Goal: Task Accomplishment & Management: Manage account settings

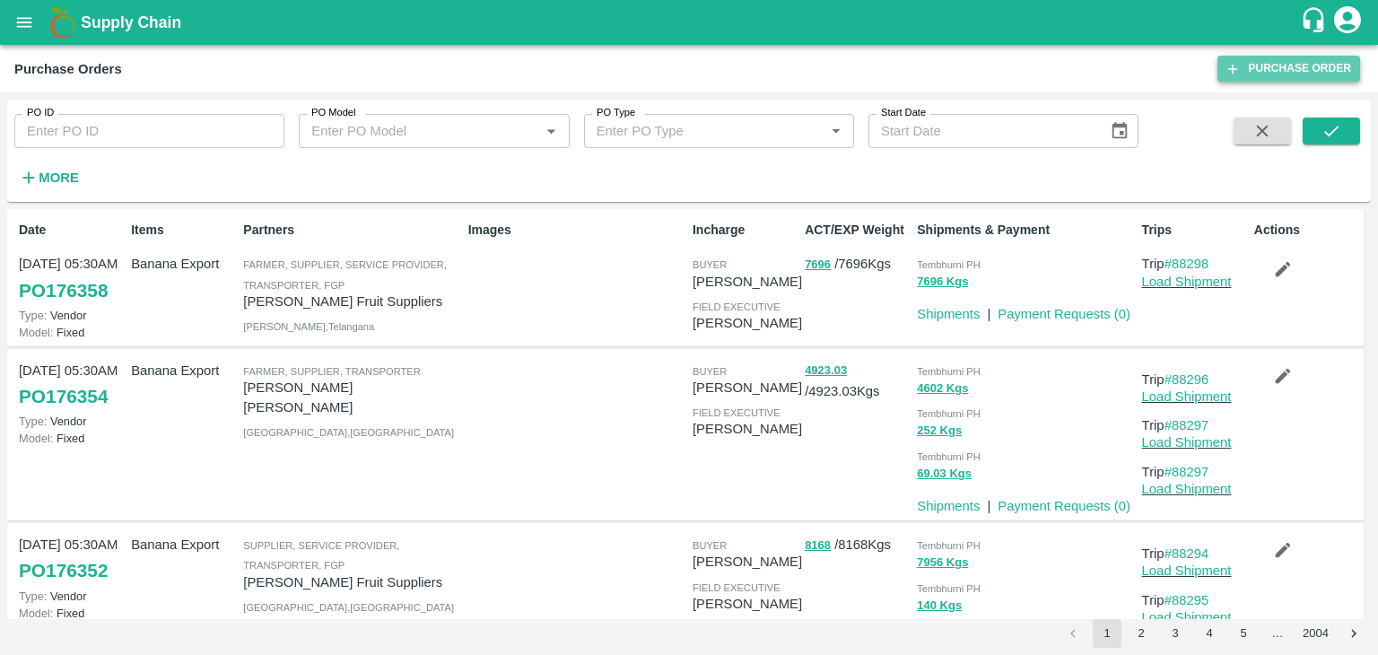
click at [1277, 58] on link "Purchase Order" at bounding box center [1289, 69] width 143 height 26
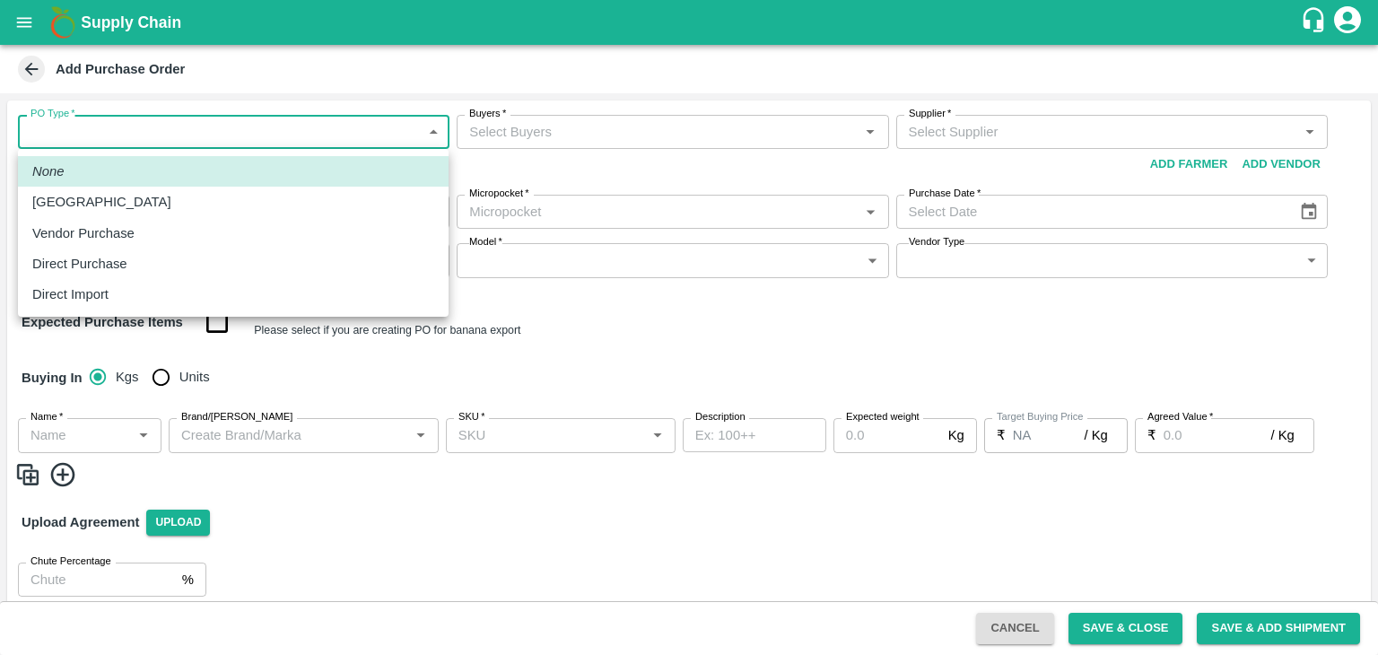
click at [85, 142] on body "Supply Chain Add Purchase Order PO Type   * ​ PO Type Buyers   * Buyers   * Sup…" at bounding box center [689, 327] width 1378 height 655
click at [105, 212] on div "[GEOGRAPHIC_DATA]" at bounding box center [233, 202] width 402 height 20
type input "1"
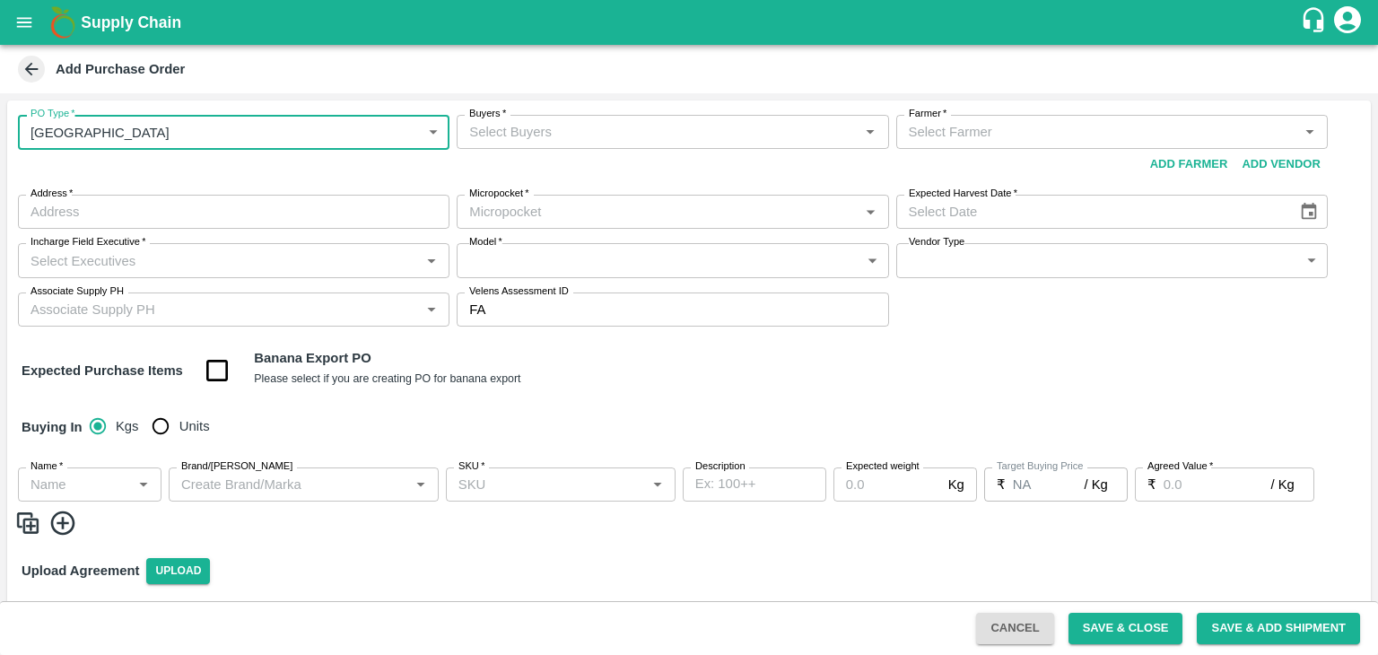
click at [594, 135] on input "Buyers   *" at bounding box center [657, 131] width 391 height 23
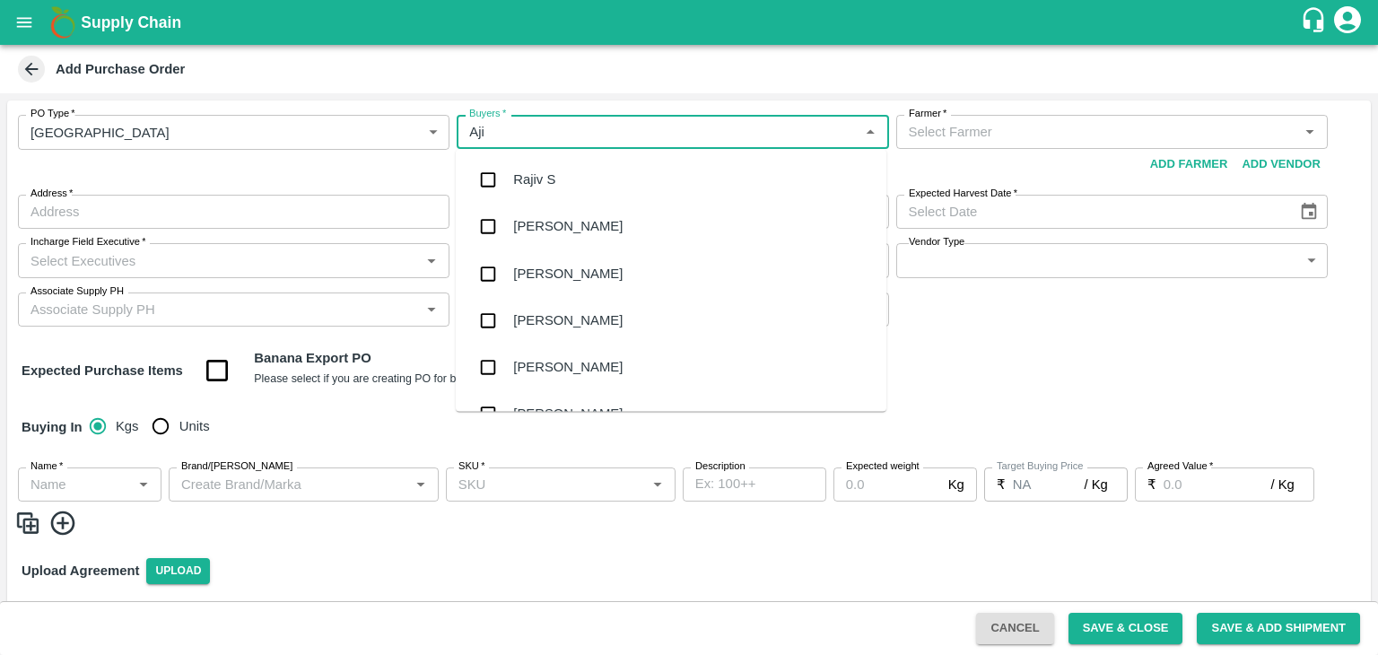
type input "Ajit"
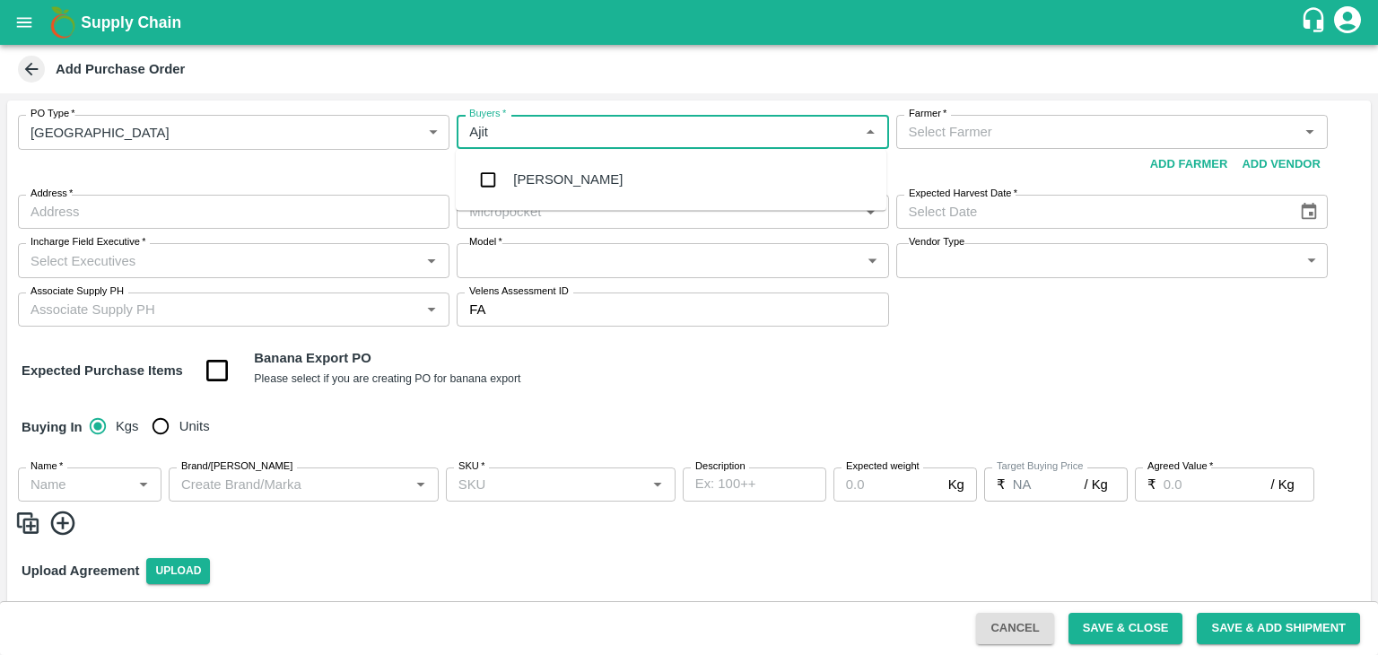
click at [552, 171] on div "[PERSON_NAME]" at bounding box center [567, 180] width 109 height 20
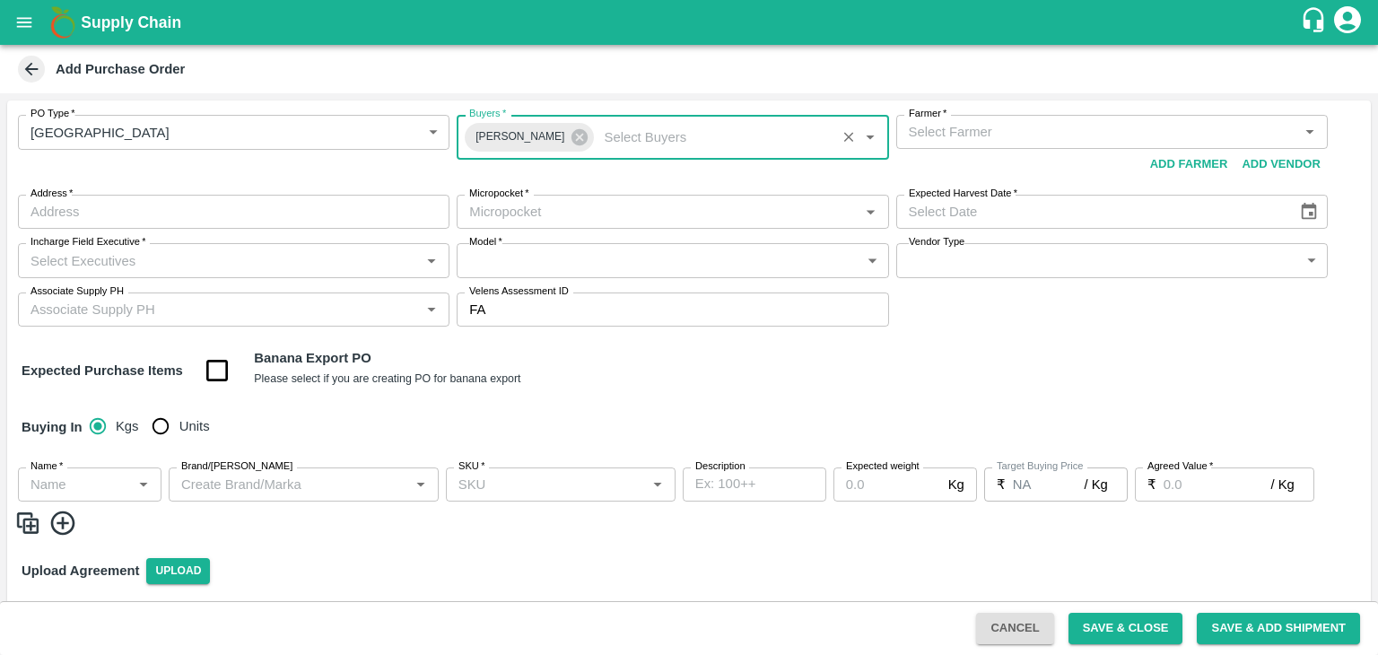
click at [1017, 130] on input "Farmer   *" at bounding box center [1097, 131] width 391 height 23
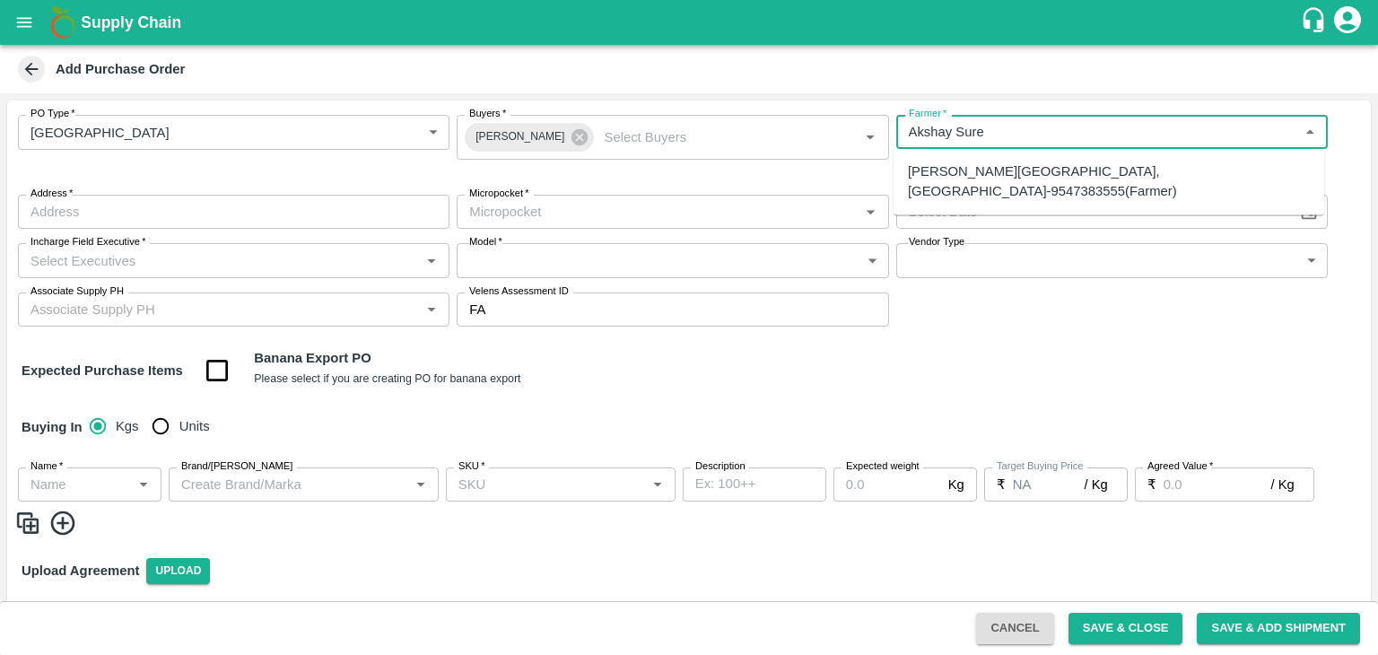
click at [1017, 162] on div "Akshay Suresh Kale-Kandar, Solapur-9547383555(Farmer)" at bounding box center [1109, 182] width 402 height 40
type input "Akshay Suresh Kale-Kandar, Solapur-9547383555(Farmer)"
type input "[GEOGRAPHIC_DATA], [GEOGRAPHIC_DATA], [GEOGRAPHIC_DATA], [GEOGRAPHIC_DATA]"
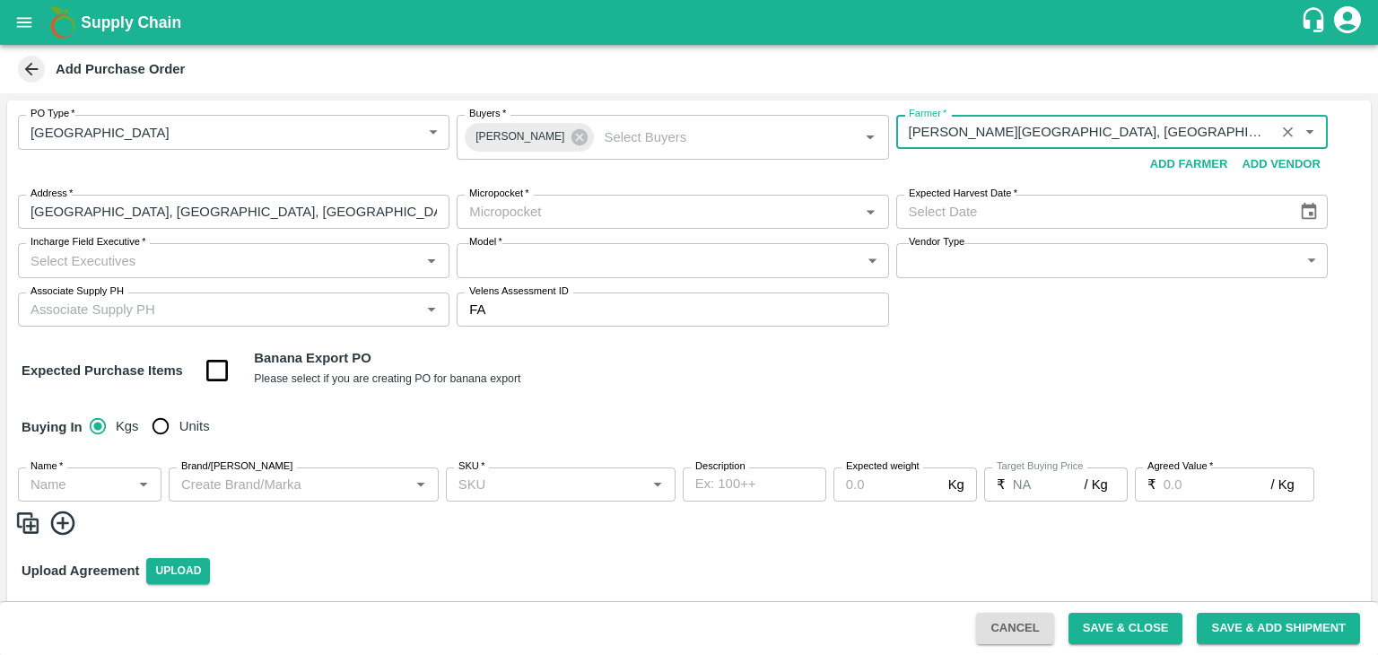
click at [566, 223] on div "Micropocket   *" at bounding box center [673, 212] width 432 height 34
type input "Akshay Suresh Kale-Kandar, Solapur-9547383555(Farmer)"
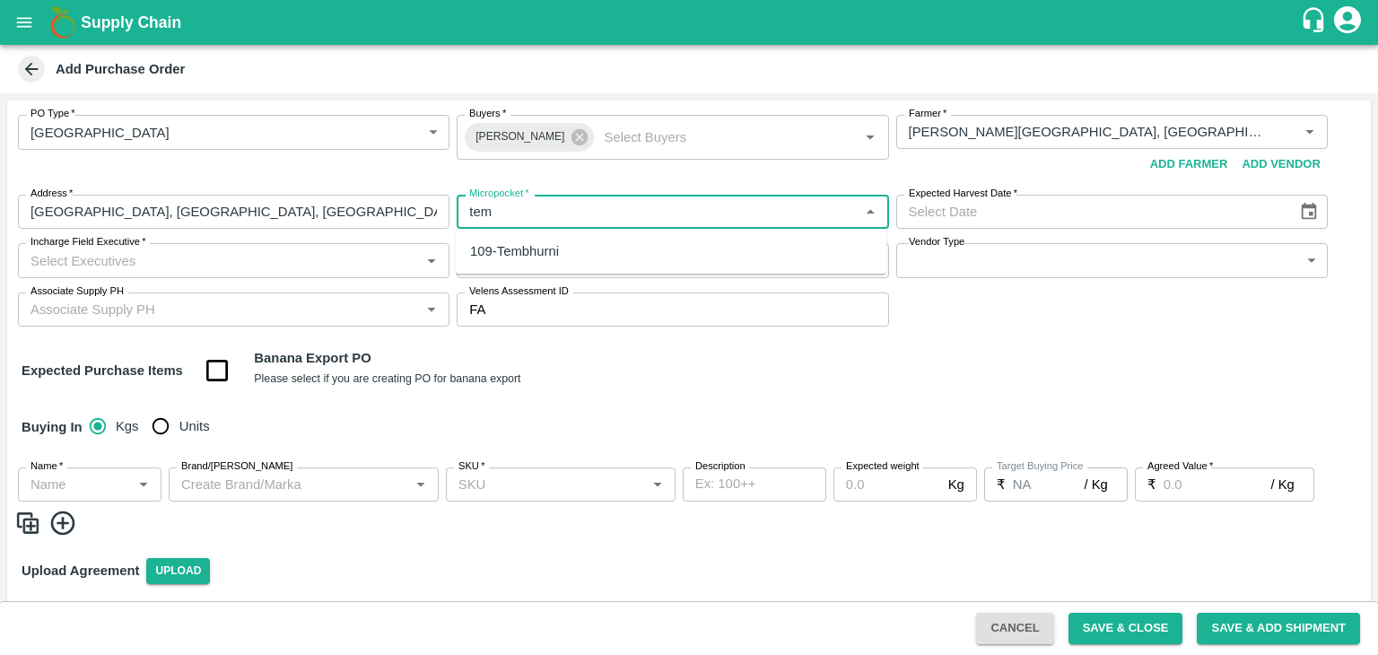
click at [529, 252] on div "109-Tembhurni" at bounding box center [514, 251] width 89 height 20
type input "109-Tembhurni"
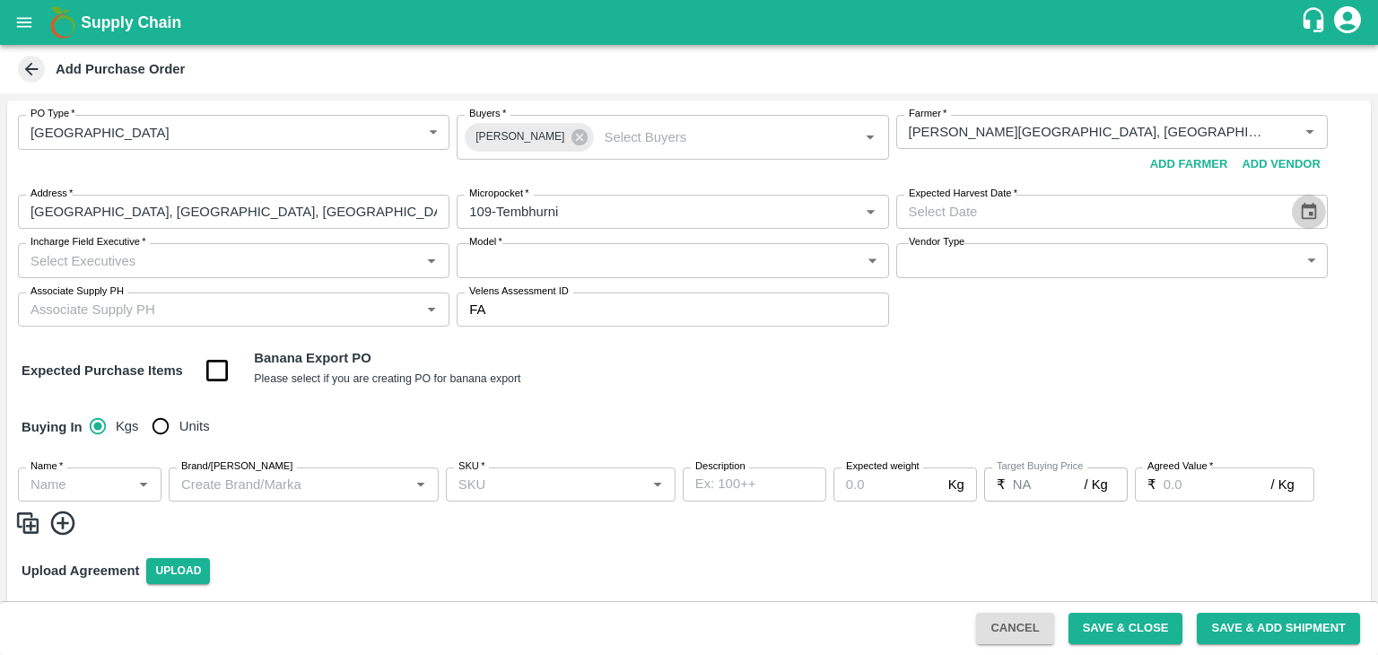
click at [1312, 218] on icon "Choose date" at bounding box center [1308, 211] width 15 height 17
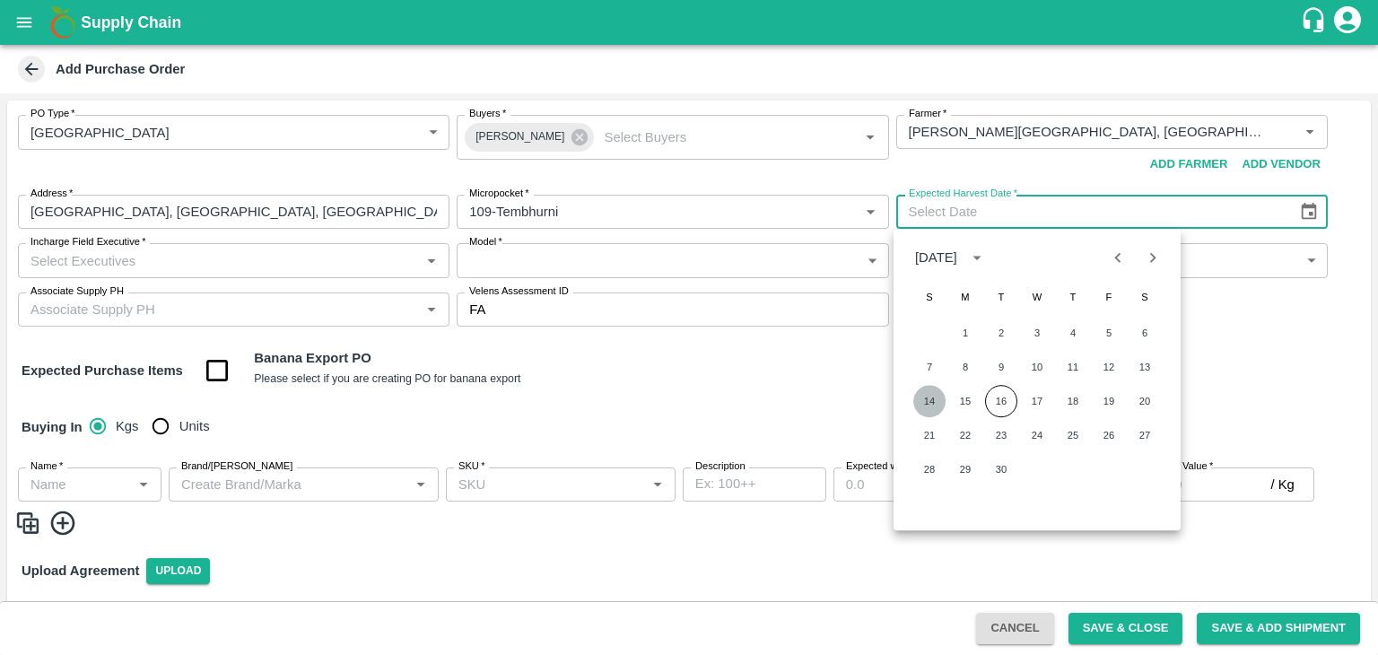
click at [930, 405] on button "14" at bounding box center [929, 401] width 32 height 32
type input "14/09/2025"
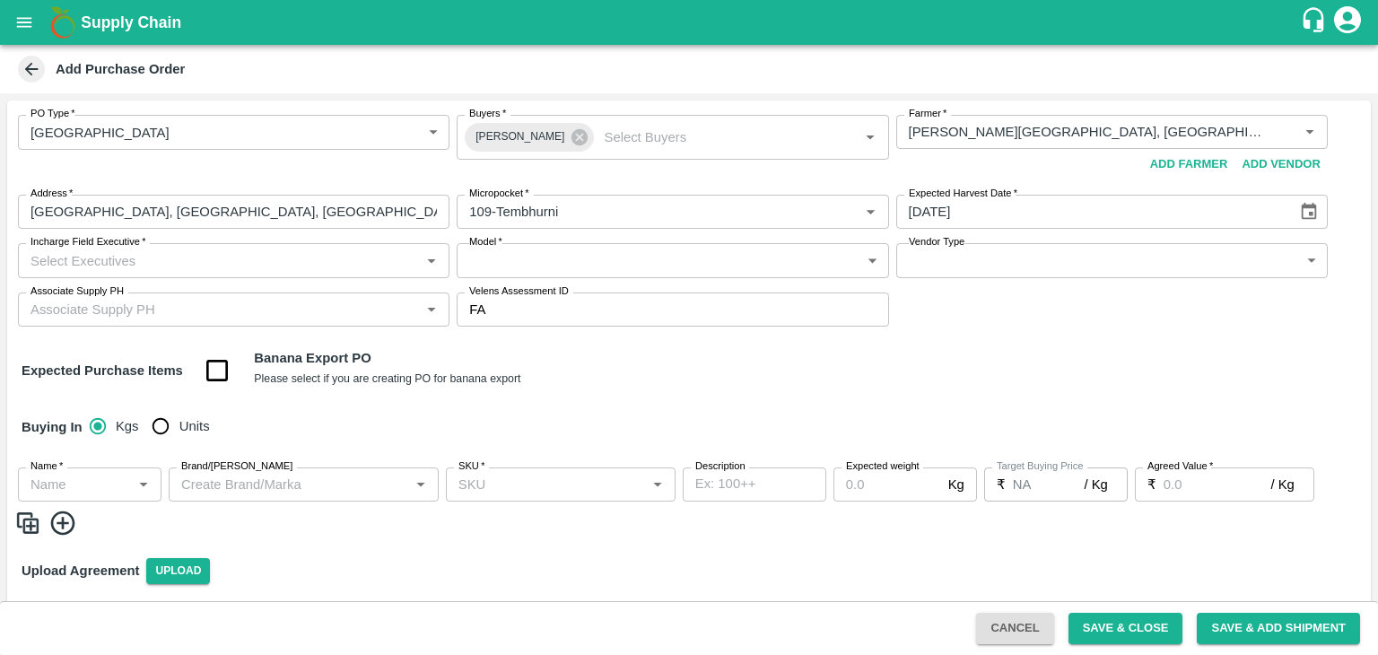
click at [192, 260] on input "Incharge Field Executive   *" at bounding box center [218, 260] width 391 height 23
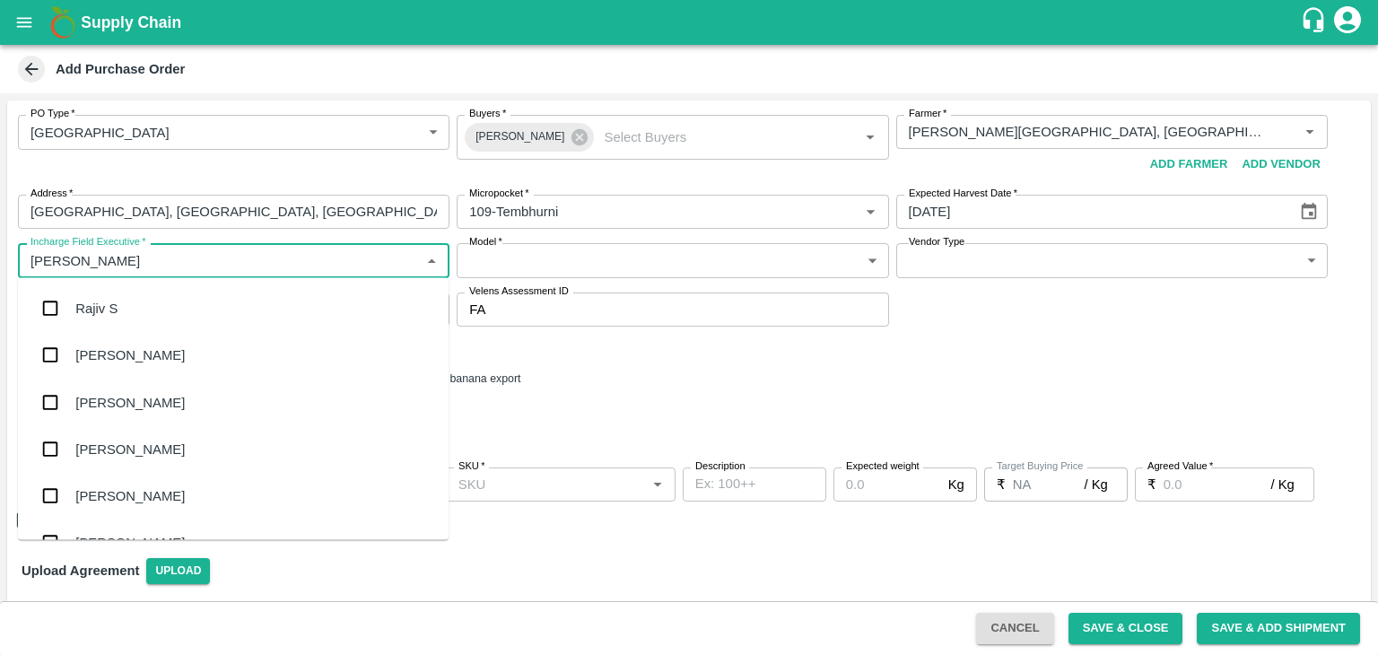
type input "Jay"
click at [127, 383] on div "[PERSON_NAME] Tale" at bounding box center [233, 402] width 431 height 47
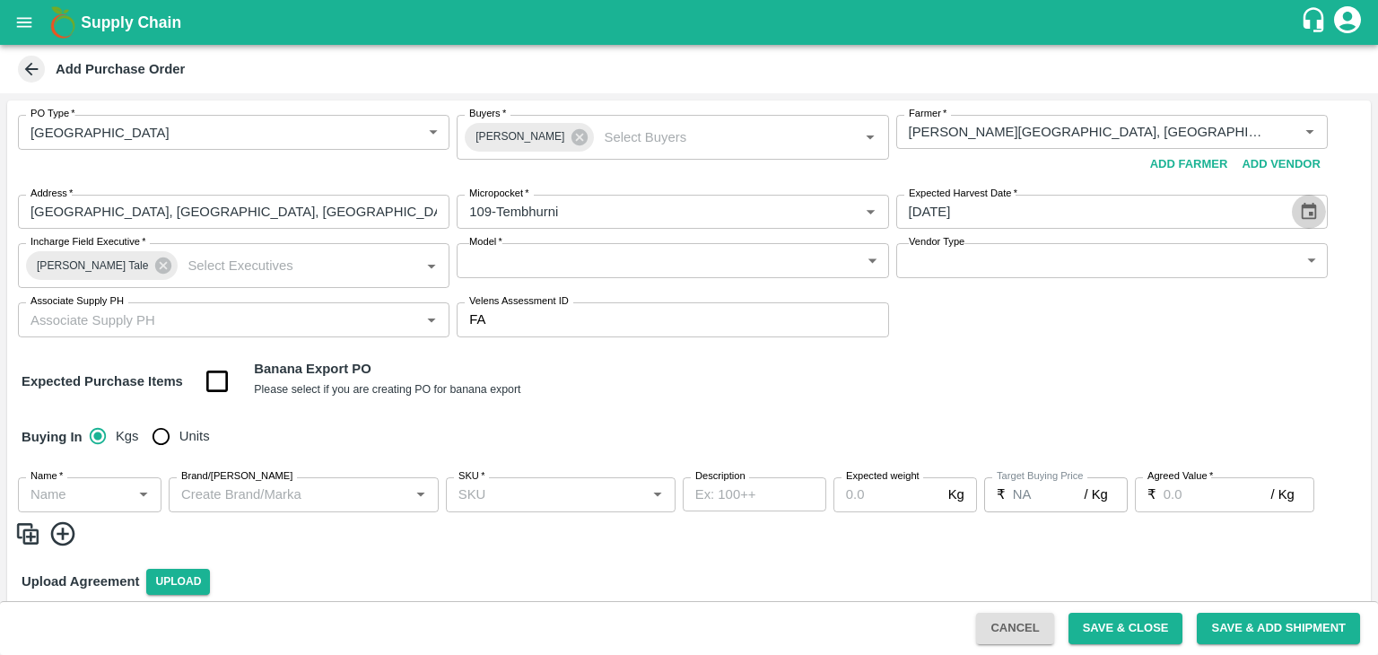
click at [1310, 204] on icon "Choose date, selected date is Sep 14, 2025" at bounding box center [1309, 212] width 20 height 20
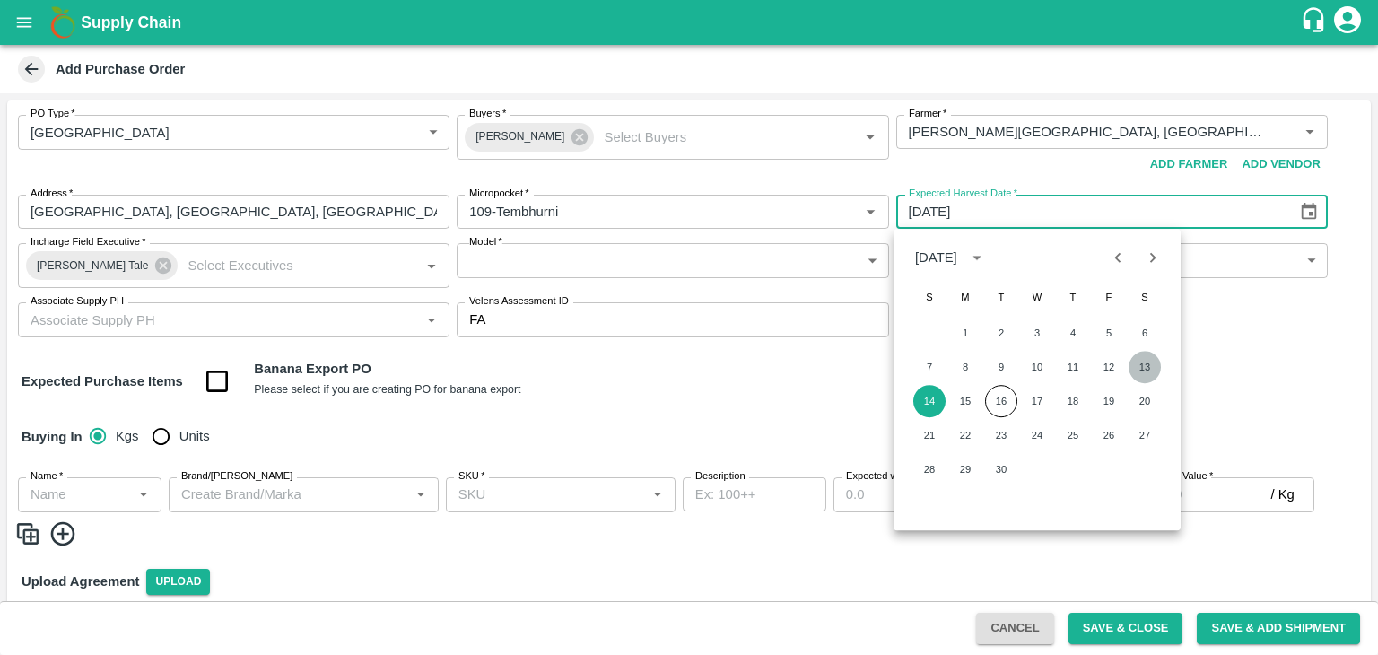
click at [1147, 366] on button "13" at bounding box center [1145, 367] width 32 height 32
type input "13/09/2025"
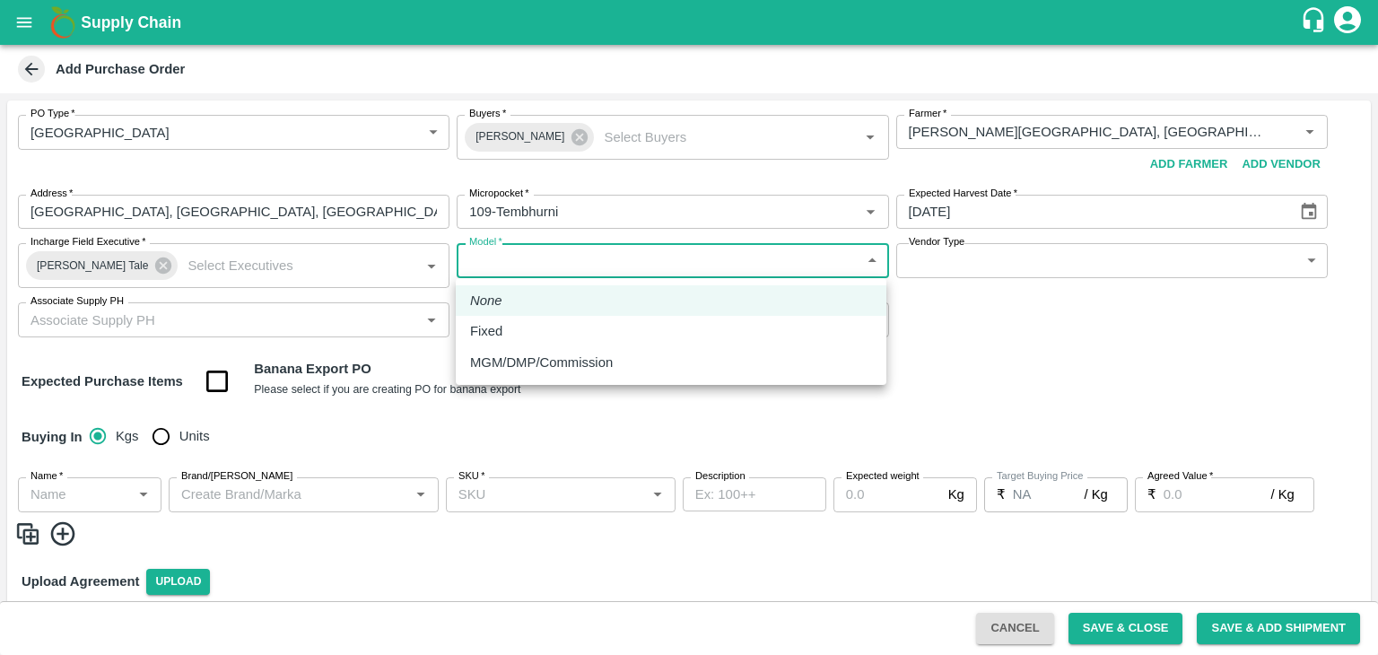
click at [540, 256] on body "Supply Chain Add Purchase Order PO Type   * Farm Gate 1 PO Type Buyers   * Ajit…" at bounding box center [689, 327] width 1378 height 655
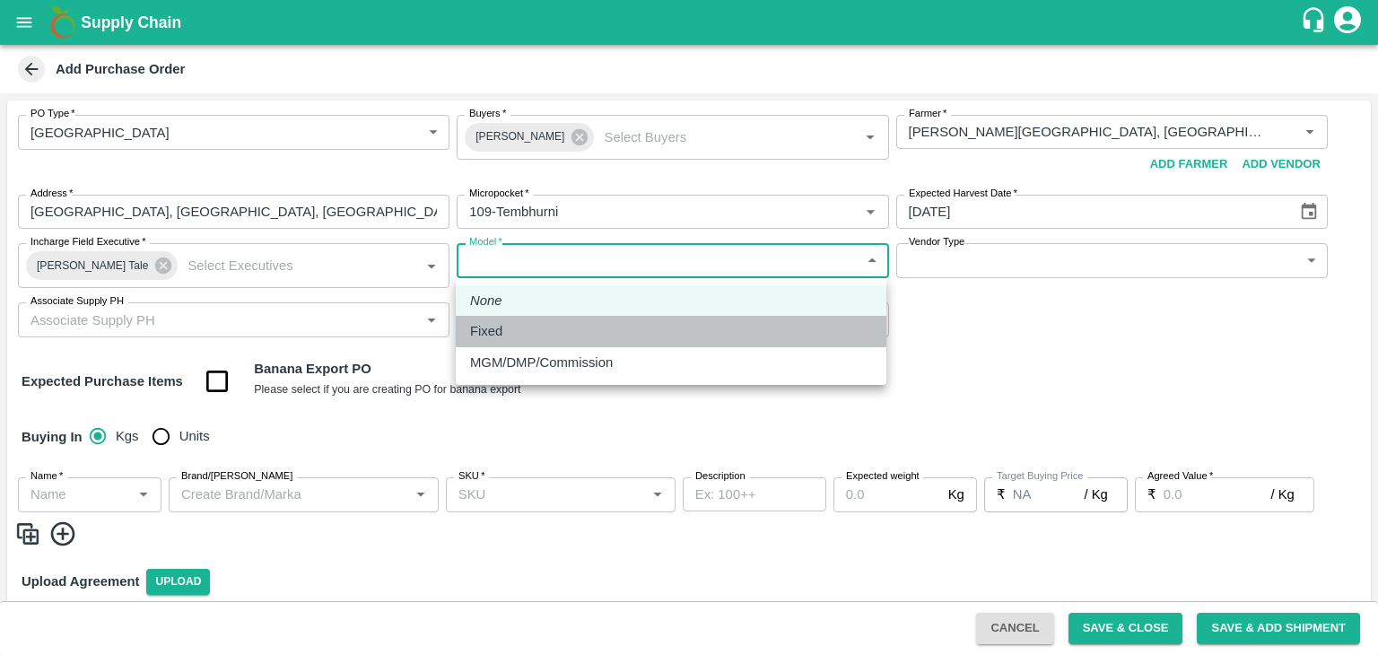
click at [498, 338] on p "Fixed" at bounding box center [486, 331] width 32 height 20
type input "Fixed"
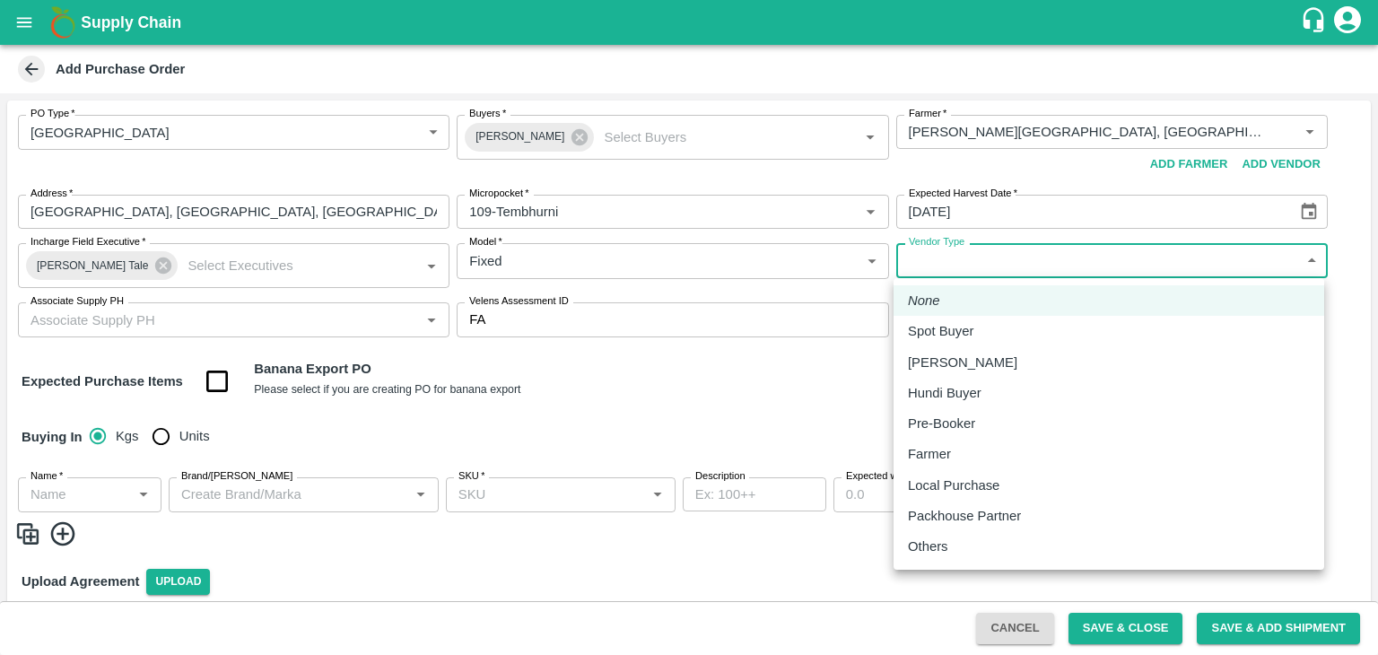
click at [988, 274] on body "Supply Chain Add Purchase Order PO Type   * Farm Gate 1 PO Type Buyers   * Ajit…" at bounding box center [689, 327] width 1378 height 655
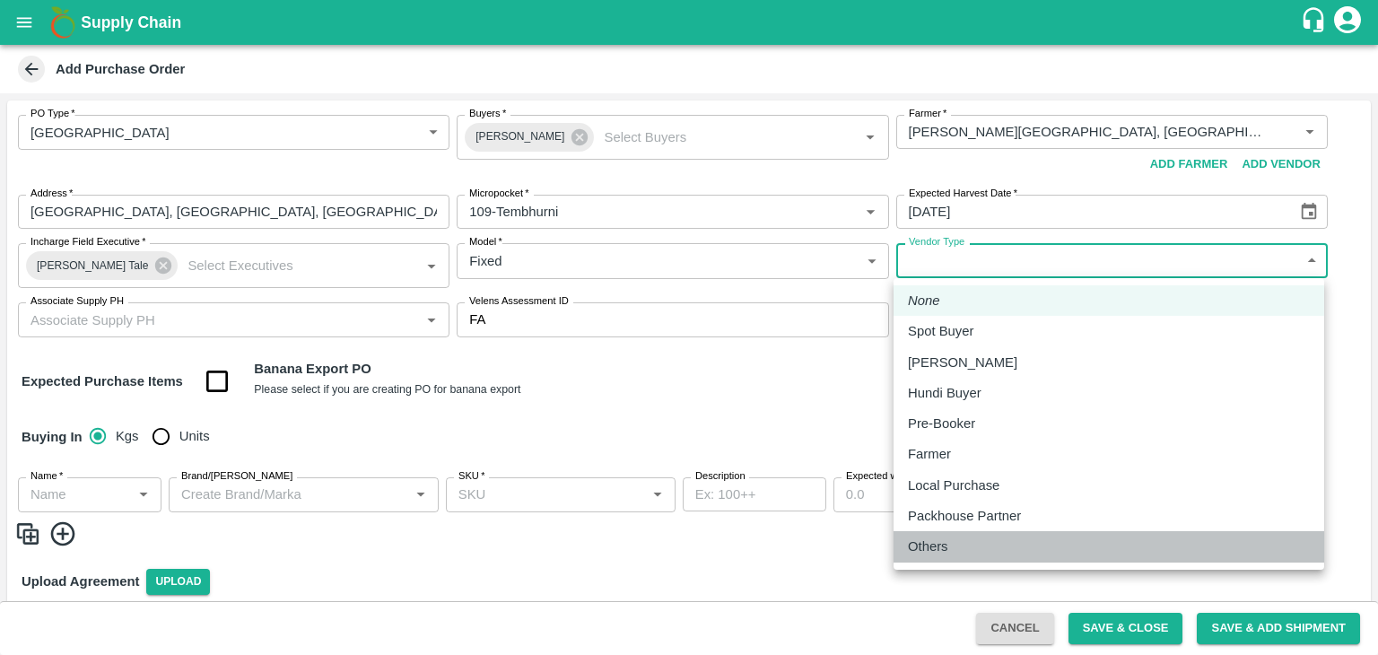
click at [937, 543] on p "Others" at bounding box center [928, 547] width 40 height 20
type input "OTHER"
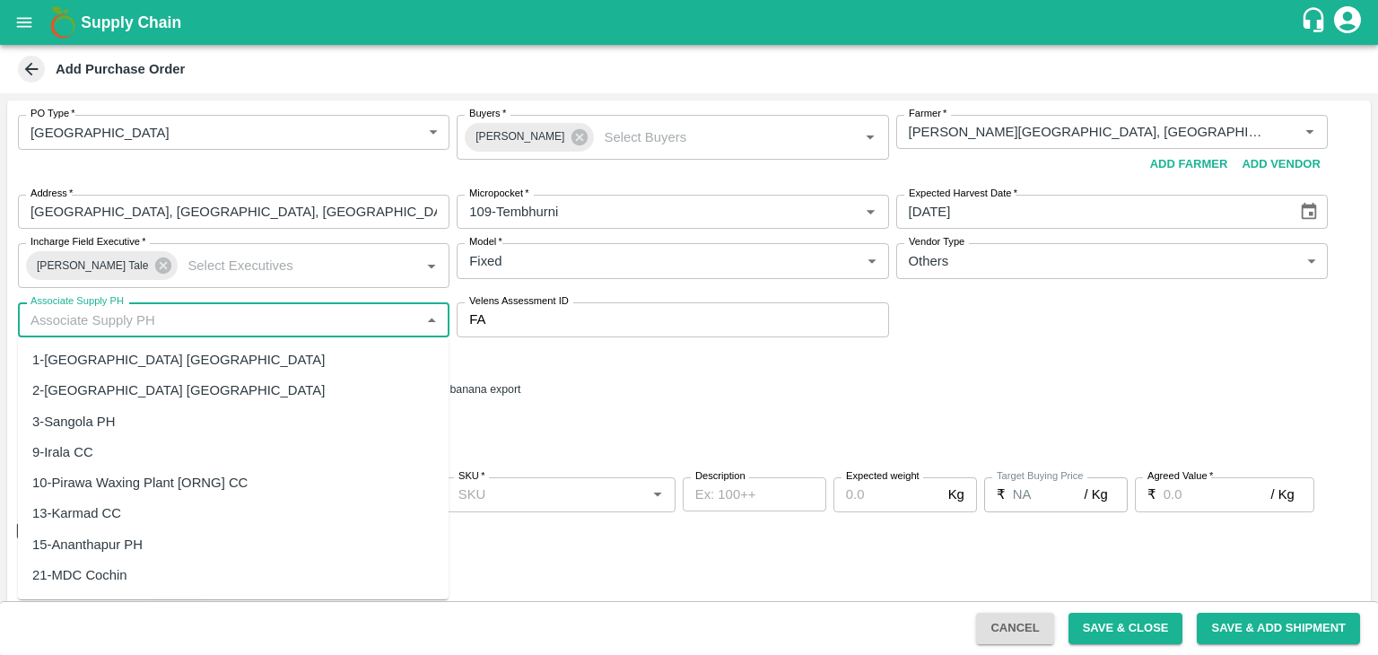
click at [251, 327] on input "Associate Supply PH" at bounding box center [218, 319] width 391 height 23
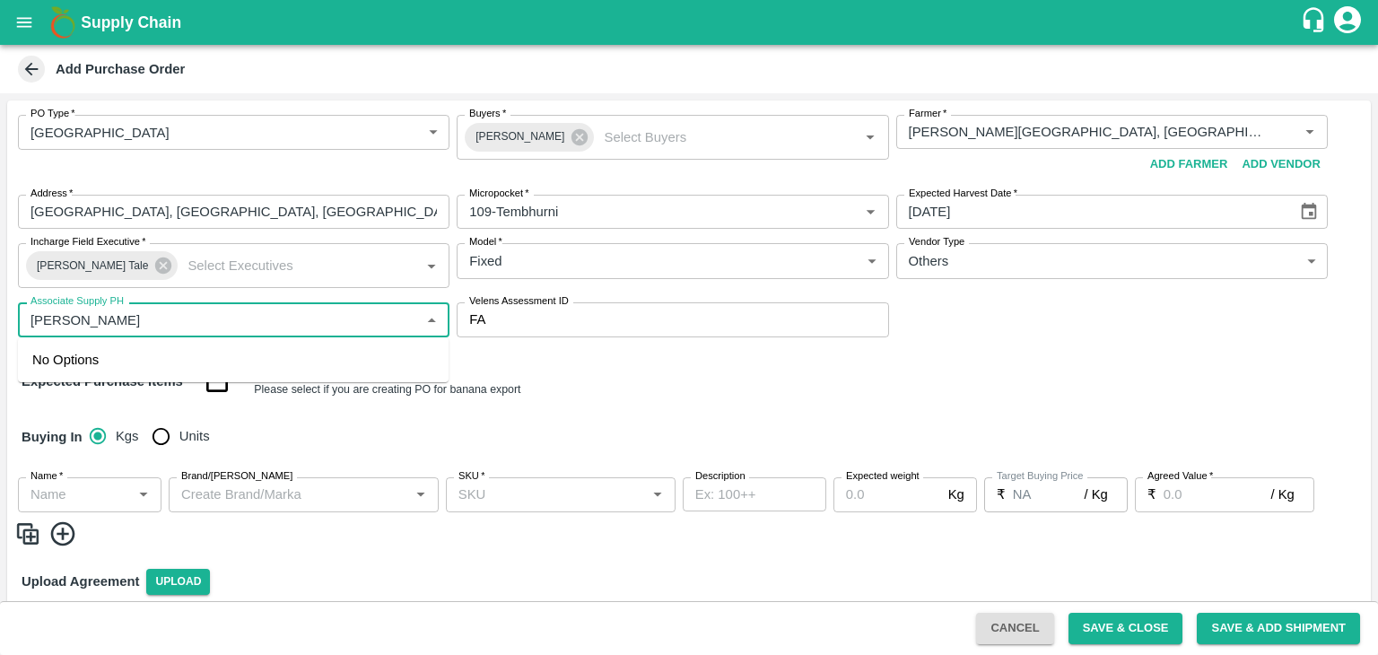
type input "J"
click at [132, 366] on div "61-Tembhurni PH" at bounding box center [84, 360] width 104 height 20
type input "61-Tembhurni PH"
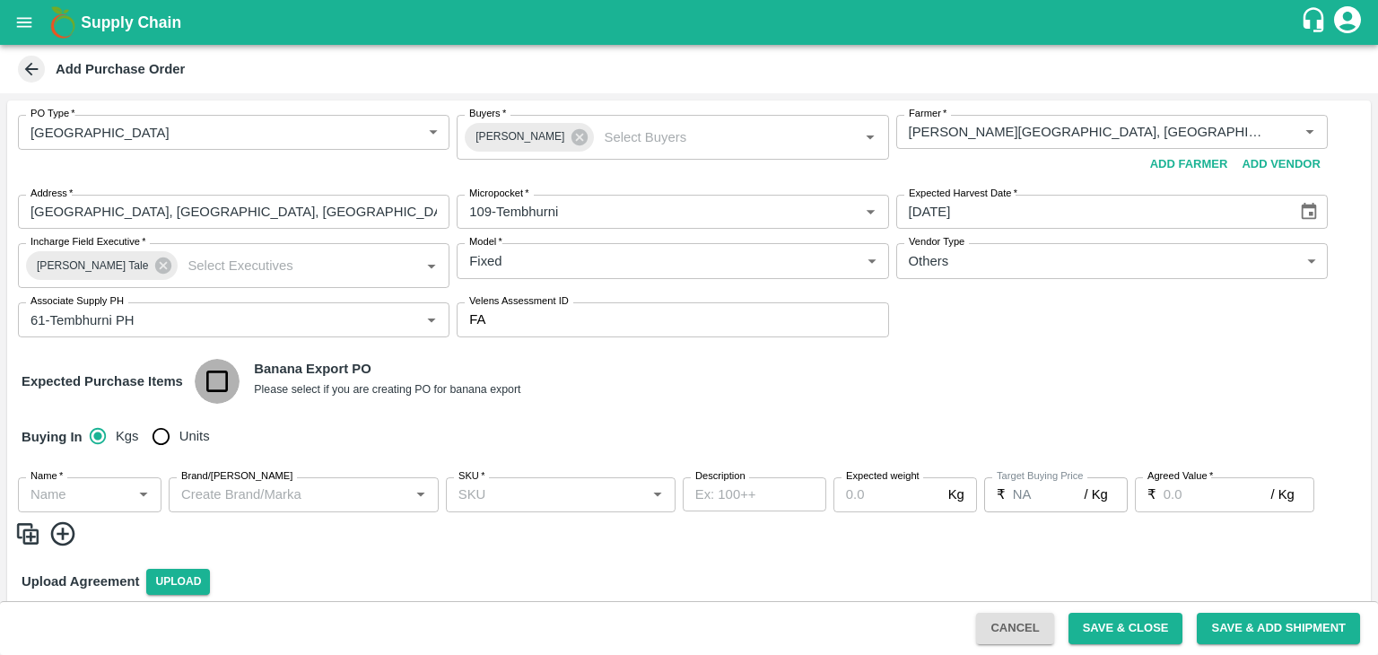
click at [205, 382] on input "checkbox" at bounding box center [218, 382] width 46 height 46
checkbox input "true"
type input "Banana Export"
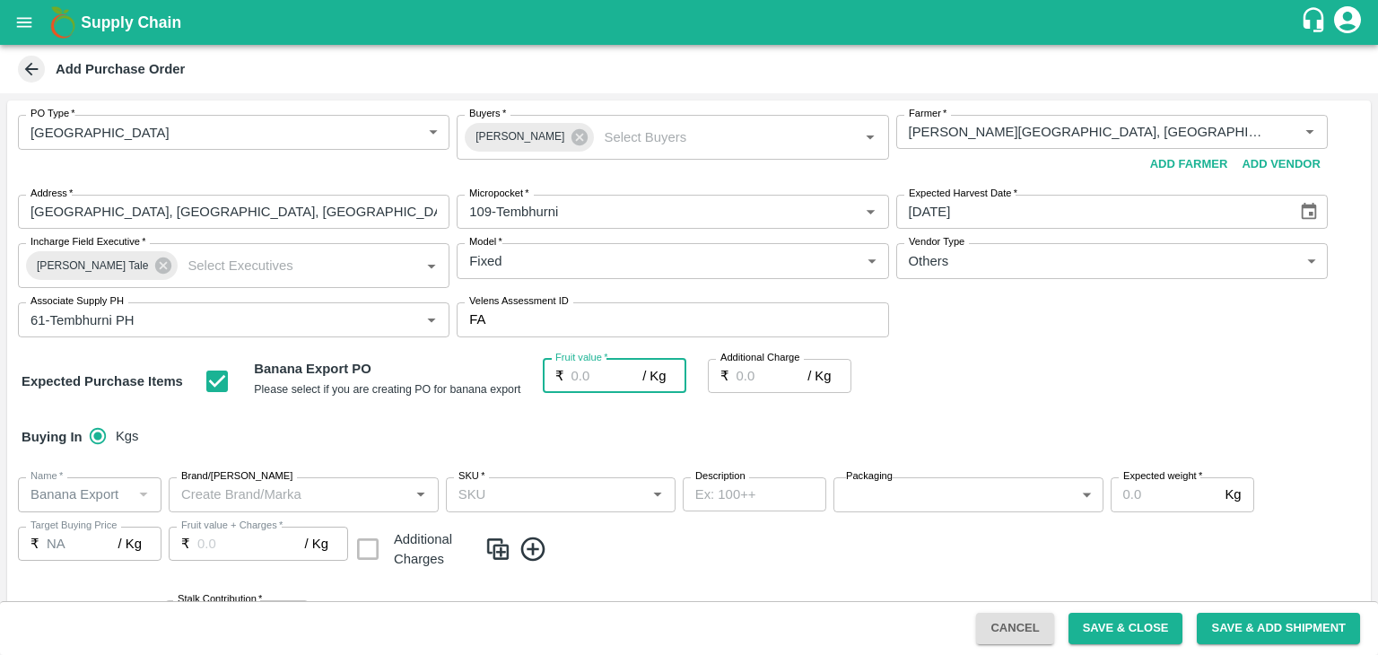
click at [587, 380] on input "Fruit value   *" at bounding box center [608, 376] width 72 height 34
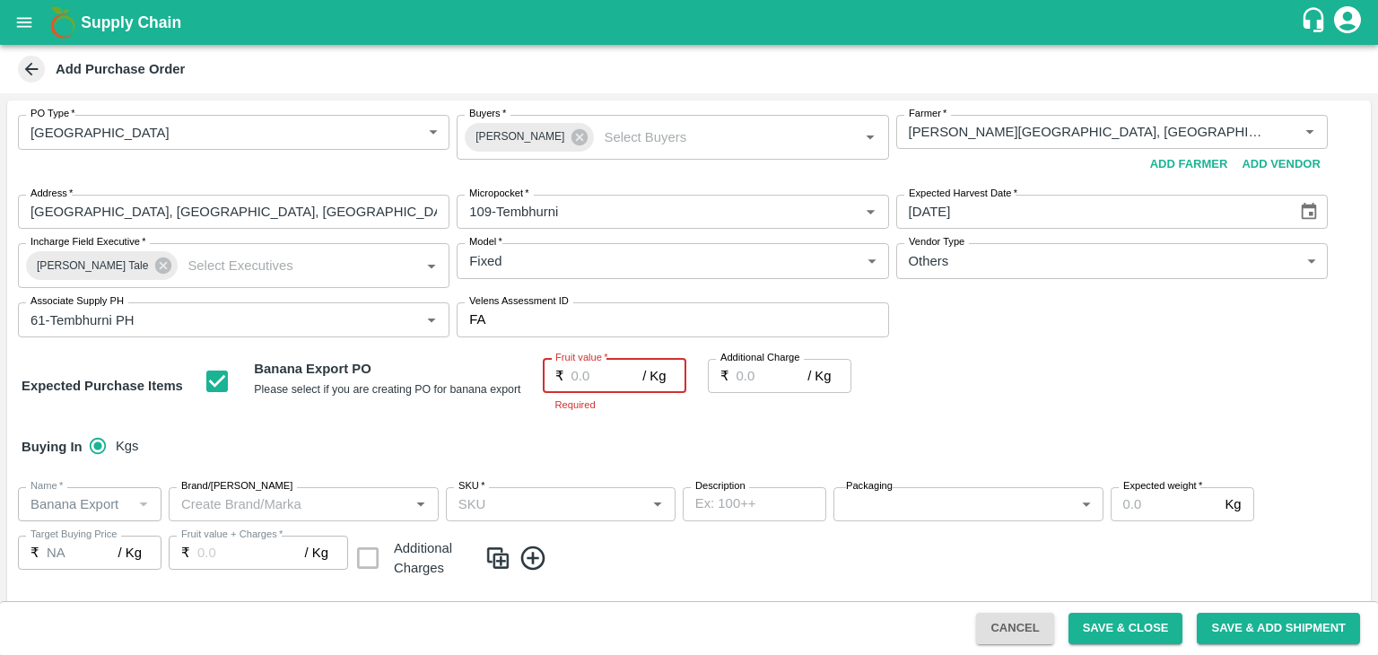
click at [599, 383] on input "Fruit value   *" at bounding box center [608, 376] width 72 height 34
type input "1"
type input "16"
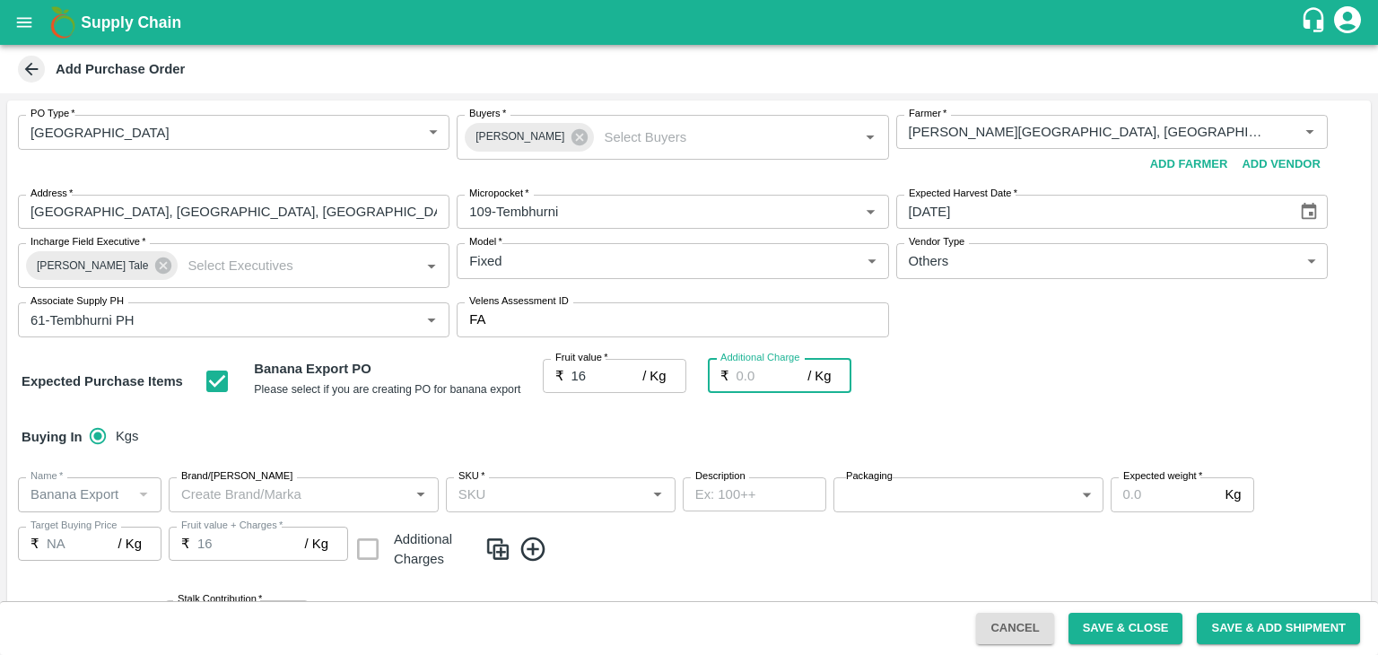
type input "2"
type input "0"
click at [630, 417] on div "Buying In Kgs" at bounding box center [689, 437] width 1364 height 52
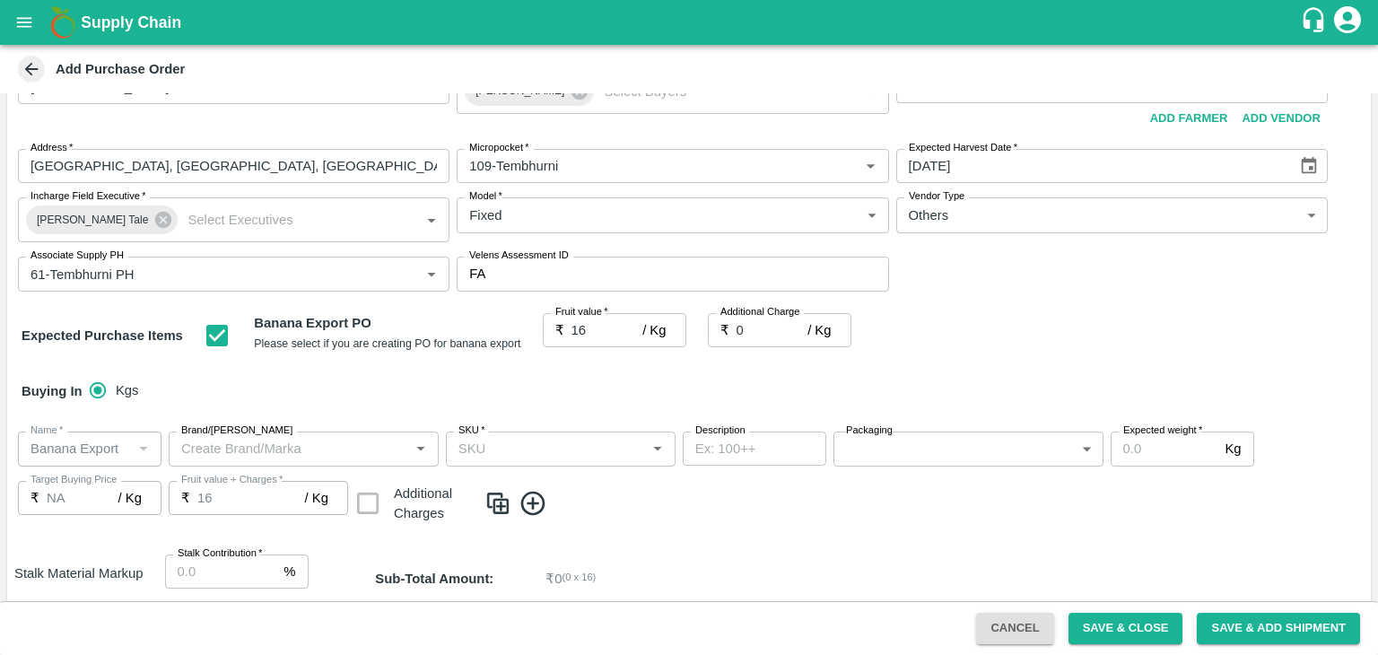
scroll to position [52, 0]
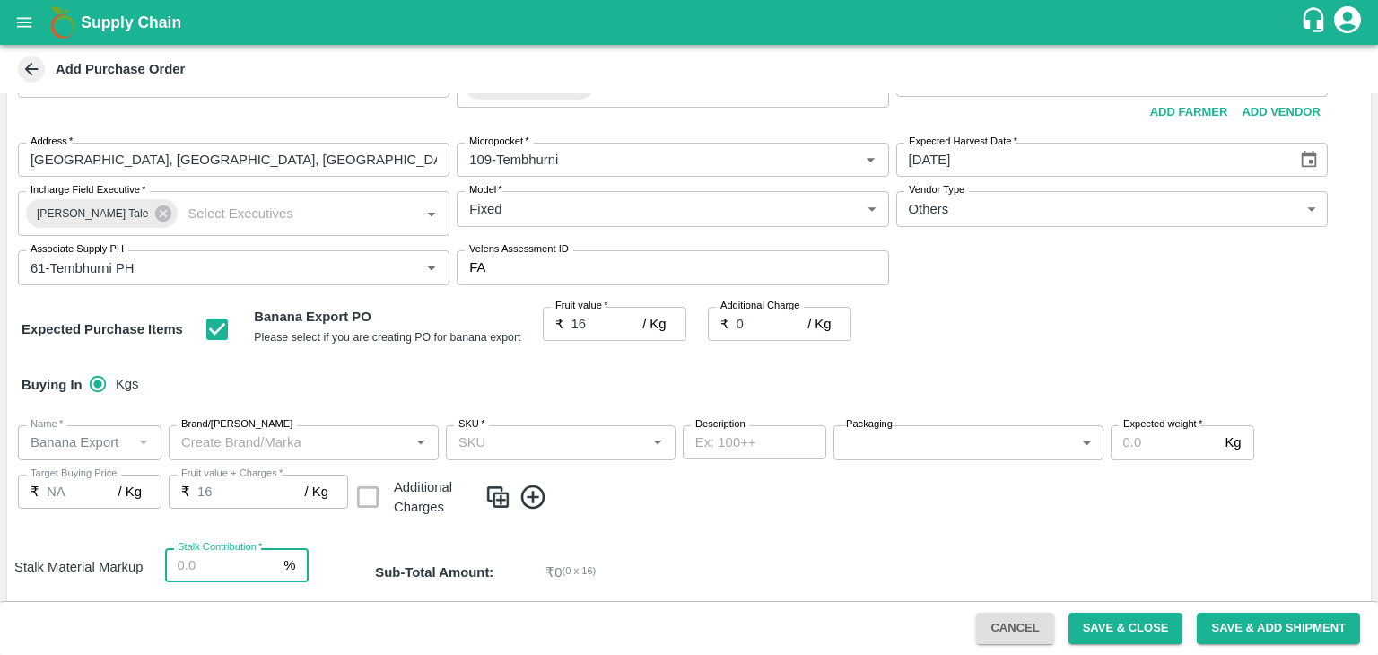
click at [216, 571] on input "Stalk Contribution   *" at bounding box center [221, 565] width 112 height 34
type input "8"
click at [647, 543] on div "PO Type   * Farm Gate 1 PO Type Buyers   * Ajit Otari Buyers   * Farmer   * Far…" at bounding box center [689, 431] width 1364 height 766
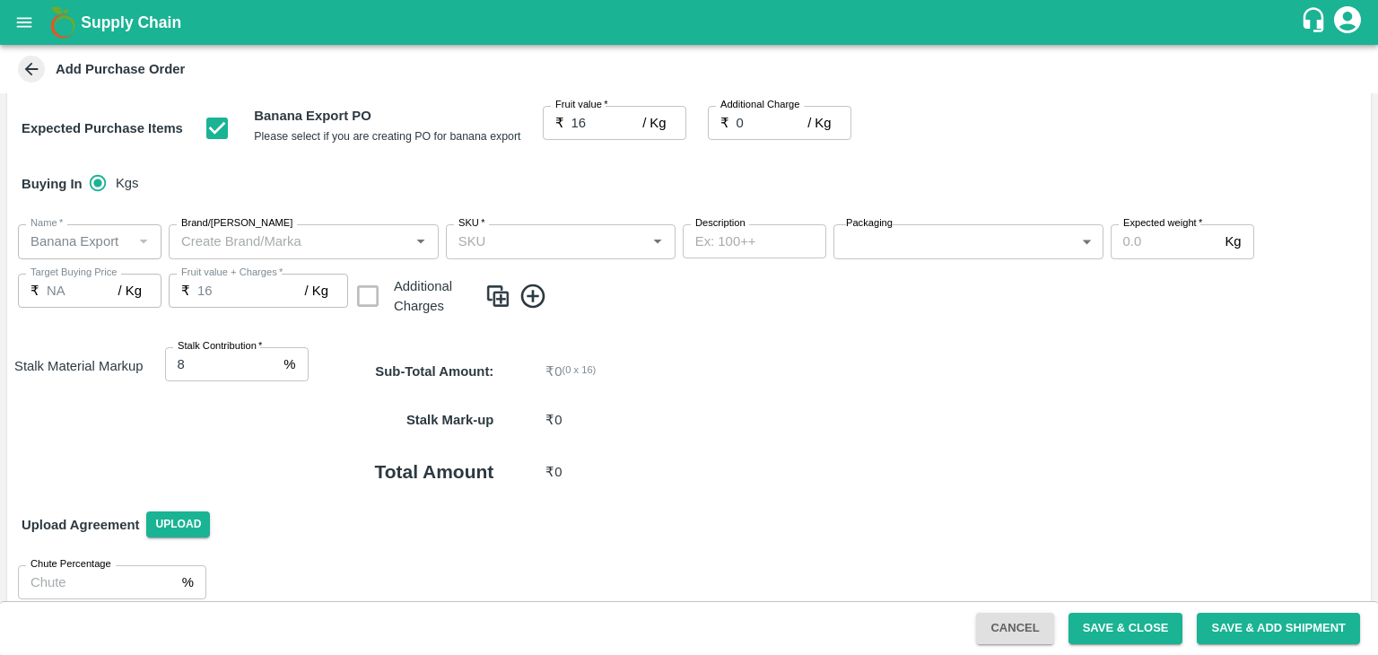
scroll to position [273, 0]
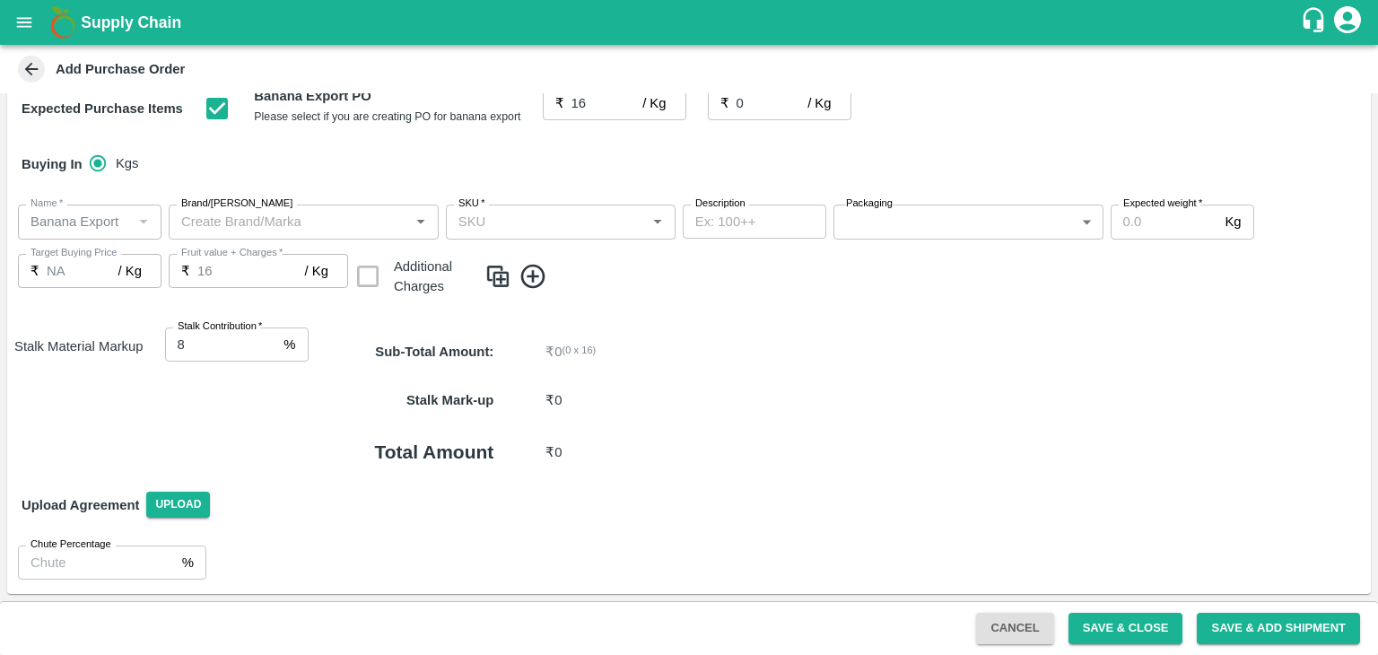
click at [537, 284] on icon at bounding box center [534, 277] width 30 height 30
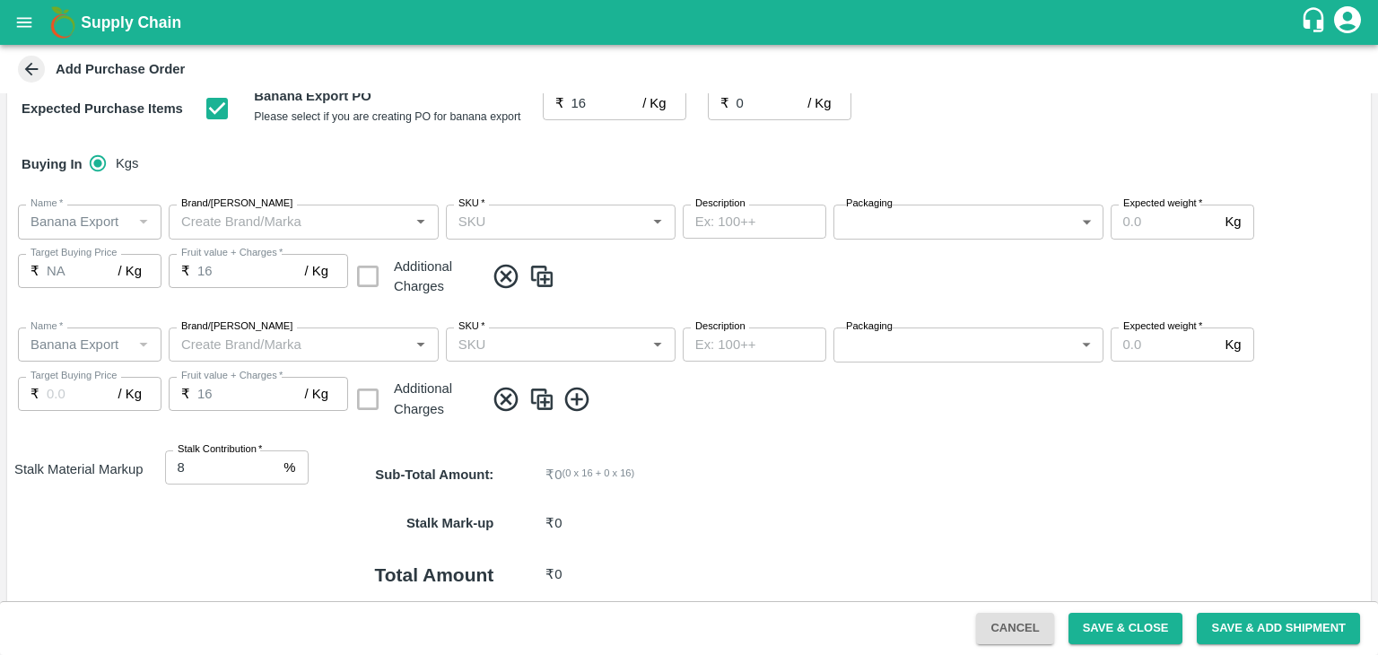
click at [583, 399] on icon at bounding box center [578, 400] width 30 height 30
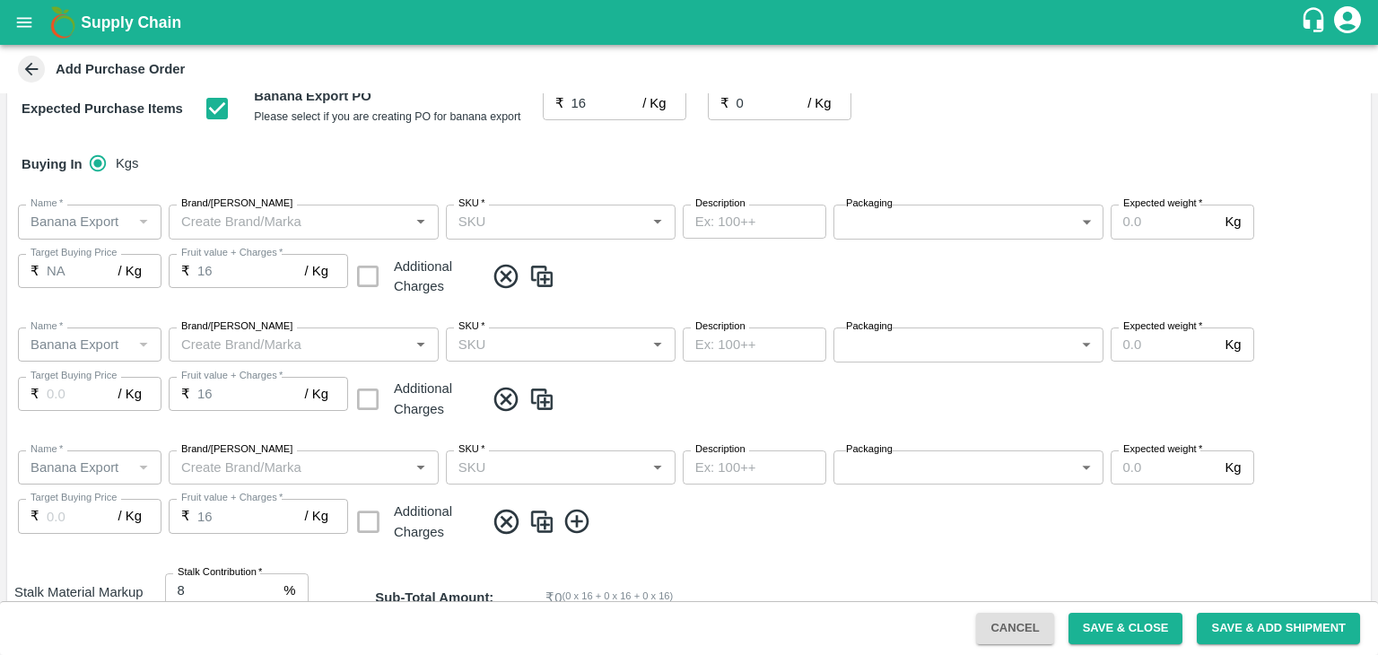
click at [569, 512] on icon at bounding box center [576, 522] width 24 height 24
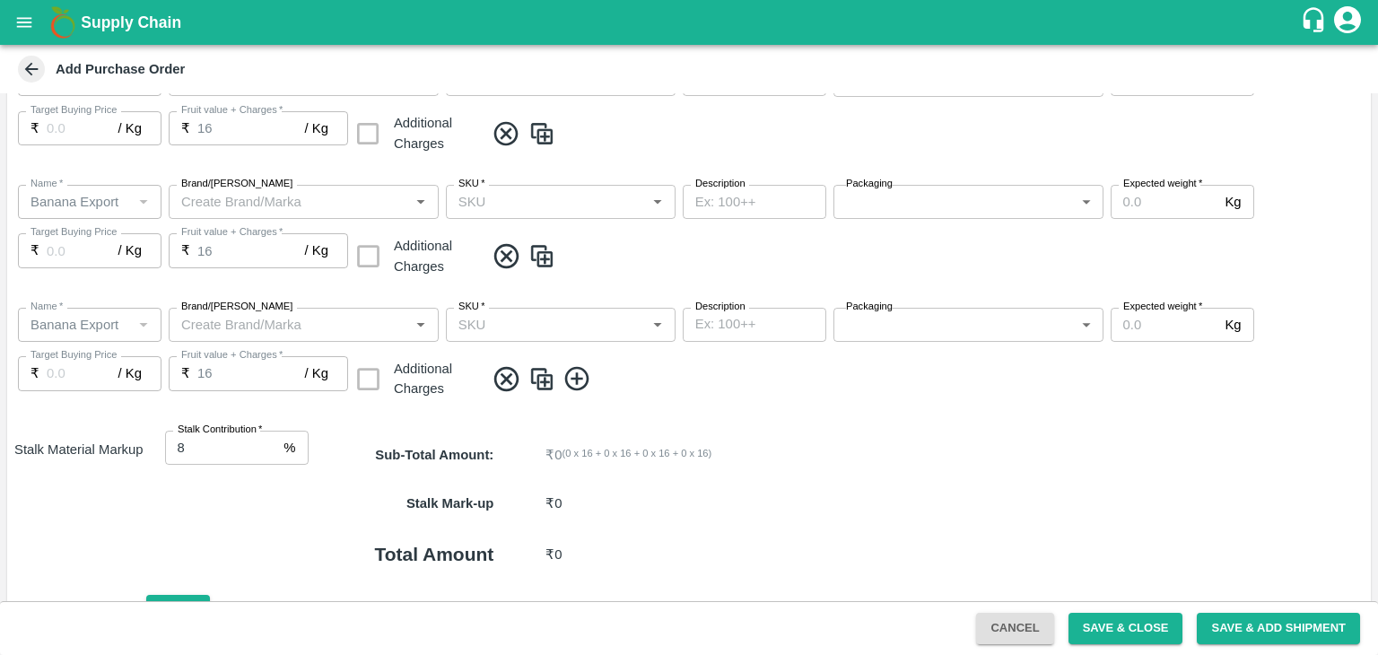
scroll to position [641, 0]
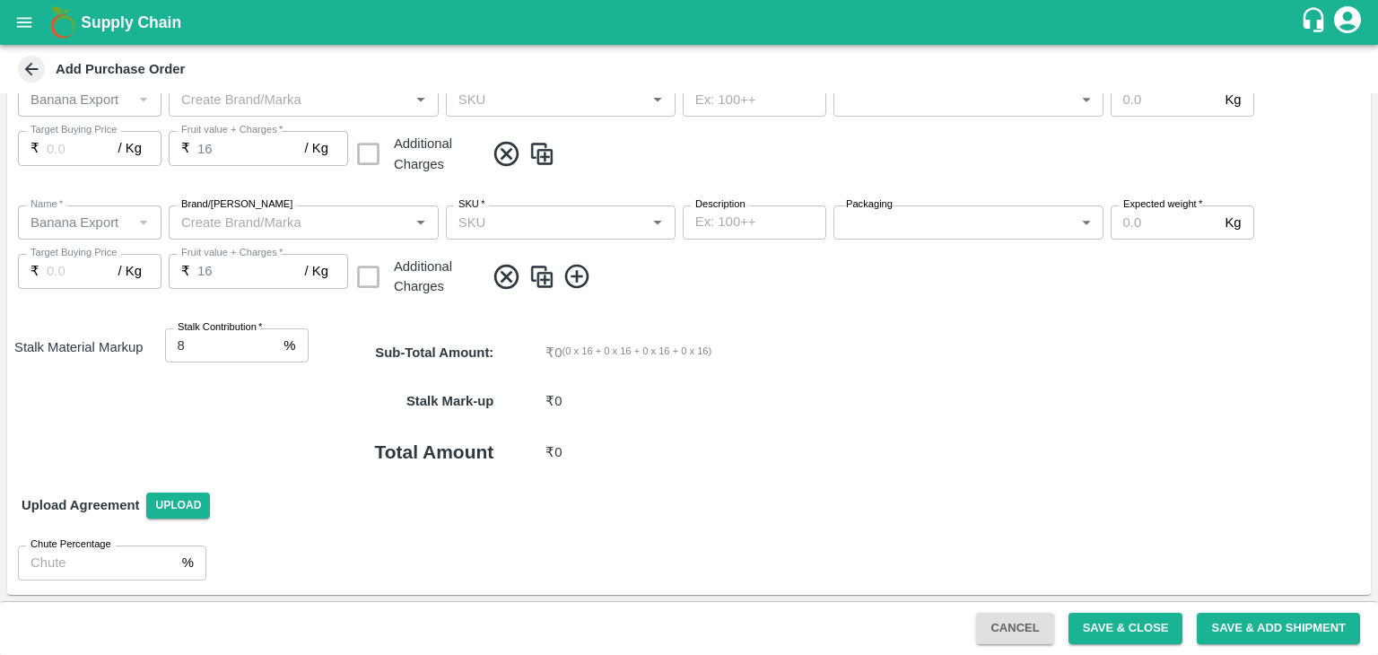
click at [578, 274] on icon at bounding box center [578, 277] width 30 height 30
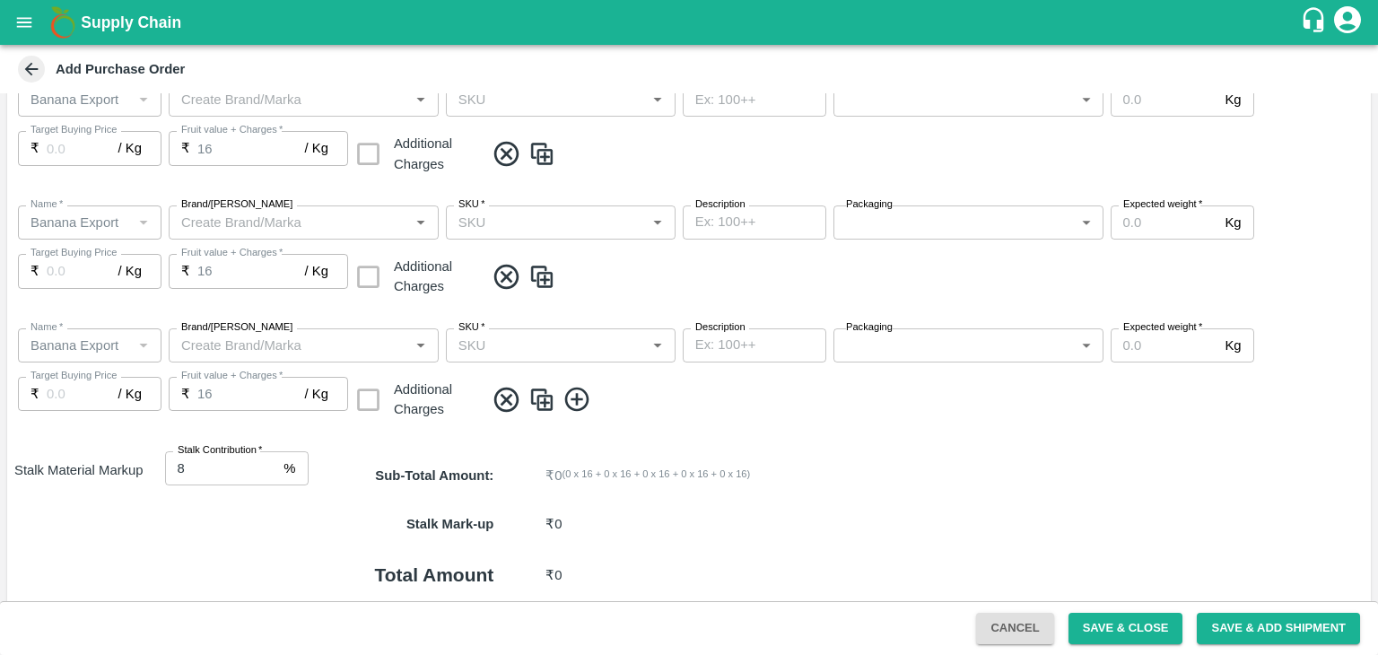
click at [579, 401] on icon at bounding box center [578, 400] width 30 height 30
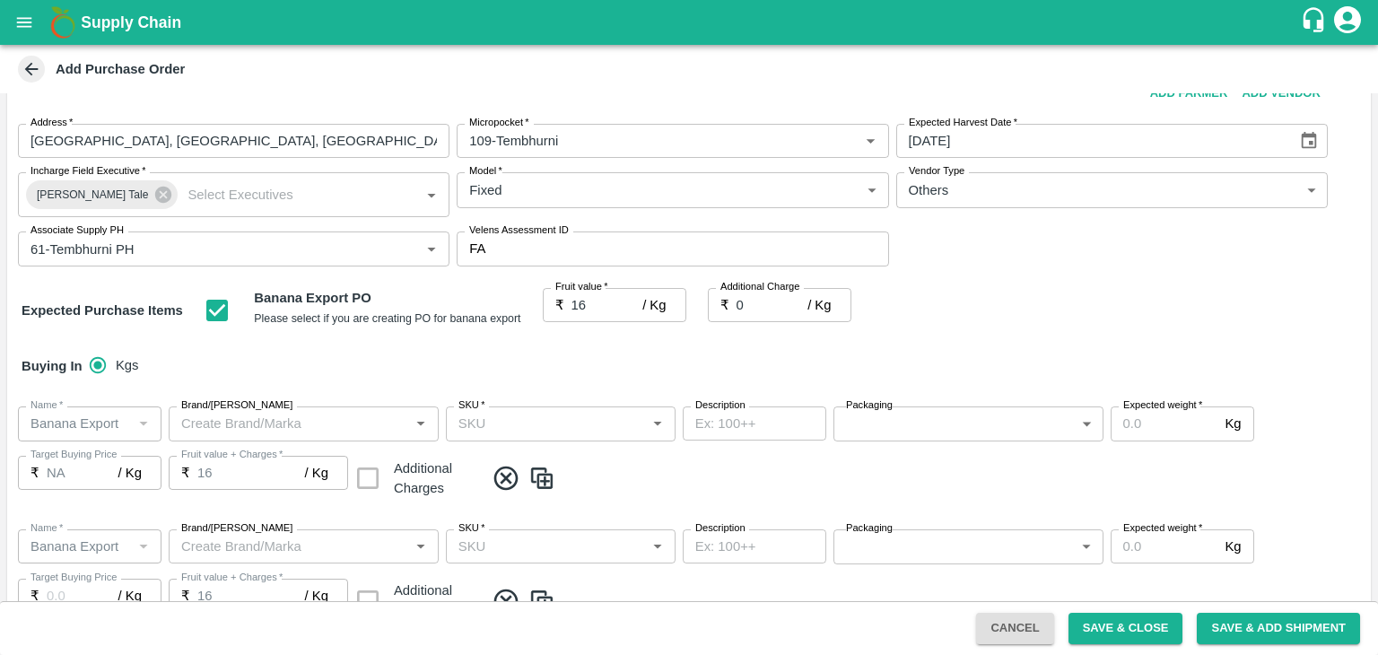
scroll to position [63, 0]
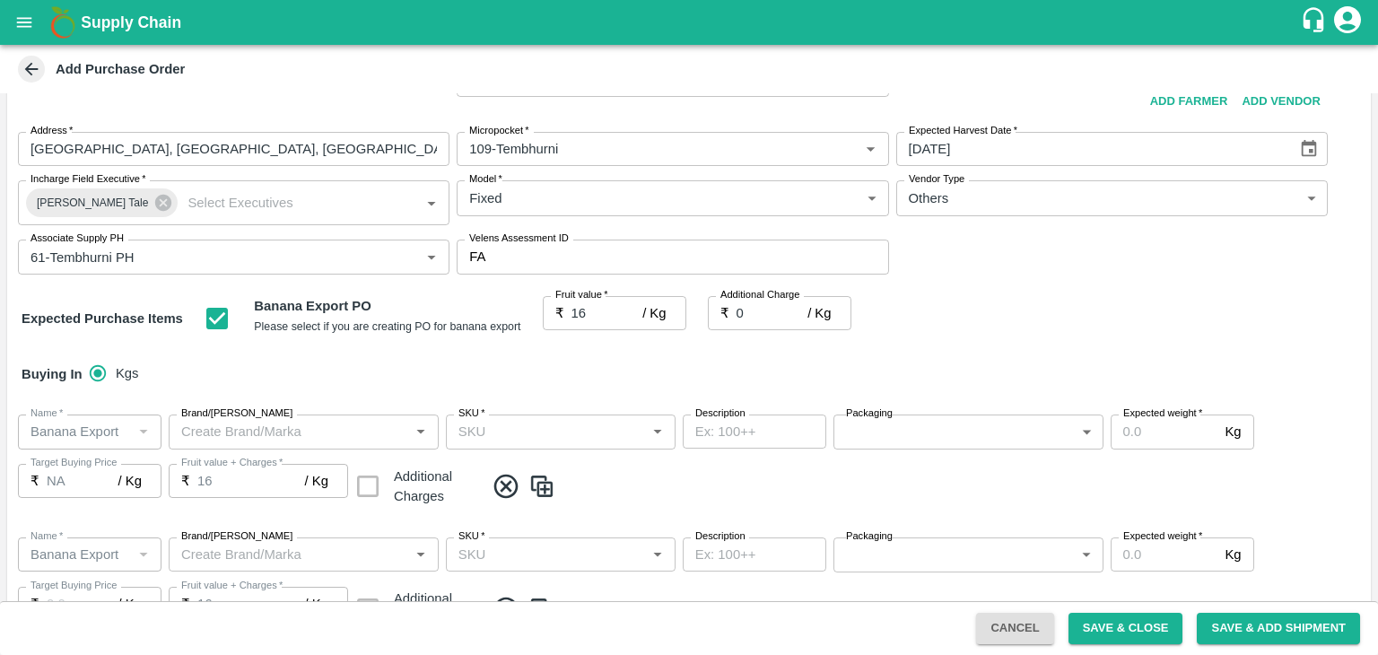
click at [610, 427] on input "SKU   *" at bounding box center [545, 431] width 189 height 23
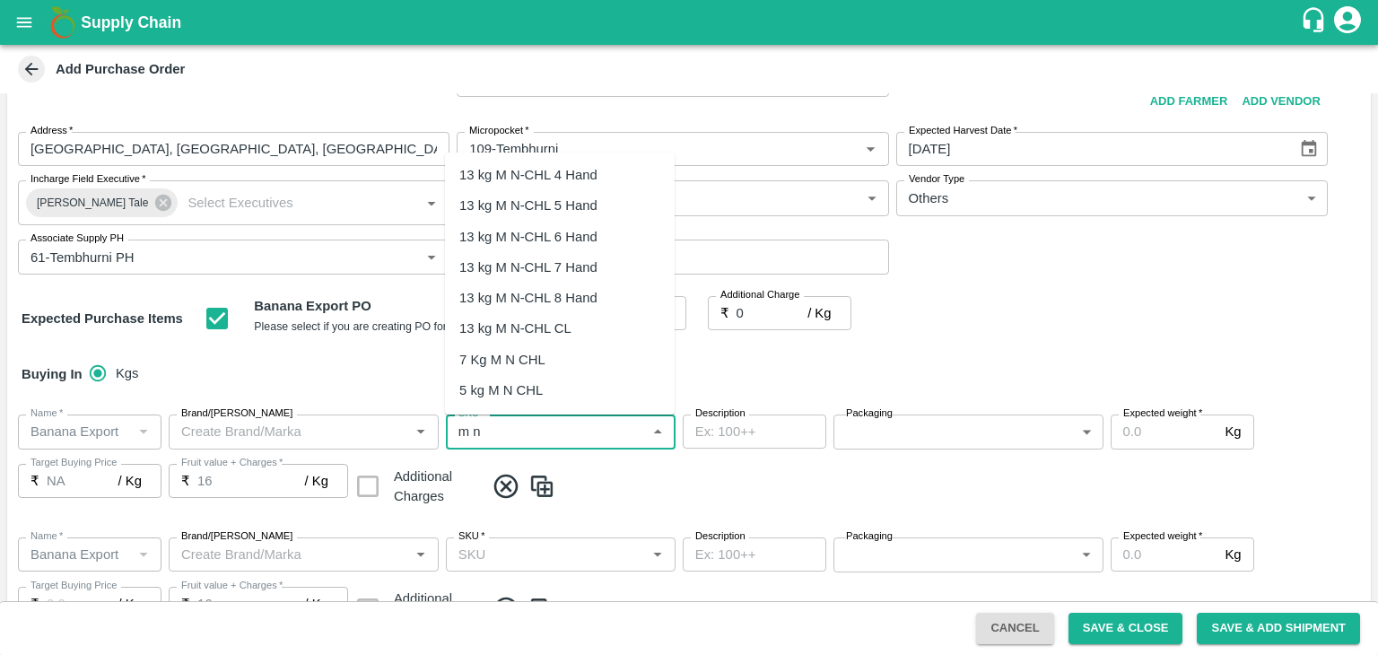
click at [556, 202] on div "13 kg M N-CHL 5 Hand" at bounding box center [528, 206] width 138 height 20
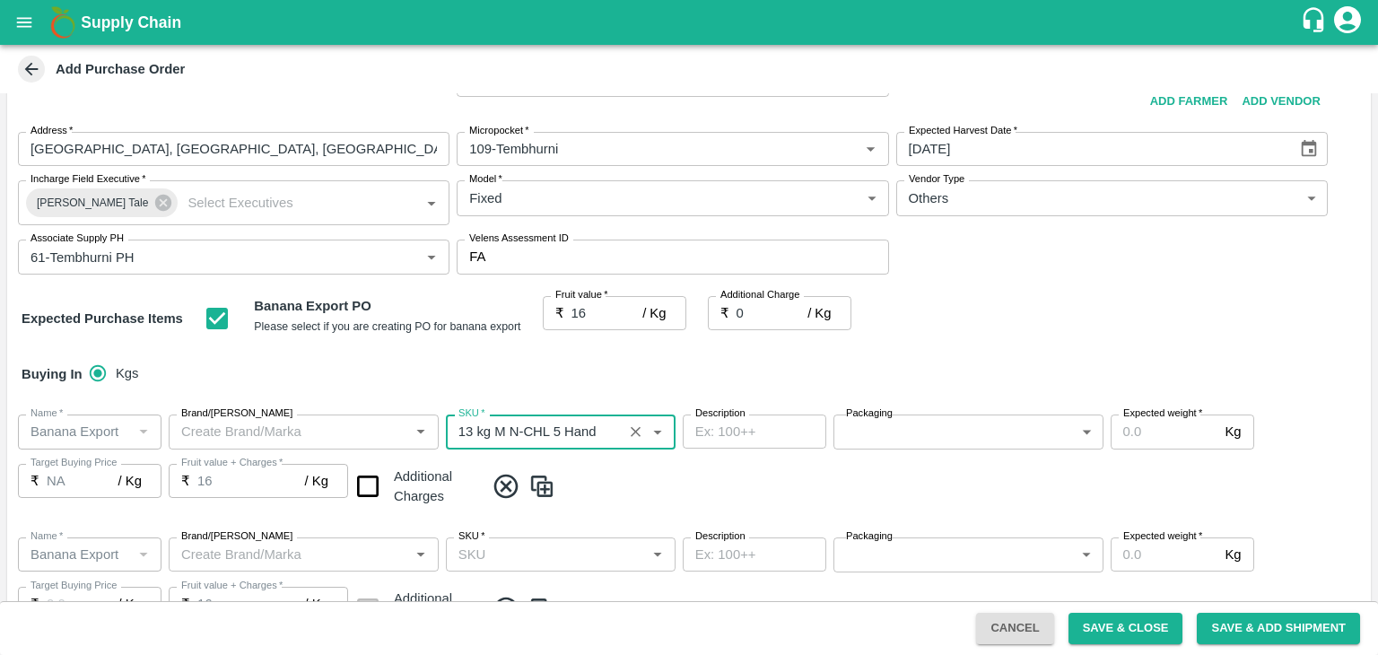
type input "13 kg M N-CHL 5 Hand"
click at [606, 495] on span at bounding box center [924, 487] width 879 height 30
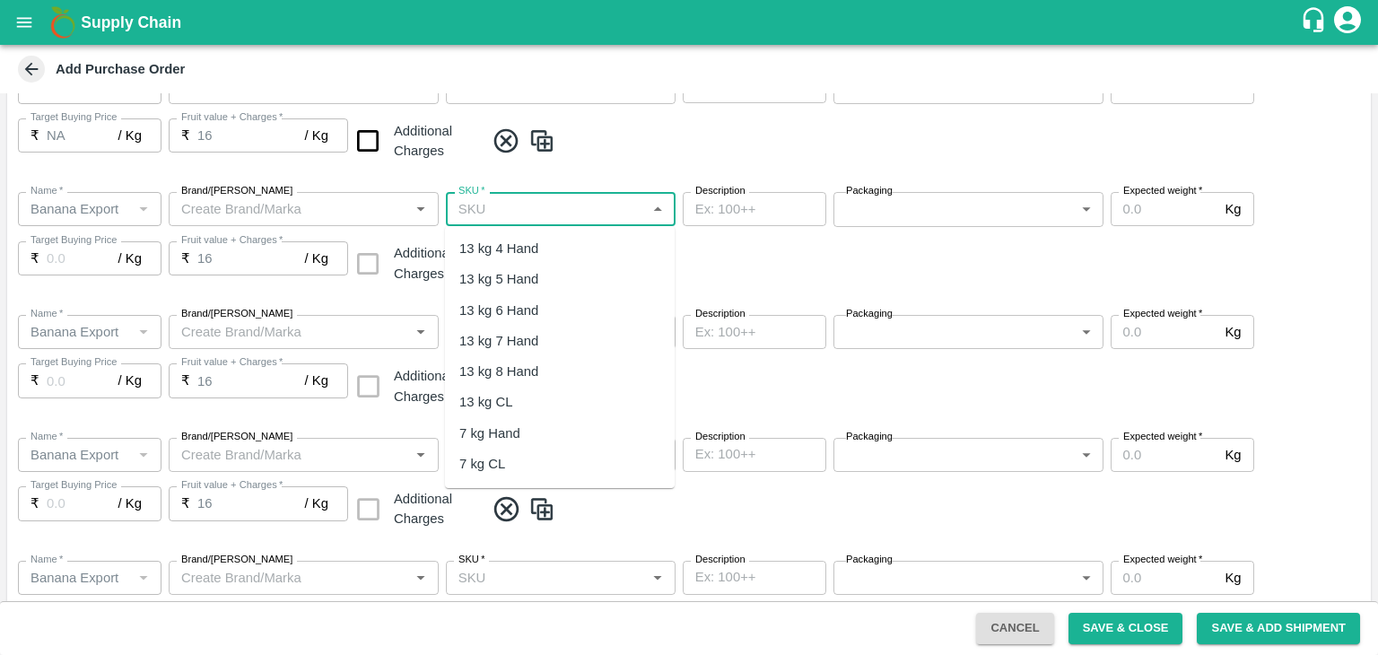
click at [591, 215] on input "SKU   *" at bounding box center [545, 208] width 189 height 23
click at [565, 306] on div "13 kg M N-CHL 6 Hand" at bounding box center [528, 311] width 138 height 20
type input "13 kg M N-CHL 6 Hand"
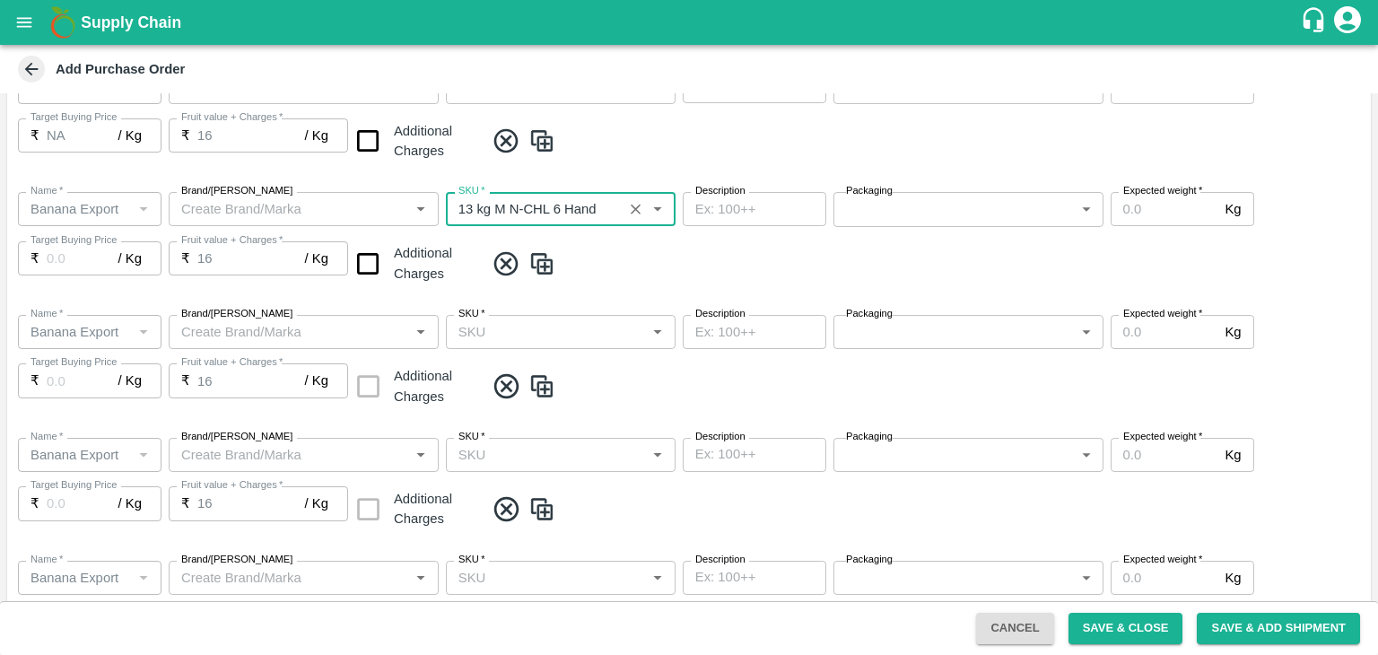
type input "NA"
type input "13 kg M N-CHL 6 Hand"
click at [565, 338] on input "SKU   *" at bounding box center [545, 331] width 189 height 23
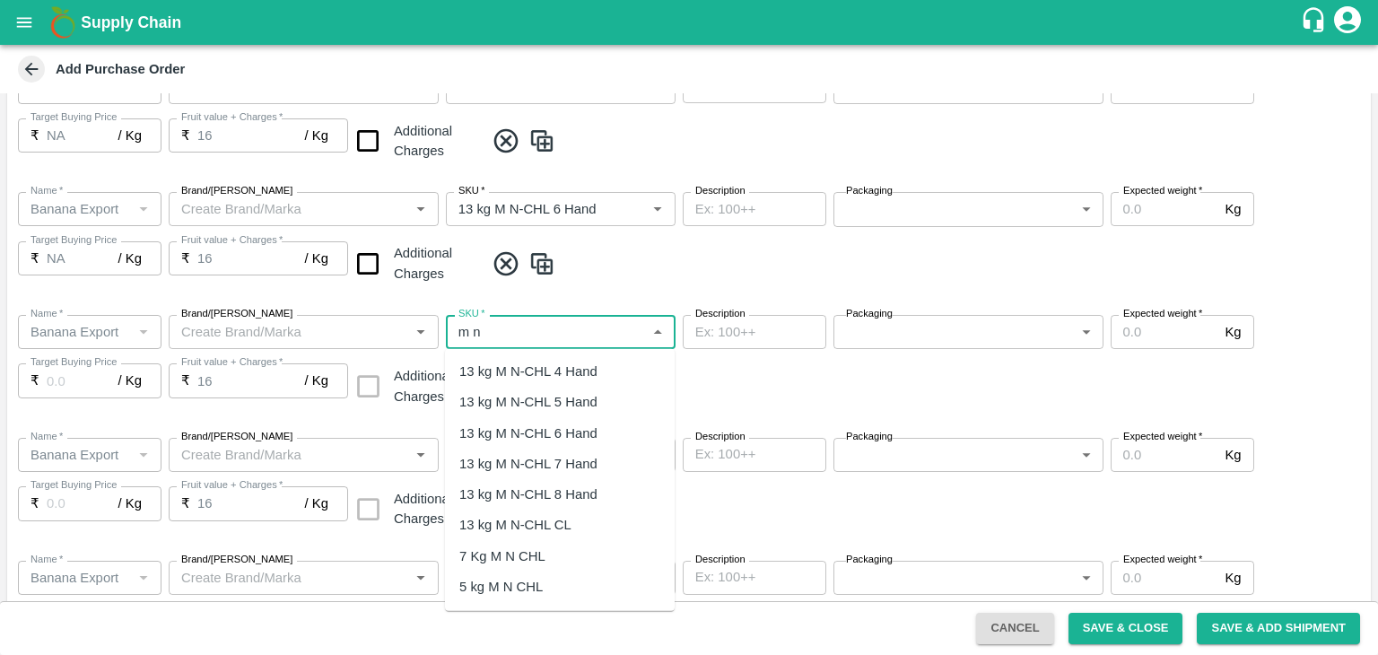
click at [565, 485] on div "13 kg M N-CHL 8 Hand" at bounding box center [528, 495] width 138 height 20
type input "13 kg M N-CHL 8 Hand"
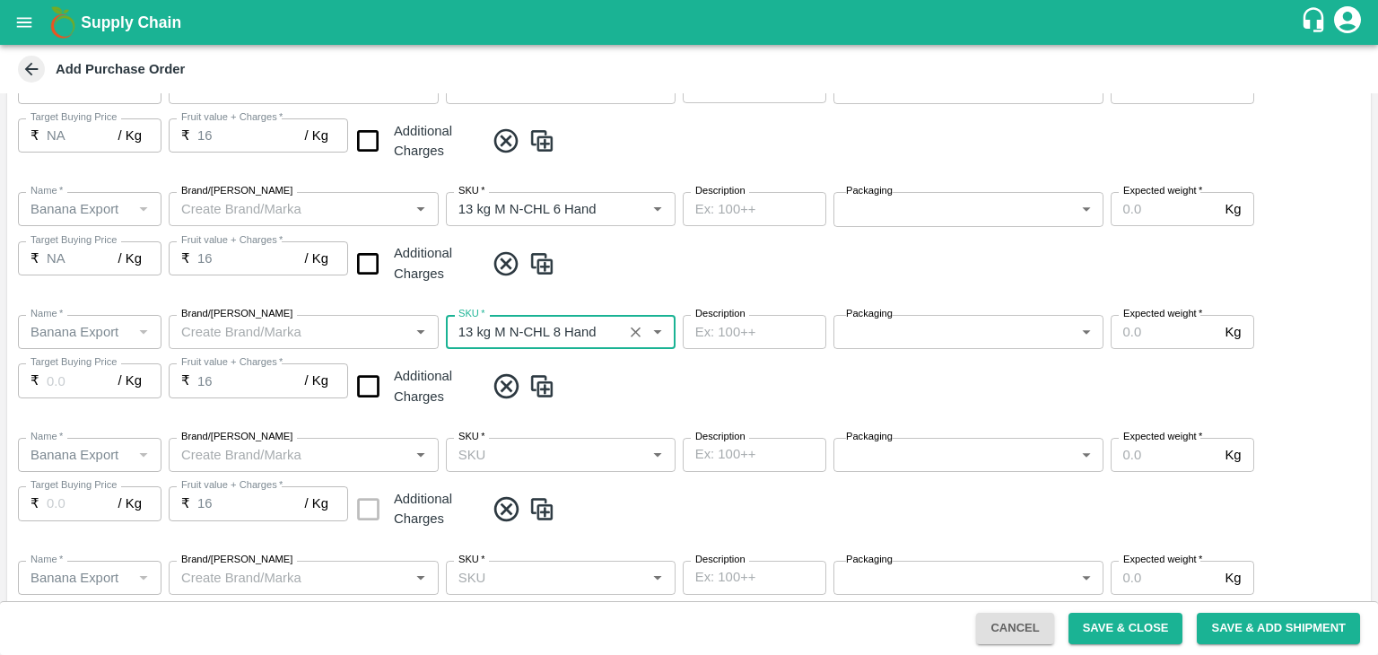
type input "NA"
type input "13 kg M N-CHL 8 Hand"
click at [590, 451] on input "SKU   *" at bounding box center [545, 454] width 189 height 23
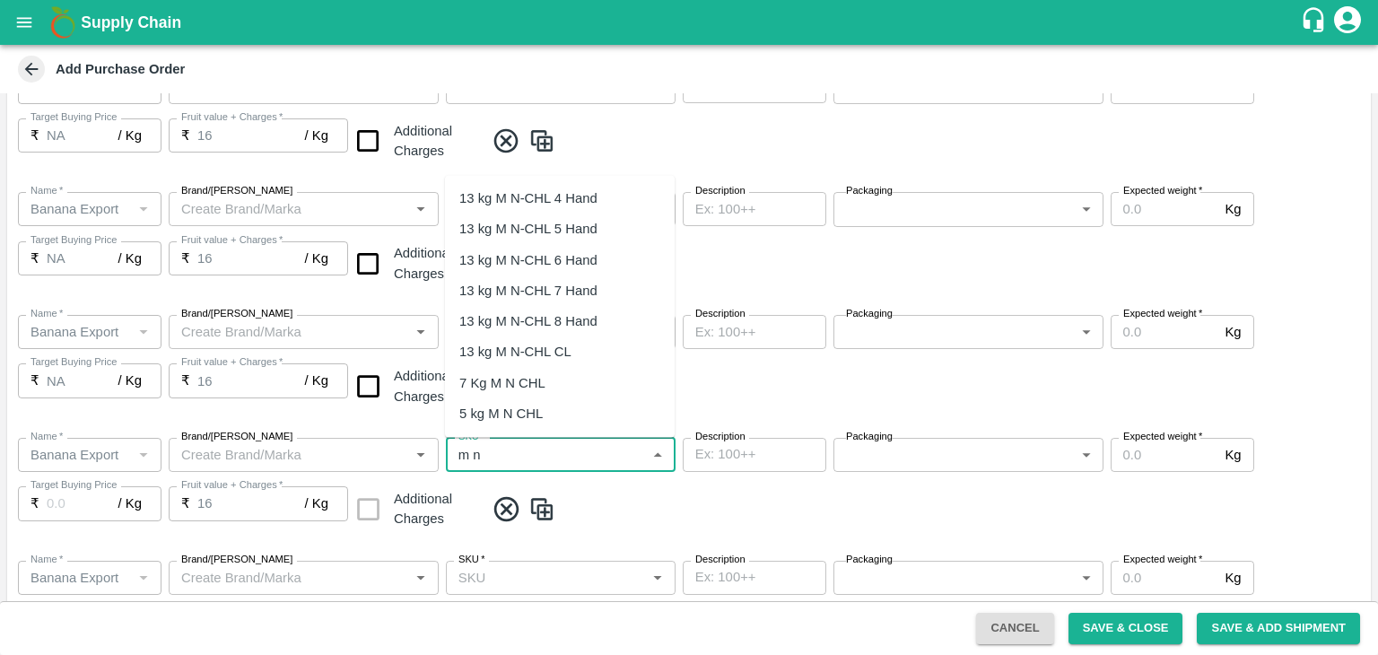
click at [581, 334] on div "13 kg M N-CHL 8 Hand" at bounding box center [560, 321] width 230 height 31
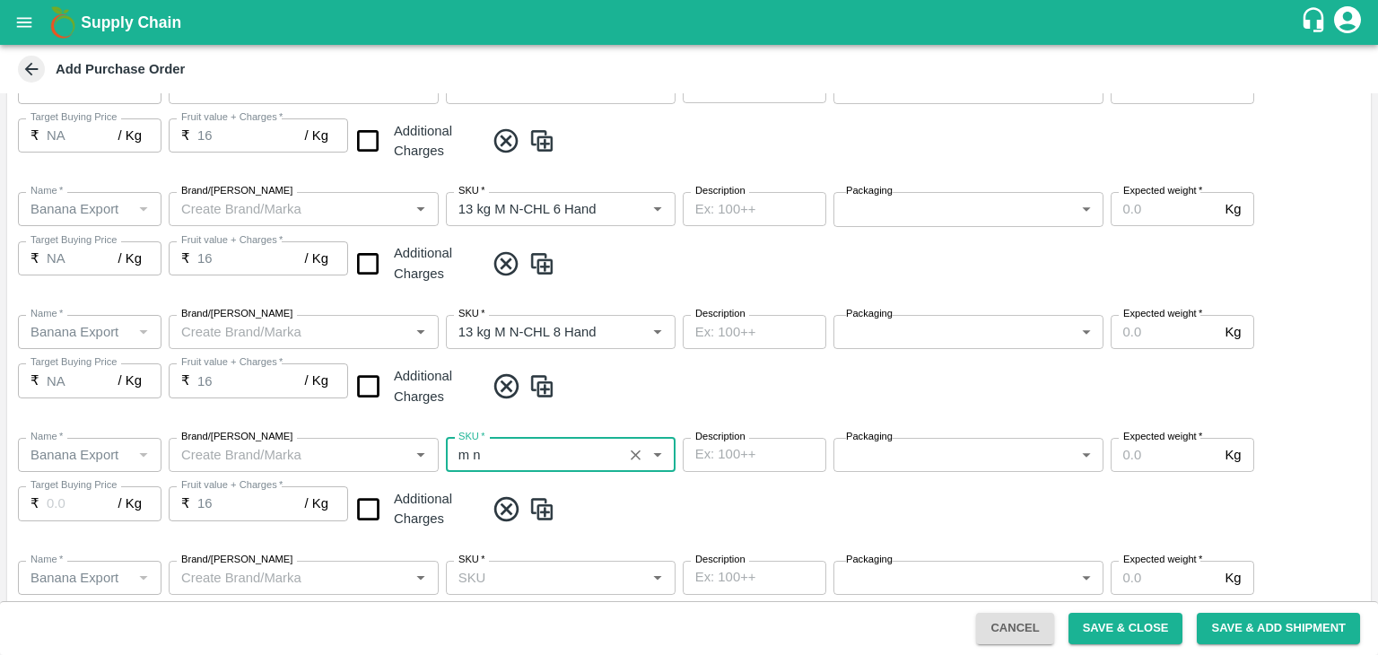
type input "13 kg M N-CHL 8 Hand"
type input "NA"
click at [639, 453] on icon "Clear" at bounding box center [635, 455] width 17 height 17
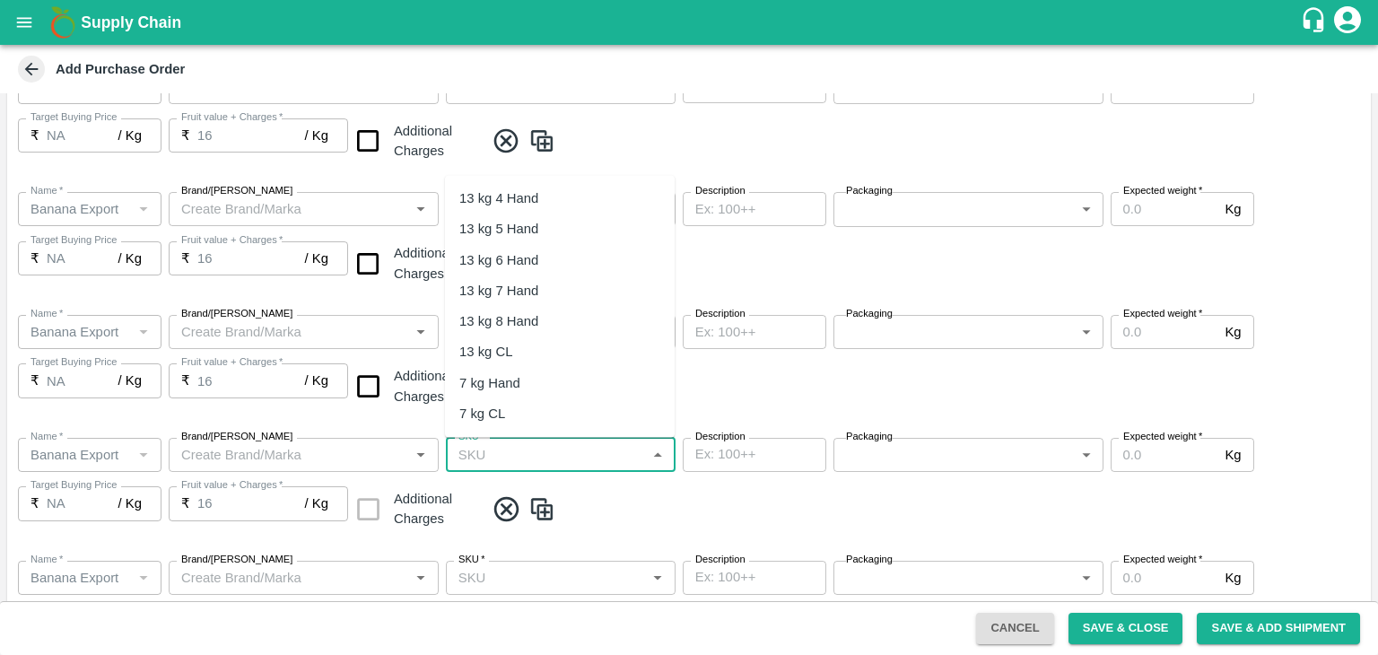
click at [609, 449] on input "SKU   *" at bounding box center [545, 454] width 189 height 23
click at [573, 361] on div "13 kg M N-CHL CL" at bounding box center [560, 351] width 230 height 31
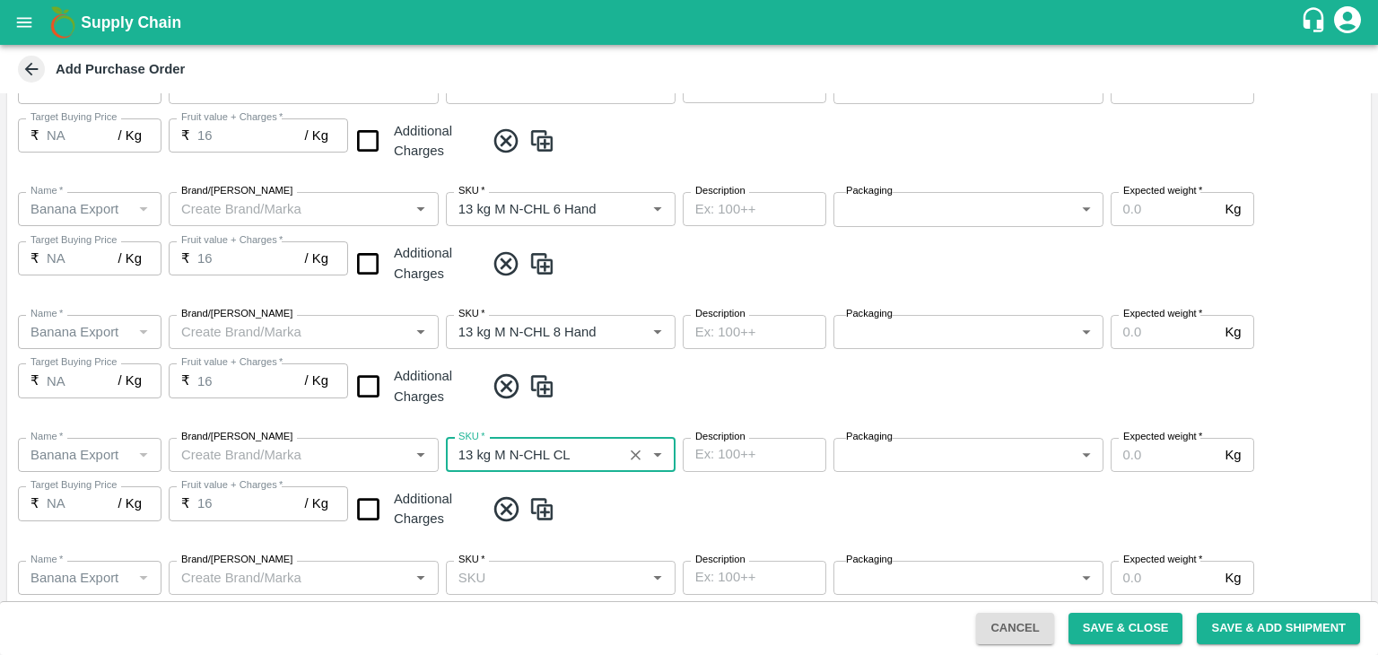
type input "13 kg M N-CHL CL"
click at [620, 538] on div "Name   * Name   * Brand/Marka Brand/Marka SKU   * SKU   * Description x Descrip…" at bounding box center [689, 485] width 1364 height 123
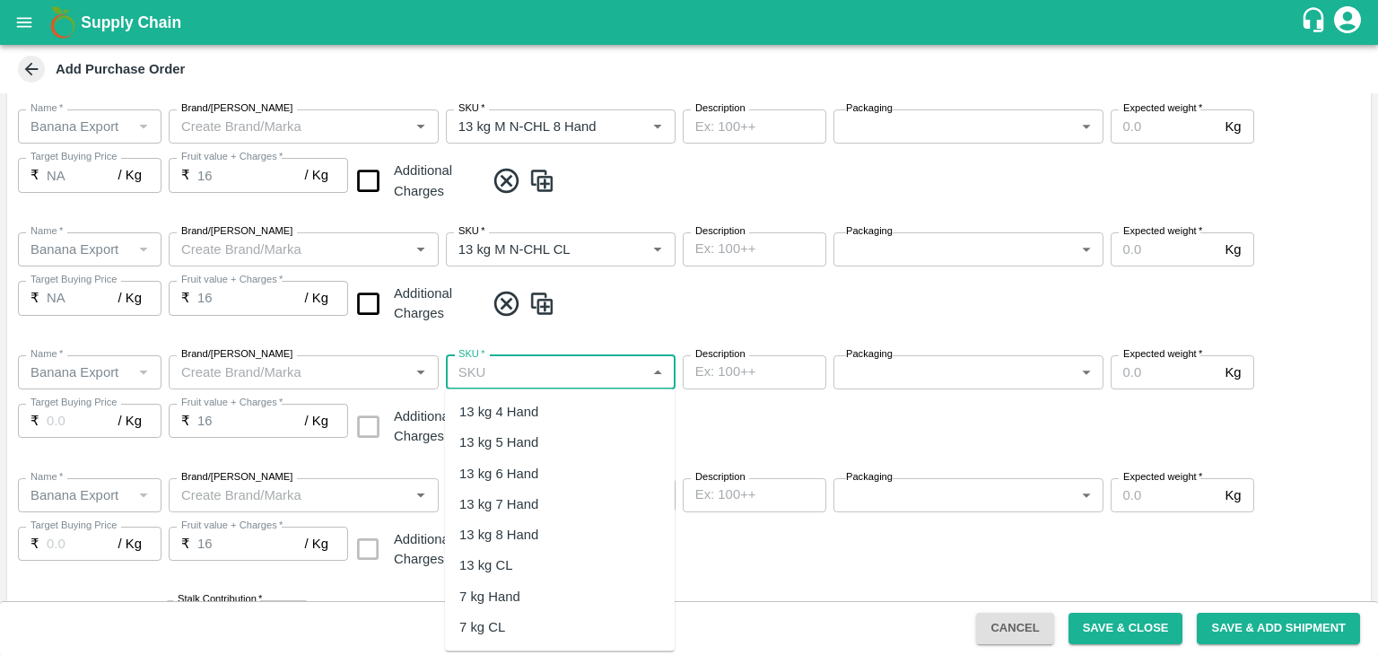
click at [586, 375] on input "SKU   *" at bounding box center [545, 372] width 189 height 23
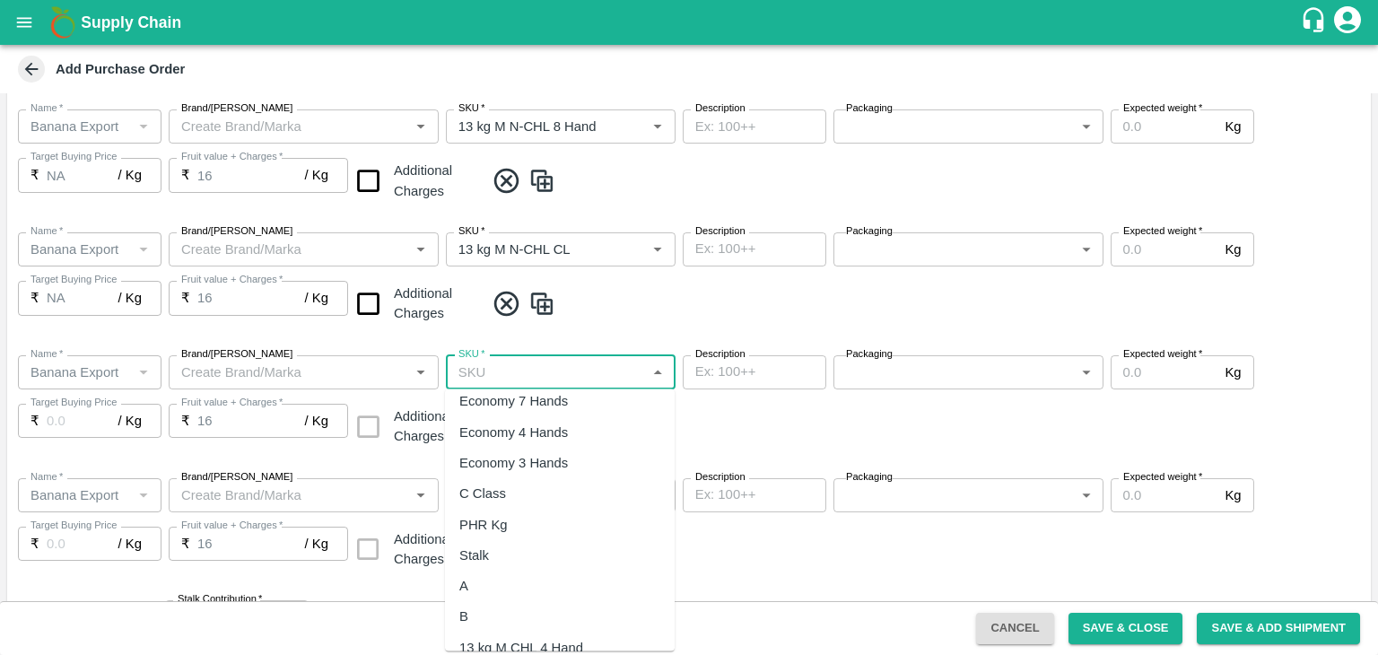
click at [516, 519] on div "PHR Kg" at bounding box center [560, 524] width 230 height 31
type input "PHR Kg"
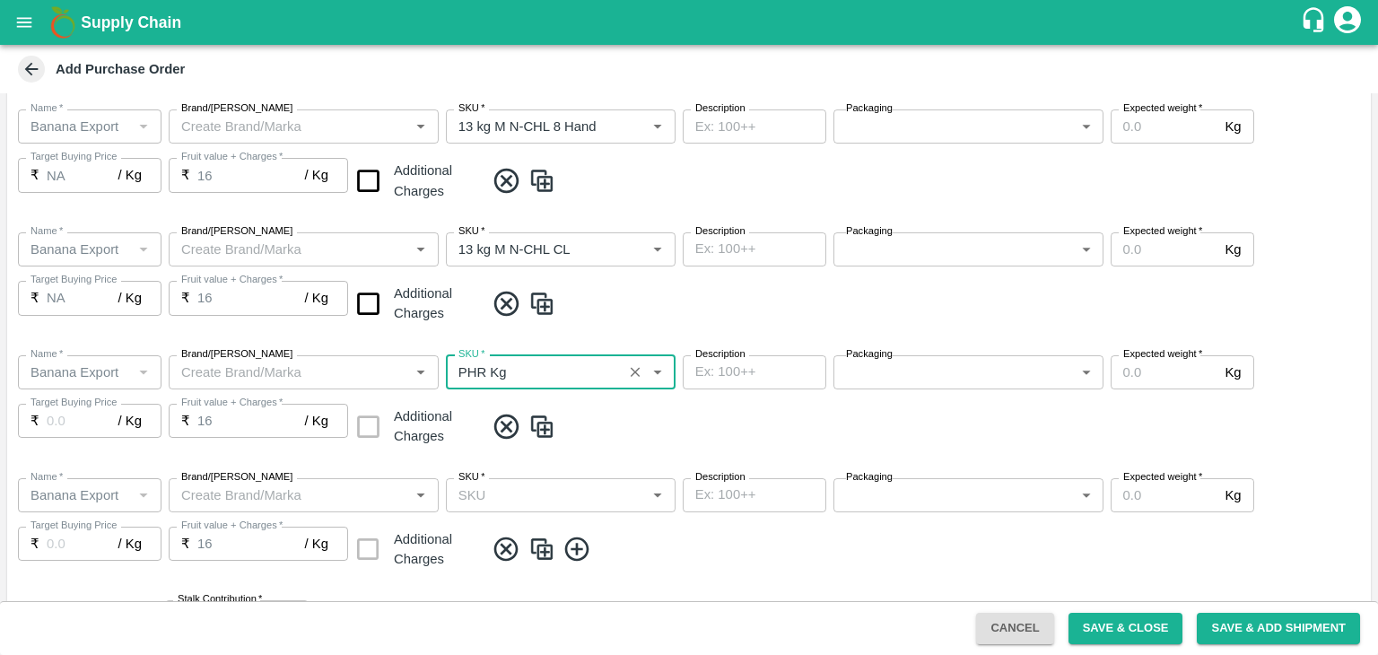
type input "NA"
click at [577, 493] on input "SKU   *" at bounding box center [545, 495] width 189 height 23
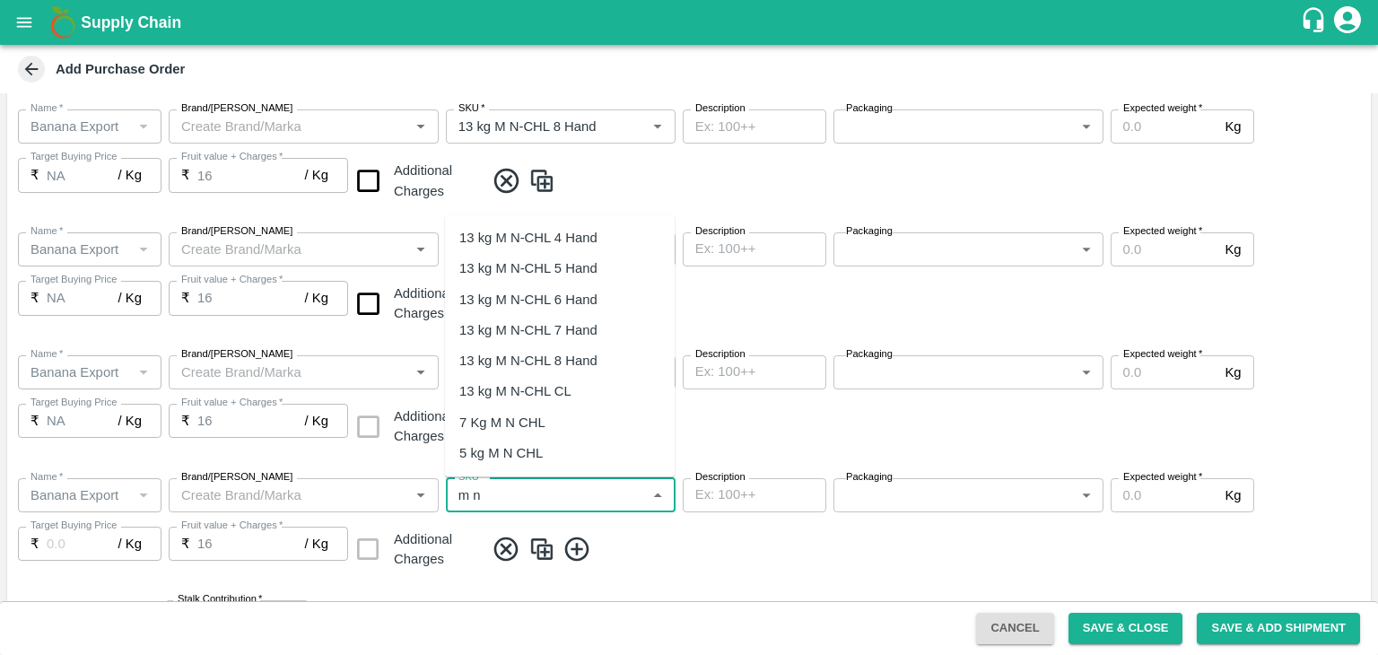
scroll to position [491, 0]
type input "m n"
click at [685, 449] on div "Name   * Name   * Brand/Marka Brand/Marka SKU   * SKU   * Description x Descrip…" at bounding box center [689, 402] width 1364 height 123
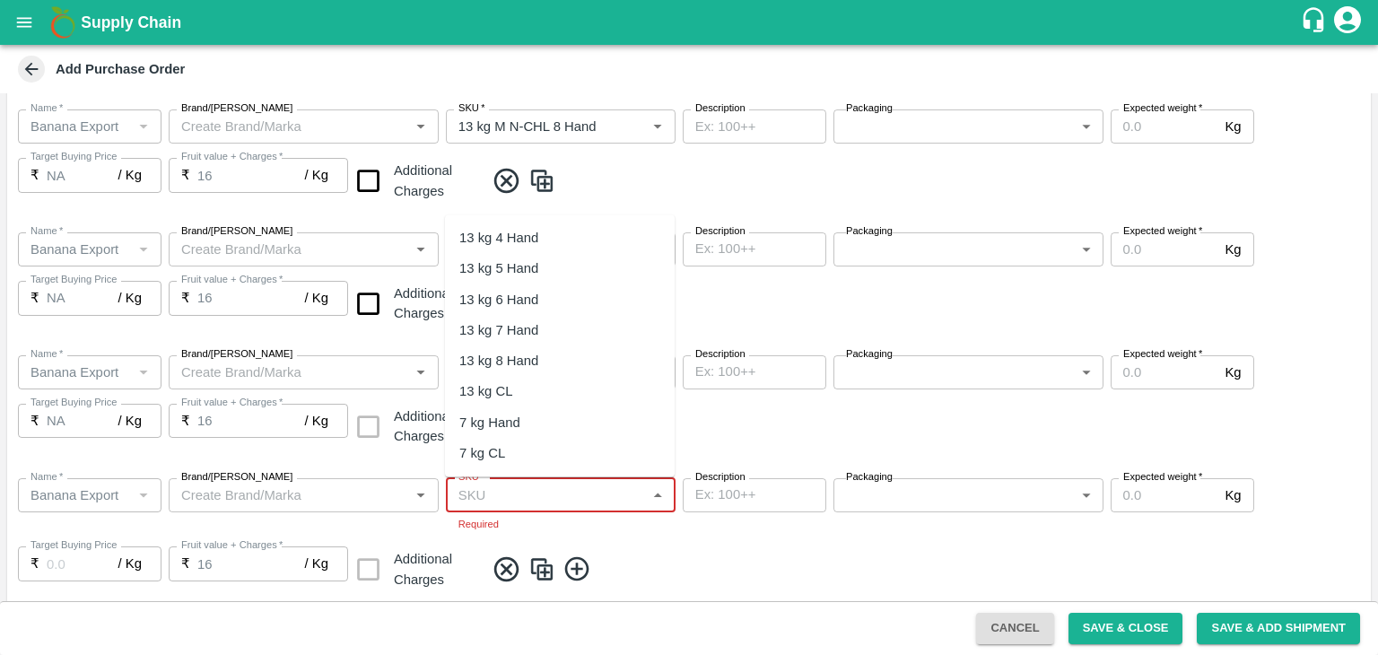
click at [554, 485] on input "SKU   *" at bounding box center [545, 495] width 189 height 23
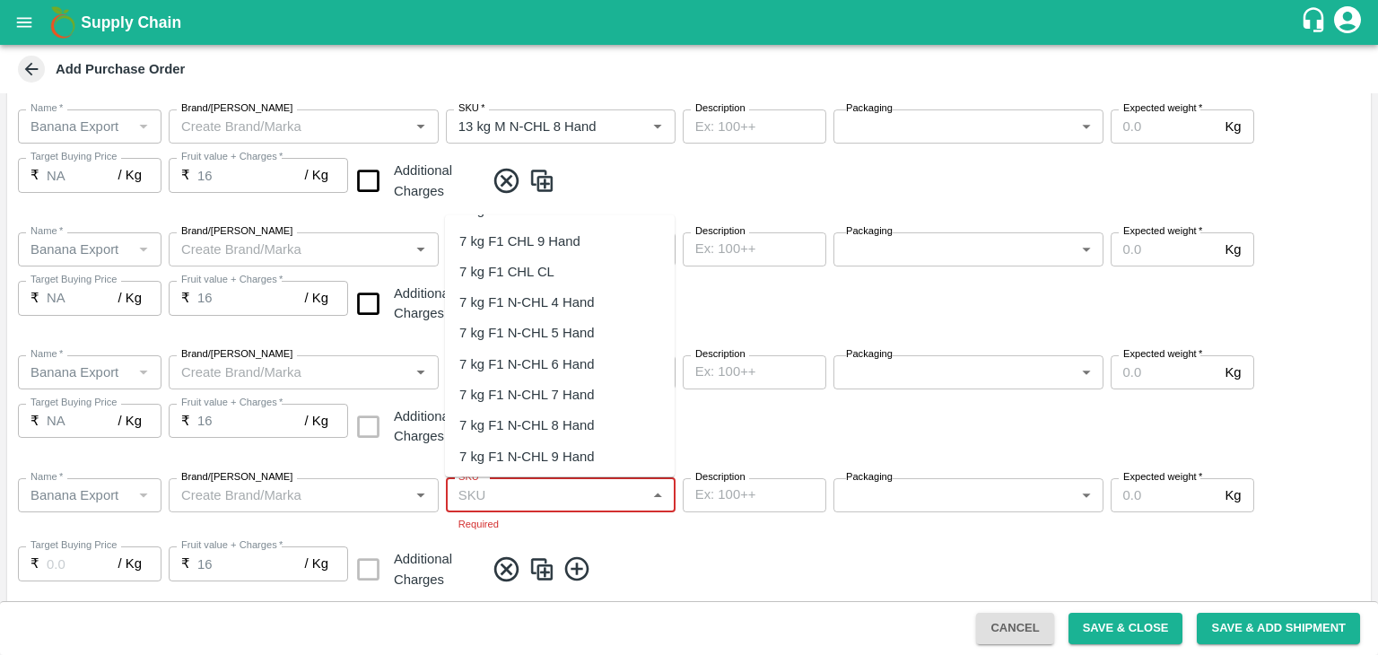
scroll to position [3721, 0]
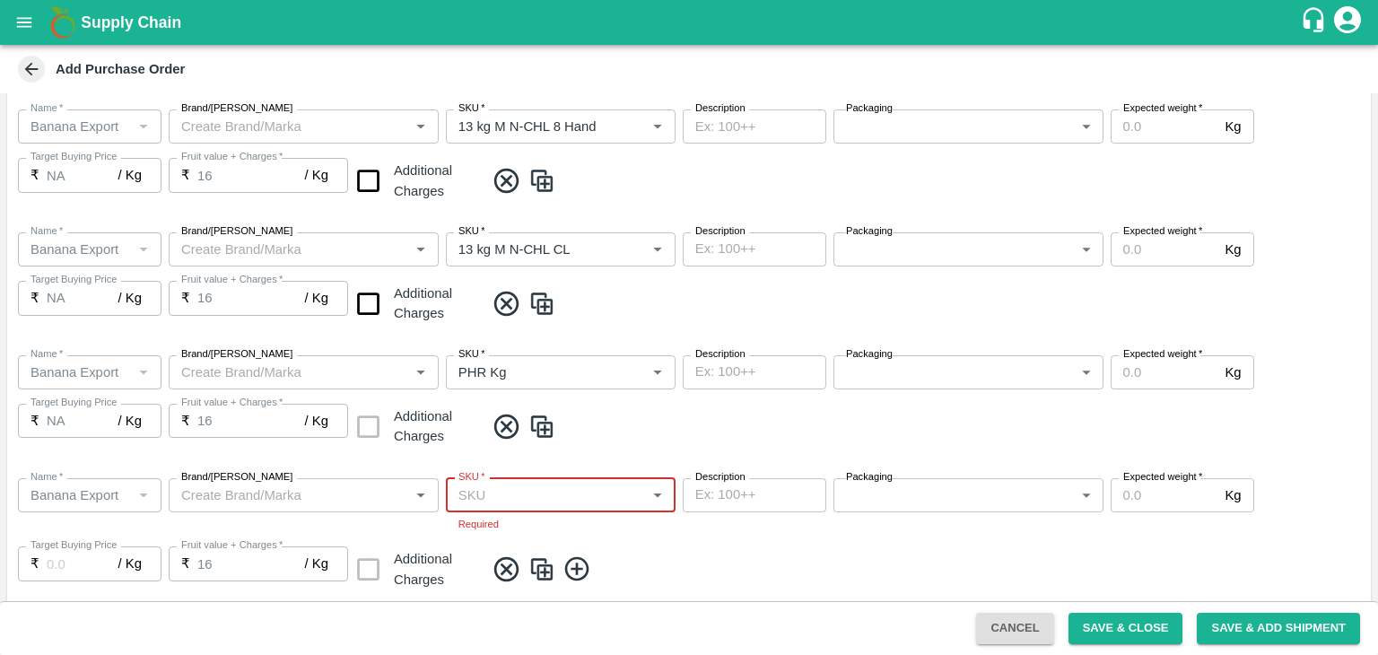
click at [513, 492] on input "SKU   *" at bounding box center [545, 495] width 189 height 23
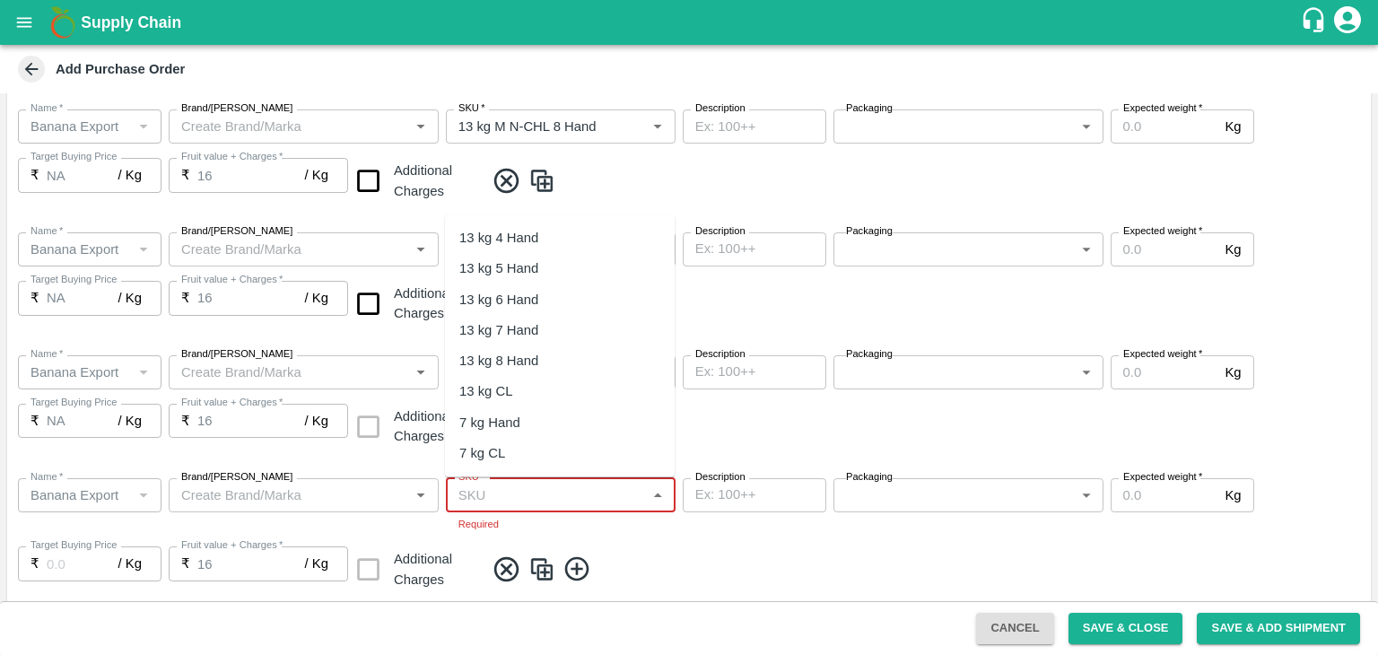
scroll to position [265, 0]
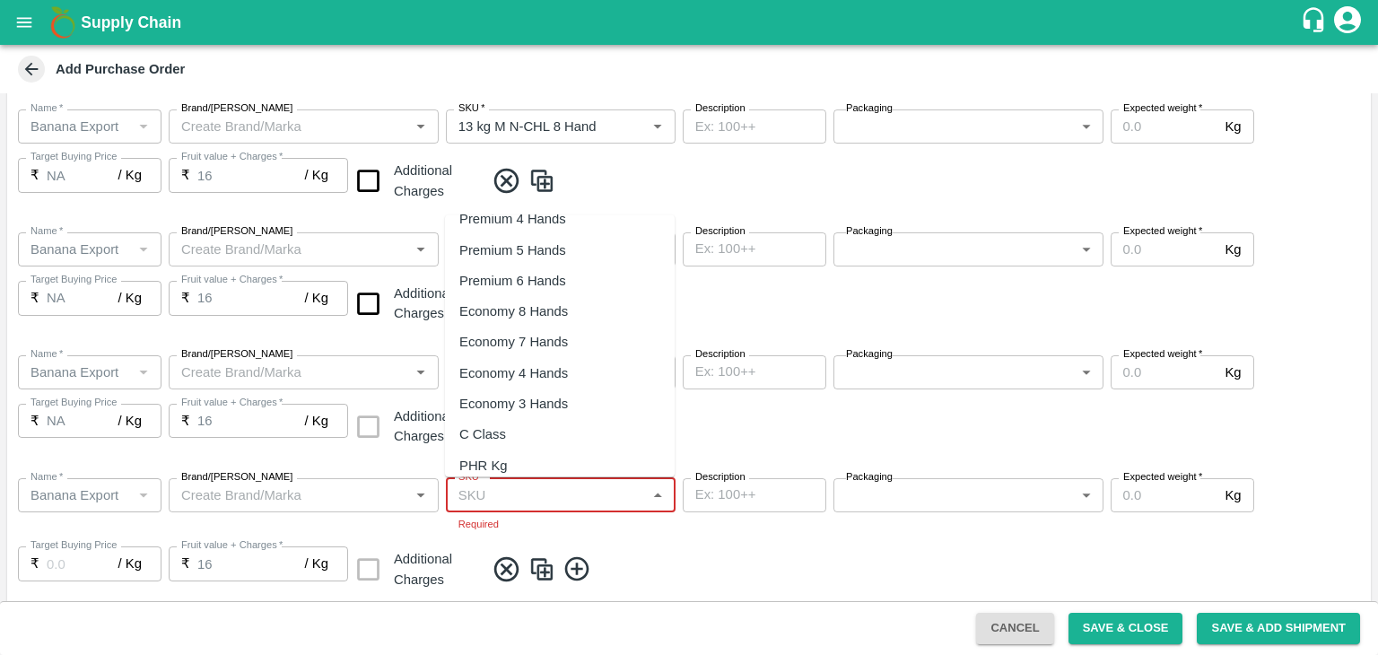
click at [515, 422] on div "C Class" at bounding box center [560, 434] width 230 height 31
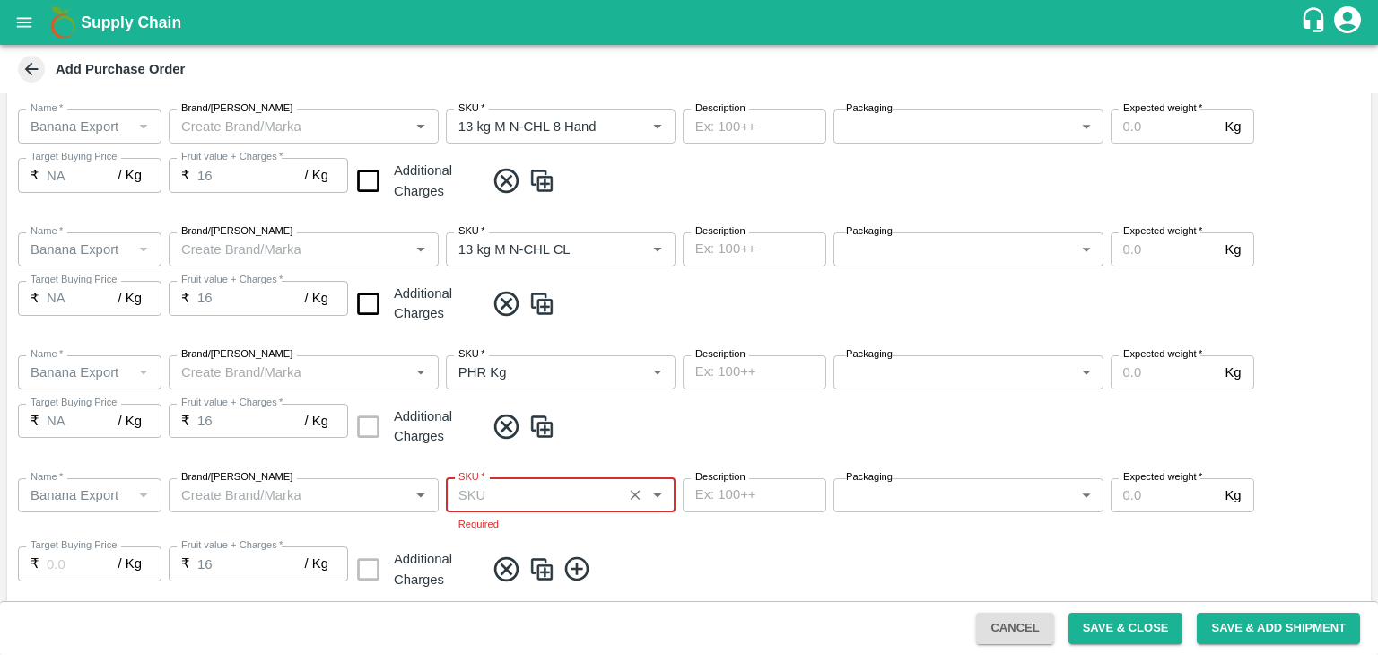
type input "C Class"
type input "NA"
click at [370, 298] on input "checkbox" at bounding box center [368, 304] width 46 height 46
checkbox input "true"
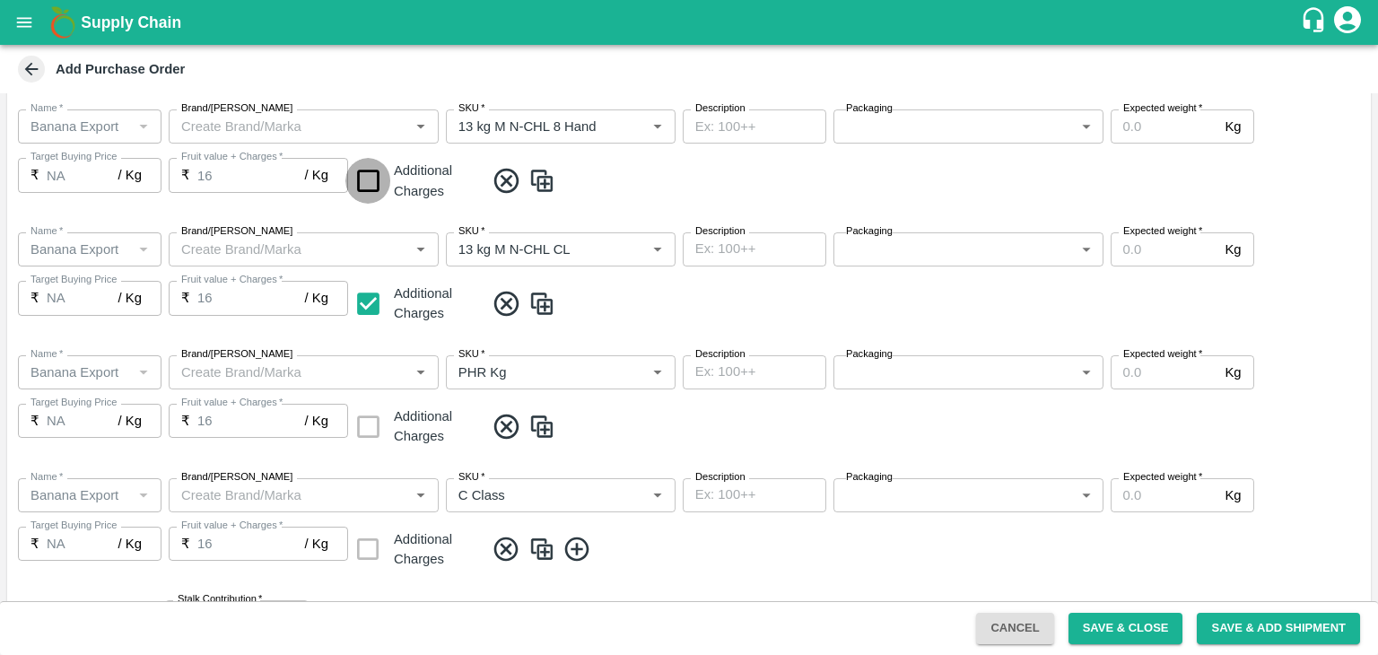
click at [370, 179] on input "checkbox" at bounding box center [368, 181] width 46 height 46
checkbox input "true"
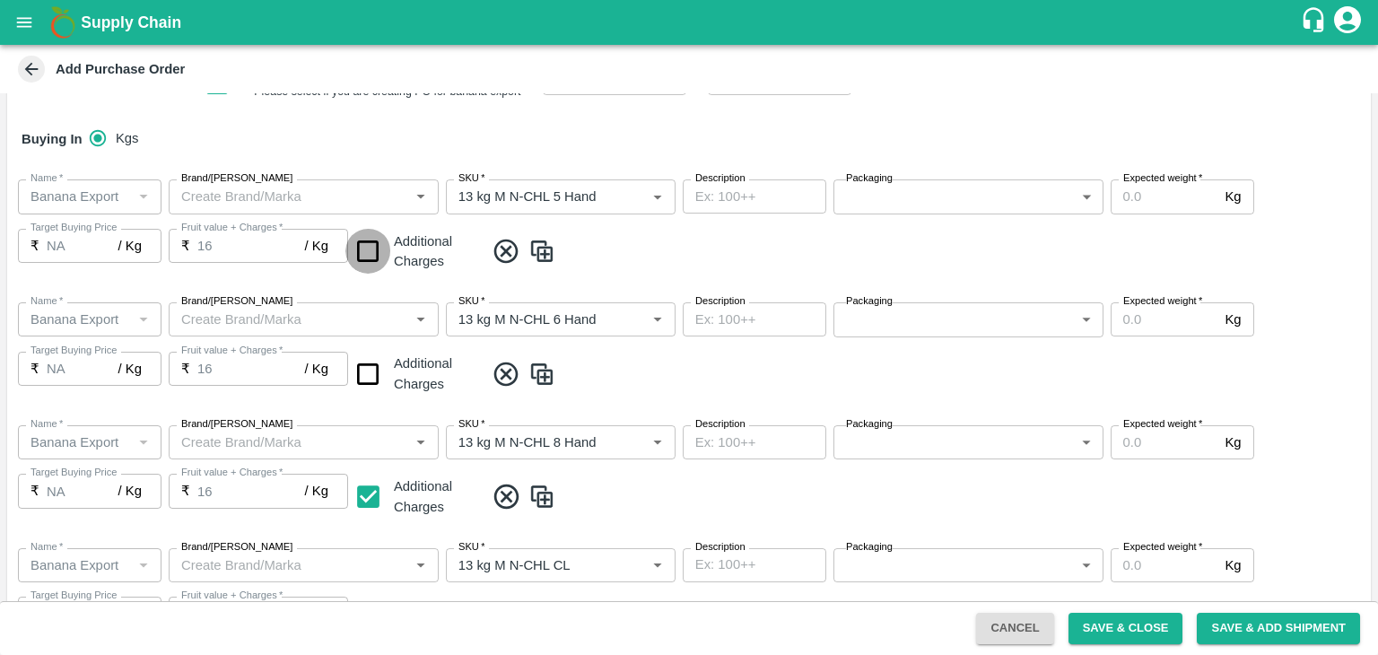
drag, startPoint x: 377, startPoint y: 236, endPoint x: 368, endPoint y: 363, distance: 127.7
click at [368, 363] on div "PO Type   * Farm Gate 1 PO Type Buyers   * Ajit Otari Buyers   * Farmer   * Far…" at bounding box center [689, 493] width 1364 height 1380
click at [368, 363] on input "checkbox" at bounding box center [368, 375] width 46 height 46
checkbox input "true"
click at [364, 251] on input "checkbox" at bounding box center [368, 252] width 46 height 46
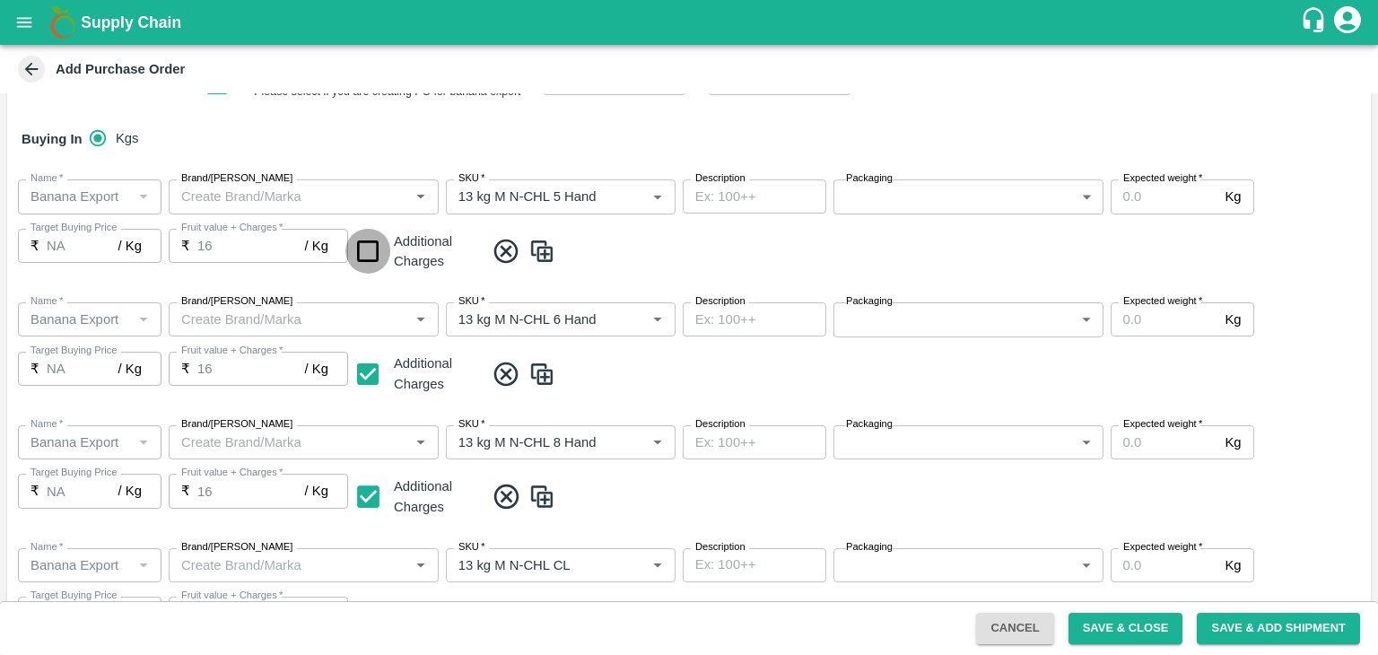
checkbox input "true"
click at [1162, 201] on input "Expected weight   *" at bounding box center [1165, 196] width 108 height 34
type input "2000"
click at [1162, 307] on label "Expected weight   *" at bounding box center [1162, 301] width 79 height 14
click at [1162, 307] on input "Expected weight   *" at bounding box center [1165, 319] width 108 height 34
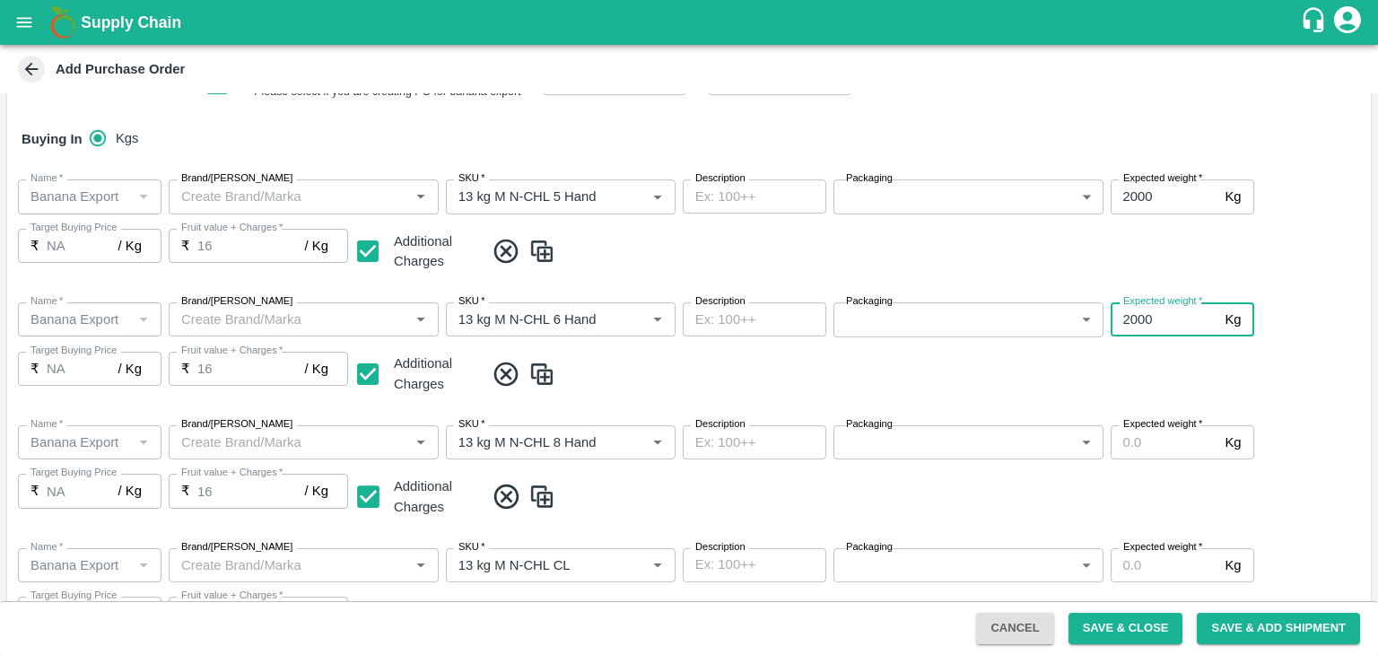
type input "2000"
click at [1162, 440] on input "Expected weight   *" at bounding box center [1165, 442] width 108 height 34
type input "2000"
click at [1155, 564] on input "Expected weight   *" at bounding box center [1165, 565] width 108 height 34
type input "2000"
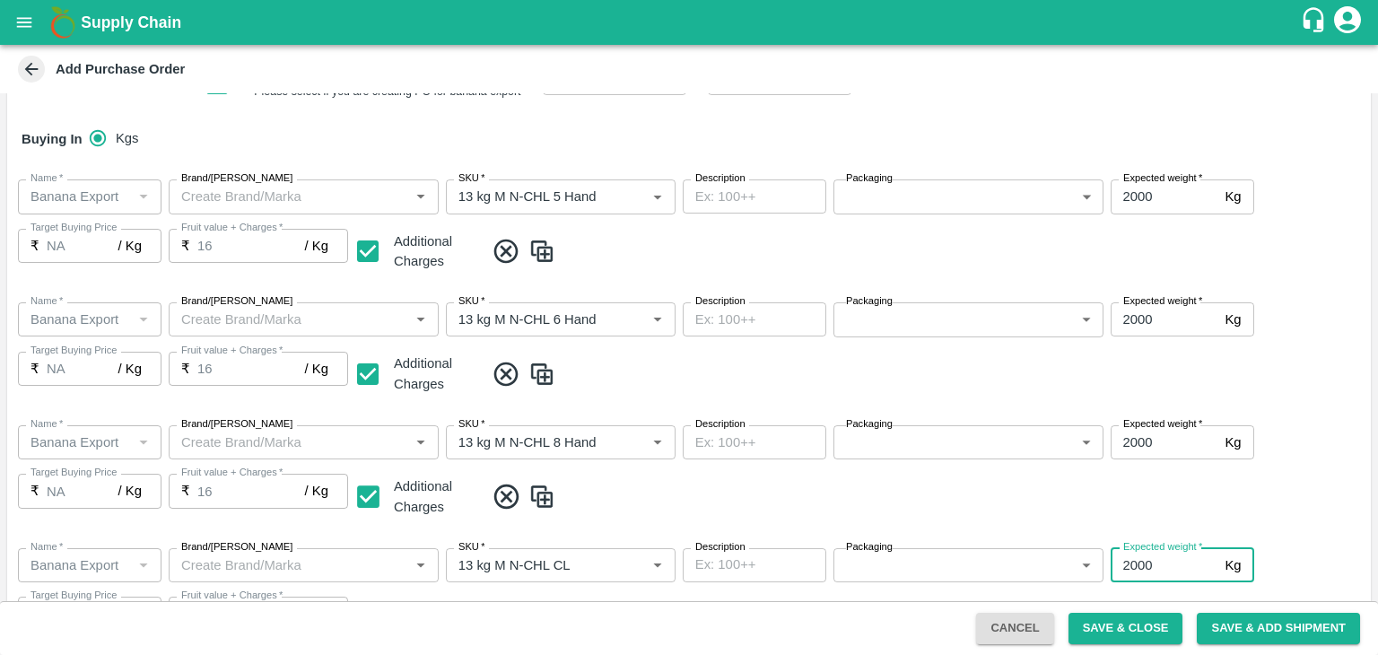
click at [1330, 545] on div "Name   * Name   * Brand/Marka Brand/Marka SKU   * SKU   * Description x Descrip…" at bounding box center [689, 595] width 1364 height 123
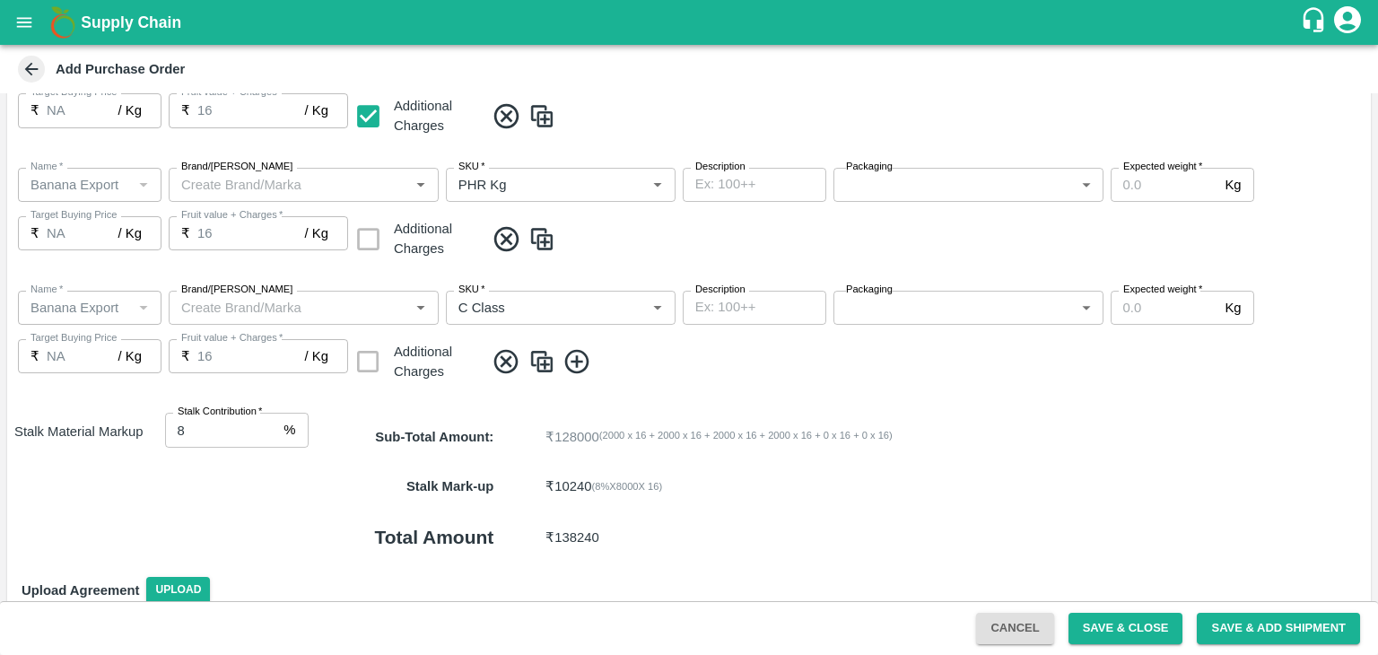
scroll to position [803, 0]
click at [1174, 188] on input "Expected weight   *" at bounding box center [1165, 183] width 108 height 34
type input "100"
click at [1156, 294] on label "Expected weight   *" at bounding box center [1162, 288] width 79 height 14
click at [1156, 294] on input "Expected weight   *" at bounding box center [1165, 306] width 108 height 34
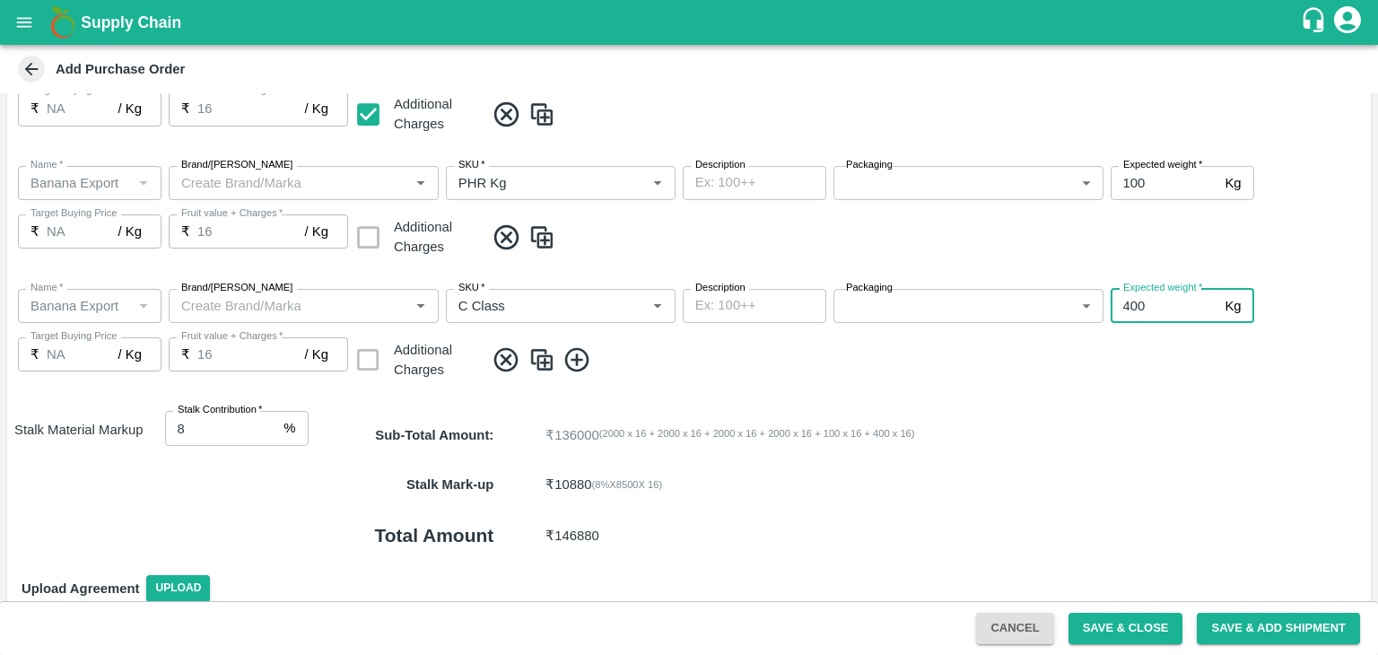
type input "400"
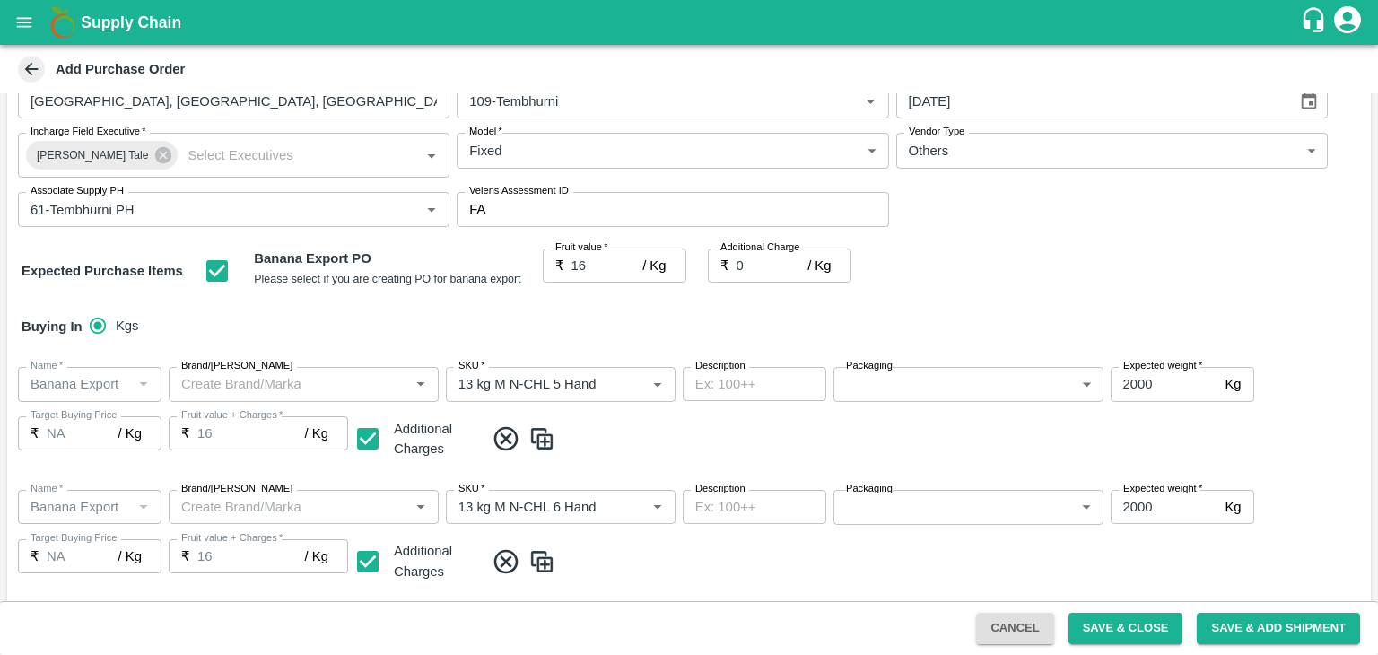
click at [937, 387] on body "Supply Chain Add Purchase Order PO Type   * Farm Gate 1 PO Type Buyers   * Ajit…" at bounding box center [689, 327] width 1378 height 655
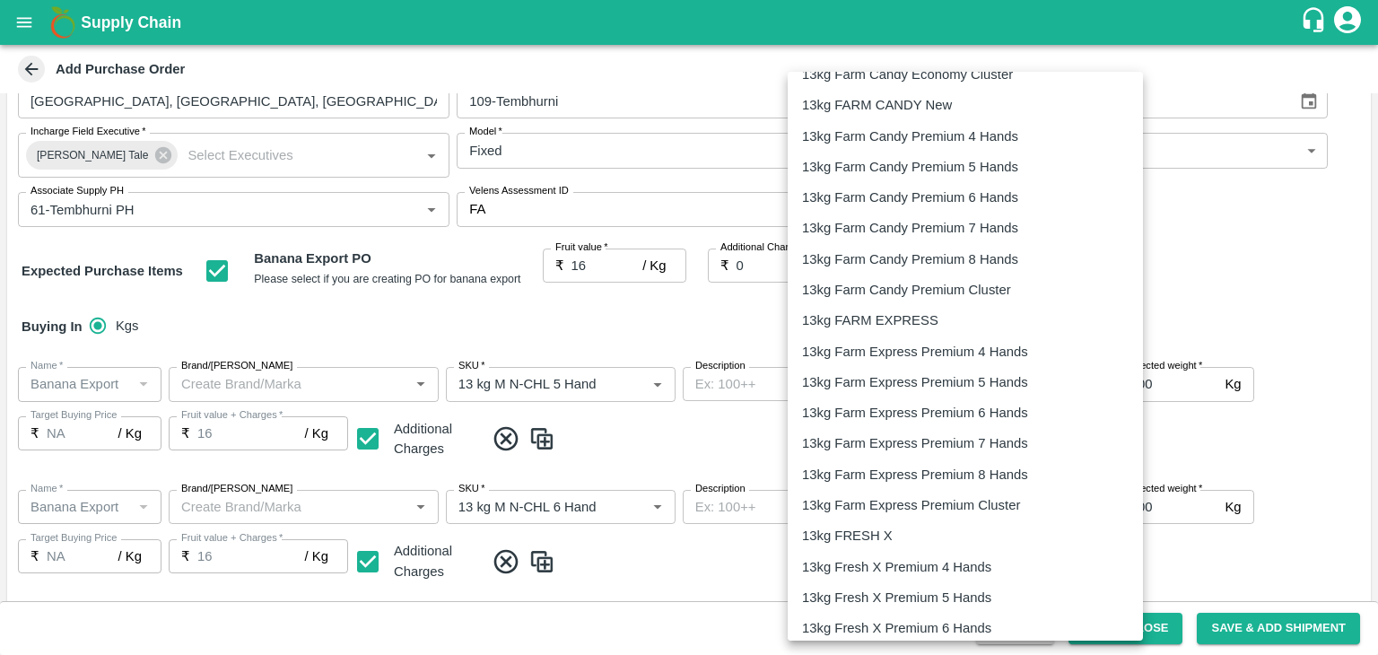
scroll to position [734, 0]
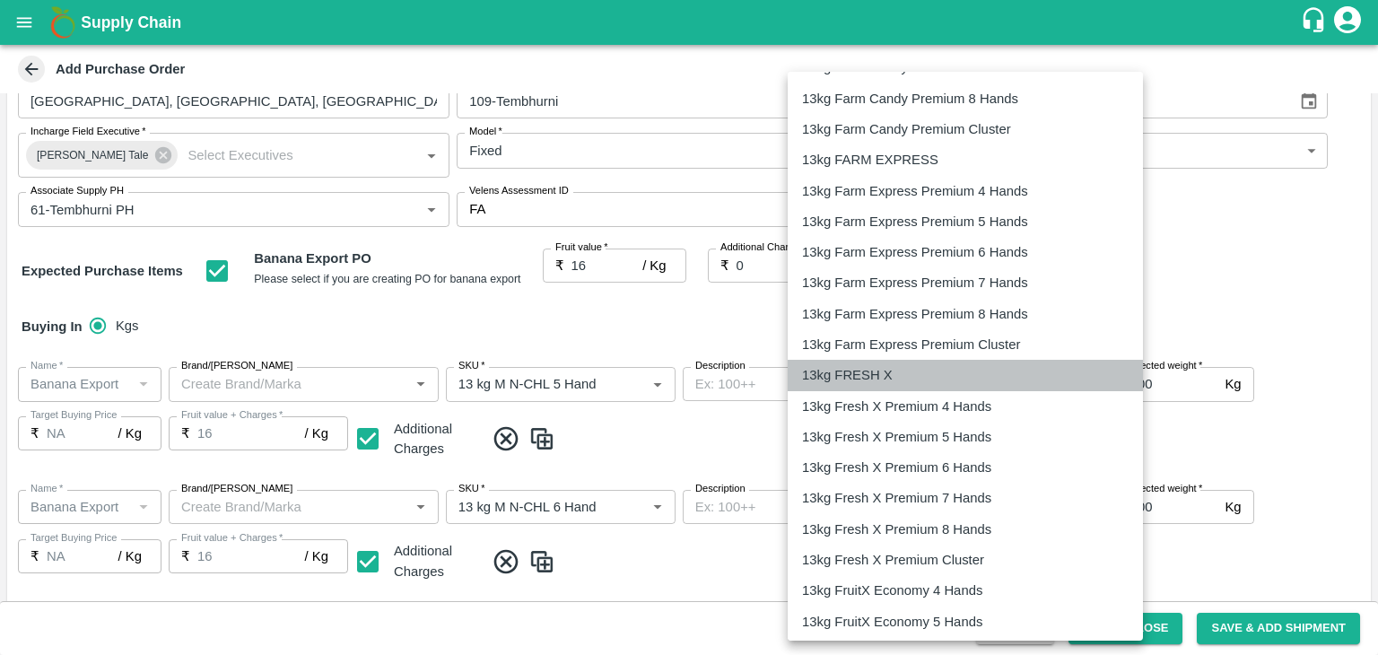
click at [871, 360] on li "13kg FRESH X" at bounding box center [965, 375] width 355 height 31
type input "467"
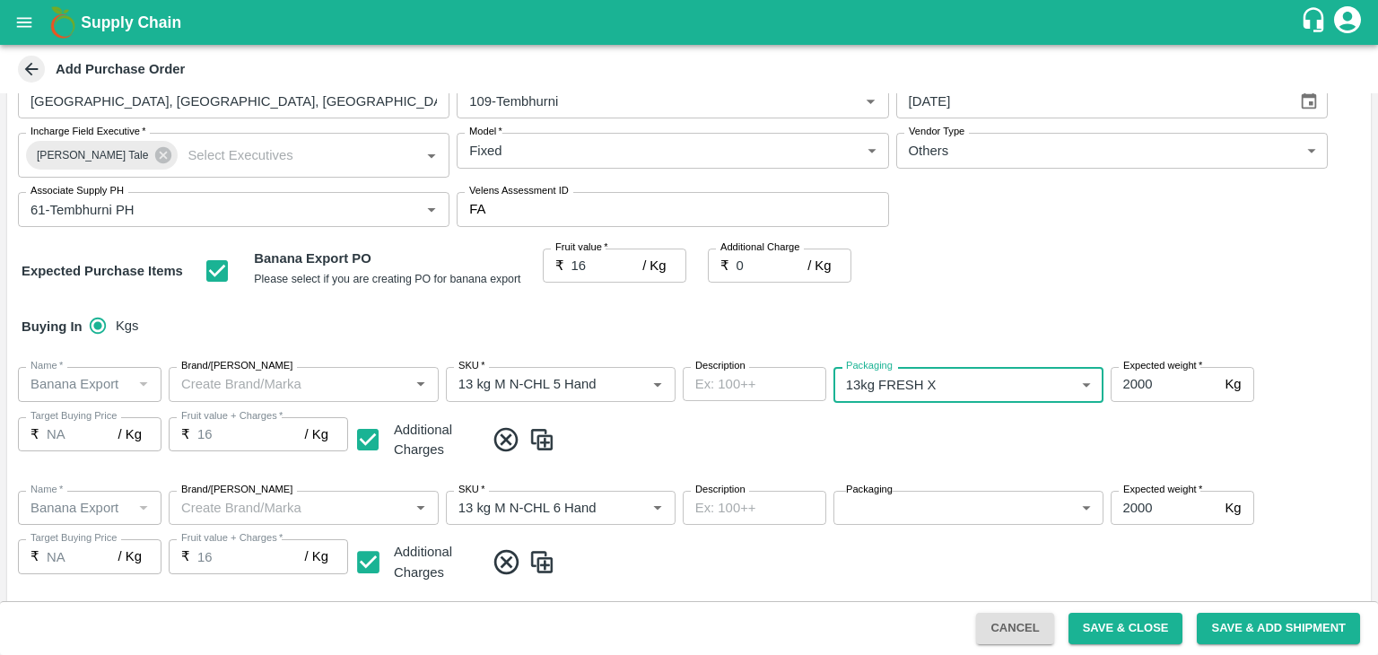
click at [965, 505] on body "Supply Chain Add Purchase Order PO Type   * Farm Gate 1 PO Type Buyers   * Ajit…" at bounding box center [689, 327] width 1378 height 655
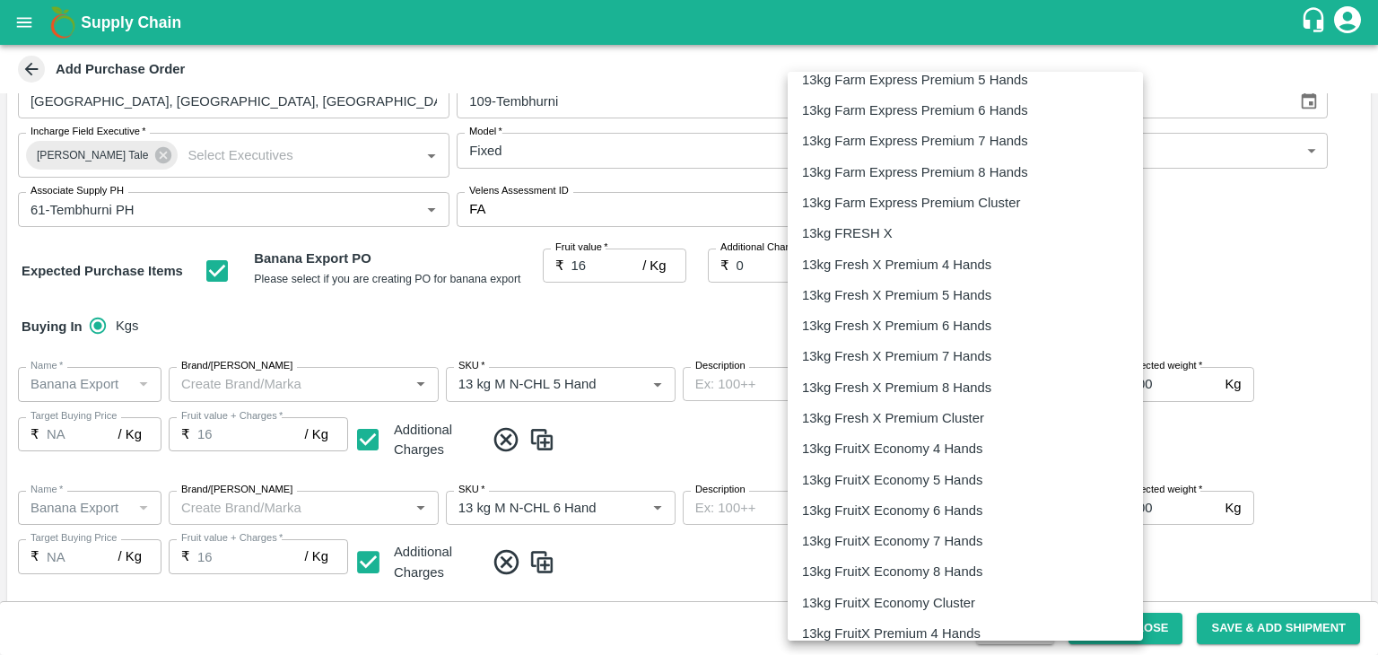
scroll to position [869, 0]
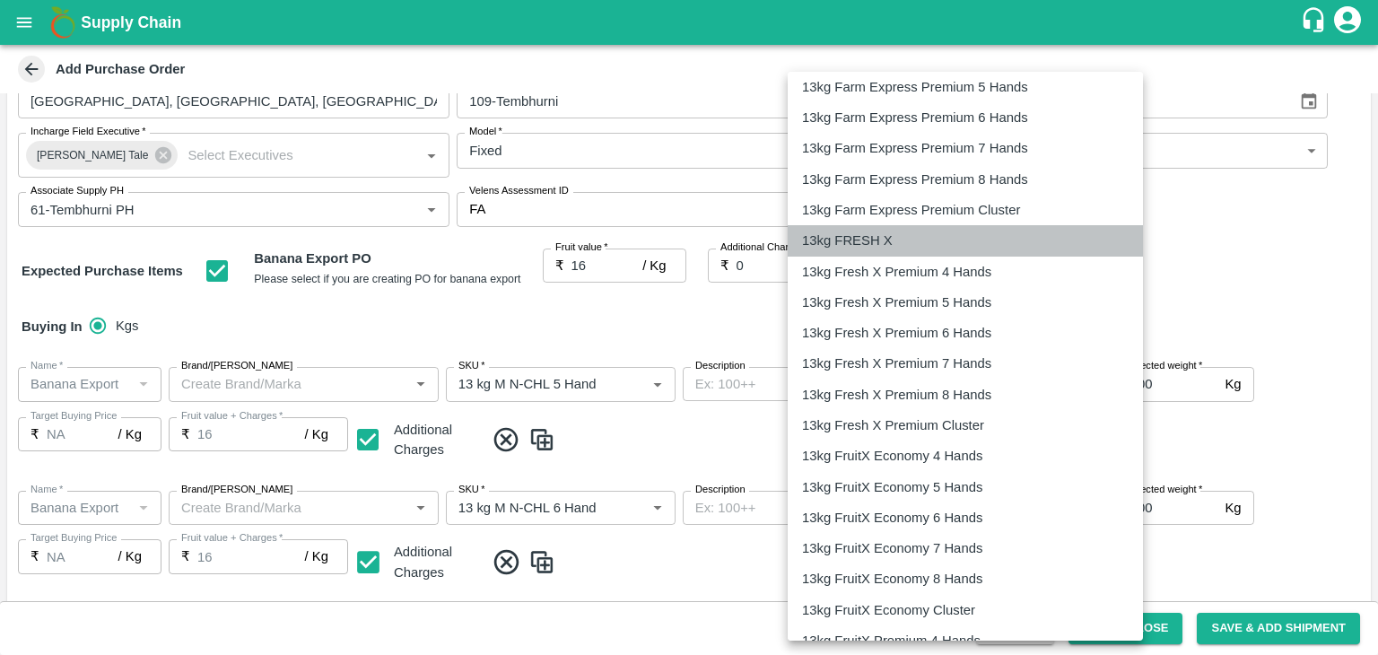
click at [881, 230] on li "13kg FRESH X" at bounding box center [965, 240] width 355 height 31
type input "467"
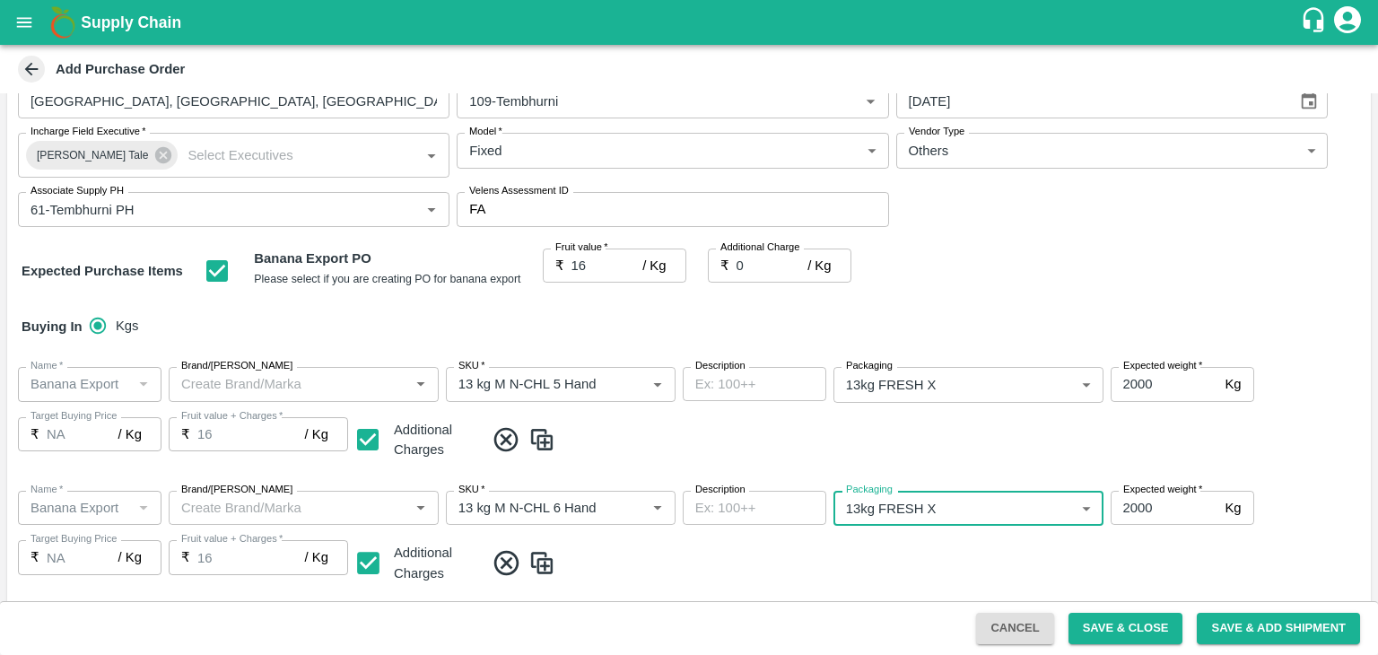
scroll to position [459, 0]
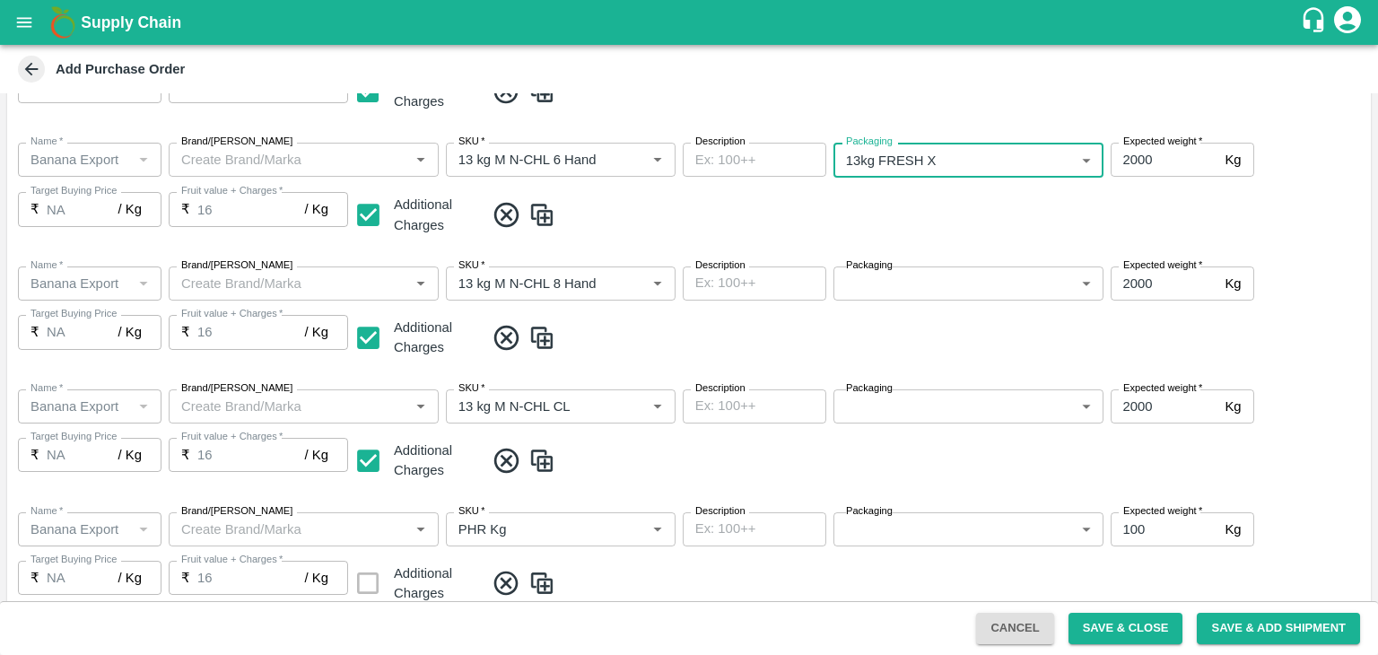
click at [915, 274] on body "Supply Chain Add Purchase Order PO Type   * Farm Gate 1 PO Type Buyers   * Ajit…" at bounding box center [689, 327] width 1378 height 655
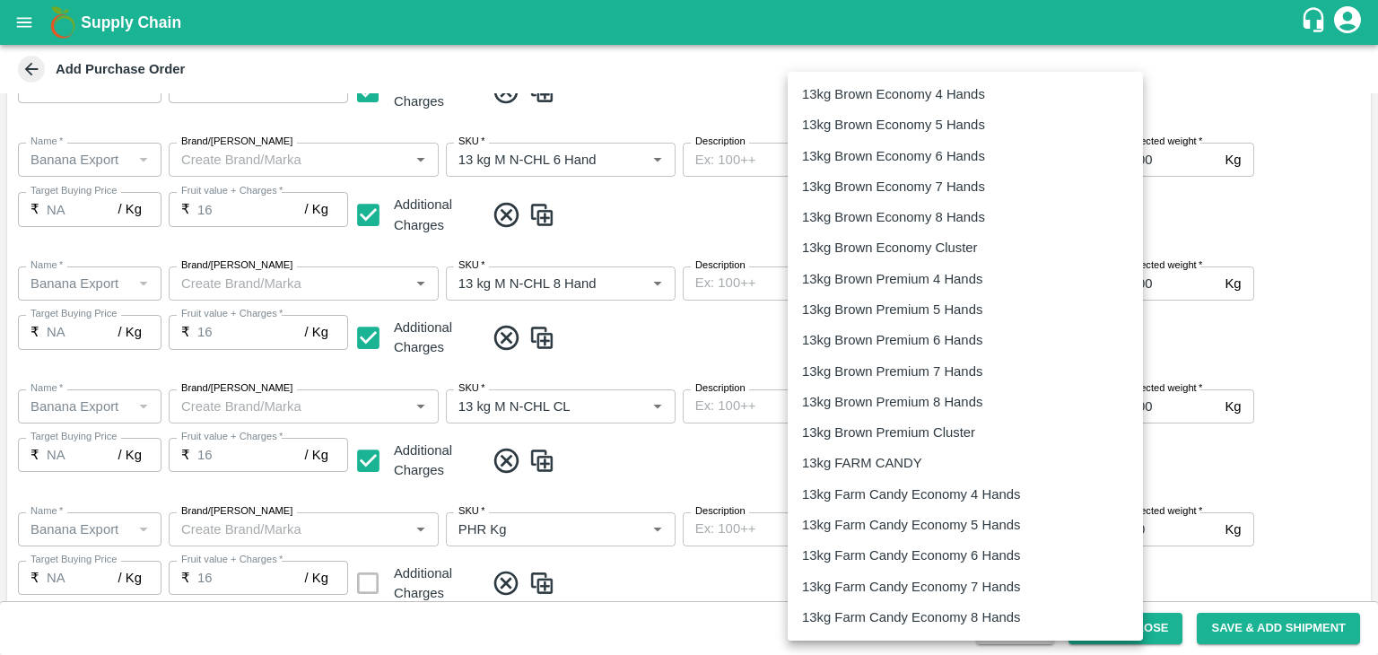
scroll to position [797, 0]
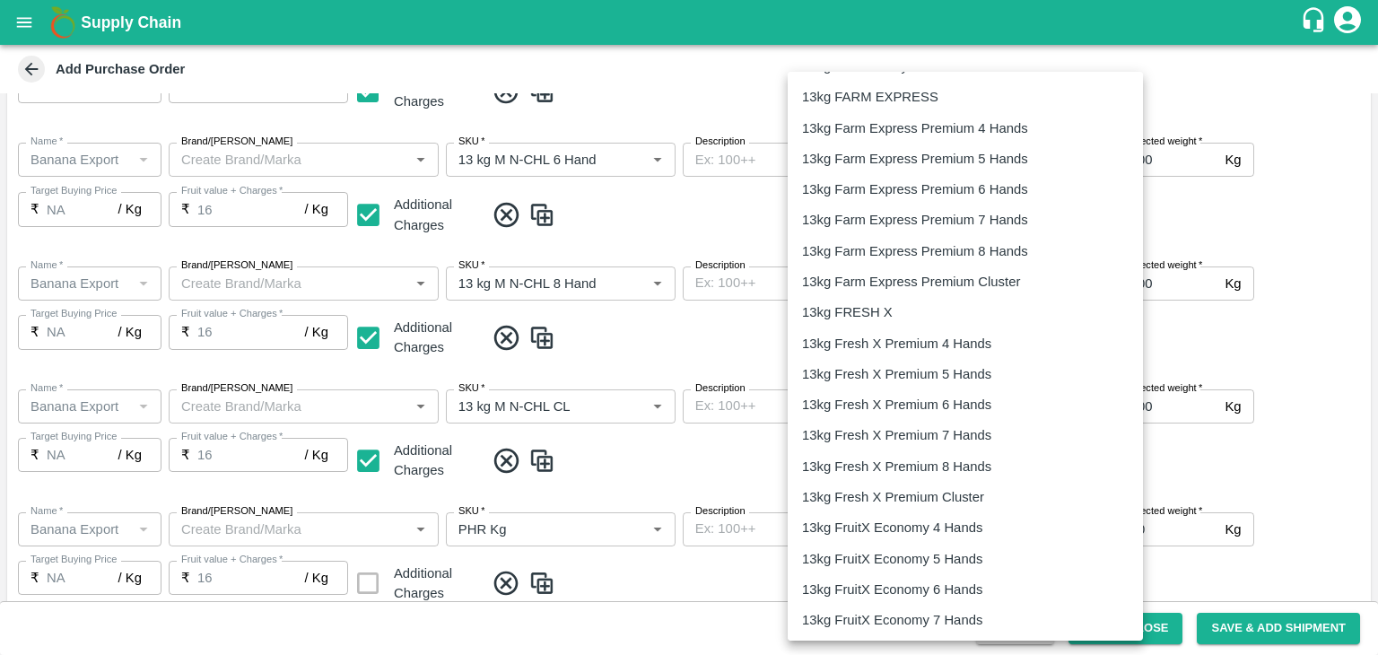
click at [875, 320] on p "13kg FRESH X" at bounding box center [847, 312] width 91 height 20
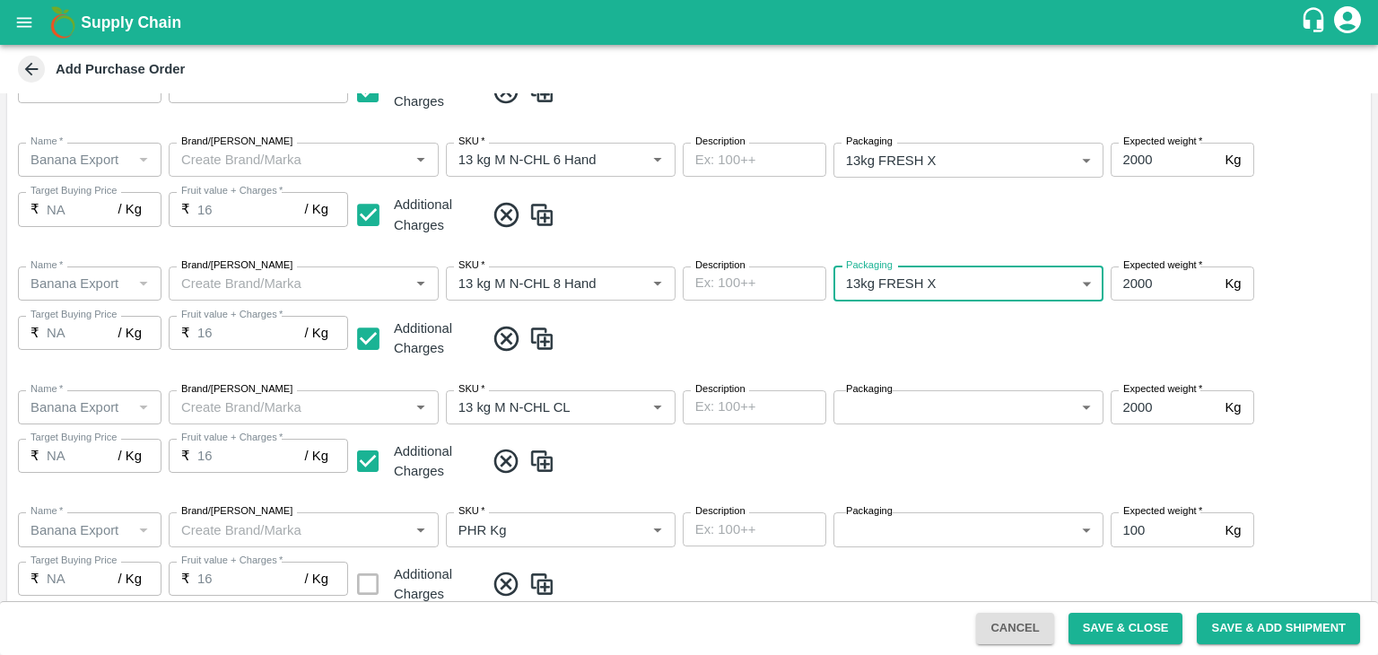
type input "467"
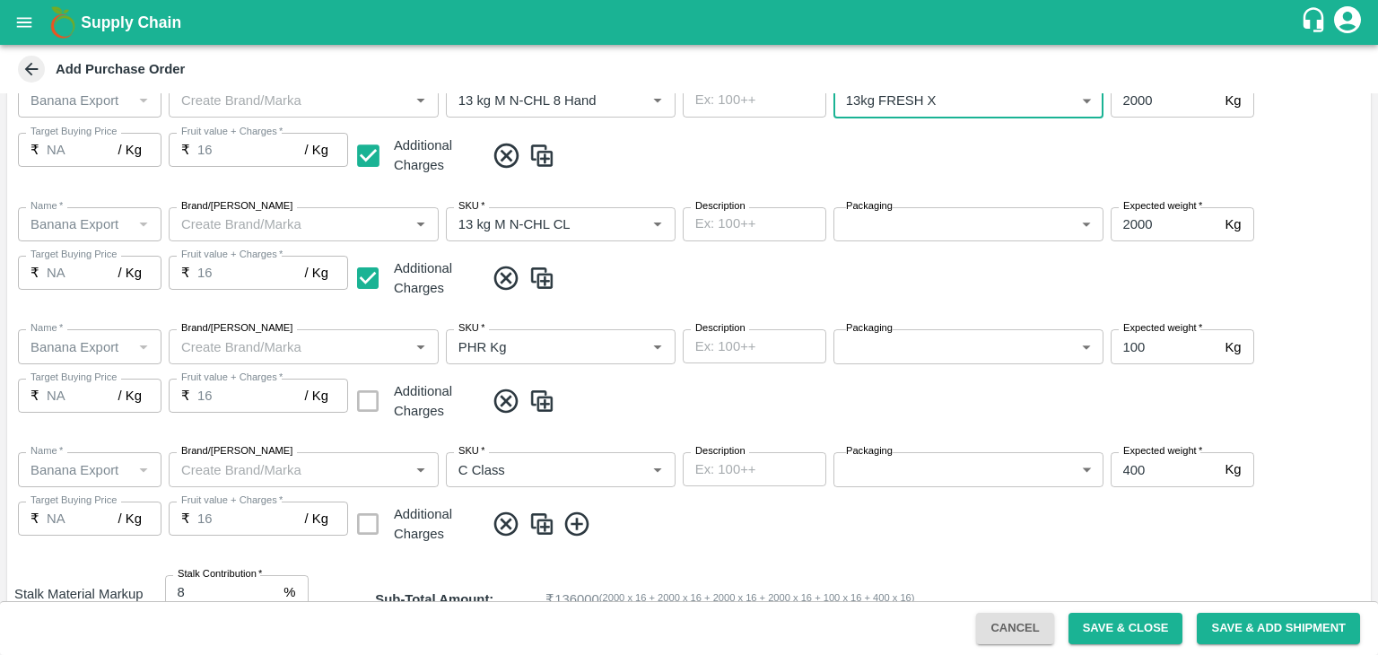
click at [928, 238] on body "Supply Chain Add Purchase Order PO Type   * Farm Gate 1 PO Type Buyers   * Ajit…" at bounding box center [689, 327] width 1378 height 655
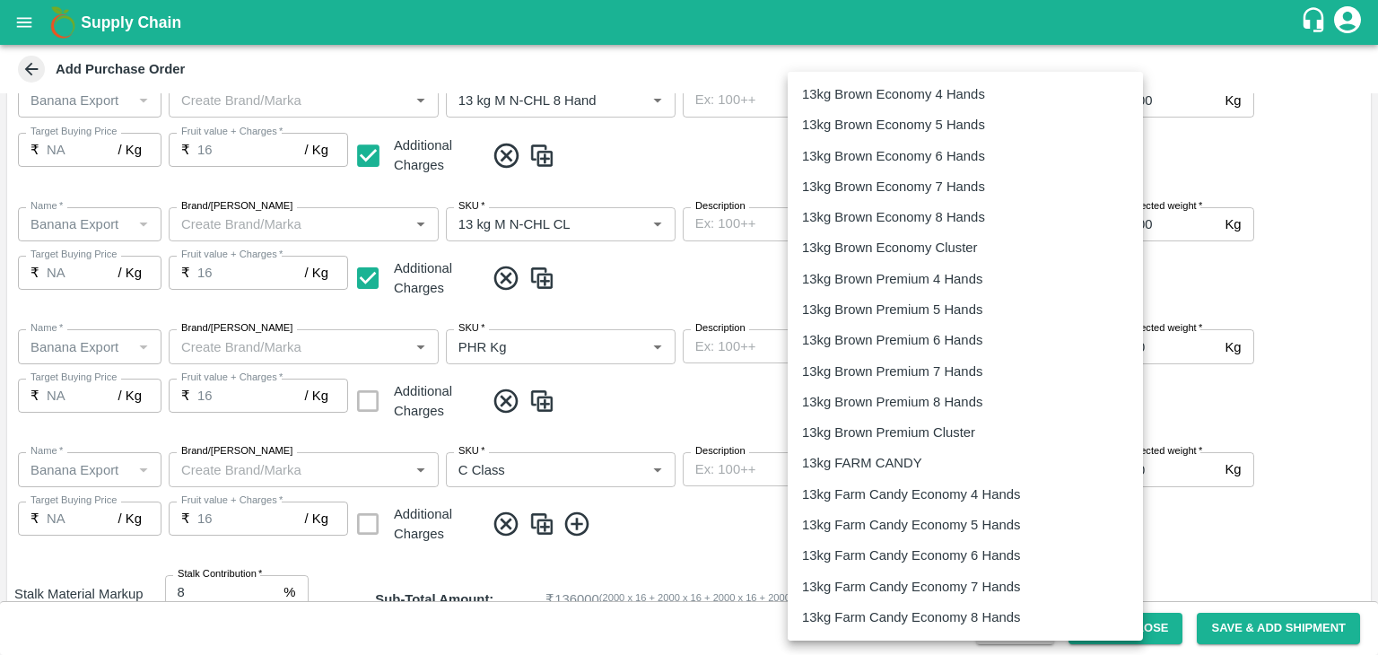
scroll to position [524, 0]
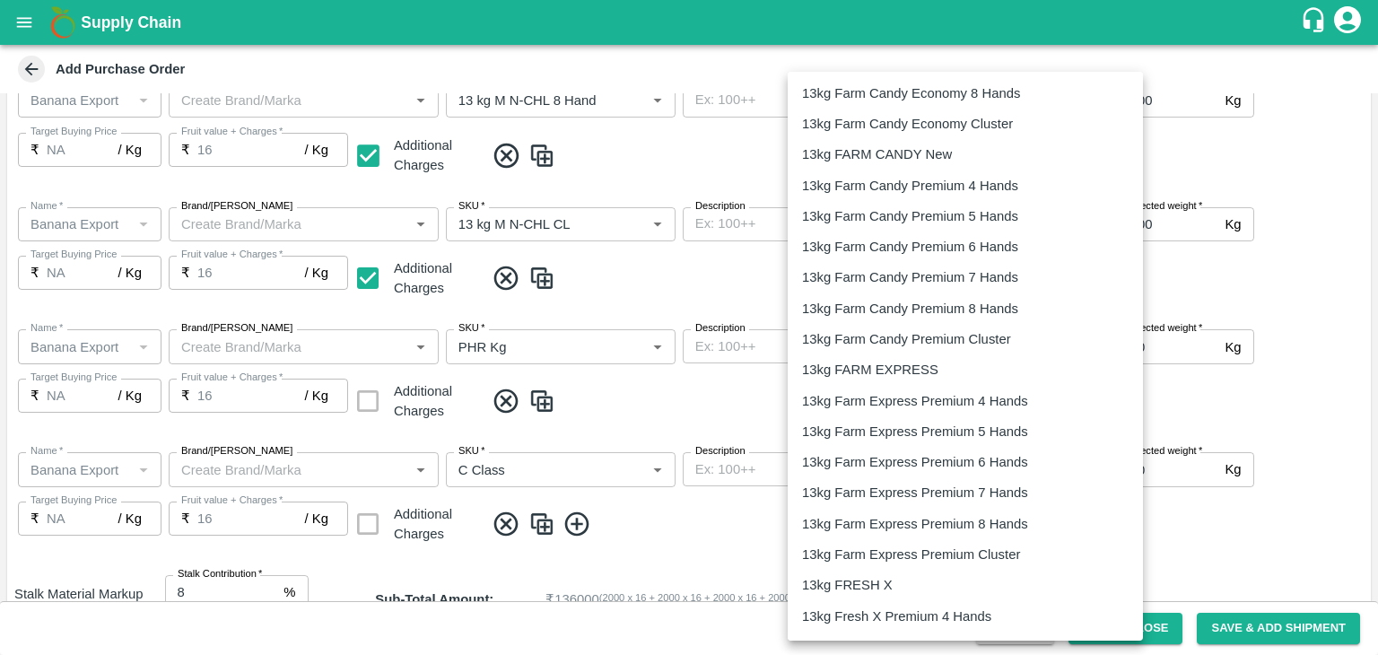
click at [905, 582] on div "13kg FRESH X" at bounding box center [965, 585] width 327 height 20
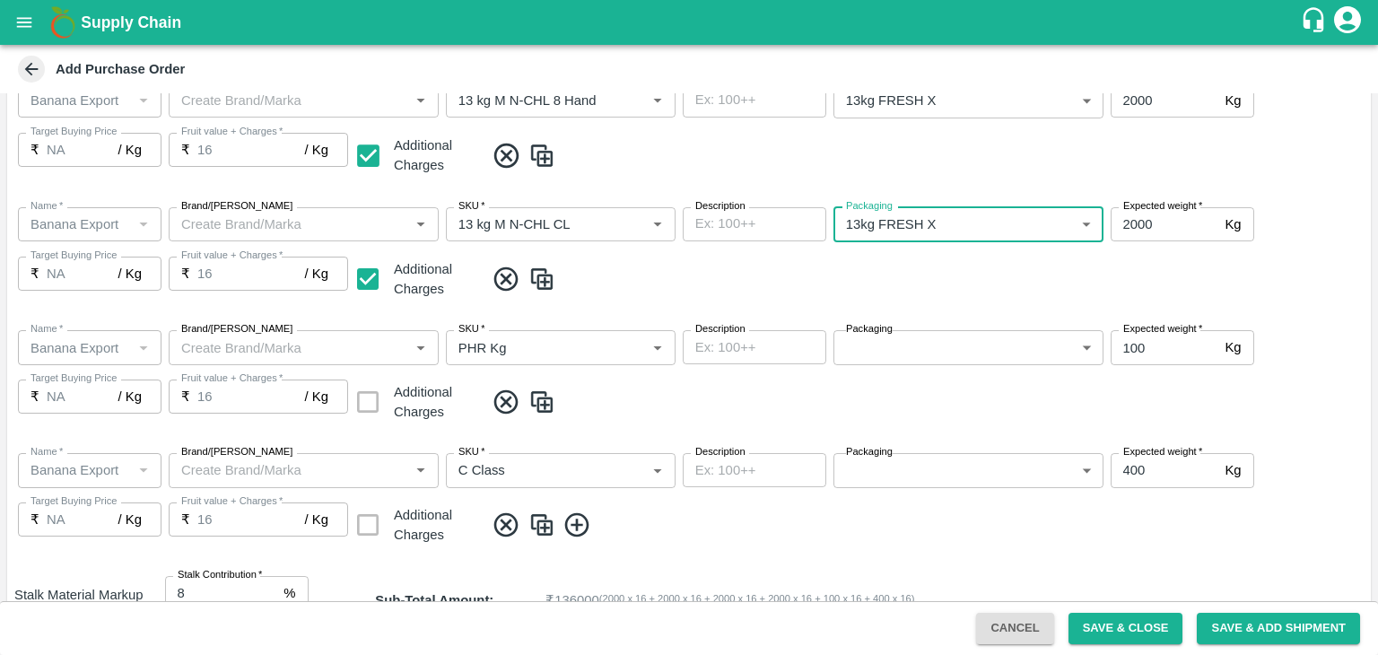
type input "467"
click at [931, 350] on body "Supply Chain Add Purchase Order PO Type   * Farm Gate 1 PO Type Buyers   * Ajit…" at bounding box center [689, 327] width 1378 height 655
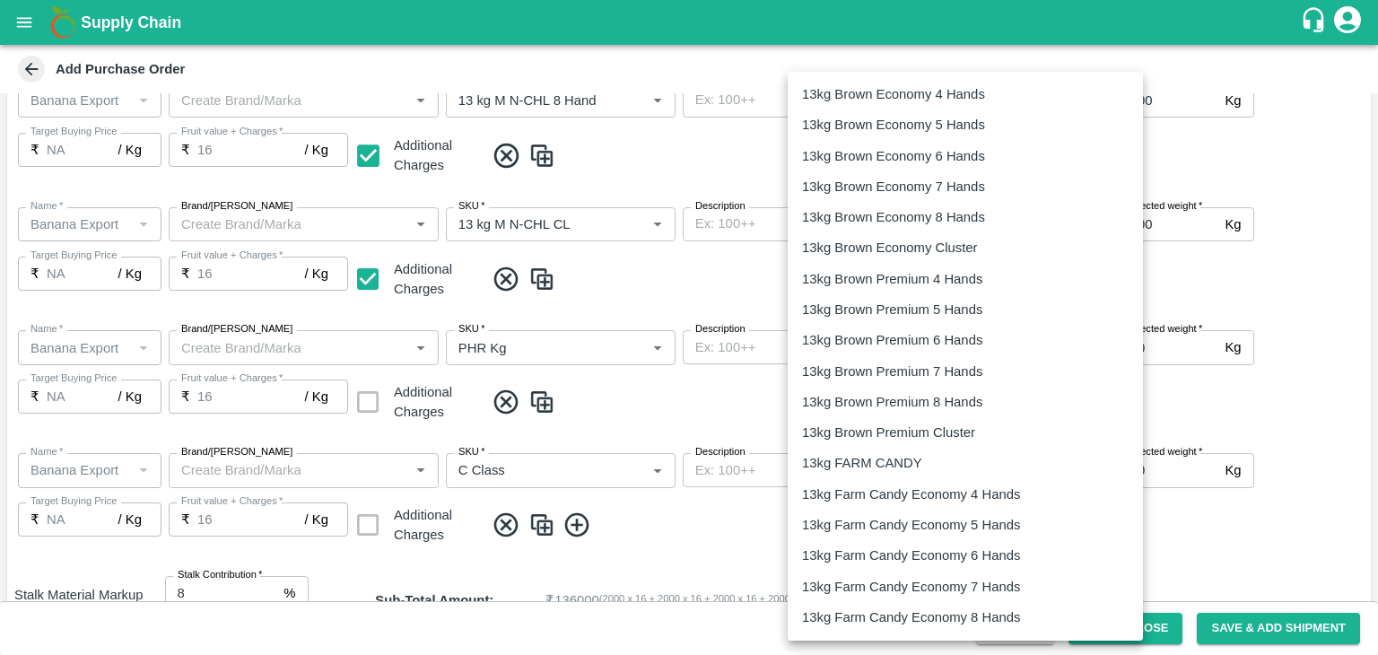
scroll to position [2311, 0]
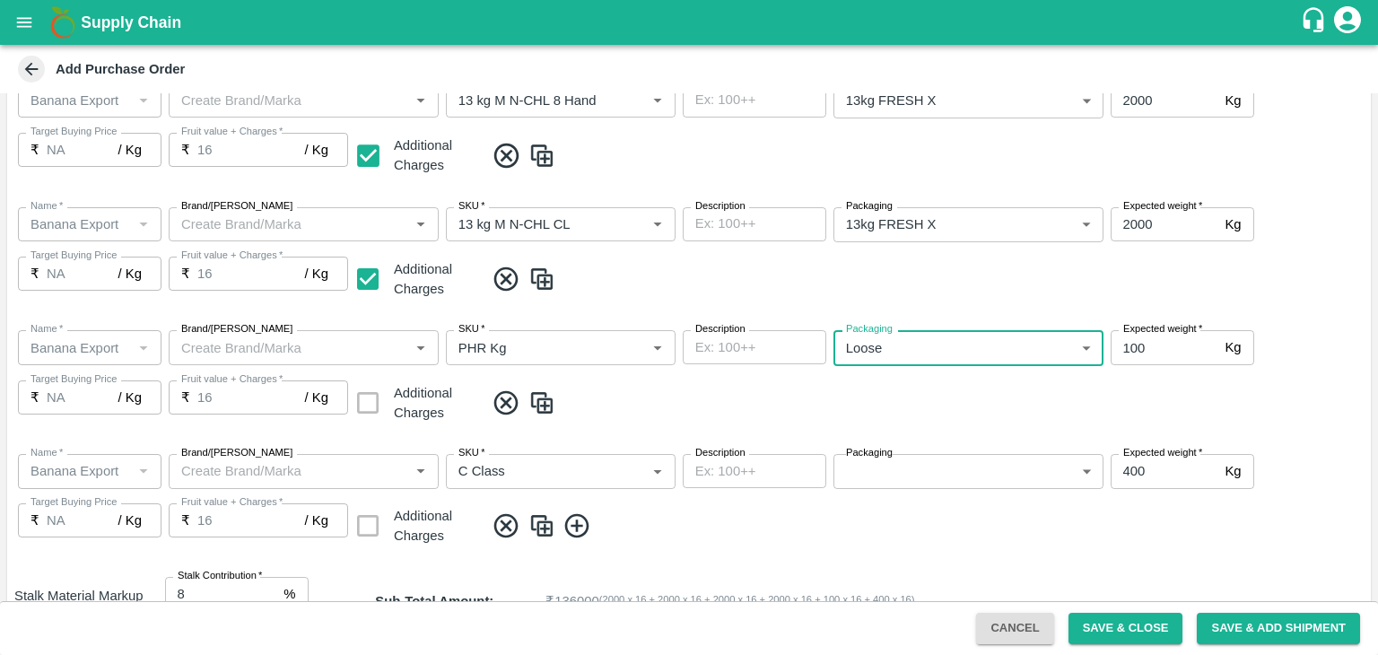
scroll to position [2891, 0]
type input "258"
click at [933, 469] on body "Supply Chain Add Purchase Order PO Type   * Farm Gate 1 PO Type Buyers   * Ajit…" at bounding box center [689, 327] width 1378 height 655
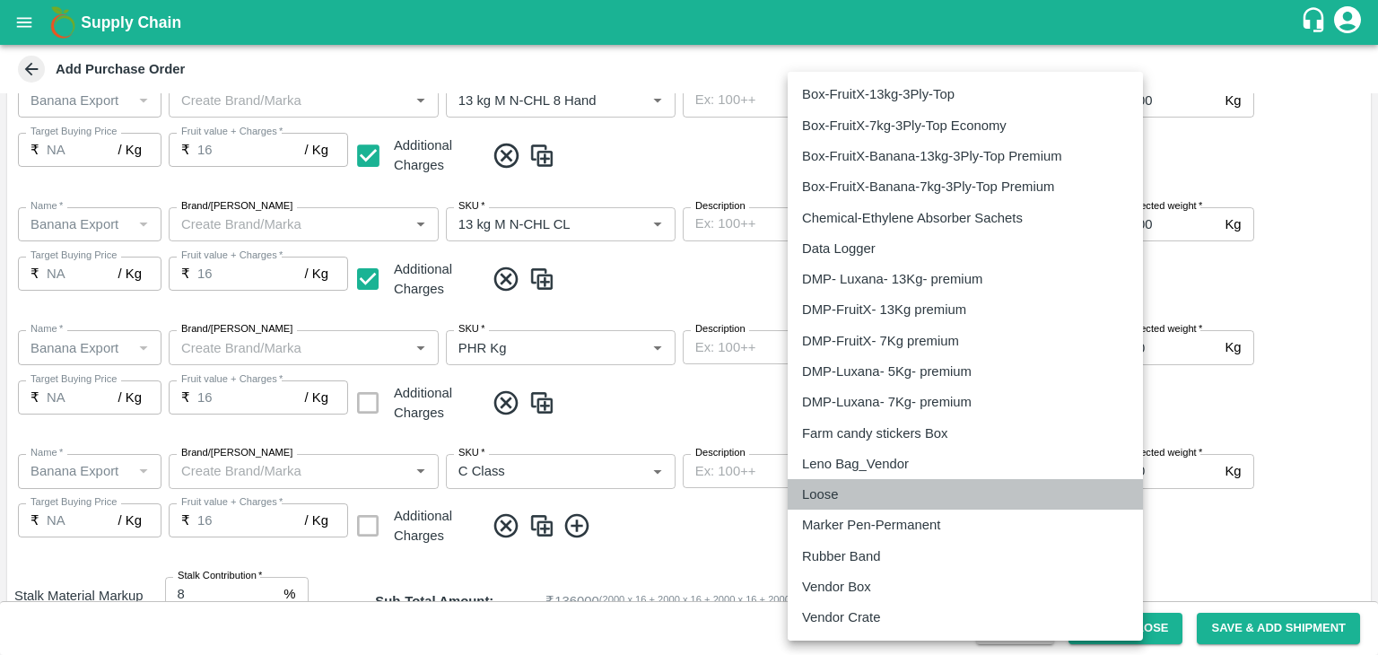
click at [819, 500] on p "Loose" at bounding box center [820, 495] width 36 height 20
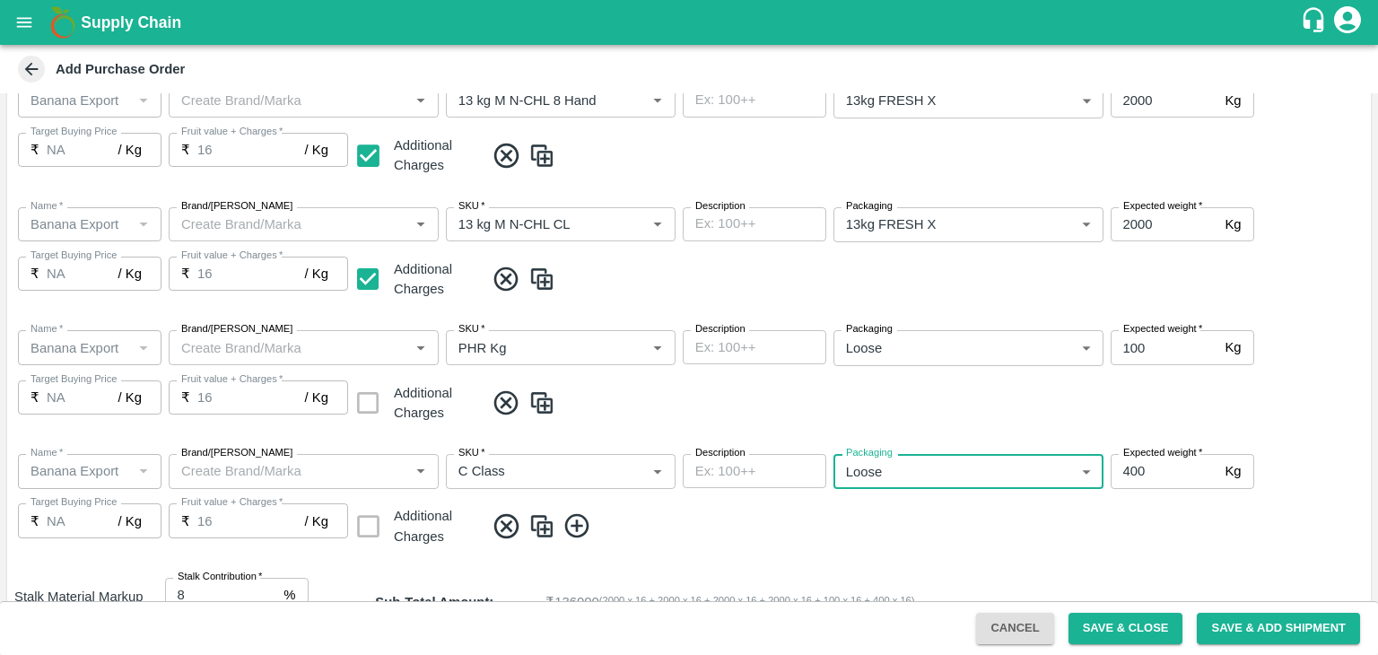
click at [975, 525] on div "Rubber Band" at bounding box center [965, 527] width 245 height 12
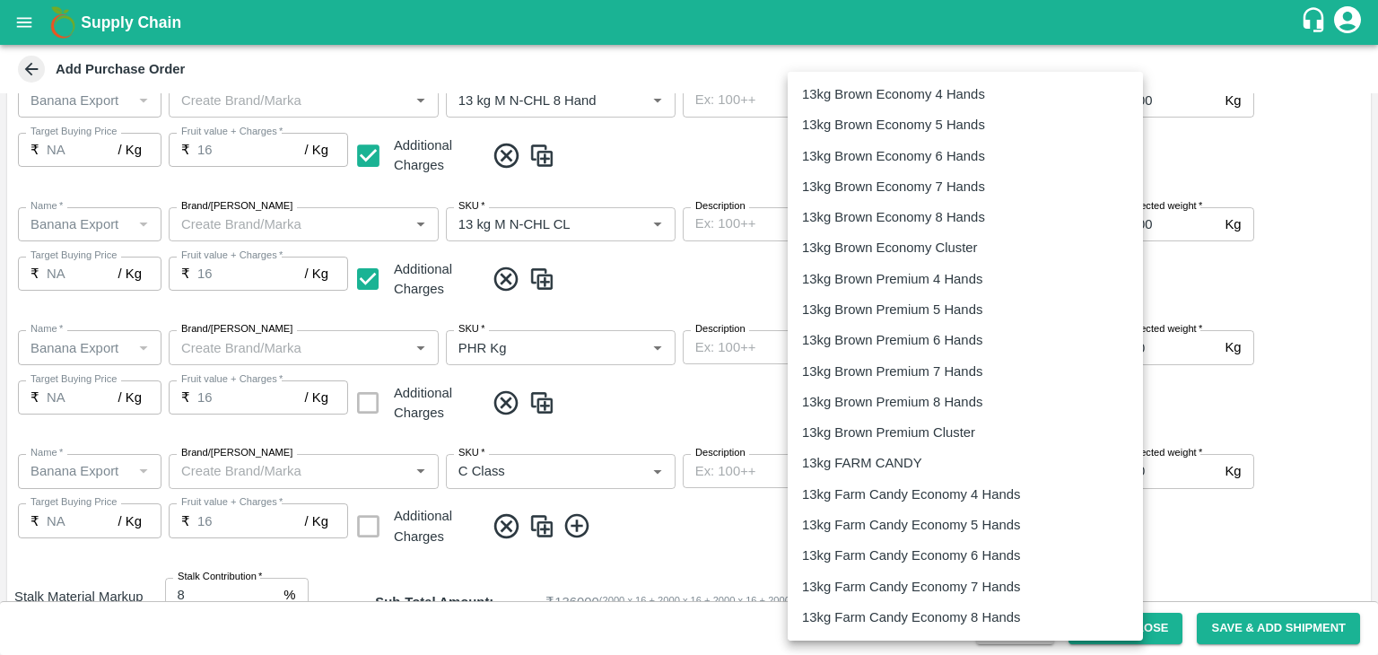
click at [917, 476] on body "Supply Chain Add Purchase Order PO Type   * Farm Gate 1 PO Type Buyers   * Ajit…" at bounding box center [689, 327] width 1378 height 655
type input "258"
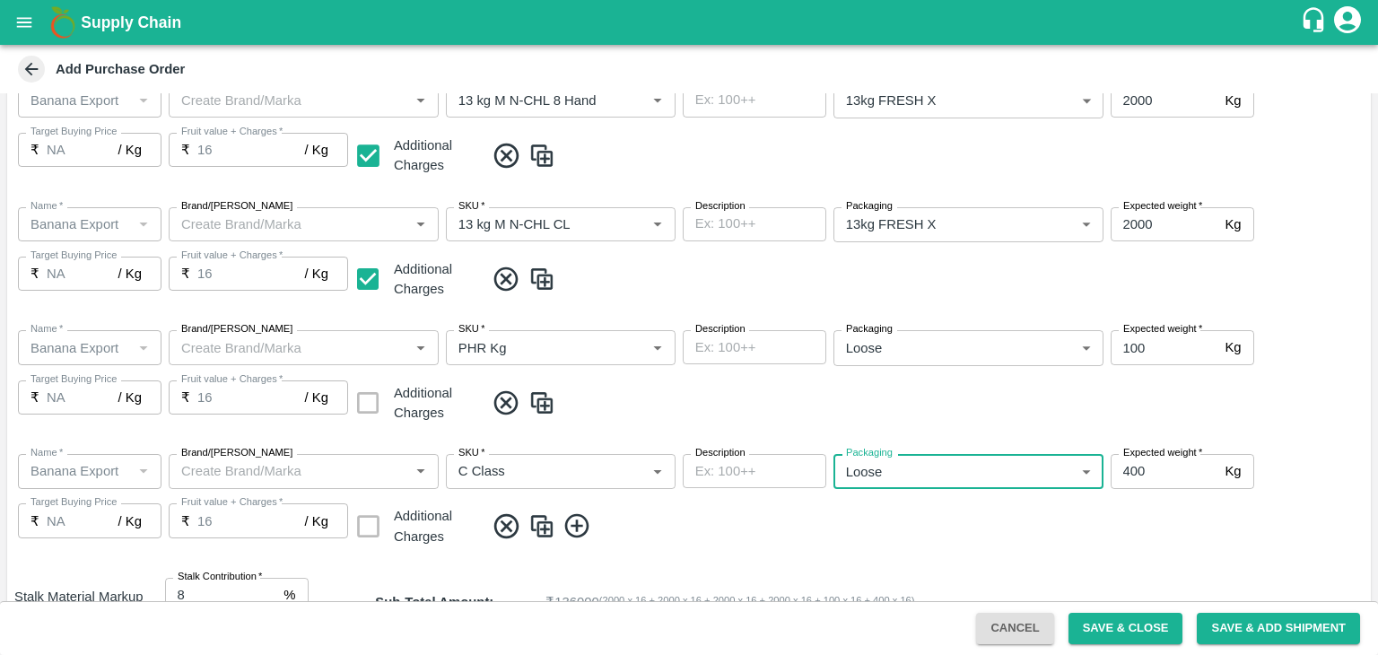
click at [938, 539] on span at bounding box center [924, 526] width 879 height 30
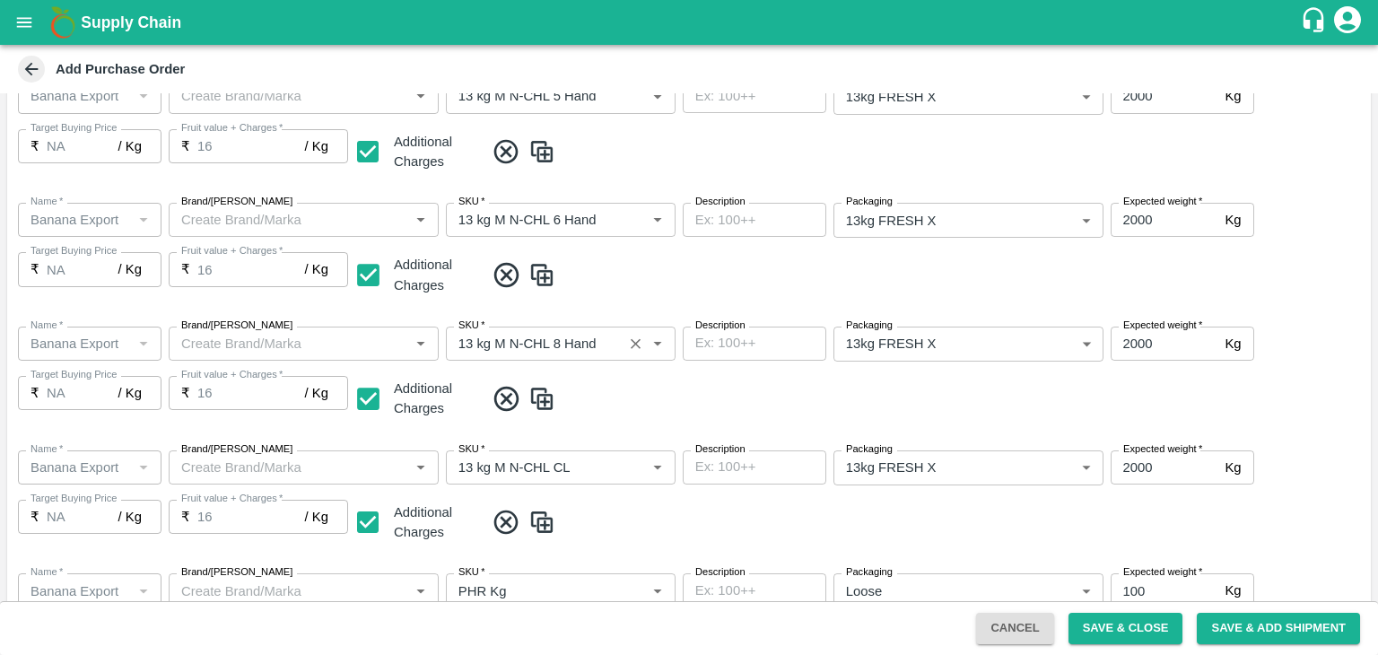
scroll to position [190, 0]
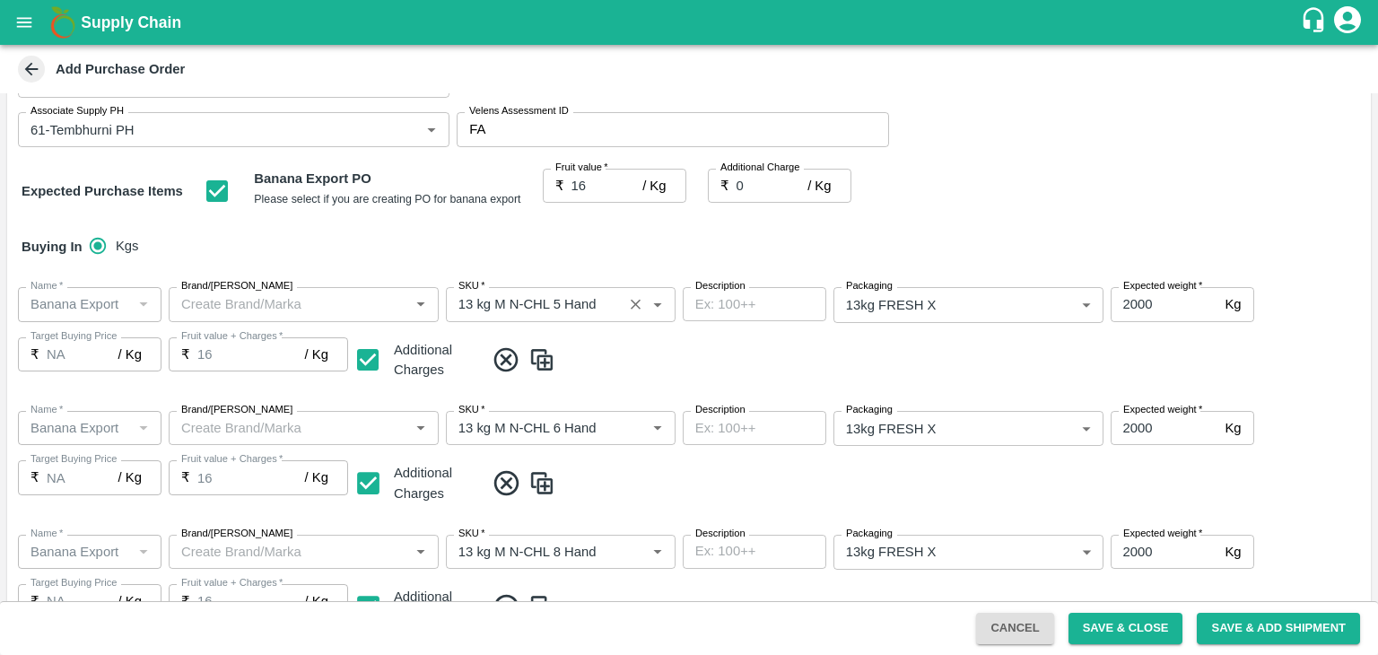
click at [627, 302] on icon "Clear" at bounding box center [635, 304] width 17 height 17
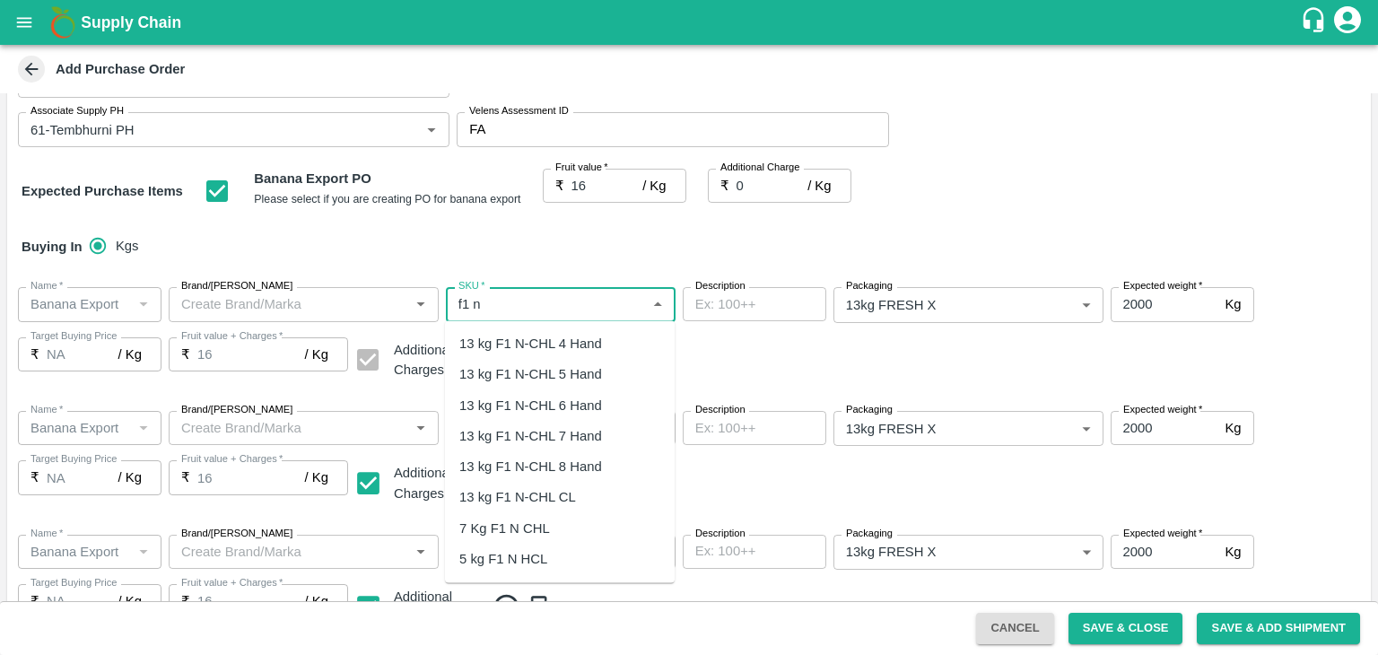
click at [553, 371] on div "13 kg F1 N-CHL 5 Hand" at bounding box center [530, 374] width 143 height 20
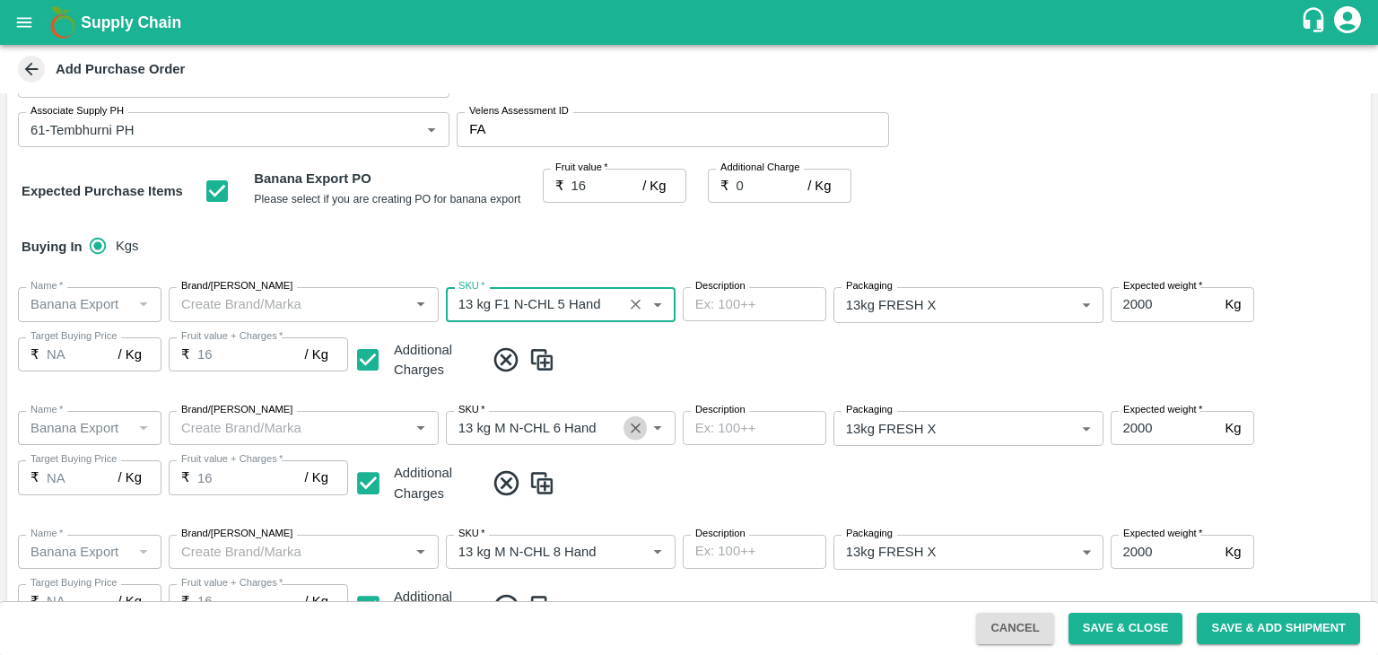
click at [638, 424] on icon "Clear" at bounding box center [635, 428] width 17 height 17
type input "13 kg F1 N-CHL 5 Hand"
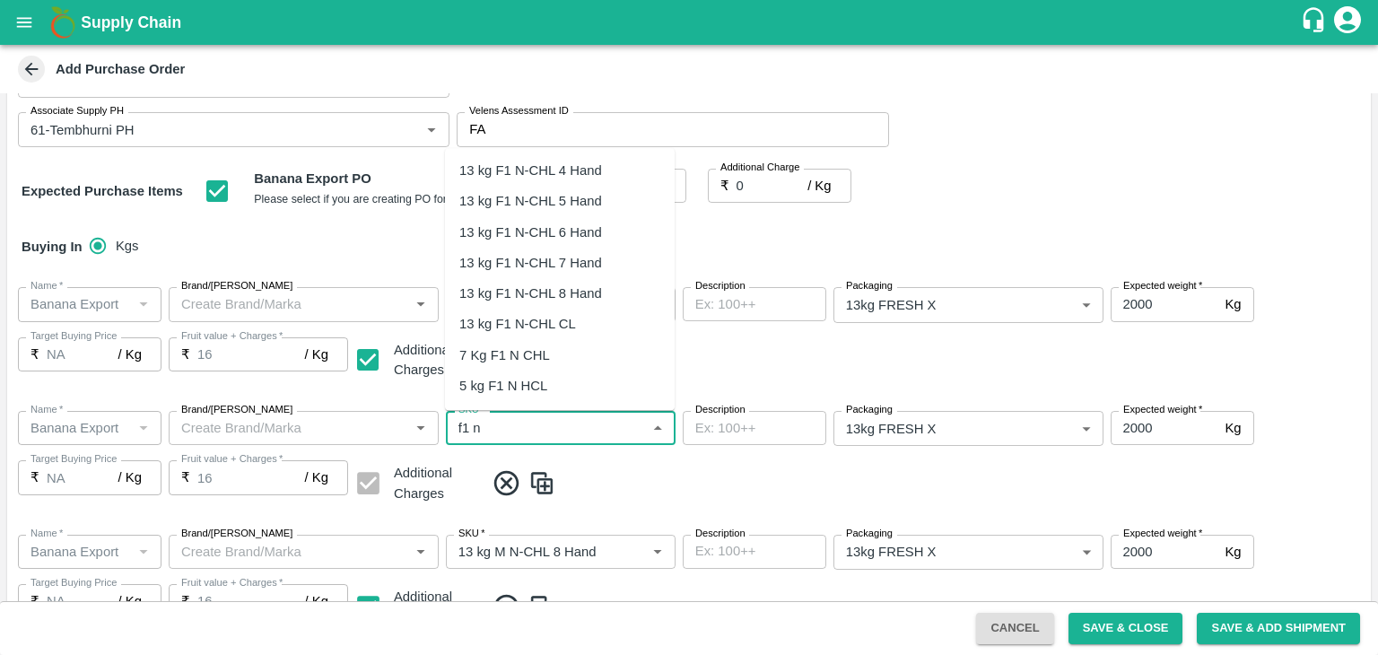
click at [599, 234] on div "13 kg F1 N-CHL 6 Hand" at bounding box center [530, 233] width 143 height 20
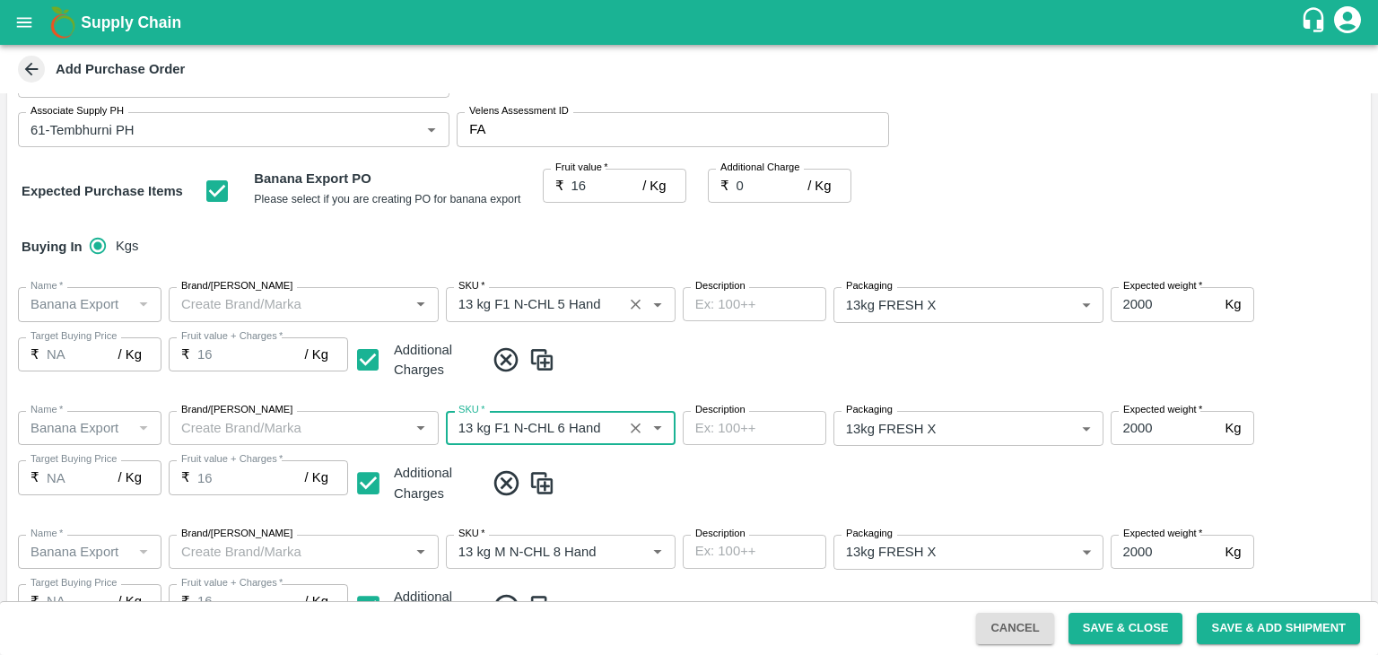
scroll to position [327, 0]
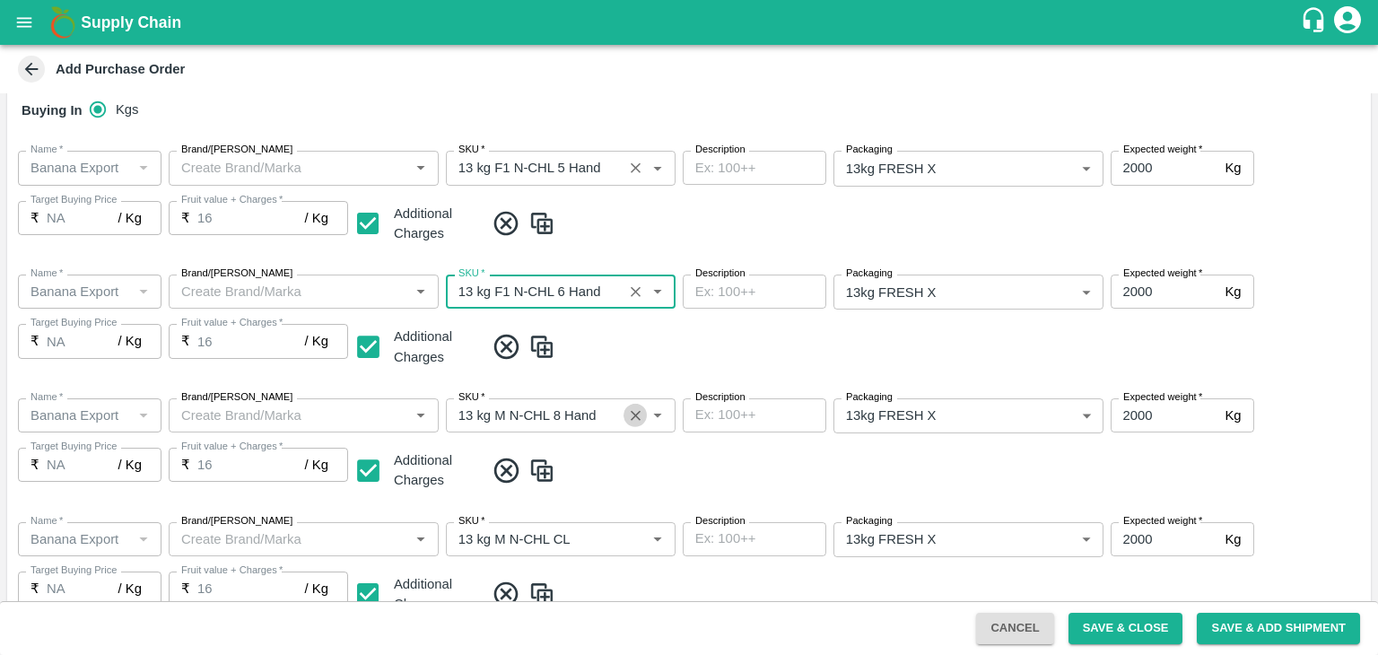
click at [625, 419] on button "Clear" at bounding box center [636, 416] width 24 height 24
type input "13 kg F1 N-CHL 6 Hand"
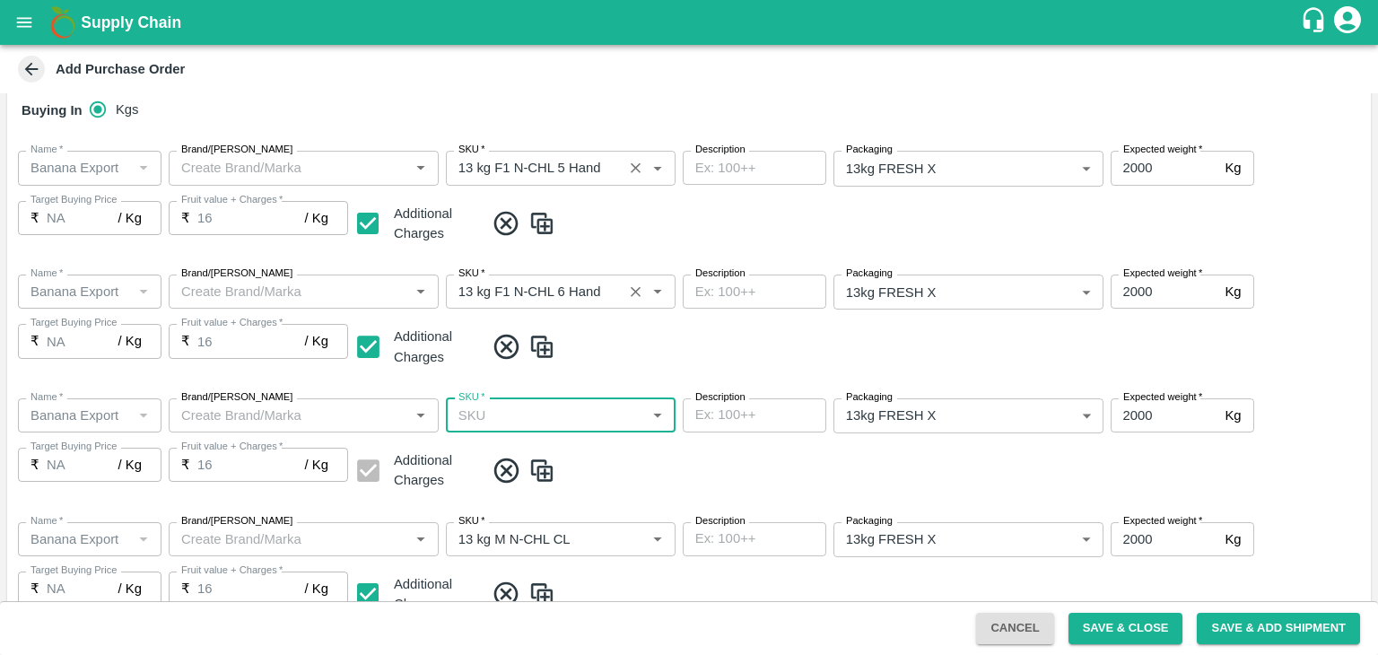
click at [612, 419] on input "SKU   *" at bounding box center [545, 415] width 189 height 23
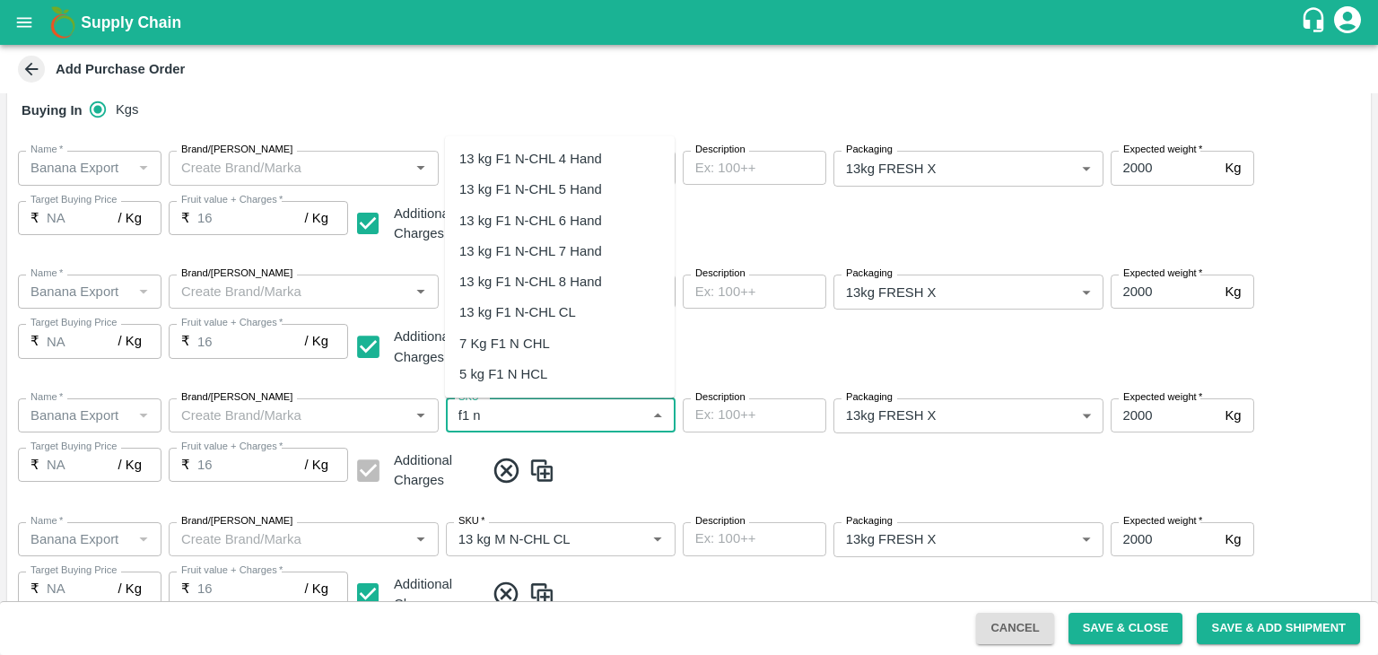
click at [592, 279] on div "13 kg F1 N-CHL 8 Hand" at bounding box center [530, 282] width 143 height 20
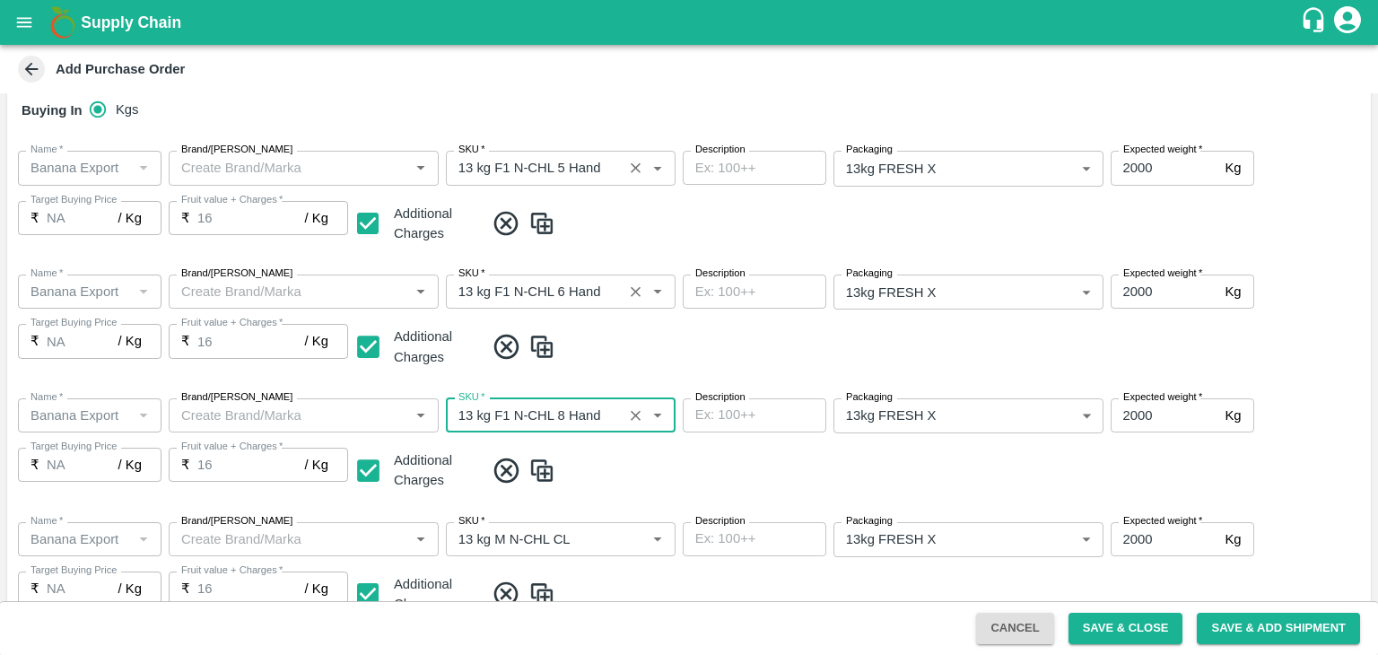
click at [631, 539] on icon "Clear" at bounding box center [635, 539] width 17 height 17
type input "13 kg F1 N-CHL 8 Hand"
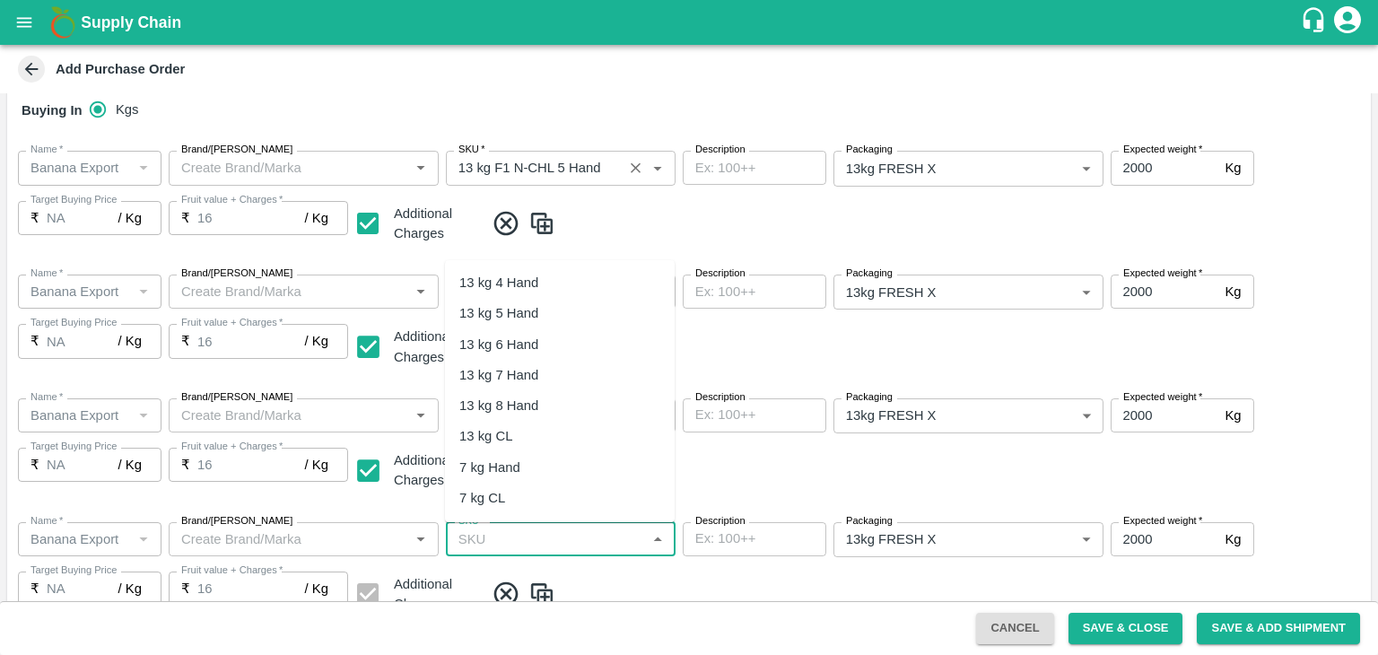
click at [602, 539] on input "SKU   *" at bounding box center [545, 539] width 189 height 23
click at [580, 444] on div "13 kg F1 N-CHL CL" at bounding box center [560, 436] width 230 height 31
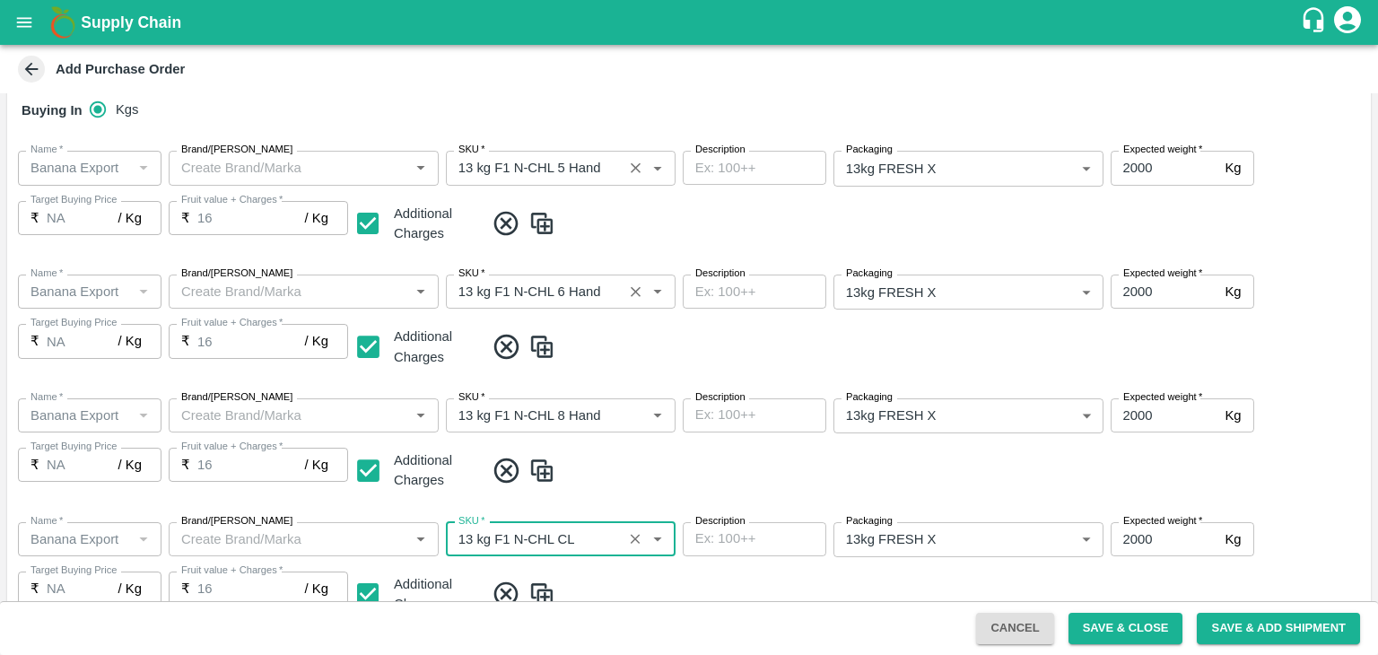
type input "13 kg F1 N-CHL CL"
click at [750, 479] on span at bounding box center [924, 471] width 879 height 30
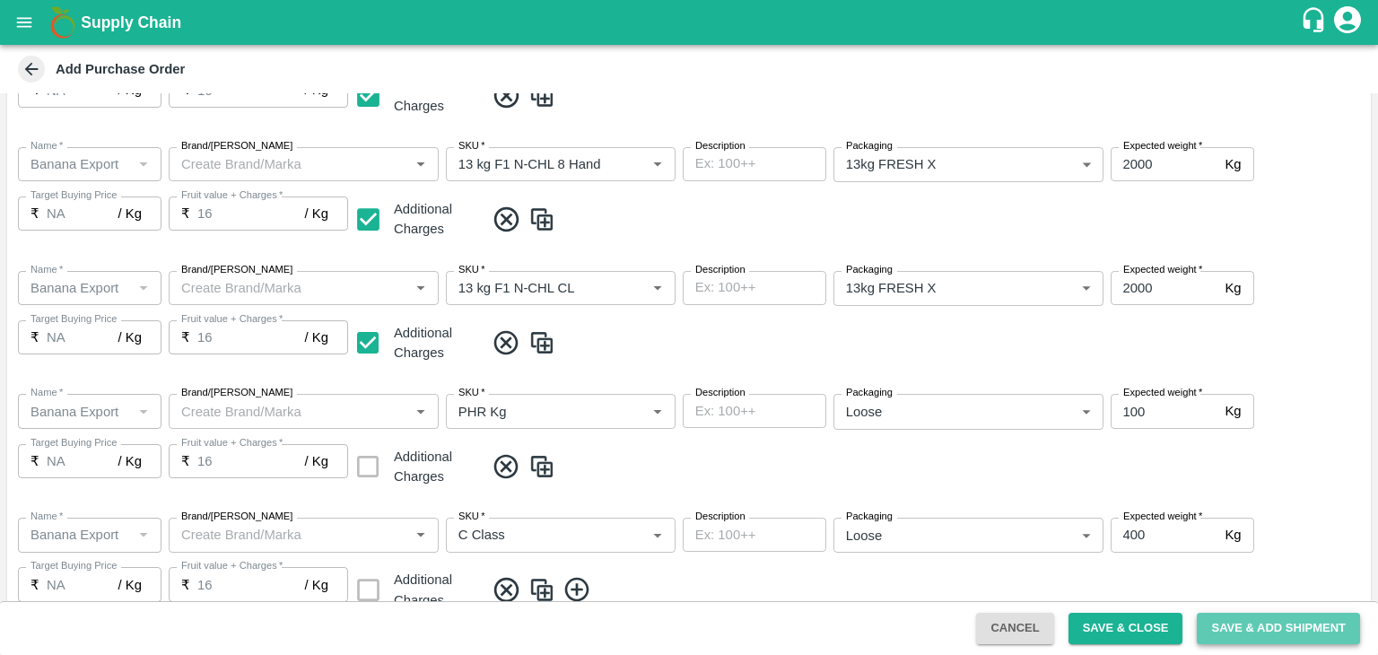
click at [1289, 633] on button "Save & Add Shipment" at bounding box center [1278, 628] width 163 height 31
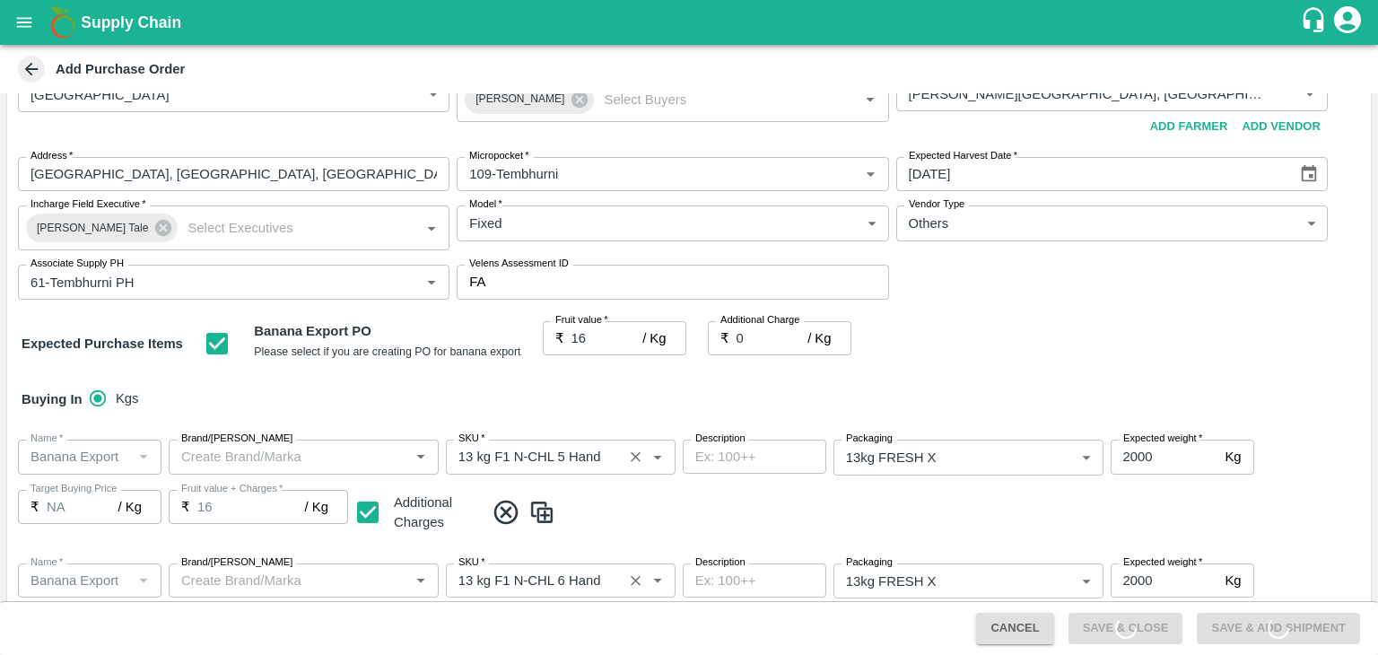
scroll to position [0, 0]
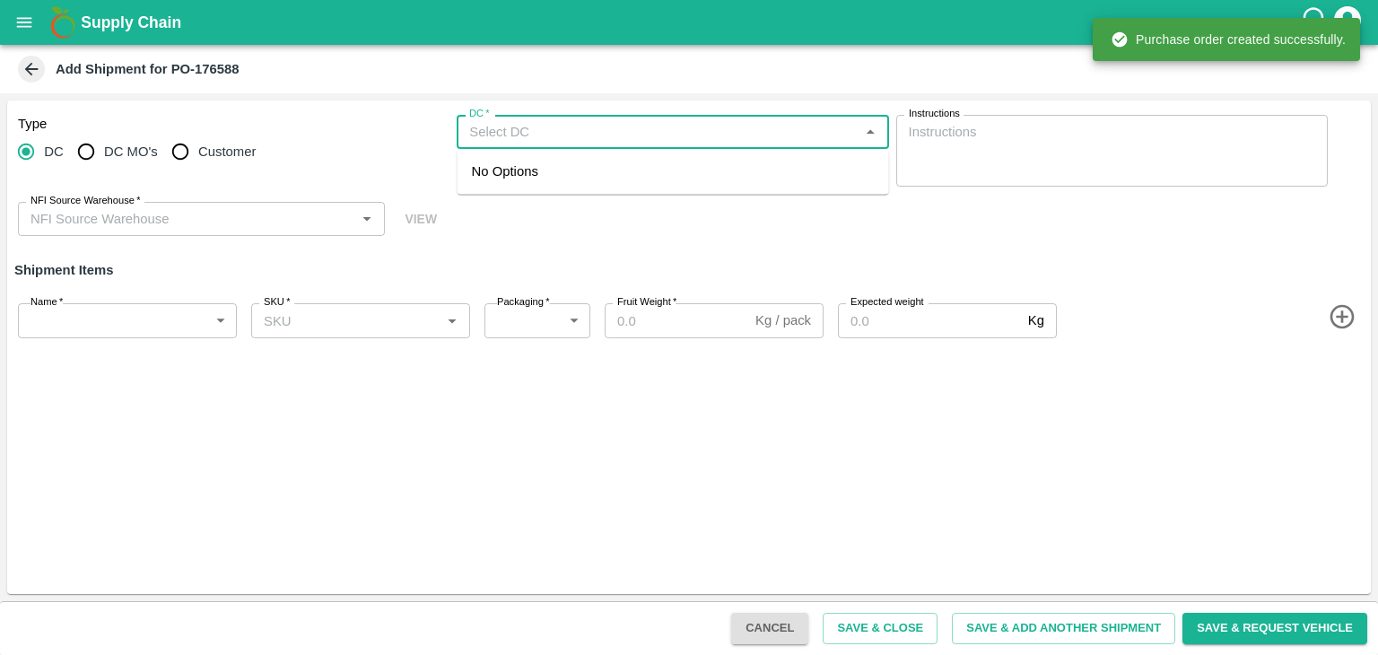
click at [548, 138] on input "DC   *" at bounding box center [657, 131] width 391 height 23
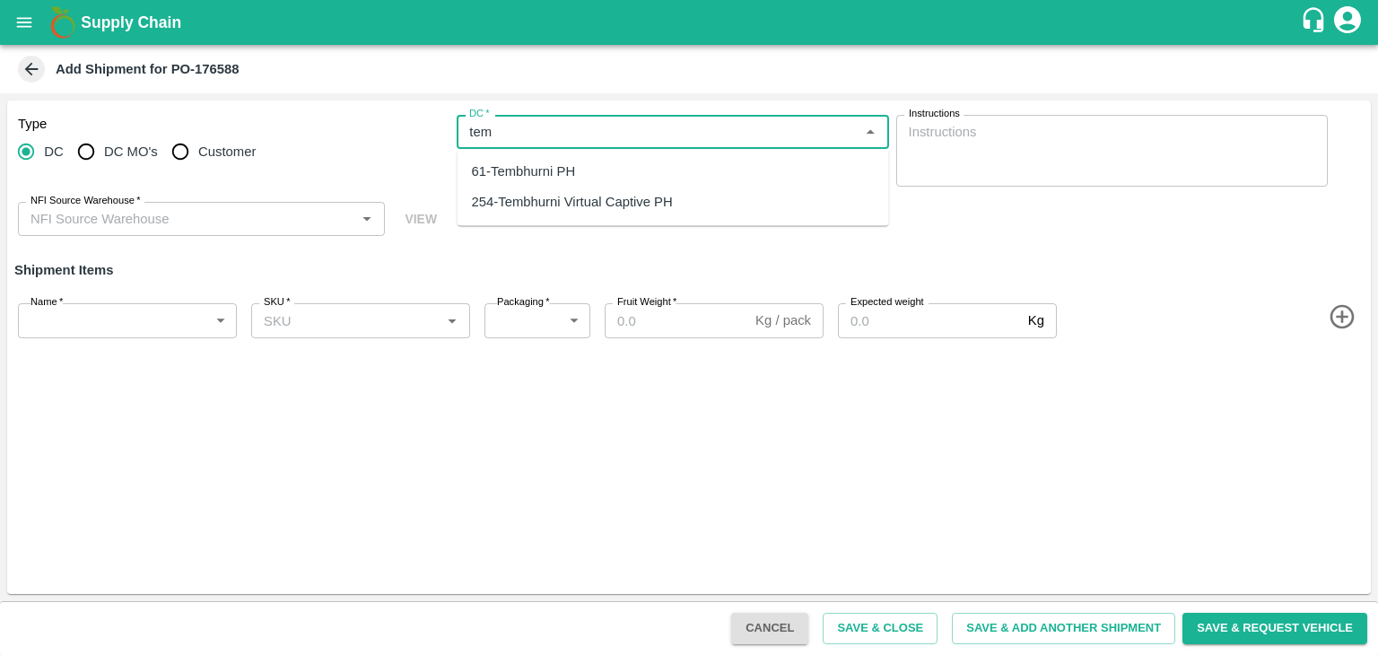
click at [549, 162] on div "61-Tembhurni PH" at bounding box center [524, 172] width 104 height 20
type input "61-Tembhurni PH"
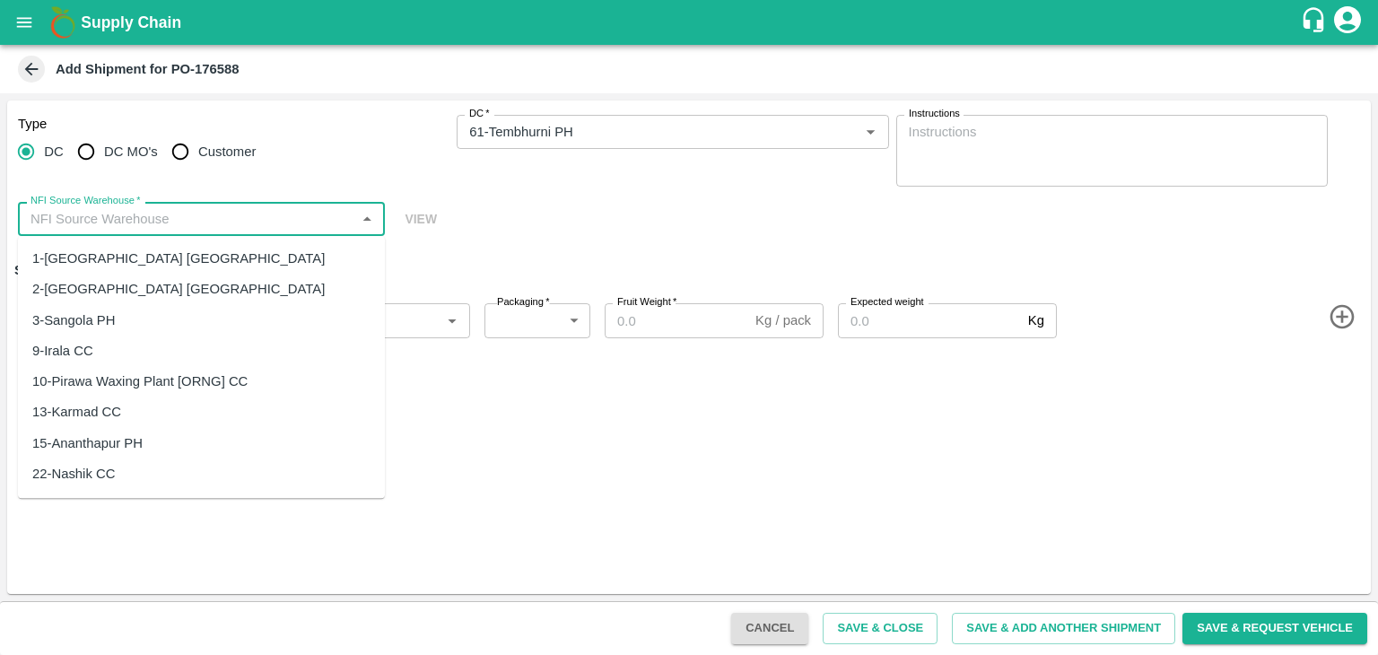
click at [223, 225] on input "NFI Source Warehouse   *" at bounding box center [186, 218] width 327 height 23
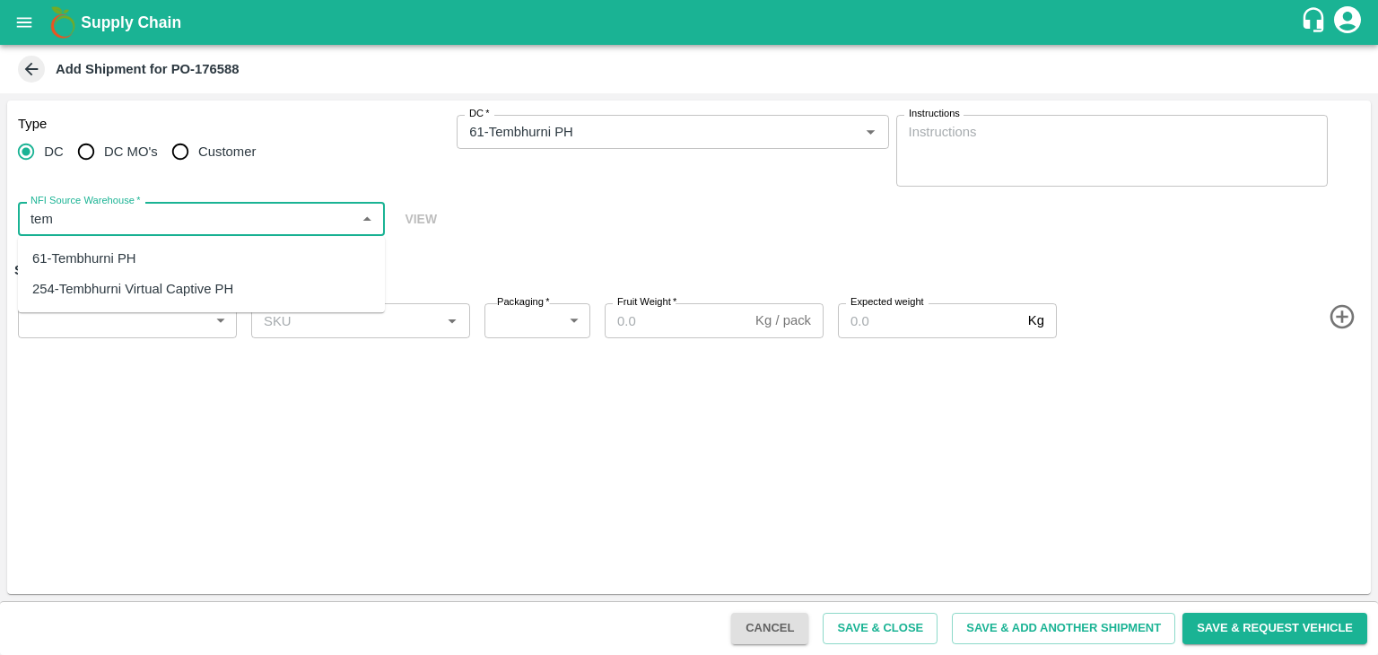
click at [147, 256] on div "61-Tembhurni PH" at bounding box center [201, 258] width 367 height 31
type input "61-Tembhurni PH"
click at [135, 320] on body "Supply Chain Add Shipment for PO-176588 Type DC DC MO's Customer DC   * DC   * …" at bounding box center [689, 327] width 1378 height 655
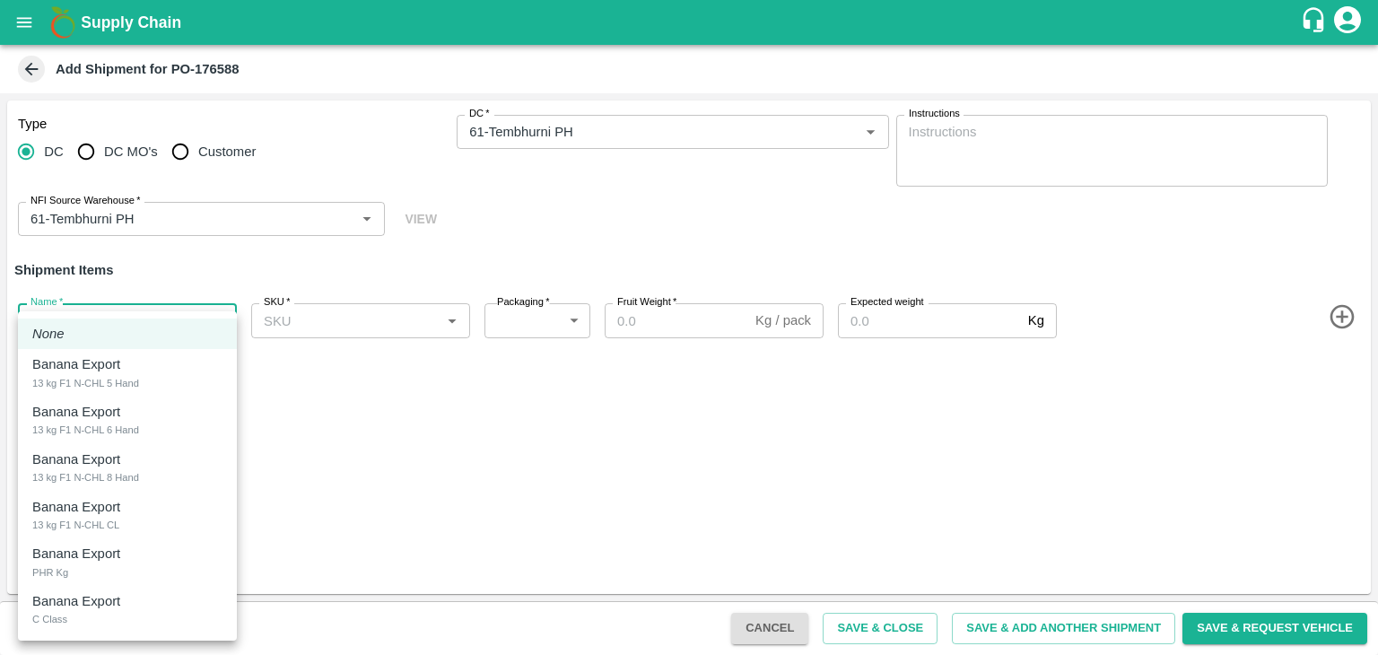
click at [342, 438] on div at bounding box center [689, 327] width 1378 height 655
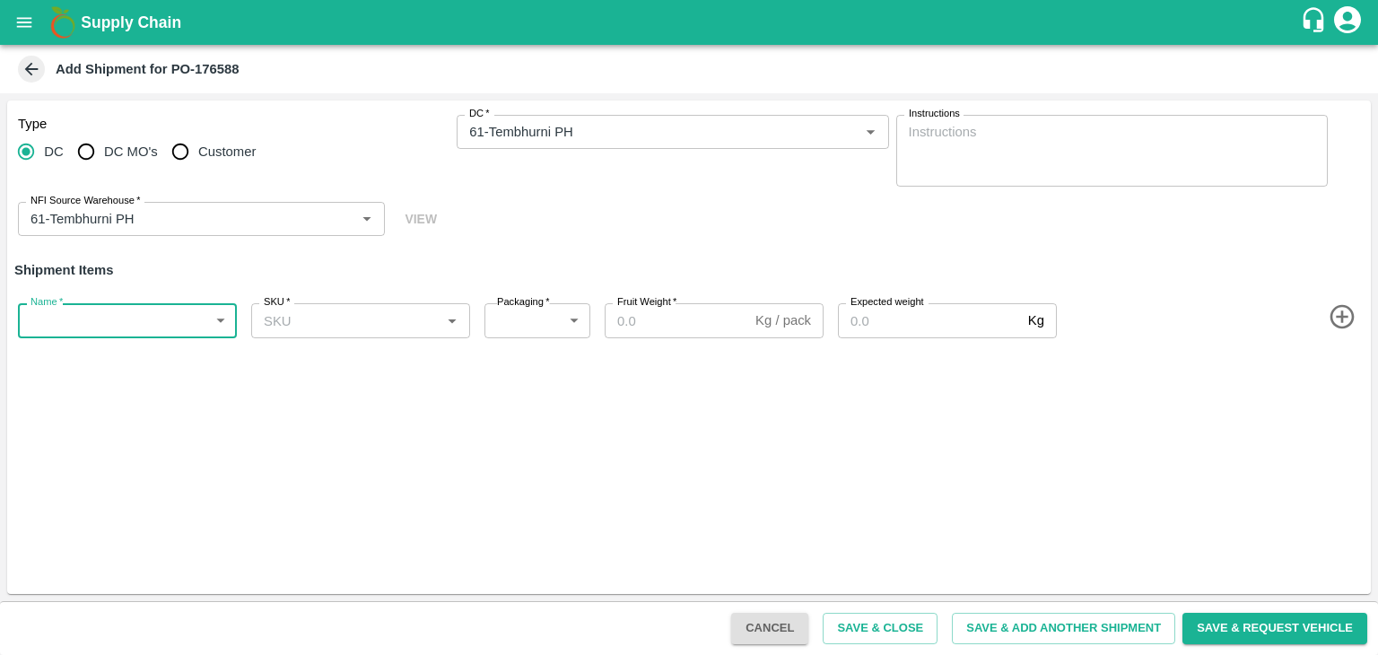
click at [1335, 310] on icon "button" at bounding box center [1343, 317] width 30 height 30
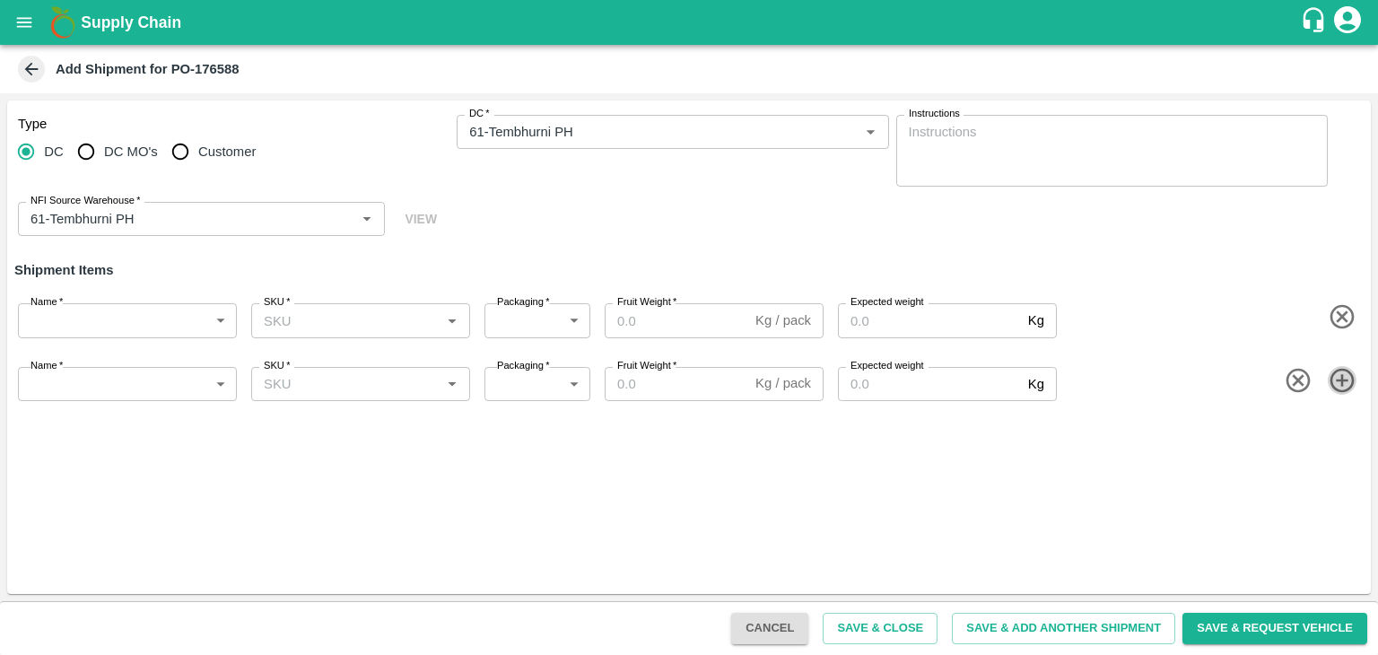
click at [1330, 391] on icon "button" at bounding box center [1343, 381] width 30 height 30
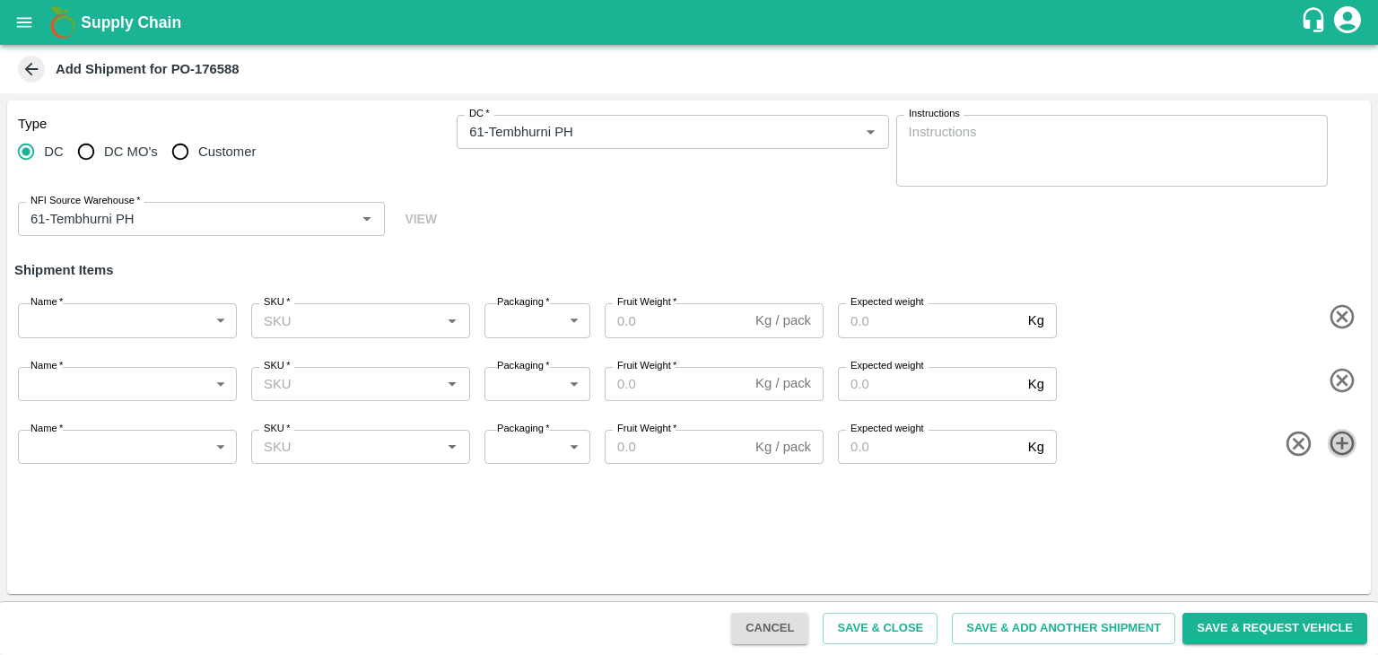
click at [1332, 447] on icon "button" at bounding box center [1342, 444] width 24 height 24
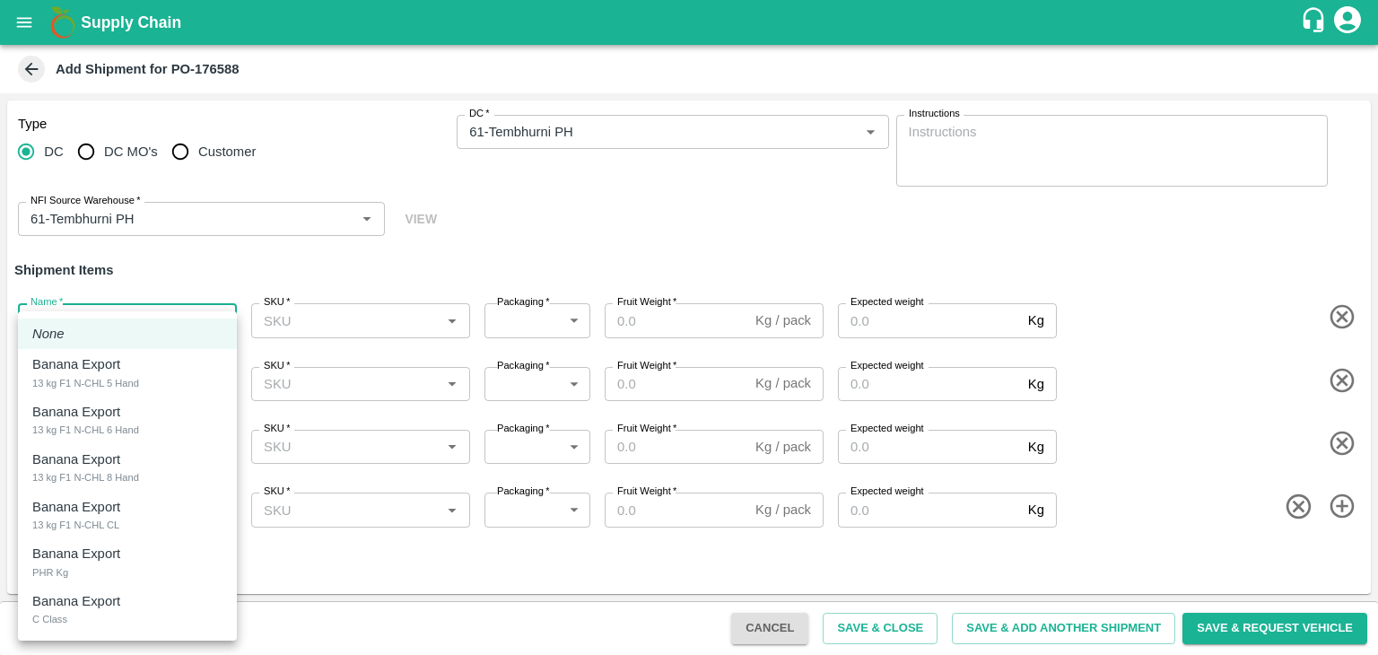
click at [105, 314] on body "Supply Chain Add Shipment for PO-176588 Type DC DC MO's Customer DC   * DC   * …" at bounding box center [689, 327] width 1378 height 655
click at [140, 356] on div "Banana Export 13 kg F1 N-CHL 5 Hand" at bounding box center [127, 372] width 190 height 37
type input "2044074"
type input "467"
type input "2000"
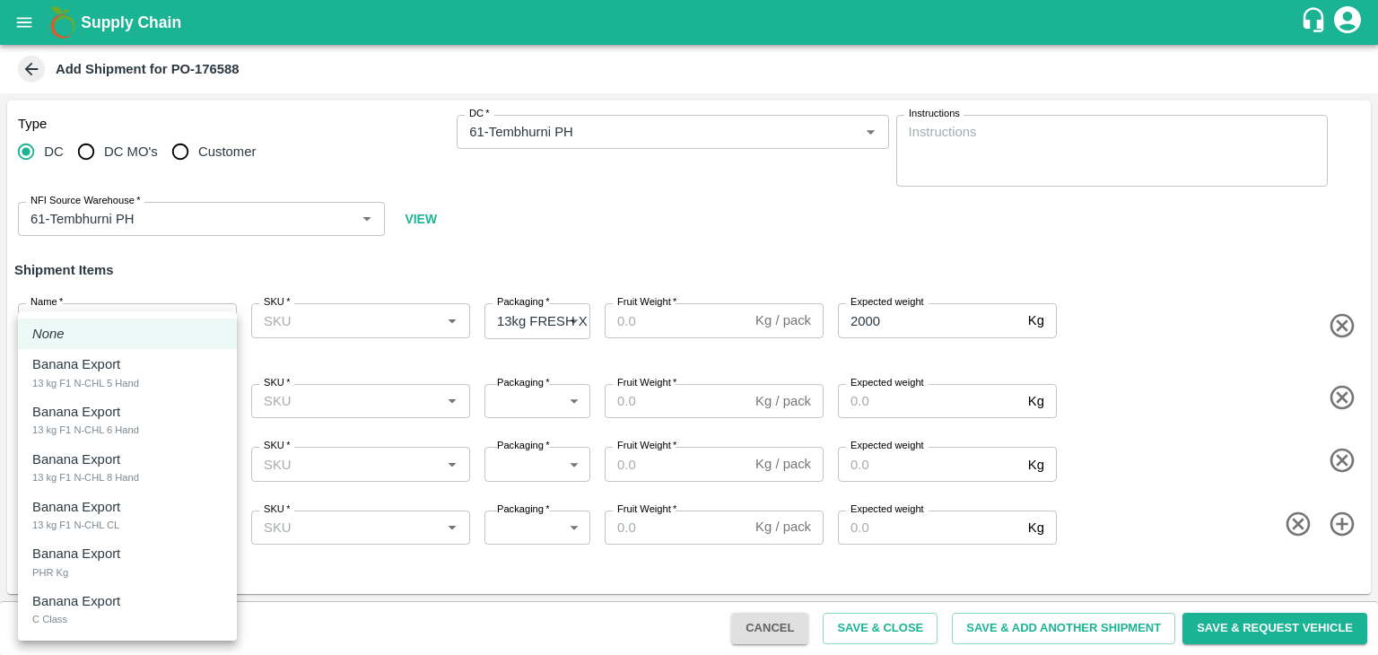
click at [124, 397] on body "Supply Chain Add Shipment for PO-176588 Type DC DC MO's Customer DC   * DC   * …" at bounding box center [689, 327] width 1378 height 655
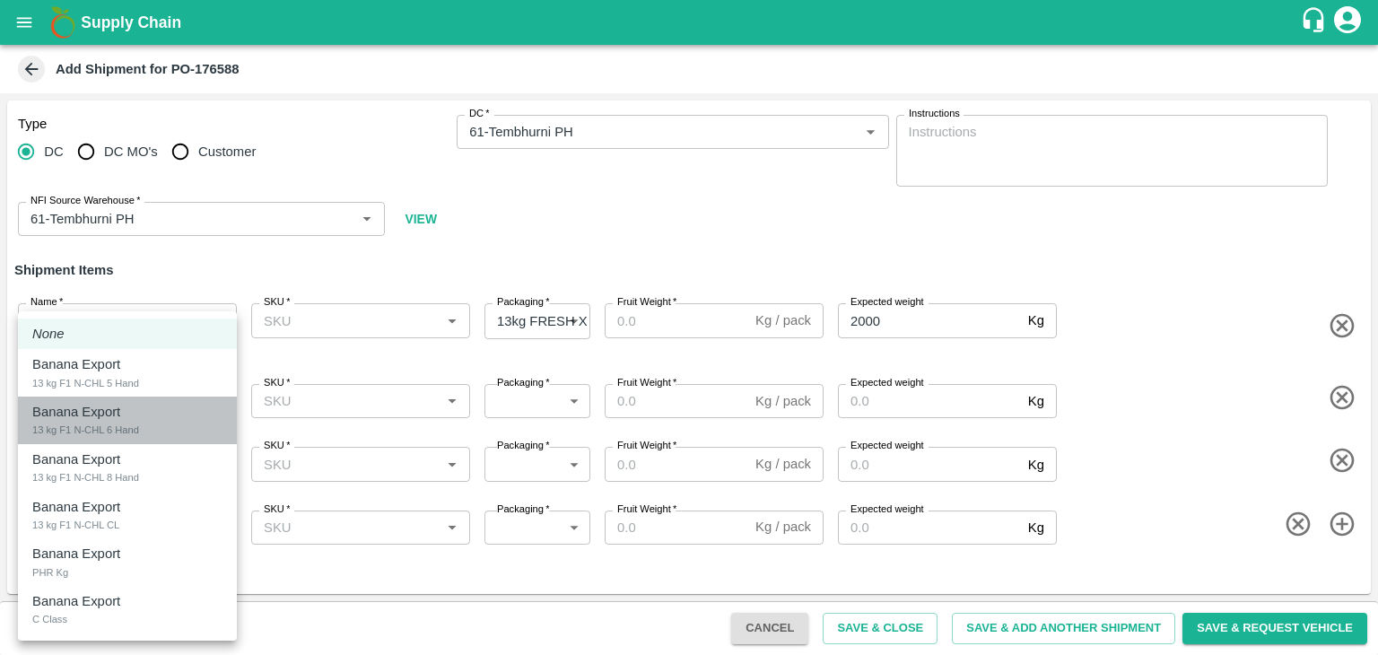
click at [124, 397] on li "Banana Export 13 kg F1 N-CHL 6 Hand" at bounding box center [127, 421] width 219 height 48
type input "2044075"
type input "467"
type input "2000"
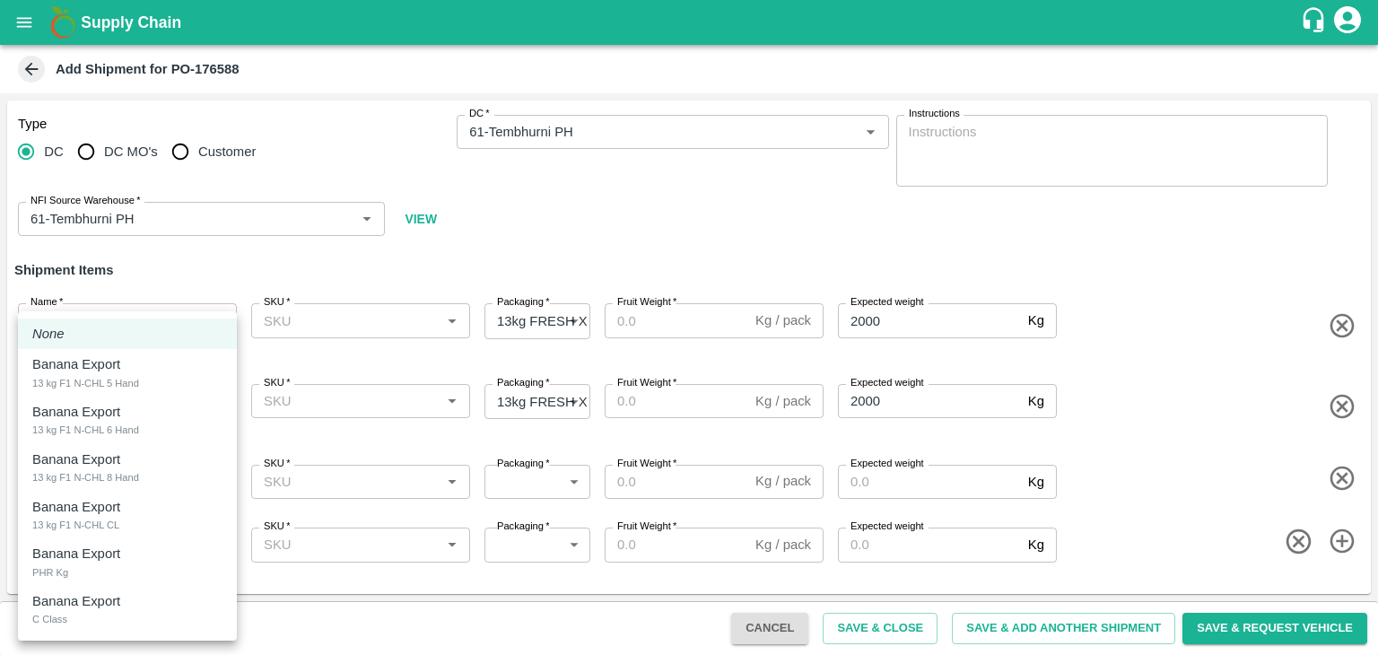
click at [136, 485] on body "Supply Chain Add Shipment for PO-176588 Type DC DC MO's Customer DC   * DC   * …" at bounding box center [689, 327] width 1378 height 655
click at [146, 452] on div "Banana Export 13 kg F1 N-CHL 8 Hand" at bounding box center [127, 468] width 190 height 37
type input "2044076"
type input "467"
type input "2000"
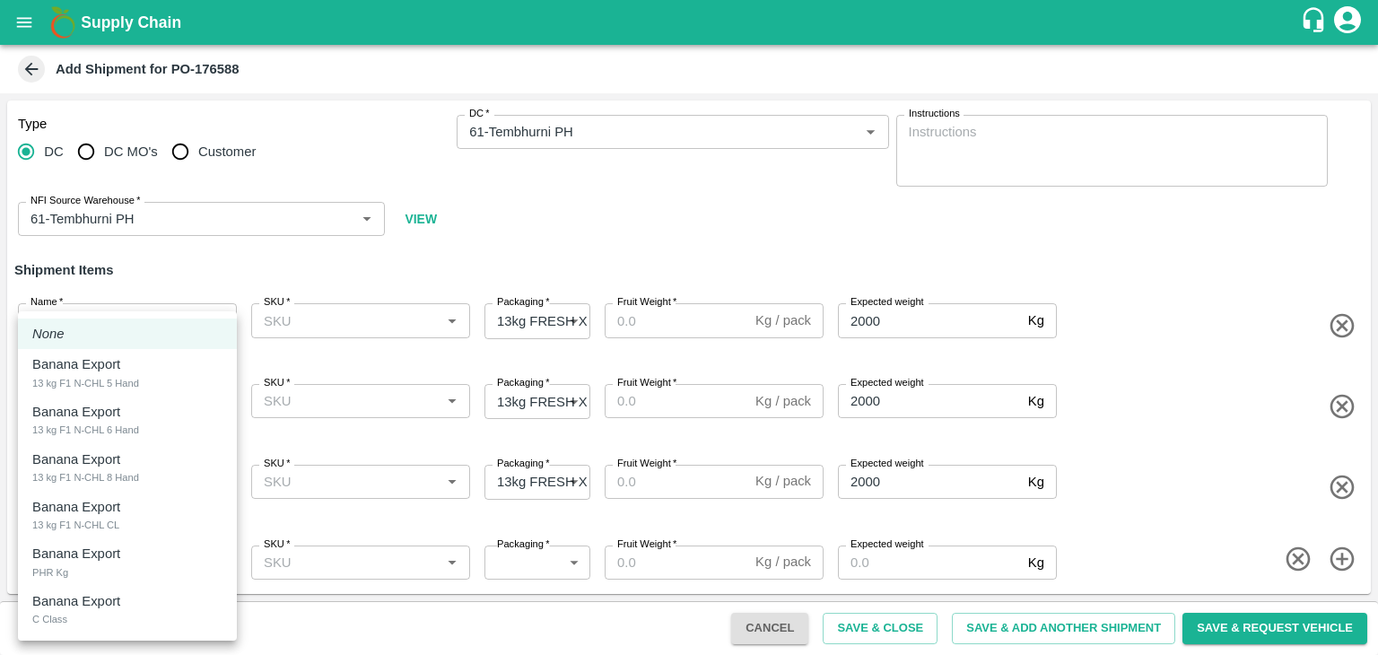
click at [129, 564] on body "Supply Chain Add Shipment for PO-176588 Type DC DC MO's Customer DC   * DC   * …" at bounding box center [689, 327] width 1378 height 655
click at [133, 515] on div "Banana Export 13 kg F1 N-CHL CL" at bounding box center [127, 515] width 190 height 37
type input "2044077"
type input "467"
type input "2000"
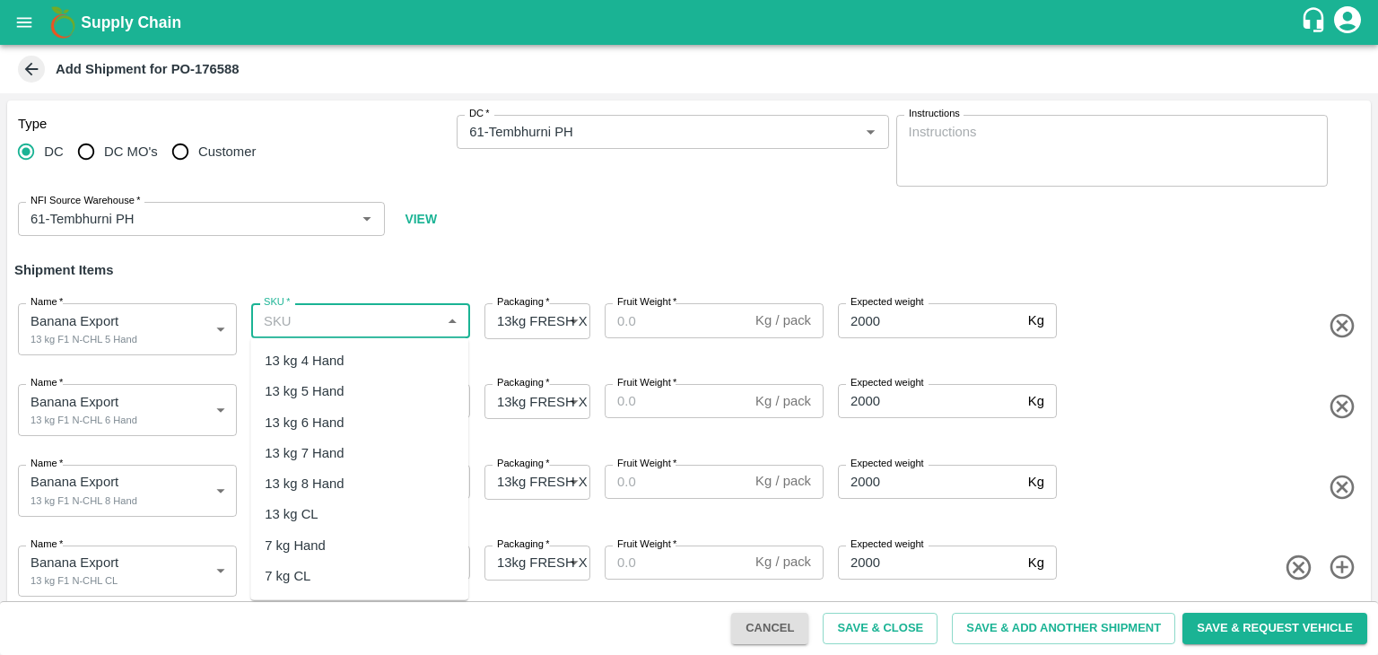
click at [375, 314] on input "SKU   *" at bounding box center [346, 320] width 179 height 23
type input "m"
click at [375, 394] on div "13 kg F1 N-CHL 5 Hand" at bounding box center [336, 391] width 143 height 20
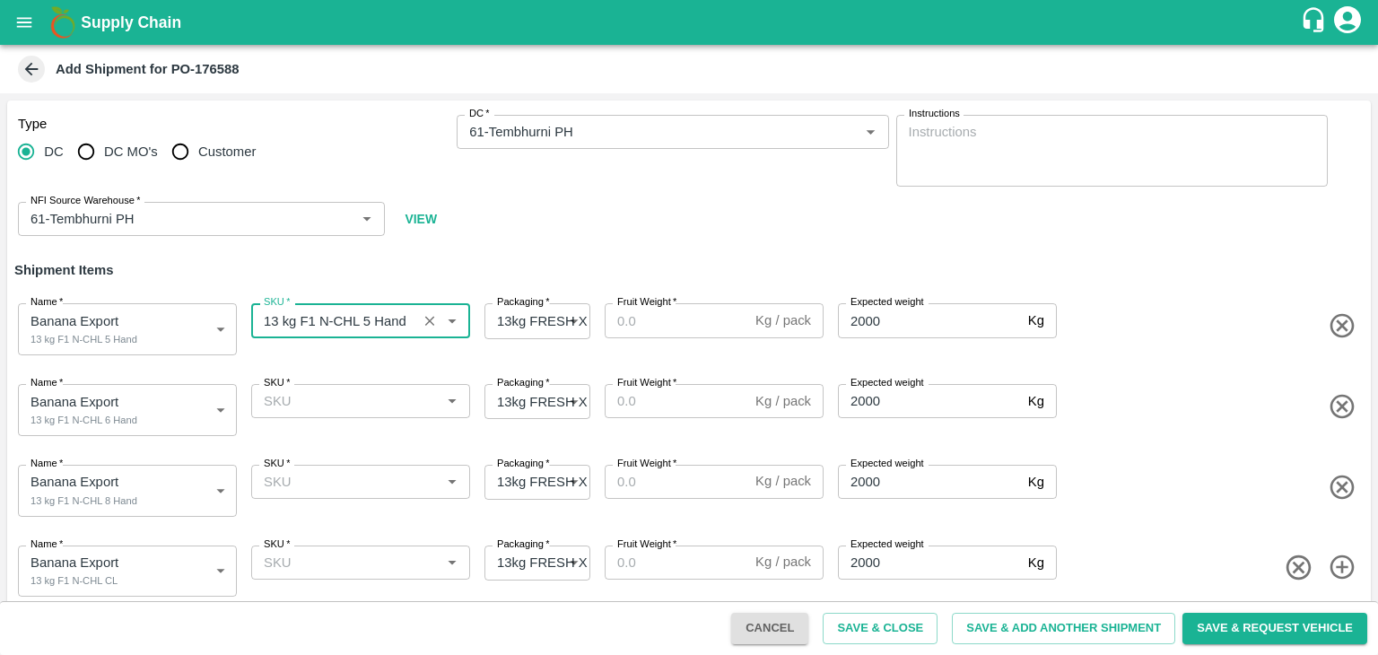
type input "13 kg F1 N-CHL 5 Hand"
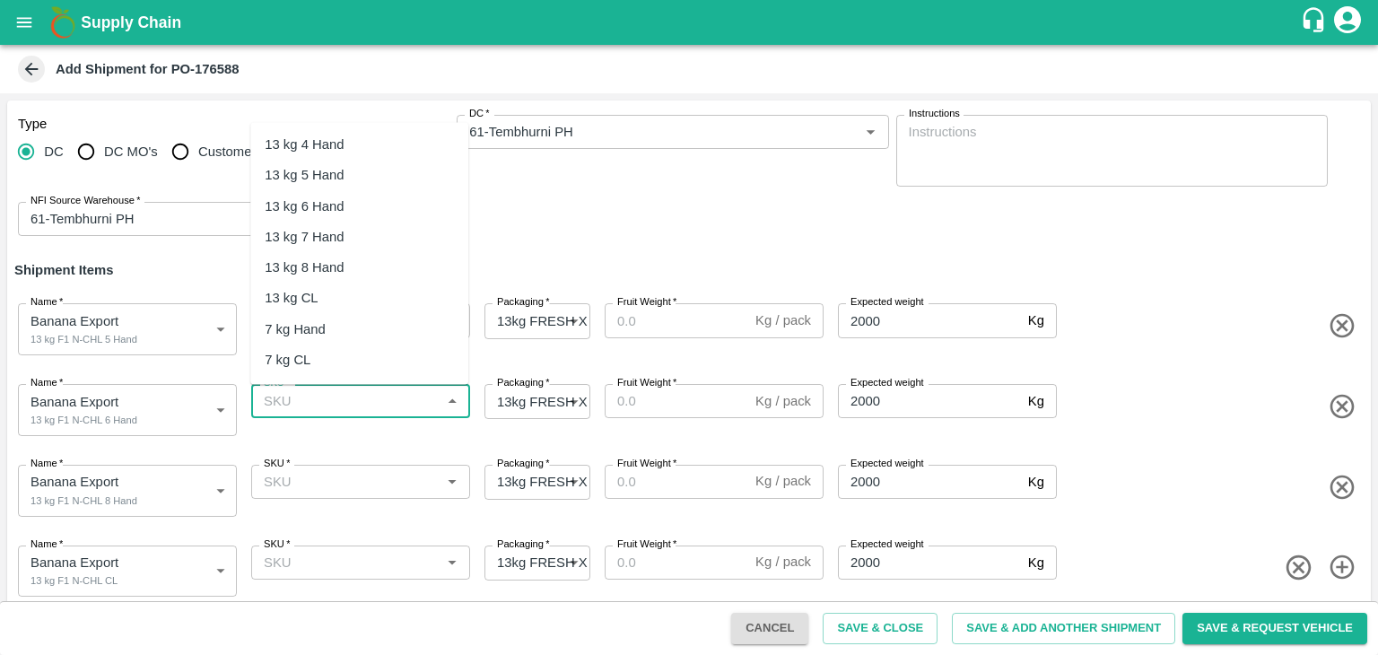
click at [375, 394] on input "SKU   *" at bounding box center [346, 400] width 179 height 23
click at [384, 198] on div "13 kg F1 N-CHL 6 Hand" at bounding box center [336, 207] width 143 height 20
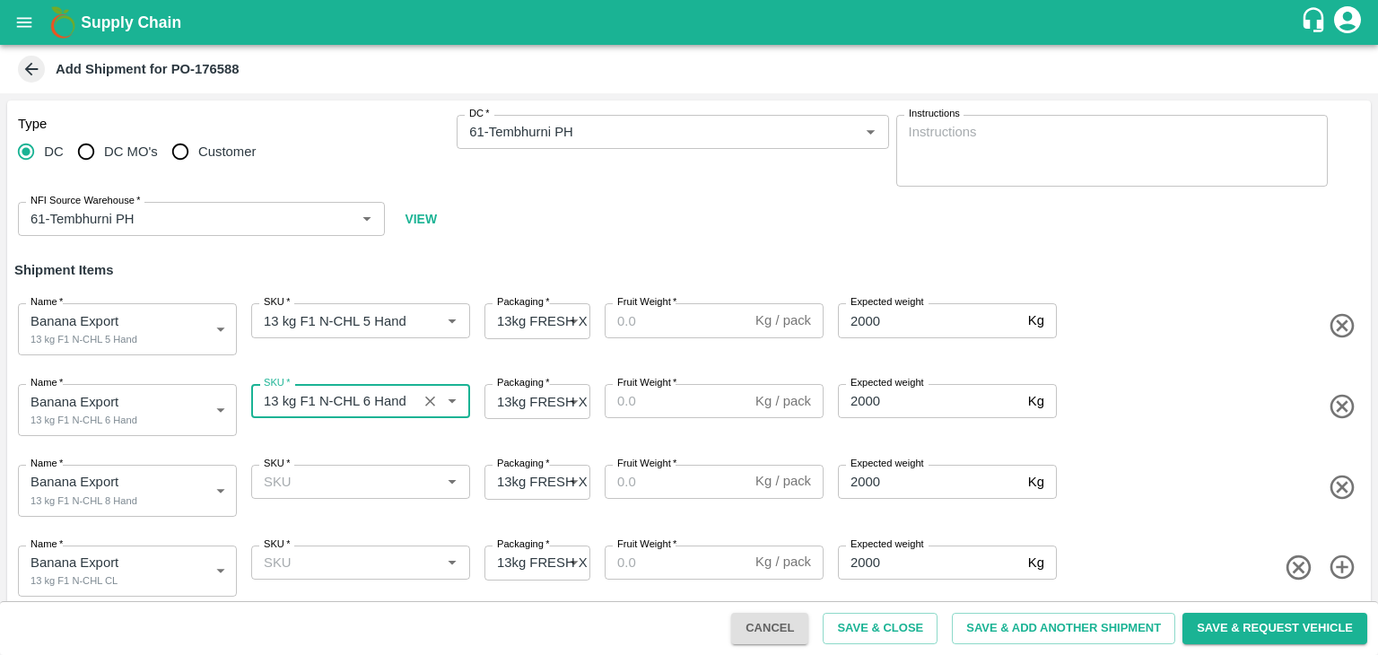
type input "13 kg F1 N-CHL 6 Hand"
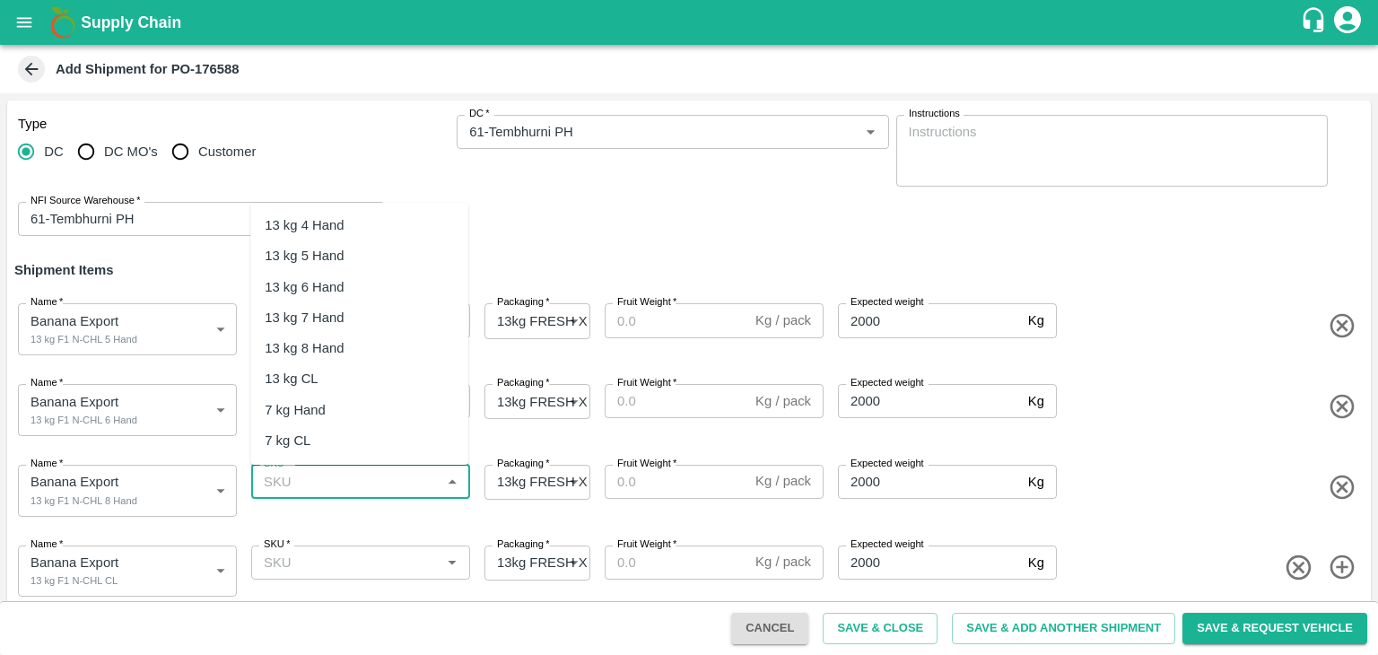
click at [377, 485] on input "SKU   *" at bounding box center [346, 481] width 179 height 23
click at [387, 344] on div "13 kg F1 N-CHL 8 Hand" at bounding box center [336, 348] width 143 height 20
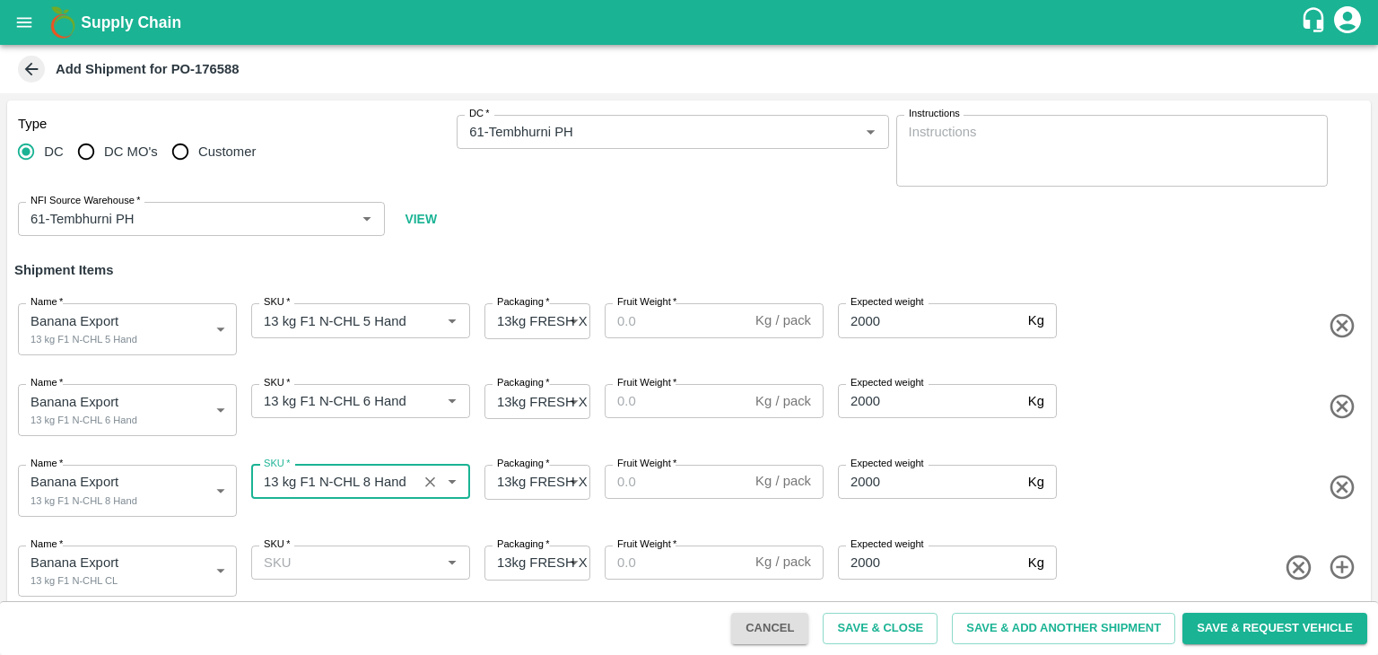
type input "13 kg F1 N-CHL 8 Hand"
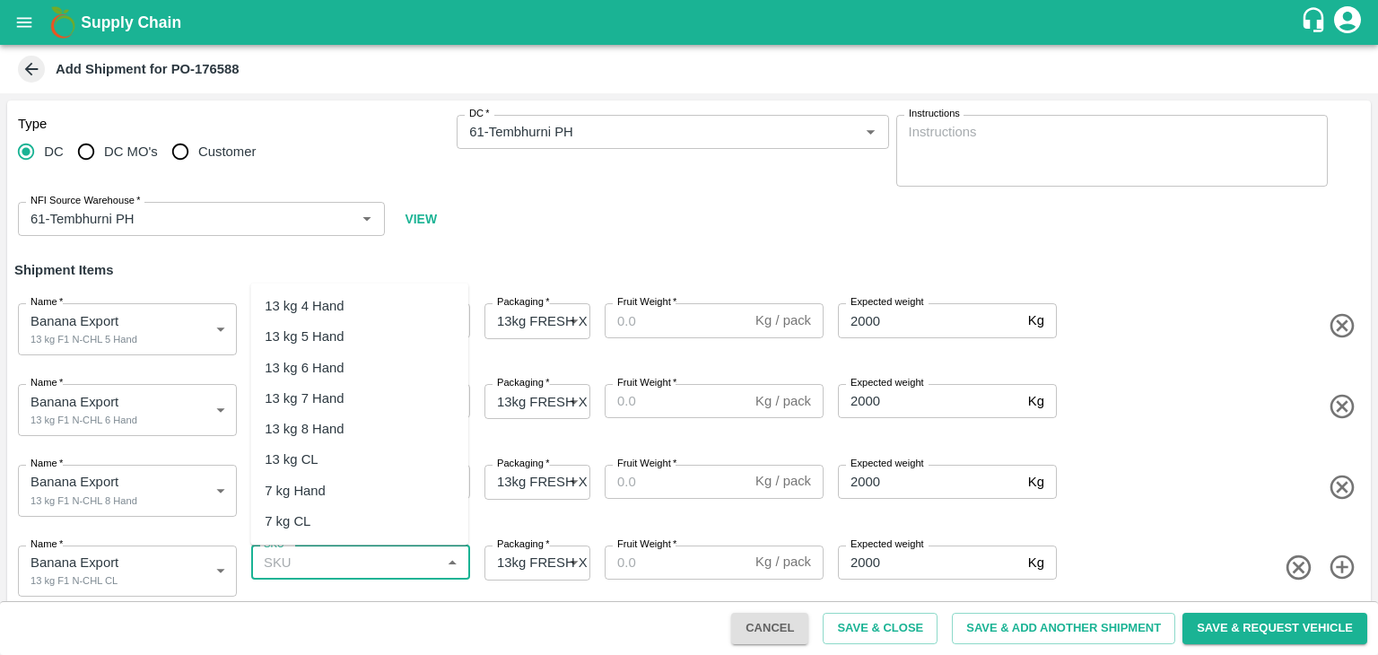
click at [365, 553] on input "SKU   *" at bounding box center [346, 562] width 179 height 23
click at [373, 454] on div "13 kg F1 N-CHL CL" at bounding box center [323, 460] width 117 height 20
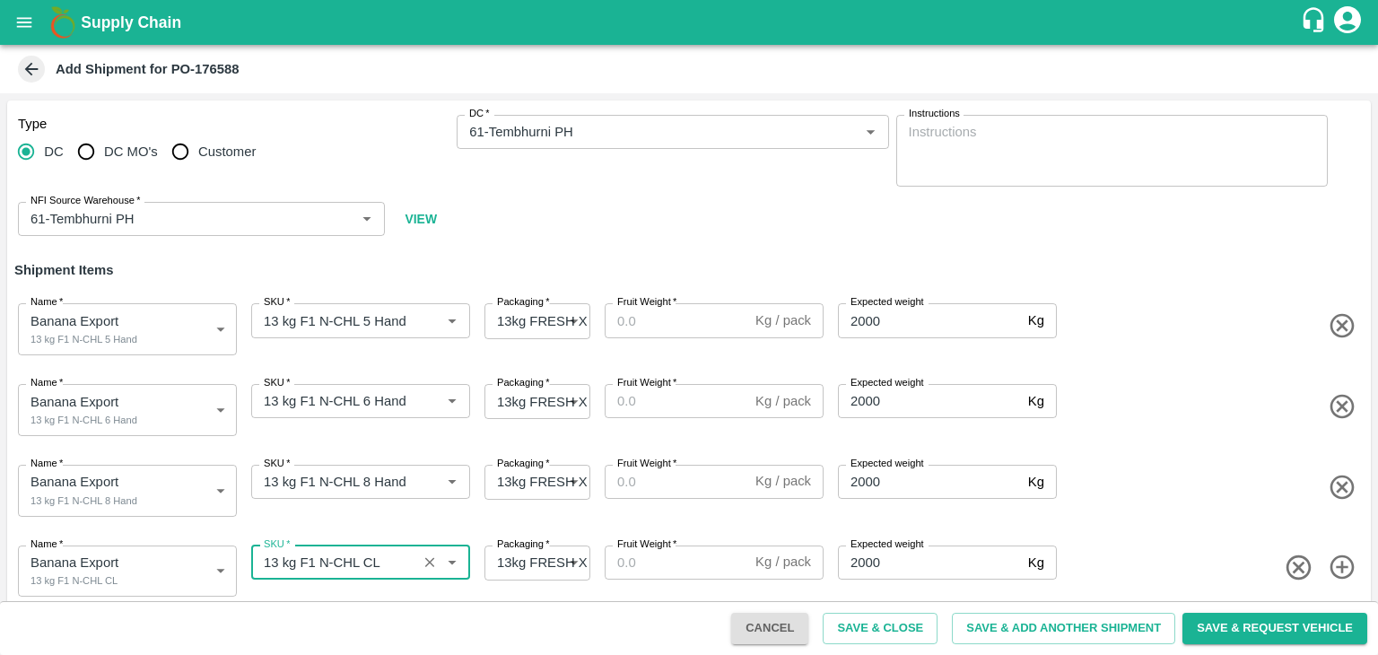
type input "13 kg F1 N-CHL CL"
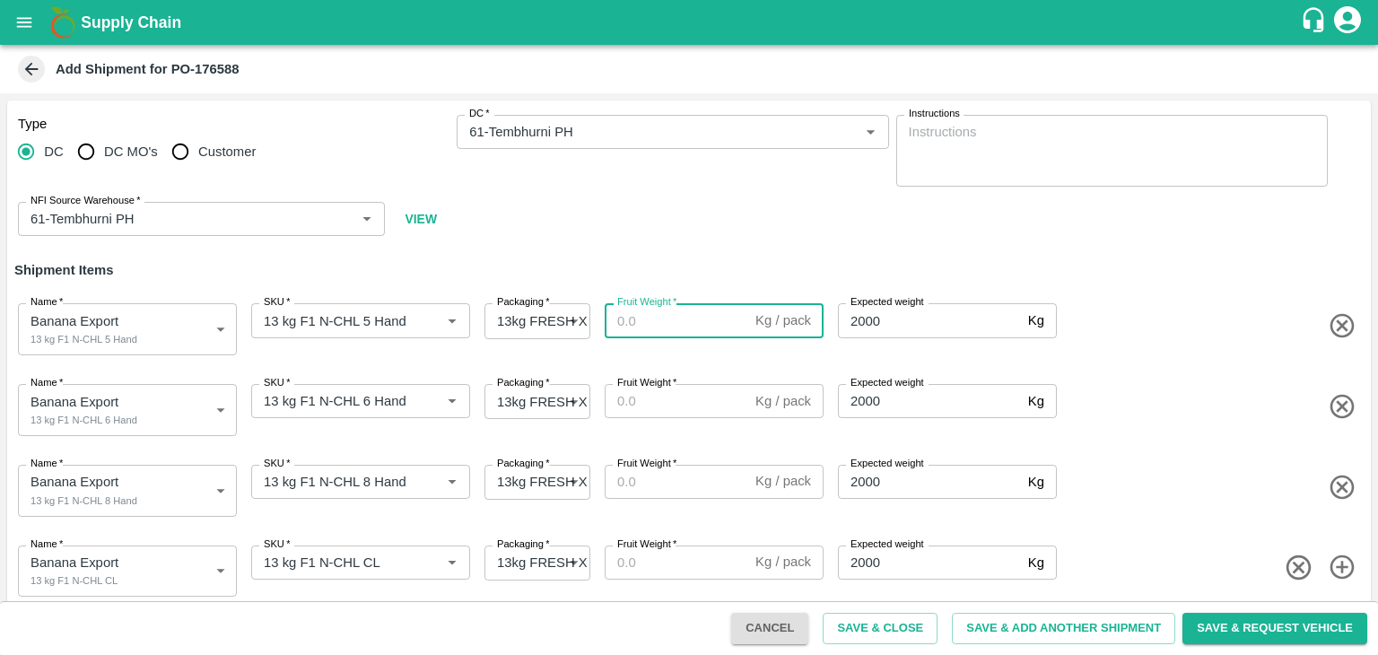
click at [662, 322] on input "Fruit Weight   *" at bounding box center [677, 320] width 144 height 34
type input "13"
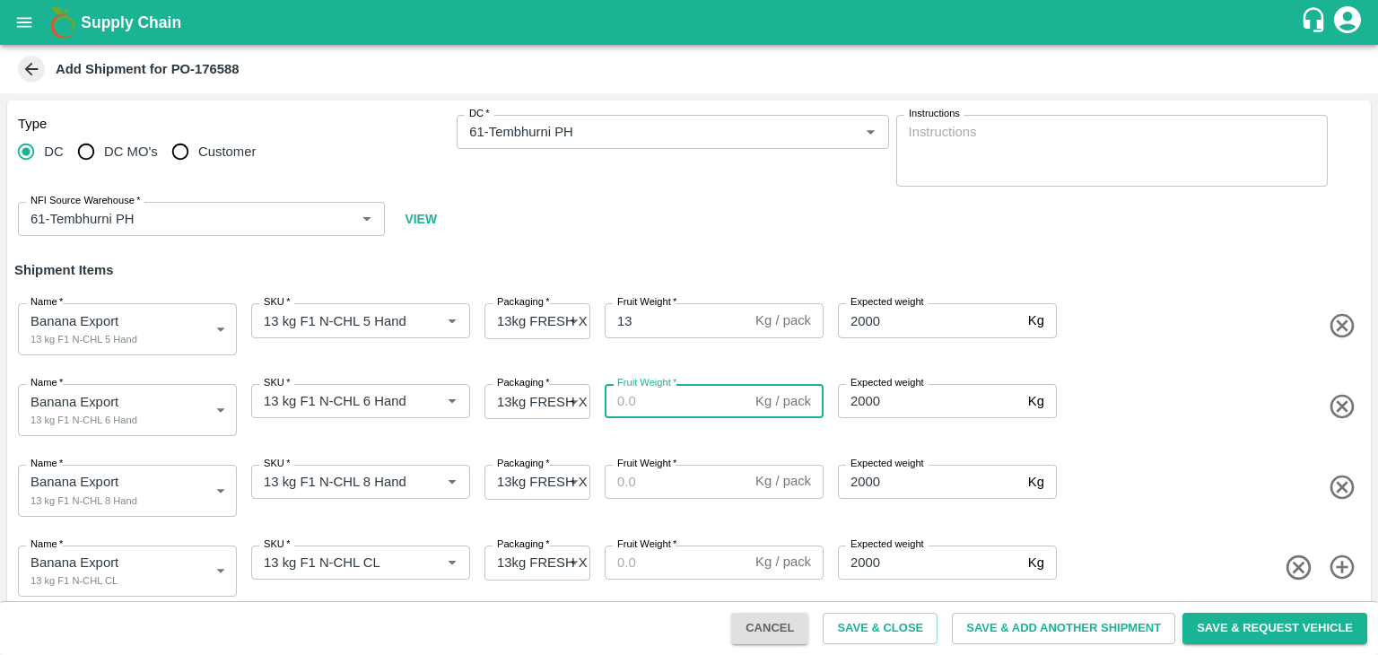
click at [657, 403] on input "Fruit Weight   *" at bounding box center [677, 401] width 144 height 34
type input "13"
click at [658, 480] on input "Fruit Weight   *" at bounding box center [677, 482] width 144 height 34
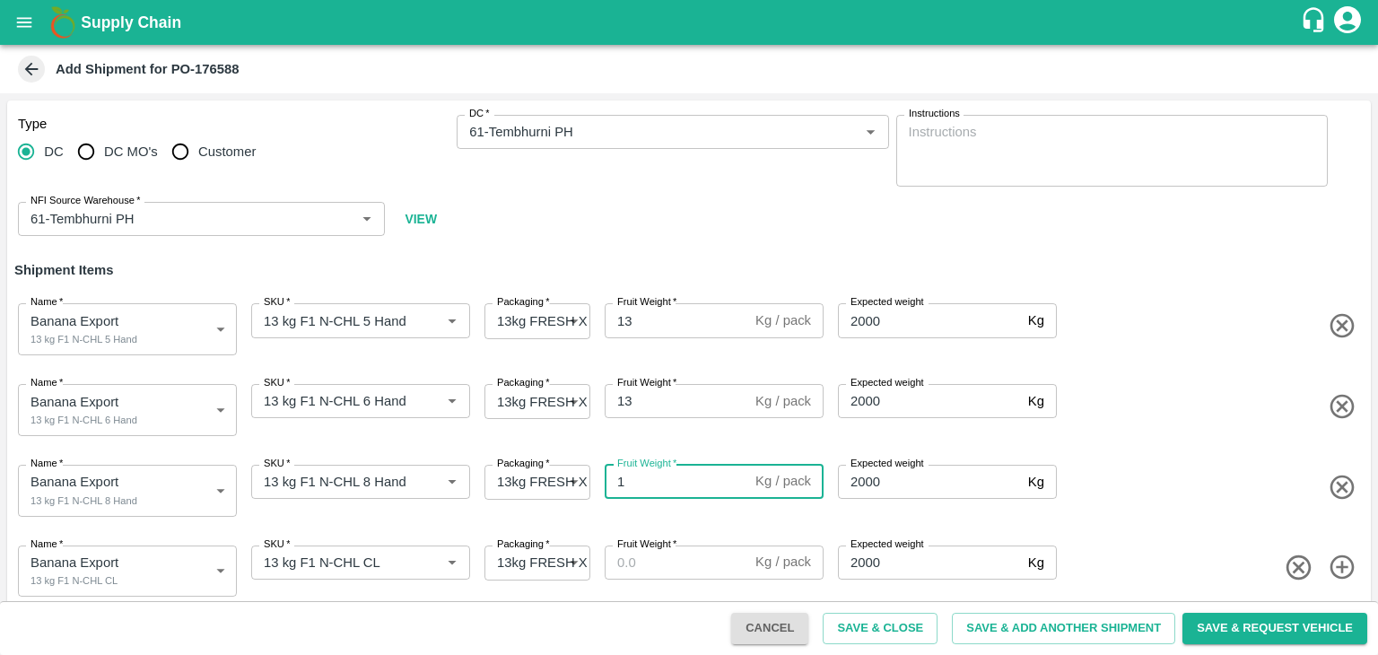
click at [658, 480] on input "1" at bounding box center [677, 482] width 144 height 34
type input "13"
click at [664, 559] on input "Fruit Weight   *" at bounding box center [677, 563] width 144 height 34
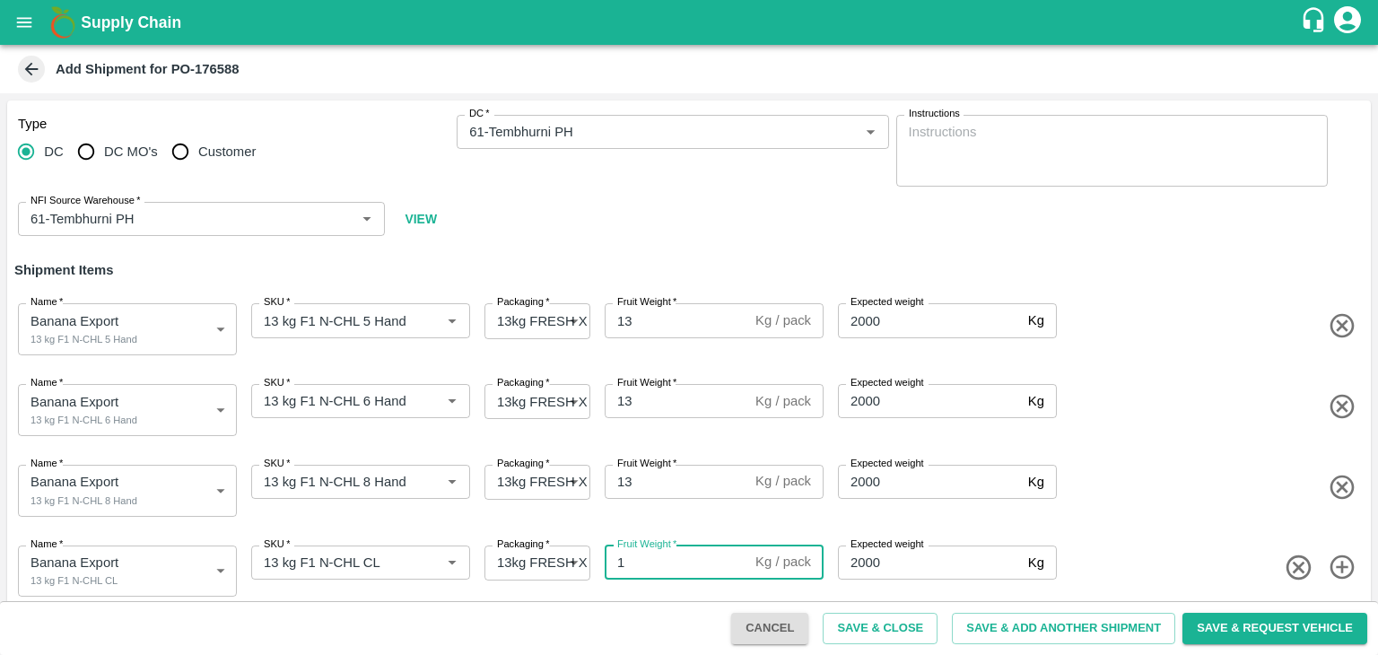
click at [664, 559] on input "1" at bounding box center [677, 563] width 144 height 34
type input "13"
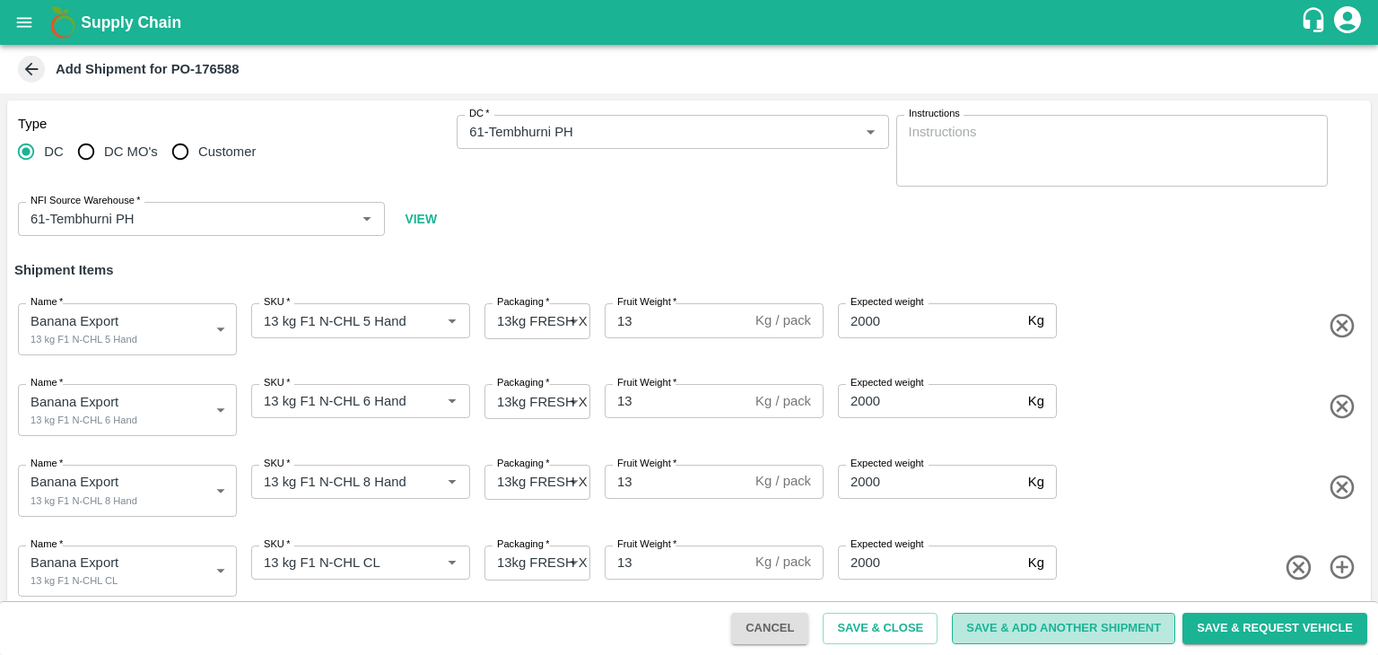
click at [1024, 622] on button "Save & Add Another Shipment" at bounding box center [1063, 628] width 223 height 31
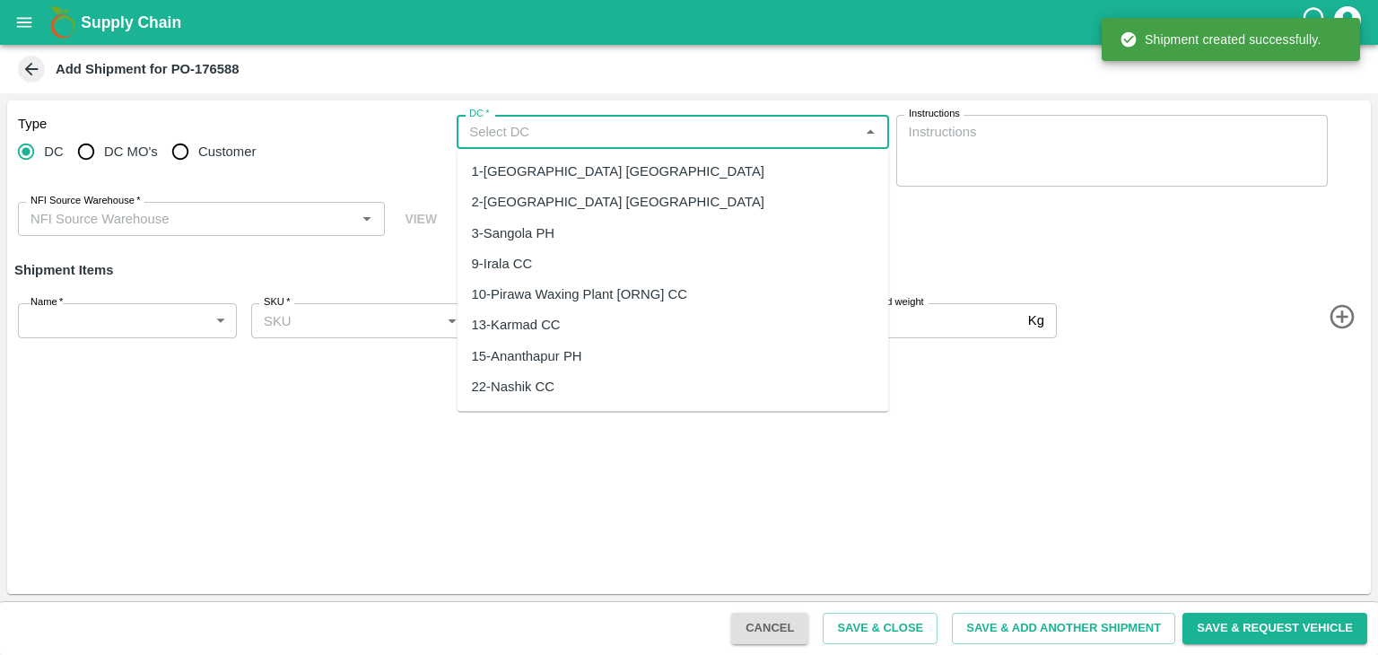
click at [525, 141] on input "DC   *" at bounding box center [657, 131] width 391 height 23
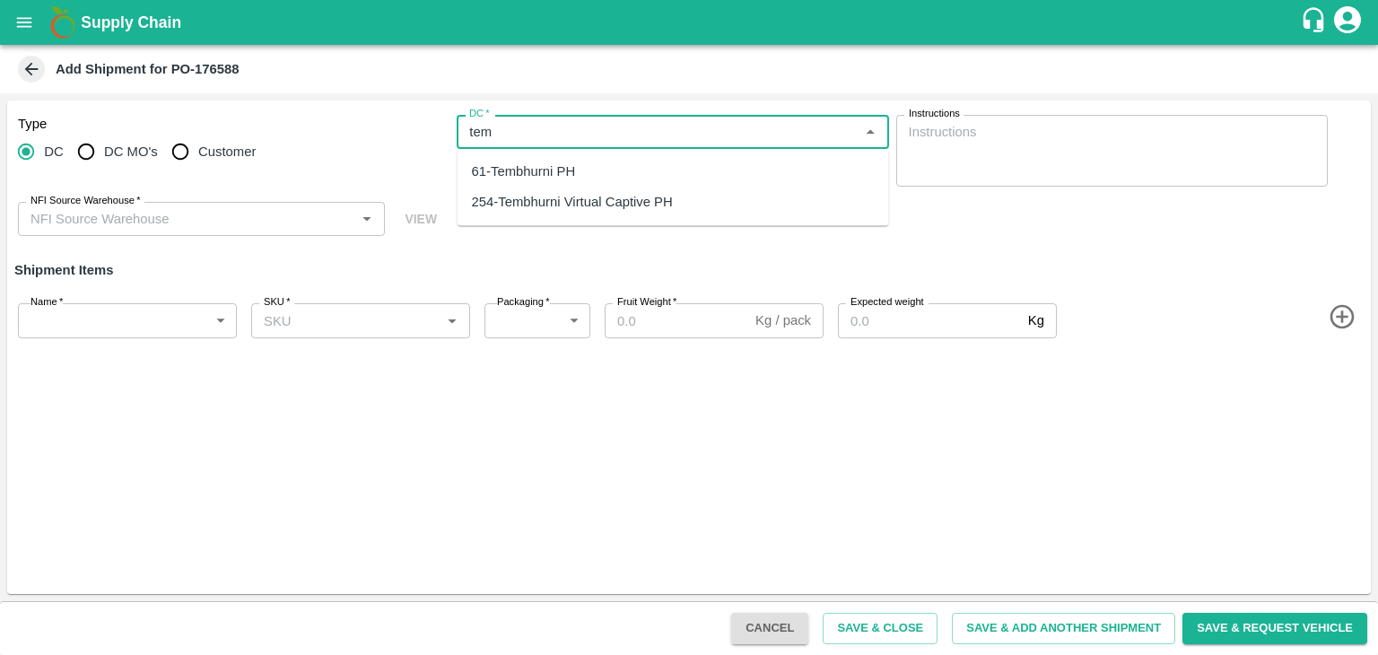
click at [540, 164] on div "61-Tembhurni PH" at bounding box center [524, 172] width 104 height 20
type input "61-Tembhurni PH"
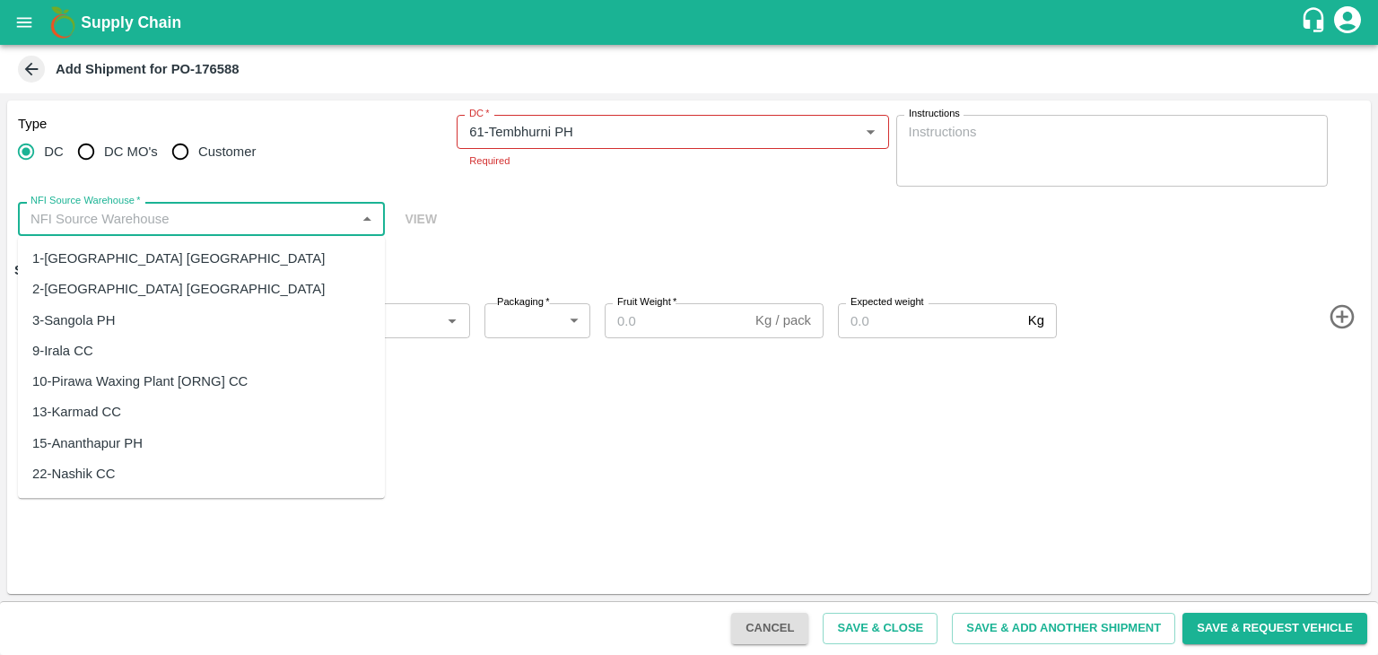
click at [207, 229] on input "NFI Source Warehouse   *" at bounding box center [186, 218] width 327 height 23
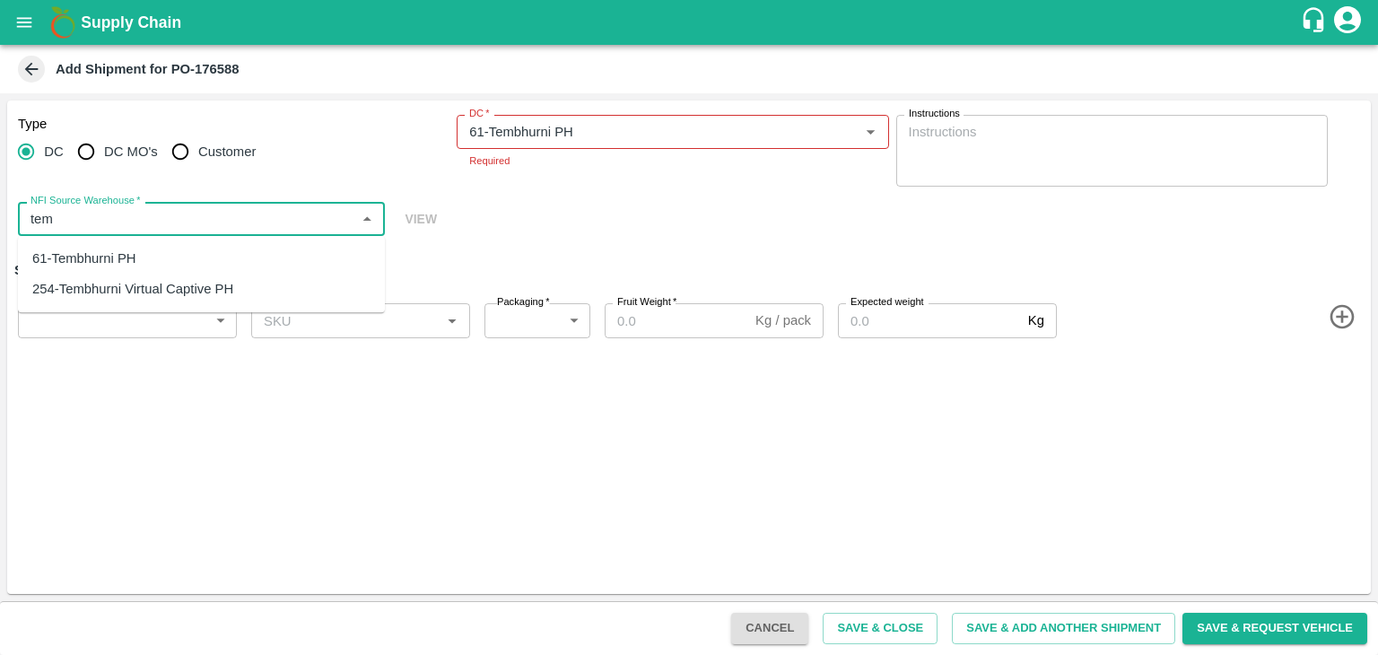
click at [145, 249] on div "61-Tembhurni PH" at bounding box center [201, 258] width 367 height 31
type input "61-Tembhurni PH"
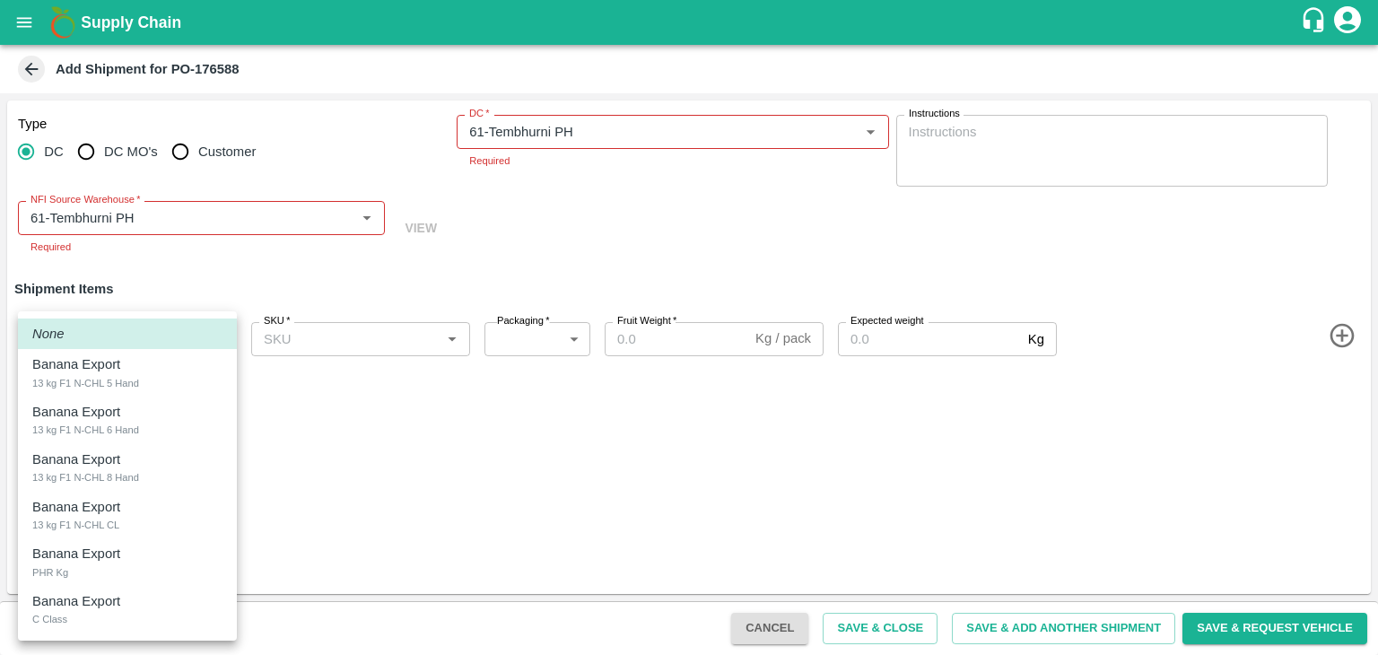
click at [111, 316] on body "Supply Chain Add Shipment for PO-176588 Type DC DC MO's Customer DC   * DC   * …" at bounding box center [689, 327] width 1378 height 655
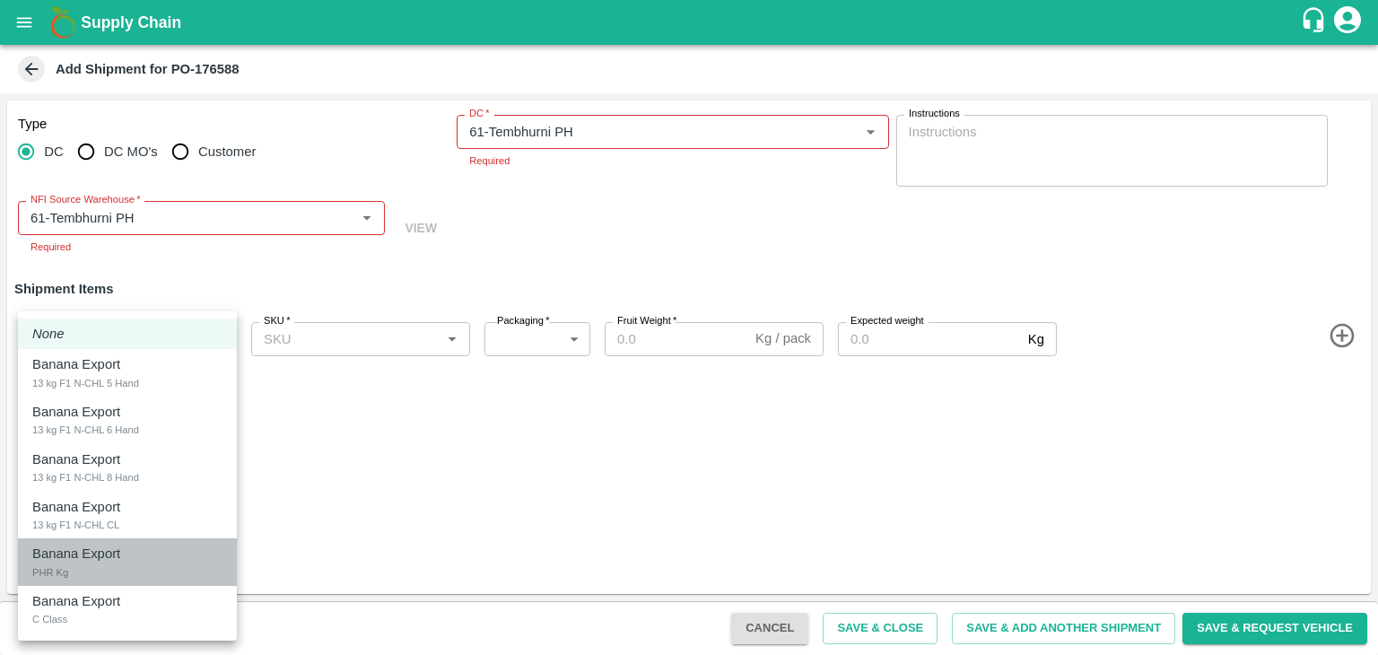
click at [68, 557] on p "Banana Export" at bounding box center [76, 554] width 88 height 20
type input "2044078"
type input "258"
type input "100"
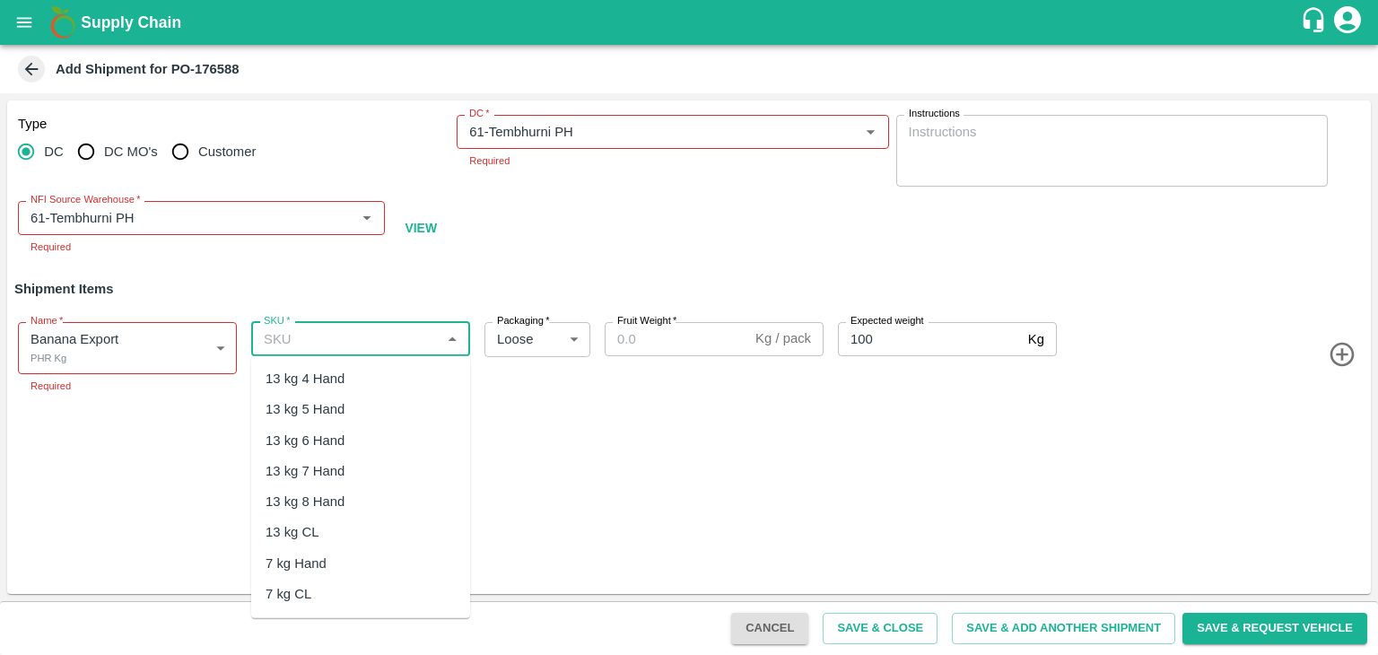
click at [385, 337] on input "SKU   *" at bounding box center [346, 339] width 179 height 23
click at [323, 478] on div "PHR Kg" at bounding box center [360, 473] width 219 height 31
type input "PHR Kg"
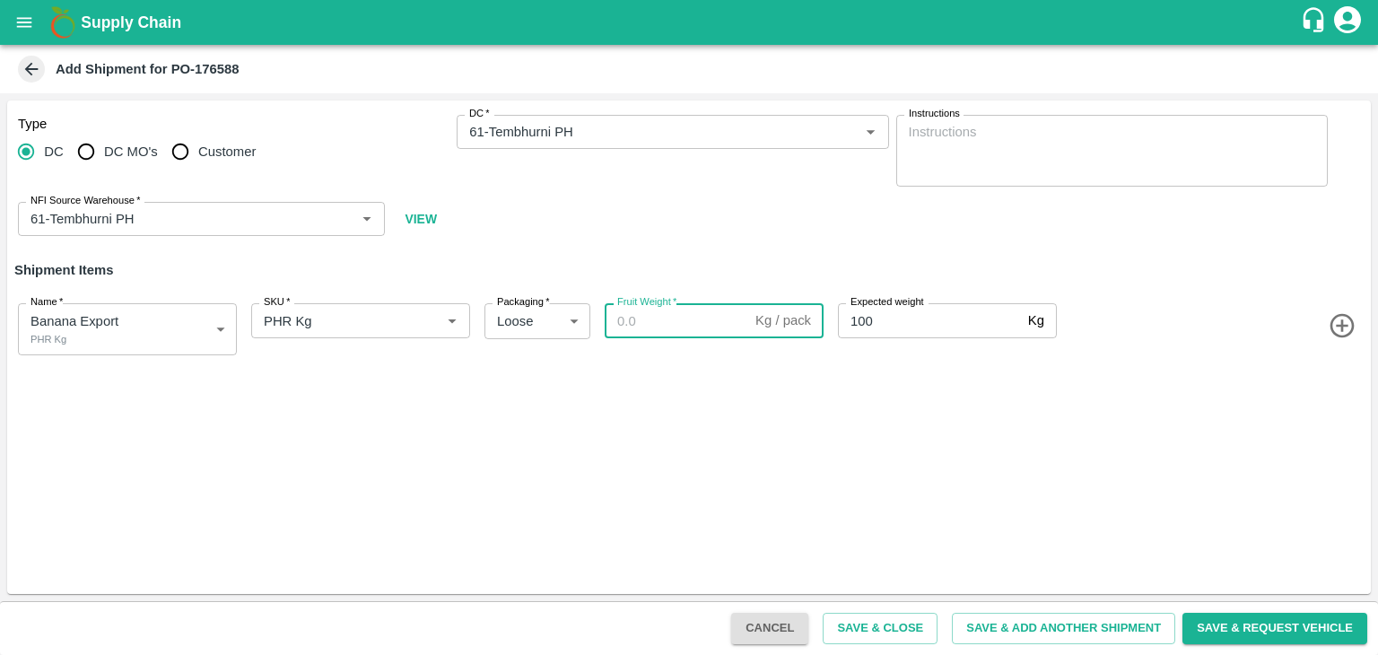
click at [660, 341] on div "Fruit Weight   * Kg / pack Fruit Weight" at bounding box center [711, 325] width 226 height 59
paste input "124"
type input "124"
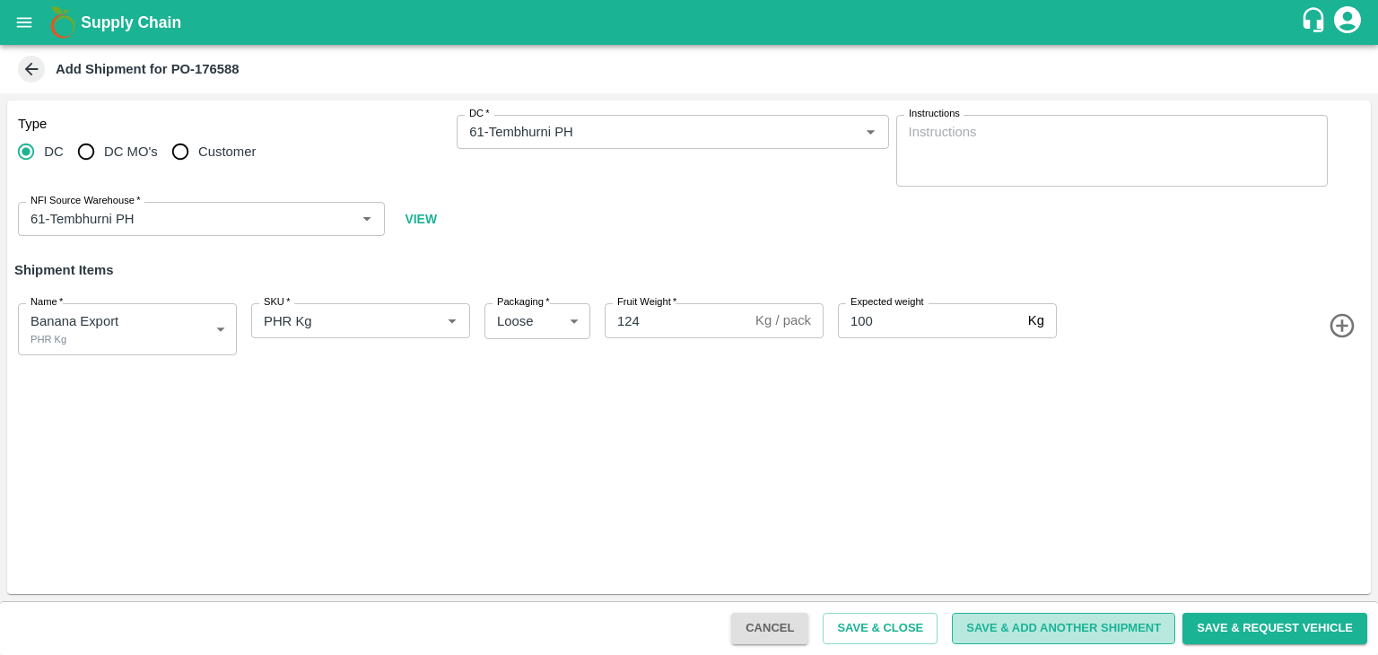
click at [1041, 634] on button "Save & Add Another Shipment" at bounding box center [1063, 628] width 223 height 31
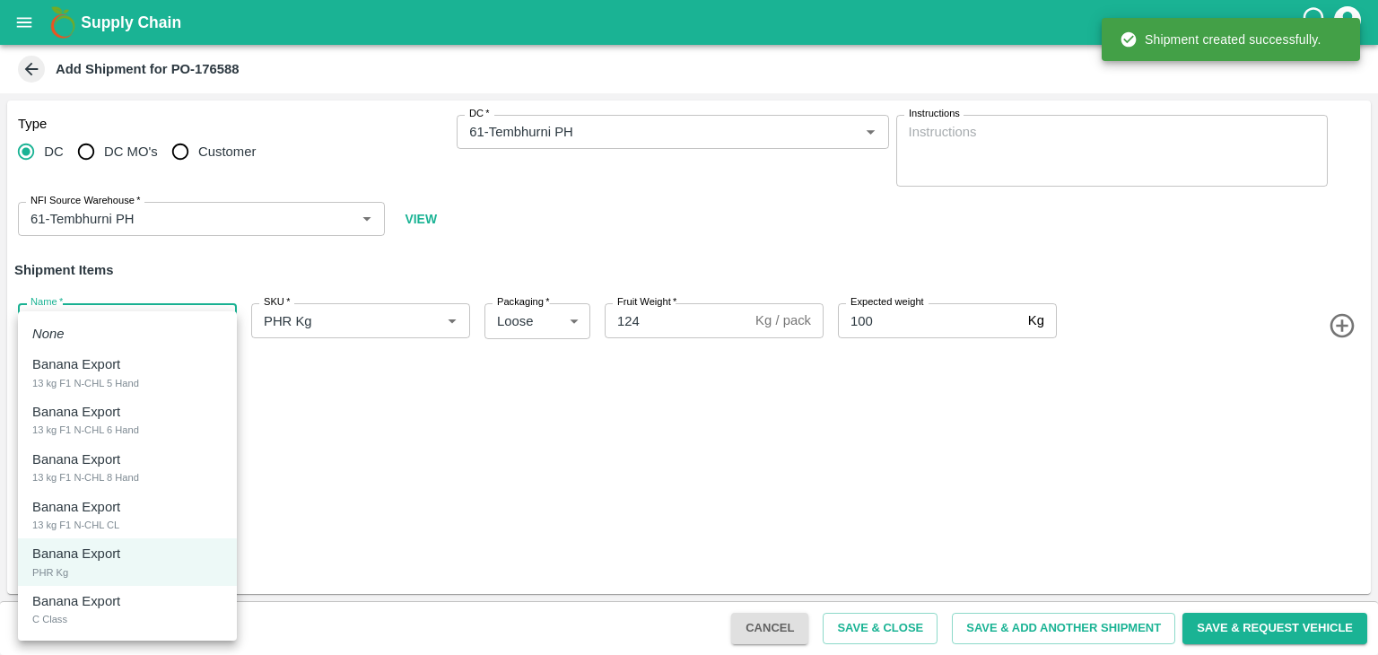
click at [129, 315] on body "Supply Chain Add Shipment for PO-176588 Type DC DC MO's Customer DC   * DC   * …" at bounding box center [689, 327] width 1378 height 655
click at [107, 601] on p "Banana Export" at bounding box center [76, 601] width 88 height 20
type input "2044079"
type input "400"
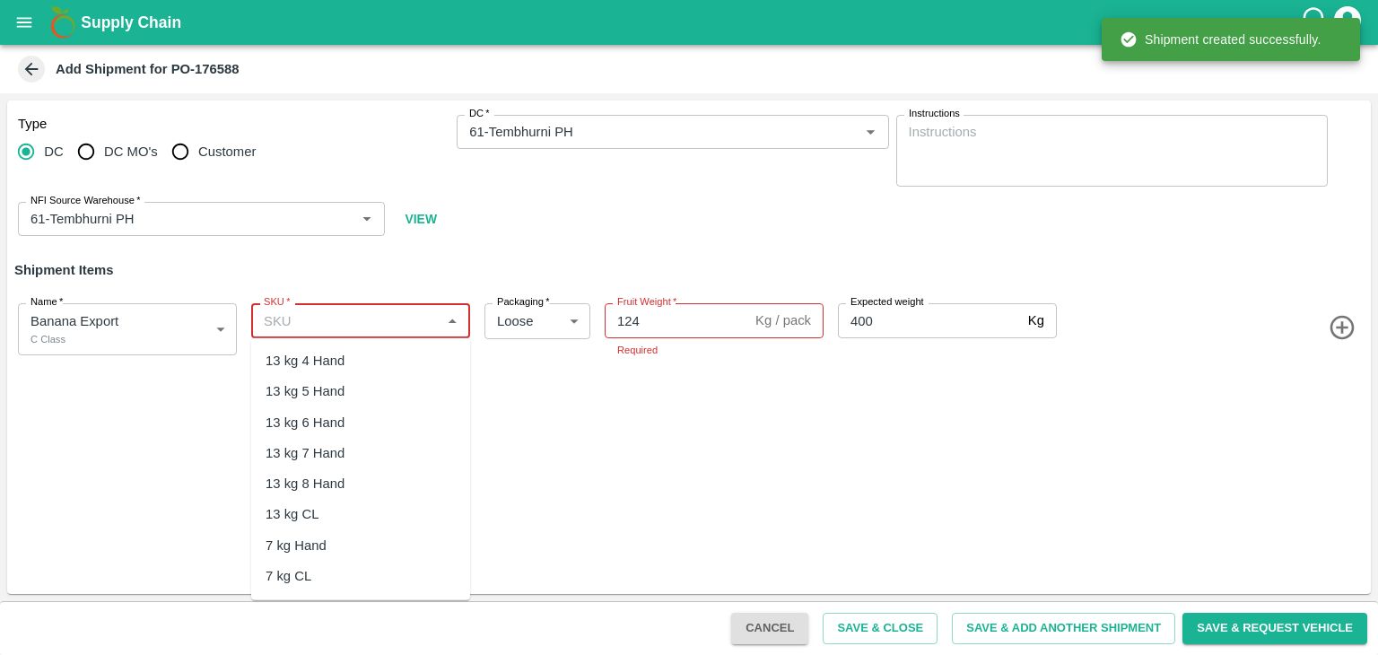
click at [380, 313] on input "SKU   *" at bounding box center [346, 320] width 179 height 23
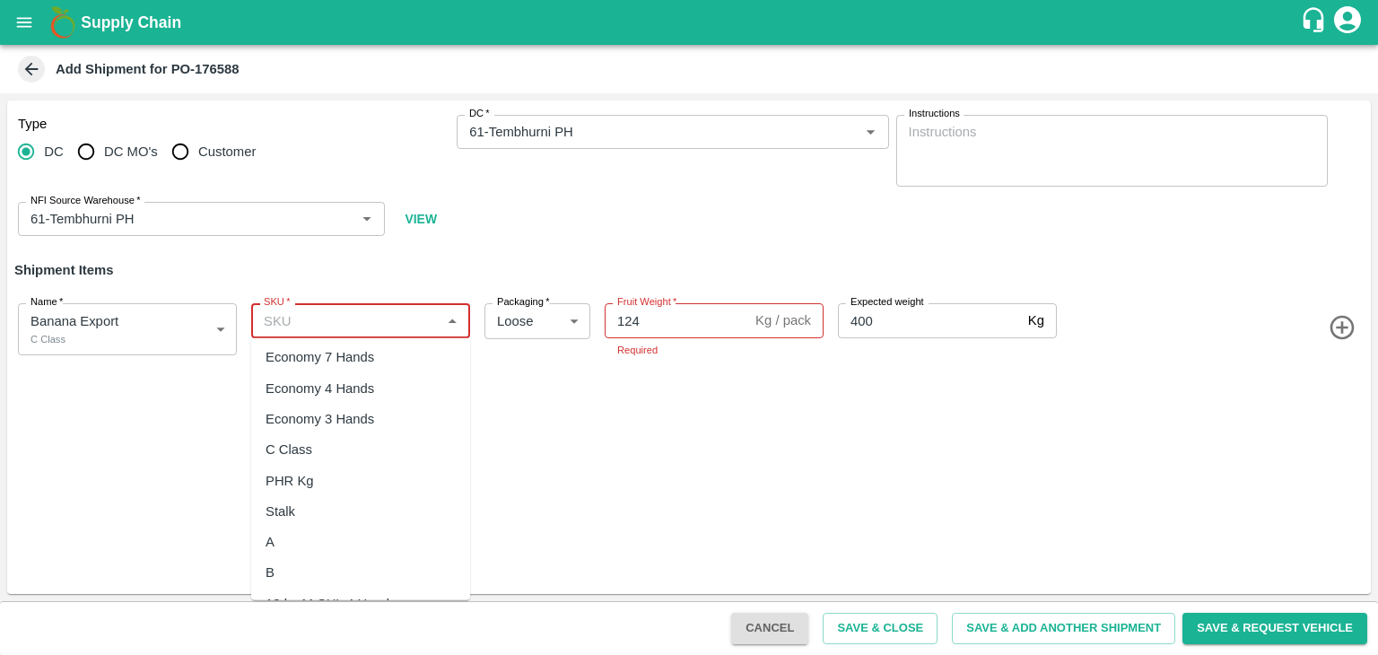
scroll to position [373, 0]
click at [336, 450] on div "C Class" at bounding box center [360, 448] width 219 height 31
type input "C Class"
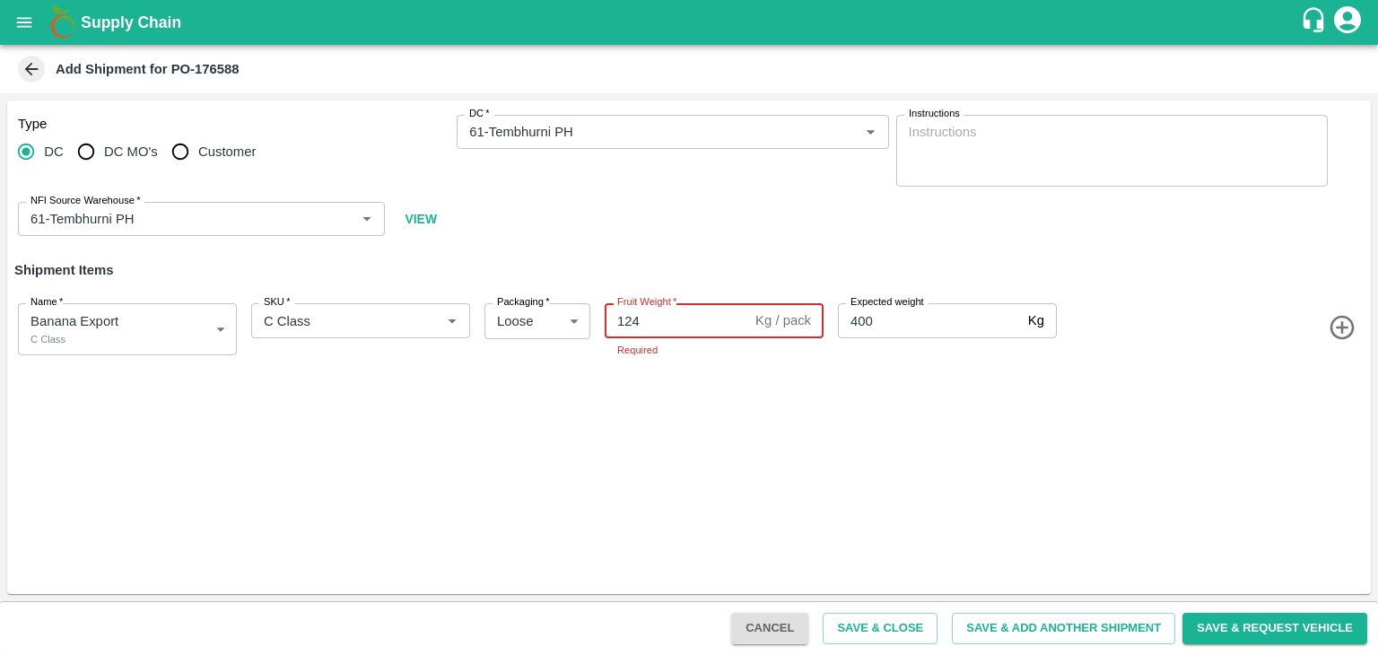
click at [648, 328] on input "124" at bounding box center [677, 320] width 144 height 34
type input "1"
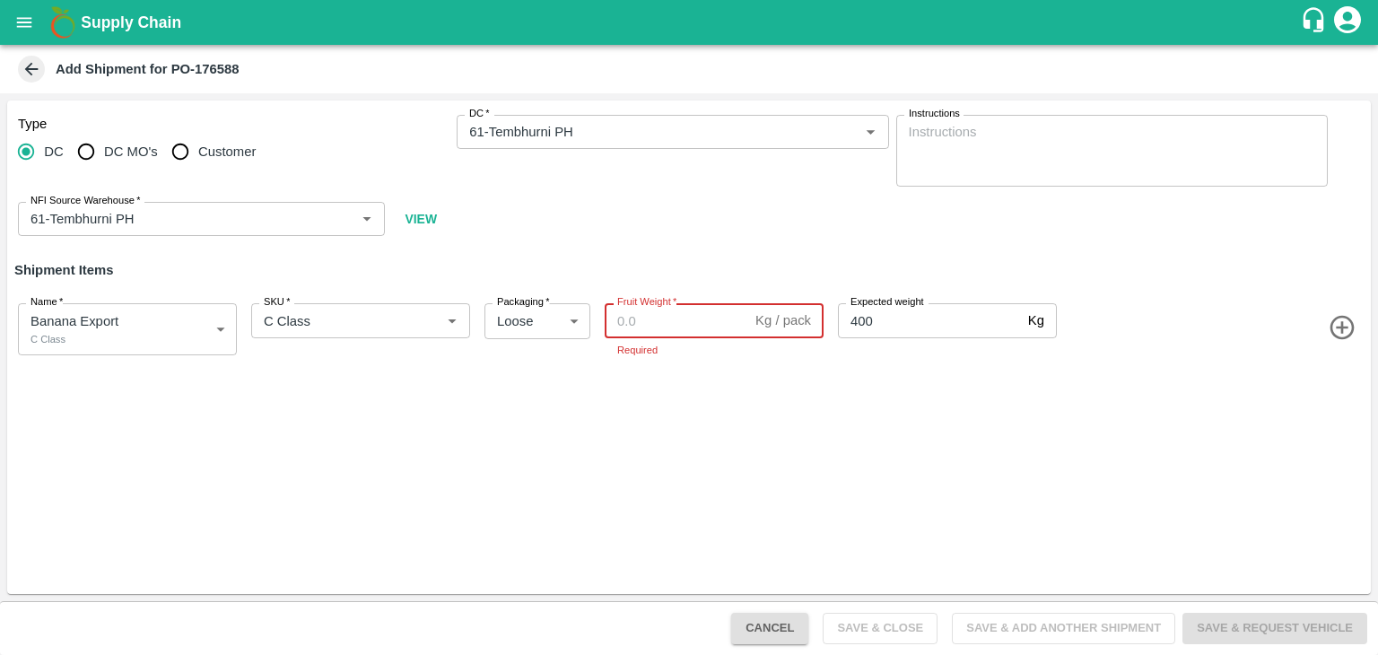
paste input "400"
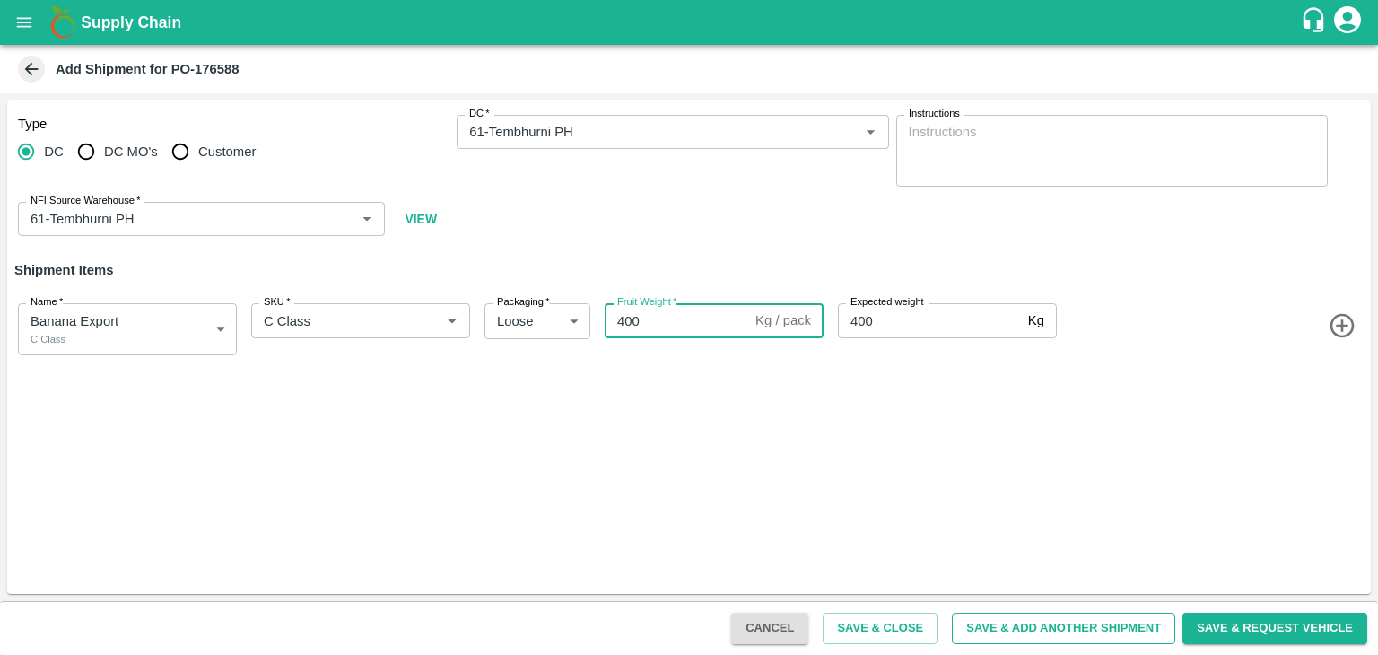
type input "400"
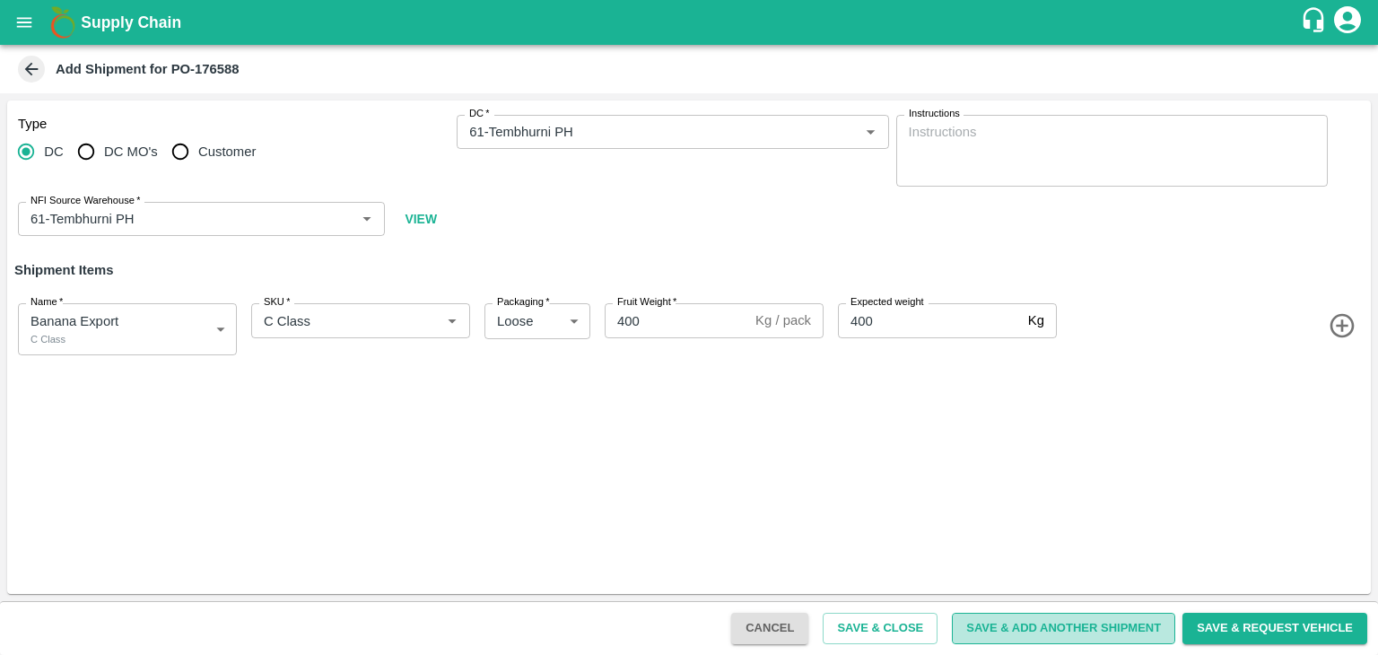
click at [1049, 632] on button "Save & Add Another Shipment" at bounding box center [1063, 628] width 223 height 31
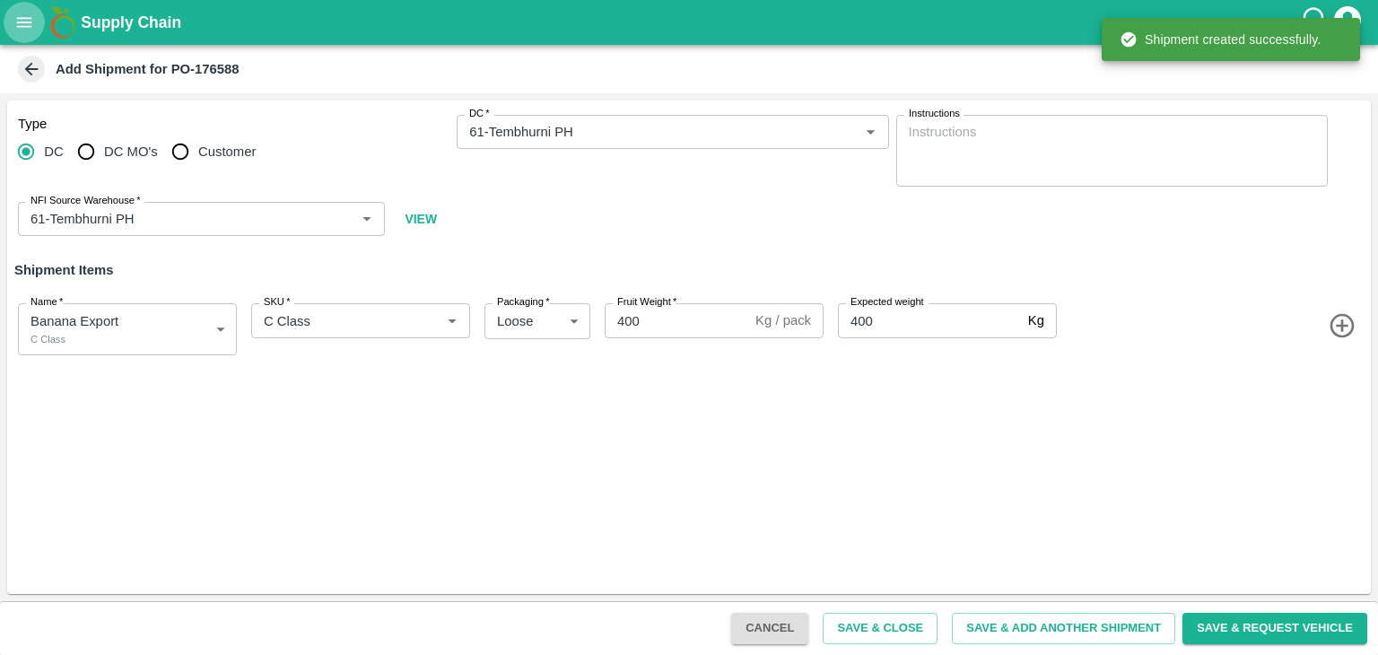
click at [11, 27] on button "open drawer" at bounding box center [24, 22] width 41 height 41
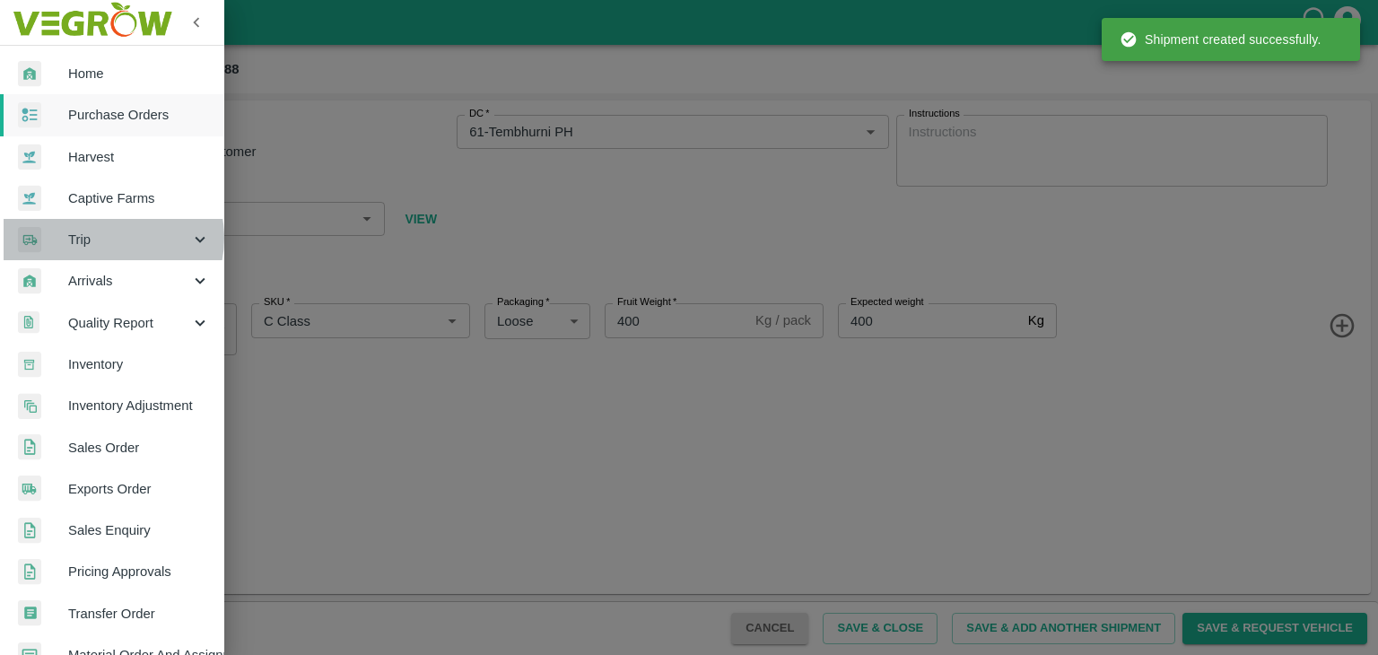
click at [108, 238] on span "Trip" at bounding box center [129, 240] width 122 height 20
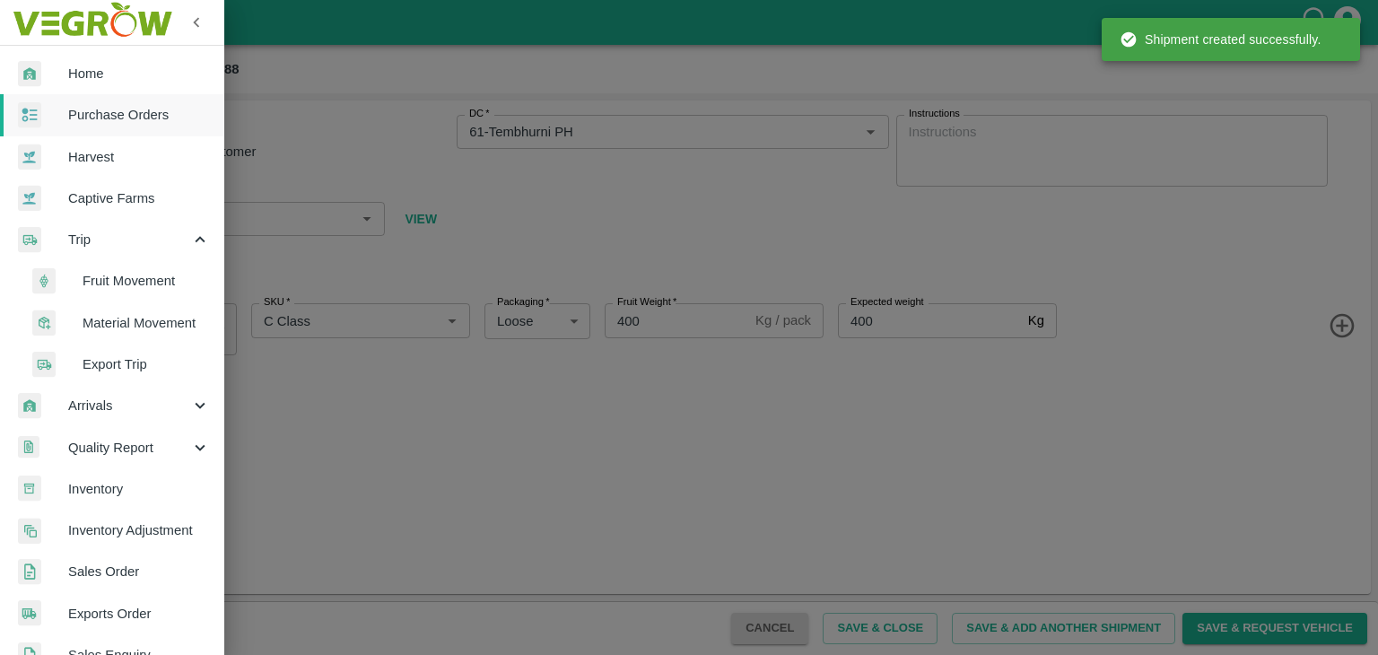
click at [161, 277] on span "Fruit Movement" at bounding box center [146, 281] width 127 height 20
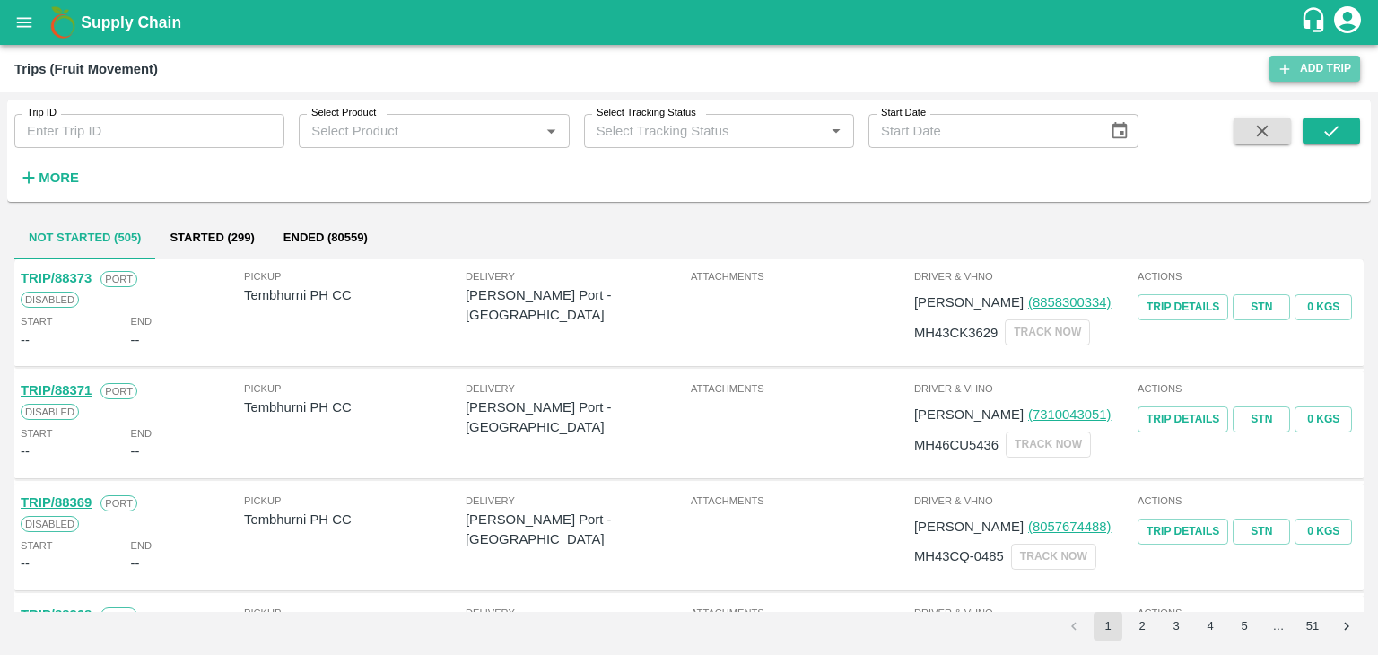
click at [1302, 63] on link "Add Trip" at bounding box center [1315, 69] width 91 height 26
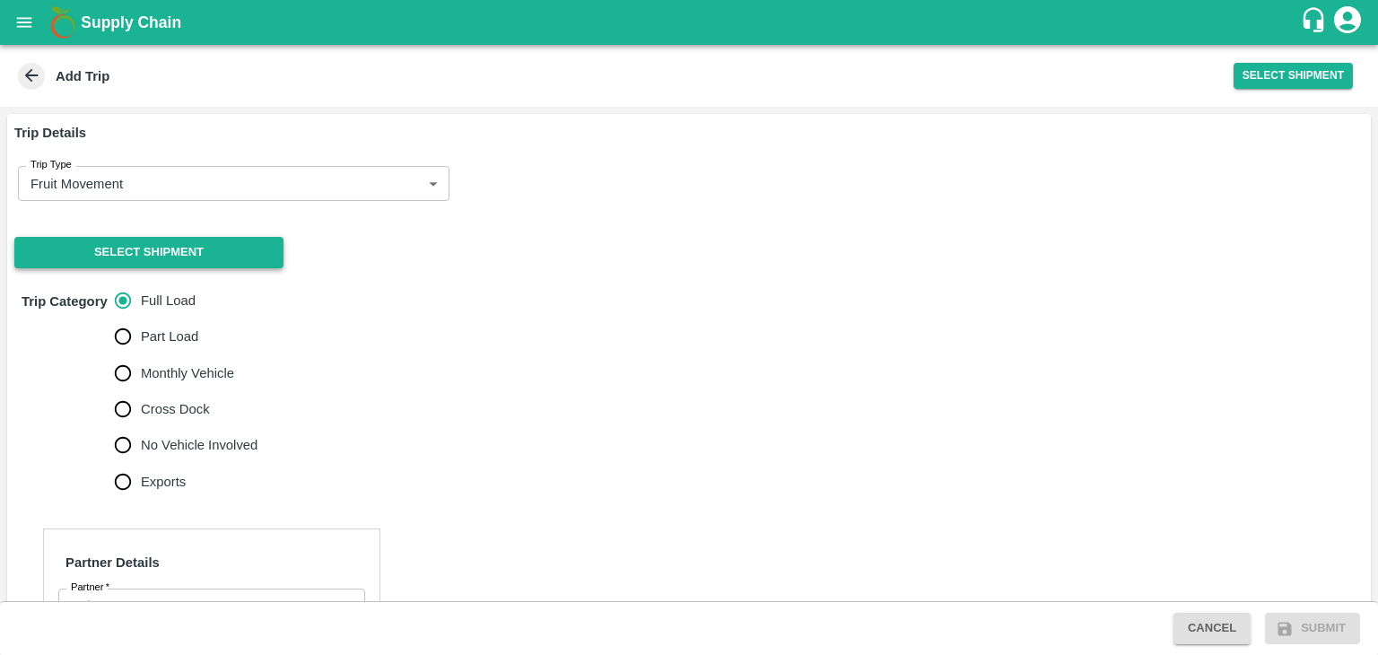
click at [110, 247] on button "Select Shipment" at bounding box center [148, 252] width 269 height 31
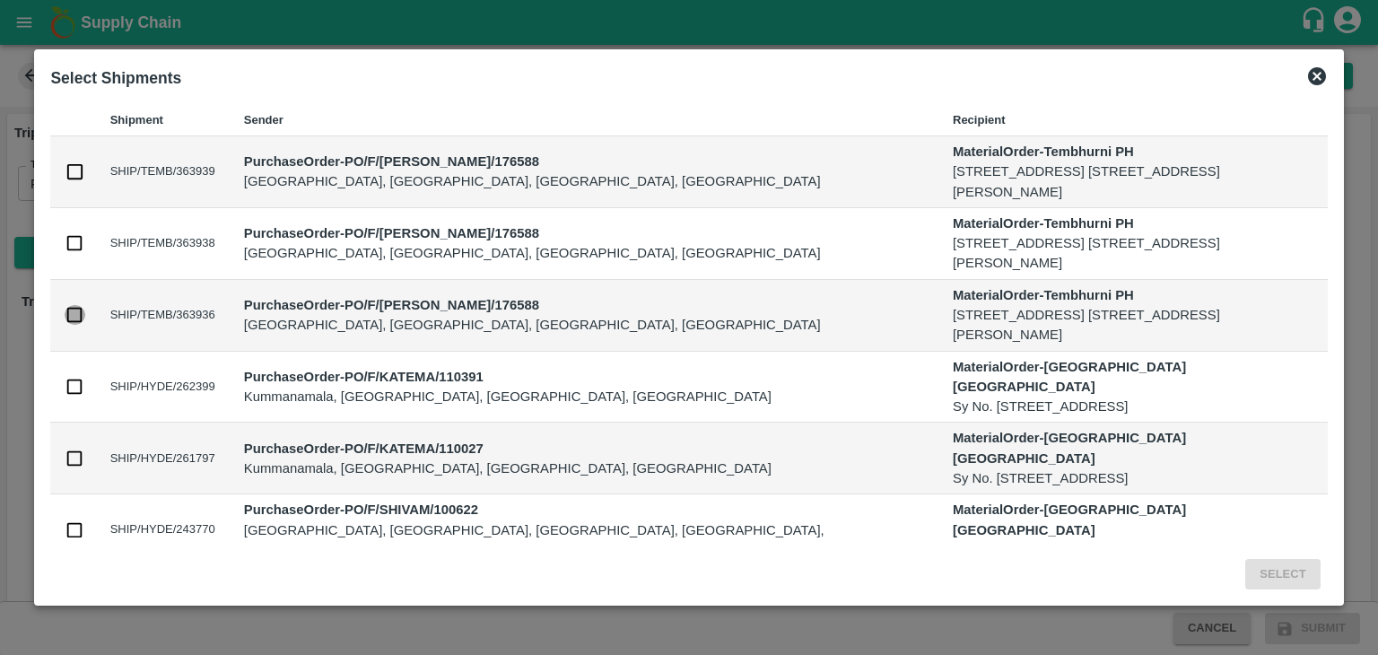
click at [74, 313] on input "checkbox" at bounding box center [75, 315] width 20 height 20
checkbox input "true"
click at [1315, 572] on button "Select" at bounding box center [1282, 574] width 74 height 31
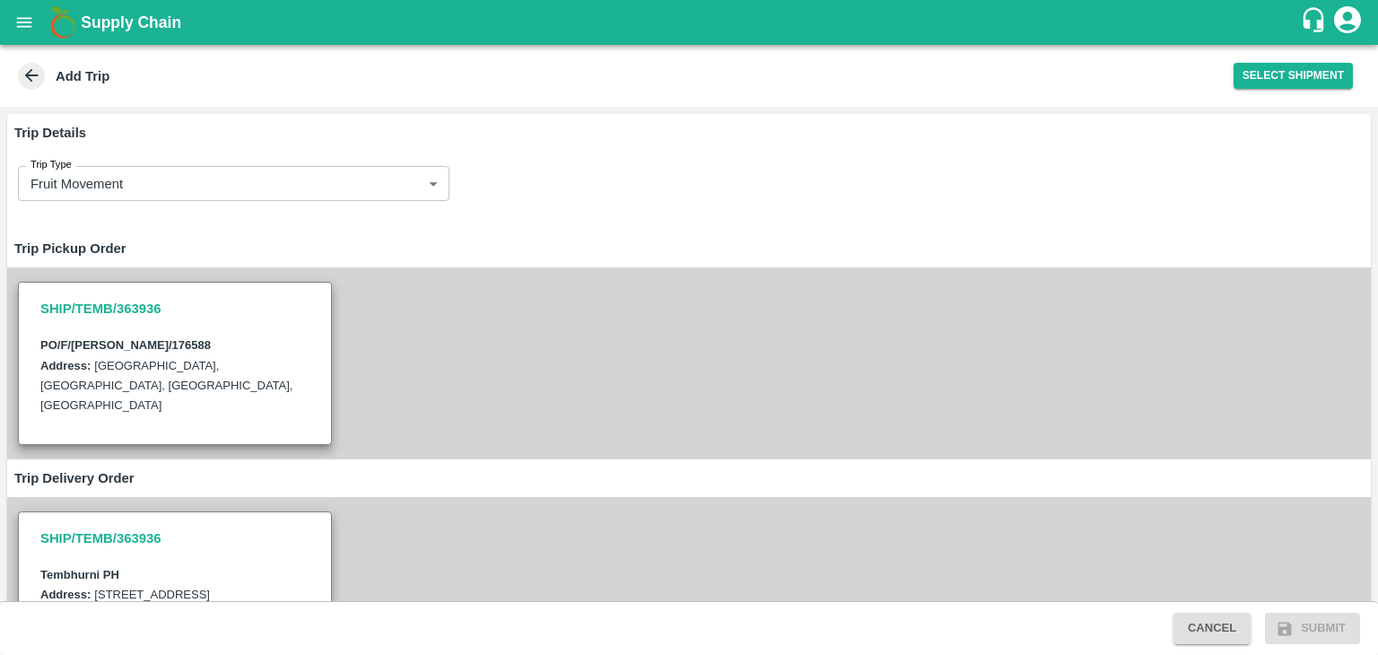
scroll to position [685, 0]
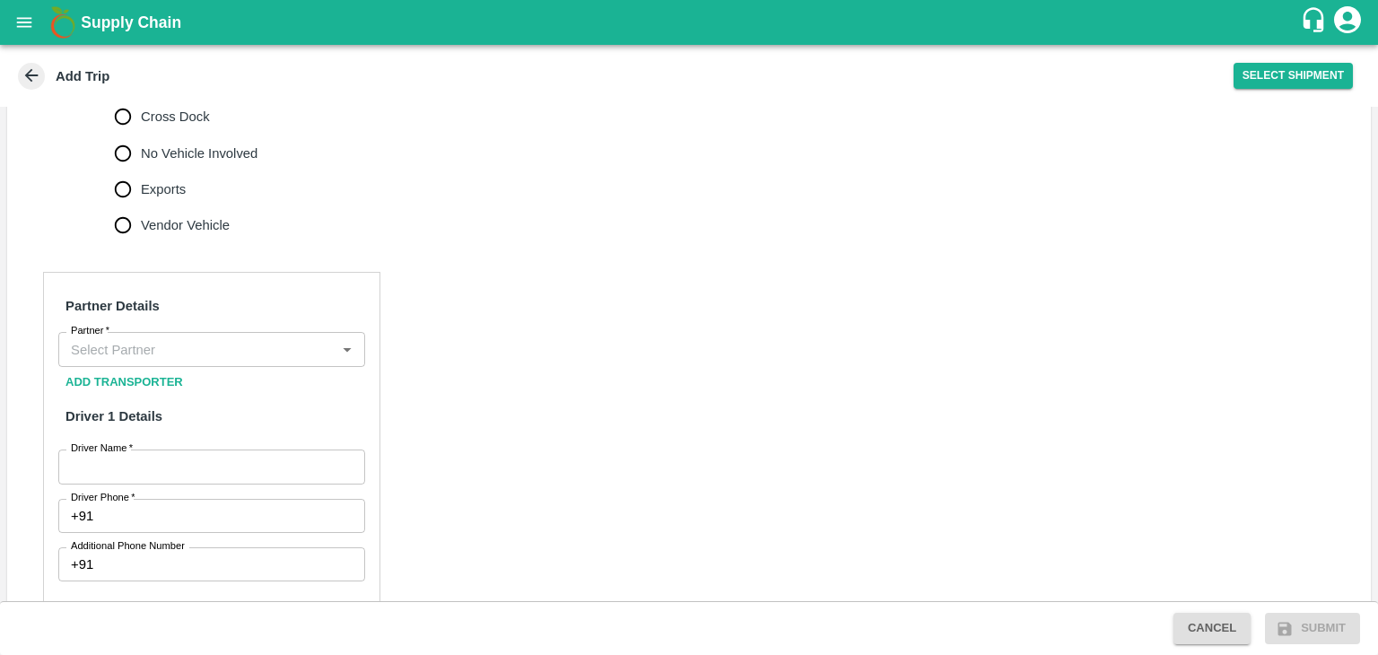
click at [177, 343] on input "Partner   *" at bounding box center [197, 348] width 266 height 23
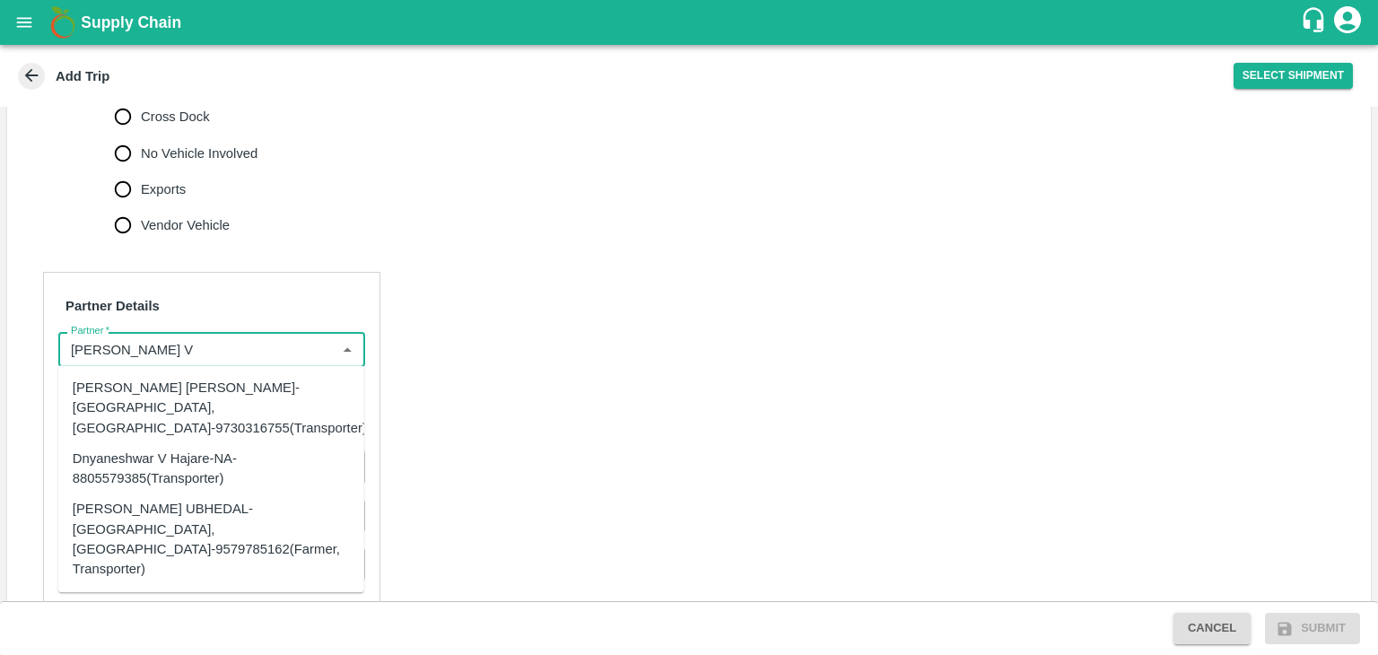
click at [209, 383] on div "Dnyaneshwar Vitthal Godse-Kandar, Solapur-9730316755(Transporter)" at bounding box center [220, 408] width 294 height 60
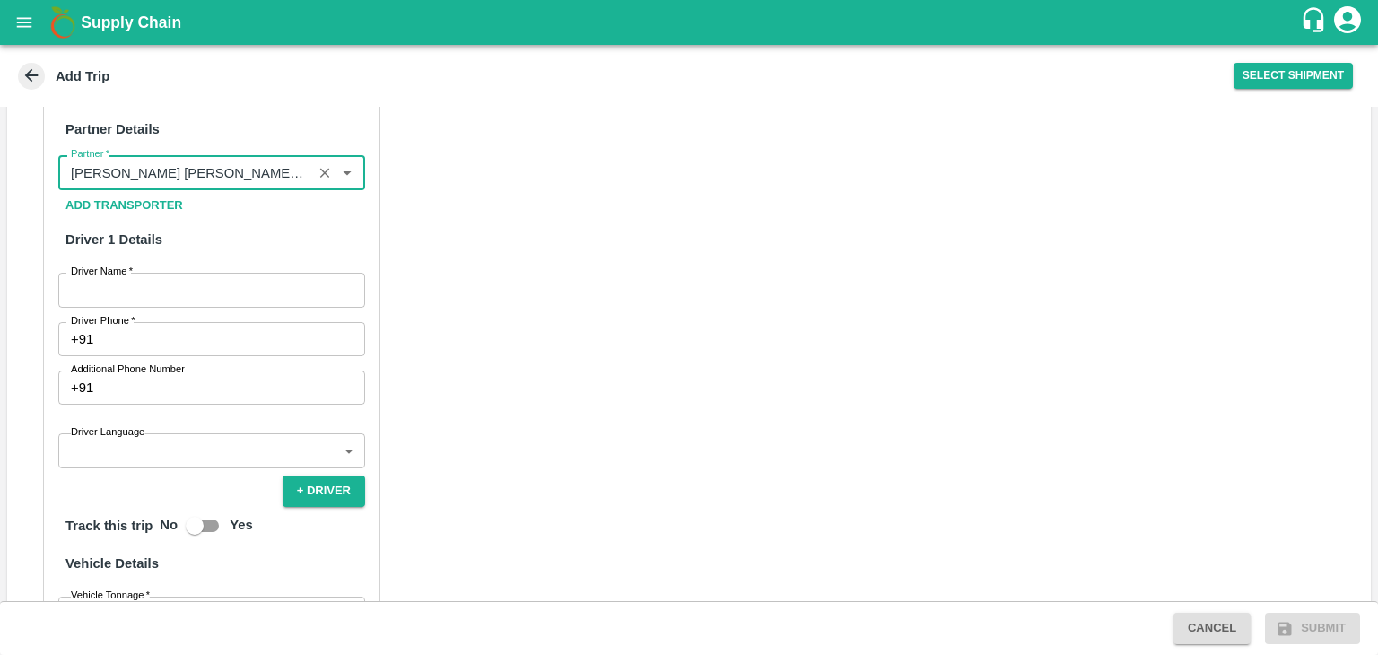
scroll to position [865, 0]
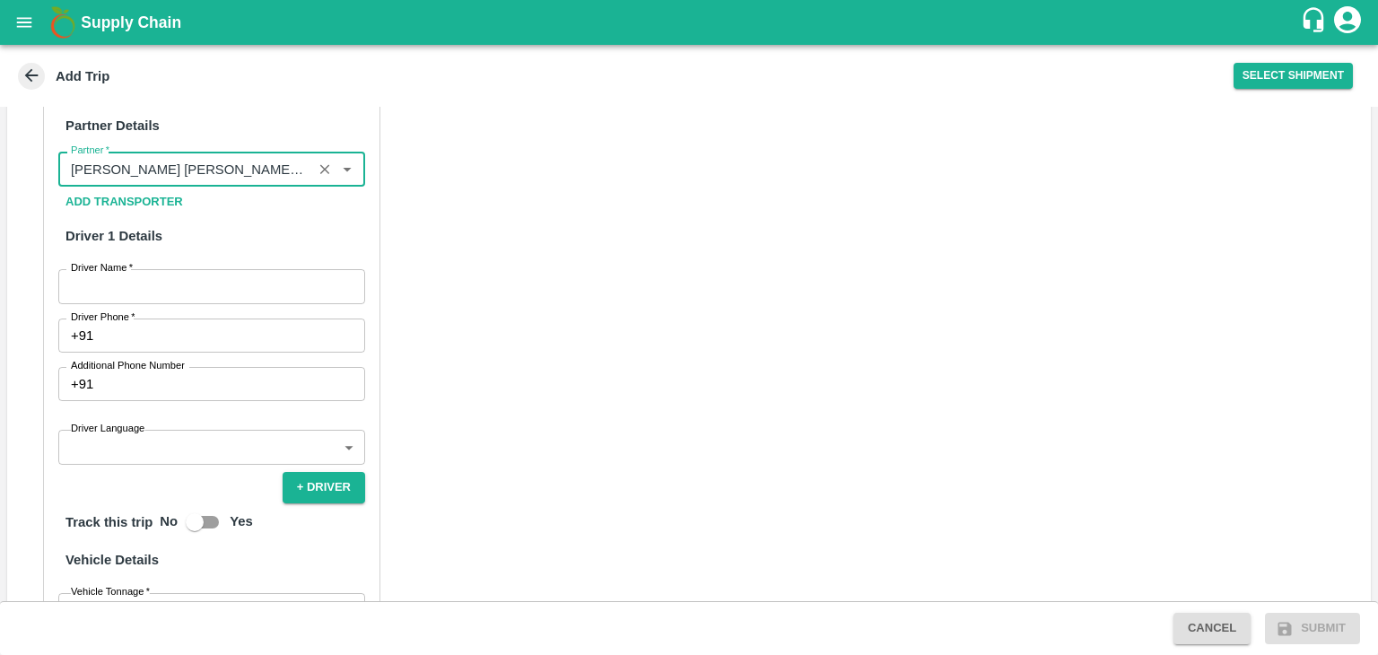
type input "Dnyaneshwar Vitthal Godse-Kandar, Solapur-9730316755(Transporter)"
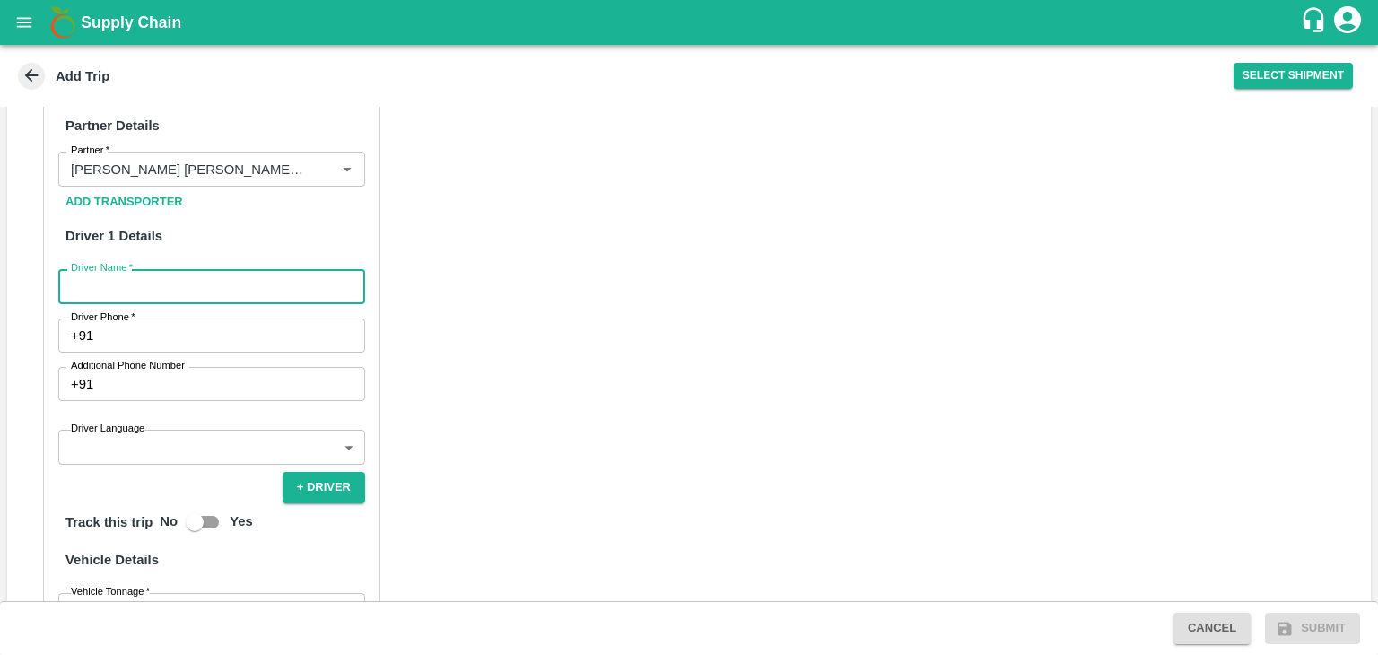
click at [100, 279] on input "Driver Name   *" at bounding box center [211, 286] width 307 height 34
type input "Shaikh"
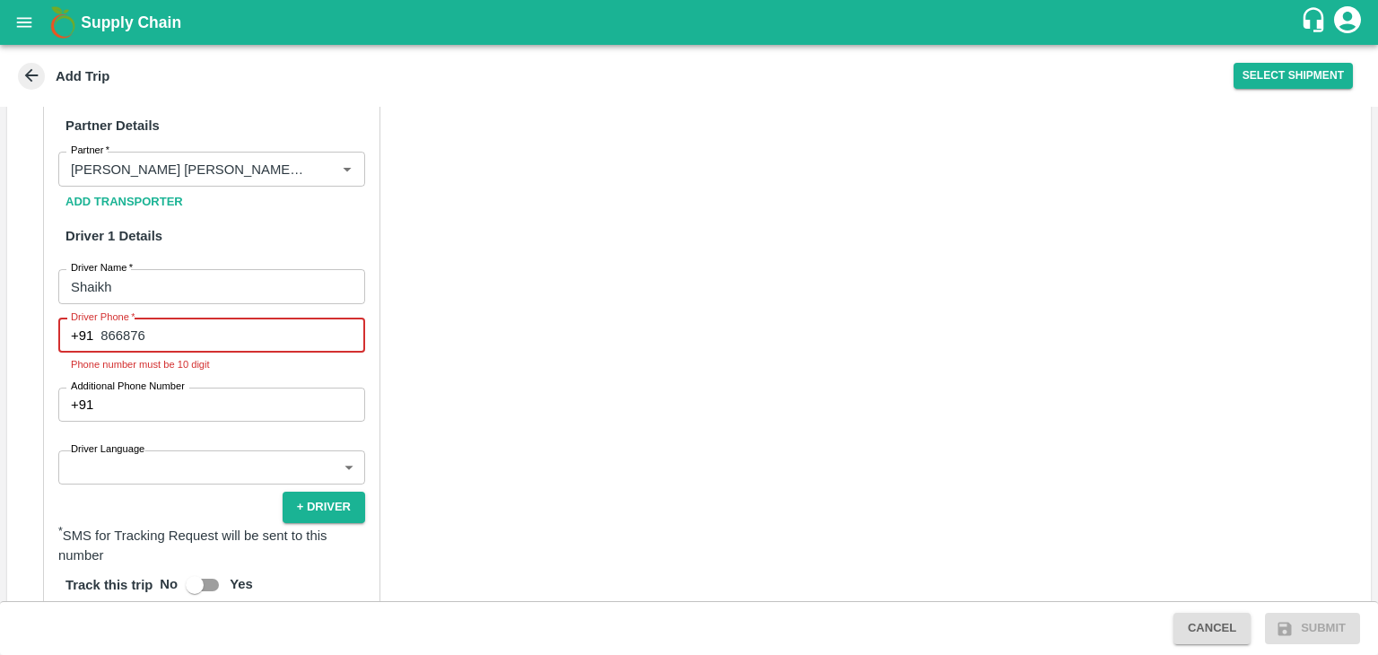
type input "8668769877"
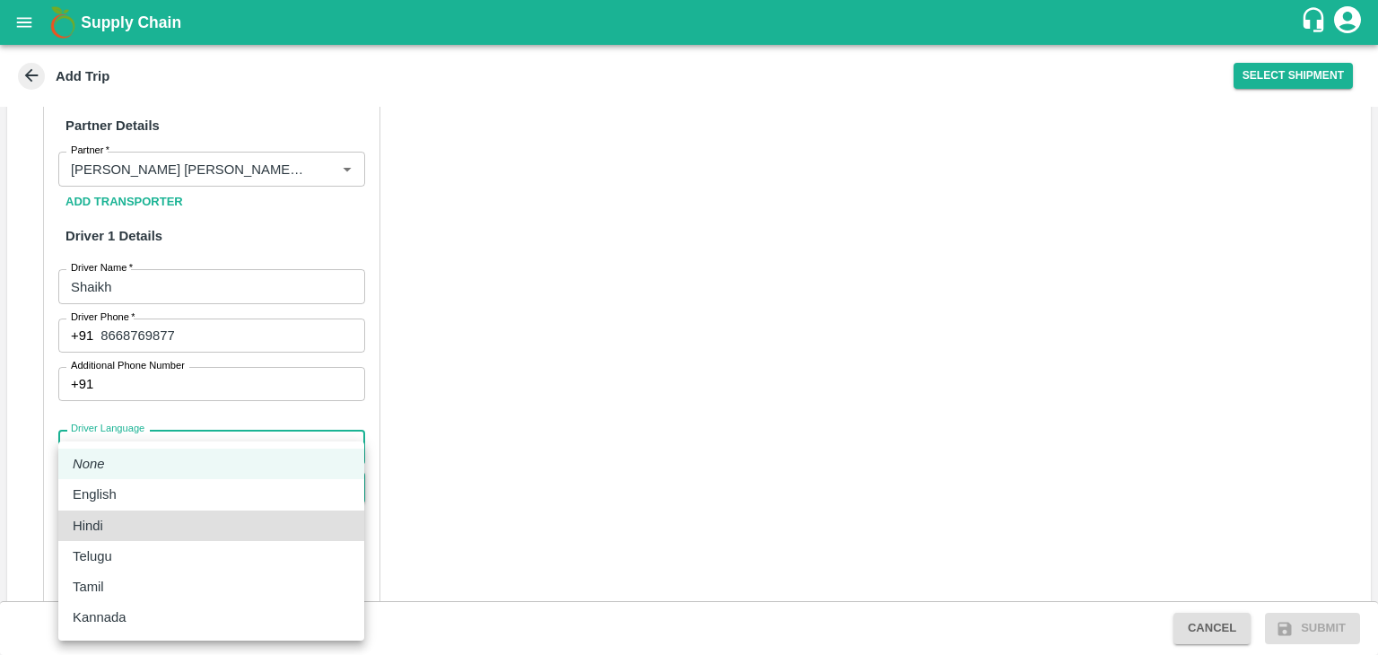
type input "hi"
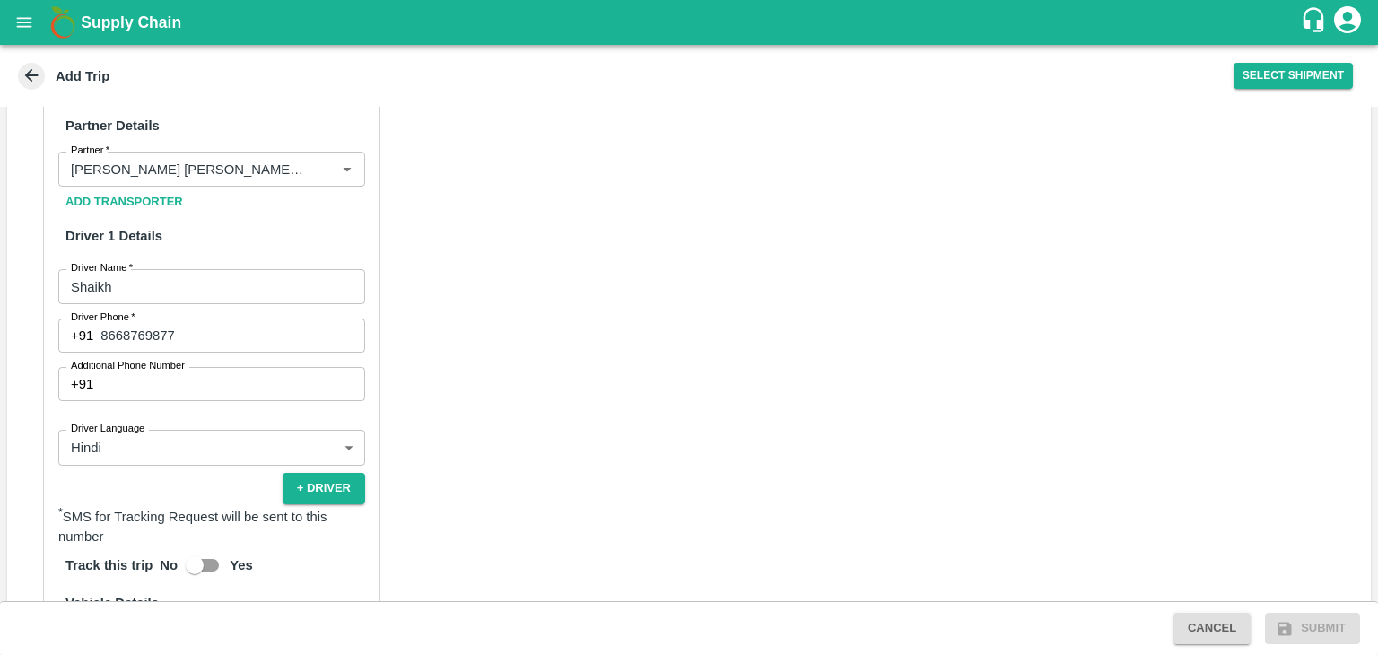
scroll to position [1163, 0]
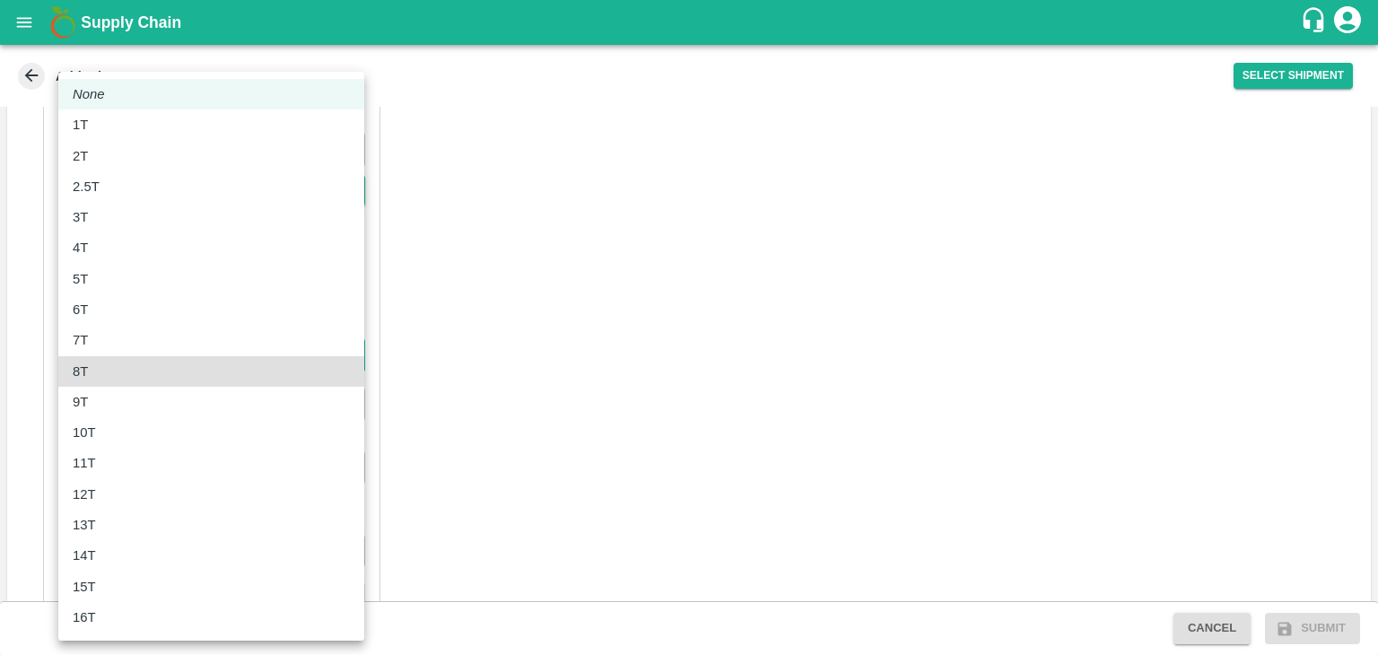
type input "8000"
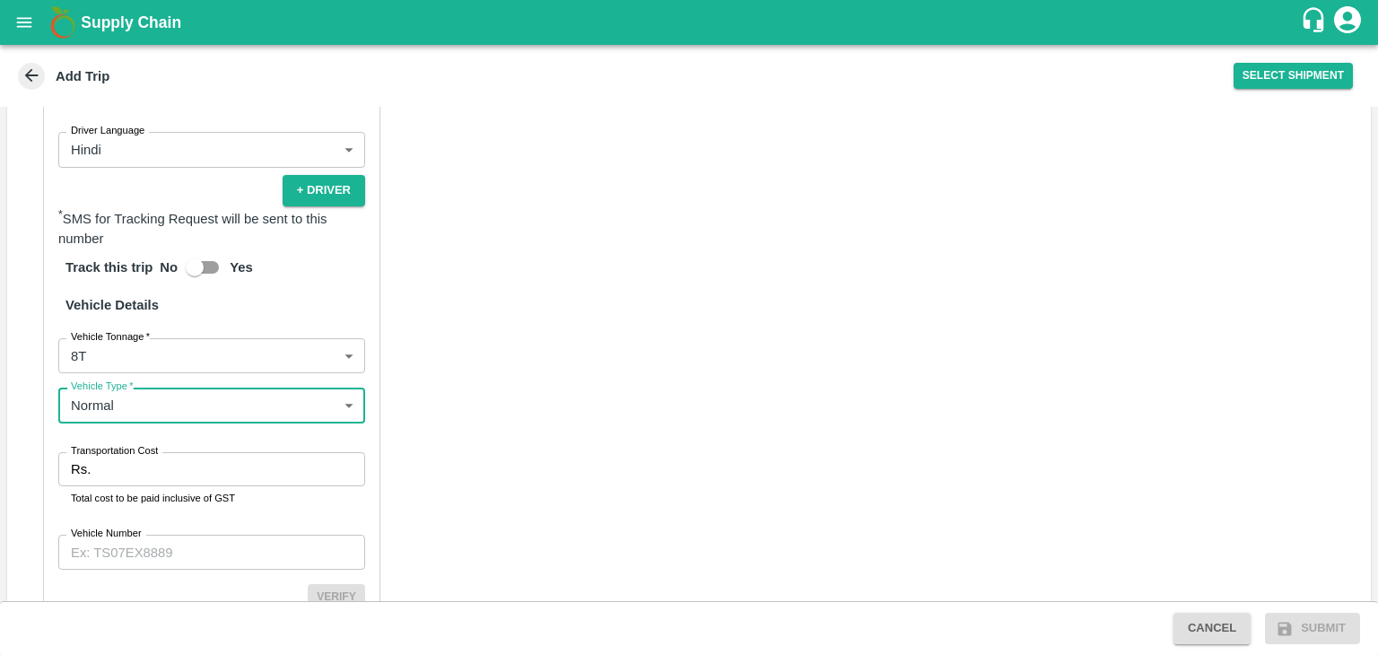
type input "Normal"
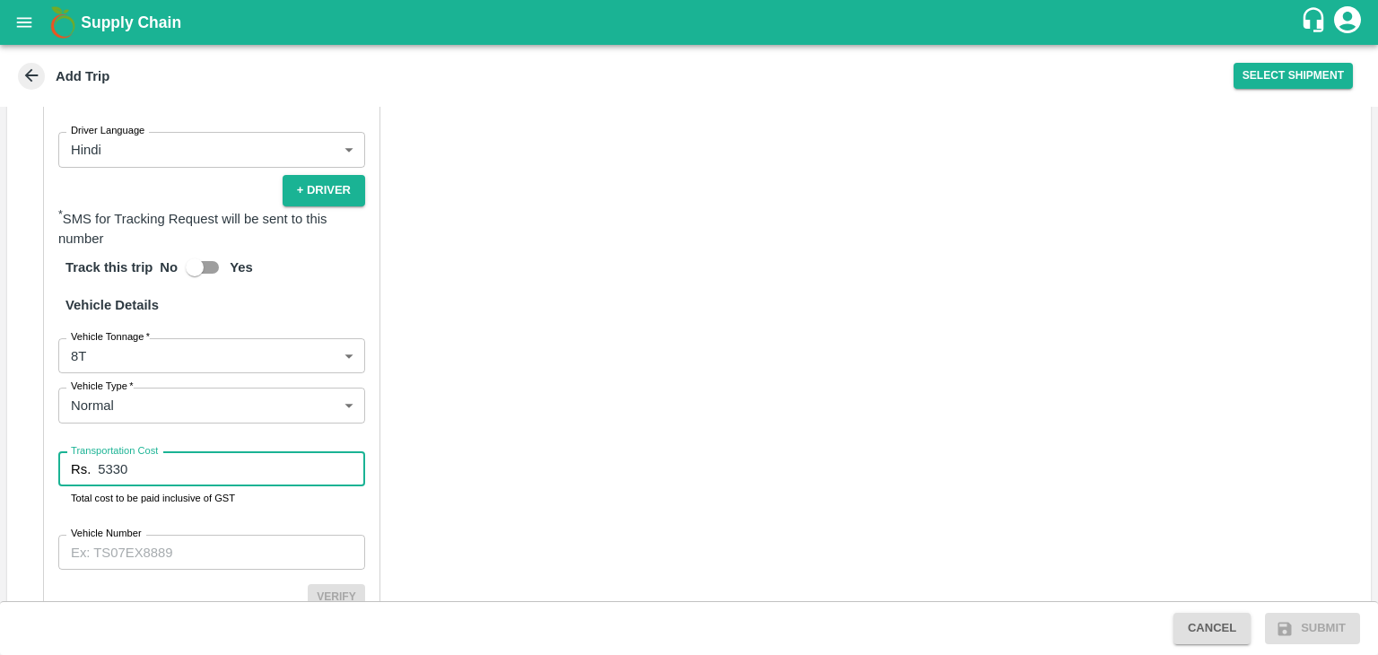
type input "5330"
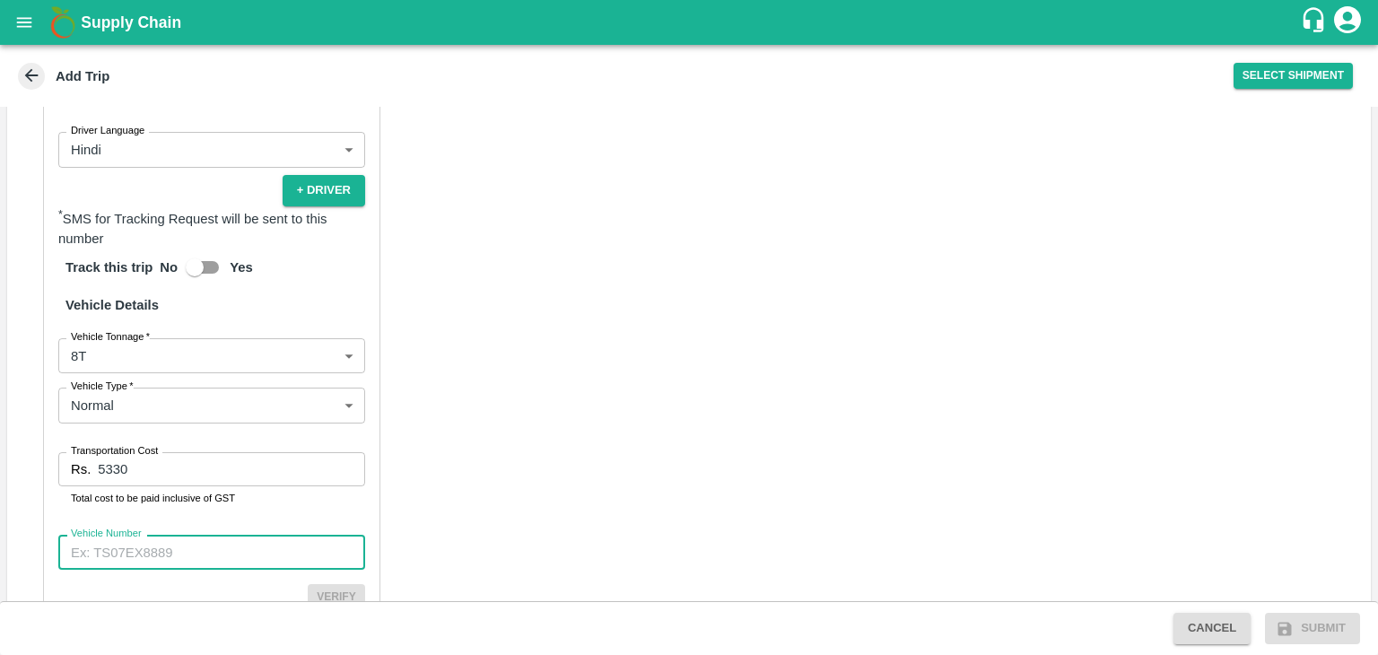
paste input "MH45AX3780"
type input "MH45AX3780"
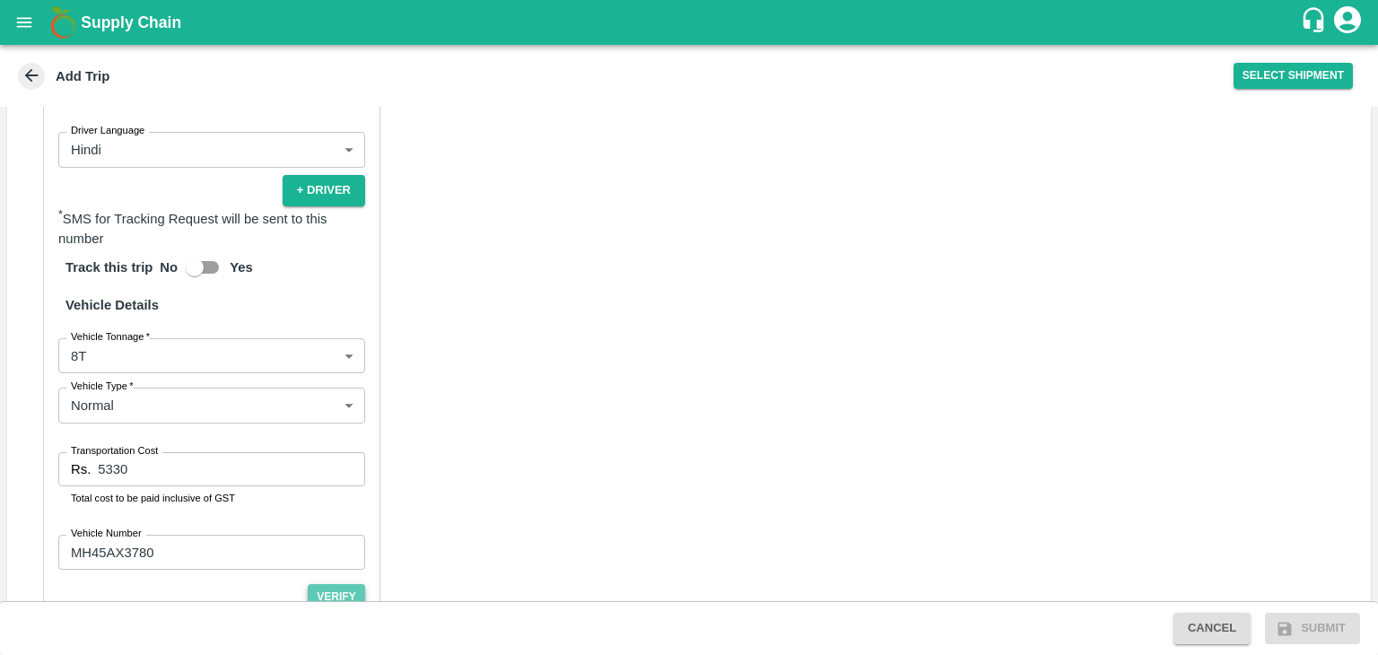
click at [348, 587] on button "Verify" at bounding box center [336, 597] width 57 height 26
click at [1308, 621] on button "Submit" at bounding box center [1312, 628] width 95 height 31
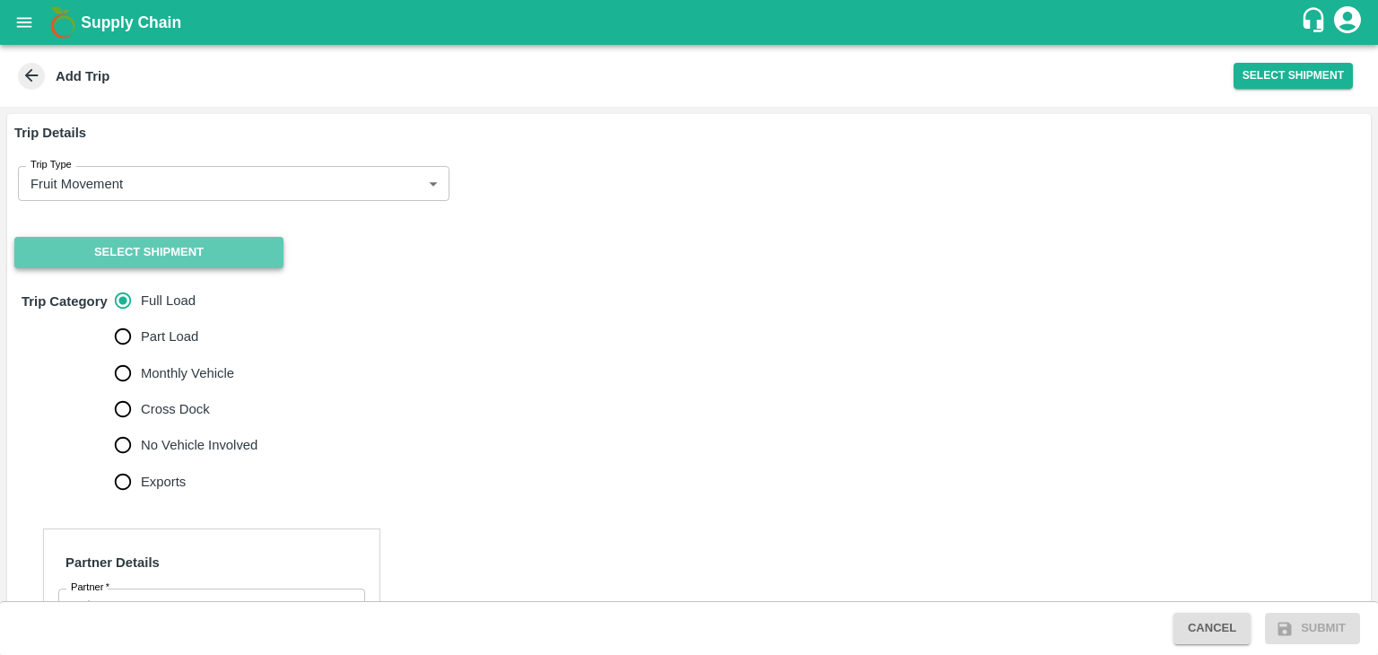
click at [118, 256] on button "Select Shipment" at bounding box center [148, 252] width 269 height 31
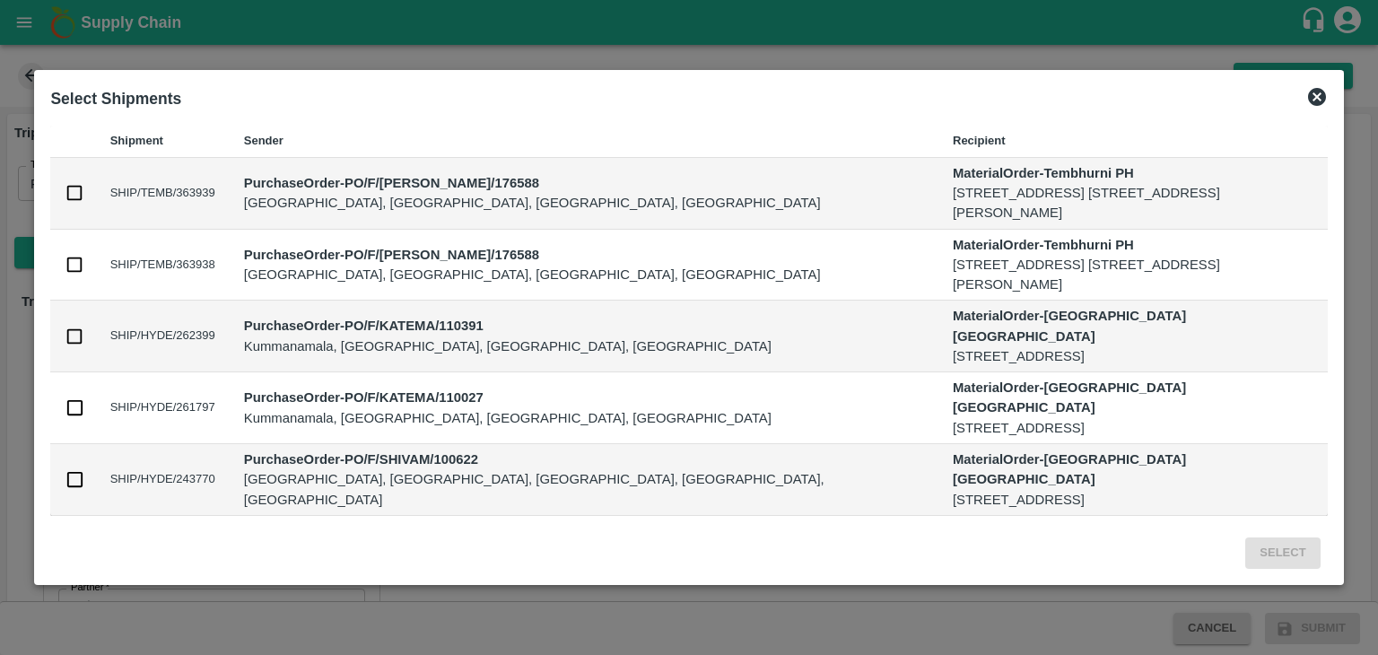
click at [81, 192] on input "checkbox" at bounding box center [75, 193] width 20 height 20
checkbox input "true"
click at [69, 272] on input "checkbox" at bounding box center [75, 265] width 20 height 20
checkbox input "true"
click at [1284, 547] on button "Select" at bounding box center [1282, 552] width 74 height 31
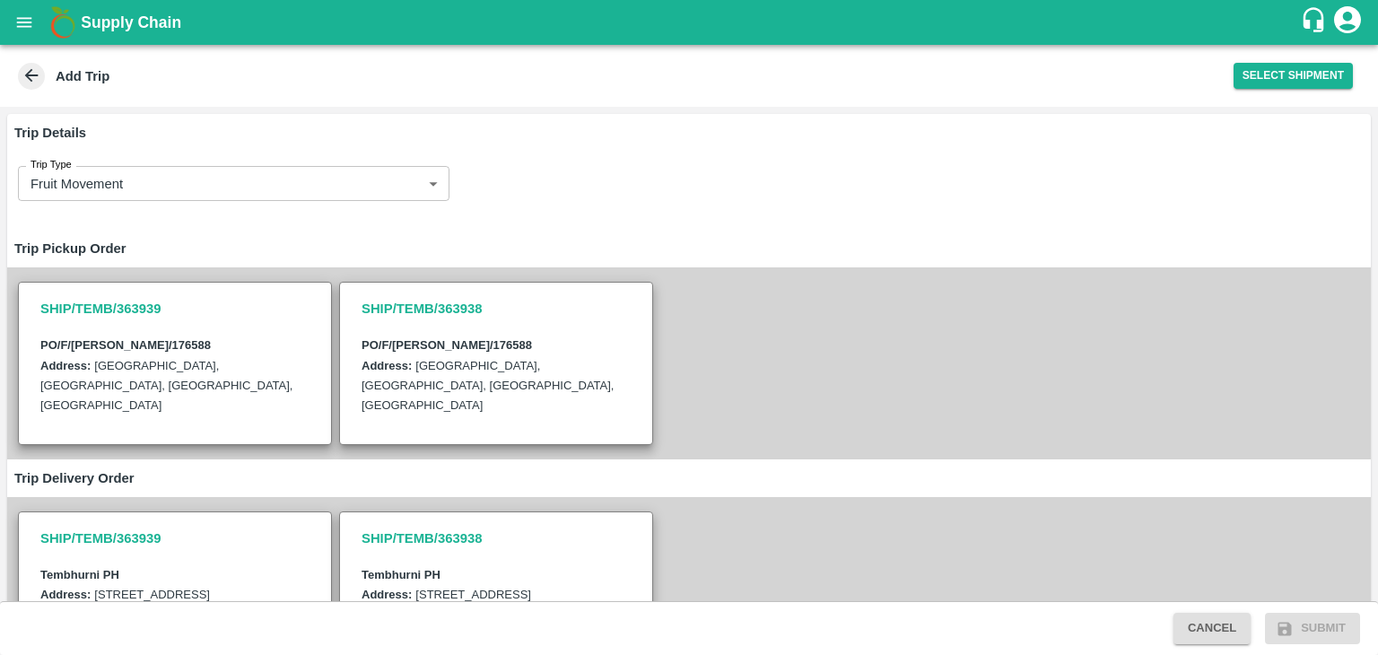
scroll to position [556, 0]
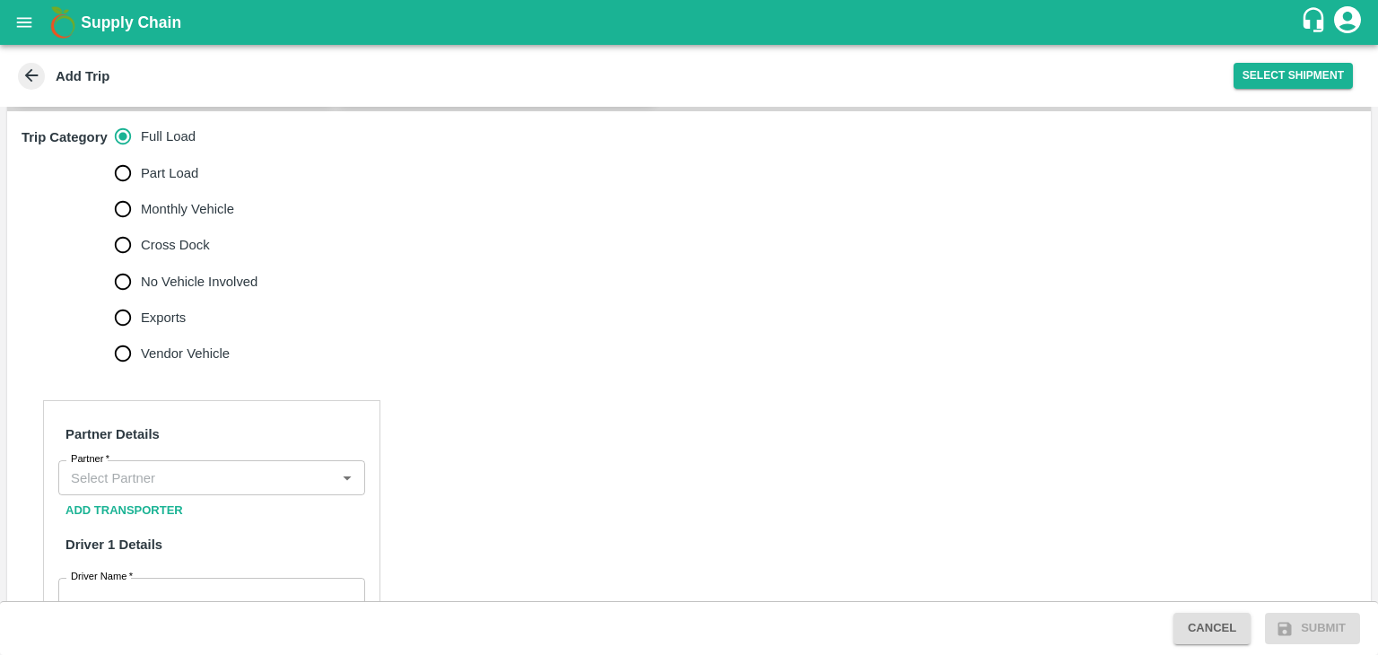
click at [169, 281] on span "No Vehicle Involved" at bounding box center [199, 282] width 117 height 20
click at [141, 281] on input "No Vehicle Involved" at bounding box center [123, 282] width 36 height 36
radio input "true"
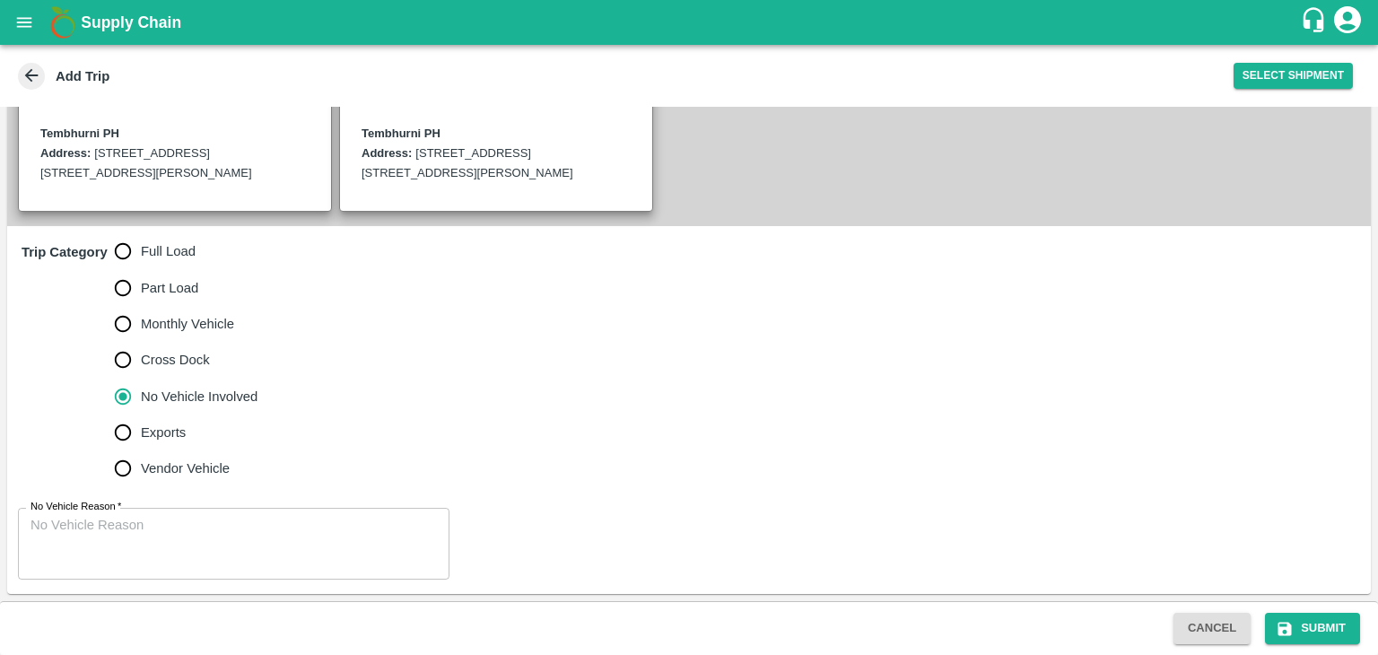
scroll to position [441, 0]
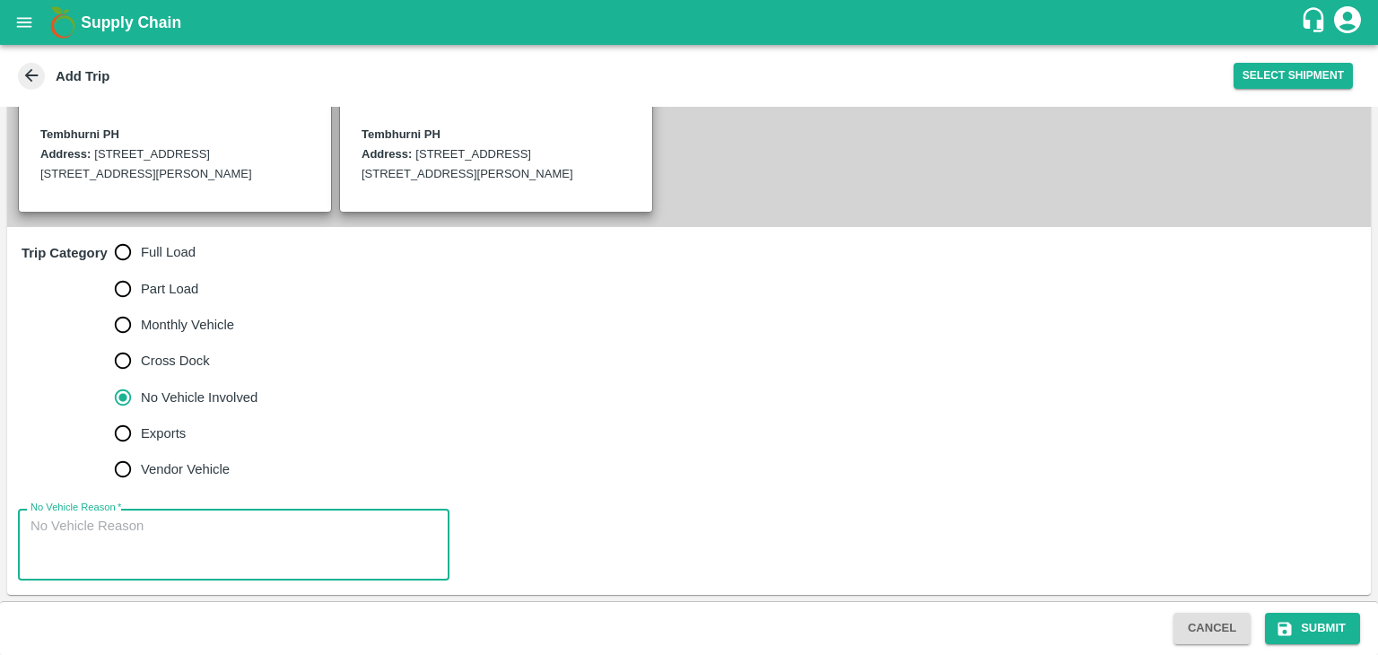
click at [240, 525] on textarea "No Vehicle Reason   *" at bounding box center [234, 545] width 406 height 57
type textarea "Field Dump"
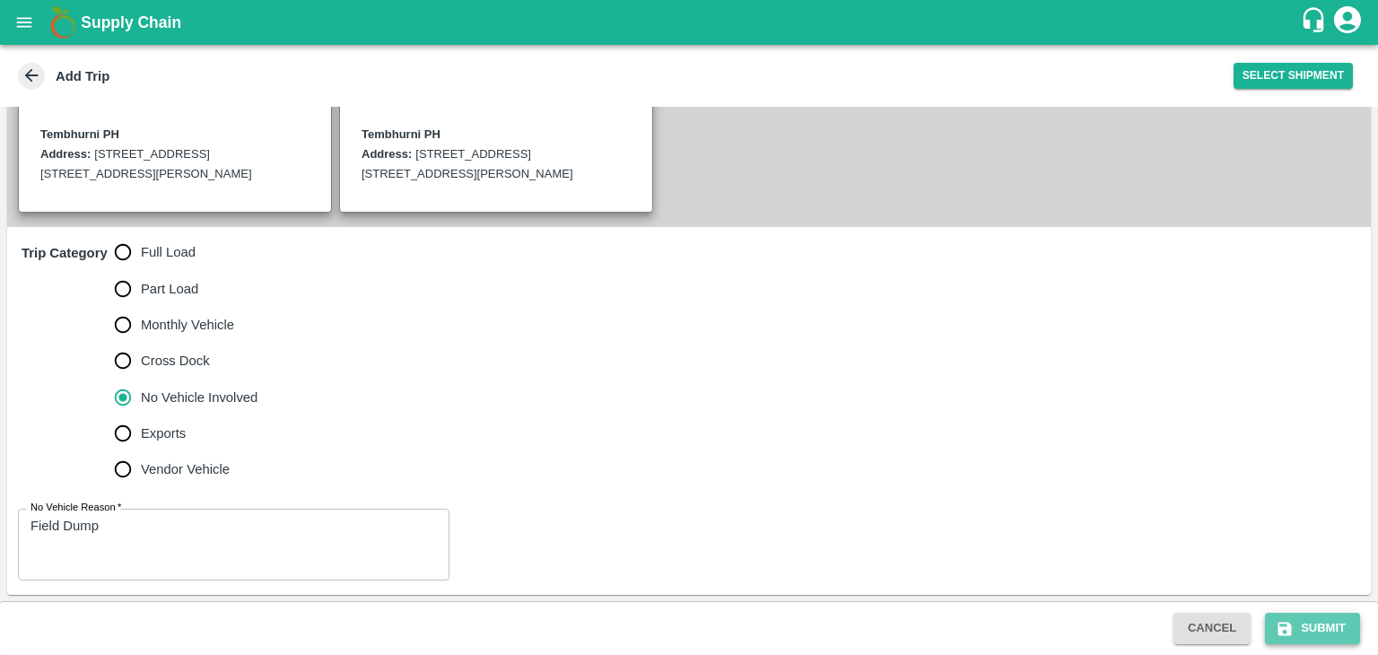
click at [1304, 623] on button "Submit" at bounding box center [1312, 628] width 95 height 31
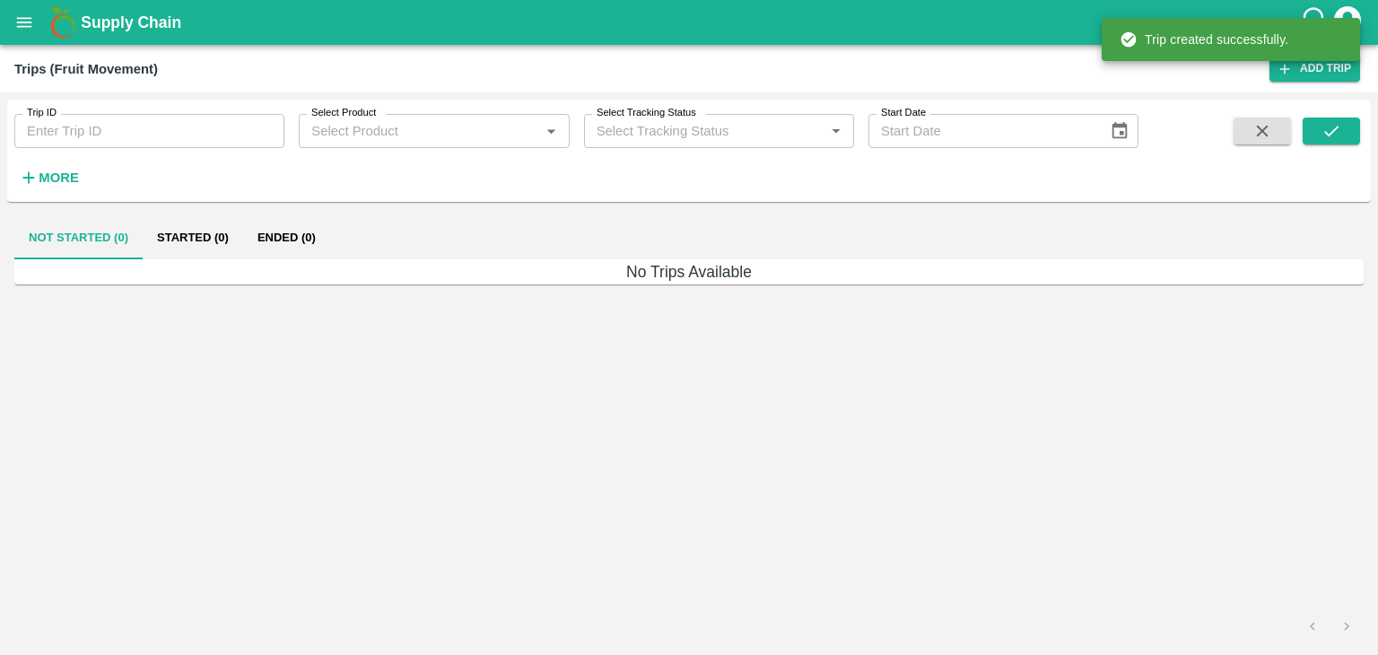
click at [31, 13] on icon "open drawer" at bounding box center [24, 23] width 20 height 20
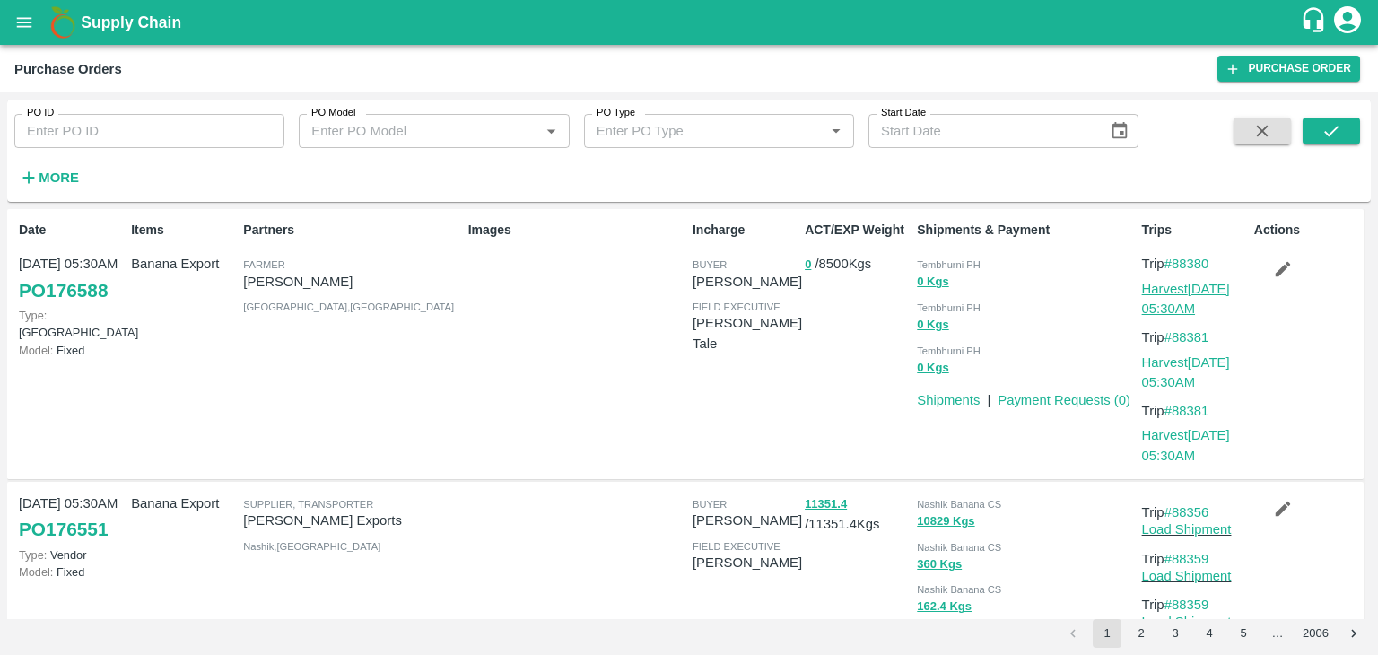
click at [1193, 293] on link "Harvest 13 Sep, 05:30AM" at bounding box center [1186, 299] width 88 height 34
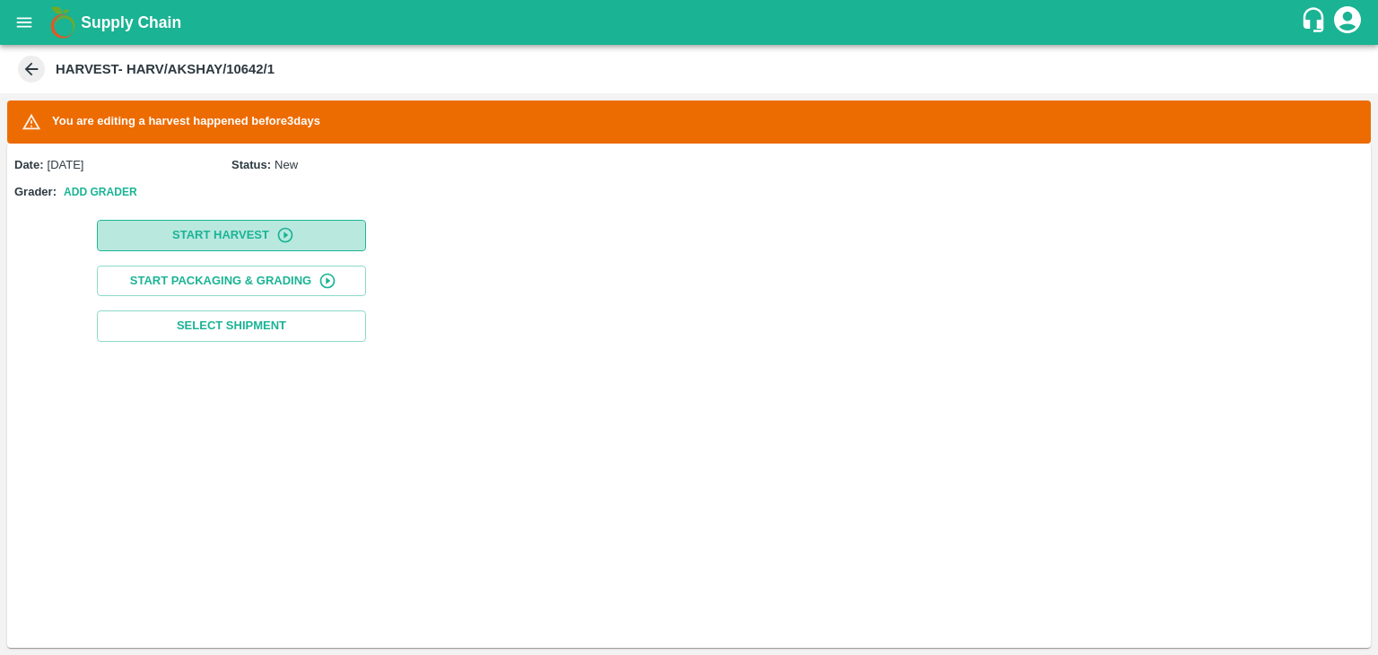
click at [229, 238] on button "Start Harvest" at bounding box center [231, 235] width 269 height 31
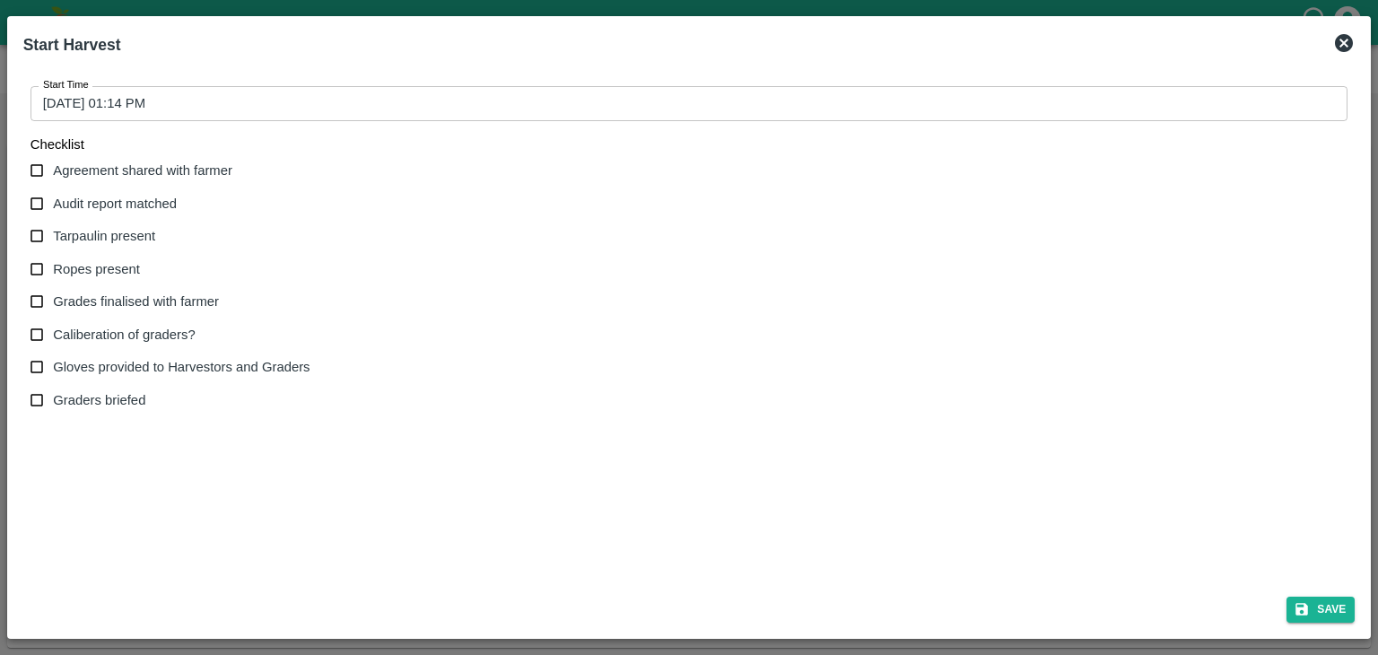
click at [79, 156] on label "Agreement shared with farmer" at bounding box center [166, 170] width 290 height 33
click at [54, 156] on input "Agreement shared with farmer" at bounding box center [37, 170] width 33 height 33
checkbox input "true"
click at [102, 206] on span "Audit report matched" at bounding box center [115, 204] width 124 height 20
click at [54, 206] on input "Audit report matched" at bounding box center [37, 204] width 33 height 33
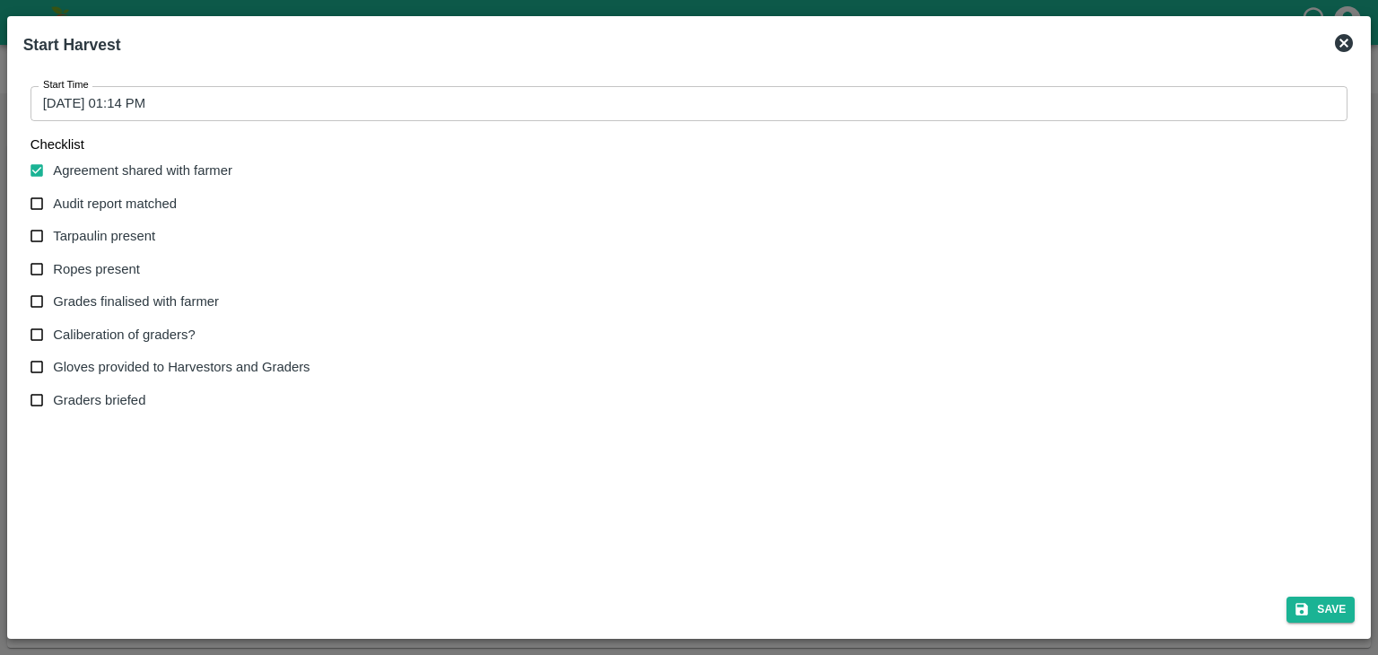
checkbox input "true"
click at [114, 238] on span "Tarpaulin present" at bounding box center [104, 236] width 102 height 20
click at [54, 238] on input "Tarpaulin present" at bounding box center [37, 236] width 33 height 33
checkbox input "true"
click at [118, 266] on span "Ropes present" at bounding box center [96, 269] width 87 height 20
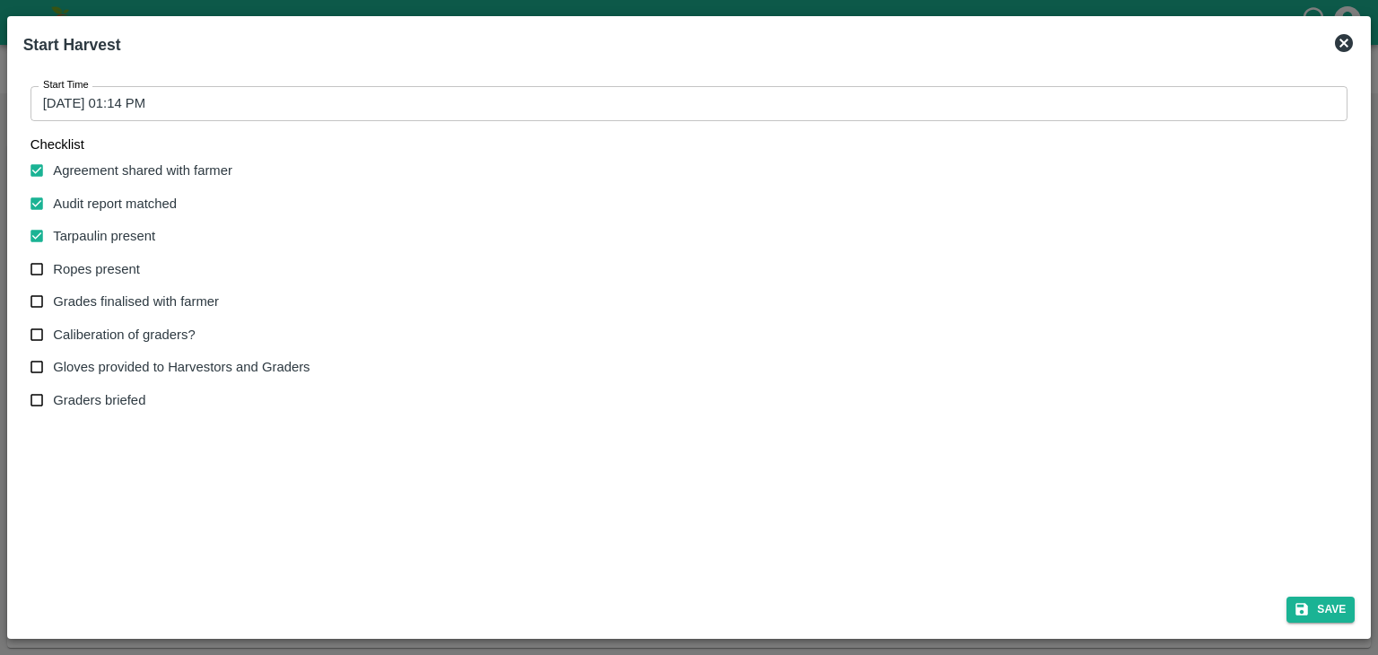
click at [54, 266] on input "Ropes present" at bounding box center [37, 269] width 33 height 33
checkbox input "true"
click at [138, 306] on span "Grades finalised with farmer" at bounding box center [136, 302] width 166 height 20
click at [54, 306] on input "Grades finalised with farmer" at bounding box center [37, 301] width 33 height 33
checkbox input "true"
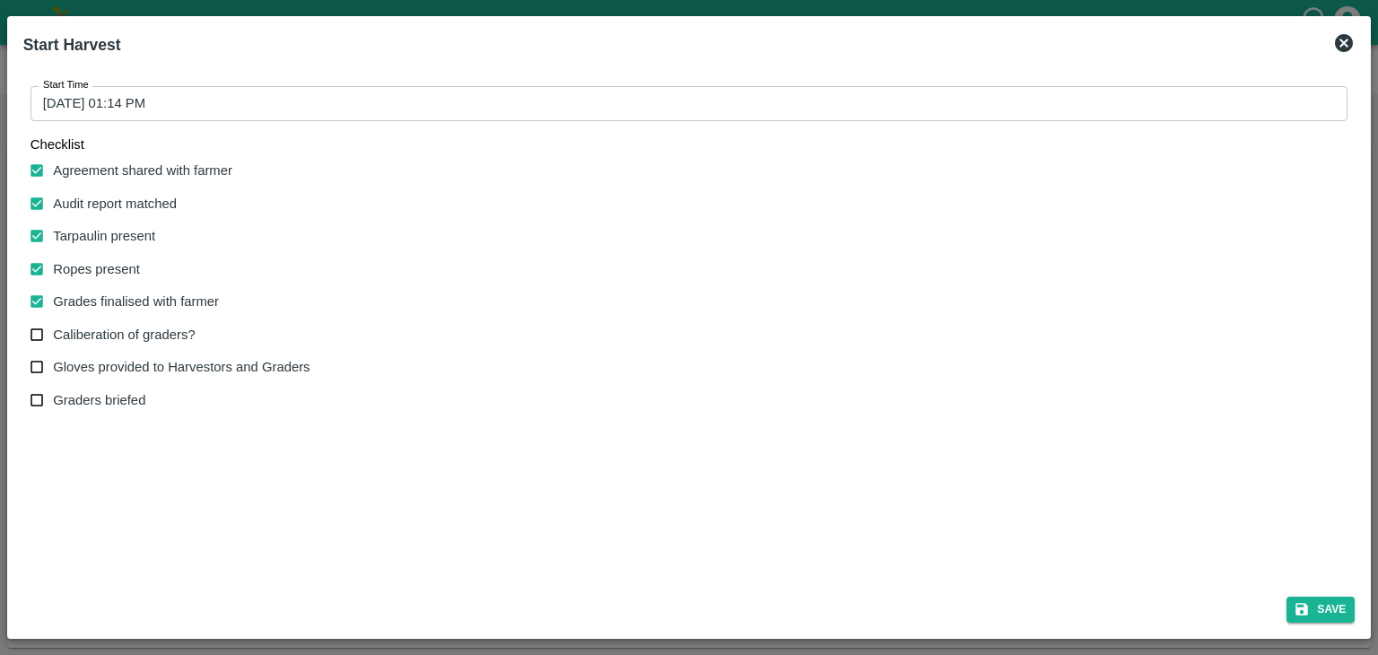
click at [143, 331] on span "Caliberation of graders?" at bounding box center [124, 335] width 142 height 20
click at [54, 331] on input "Caliberation of graders?" at bounding box center [37, 335] width 33 height 33
checkbox input "true"
click at [151, 356] on label "Gloves provided to Harvestors and Graders" at bounding box center [166, 367] width 290 height 33
click at [54, 356] on input "Gloves provided to Harvestors and Graders" at bounding box center [37, 367] width 33 height 33
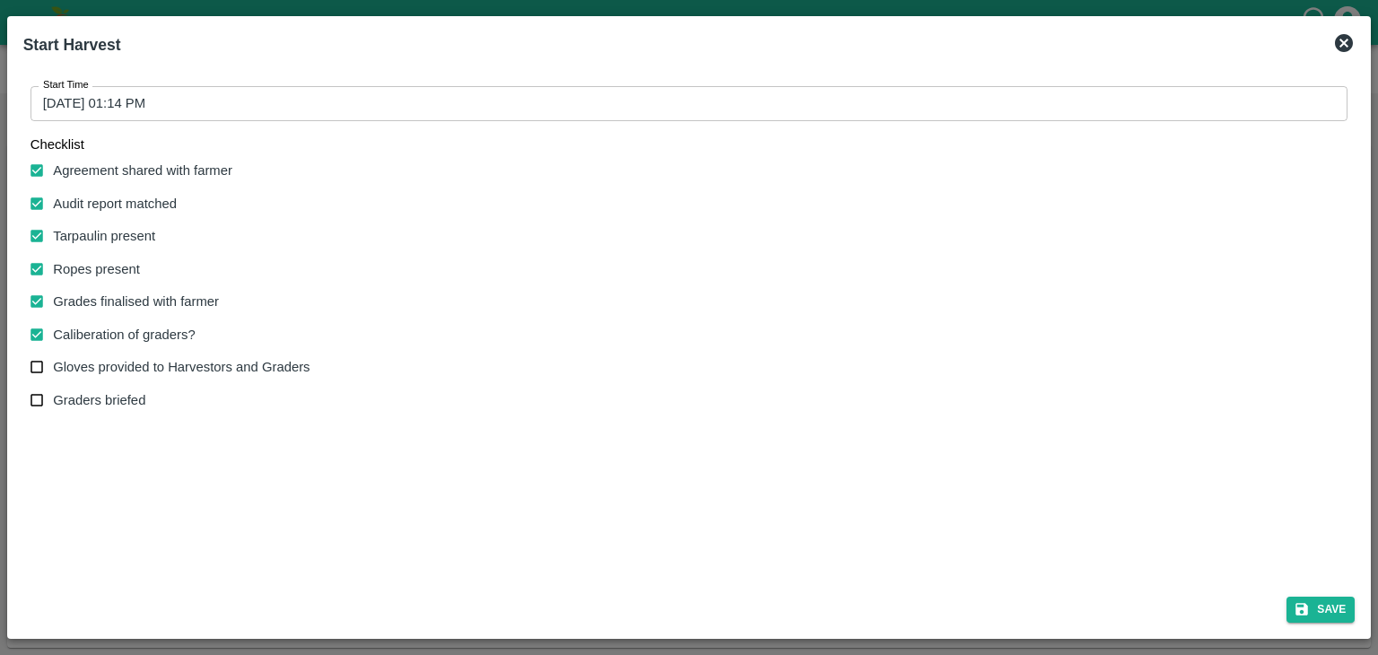
checkbox input "true"
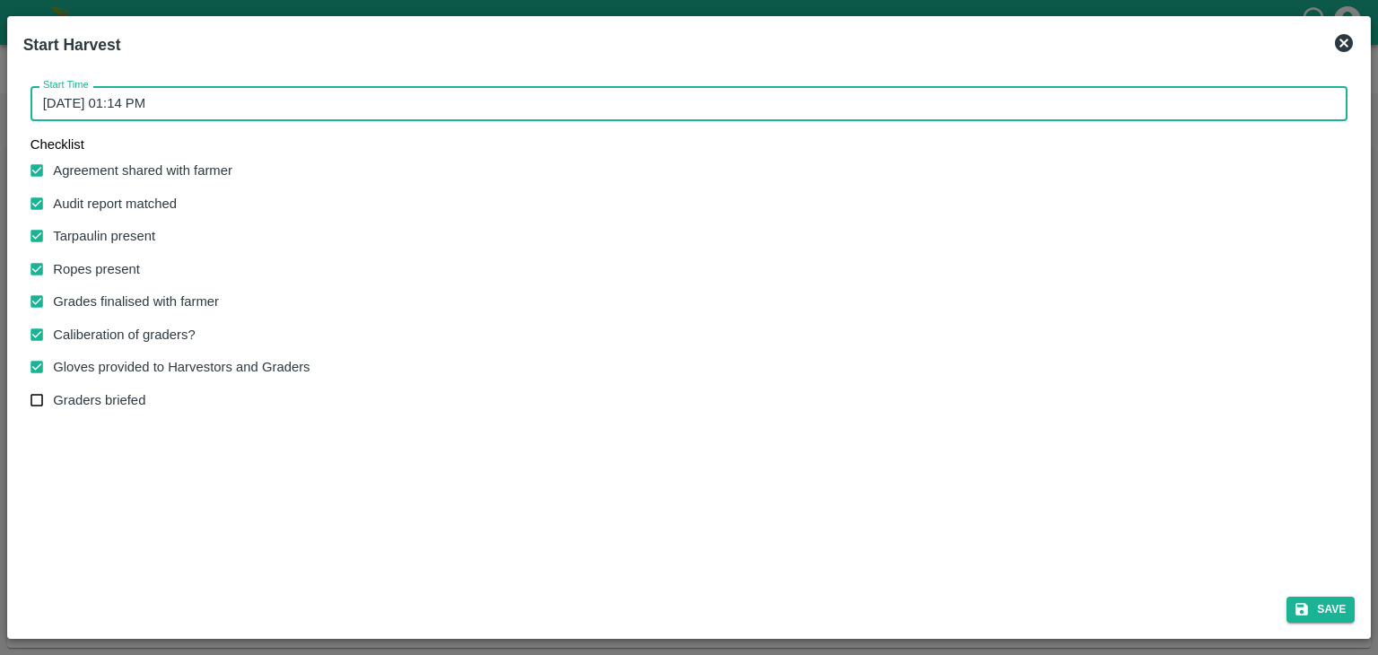
click at [508, 99] on input "16/09/2025 01:14 PM" at bounding box center [684, 103] width 1306 height 34
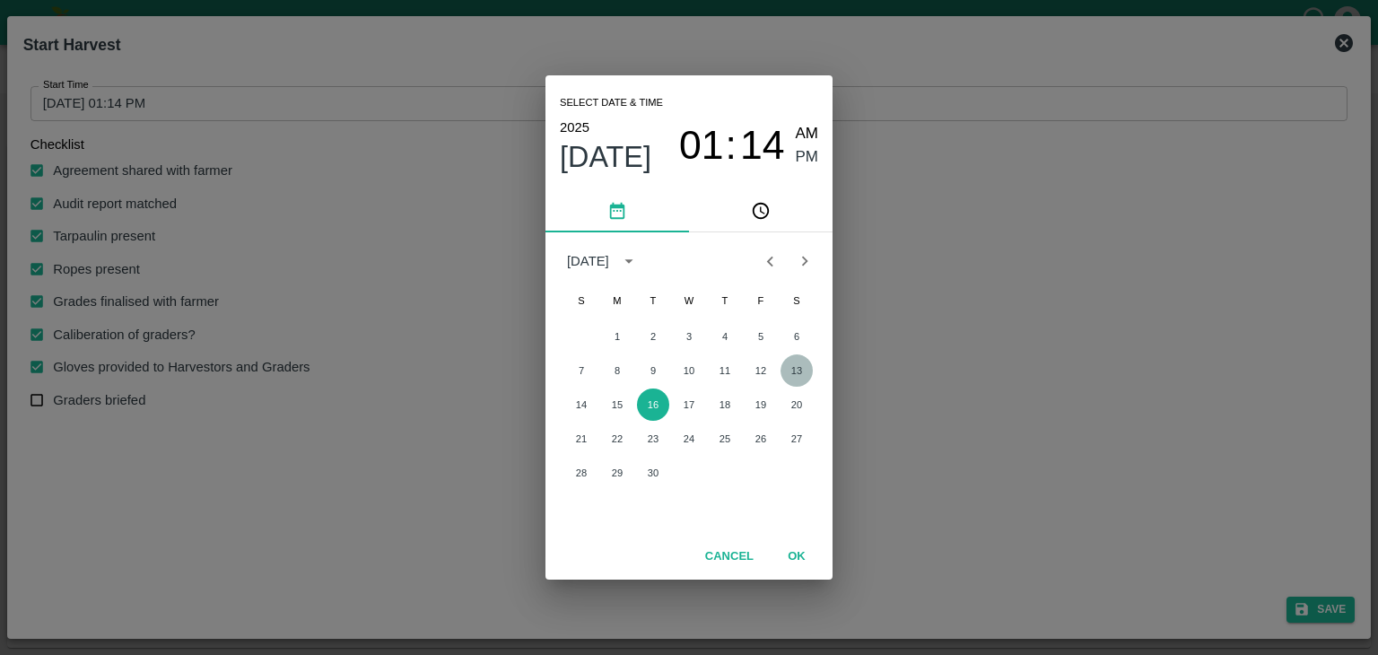
click at [808, 363] on button "13" at bounding box center [797, 370] width 32 height 32
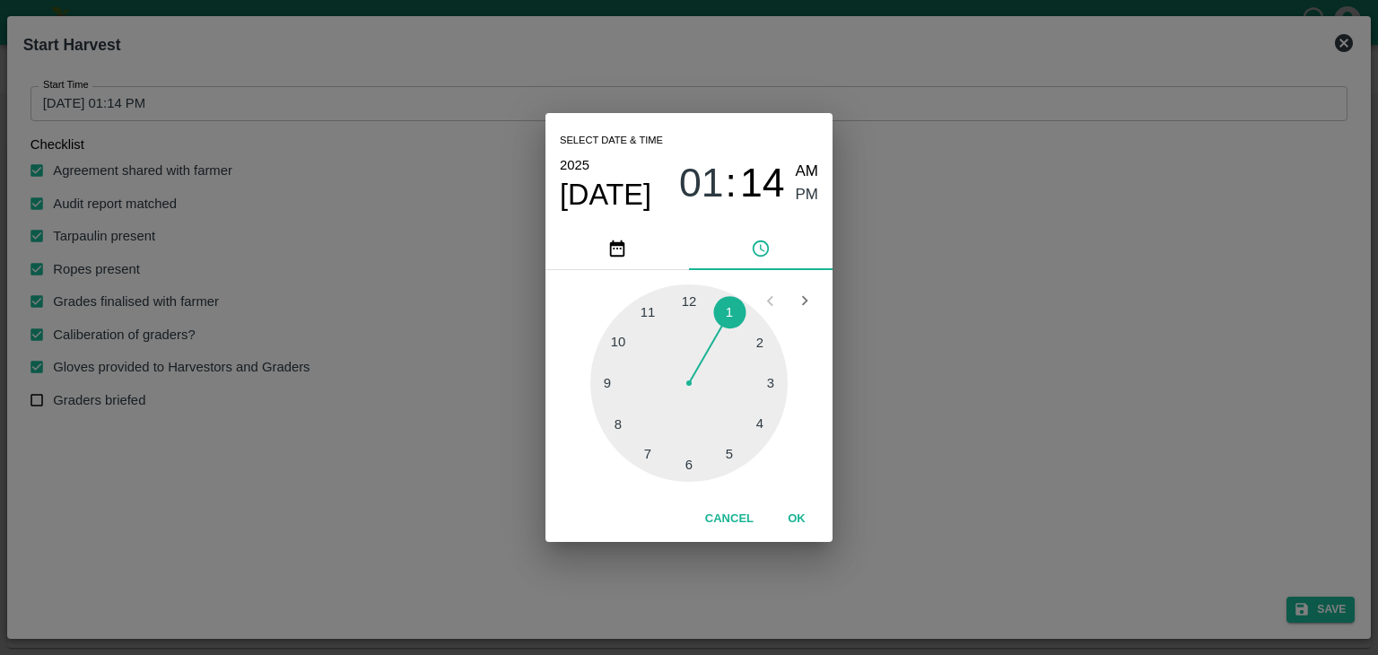
click at [599, 389] on div at bounding box center [688, 382] width 197 height 197
click at [804, 161] on span "AM" at bounding box center [807, 172] width 23 height 24
type input "13/09/2025 09:44 AM"
click at [808, 515] on button "OK" at bounding box center [796, 518] width 57 height 31
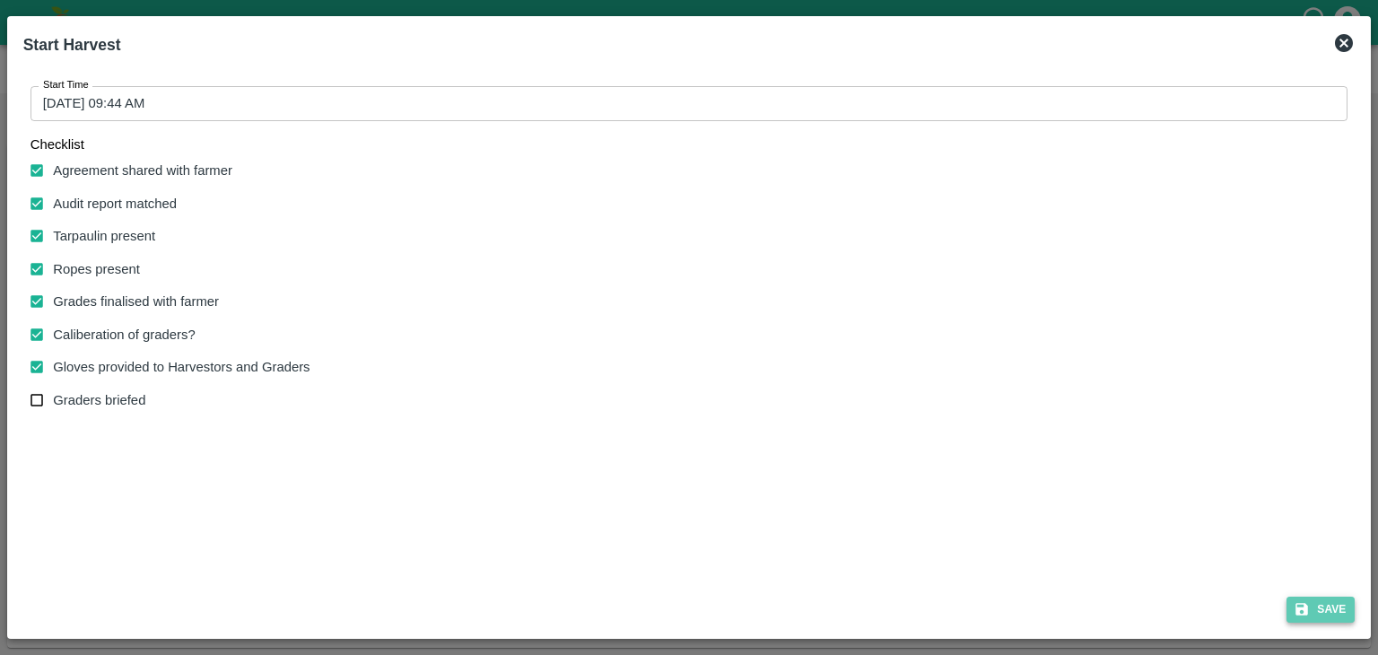
click at [1316, 604] on button "Save" at bounding box center [1321, 610] width 68 height 26
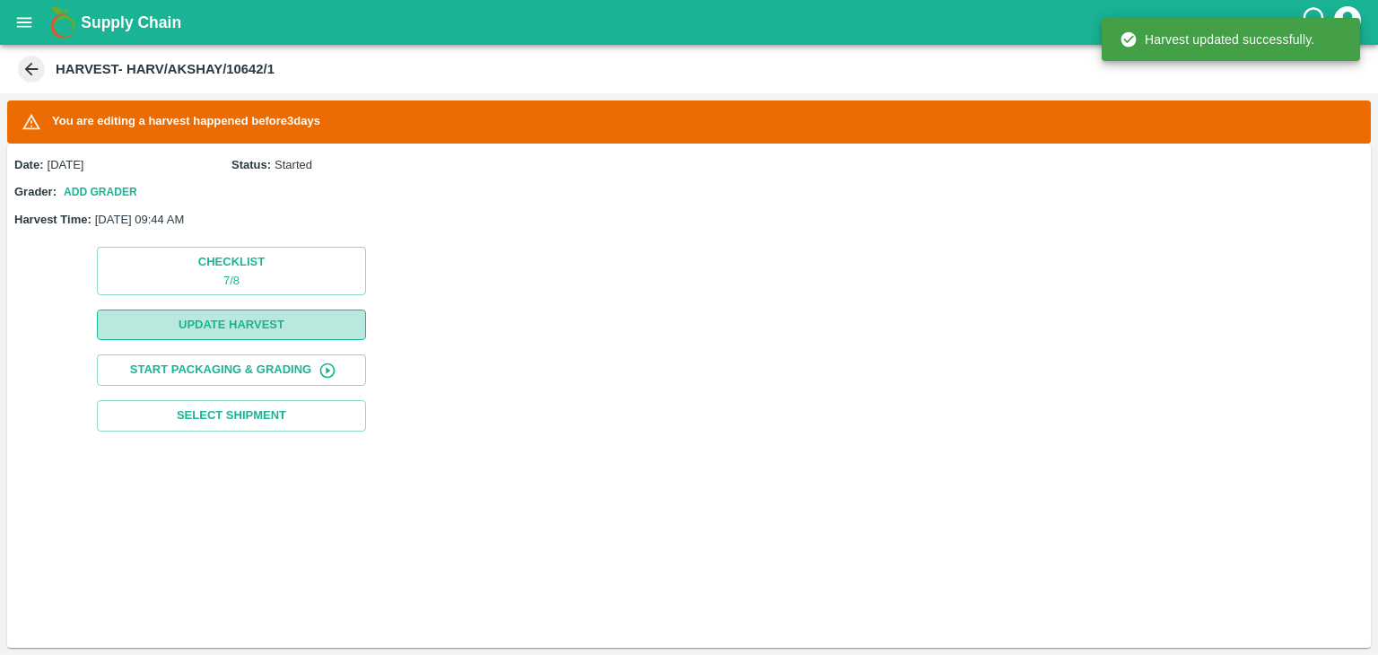
click at [313, 327] on button "Update Harvest" at bounding box center [231, 325] width 269 height 31
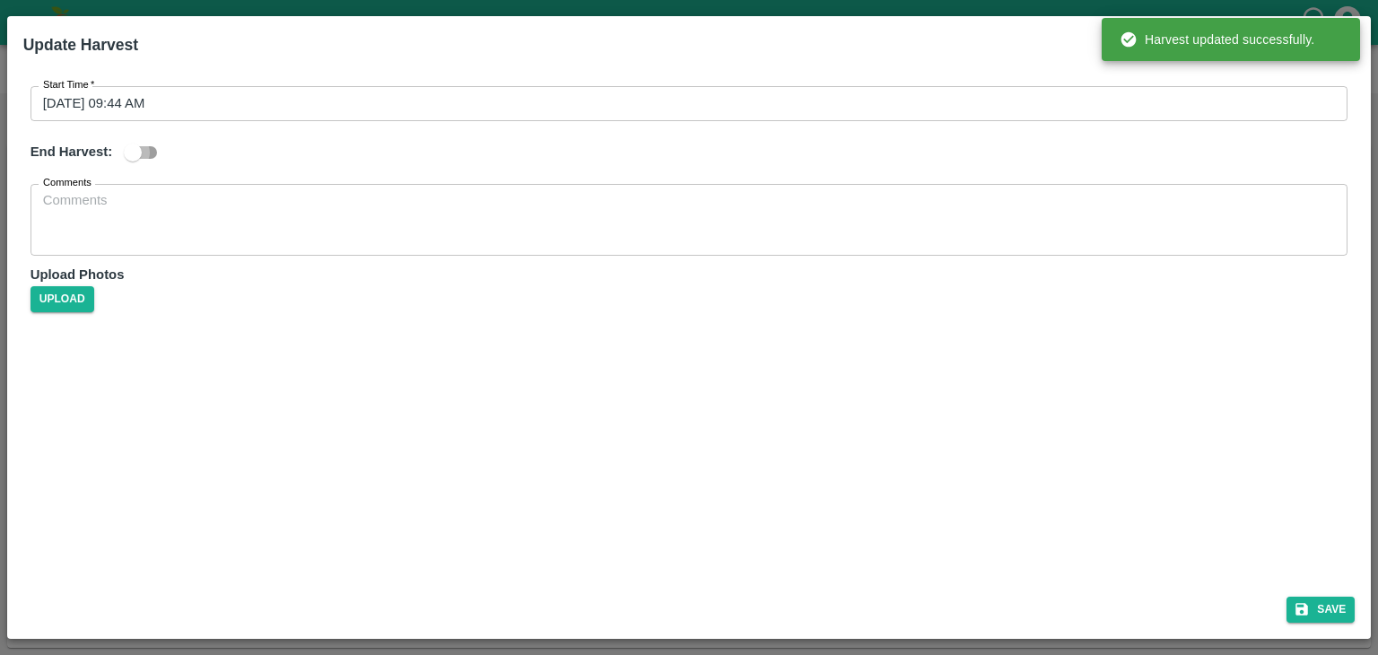
click at [122, 137] on input "checkbox" at bounding box center [133, 152] width 102 height 34
checkbox input "true"
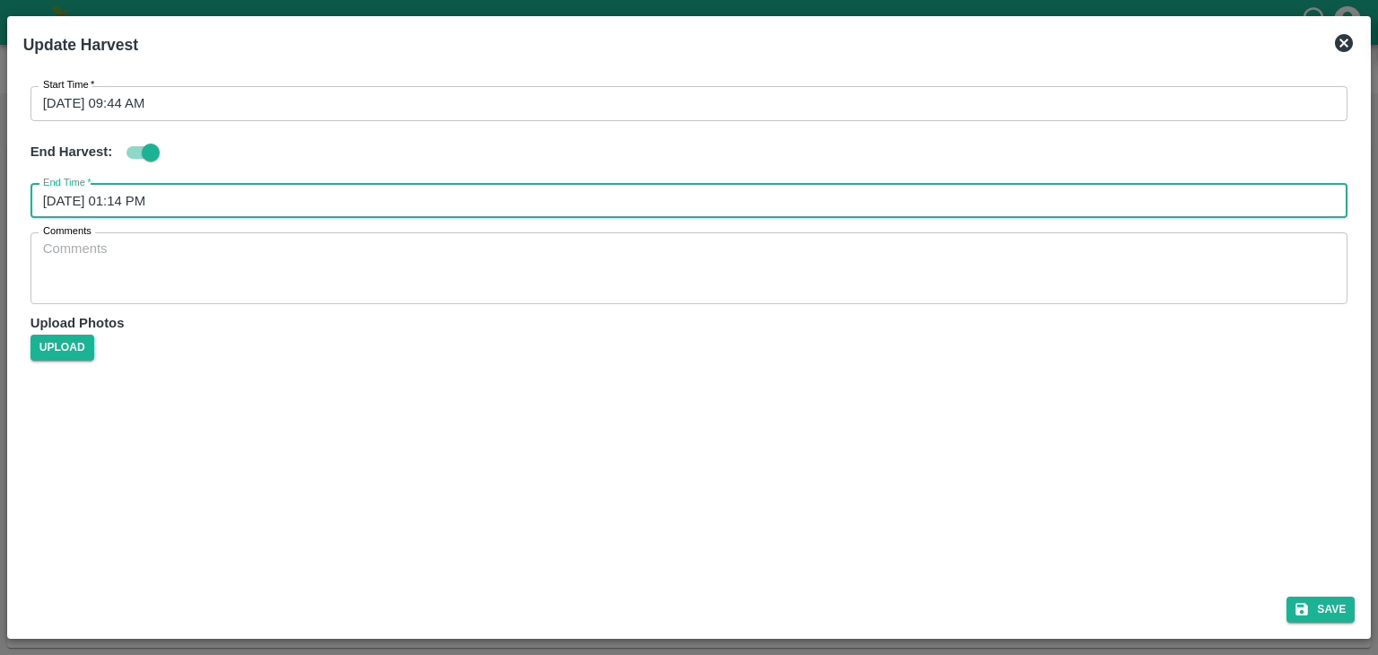
click at [293, 203] on input "16/09/2025 01:14 PM" at bounding box center [684, 201] width 1306 height 34
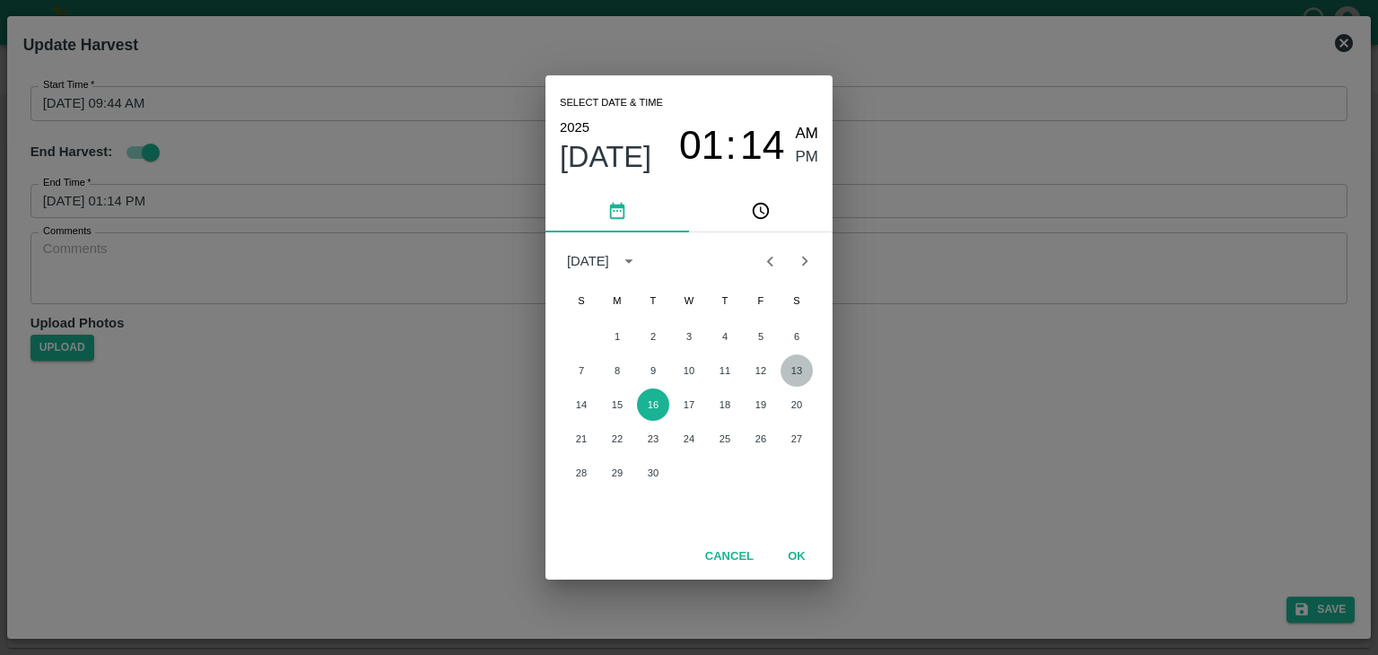
click at [786, 369] on button "13" at bounding box center [797, 370] width 32 height 32
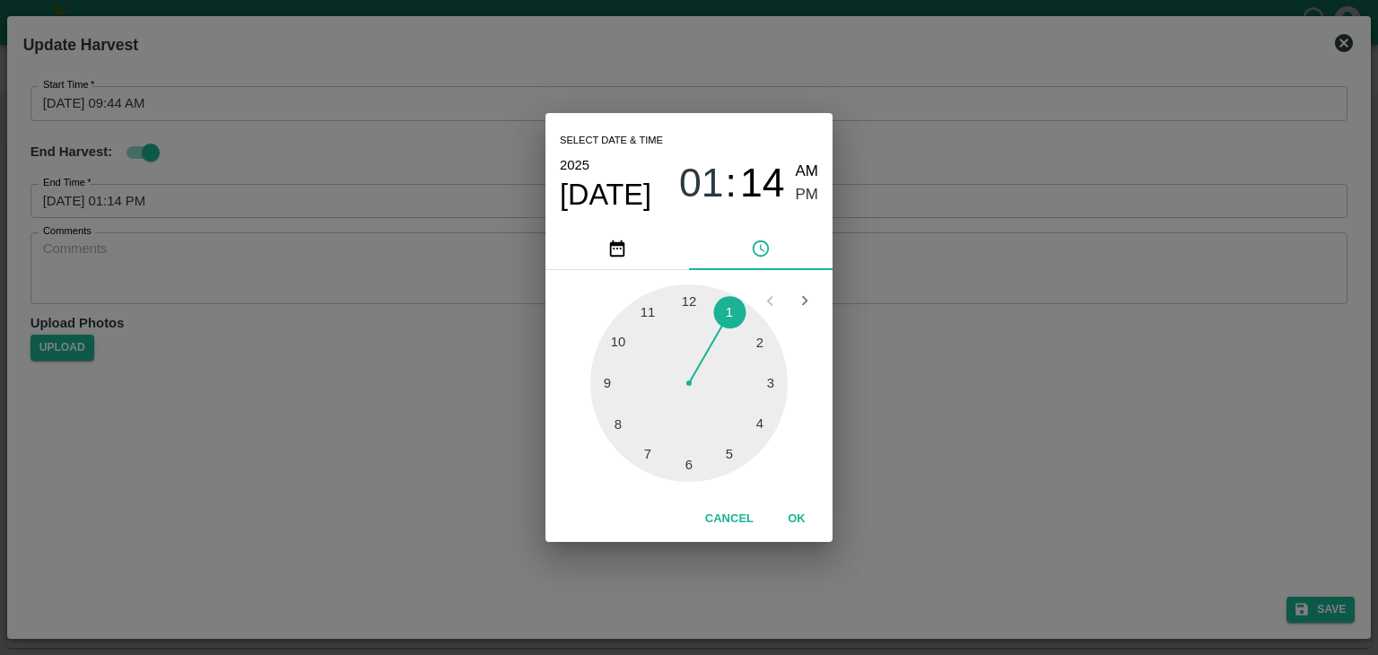
click at [726, 448] on div at bounding box center [688, 382] width 197 height 197
type input "13/09/2025 05:25 PM"
click at [789, 519] on button "OK" at bounding box center [796, 518] width 57 height 31
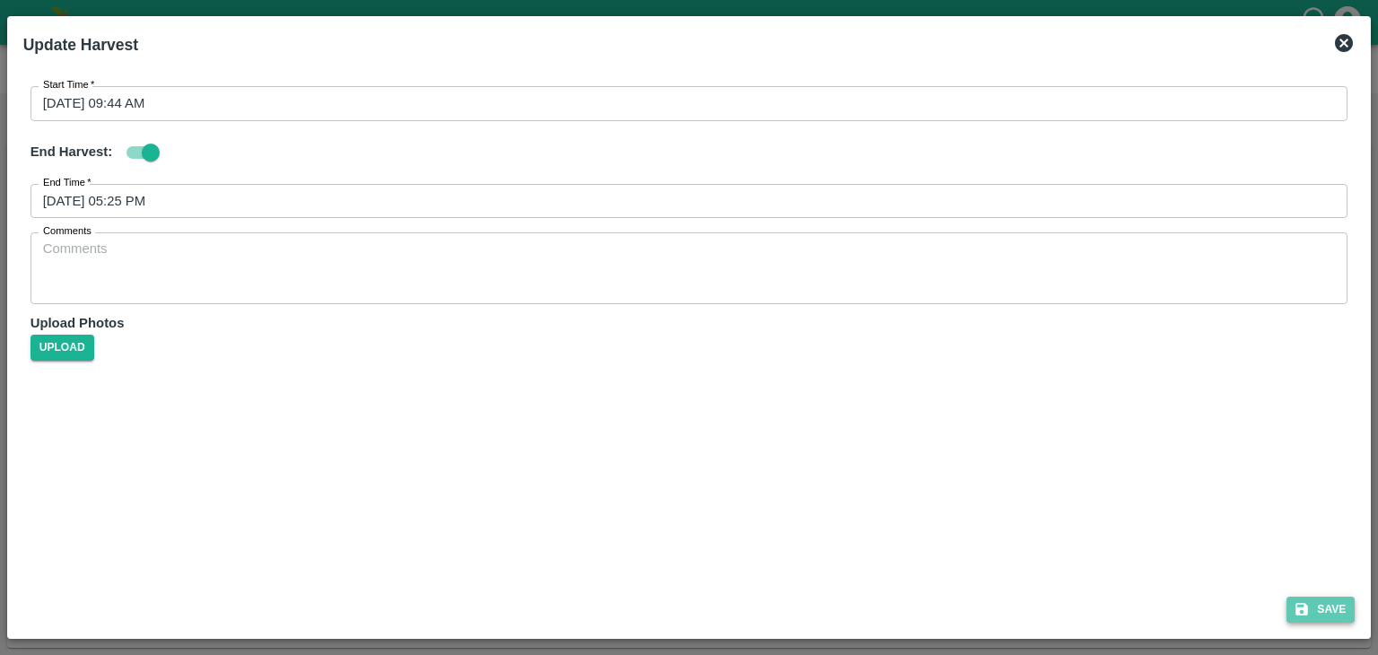
click at [1318, 611] on button "Save" at bounding box center [1321, 610] width 68 height 26
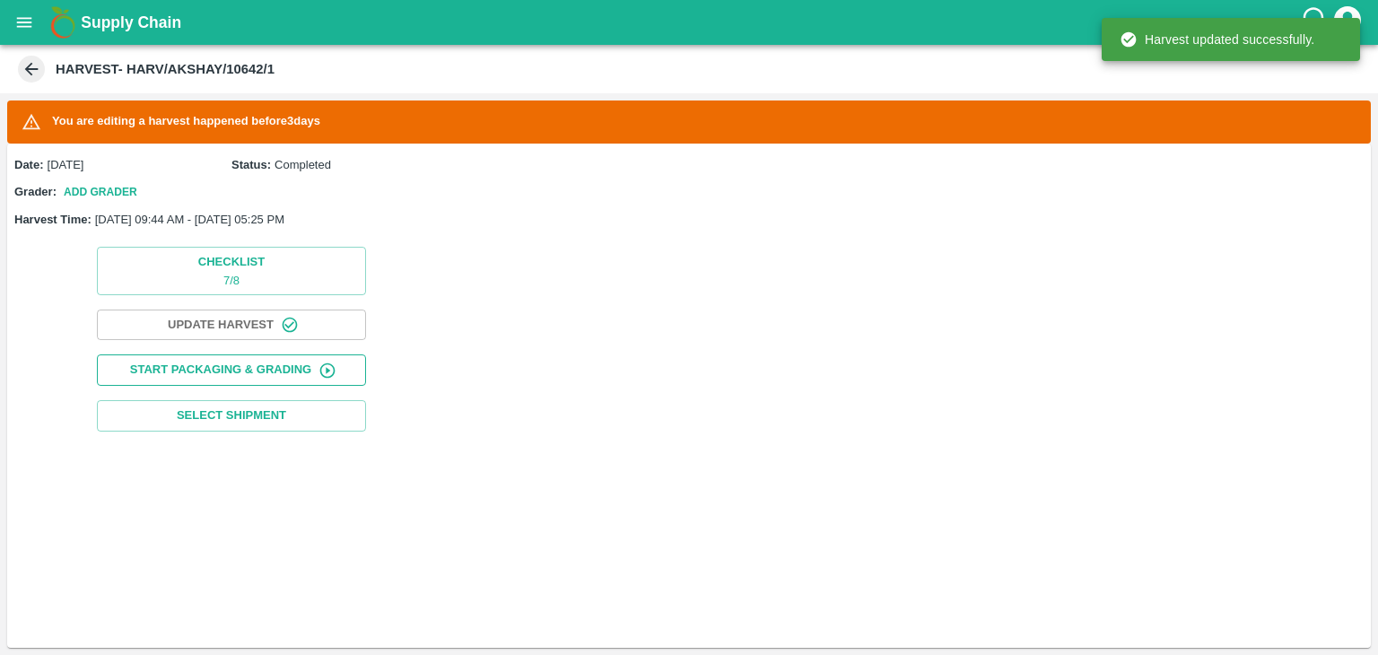
click at [276, 371] on button "Start Packaging & Grading" at bounding box center [231, 369] width 269 height 31
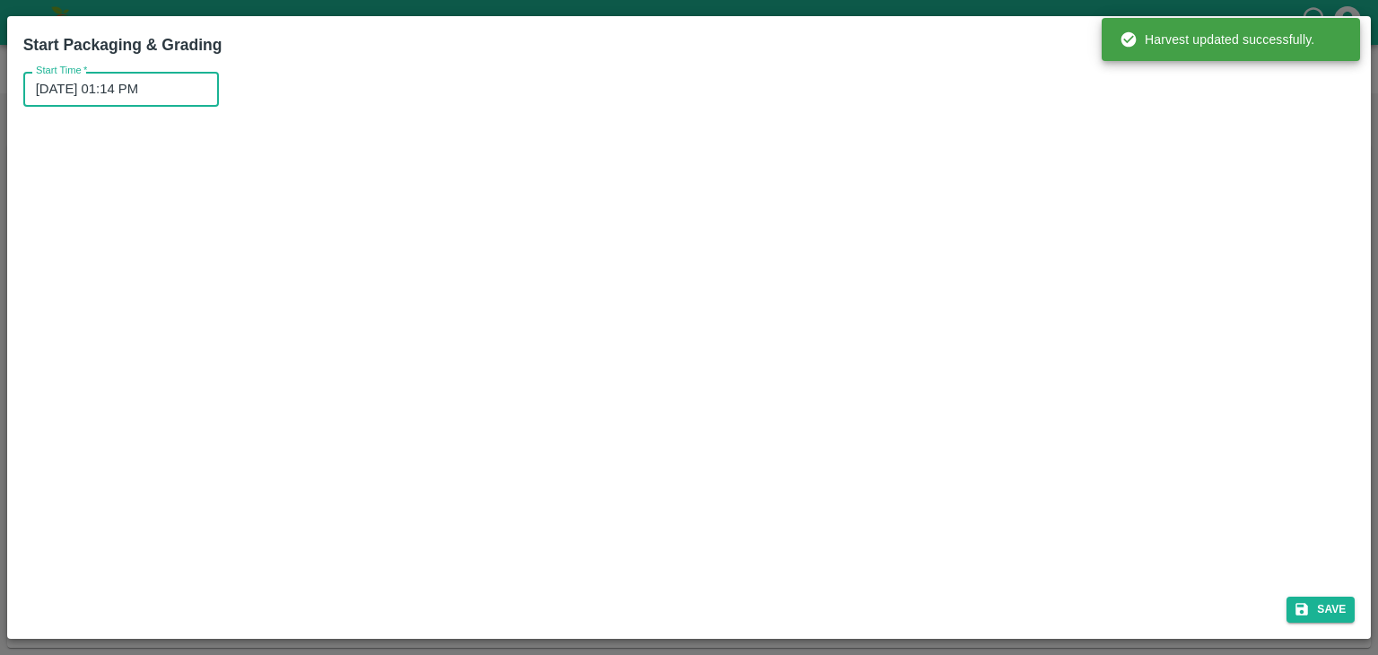
click at [179, 82] on input "16/09/2025 01:14 PM" at bounding box center [114, 89] width 183 height 34
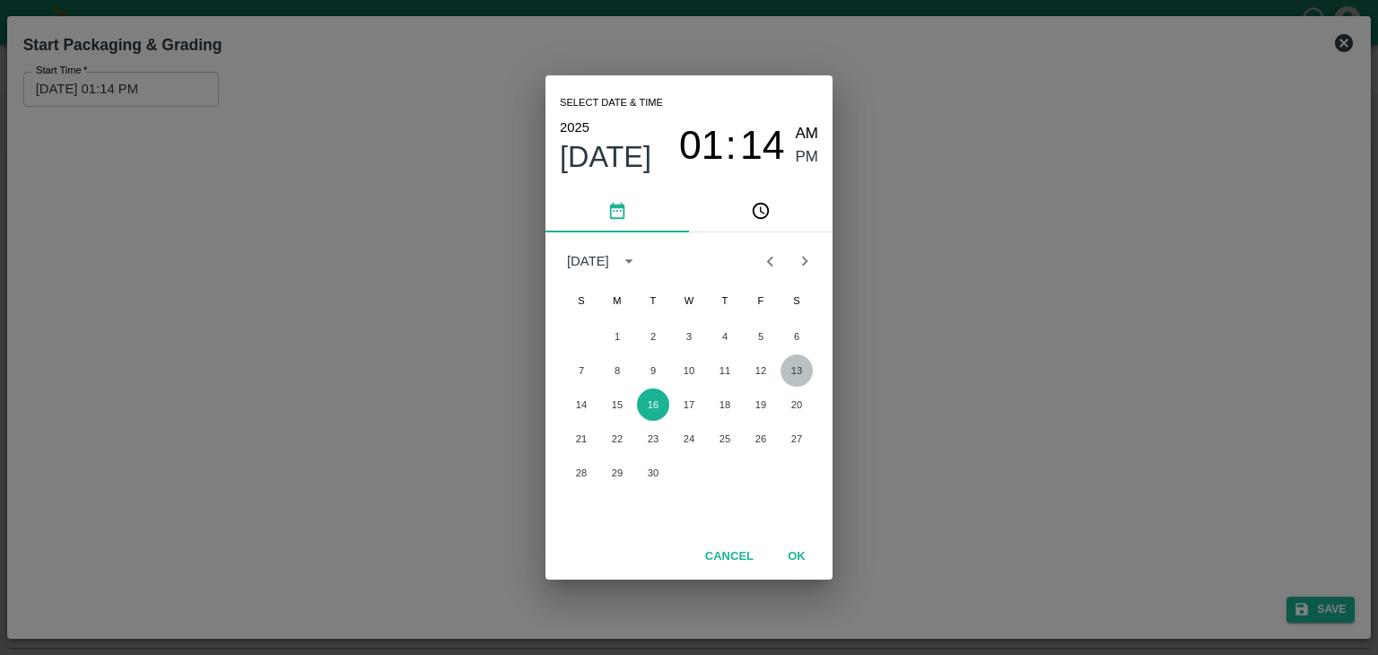
click at [797, 370] on button "13" at bounding box center [797, 370] width 32 height 32
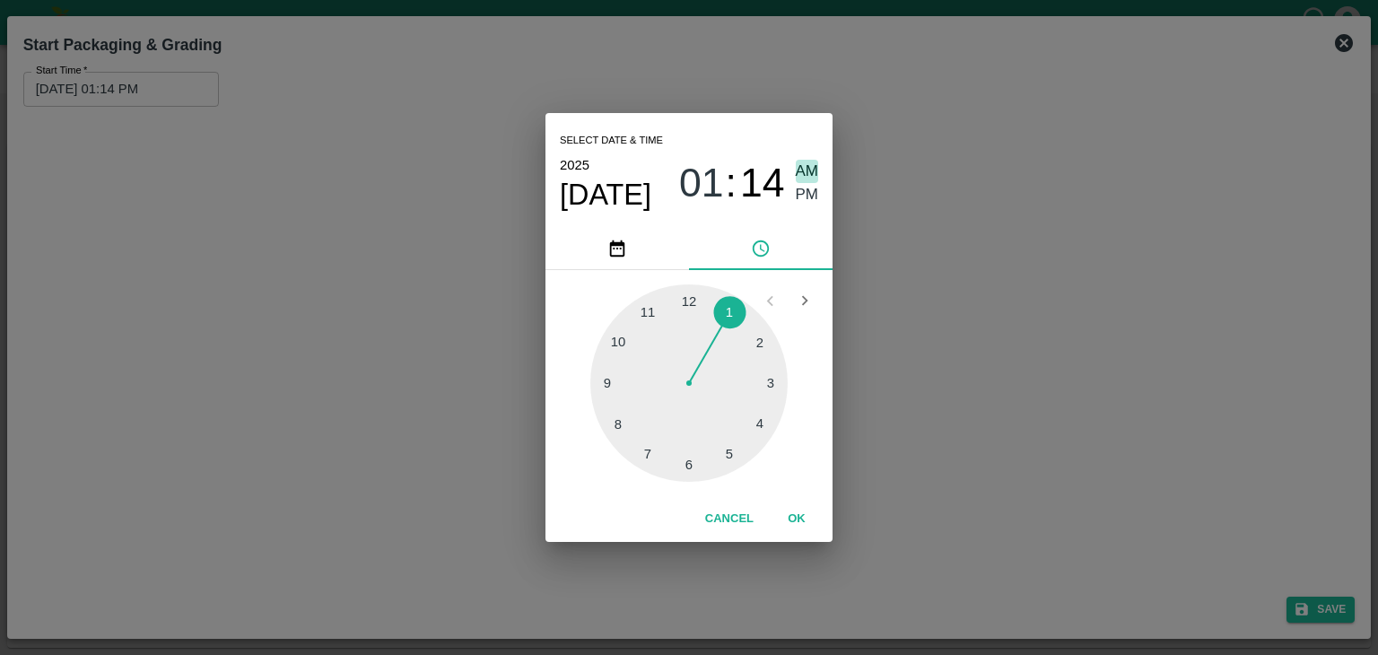
click at [808, 168] on span "AM" at bounding box center [807, 172] width 23 height 24
click at [611, 380] on div at bounding box center [688, 382] width 197 height 197
type input "13/09/2025 09:45 AM"
click at [806, 501] on div "Cancel OK" at bounding box center [689, 519] width 287 height 46
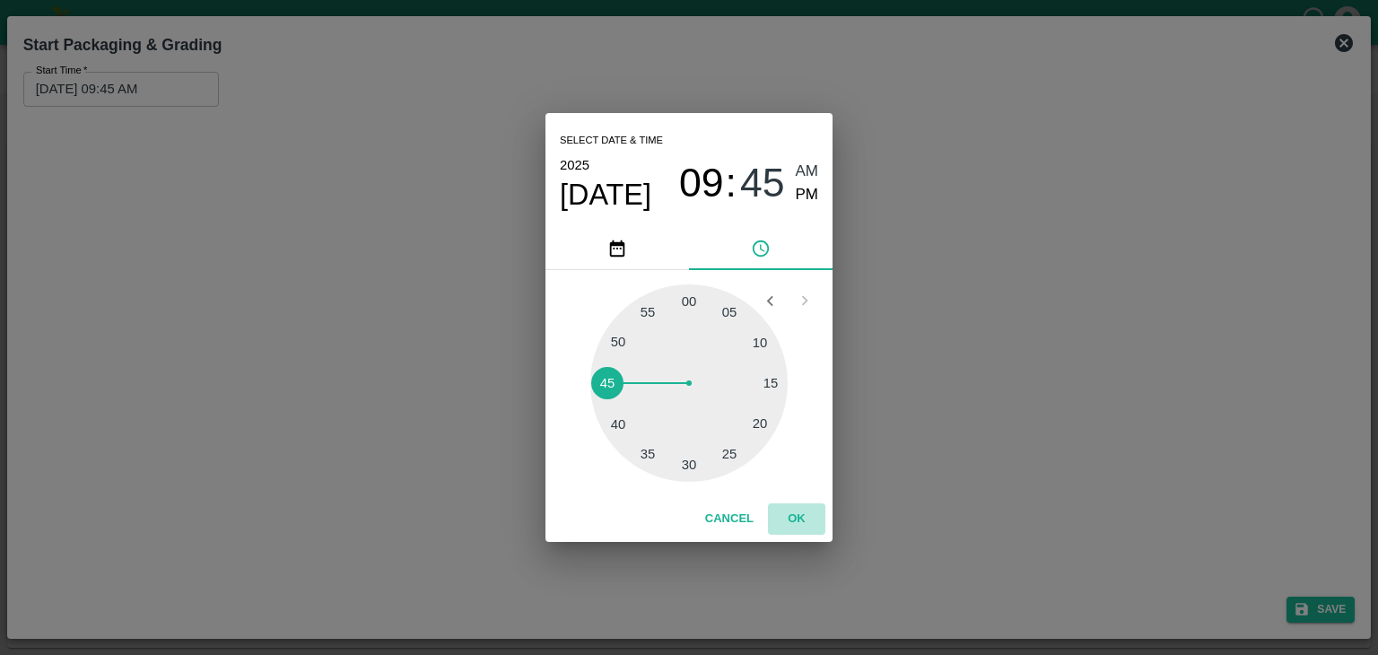
click at [799, 516] on button "OK" at bounding box center [796, 518] width 57 height 31
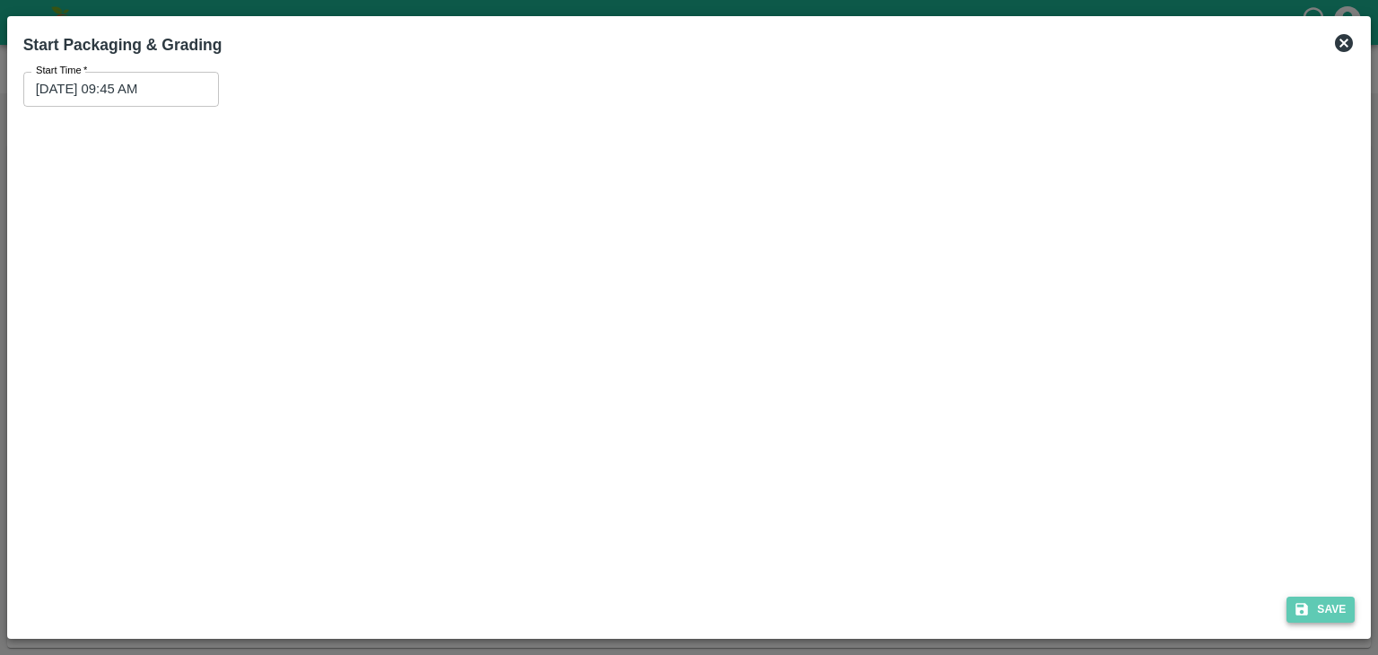
click at [1346, 601] on button "Save" at bounding box center [1321, 610] width 68 height 26
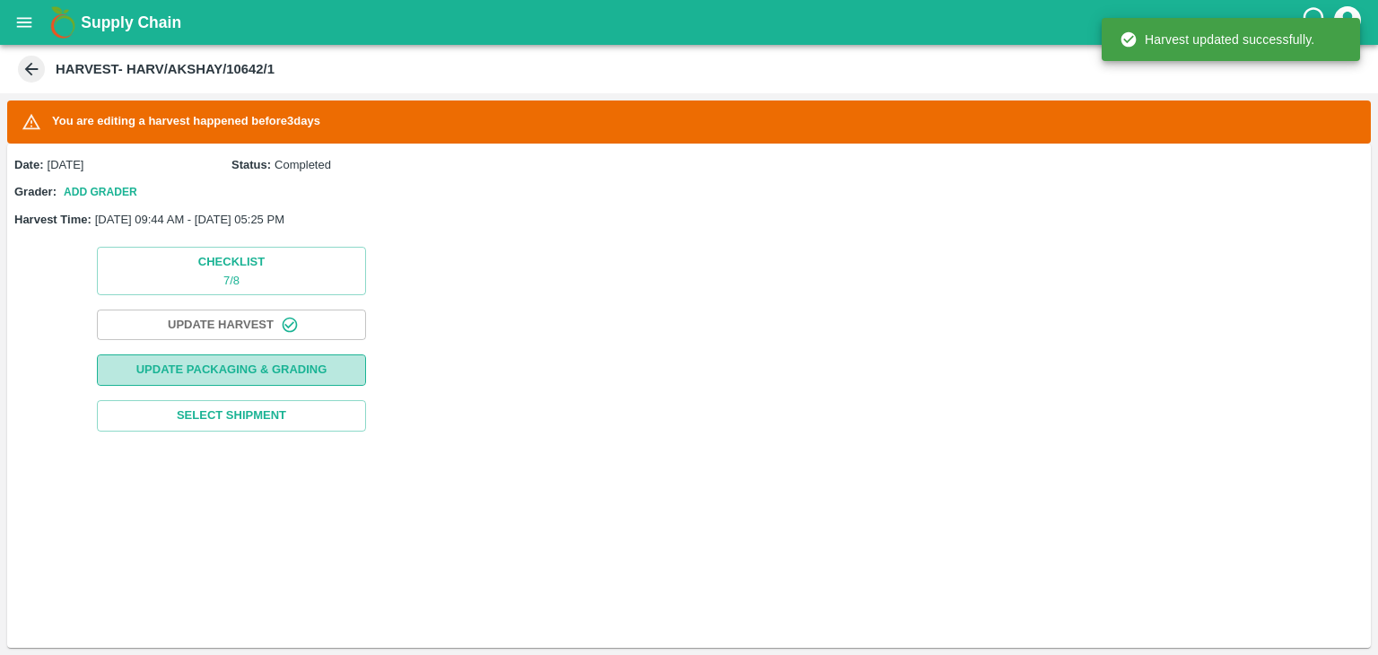
click at [283, 379] on button "Update Packaging & Grading" at bounding box center [231, 369] width 269 height 31
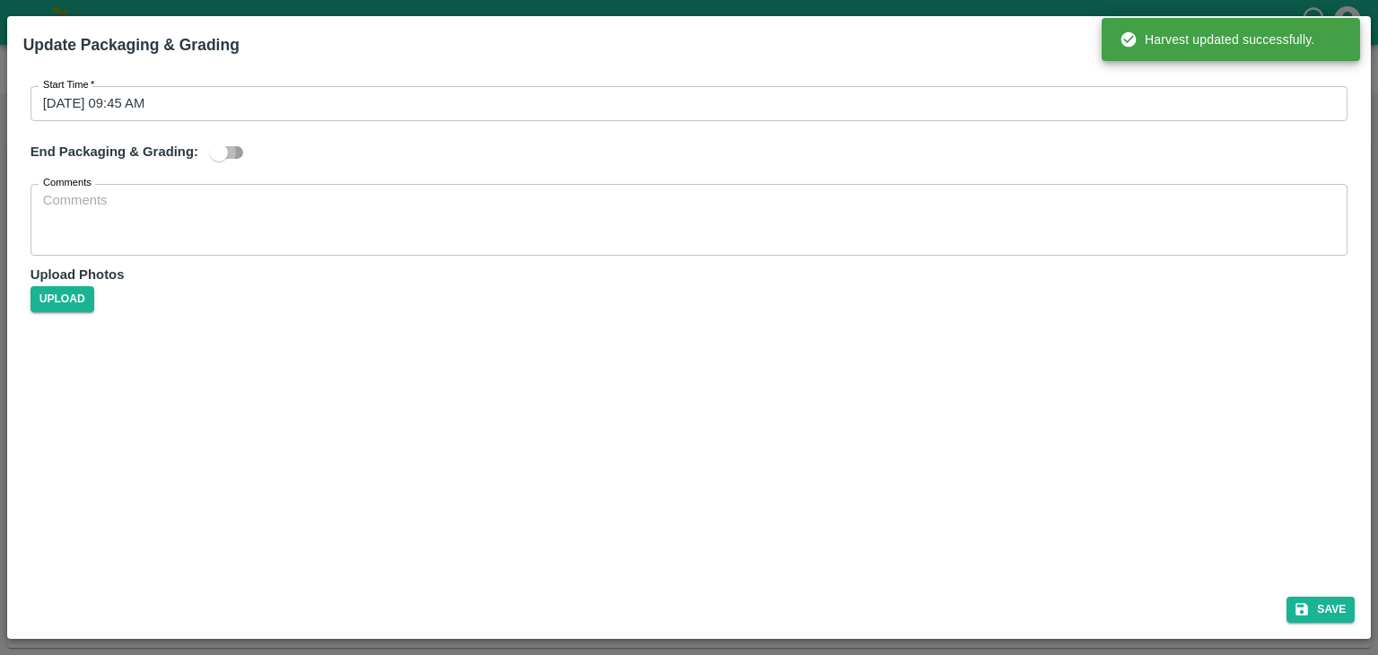
click at [232, 154] on input "checkbox" at bounding box center [219, 152] width 102 height 34
checkbox input "true"
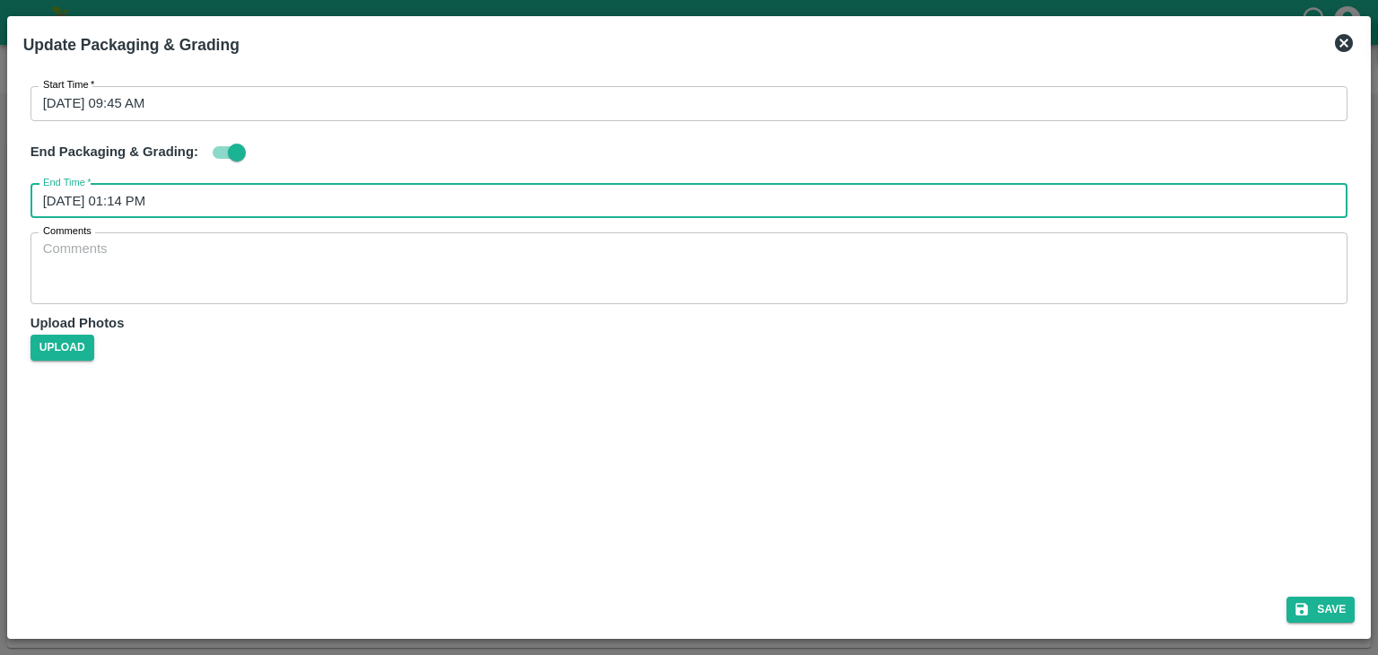
click at [476, 190] on input "16/09/2025 01:14 PM" at bounding box center [684, 201] width 1306 height 34
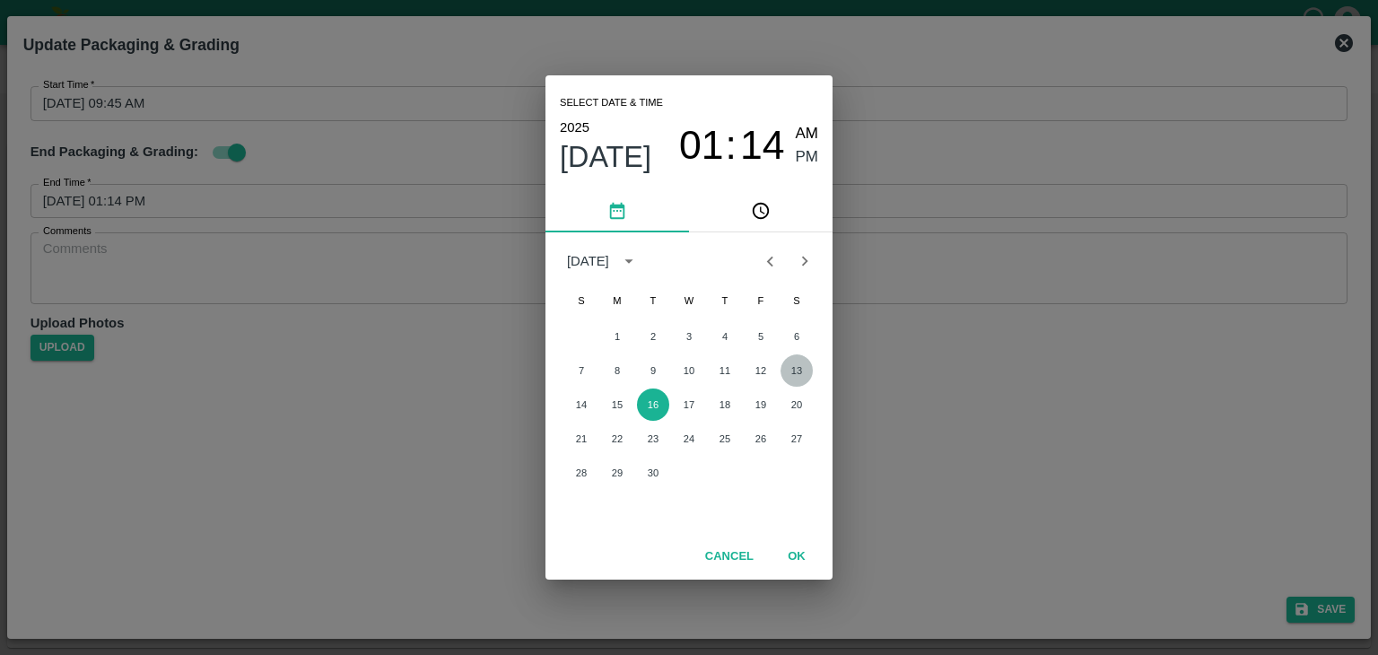
click at [793, 367] on button "13" at bounding box center [797, 370] width 32 height 32
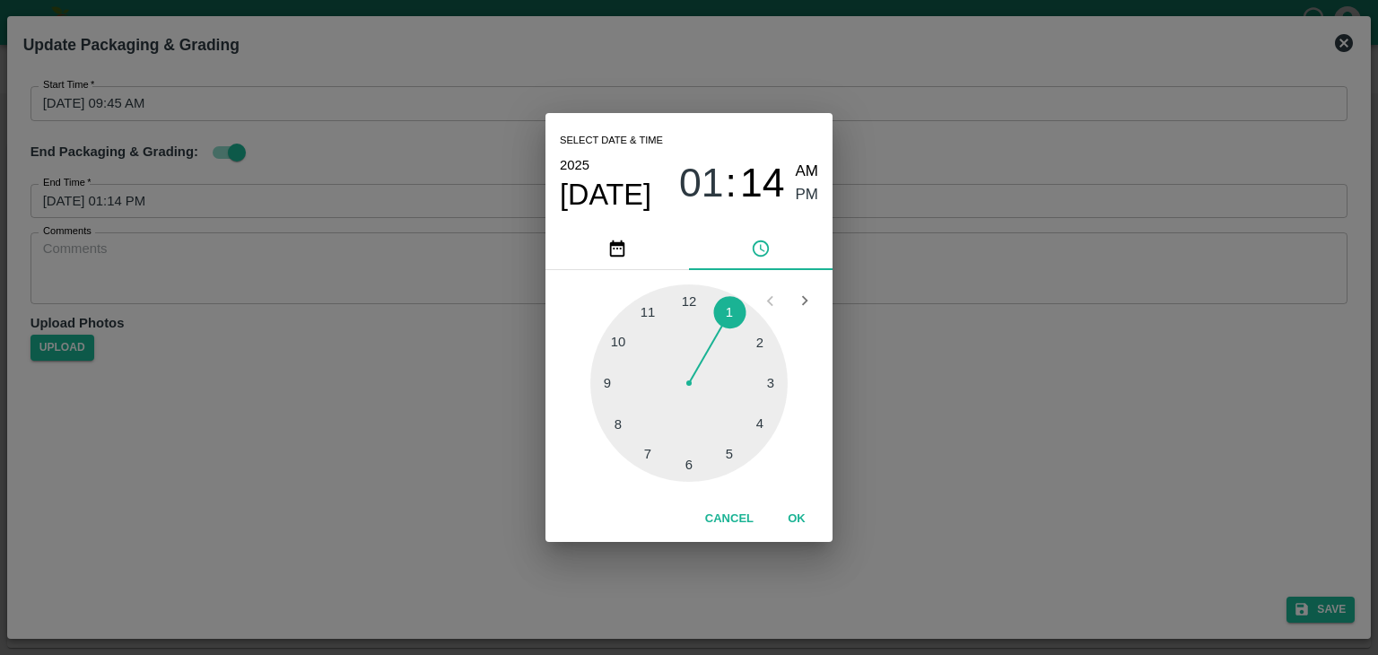
click at [732, 458] on div at bounding box center [688, 382] width 197 height 197
type input "13/09/2025 05:25 PM"
click at [804, 521] on button "OK" at bounding box center [796, 518] width 57 height 31
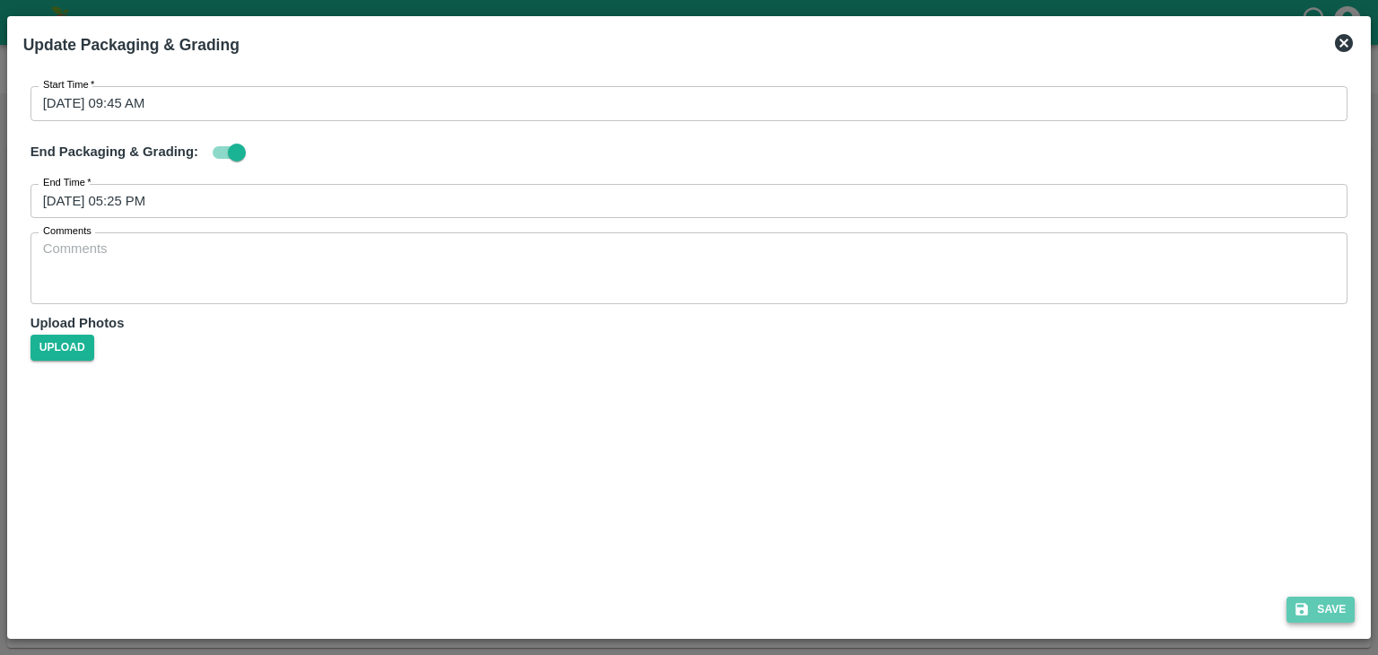
click at [1335, 610] on button "Save" at bounding box center [1321, 610] width 68 height 26
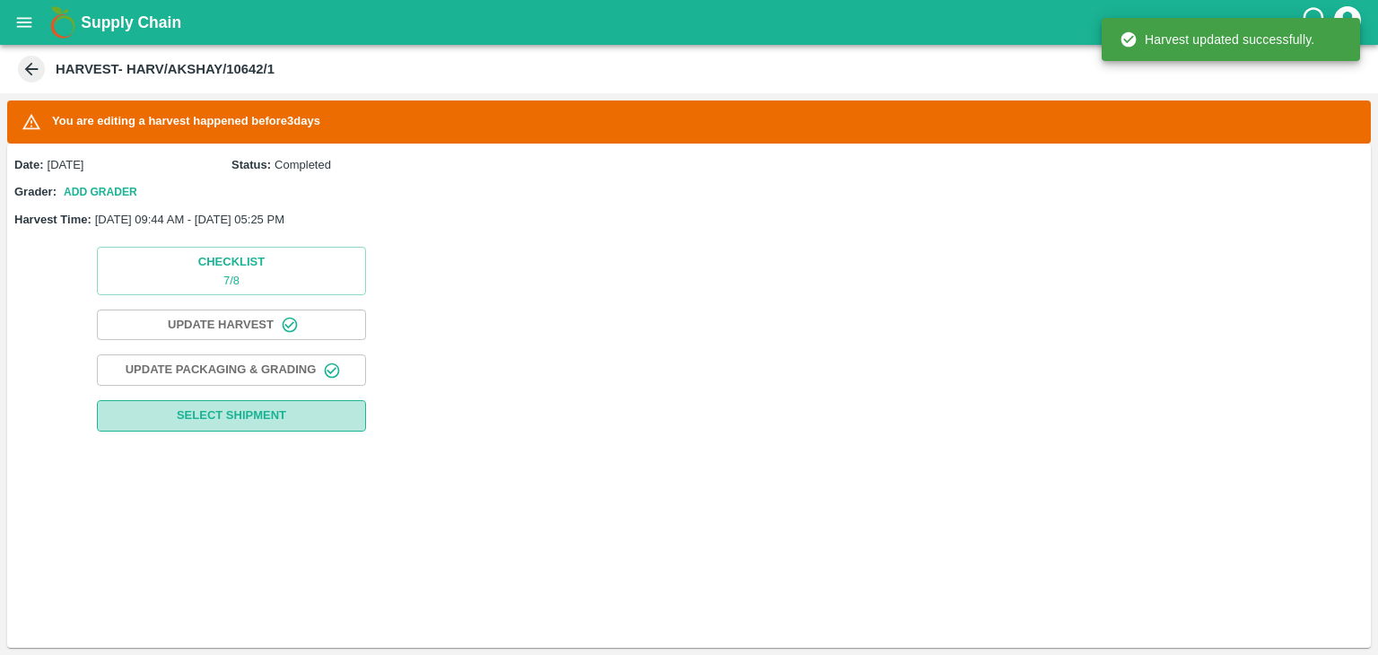
click at [255, 420] on span "Select Shipment" at bounding box center [231, 416] width 109 height 21
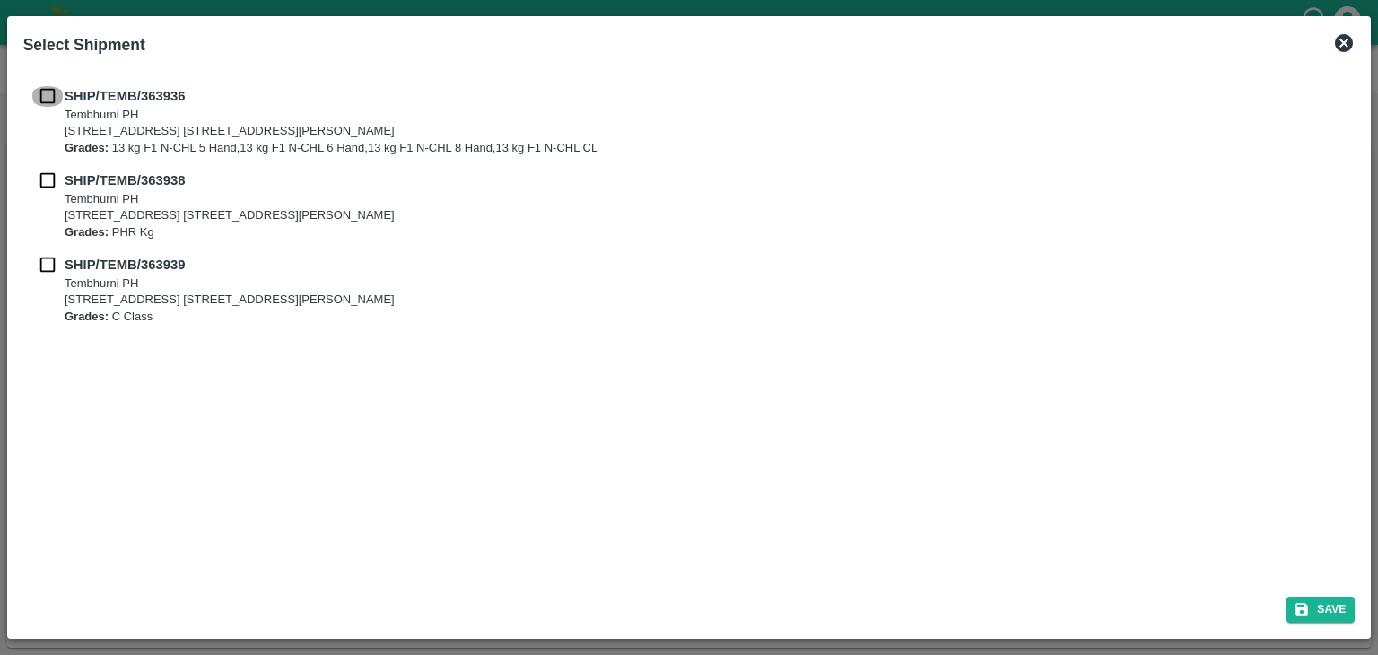
click at [45, 97] on input "checkbox" at bounding box center [48, 96] width 34 height 20
checkbox input "true"
click at [46, 179] on input "checkbox" at bounding box center [48, 180] width 34 height 20
checkbox input "true"
click at [45, 267] on input "checkbox" at bounding box center [48, 265] width 34 height 20
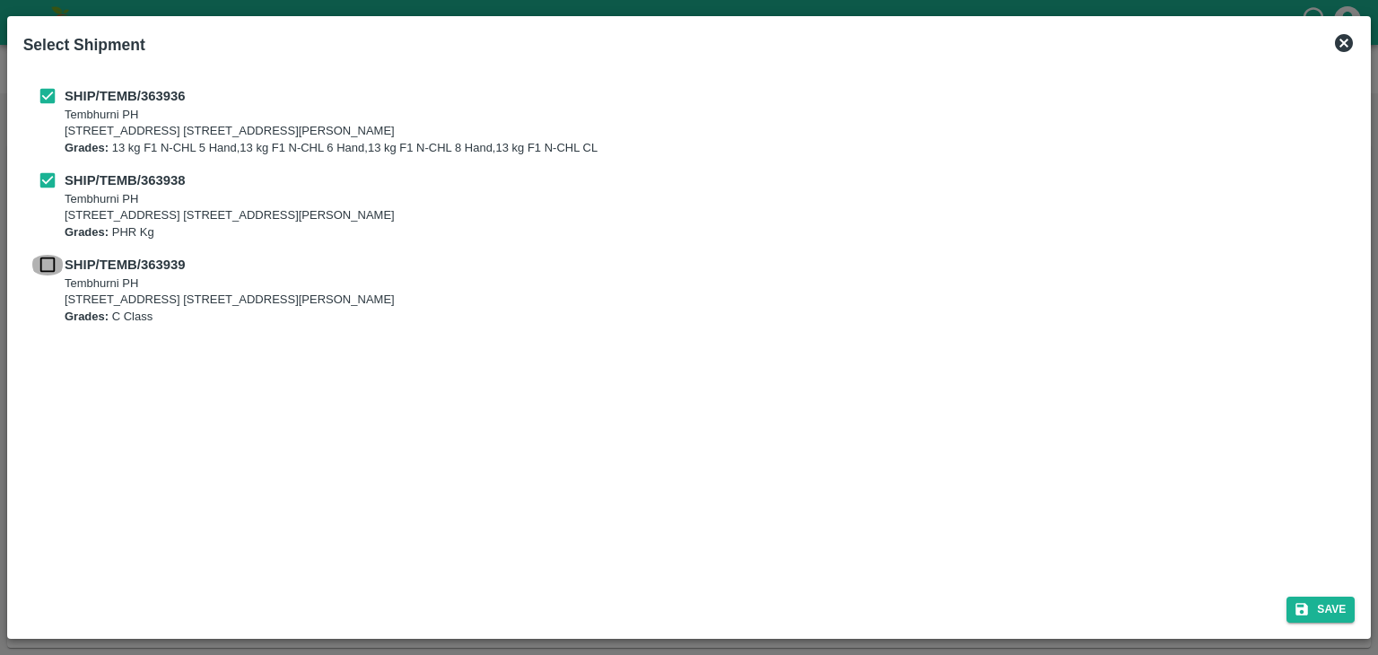
checkbox input "true"
click at [1338, 606] on button "Save" at bounding box center [1321, 610] width 68 height 26
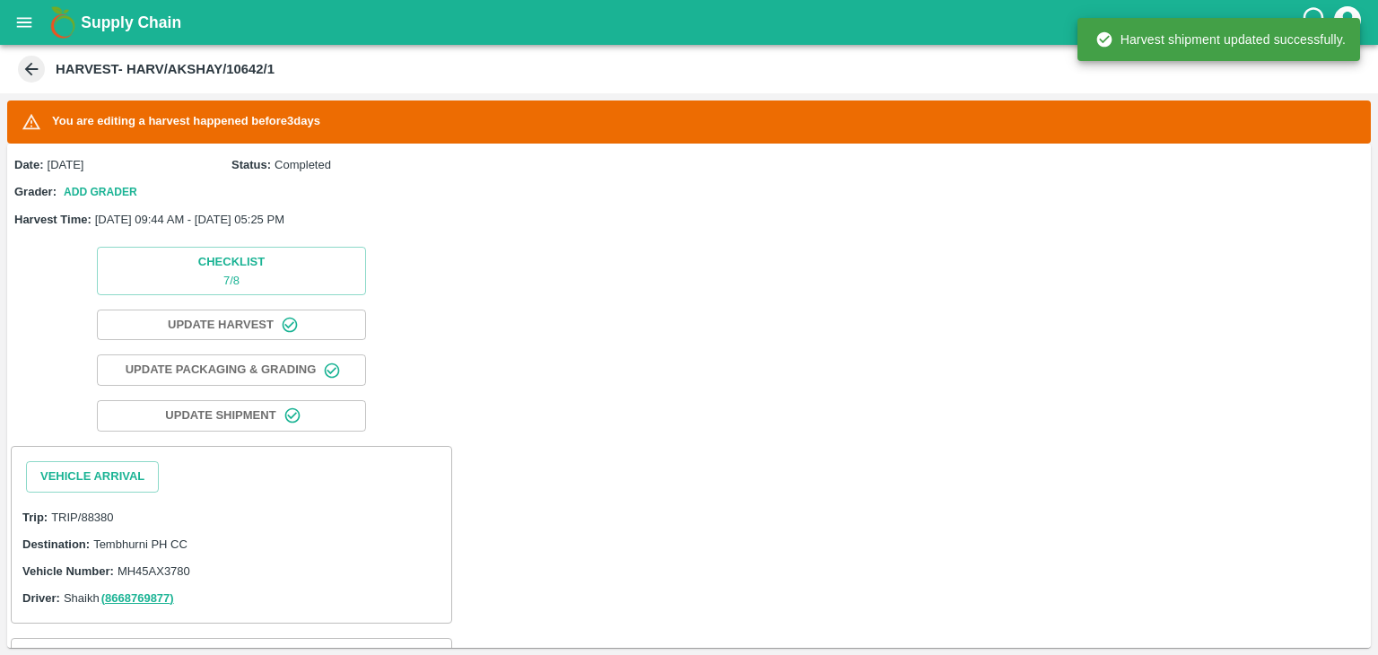
scroll to position [170, 0]
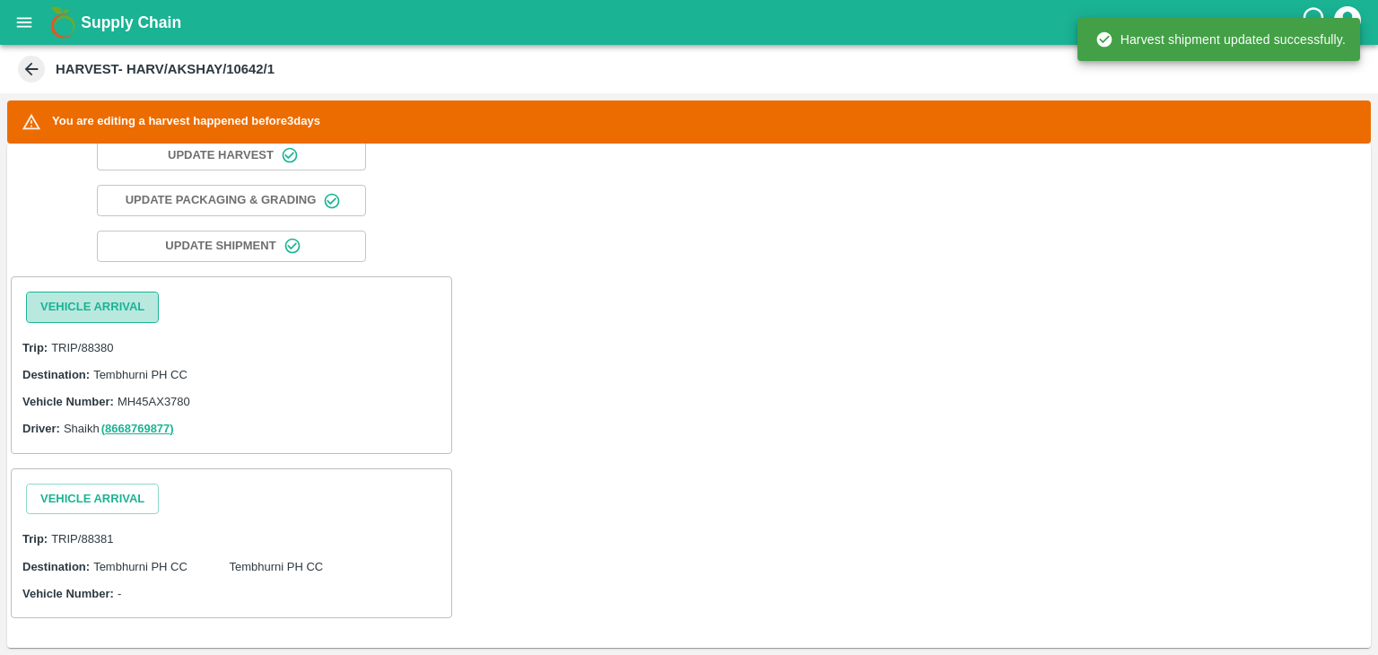
click at [115, 302] on button "Vehicle Arrival" at bounding box center [92, 307] width 133 height 31
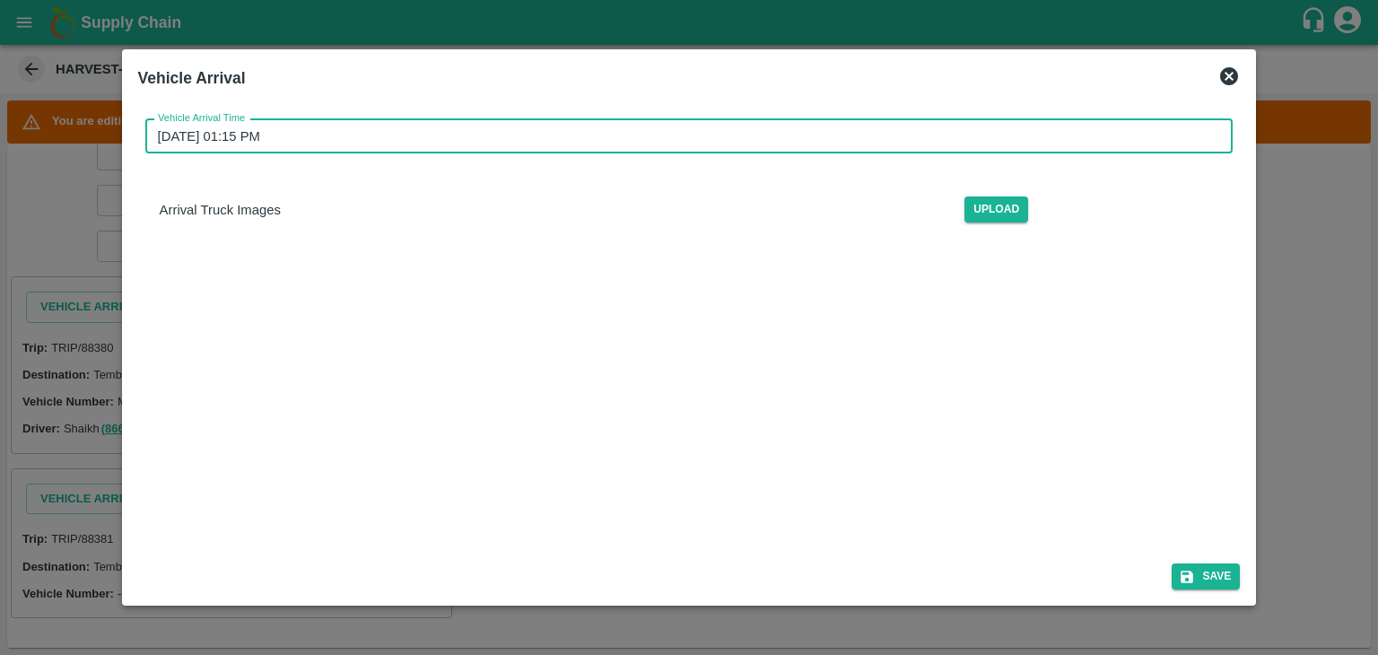
click at [650, 138] on input "16/09/2025 01:15 PM" at bounding box center [683, 136] width 1076 height 34
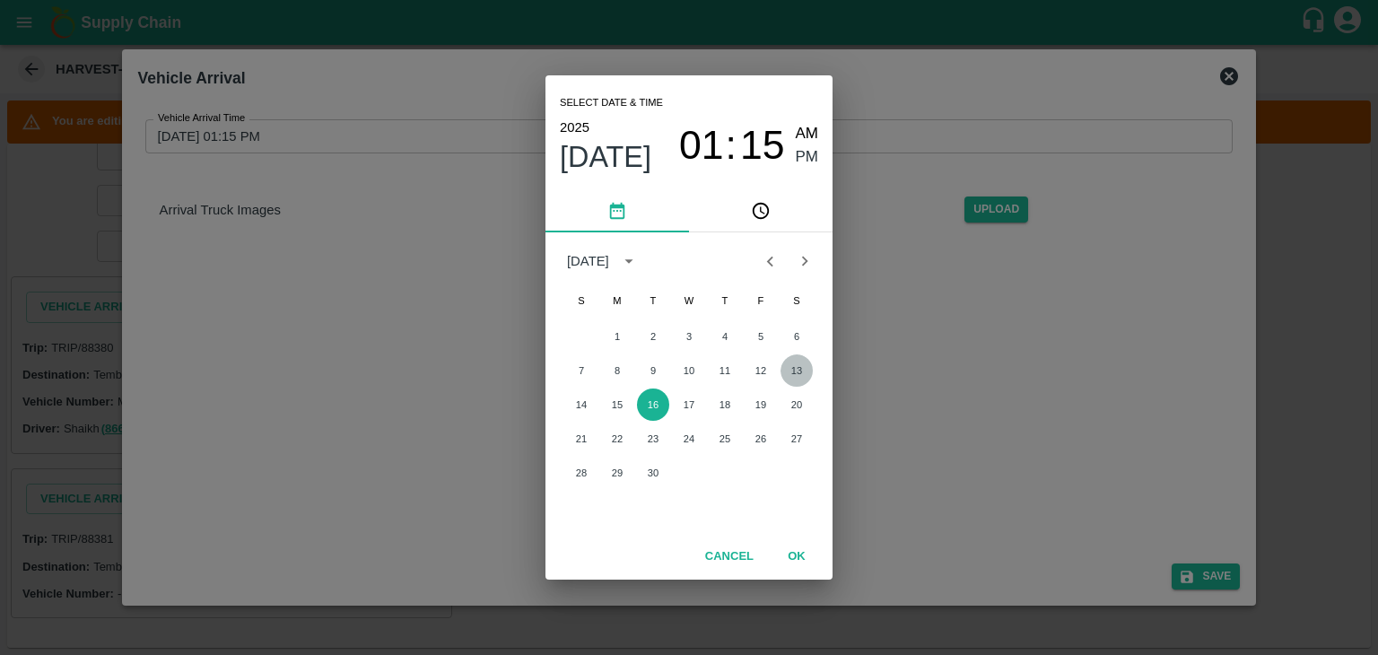
click at [799, 362] on button "13" at bounding box center [797, 370] width 32 height 32
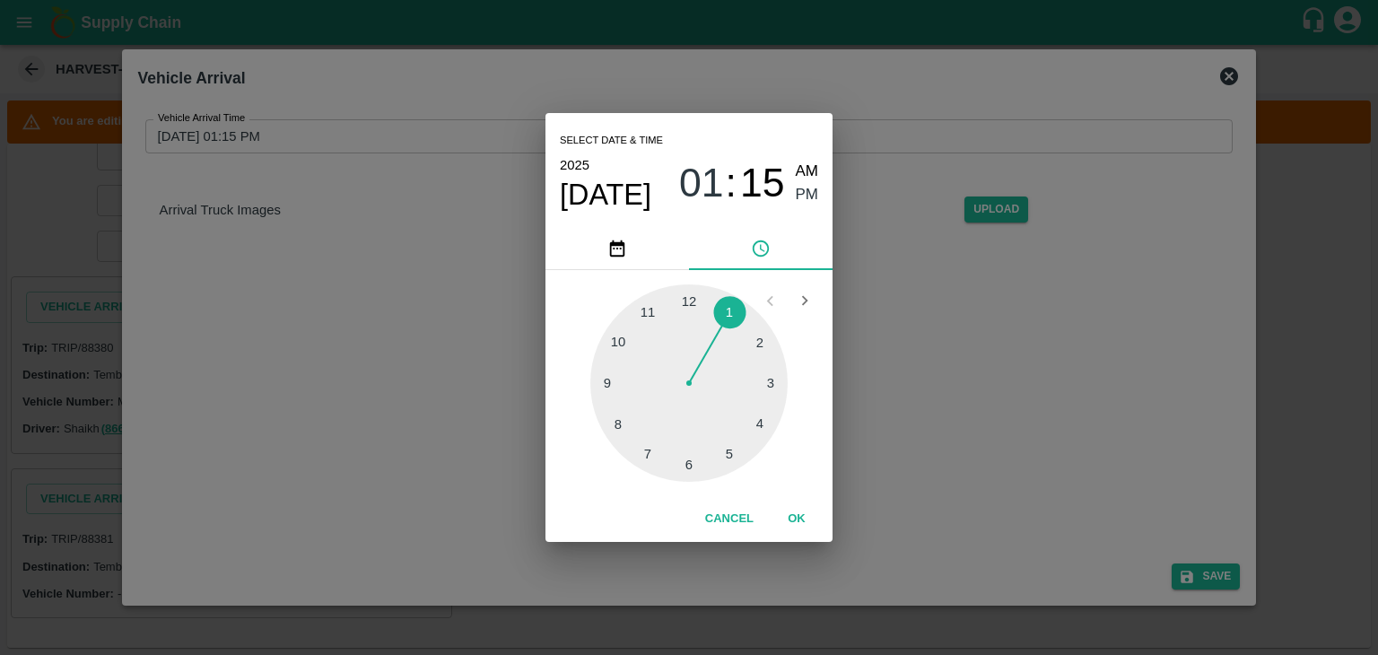
click at [811, 160] on span "AM" at bounding box center [807, 172] width 23 height 24
click at [605, 380] on div at bounding box center [688, 382] width 197 height 197
type input "13/09/2025 09:45 AM"
click at [811, 528] on button "OK" at bounding box center [796, 518] width 57 height 31
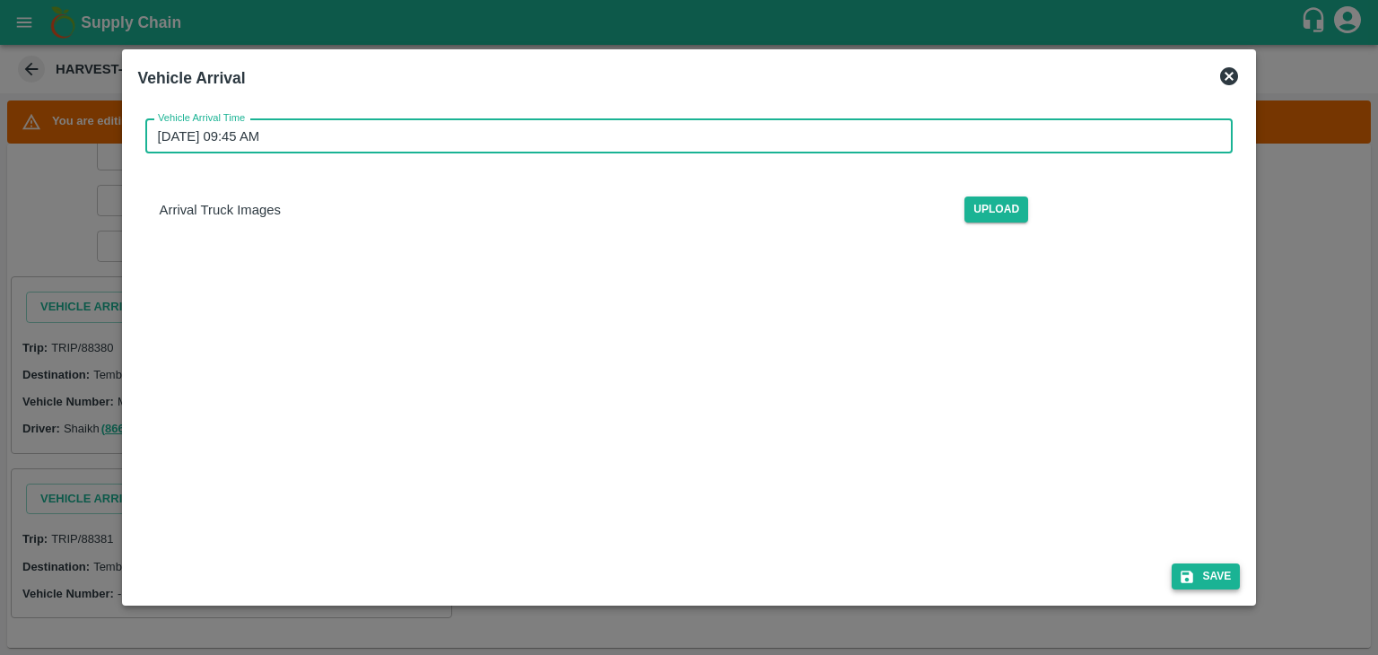
click at [1236, 568] on button "Save" at bounding box center [1206, 577] width 68 height 26
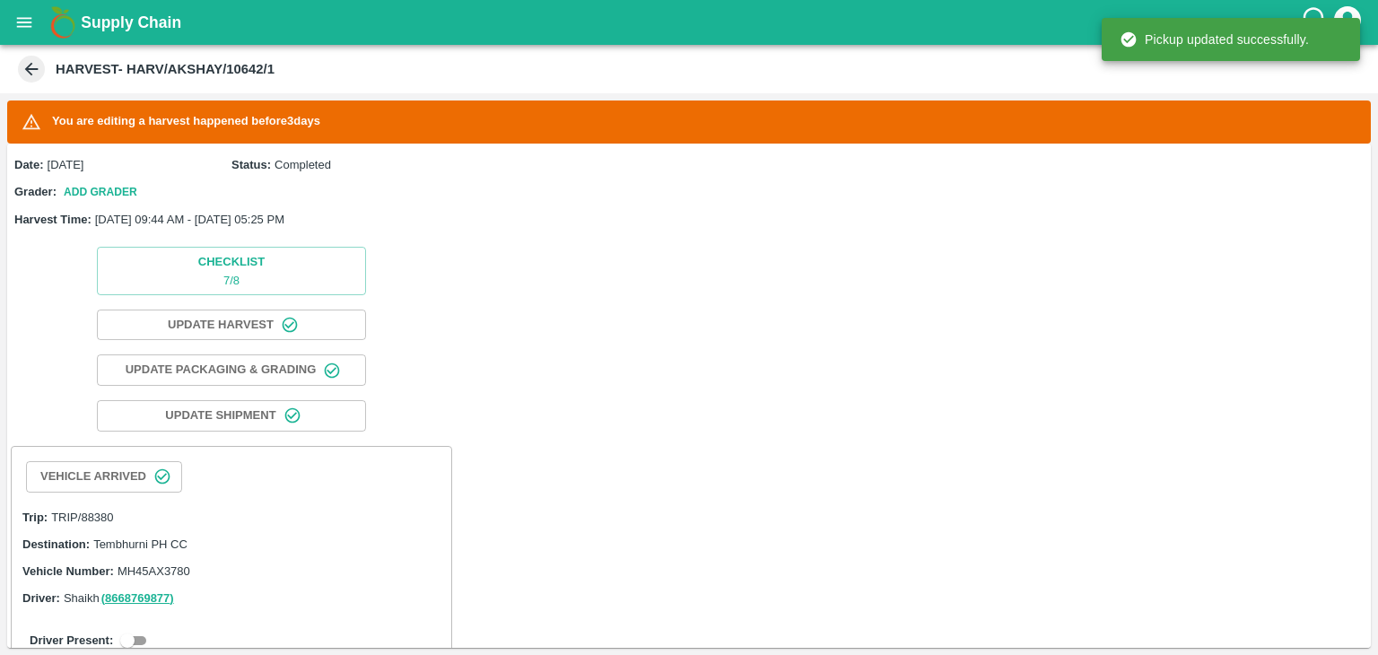
scroll to position [260, 0]
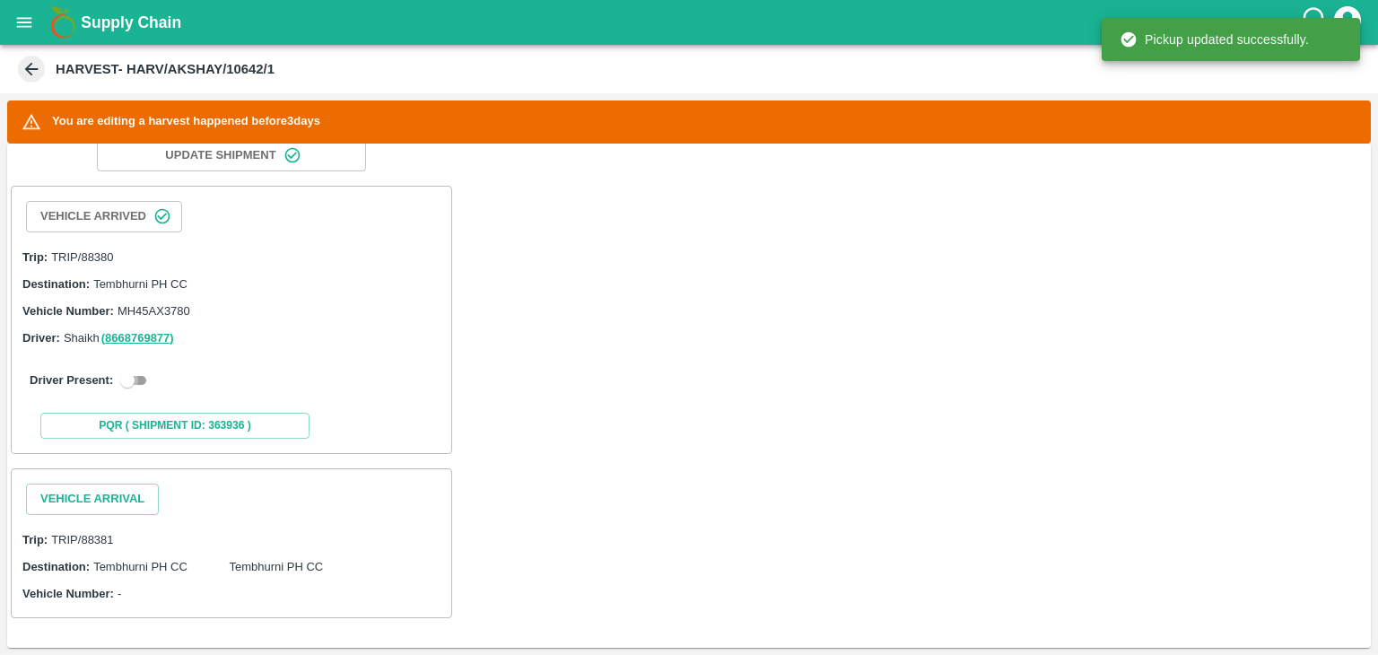
click at [122, 381] on input "checkbox" at bounding box center [127, 381] width 65 height 22
checkbox input "true"
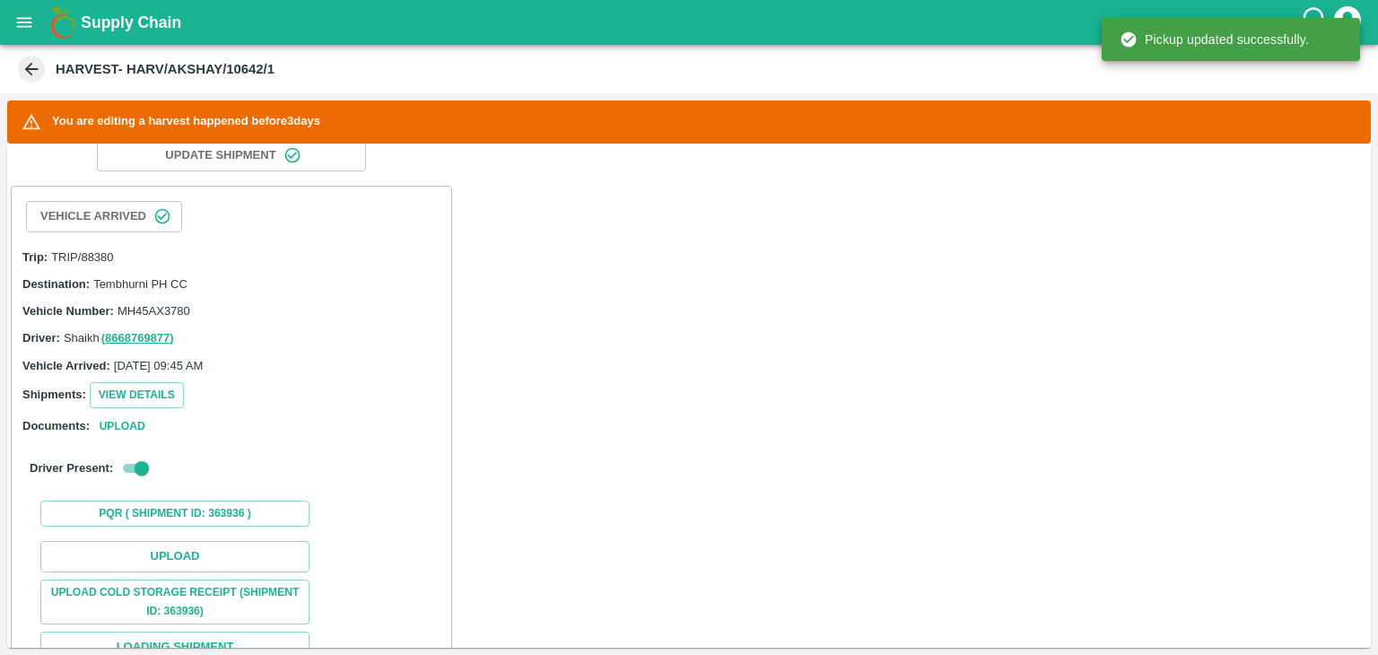
scroll to position [639, 0]
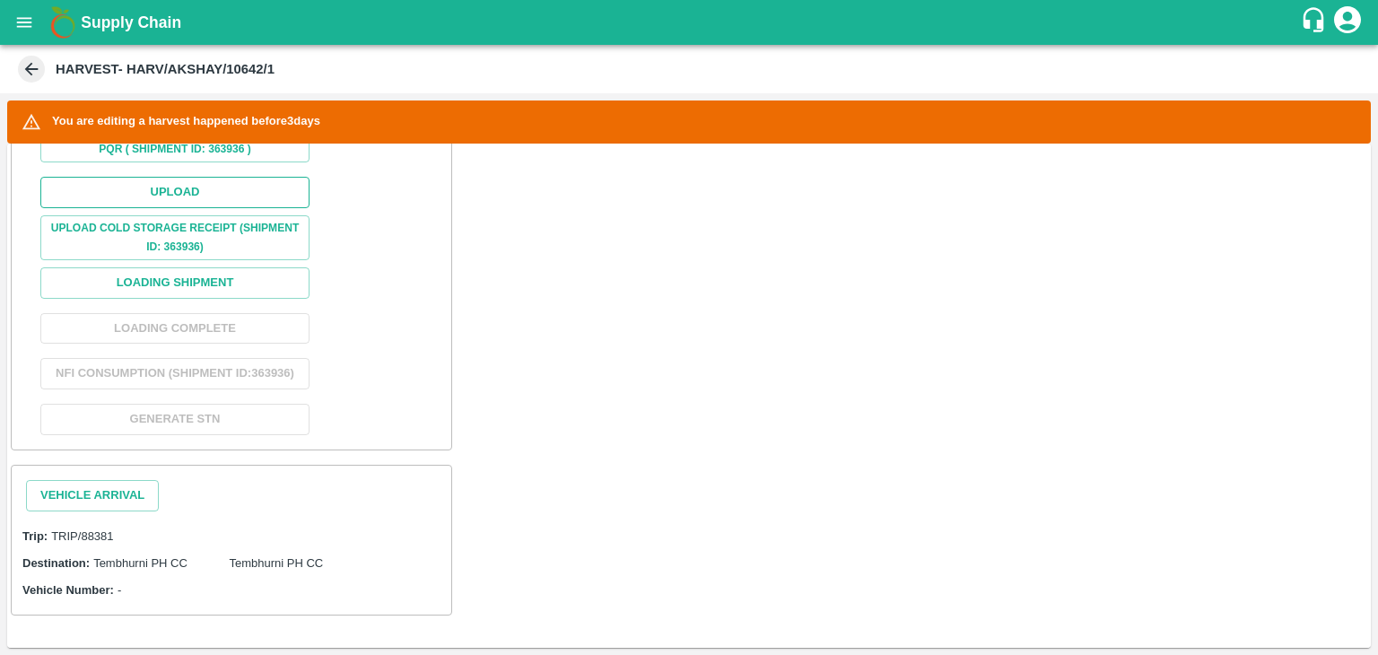
click at [190, 178] on button "Upload" at bounding box center [174, 192] width 269 height 31
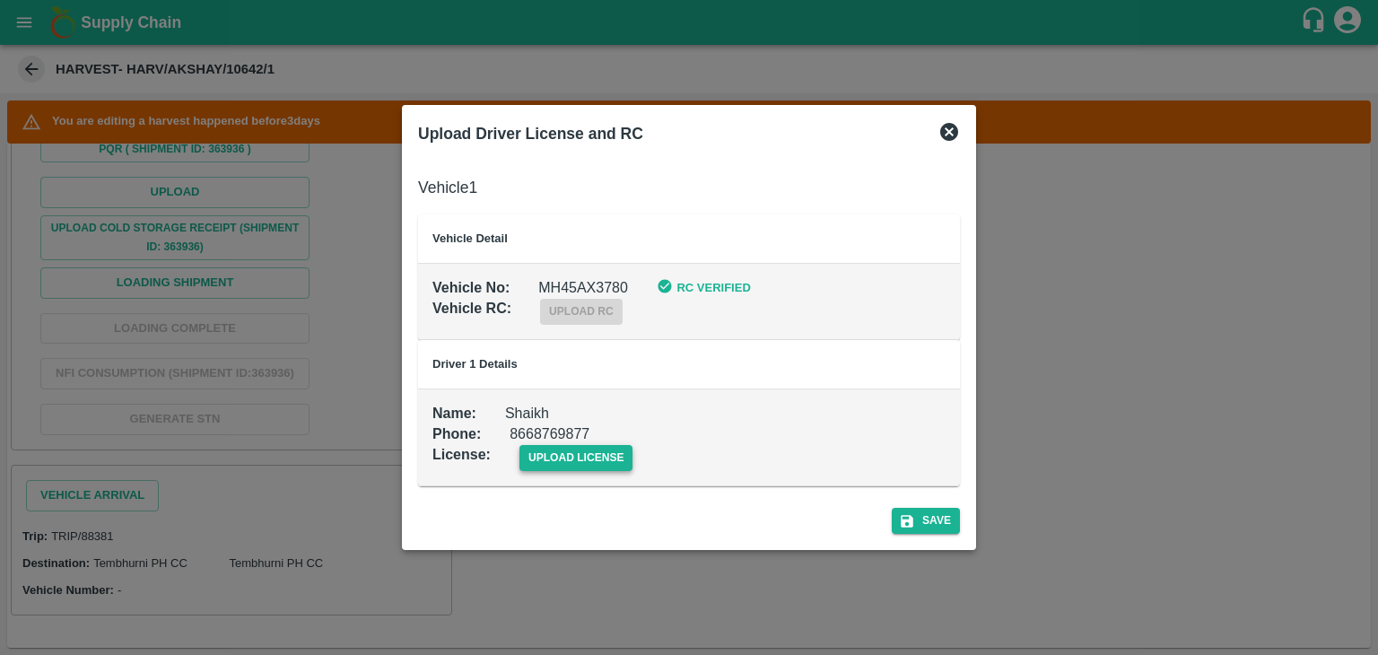
drag, startPoint x: 609, startPoint y: 476, endPoint x: 625, endPoint y: 450, distance: 31.4
click at [625, 450] on td "Name : Shaikh Phone : 8668769877 License : upload license" at bounding box center [689, 437] width 542 height 97
click at [625, 450] on span "upload license" at bounding box center [577, 458] width 114 height 26
click at [0, 0] on input "upload license" at bounding box center [0, 0] width 0 height 0
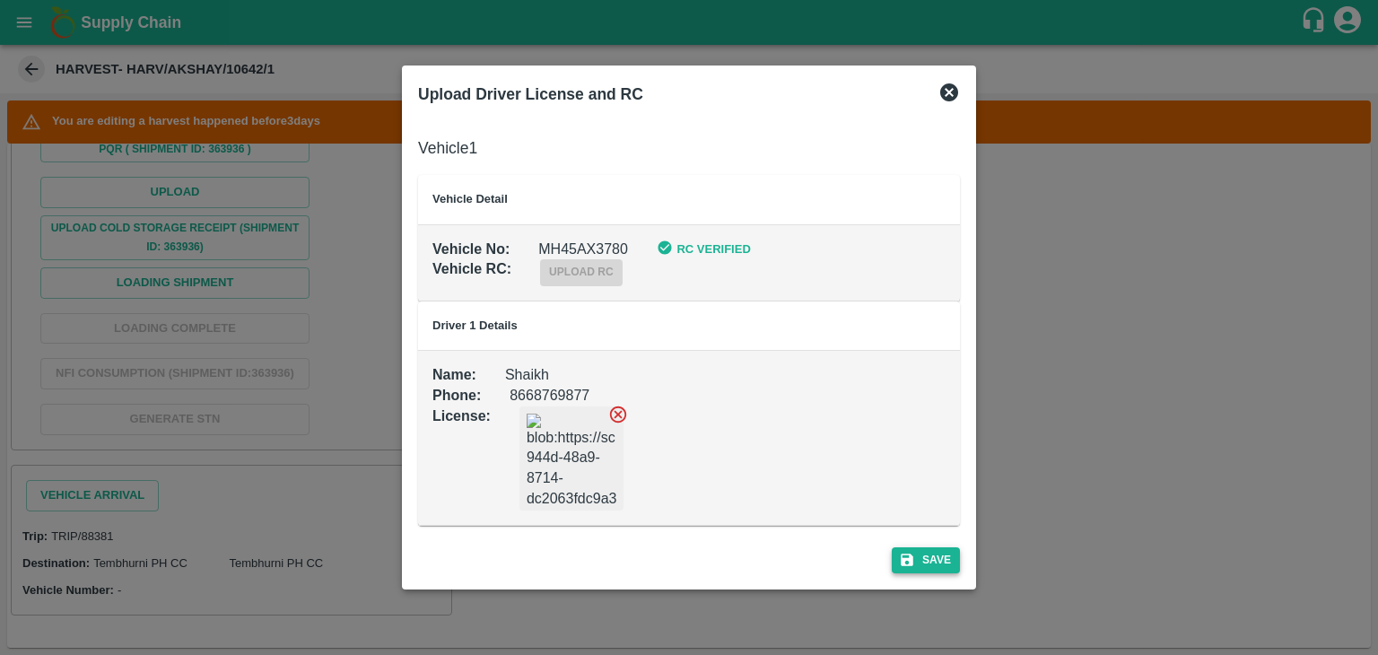
click at [940, 557] on button "Save" at bounding box center [926, 560] width 68 height 26
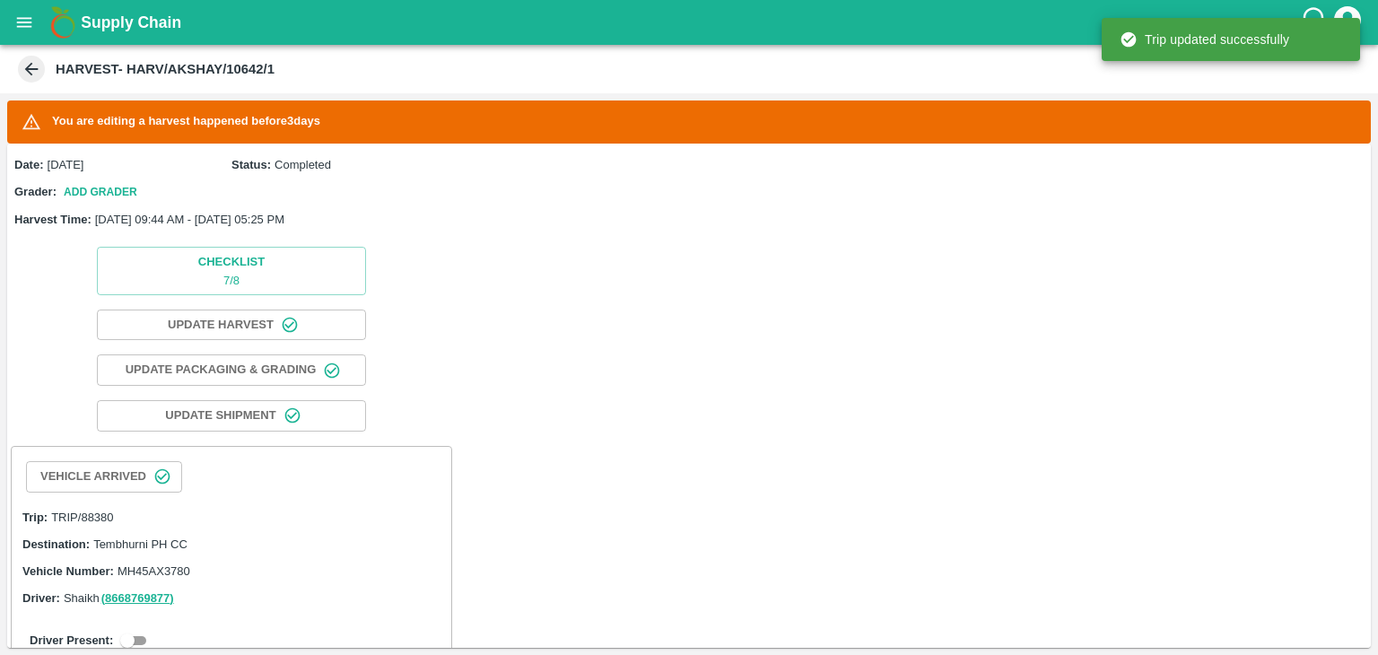
scroll to position [260, 0]
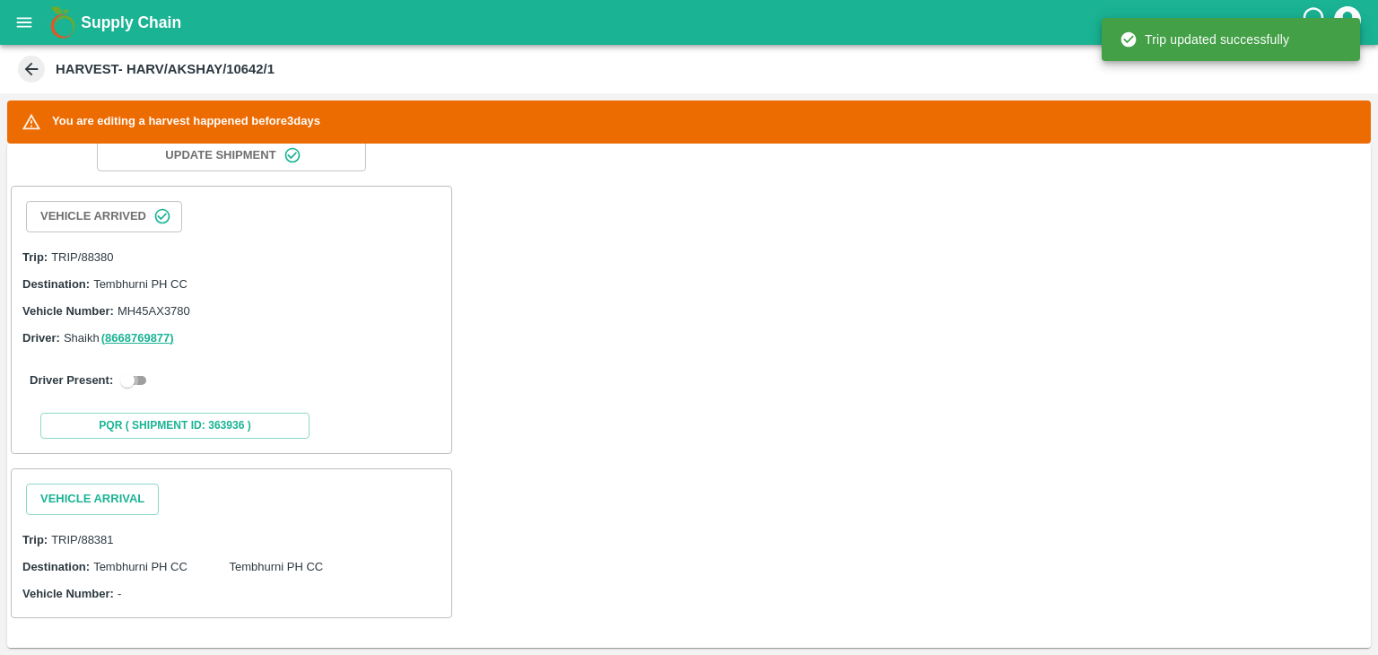
click at [124, 379] on input "checkbox" at bounding box center [127, 381] width 65 height 22
checkbox input "true"
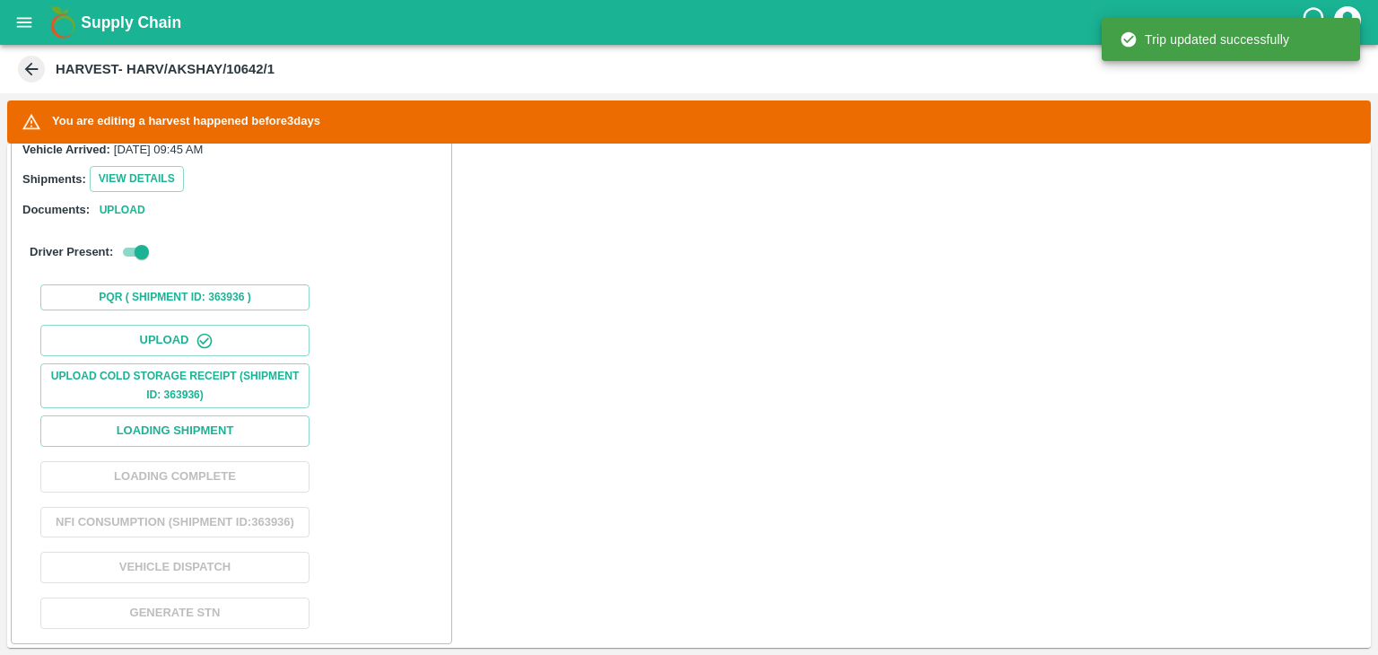
scroll to position [511, 0]
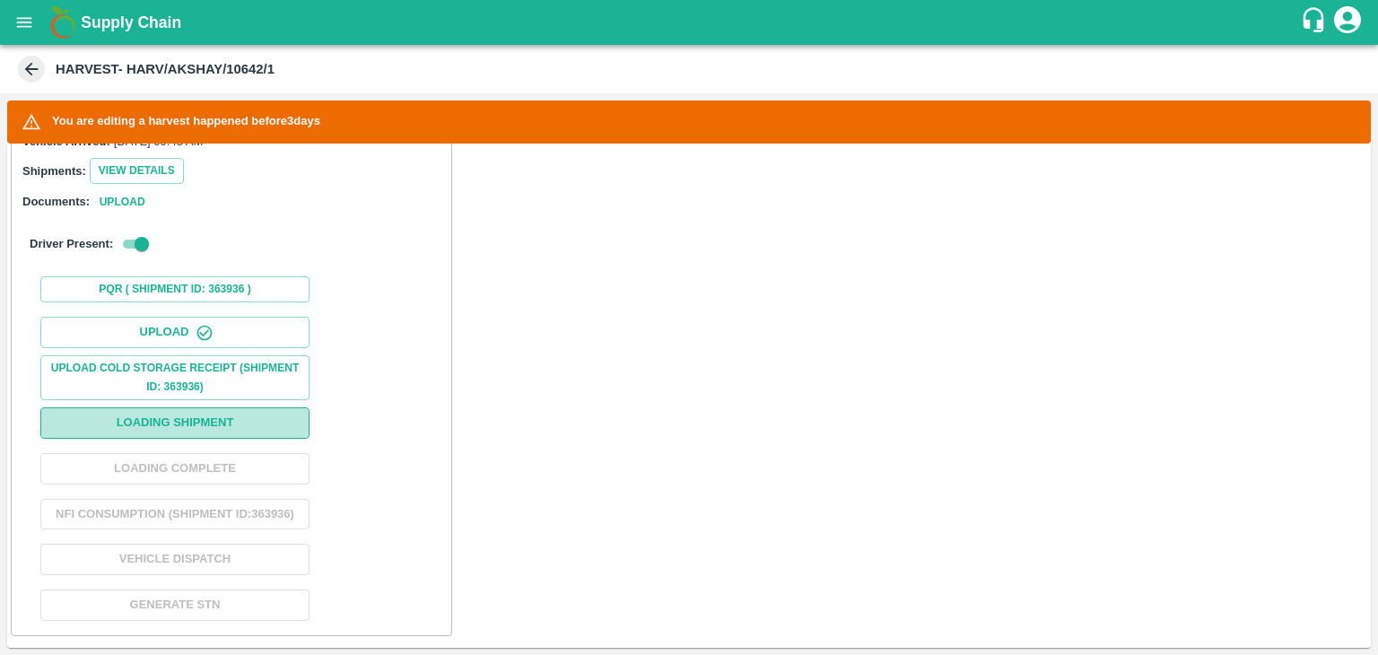
click at [244, 432] on button "Loading Shipment" at bounding box center [174, 422] width 269 height 31
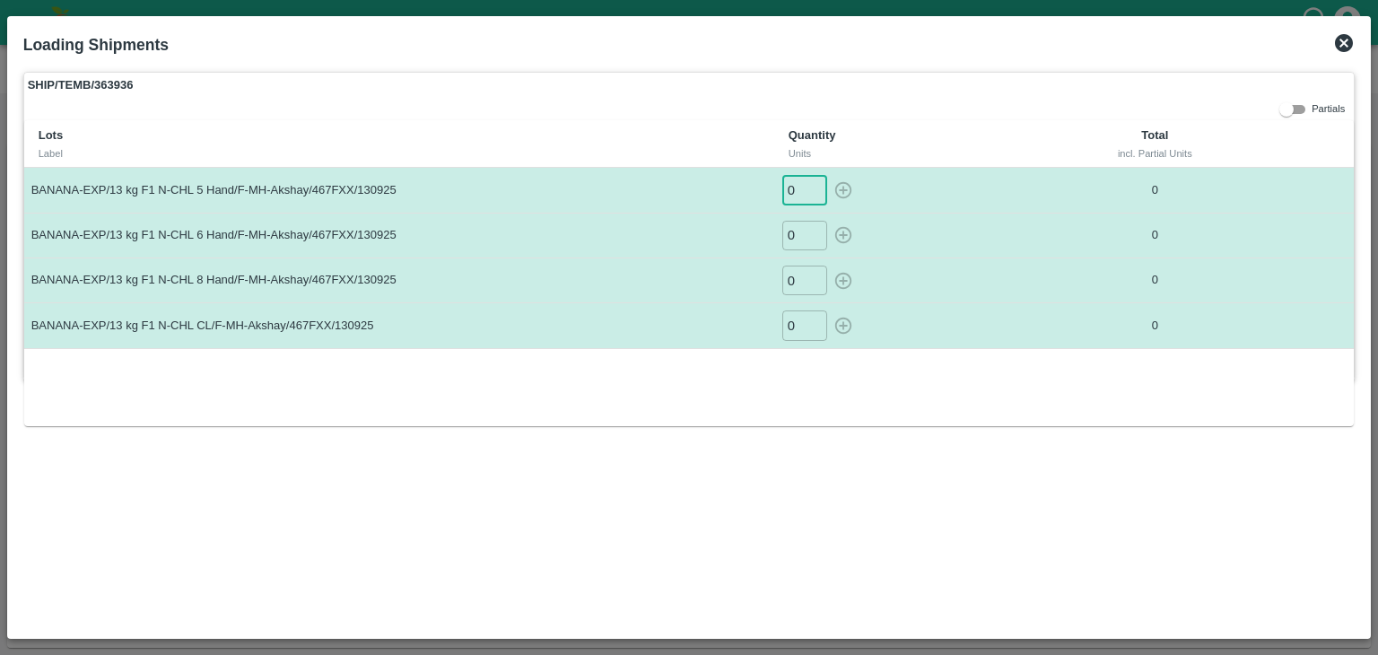
click at [803, 192] on input "0" at bounding box center [804, 190] width 45 height 30
type input "059"
click at [829, 175] on button "button" at bounding box center [843, 190] width 29 height 30
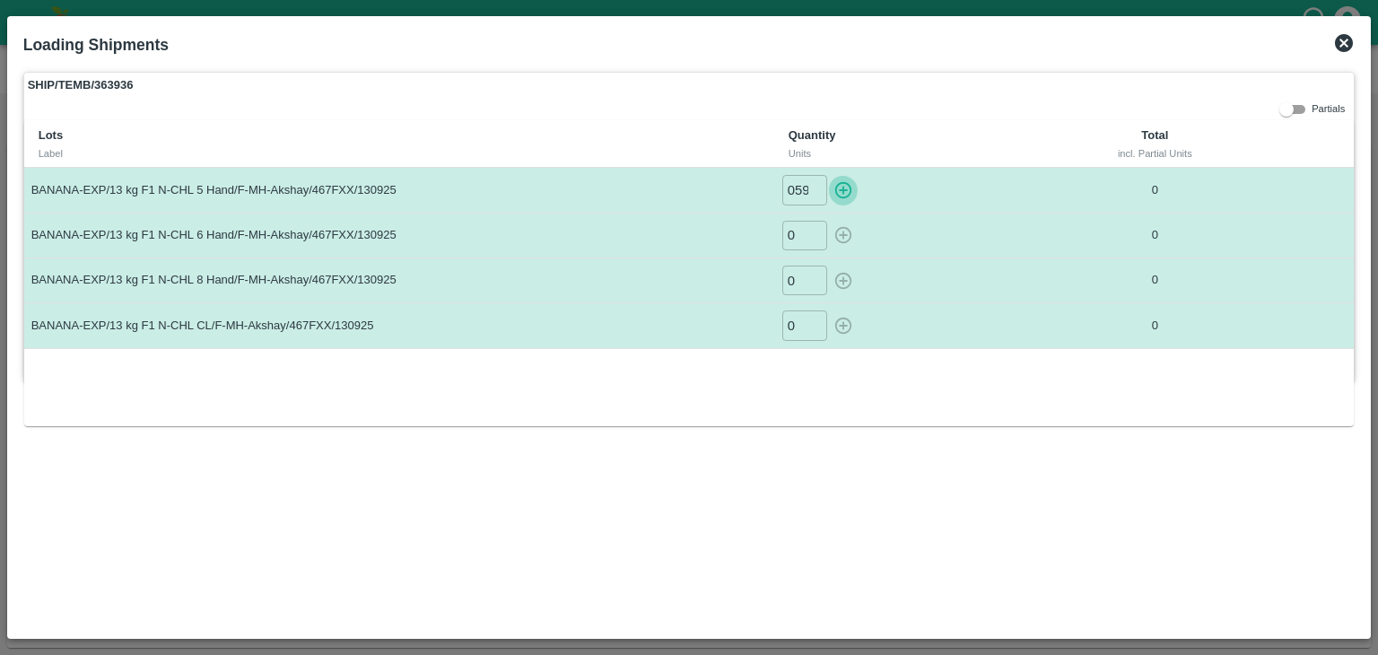
type input "0"
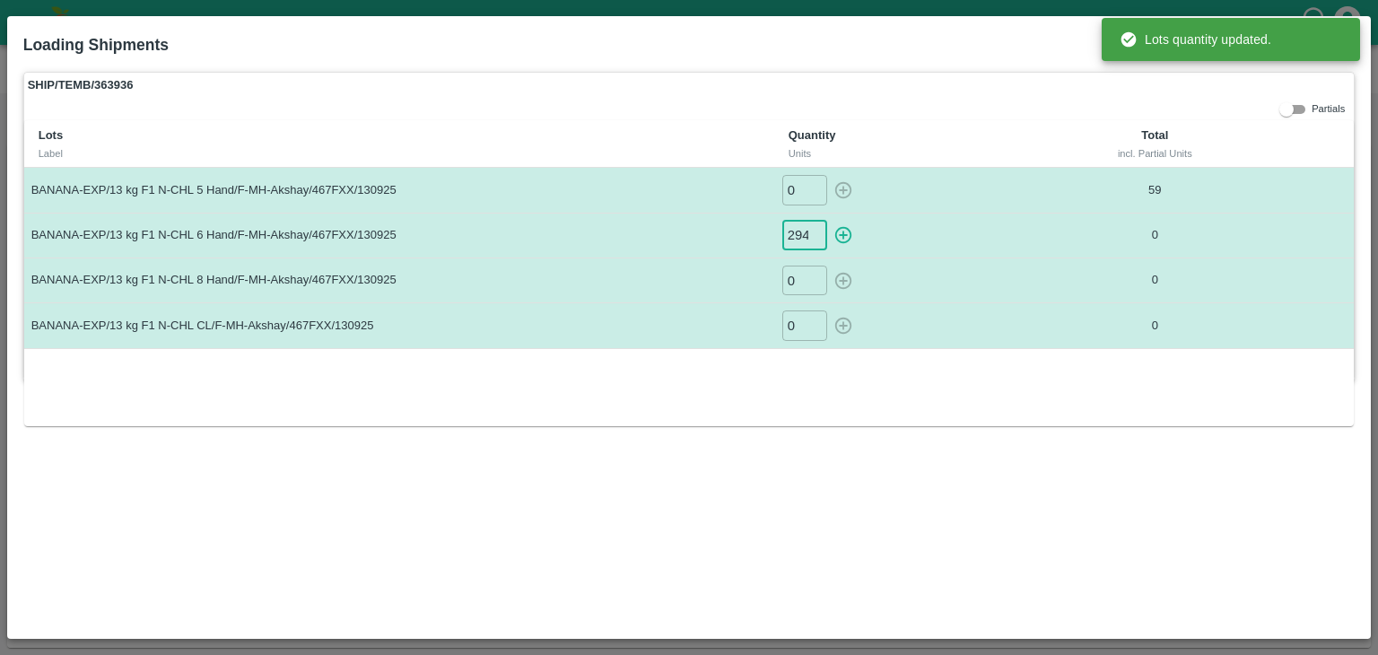
scroll to position [0, 1]
type input "294"
click at [829, 221] on button "button" at bounding box center [843, 236] width 29 height 30
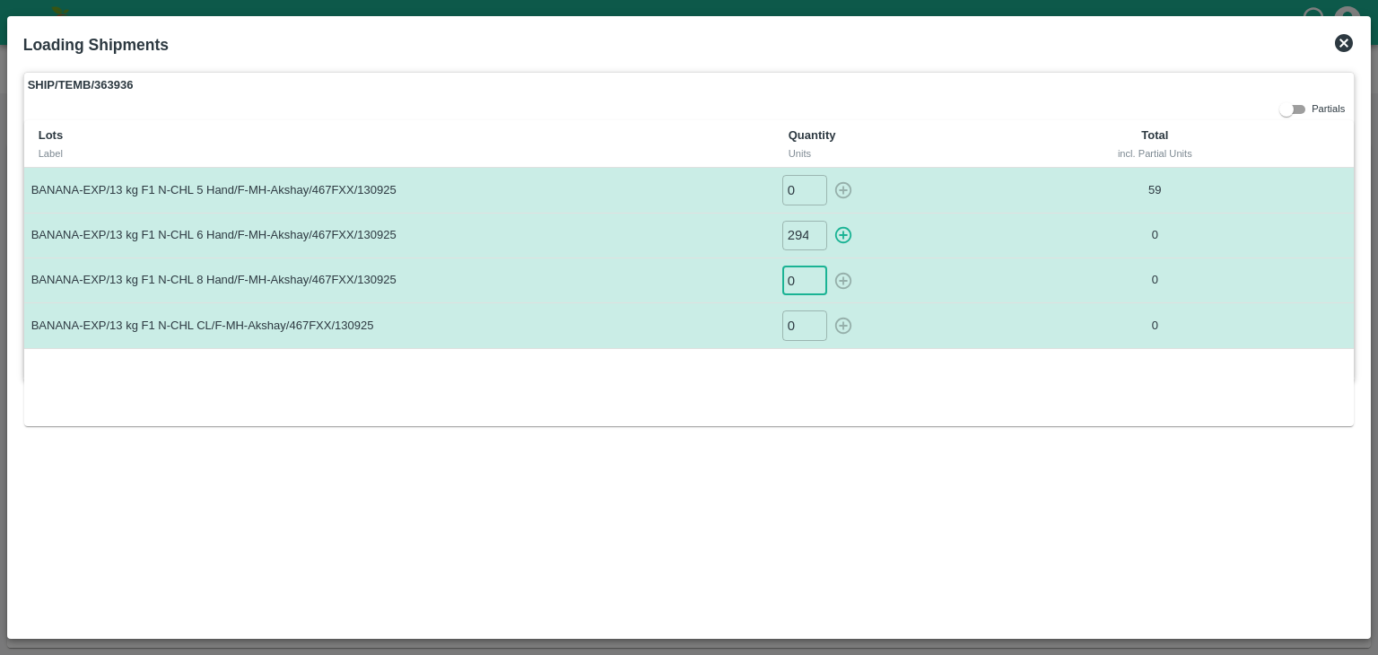
type input "0"
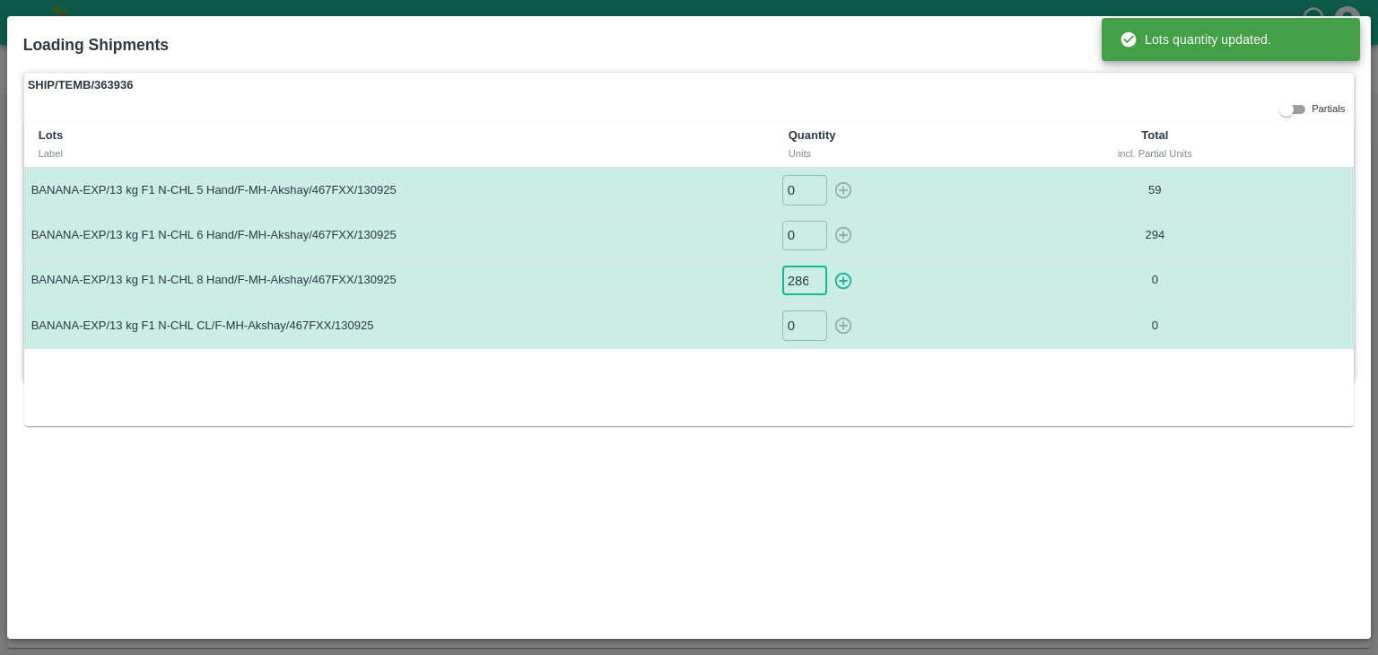
scroll to position [0, 1]
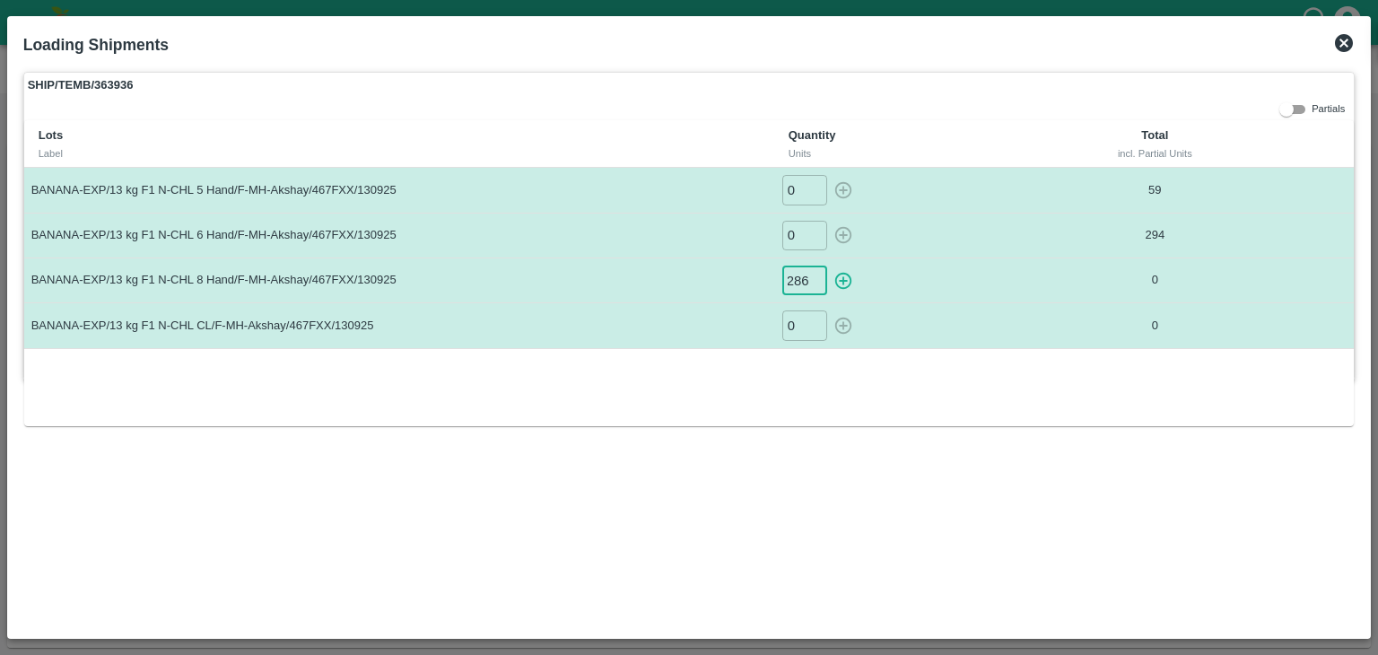
type input "286"
click at [829, 266] on button "button" at bounding box center [843, 281] width 29 height 30
type input "0"
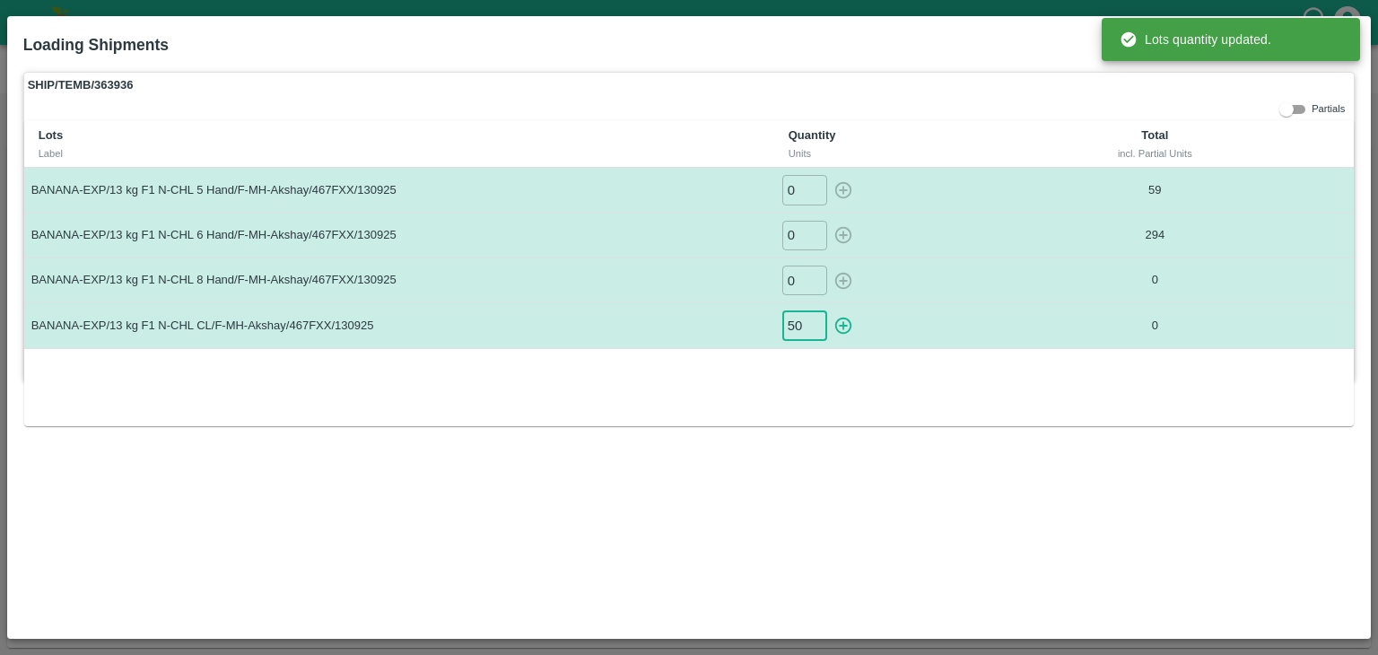
type input "50"
click at [829, 310] on button "button" at bounding box center [843, 325] width 29 height 30
type input "0"
click at [1070, 381] on div "Lots Label Quantity Units Total incl. Partial Units BANANA-EXP/13 kg F1 N-CHL 5…" at bounding box center [689, 273] width 1331 height 306
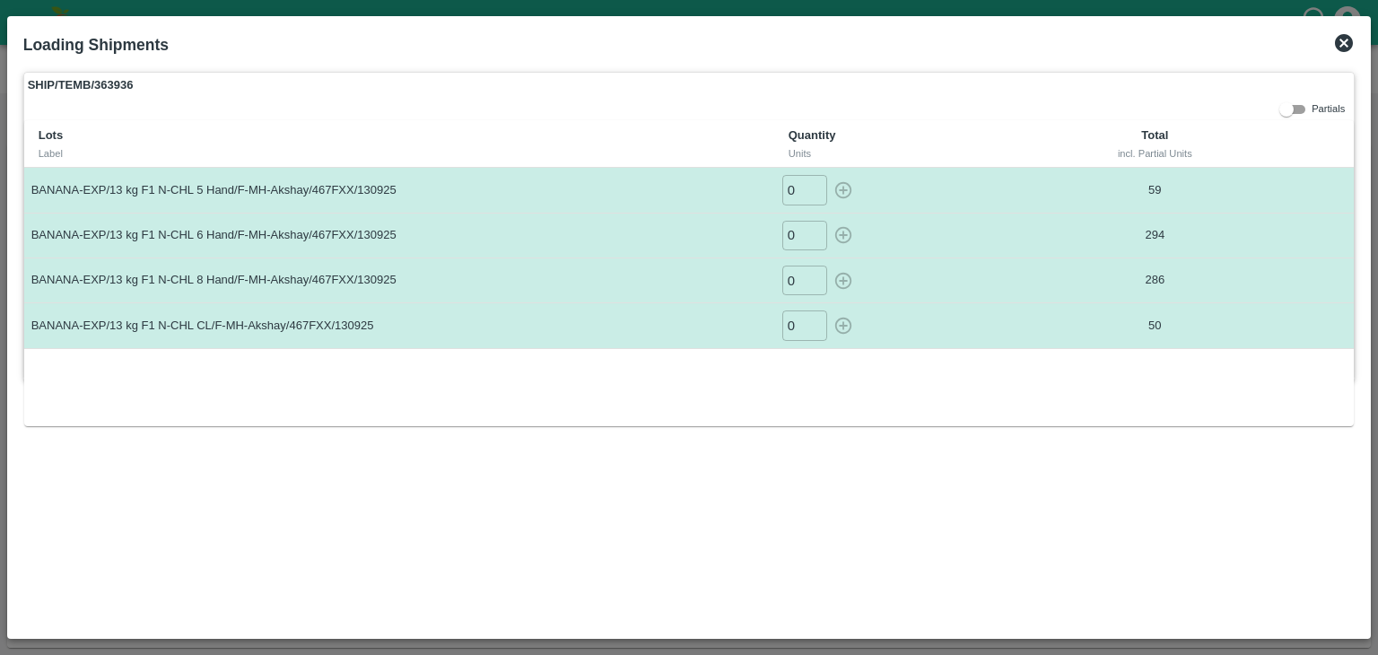
click at [1345, 33] on icon at bounding box center [1344, 43] width 22 height 22
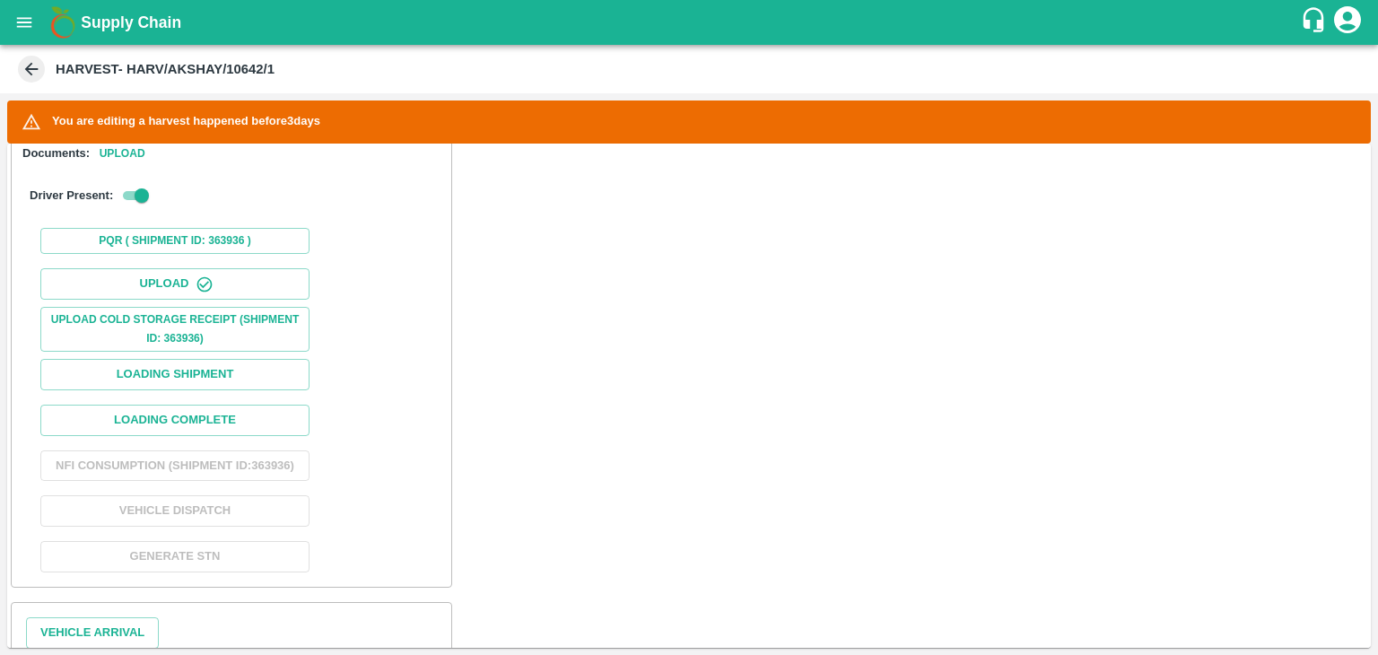
scroll to position [711, 0]
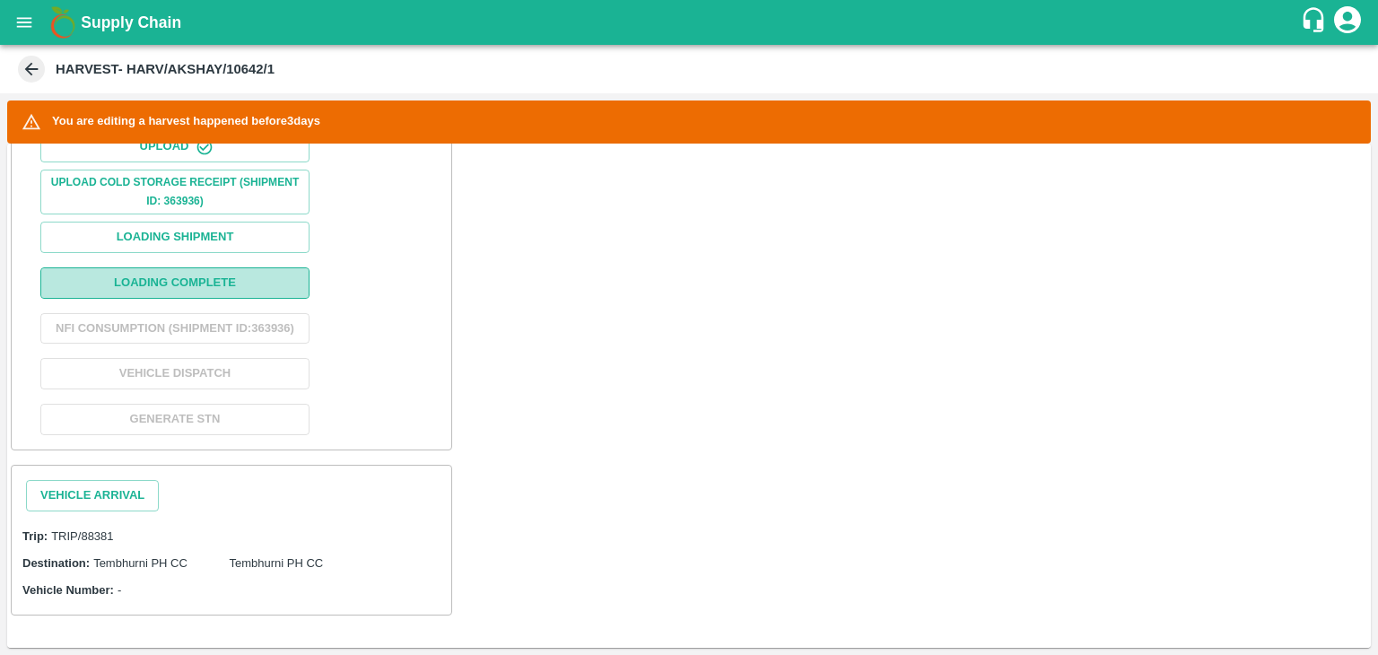
click at [196, 267] on button "Loading Complete" at bounding box center [174, 282] width 269 height 31
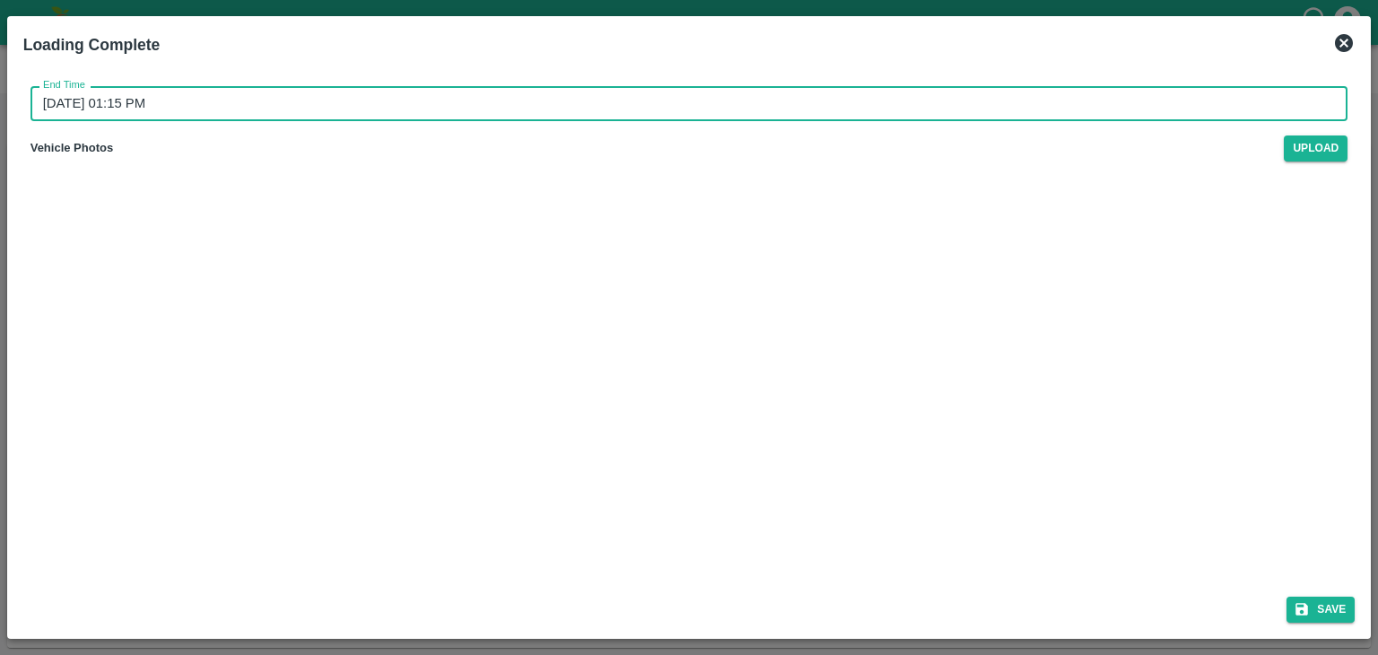
click at [642, 94] on input "16/09/2025 01:15 PM" at bounding box center [684, 103] width 1306 height 34
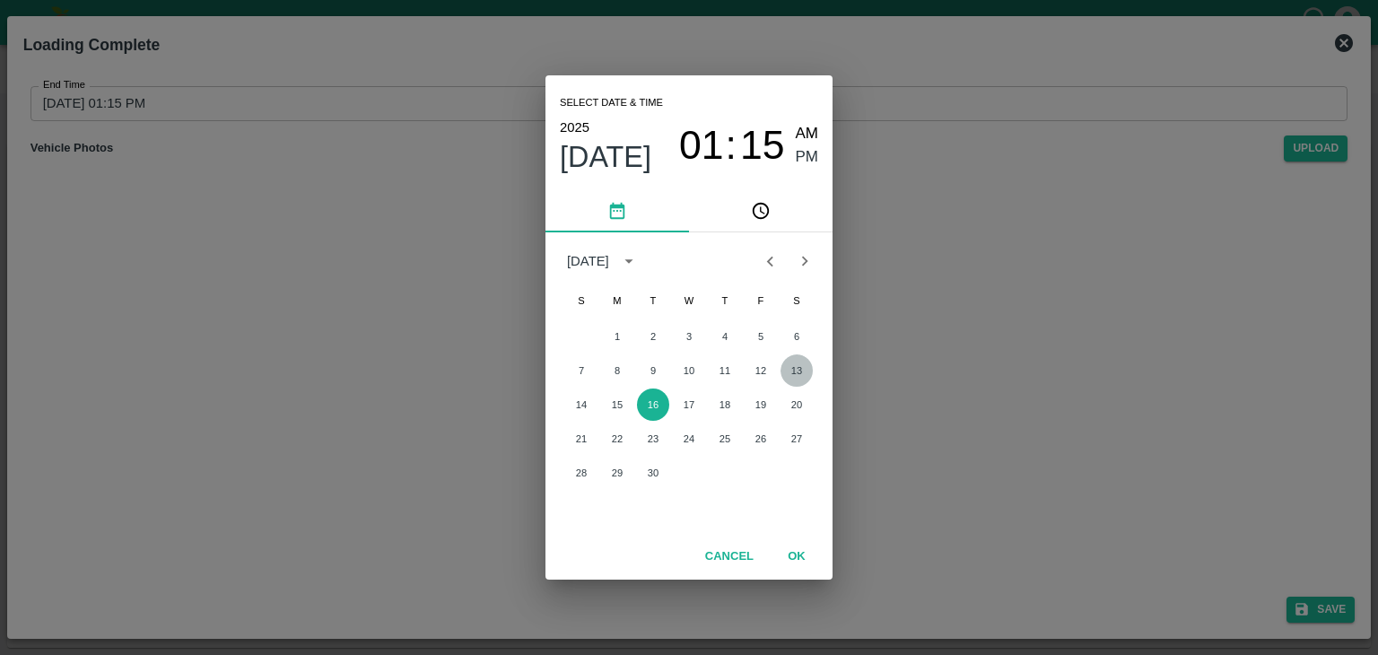
click at [794, 366] on button "13" at bounding box center [797, 370] width 32 height 32
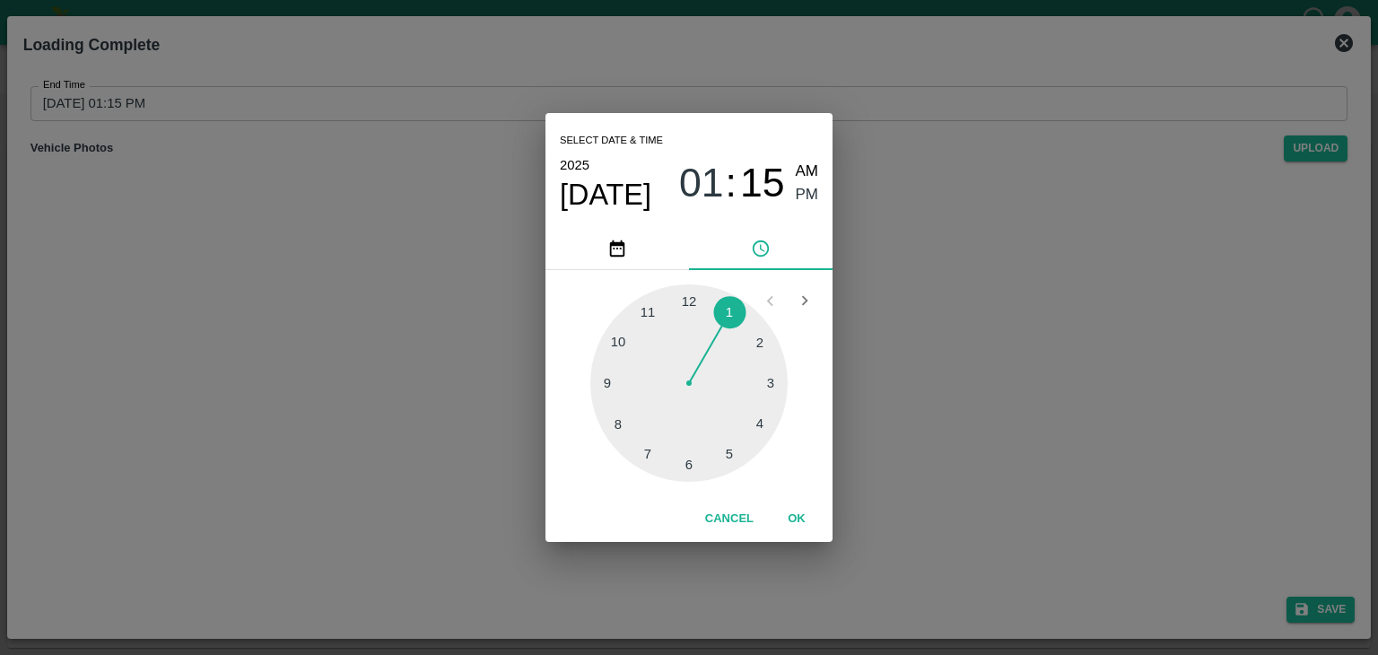
click at [737, 448] on div at bounding box center [688, 382] width 197 height 197
click at [792, 529] on button "OK" at bounding box center [796, 518] width 57 height 31
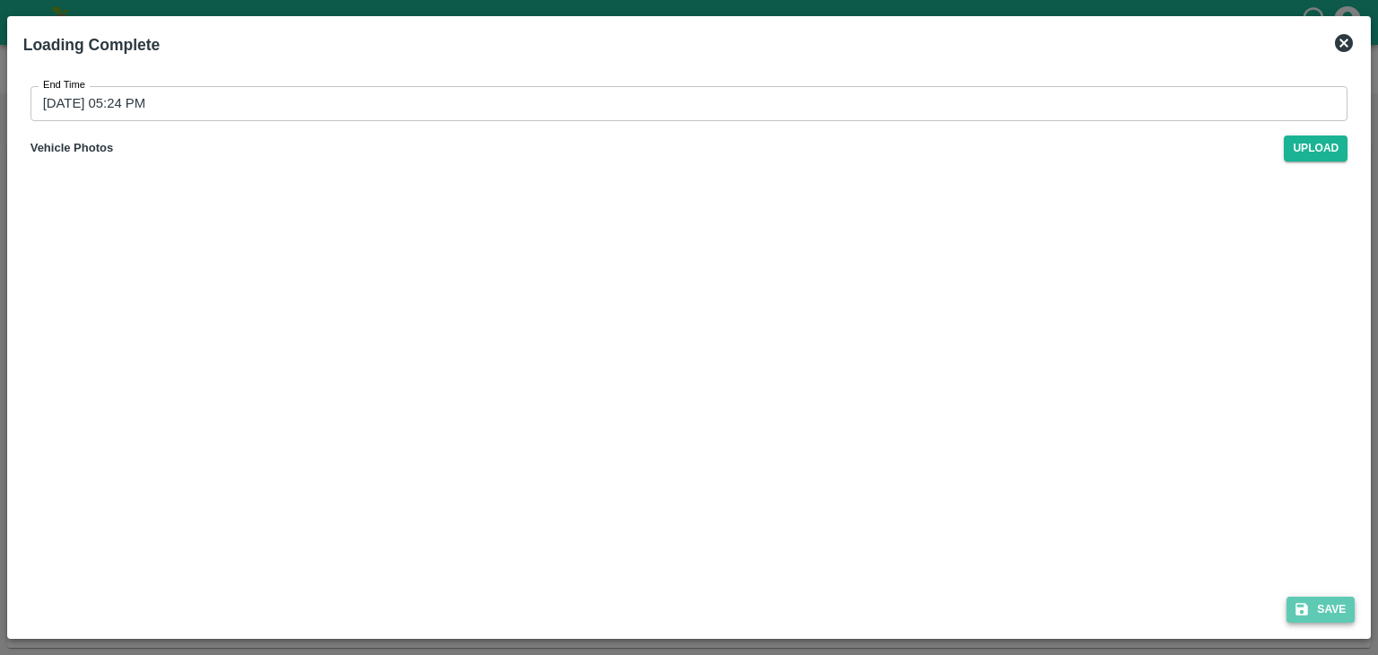
click at [1326, 611] on button "Save" at bounding box center [1321, 610] width 68 height 26
type input "16/09/2025 01:16 PM"
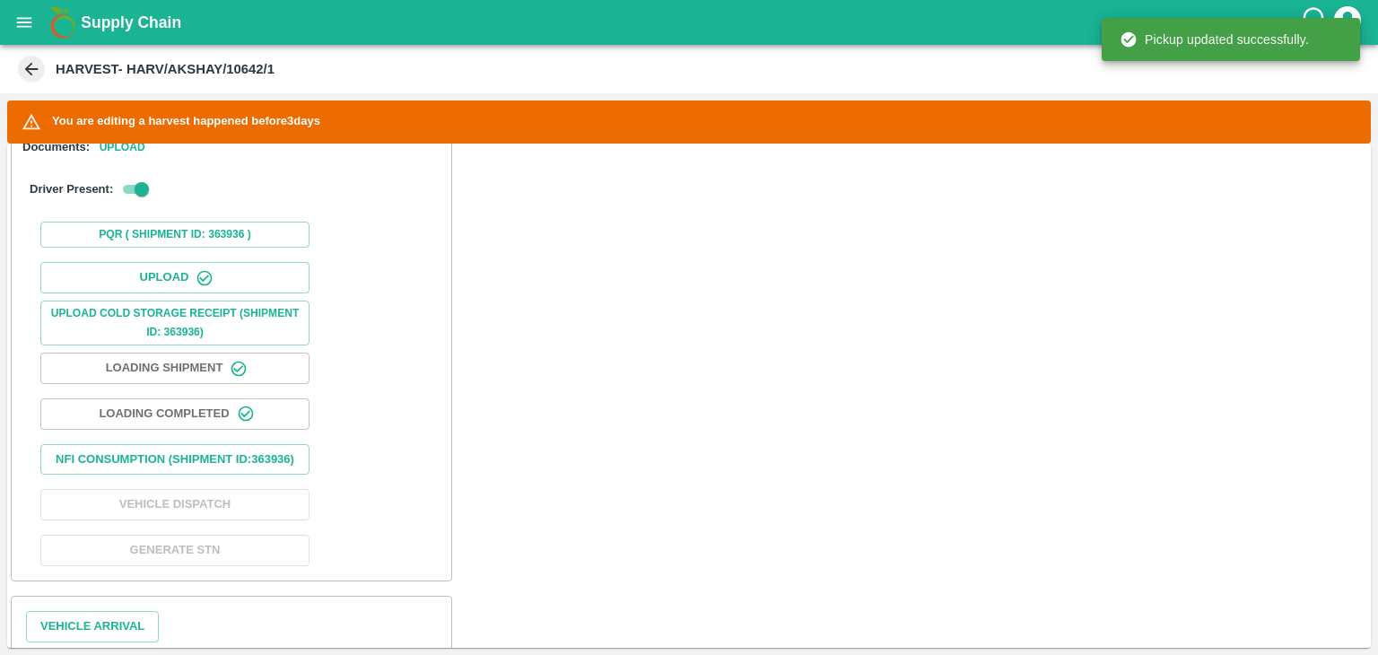
scroll to position [580, 0]
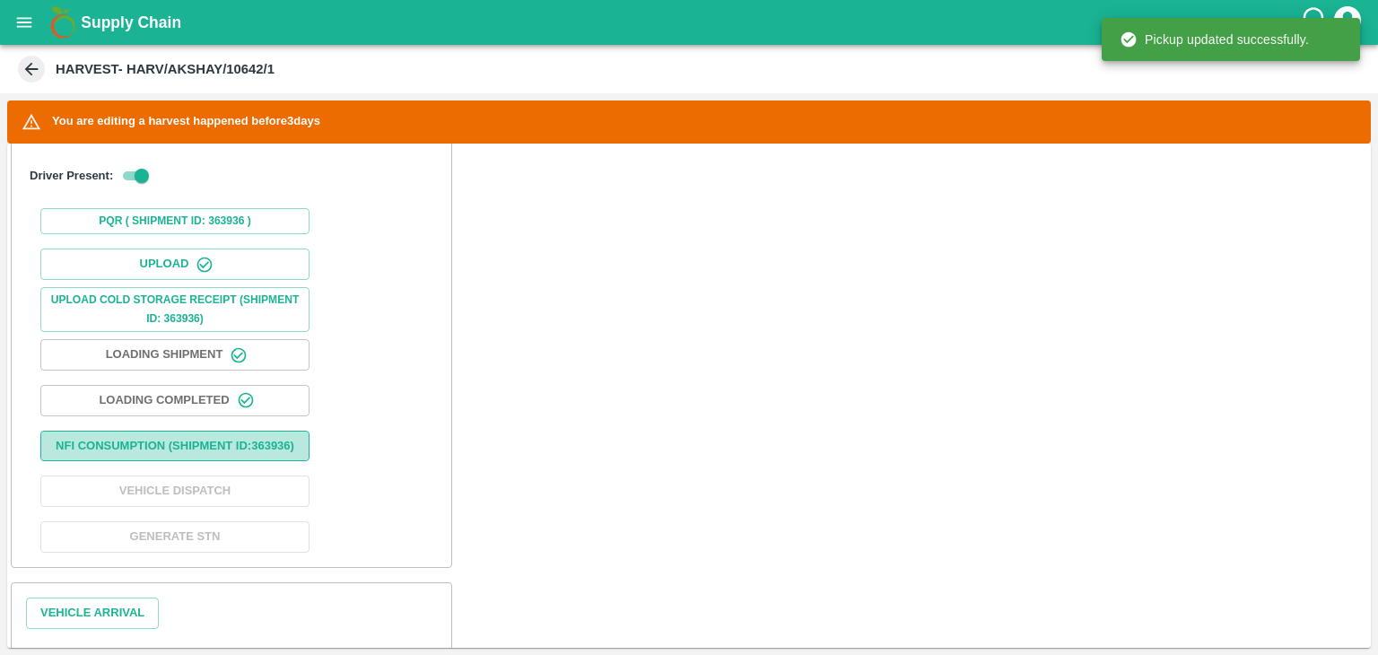
click at [214, 452] on button "Nfi Consumption (SHIPMENT ID: 363936 )" at bounding box center [174, 446] width 269 height 31
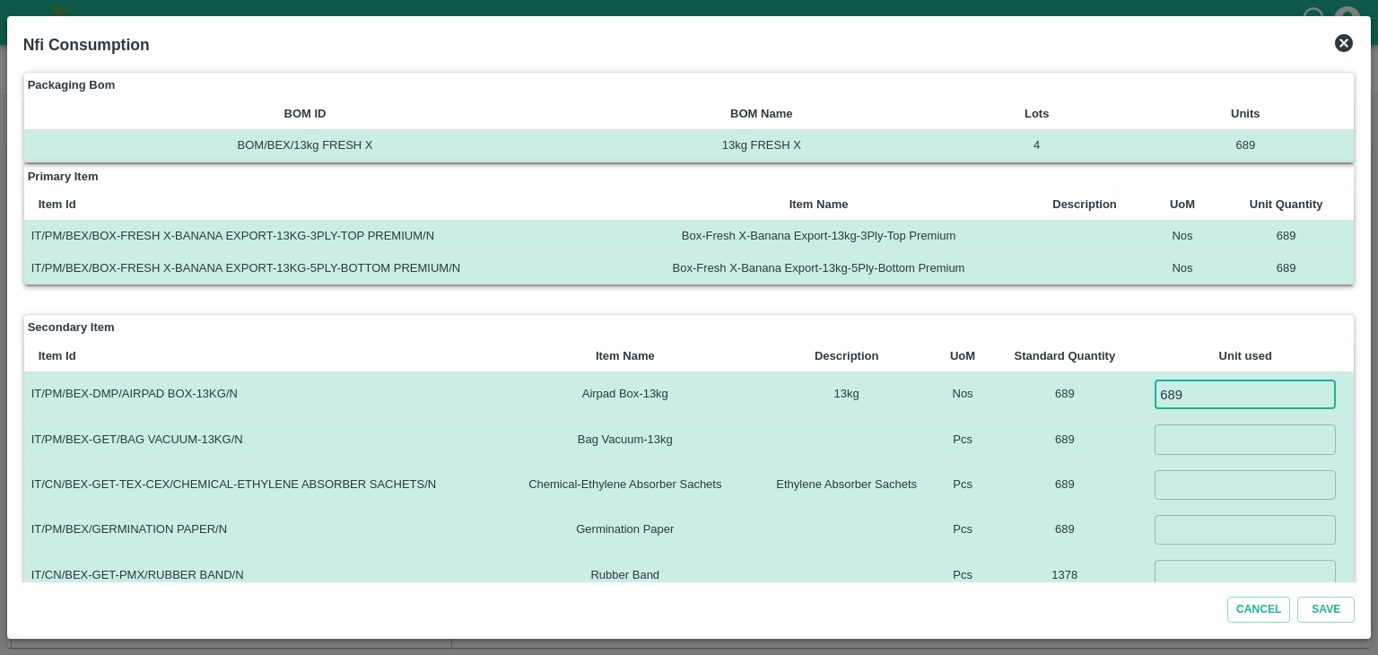
type input "689"
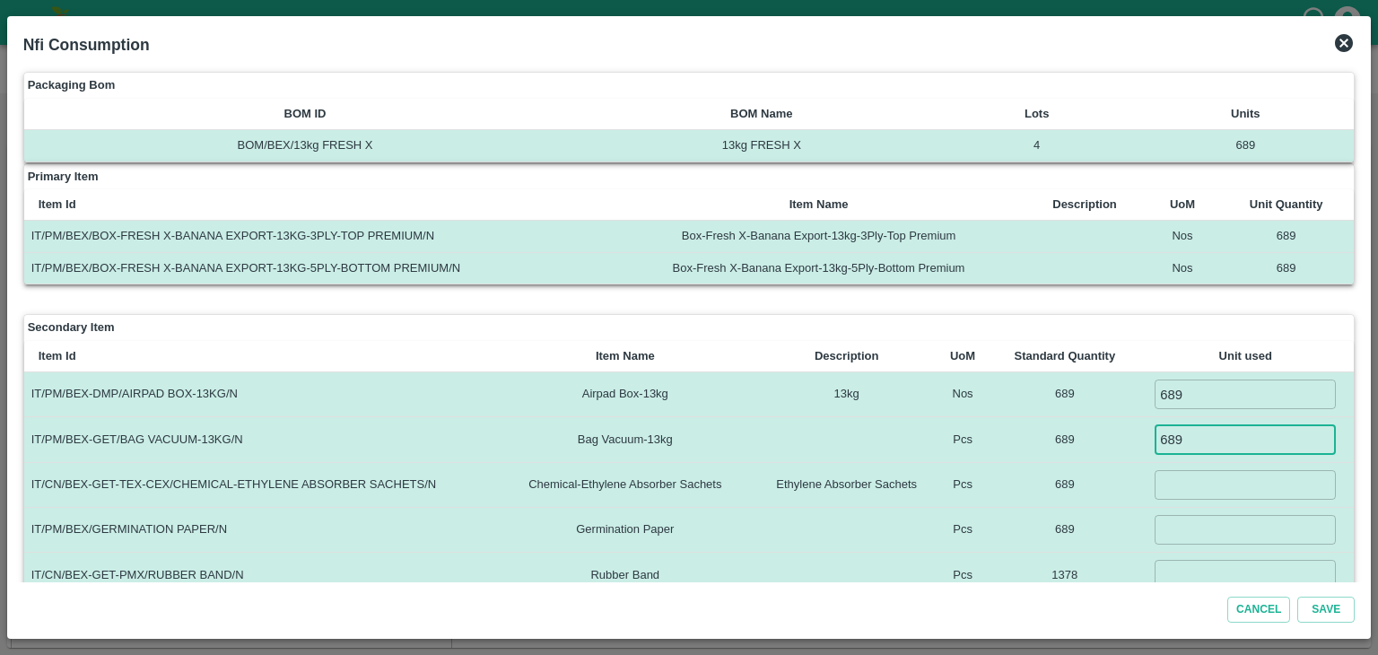
type input "689"
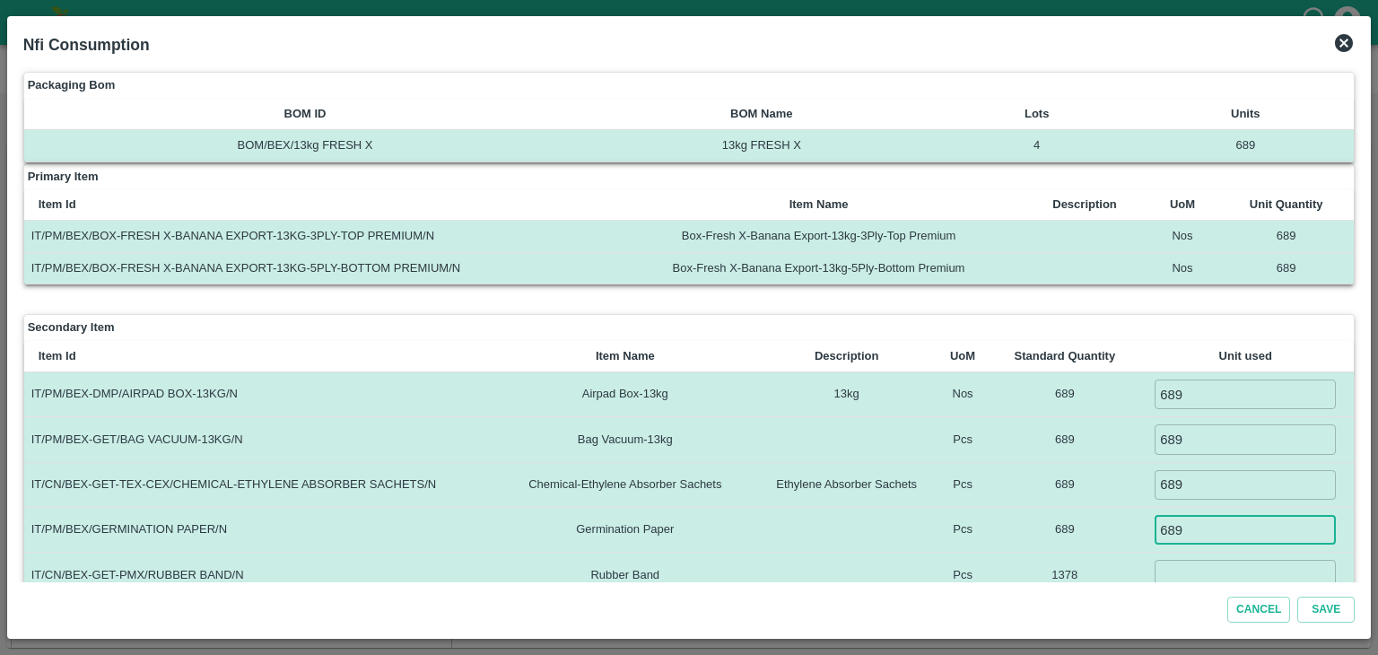
type input "689"
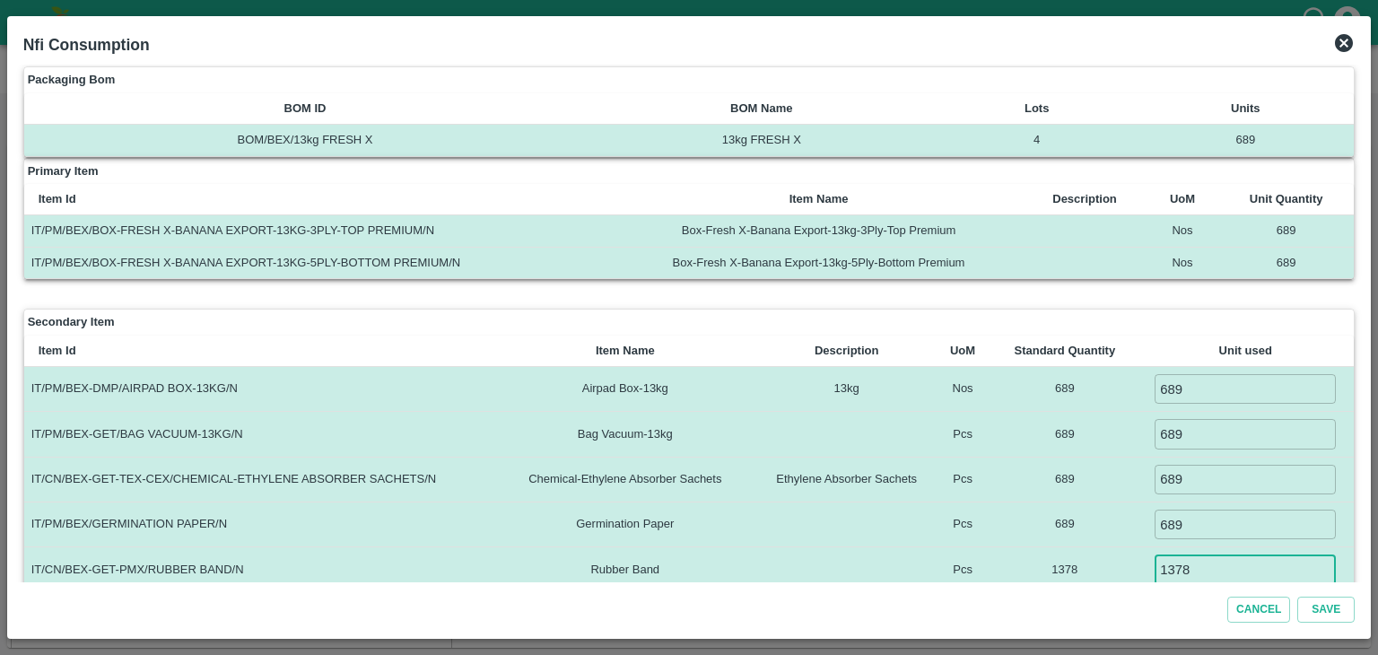
type input "1378"
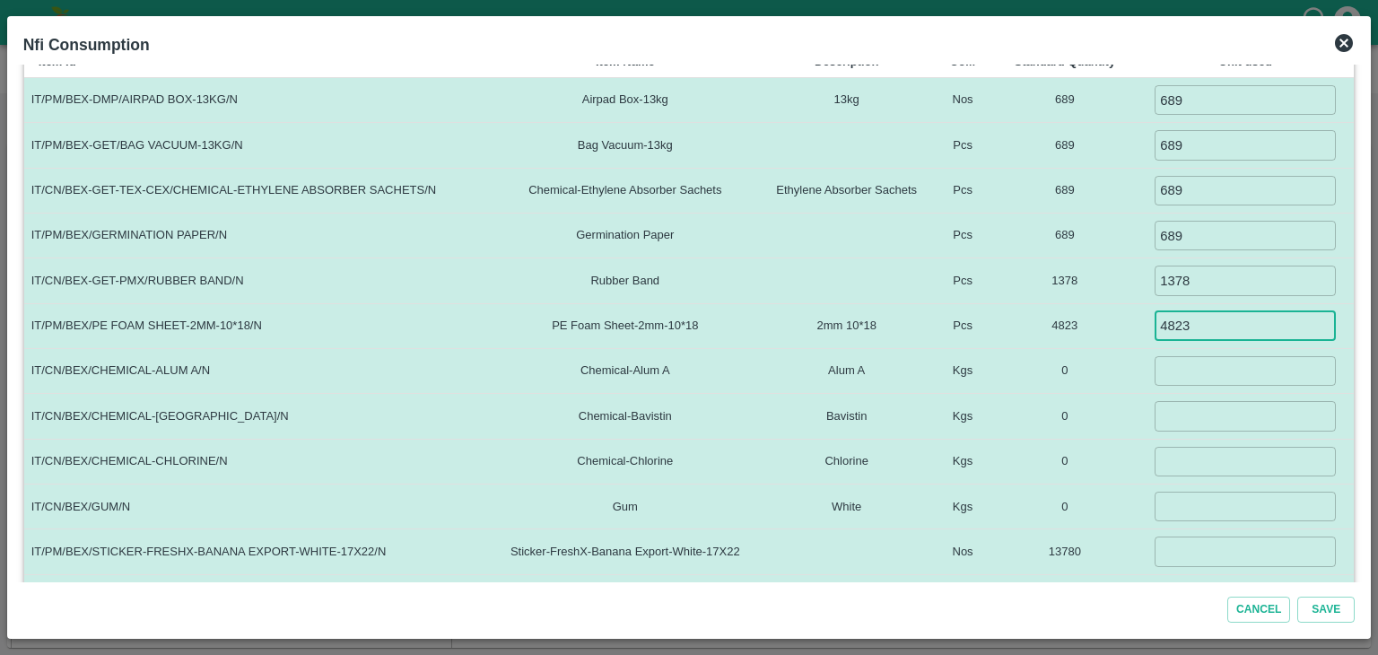
type input "4823"
type input "5"
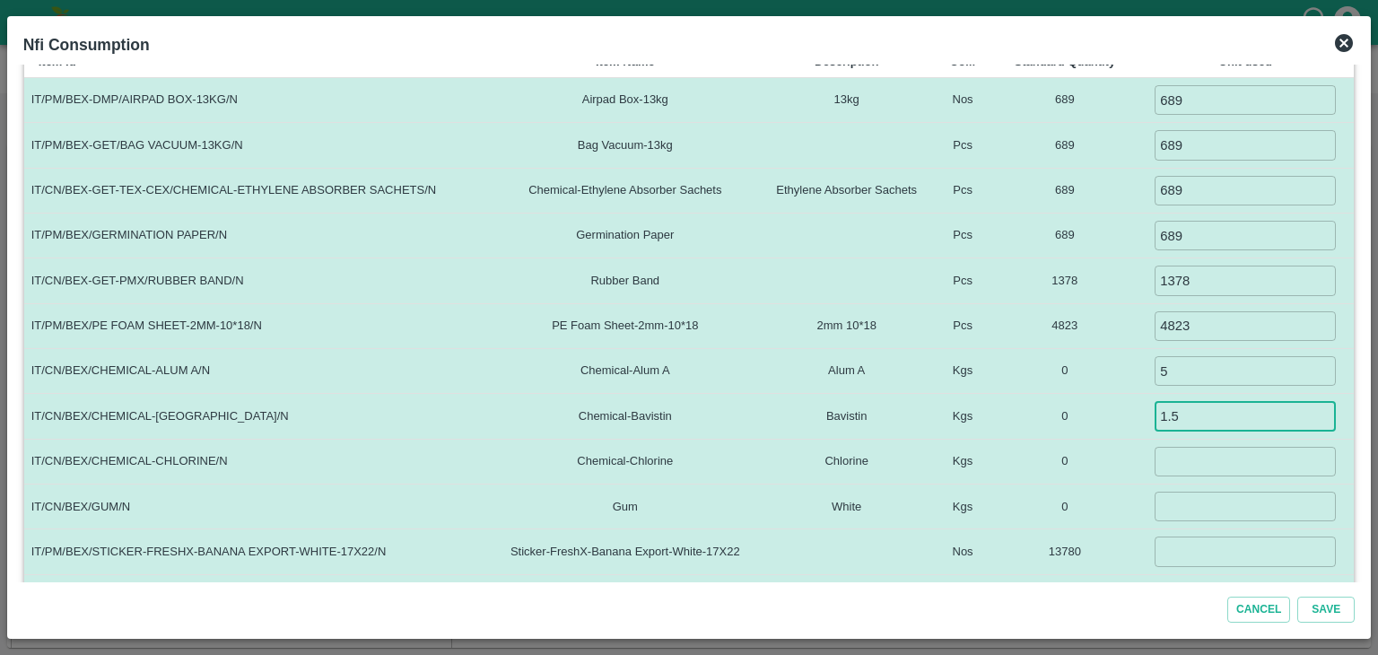
type input "1.5"
type input "0.1"
type input "4"
type input "3"
type input "10000"
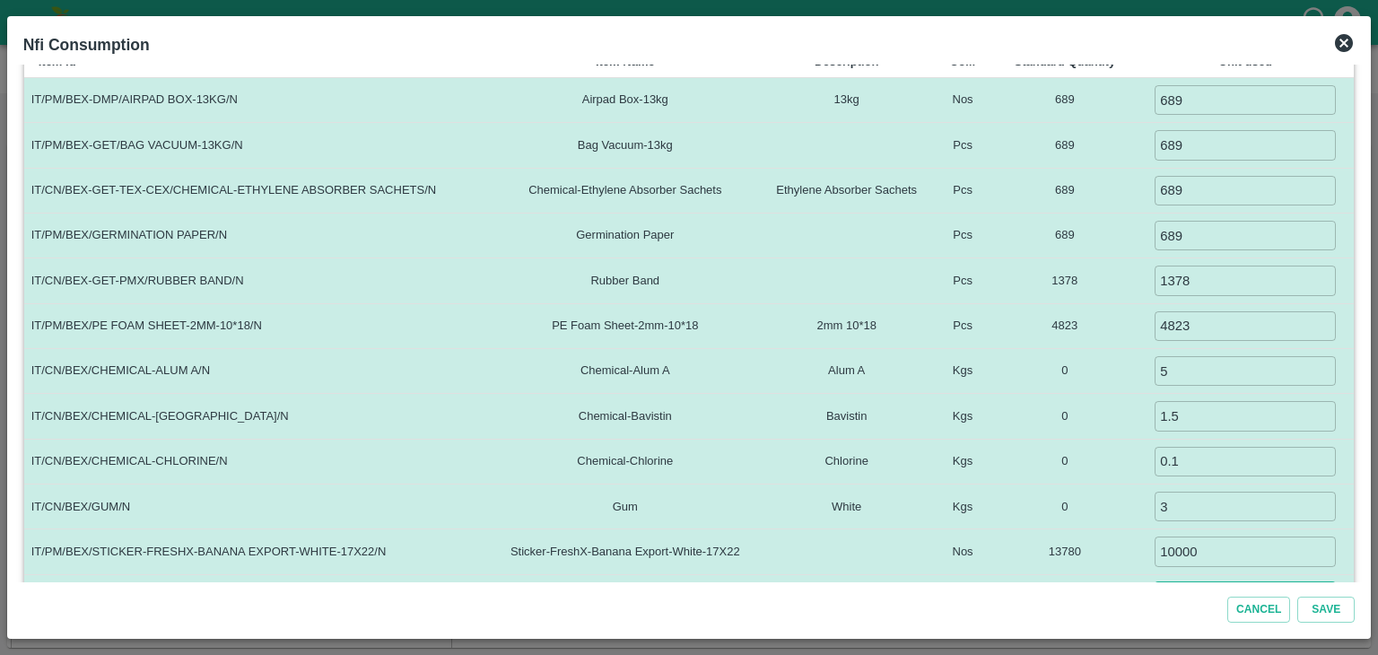
scroll to position [320, 0]
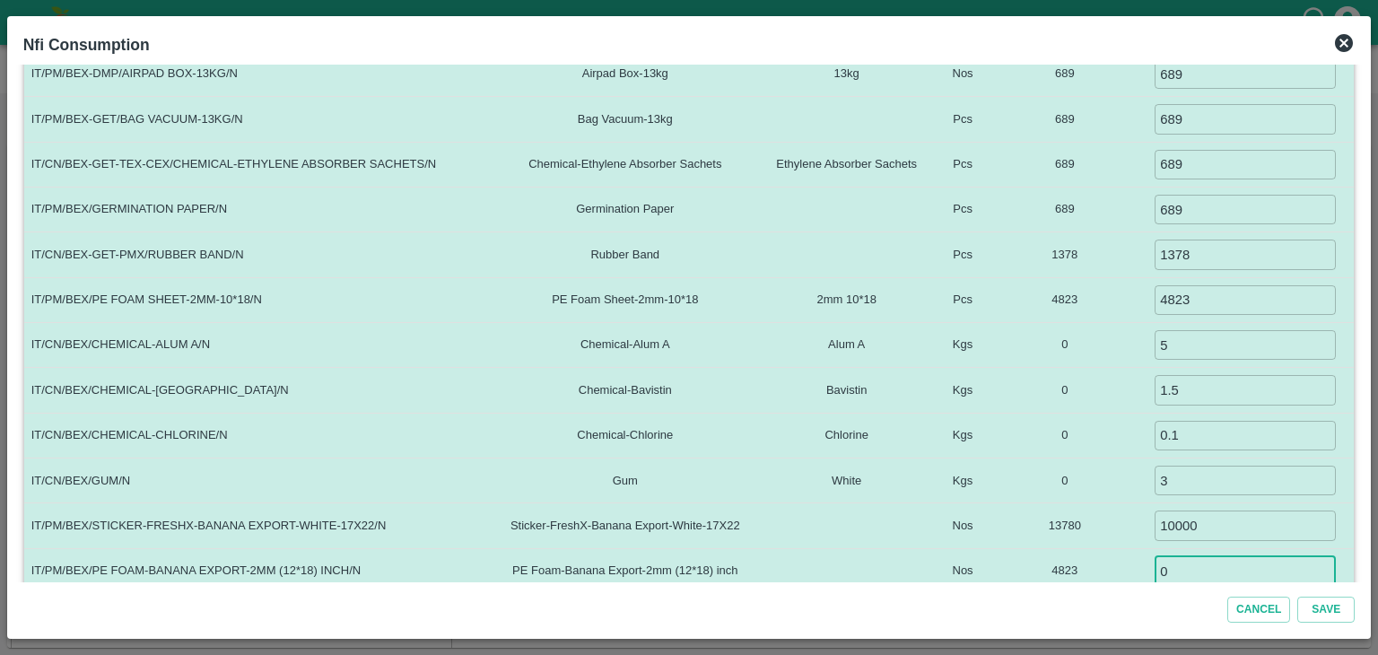
type input "0"
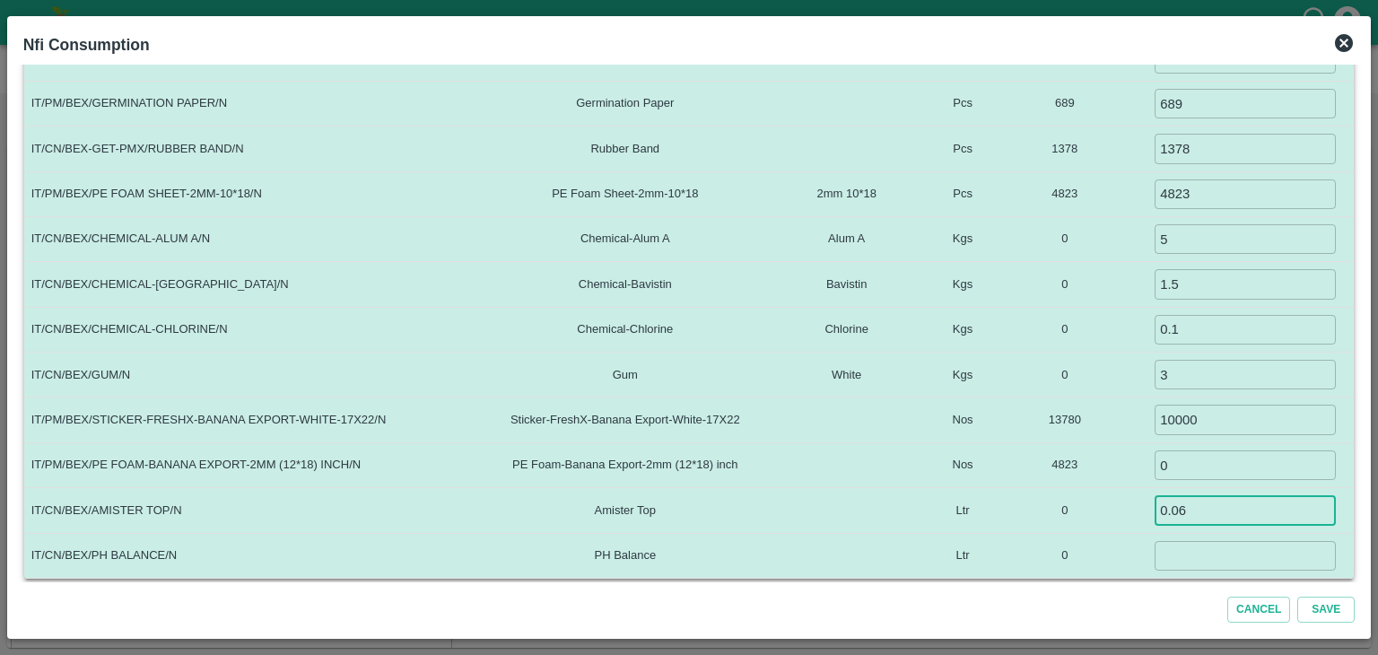
type input "0.06"
type input "0.035"
click at [1297, 597] on button "Save" at bounding box center [1325, 610] width 57 height 26
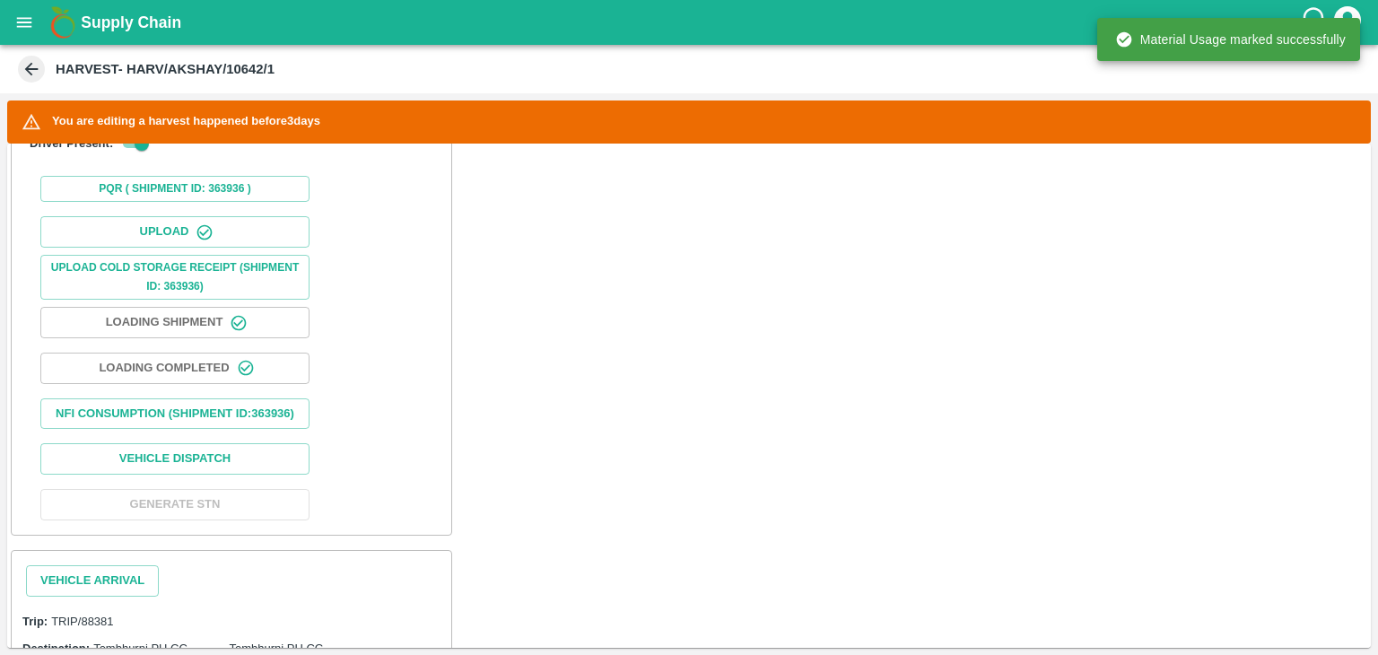
scroll to position [711, 0]
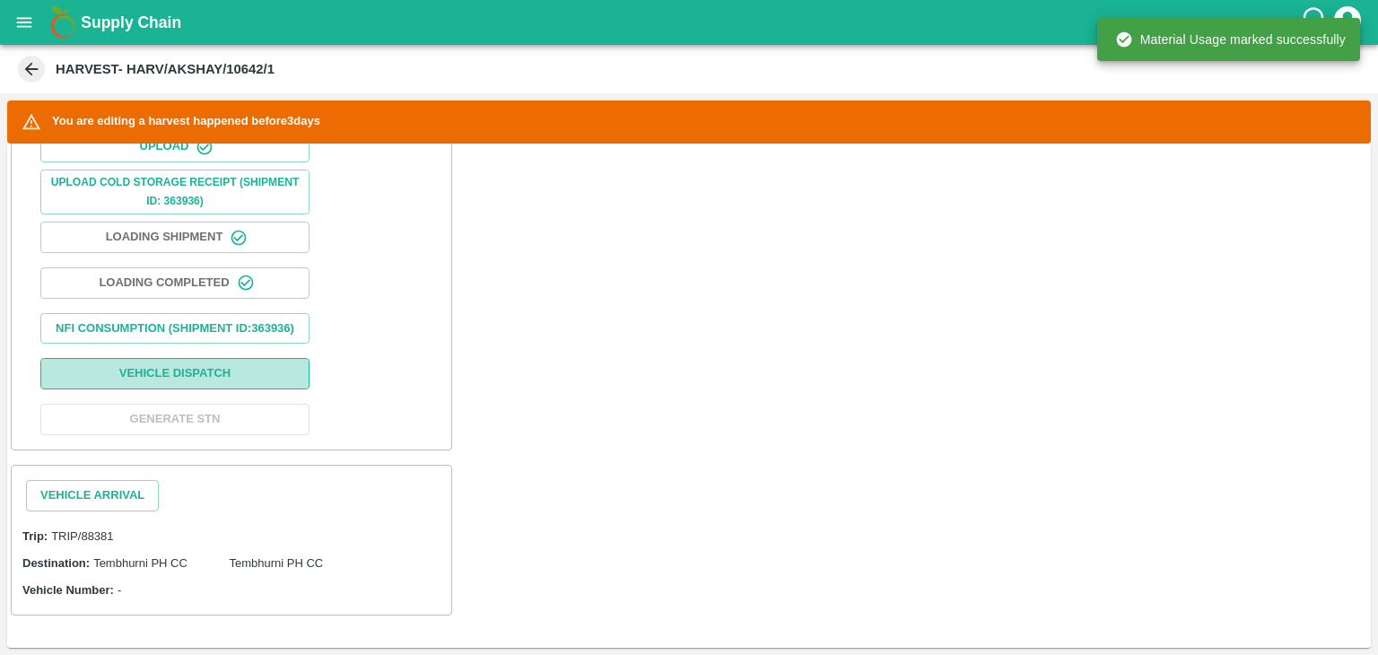
click at [223, 378] on button "Vehicle Dispatch" at bounding box center [174, 373] width 269 height 31
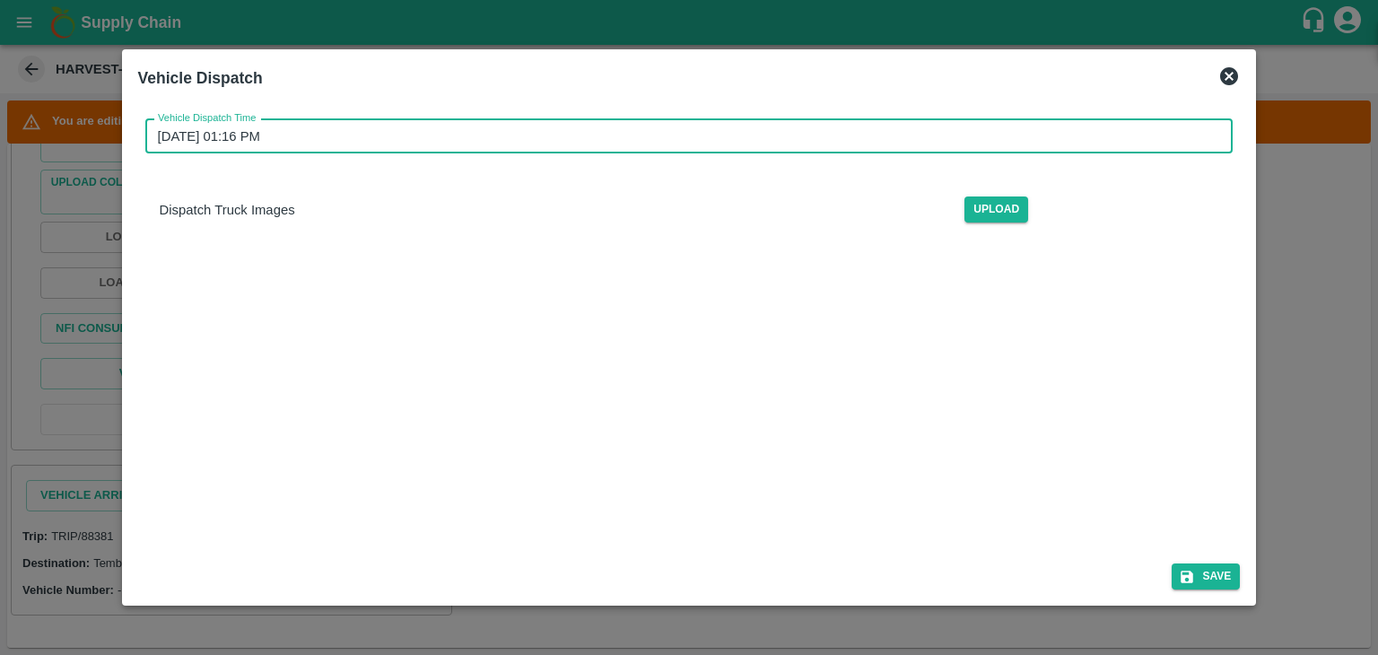
click at [712, 125] on input "16/09/2025 01:16 PM" at bounding box center [683, 136] width 1076 height 34
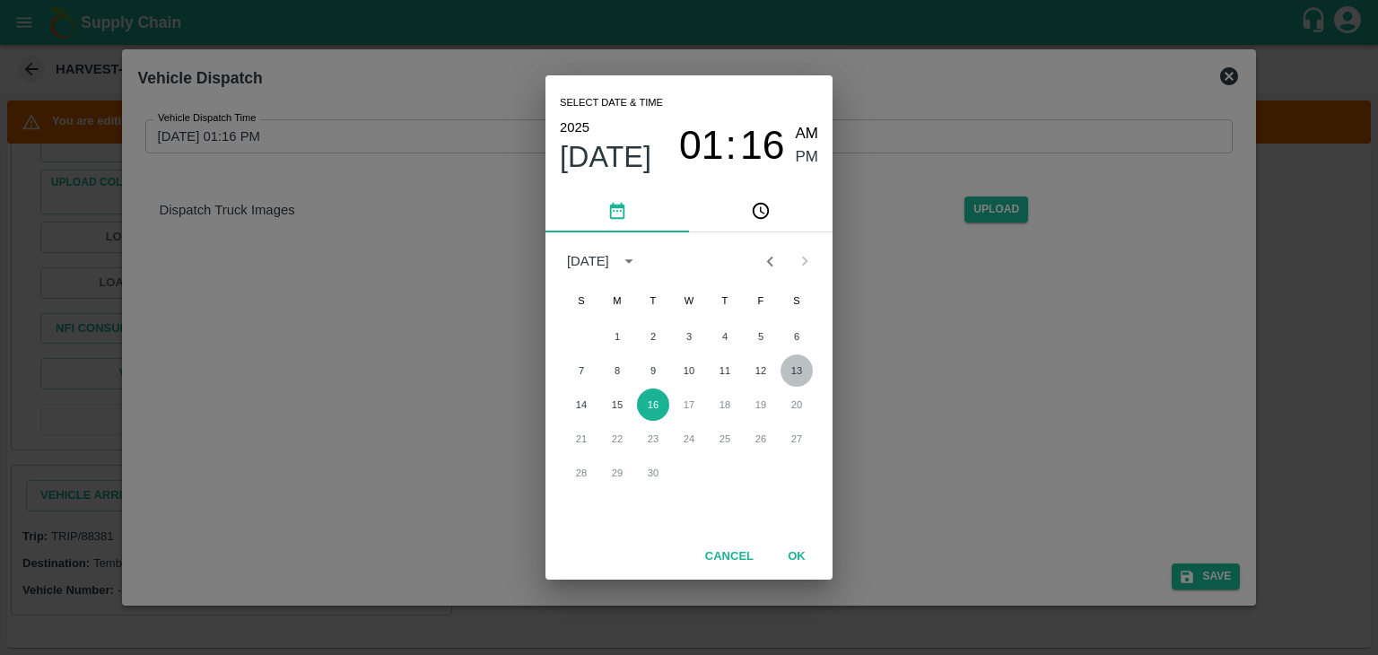
click at [797, 365] on button "13" at bounding box center [797, 370] width 32 height 32
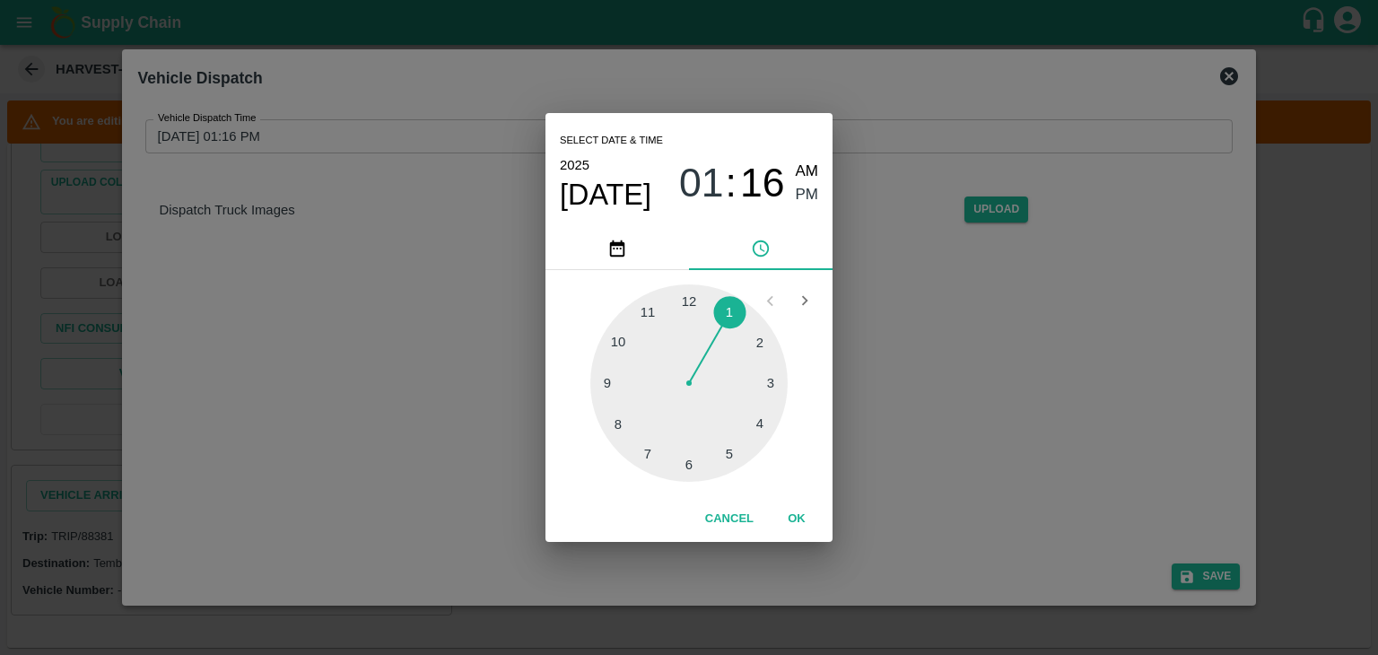
click at [691, 468] on div at bounding box center [688, 382] width 197 height 197
type input "13/09/2025 06:30 PM"
click at [808, 189] on span "PM" at bounding box center [807, 195] width 23 height 24
click at [809, 519] on button "OK" at bounding box center [796, 518] width 57 height 31
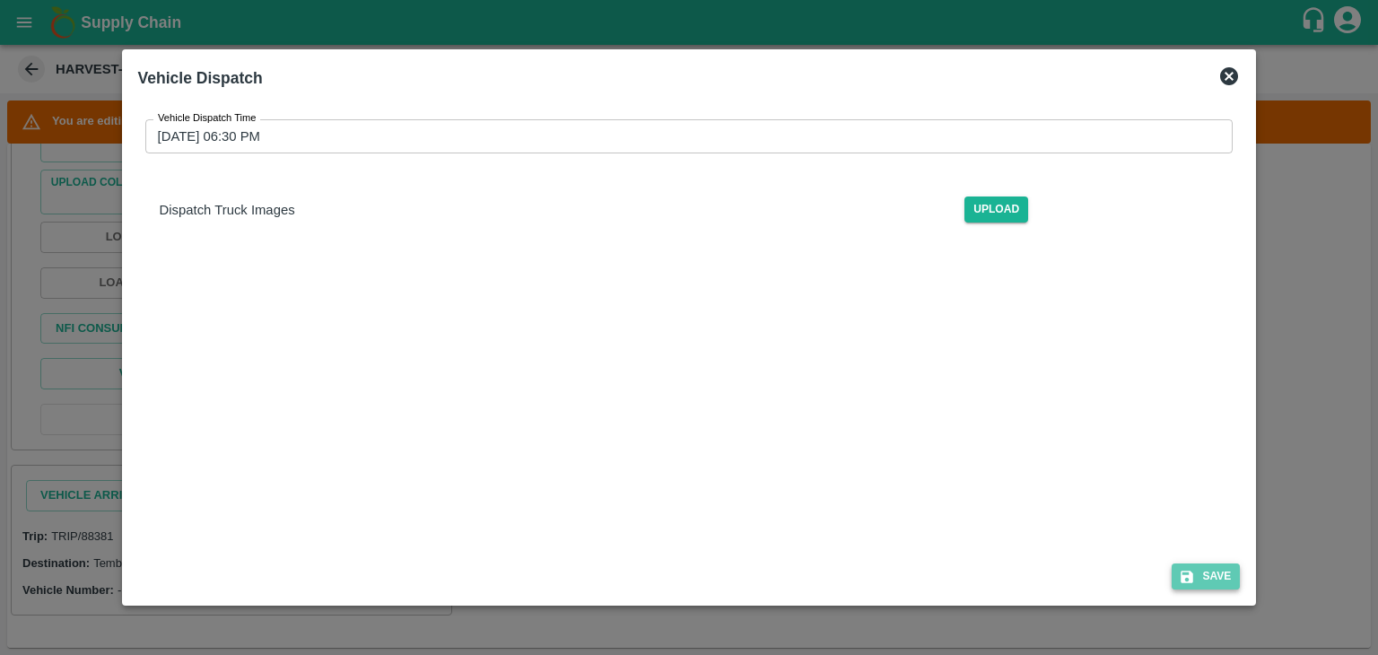
click at [1218, 582] on button "Save" at bounding box center [1206, 577] width 68 height 26
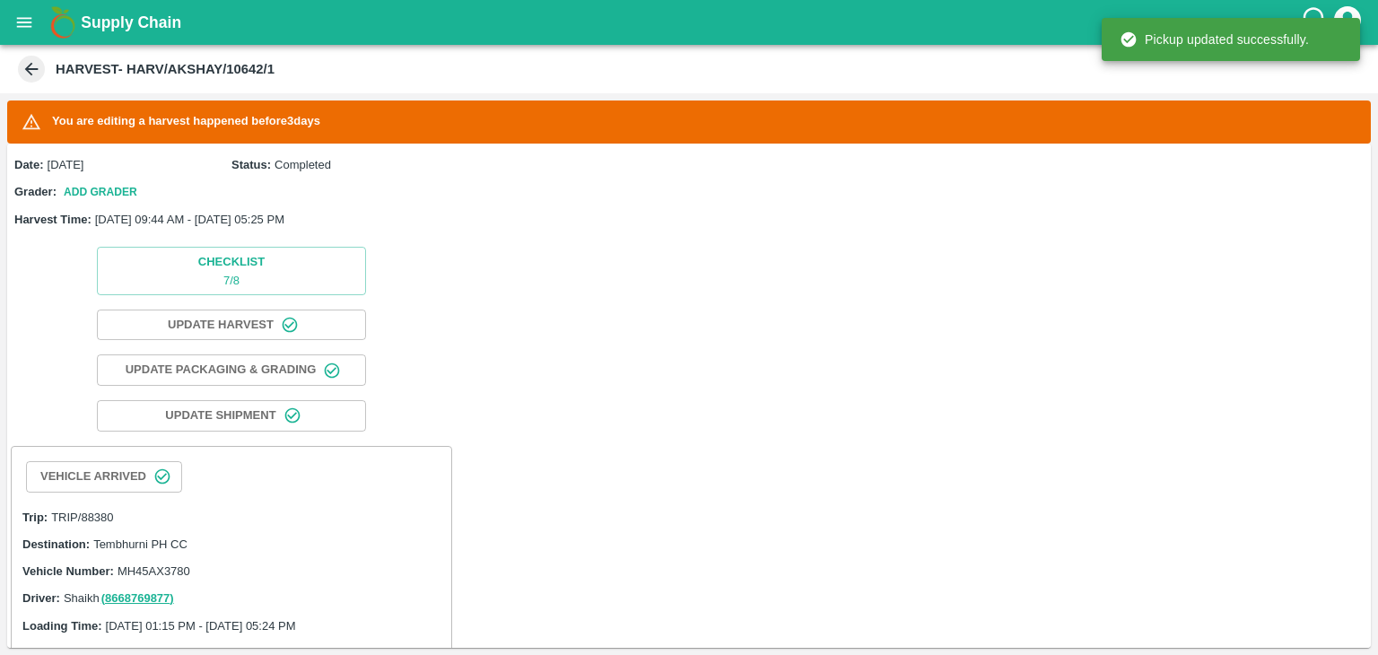
scroll to position [642, 0]
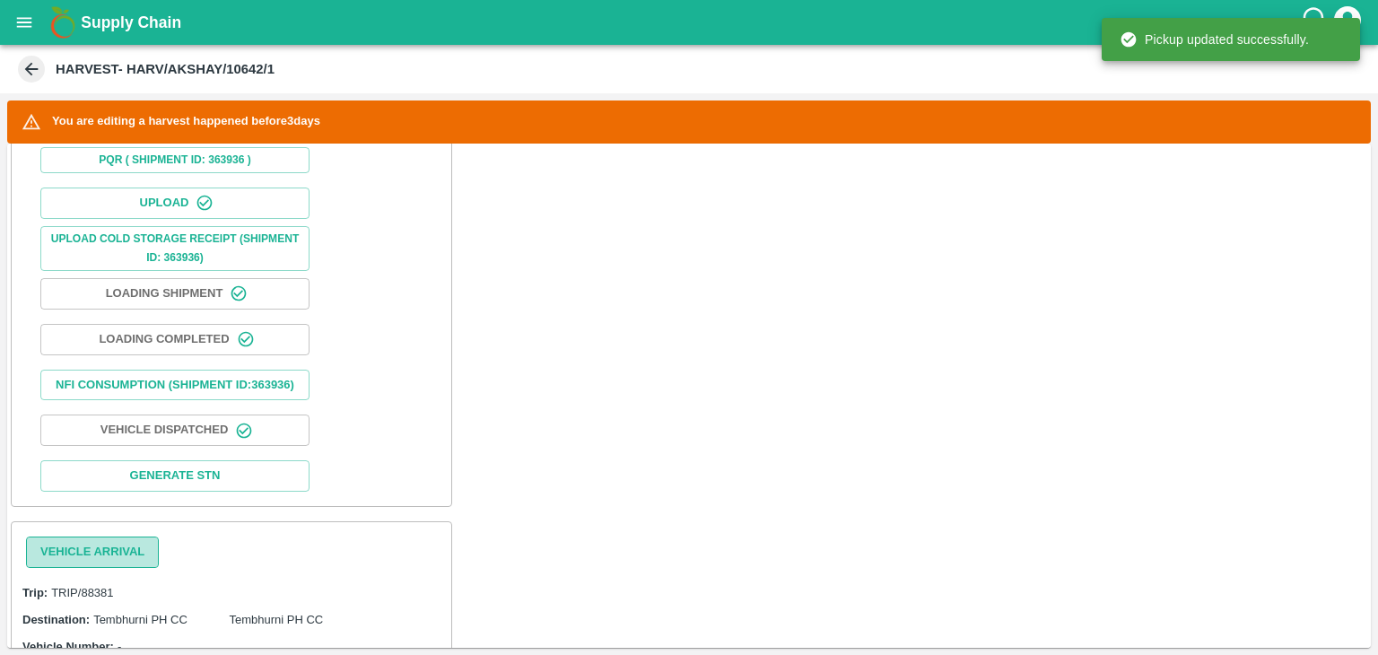
click at [111, 555] on button "Vehicle Arrival" at bounding box center [92, 552] width 133 height 31
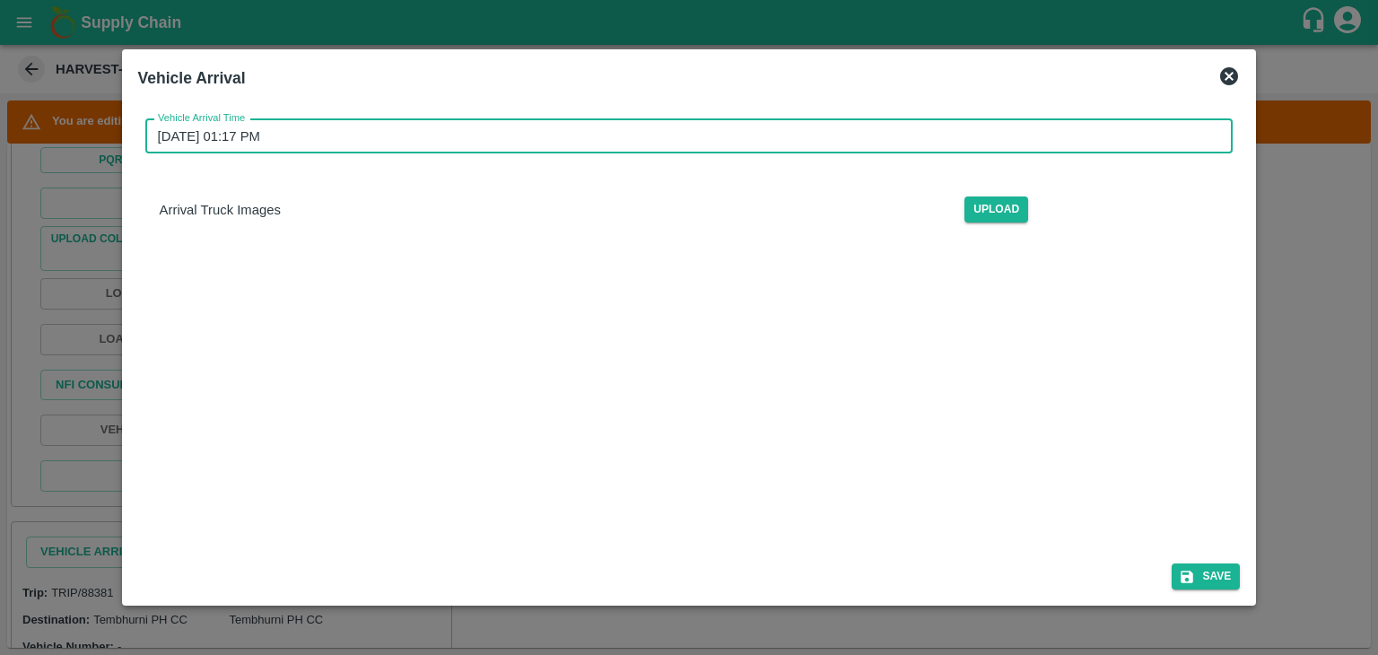
click at [618, 147] on input "16/09/2025 01:17 PM" at bounding box center [683, 136] width 1076 height 34
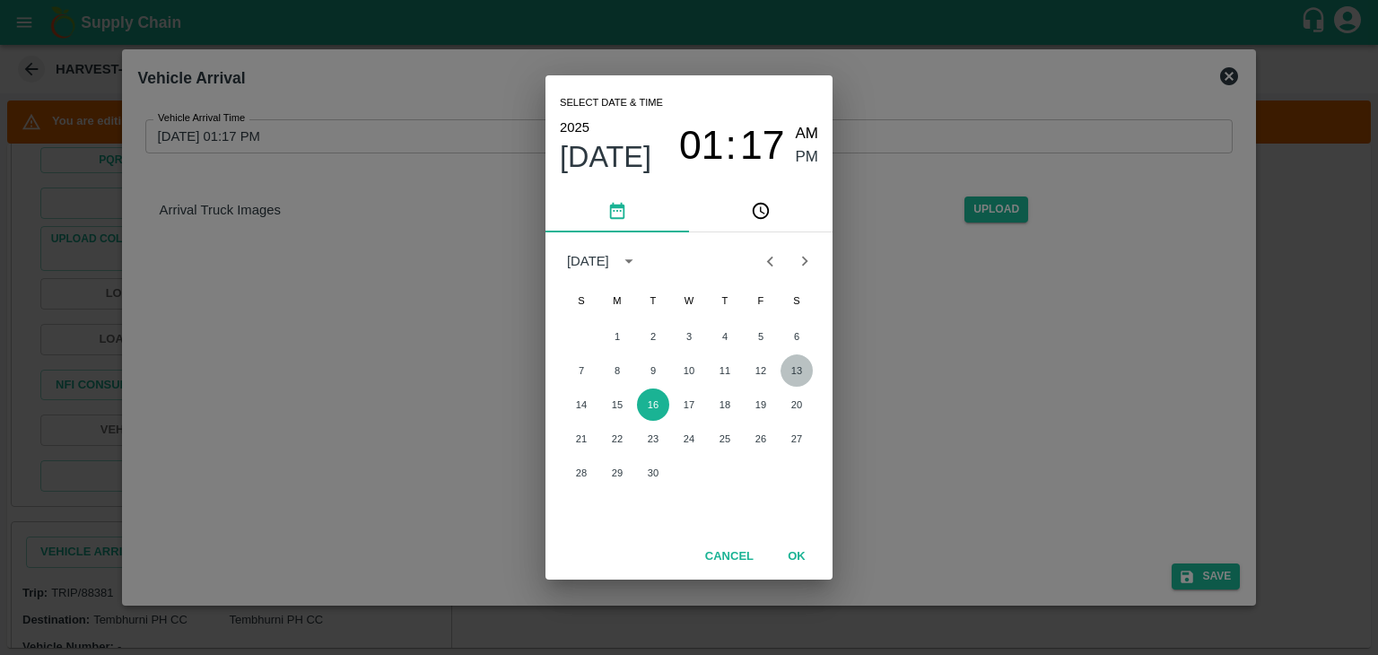
click at [808, 365] on button "13" at bounding box center [797, 370] width 32 height 32
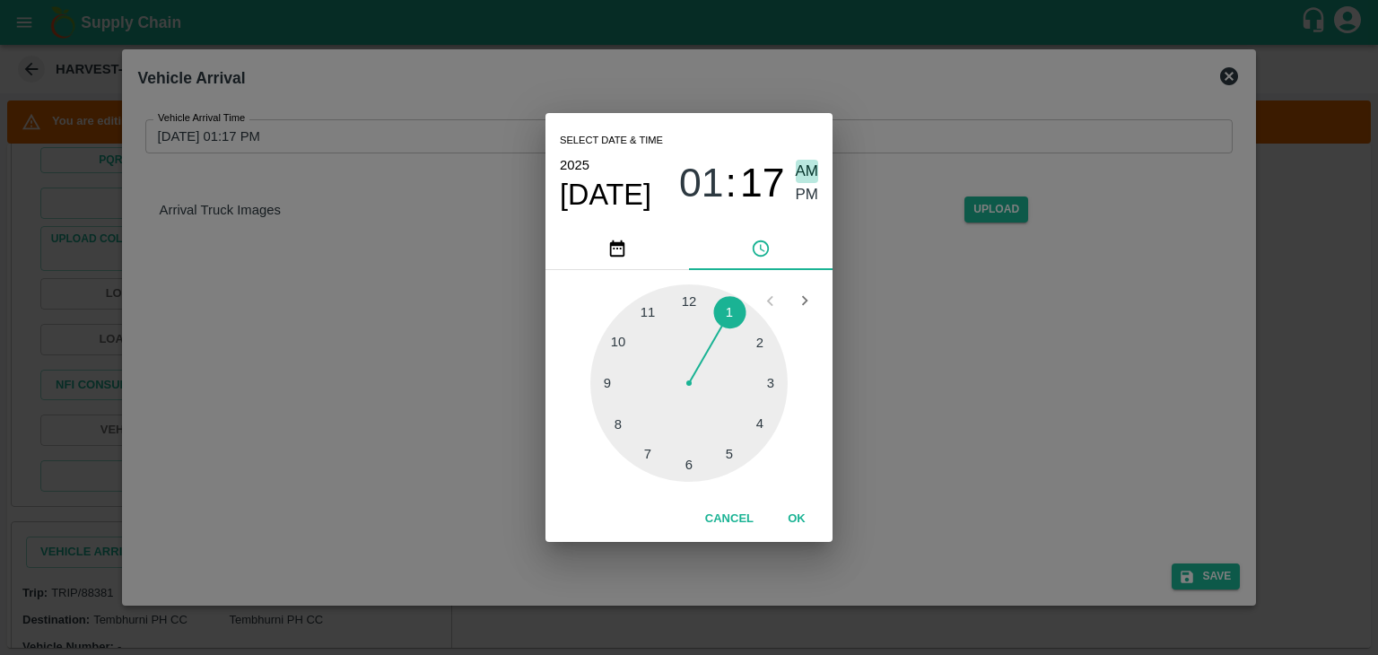
click at [800, 166] on span "AM" at bounding box center [807, 172] width 23 height 24
click at [610, 377] on div at bounding box center [688, 382] width 197 height 197
type input "13/09/2025 09:46 AM"
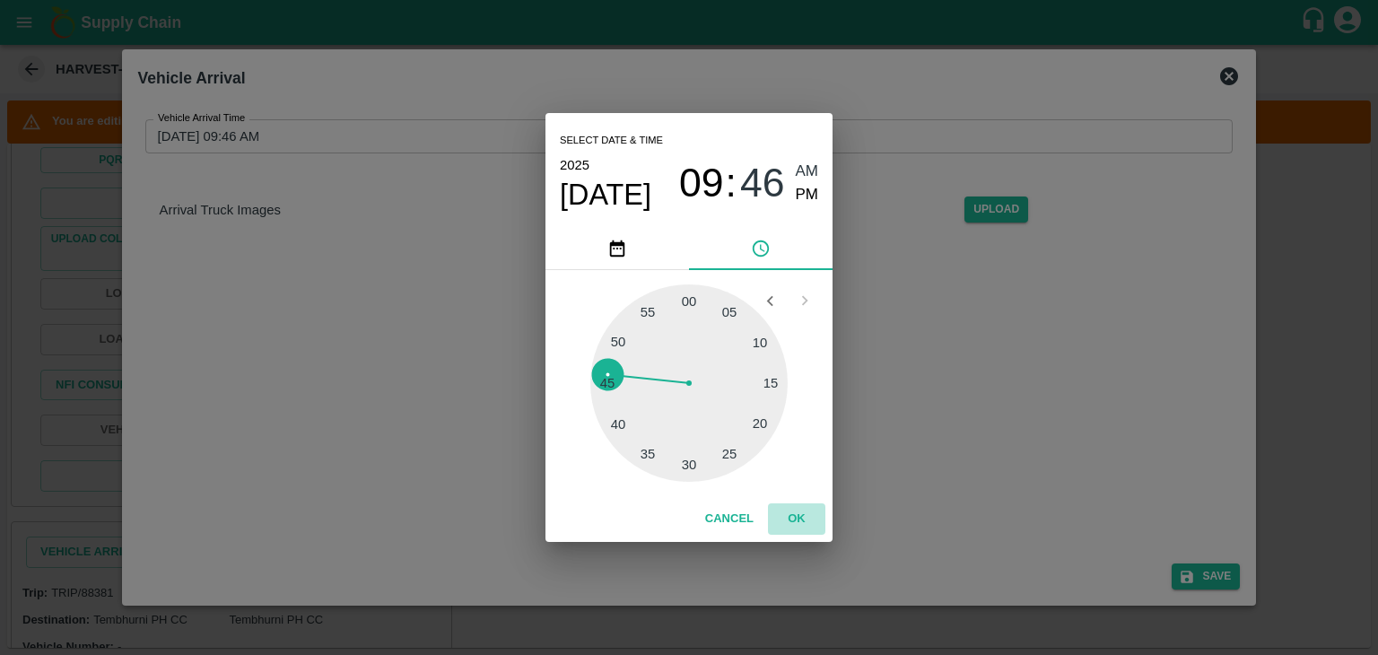
click at [808, 521] on button "OK" at bounding box center [796, 518] width 57 height 31
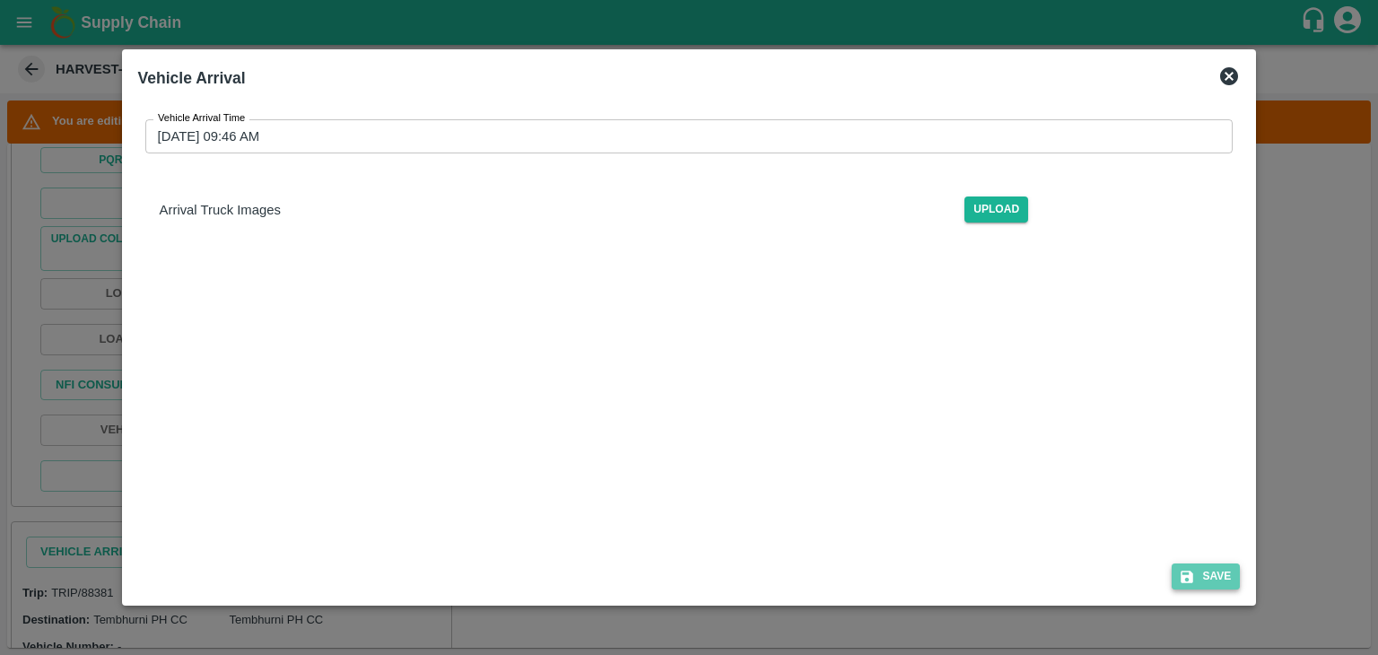
click at [1204, 568] on button "Save" at bounding box center [1206, 577] width 68 height 26
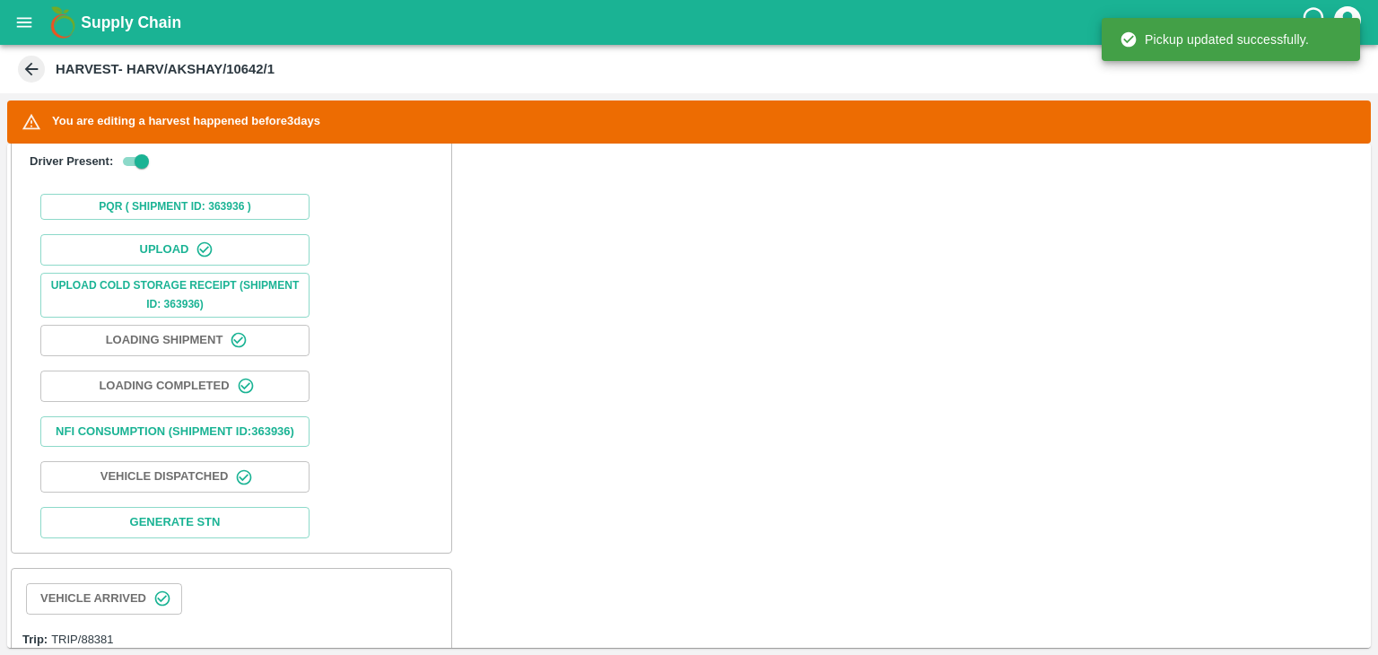
scroll to position [843, 0]
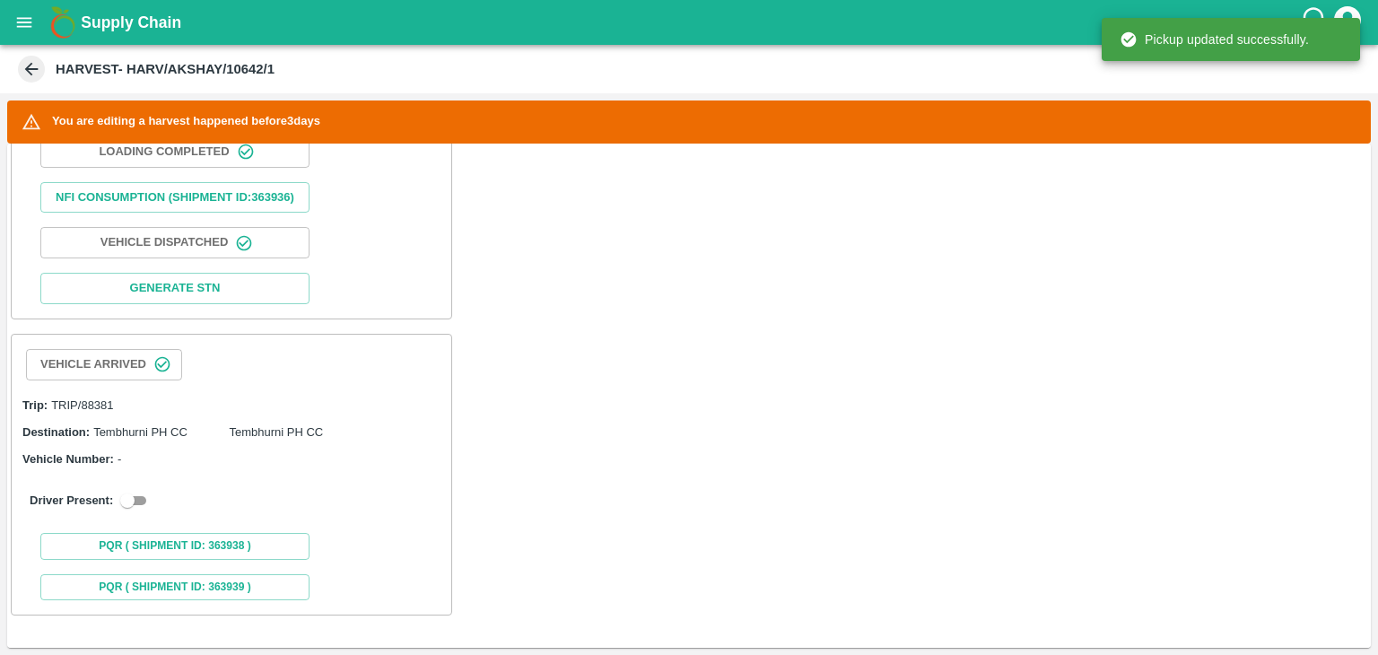
click at [141, 493] on input "checkbox" at bounding box center [127, 501] width 65 height 22
checkbox input "true"
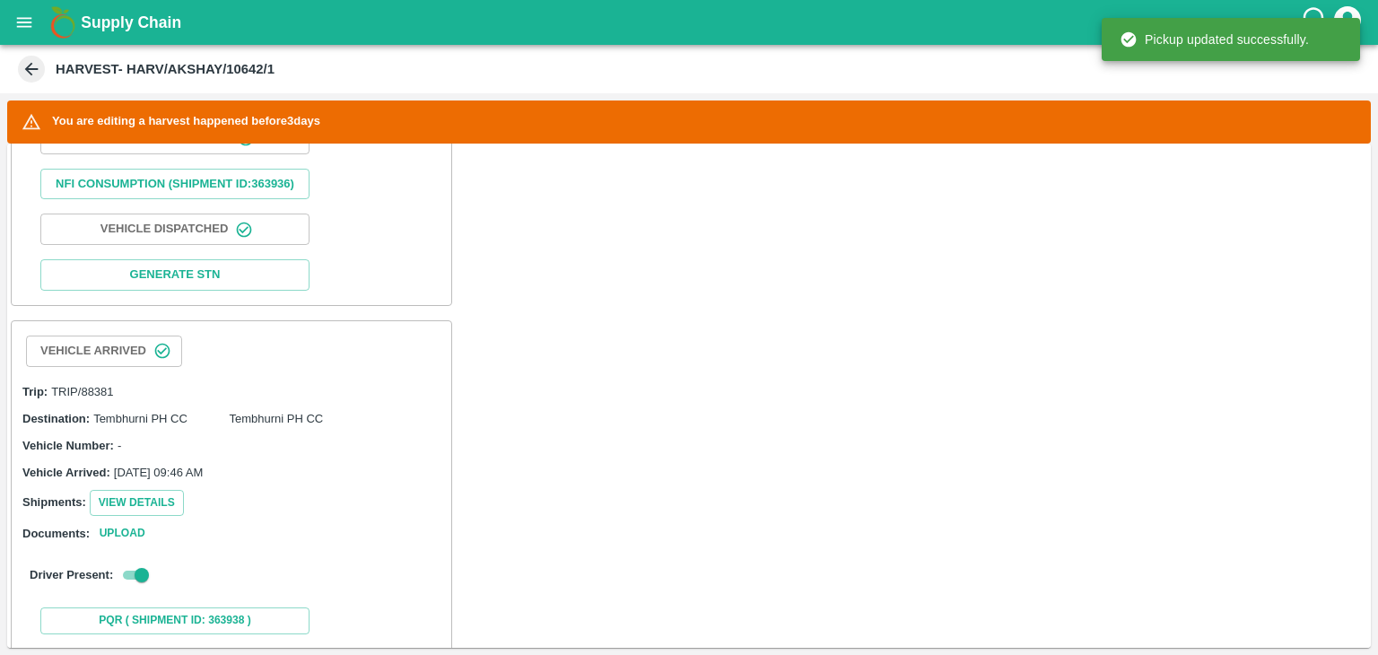
scroll to position [1202, 0]
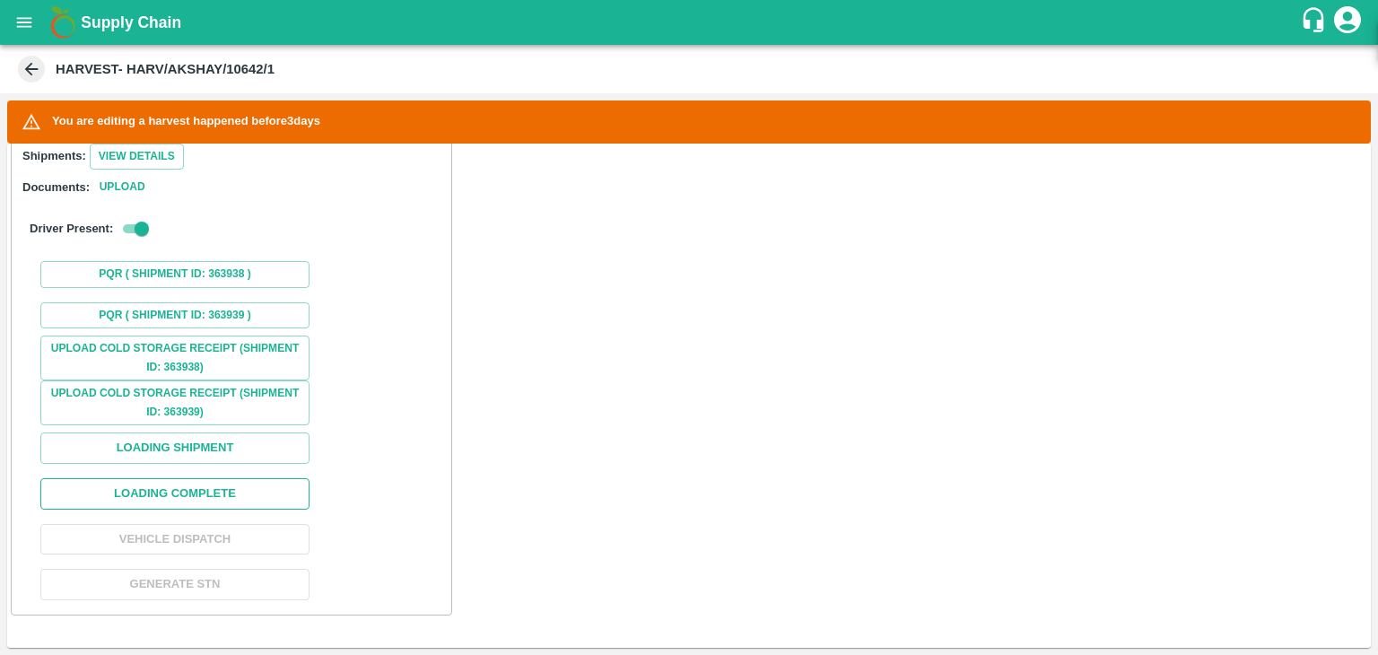
click at [237, 502] on button "Loading Complete" at bounding box center [174, 493] width 269 height 31
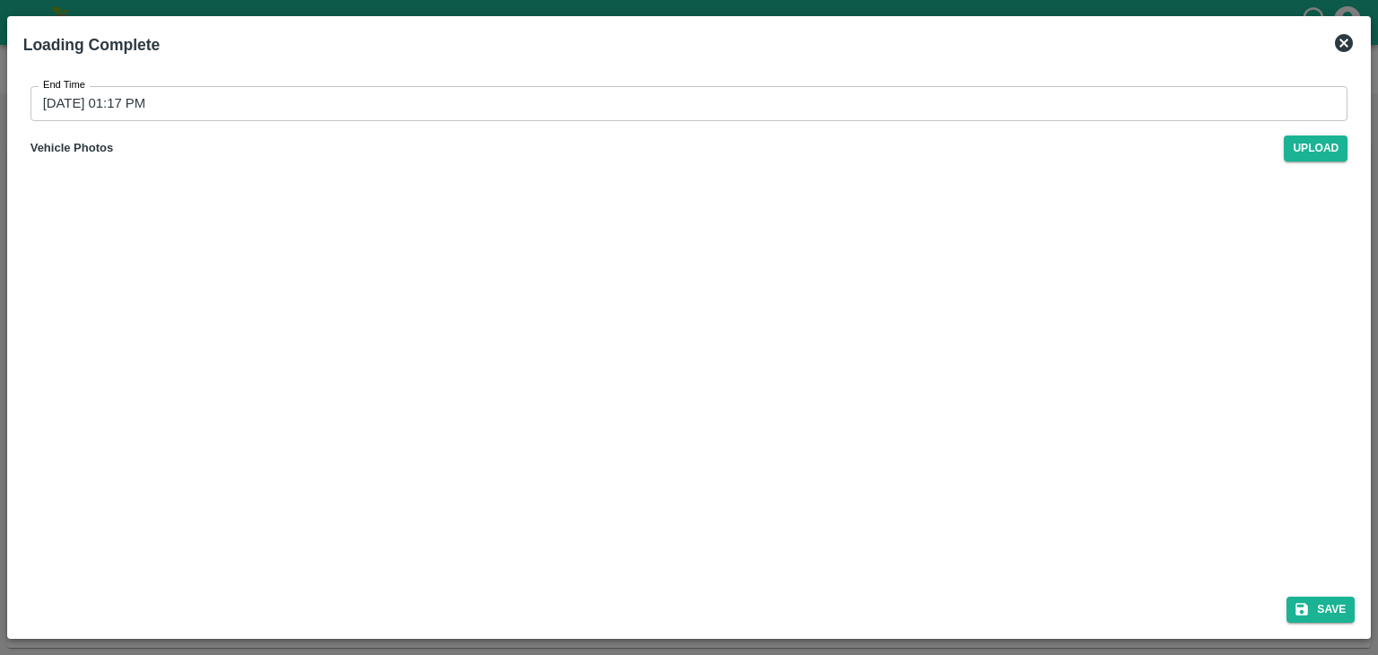
click at [1358, 44] on div "Loading Complete" at bounding box center [689, 44] width 1347 height 39
click at [1339, 40] on icon at bounding box center [1344, 43] width 18 height 18
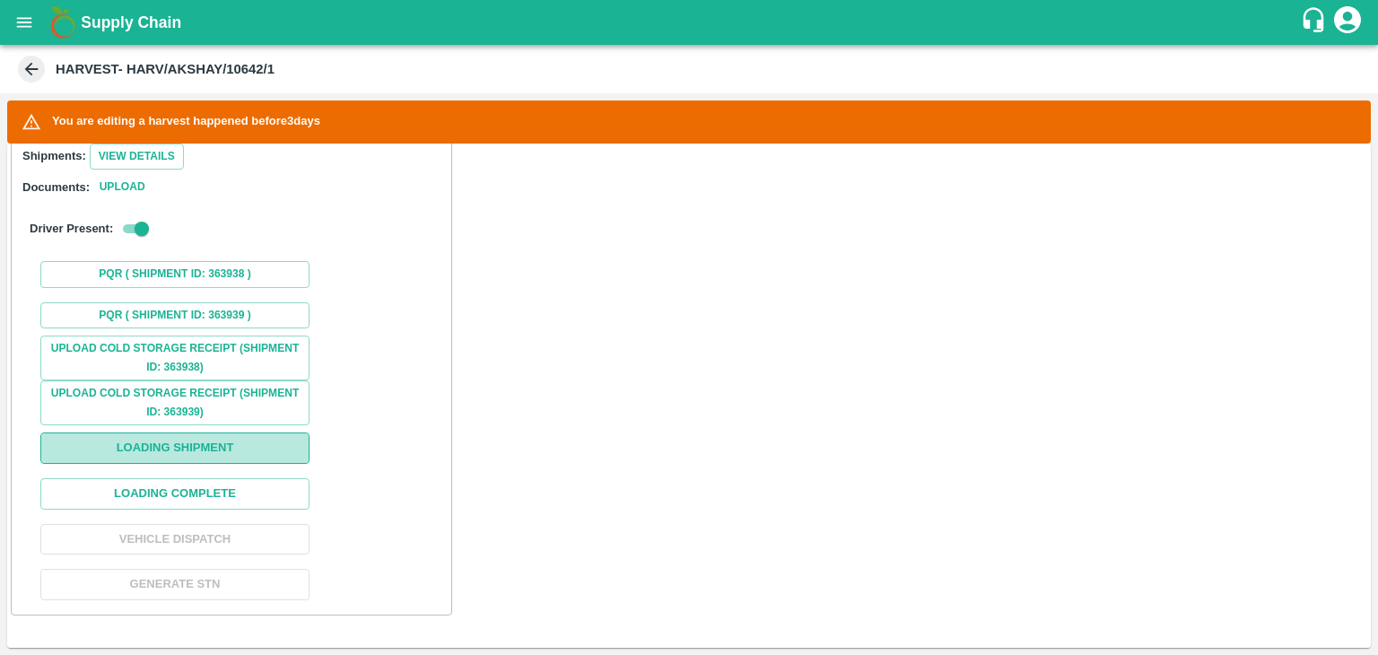
click at [205, 438] on button "Loading Shipment" at bounding box center [174, 447] width 269 height 31
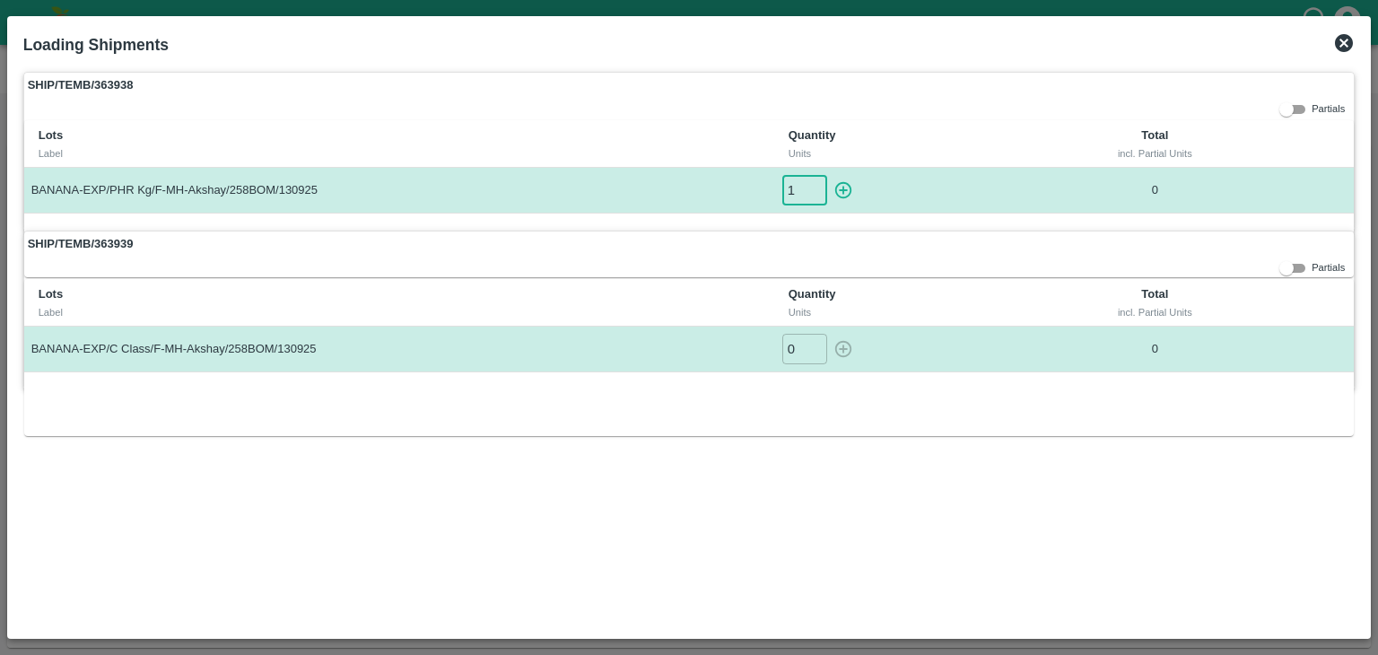
click at [817, 184] on input "1" at bounding box center [804, 190] width 45 height 30
click at [851, 184] on icon "button" at bounding box center [844, 190] width 20 height 20
type input "0"
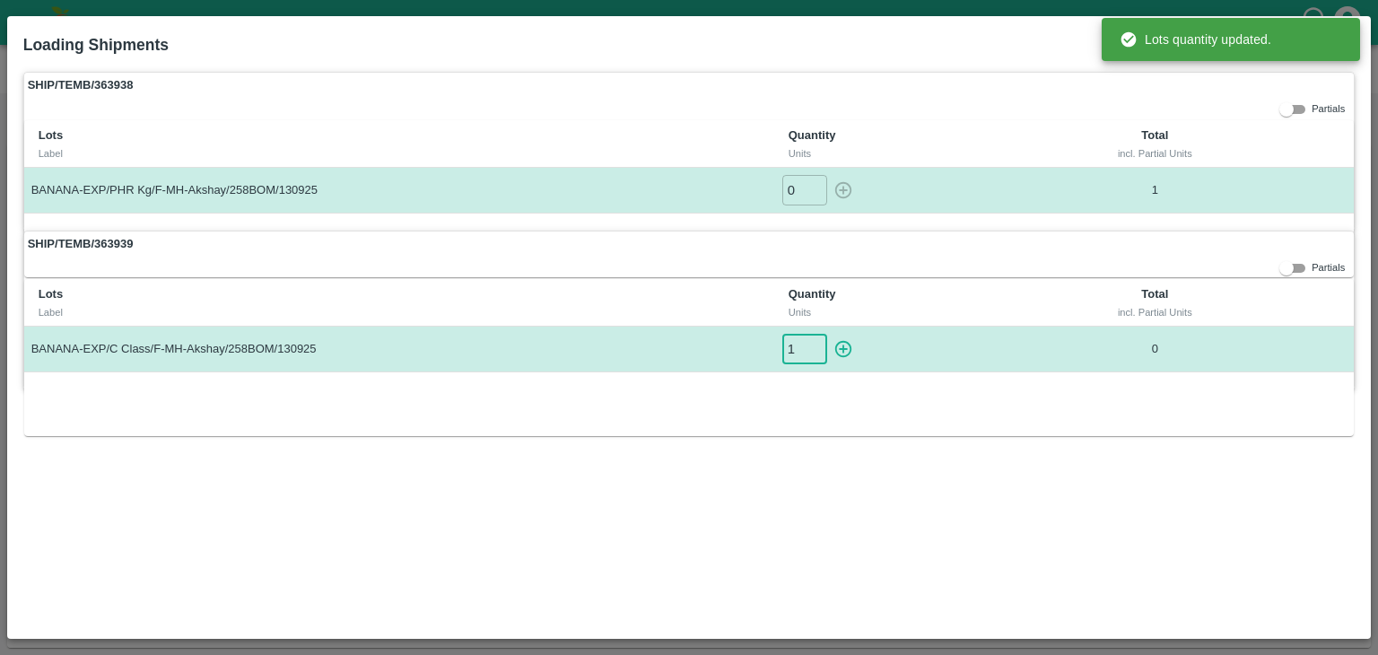
click at [818, 339] on input "1" at bounding box center [804, 349] width 45 height 30
click at [843, 345] on icon "button" at bounding box center [843, 349] width 17 height 17
type input "0"
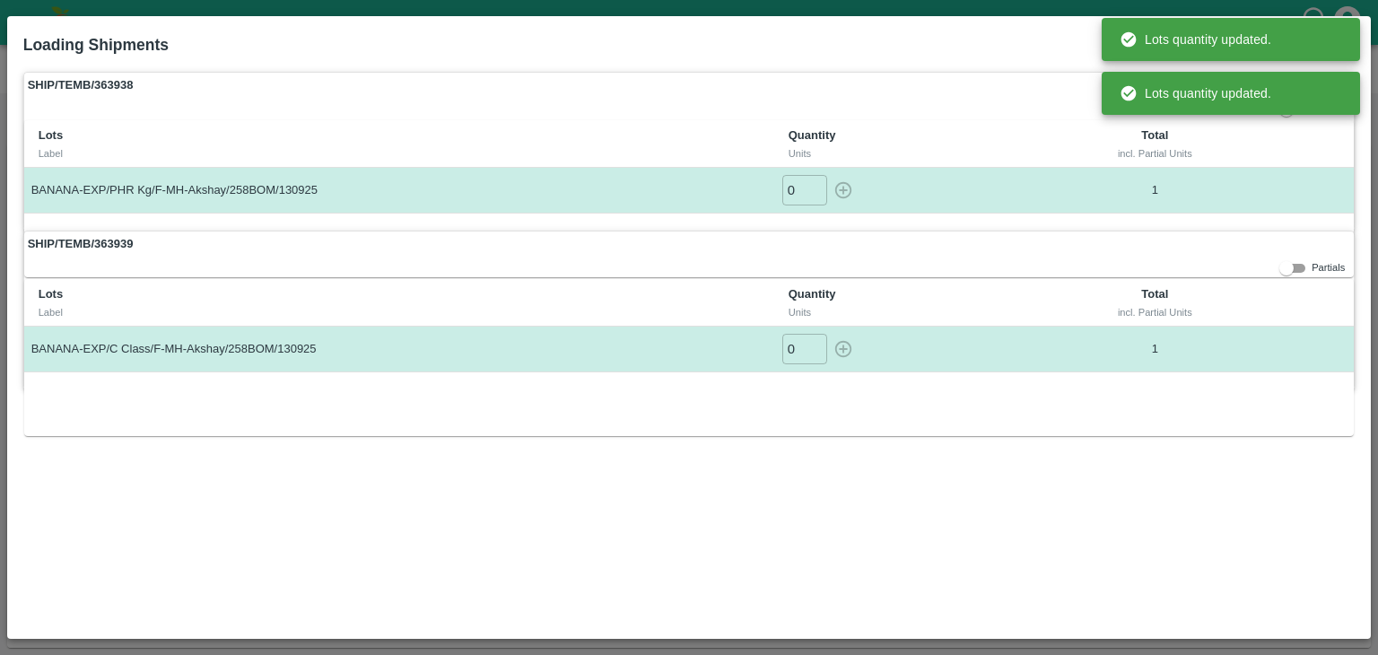
click at [1043, 202] on td "1" at bounding box center [1155, 190] width 232 height 45
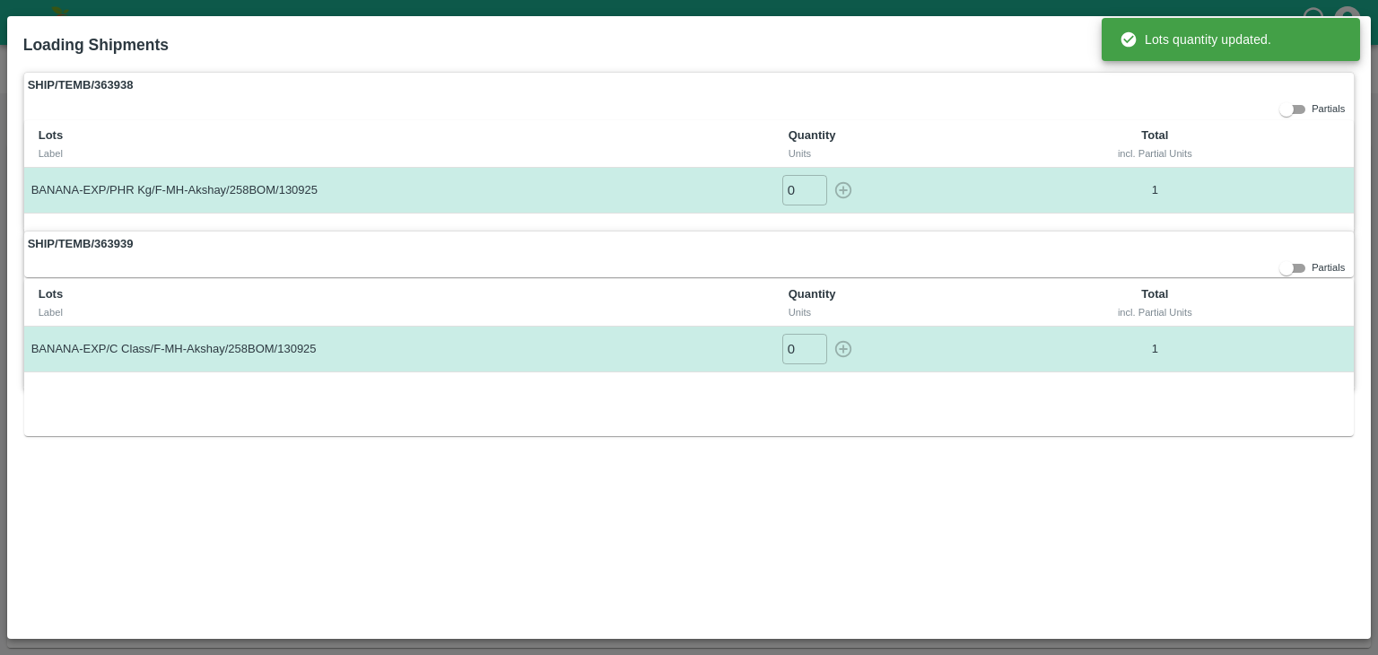
click at [1266, 110] on div "SHIP/TEMB/363938 Partials Lots Label Quantity Units Total incl. Partial Units B…" at bounding box center [689, 151] width 1332 height 159
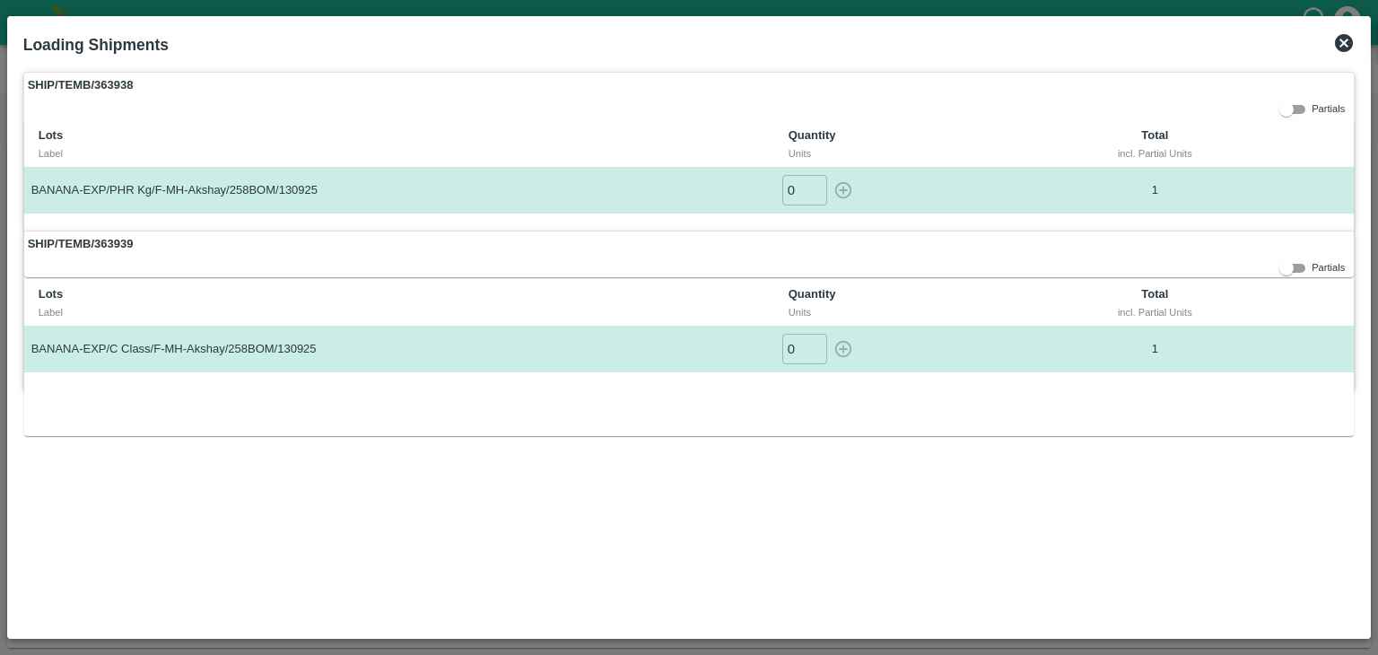
click at [1313, 66] on div "Lots quantity updated." at bounding box center [1231, 40] width 258 height 54
click at [1345, 33] on icon at bounding box center [1344, 43] width 22 height 22
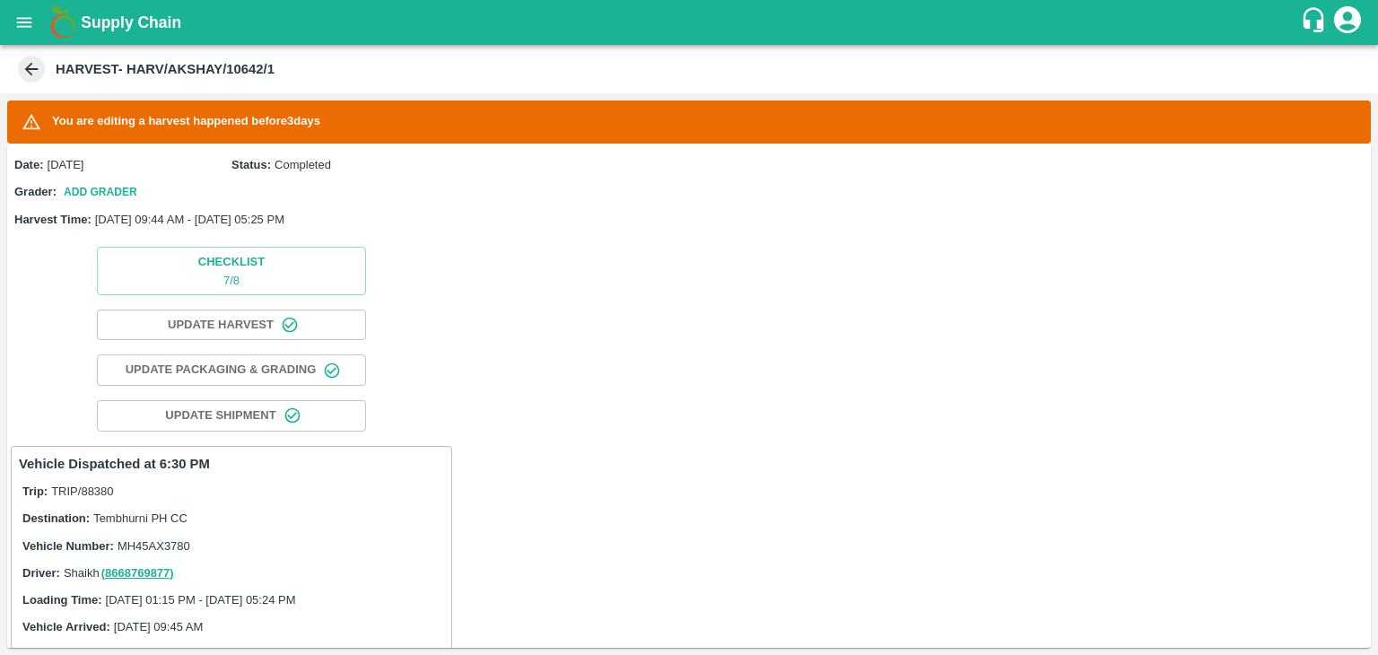
scroll to position [843, 0]
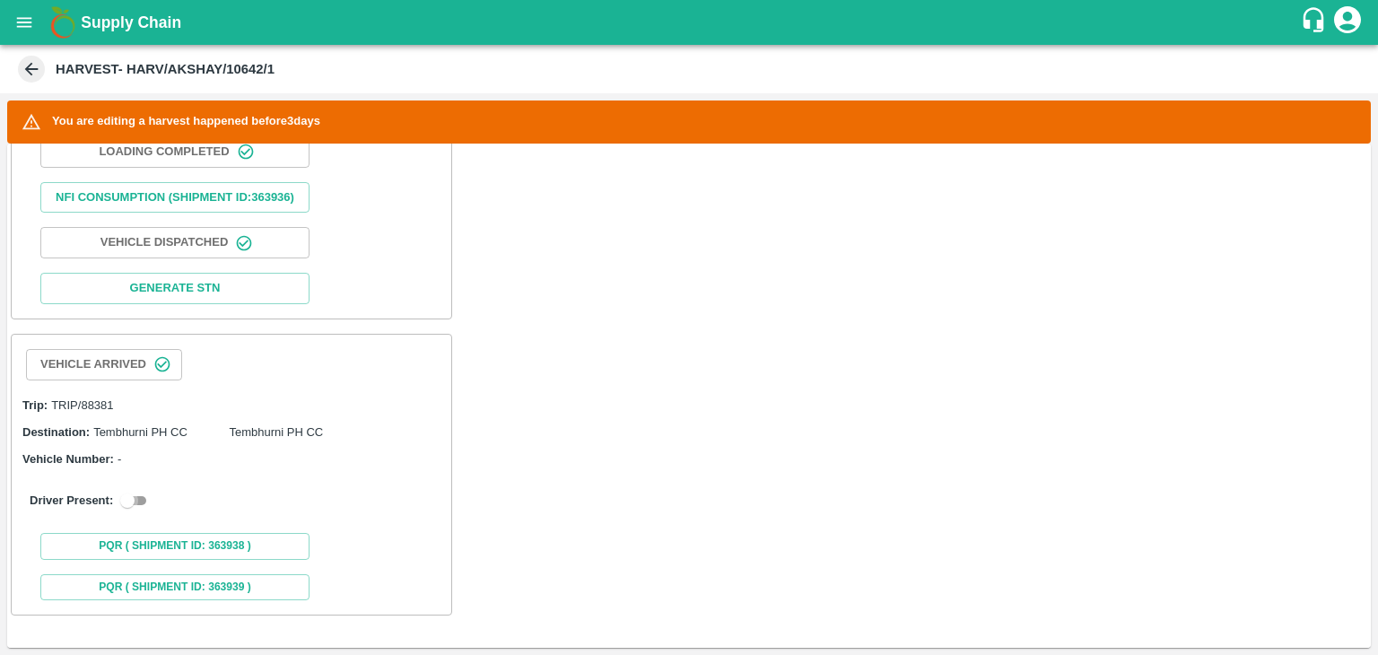
click at [119, 493] on input "checkbox" at bounding box center [127, 501] width 65 height 22
checkbox input "true"
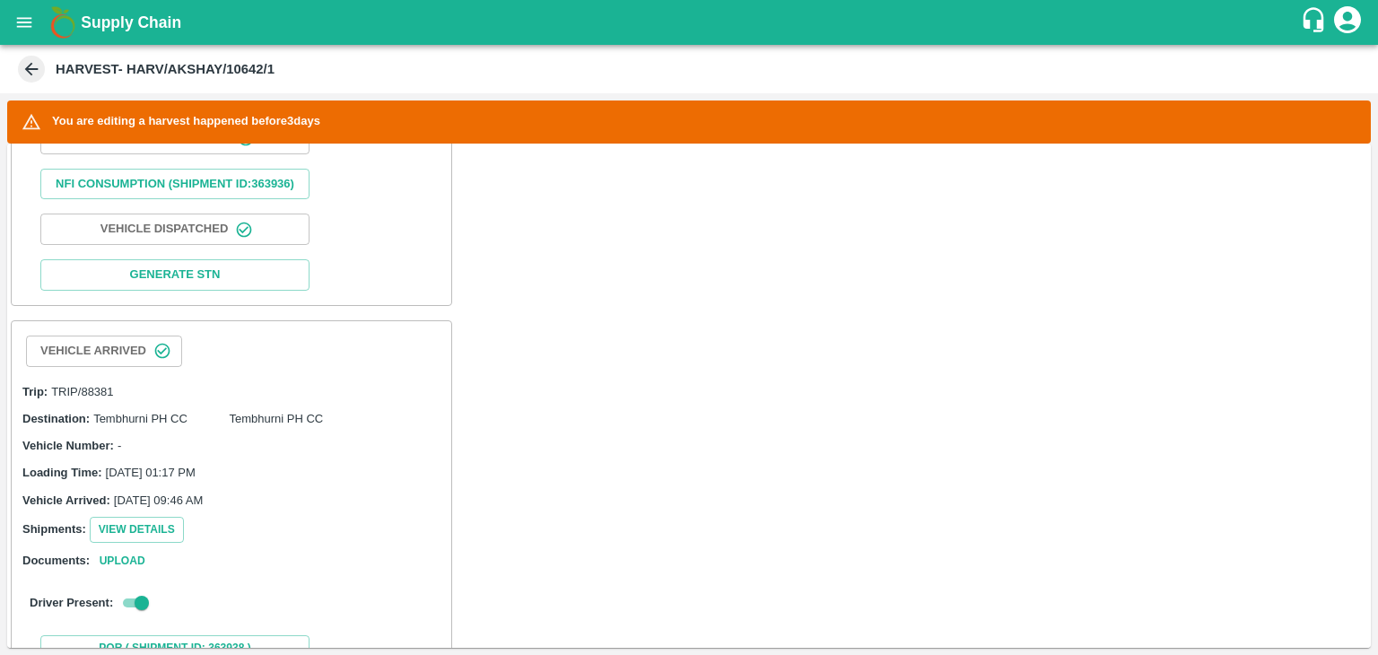
scroll to position [1229, 0]
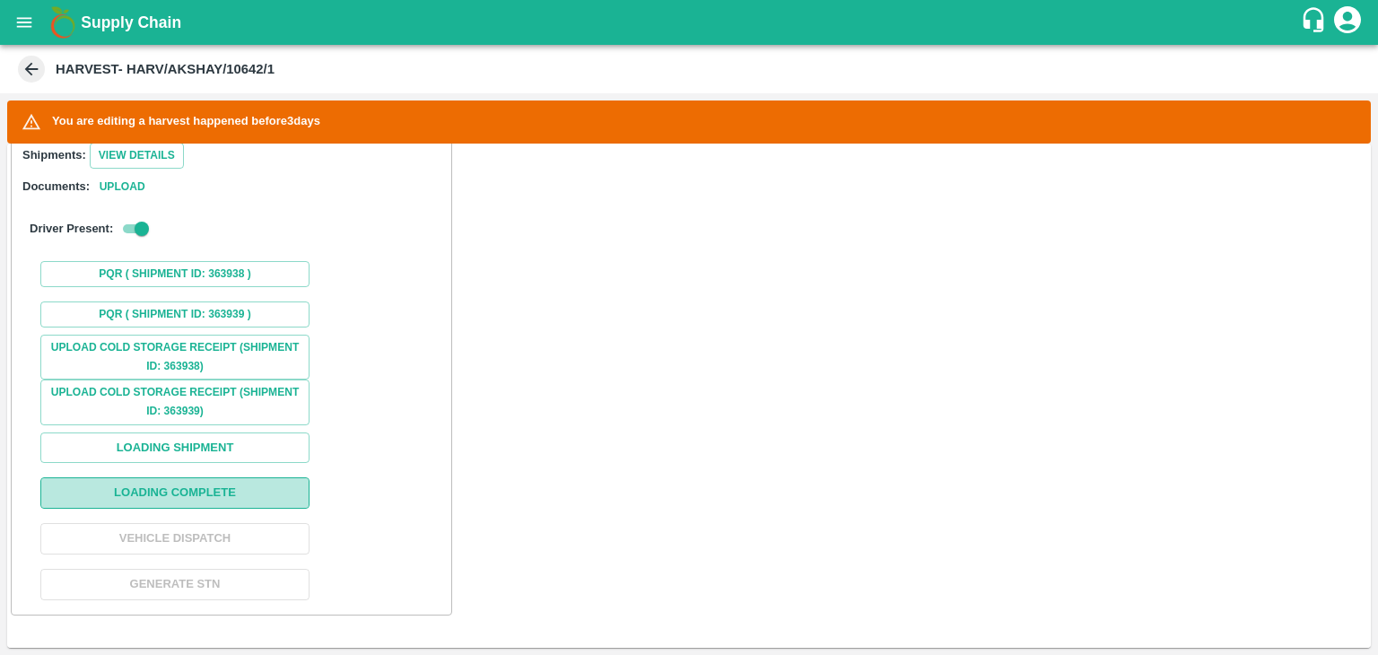
click at [197, 505] on button "Loading Complete" at bounding box center [174, 492] width 269 height 31
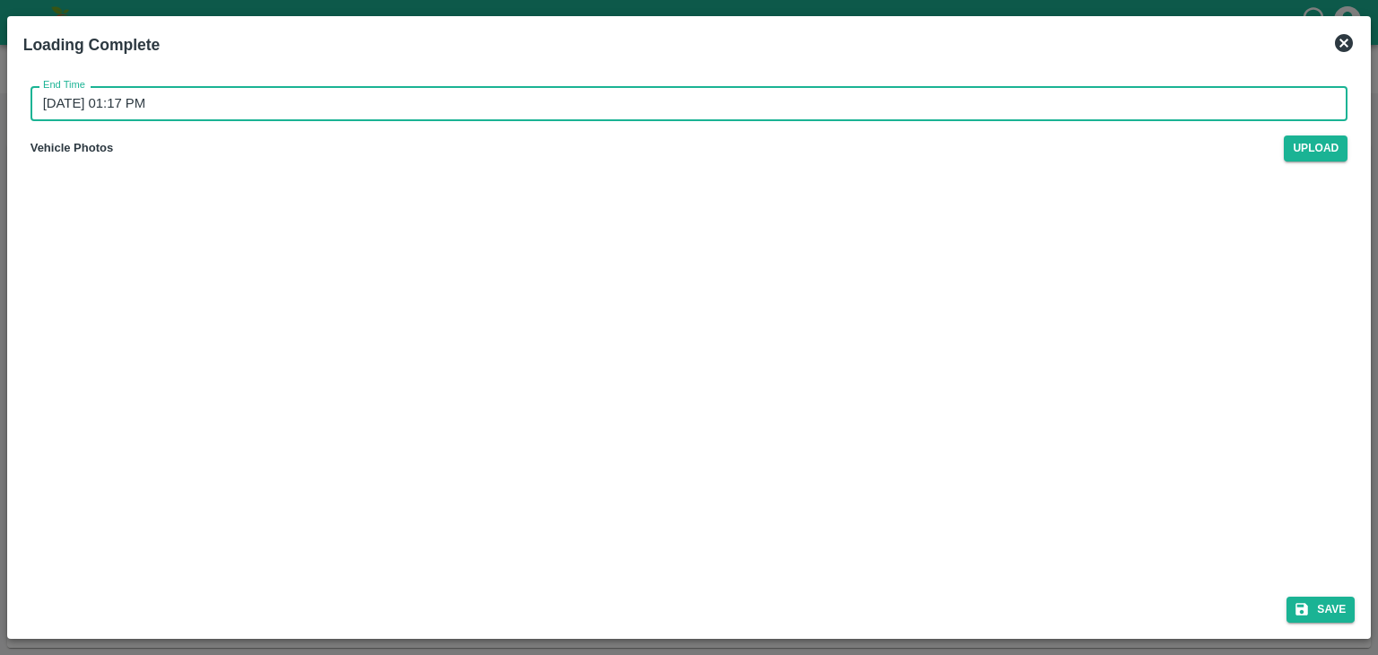
click at [800, 116] on input "16/09/2025 01:17 PM" at bounding box center [684, 103] width 1306 height 34
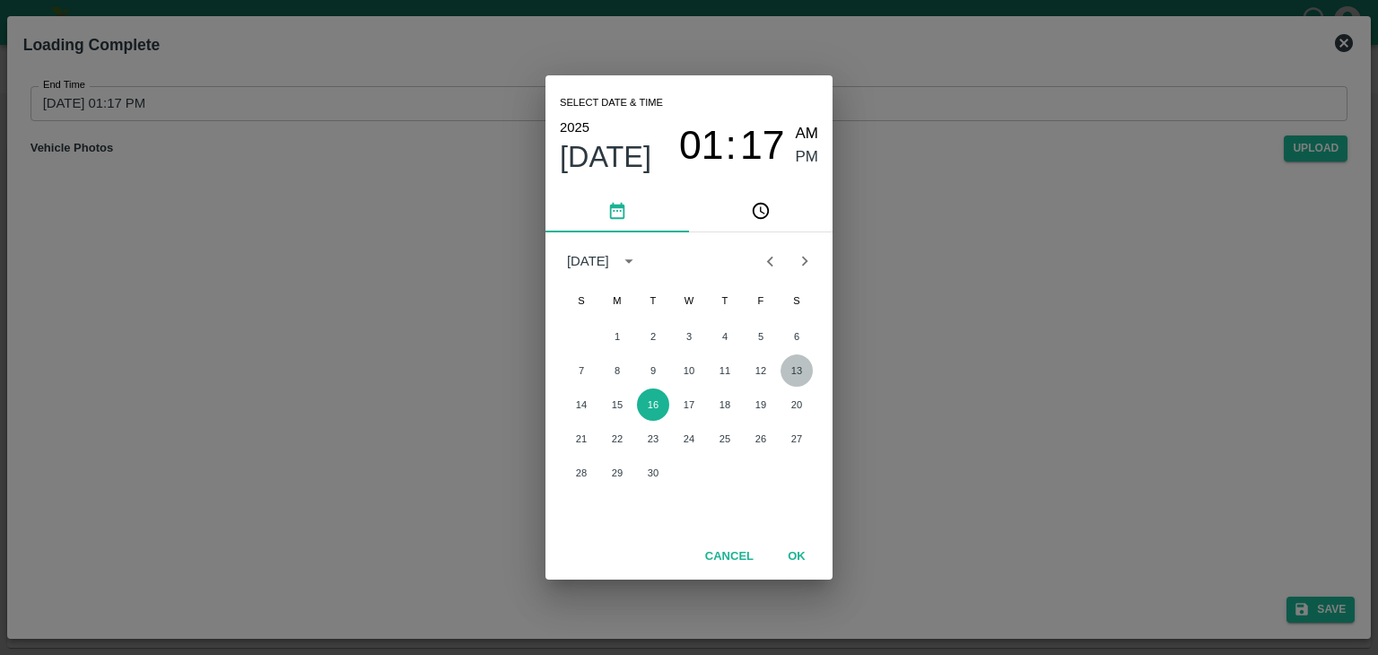
click at [798, 364] on button "13" at bounding box center [797, 370] width 32 height 32
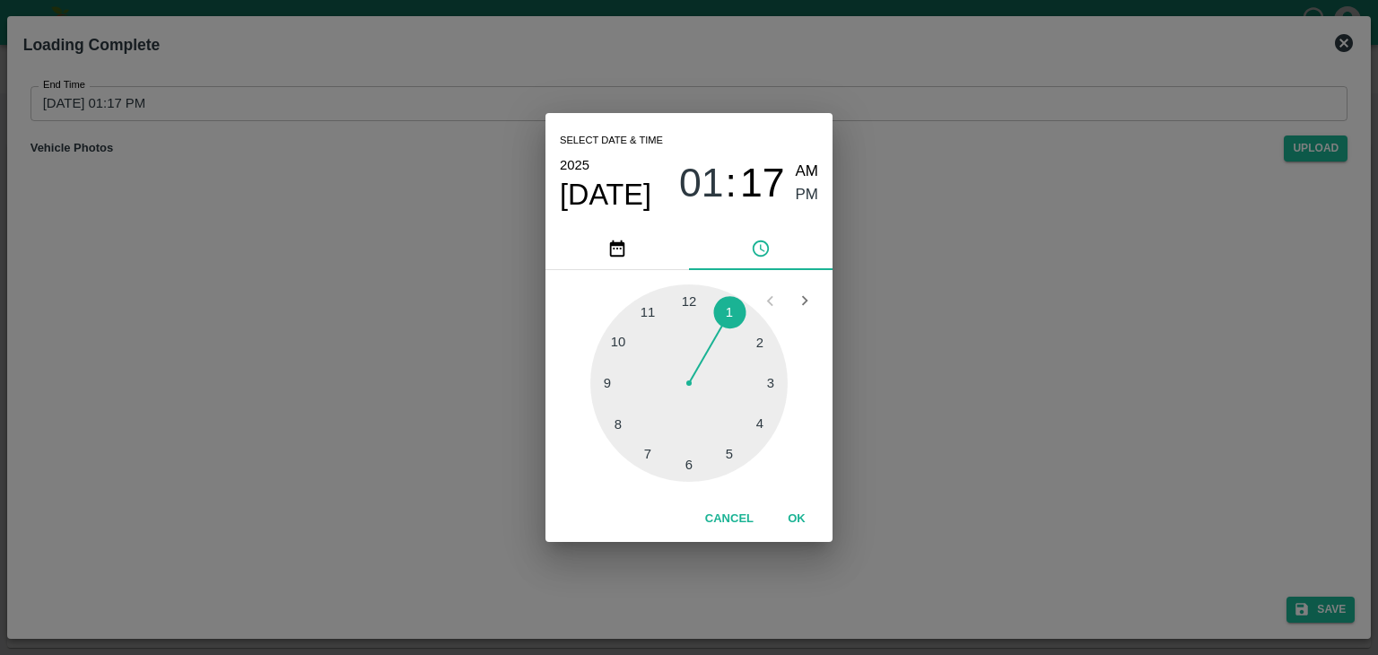
click at [725, 455] on div at bounding box center [688, 382] width 197 height 197
click at [804, 521] on button "OK" at bounding box center [796, 518] width 57 height 31
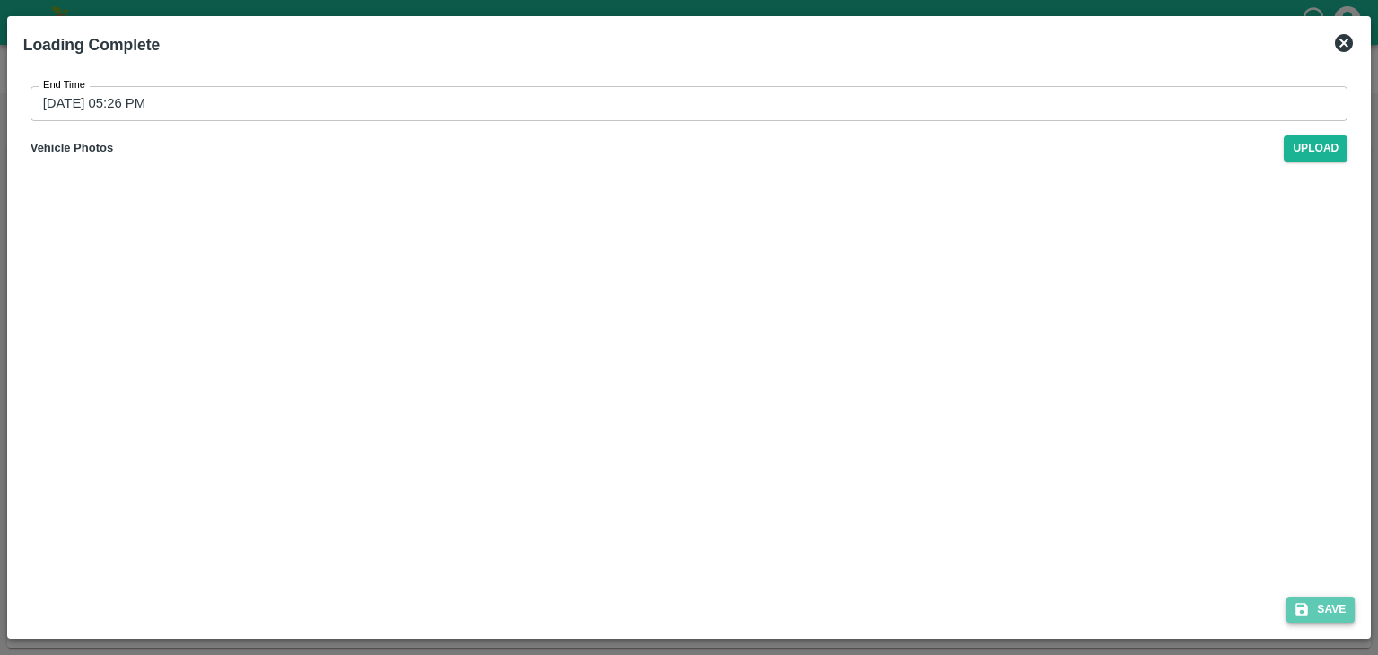
click at [1309, 598] on button "Save" at bounding box center [1321, 610] width 68 height 26
type input "16/09/2025 01:17 PM"
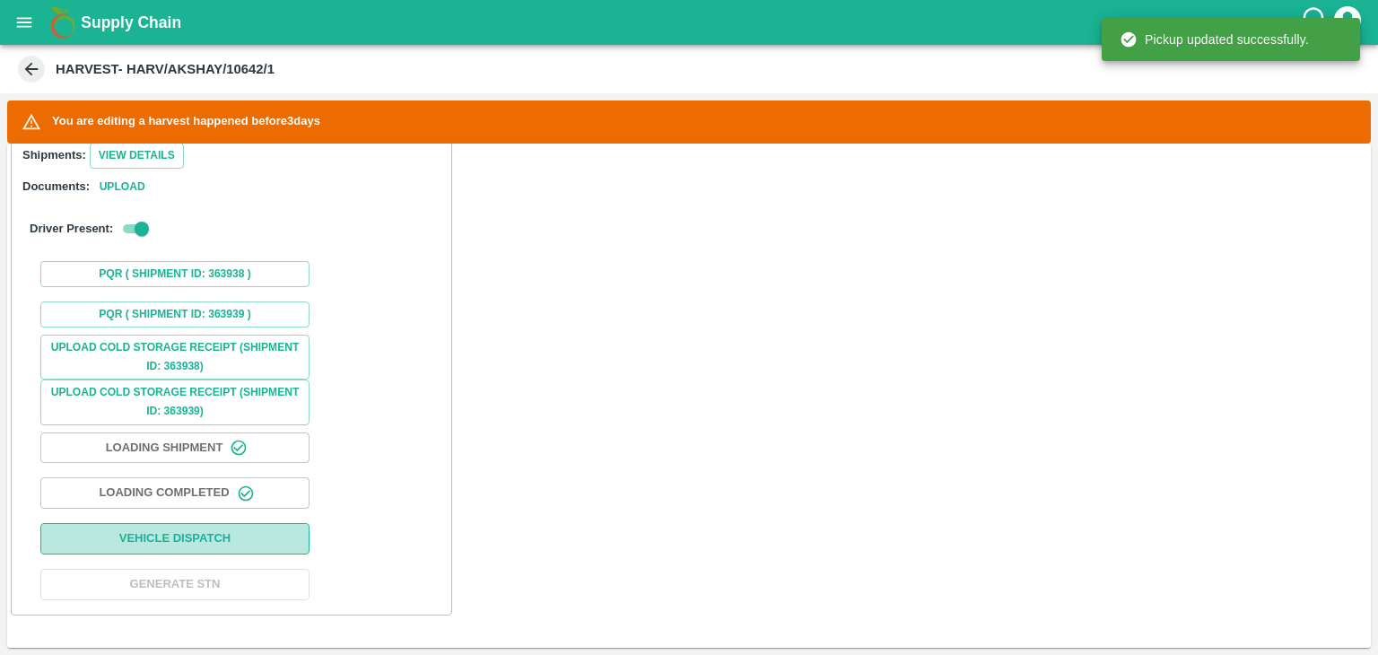
click at [201, 539] on button "Vehicle Dispatch" at bounding box center [174, 538] width 269 height 31
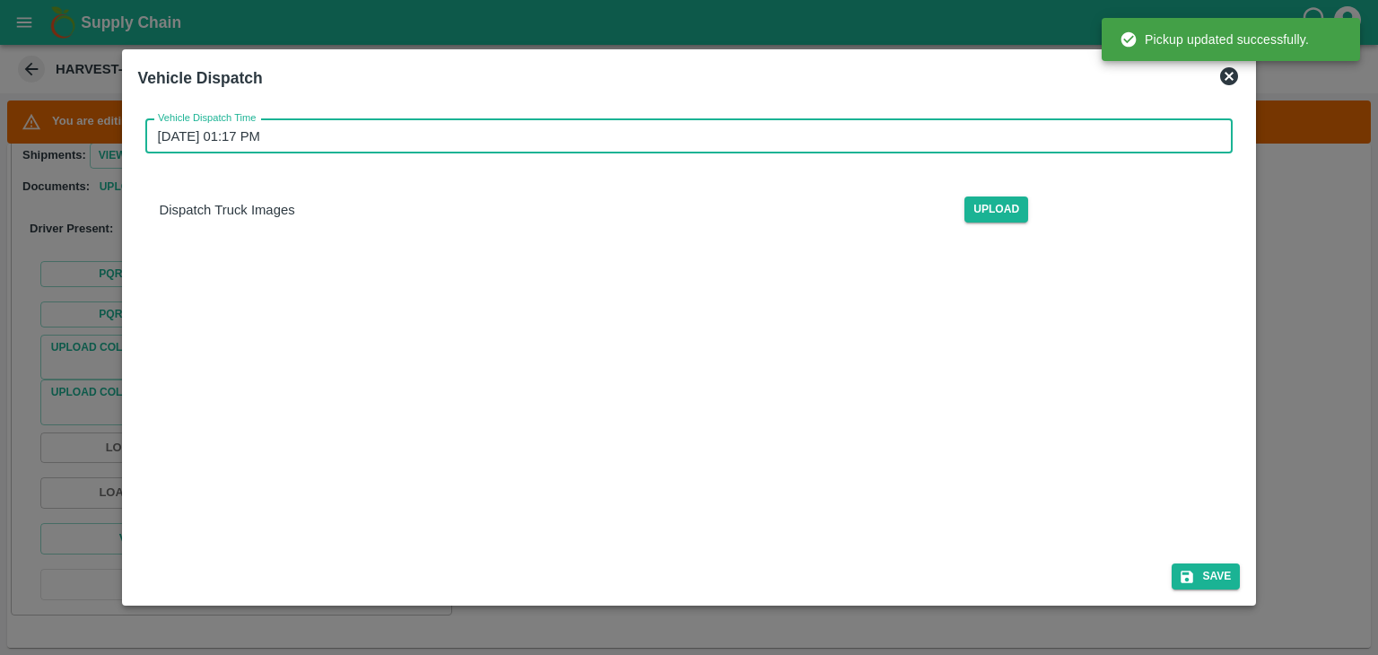
click at [660, 119] on input "16/09/2025 01:17 PM" at bounding box center [683, 136] width 1076 height 34
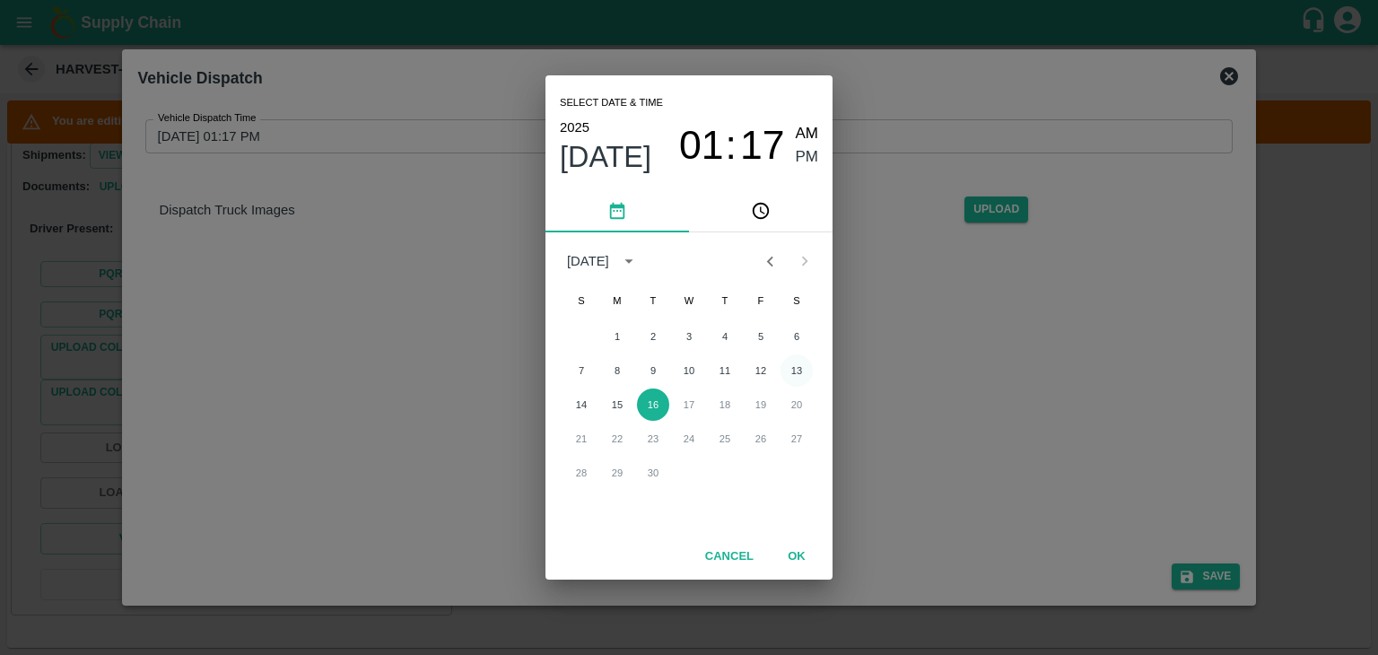
click at [795, 370] on button "13" at bounding box center [797, 370] width 32 height 32
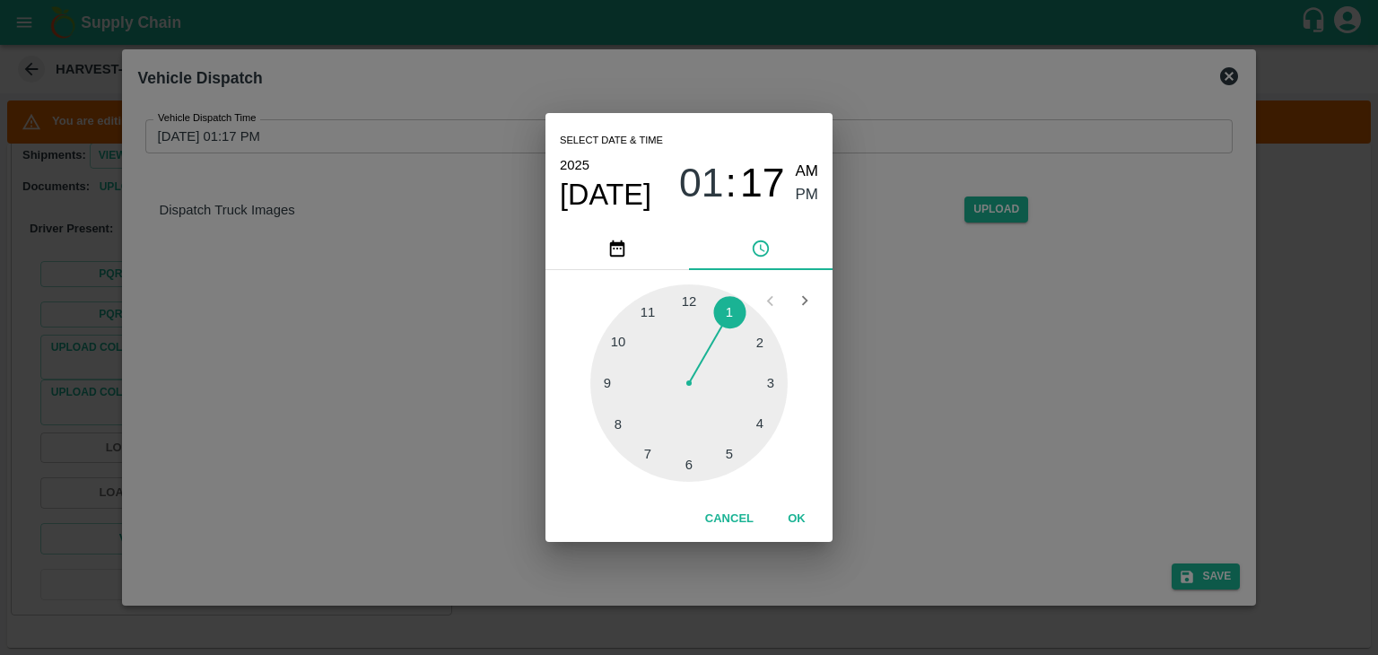
click at [693, 471] on div at bounding box center [688, 382] width 197 height 197
type input "13/09/2025 06:30 PM"
click at [803, 200] on span "PM" at bounding box center [807, 195] width 23 height 24
click at [789, 515] on button "OK" at bounding box center [796, 518] width 57 height 31
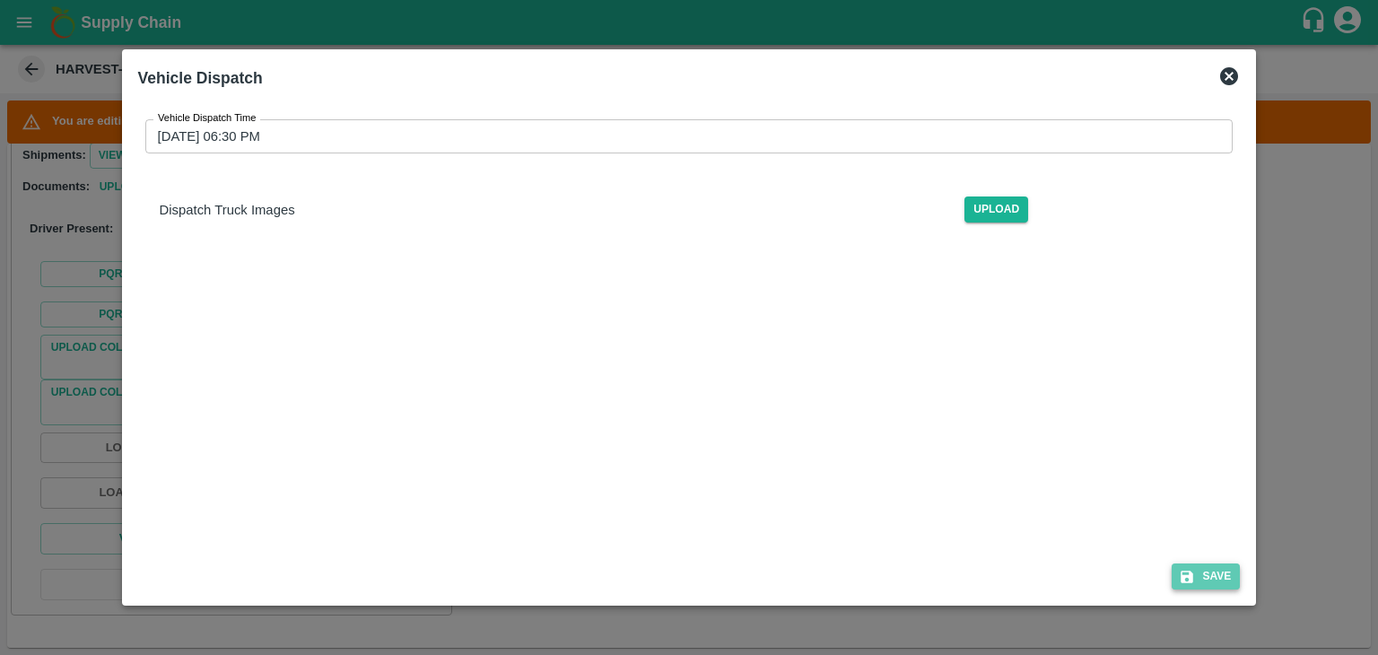
click at [1217, 581] on button "Save" at bounding box center [1206, 577] width 68 height 26
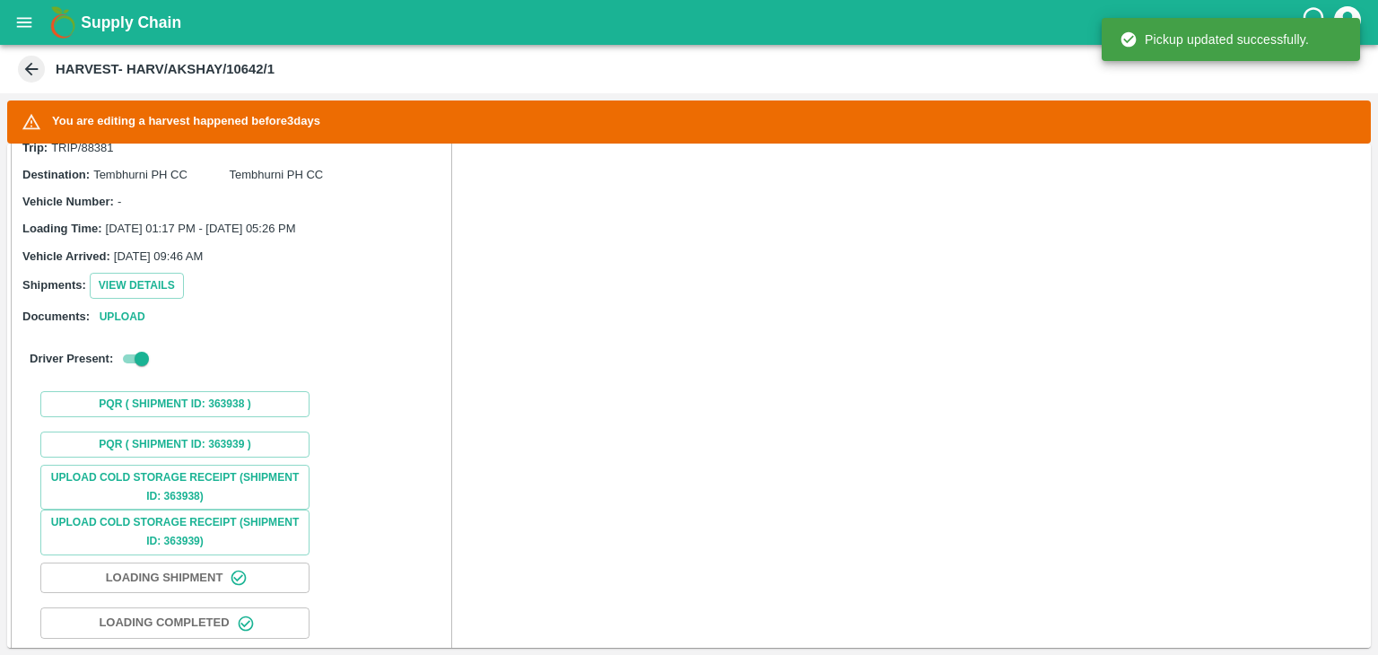
scroll to position [1231, 0]
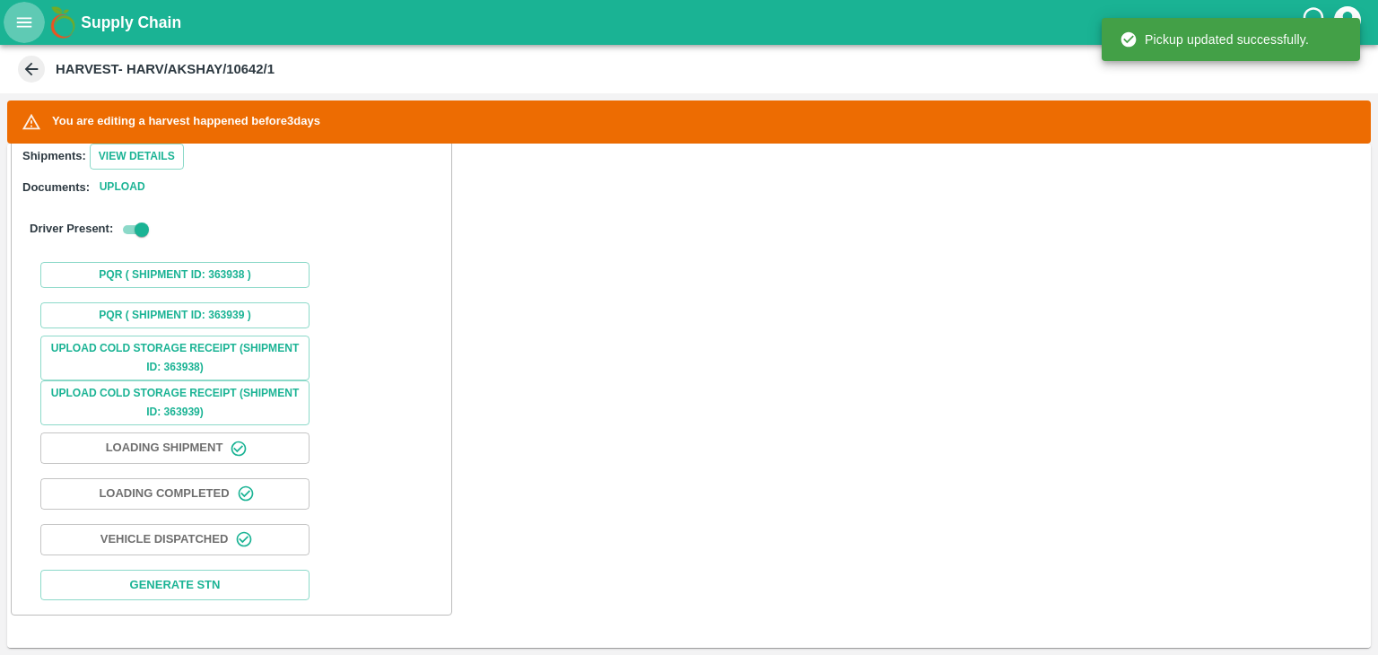
click at [14, 19] on icon "open drawer" at bounding box center [24, 23] width 20 height 20
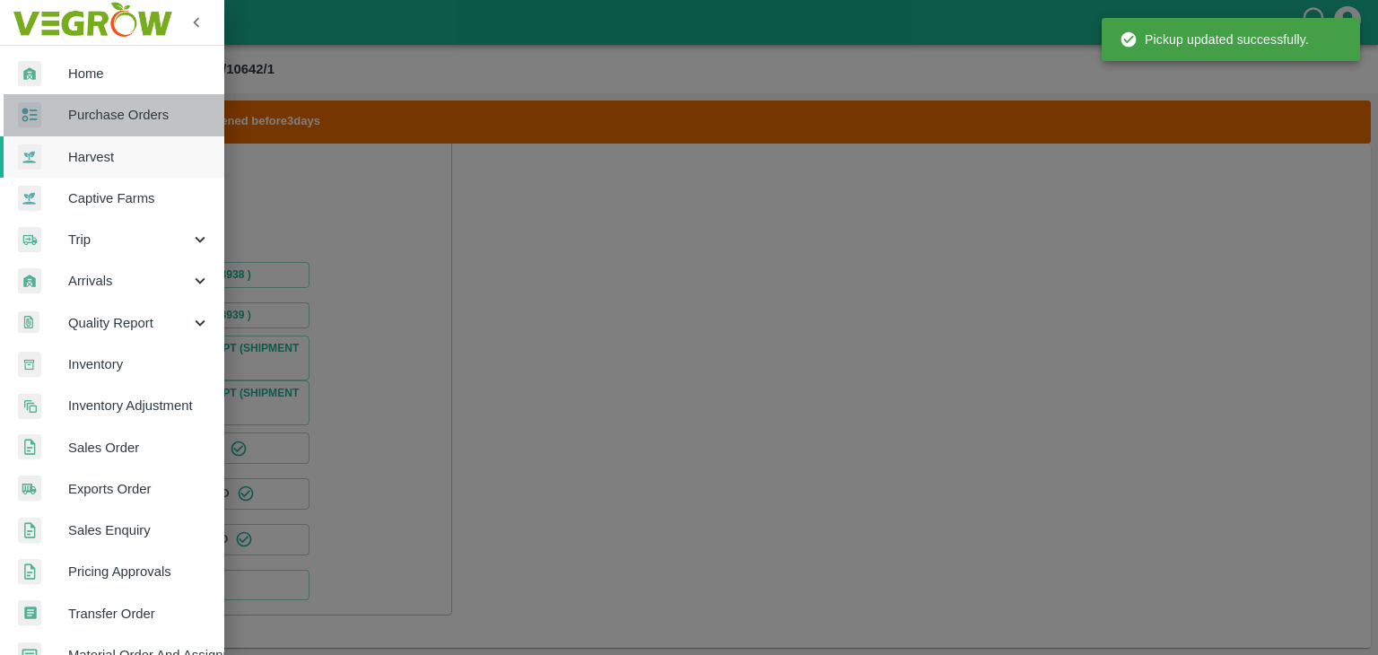
click at [129, 106] on span "Purchase Orders" at bounding box center [139, 115] width 142 height 20
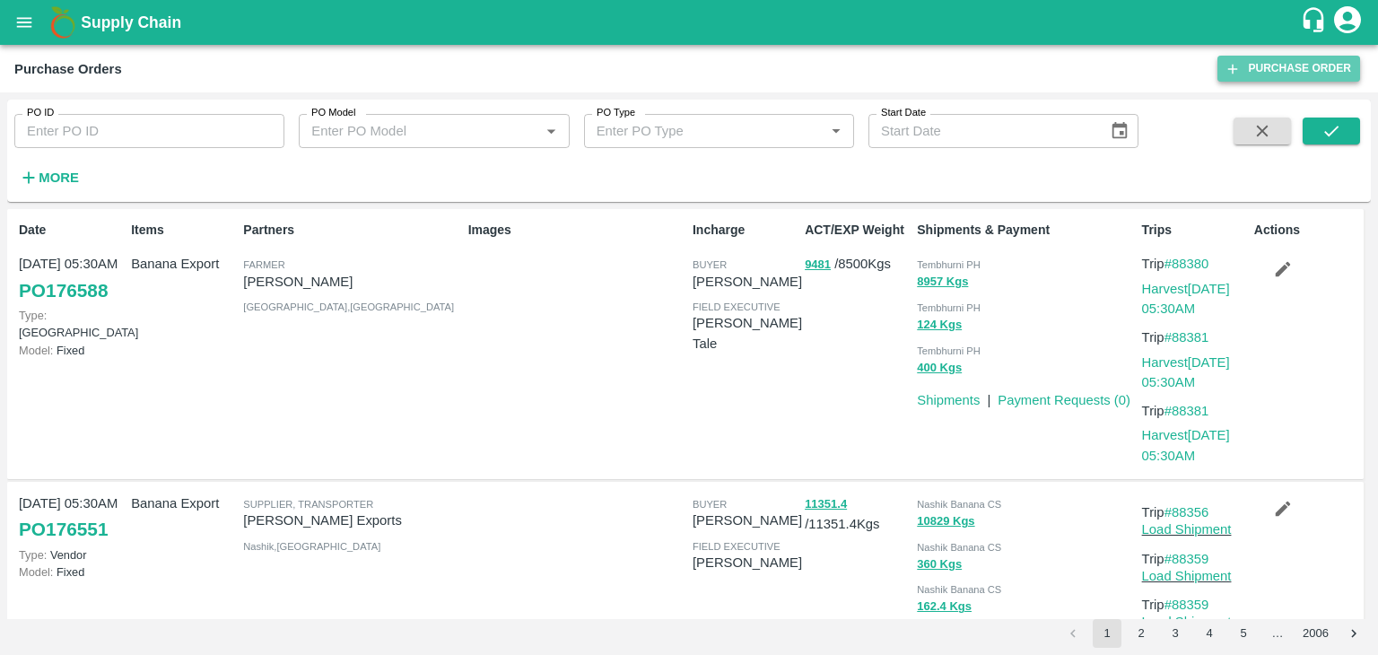
click at [1249, 66] on link "Purchase Order" at bounding box center [1289, 69] width 143 height 26
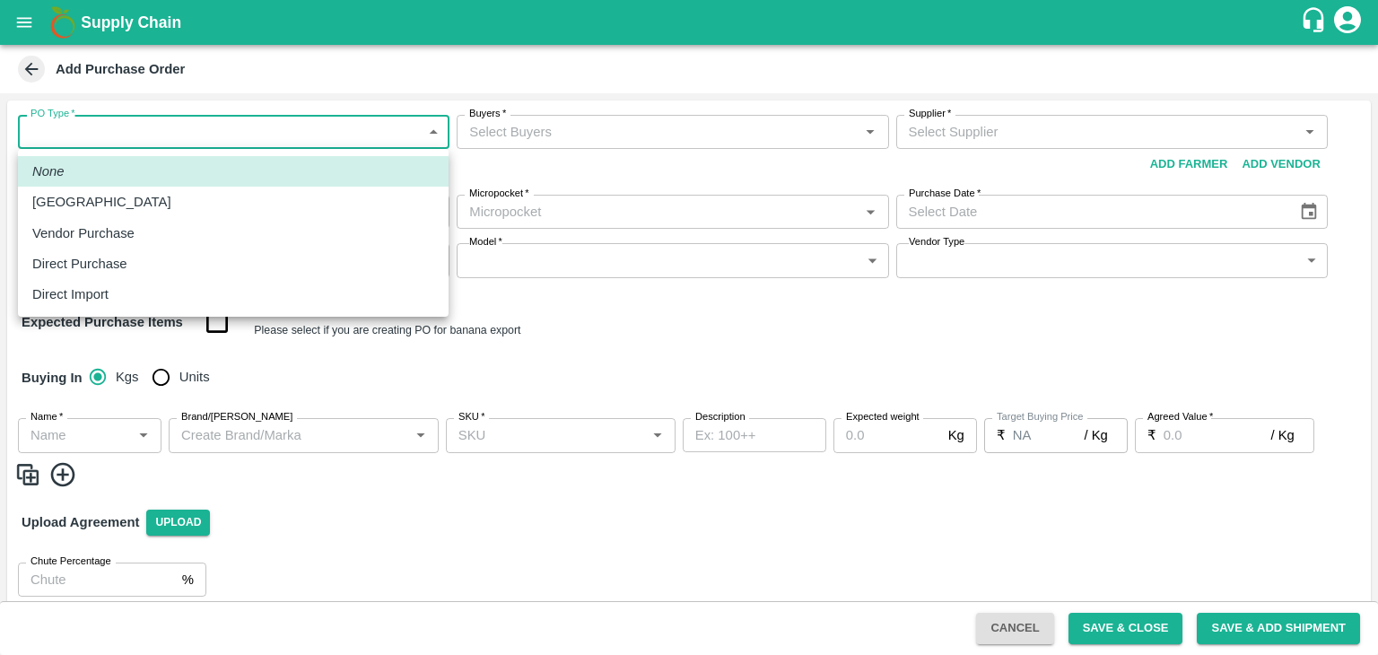
drag, startPoint x: 96, startPoint y: 123, endPoint x: 130, endPoint y: 223, distance: 105.3
click at [130, 223] on body "Supply Chain Add Purchase Order PO Type   * ​ PO Type Buyers   * Buyers   * Sup…" at bounding box center [689, 327] width 1378 height 655
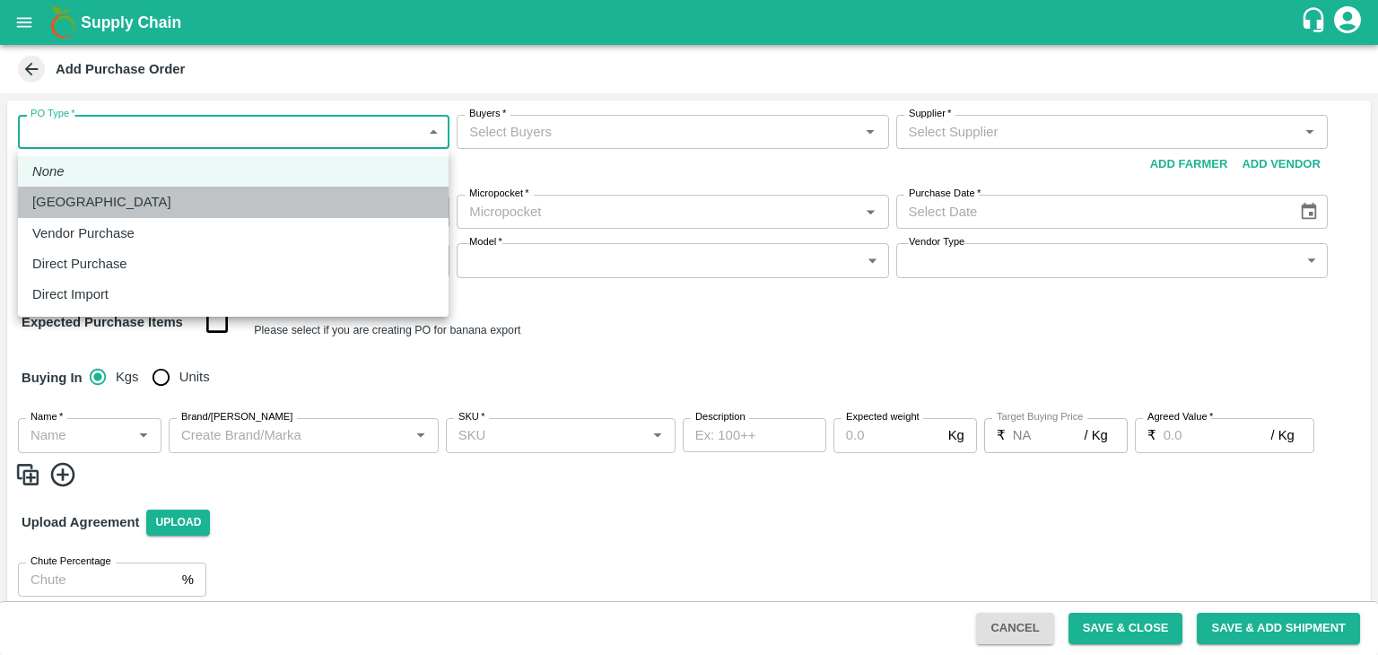
click at [130, 191] on li "[GEOGRAPHIC_DATA]" at bounding box center [233, 202] width 431 height 31
type input "1"
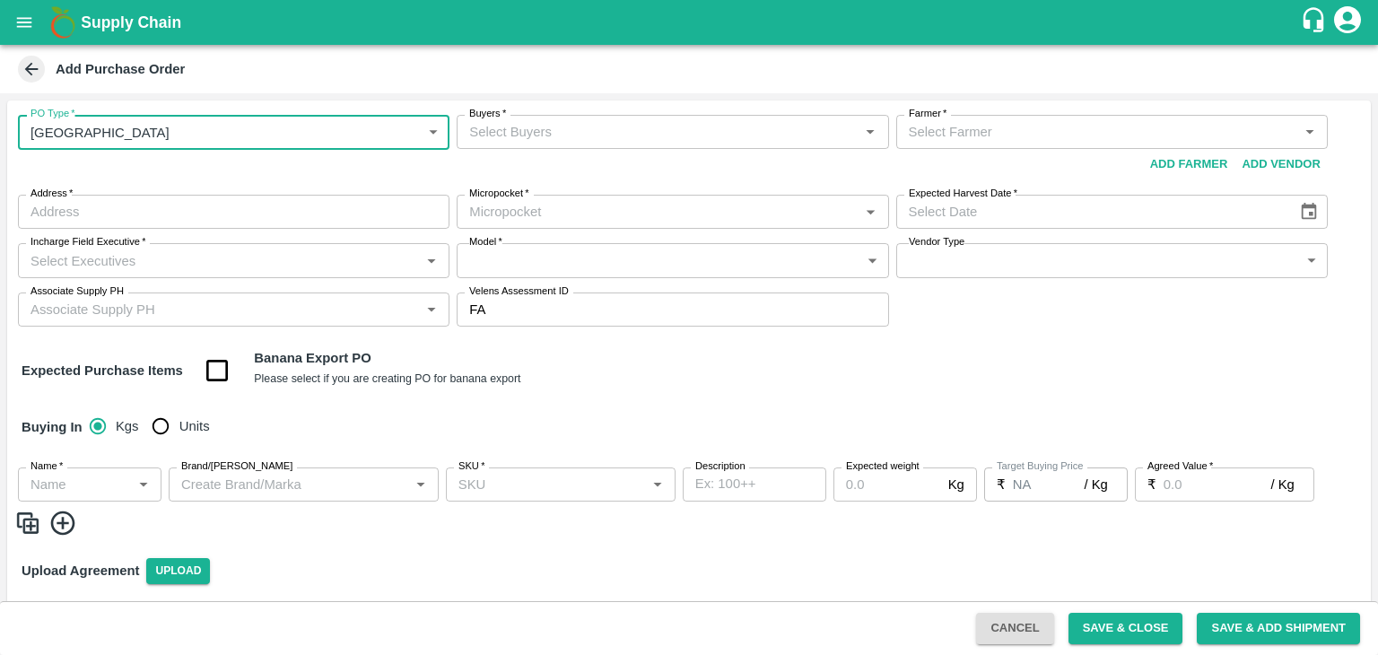
click at [621, 142] on input "Buyers   *" at bounding box center [657, 131] width 391 height 23
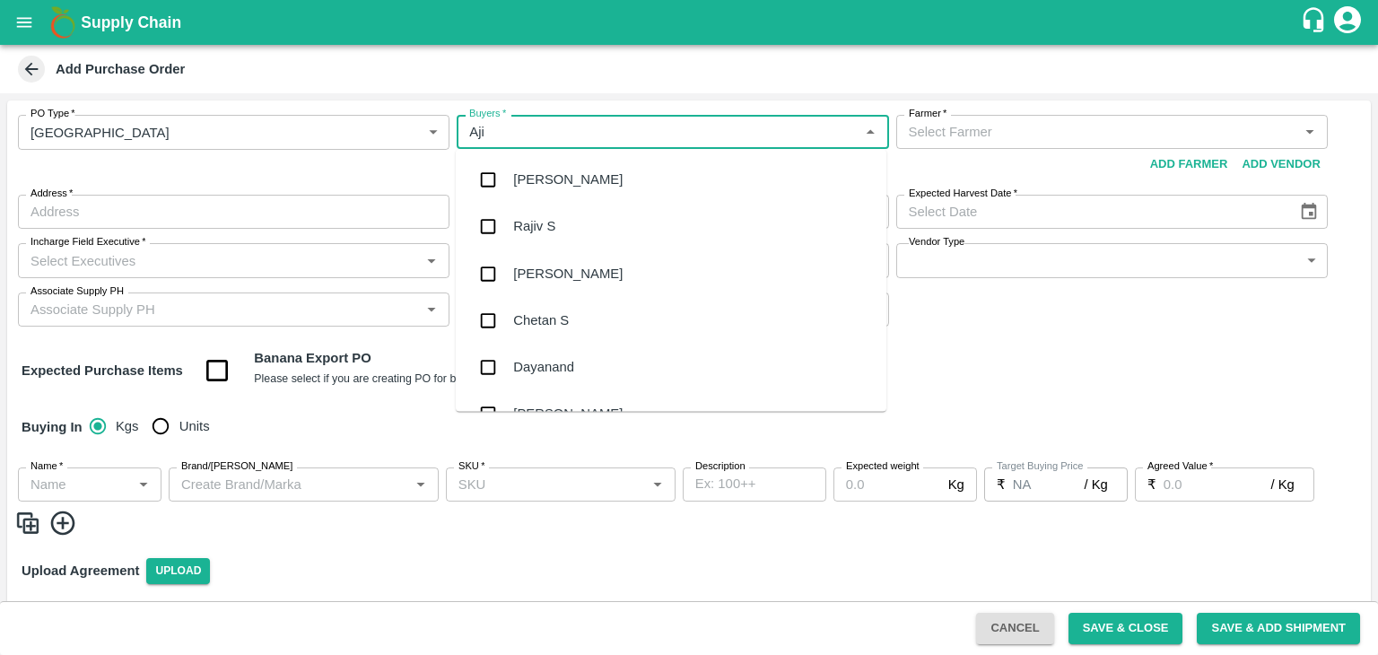
type input "Ajit"
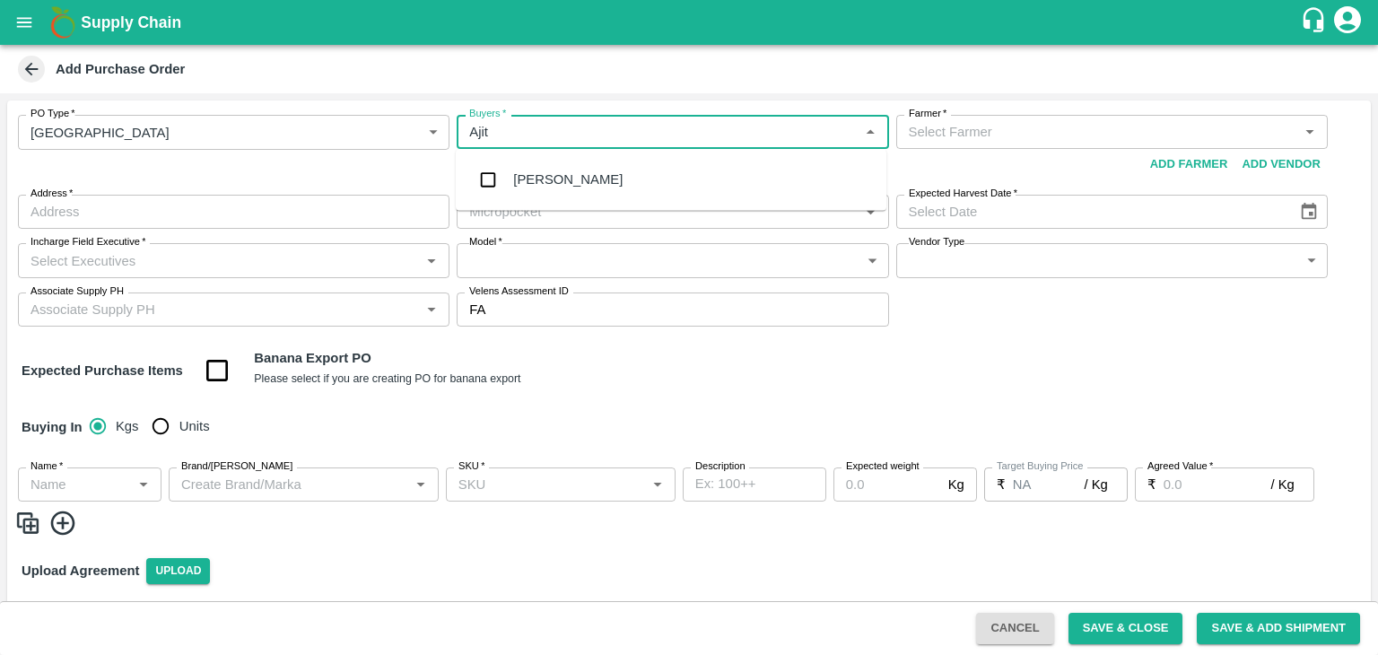
click at [580, 170] on div "[PERSON_NAME]" at bounding box center [671, 179] width 431 height 47
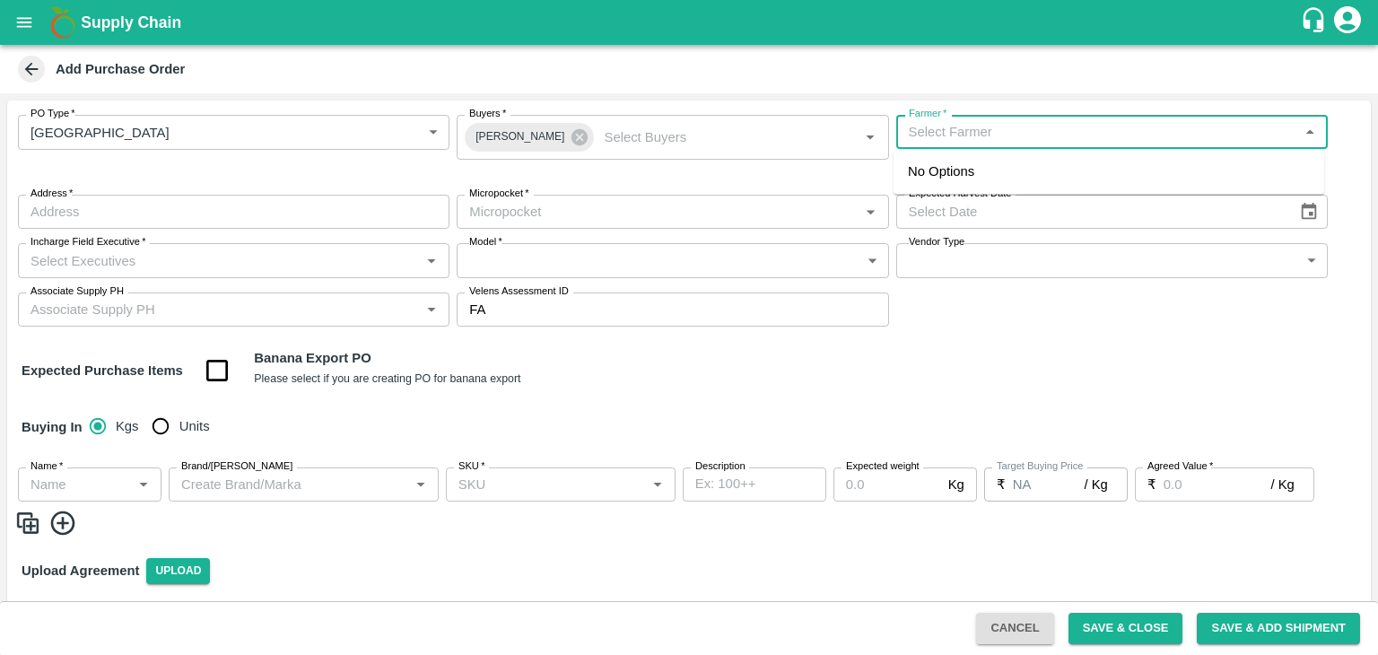
click at [922, 130] on input "Farmer   *" at bounding box center [1097, 131] width 391 height 23
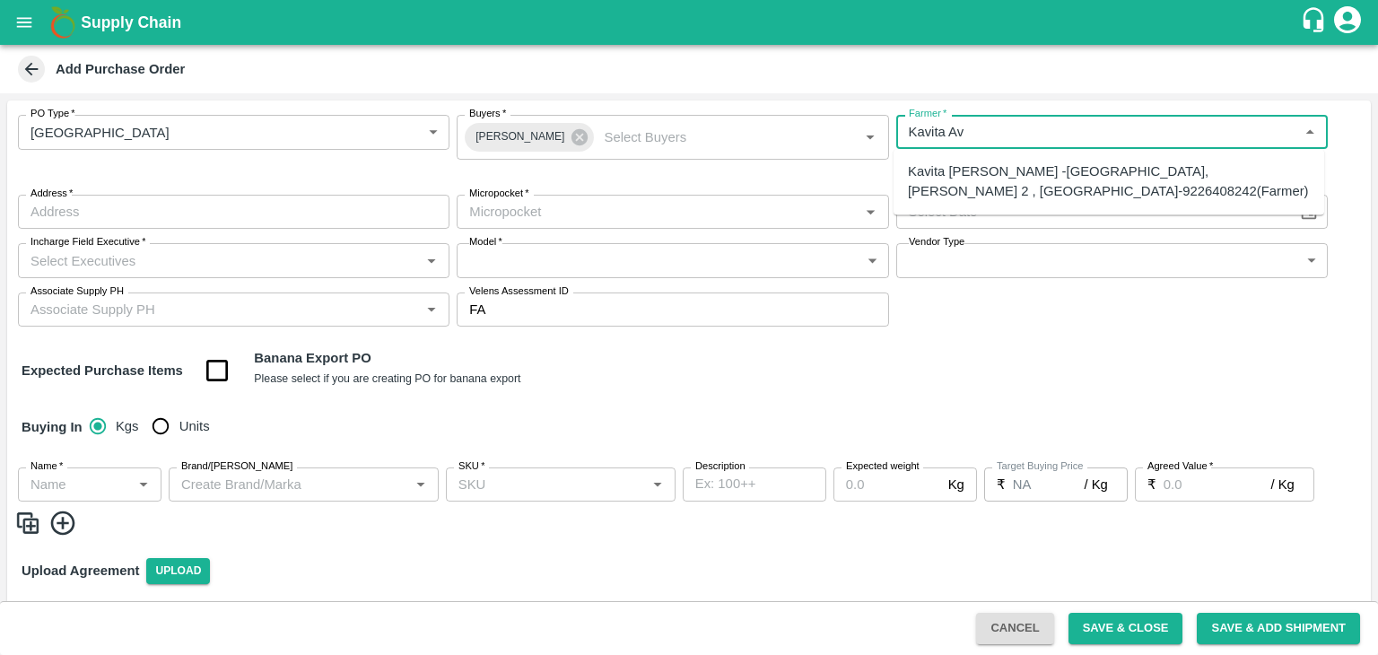
click at [973, 159] on div "Kavita [PERSON_NAME] -[GEOGRAPHIC_DATA], [PERSON_NAME] 2 , [GEOGRAPHIC_DATA]-92…" at bounding box center [1109, 181] width 431 height 51
type input "Kavita [PERSON_NAME] -[GEOGRAPHIC_DATA], [PERSON_NAME] 2 , [GEOGRAPHIC_DATA]-92…"
type input "Kavitgaon, [PERSON_NAME] 2 , [GEOGRAPHIC_DATA], [GEOGRAPHIC_DATA], [GEOGRAPHIC_…"
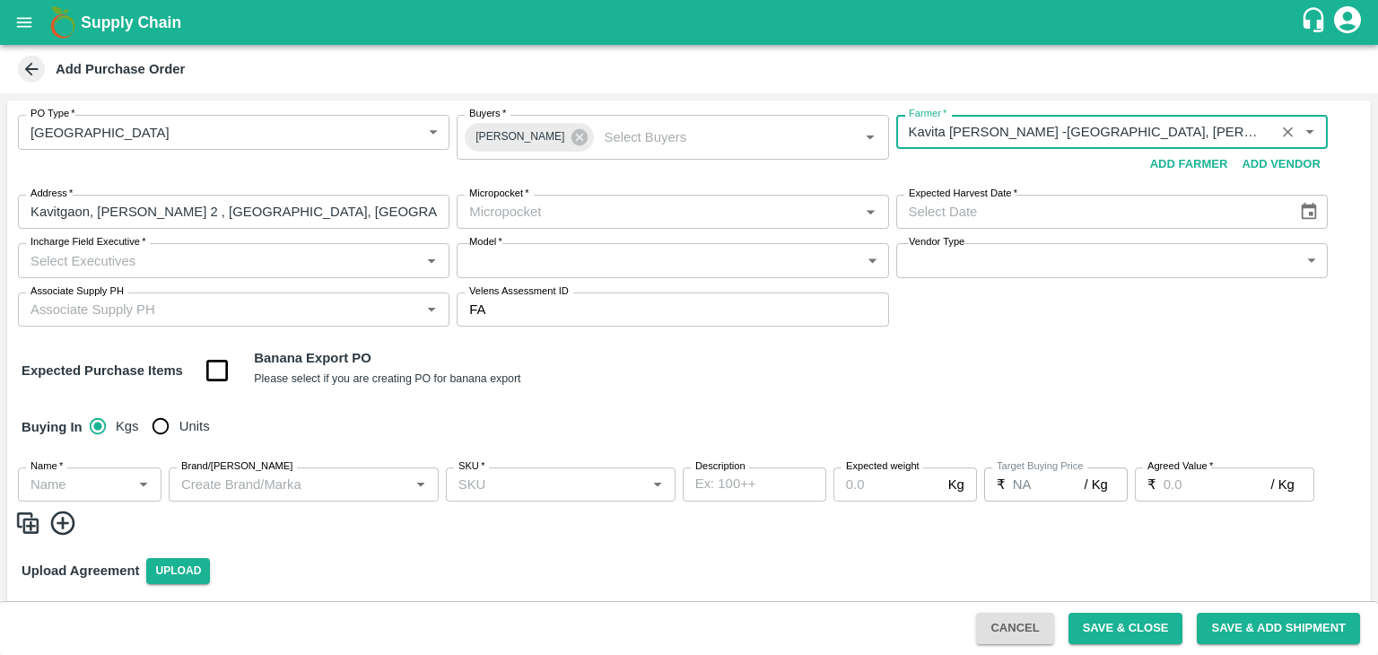
type input "Kavita [PERSON_NAME] -[GEOGRAPHIC_DATA], [PERSON_NAME] 2 , [GEOGRAPHIC_DATA]-92…"
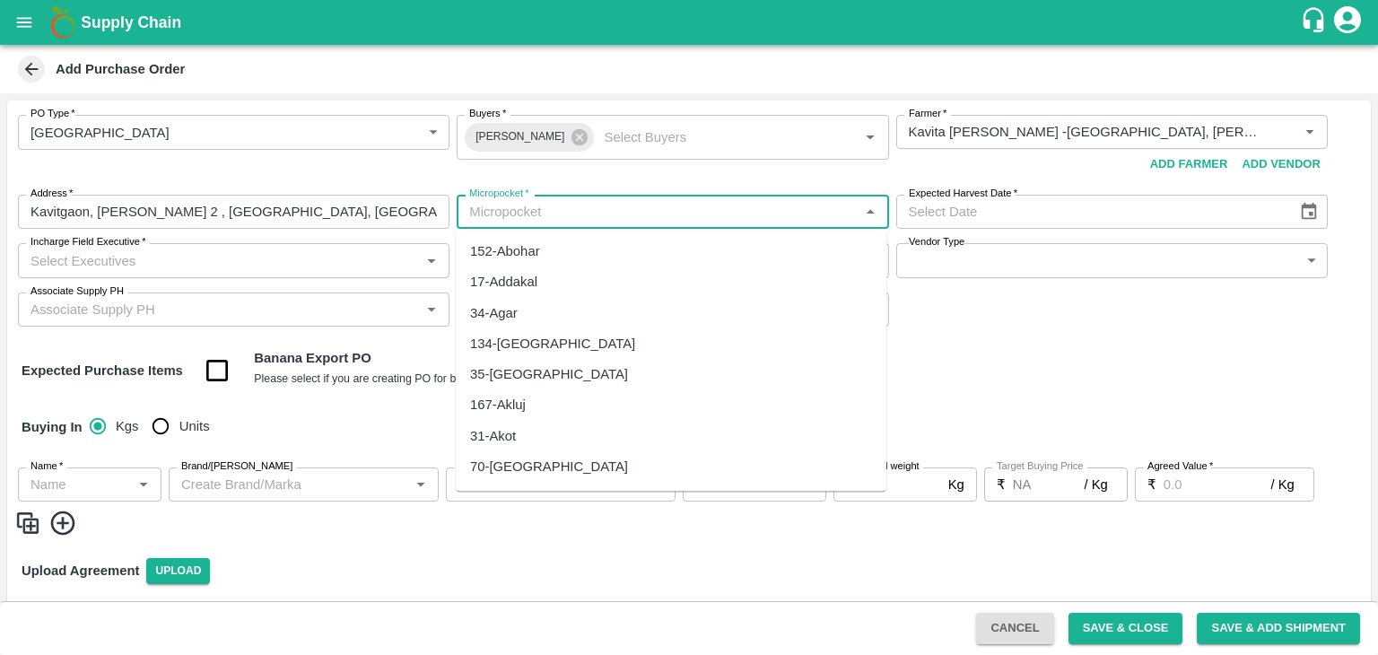
click at [686, 205] on input "Micropocket   *" at bounding box center [657, 211] width 391 height 23
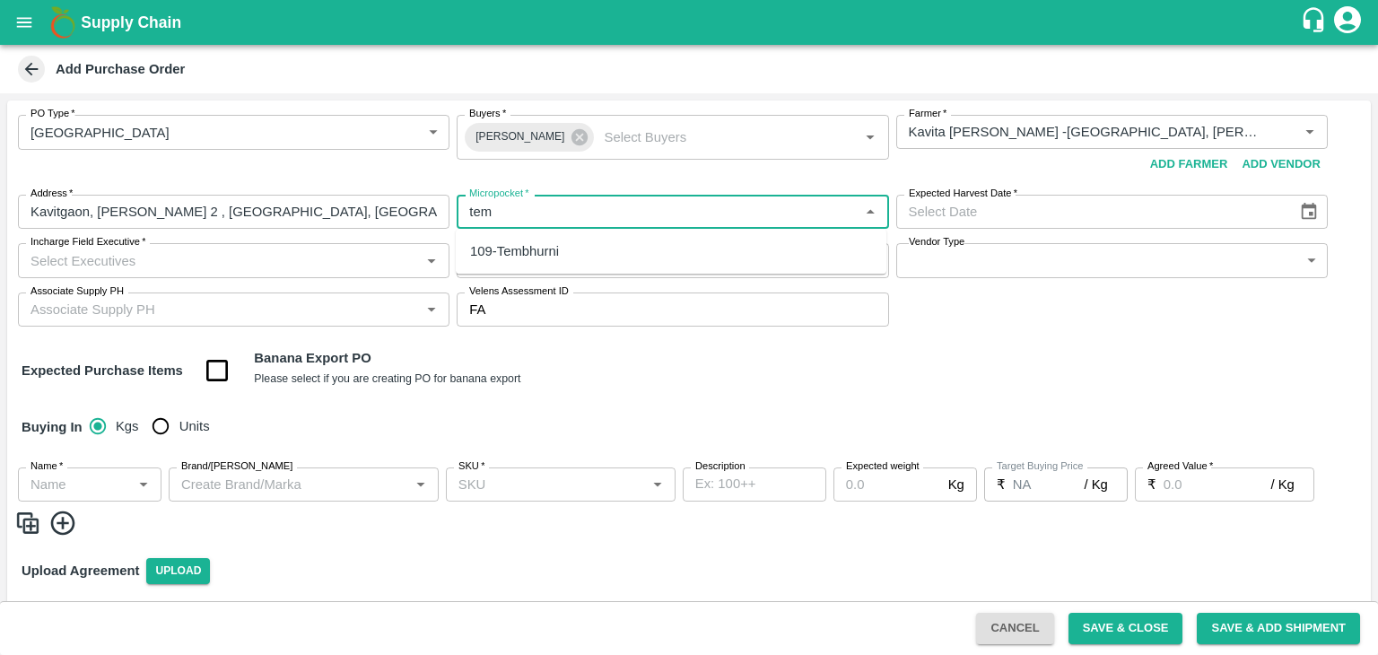
click at [556, 260] on div "109-Tembhurni" at bounding box center [514, 251] width 89 height 20
type input "109-Tembhurni"
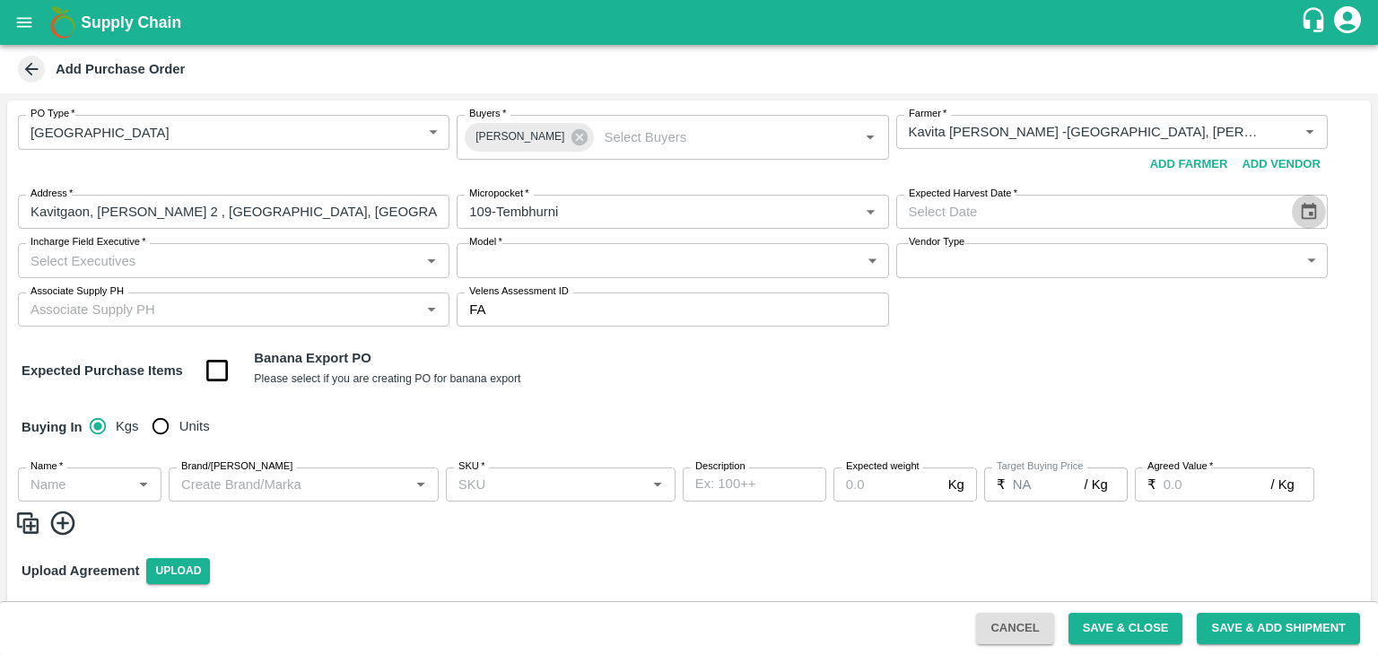
click at [1307, 213] on icon "Choose date" at bounding box center [1308, 211] width 15 height 17
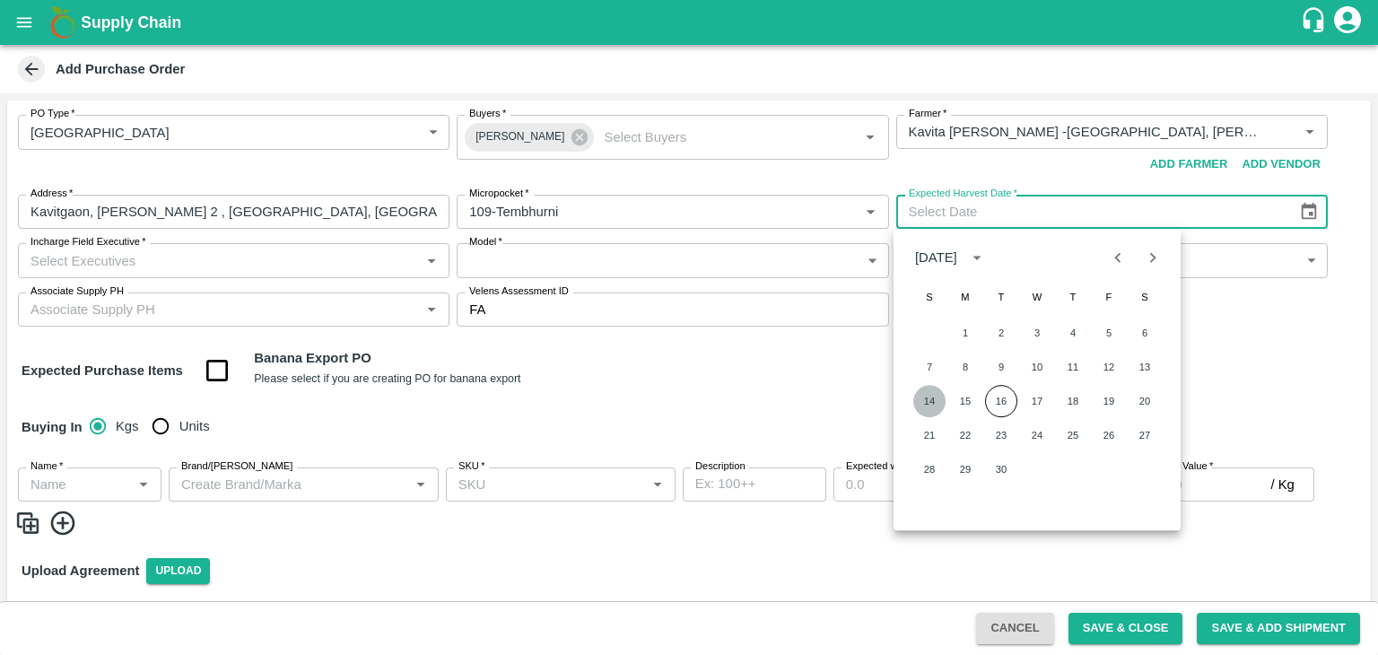
click at [935, 399] on button "14" at bounding box center [929, 401] width 32 height 32
type input "[DATE]"
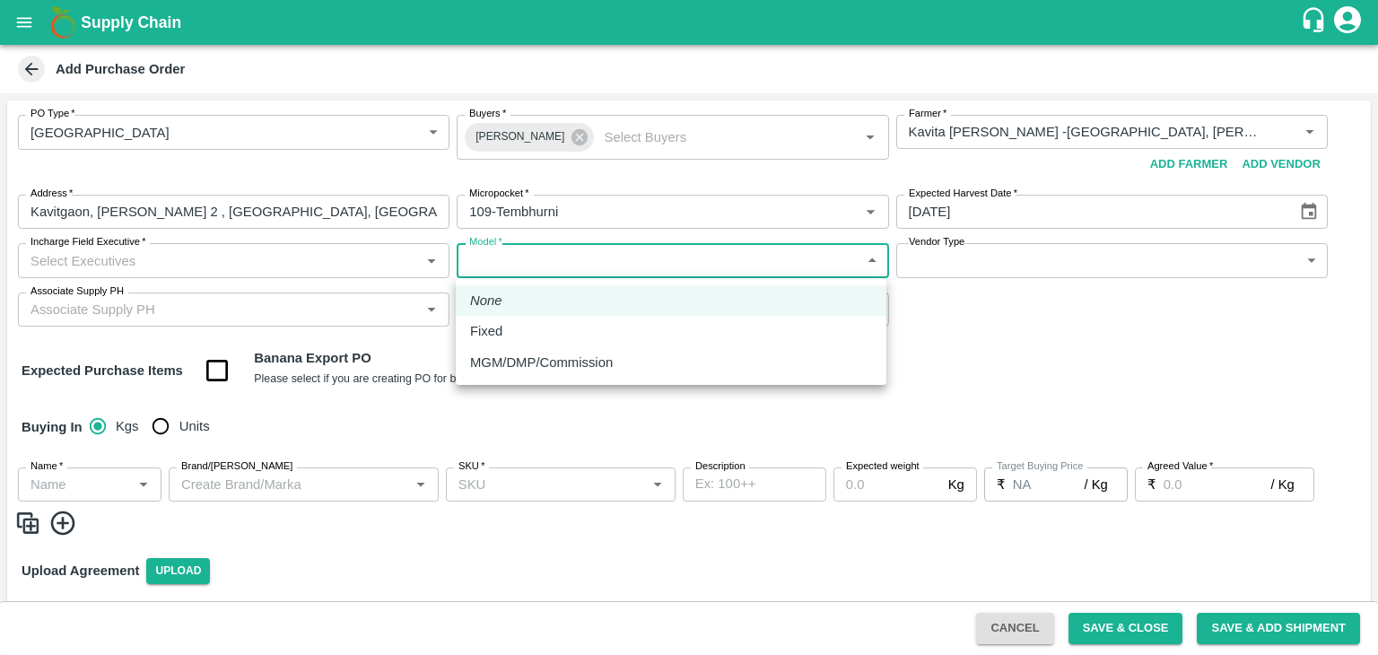
click at [492, 252] on body "Supply Chain Add Purchase Order PO Type   * Farm Gate 1 PO Type Buyers   * Ajit…" at bounding box center [689, 327] width 1378 height 655
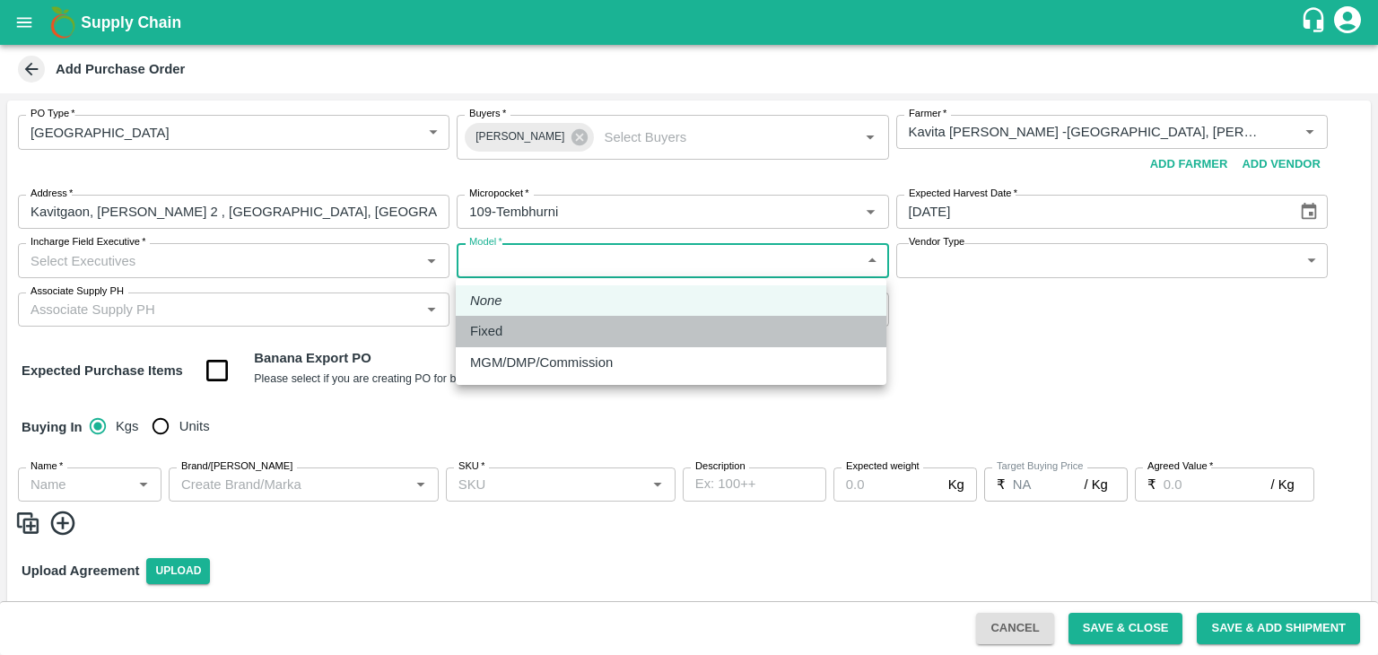
click at [510, 327] on div "Fixed" at bounding box center [490, 331] width 41 height 20
type input "Fixed"
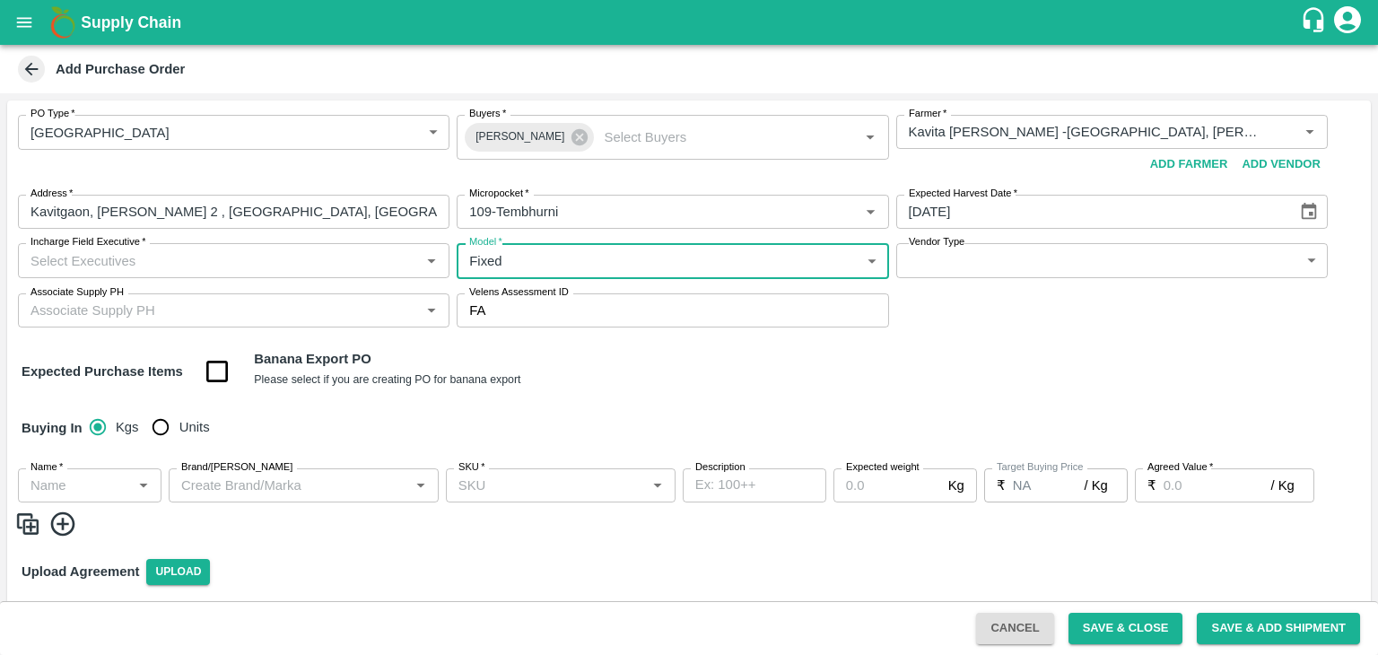
click at [214, 266] on input "Incharge Field Executive   *" at bounding box center [218, 260] width 391 height 23
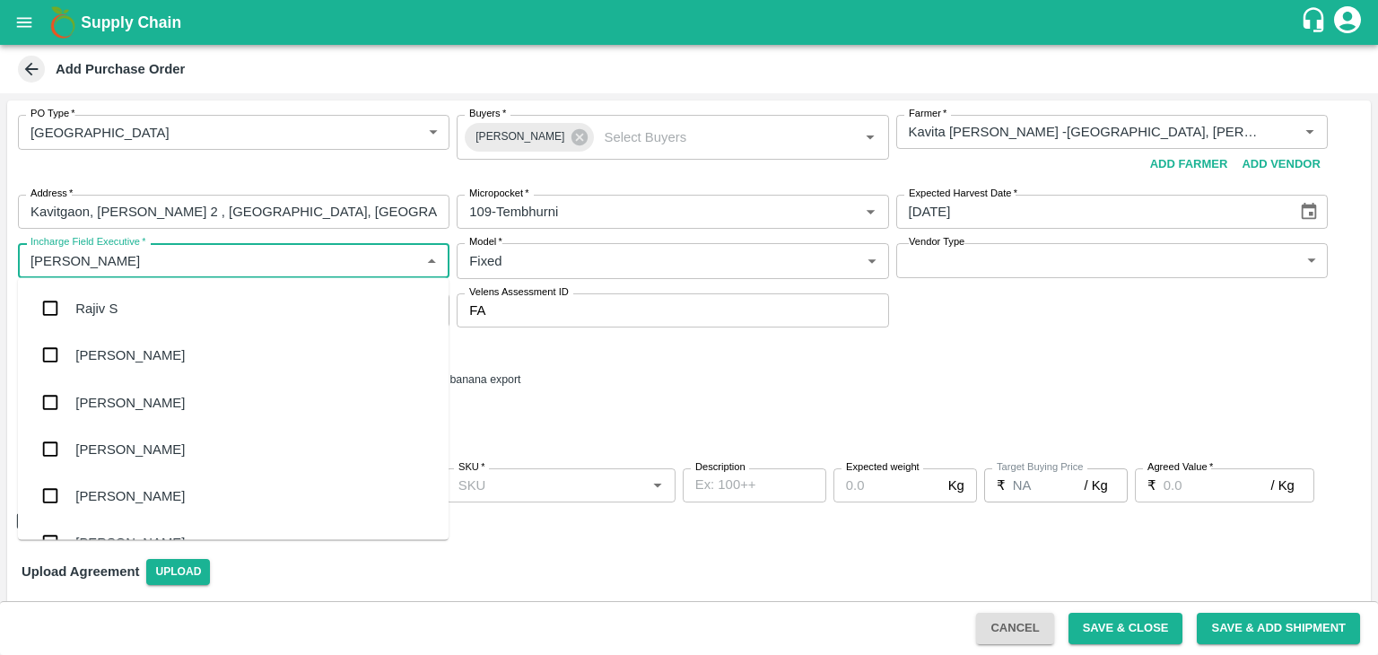
type input "[PERSON_NAME]"
click at [147, 394] on div "[PERSON_NAME] Tale" at bounding box center [233, 402] width 431 height 47
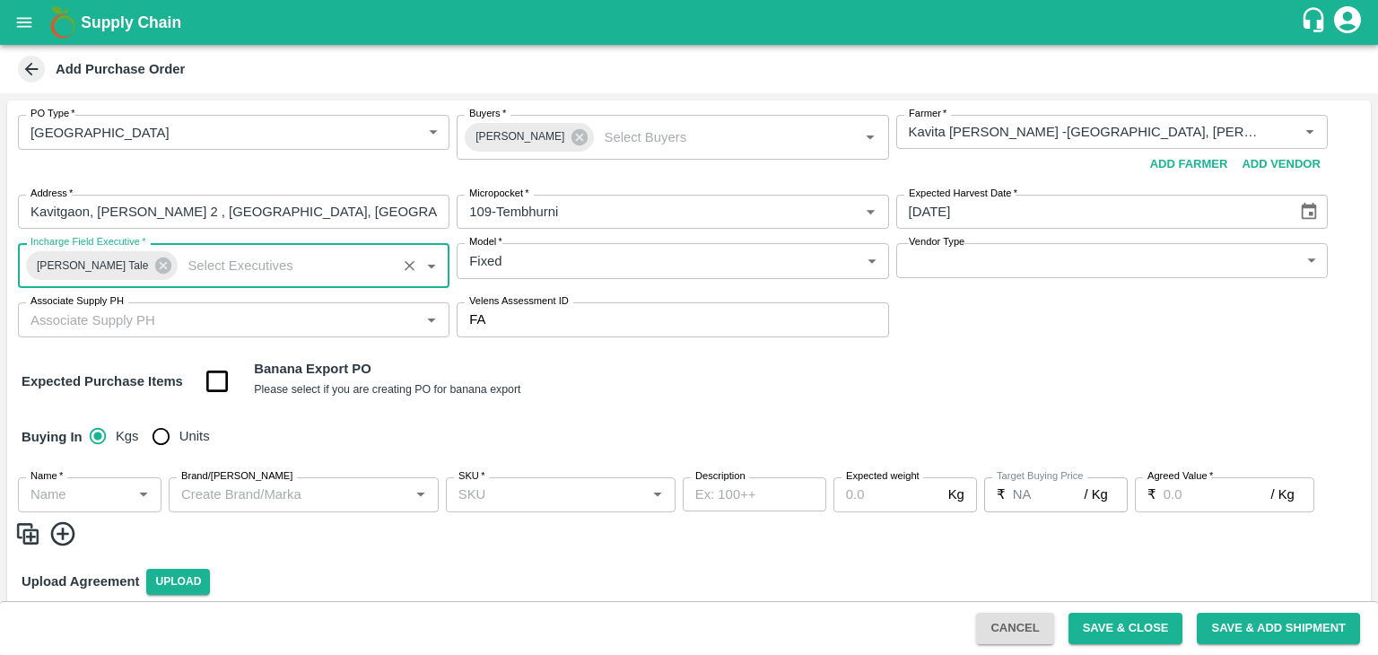
click at [974, 270] on body "Supply Chain Add Purchase Order PO Type   * Farm Gate 1 PO Type Buyers   * Ajit…" at bounding box center [689, 327] width 1378 height 655
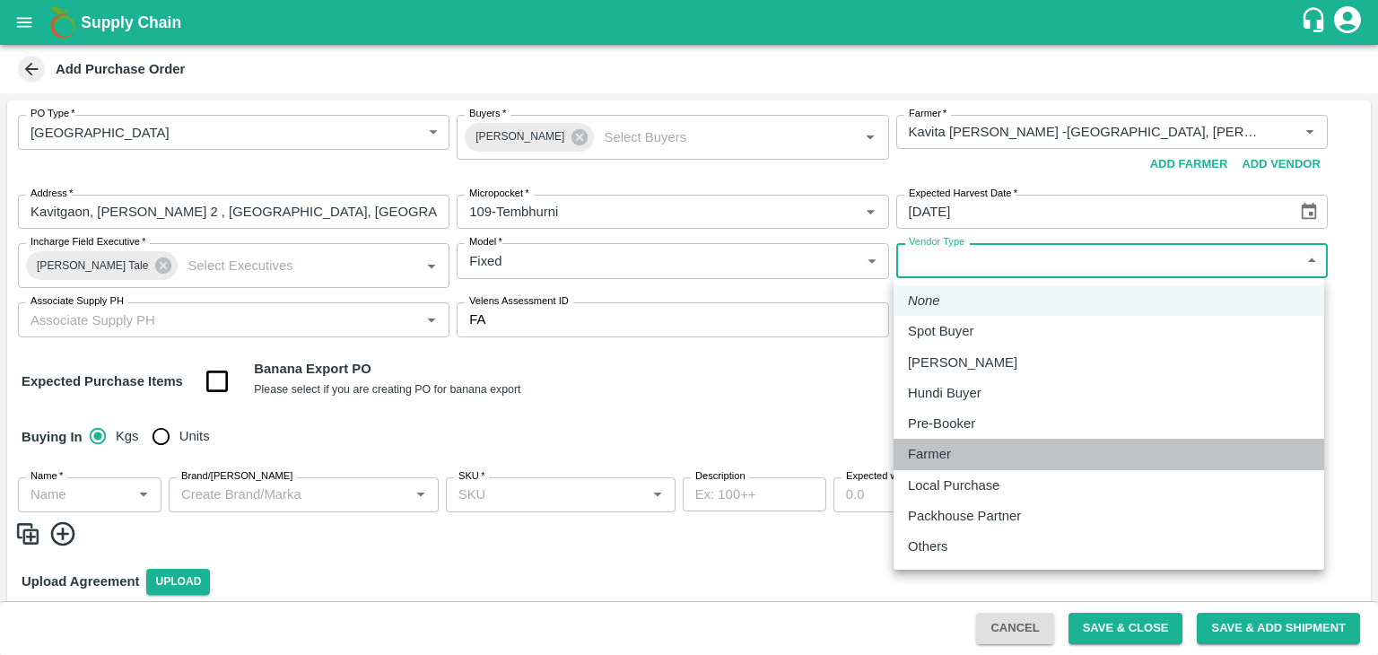
click at [950, 450] on p "Farmer" at bounding box center [929, 454] width 43 height 20
type input "FARMER"
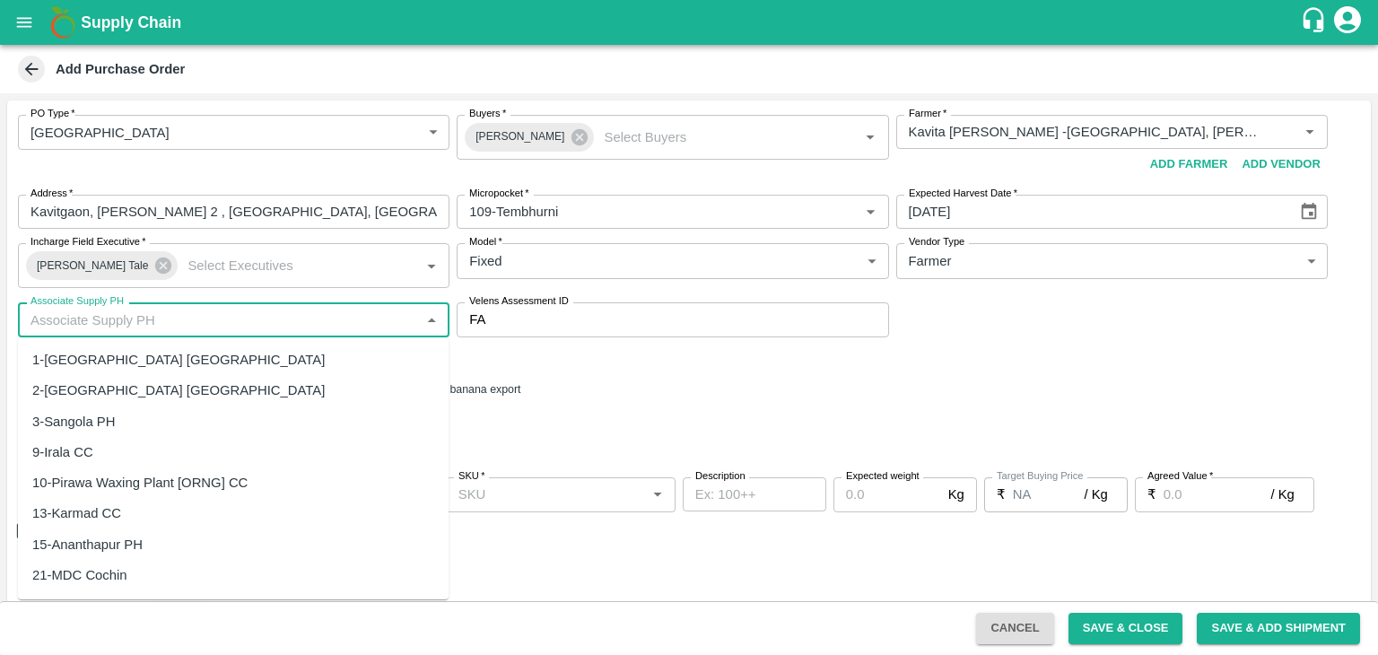
click at [249, 325] on input "Associate Supply PH" at bounding box center [218, 319] width 391 height 23
type input "J"
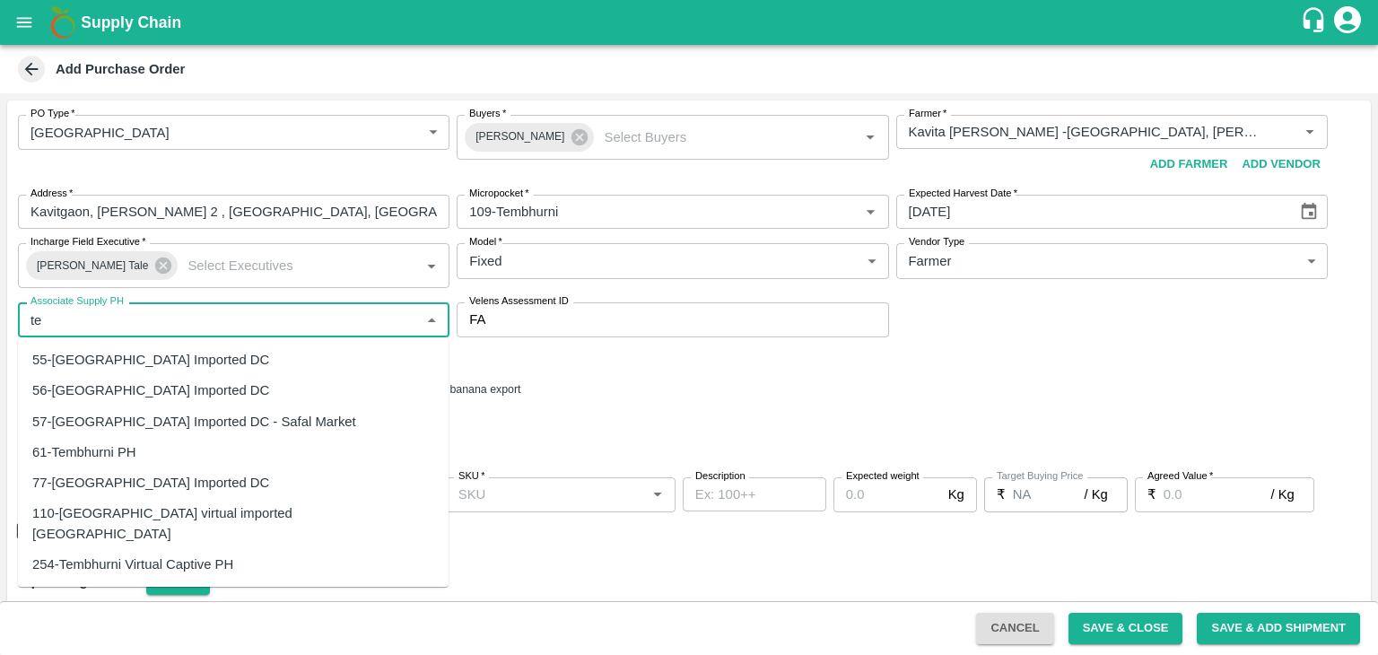
click at [126, 450] on div "61-Tembhurni PH" at bounding box center [84, 452] width 104 height 20
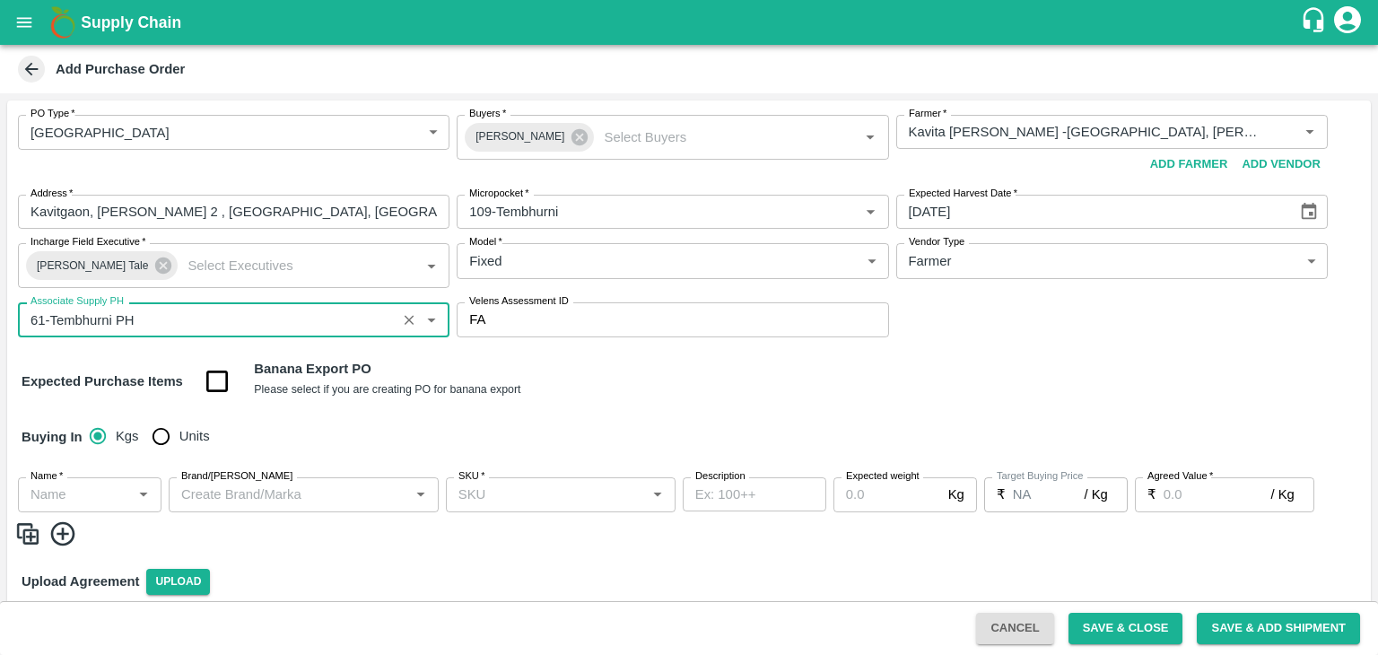
type input "61-Tembhurni PH"
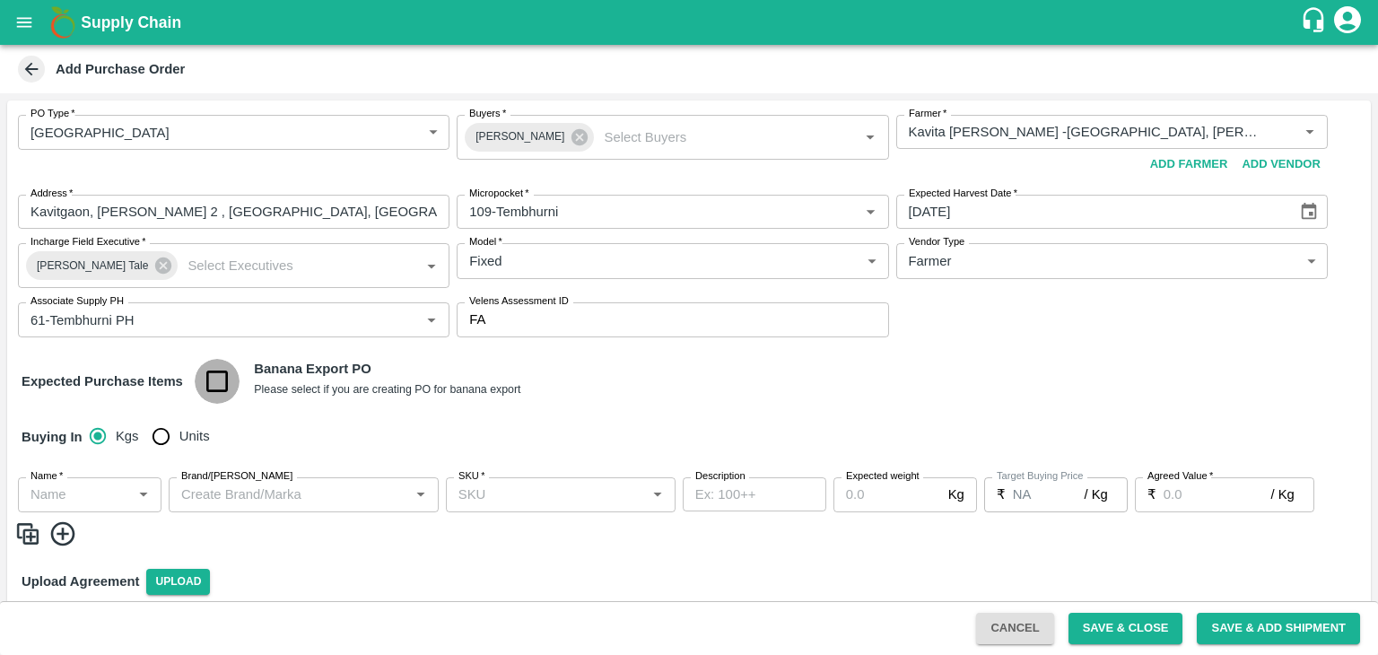
click at [218, 393] on input "checkbox" at bounding box center [218, 382] width 46 height 46
checkbox input "true"
type input "Banana Export"
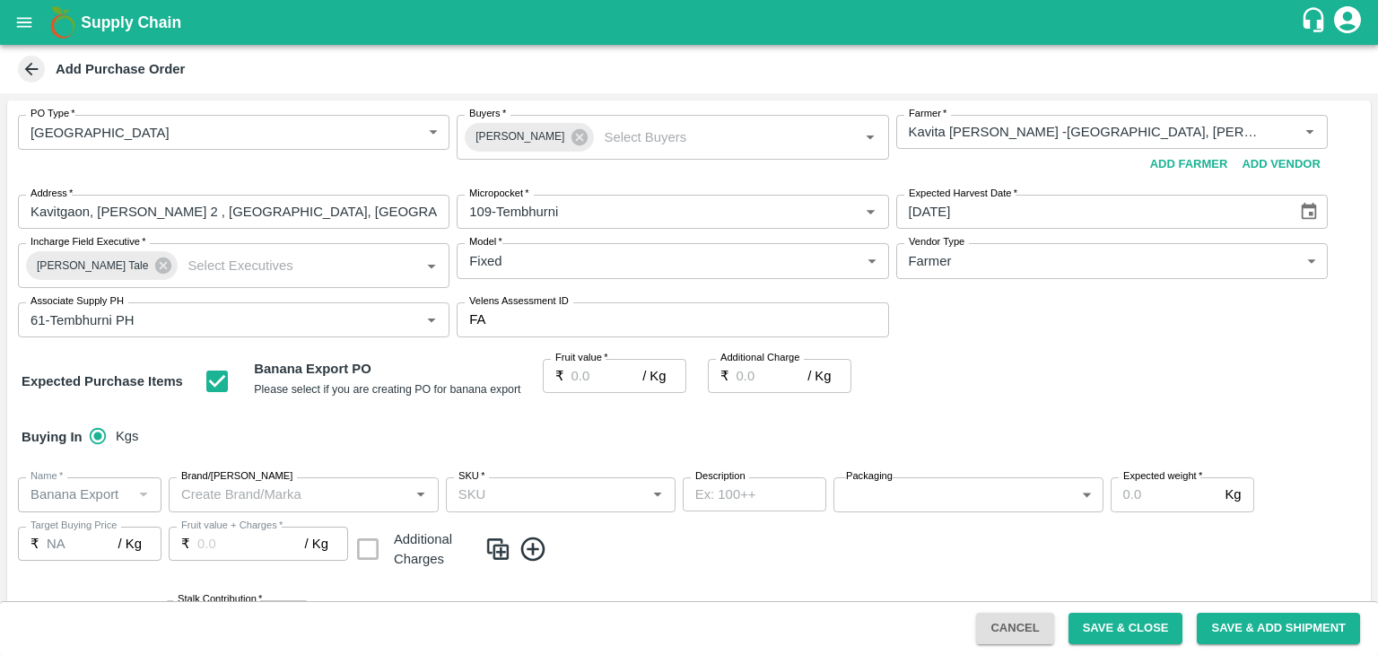
click at [606, 376] on input "Fruit value   *" at bounding box center [608, 376] width 72 height 34
type input "2"
type input "26"
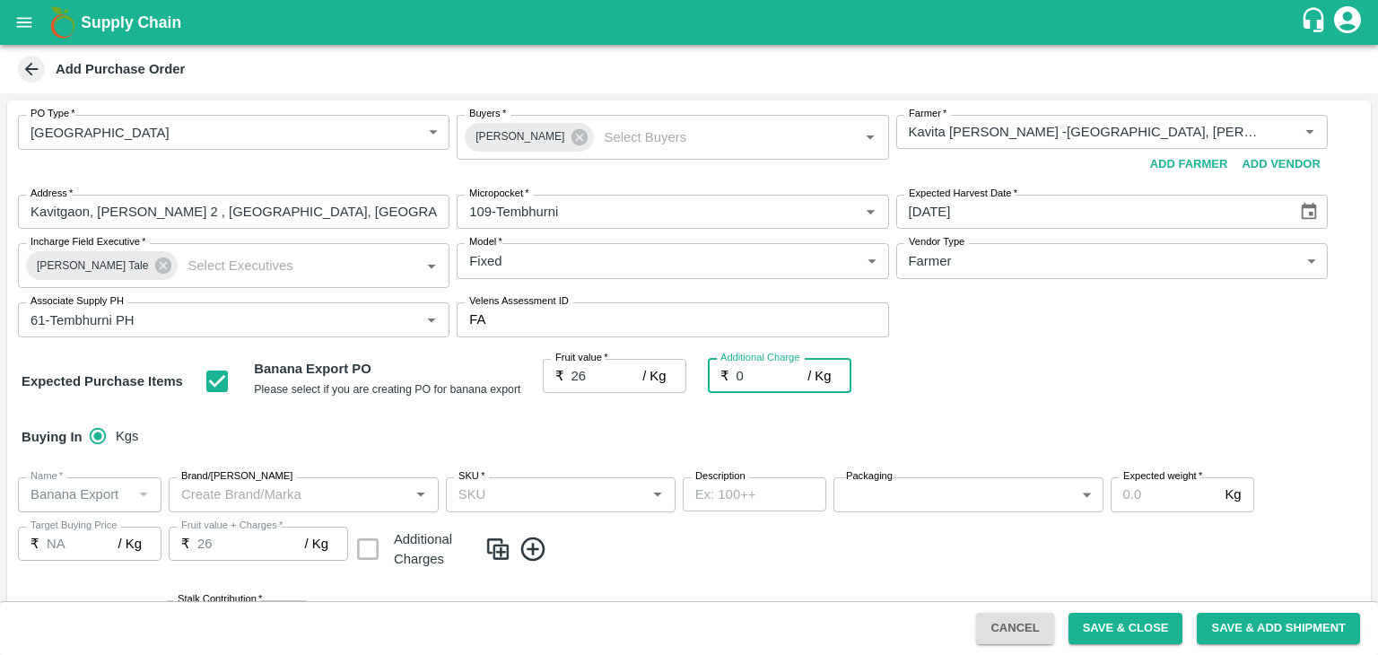
type input "0"
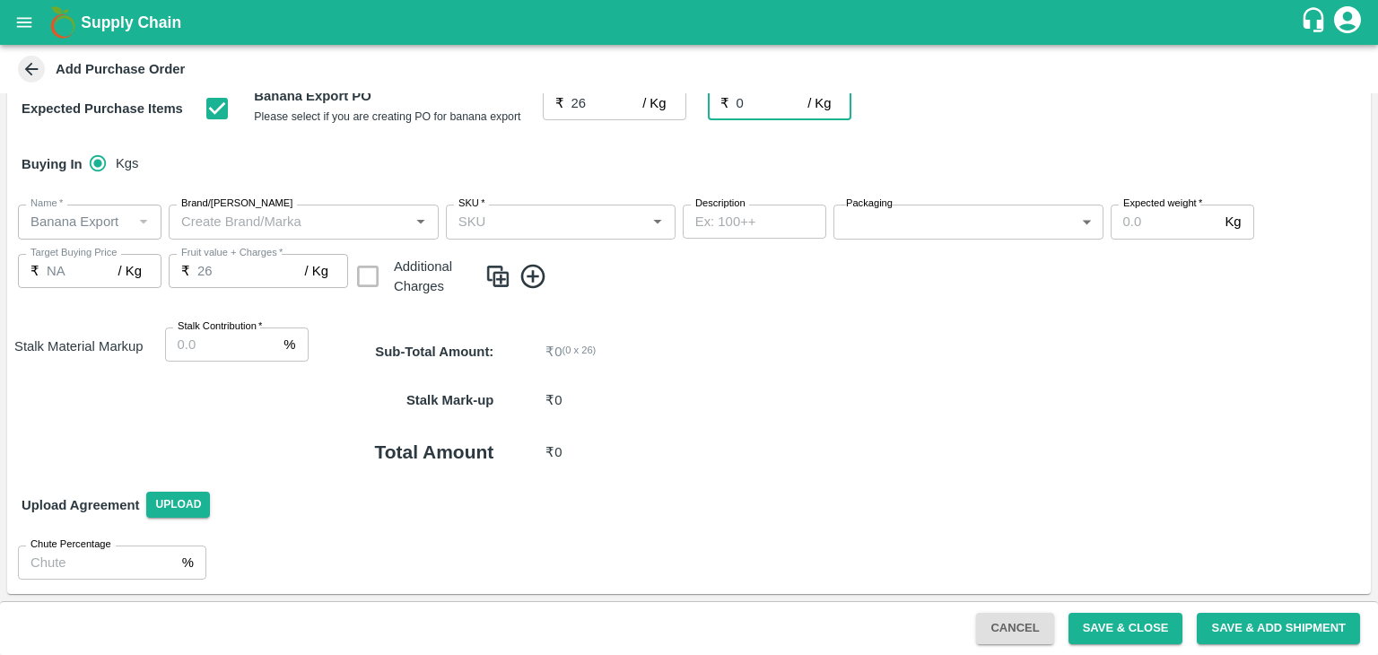
click at [217, 338] on input "Stalk Contribution   *" at bounding box center [221, 345] width 112 height 34
type input "8"
click at [535, 266] on icon at bounding box center [533, 276] width 24 height 24
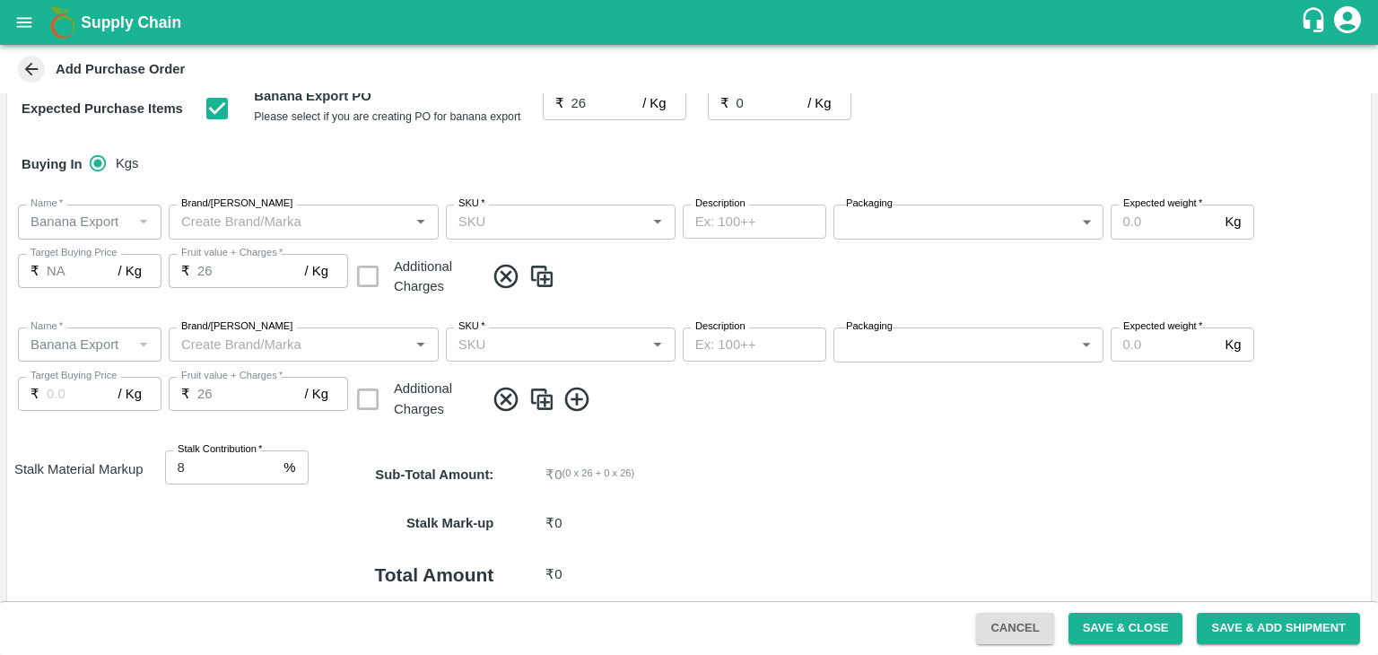
click at [572, 385] on icon at bounding box center [578, 400] width 30 height 30
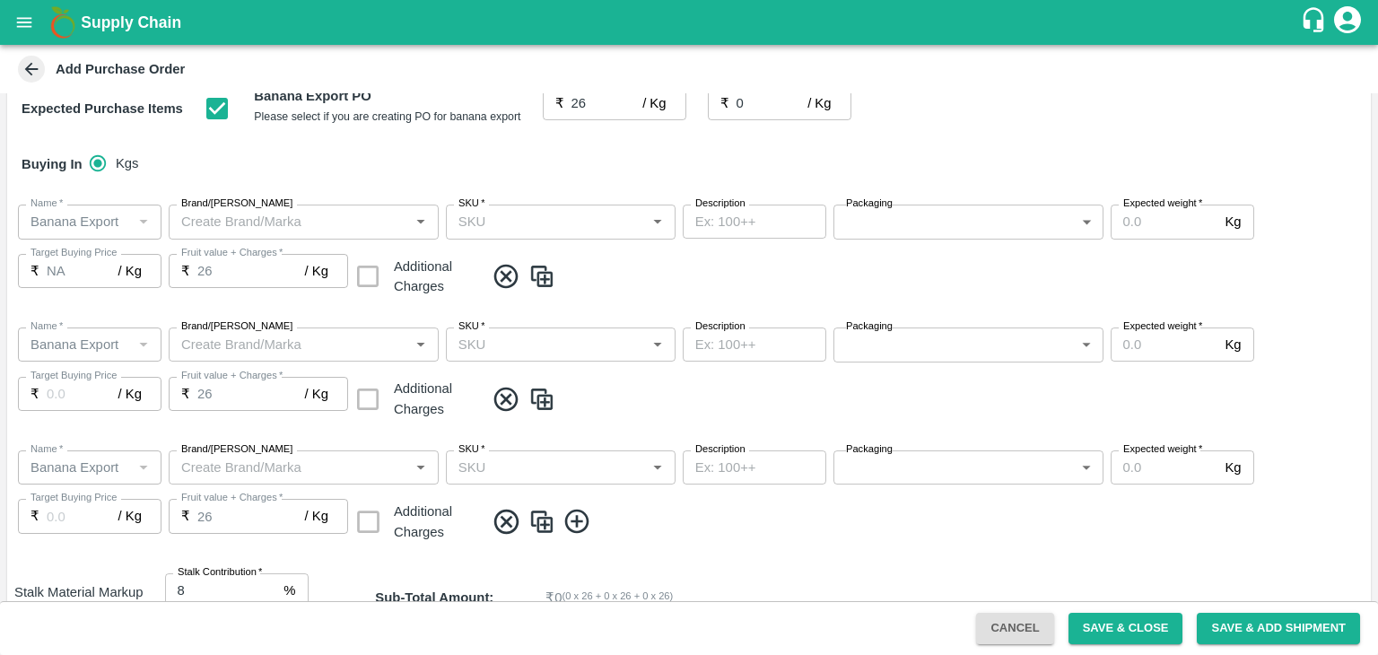
click at [577, 520] on icon at bounding box center [576, 522] width 24 height 24
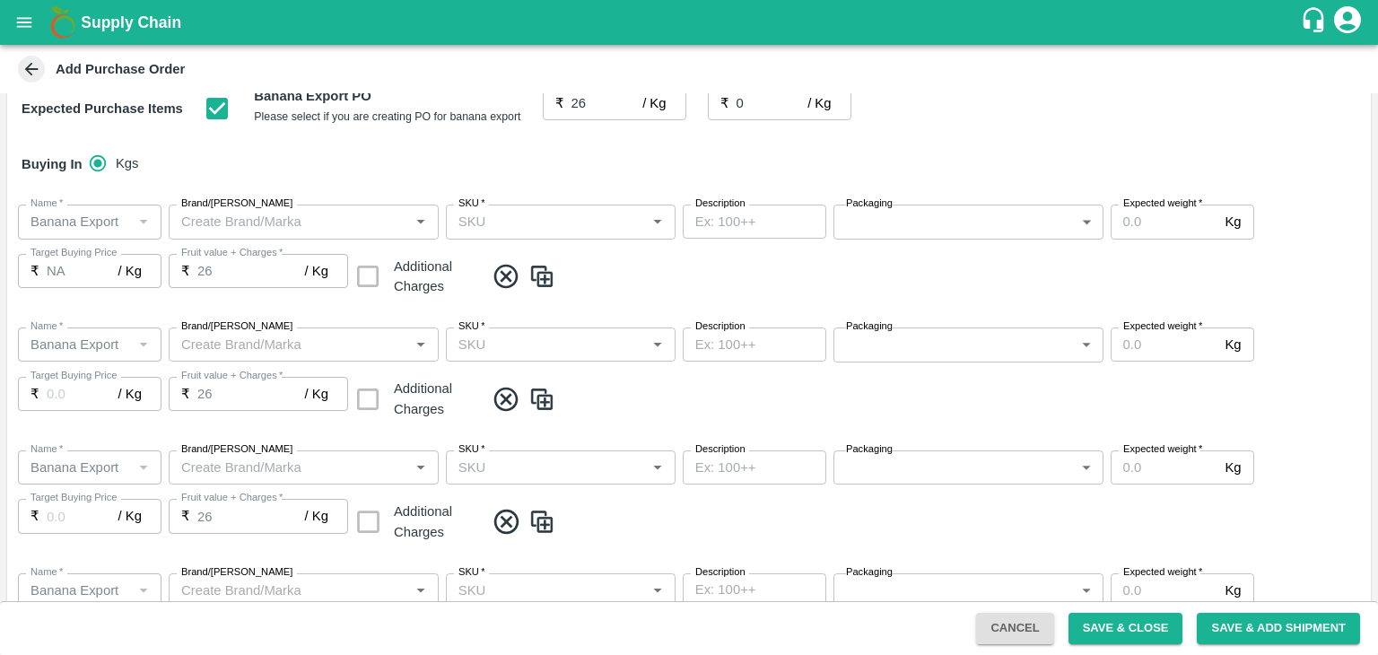
scroll to position [641, 0]
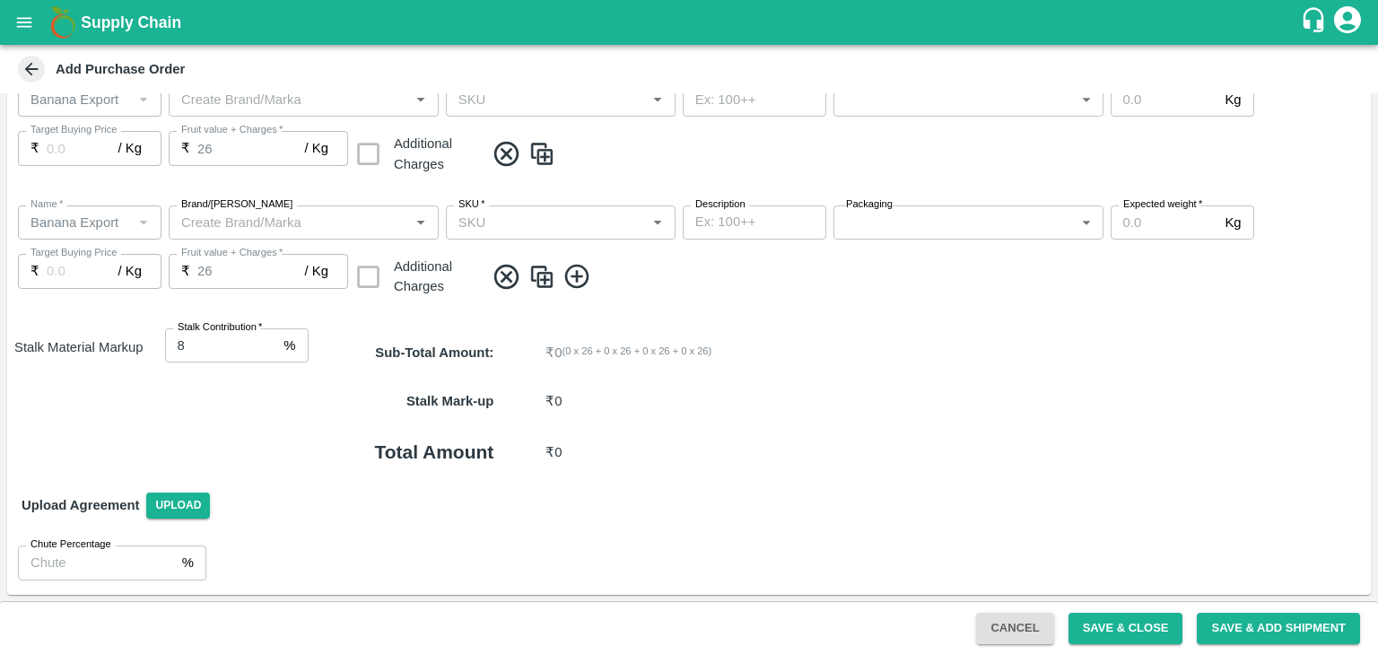
click at [585, 279] on icon at bounding box center [578, 277] width 30 height 30
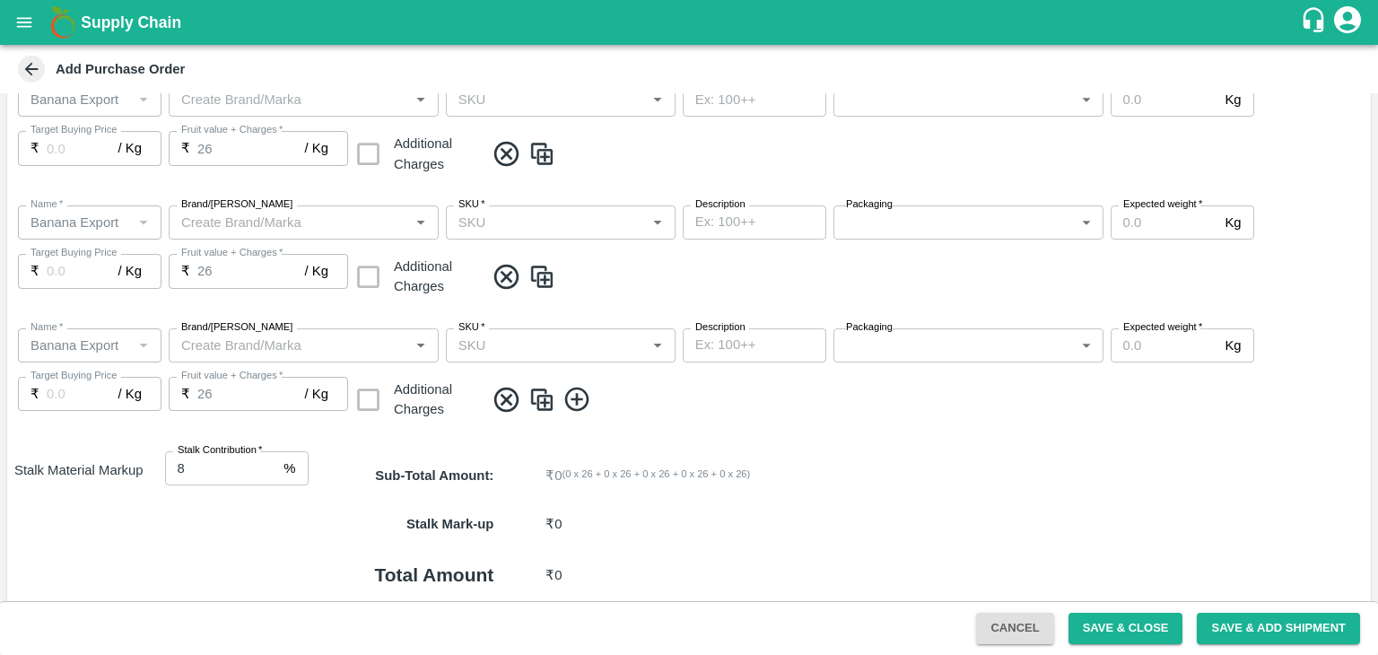
click at [581, 400] on icon at bounding box center [578, 400] width 30 height 30
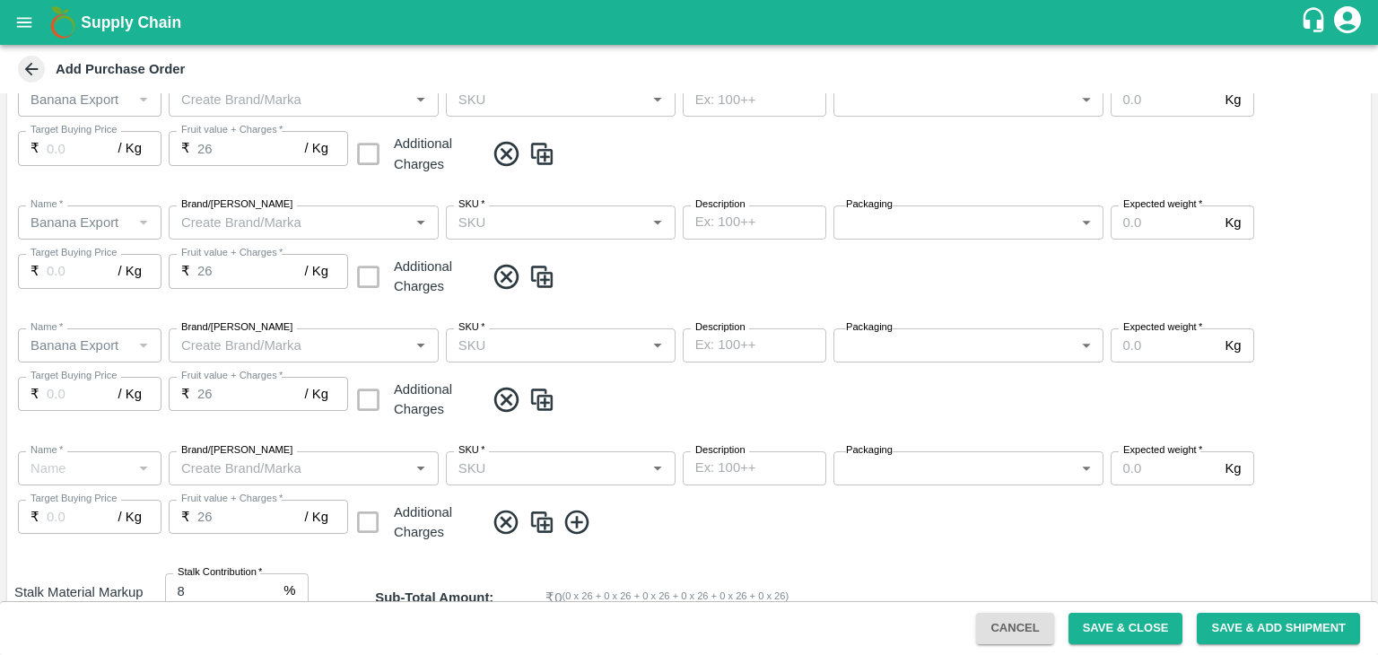
type input "Banana Export"
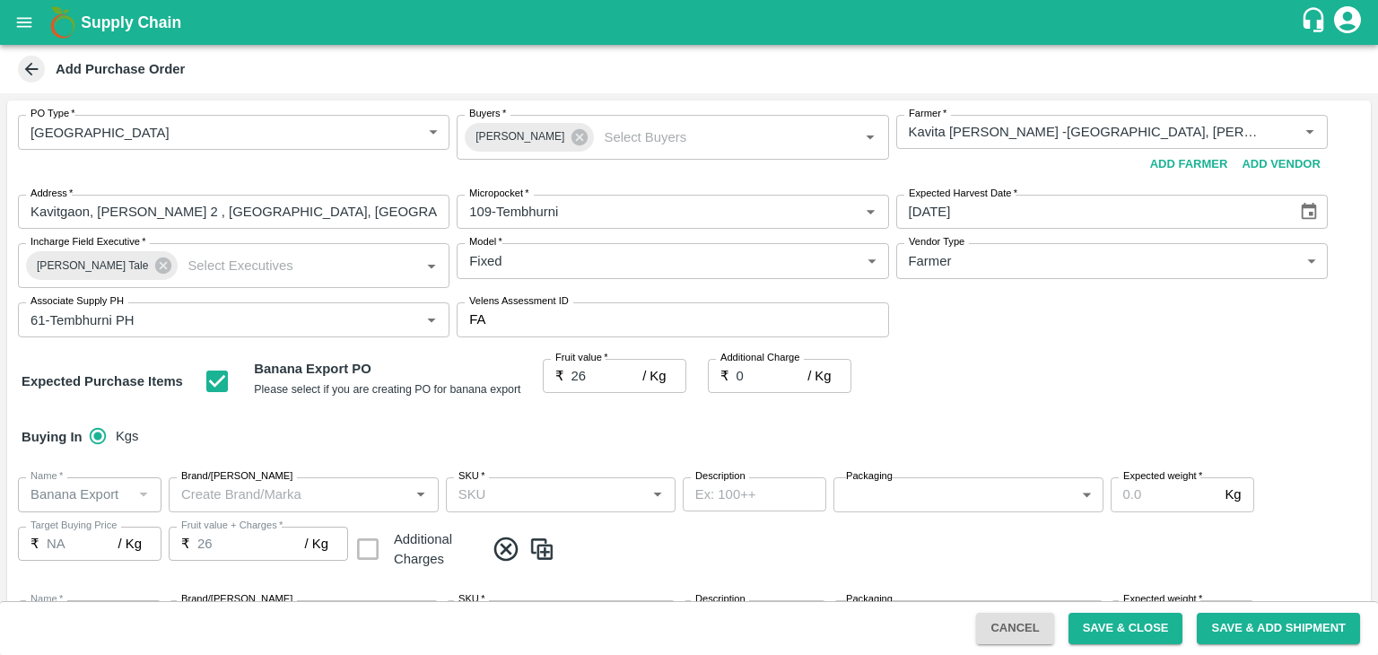
click at [564, 489] on input "SKU   *" at bounding box center [545, 494] width 189 height 23
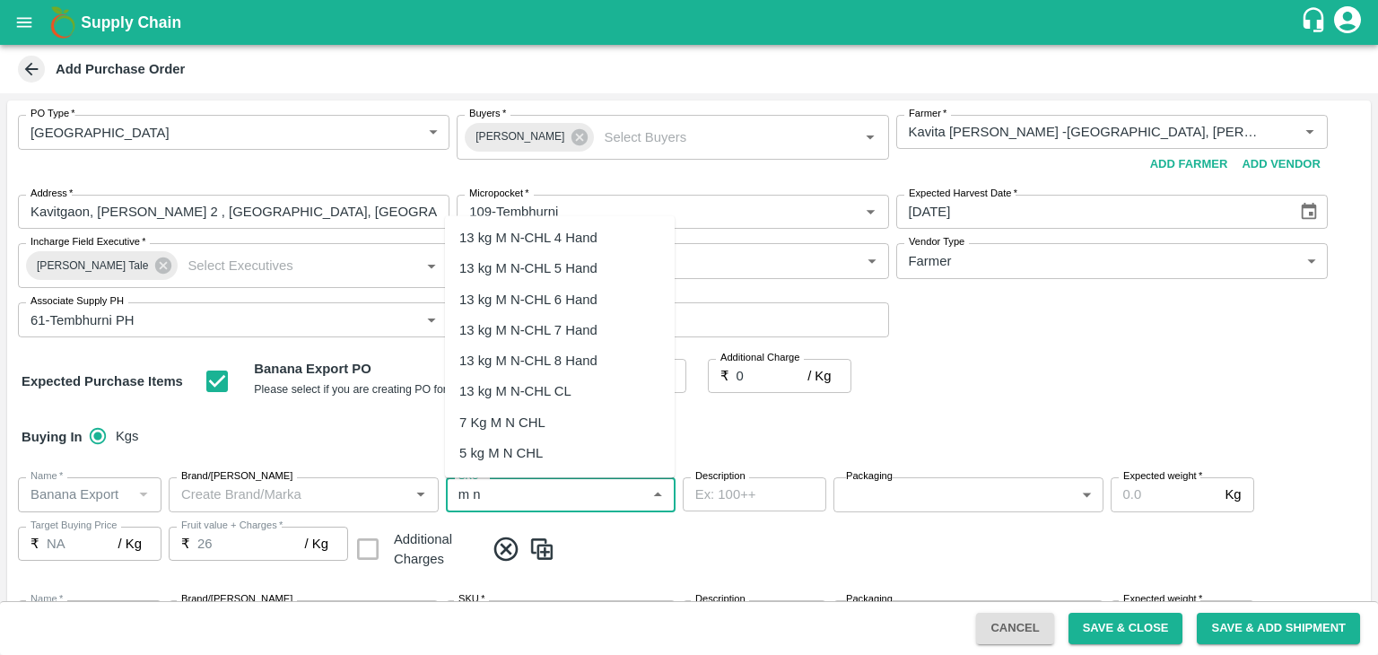
click at [572, 270] on div "13 kg M N-CHL 5 Hand" at bounding box center [528, 269] width 138 height 20
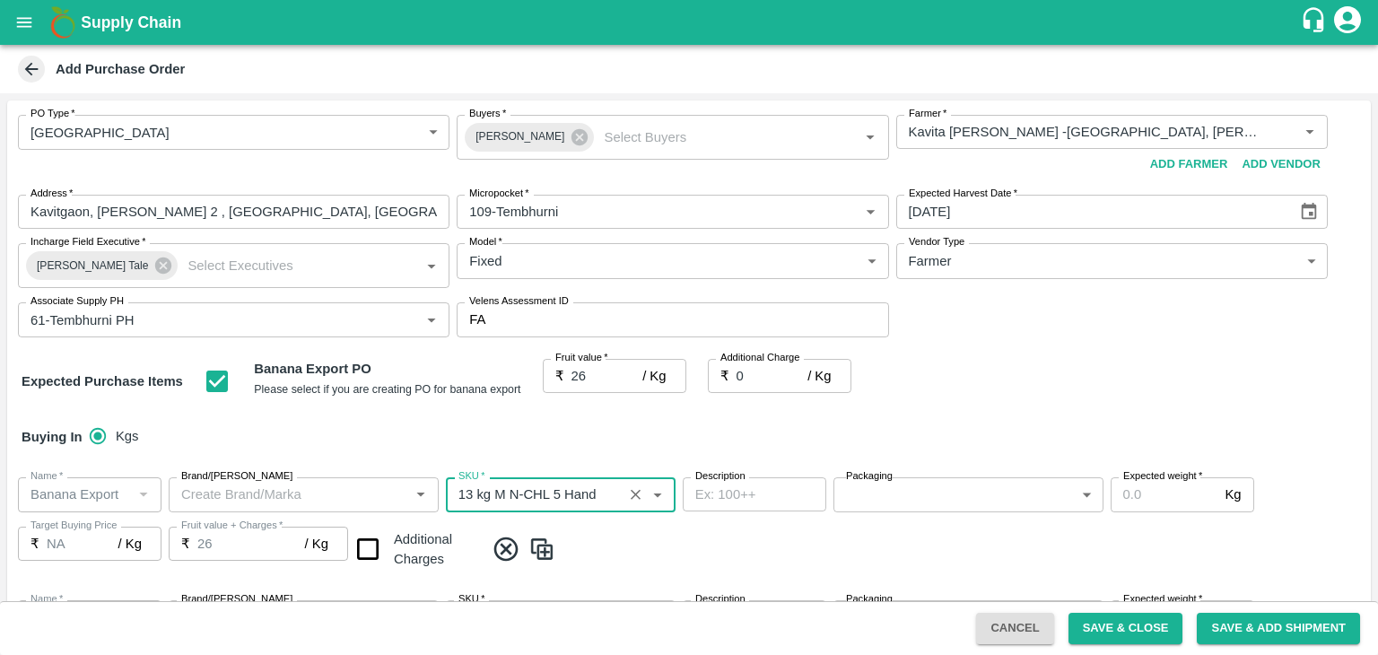
type input "13 kg M N-CHL 5 Hand"
click at [693, 537] on span at bounding box center [924, 550] width 879 height 30
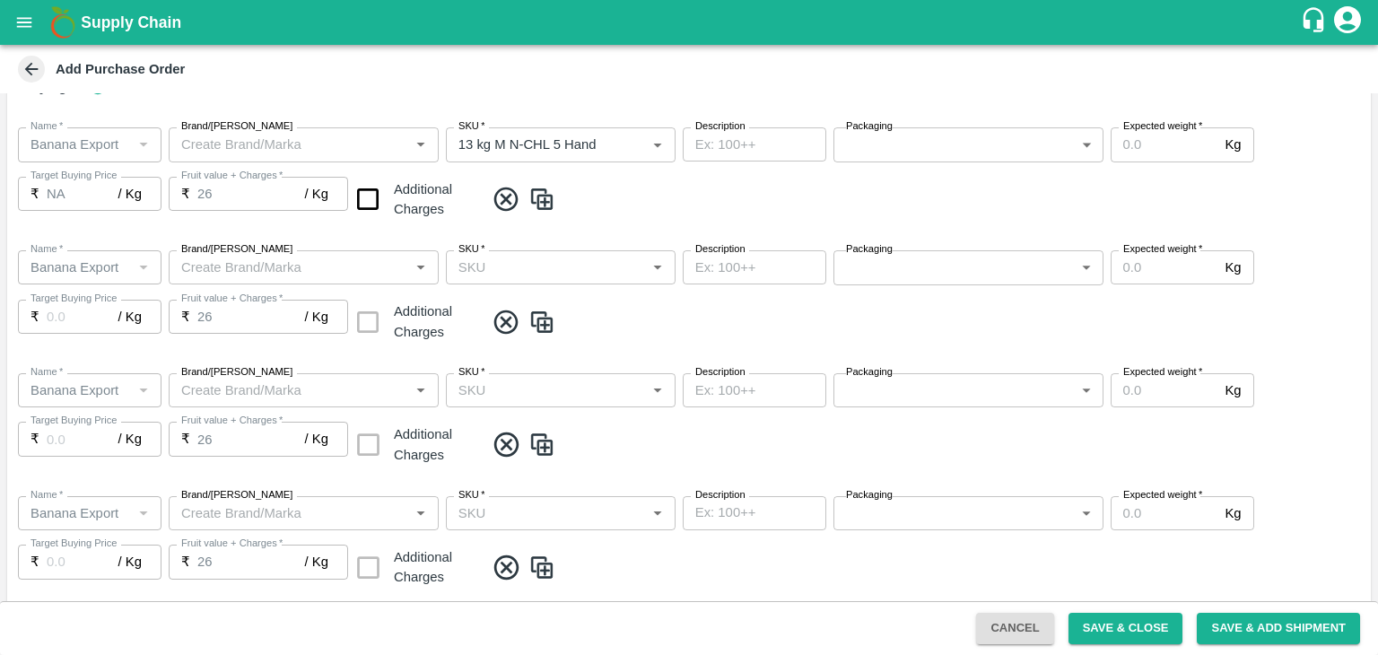
scroll to position [370, 0]
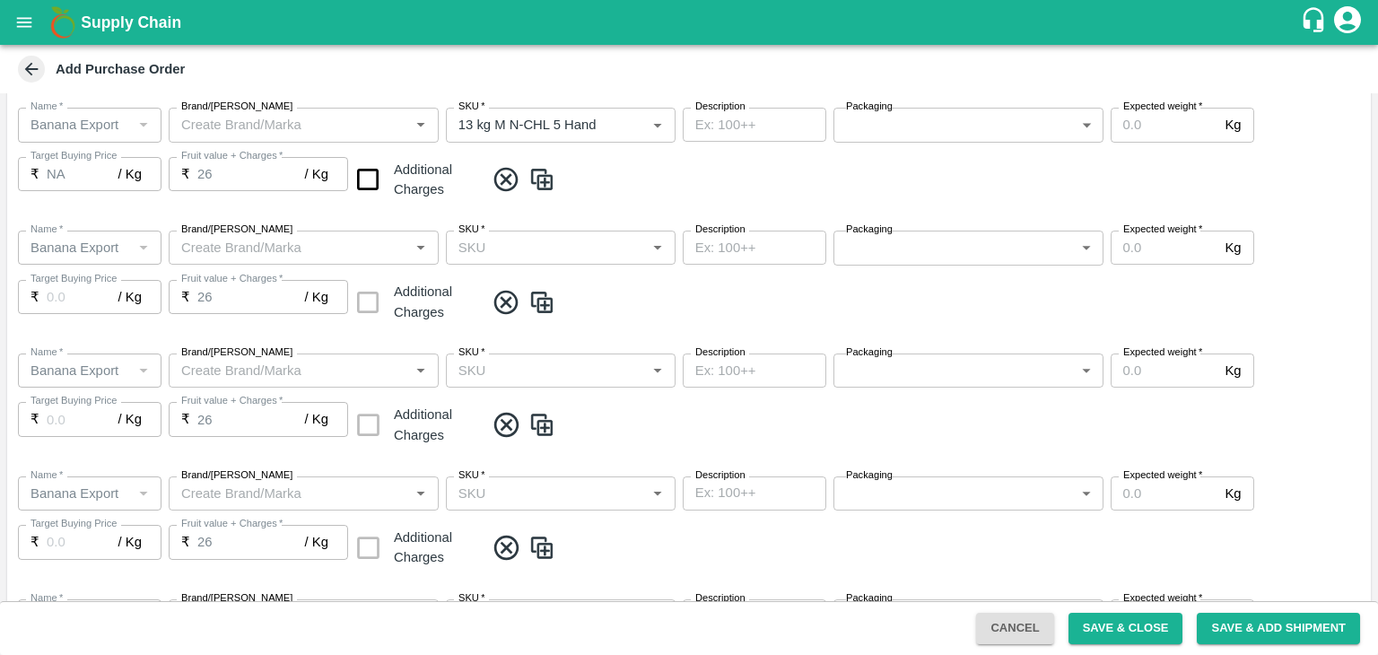
click at [592, 259] on div "SKU   *" at bounding box center [561, 248] width 230 height 34
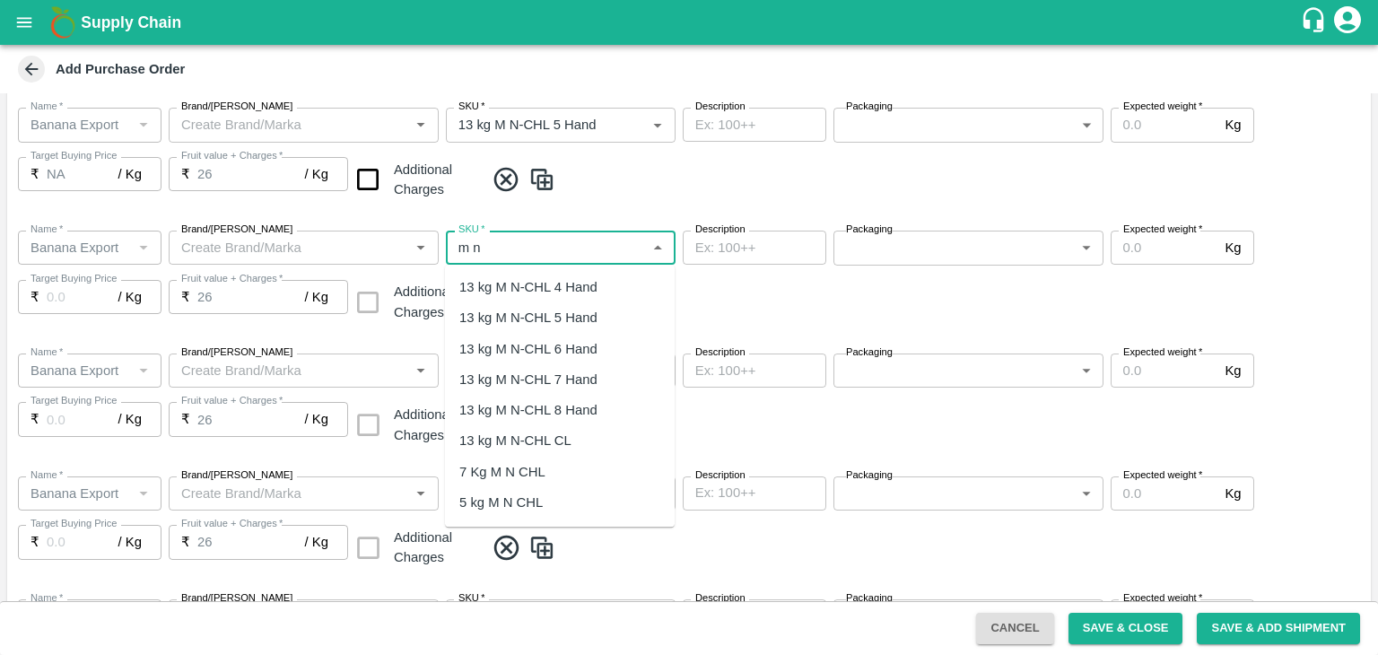
click at [564, 354] on div "13 kg M N-CHL 6 Hand" at bounding box center [528, 349] width 138 height 20
type input "13 kg M N-CHL 6 Hand"
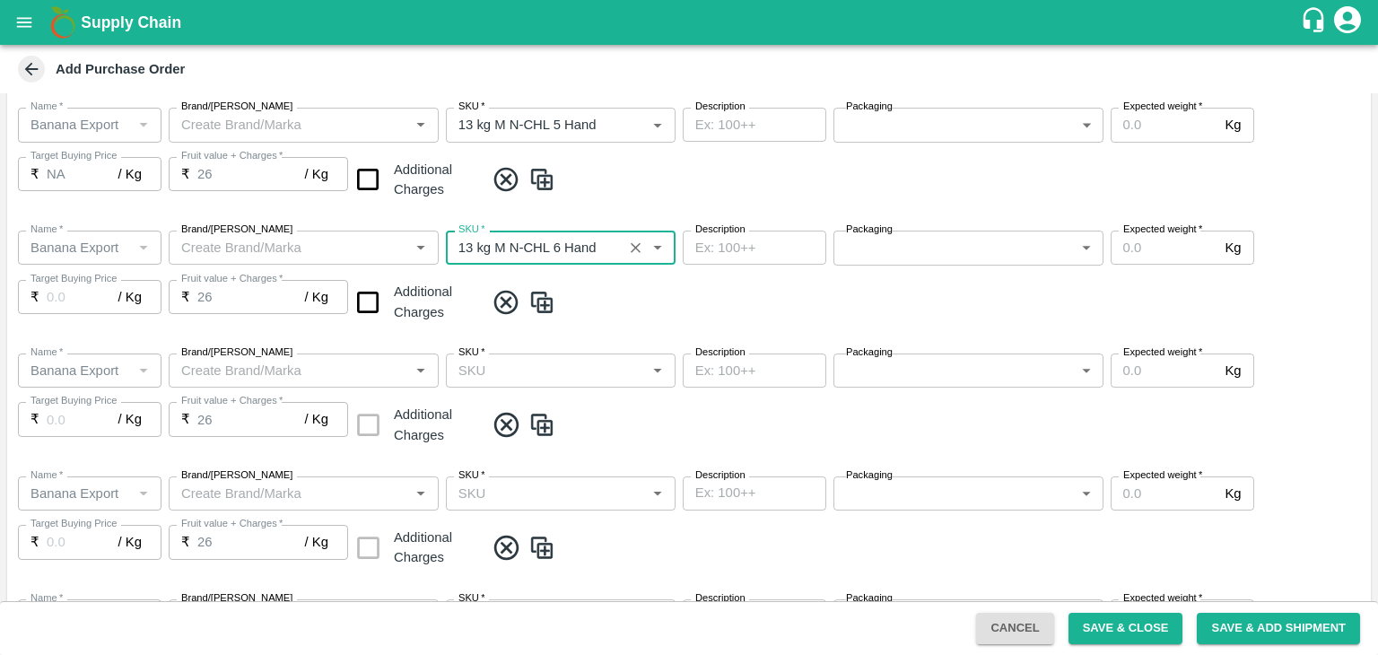
type input "NA"
type input "13 kg M N-CHL 6 Hand"
click at [598, 380] on input "SKU   *" at bounding box center [545, 370] width 189 height 23
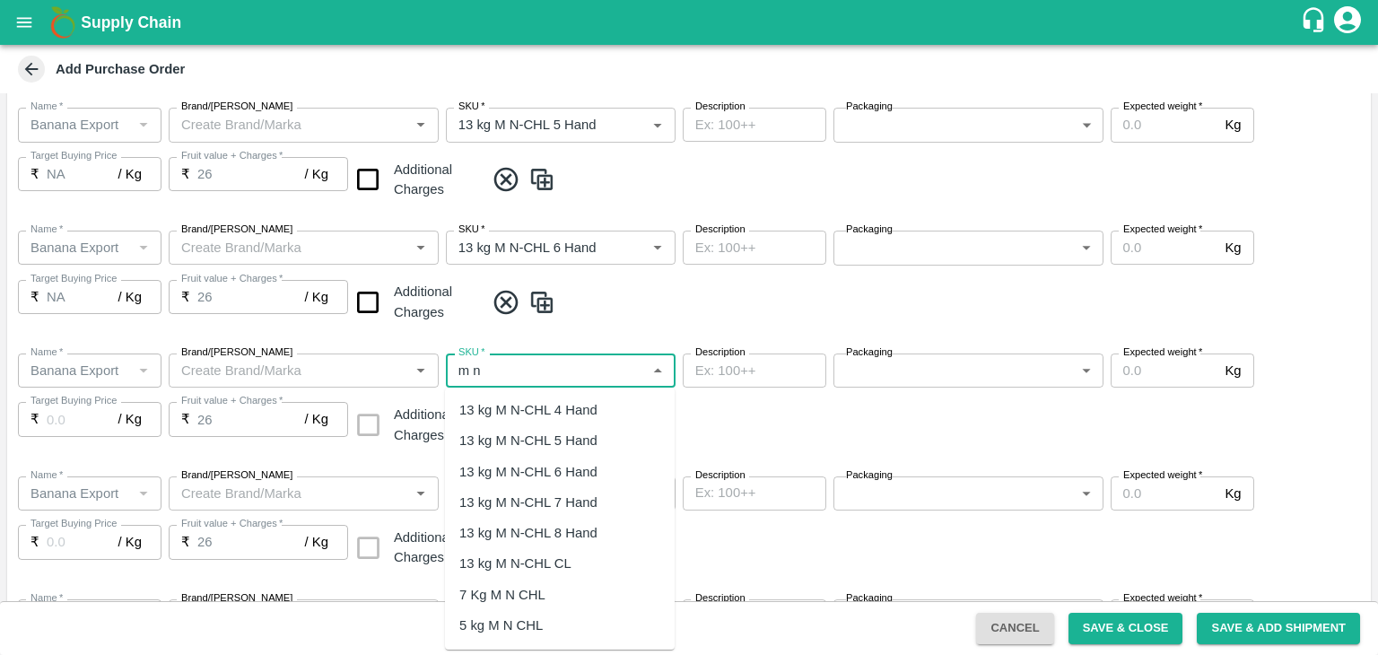
click at [601, 527] on div "13 kg M N-CHL 8 Hand" at bounding box center [560, 533] width 230 height 31
type input "13 kg M N-CHL 8 Hand"
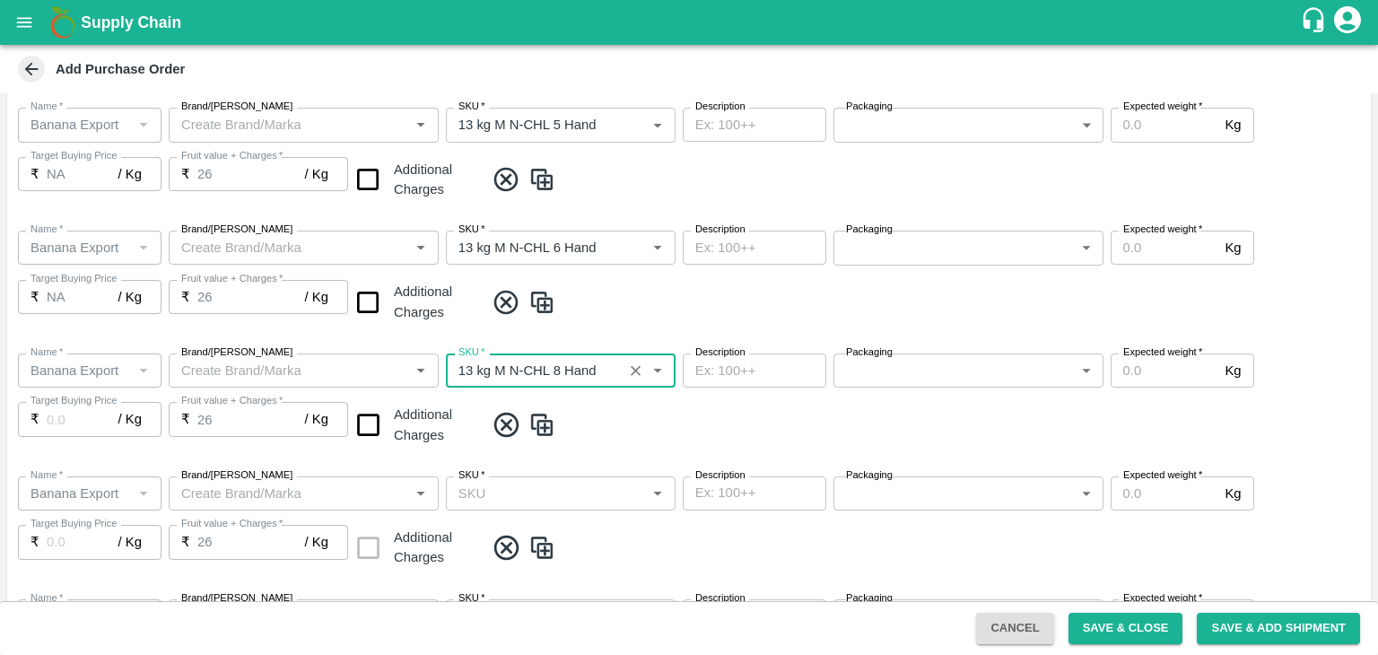
type input "NA"
type input "13 kg M N-CHL 8 Hand"
click at [581, 494] on input "SKU   *" at bounding box center [545, 493] width 189 height 23
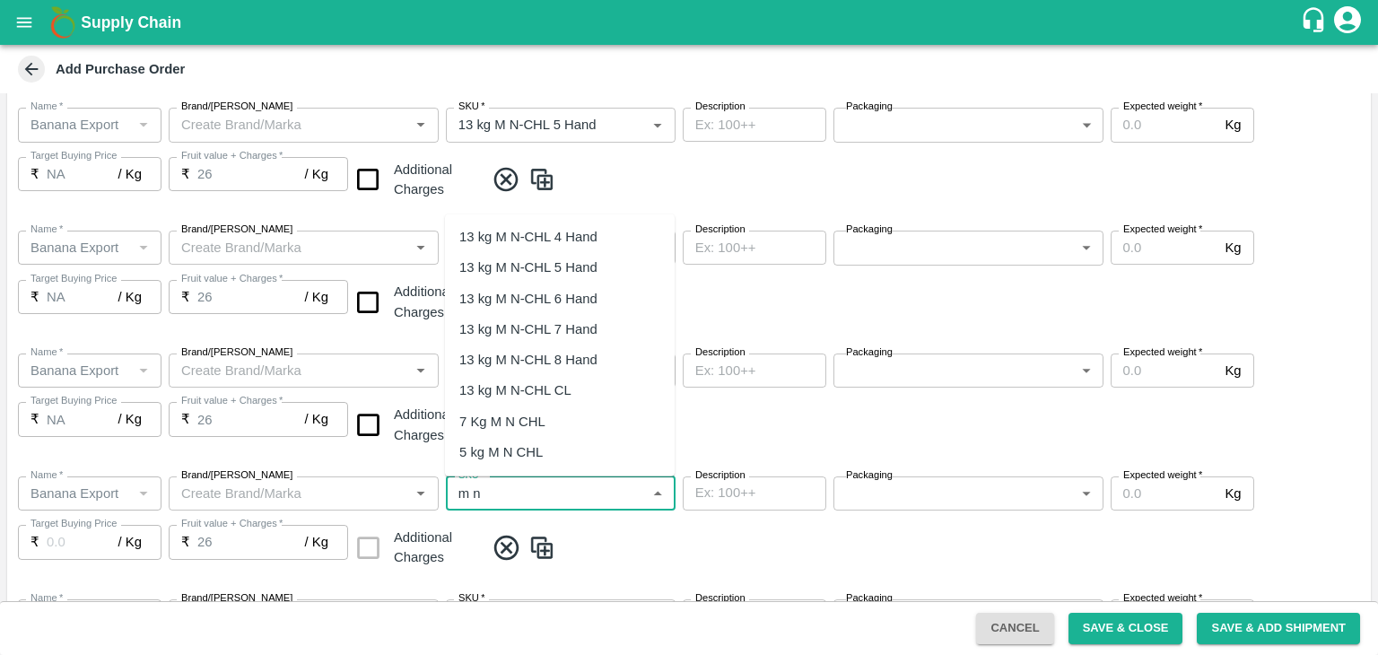
click at [567, 396] on div "13 kg M N-CHL CL" at bounding box center [515, 390] width 112 height 20
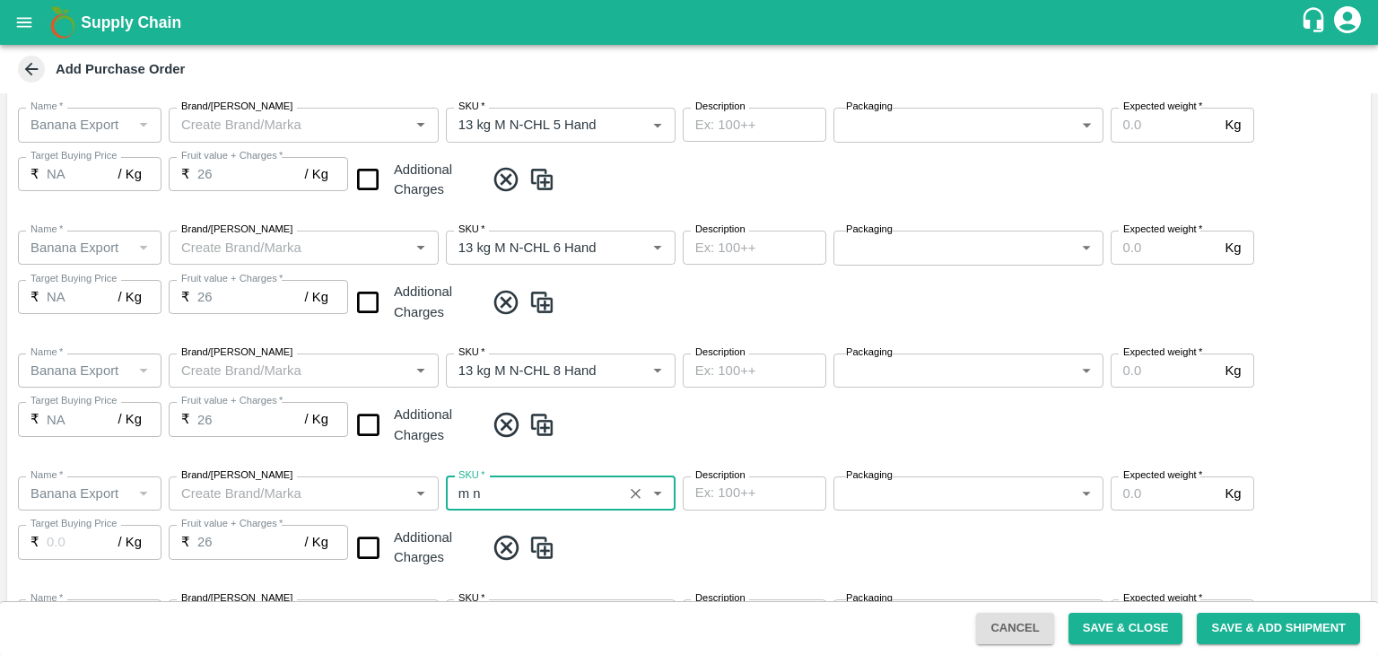
type input "13 kg M N-CHL CL"
type input "NA"
type input "13 kg M N-CHL CL"
click at [629, 529] on div "Name   * Name   * Brand/Marka Brand/Marka SKU   * SKU   * Description x Descrip…" at bounding box center [689, 523] width 1364 height 123
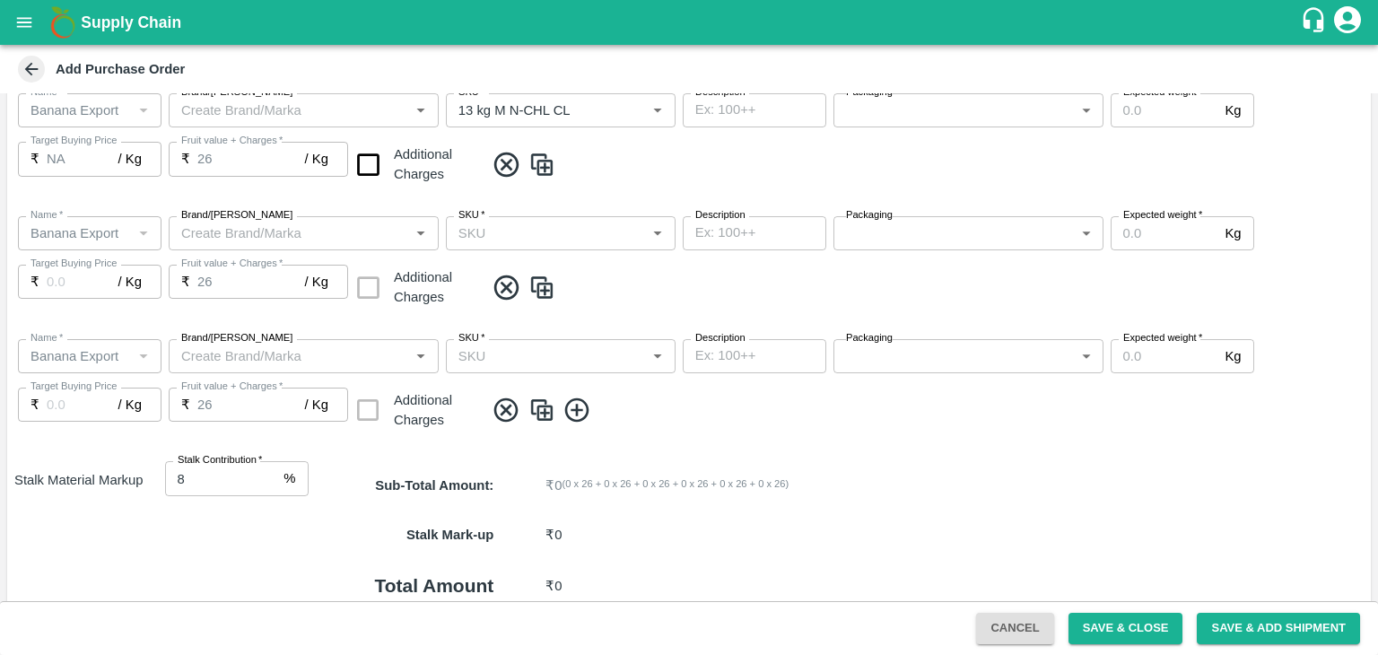
scroll to position [757, 0]
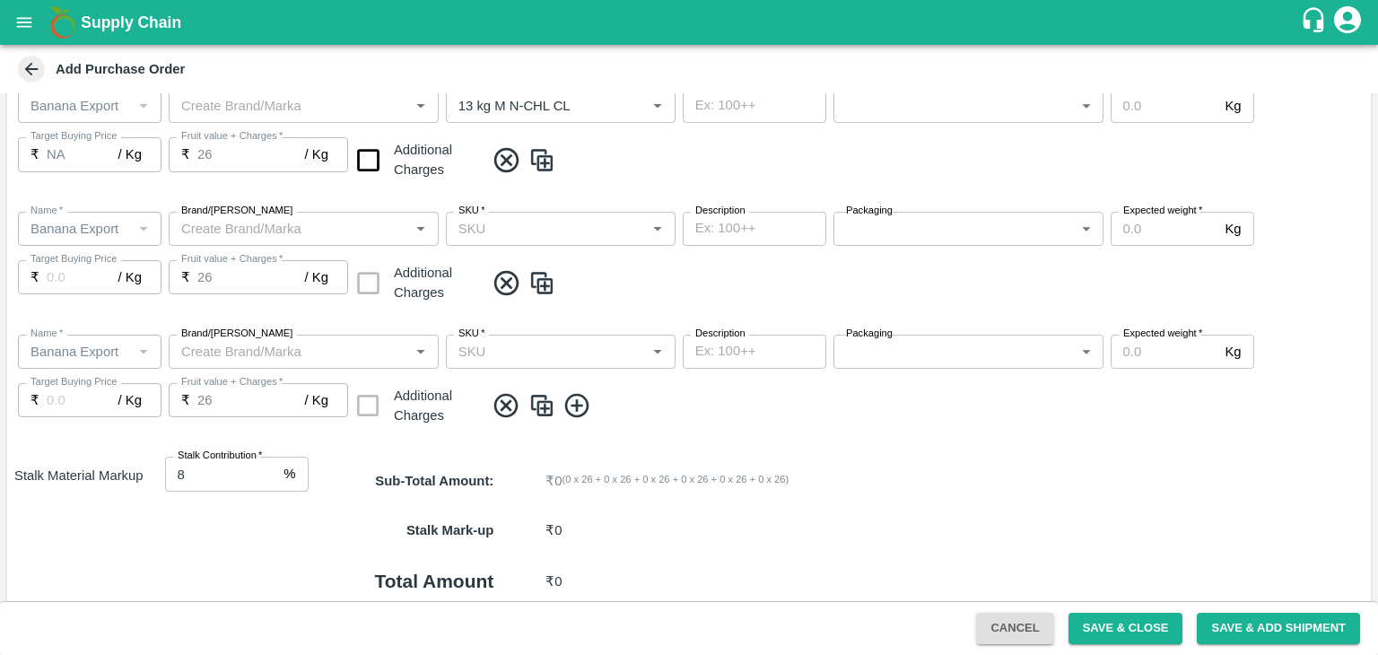
click at [586, 244] on div "SKU   *" at bounding box center [561, 229] width 230 height 34
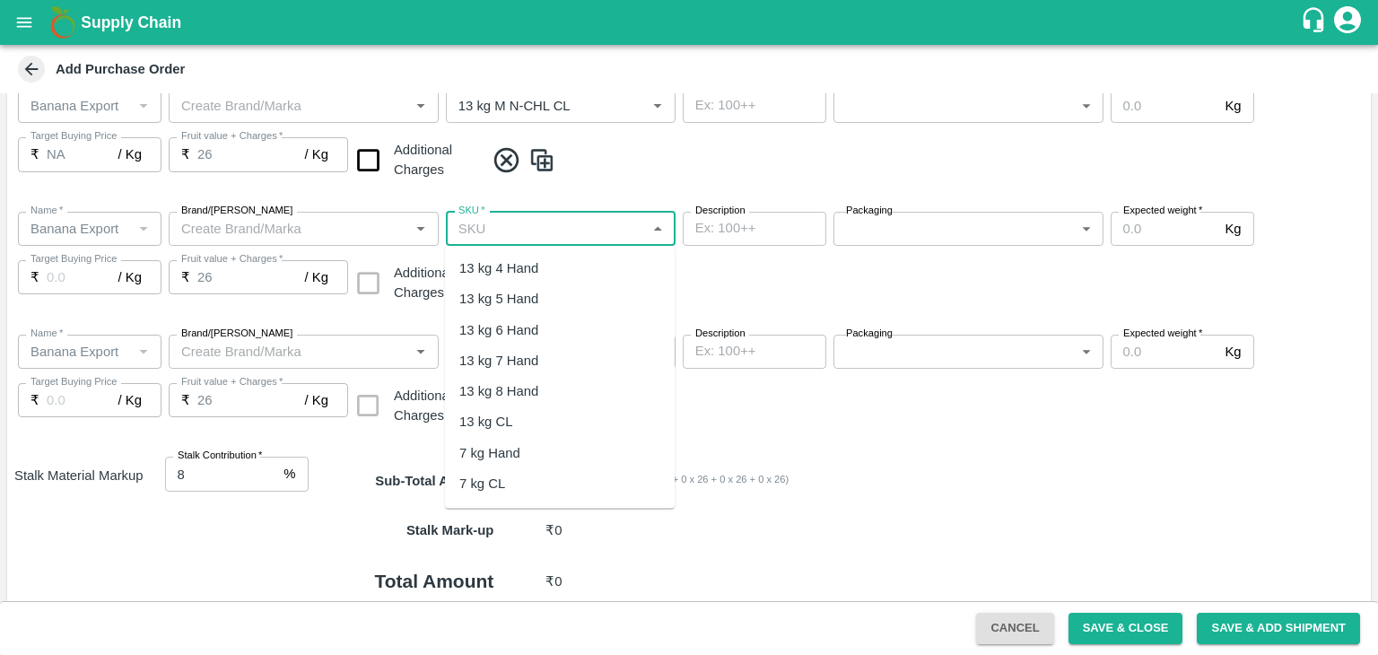
scroll to position [382, 0]
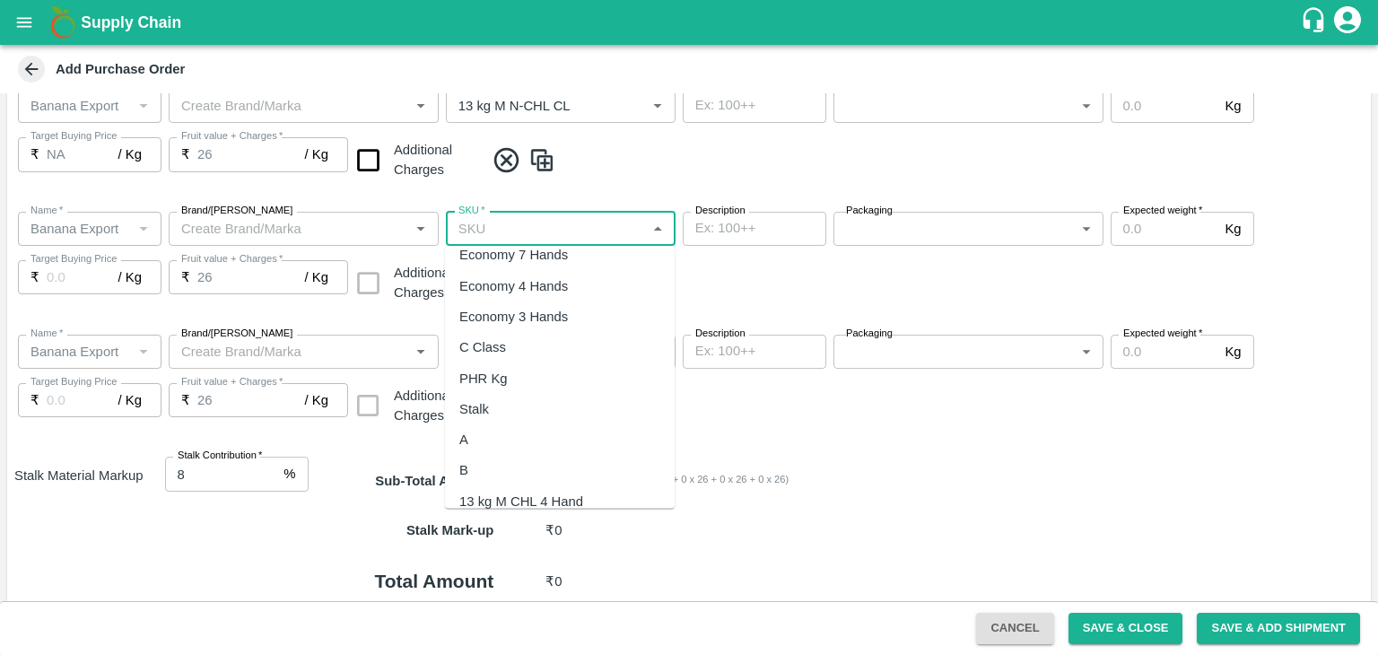
click at [511, 374] on div "PHR Kg" at bounding box center [560, 378] width 230 height 31
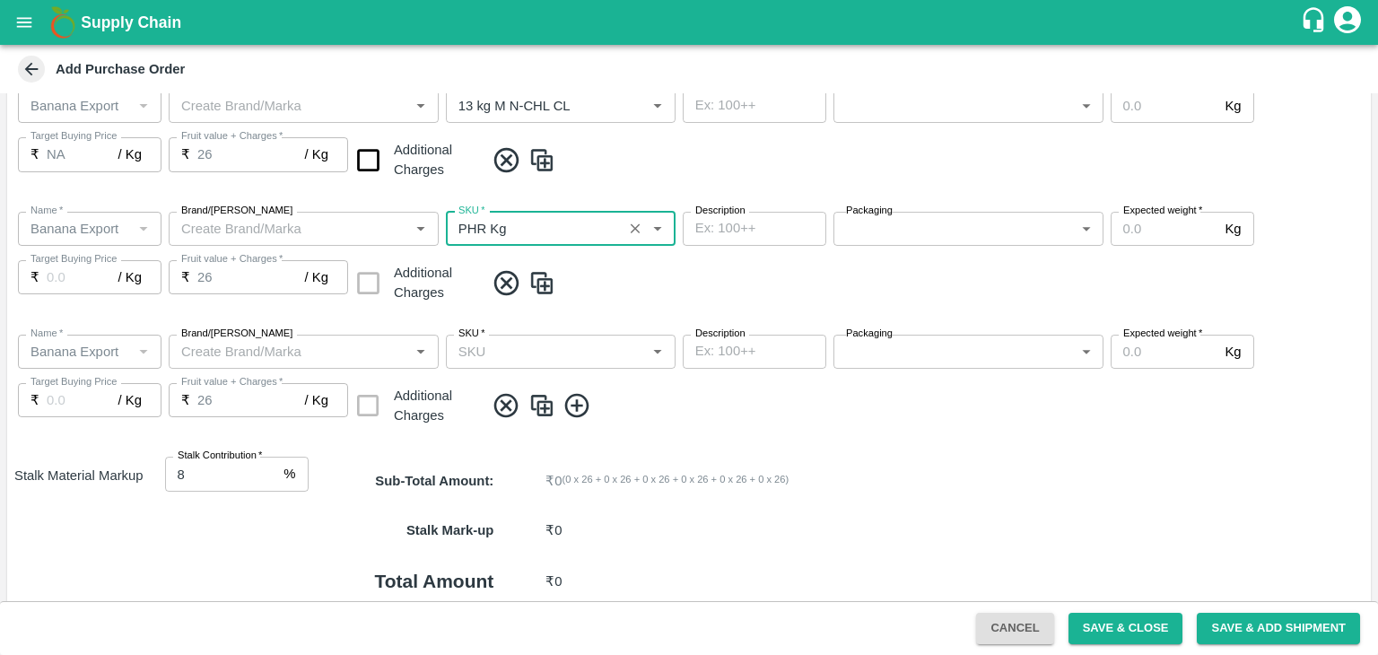
type input "PHR Kg"
type input "NA"
click at [594, 351] on input "SKU   *" at bounding box center [545, 351] width 189 height 23
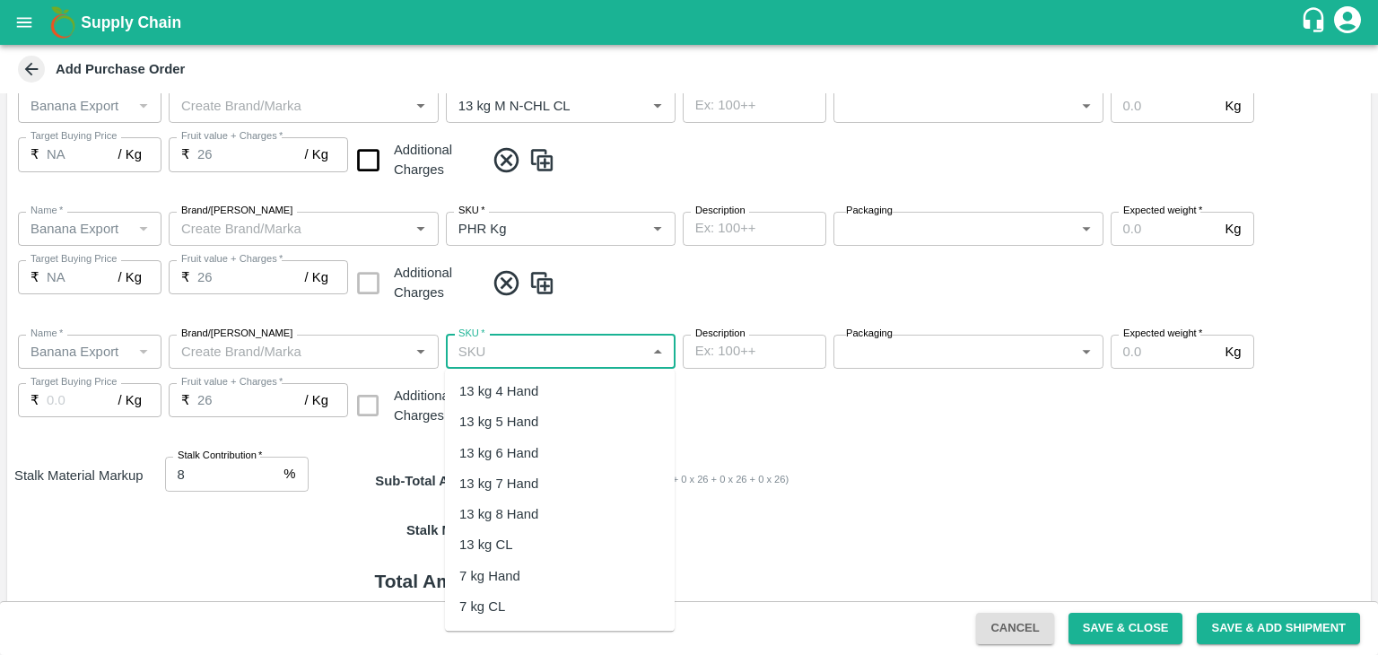
scroll to position [426, 0]
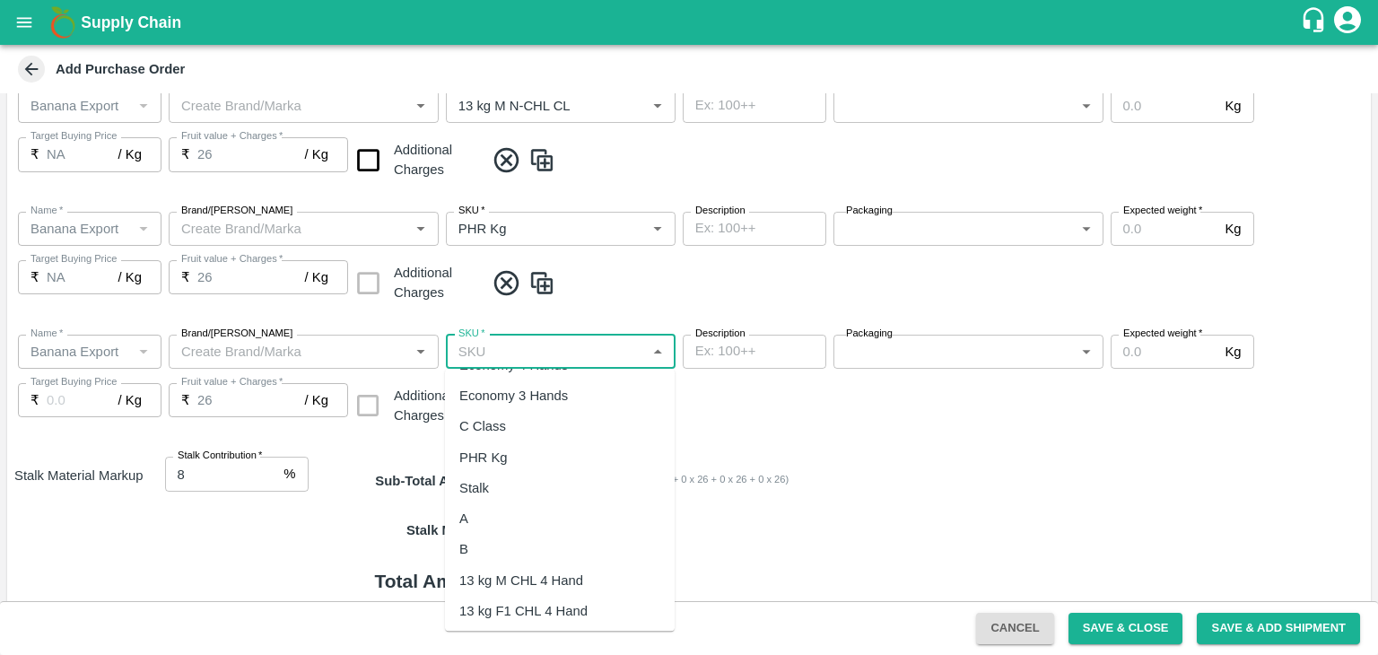
click at [513, 438] on div "C Class" at bounding box center [560, 426] width 230 height 31
type input "C Class"
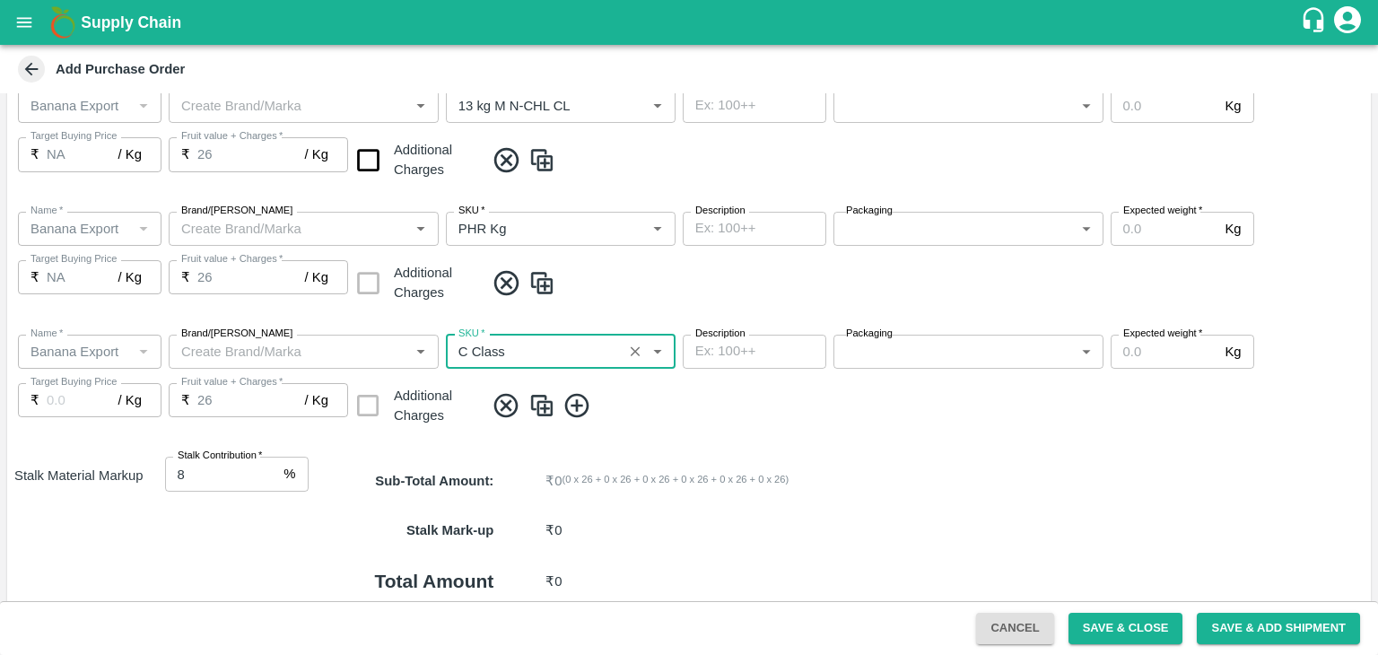
type input "NA"
click at [360, 169] on input "checkbox" at bounding box center [368, 160] width 46 height 46
checkbox input "true"
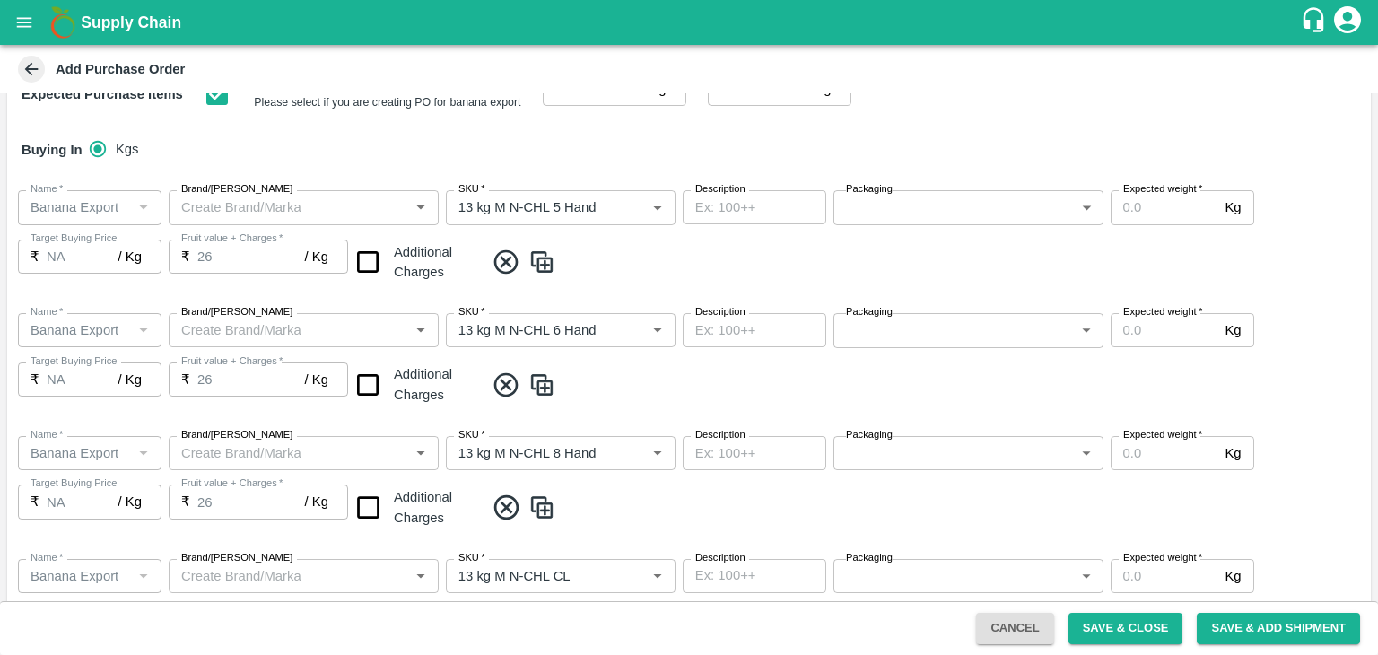
scroll to position [266, 0]
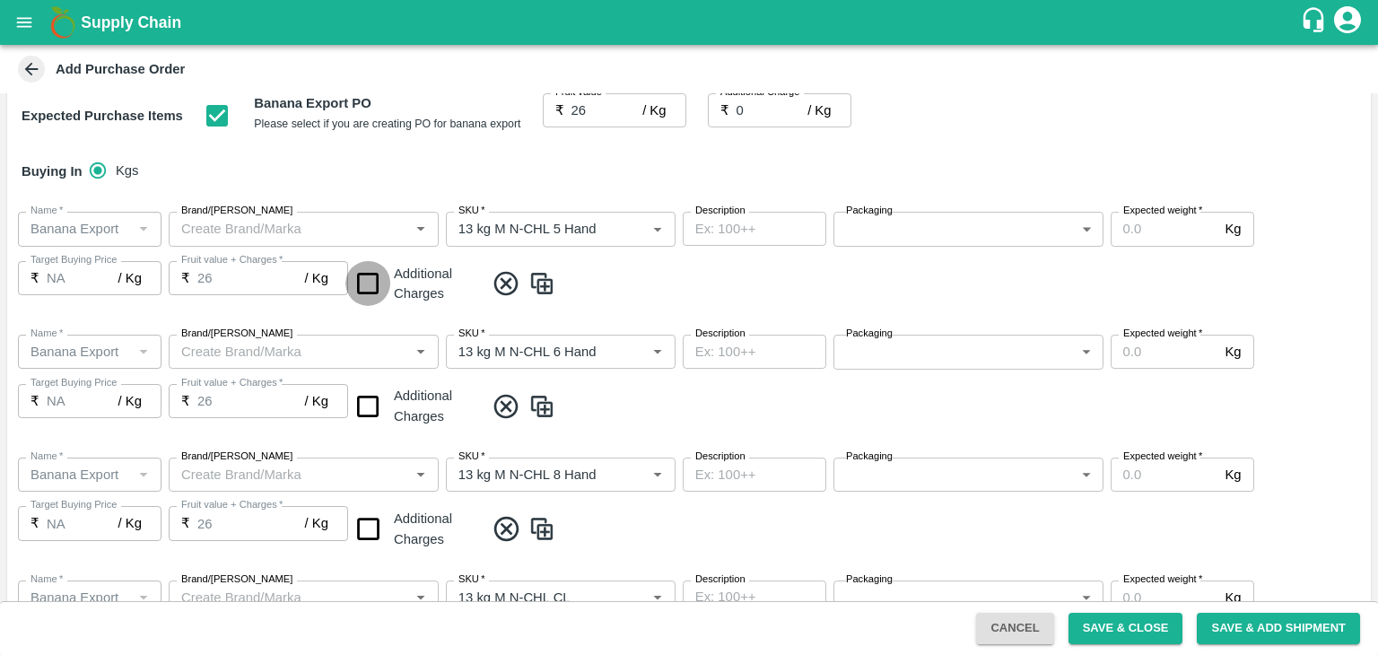
click at [363, 296] on input "checkbox" at bounding box center [368, 284] width 46 height 46
checkbox input "true"
click at [362, 414] on input "checkbox" at bounding box center [368, 407] width 46 height 46
checkbox input "true"
click at [366, 520] on input "checkbox" at bounding box center [368, 529] width 46 height 46
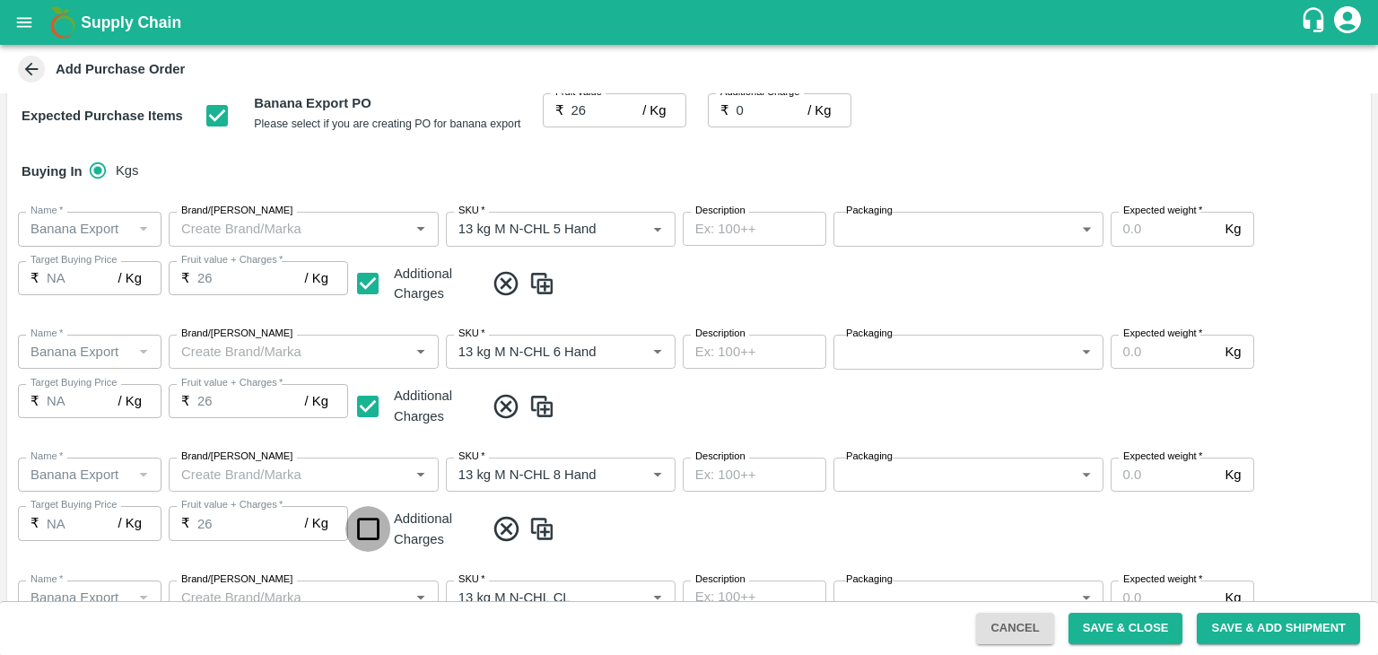
checkbox input "true"
click at [741, 388] on div "Name   * Name   * Brand/Marka Brand/Marka SKU   * SKU   * Description x Descrip…" at bounding box center [689, 381] width 1364 height 123
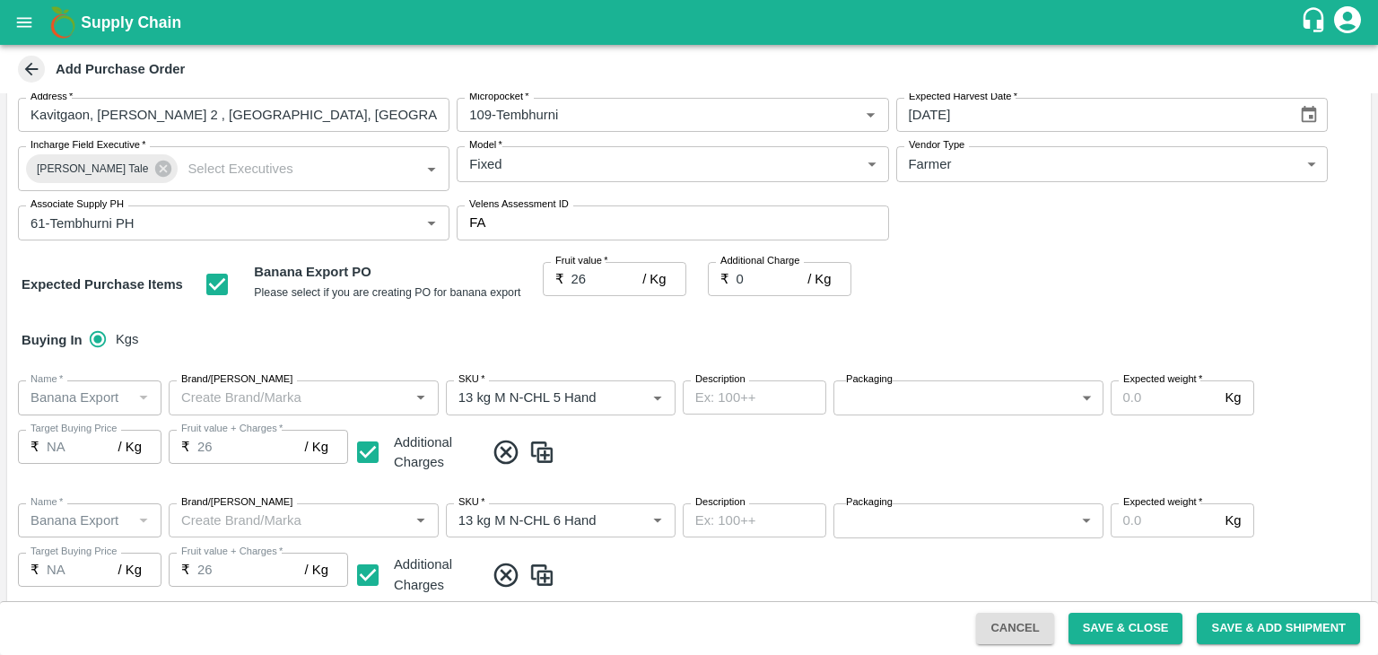
scroll to position [95, 0]
click at [1174, 410] on input "Expected weight   *" at bounding box center [1165, 399] width 108 height 34
type input "2000"
click at [1165, 521] on input "Expected weight   *" at bounding box center [1165, 522] width 108 height 34
type input "2000"
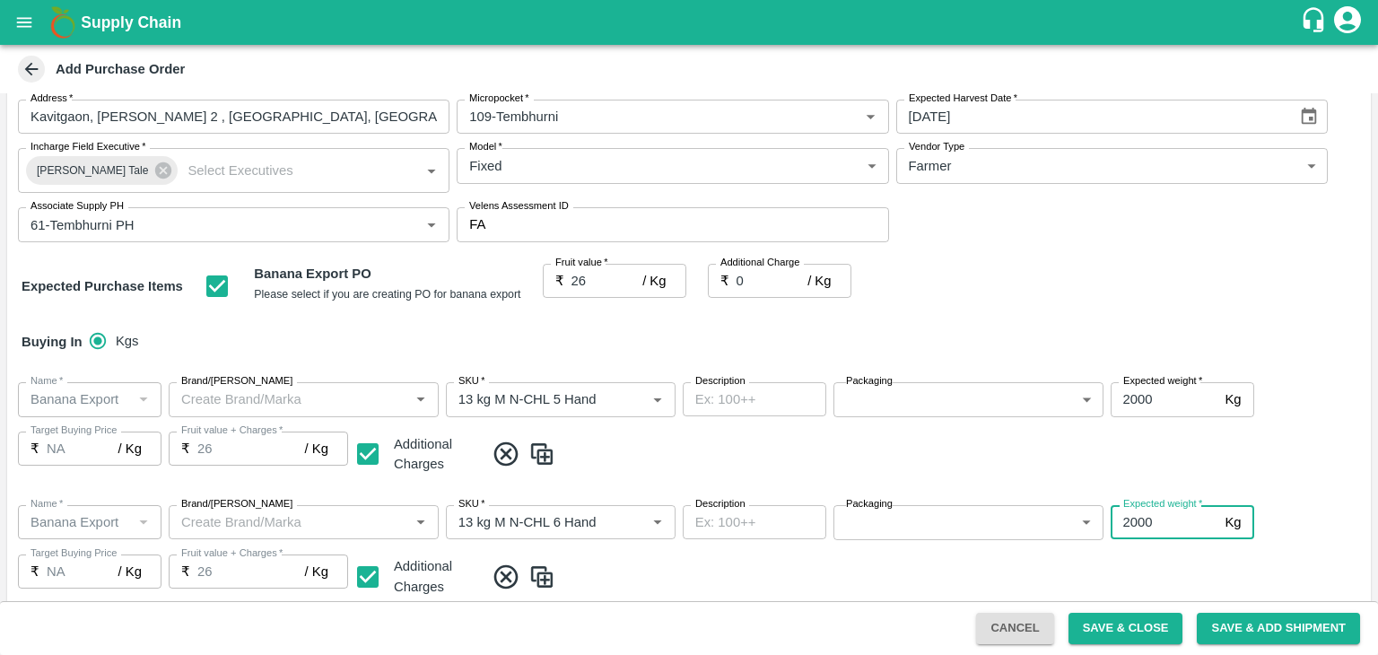
click at [1185, 560] on div "Name   * Name   * Brand/Marka Brand/Marka SKU   * SKU   * Description x Descrip…" at bounding box center [689, 552] width 1364 height 123
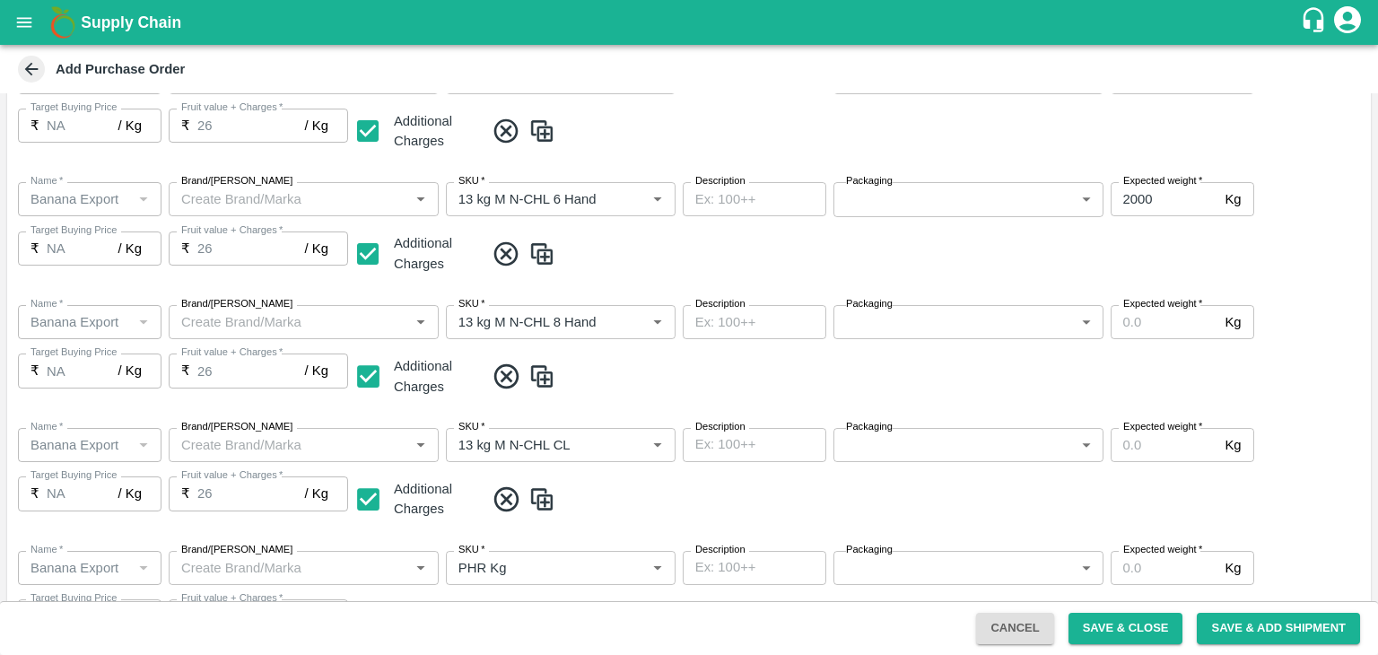
scroll to position [424, 0]
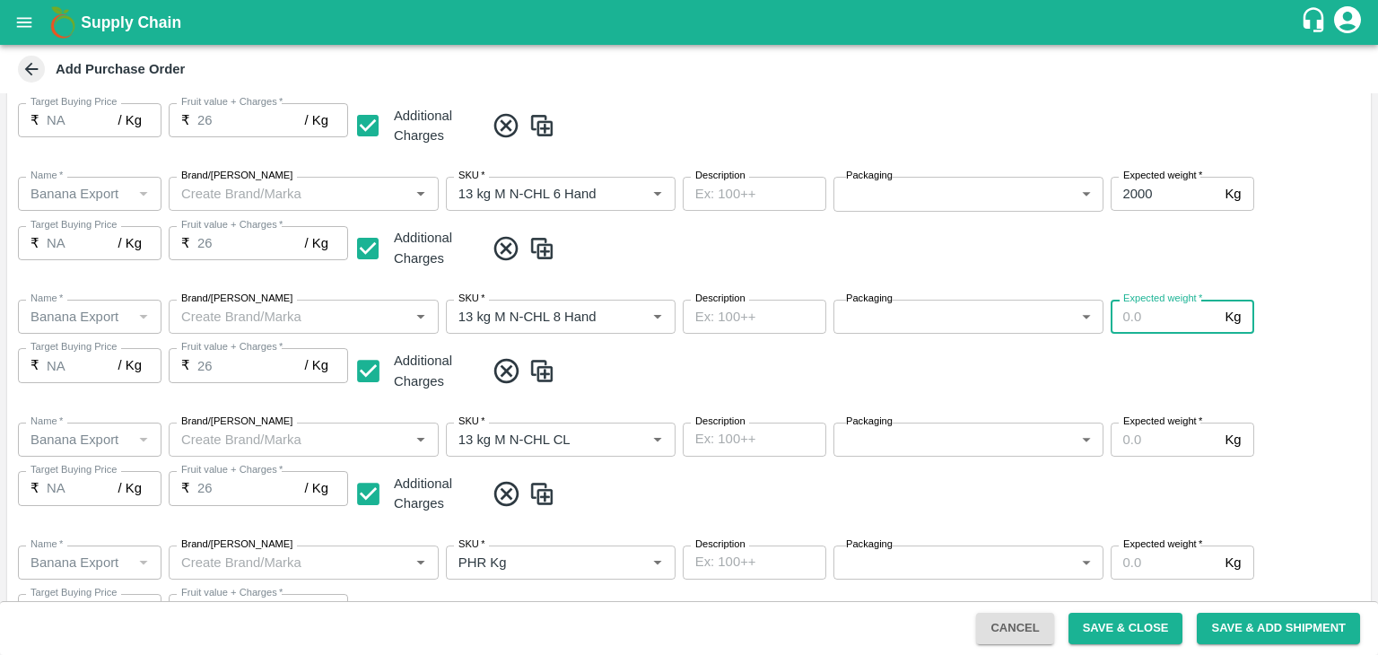
click at [1156, 311] on input "Expected weight   *" at bounding box center [1165, 317] width 108 height 34
type input "2000"
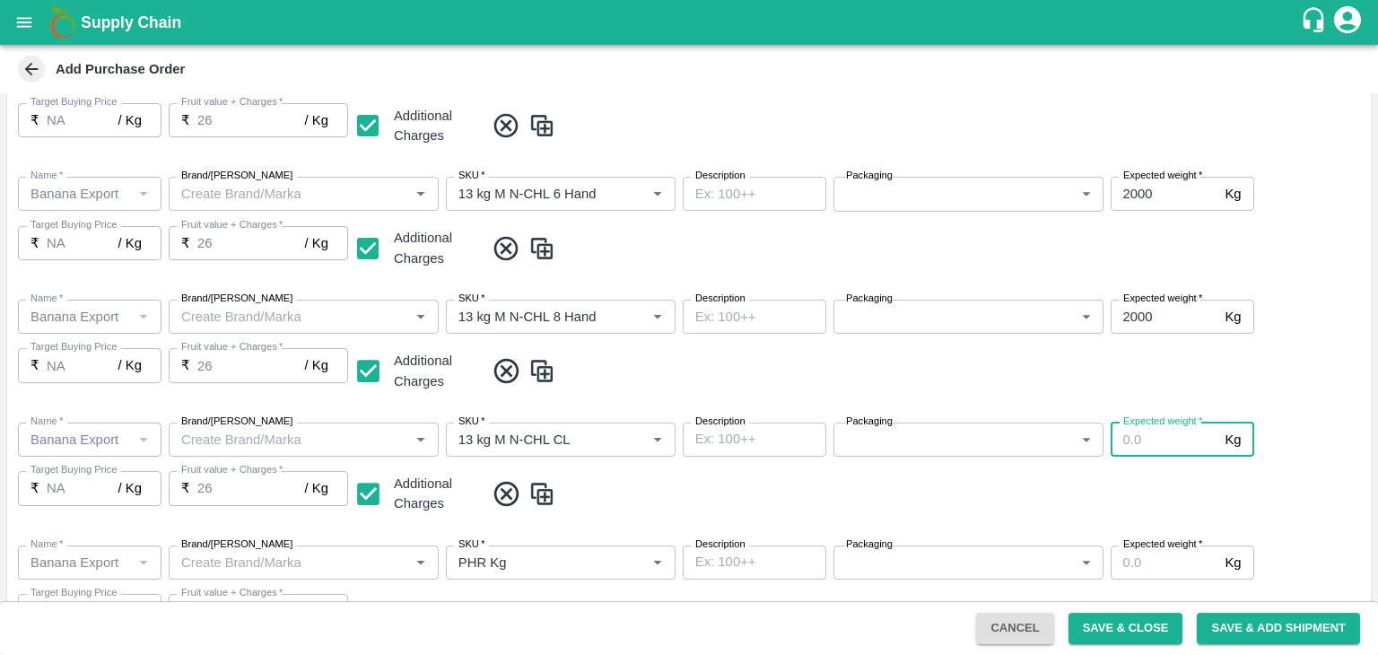
drag, startPoint x: 1173, startPoint y: 464, endPoint x: 1174, endPoint y: 435, distance: 28.7
click at [1174, 435] on div "Name   * Name   * Brand/Marka Brand/Marka SKU   * SKU   * Description x Descrip…" at bounding box center [689, 469] width 1364 height 123
click at [1174, 435] on input "Expected weight   *" at bounding box center [1165, 440] width 108 height 34
type input "2000"
click at [1166, 553] on input "Expected weight   *" at bounding box center [1165, 563] width 108 height 34
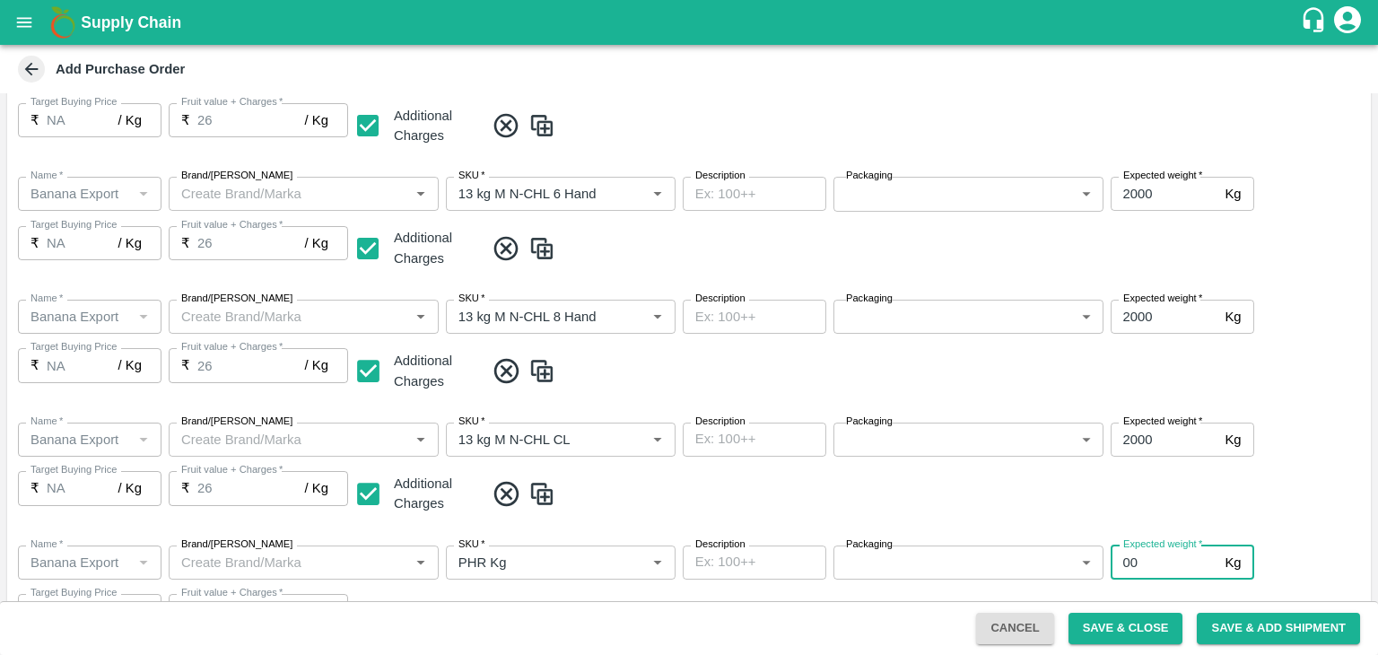
type input "0"
type input "100"
click at [1289, 561] on div "Name   * Name   * Brand/Marka Brand/Marka SKU   * SKU   * Description x Descrip…" at bounding box center [689, 592] width 1364 height 123
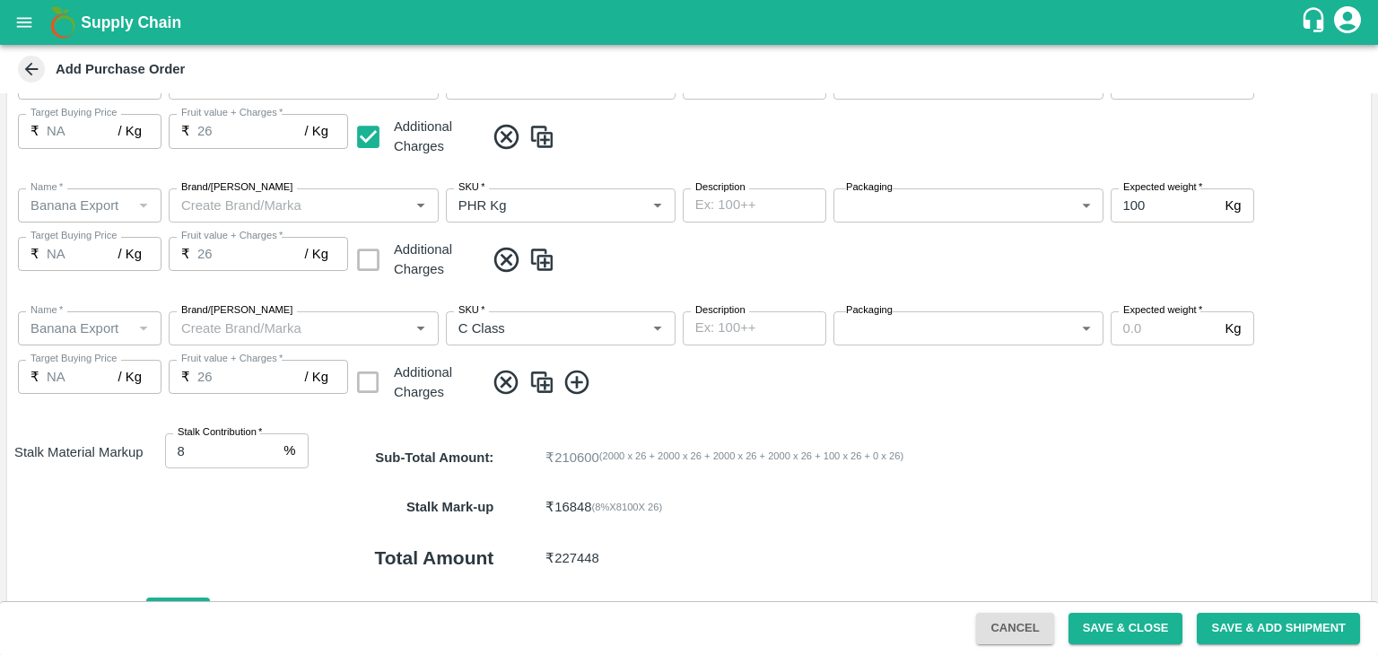
scroll to position [782, 0]
click at [1169, 311] on label "Expected weight   *" at bounding box center [1162, 308] width 79 height 14
click at [1169, 311] on input "Expected weight   *" at bounding box center [1165, 327] width 108 height 34
click at [1169, 324] on input "Expected weight   *" at bounding box center [1165, 327] width 108 height 34
type input "400"
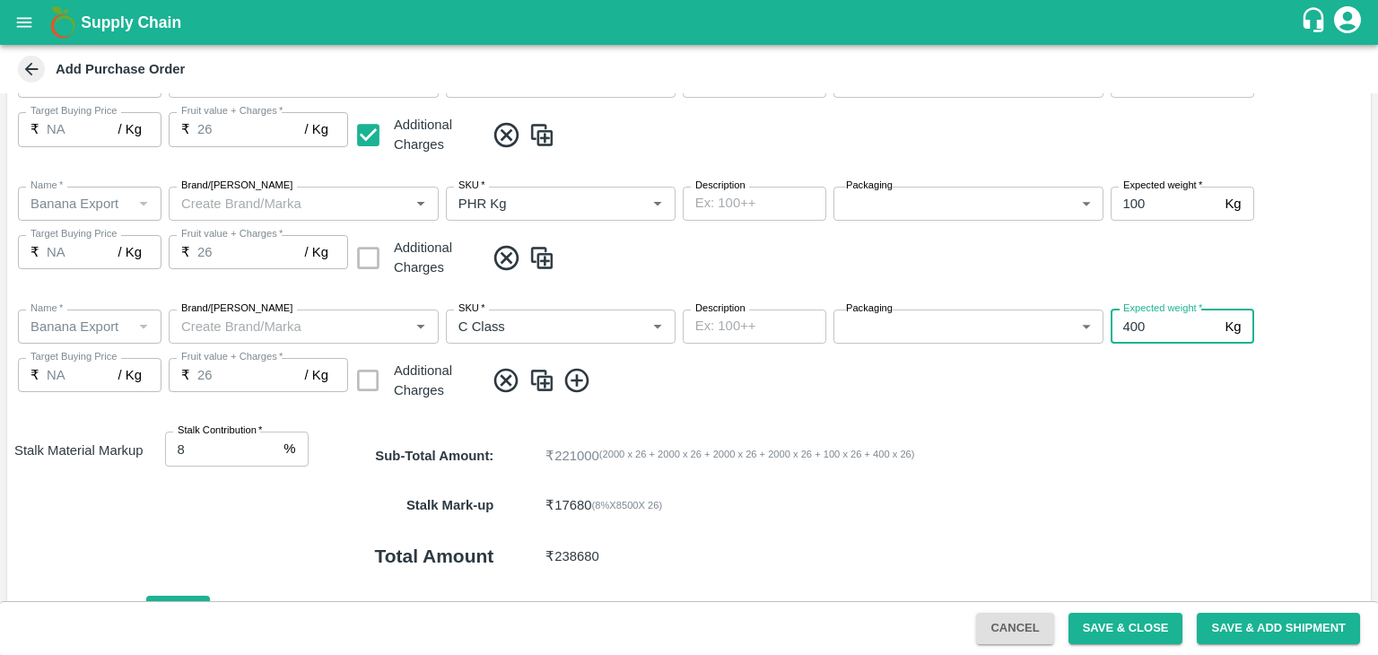
click at [1125, 409] on div "Name   * Name   * Brand/Marka Brand/Marka SKU   * SKU   * Description x Descrip…" at bounding box center [689, 356] width 1364 height 123
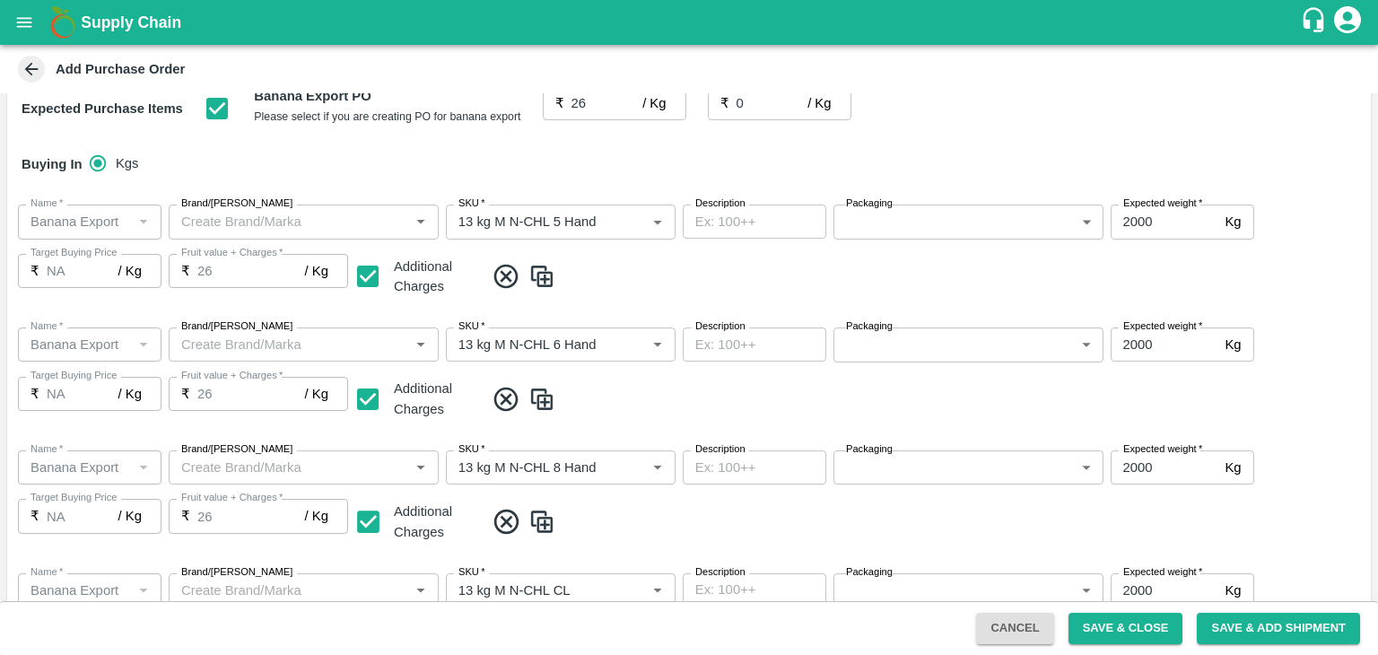
scroll to position [272, 0]
click at [945, 223] on body "Supply Chain Add Purchase Order PO Type   * Farm Gate 1 PO Type Buyers   * Ajit…" at bounding box center [689, 327] width 1378 height 655
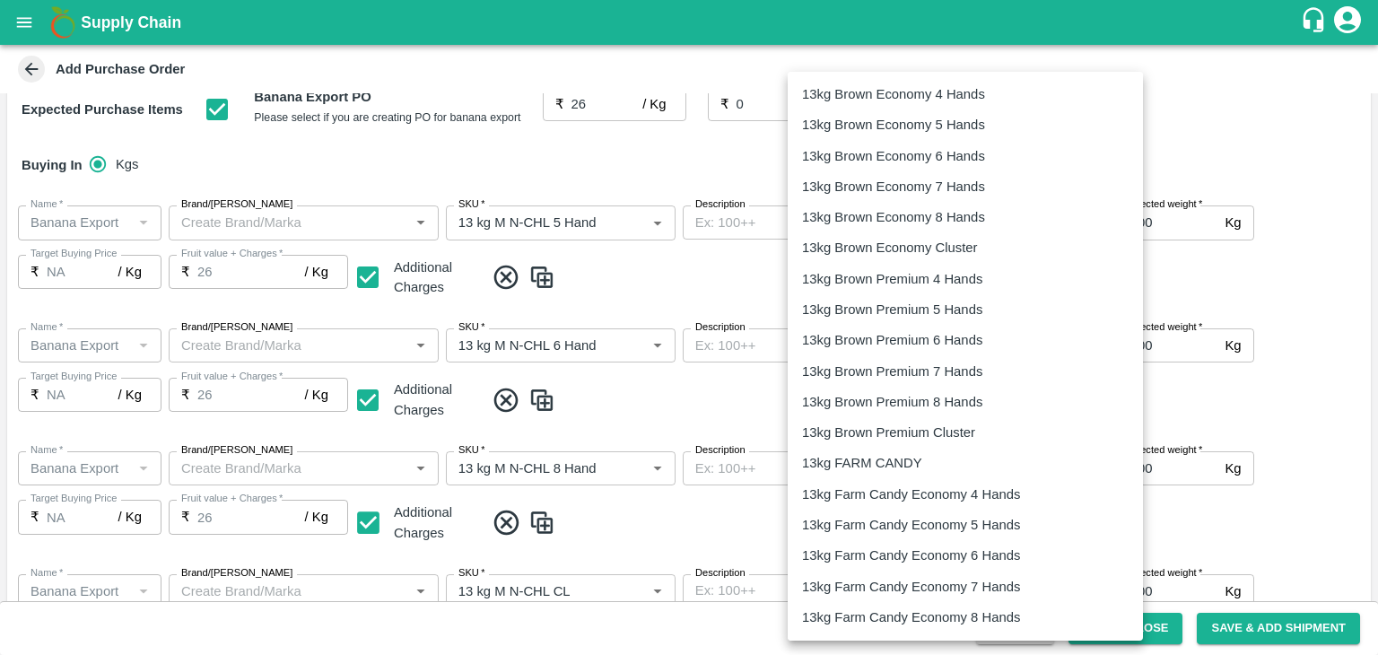
scroll to position [273, 0]
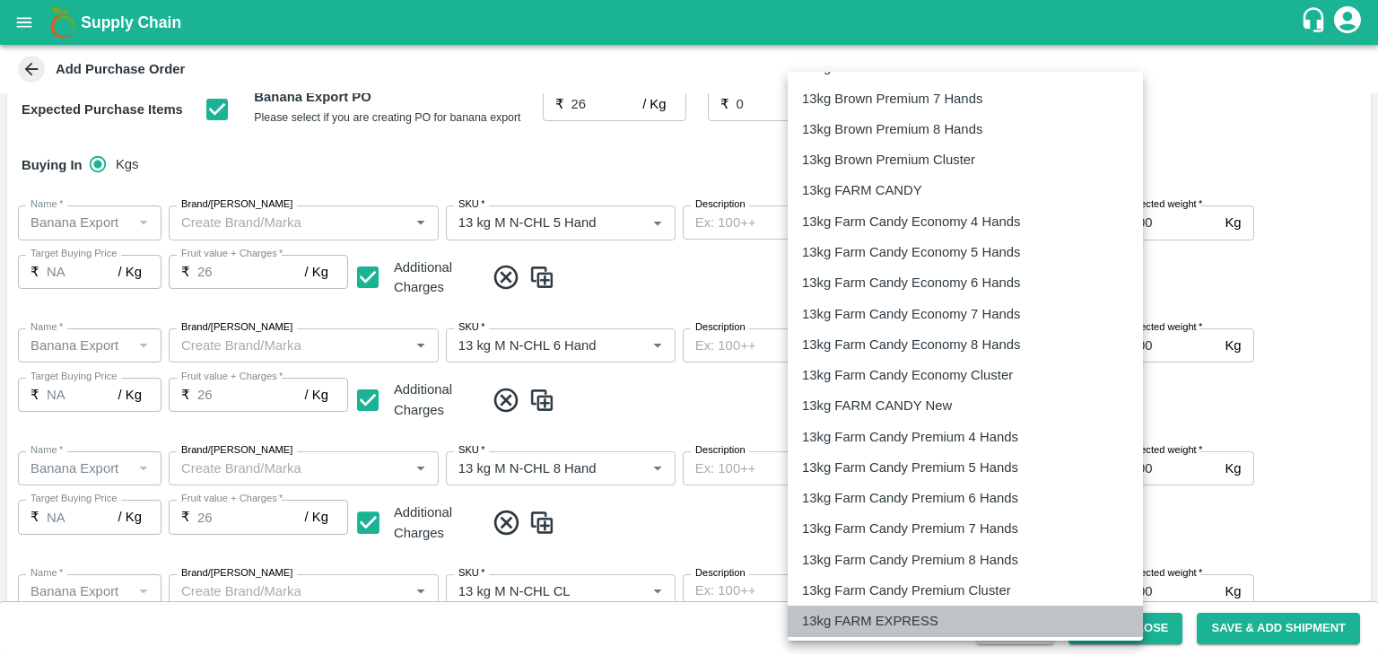
click at [917, 625] on p "13kg FARM EXPRESS" at bounding box center [870, 621] width 136 height 20
type input "468"
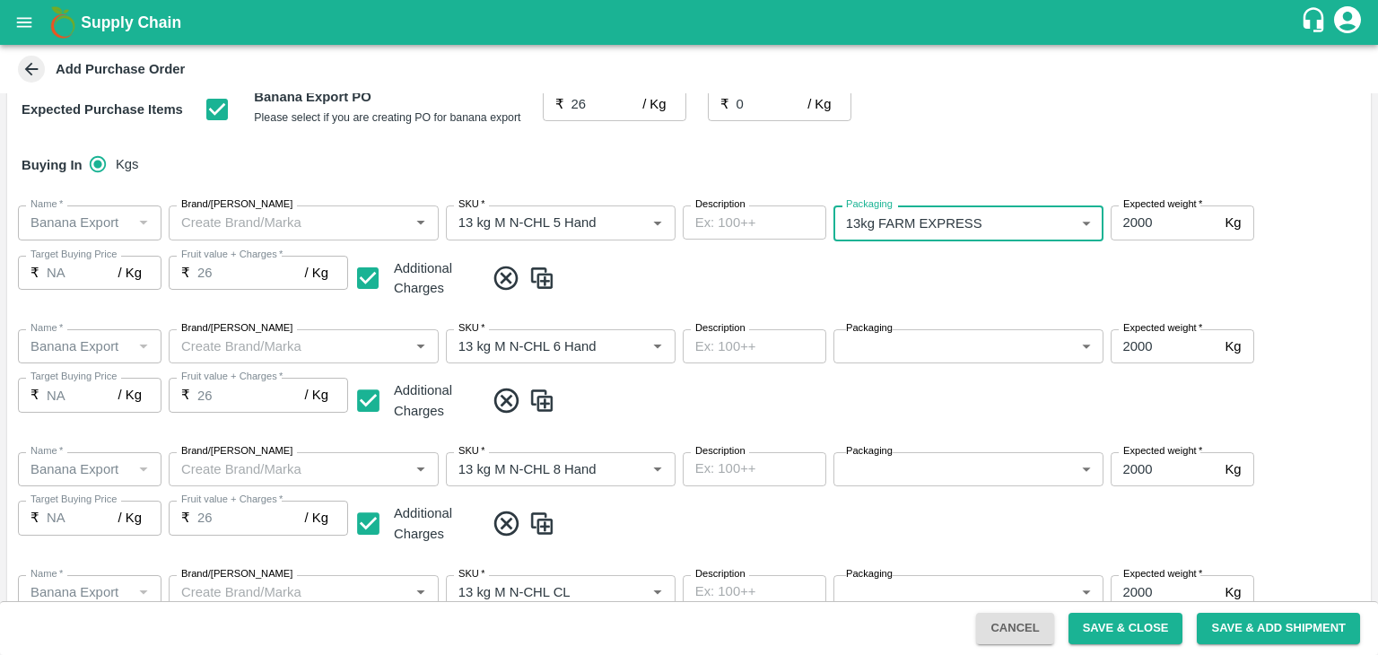
click at [948, 351] on body "Supply Chain Add Purchase Order PO Type   * Farm Gate 1 PO Type Buyers   * Ajit…" at bounding box center [689, 327] width 1378 height 655
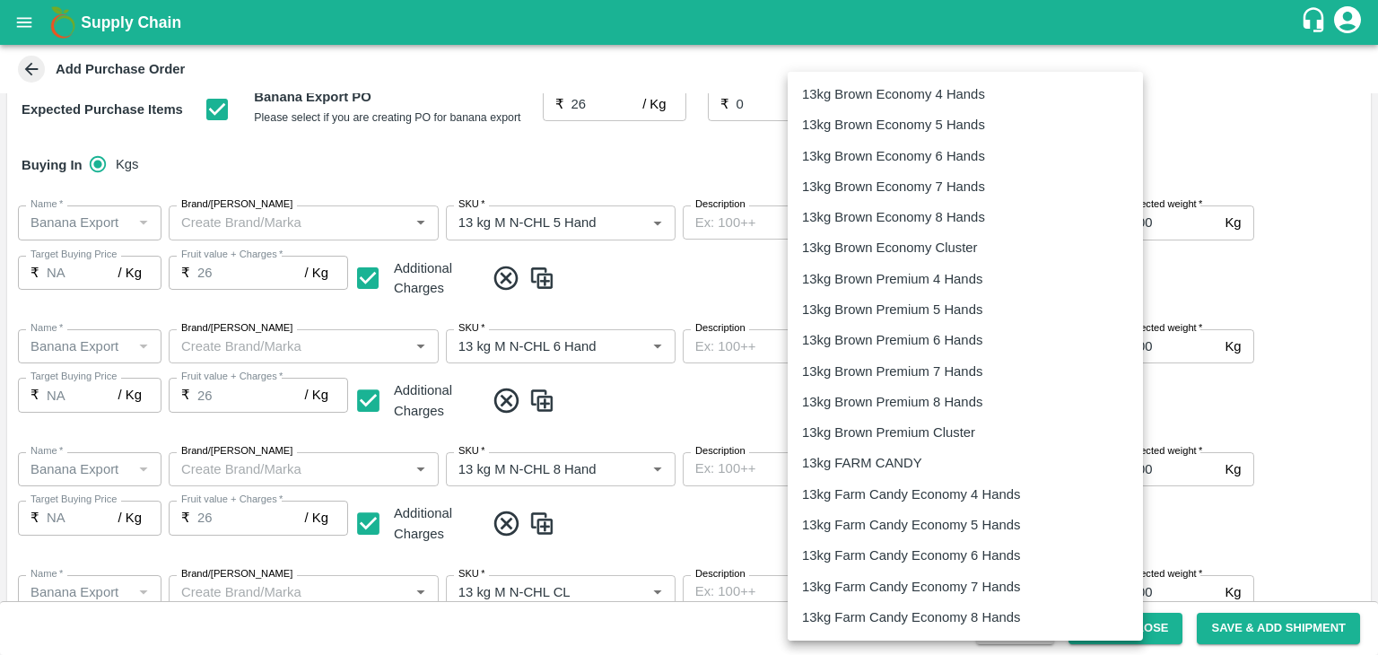
scroll to position [370, 0]
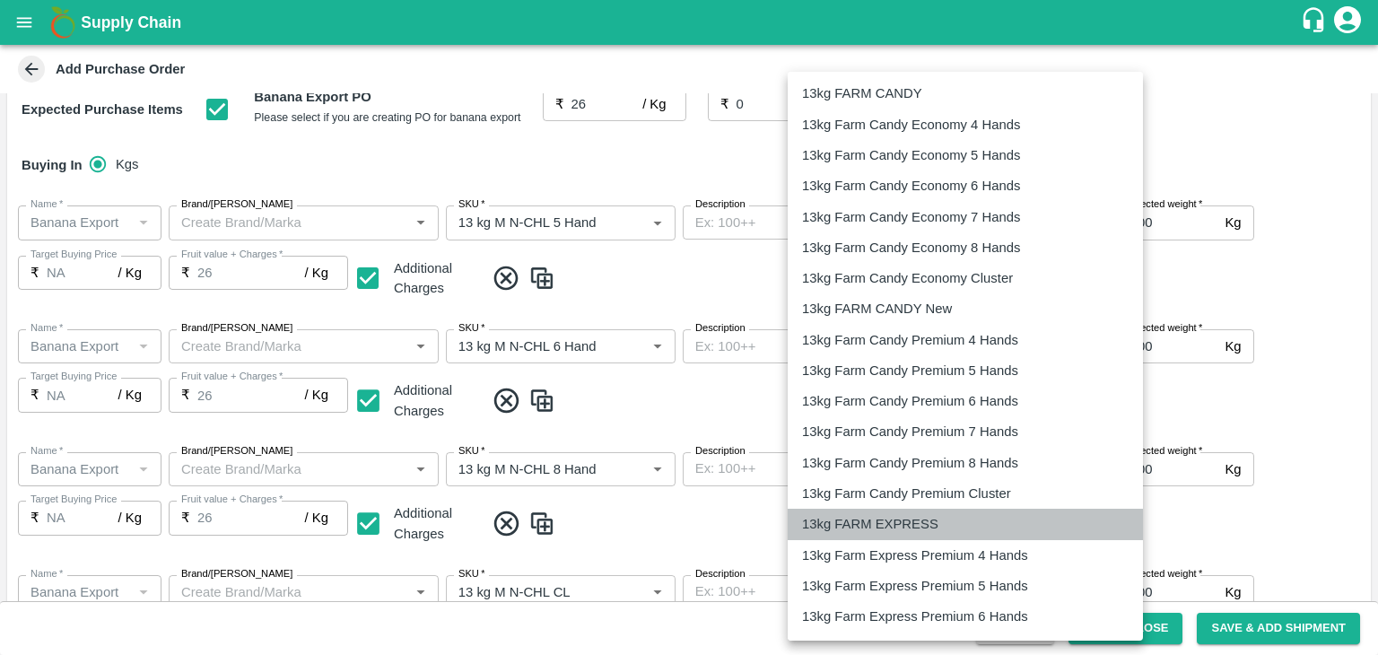
click at [930, 519] on p "13kg FARM EXPRESS" at bounding box center [870, 524] width 136 height 20
type input "468"
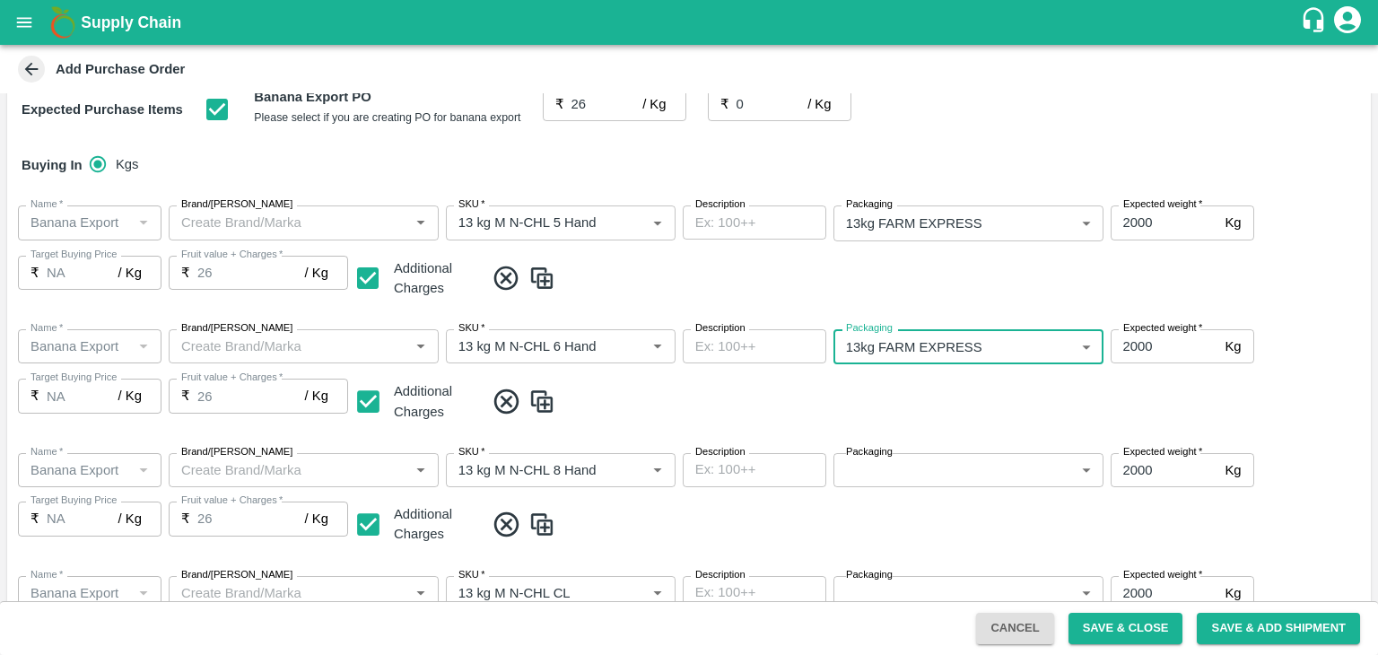
click at [965, 478] on body "Supply Chain Add Purchase Order PO Type   * Farm Gate 1 PO Type Buyers   * Ajit…" at bounding box center [689, 327] width 1378 height 655
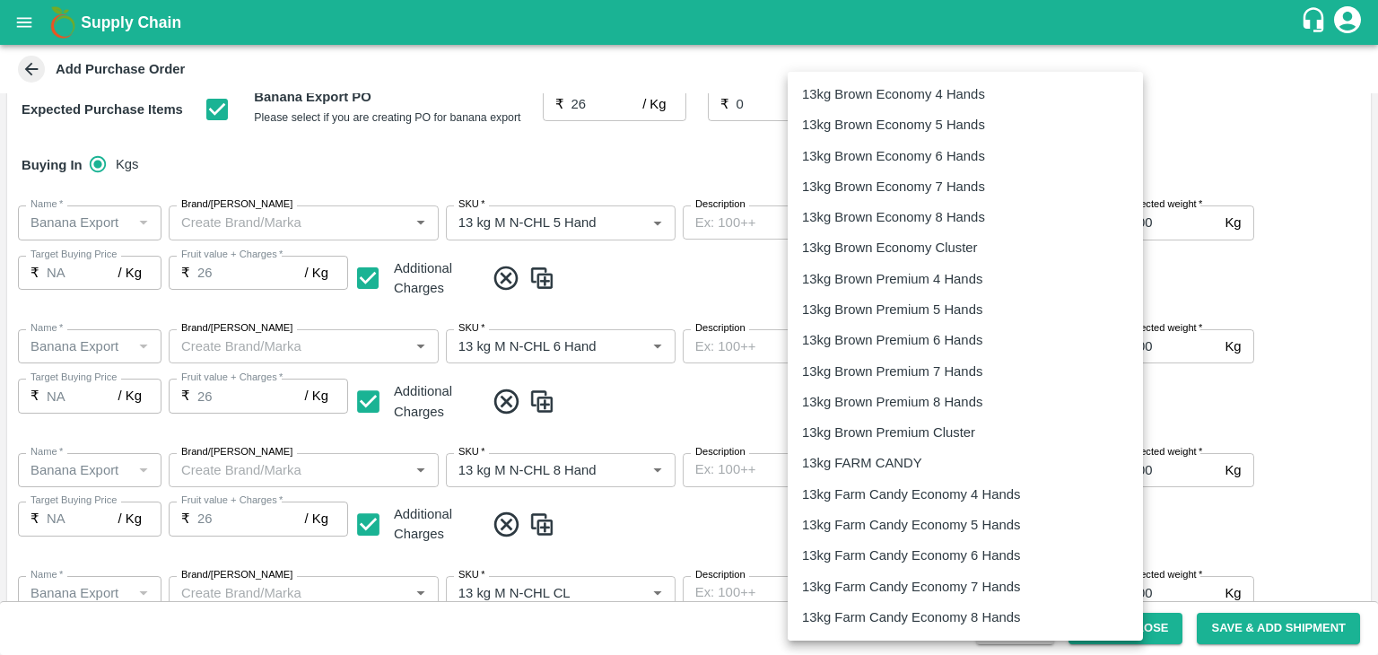
scroll to position [542, 0]
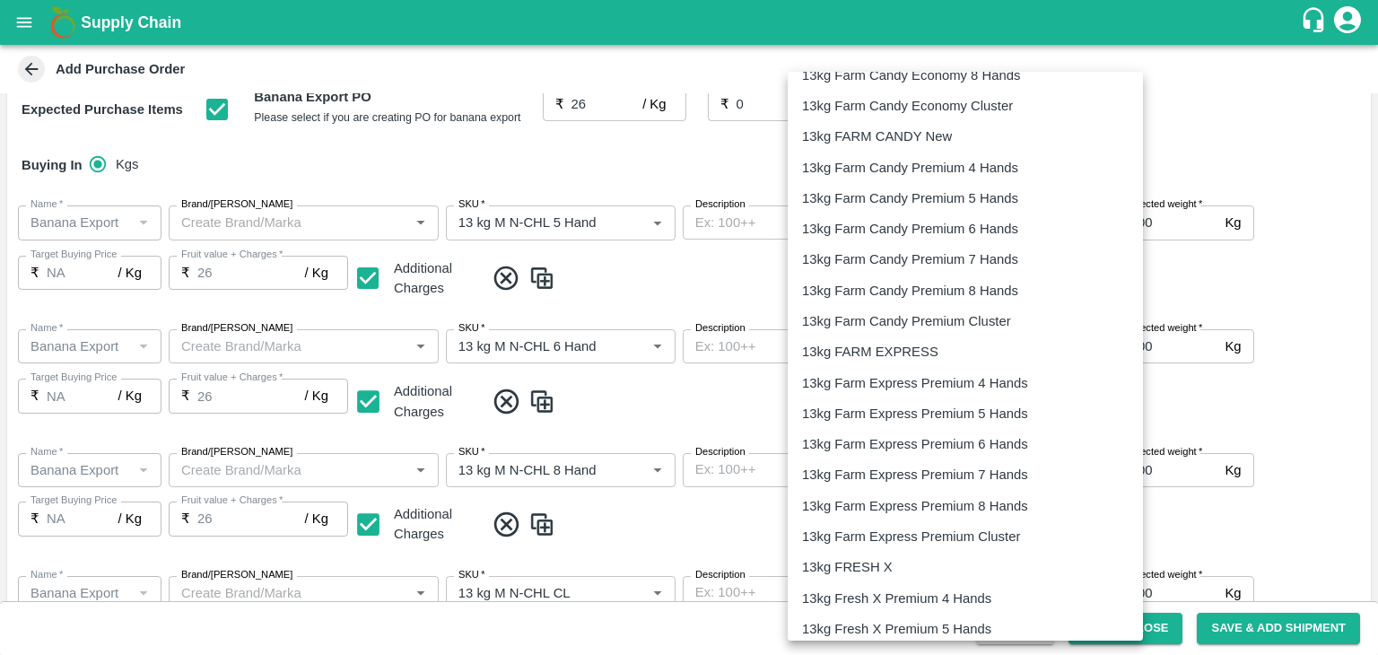
click at [950, 361] on div "13kg FARM EXPRESS" at bounding box center [965, 352] width 327 height 20
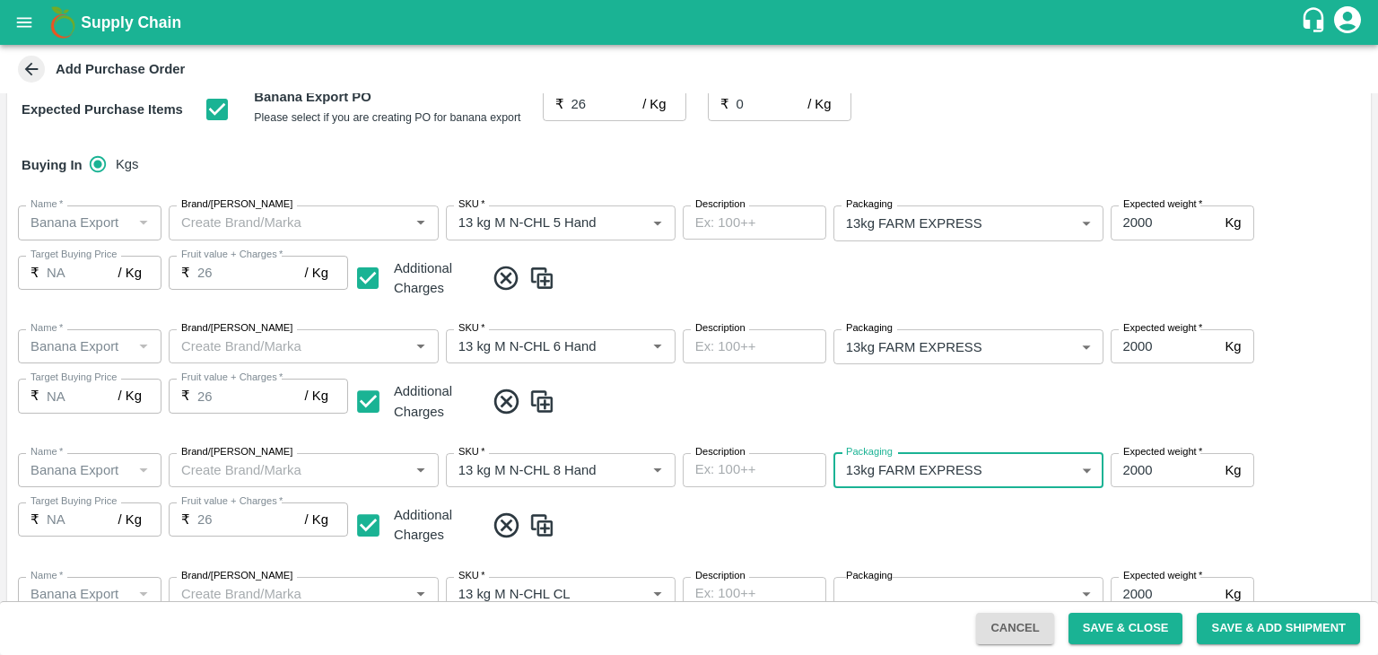
type input "468"
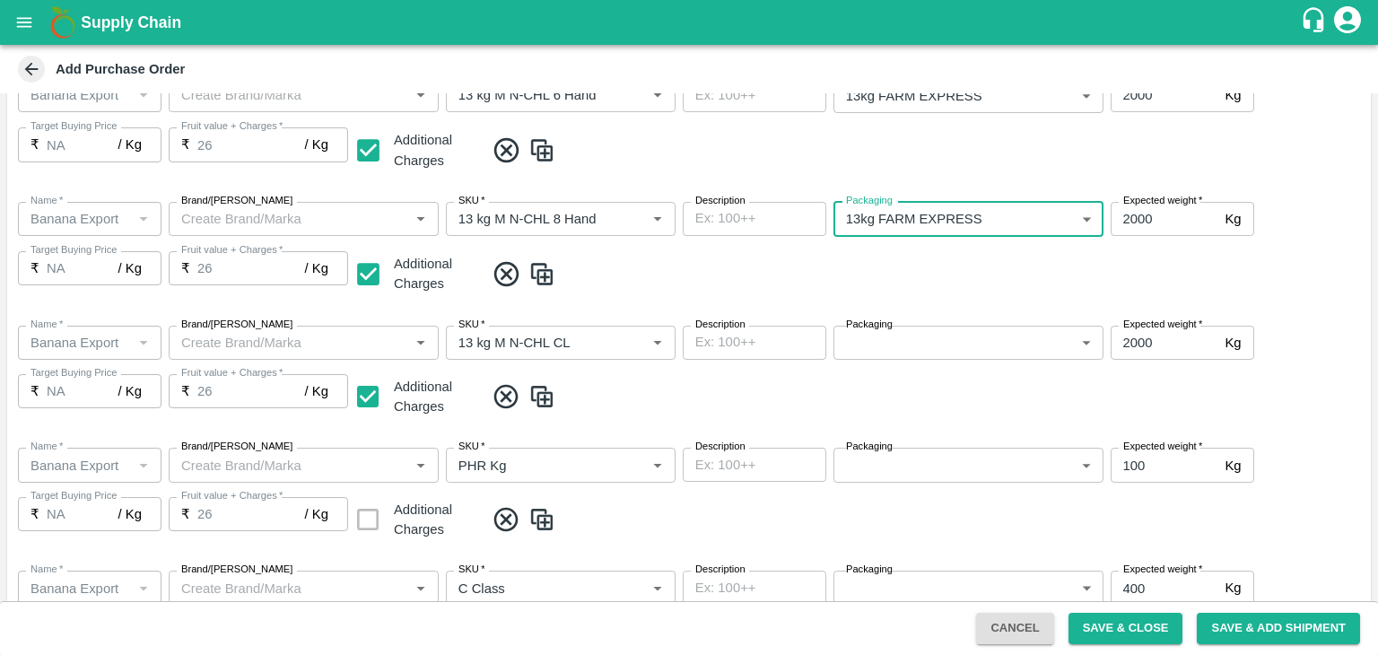
click at [1004, 334] on body "Supply Chain Add Purchase Order PO Type   * Farm Gate 1 PO Type Buyers   * Ajit…" at bounding box center [689, 327] width 1378 height 655
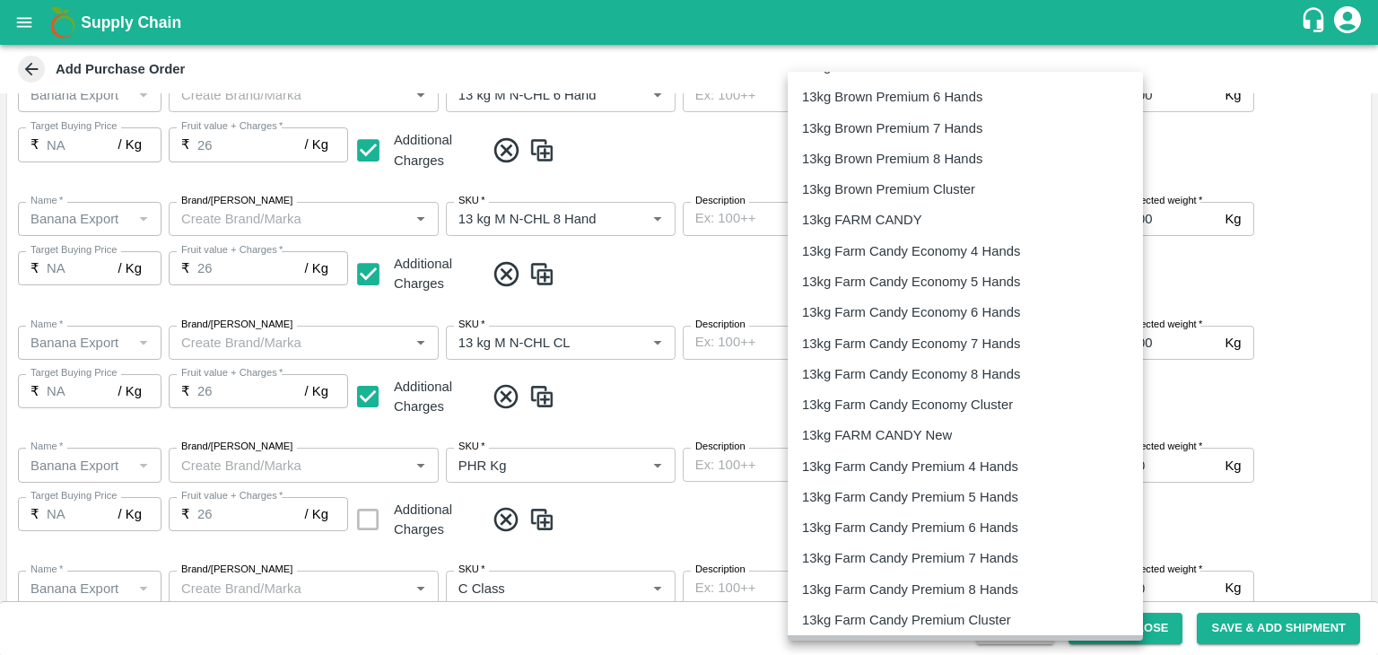
scroll to position [456, 0]
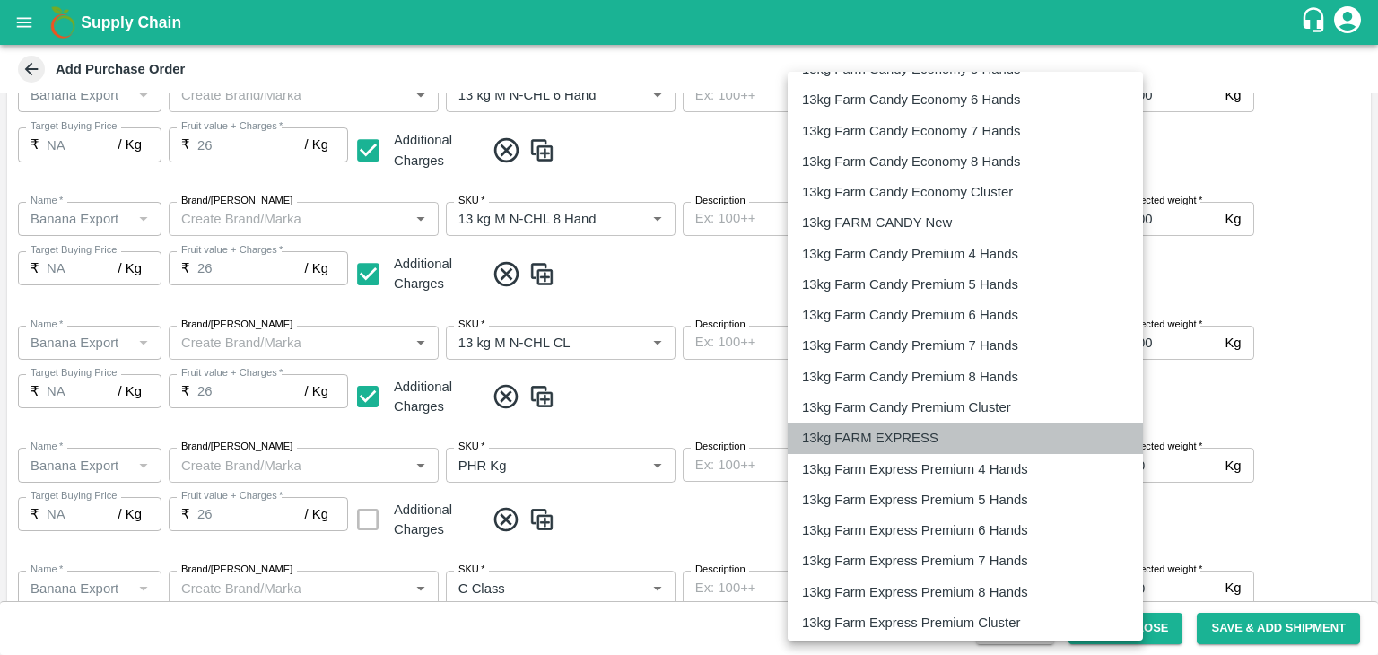
click at [949, 437] on div "13kg FARM EXPRESS" at bounding box center [965, 438] width 327 height 20
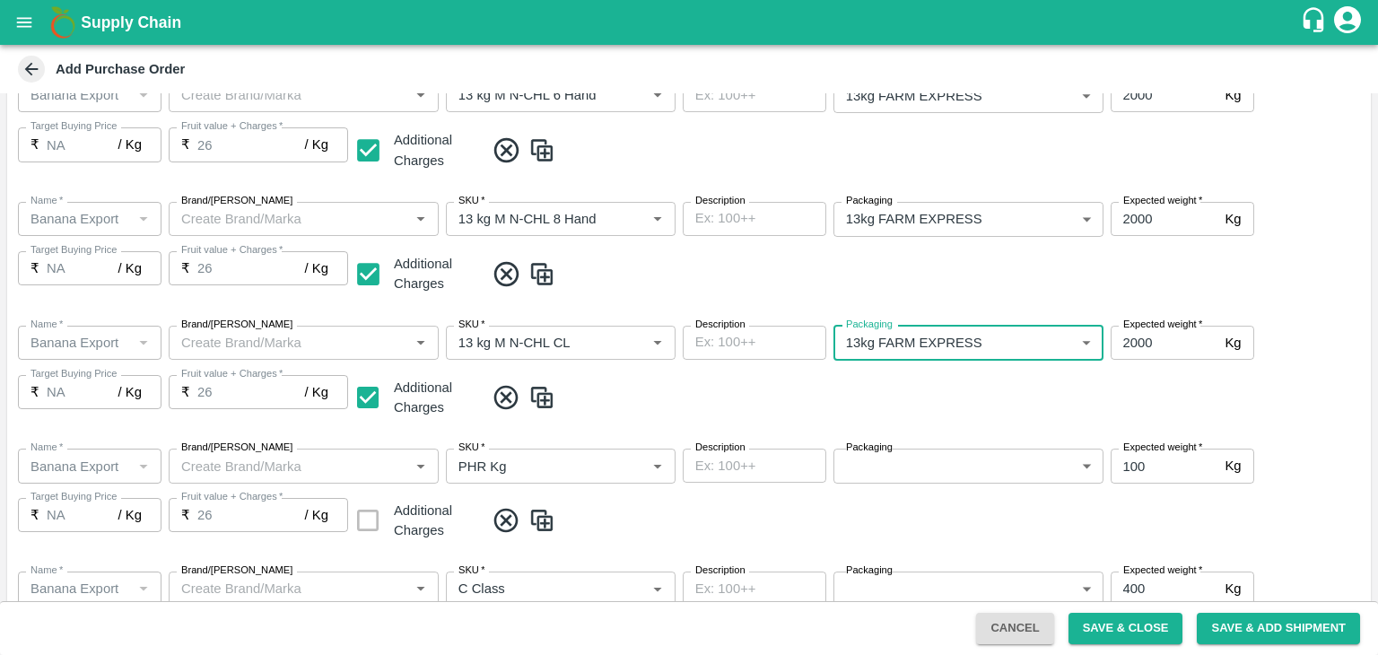
type input "468"
click at [1028, 400] on span at bounding box center [924, 398] width 879 height 30
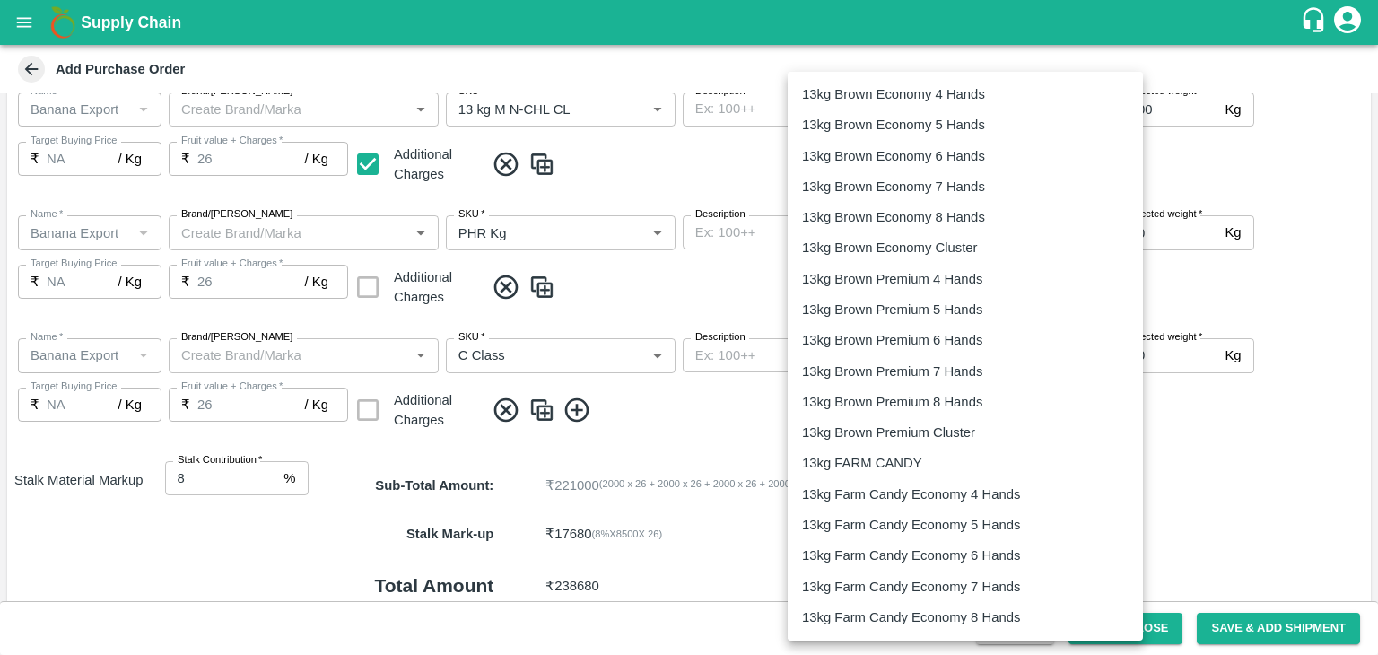
scroll to position [759, 0]
click at [890, 241] on body "Supply Chain Add Purchase Order PO Type   * Farm Gate 1 PO Type Buyers   * Ajit…" at bounding box center [689, 327] width 1378 height 655
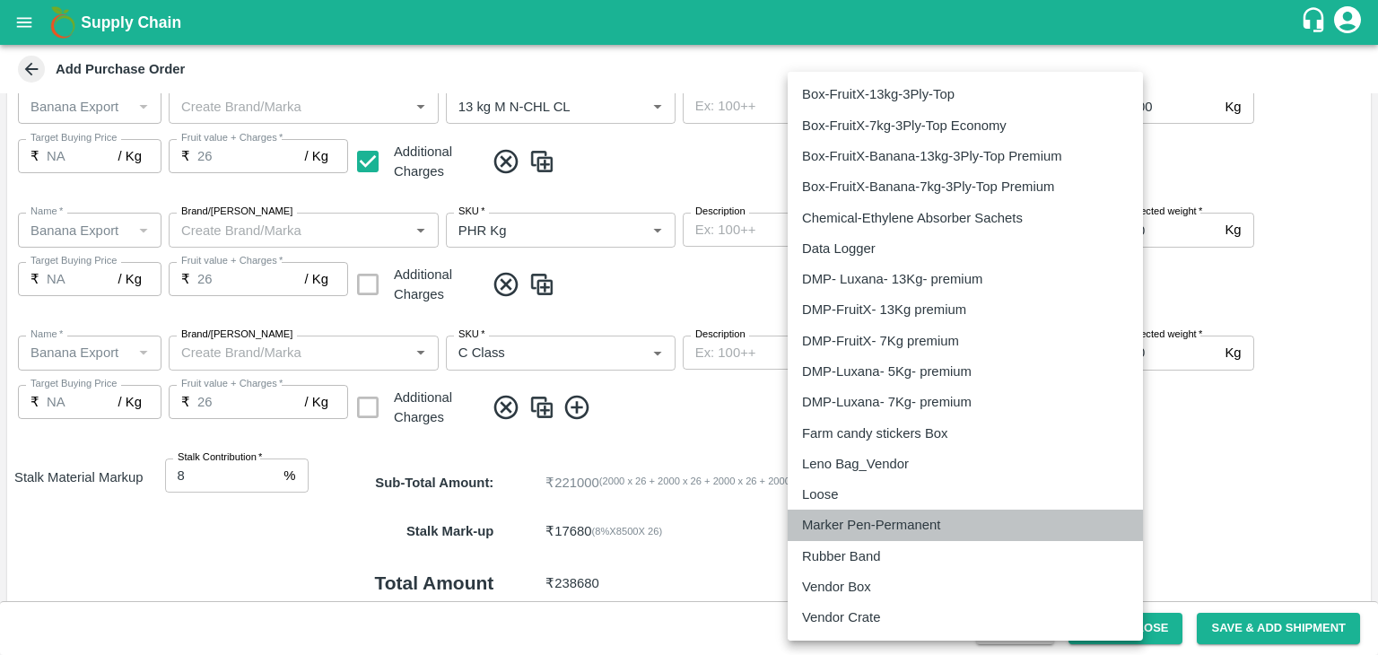
drag, startPoint x: 829, startPoint y: 514, endPoint x: 861, endPoint y: 498, distance: 35.3
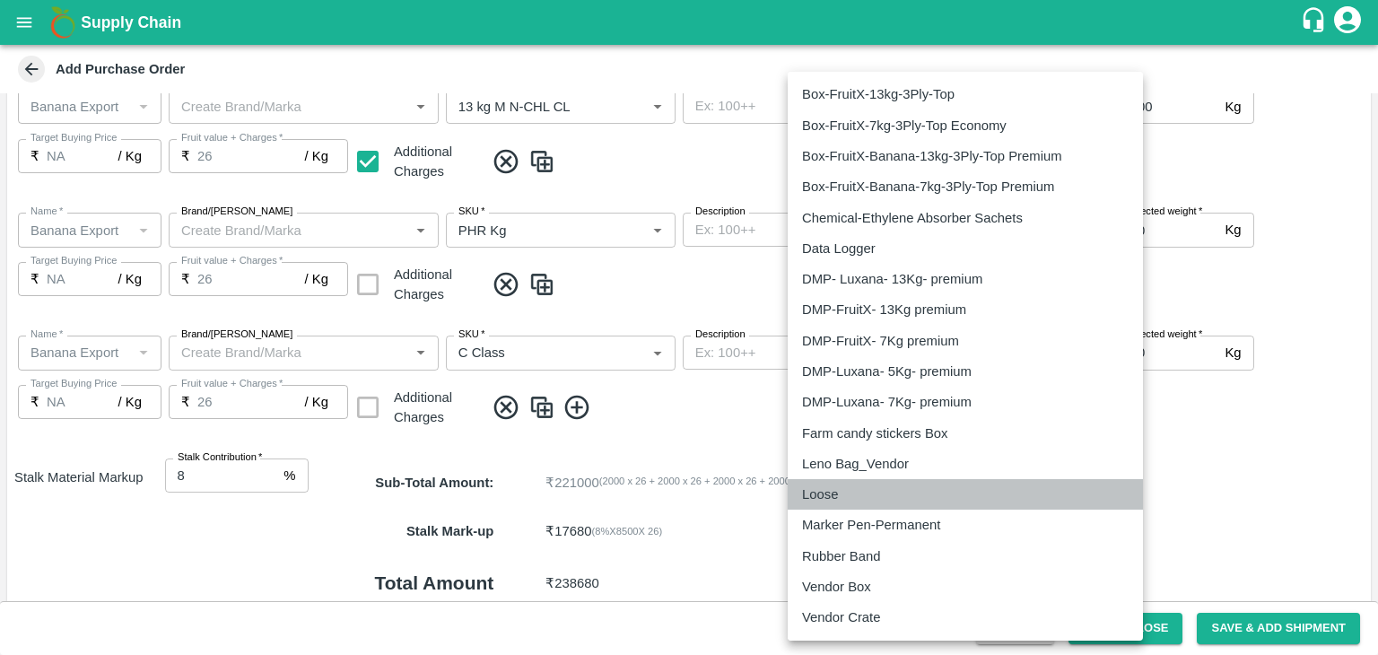
click at [861, 498] on div "Loose" at bounding box center [965, 495] width 327 height 20
type input "258"
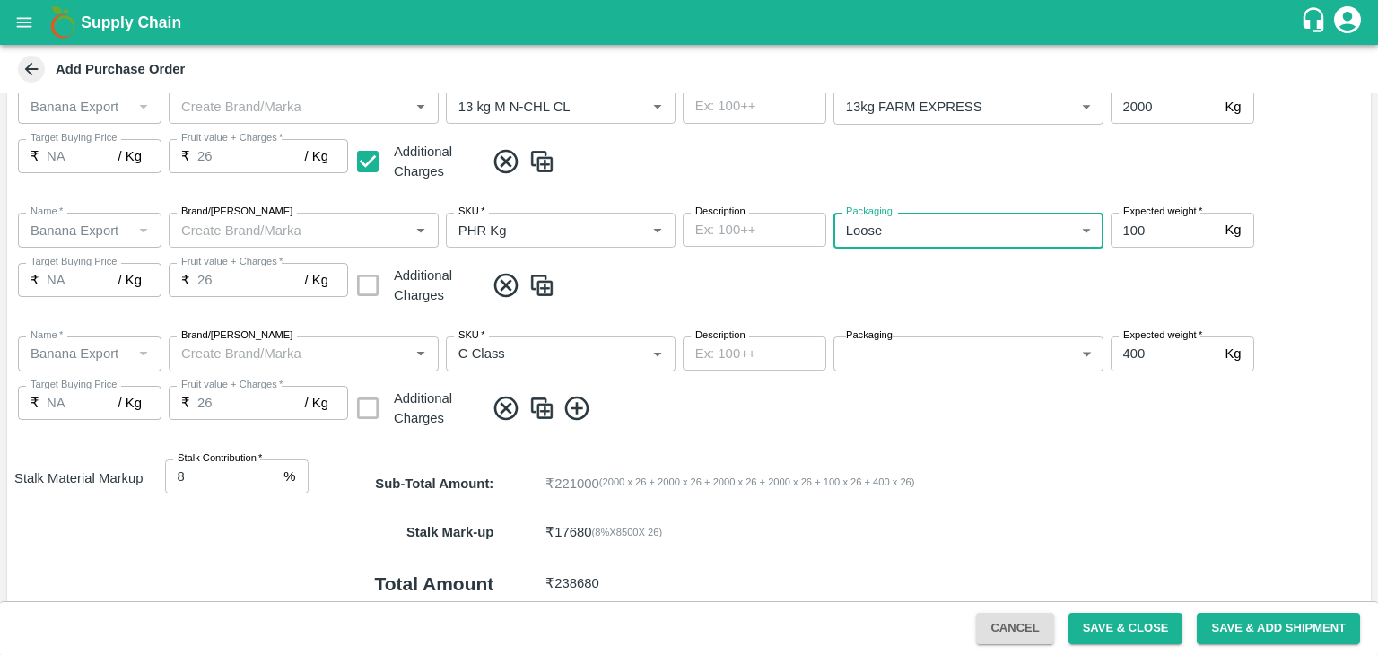
click at [978, 343] on body "Supply Chain Add Purchase Order PO Type   * Farm Gate 1 PO Type Buyers   * Ajit…" at bounding box center [689, 327] width 1378 height 655
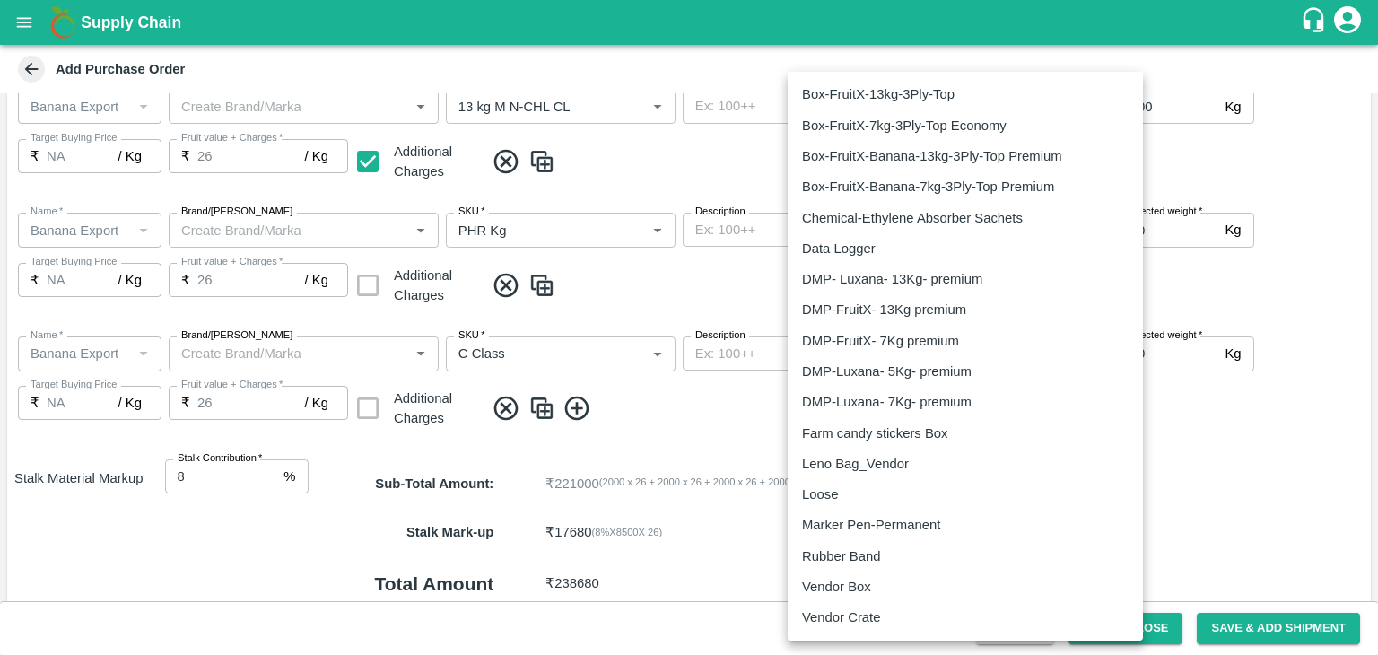
click at [837, 489] on p "Loose" at bounding box center [820, 495] width 36 height 20
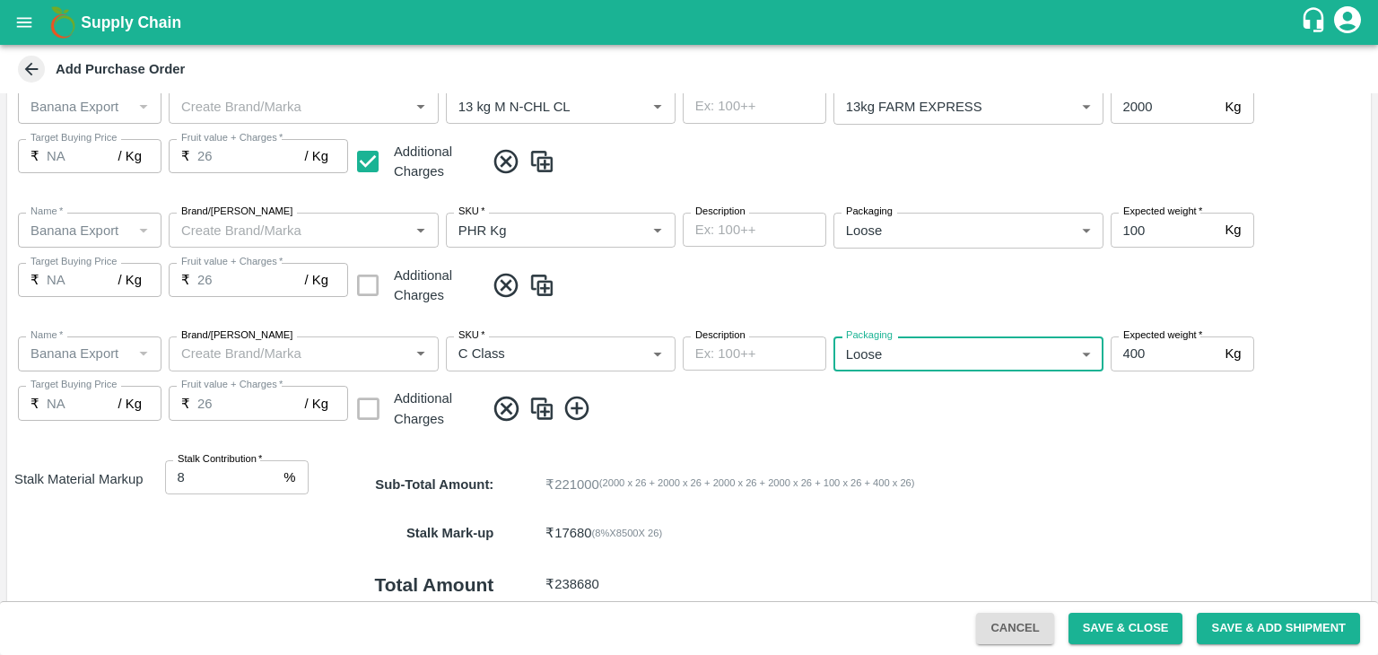
type input "258"
click at [1071, 439] on div "Name   * Name   * Brand/Marka Brand/Marka SKU   * SKU   * Description x Descrip…" at bounding box center [689, 384] width 1364 height 124
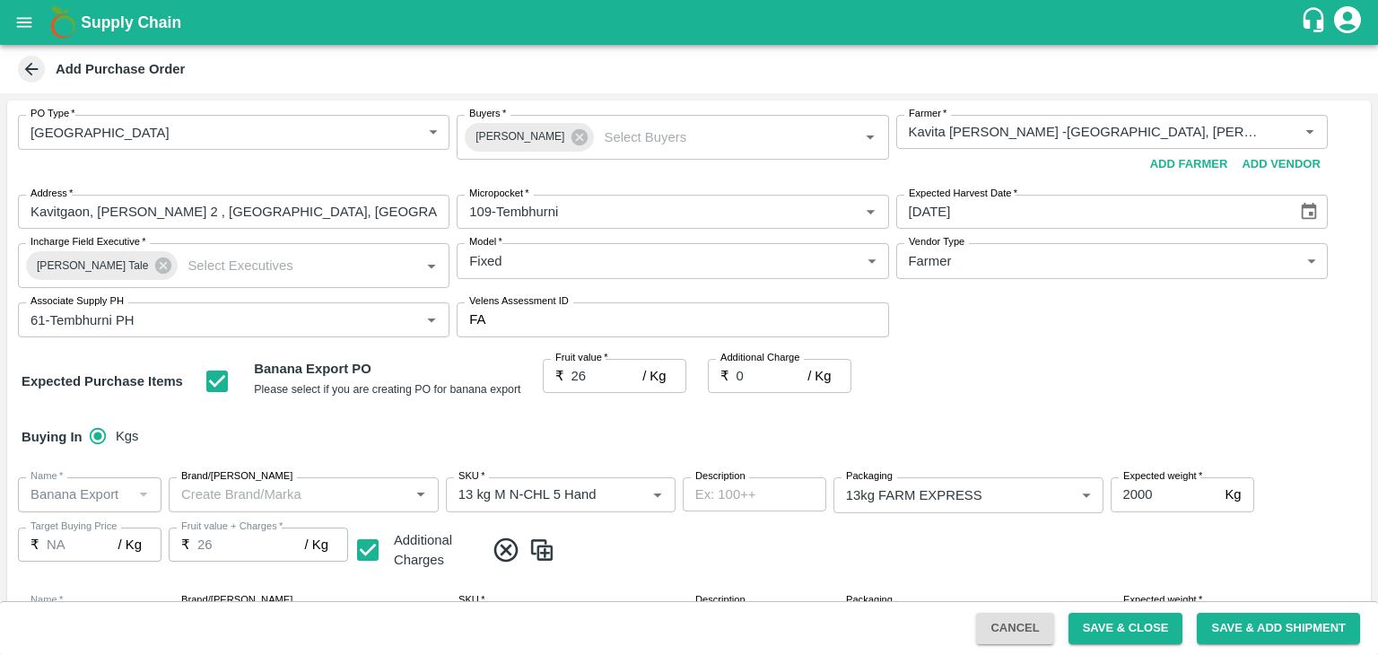
scroll to position [891, 0]
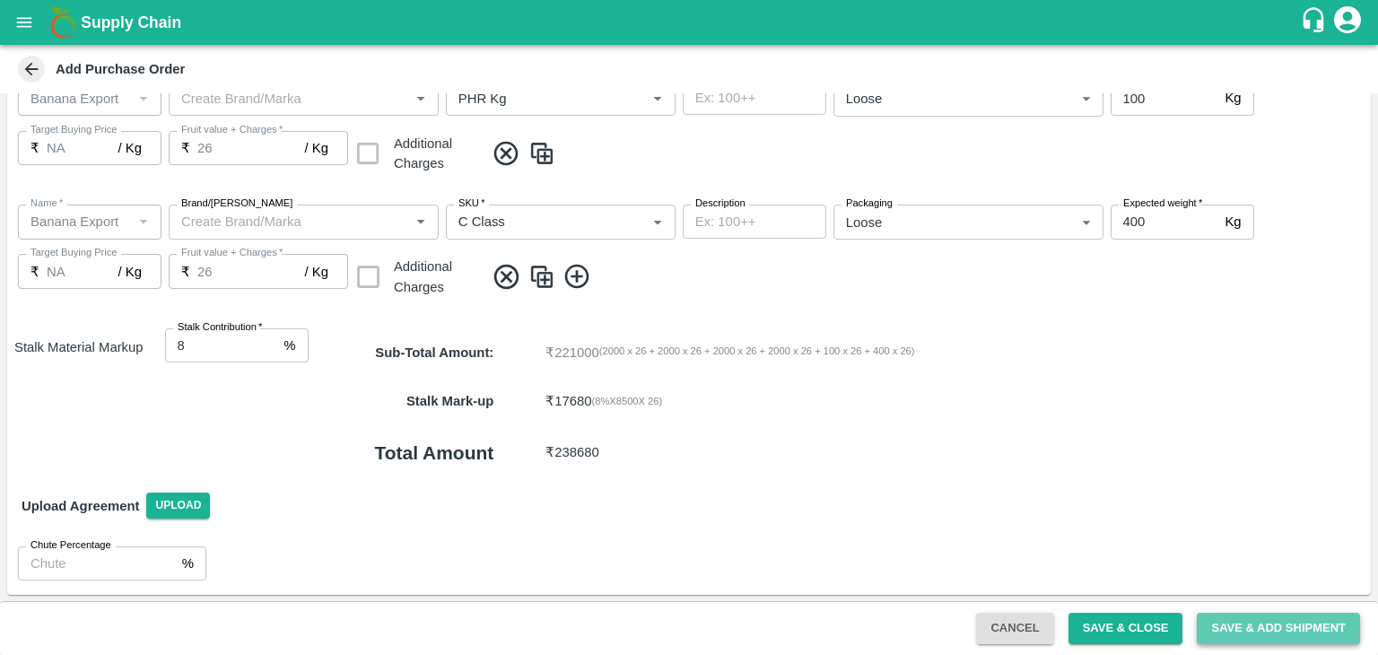
click at [1270, 622] on button "Save & Add Shipment" at bounding box center [1278, 628] width 163 height 31
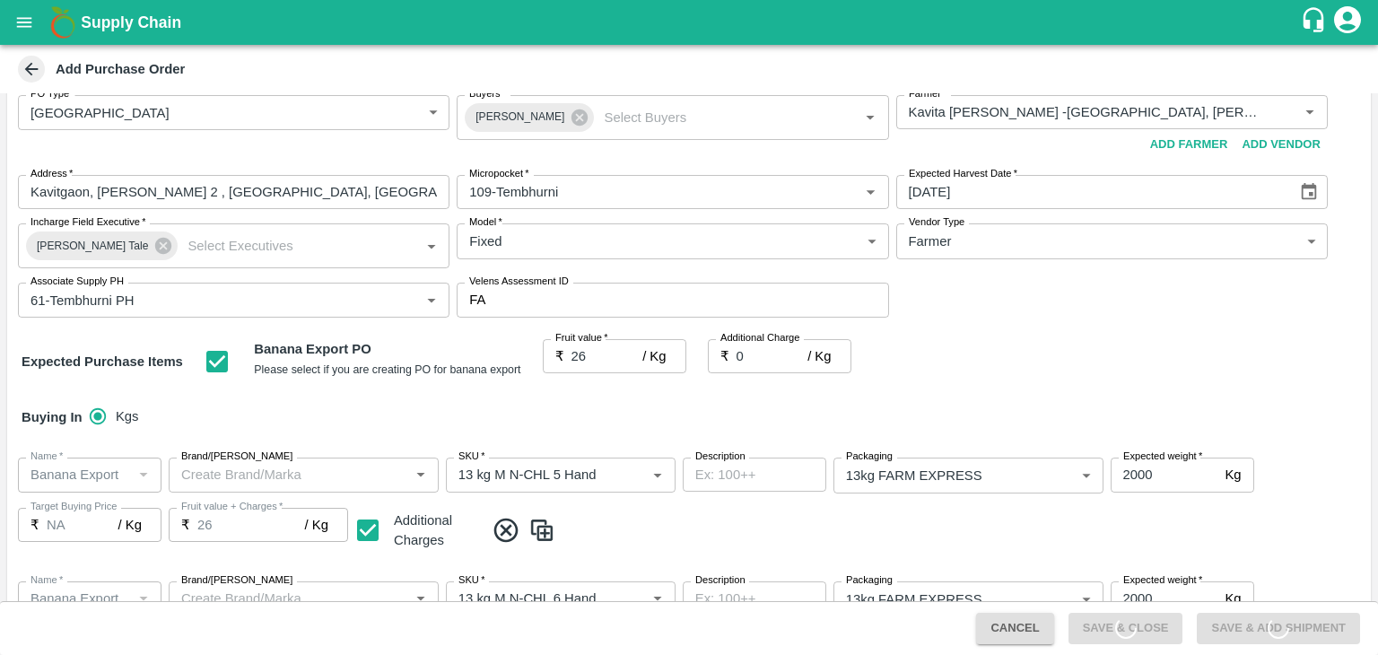
scroll to position [0, 0]
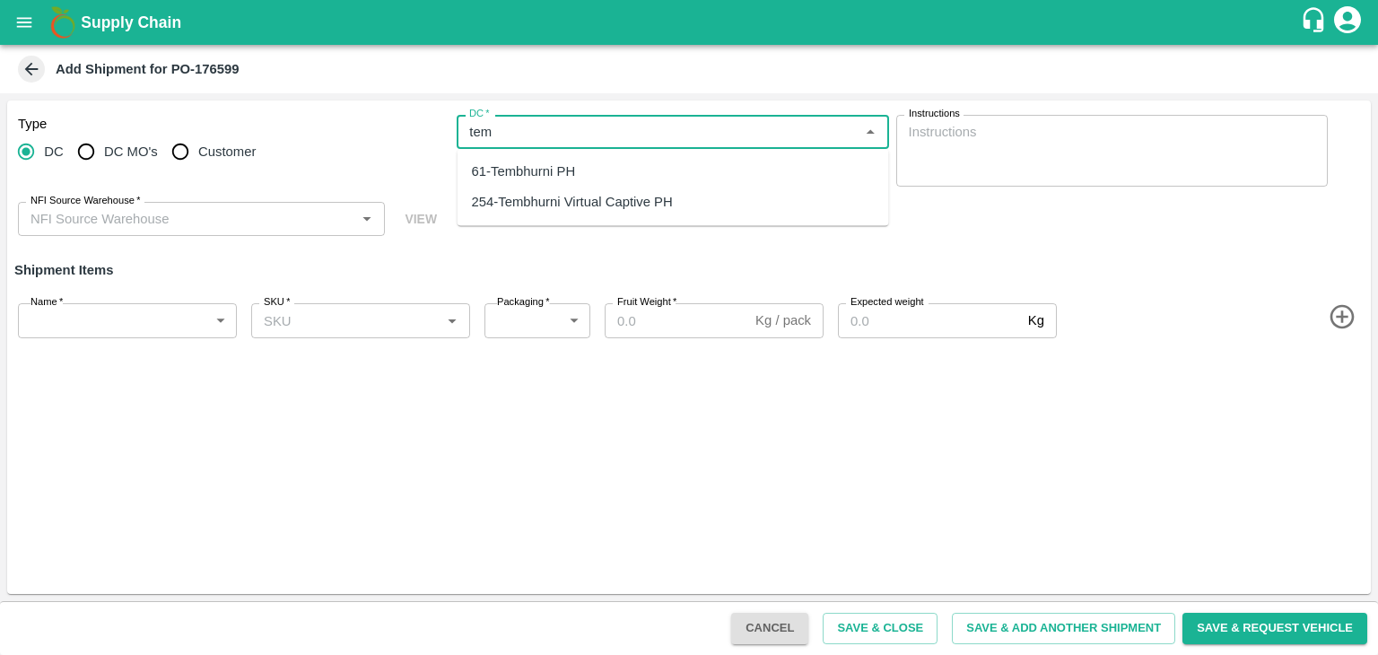
click at [564, 162] on div "61-Tembhurni PH" at bounding box center [524, 172] width 104 height 20
type input "61-Tembhurni PH"
click at [233, 231] on input "NFI Source Warehouse   *" at bounding box center [186, 218] width 327 height 23
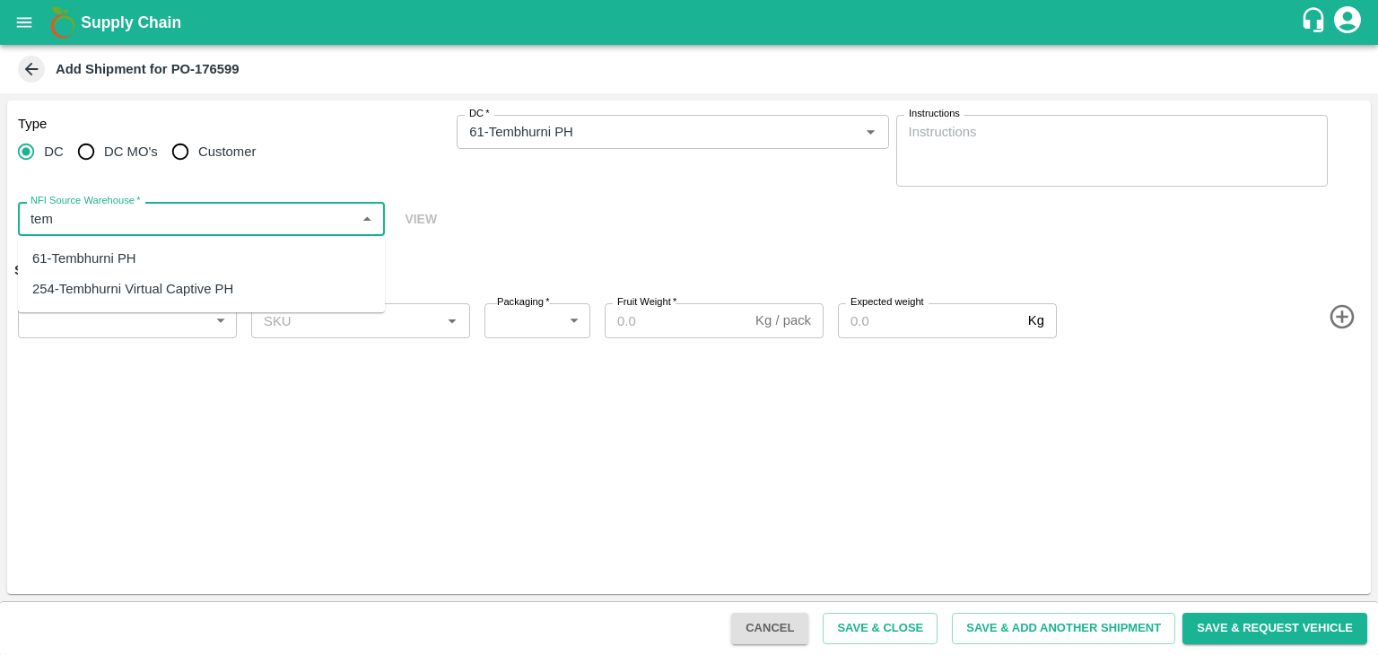
click at [178, 249] on div "61-Tembhurni PH" at bounding box center [201, 258] width 367 height 31
type input "61-Tembhurni PH"
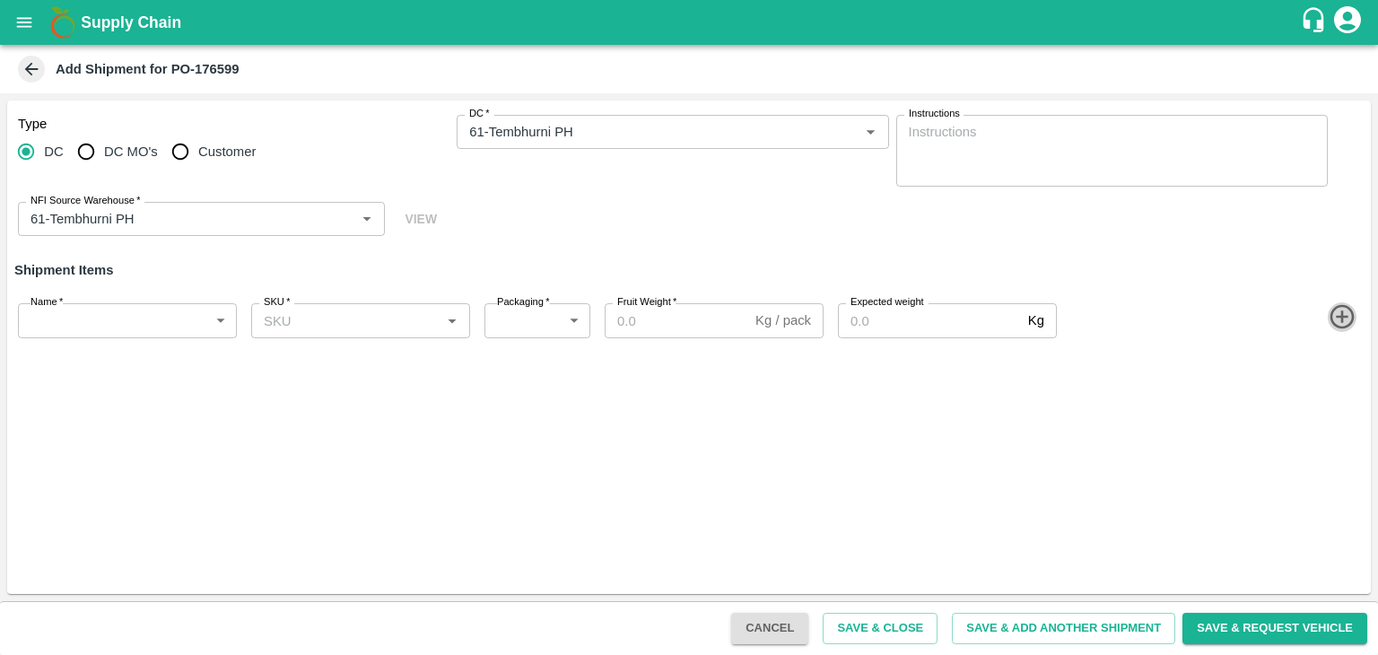
click at [1343, 321] on icon "button" at bounding box center [1343, 317] width 30 height 30
click at [1343, 384] on icon "button" at bounding box center [1343, 381] width 30 height 30
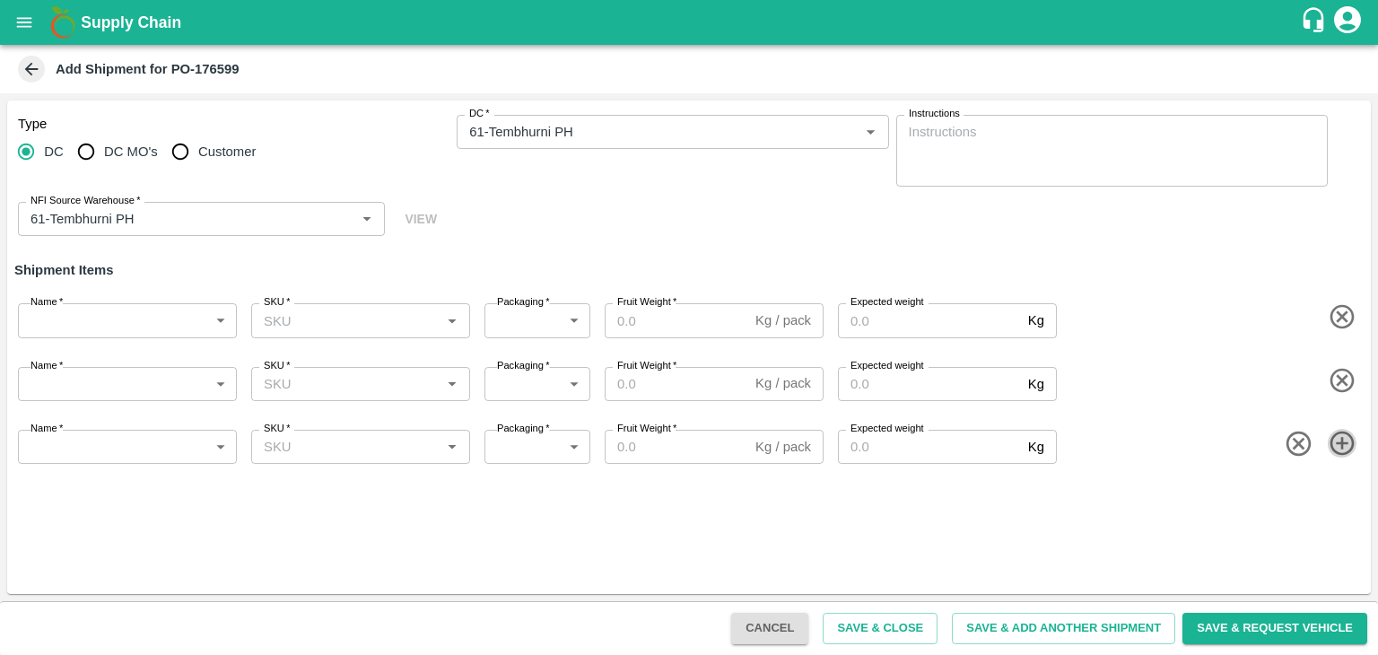
click at [1342, 435] on icon "button" at bounding box center [1343, 444] width 30 height 30
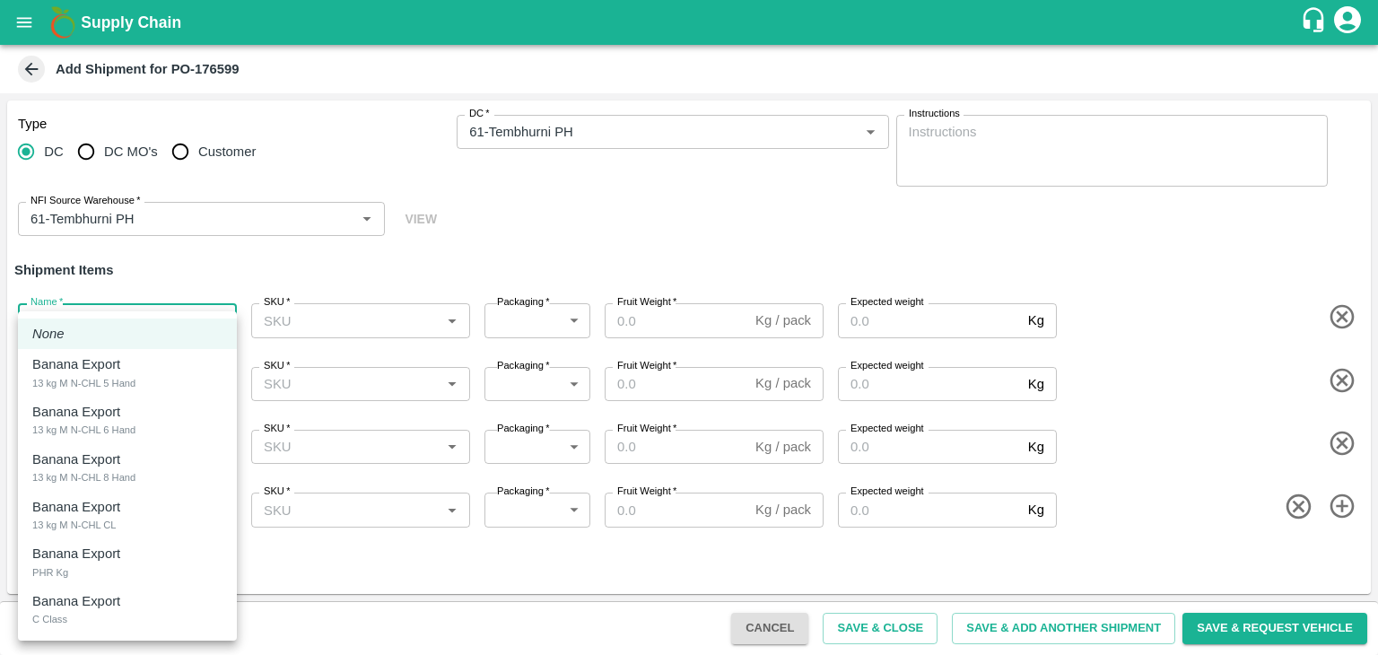
click at [101, 324] on body "Supply Chain Add Shipment for PO-176599 Type DC DC MO's Customer DC   * DC   * …" at bounding box center [689, 327] width 1378 height 655
click at [114, 353] on li "Banana Export 13 kg M N-CHL 5 Hand" at bounding box center [127, 373] width 219 height 48
type input "2044337"
type input "468"
type input "2000"
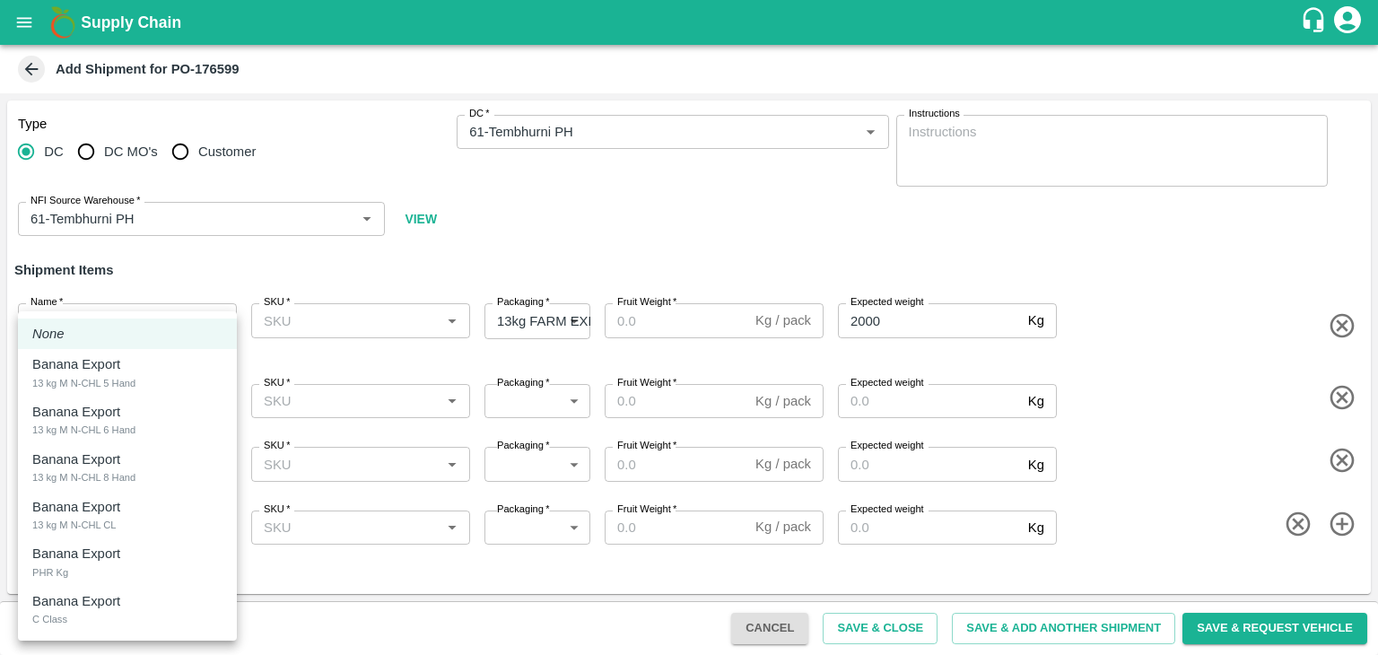
click at [126, 404] on body "Supply Chain Add Shipment for PO-176599 Type DC DC MO's Customer DC   * DC   * …" at bounding box center [689, 327] width 1378 height 655
click at [126, 404] on div "Banana Export" at bounding box center [80, 412] width 97 height 20
type input "2044338"
type input "468"
type input "2000"
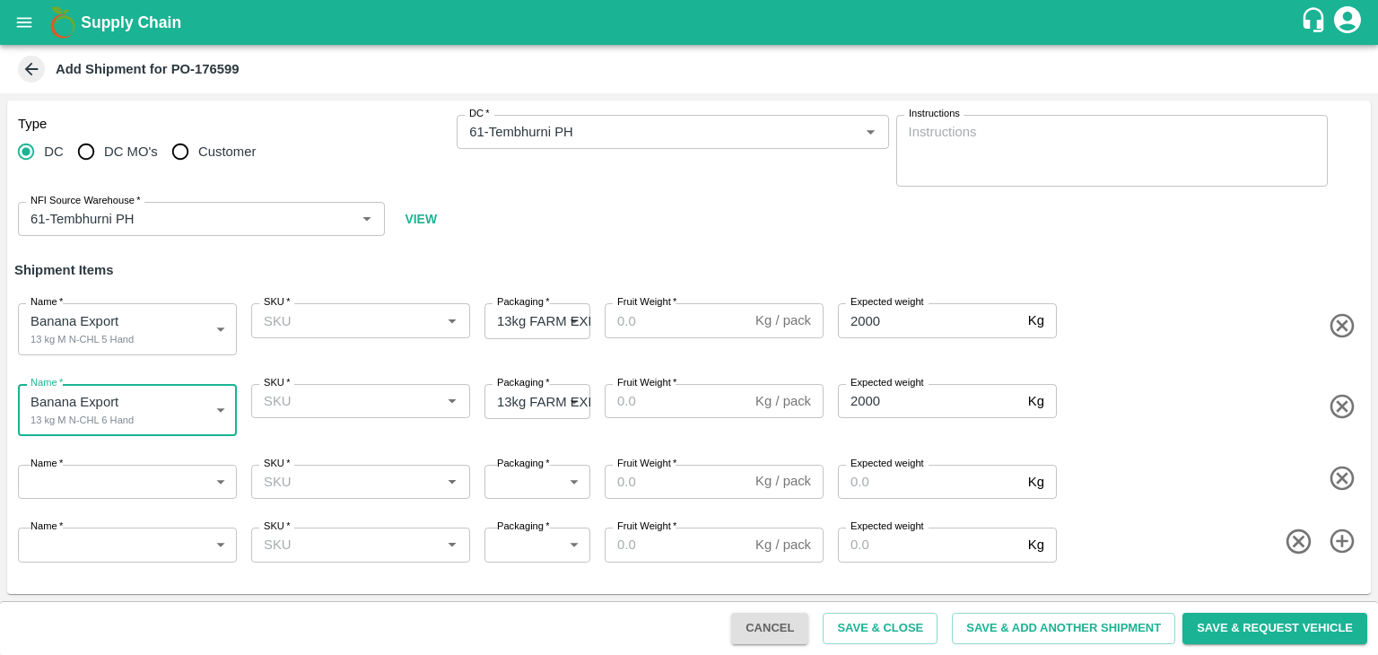
click at [127, 485] on body "Supply Chain Add Shipment for PO-176599 Type DC DC MO's Customer DC   * DC   * …" at bounding box center [689, 327] width 1378 height 655
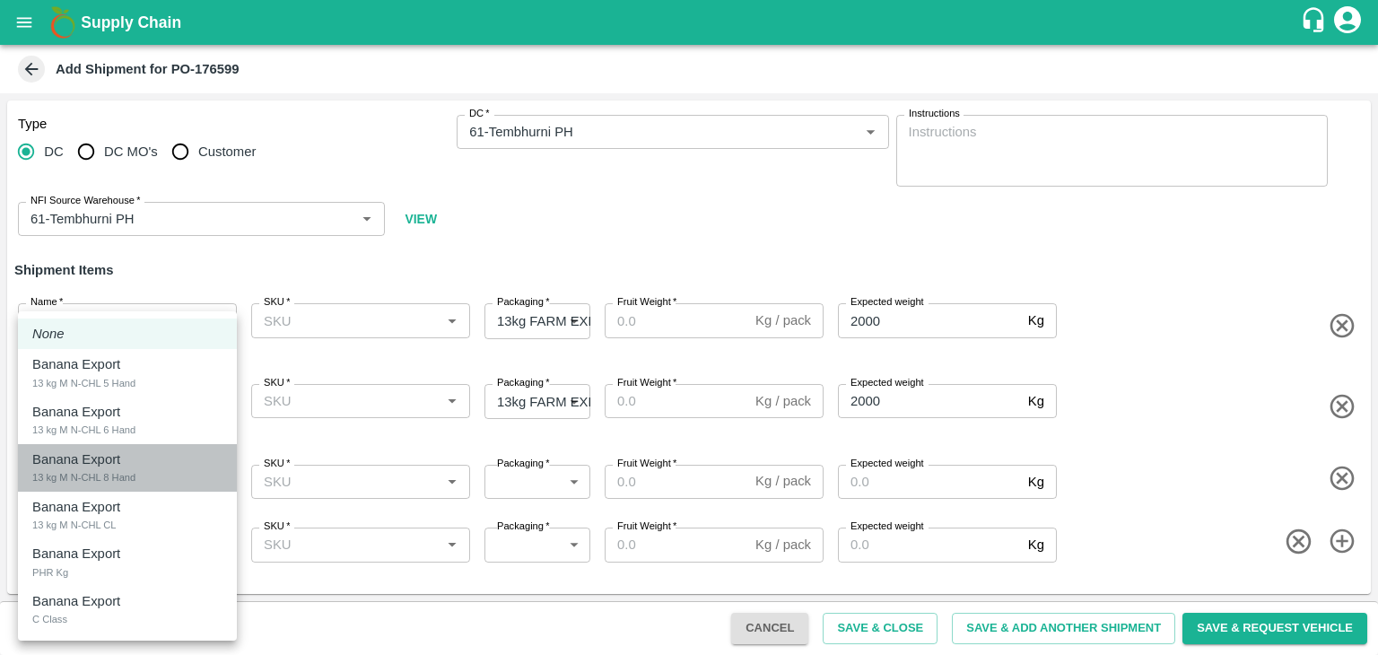
click at [151, 465] on div "Banana Export 13 kg M N-CHL 8 Hand" at bounding box center [127, 468] width 190 height 37
type input "2044339"
type input "468"
type input "2000"
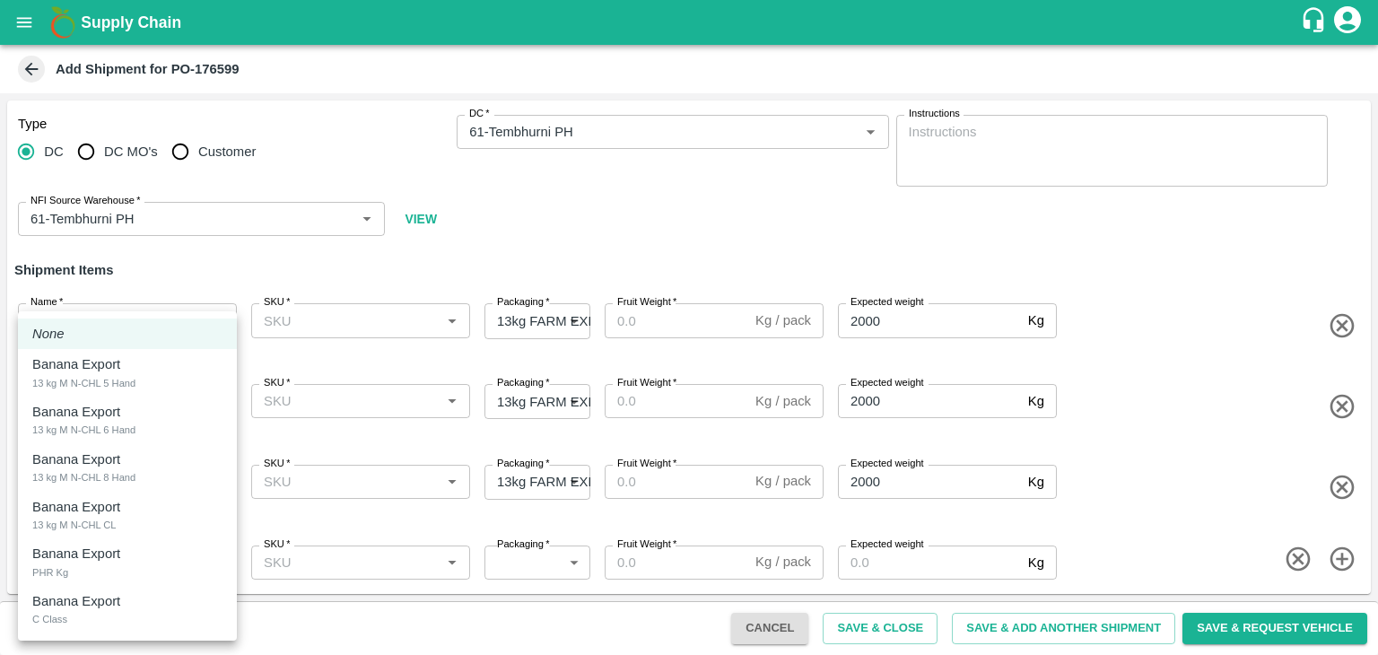
click at [138, 579] on body "Supply Chain Add Shipment for PO-176599 Type DC DC MO's Customer DC   * DC   * …" at bounding box center [689, 327] width 1378 height 655
click at [159, 521] on div "Banana Export 13 kg M N-CHL CL" at bounding box center [127, 515] width 190 height 37
type input "2044340"
type input "468"
type input "2000"
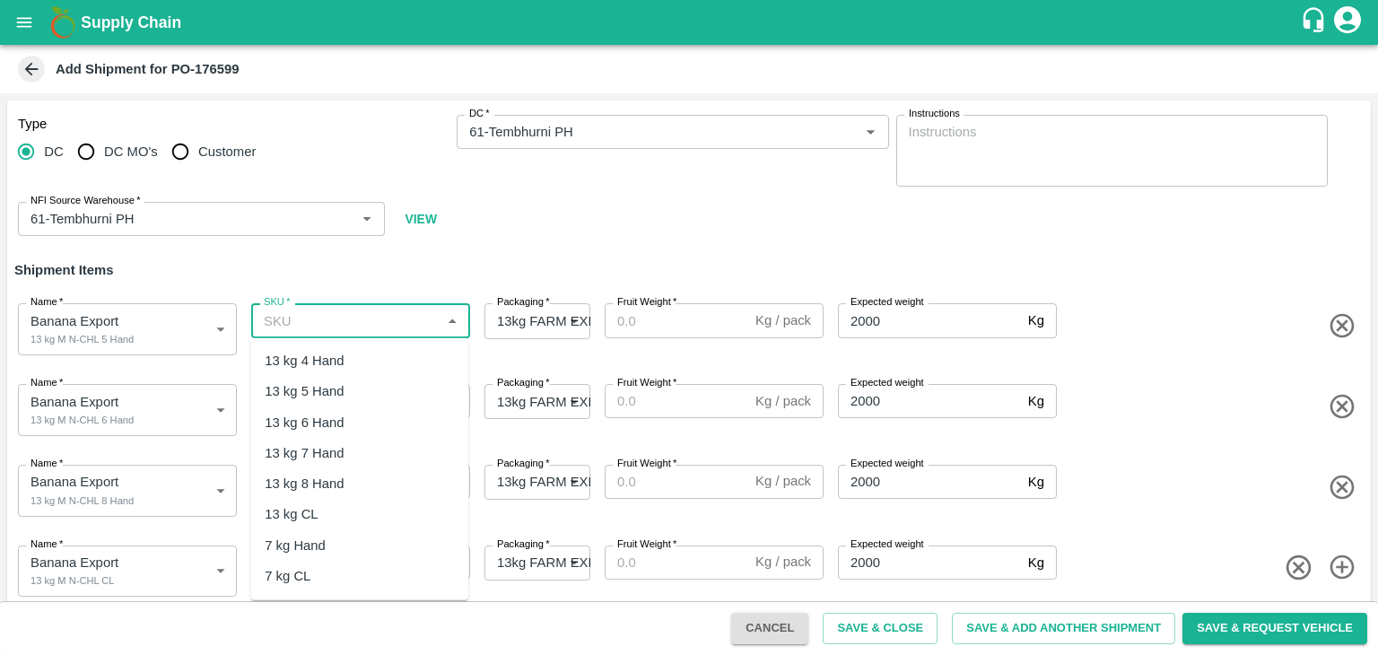
click at [363, 318] on input "SKU   *" at bounding box center [346, 320] width 179 height 23
click at [380, 385] on div "13 kg M N-CHL 5 Hand" at bounding box center [334, 391] width 138 height 20
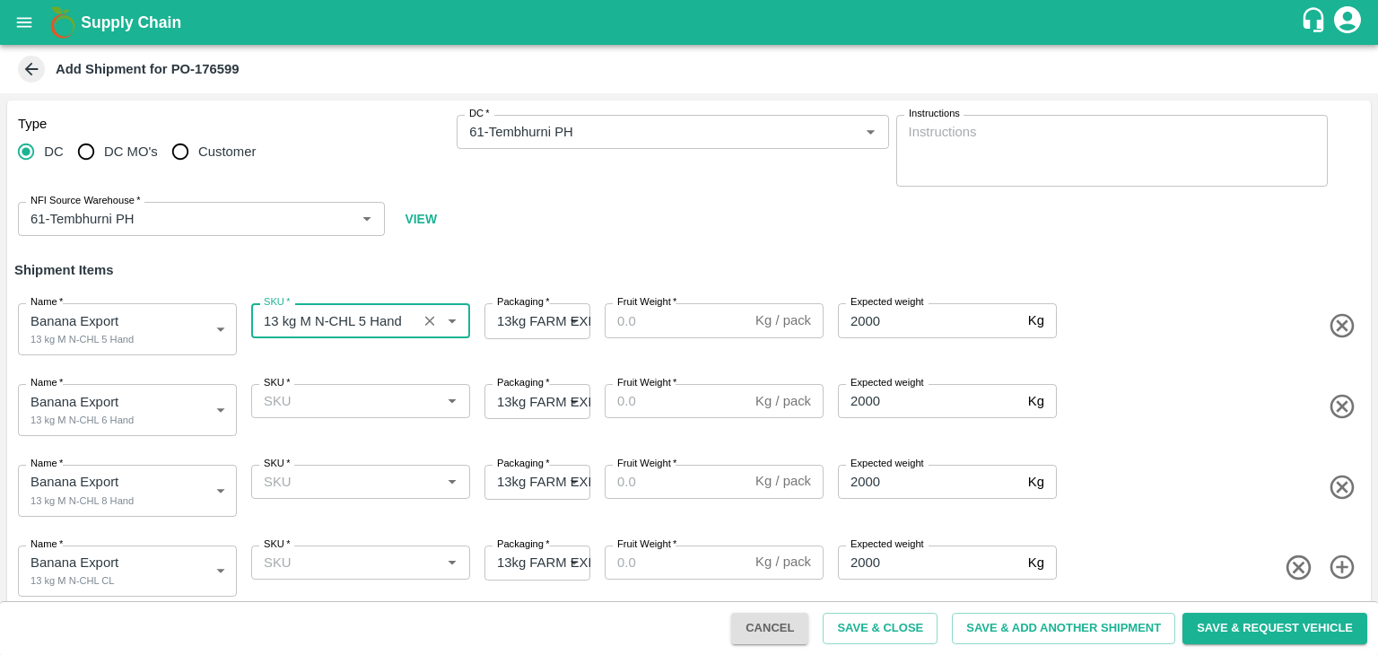
type input "13 kg M N-CHL 5 Hand"
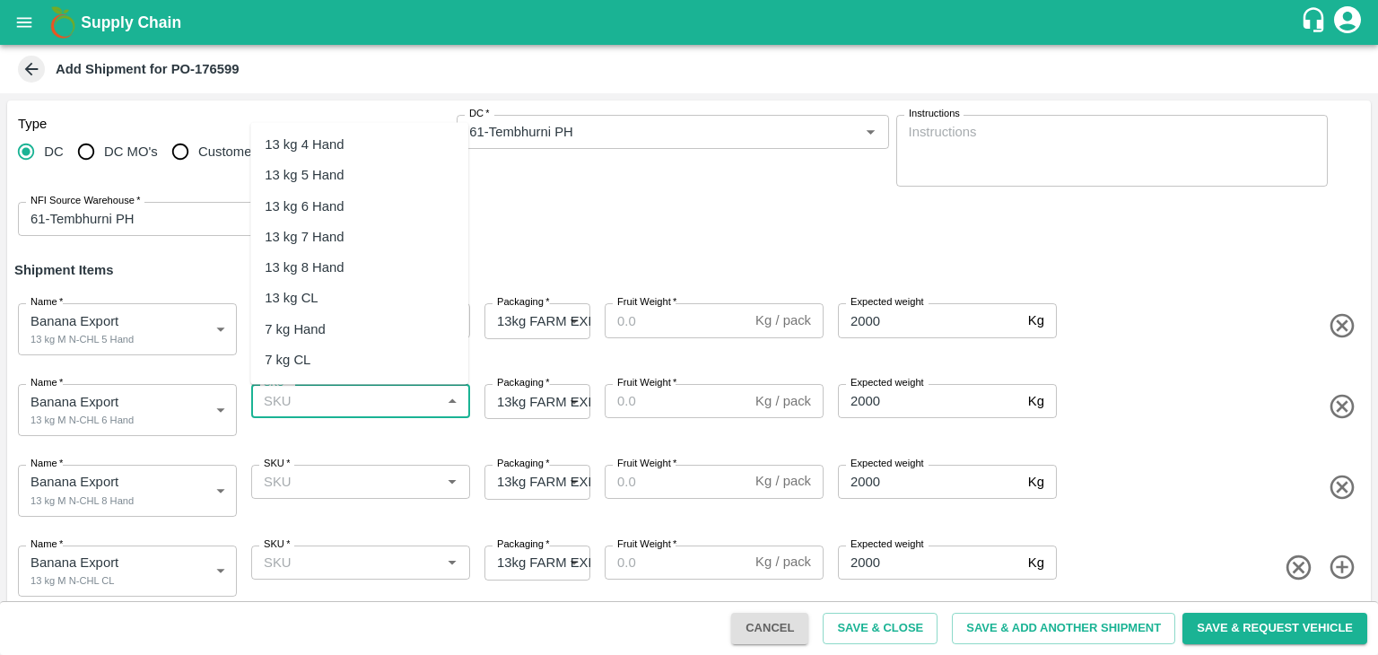
click at [391, 410] on input "SKU   *" at bounding box center [346, 400] width 179 height 23
click at [407, 205] on div "13 kg M N-CHL 6 Hand" at bounding box center [359, 206] width 218 height 31
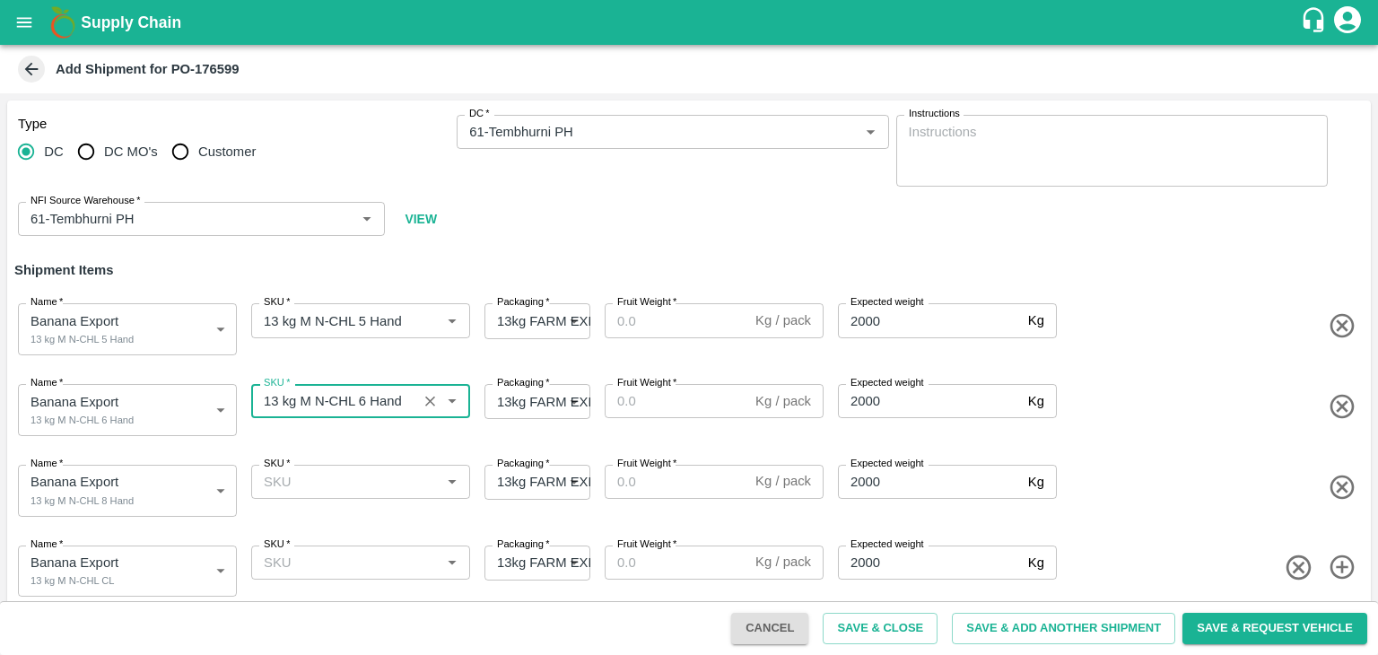
click at [372, 494] on div "SKU   *" at bounding box center [360, 482] width 219 height 34
type input "13 kg M N-CHL 6 Hand"
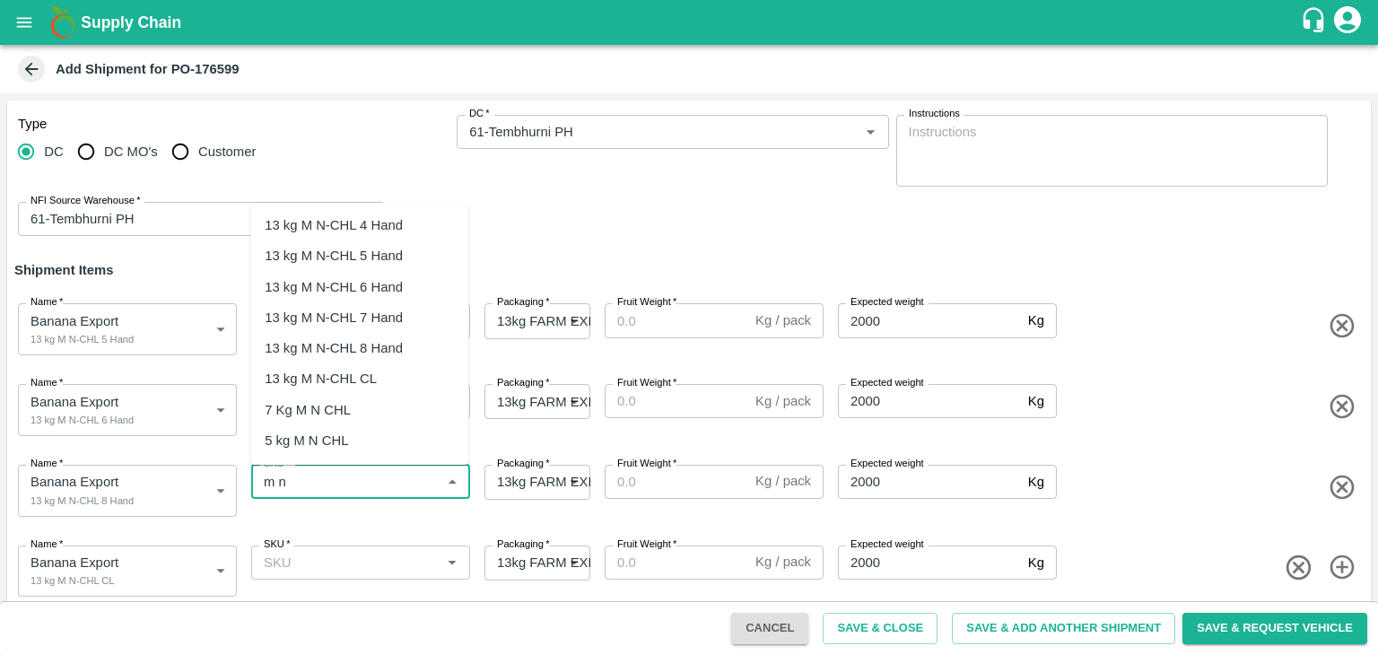
click at [377, 360] on div "13 kg M N-CHL 8 Hand" at bounding box center [359, 348] width 218 height 31
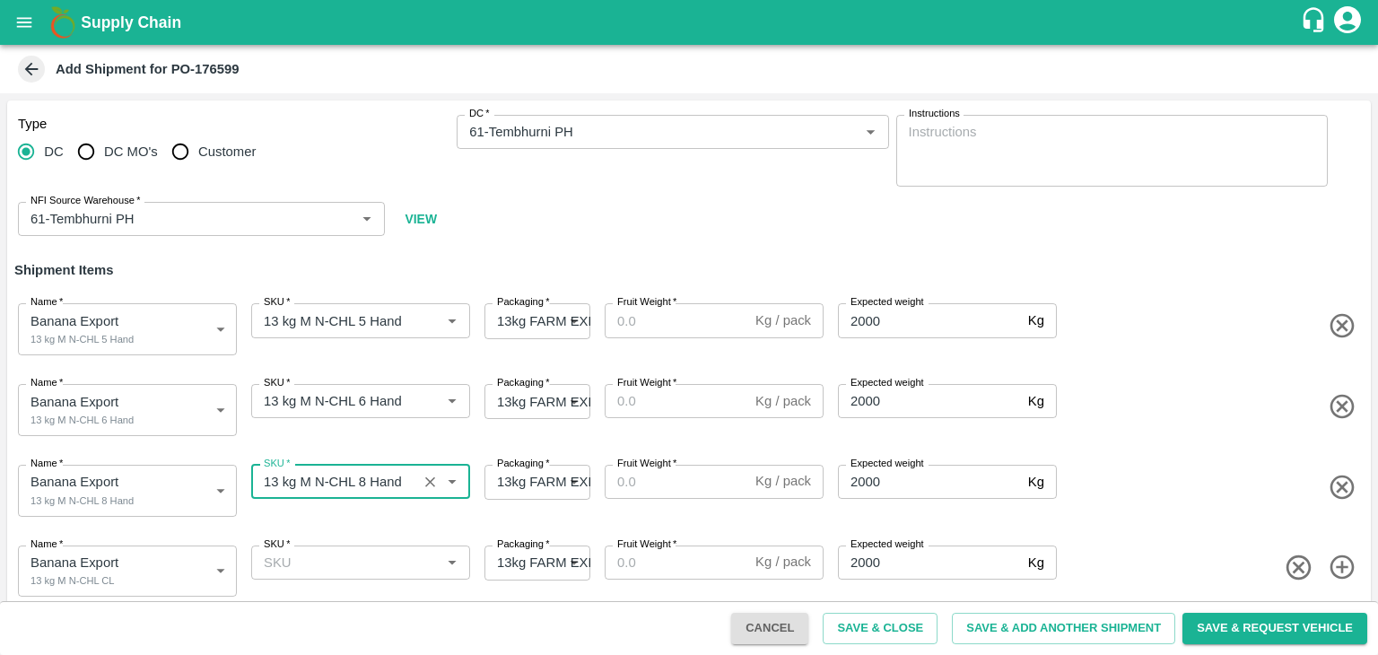
type input "13 kg M N-CHL 8 Hand"
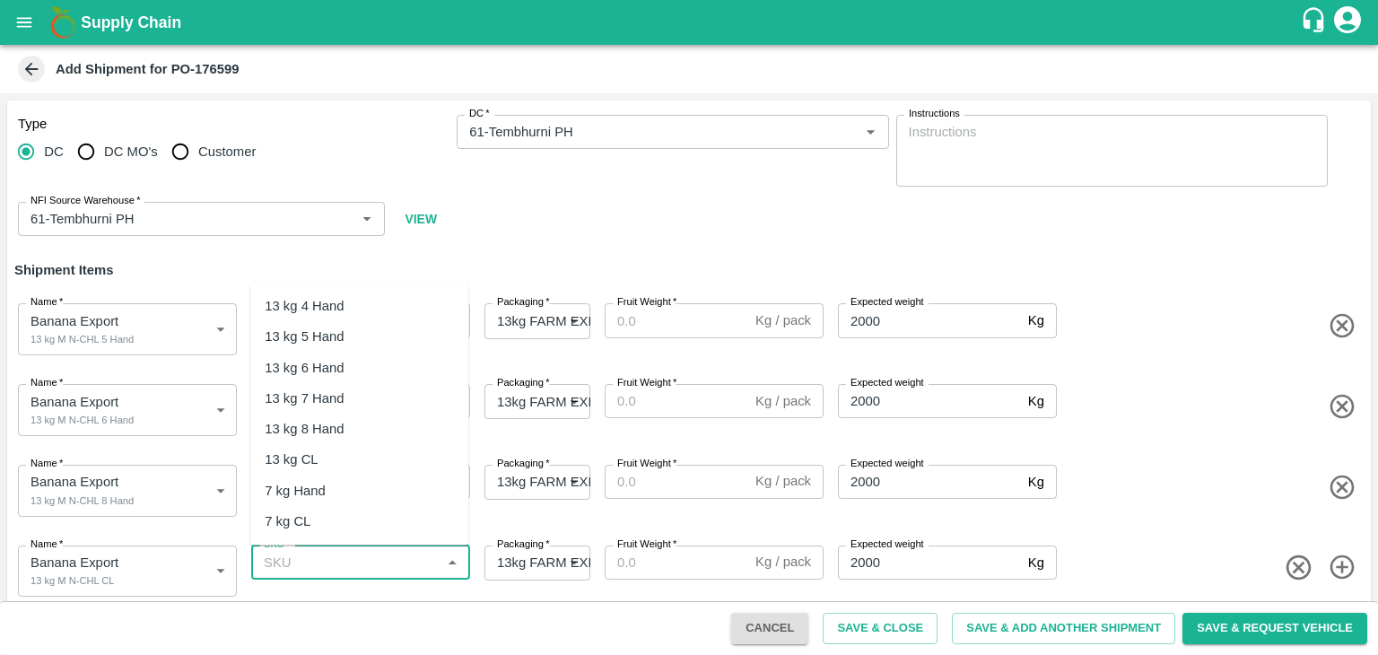
click at [399, 554] on input "SKU   *" at bounding box center [346, 562] width 179 height 23
click at [388, 450] on div "13 kg M N-CHL CL" at bounding box center [359, 459] width 218 height 31
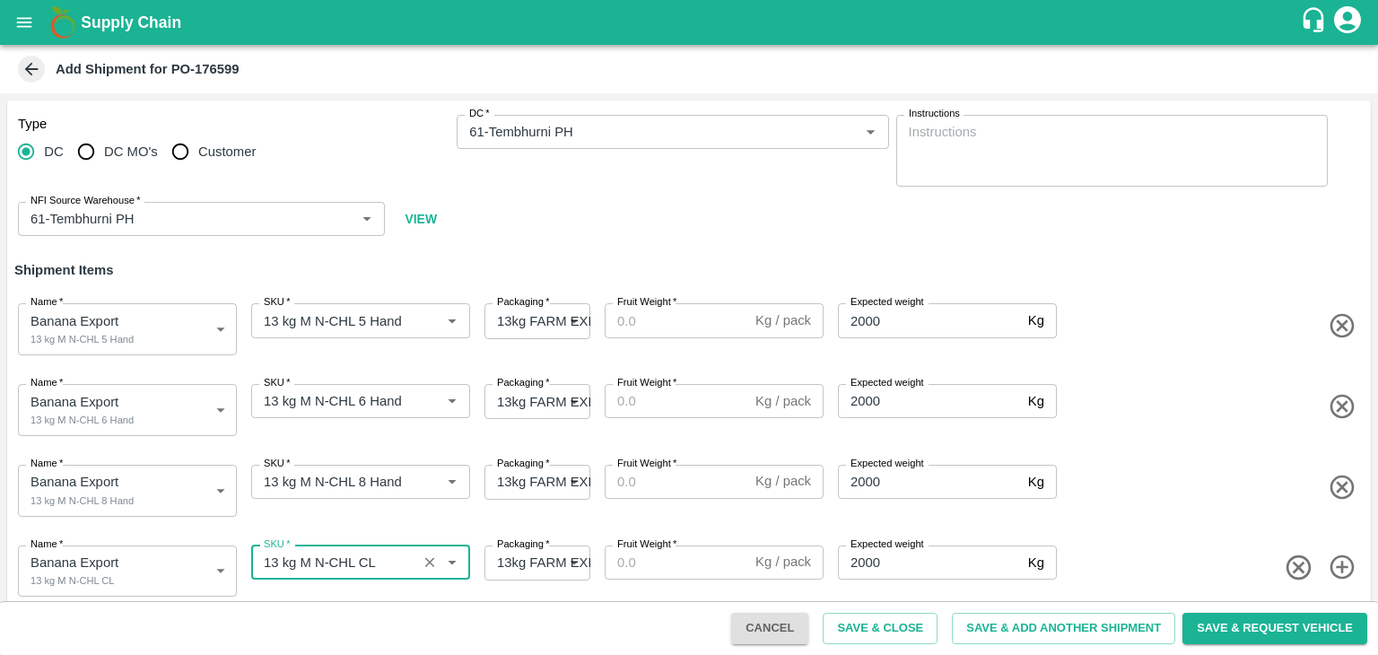
type input "13 kg M N-CHL CL"
click at [666, 320] on input "Fruit Weight   *" at bounding box center [677, 320] width 144 height 34
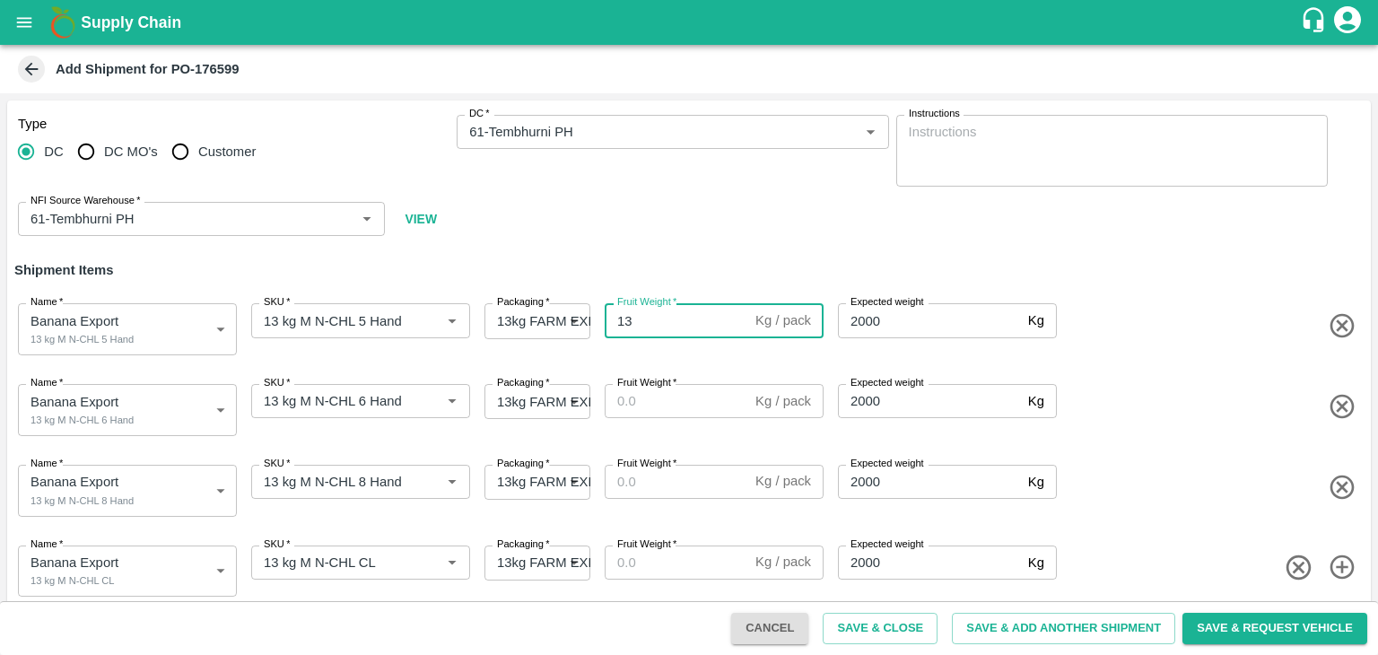
type input "13"
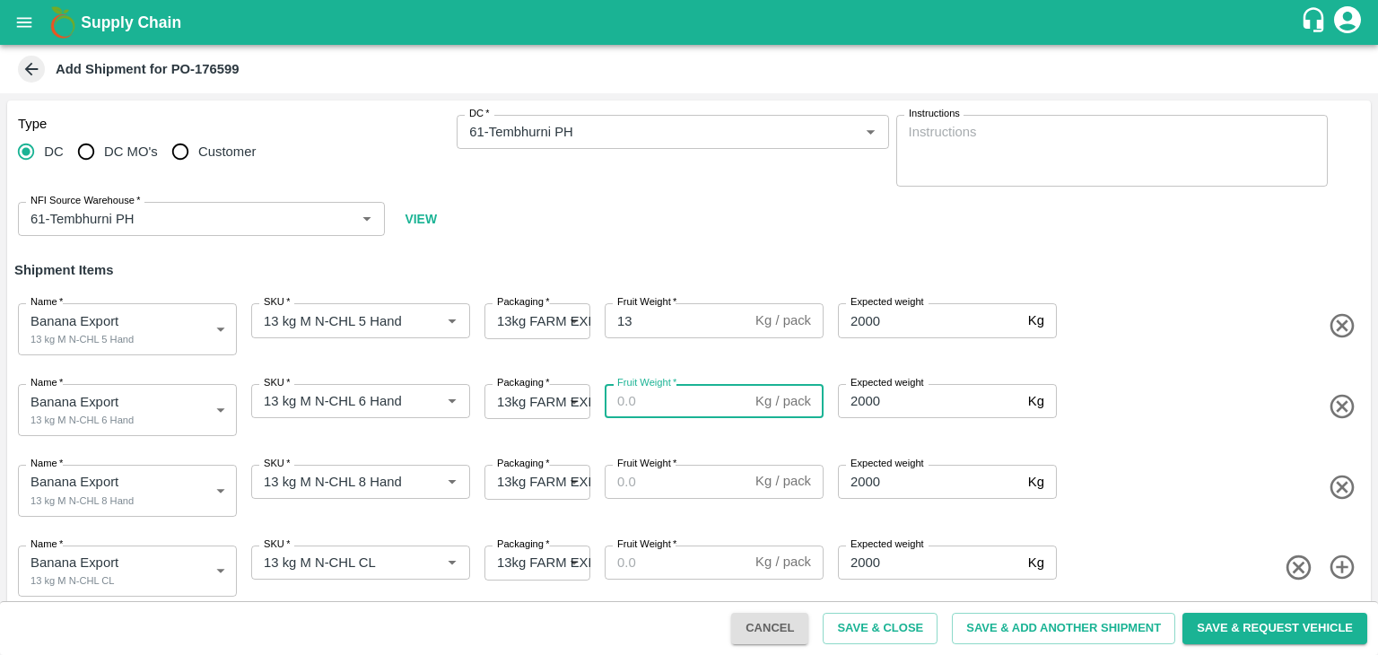
click at [656, 402] on input "Fruit Weight   *" at bounding box center [677, 401] width 144 height 34
type input "13"
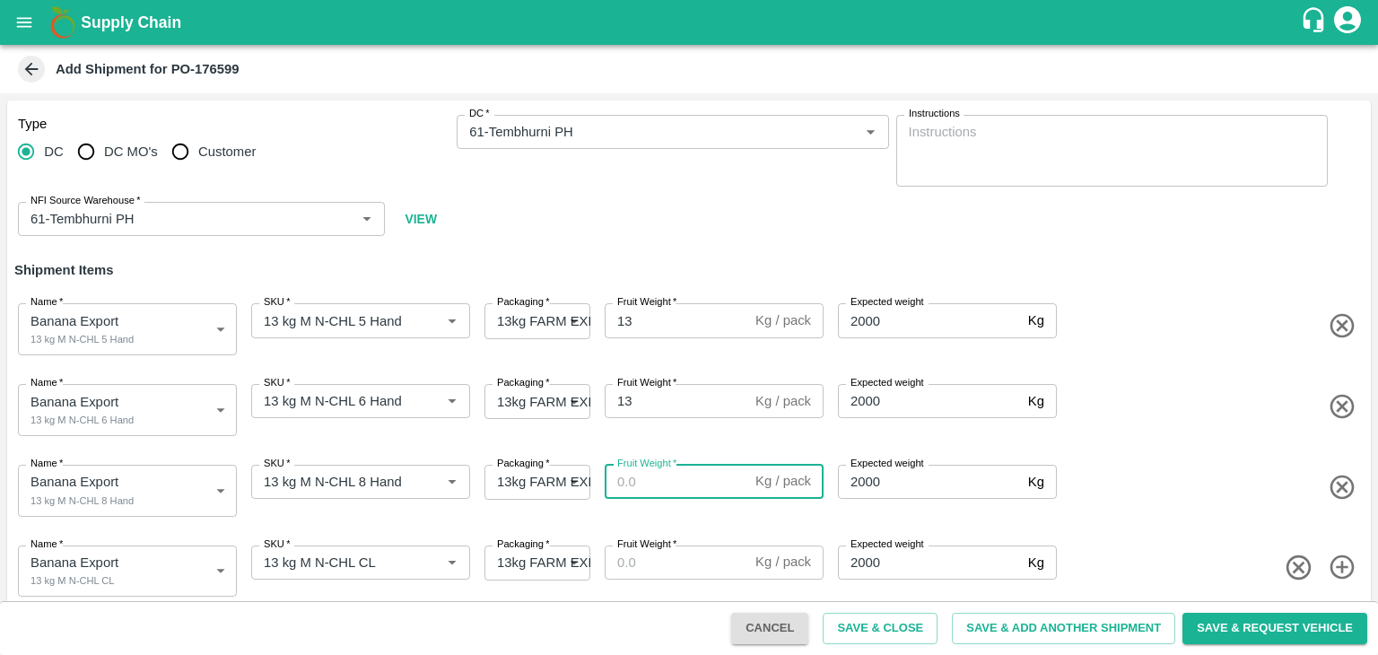
click at [664, 485] on input "Fruit Weight   *" at bounding box center [677, 482] width 144 height 34
type input "13"
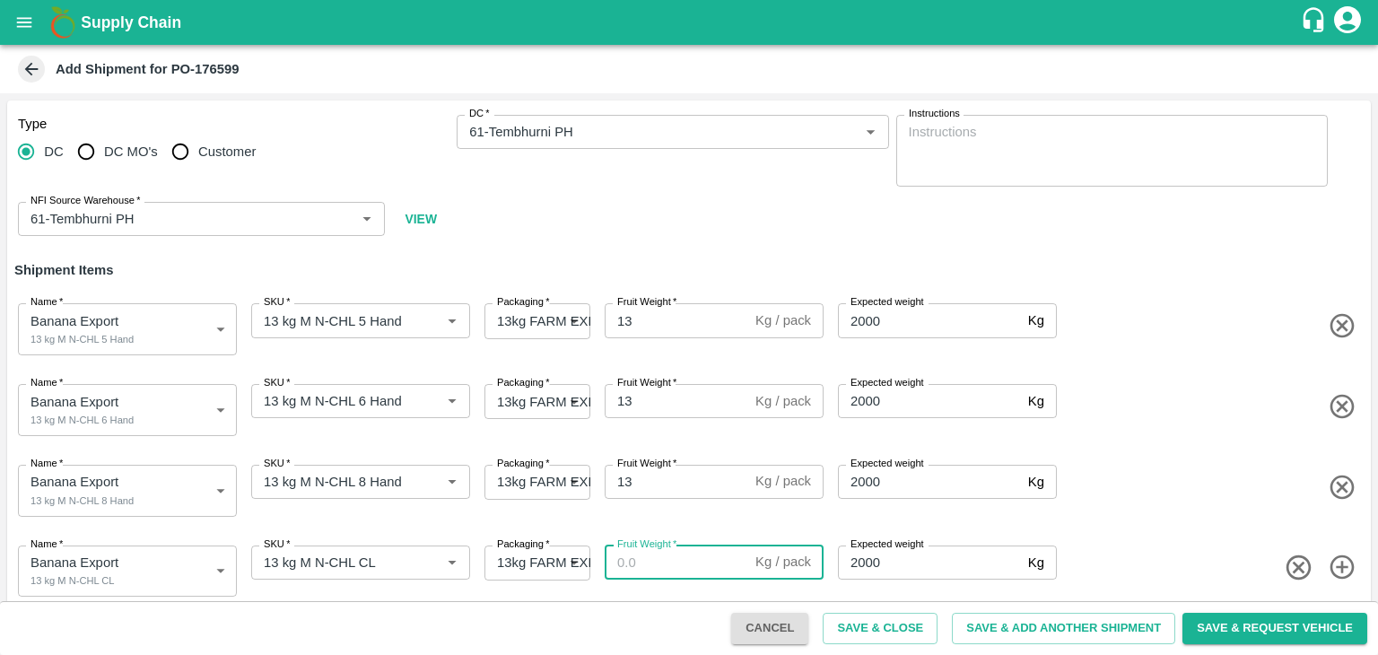
click at [675, 566] on input "Fruit Weight   *" at bounding box center [677, 563] width 144 height 34
type input "13"
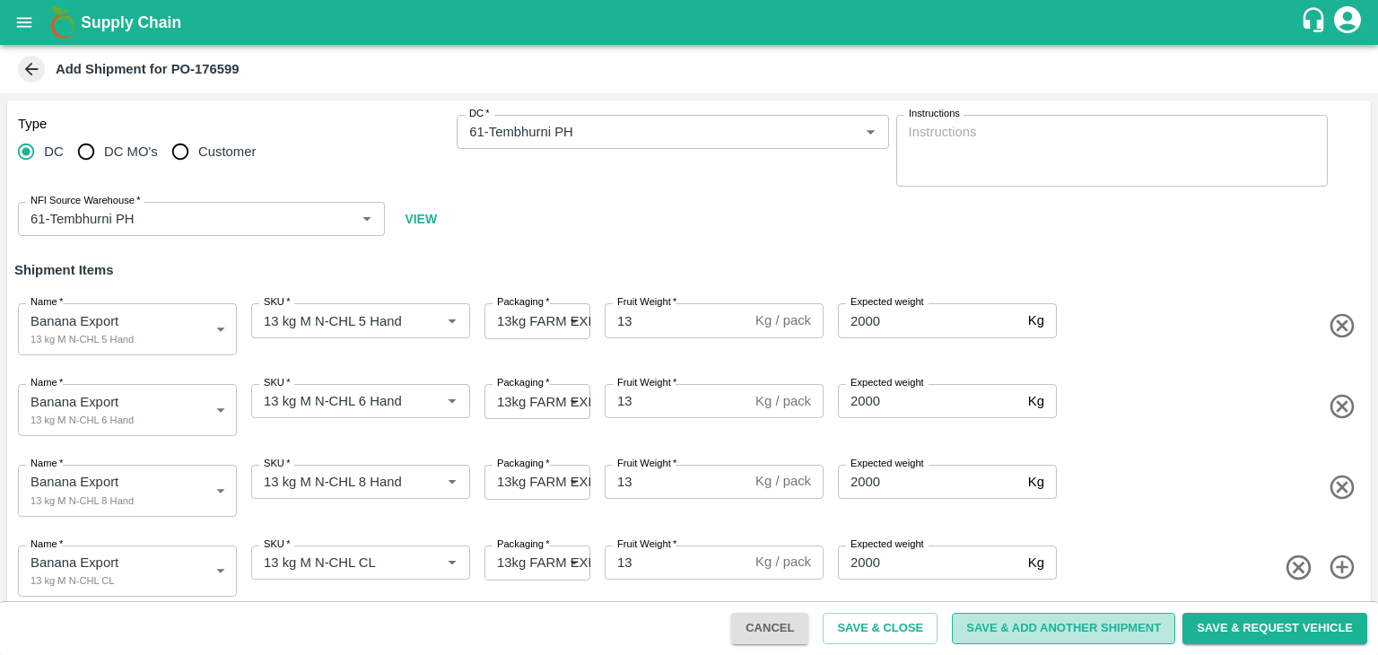
click at [1016, 625] on button "Save & Add Another Shipment" at bounding box center [1063, 628] width 223 height 31
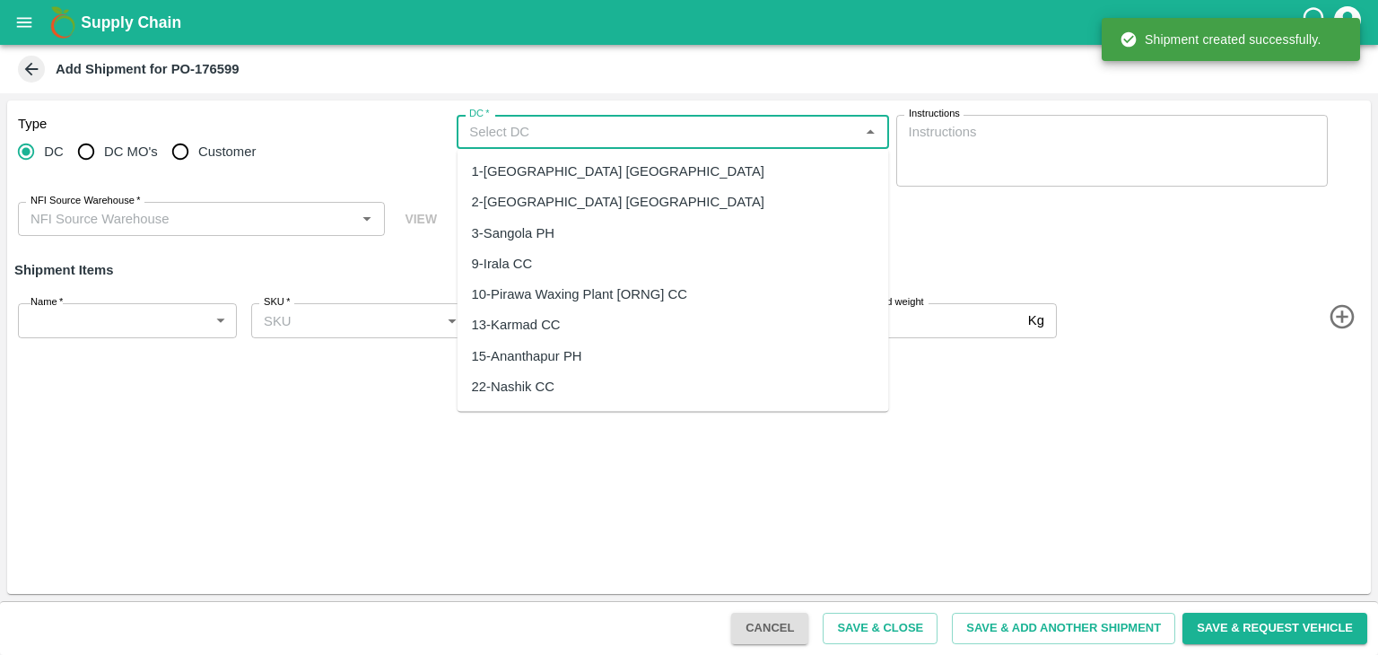
click at [625, 135] on input "DC   *" at bounding box center [657, 131] width 391 height 23
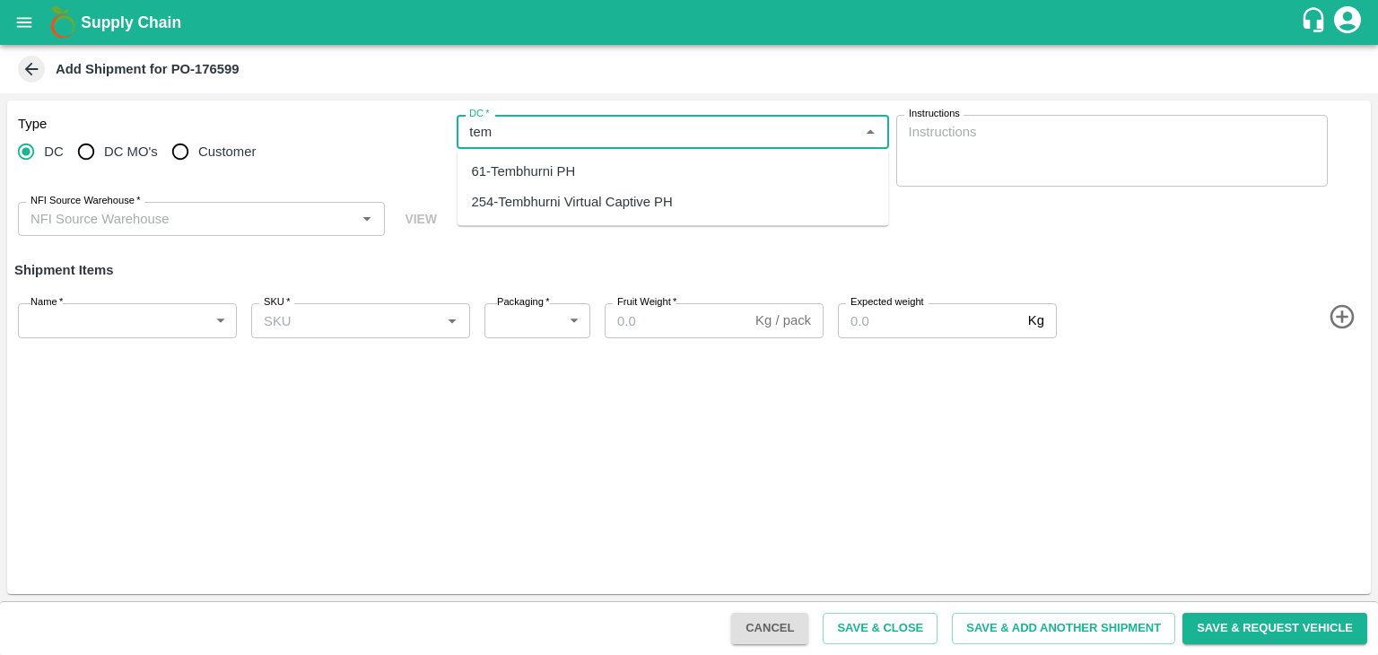
click at [567, 167] on div "61-Tembhurni PH" at bounding box center [524, 172] width 104 height 20
type input "61-Tembhurni PH"
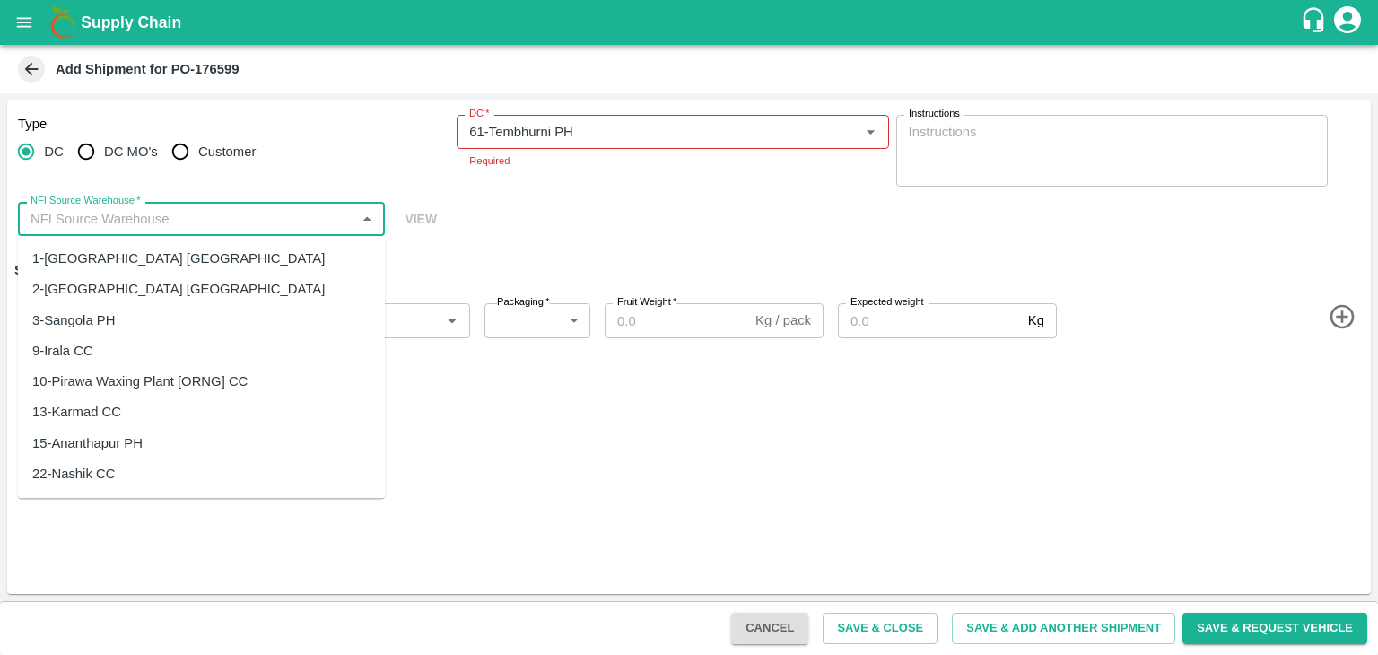
click at [195, 227] on input "NFI Source Warehouse   *" at bounding box center [186, 218] width 327 height 23
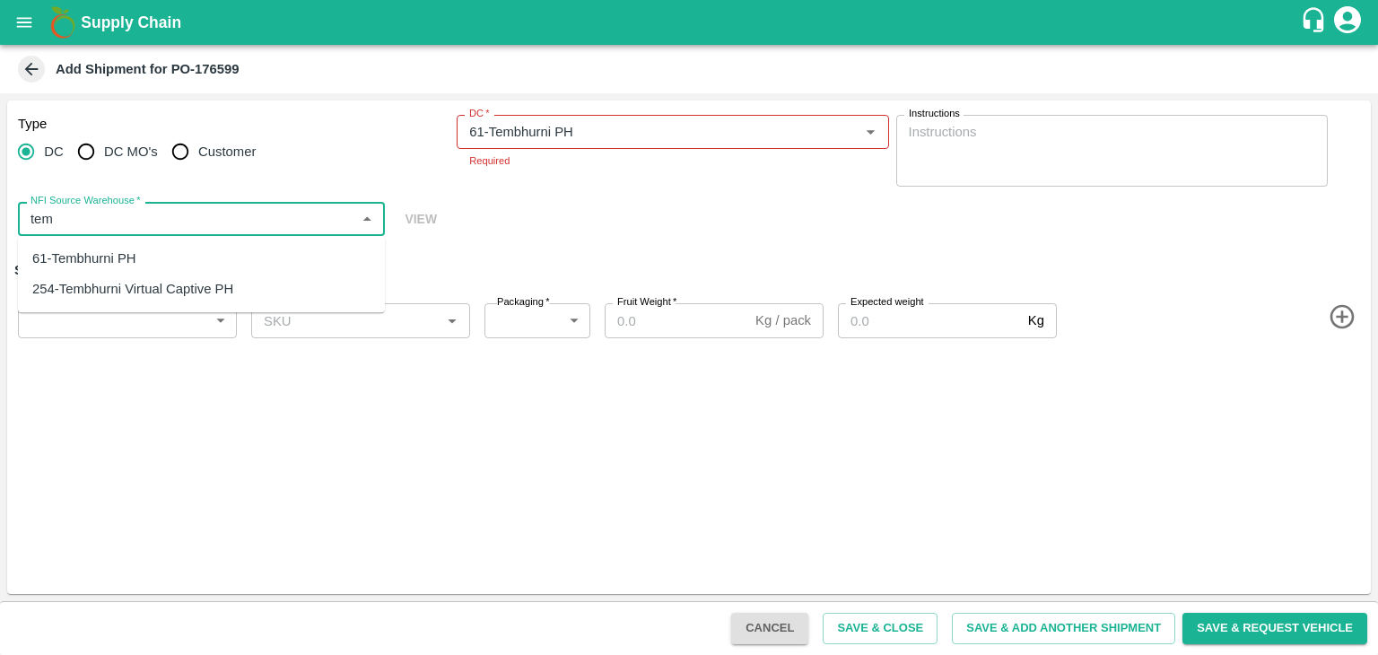
click at [139, 252] on div "61-Tembhurni PH" at bounding box center [201, 258] width 367 height 31
type input "61-Tembhurni PH"
click at [115, 320] on body "Supply Chain Add Shipment for PO-176599 Type DC DC MO's Customer DC   * DC   * …" at bounding box center [689, 327] width 1378 height 655
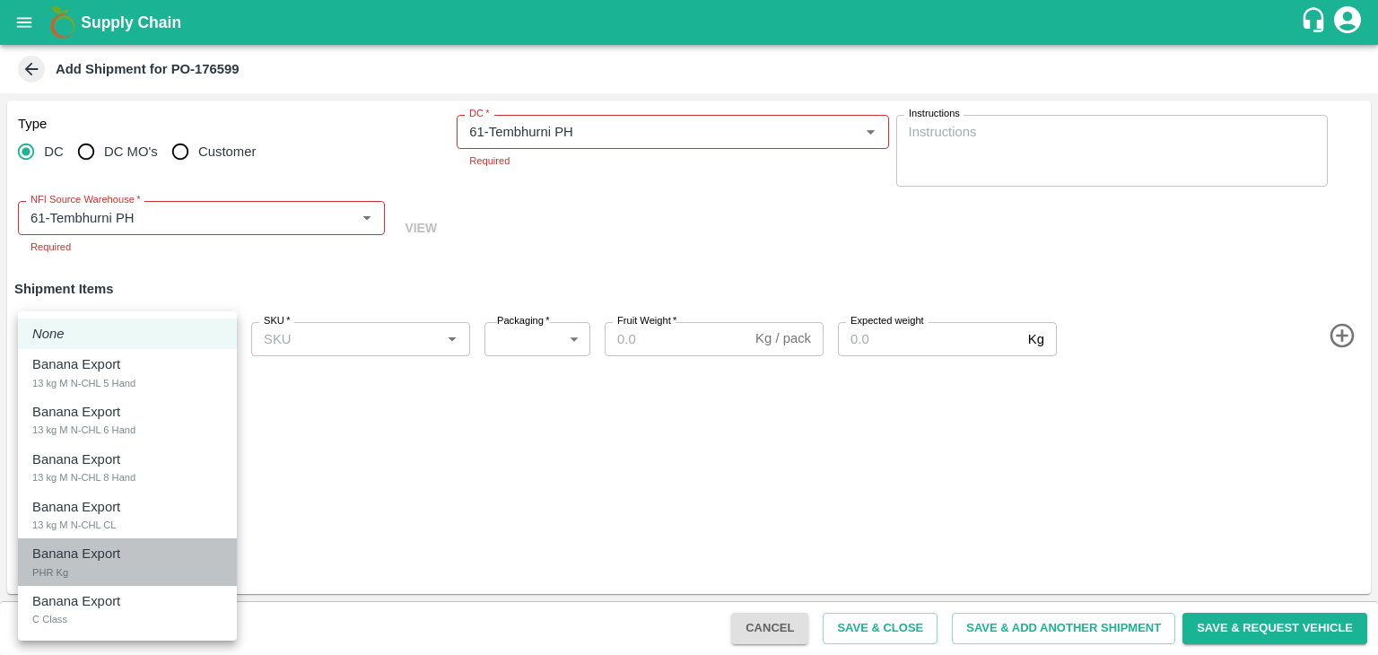
click at [74, 578] on div "Banana Export PHR Kg" at bounding box center [127, 562] width 190 height 37
type input "2044341"
type input "258"
type input "100"
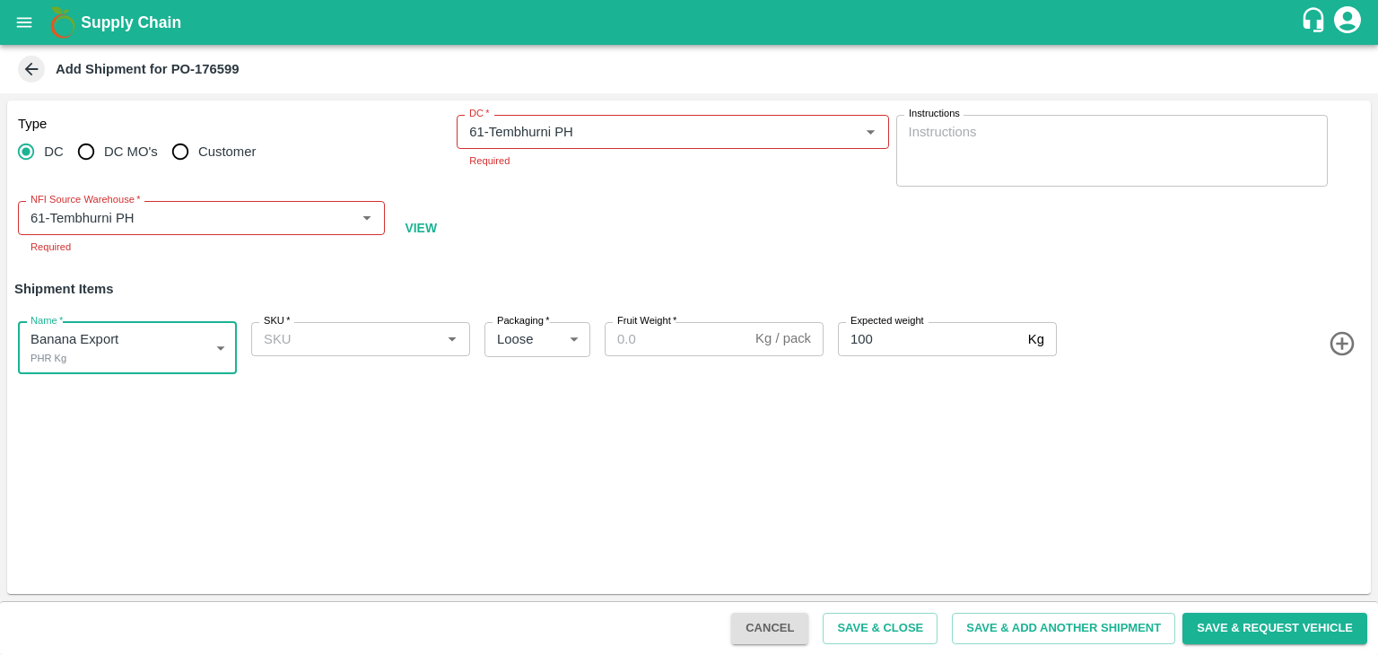
click at [360, 331] on input "SKU   *" at bounding box center [346, 339] width 179 height 23
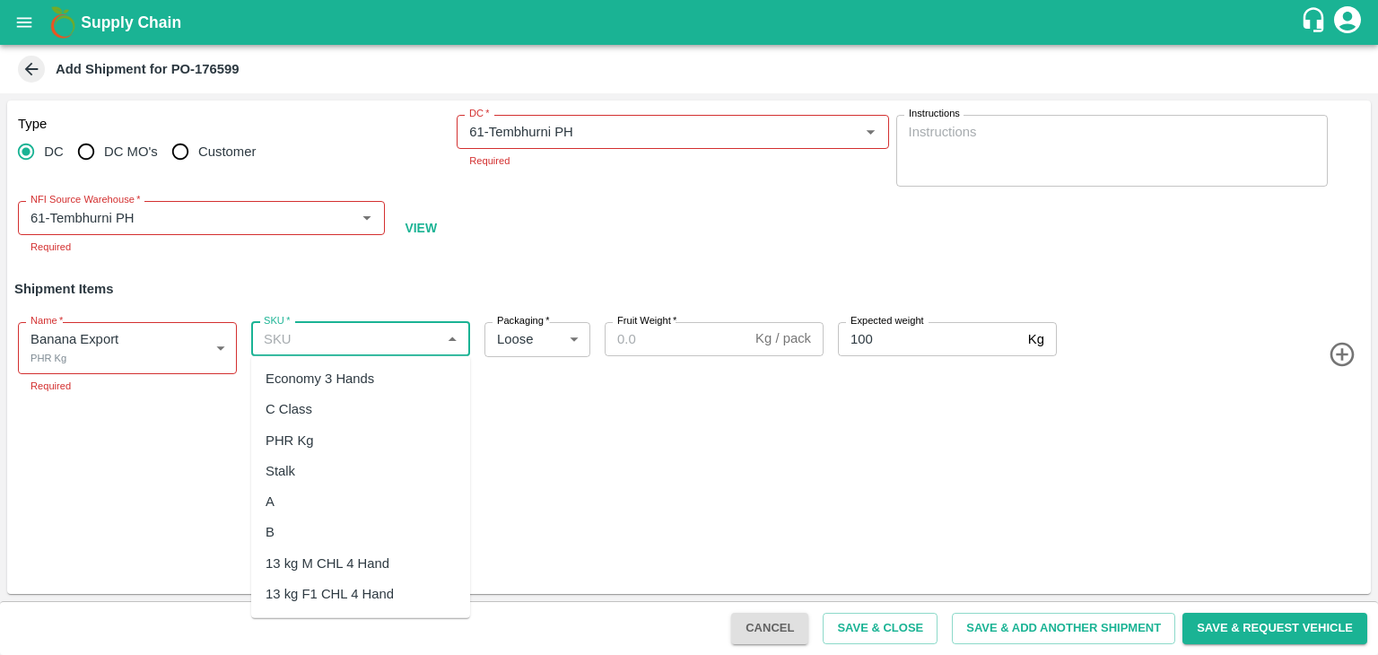
scroll to position [432, 0]
click at [317, 431] on div "PHR Kg" at bounding box center [360, 438] width 219 height 31
type input "PHR Kg"
click at [664, 328] on input "Fruit Weight   *" at bounding box center [677, 339] width 144 height 34
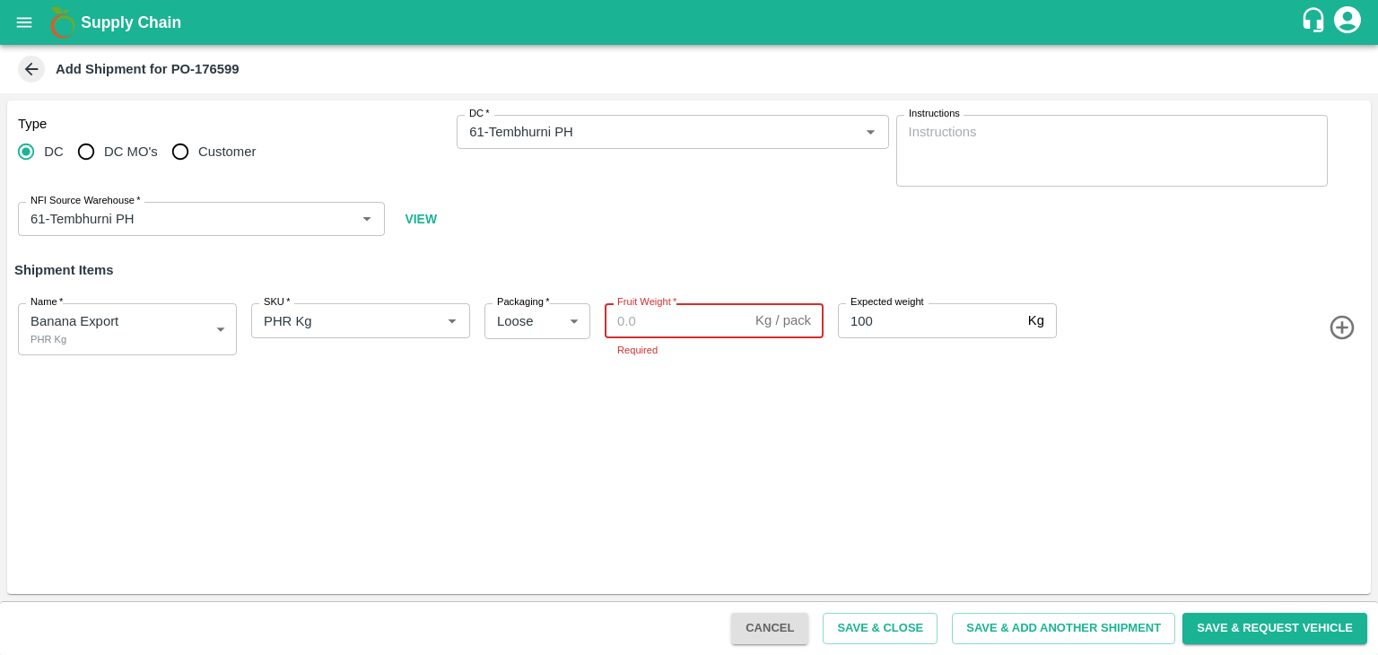
paste input "12"
type input "12"
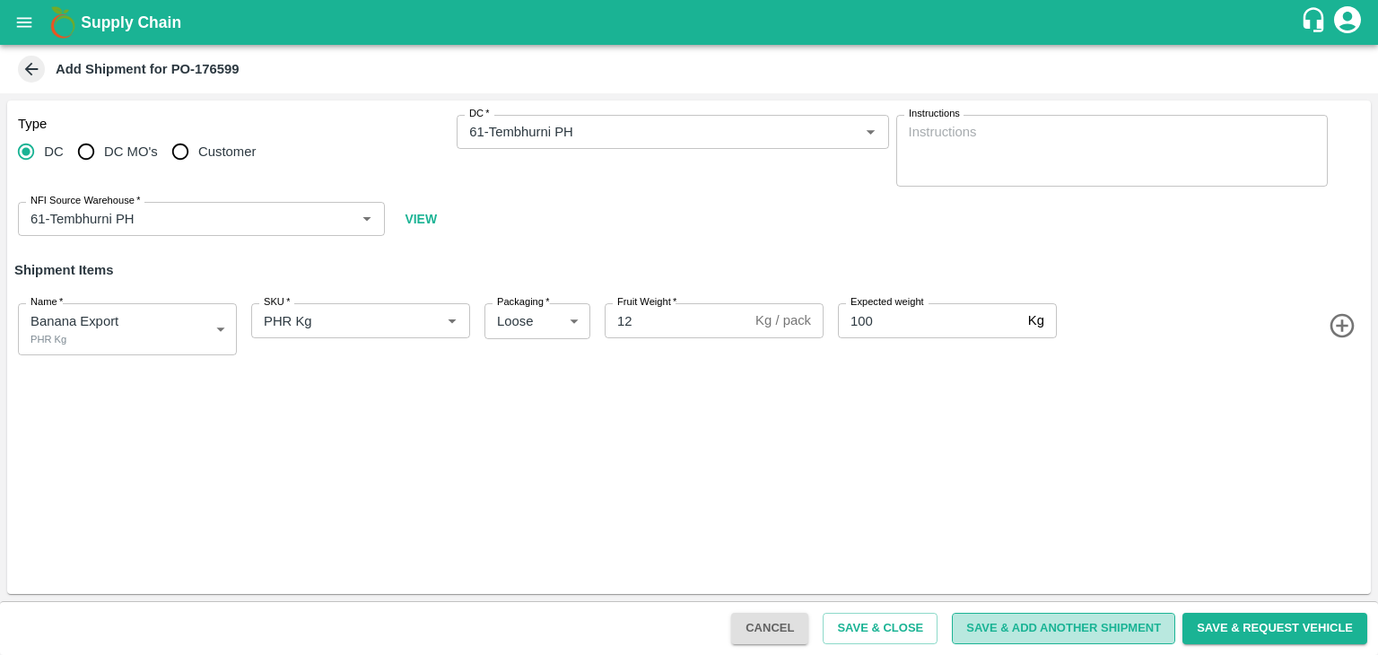
click at [1062, 633] on button "Save & Add Another Shipment" at bounding box center [1063, 628] width 223 height 31
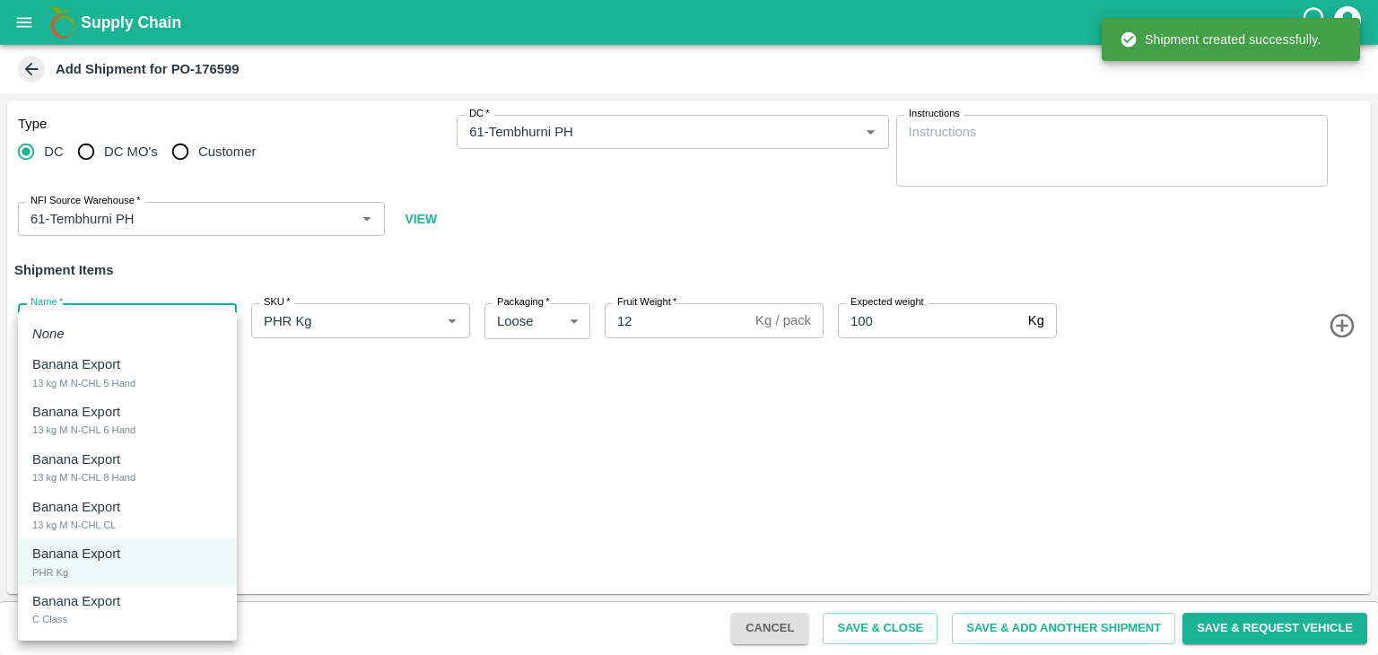
click at [63, 328] on body "Supply Chain Add Shipment for PO-176599 Type DC DC MO's Customer DC   * DC   * …" at bounding box center [689, 327] width 1378 height 655
click at [128, 619] on div "Banana Export C Class" at bounding box center [127, 609] width 190 height 37
type input "2044342"
type input "400"
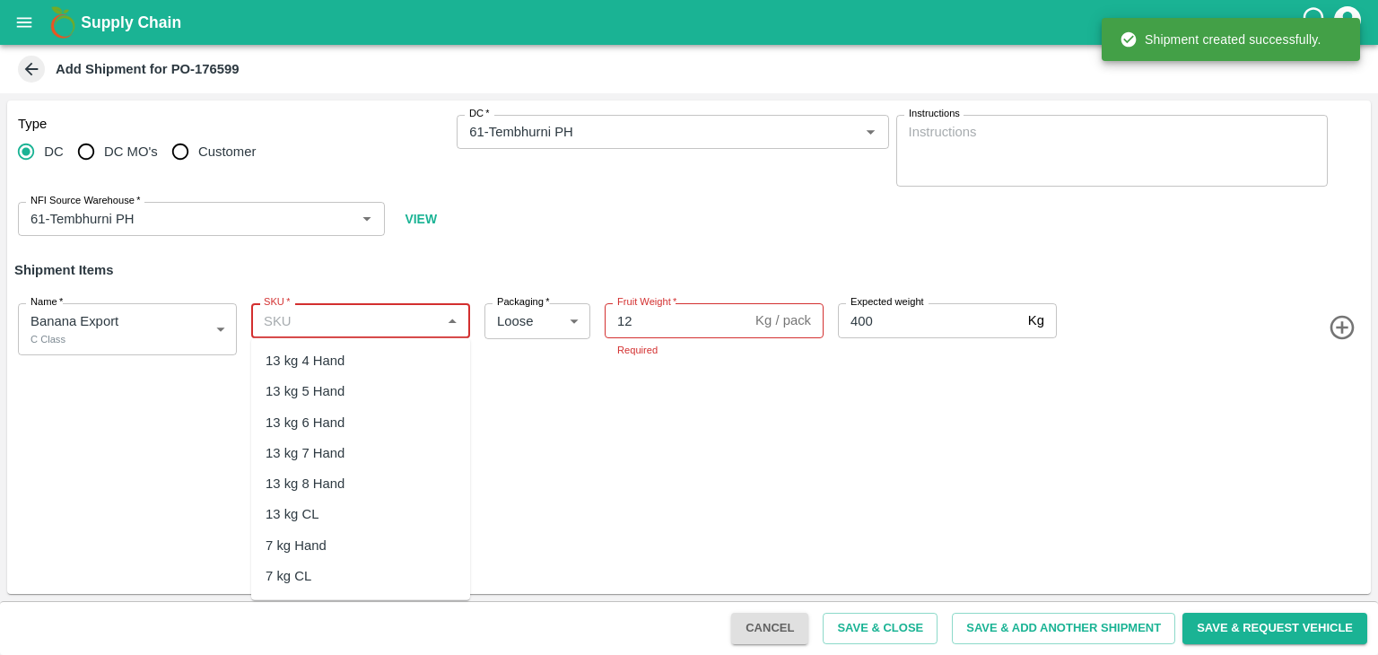
click at [373, 327] on input "SKU   *" at bounding box center [346, 320] width 179 height 23
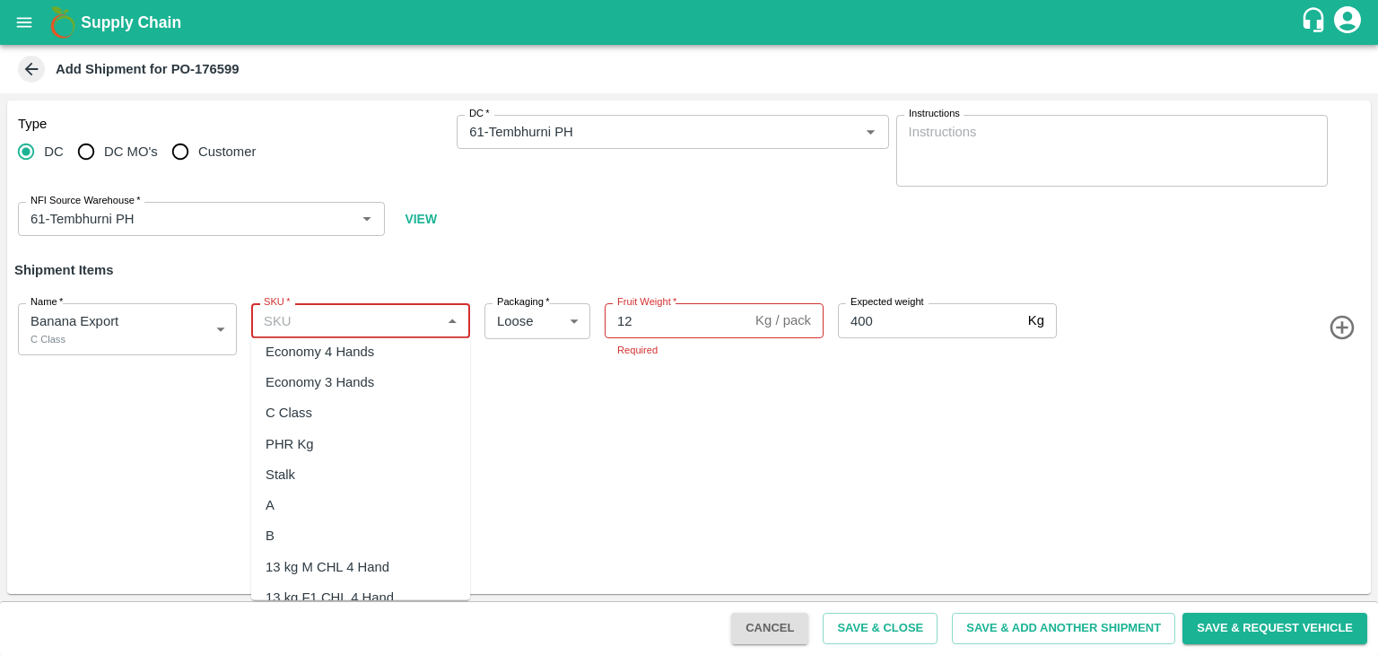
click at [305, 409] on div "C Class" at bounding box center [289, 413] width 47 height 20
type input "C Class"
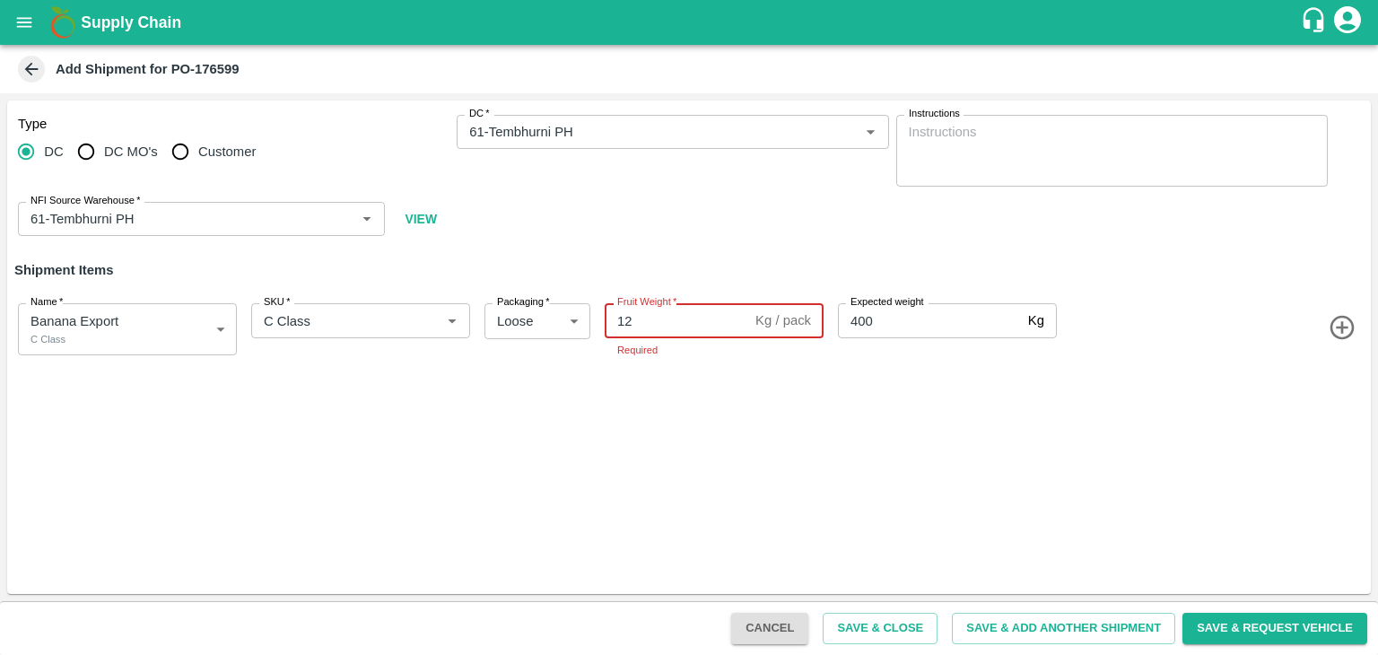
click at [660, 329] on input "12" at bounding box center [677, 320] width 144 height 34
type input "1"
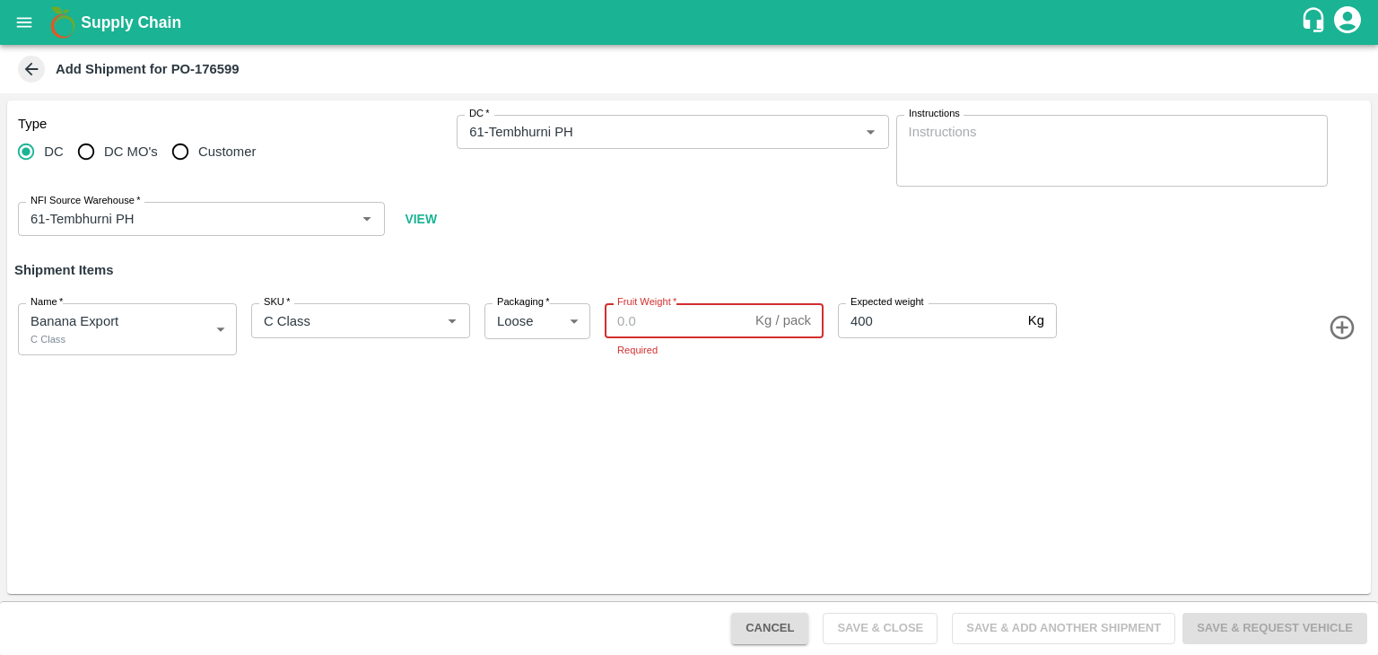
paste input "250"
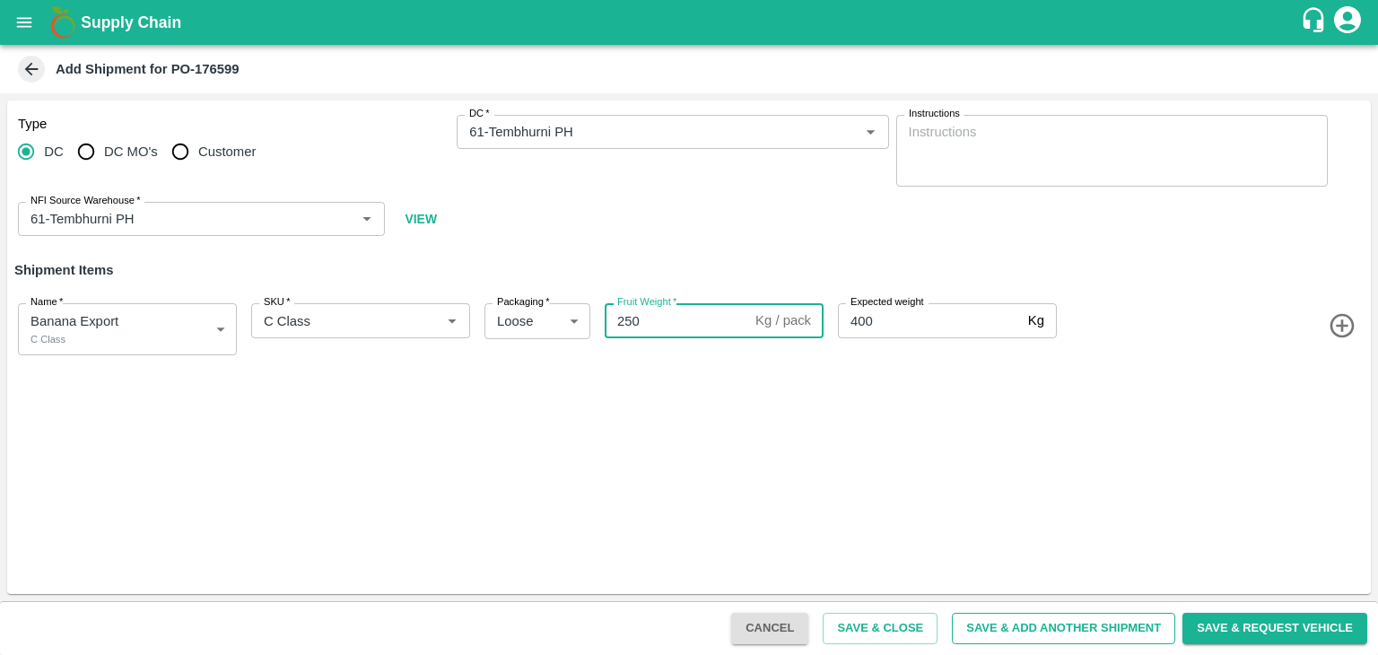
type input "250"
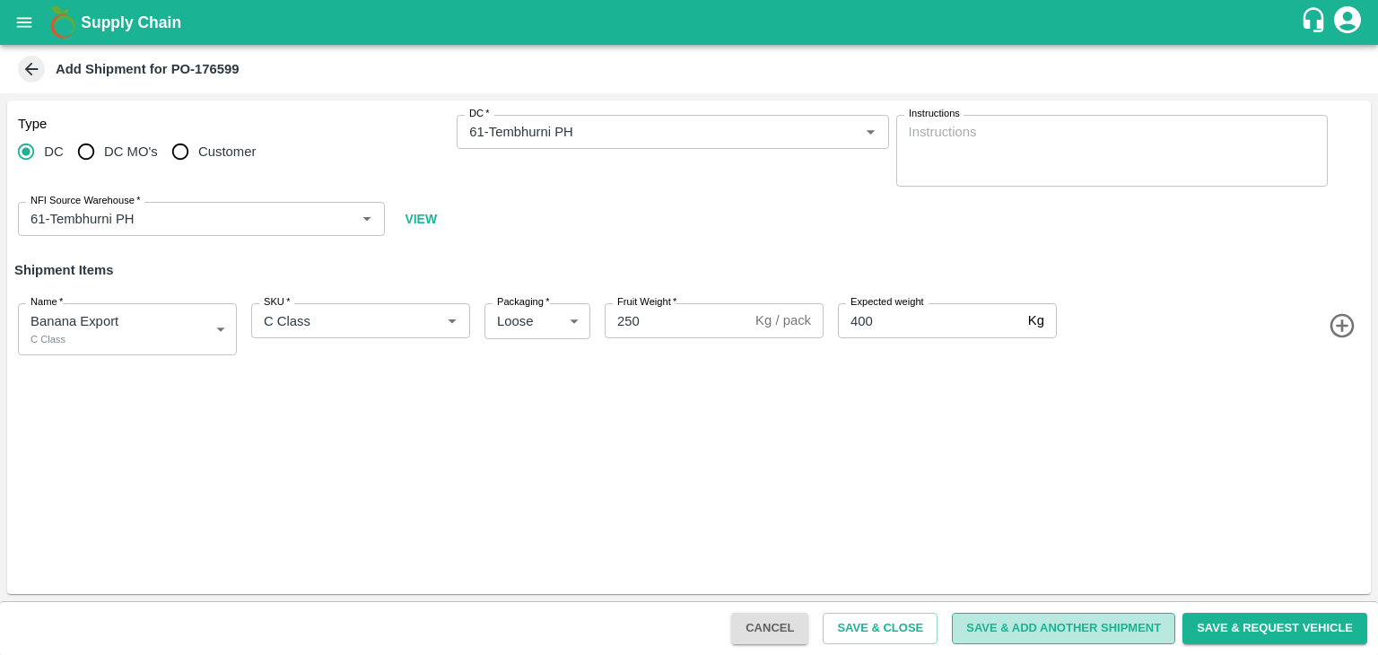
click at [1070, 635] on button "Save & Add Another Shipment" at bounding box center [1063, 628] width 223 height 31
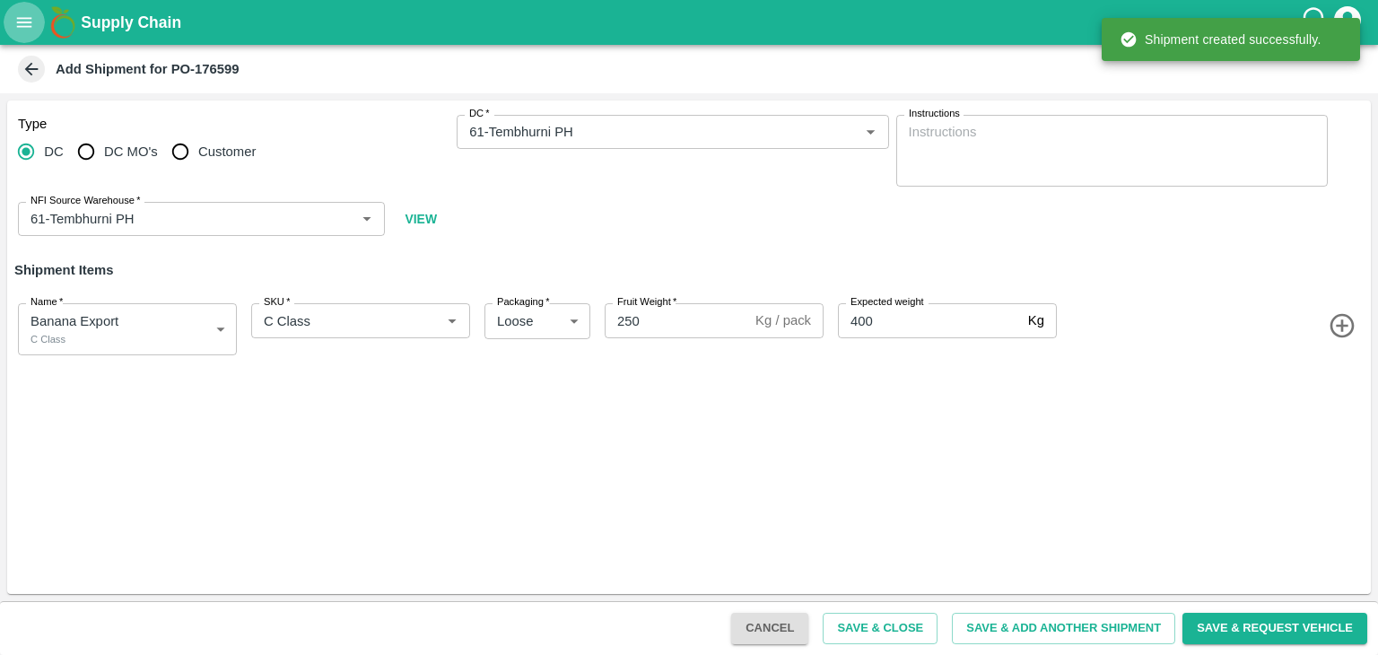
click at [24, 22] on icon "open drawer" at bounding box center [24, 22] width 15 height 10
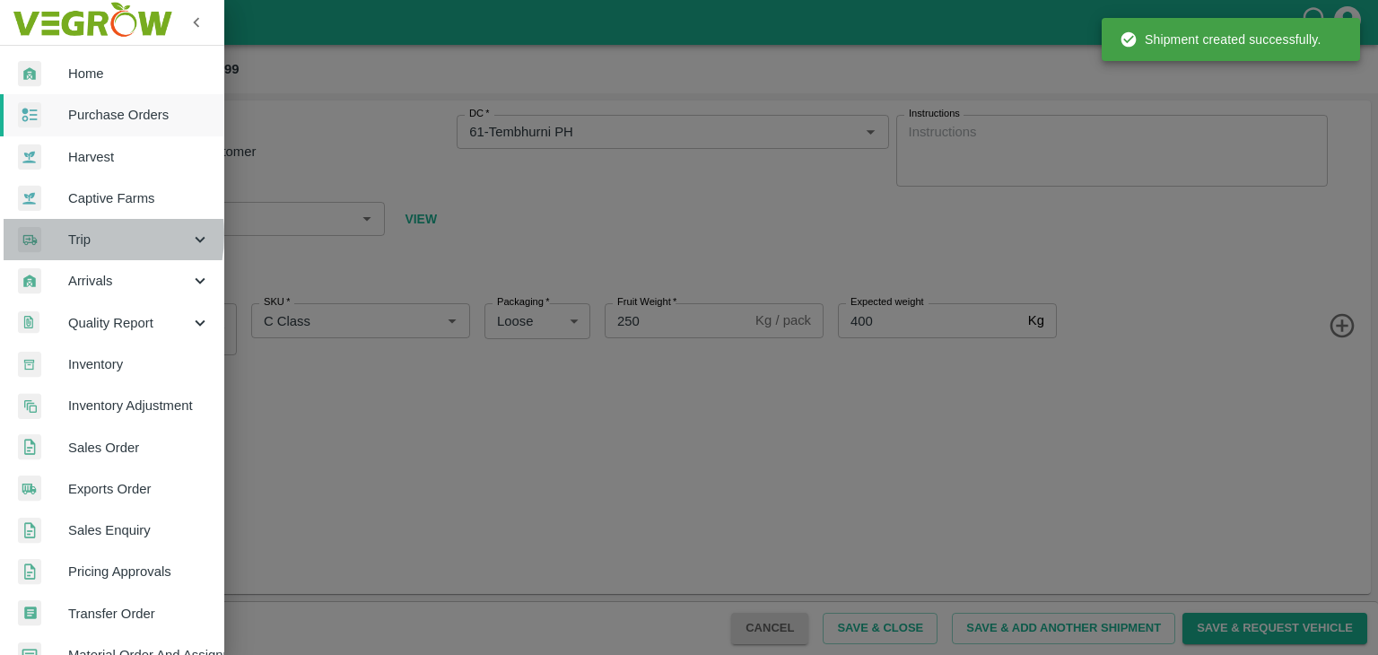
click at [62, 234] on div at bounding box center [43, 240] width 50 height 26
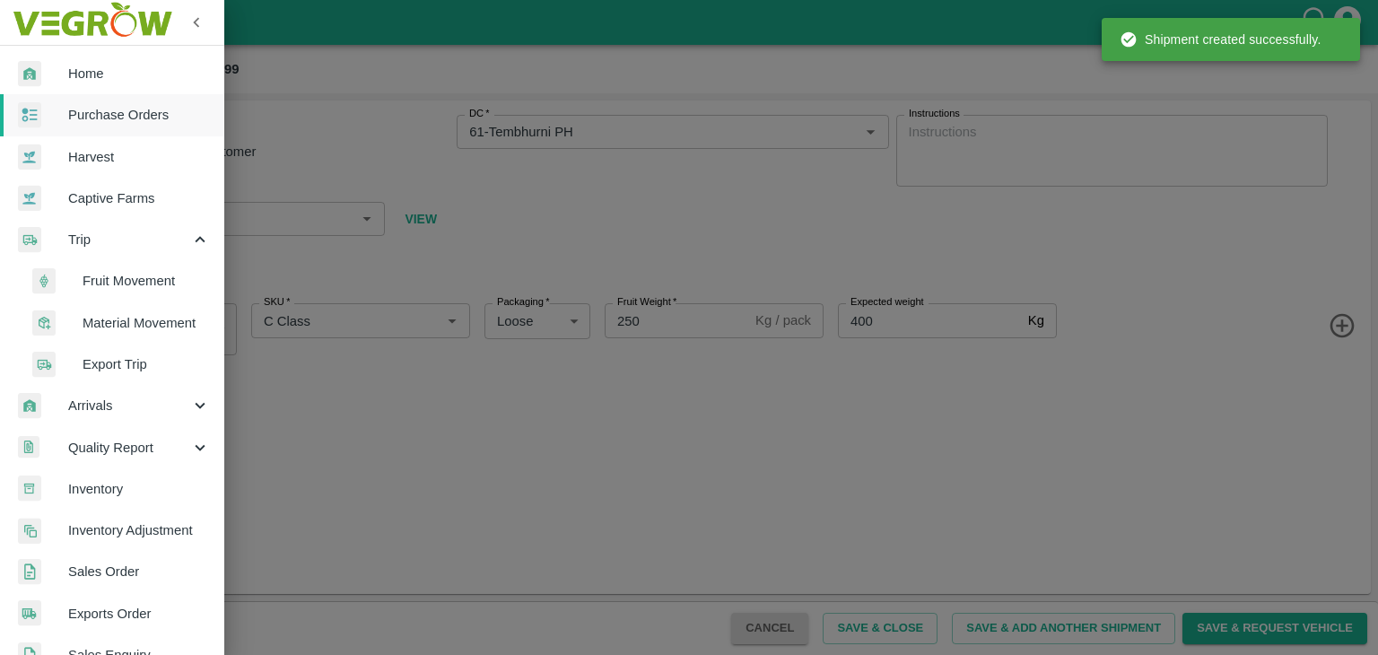
click at [135, 270] on li "Fruit Movement" at bounding box center [119, 280] width 210 height 41
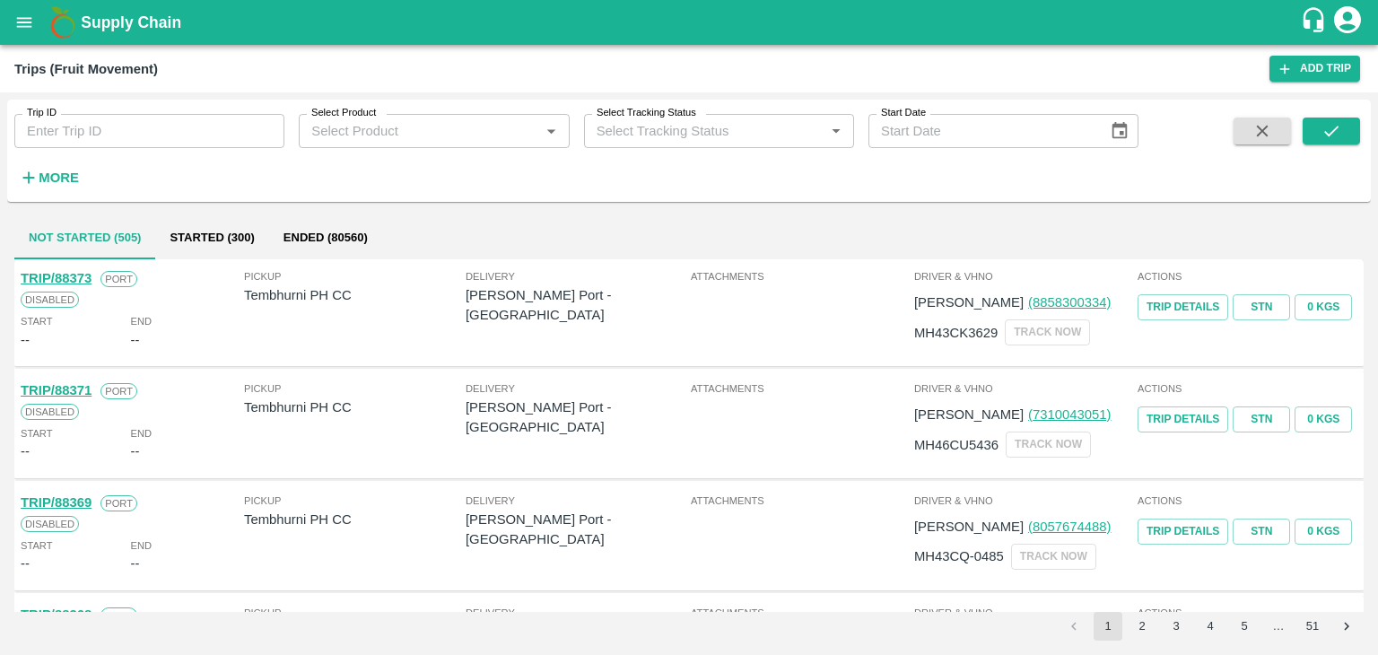
click at [1305, 83] on div "Trips (Fruit Movement) Add Trip" at bounding box center [689, 69] width 1378 height 48
click at [1324, 66] on link "Add Trip" at bounding box center [1315, 69] width 91 height 26
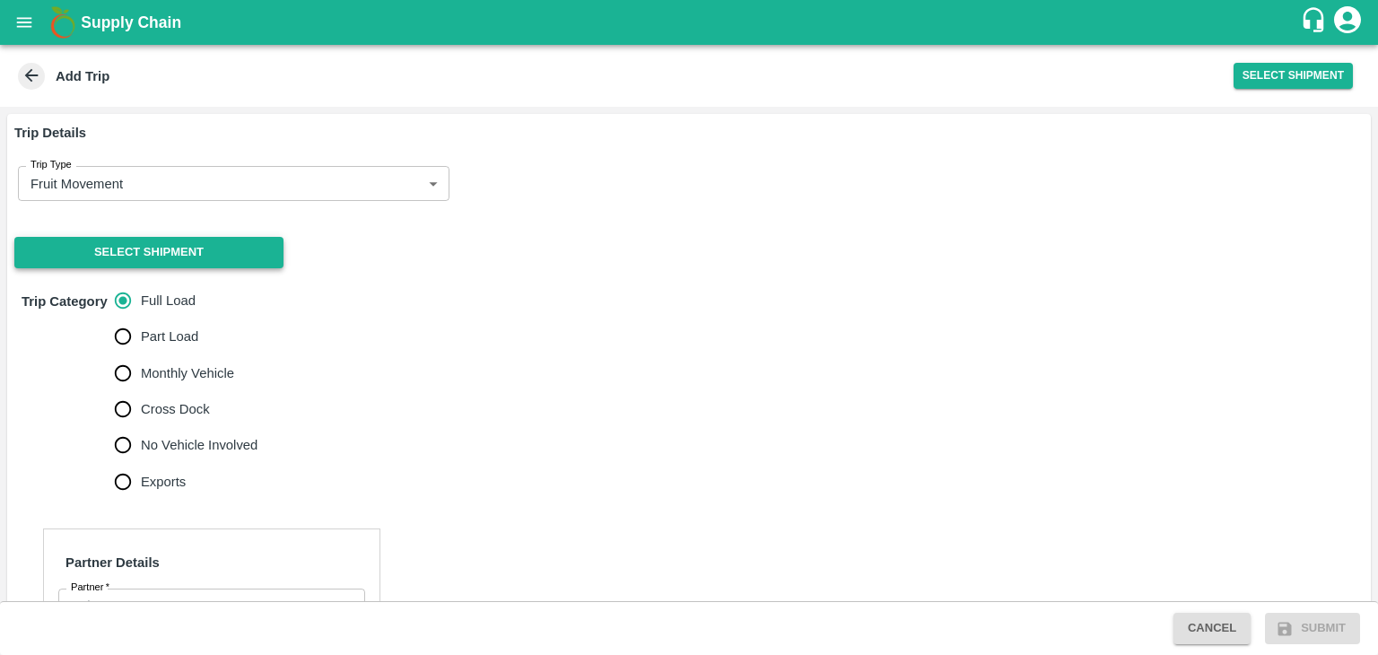
click at [110, 249] on button "Select Shipment" at bounding box center [148, 252] width 269 height 31
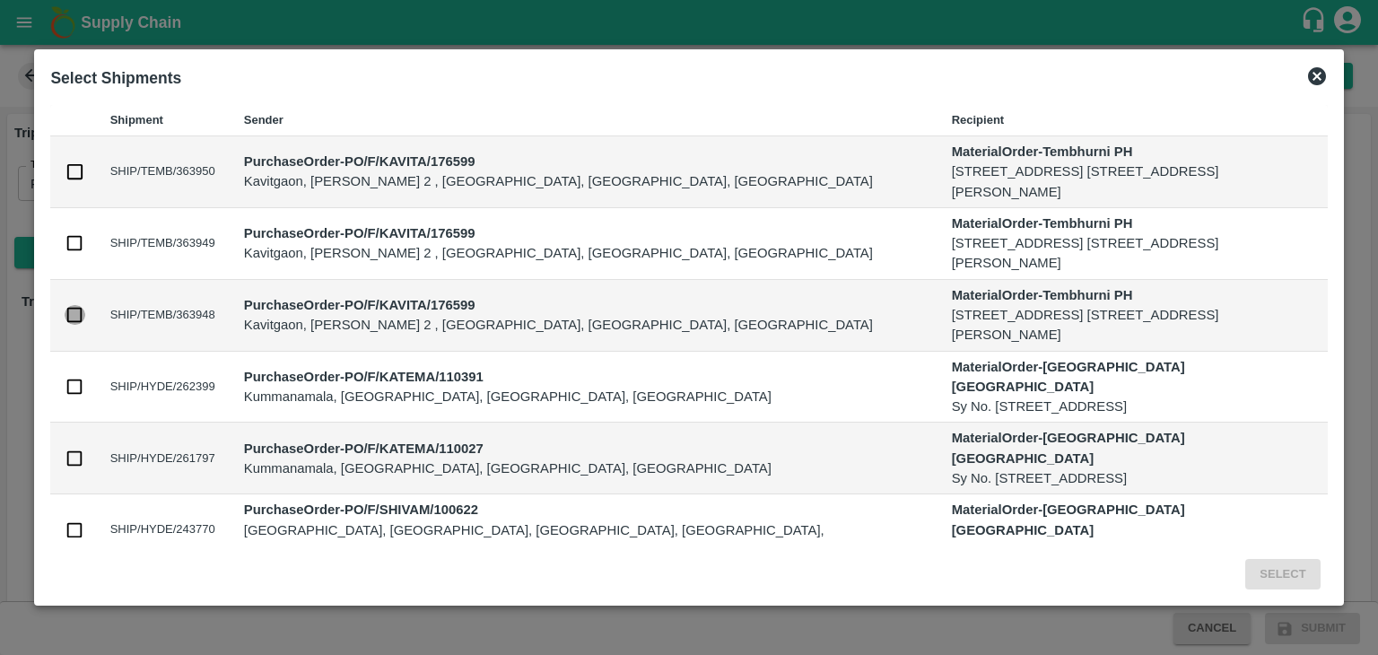
click at [75, 314] on input "checkbox" at bounding box center [75, 315] width 20 height 20
checkbox input "true"
click at [1297, 575] on button "Select" at bounding box center [1282, 574] width 74 height 31
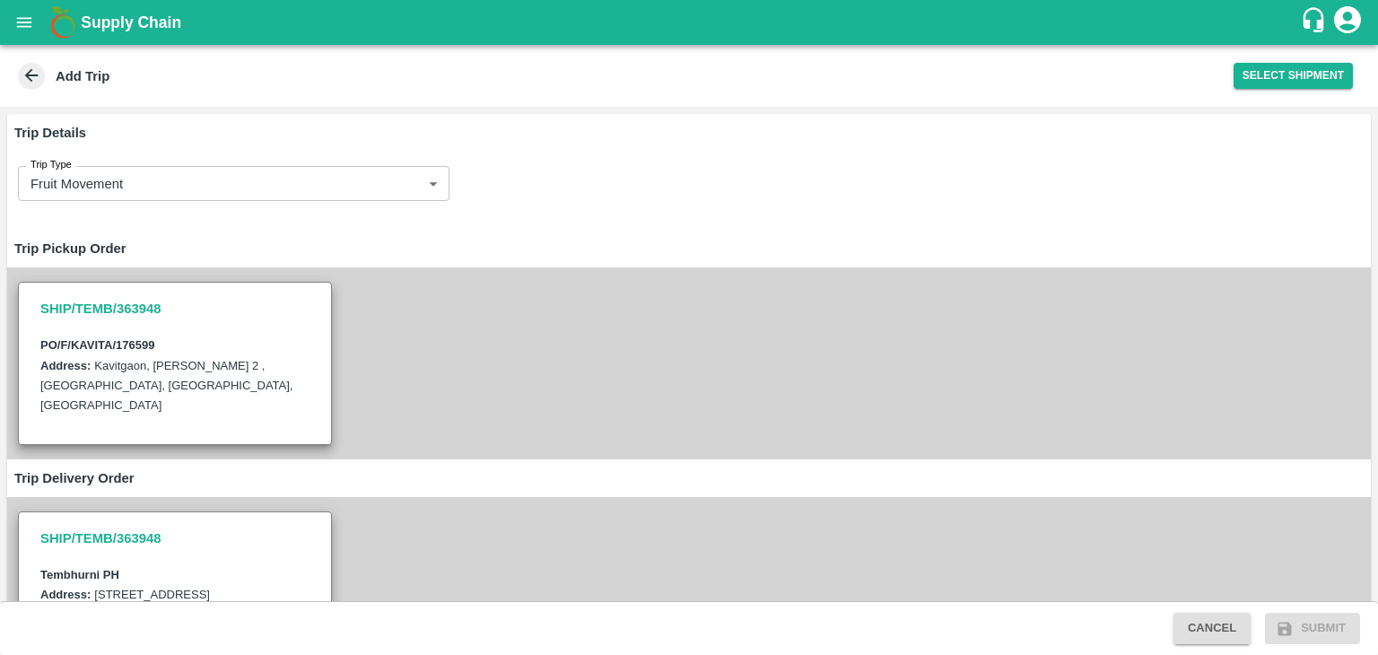
scroll to position [651, 0]
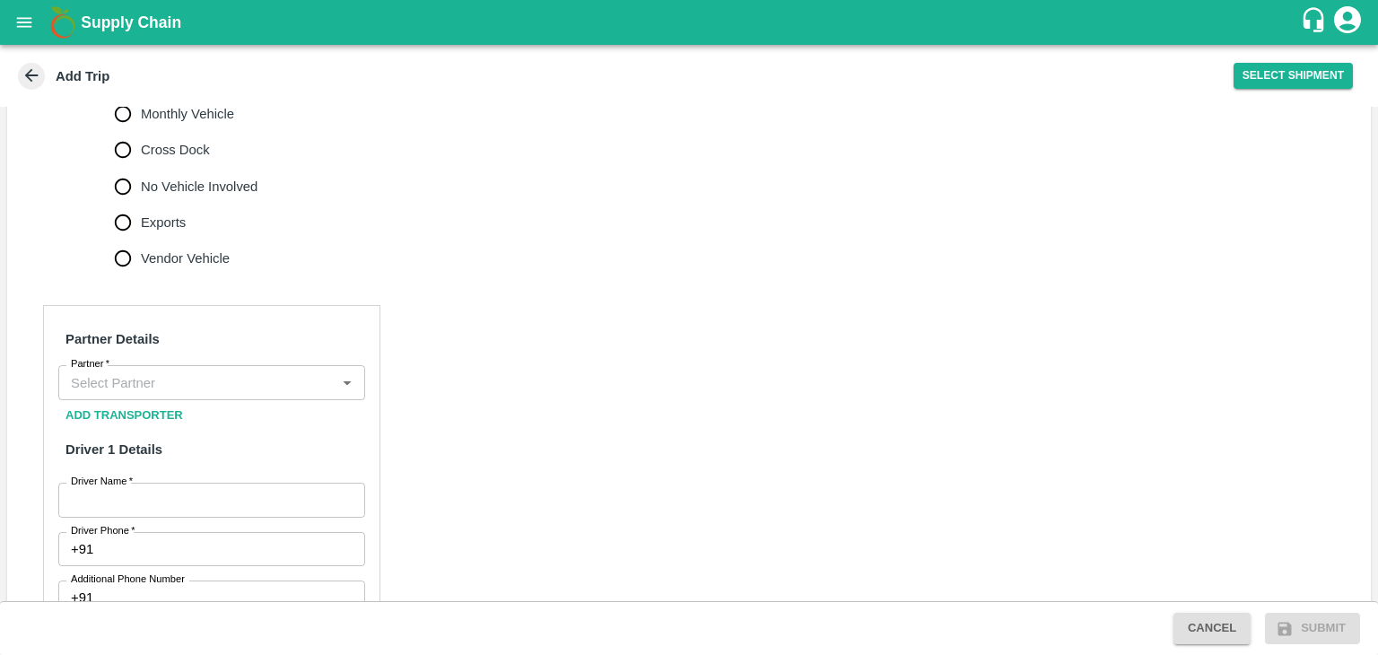
click at [211, 394] on input "Partner   *" at bounding box center [197, 382] width 266 height 23
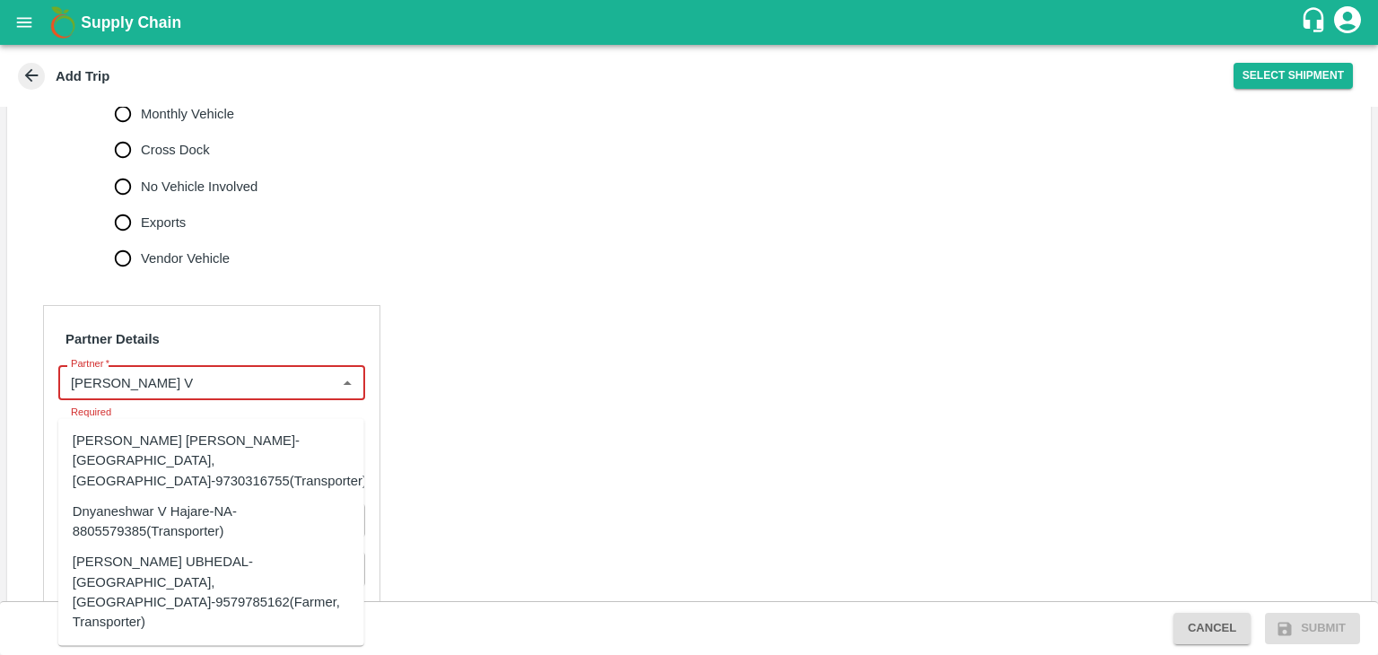
click at [230, 459] on div "[PERSON_NAME] [PERSON_NAME]-[GEOGRAPHIC_DATA], [GEOGRAPHIC_DATA]-9730316755(Tra…" at bounding box center [220, 461] width 294 height 60
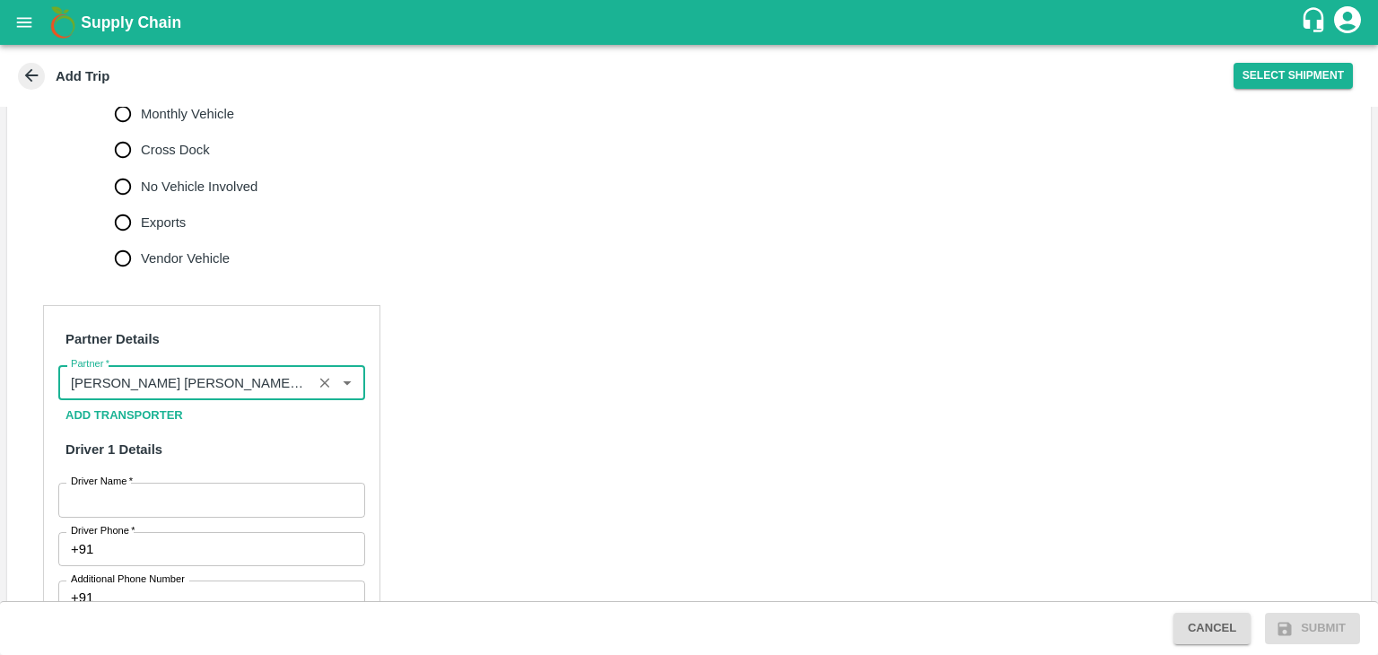
scroll to position [1032, 0]
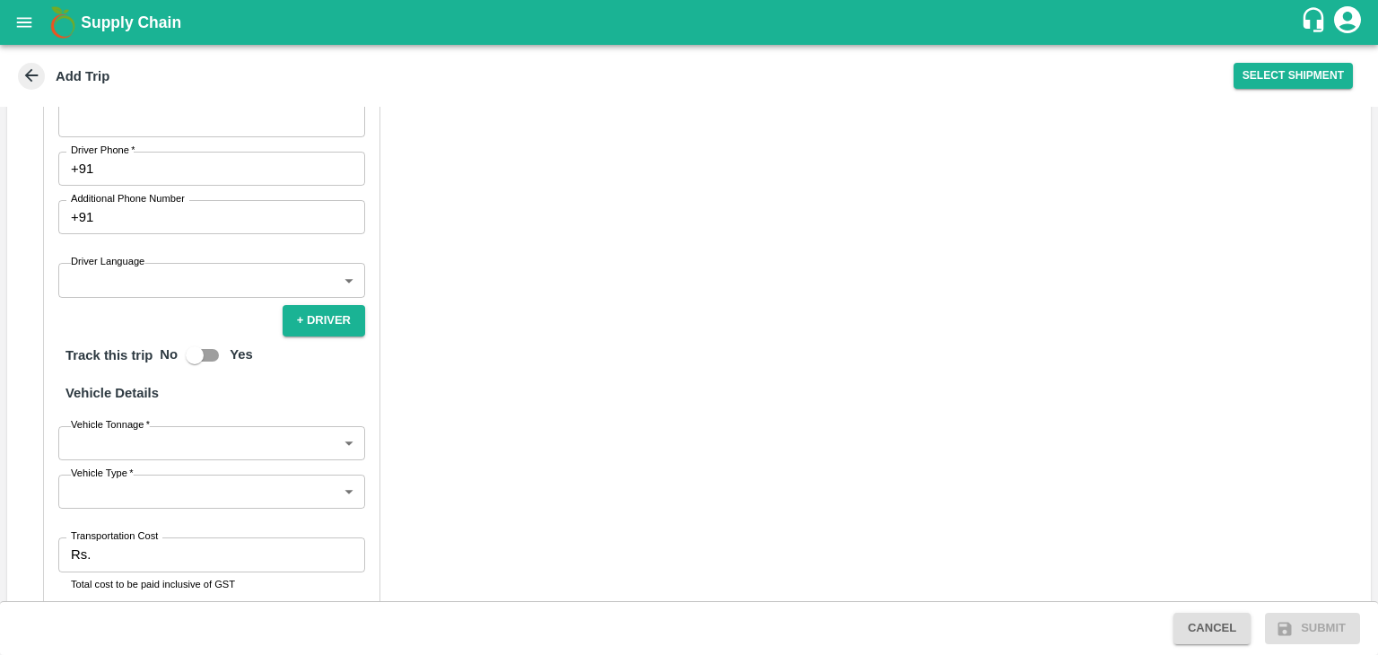
type input "[PERSON_NAME] [PERSON_NAME]-[GEOGRAPHIC_DATA], [GEOGRAPHIC_DATA]-9730316755(Tra…"
click at [165, 136] on input "Driver Name   *" at bounding box center [211, 119] width 307 height 34
type input "Godase"
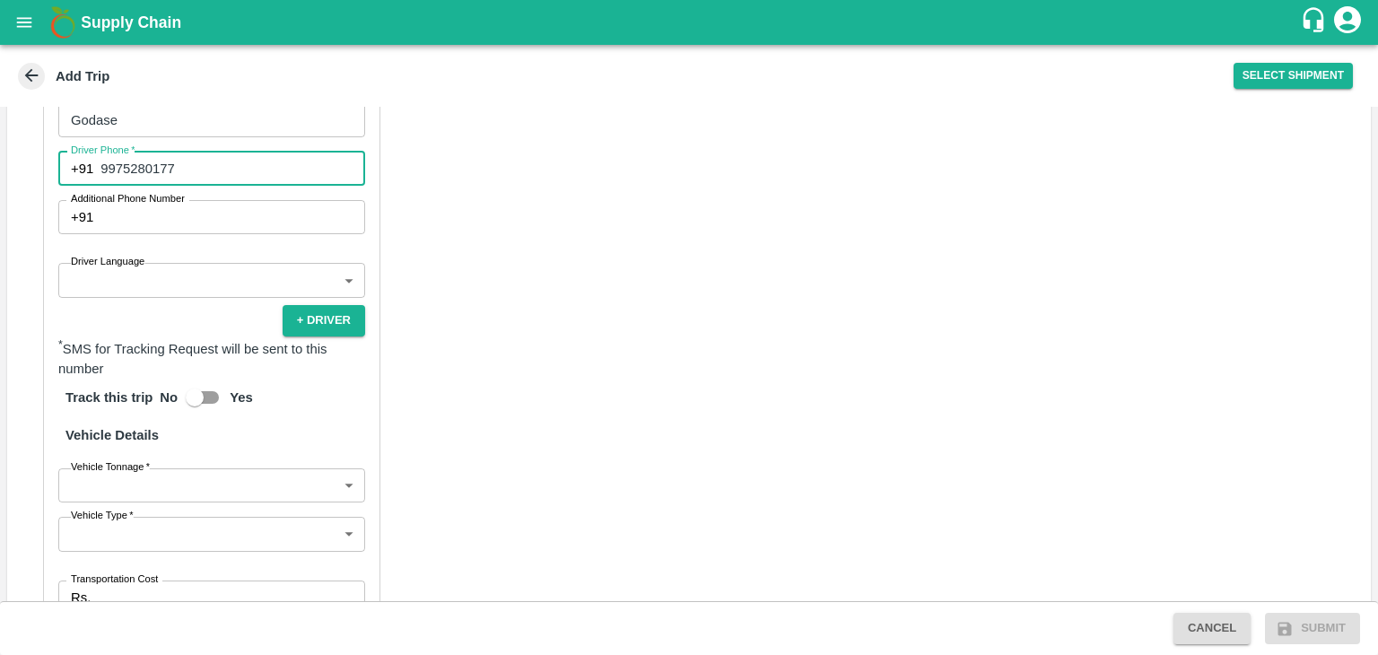
type input "9975280177"
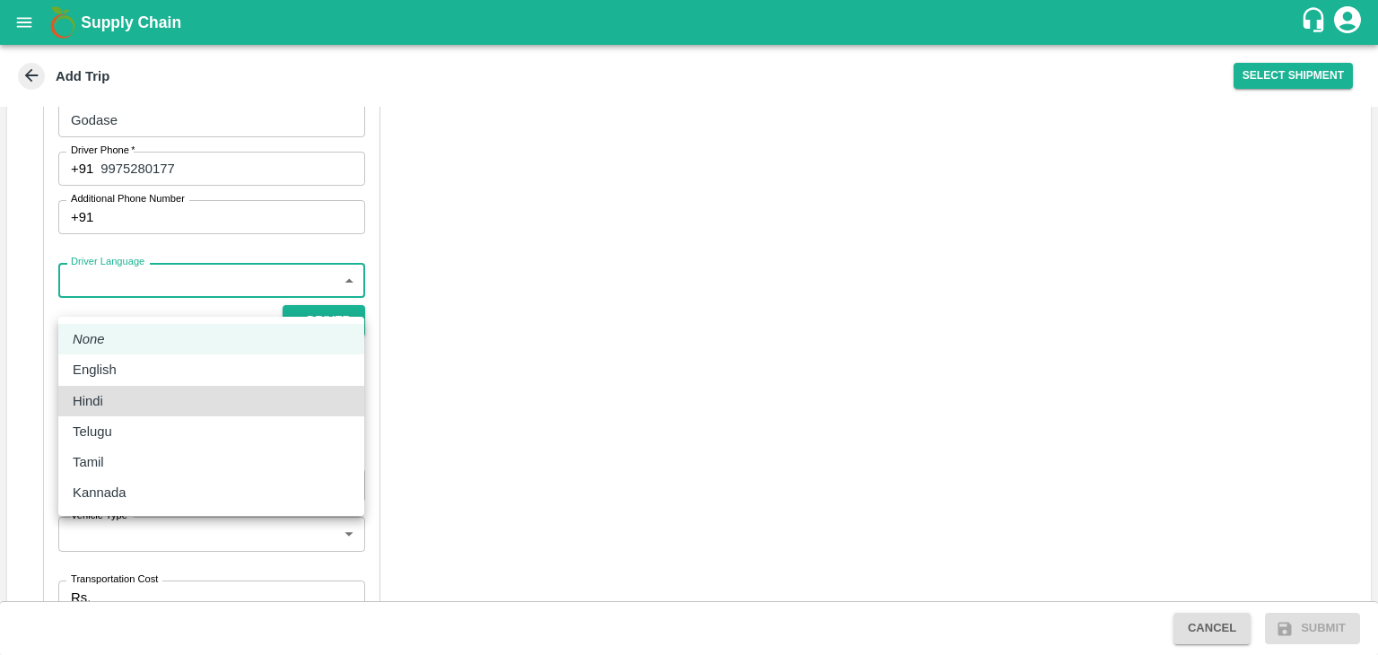
type input "hi"
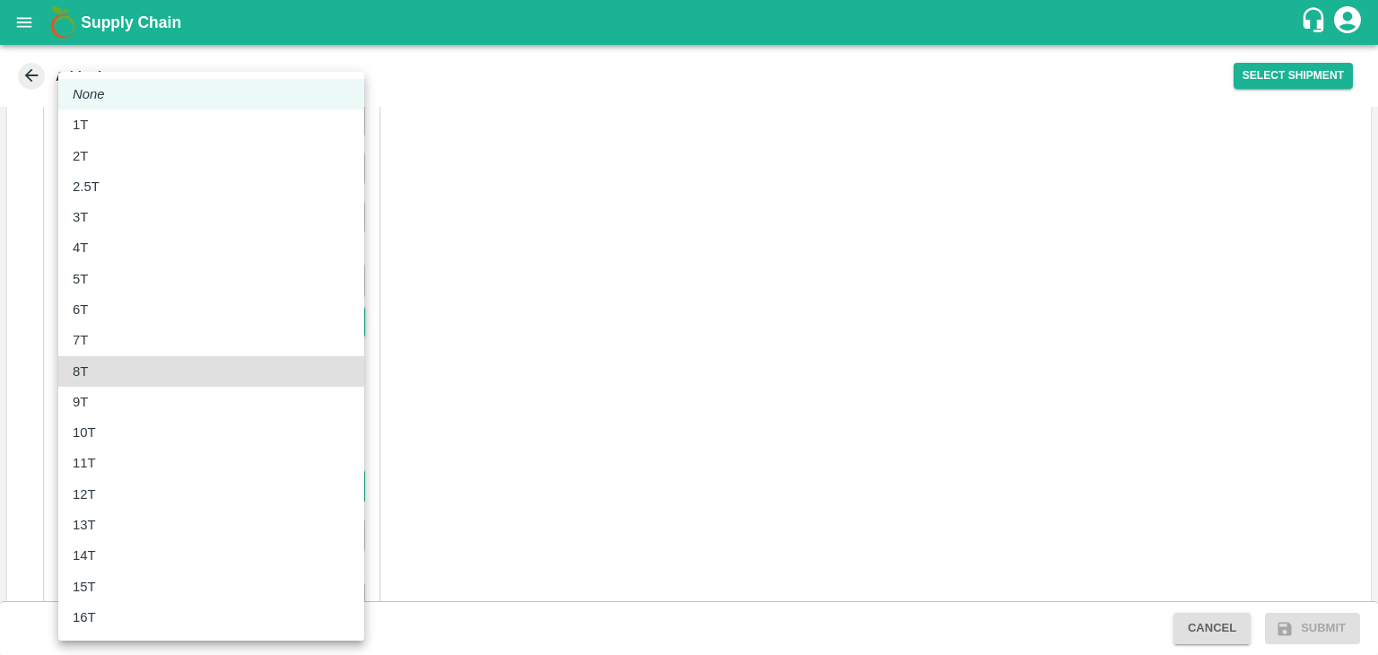
type input "8000"
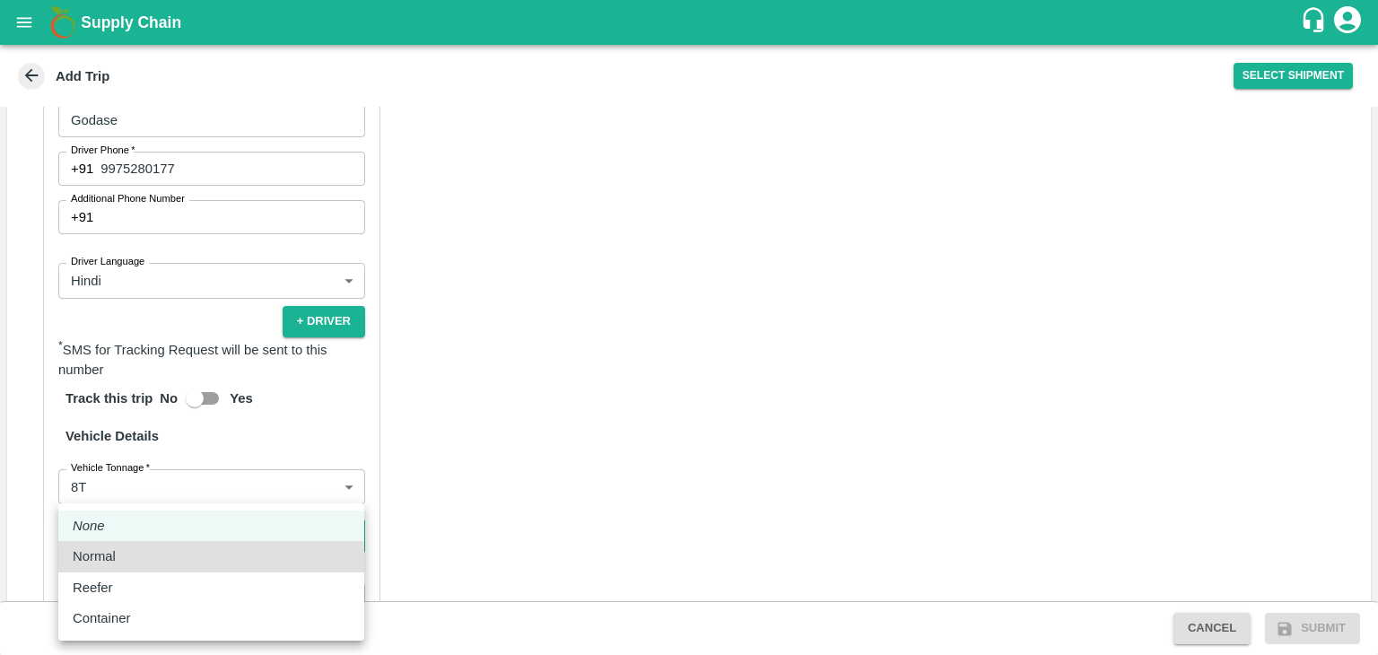
type input "Normal"
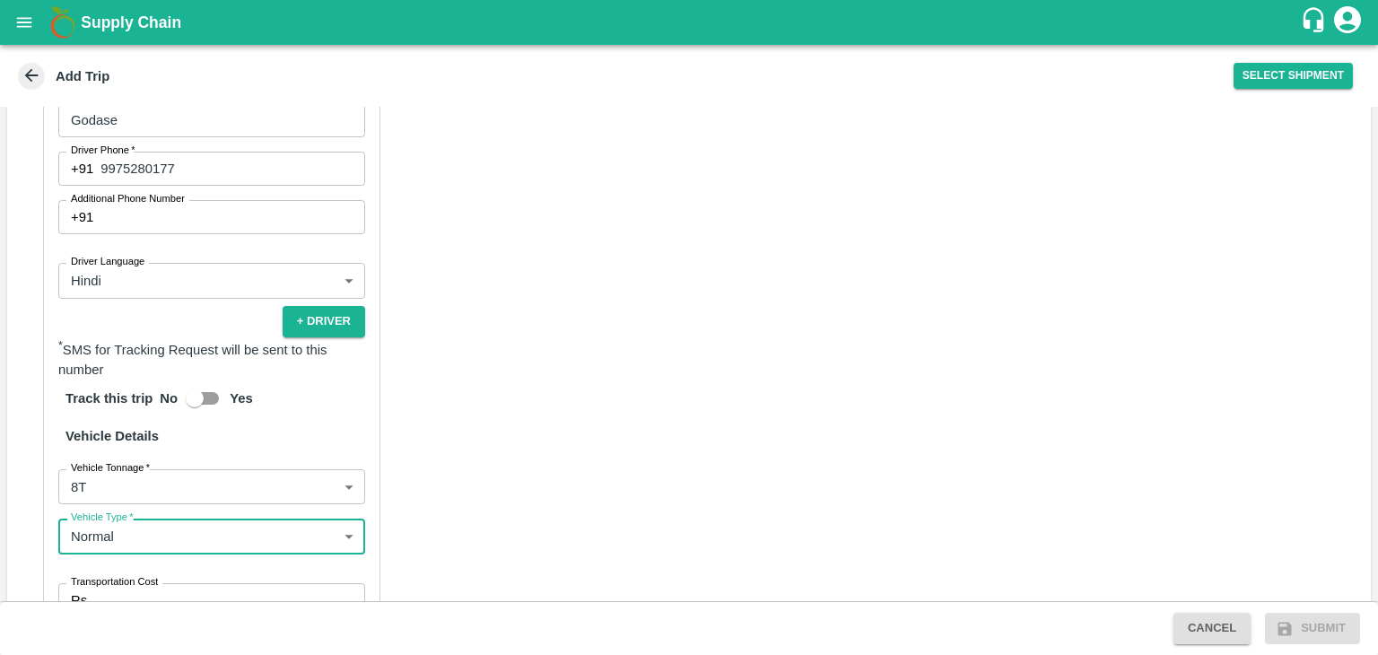
scroll to position [1263, 0]
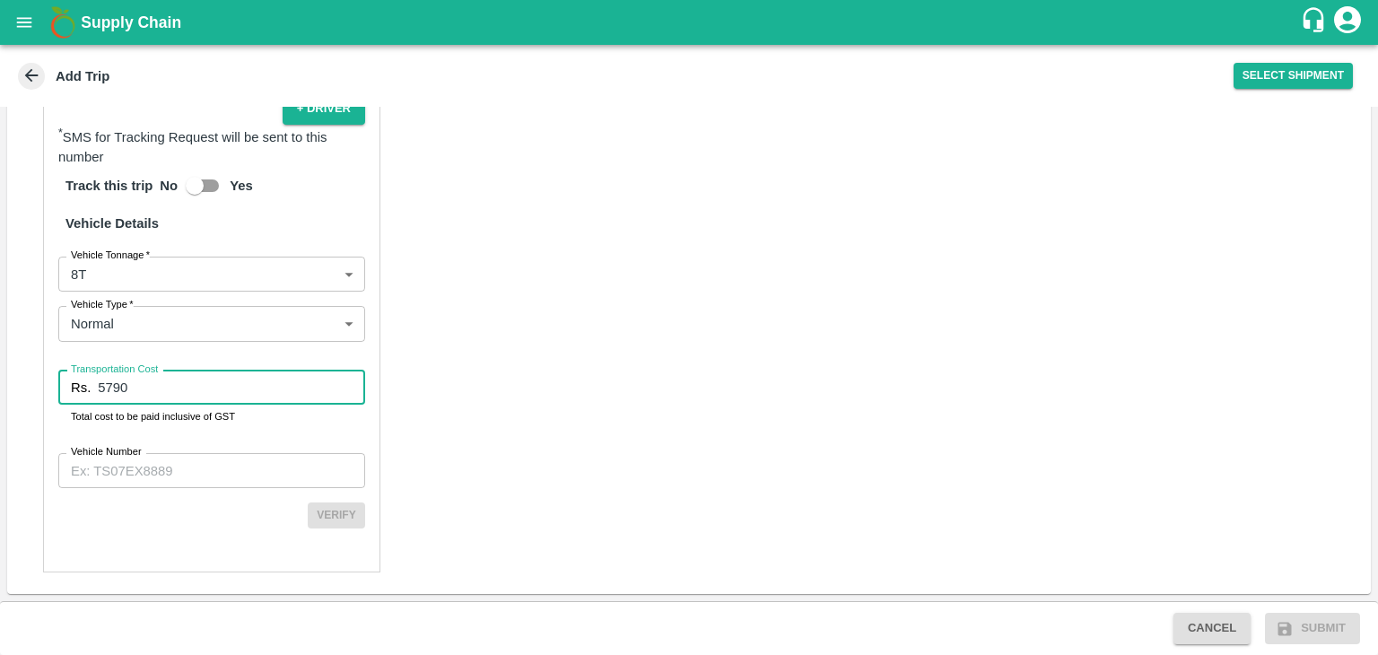
type input "5790"
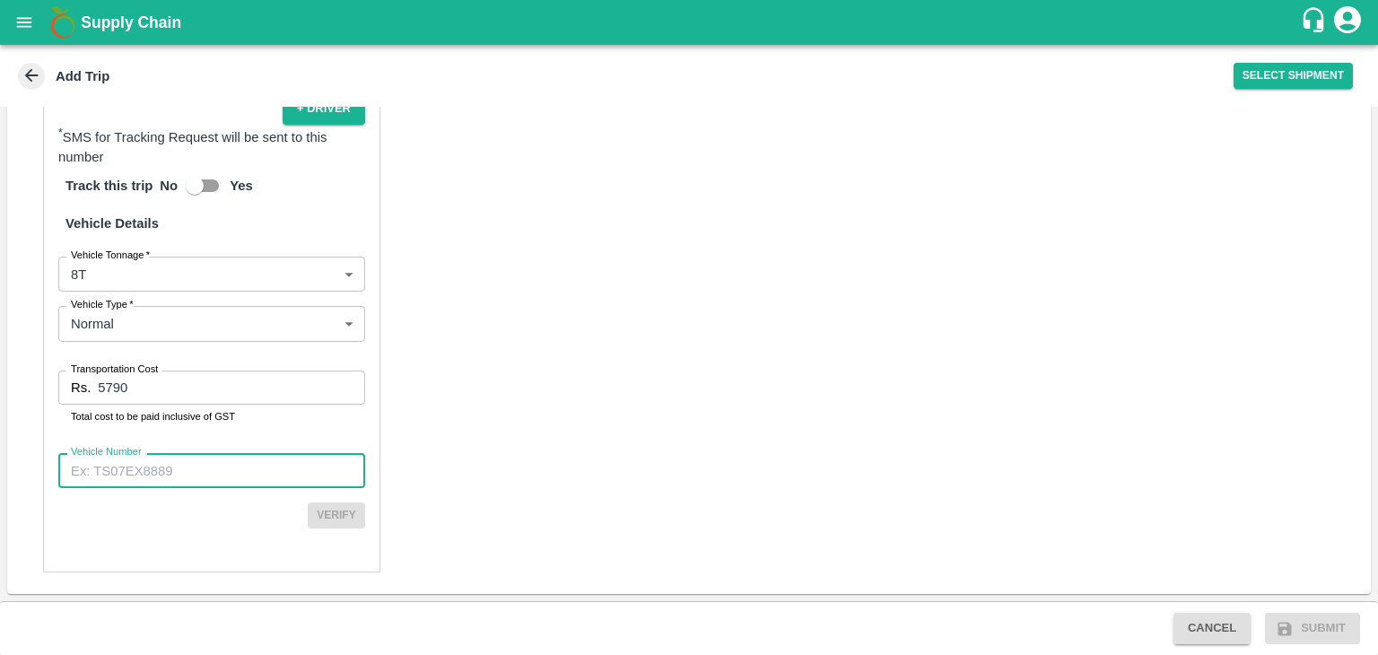
click at [179, 469] on input "Vehicle Number" at bounding box center [211, 470] width 307 height 34
paste input "MH10Z3780"
type input "MH10Z3780"
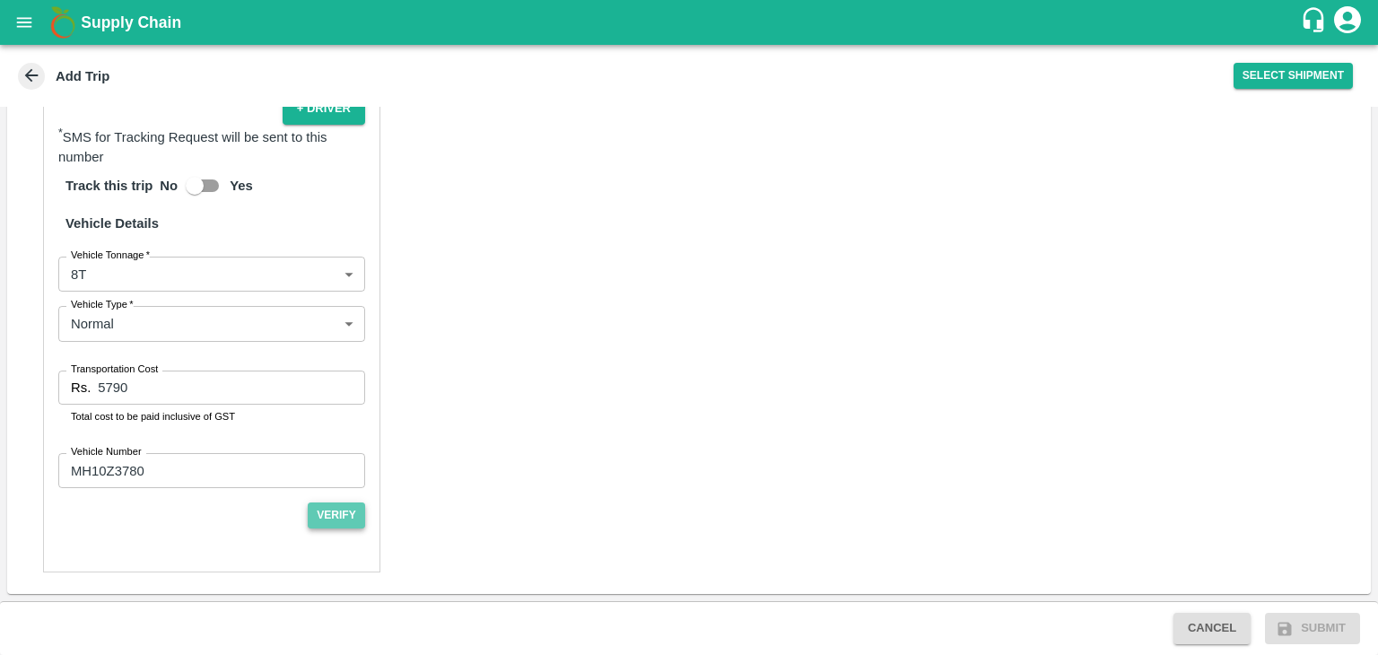
click at [323, 512] on button "Verify" at bounding box center [336, 515] width 57 height 26
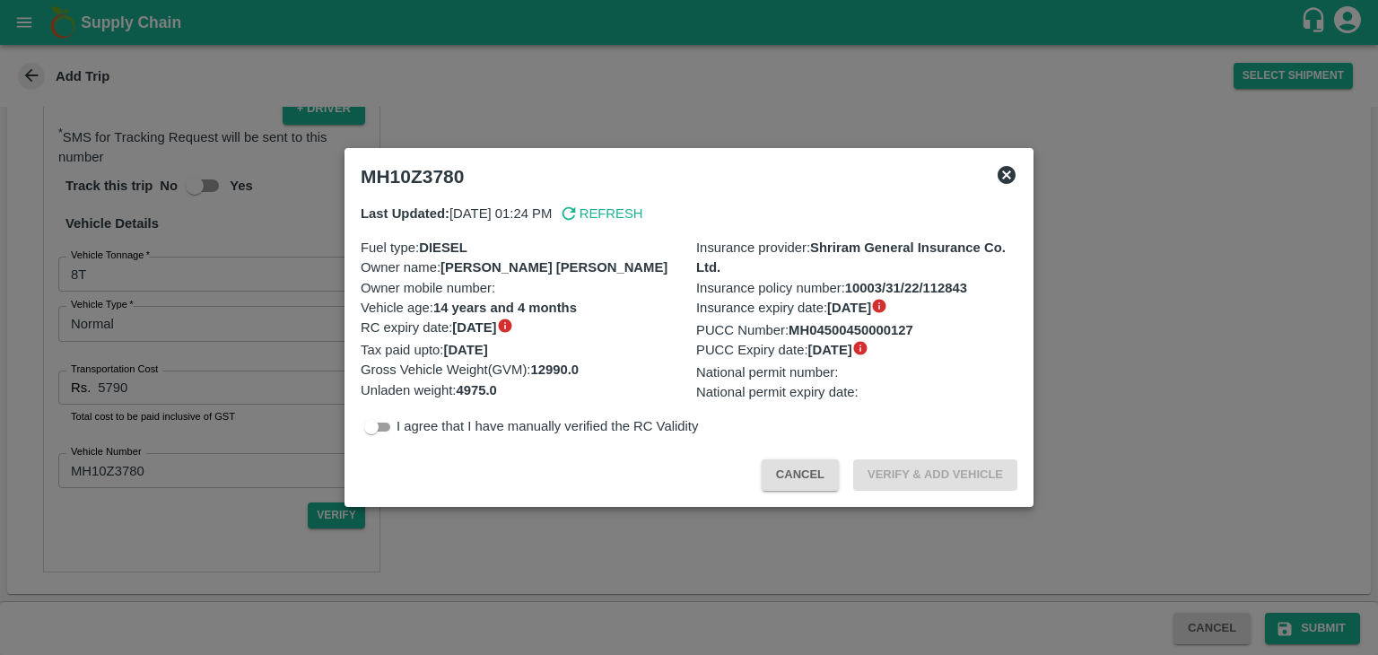
click at [1298, 626] on div at bounding box center [689, 327] width 1378 height 655
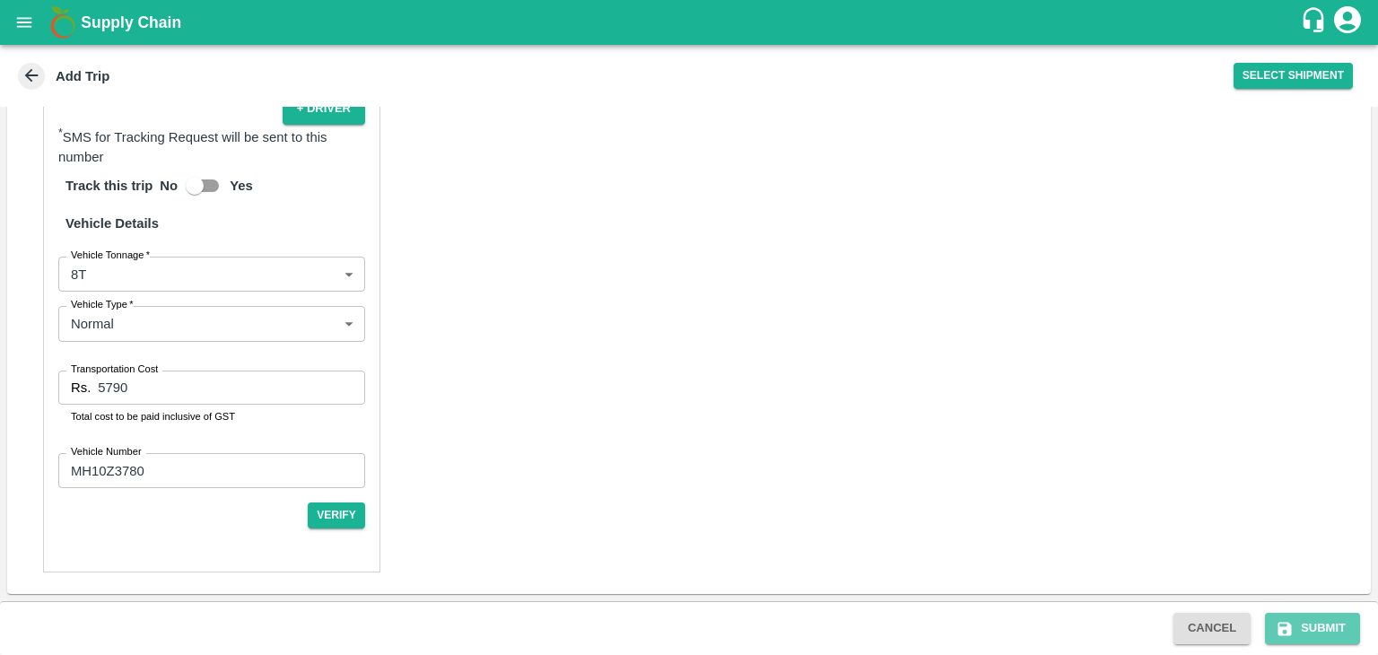
click at [1298, 626] on button "Submit" at bounding box center [1312, 628] width 95 height 31
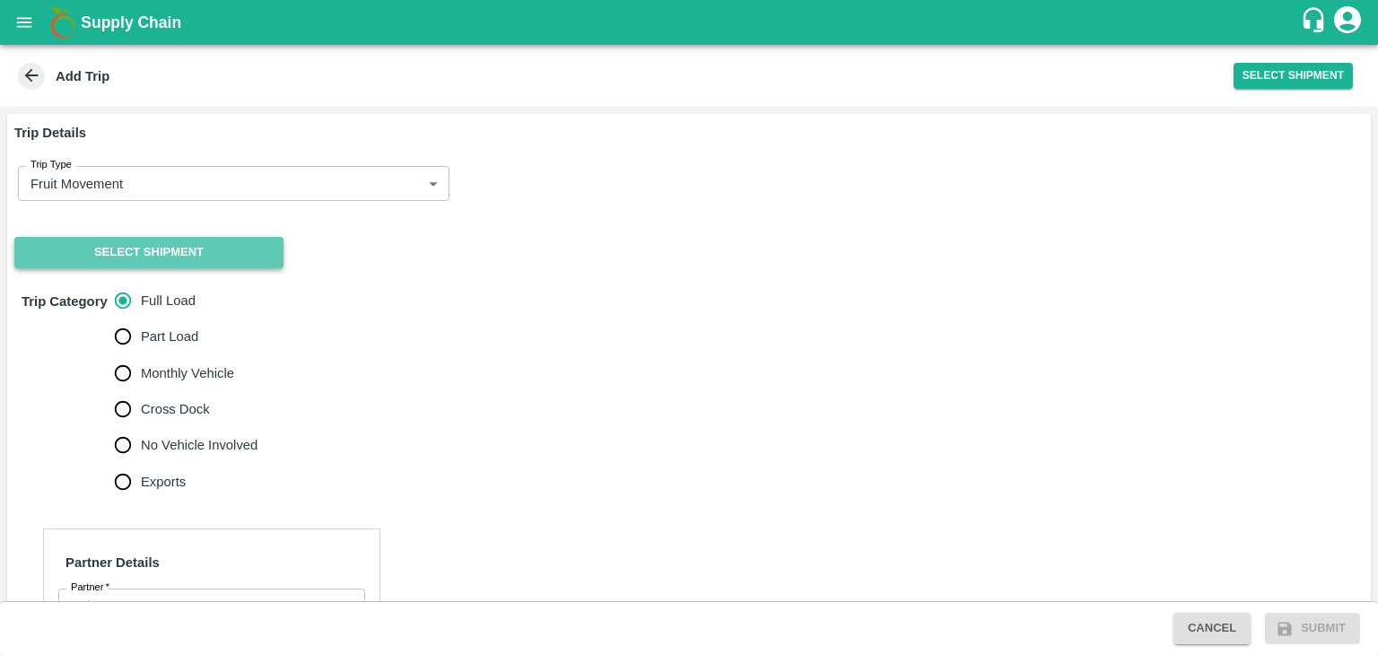
click at [99, 259] on button "Select Shipment" at bounding box center [148, 252] width 269 height 31
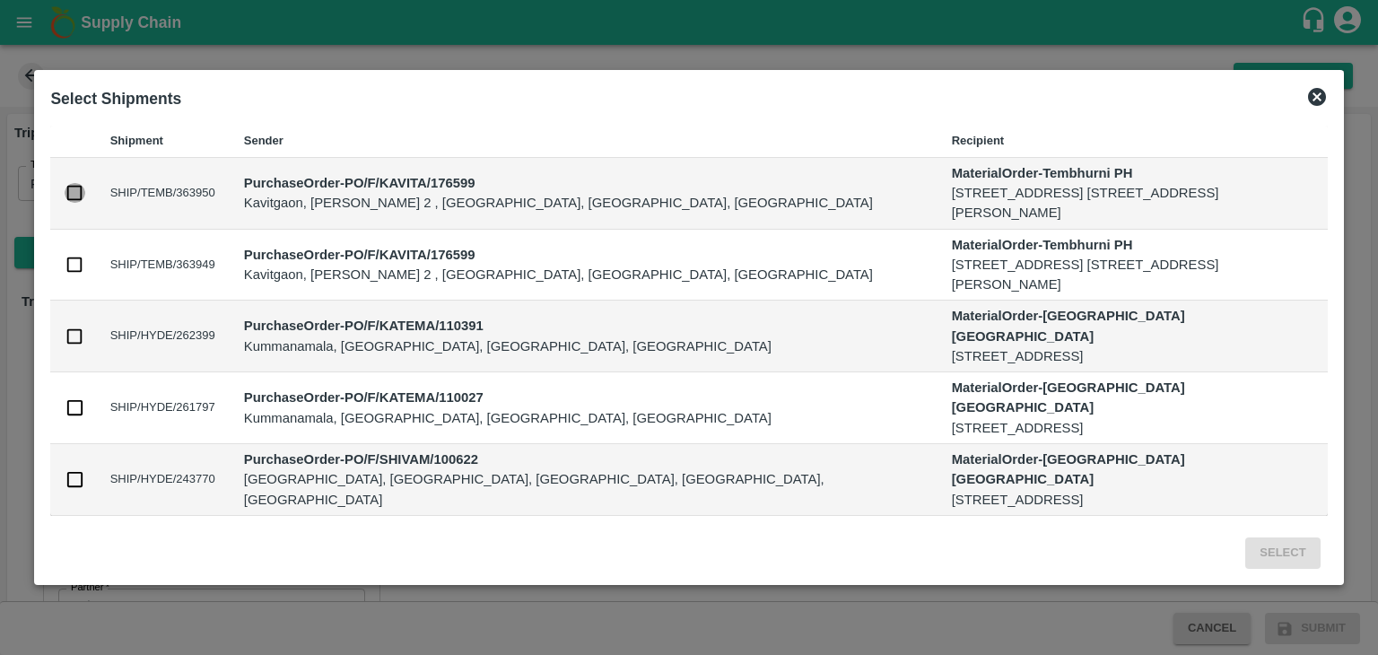
click at [78, 188] on input "checkbox" at bounding box center [75, 193] width 20 height 20
checkbox input "true"
click at [71, 266] on input "checkbox" at bounding box center [75, 265] width 20 height 20
checkbox input "true"
click at [1299, 551] on button "Select" at bounding box center [1282, 552] width 74 height 31
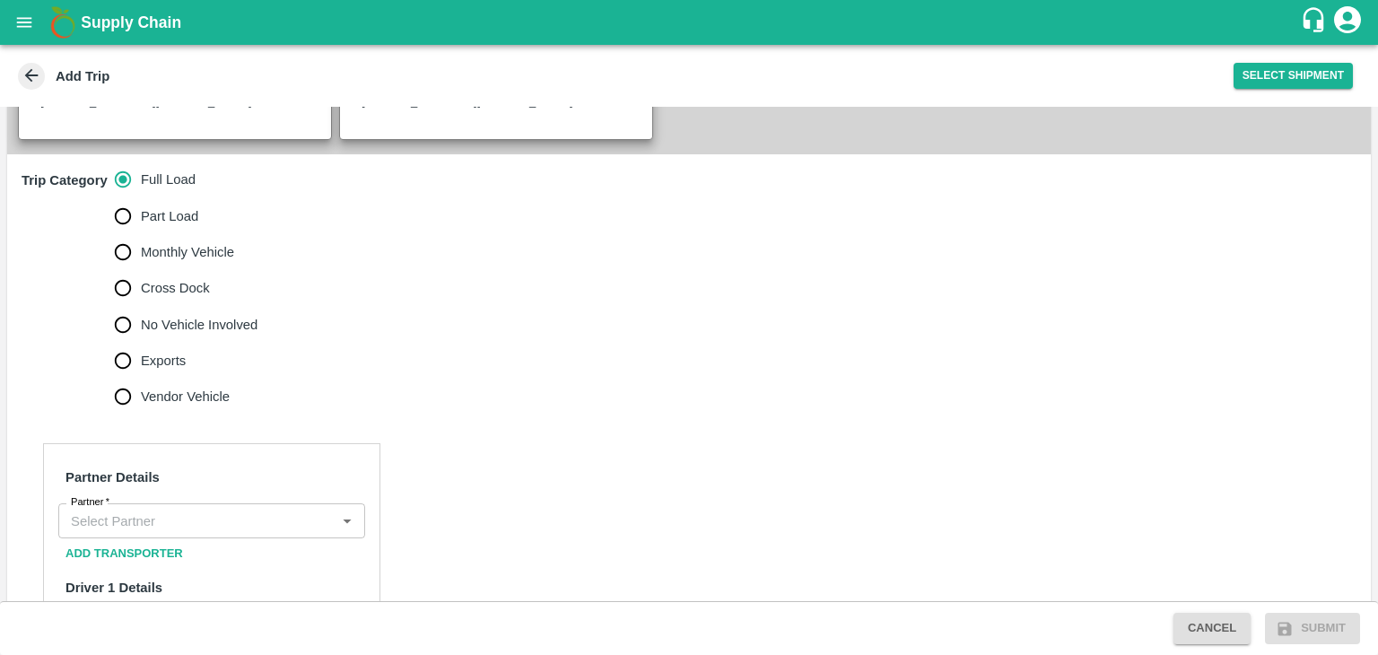
scroll to position [541, 0]
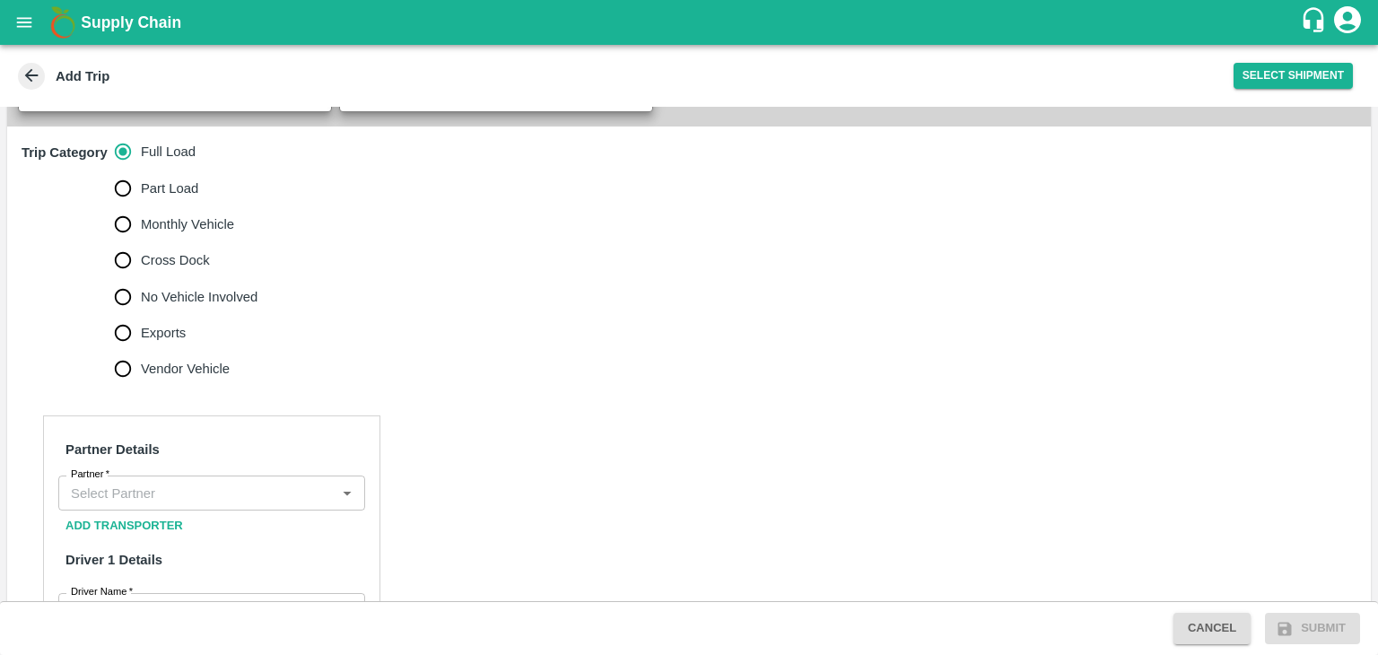
click at [200, 304] on label "No Vehicle Involved" at bounding box center [181, 297] width 153 height 36
click at [141, 304] on input "No Vehicle Involved" at bounding box center [123, 297] width 36 height 36
radio input "true"
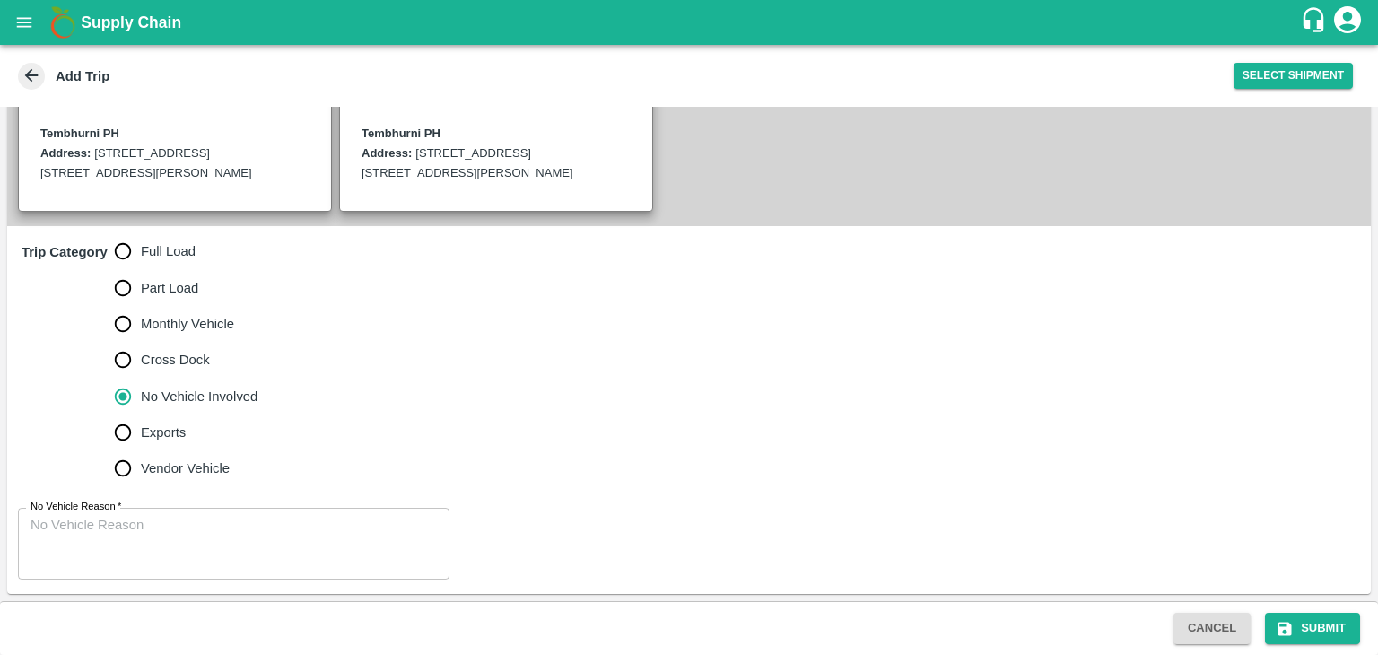
scroll to position [460, 0]
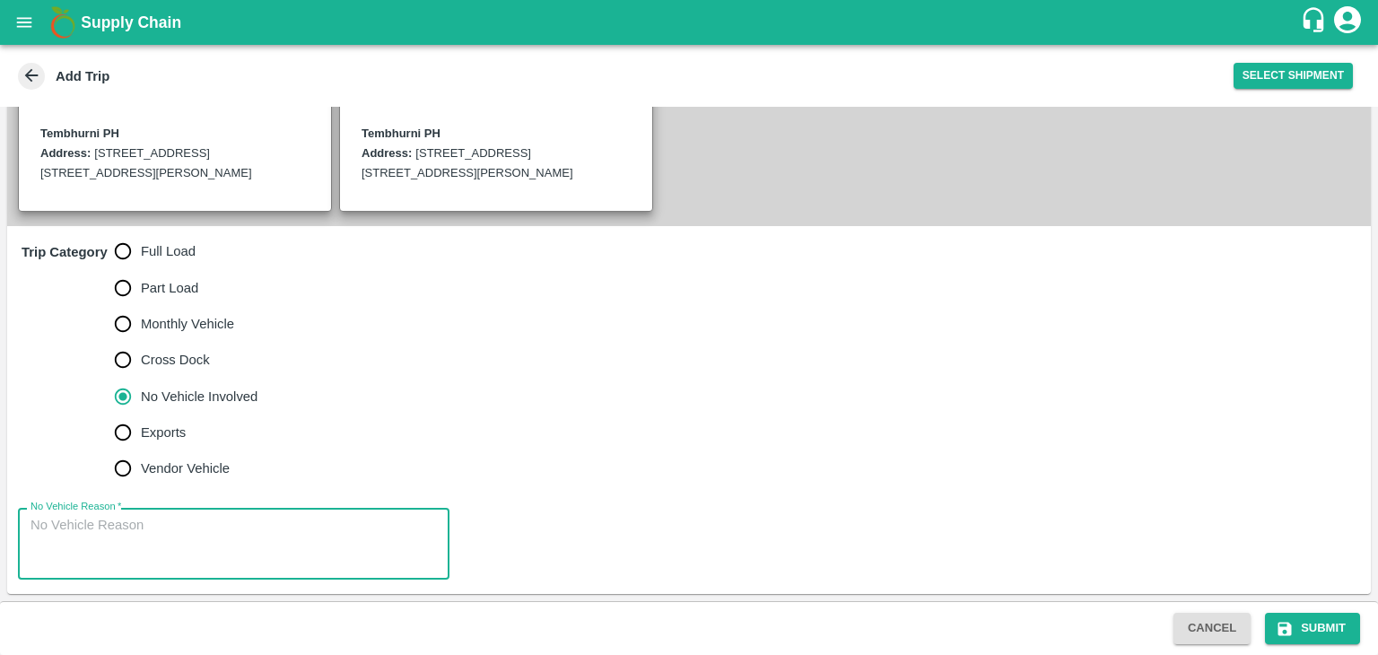
click at [282, 534] on textarea "No Vehicle Reason   *" at bounding box center [234, 544] width 406 height 57
type textarea "Field Dump"
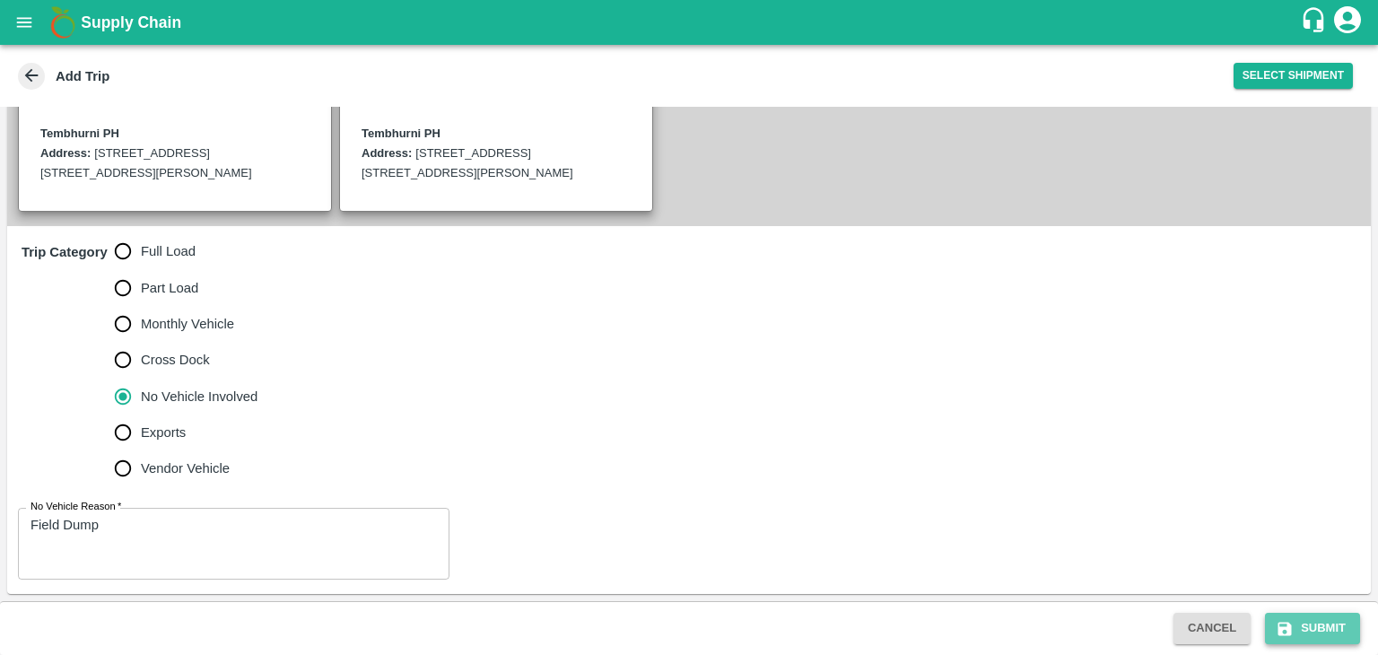
click at [1328, 634] on button "Submit" at bounding box center [1312, 628] width 95 height 31
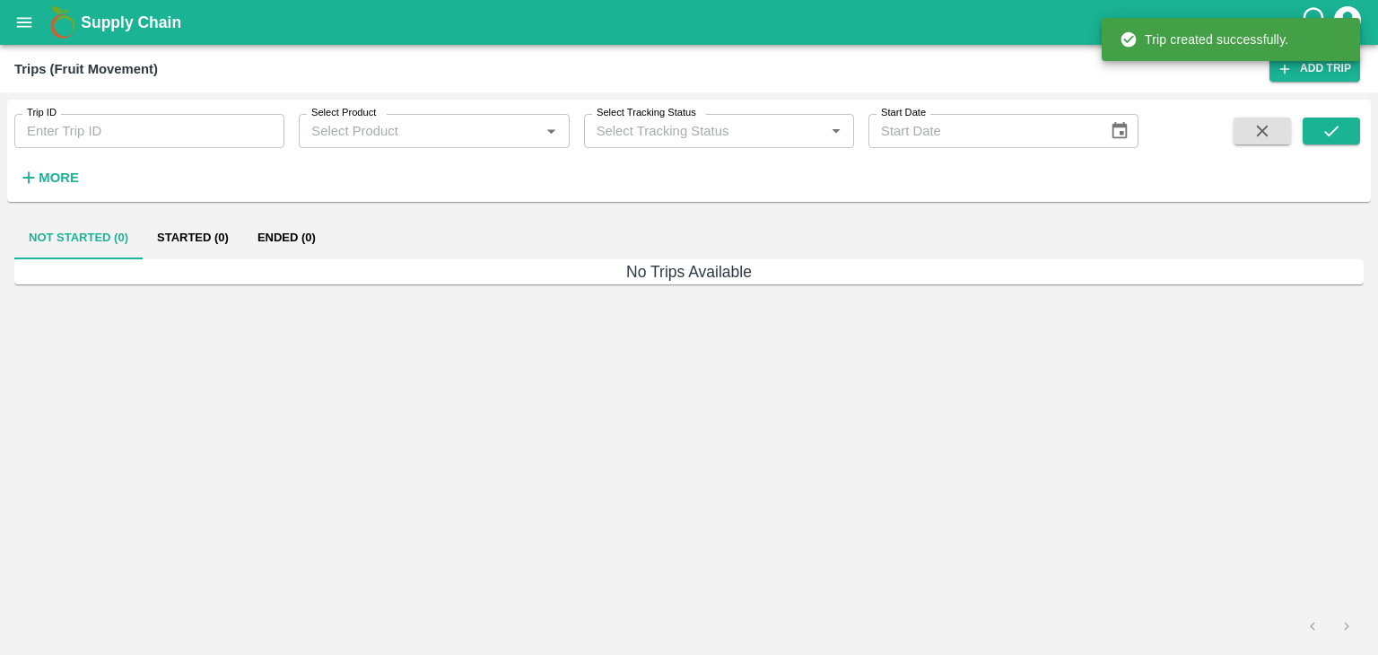
click at [22, 19] on icon "open drawer" at bounding box center [24, 22] width 15 height 10
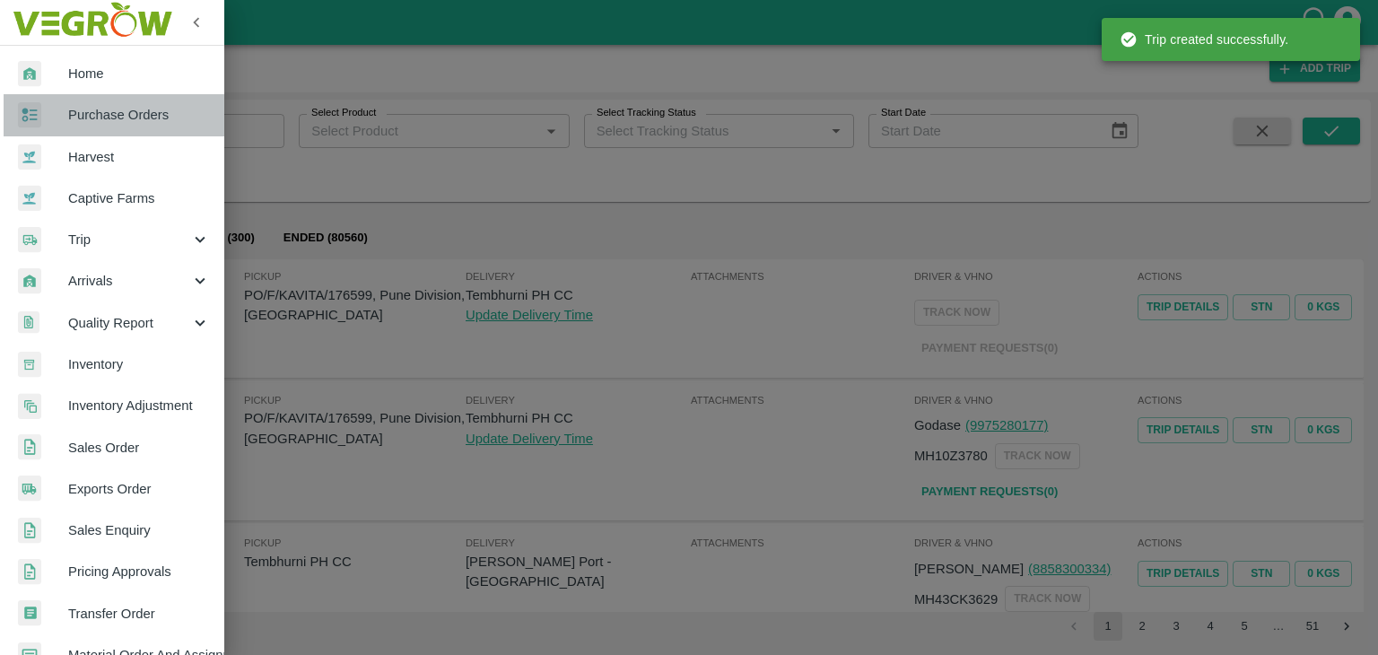
click at [141, 113] on span "Purchase Orders" at bounding box center [139, 115] width 142 height 20
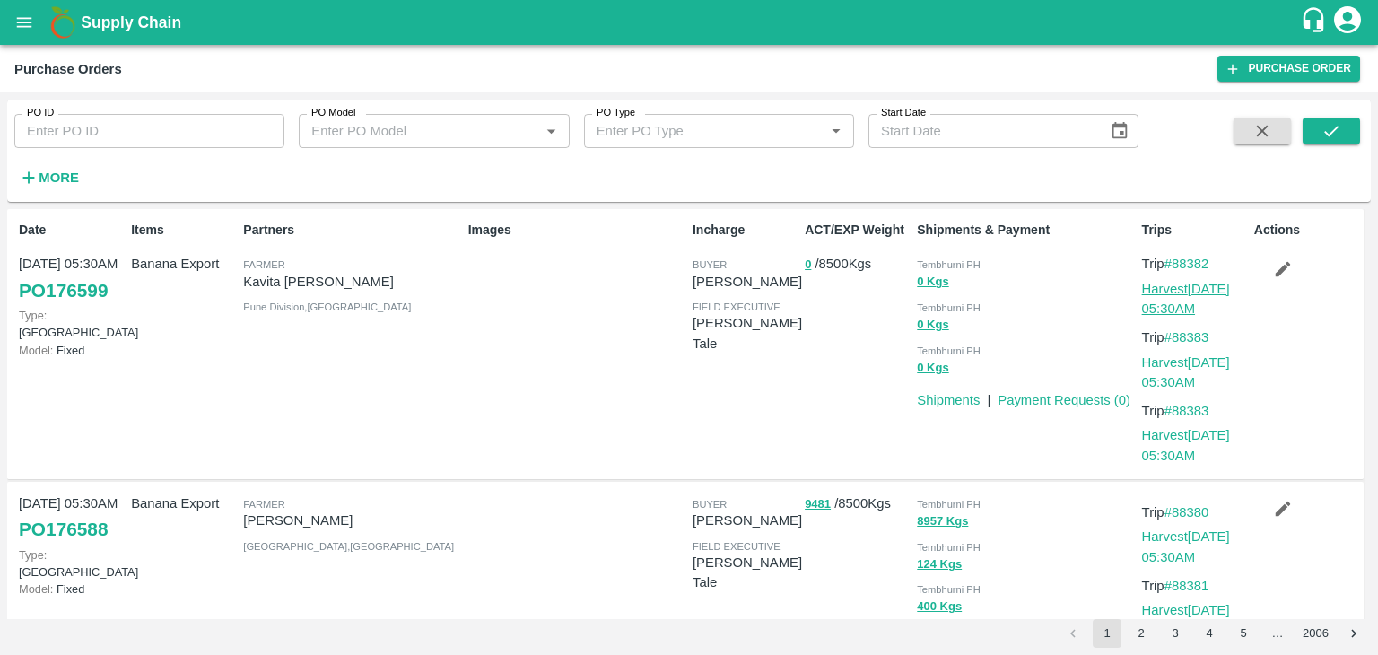
click at [1212, 285] on link "Harvest 14 Sep, 05:30AM" at bounding box center [1186, 299] width 88 height 34
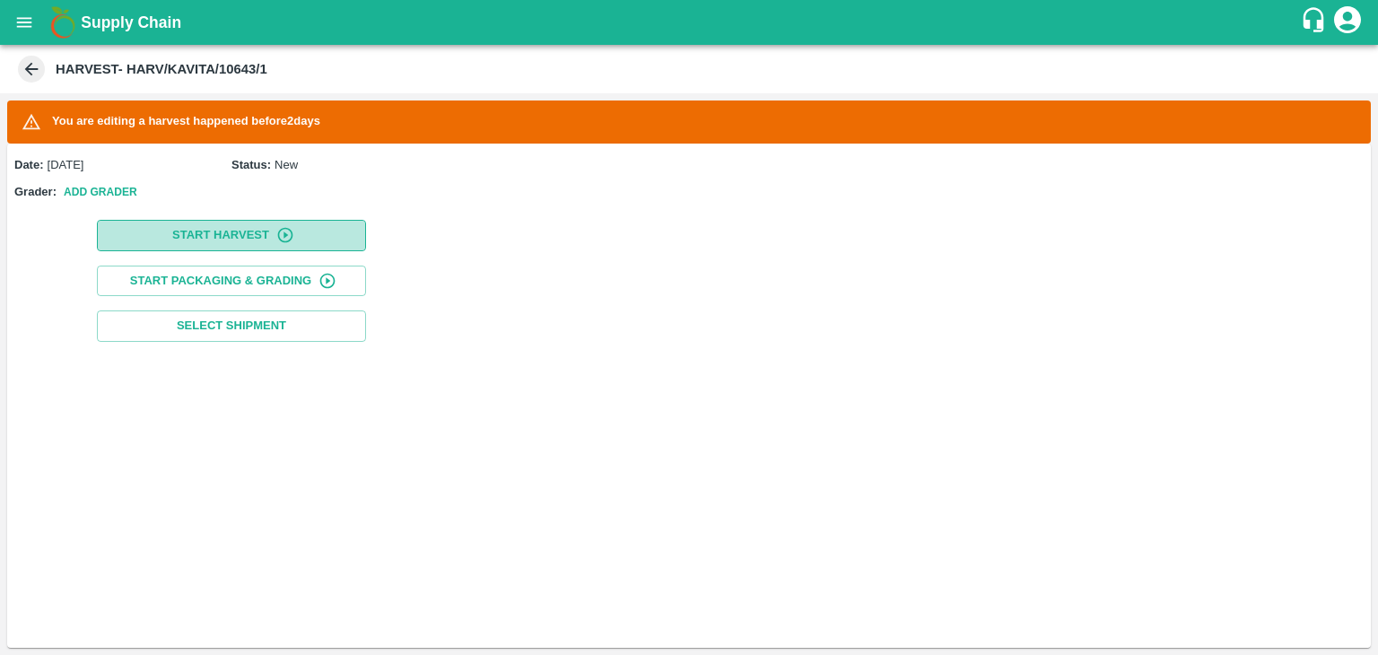
click at [176, 233] on button "Start Harvest" at bounding box center [231, 235] width 269 height 31
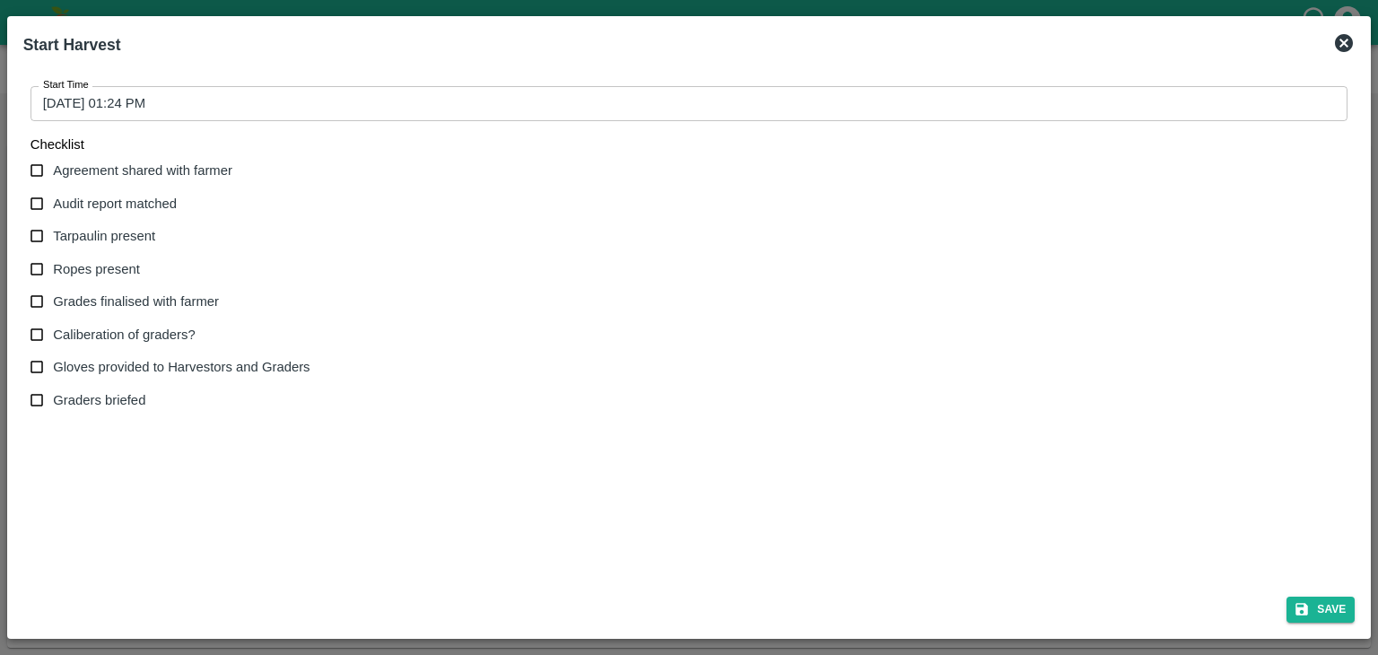
click at [133, 165] on span "Agreement shared with farmer" at bounding box center [142, 171] width 179 height 20
click at [54, 165] on input "Agreement shared with farmer" at bounding box center [37, 170] width 33 height 33
checkbox input "true"
click at [104, 197] on span "Audit report matched" at bounding box center [115, 204] width 124 height 20
click at [54, 197] on input "Audit report matched" at bounding box center [37, 204] width 33 height 33
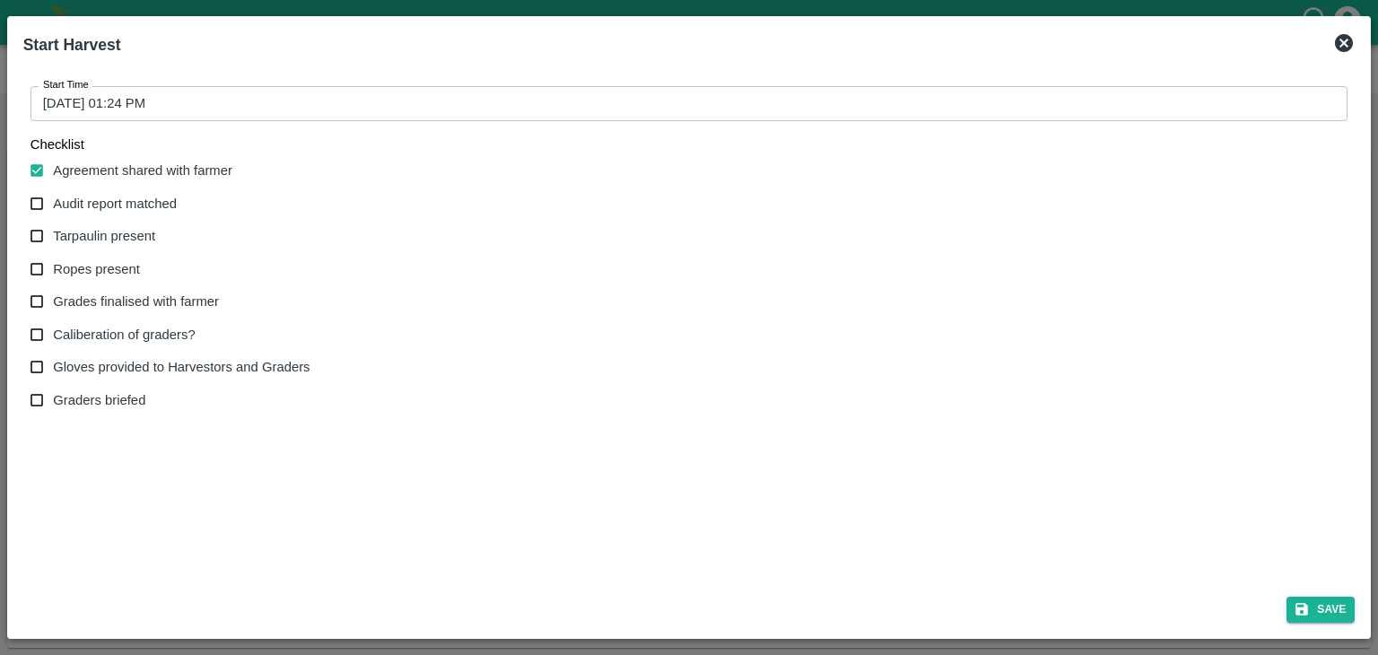
checkbox input "true"
click at [102, 234] on span "Tarpaulin present" at bounding box center [104, 236] width 102 height 20
click at [54, 234] on input "Tarpaulin present" at bounding box center [37, 236] width 33 height 33
checkbox input "true"
click at [104, 270] on span "Ropes present" at bounding box center [96, 269] width 87 height 20
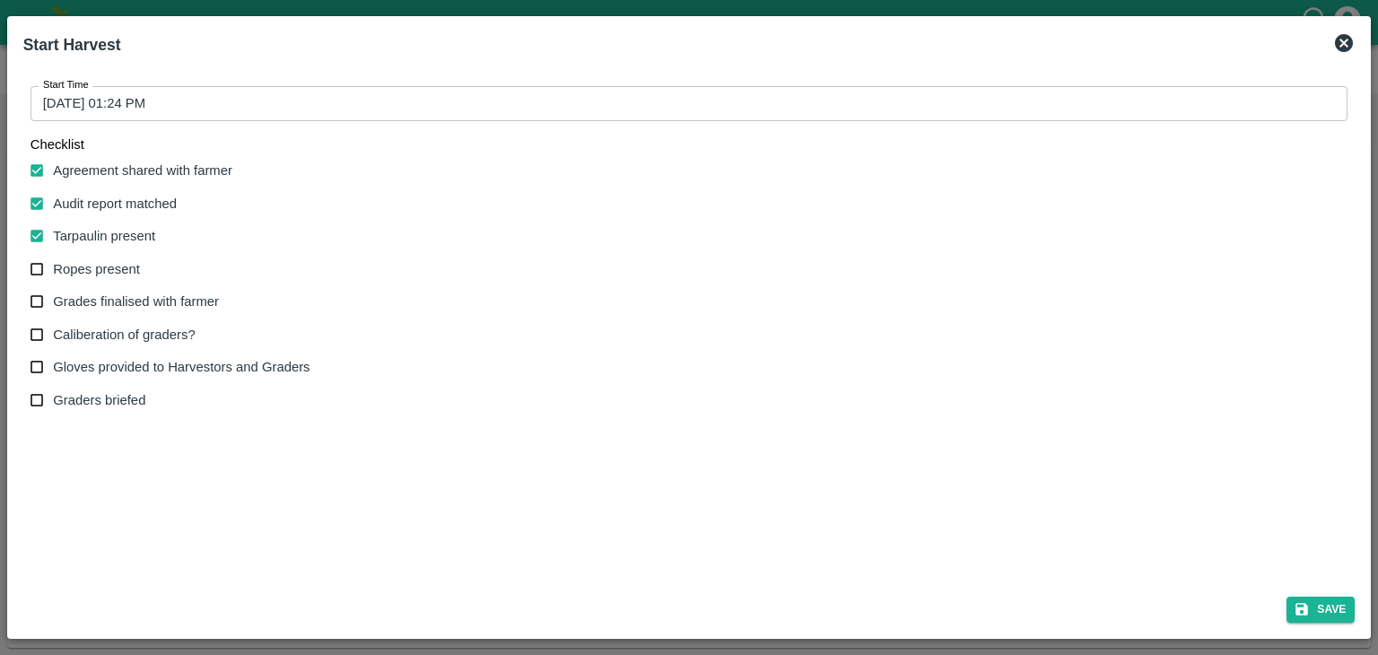
click at [54, 270] on input "Ropes present" at bounding box center [37, 269] width 33 height 33
checkbox input "true"
click at [122, 297] on span "Grades finalised with farmer" at bounding box center [136, 302] width 166 height 20
click at [54, 297] on input "Grades finalised with farmer" at bounding box center [37, 301] width 33 height 33
checkbox input "true"
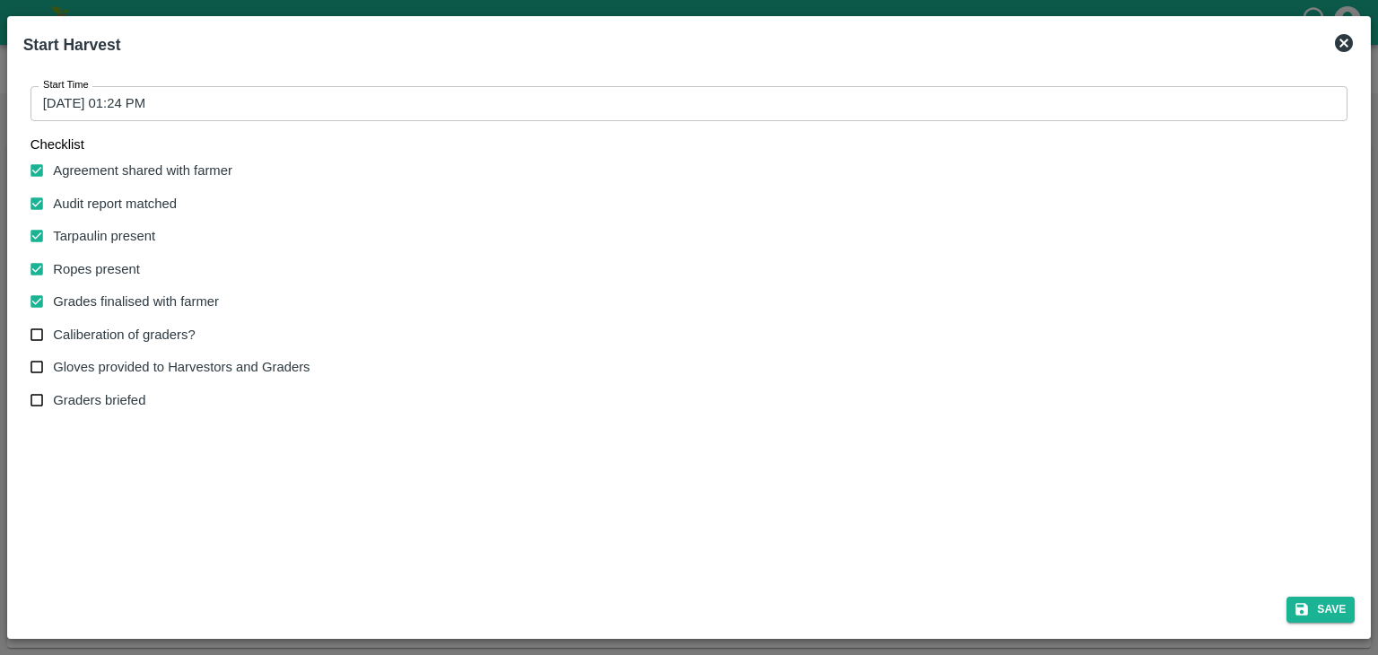
click at [126, 330] on span "Caliberation of graders?" at bounding box center [124, 335] width 142 height 20
click at [54, 330] on input "Caliberation of graders?" at bounding box center [37, 335] width 33 height 33
checkbox input "true"
click at [132, 372] on span "Gloves provided to Harvestors and Graders" at bounding box center [181, 367] width 257 height 20
click at [54, 372] on input "Gloves provided to Harvestors and Graders" at bounding box center [37, 367] width 33 height 33
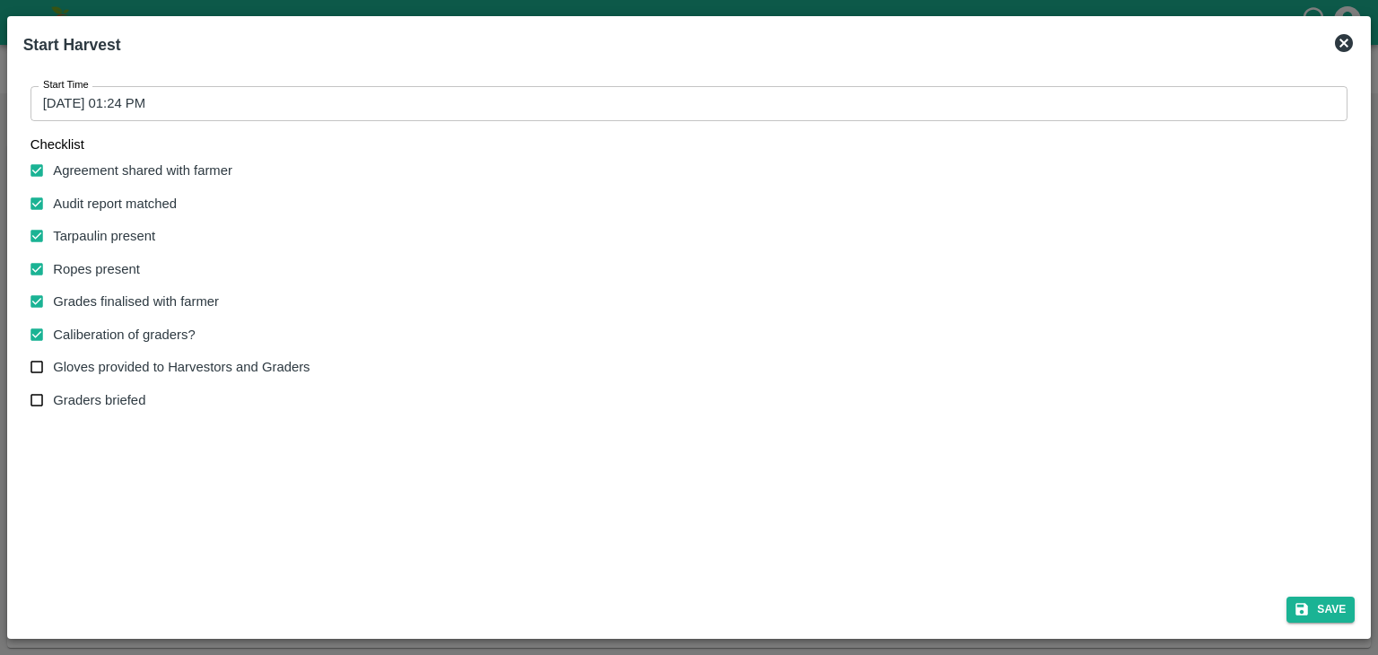
checkbox input "true"
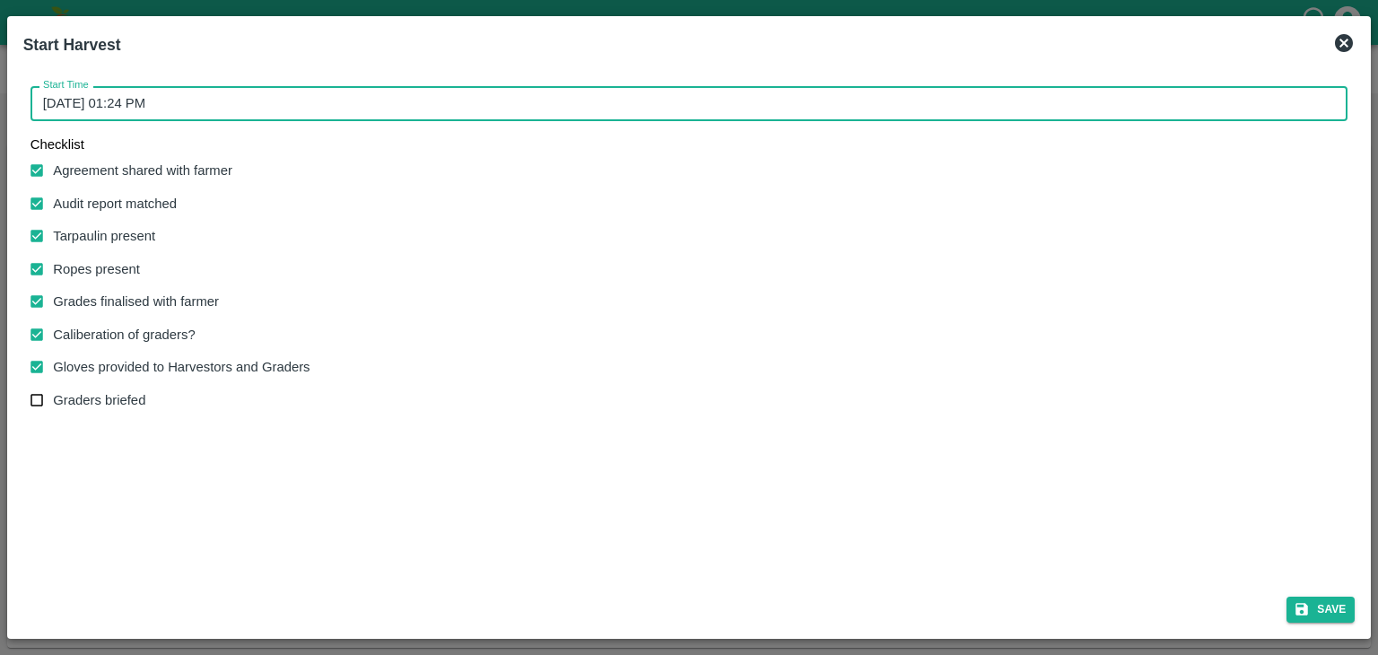
click at [524, 103] on input "[DATE] 01:24 PM" at bounding box center [684, 103] width 1306 height 34
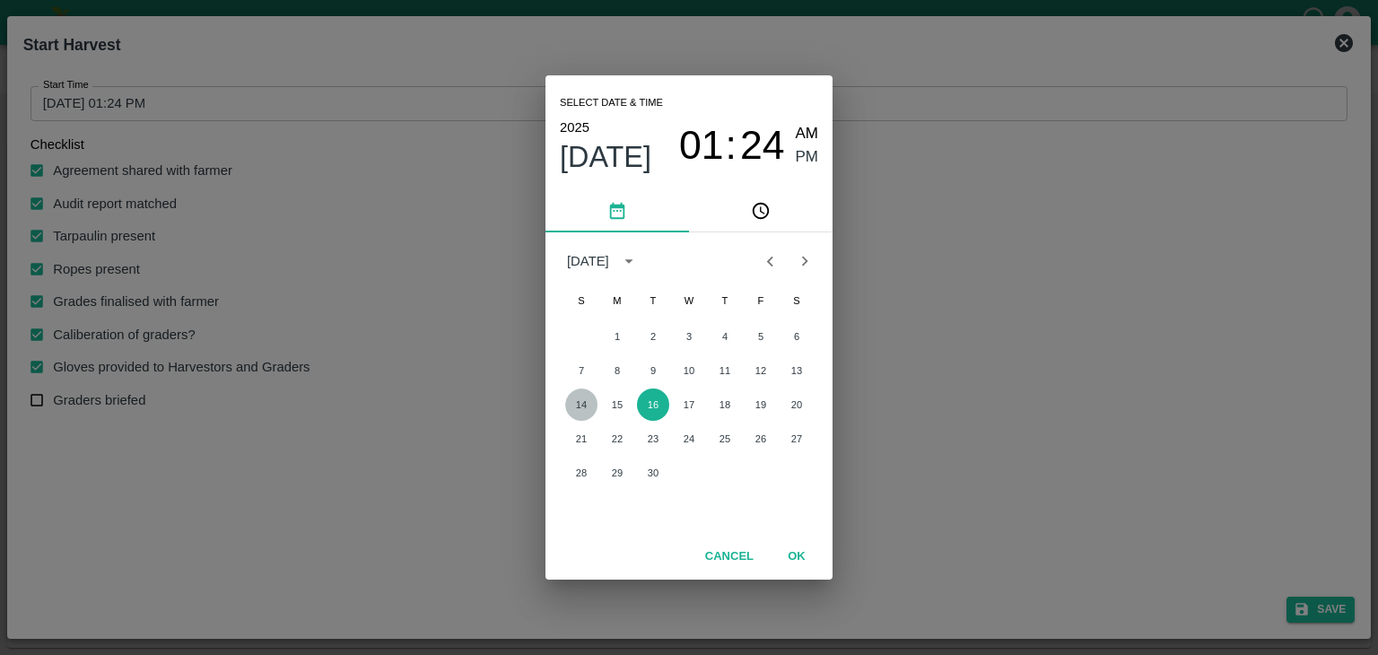
click at [580, 408] on button "14" at bounding box center [581, 405] width 32 height 32
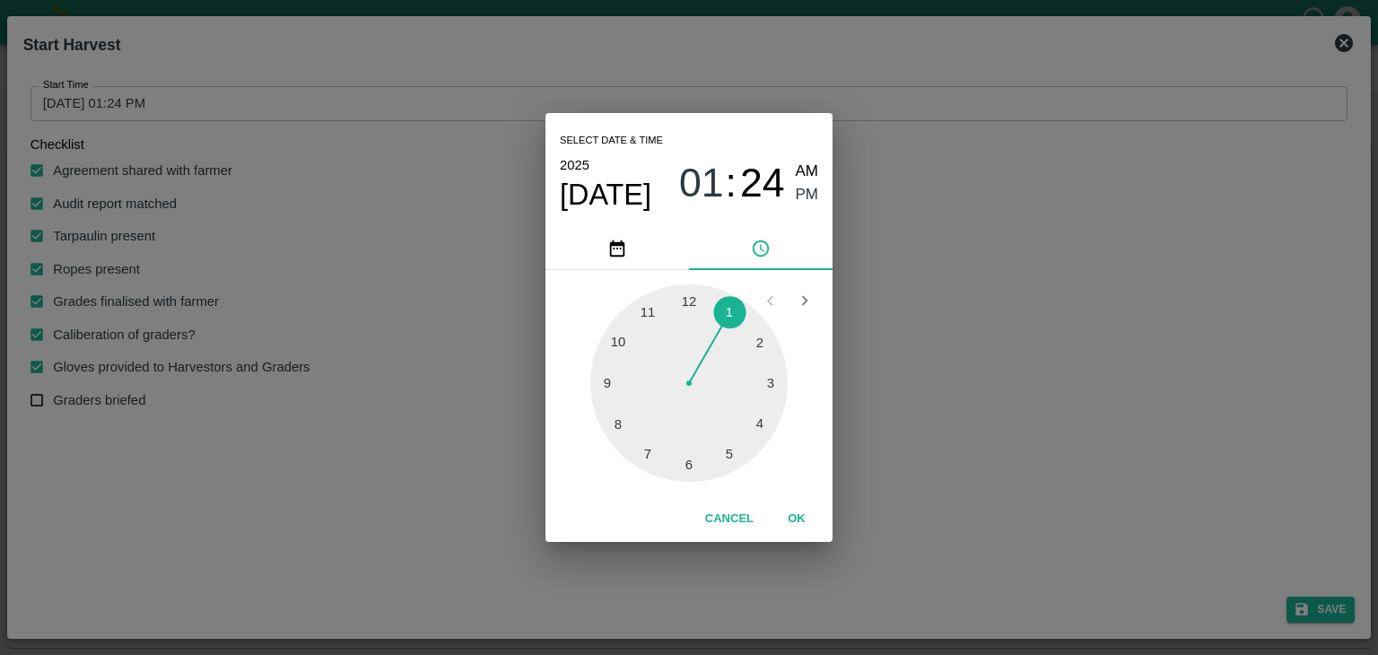
click at [814, 170] on div "Select date & time [DATE] 01 : 24 AM PM" at bounding box center [689, 170] width 287 height 115
click at [814, 170] on span "AM" at bounding box center [807, 172] width 23 height 24
click at [606, 381] on div at bounding box center [688, 382] width 197 height 197
type input "[DATE] 09:45 AM"
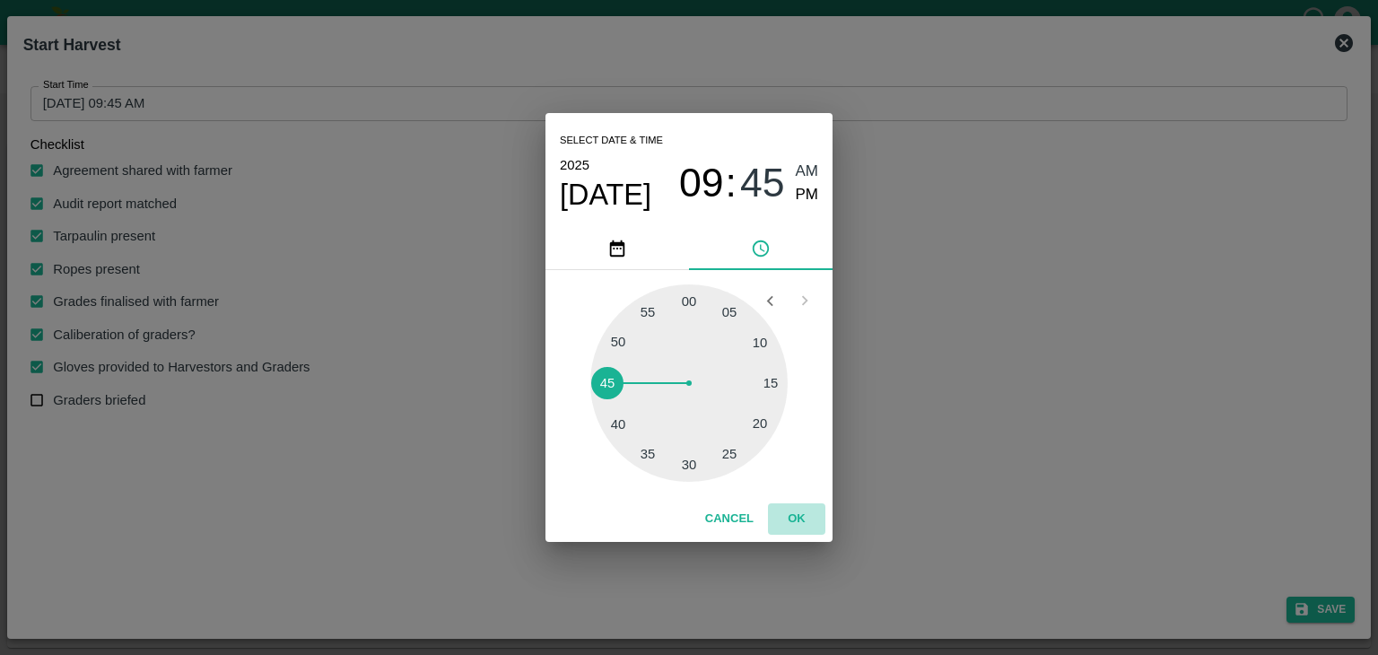
click at [804, 513] on button "OK" at bounding box center [796, 518] width 57 height 31
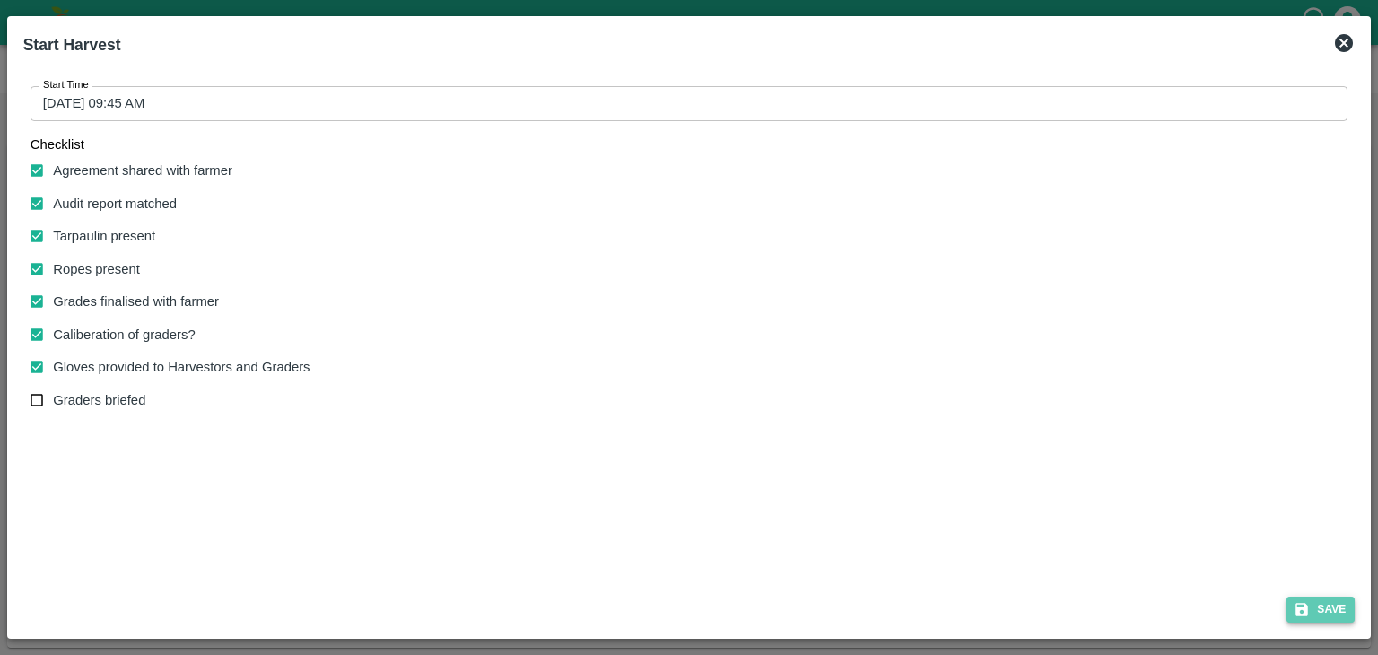
click at [1310, 605] on button "Save" at bounding box center [1321, 610] width 68 height 26
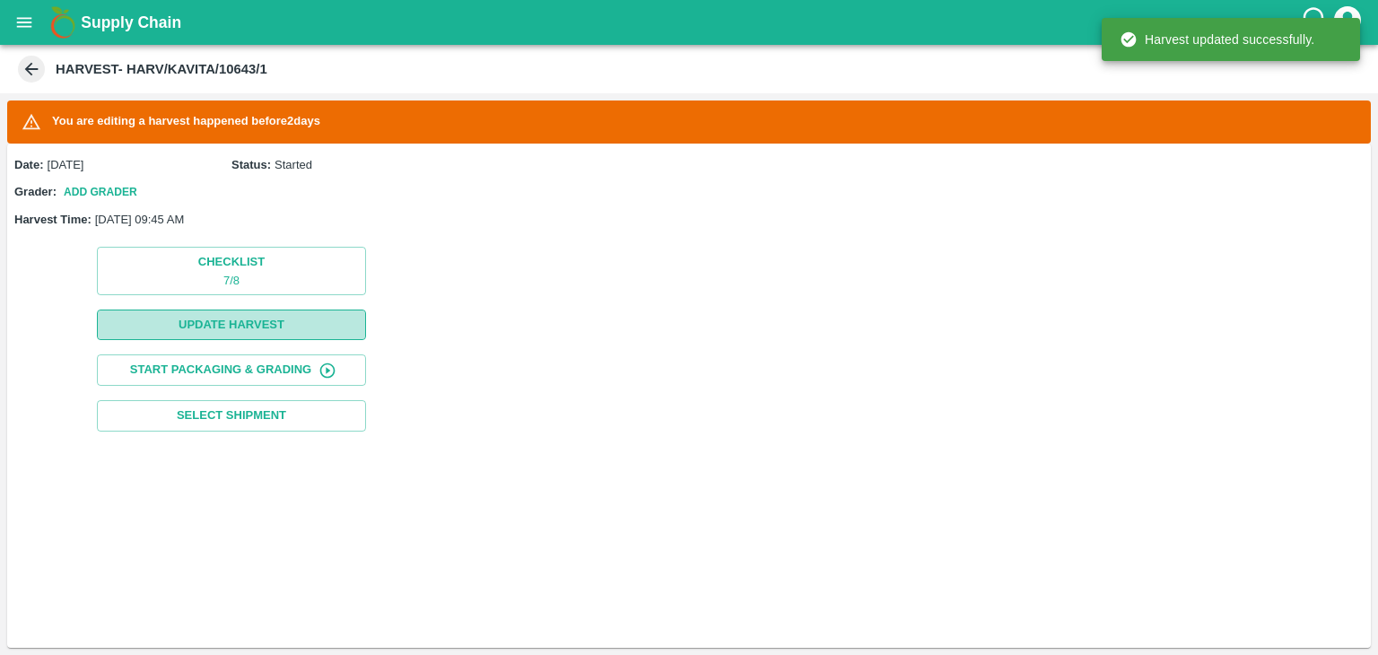
click at [315, 335] on button "Update Harvest" at bounding box center [231, 325] width 269 height 31
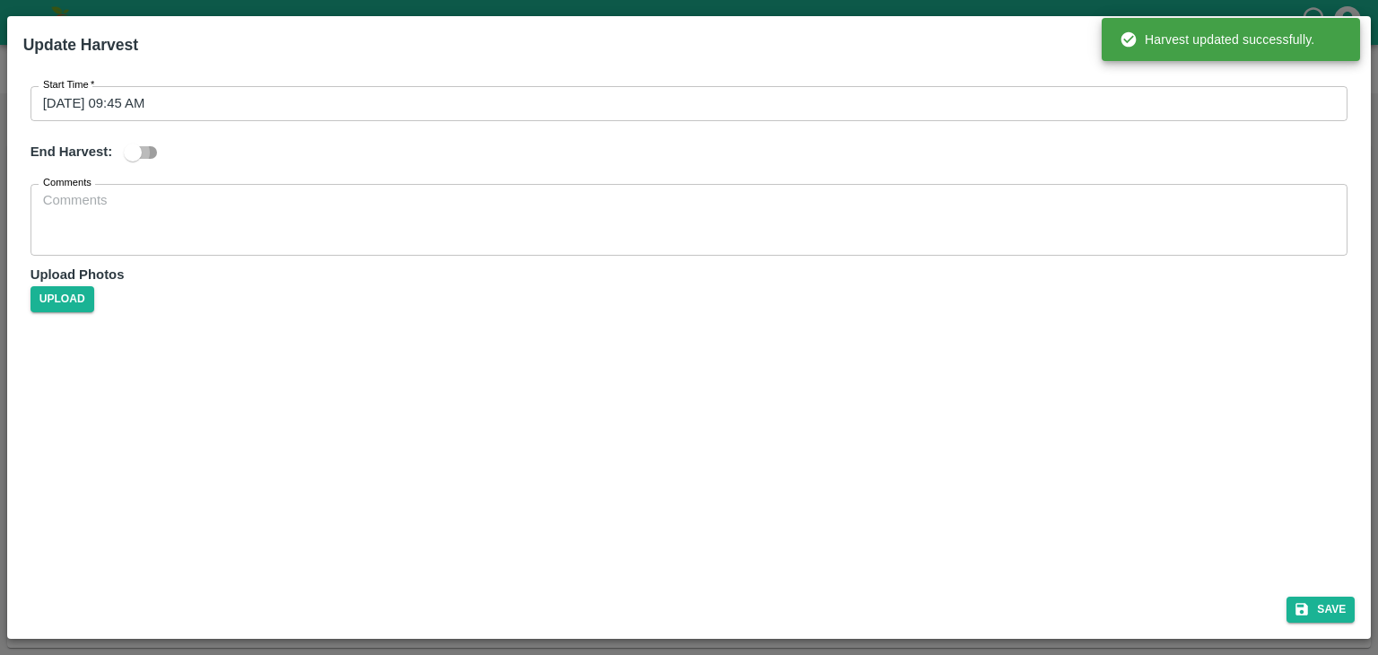
click at [151, 140] on input "checkbox" at bounding box center [133, 152] width 102 height 34
checkbox input "true"
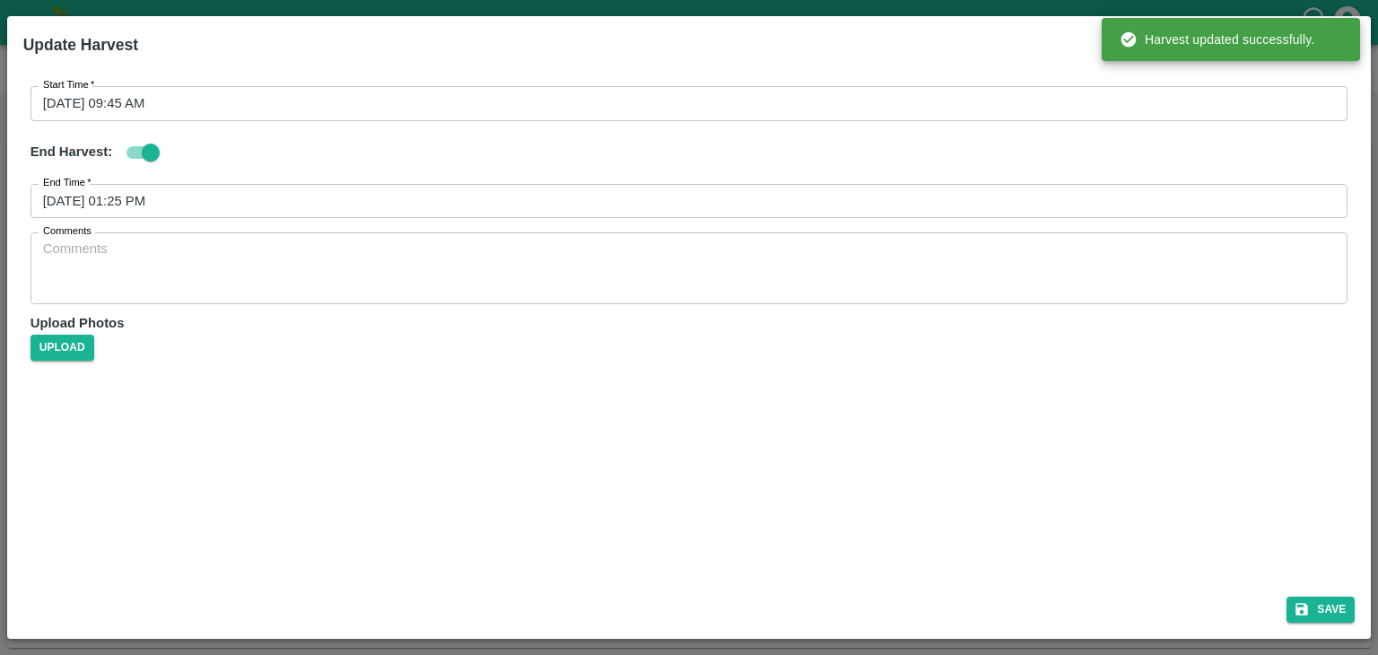
click at [298, 197] on input "[DATE] 01:25 PM" at bounding box center [684, 201] width 1306 height 34
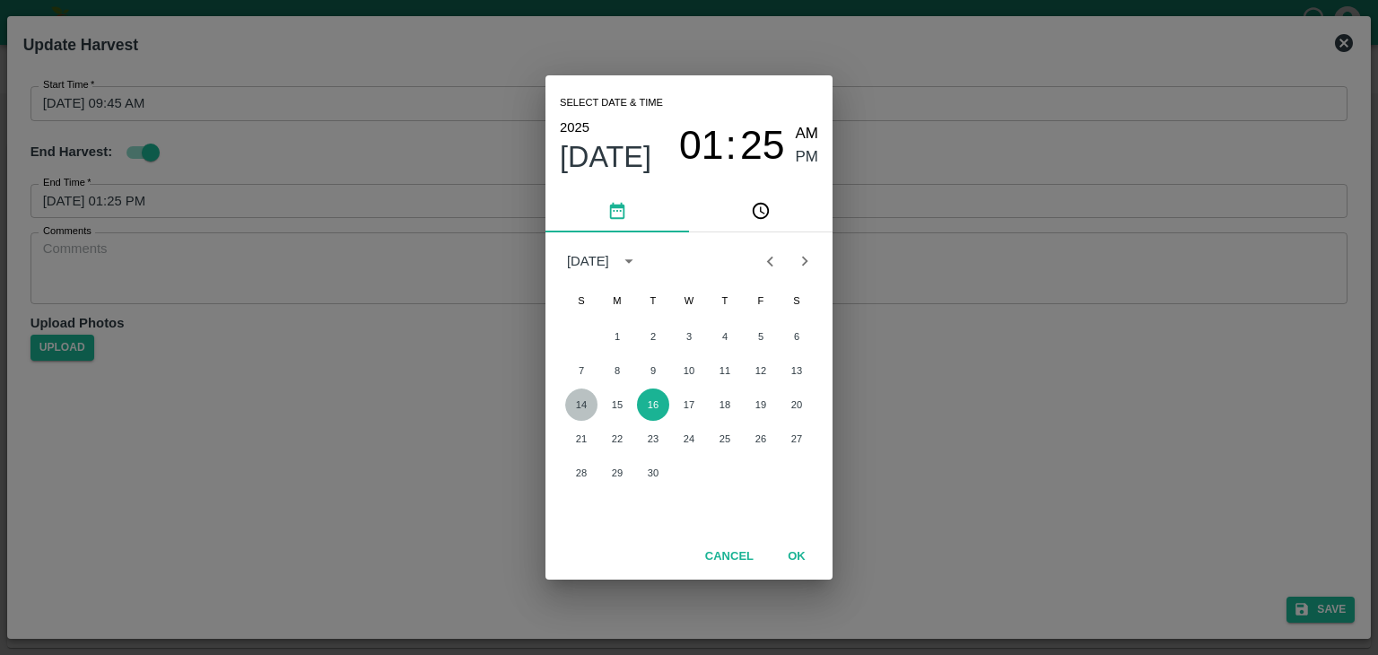
click at [578, 399] on button "14" at bounding box center [581, 405] width 32 height 32
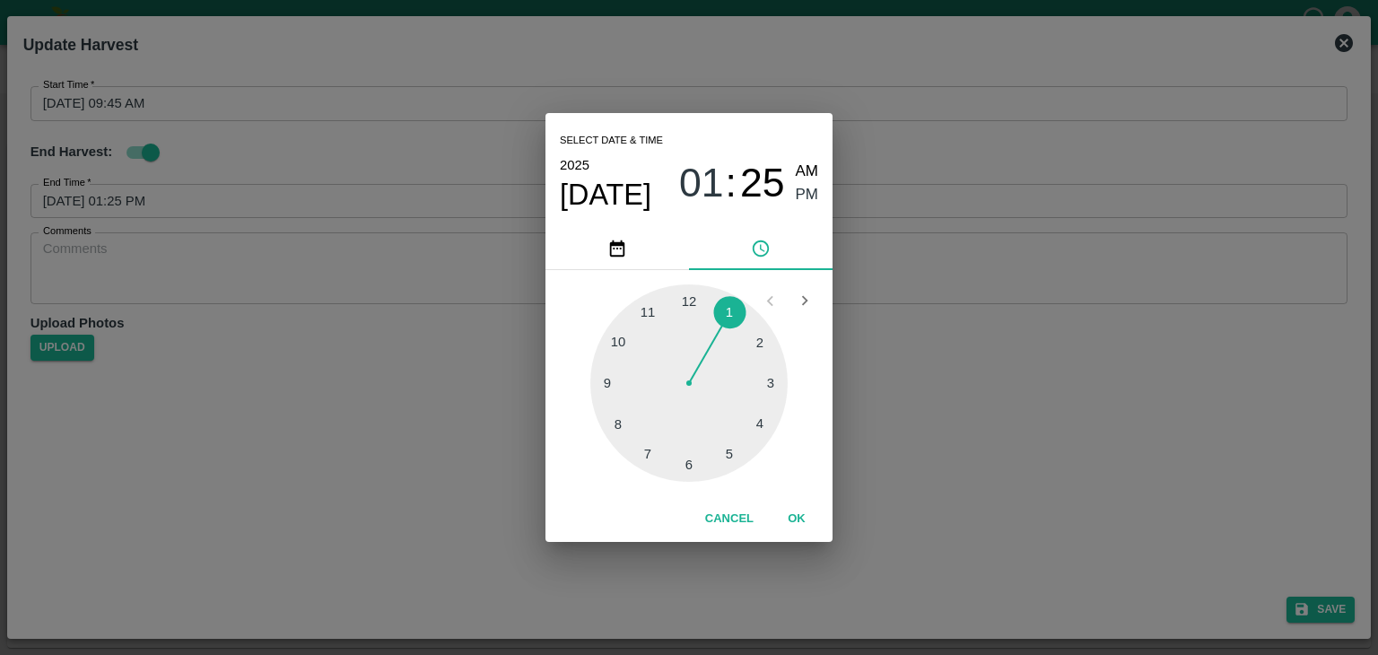
click at [728, 452] on div at bounding box center [688, 382] width 197 height 197
type input "[DATE] 05:25 PM"
click at [728, 452] on div at bounding box center [688, 382] width 197 height 197
click at [803, 521] on button "OK" at bounding box center [796, 518] width 57 height 31
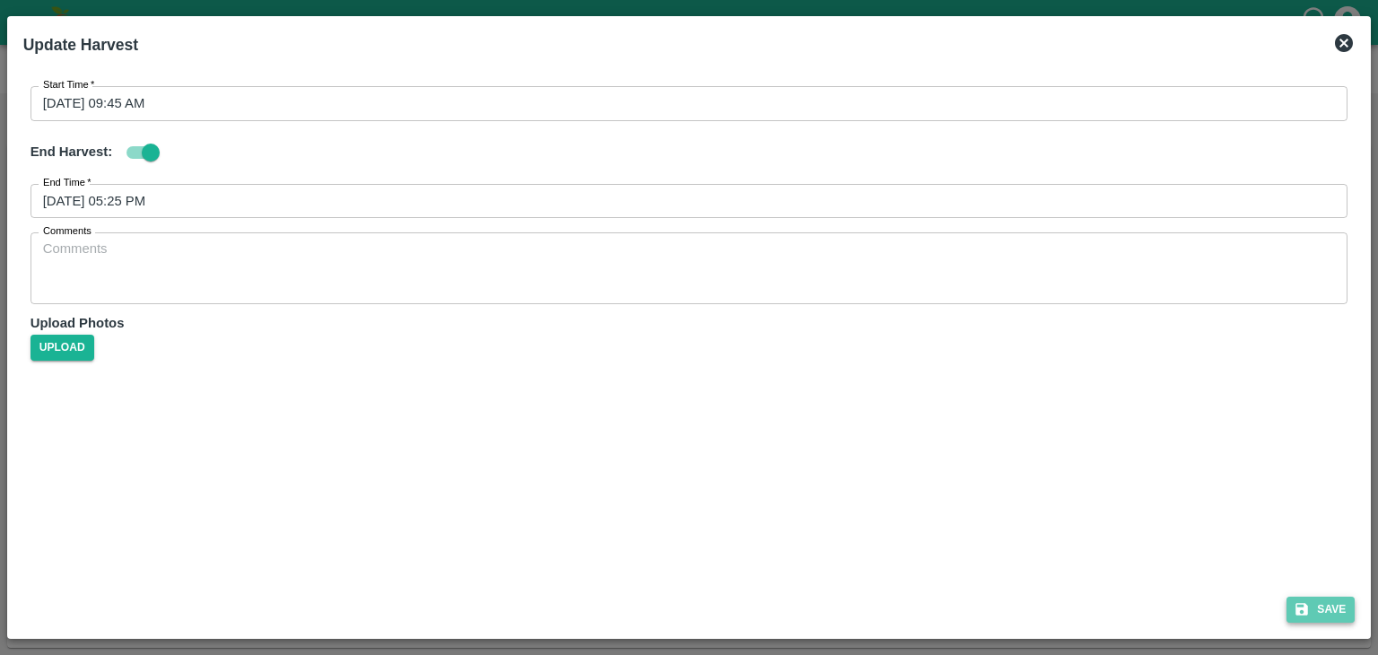
click at [1340, 615] on button "Save" at bounding box center [1321, 610] width 68 height 26
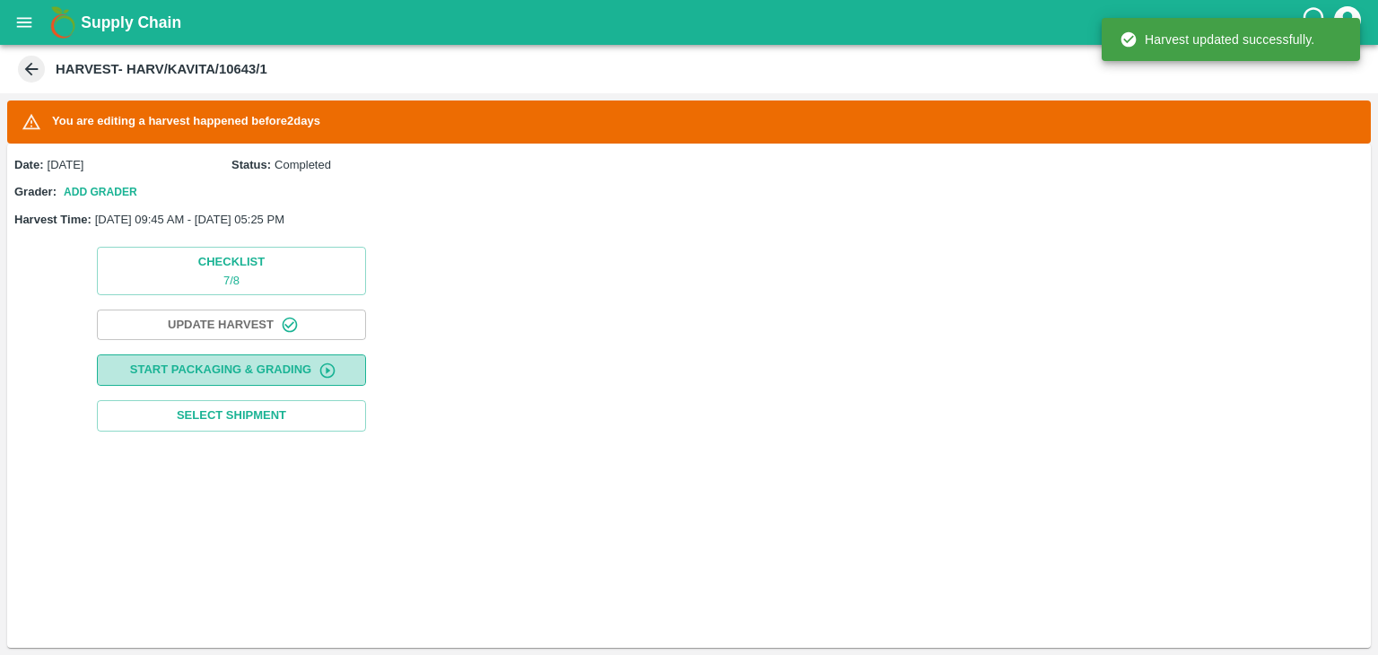
click at [269, 370] on button "Start Packaging & Grading" at bounding box center [231, 369] width 269 height 31
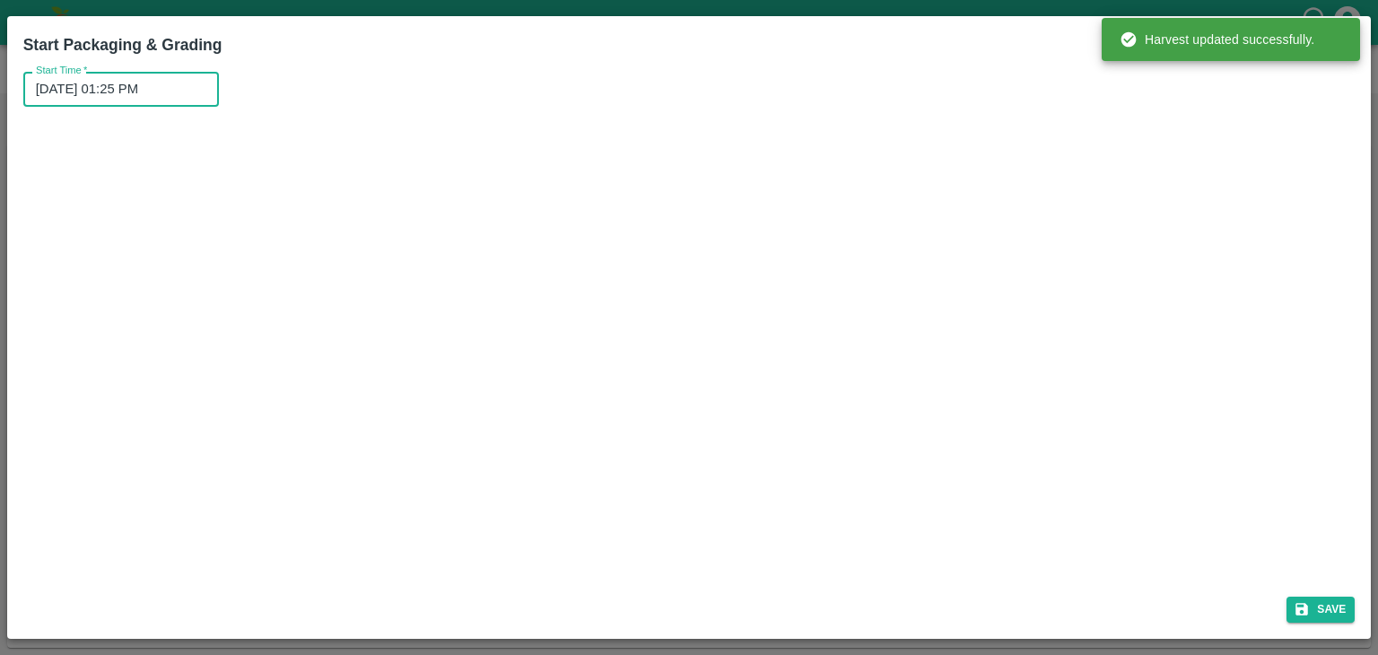
click at [188, 97] on input "[DATE] 01:25 PM" at bounding box center [114, 89] width 183 height 34
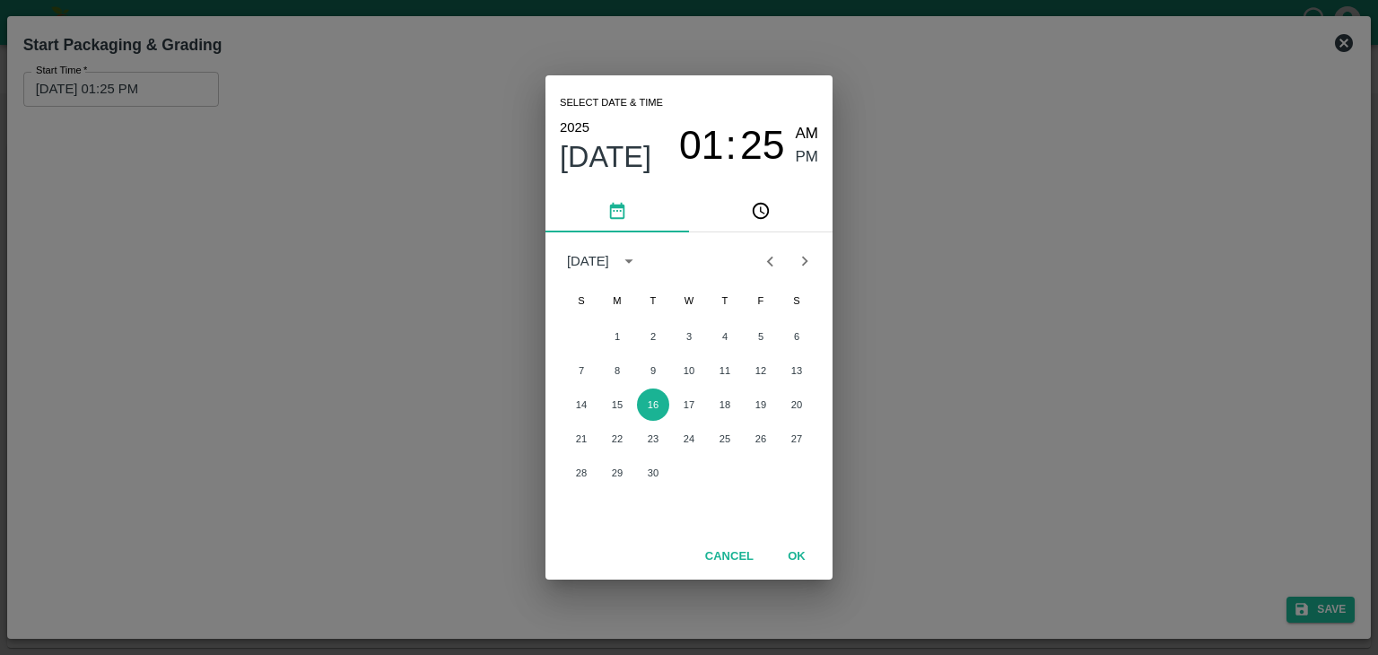
click at [592, 417] on div "14 15 16 17 18 19 20" at bounding box center [689, 405] width 287 height 32
click at [584, 408] on button "14" at bounding box center [581, 405] width 32 height 32
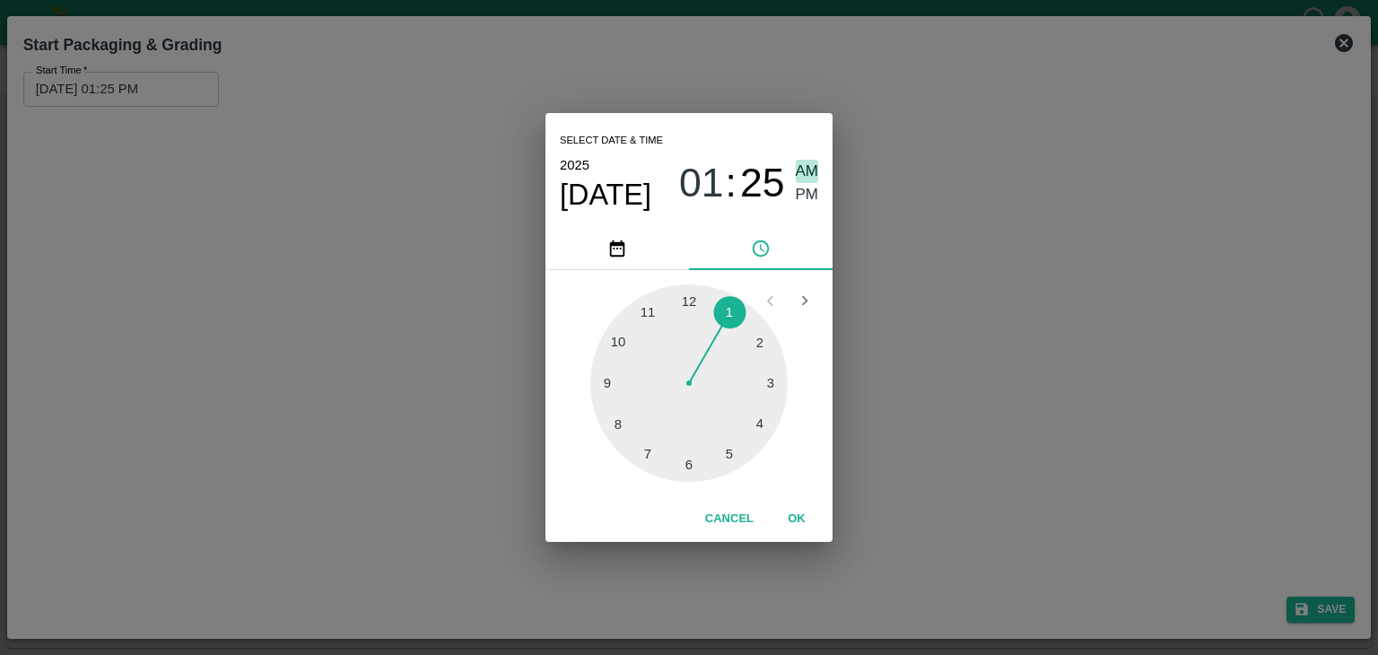
click at [817, 170] on span "AM" at bounding box center [807, 172] width 23 height 24
click at [603, 387] on div at bounding box center [688, 382] width 197 height 197
type input "[DATE] 09:45 AM"
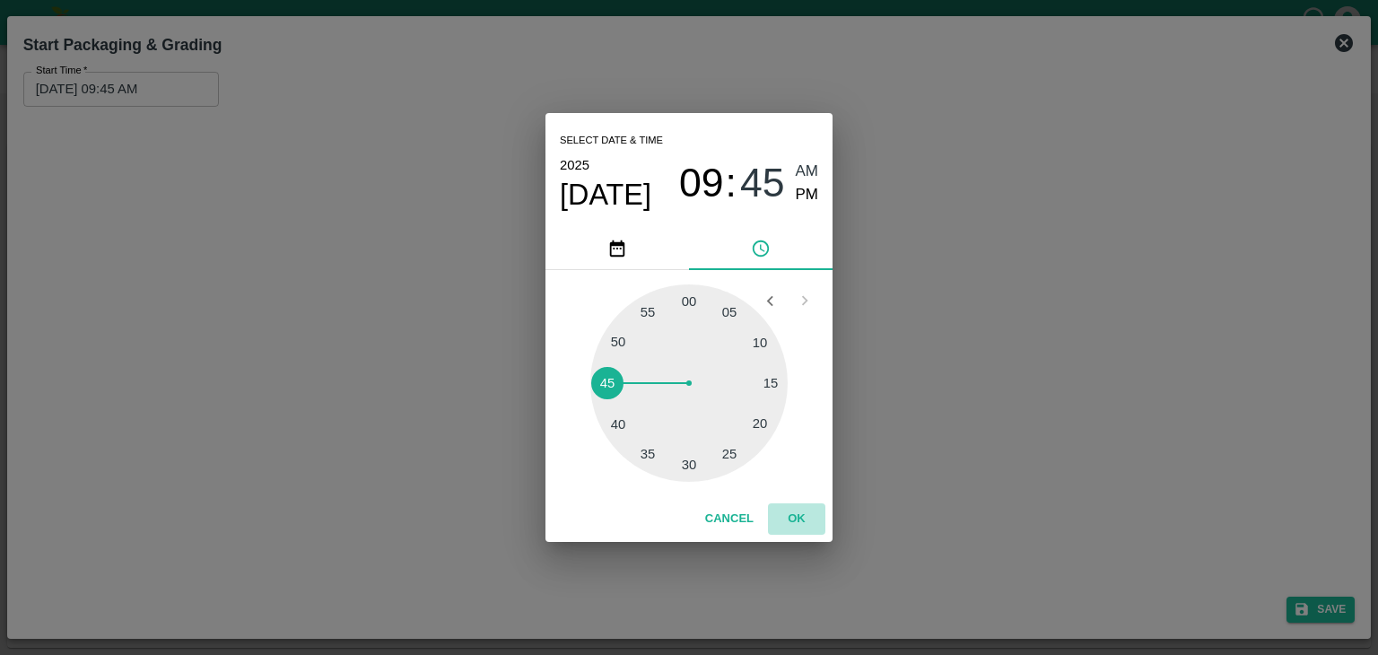
click at [804, 518] on button "OK" at bounding box center [796, 518] width 57 height 31
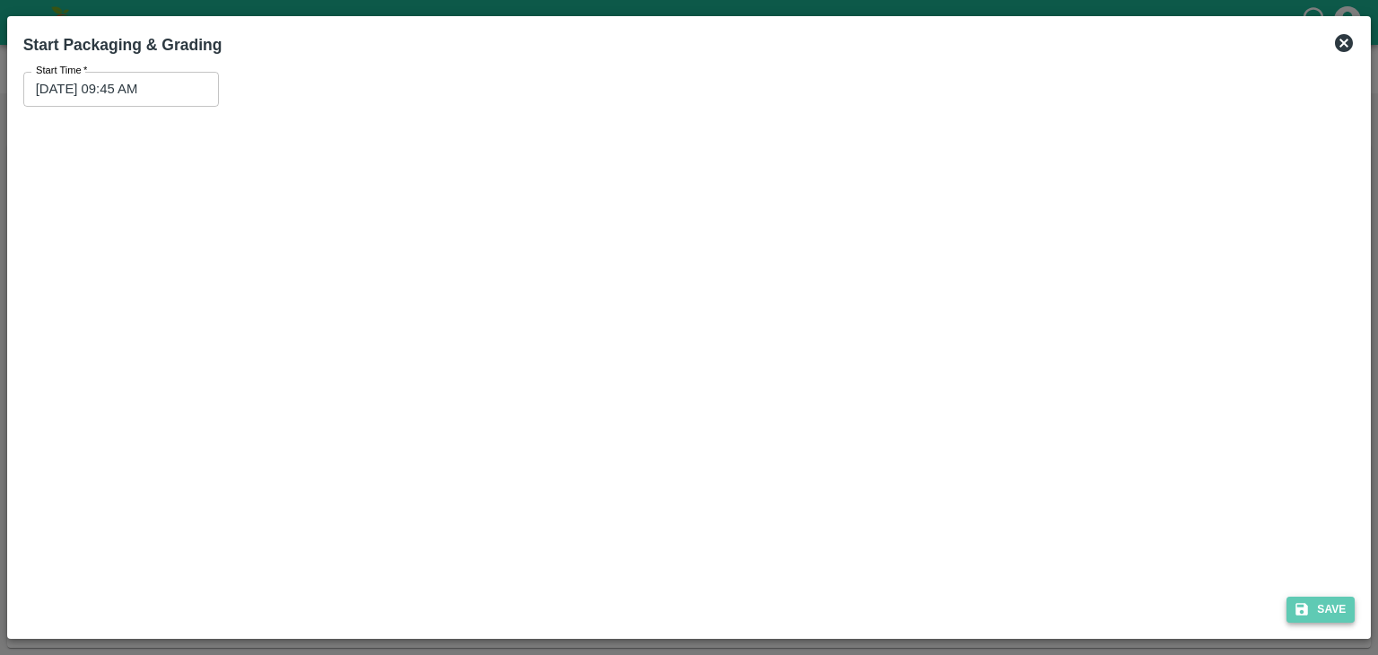
click at [1332, 607] on button "Save" at bounding box center [1321, 610] width 68 height 26
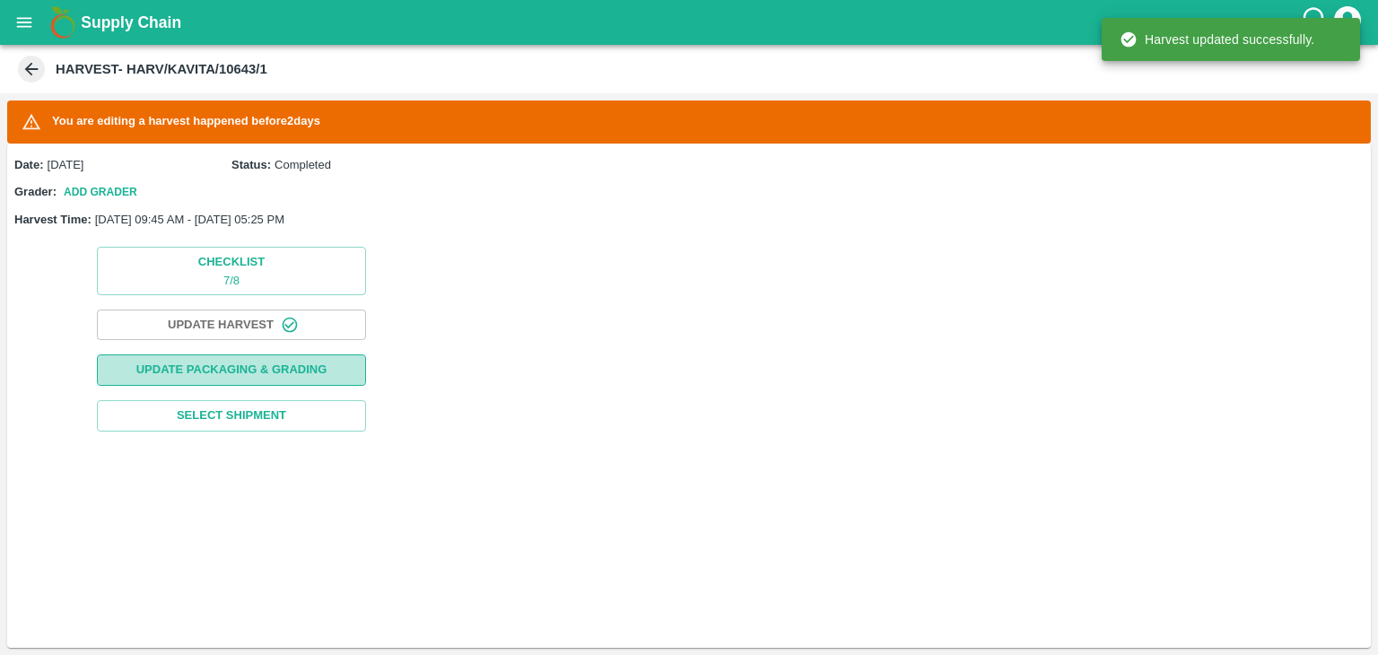
click at [303, 378] on button "Update Packaging & Grading" at bounding box center [231, 369] width 269 height 31
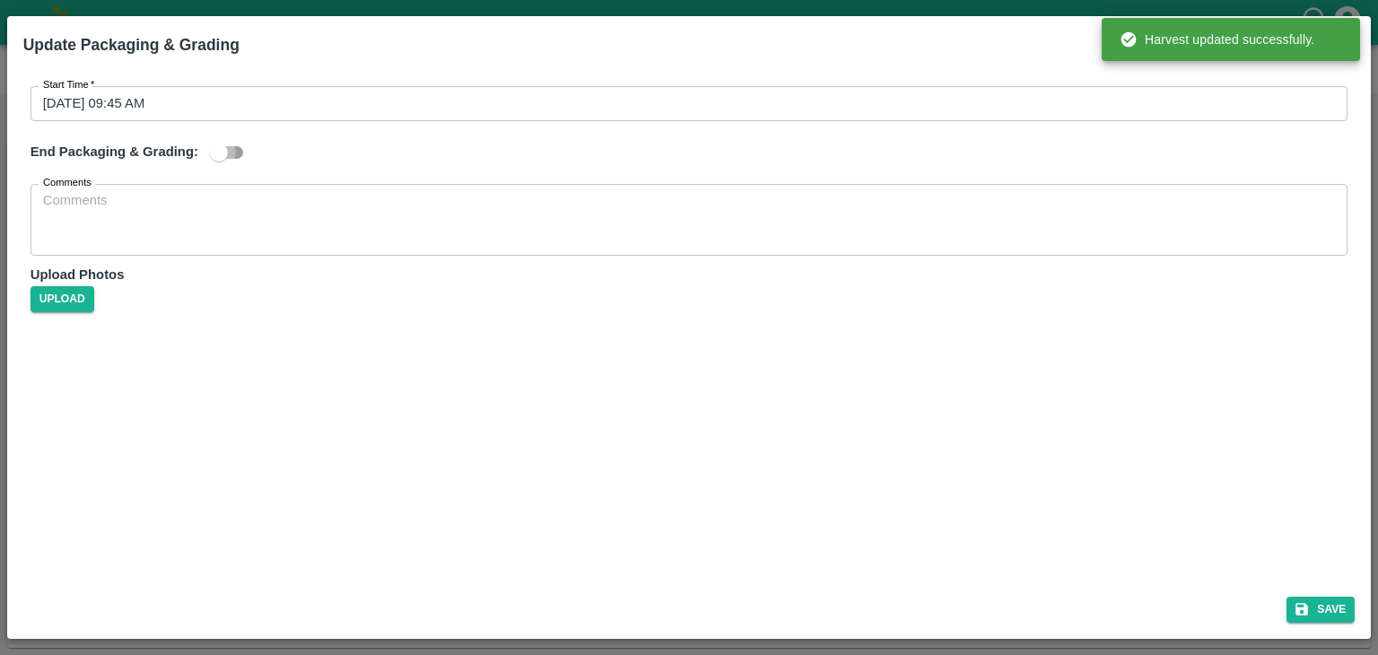
click at [213, 158] on input "checkbox" at bounding box center [219, 152] width 102 height 34
checkbox input "true"
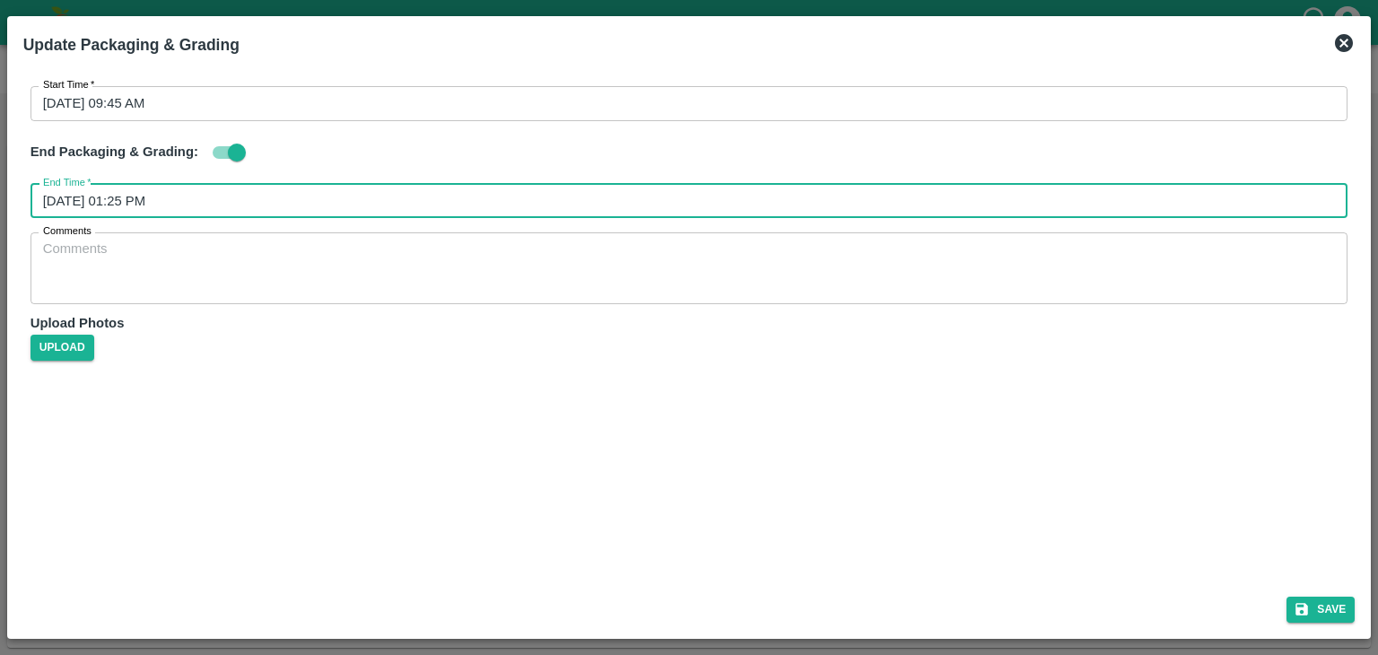
click at [477, 198] on input "[DATE] 01:25 PM" at bounding box center [684, 201] width 1306 height 34
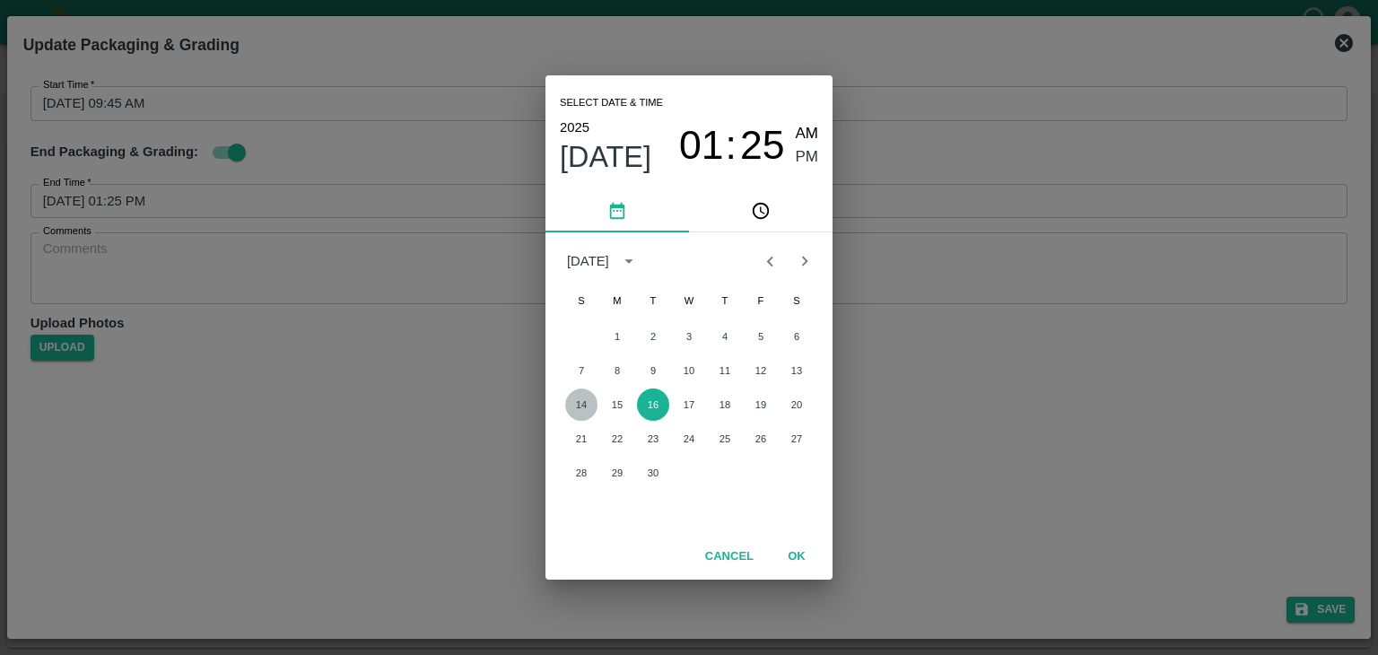
click at [568, 402] on button "14" at bounding box center [581, 405] width 32 height 32
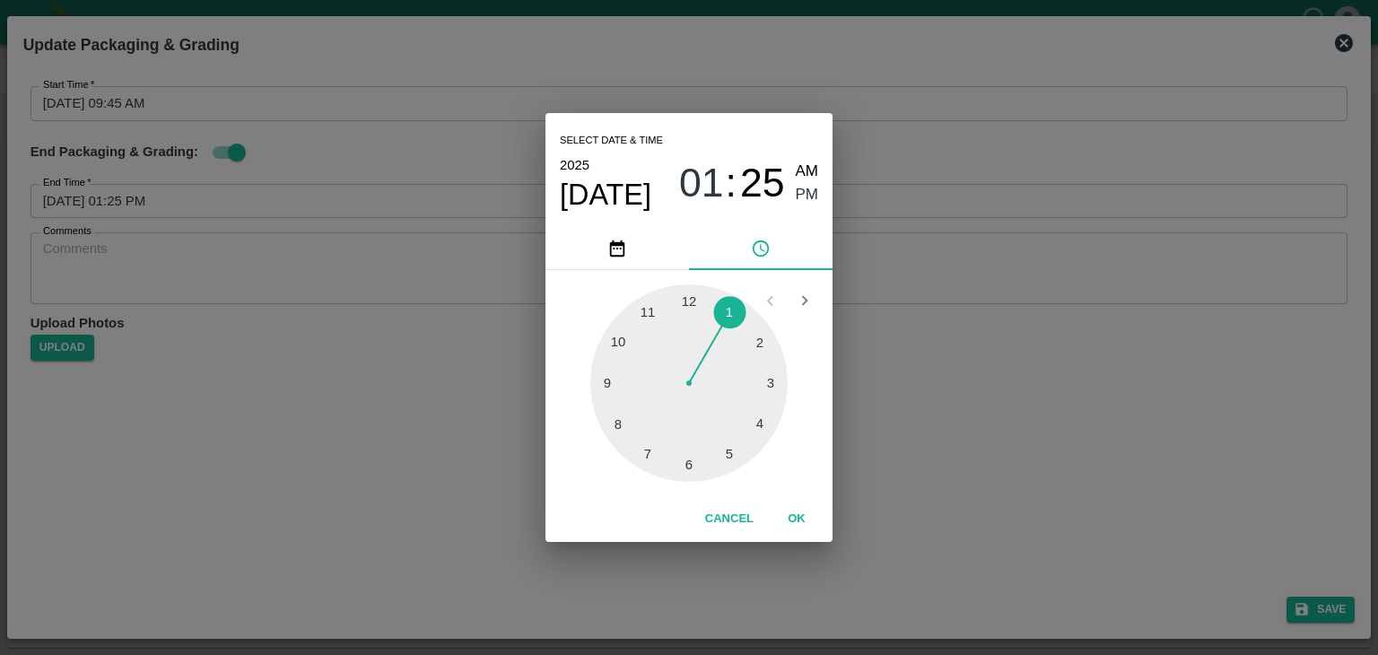
click at [738, 457] on div at bounding box center [688, 382] width 197 height 197
type input "[DATE] 05:24 PM"
drag, startPoint x: 797, startPoint y: 500, endPoint x: 803, endPoint y: 511, distance: 12.5
click at [803, 511] on div "Cancel OK" at bounding box center [689, 519] width 287 height 46
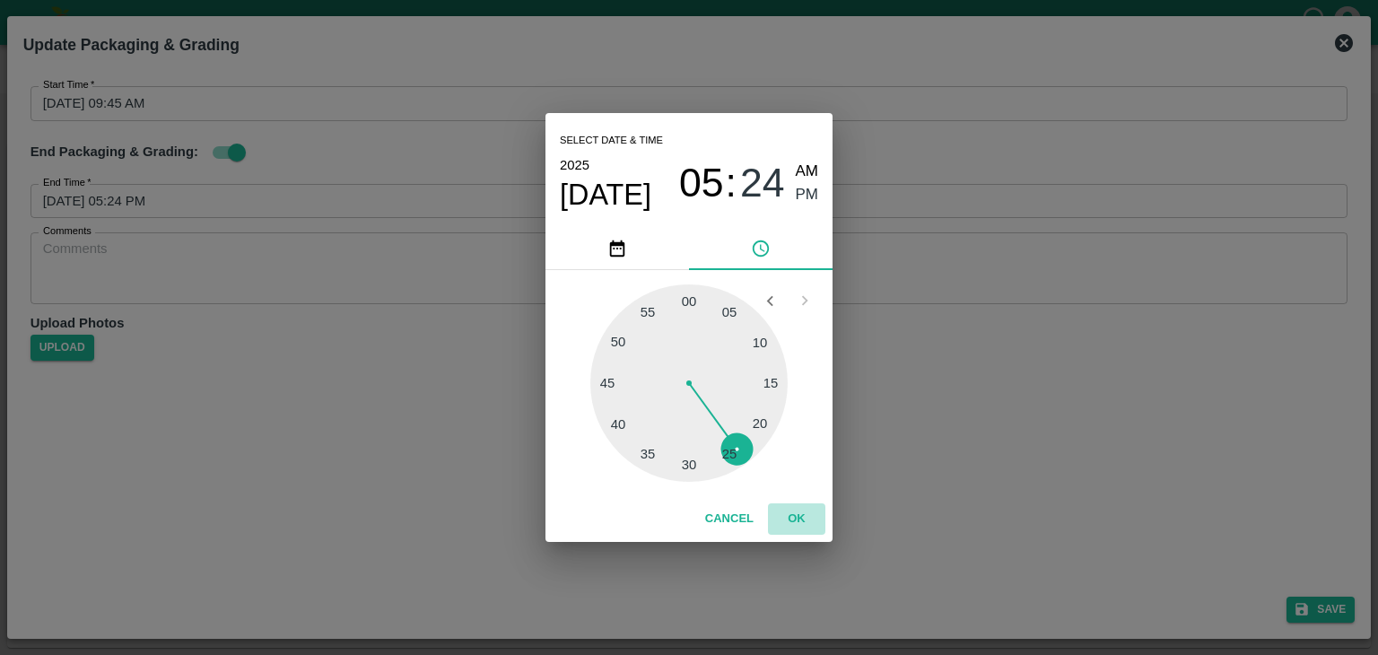
click at [803, 511] on button "OK" at bounding box center [796, 518] width 57 height 31
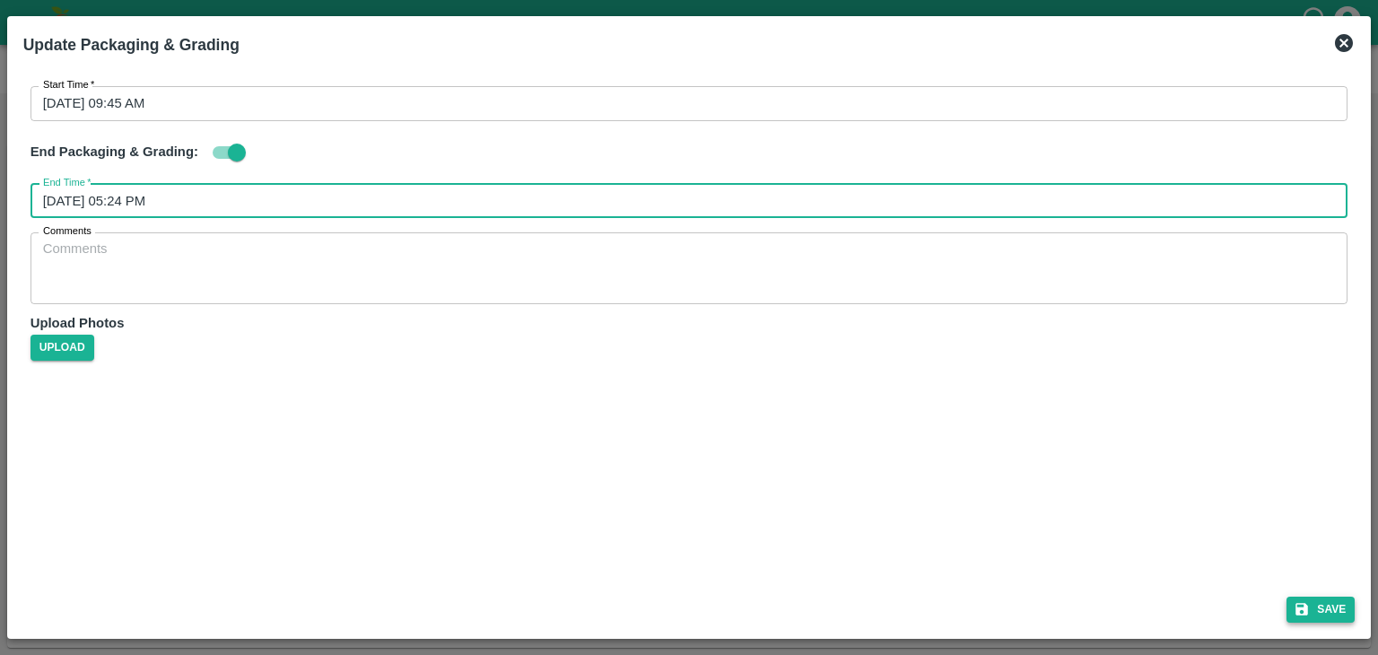
click at [1344, 614] on button "Save" at bounding box center [1321, 610] width 68 height 26
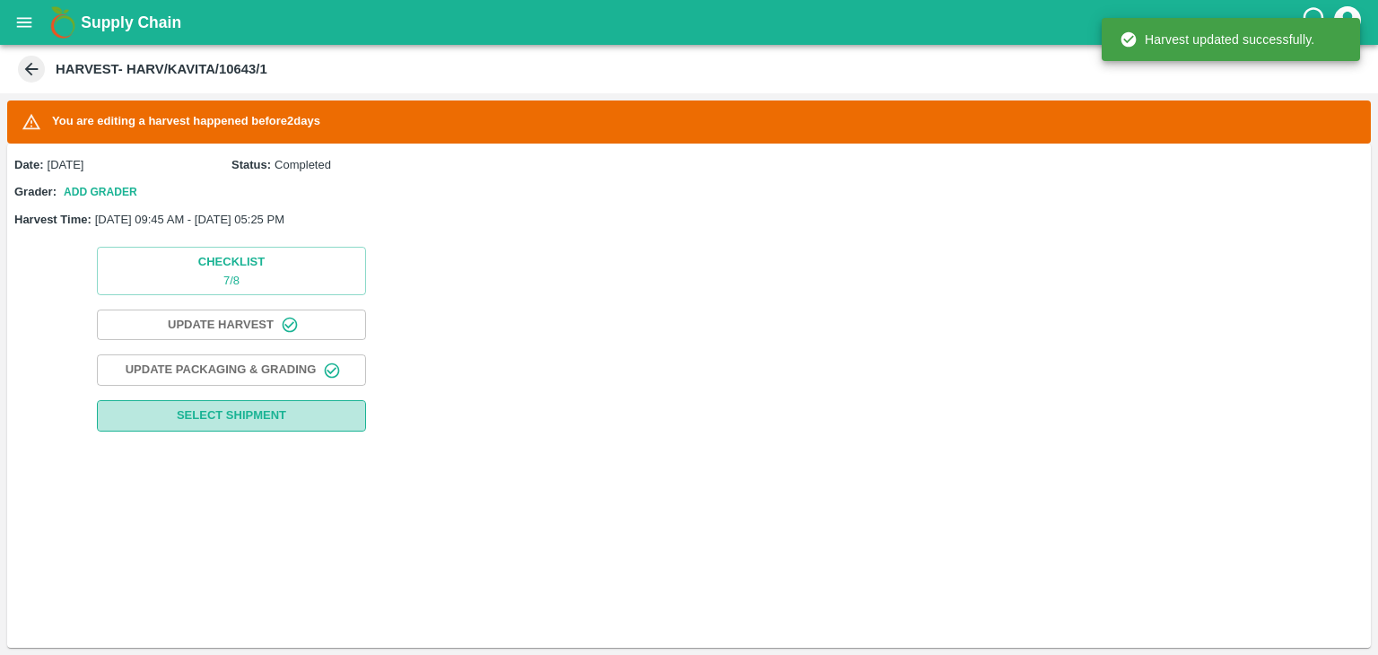
click at [223, 419] on span "Select Shipment" at bounding box center [231, 416] width 109 height 21
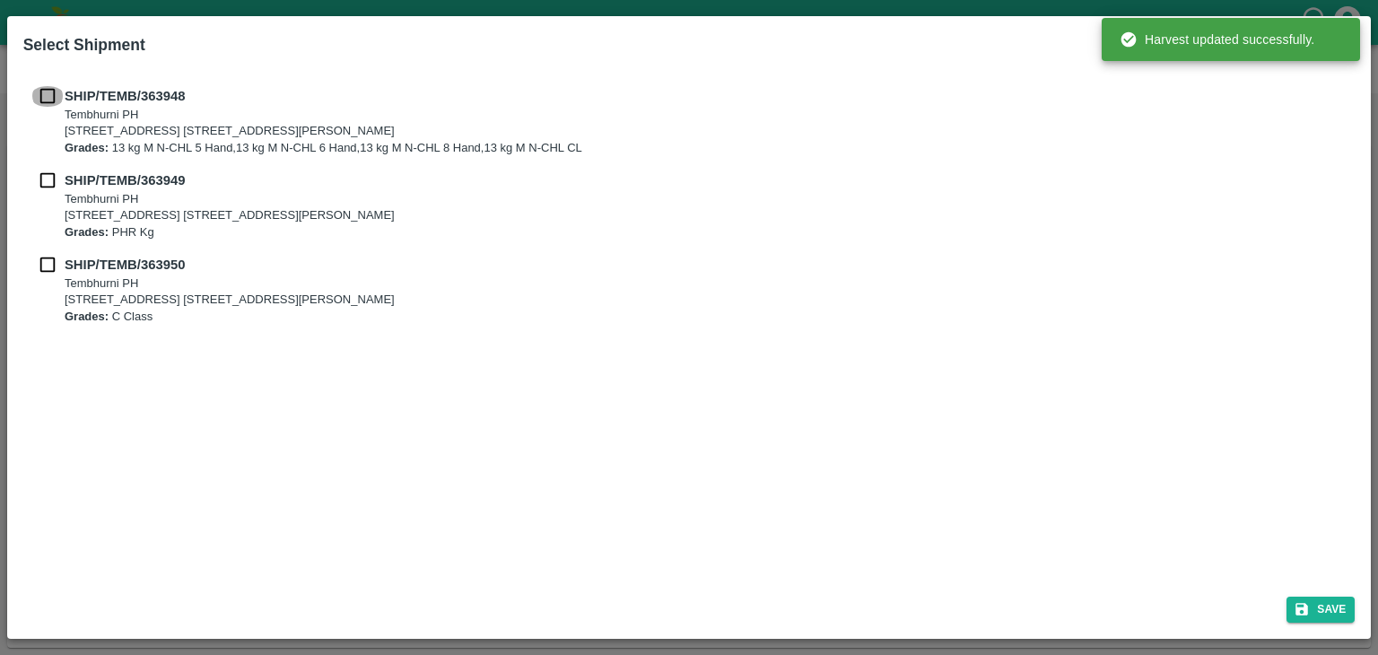
drag, startPoint x: 50, startPoint y: 93, endPoint x: 39, endPoint y: 184, distance: 91.3
click at [39, 184] on div "SHIP/TEMB/[STREET_ADDRESS] E-5, YASHSHREE INDUSTRIES, M.I.D.C., A/P TEMBHURANI …" at bounding box center [689, 205] width 1332 height 267
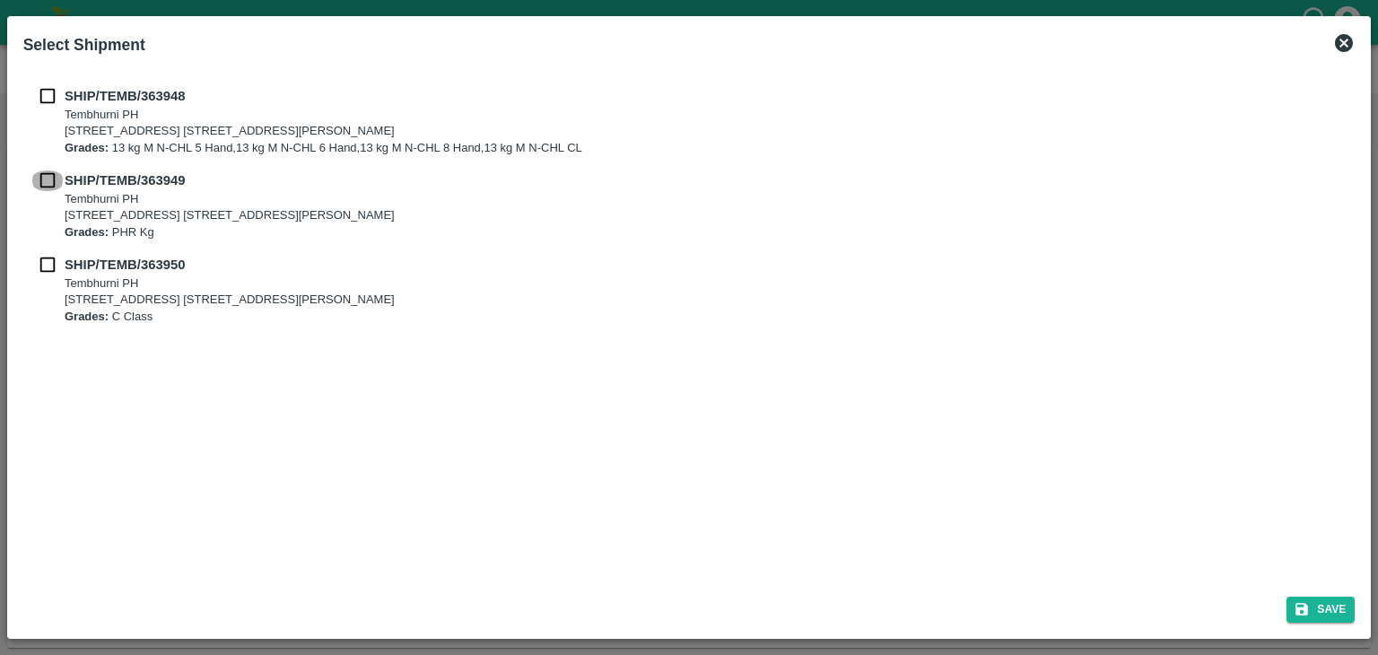
click at [39, 184] on input "checkbox" at bounding box center [48, 180] width 34 height 20
checkbox input "true"
drag, startPoint x: 57, startPoint y: 93, endPoint x: 37, endPoint y: 272, distance: 179.7
click at [37, 272] on div "SHIP/TEMB/[STREET_ADDRESS] E-5, YASHSHREE INDUSTRIES, M.I.D.C., A/P TEMBHURANI …" at bounding box center [689, 205] width 1332 height 267
click at [37, 272] on input "checkbox" at bounding box center [48, 265] width 34 height 20
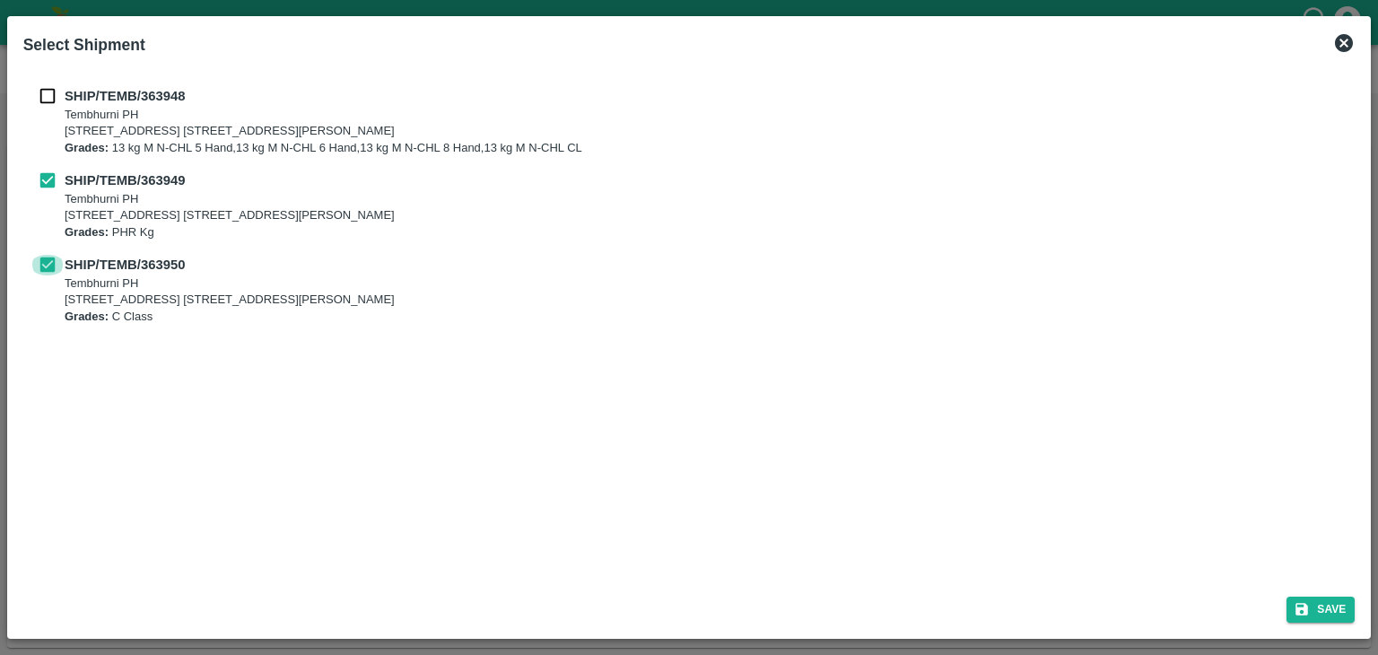
click at [37, 272] on input "checkbox" at bounding box center [48, 265] width 34 height 20
checkbox input "false"
drag, startPoint x: 49, startPoint y: 111, endPoint x: 44, endPoint y: 103, distance: 9.7
click at [44, 103] on div "SHIP/TEMB/[STREET_ADDRESS] E-5, YASHSHREE INDUSTRIES, M.I.D.C., A/P TEMBHURANI …" at bounding box center [690, 121] width 1318 height 70
click at [44, 103] on input "checkbox" at bounding box center [48, 96] width 34 height 20
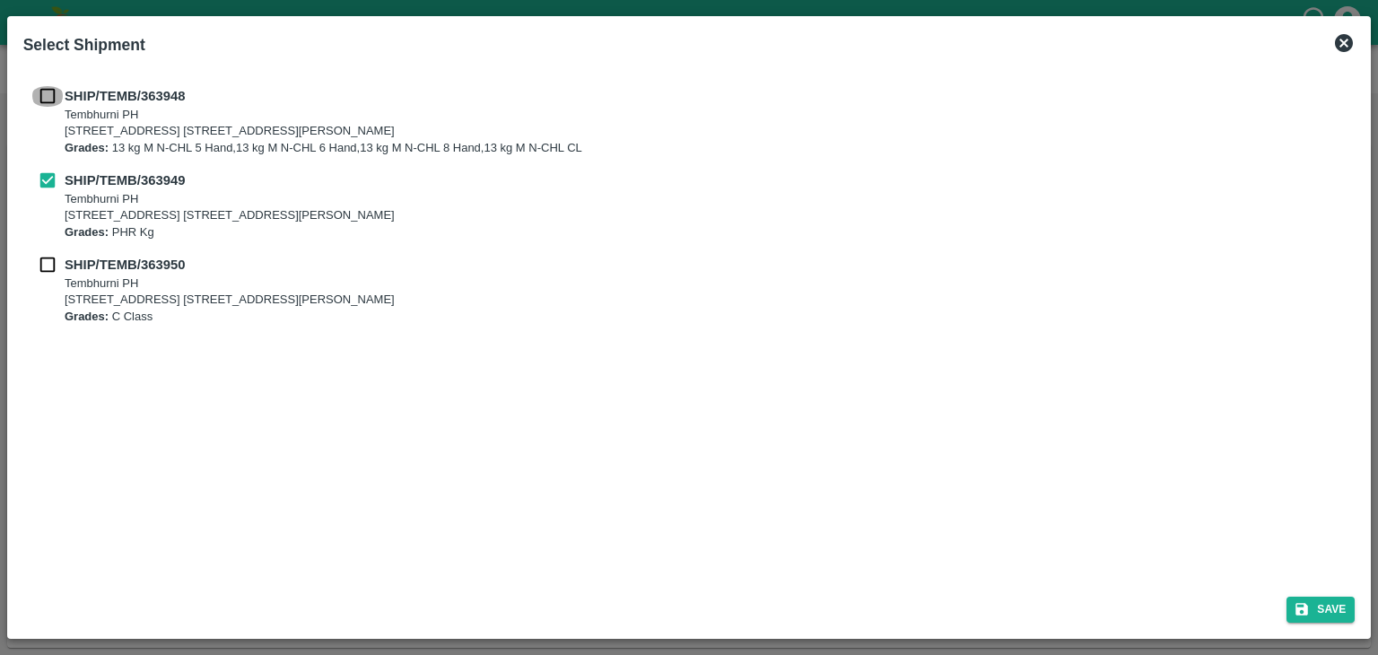
checkbox input "true"
click at [38, 259] on input "checkbox" at bounding box center [48, 265] width 34 height 20
checkbox input "true"
click at [1335, 608] on button "Save" at bounding box center [1321, 610] width 68 height 26
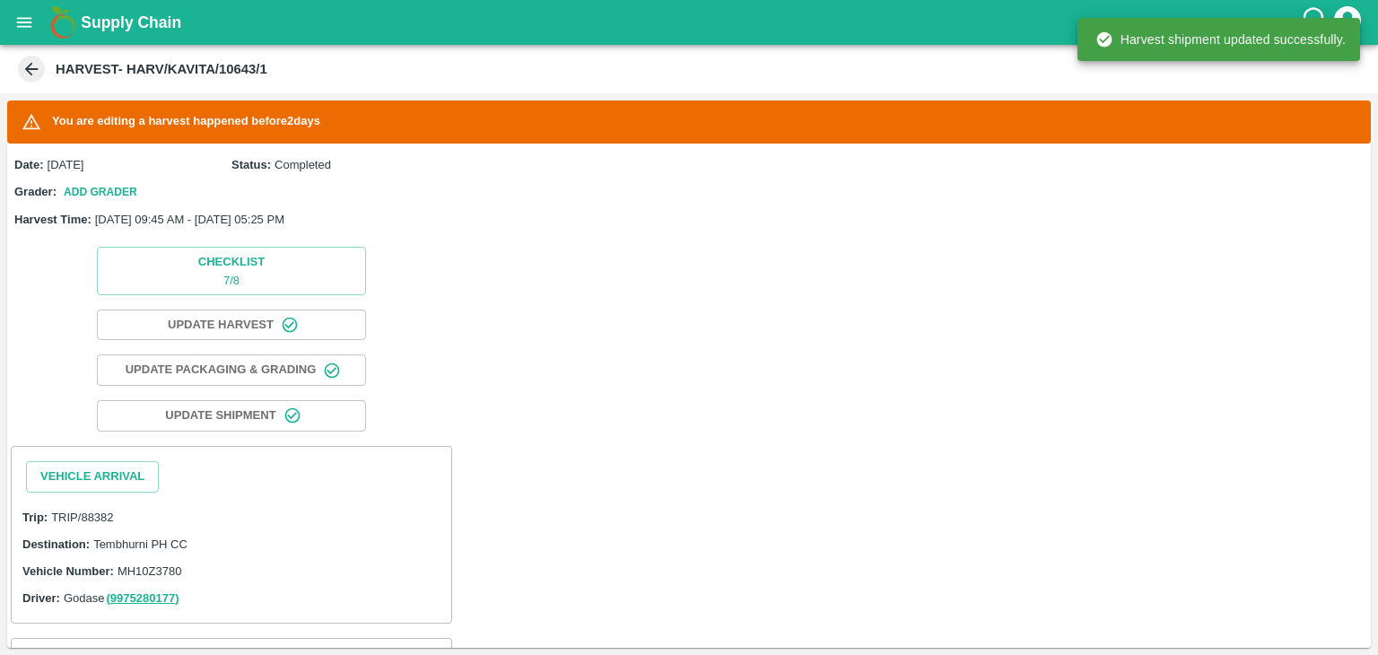
scroll to position [170, 0]
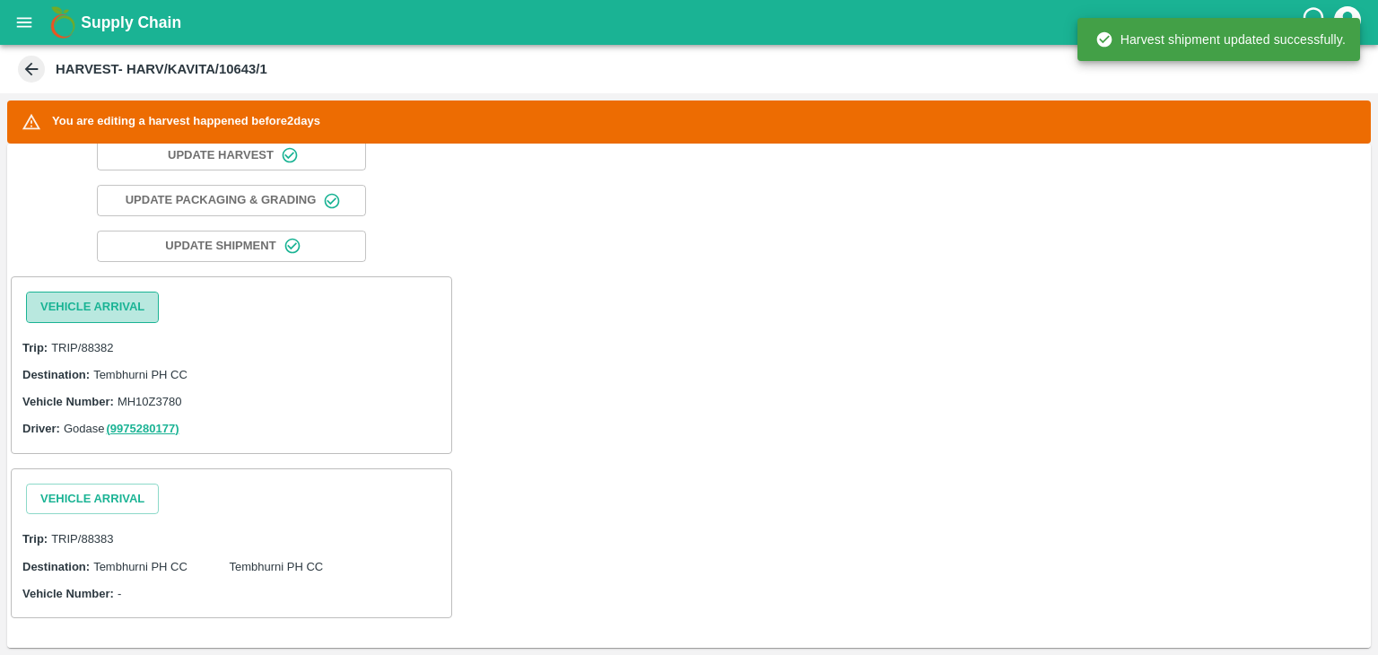
click at [81, 300] on button "Vehicle Arrival" at bounding box center [92, 307] width 133 height 31
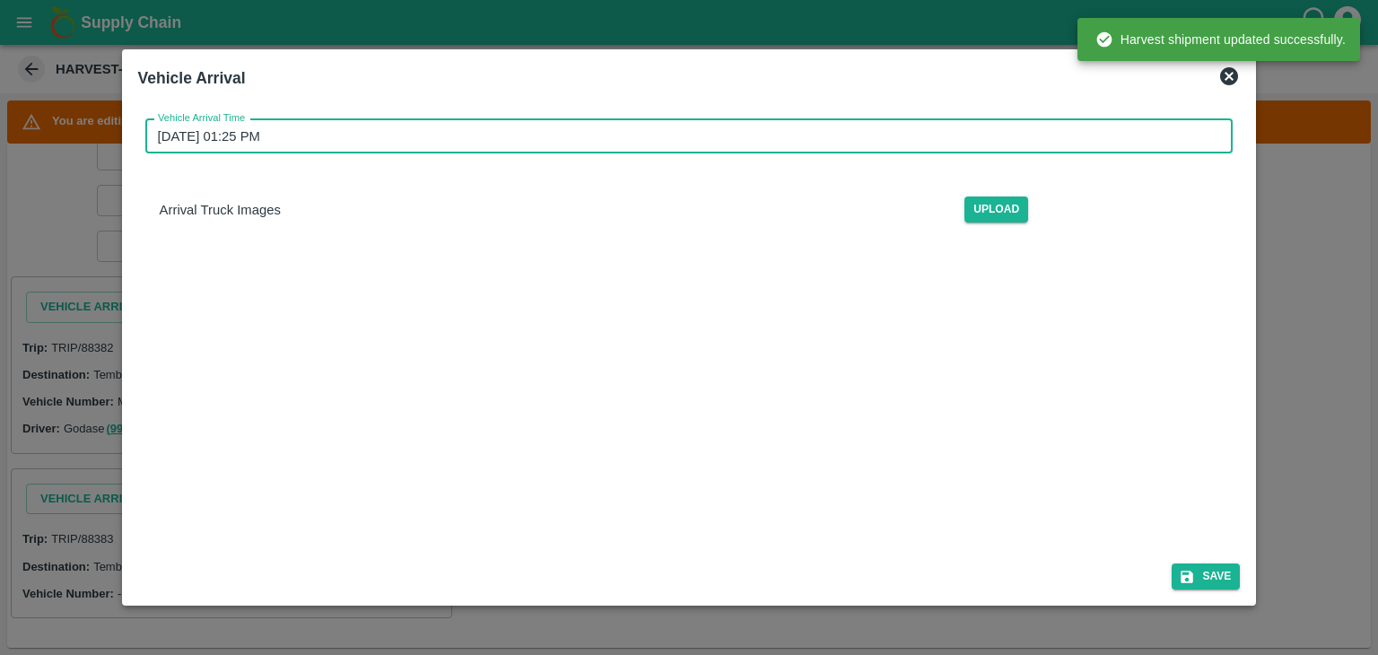
click at [623, 143] on input "[DATE] 01:25 PM" at bounding box center [683, 136] width 1076 height 34
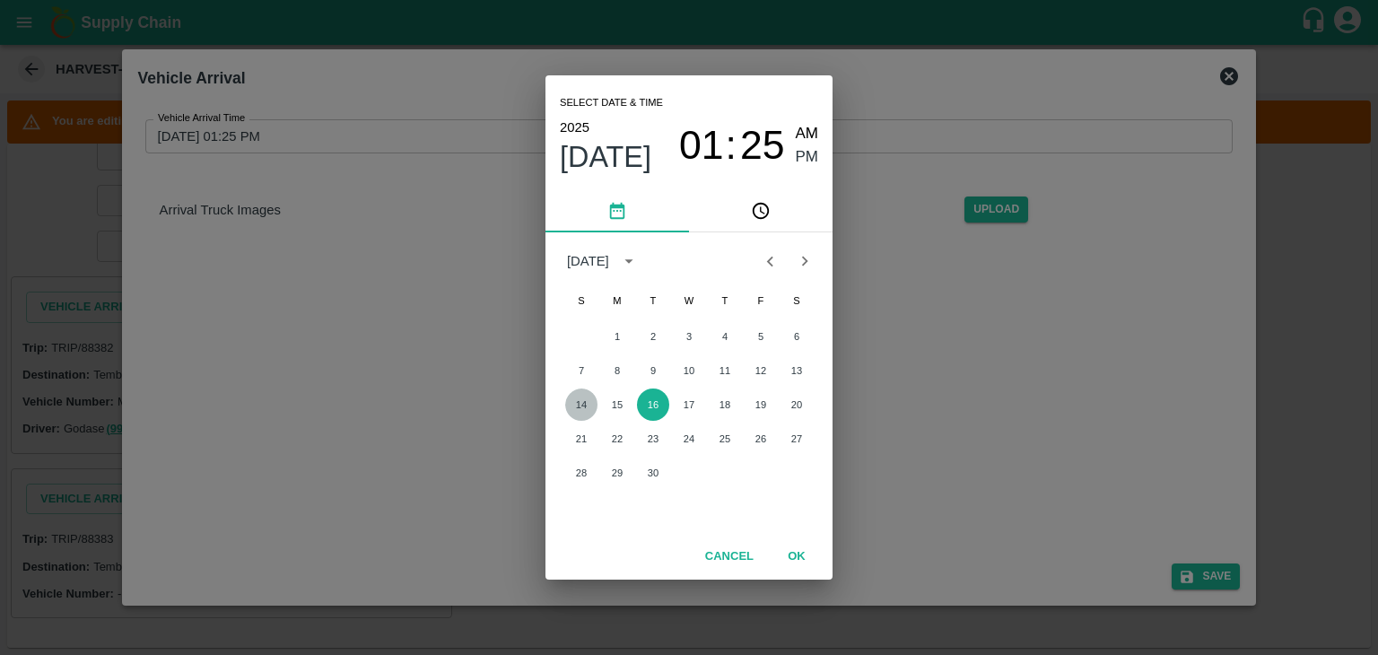
click at [571, 399] on button "14" at bounding box center [581, 405] width 32 height 32
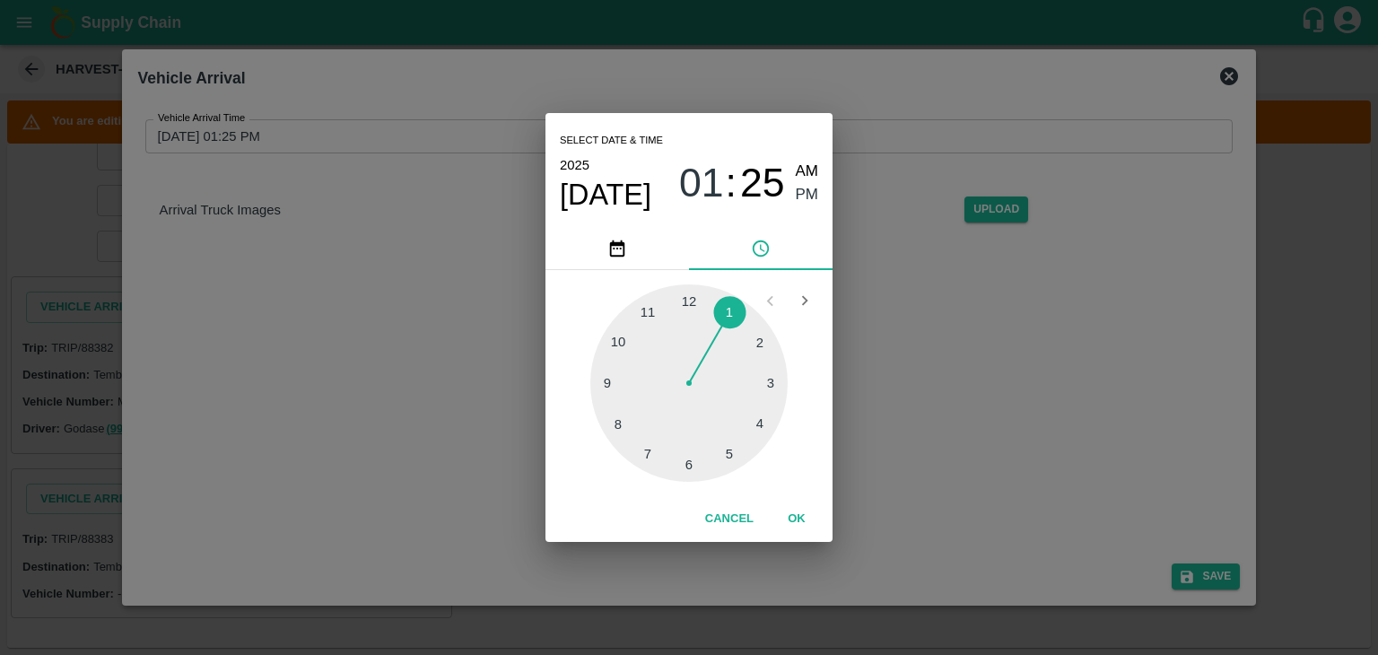
click at [811, 162] on span "AM" at bounding box center [807, 172] width 23 height 24
click at [607, 383] on div at bounding box center [688, 382] width 197 height 197
type input "[DATE] 09:45 AM"
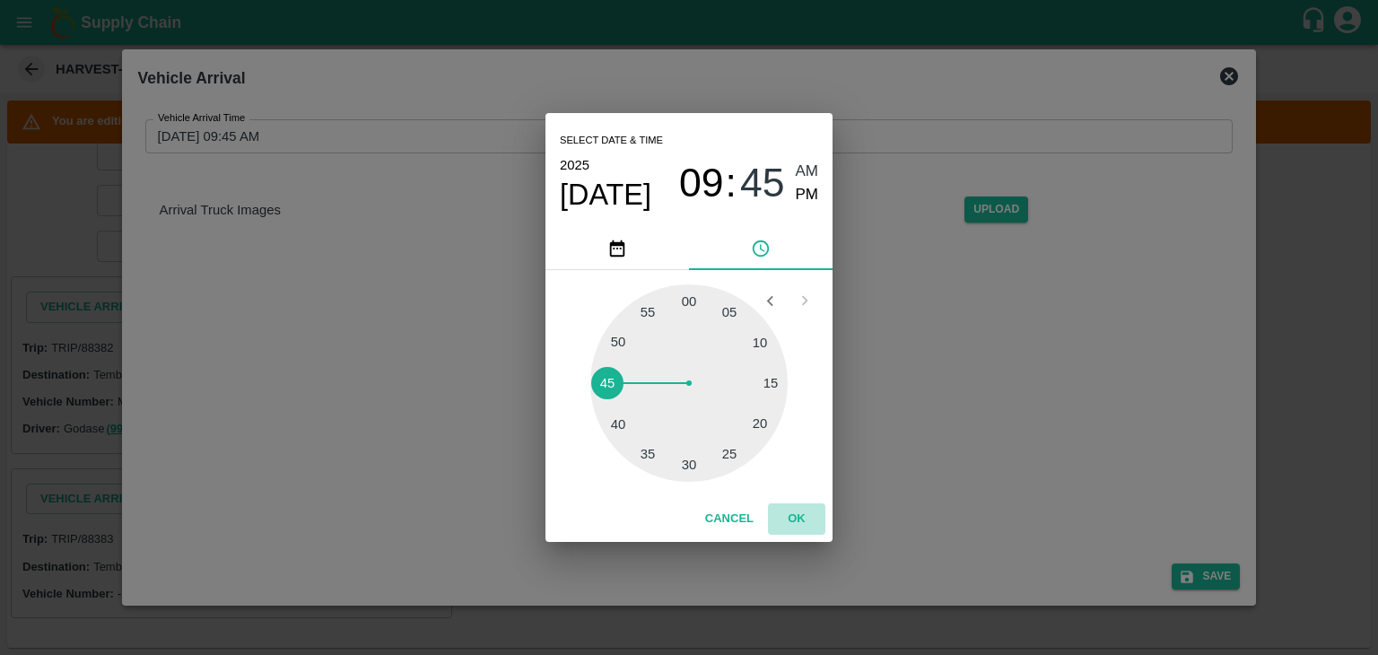
click at [791, 511] on button "OK" at bounding box center [796, 518] width 57 height 31
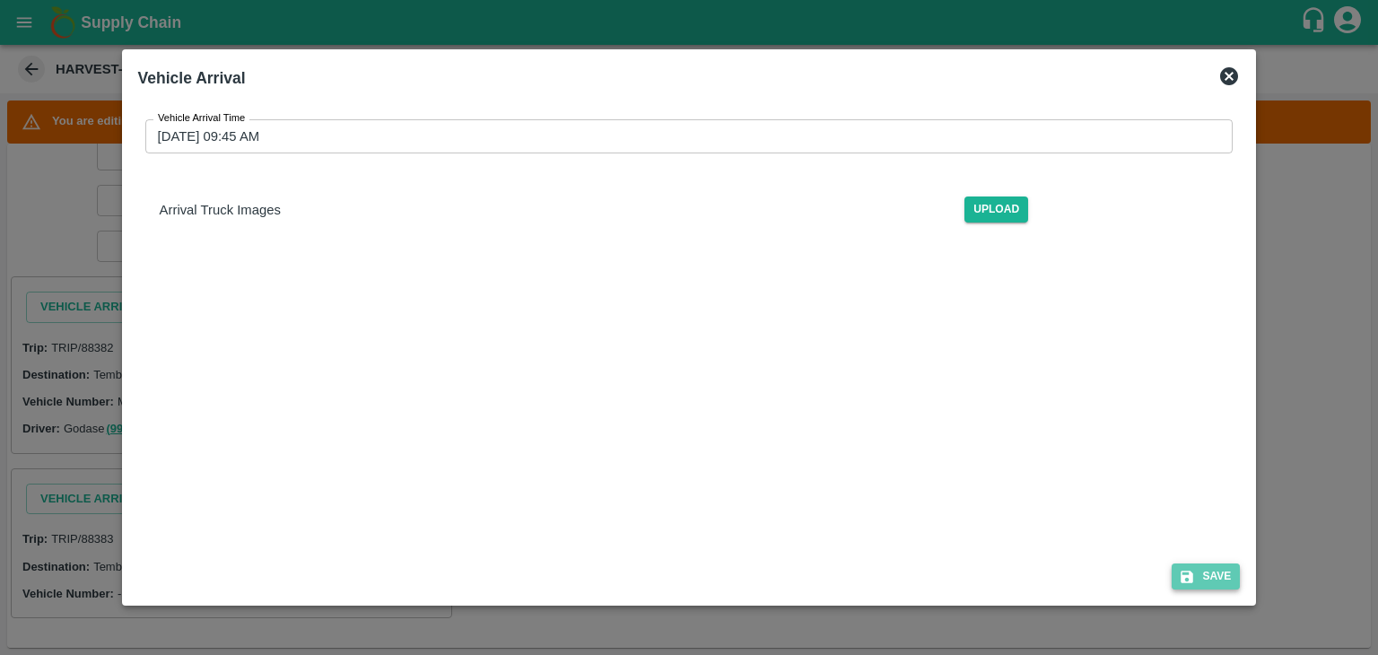
click at [1202, 564] on button "Save" at bounding box center [1206, 577] width 68 height 26
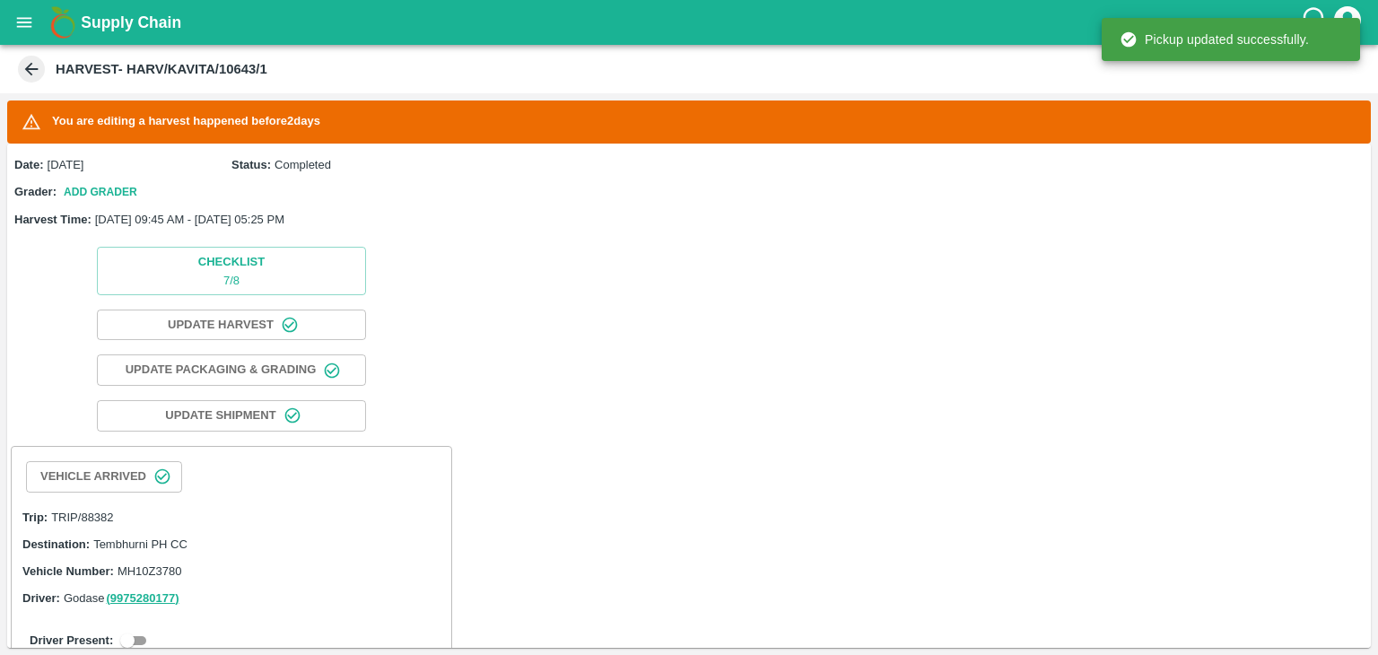
scroll to position [260, 0]
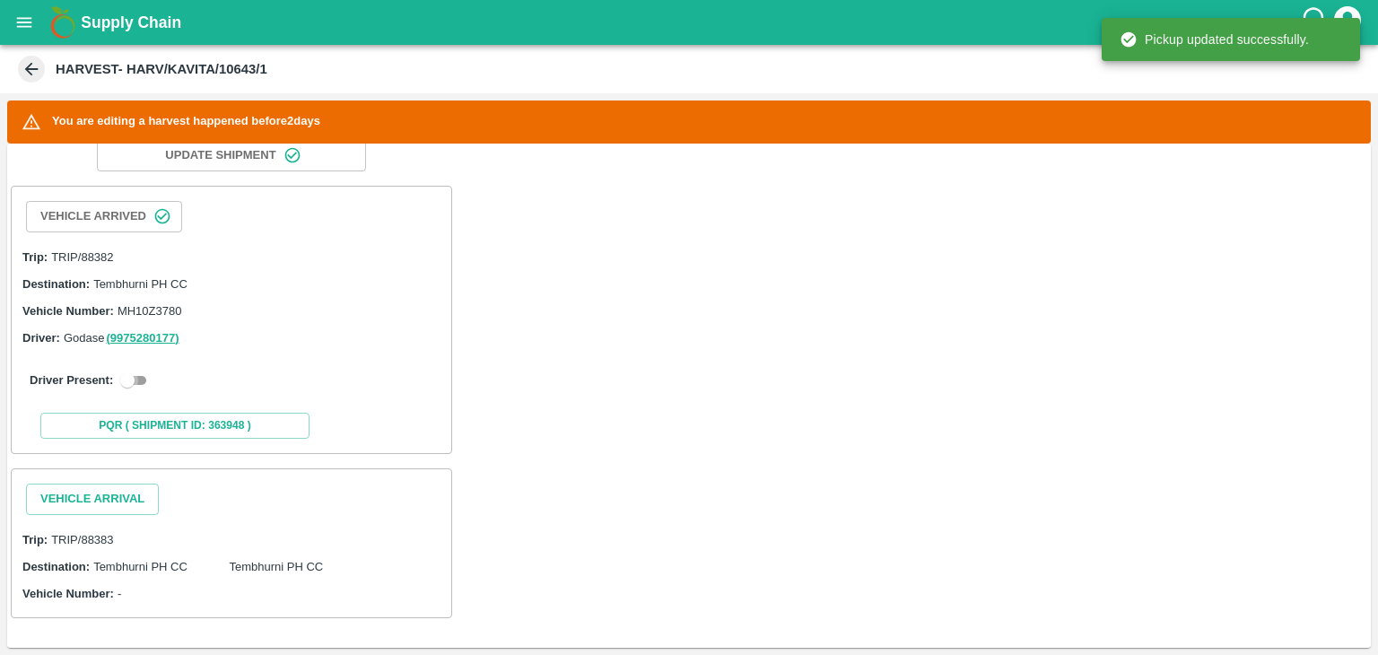
click at [140, 378] on input "checkbox" at bounding box center [127, 381] width 65 height 22
checkbox input "true"
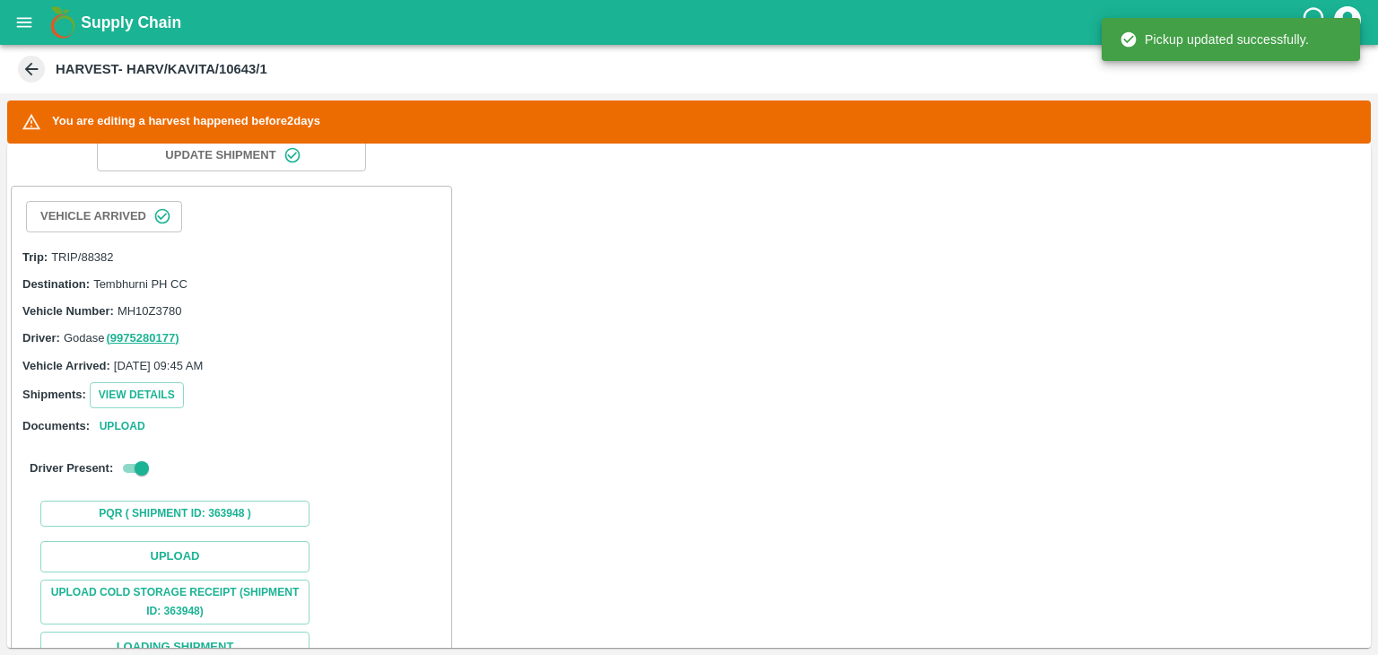
scroll to position [512, 0]
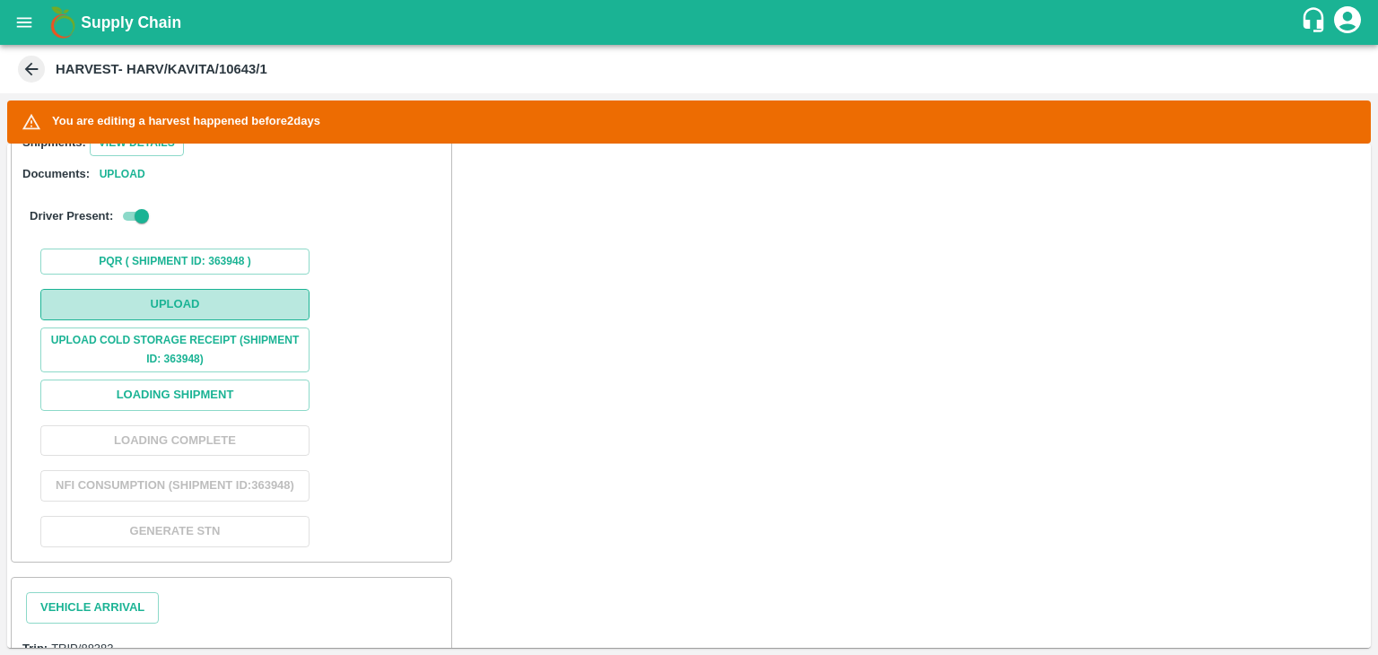
click at [195, 297] on button "Upload" at bounding box center [174, 304] width 269 height 31
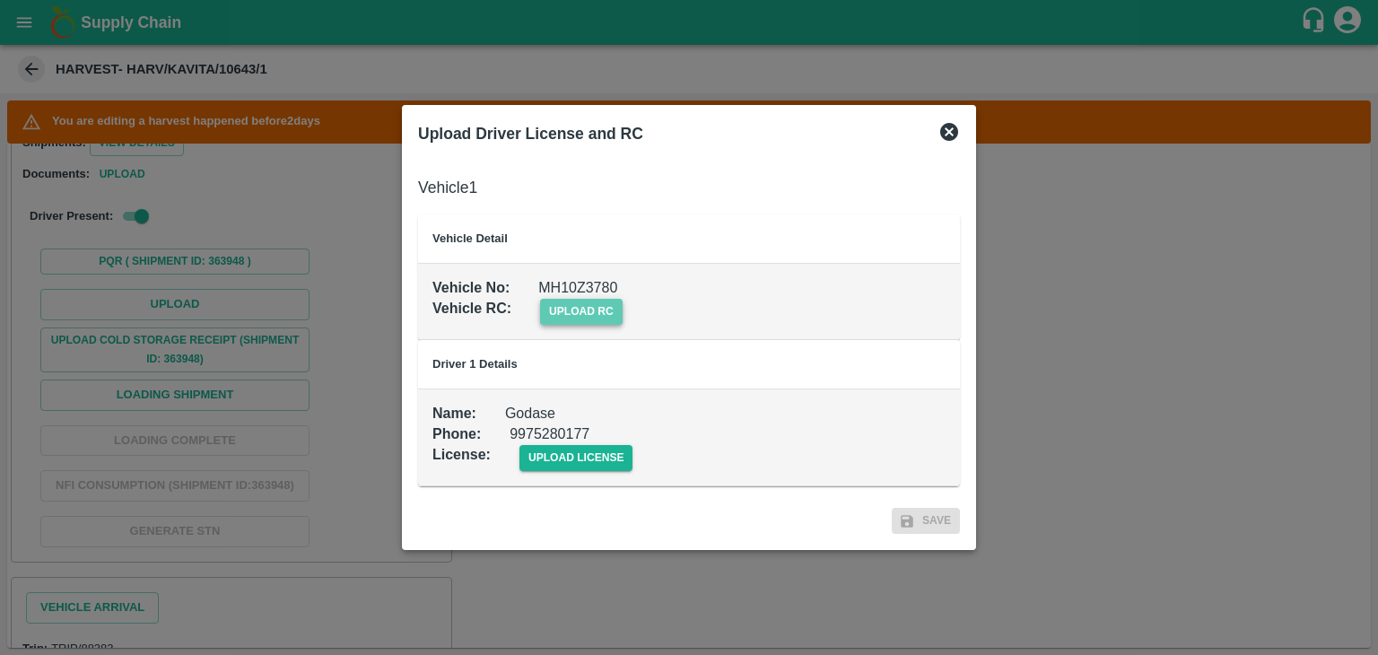
click at [590, 310] on span "upload rc" at bounding box center [581, 312] width 83 height 26
click at [0, 0] on input "upload rc" at bounding box center [0, 0] width 0 height 0
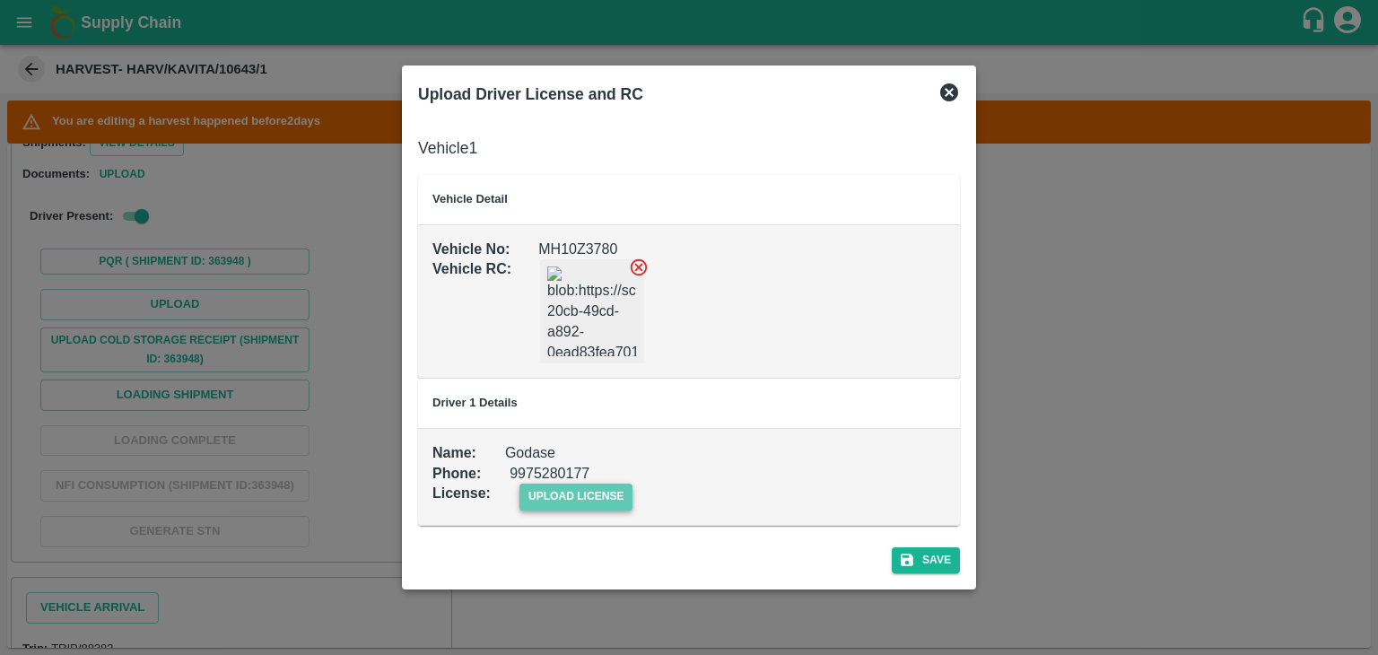
click at [621, 496] on span "upload license" at bounding box center [577, 497] width 114 height 26
click at [0, 0] on input "upload license" at bounding box center [0, 0] width 0 height 0
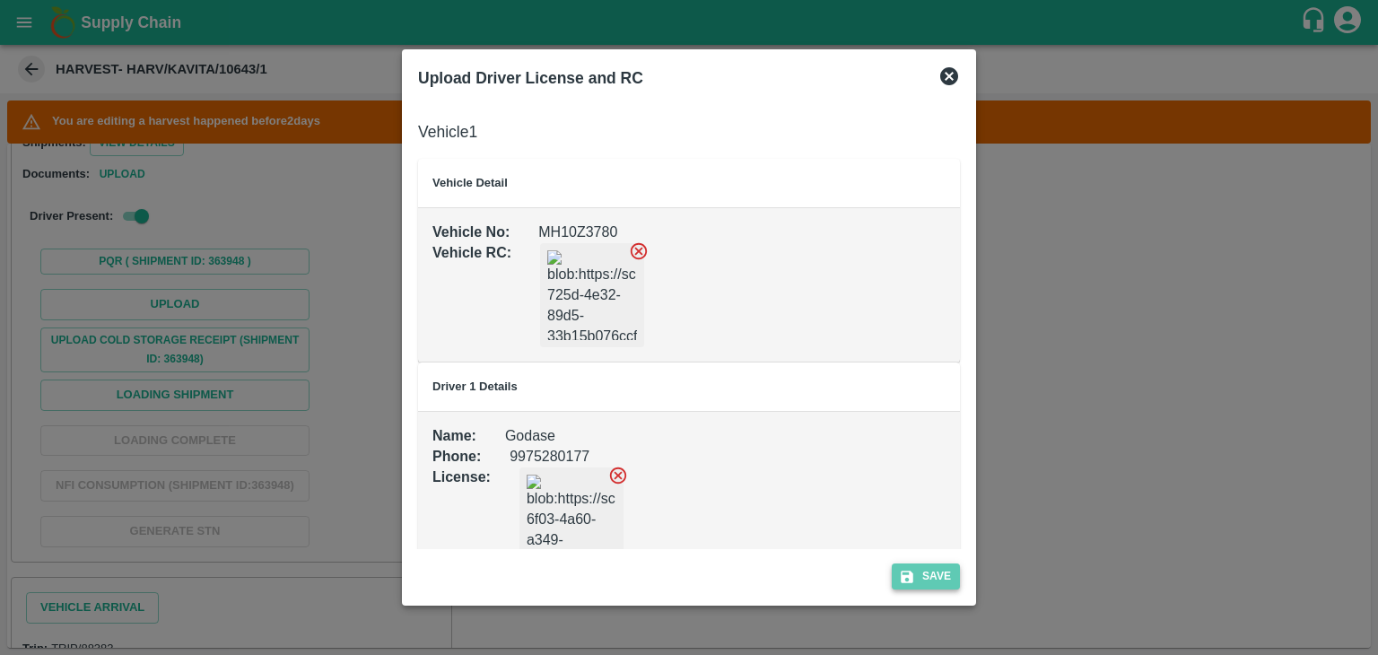
click at [932, 574] on button "Save" at bounding box center [926, 577] width 68 height 26
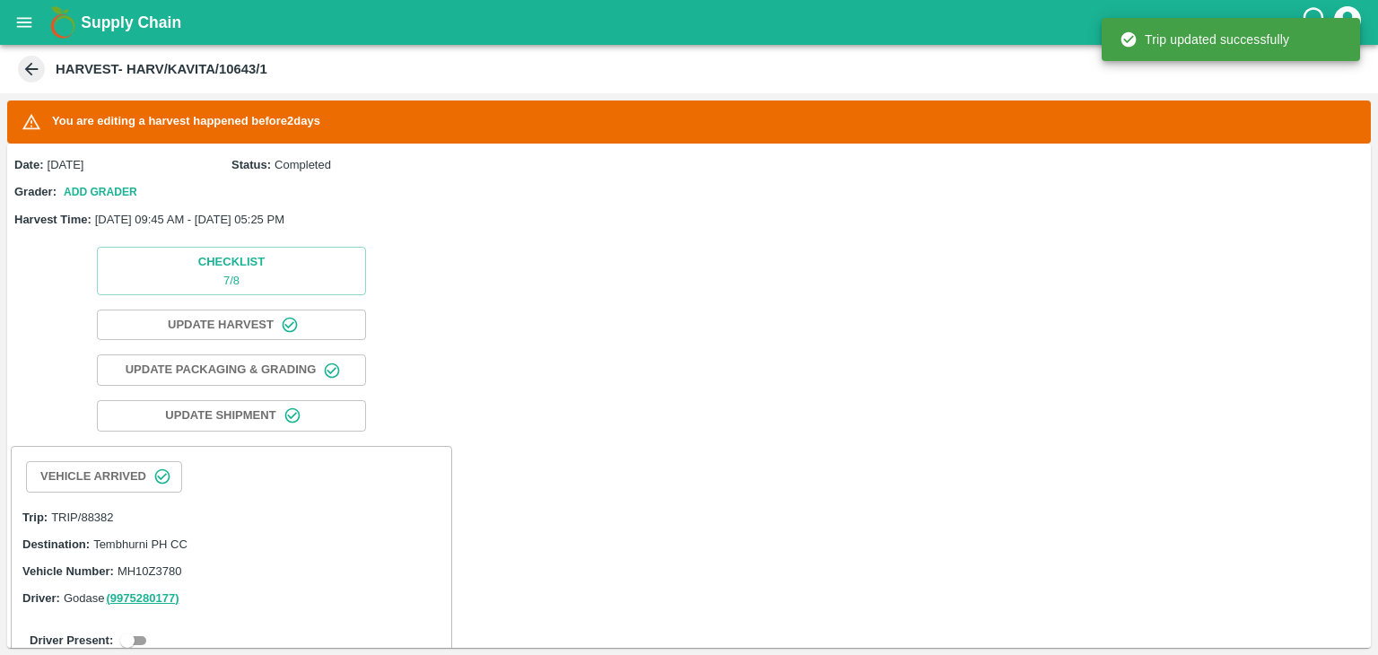
scroll to position [260, 0]
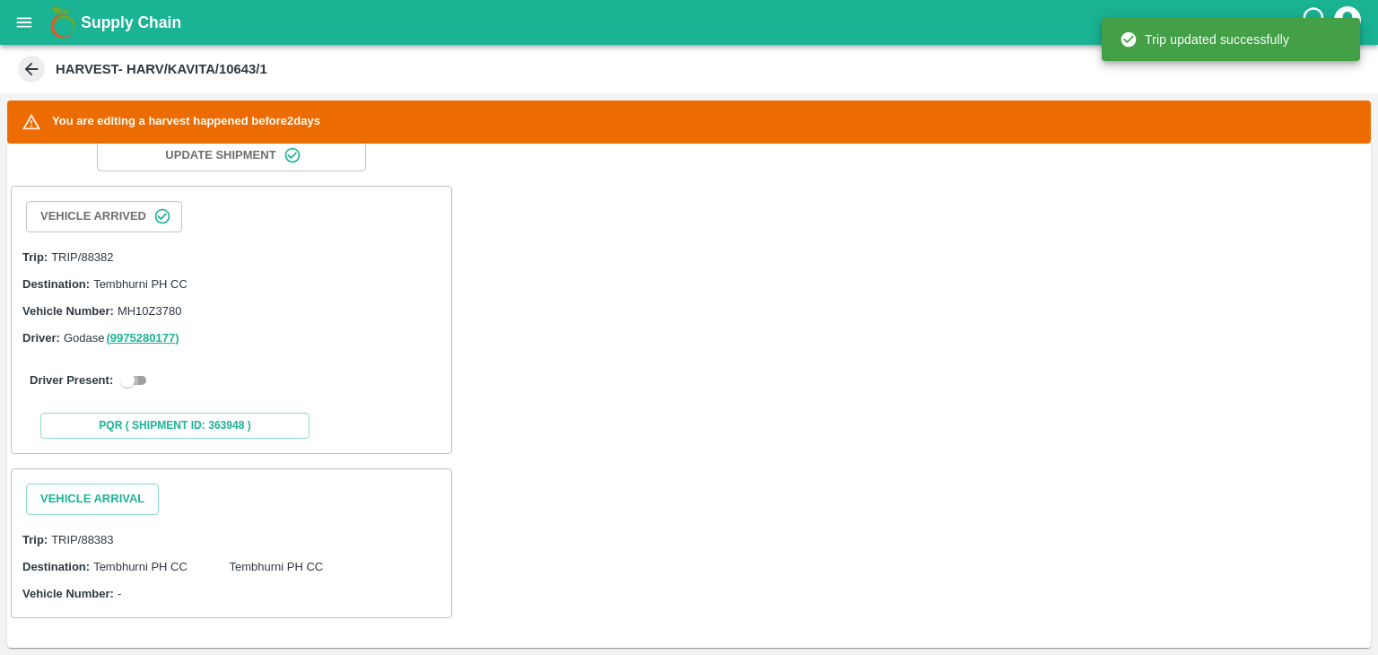
click at [127, 377] on input "checkbox" at bounding box center [127, 381] width 65 height 22
checkbox input "true"
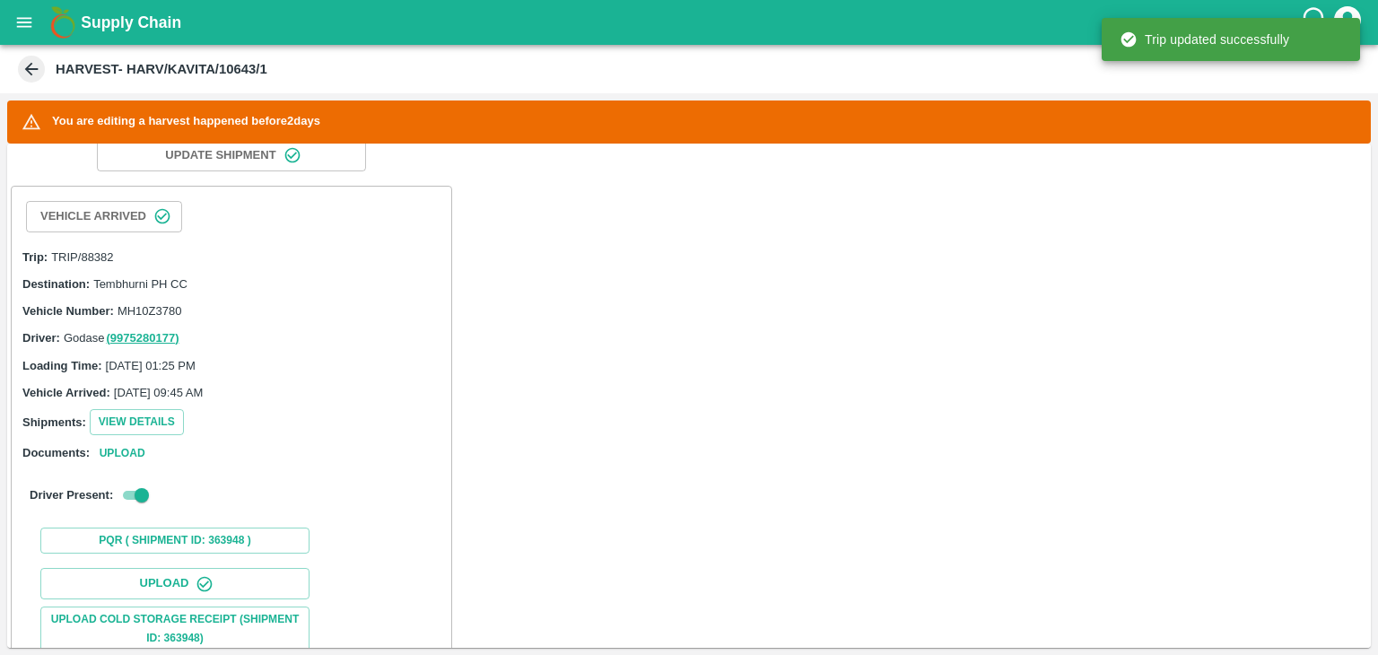
scroll to position [465, 0]
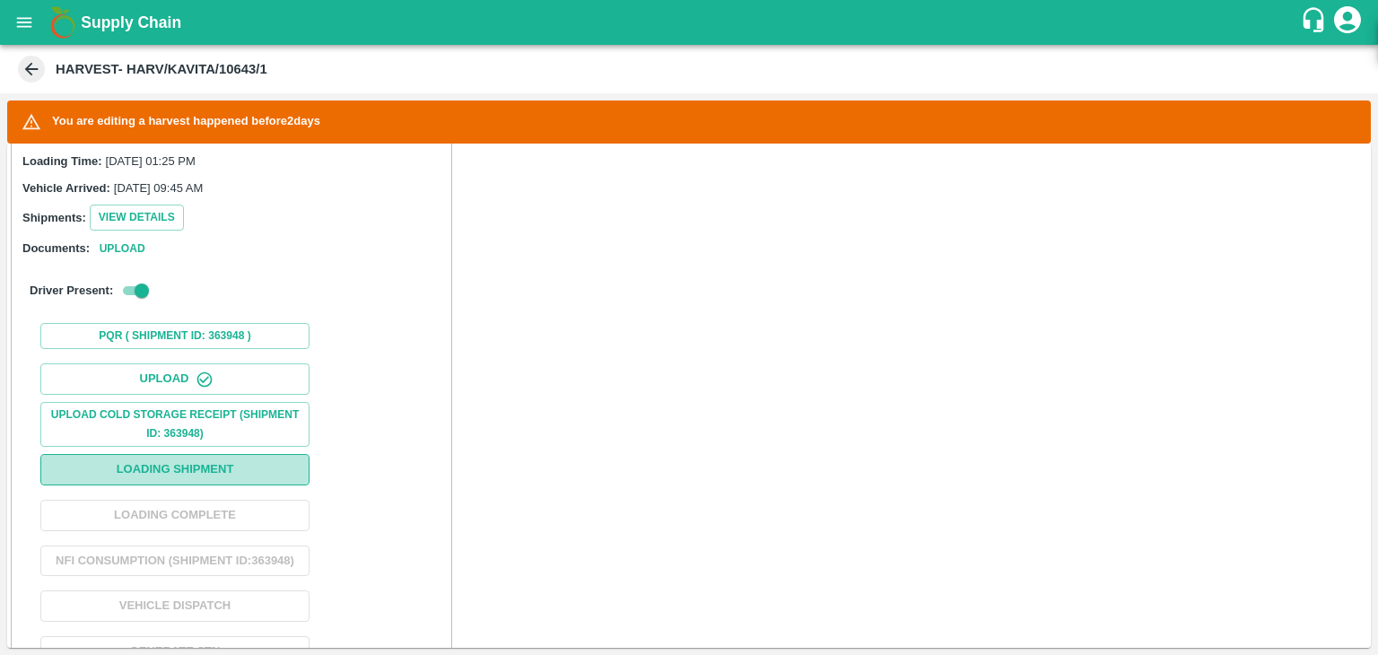
click at [264, 454] on button "Loading Shipment" at bounding box center [174, 469] width 269 height 31
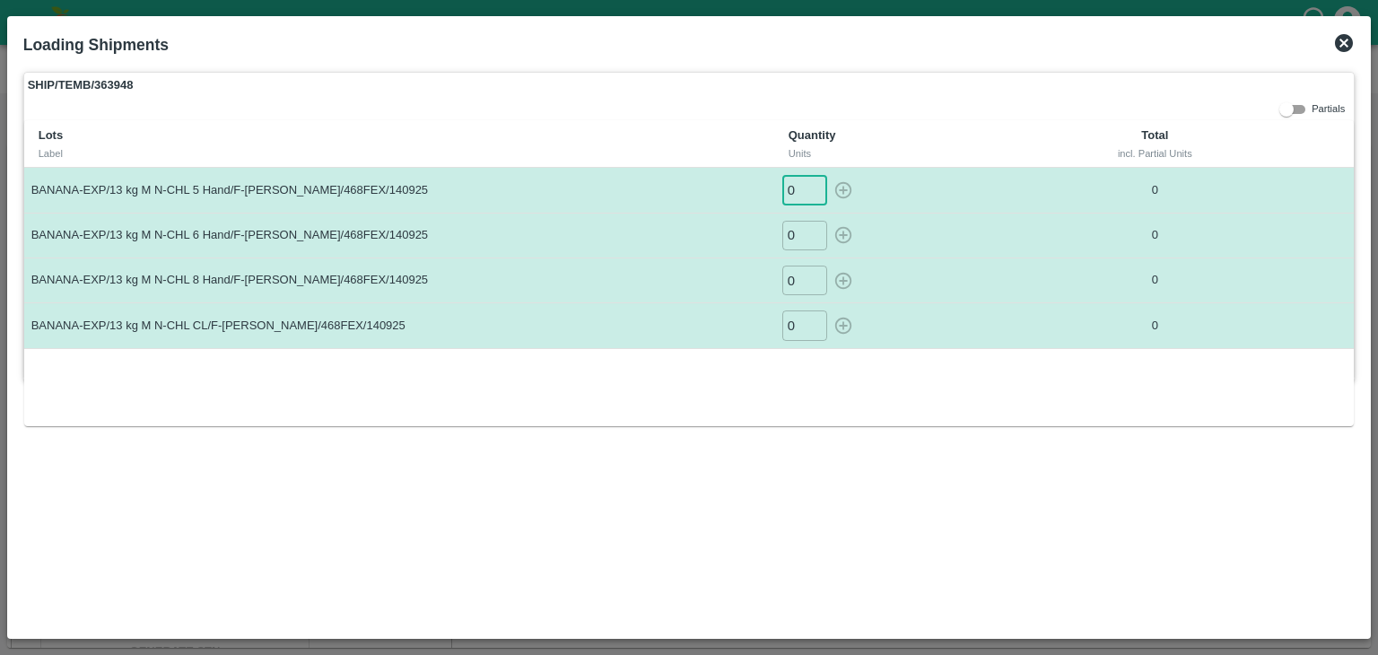
click at [801, 185] on input "0" at bounding box center [804, 190] width 45 height 30
type input "054"
click at [829, 175] on button "button" at bounding box center [843, 190] width 29 height 30
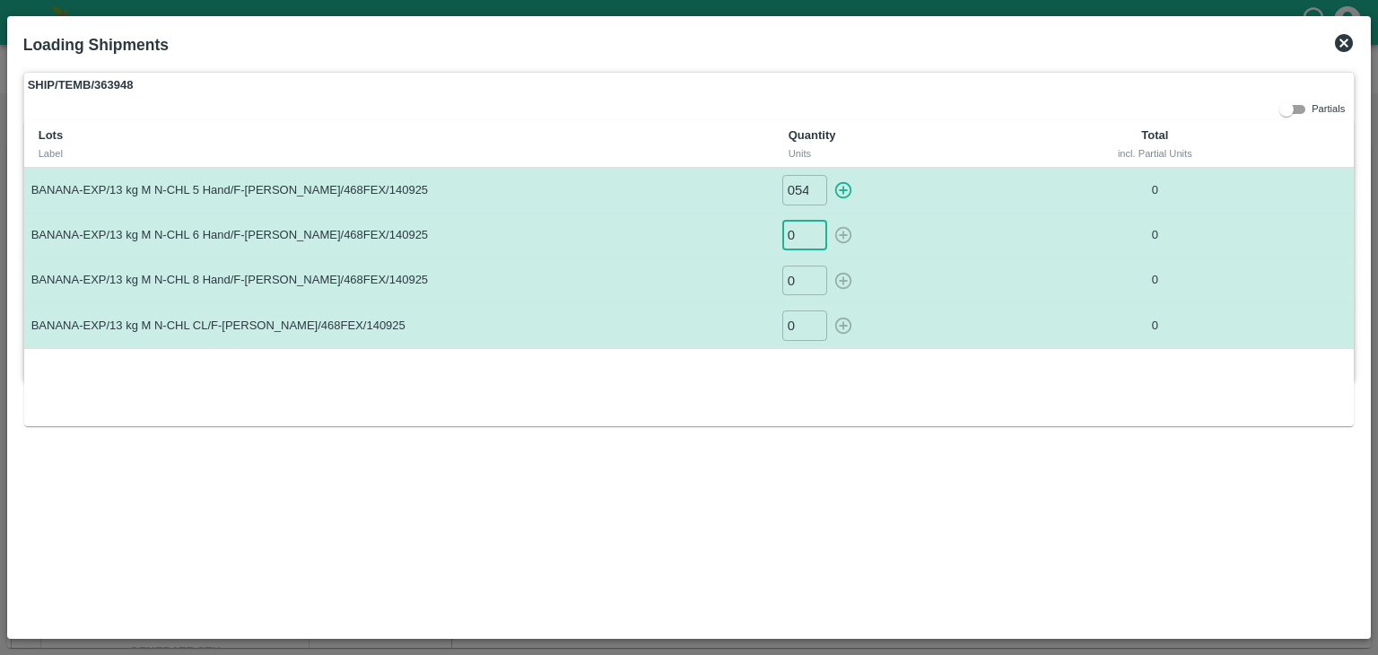
type input "0"
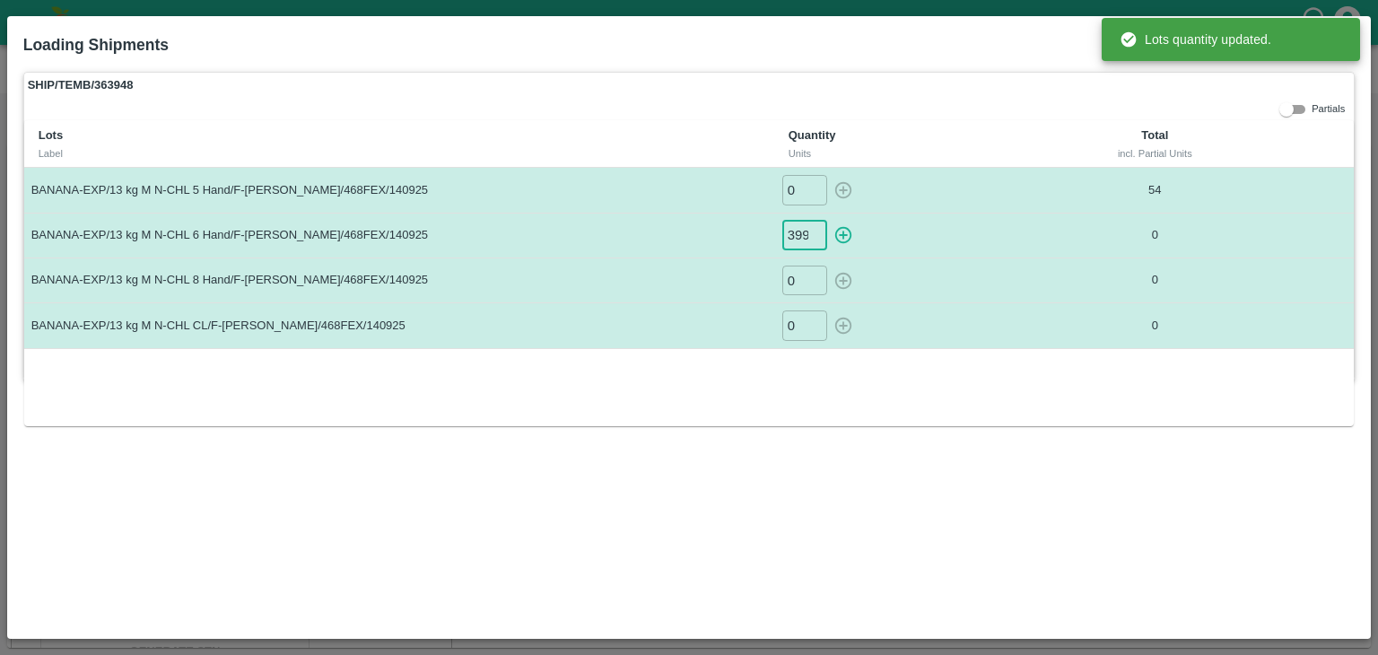
scroll to position [0, 1]
type input "399"
click at [829, 221] on button "button" at bounding box center [843, 236] width 29 height 30
type input "0"
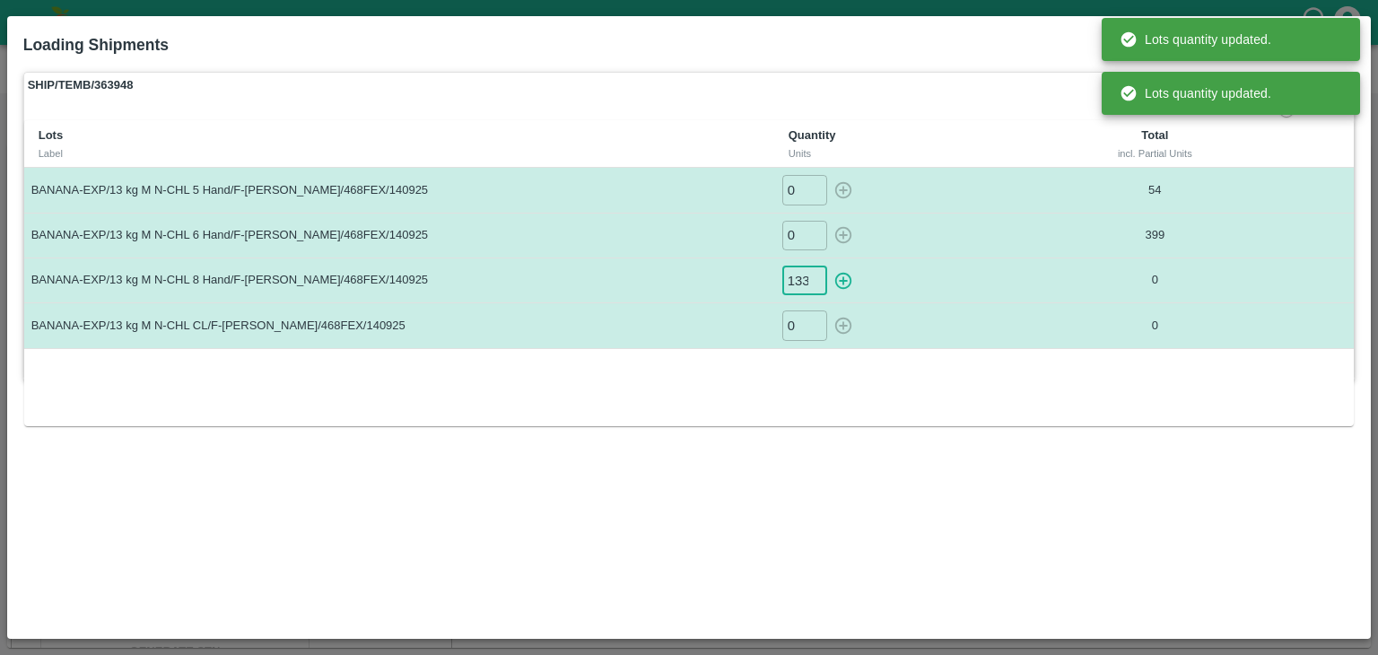
scroll to position [0, 1]
type input "133"
click at [829, 266] on button "button" at bounding box center [843, 281] width 29 height 30
type input "0"
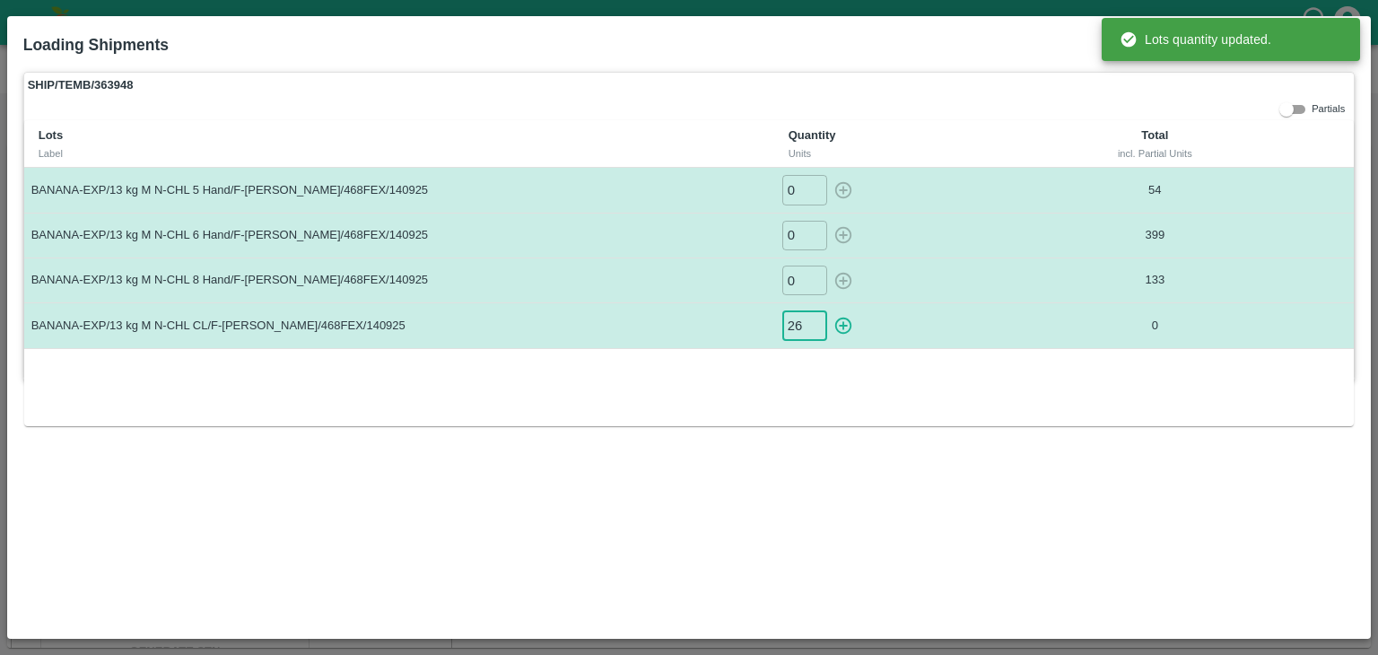
type input "26"
click at [829, 310] on button "button" at bounding box center [843, 325] width 29 height 30
type input "0"
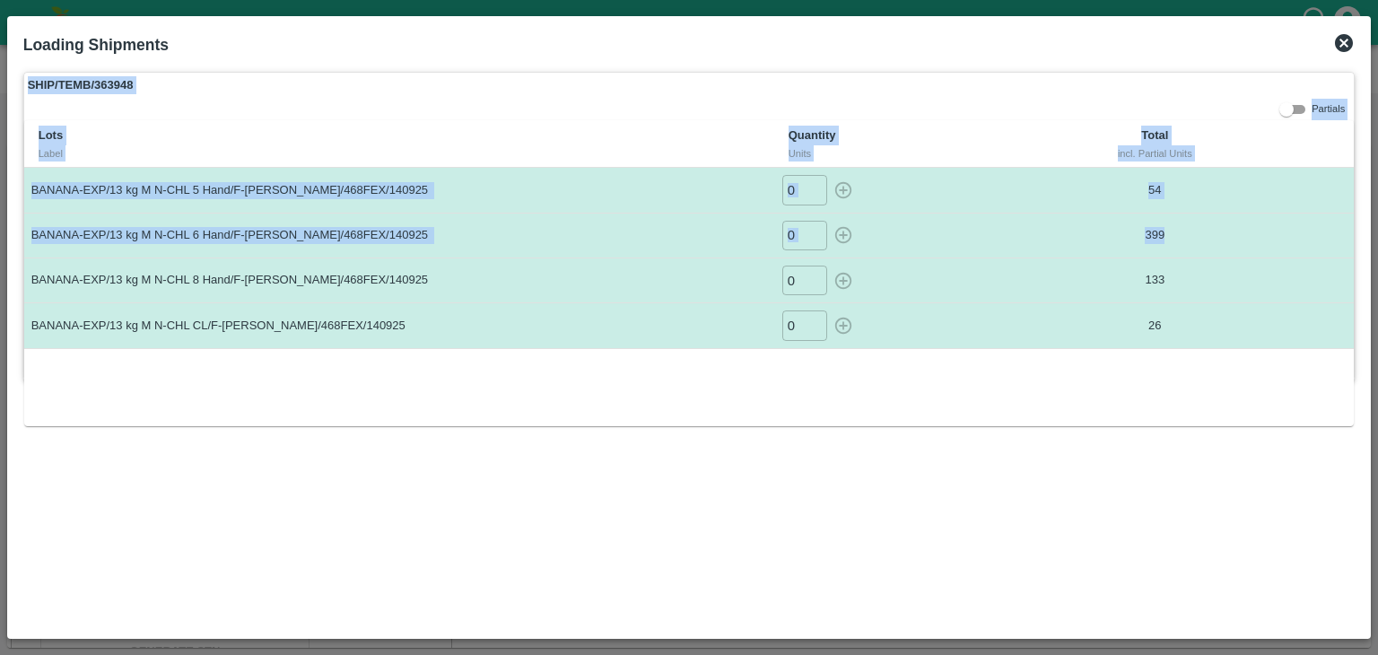
drag, startPoint x: 1228, startPoint y: 213, endPoint x: 1354, endPoint y: 32, distance: 220.3
click at [1354, 32] on div "Loading Shipments SHIP/TEMB/363948 Partials Lots Label Quantity Units Total inc…" at bounding box center [689, 327] width 1365 height 623
click at [1350, 40] on icon at bounding box center [1344, 43] width 18 height 18
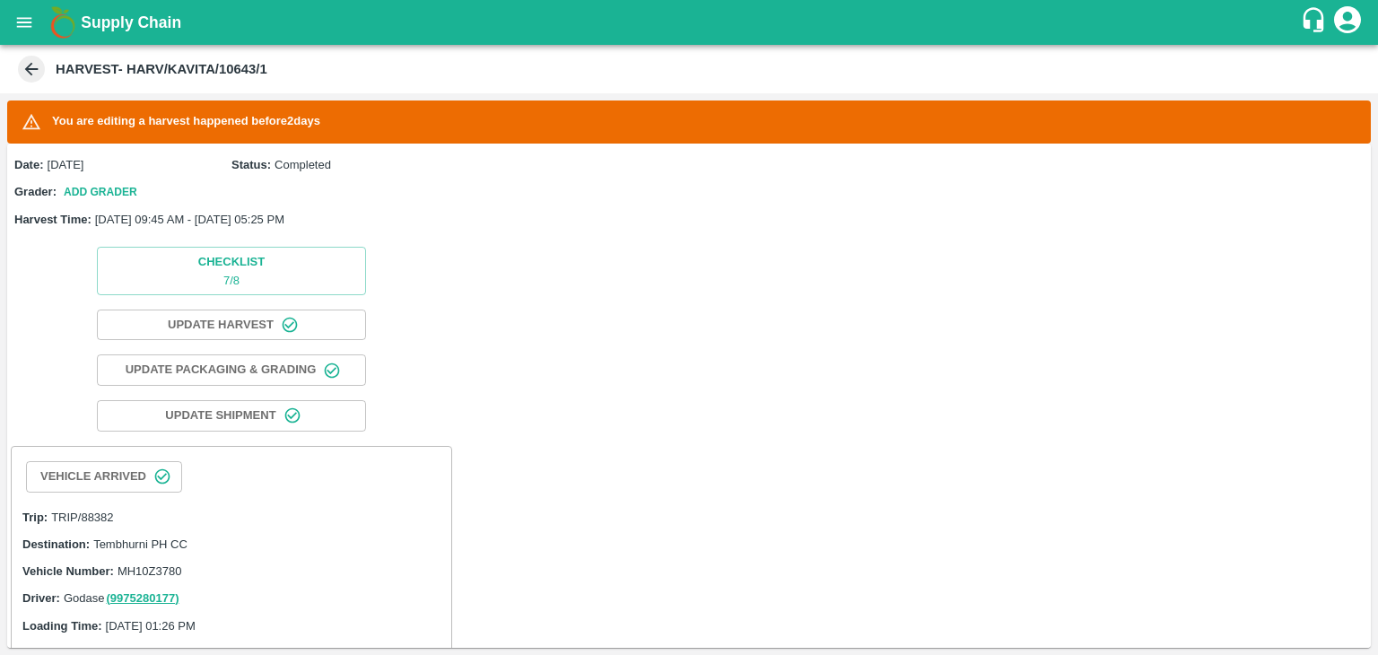
scroll to position [711, 0]
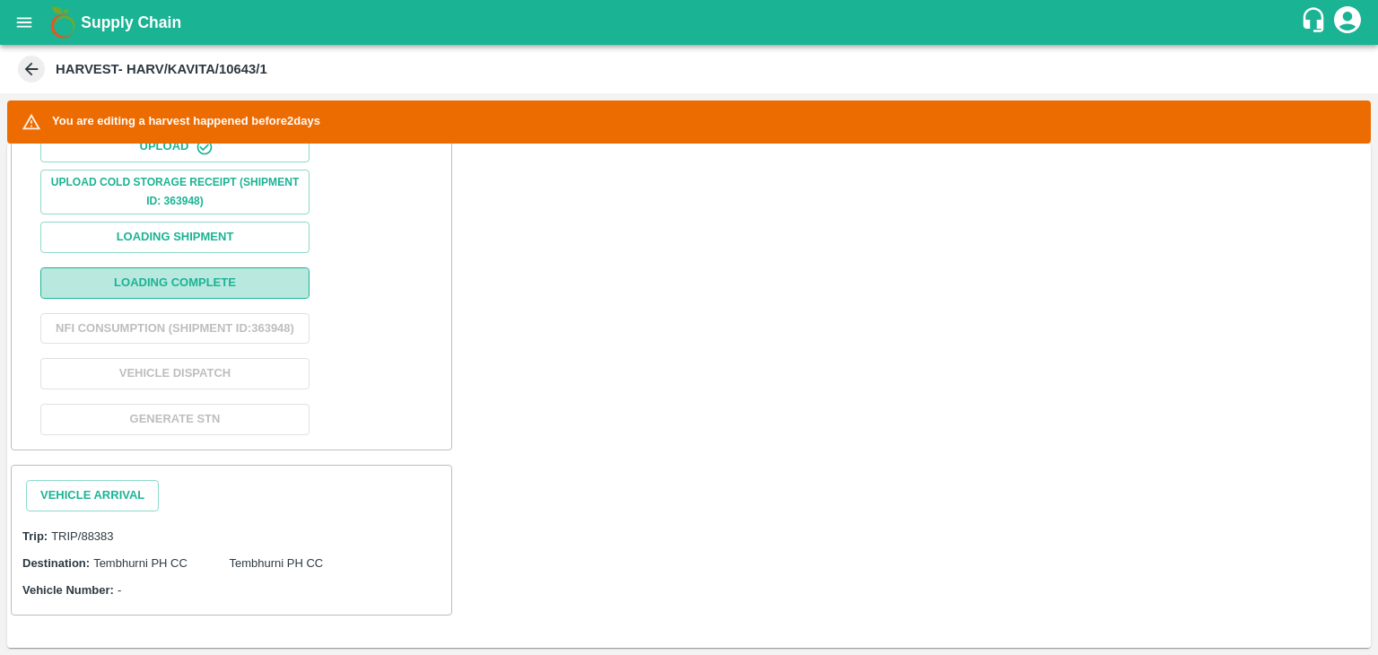
click at [186, 267] on button "Loading Complete" at bounding box center [174, 282] width 269 height 31
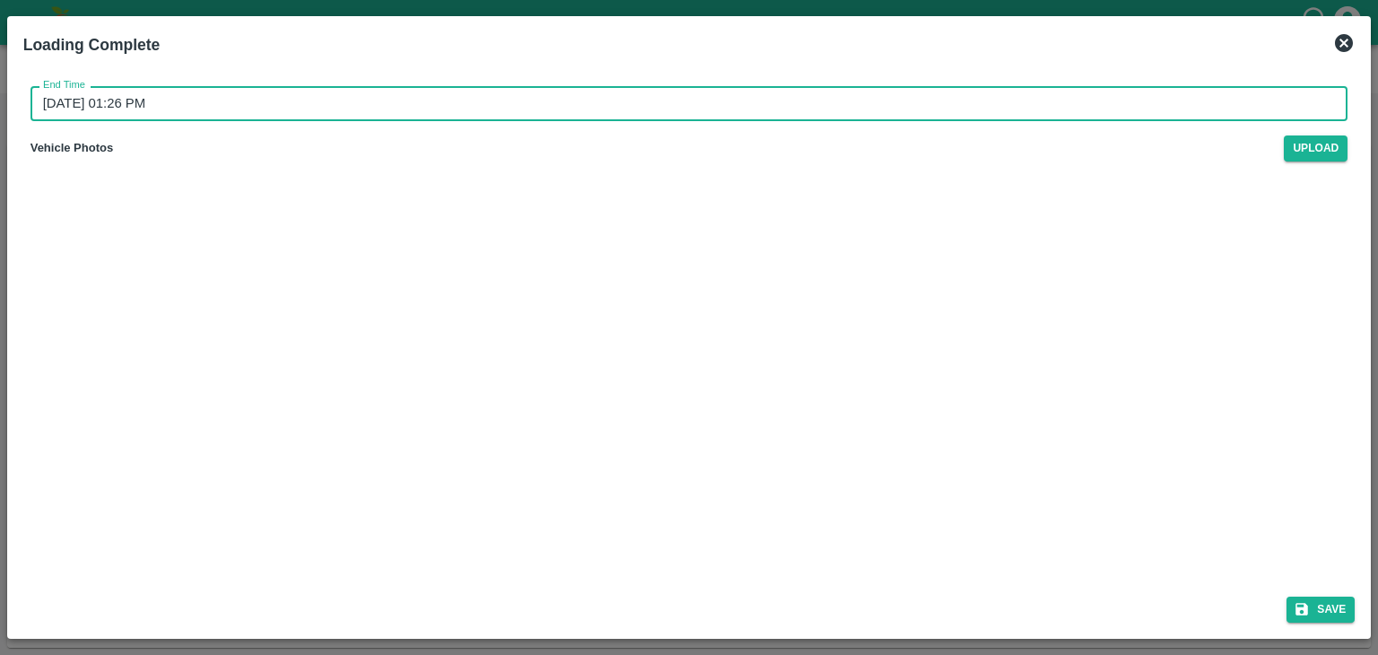
click at [689, 89] on input "[DATE] 01:26 PM" at bounding box center [684, 103] width 1306 height 34
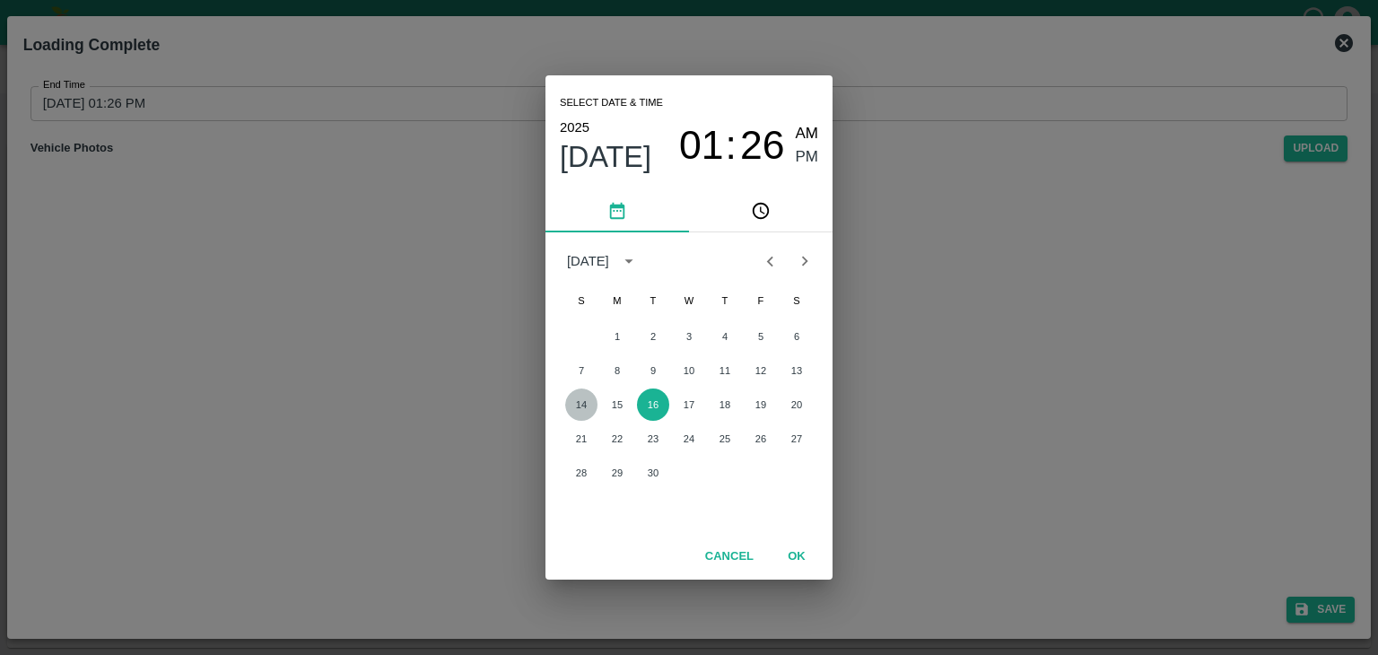
click at [577, 406] on button "14" at bounding box center [581, 405] width 32 height 32
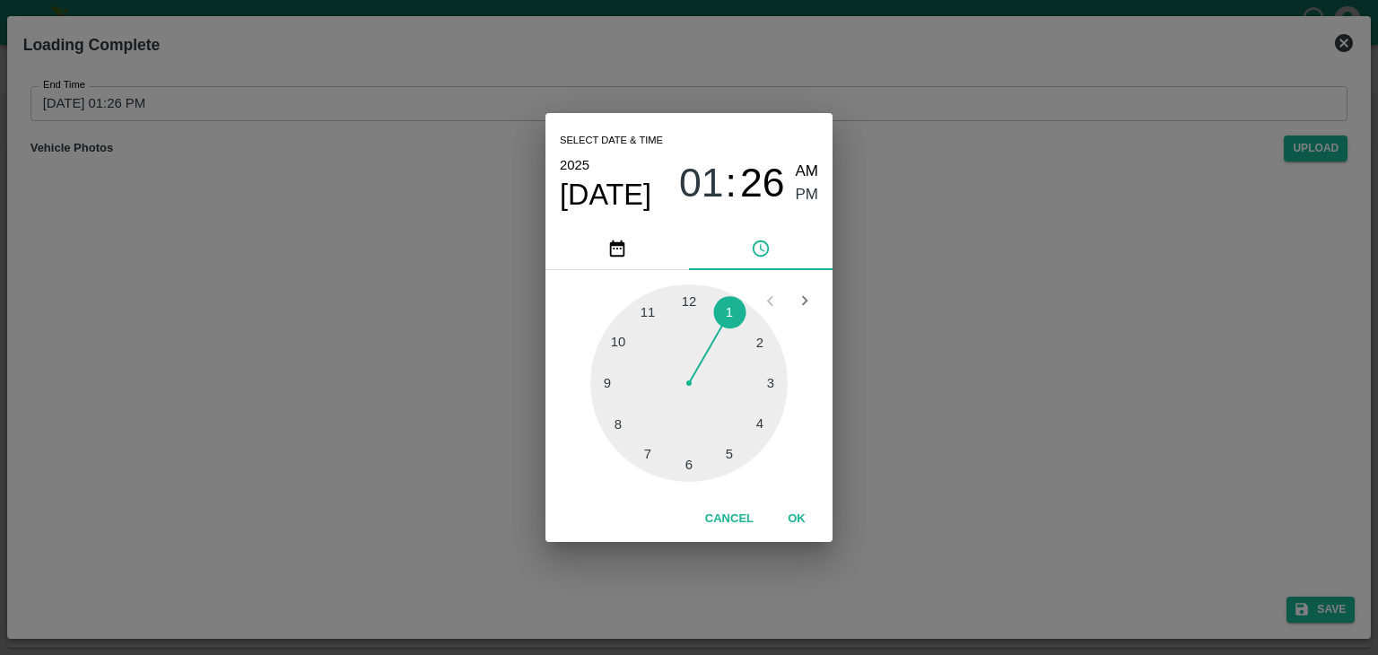
click at [746, 460] on div at bounding box center [688, 382] width 197 height 197
click at [801, 514] on button "OK" at bounding box center [796, 518] width 57 height 31
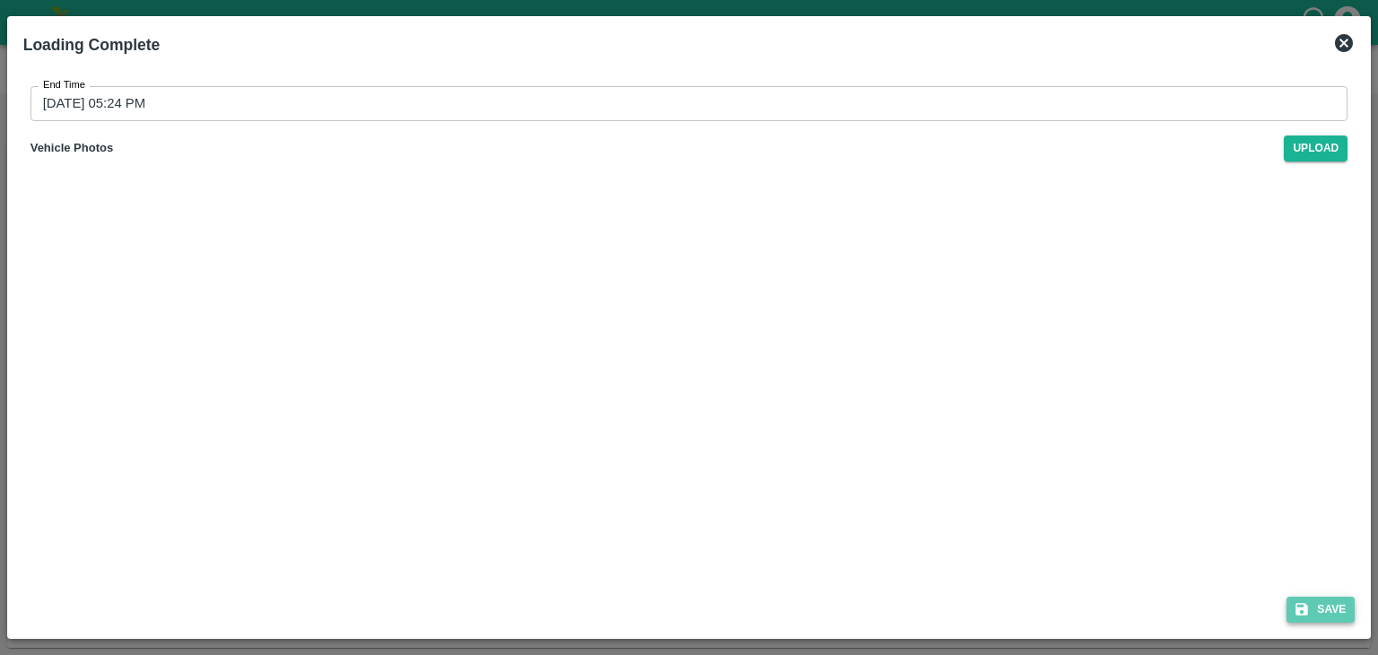
click at [1332, 612] on button "Save" at bounding box center [1321, 610] width 68 height 26
type input "[DATE] 01:26 PM"
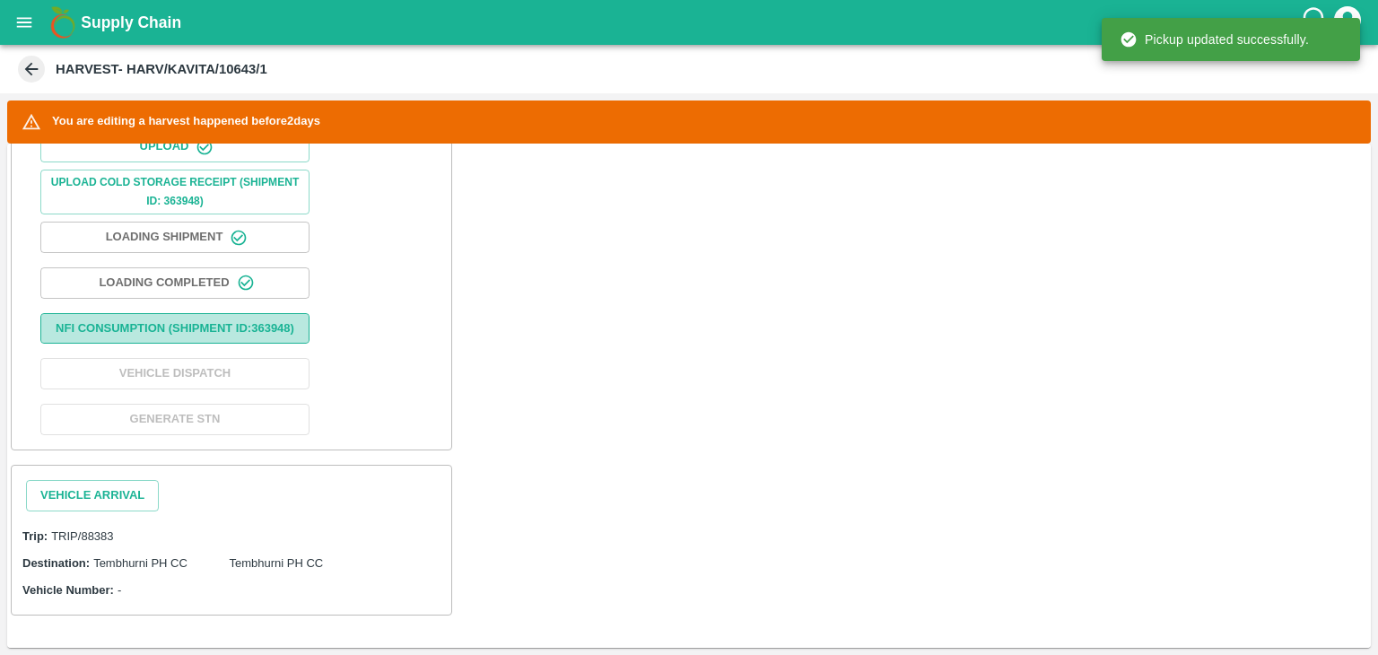
click at [217, 324] on button "Nfi Consumption (SHIPMENT ID: 363948 )" at bounding box center [174, 328] width 269 height 31
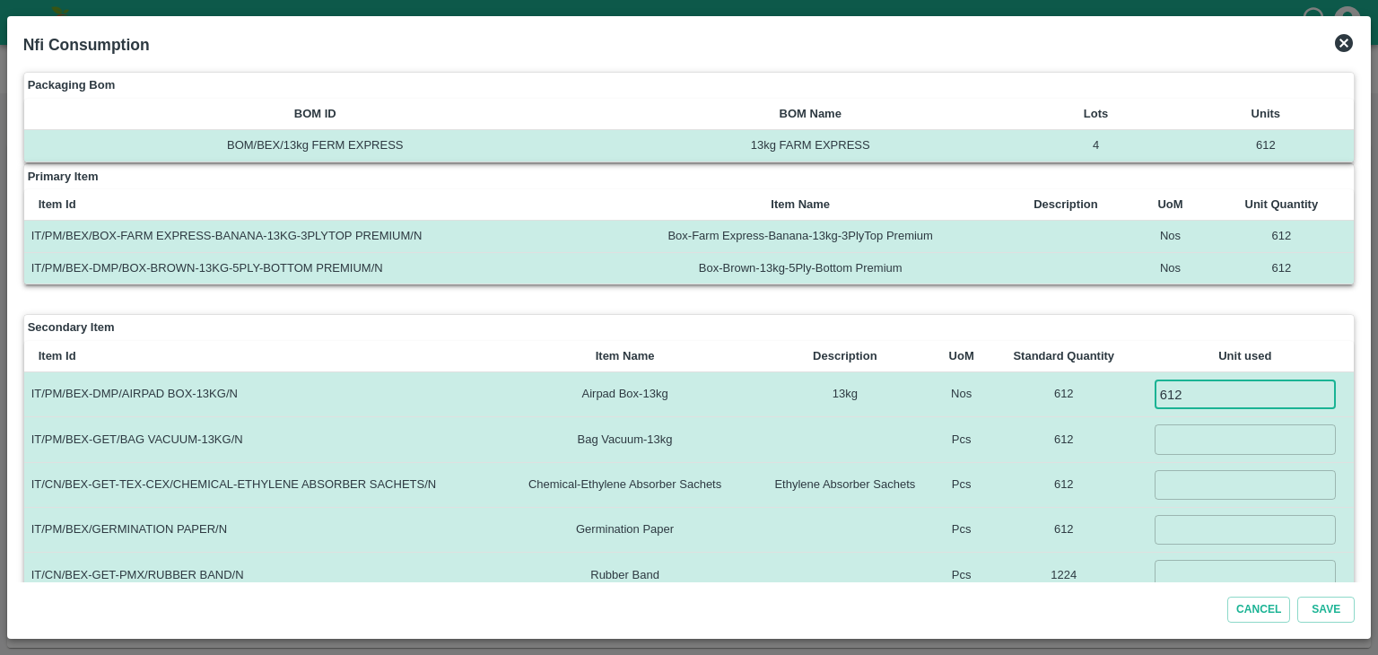
type input "612"
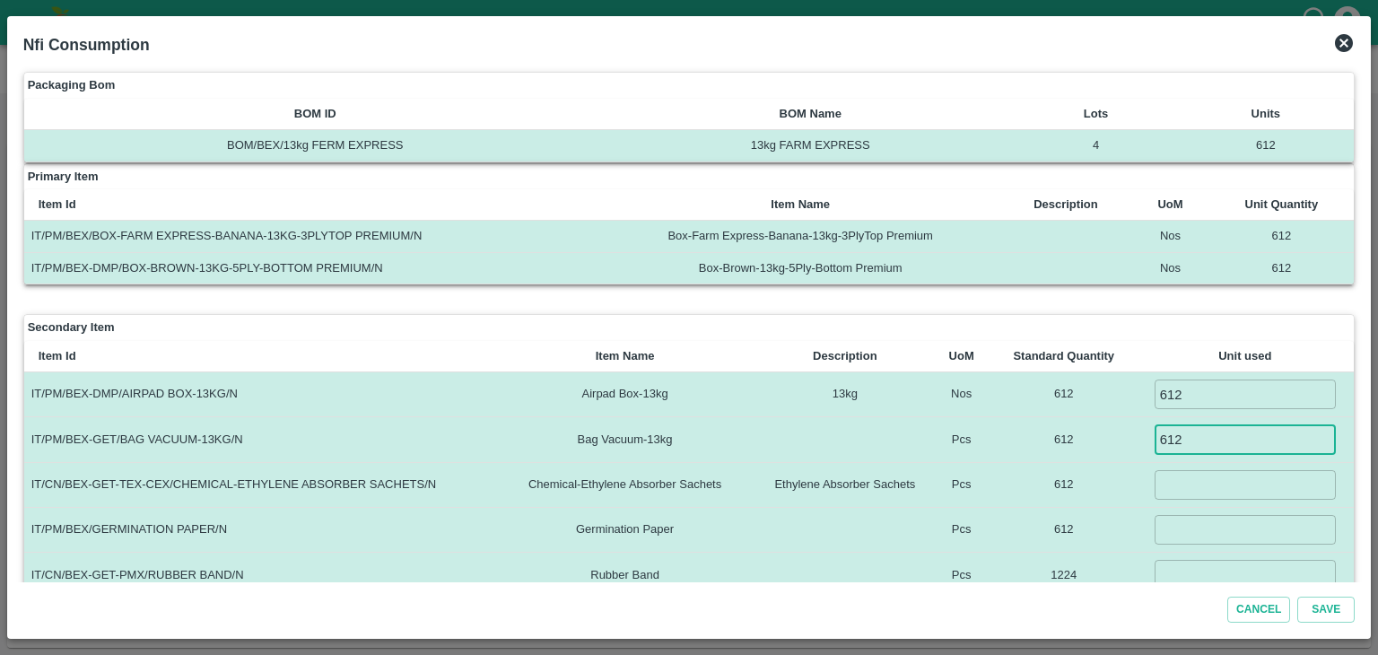
type input "612"
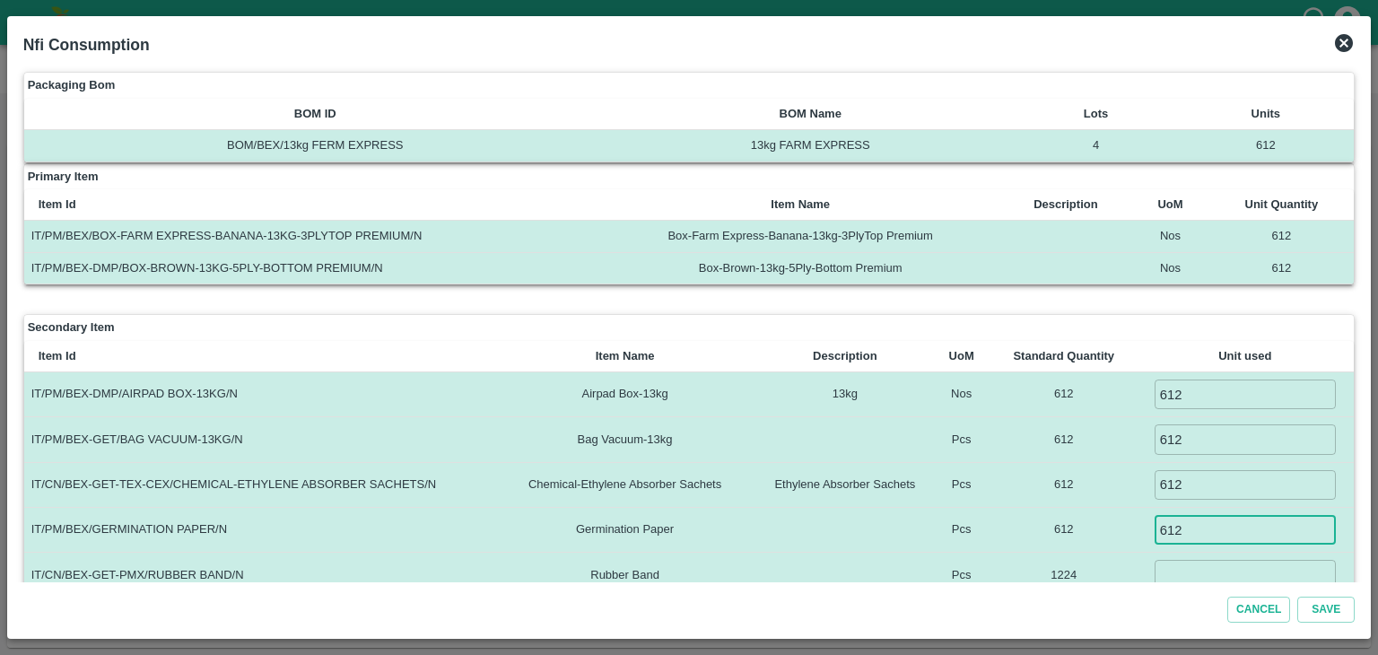
type input "612"
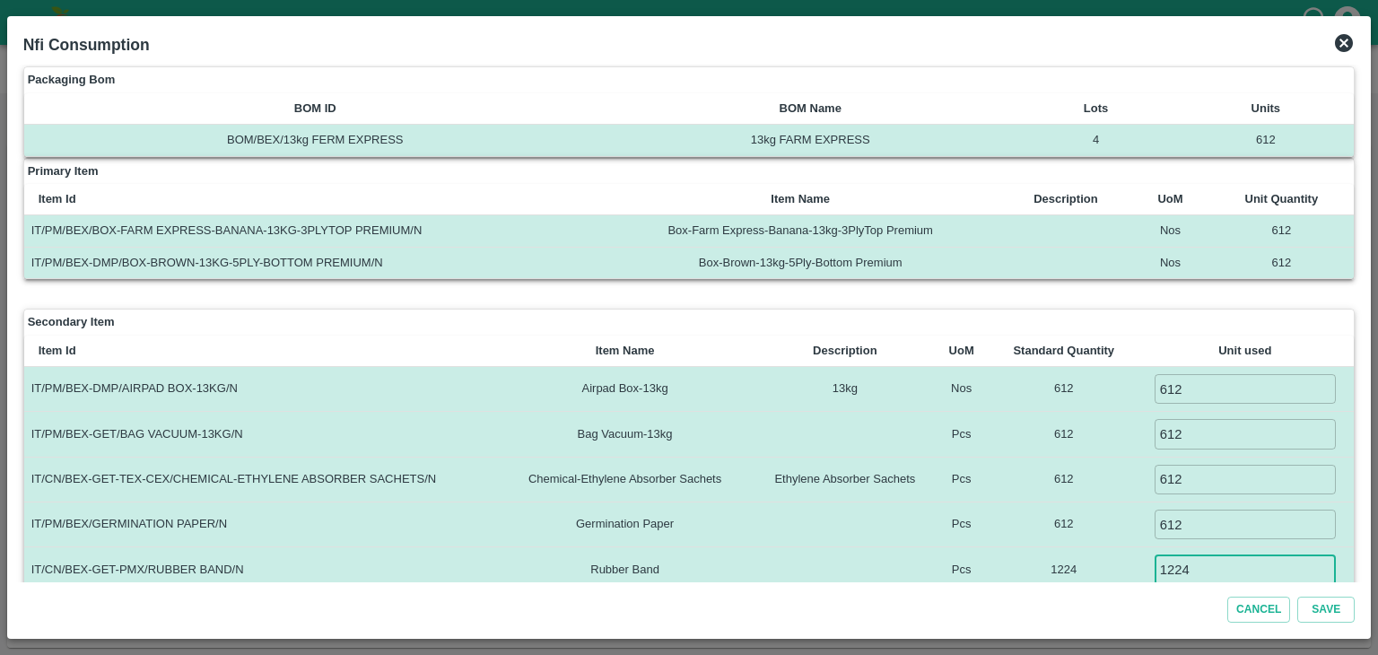
type input "1224"
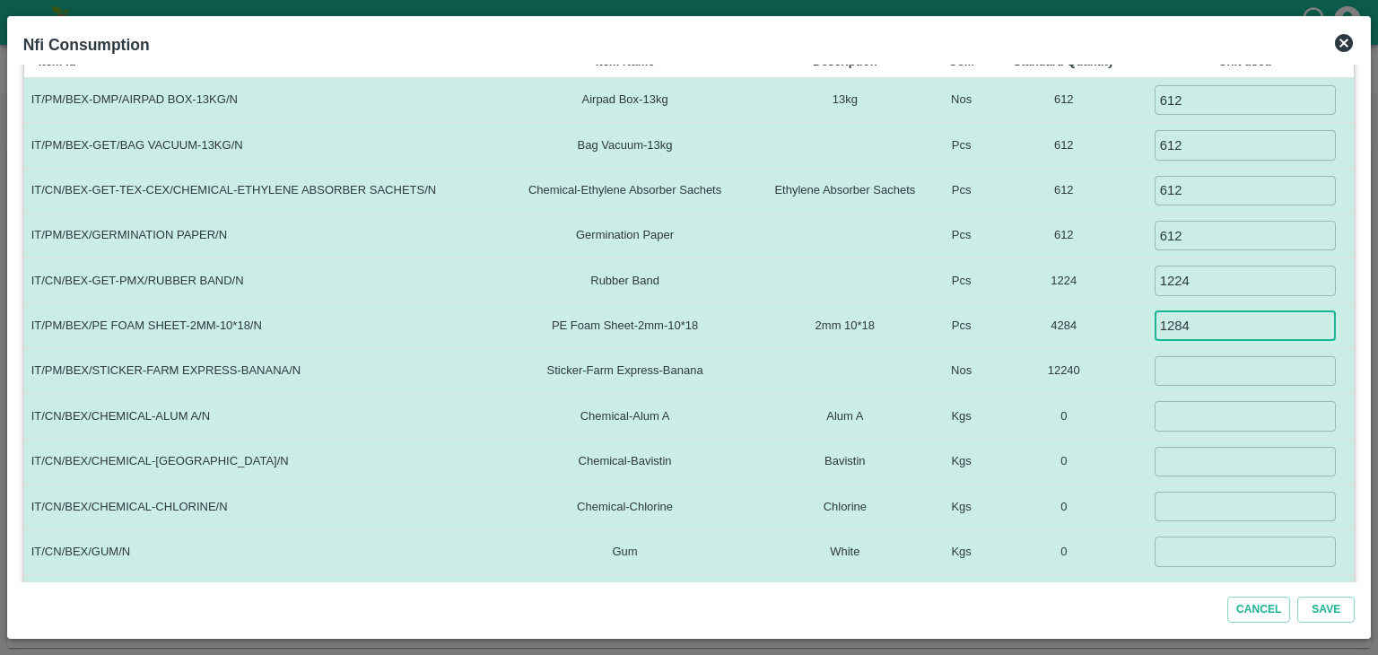
type input "1284"
type input "10000"
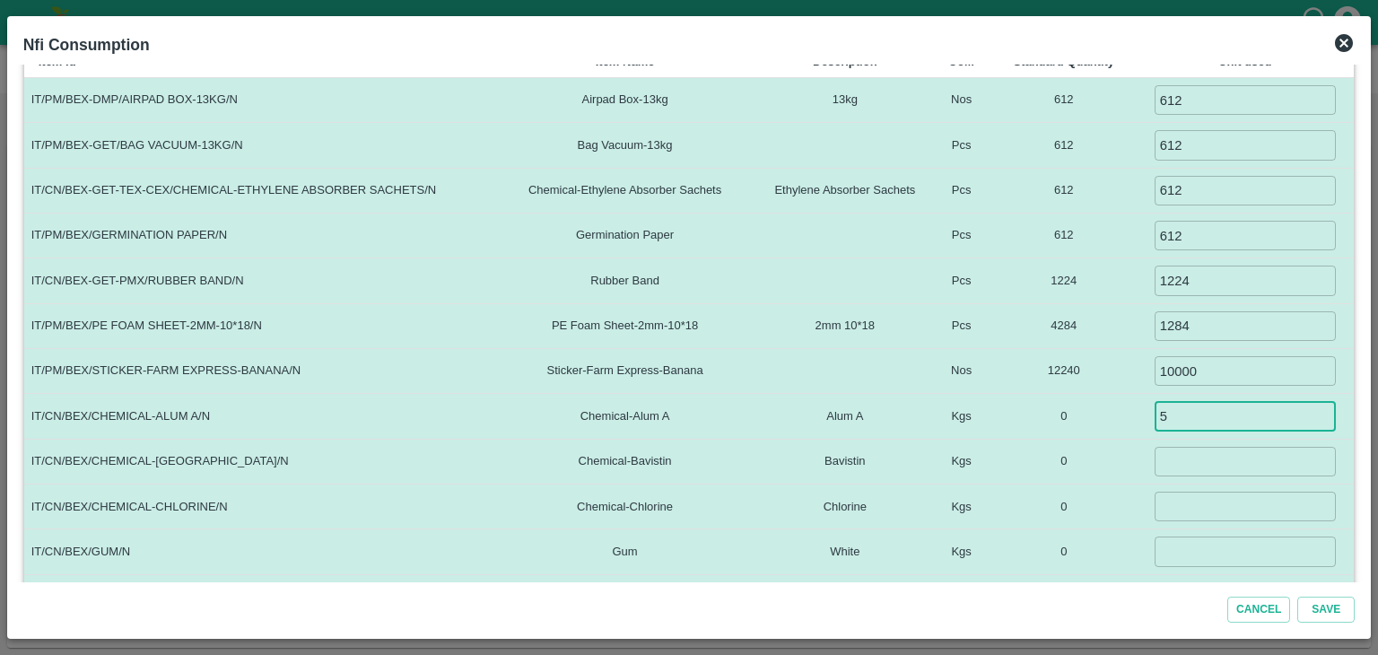
type input "5"
type input "1.5"
type input "0.1"
type input "3"
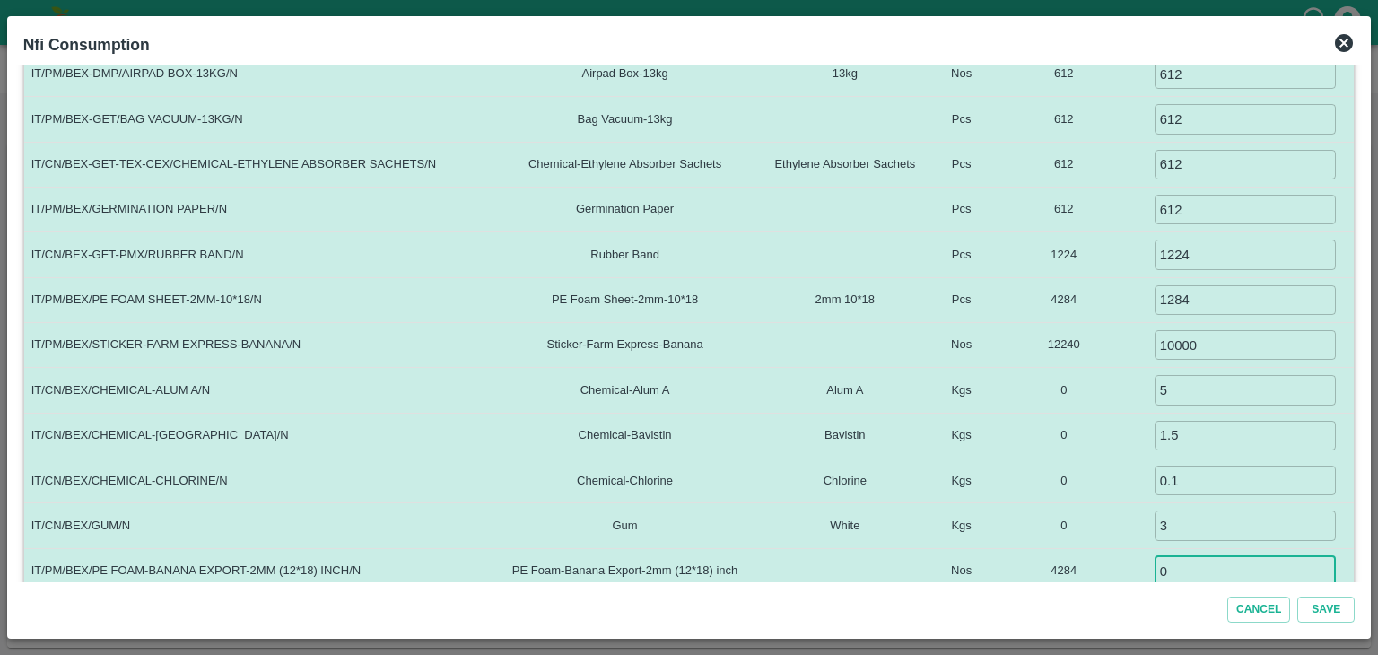
type input "0"
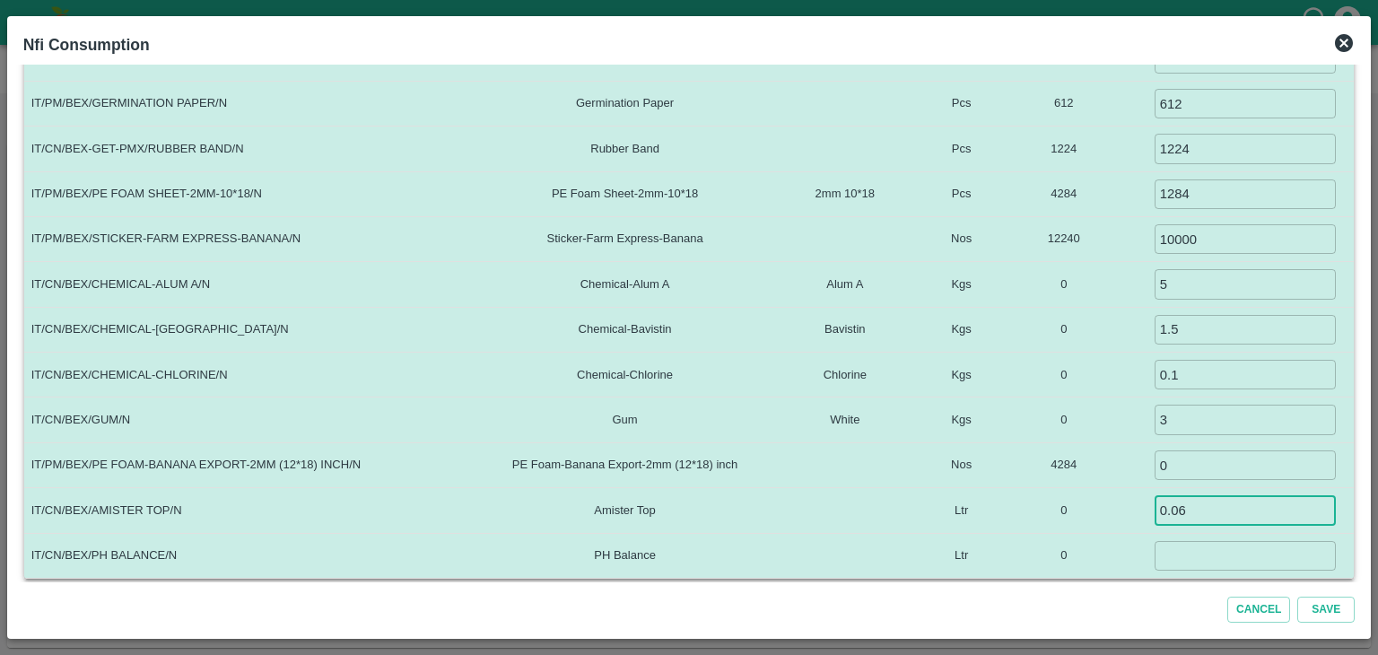
type input "0.06"
type input "0.035"
click at [1297, 597] on button "Save" at bounding box center [1325, 610] width 57 height 26
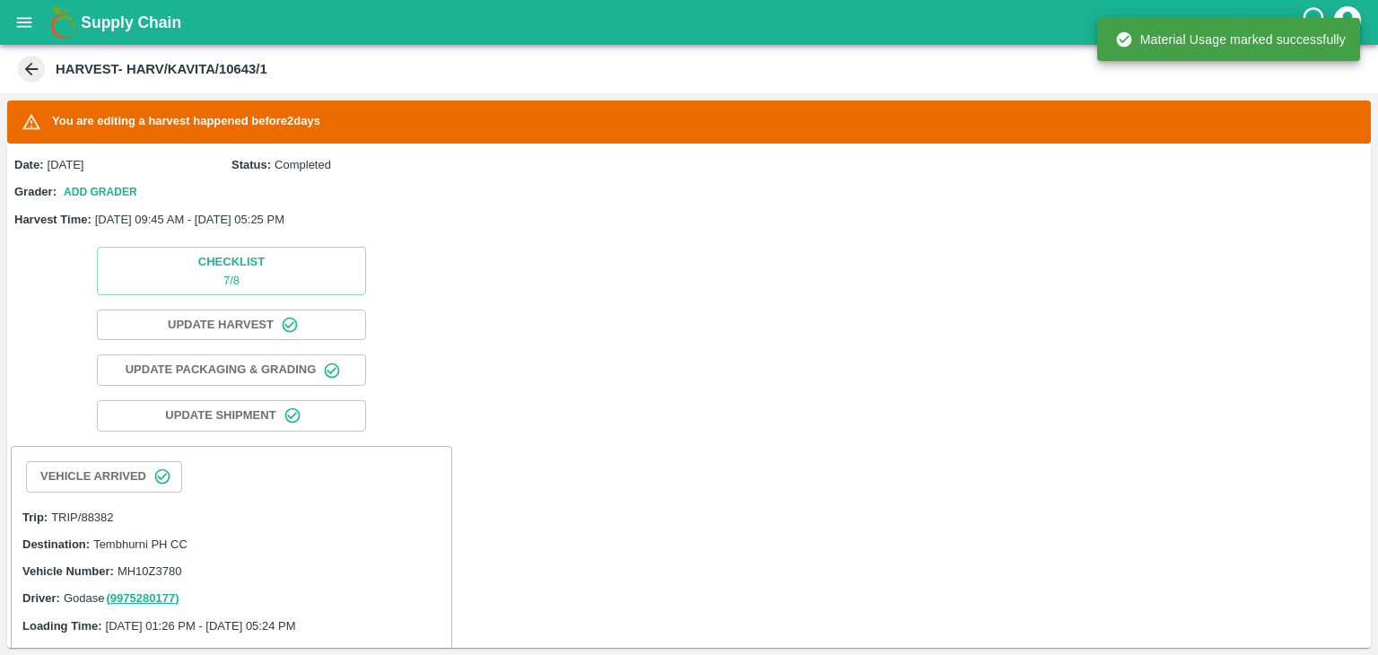
scroll to position [711, 0]
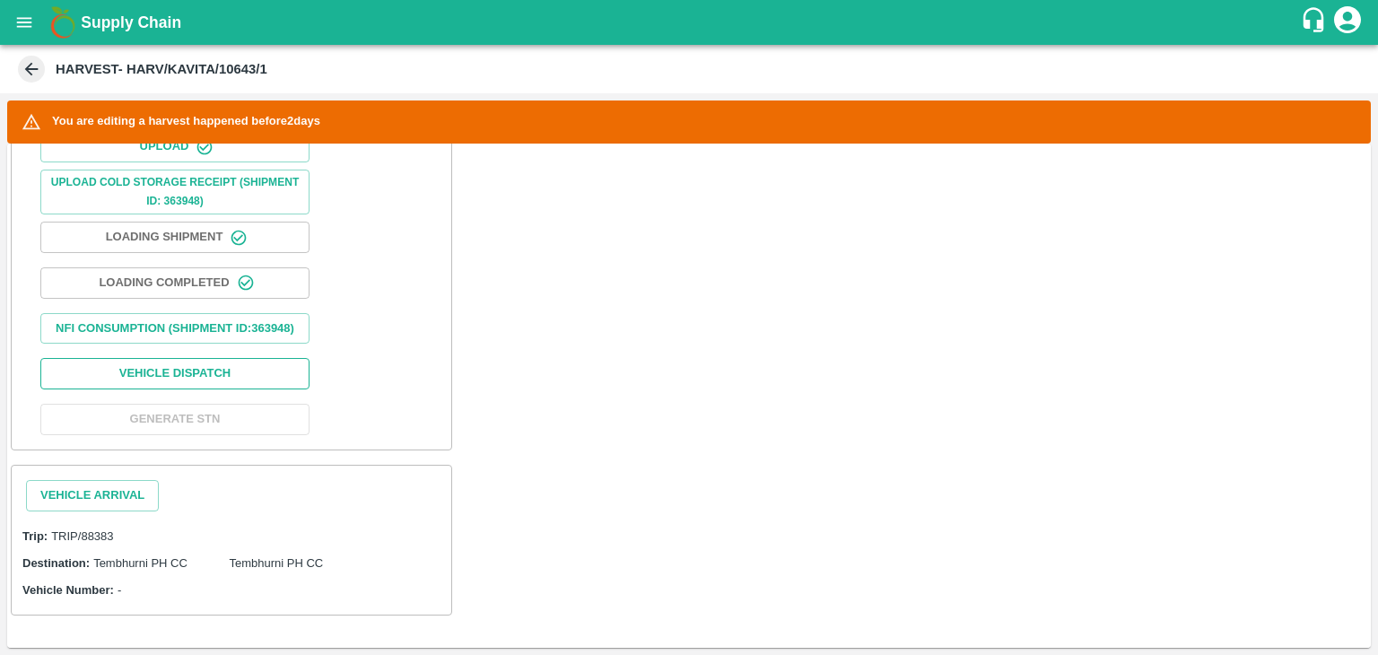
click at [207, 381] on button "Vehicle Dispatch" at bounding box center [174, 373] width 269 height 31
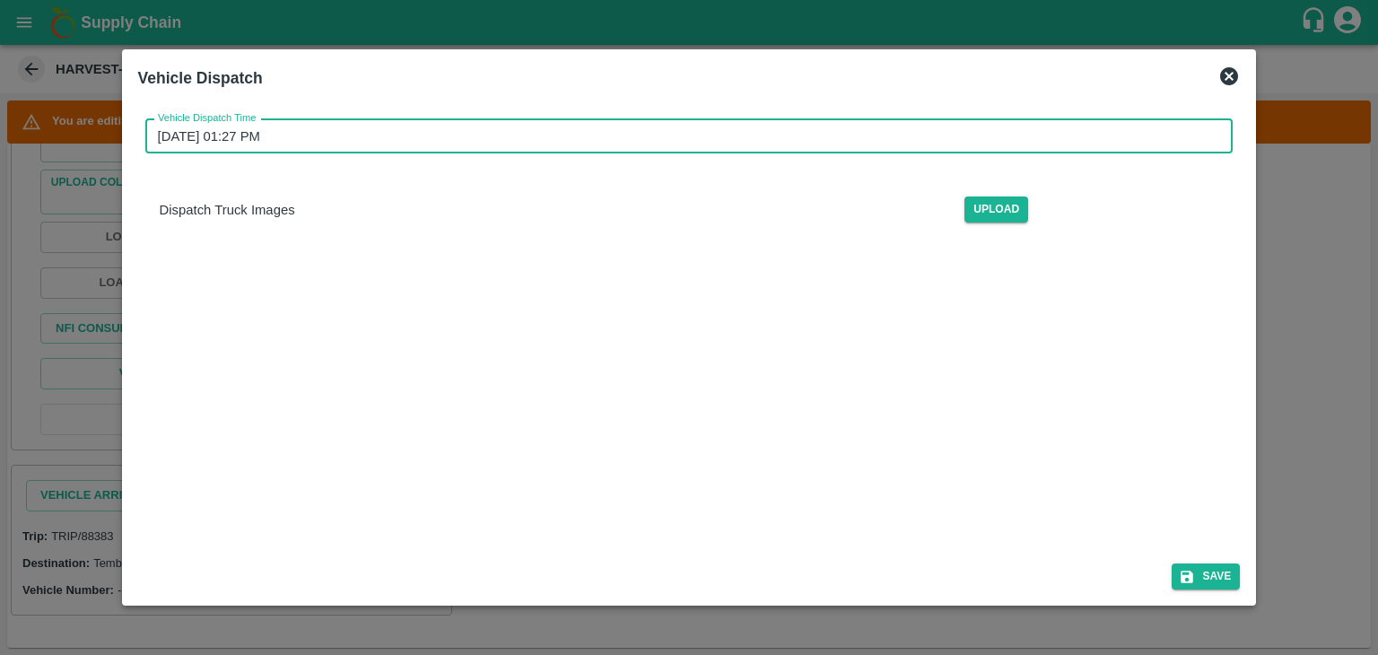
click at [721, 135] on input "[DATE] 01:27 PM" at bounding box center [683, 136] width 1076 height 34
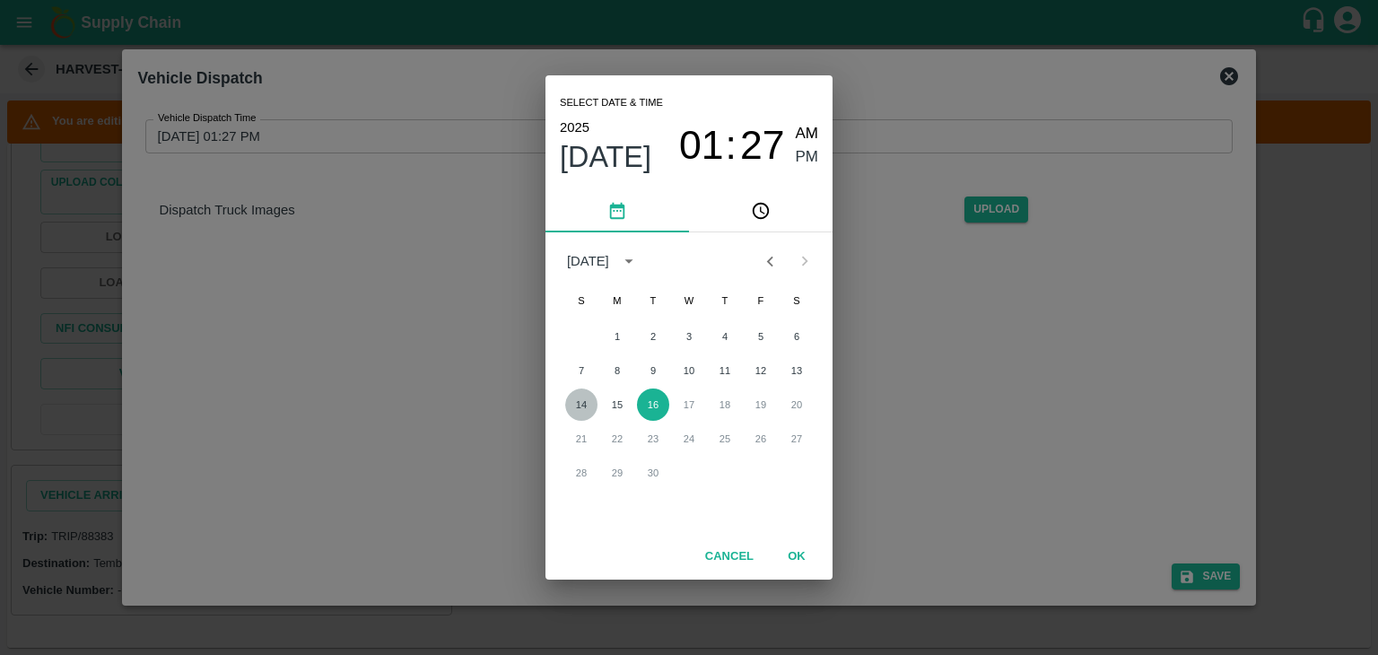
click at [584, 407] on button "14" at bounding box center [581, 405] width 32 height 32
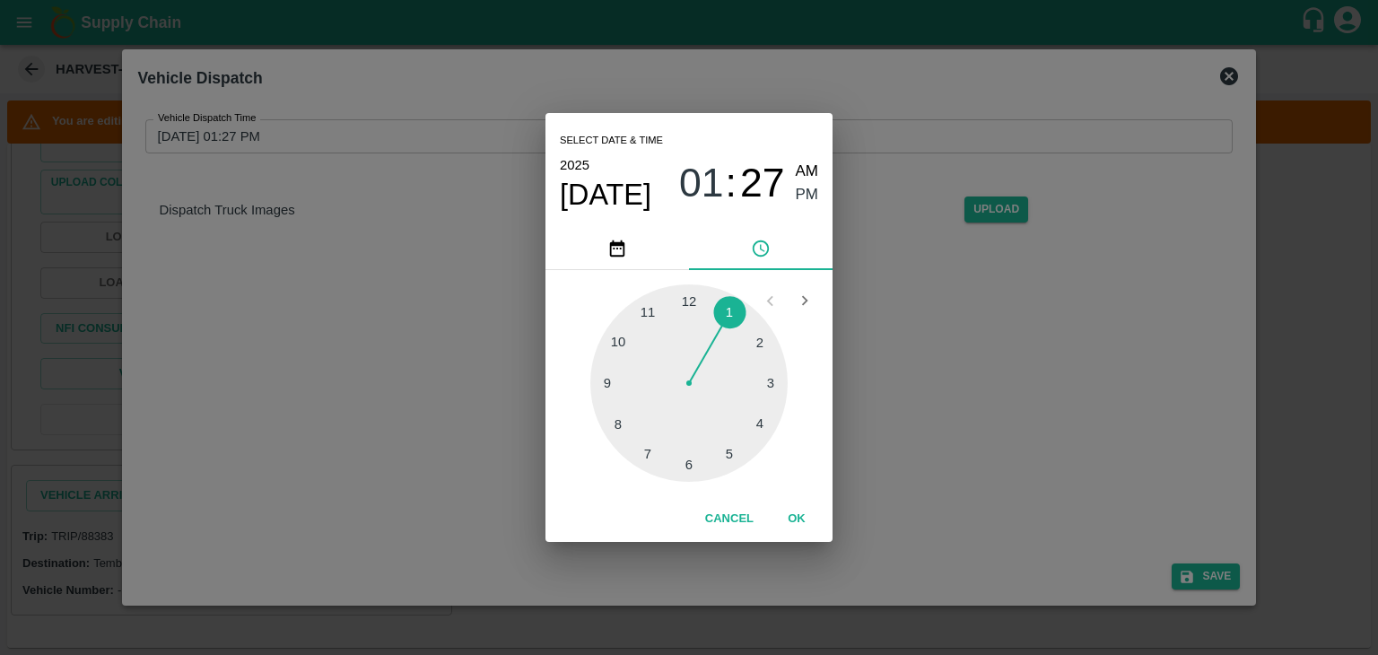
click at [683, 467] on div at bounding box center [688, 382] width 197 height 197
type input "[DATE] 06:31 PM"
click at [818, 198] on div "Select date & time [DATE] 06 : 31 AM PM" at bounding box center [689, 170] width 287 height 115
click at [804, 193] on span "PM" at bounding box center [807, 195] width 23 height 24
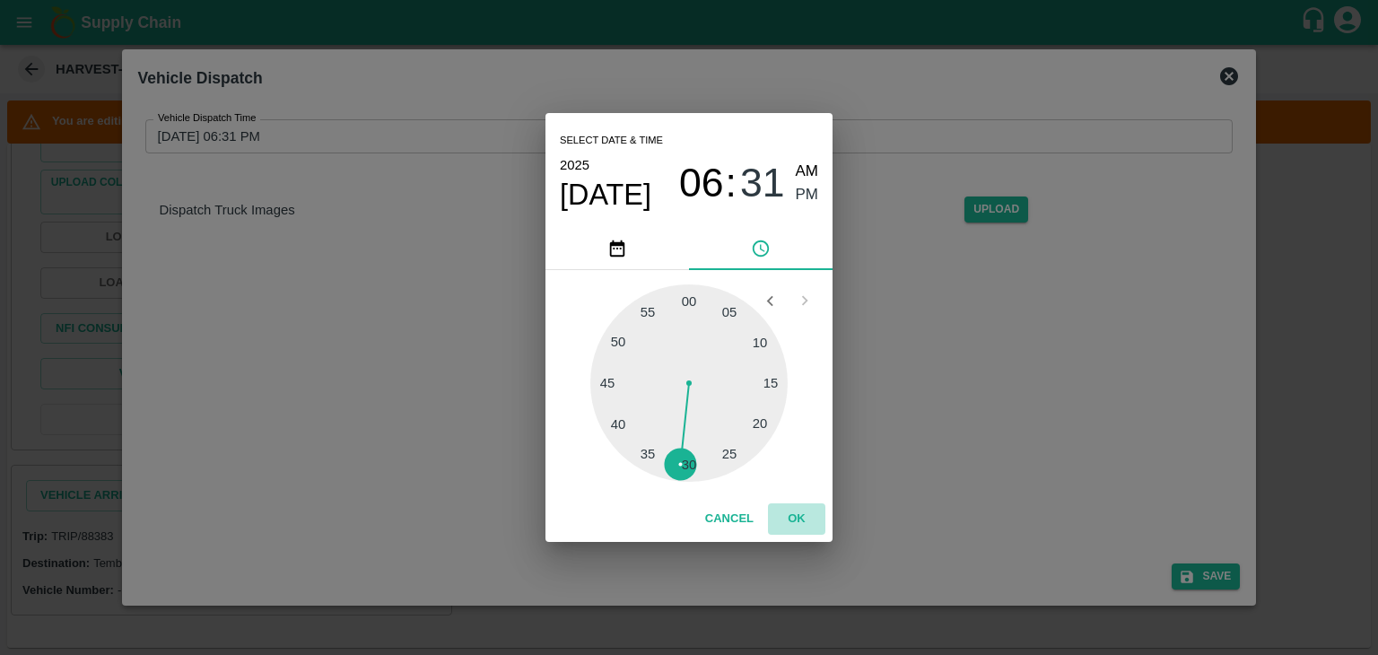
click at [801, 522] on button "OK" at bounding box center [796, 518] width 57 height 31
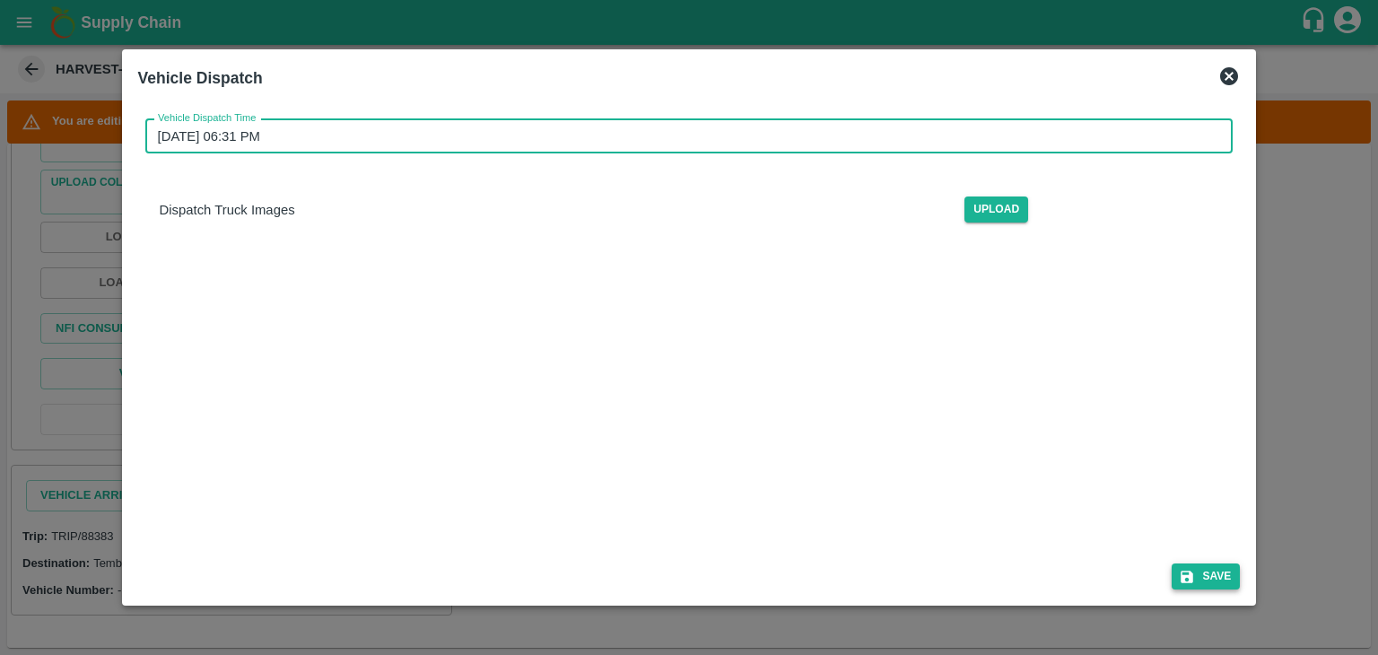
click at [1210, 580] on button "Save" at bounding box center [1206, 577] width 68 height 26
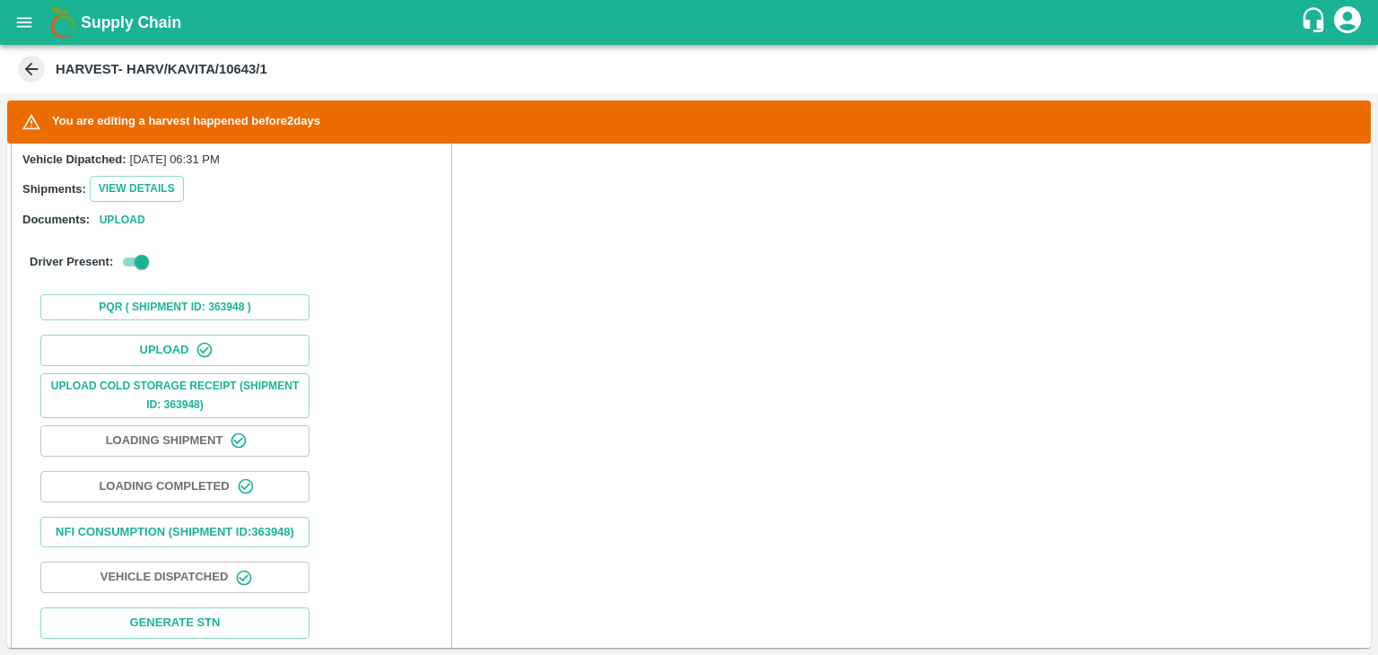
scroll to position [713, 0]
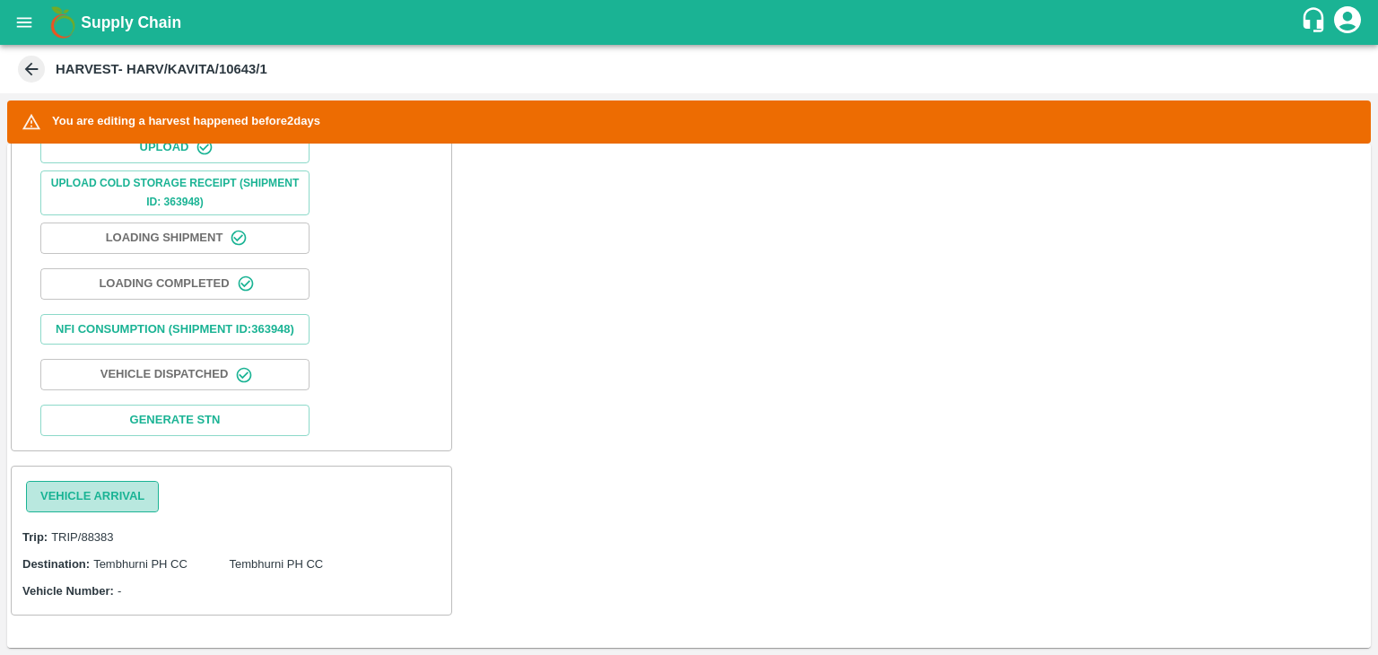
click at [104, 493] on button "Vehicle Arrival" at bounding box center [92, 496] width 133 height 31
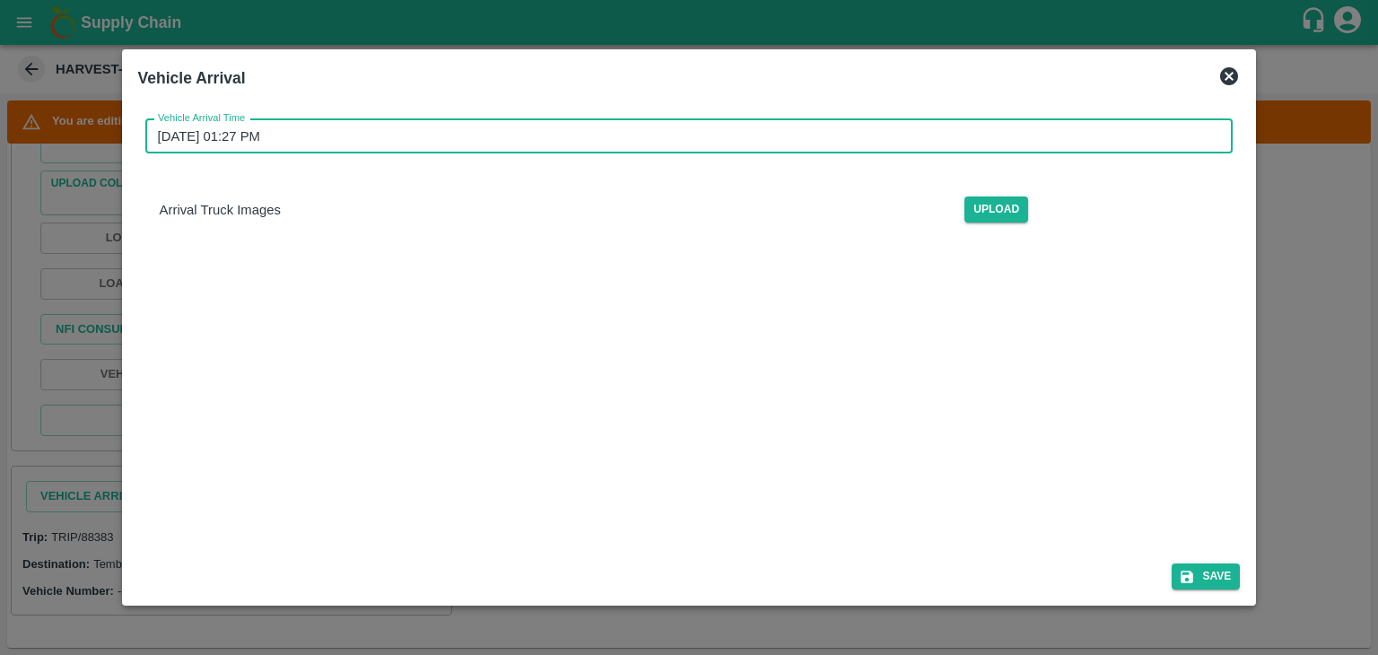
click at [645, 134] on input "[DATE] 01:27 PM" at bounding box center [683, 136] width 1076 height 34
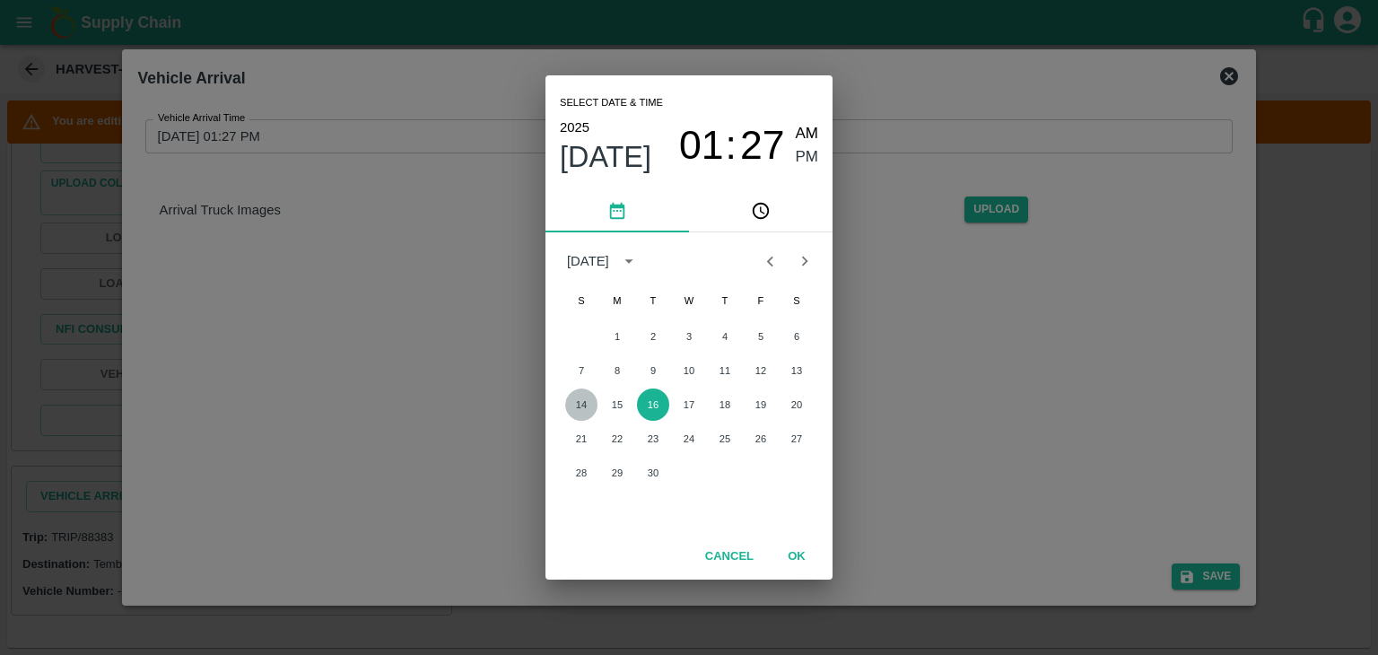
click at [596, 408] on button "14" at bounding box center [581, 405] width 32 height 32
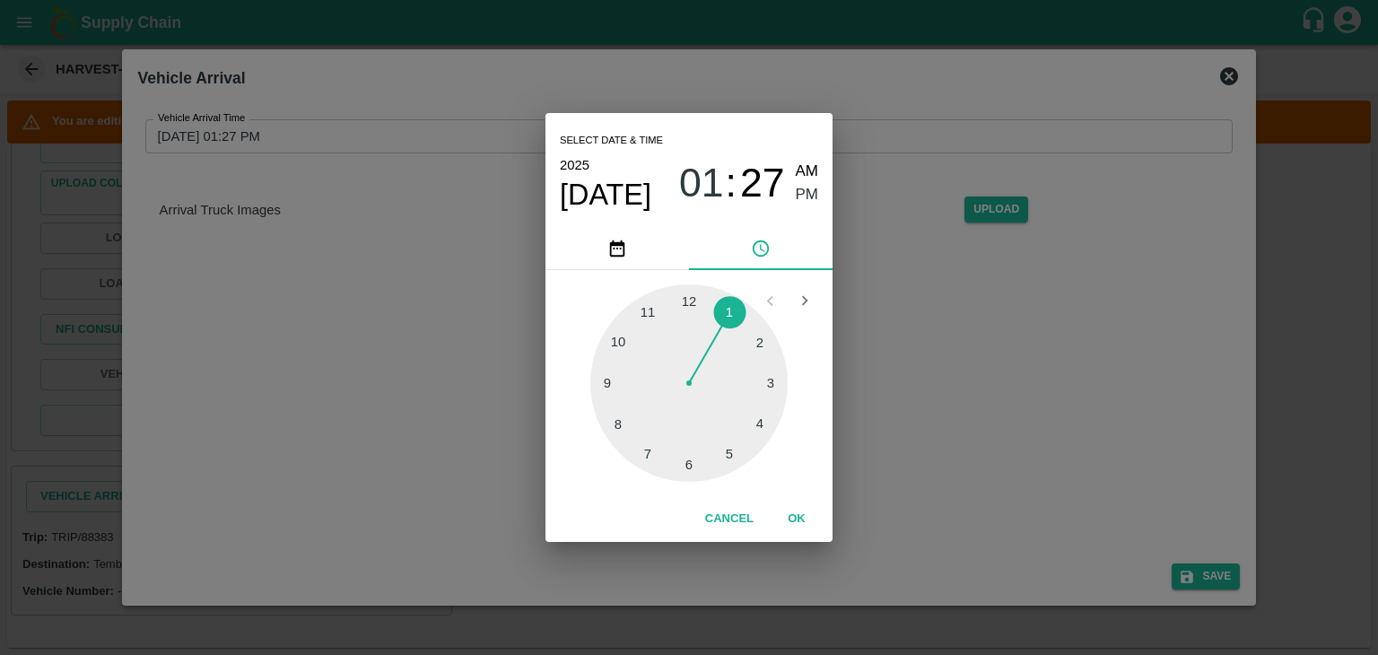
drag, startPoint x: 822, startPoint y: 162, endPoint x: 804, endPoint y: 165, distance: 18.1
click at [804, 165] on div "Select date & time [DATE] 01 : 27 AM PM" at bounding box center [689, 170] width 287 height 115
click at [804, 165] on span "AM" at bounding box center [807, 172] width 23 height 24
click at [596, 393] on div at bounding box center [688, 382] width 197 height 197
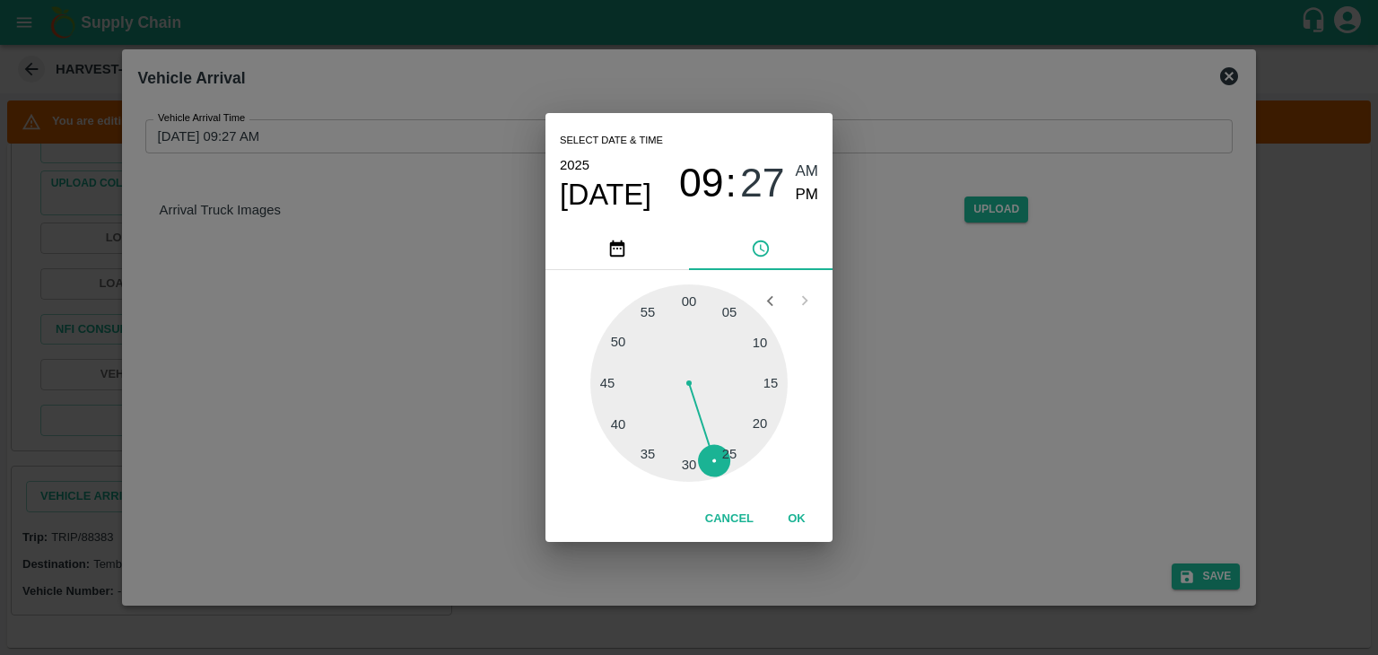
type input "[DATE] 09:44 AM"
click at [782, 520] on button "OK" at bounding box center [796, 518] width 57 height 31
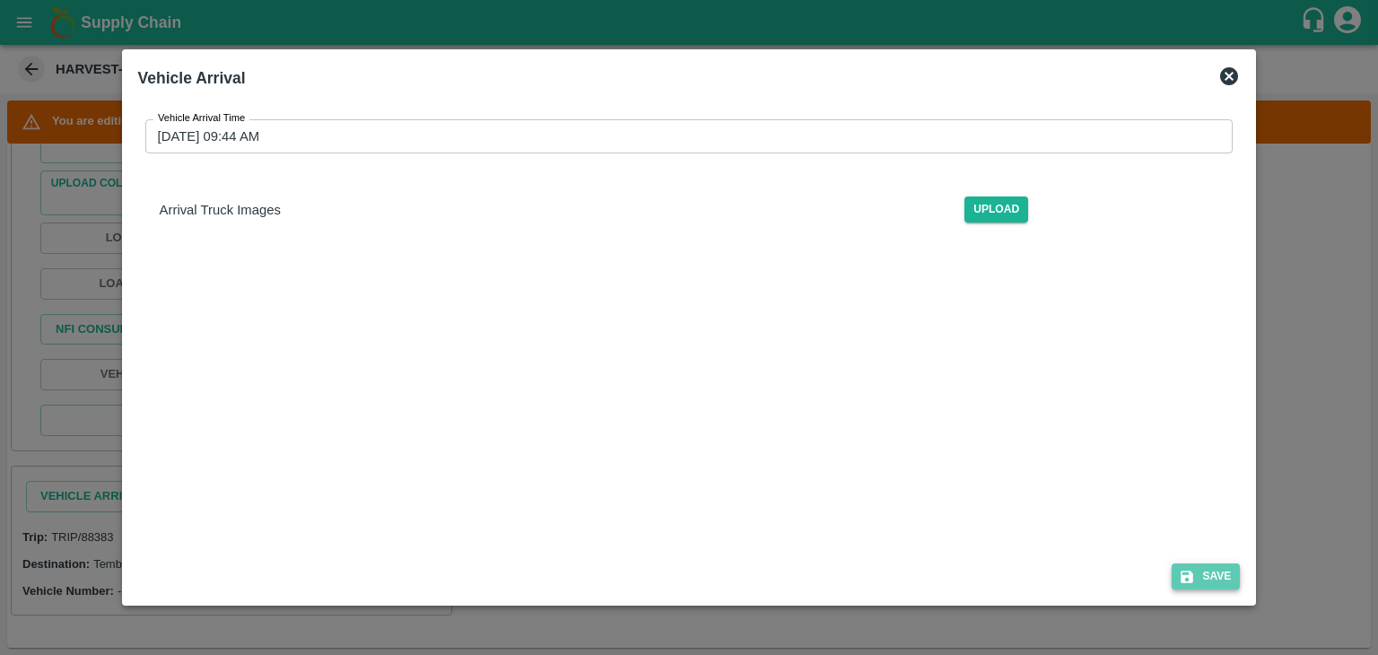
click at [1199, 574] on button "Save" at bounding box center [1206, 577] width 68 height 26
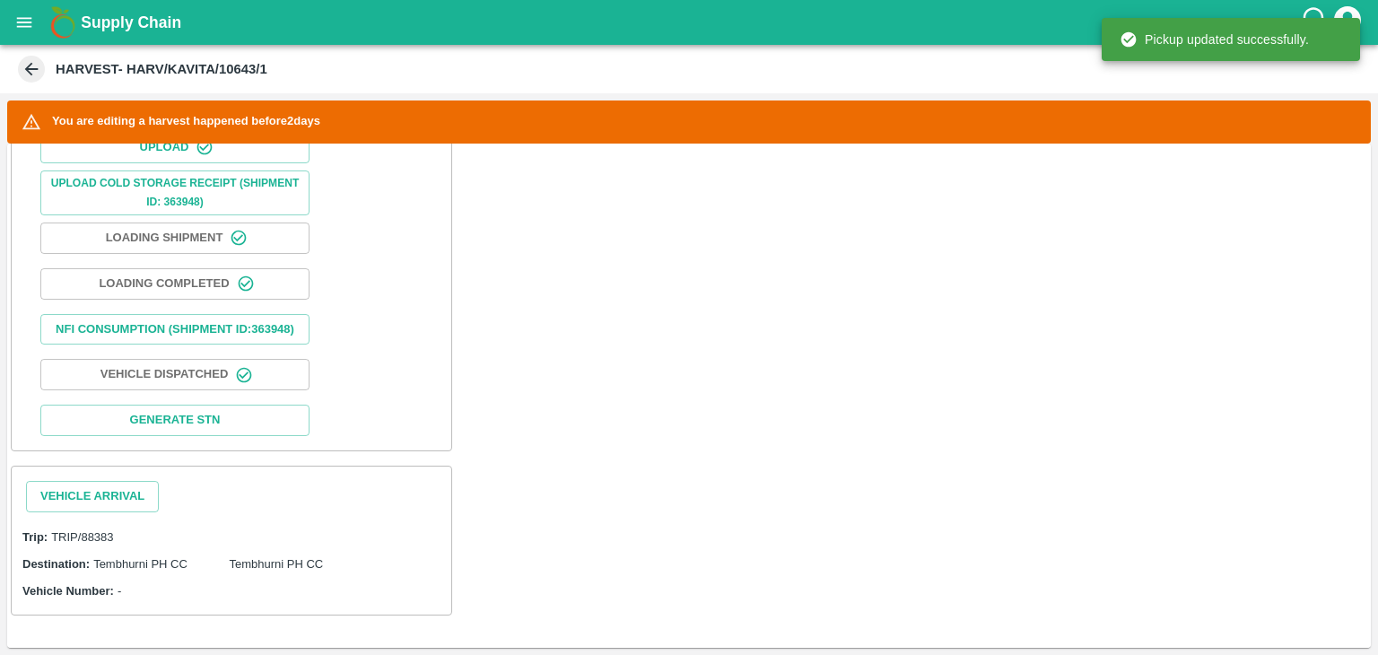
scroll to position [714, 0]
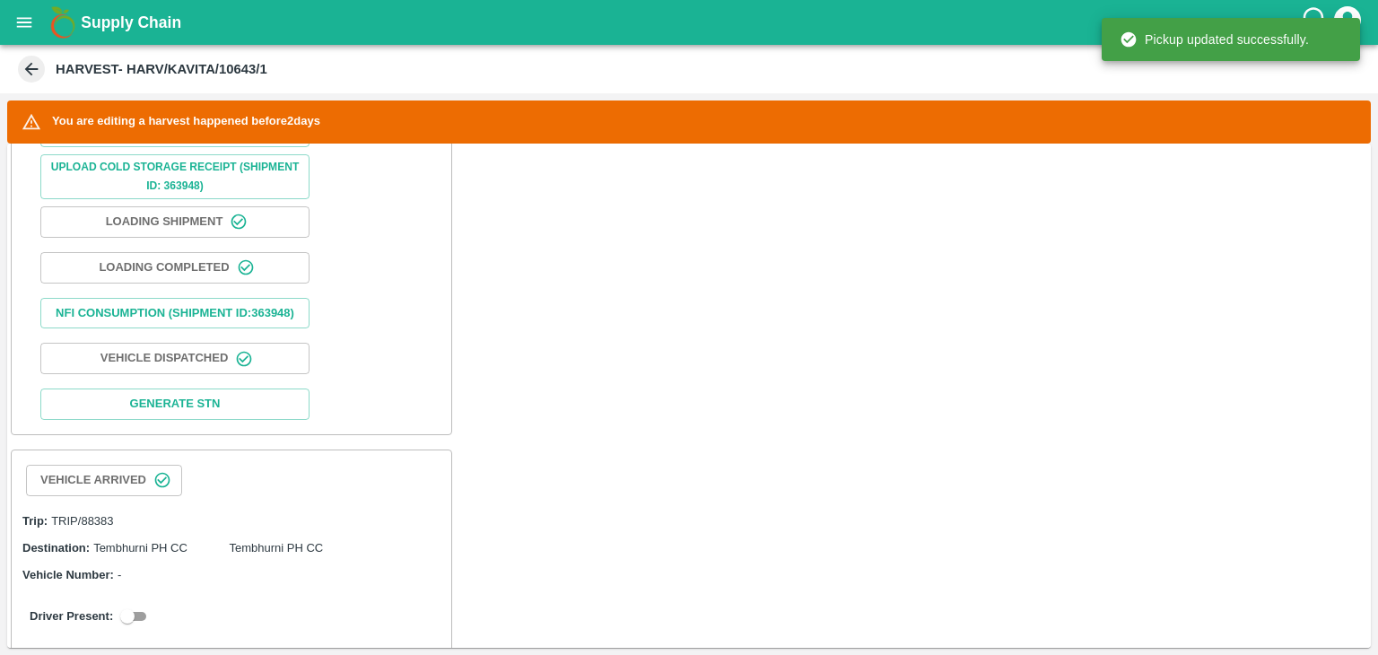
click at [134, 620] on div "Driver Present:" at bounding box center [231, 616] width 425 height 50
click at [136, 625] on input "checkbox" at bounding box center [127, 617] width 65 height 22
checkbox input "true"
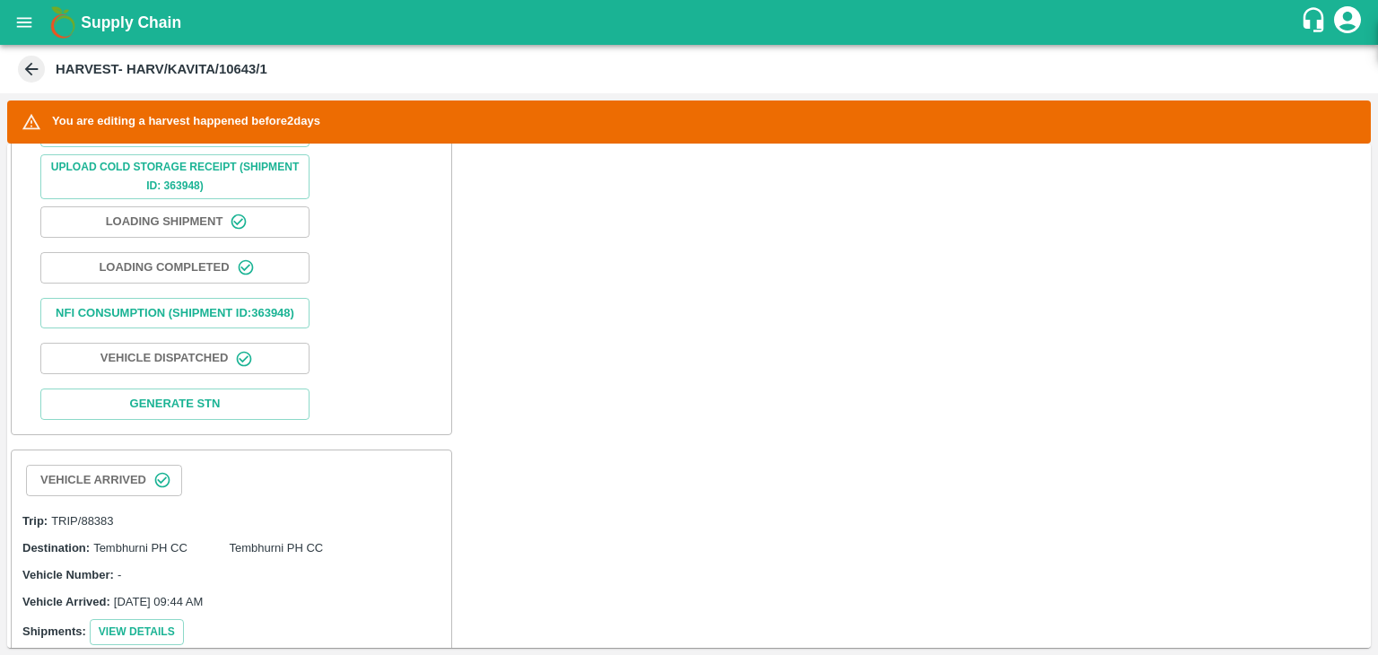
scroll to position [1202, 0]
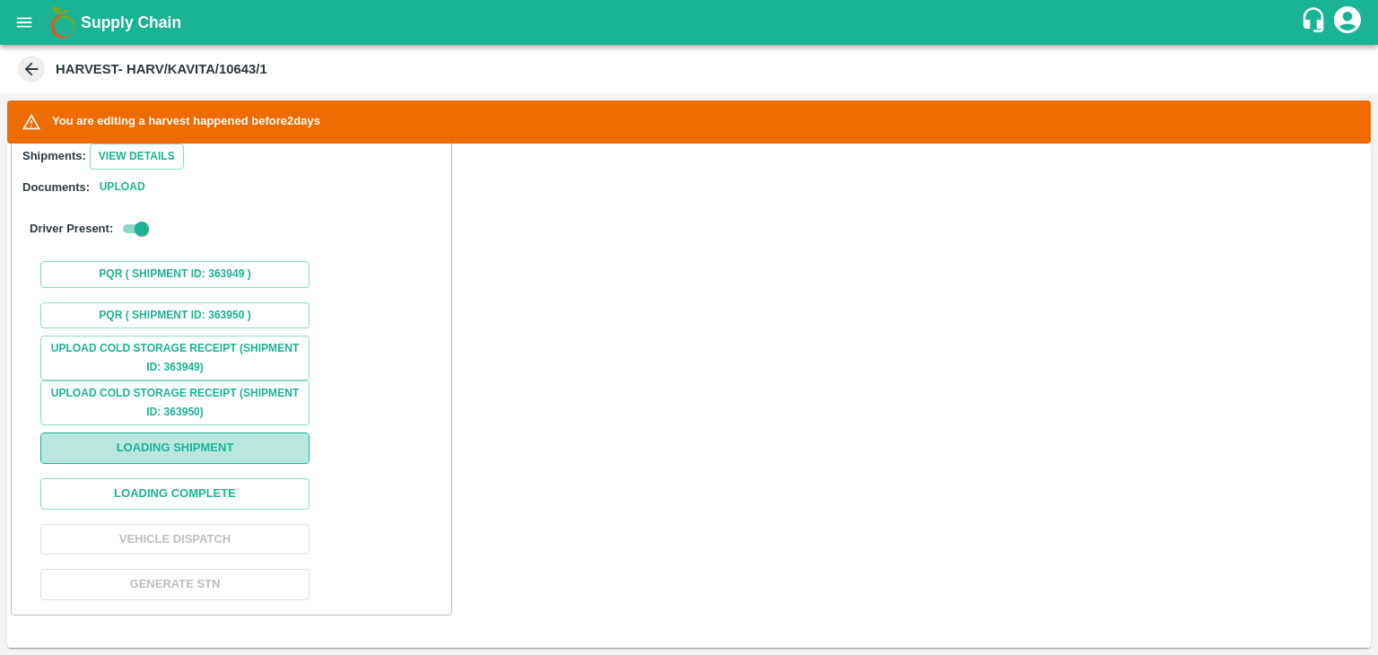
click at [254, 443] on button "Loading Shipment" at bounding box center [174, 447] width 269 height 31
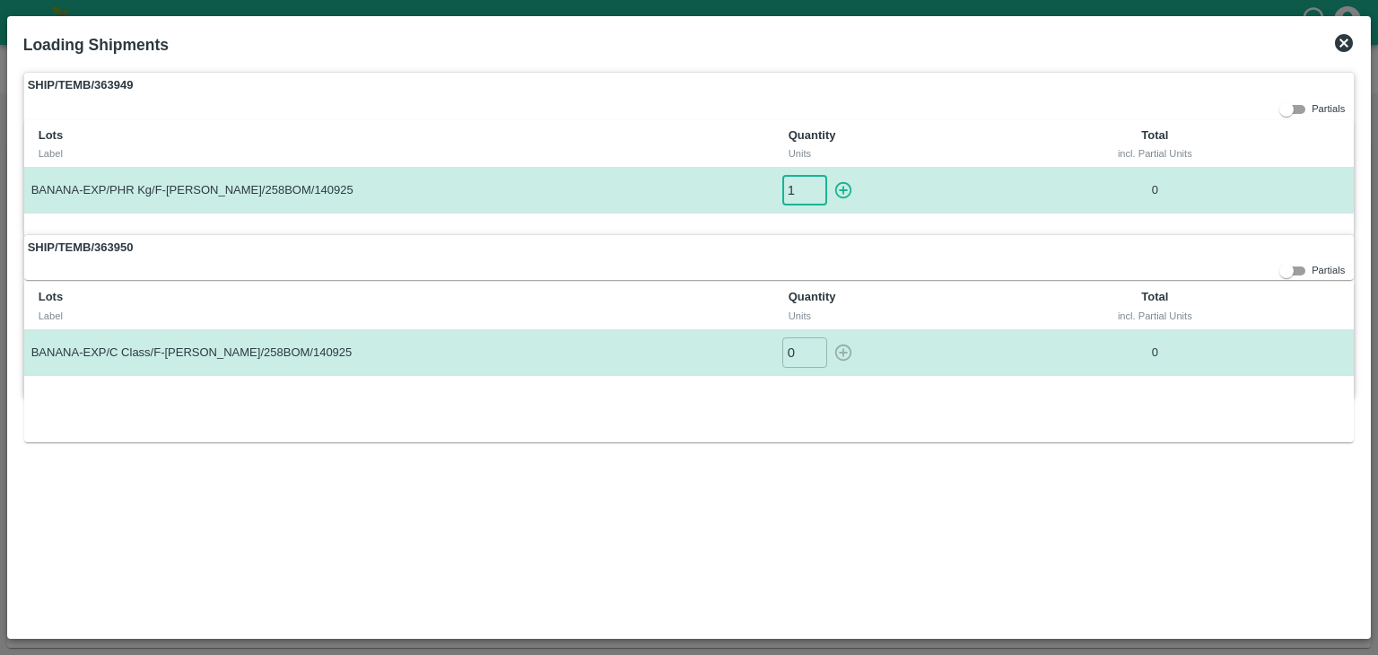
click at [815, 187] on input "1" at bounding box center [804, 190] width 45 height 30
click at [843, 187] on icon "button" at bounding box center [843, 190] width 17 height 17
type input "0"
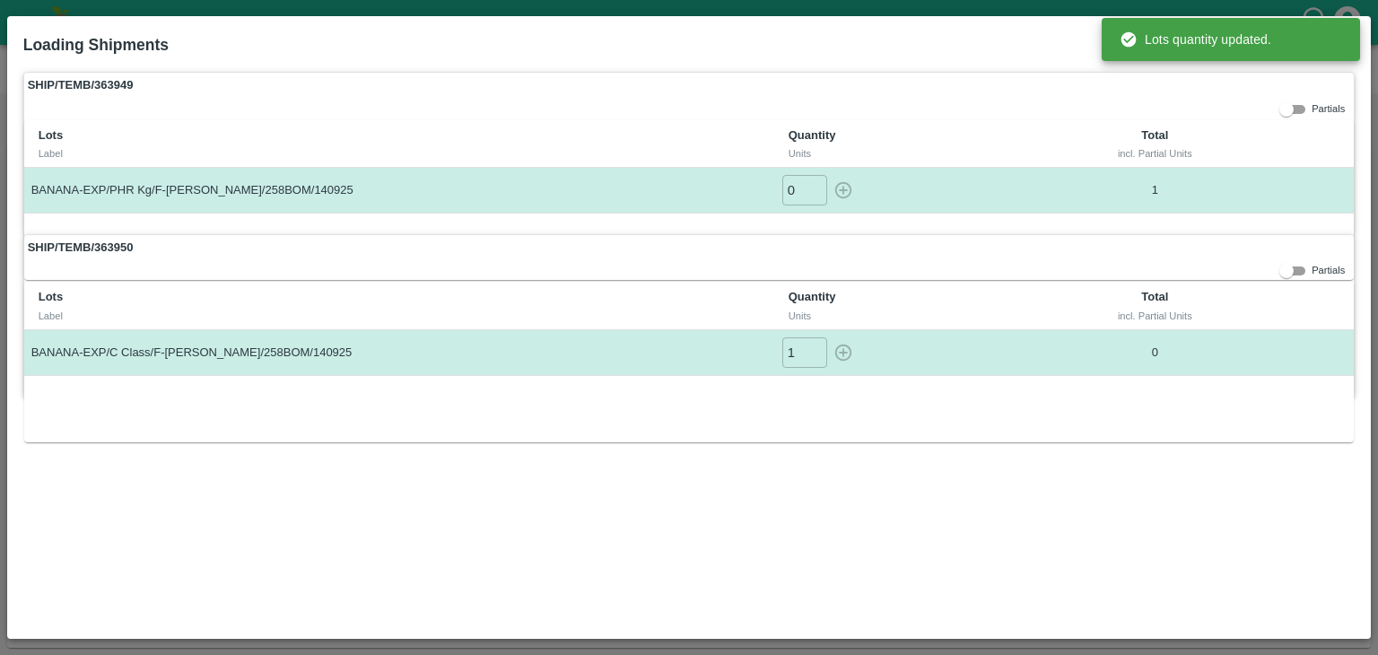
click at [815, 342] on input "1" at bounding box center [804, 352] width 45 height 30
click at [851, 343] on icon "button" at bounding box center [844, 353] width 20 height 20
type input "0"
click at [1054, 219] on div "Lots Label Quantity Units Total incl. Partial Units BANANA-EXP/PHR Kg/F-[PERSON…" at bounding box center [689, 200] width 1331 height 161
click at [1237, 94] on label "SHIP/TEMB/363949" at bounding box center [689, 85] width 1331 height 25
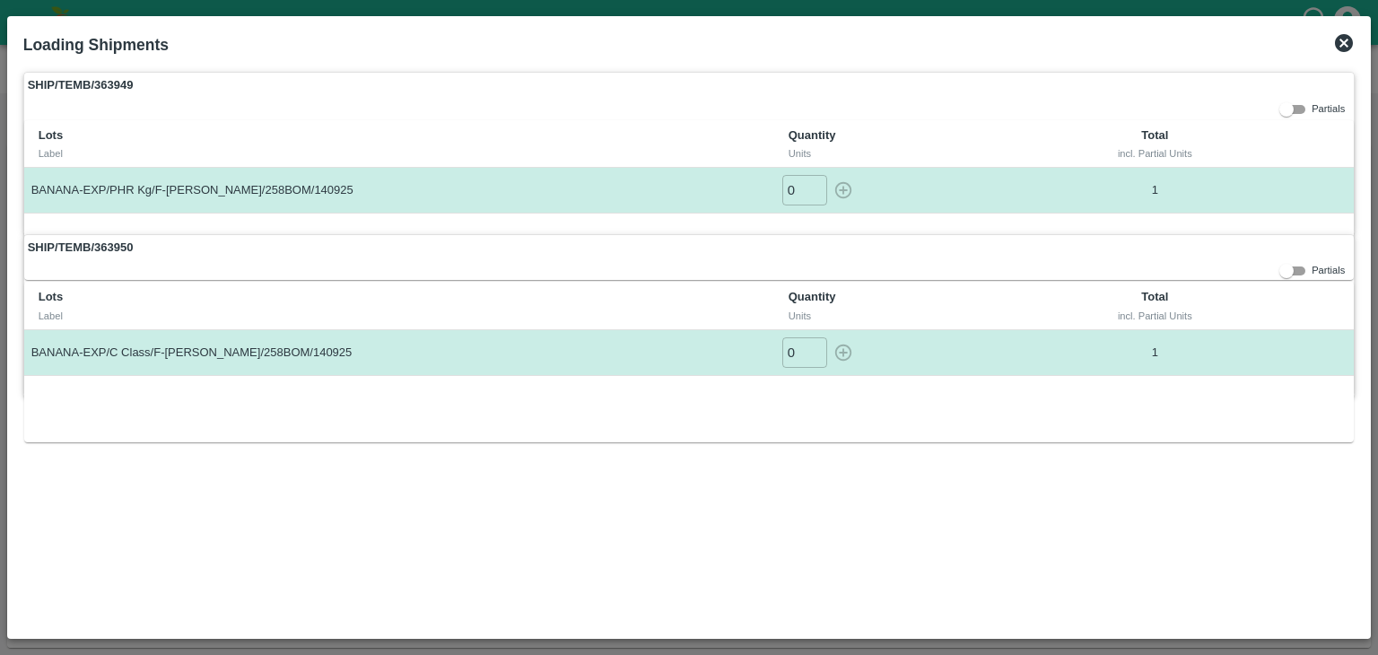
click at [1342, 49] on icon at bounding box center [1344, 43] width 18 height 18
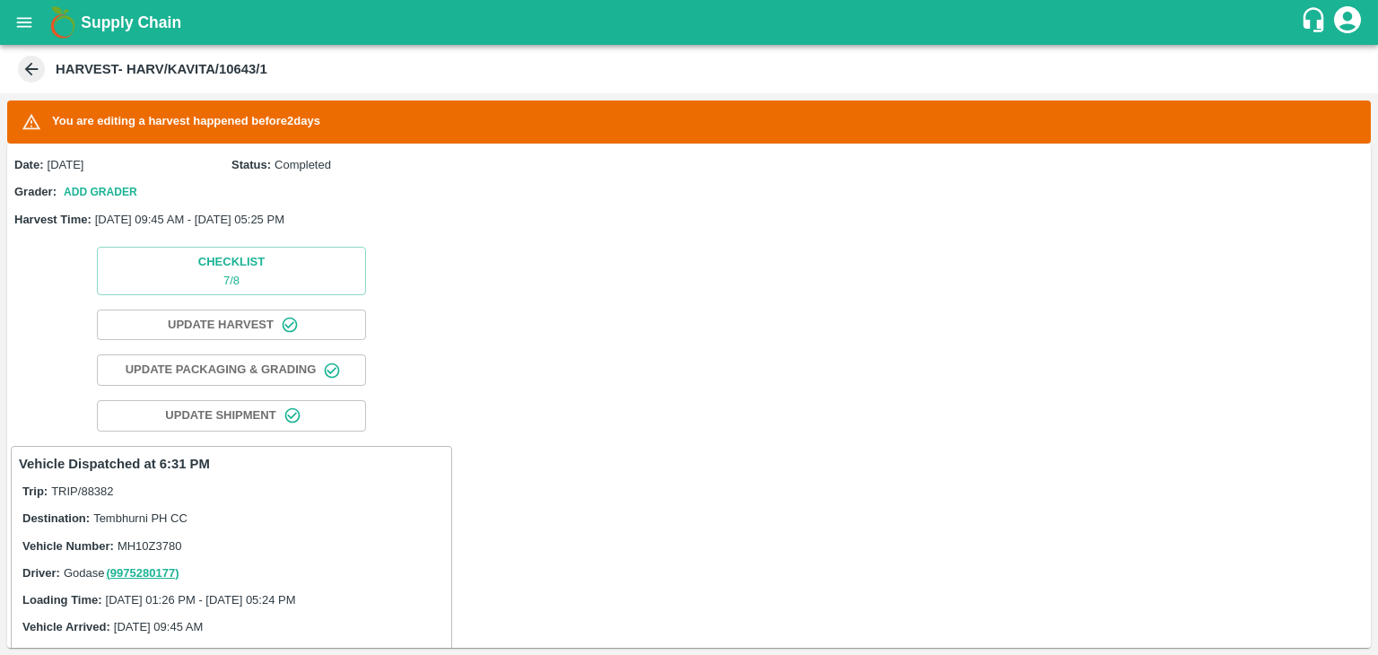
scroll to position [843, 0]
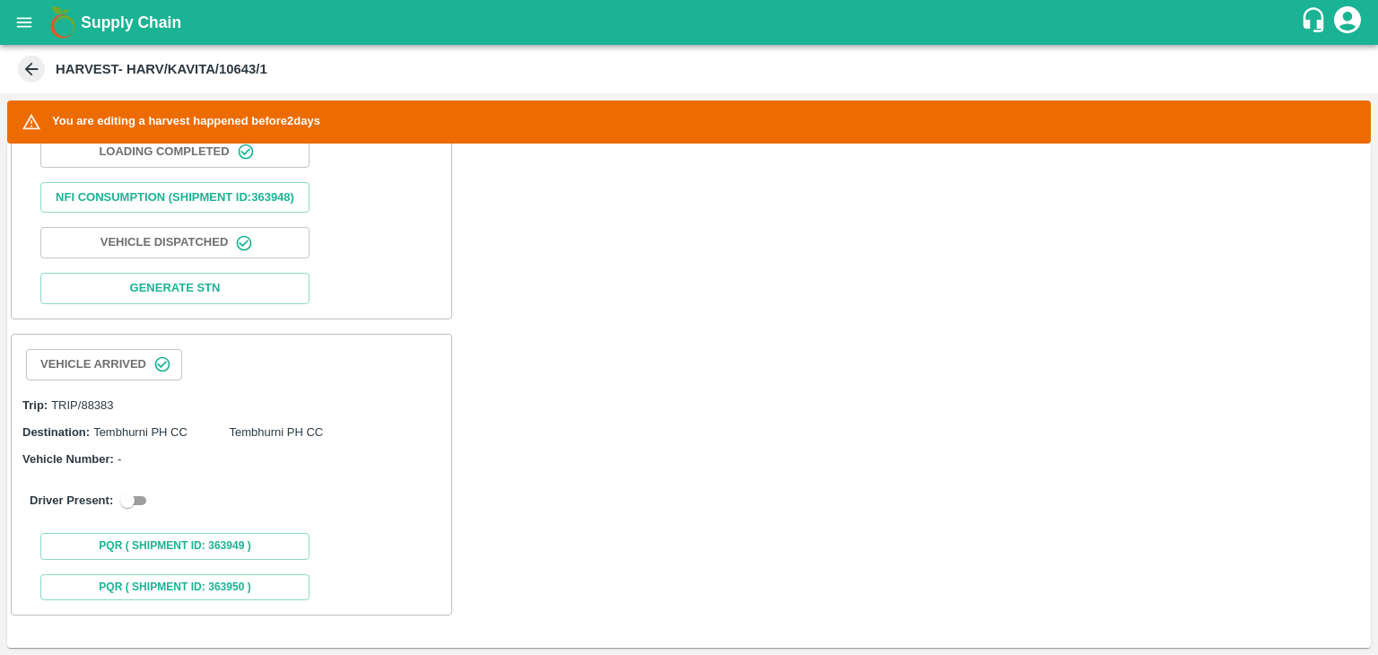
drag, startPoint x: 141, startPoint y: 489, endPoint x: 141, endPoint y: 502, distance: 13.5
click at [141, 502] on div "Driver Present:" at bounding box center [231, 501] width 425 height 50
click at [141, 502] on input "checkbox" at bounding box center [127, 501] width 65 height 22
checkbox input "true"
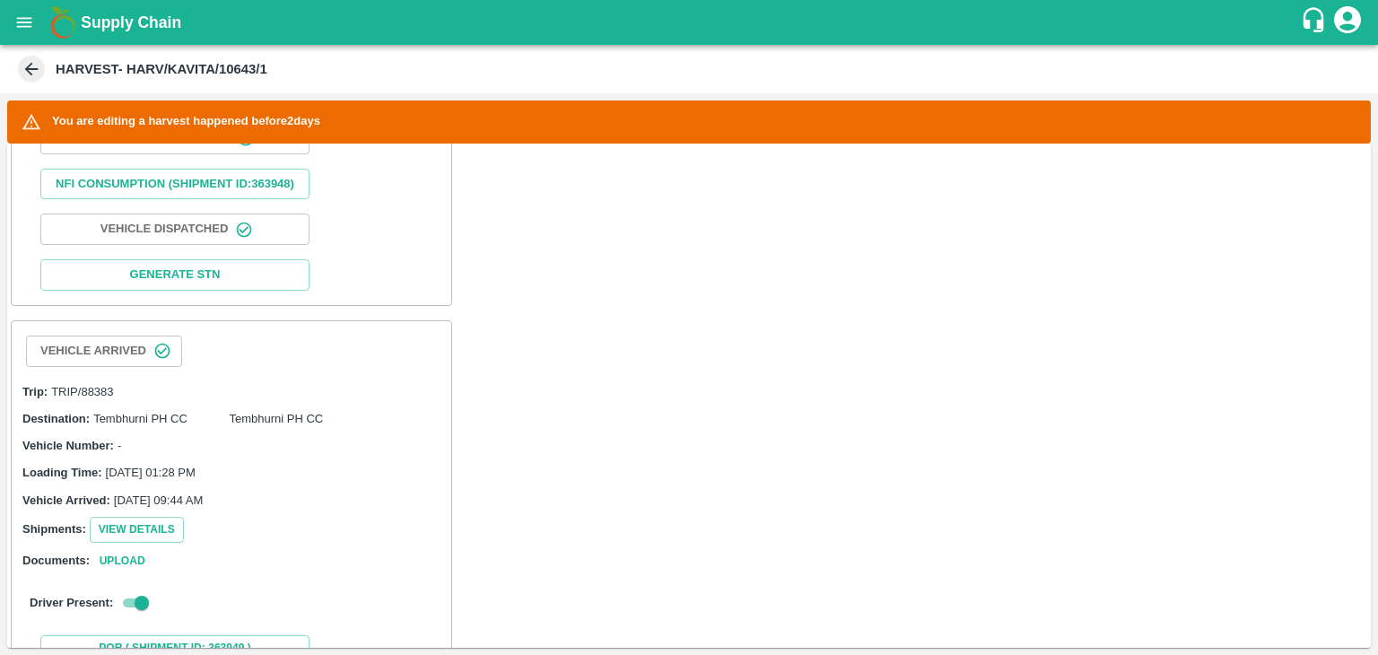
scroll to position [1229, 0]
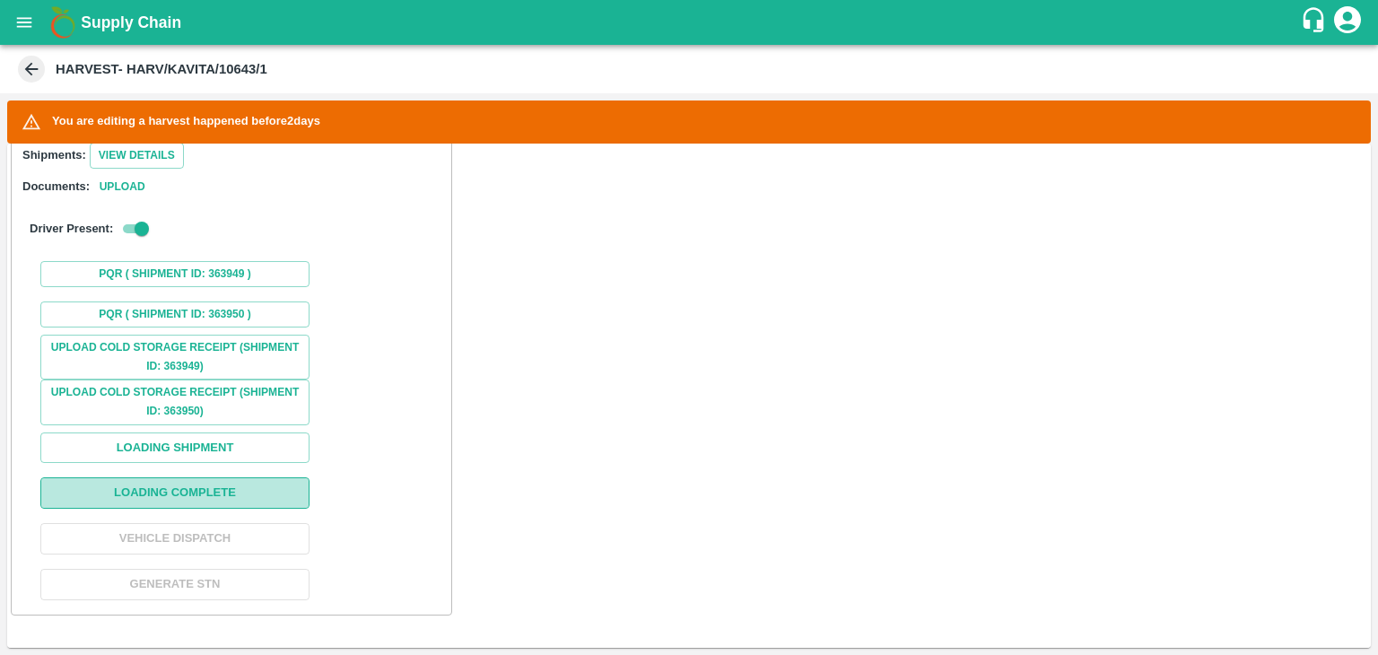
click at [212, 489] on button "Loading Complete" at bounding box center [174, 492] width 269 height 31
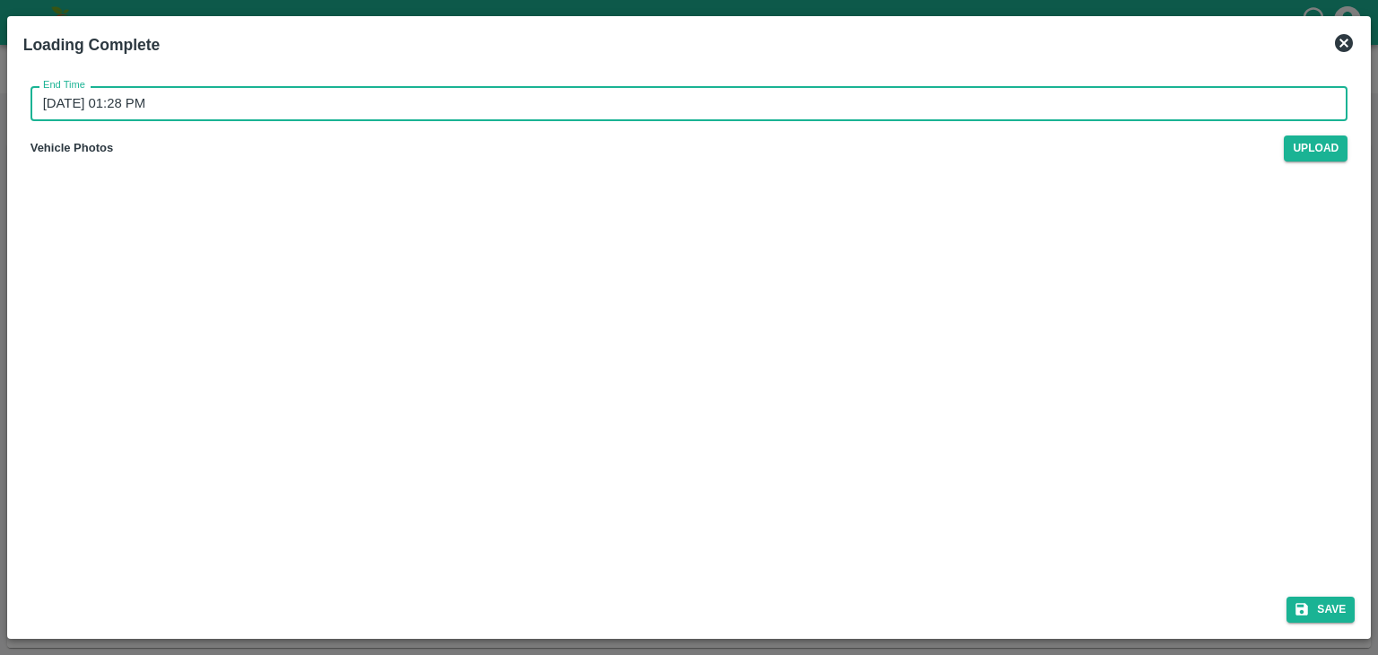
click at [657, 97] on input "[DATE] 01:28 PM" at bounding box center [684, 103] width 1306 height 34
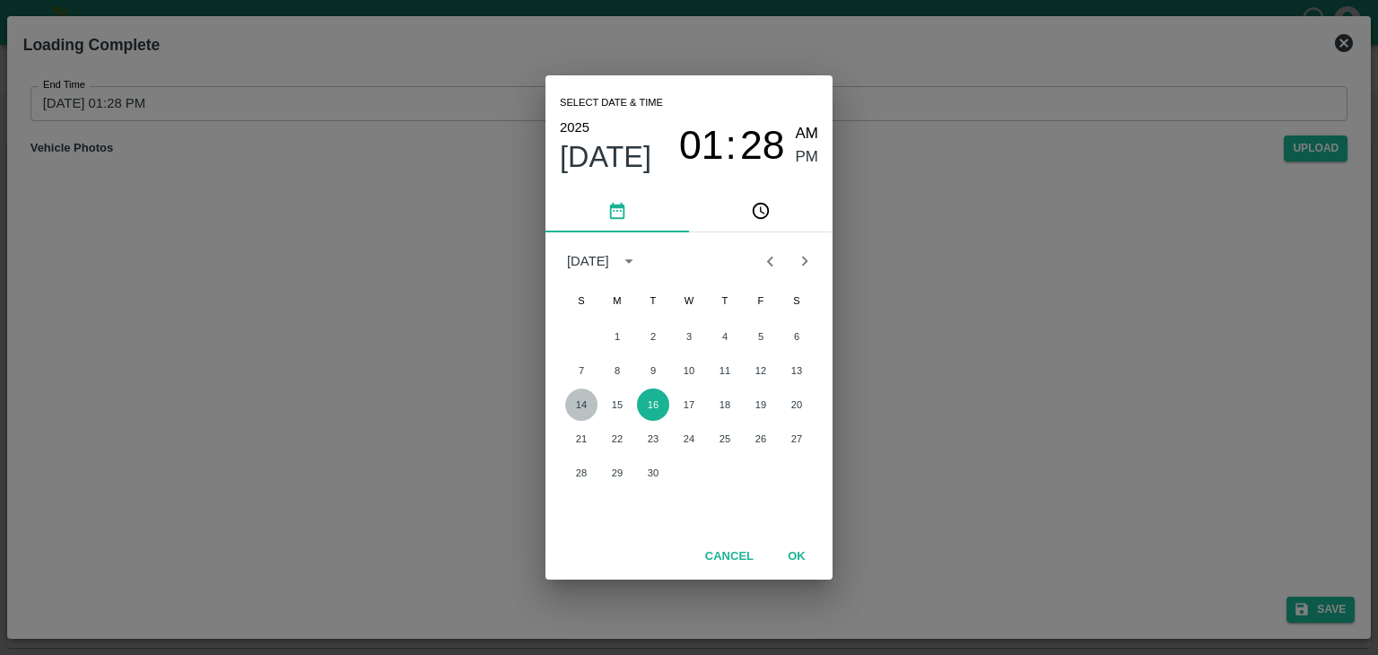
click at [581, 410] on button "14" at bounding box center [581, 405] width 32 height 32
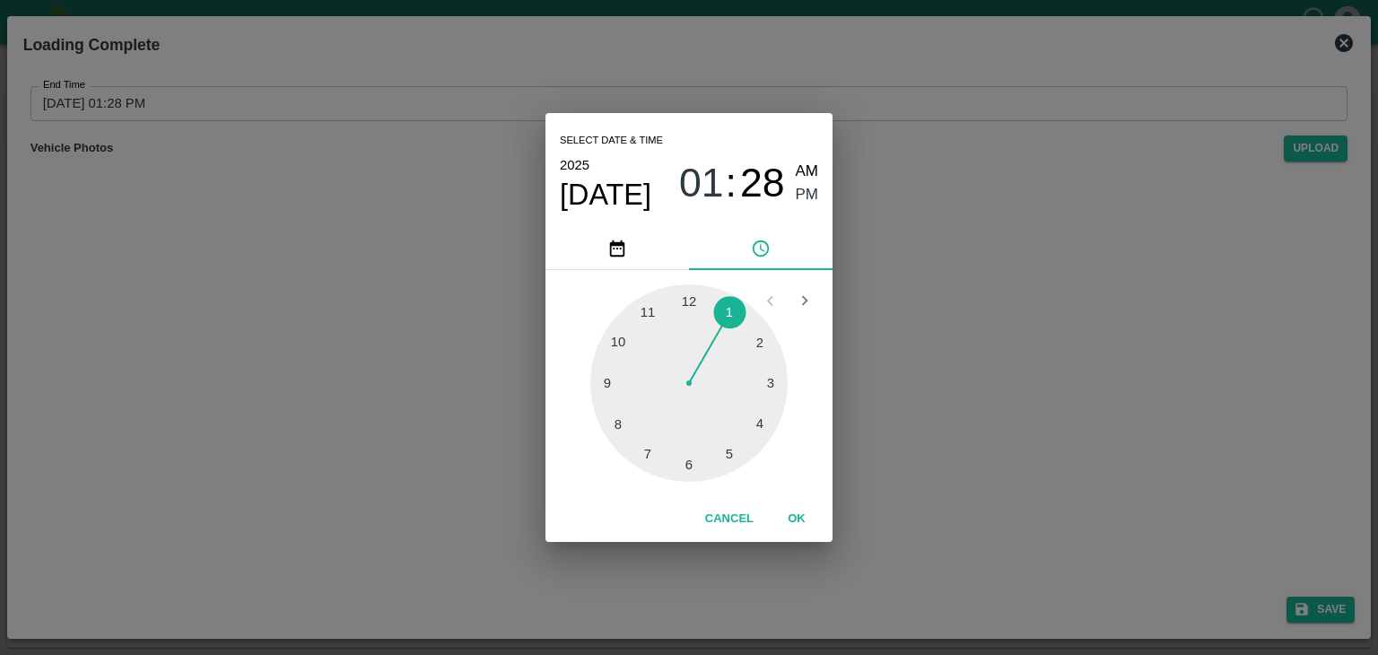
click at [732, 447] on div at bounding box center [688, 382] width 197 height 197
click at [797, 521] on button "OK" at bounding box center [796, 518] width 57 height 31
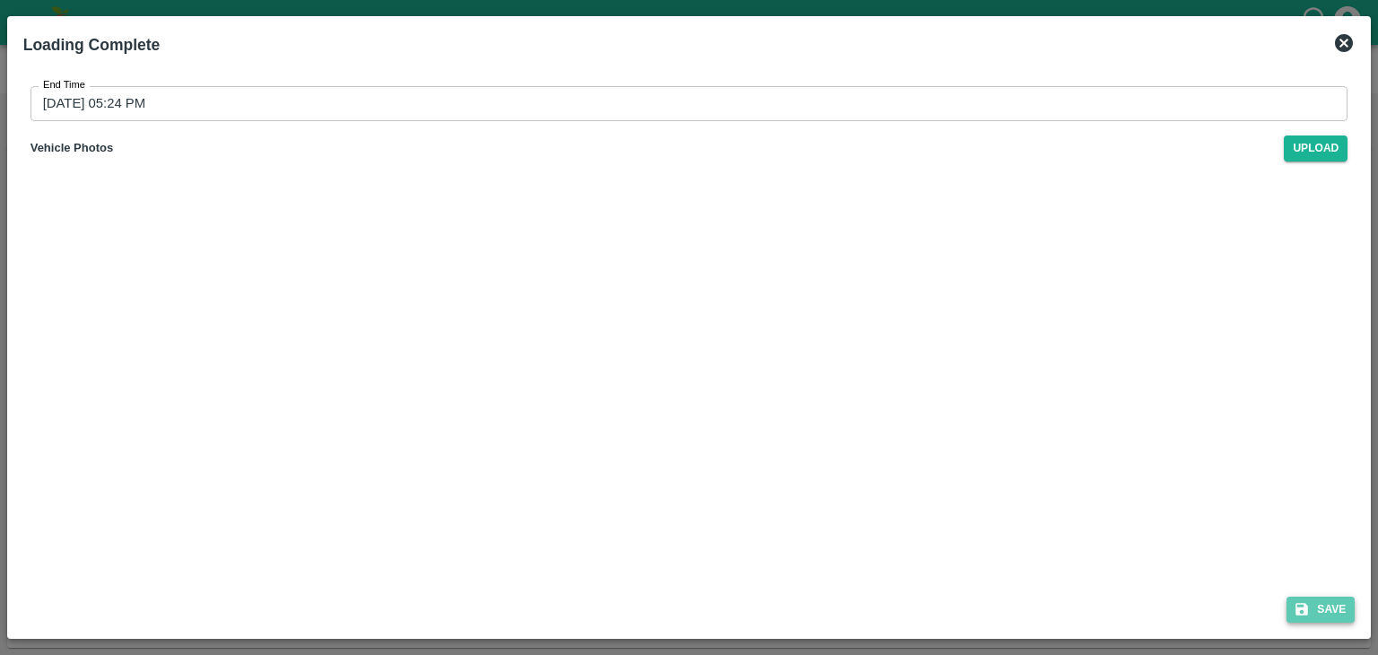
click at [1306, 601] on icon "submit" at bounding box center [1302, 609] width 16 height 16
type input "[DATE] 01:28 PM"
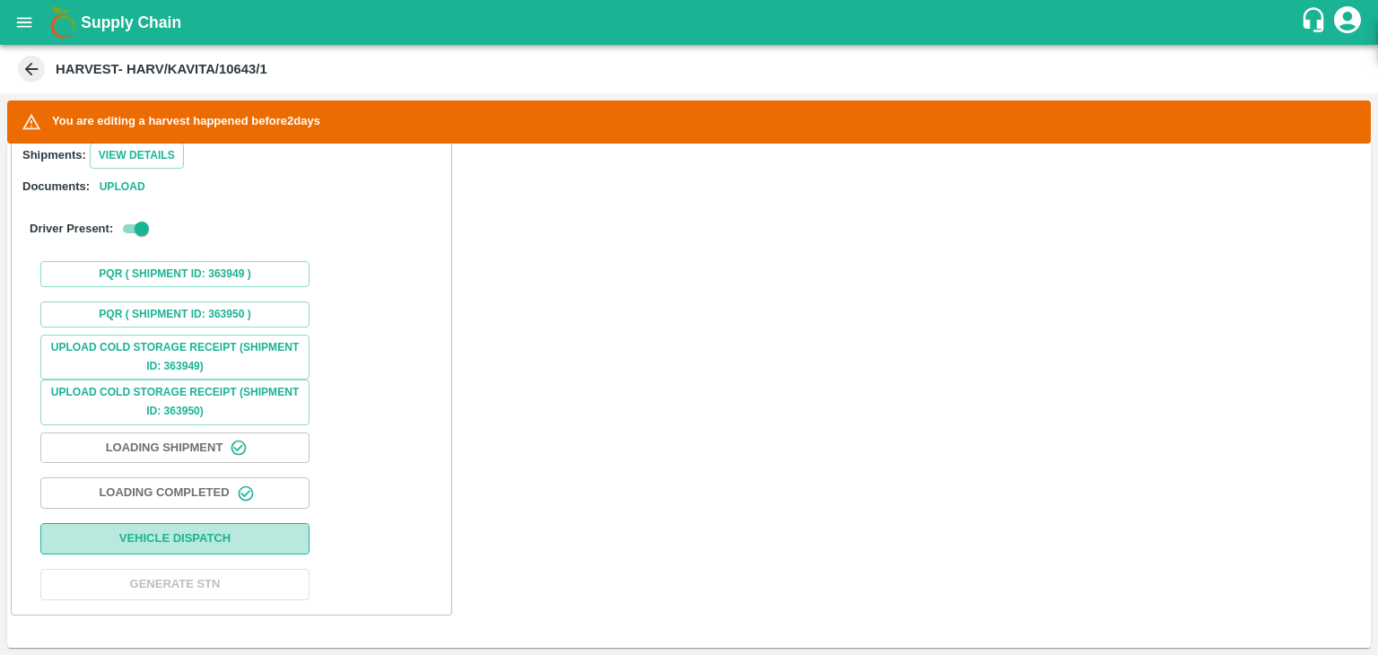
click at [219, 536] on button "Vehicle Dispatch" at bounding box center [174, 538] width 269 height 31
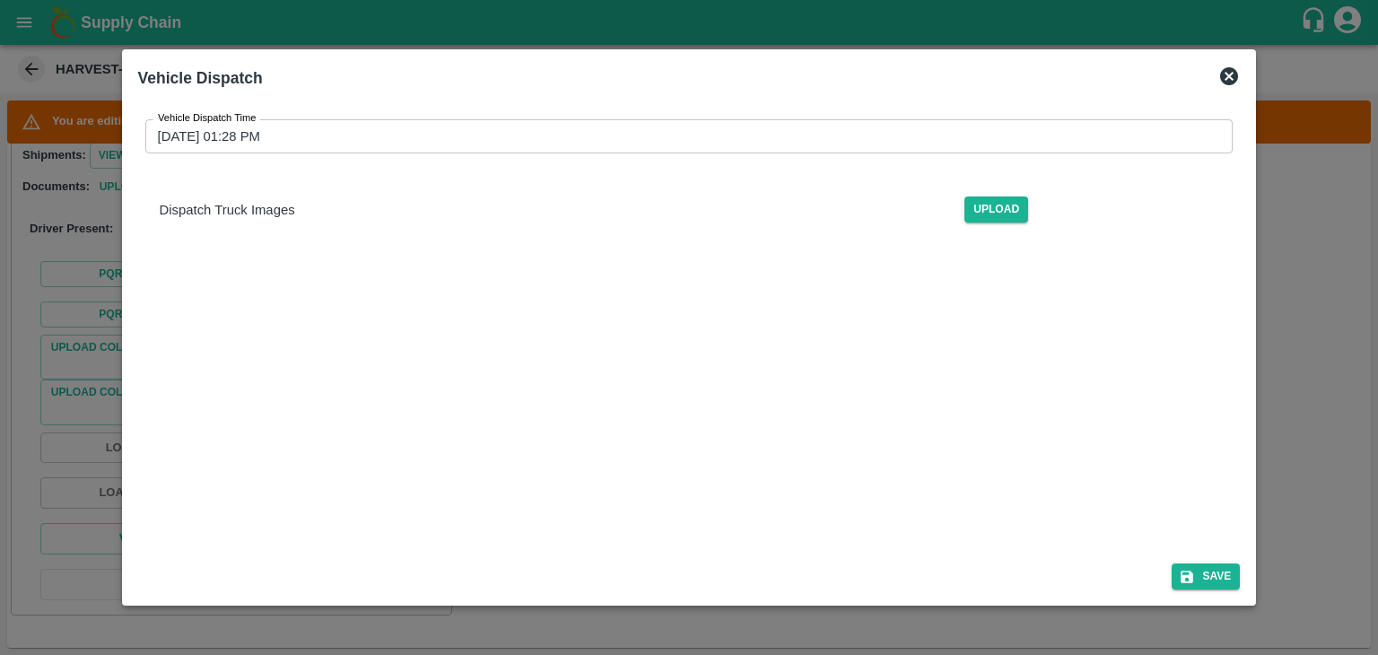
click at [628, 138] on input "[DATE] 01:28 PM" at bounding box center [683, 136] width 1076 height 34
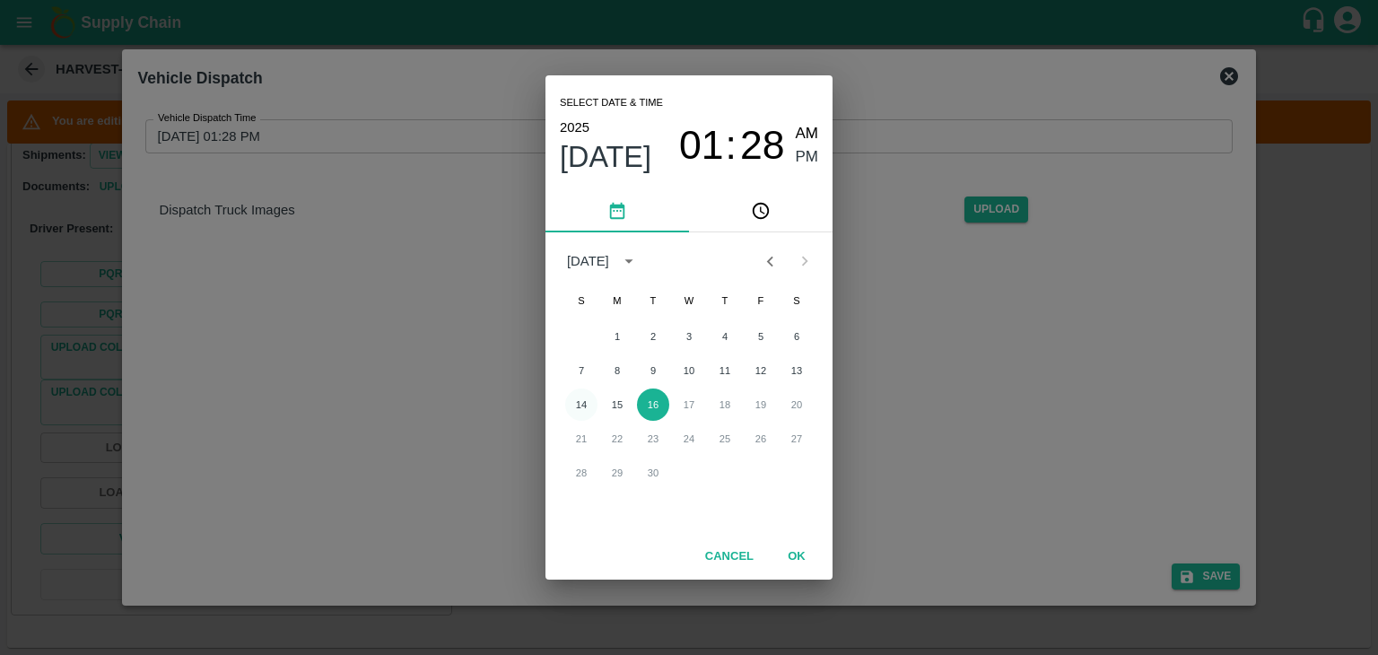
click at [574, 414] on button "14" at bounding box center [581, 405] width 32 height 32
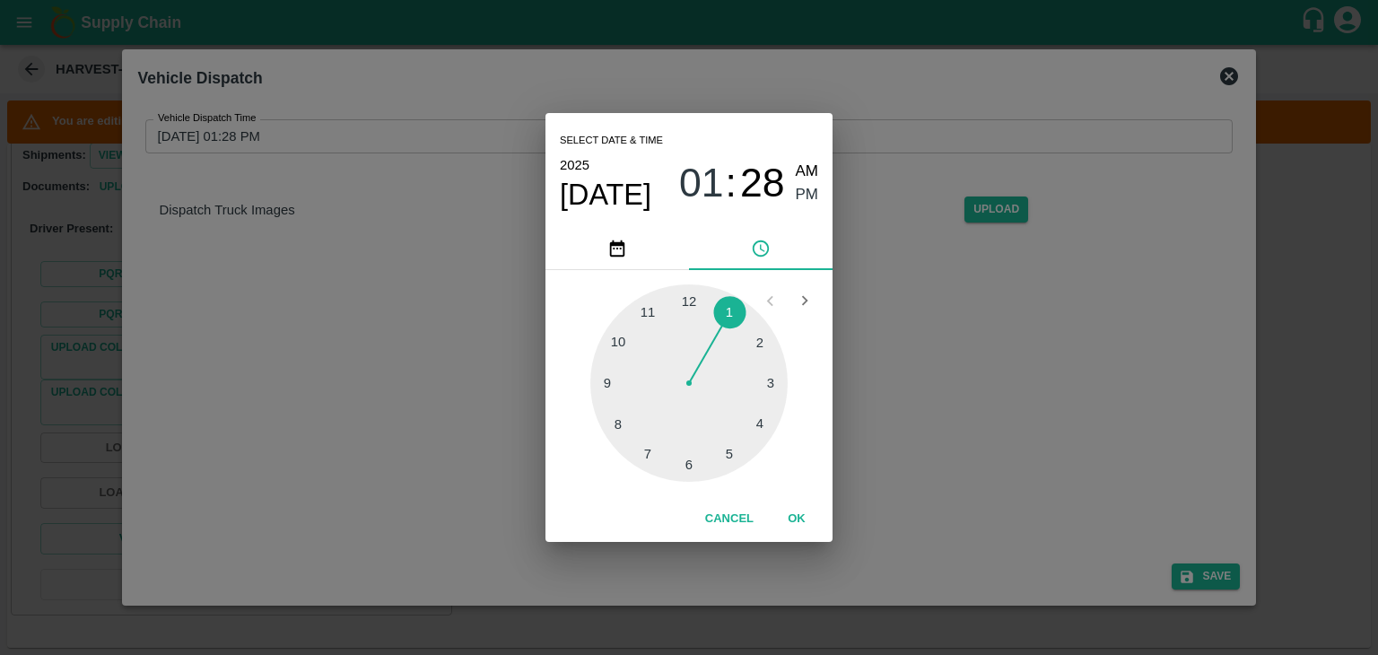
click at [688, 471] on div at bounding box center [688, 382] width 197 height 197
type input "[DATE] 06:30 PM"
click at [808, 517] on button "OK" at bounding box center [796, 518] width 57 height 31
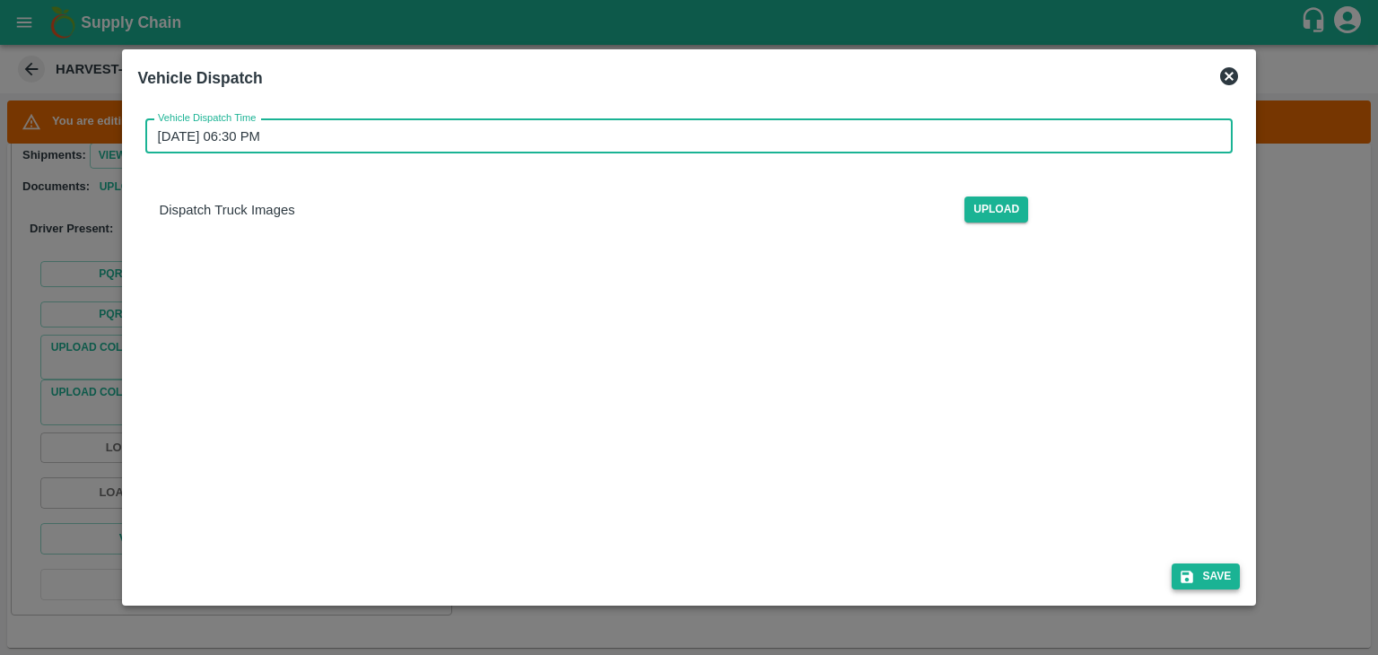
click at [1232, 577] on button "Save" at bounding box center [1206, 577] width 68 height 26
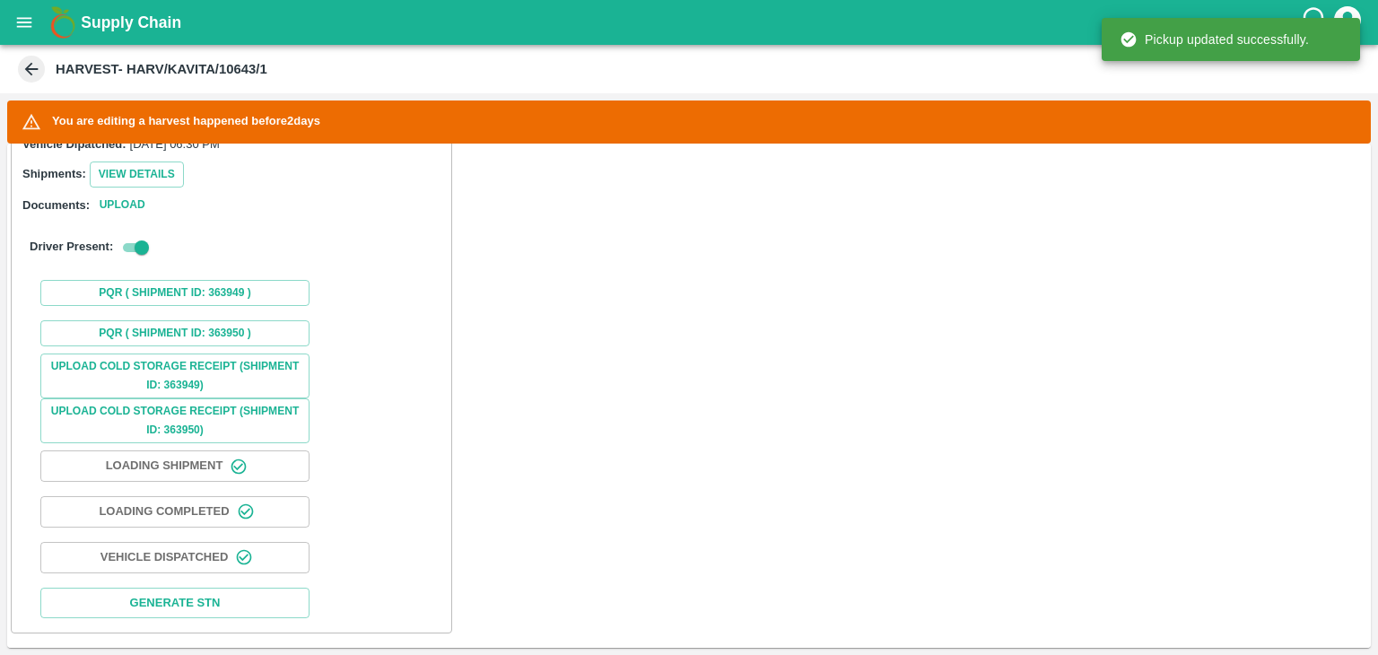
scroll to position [1231, 0]
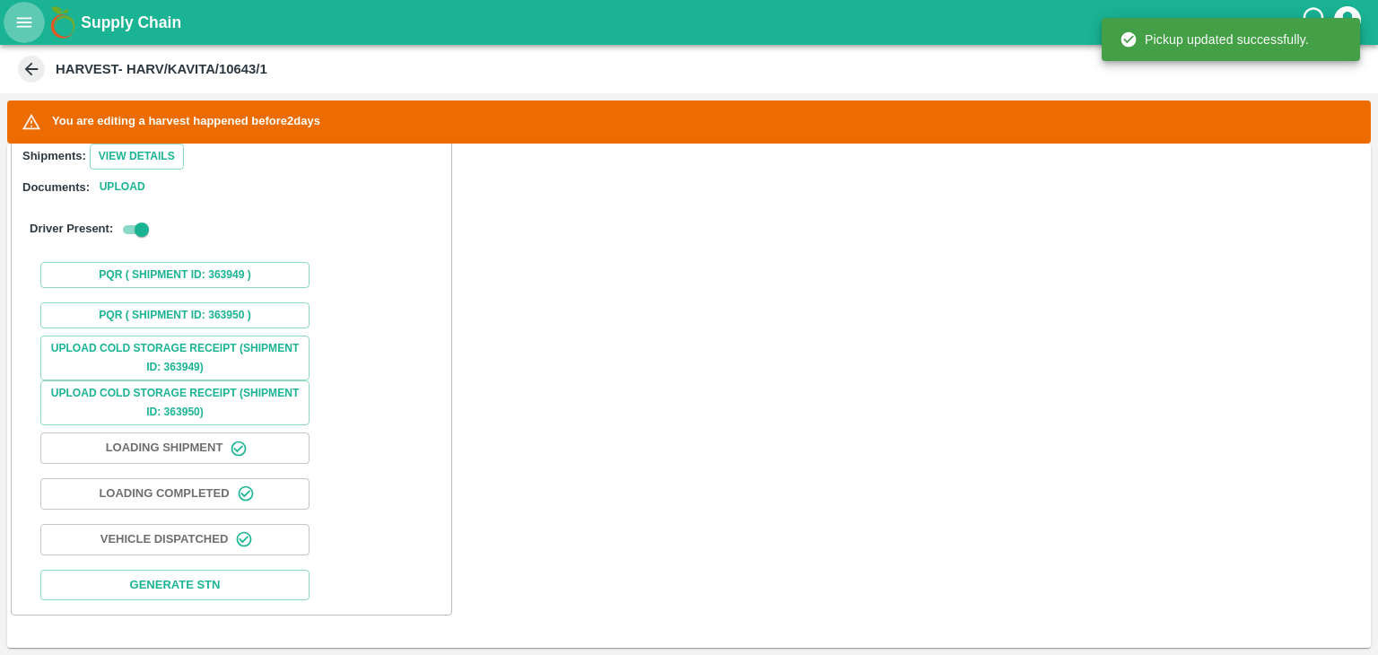
click at [23, 6] on button "open drawer" at bounding box center [24, 22] width 41 height 41
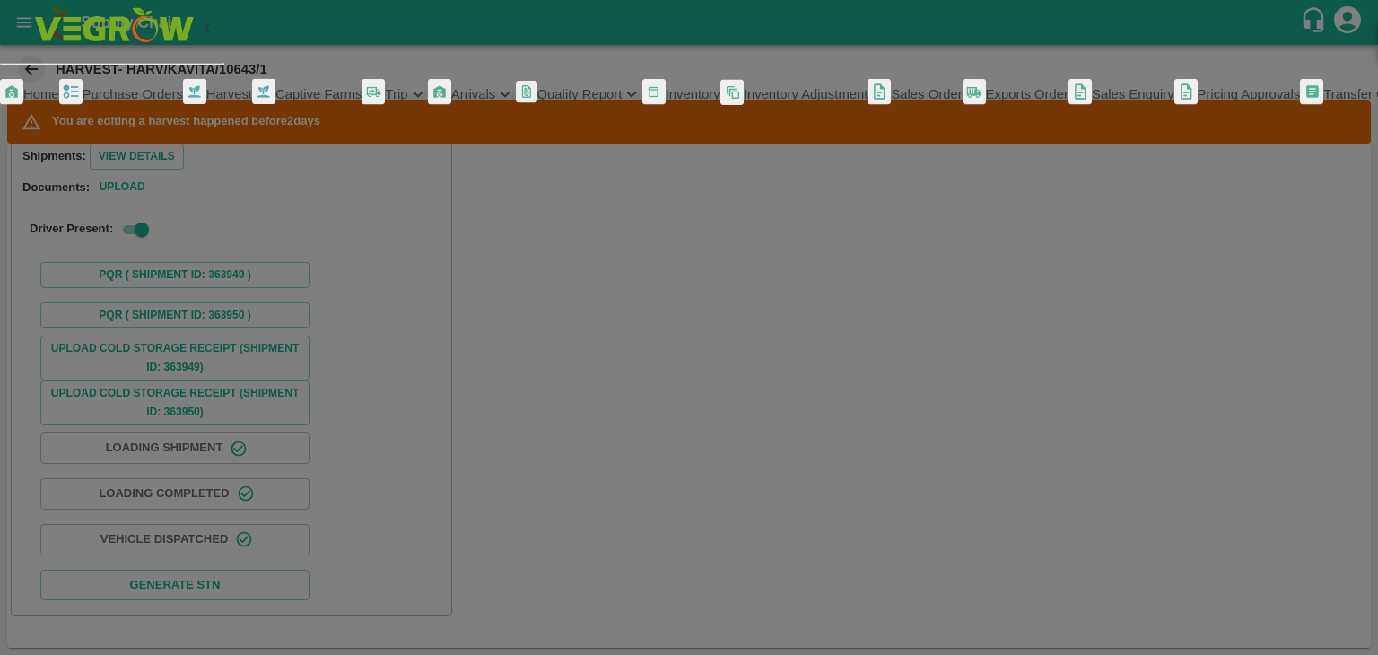
click at [106, 101] on span "Purchase Orders" at bounding box center [133, 94] width 100 height 14
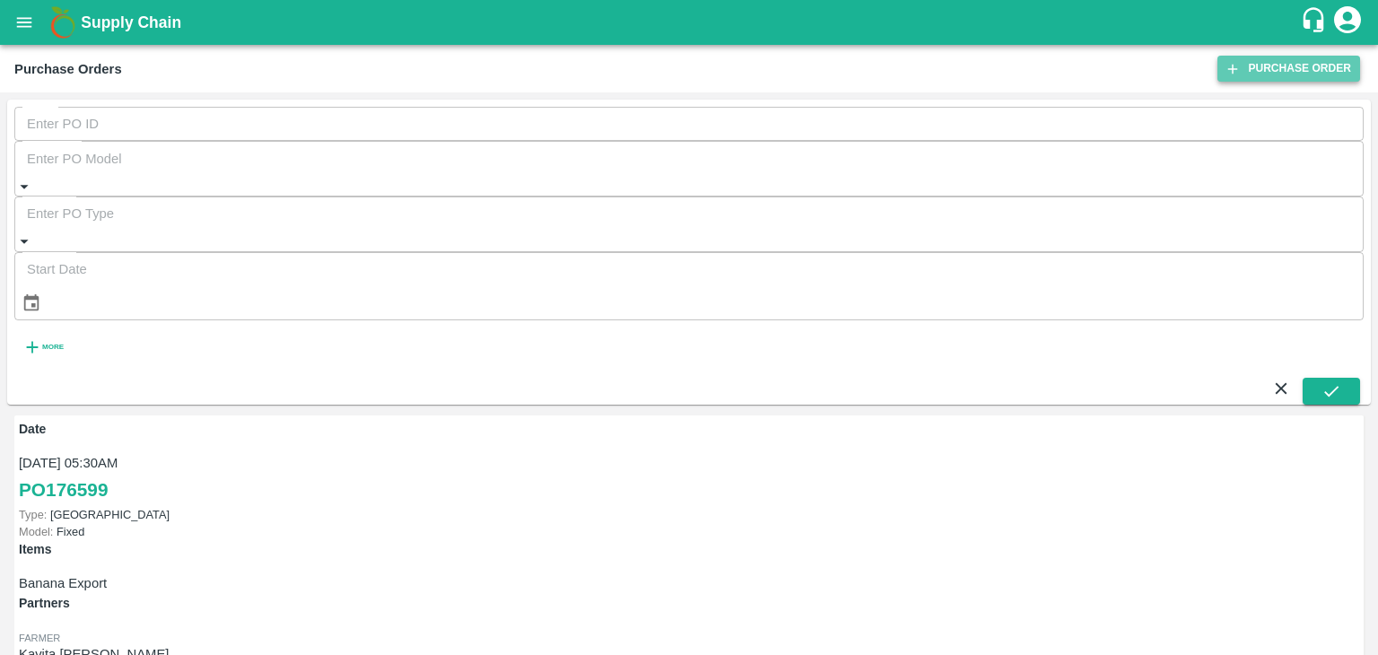
click at [1278, 62] on link "Purchase Order" at bounding box center [1289, 69] width 143 height 26
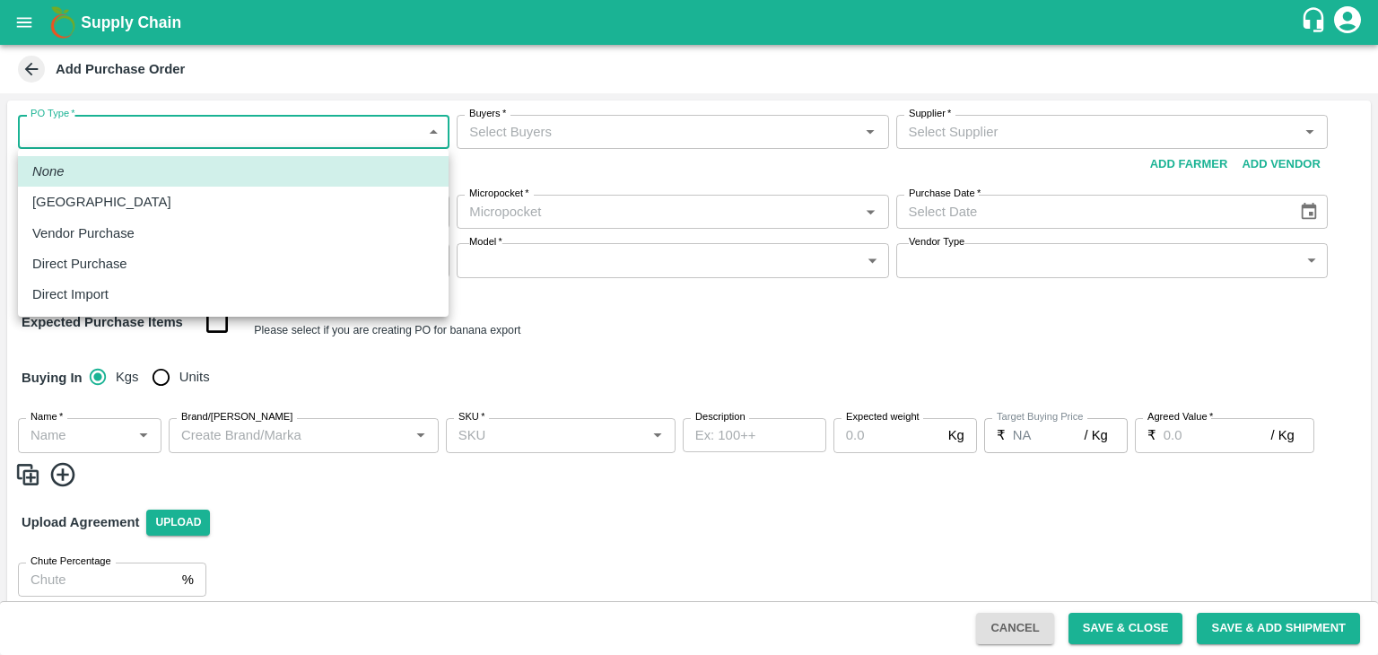
drag, startPoint x: 54, startPoint y: 131, endPoint x: 100, endPoint y: 191, distance: 76.1
click at [100, 191] on body "Supply Chain Add Purchase Order PO Type   * ​ PO Type Buyers   * Buyers   * Sup…" at bounding box center [689, 327] width 1378 height 655
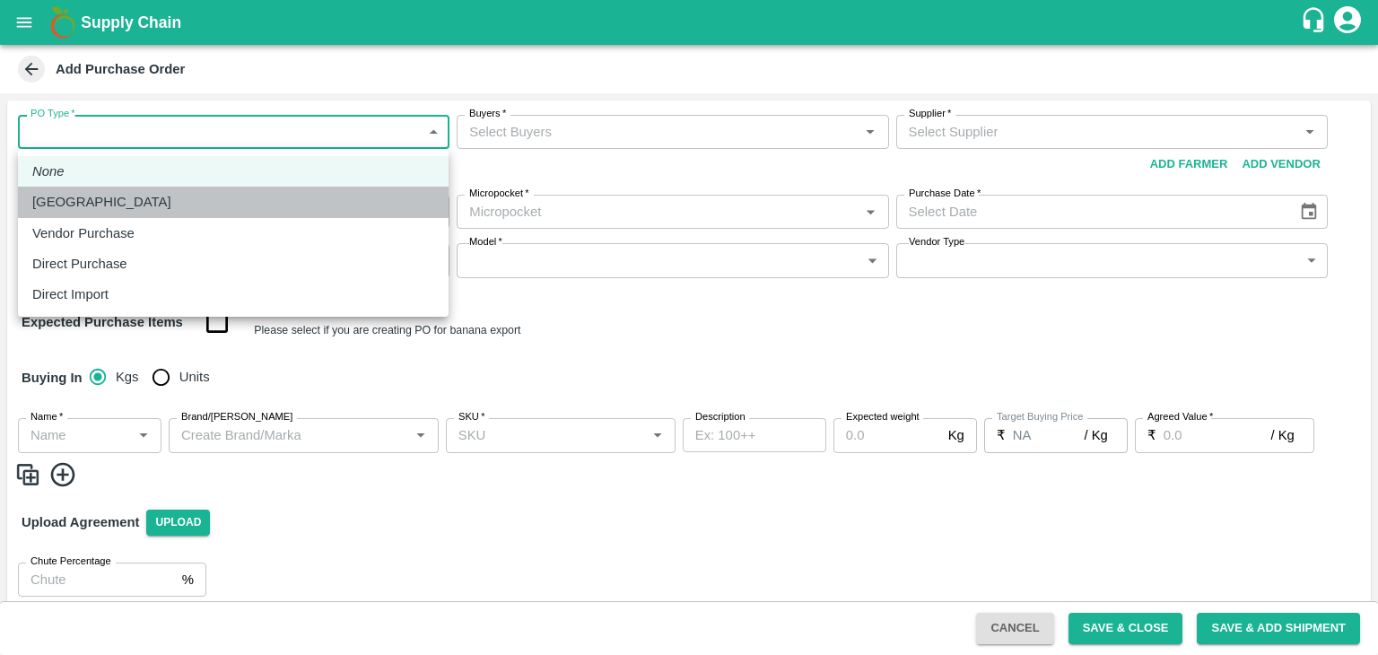
click at [100, 191] on li "Farm Gate" at bounding box center [233, 202] width 431 height 31
type input "1"
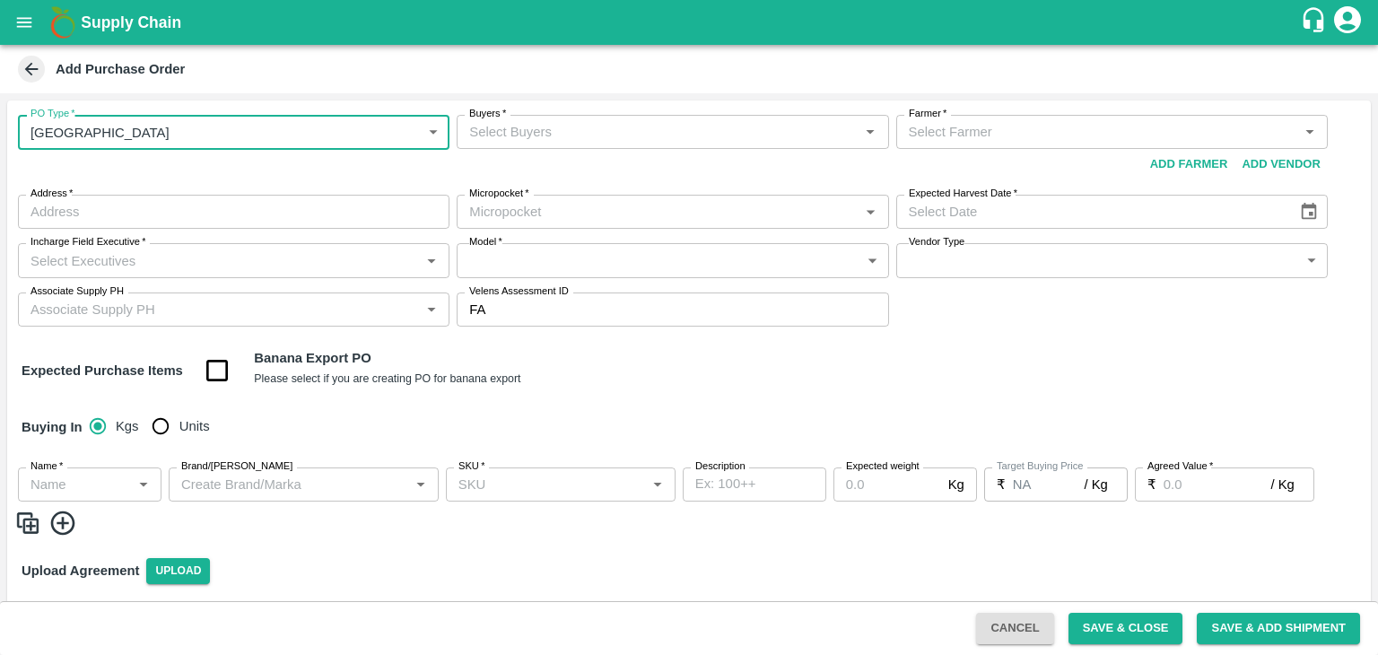
click at [535, 132] on input "Buyers   *" at bounding box center [657, 131] width 391 height 23
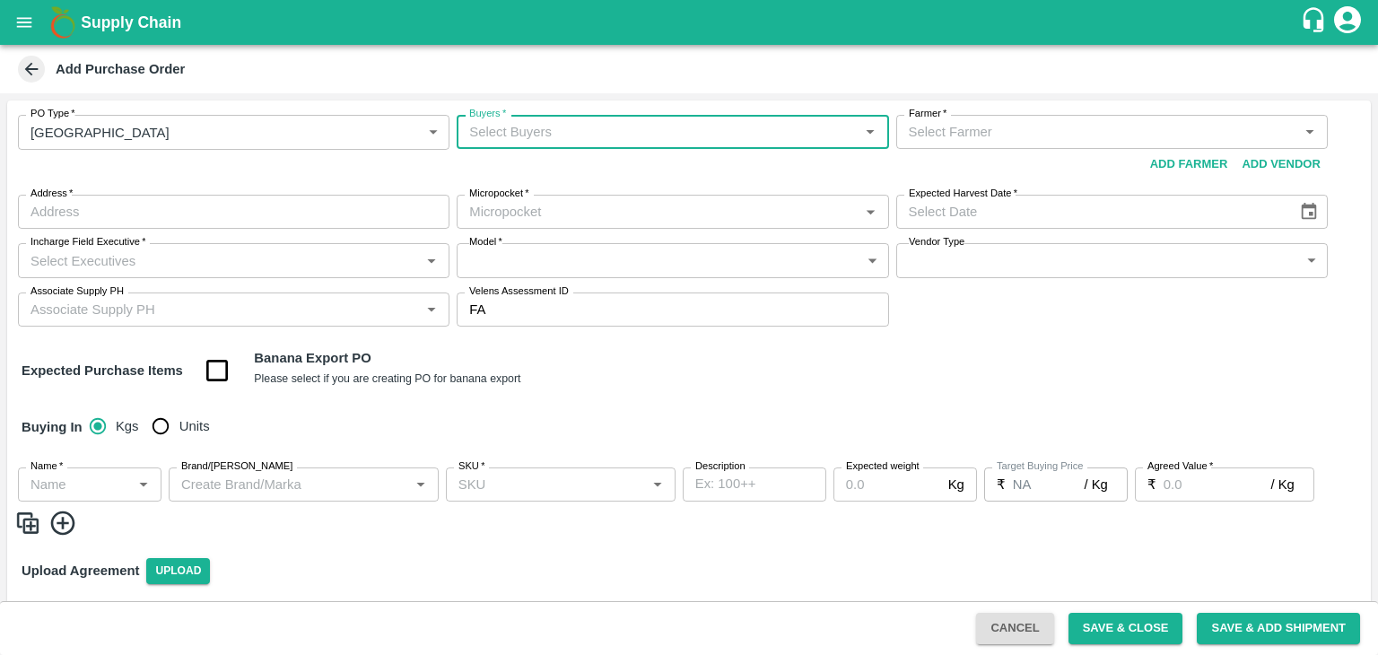
click at [535, 132] on input "Buyers   *" at bounding box center [657, 131] width 391 height 23
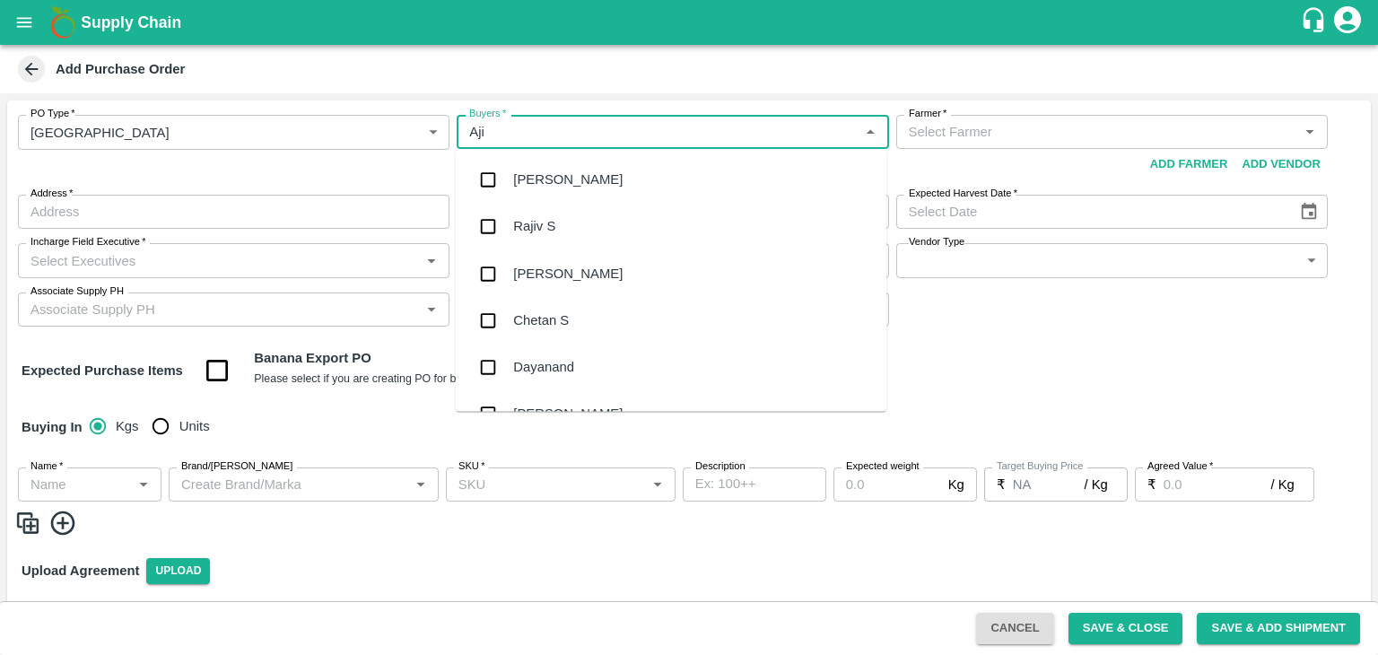
type input "Ajit"
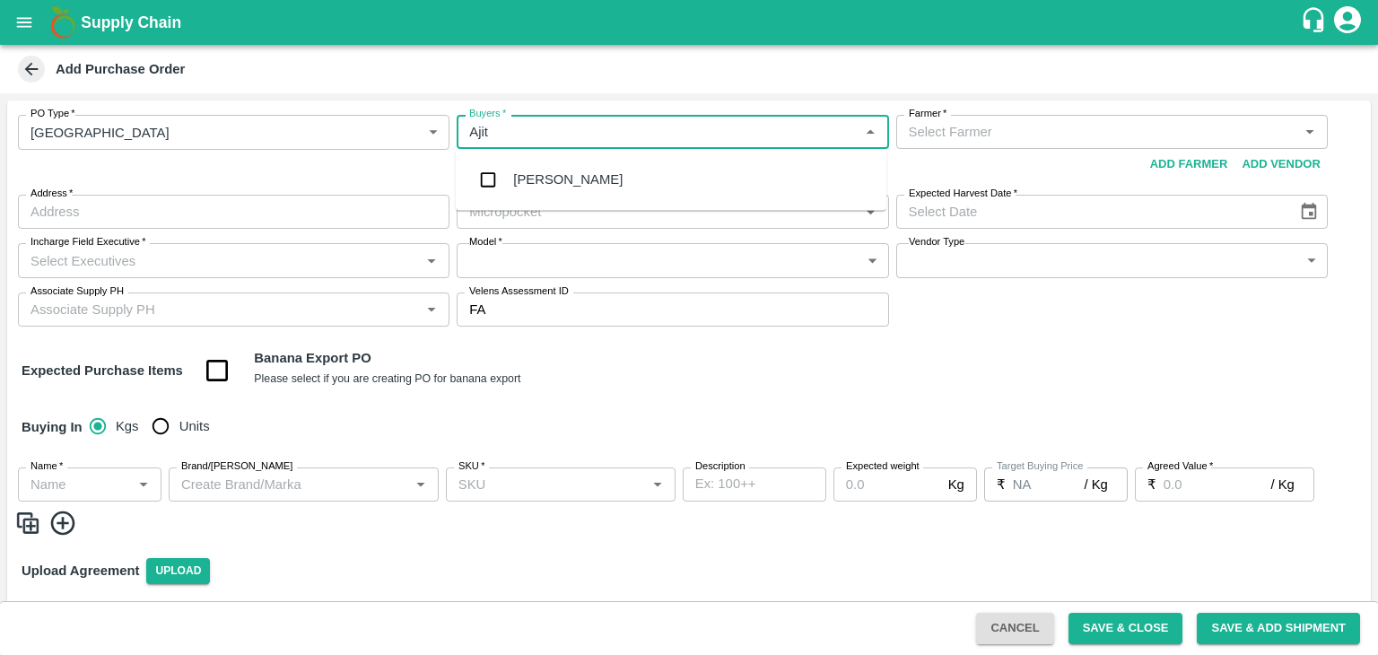
click at [557, 175] on div "[PERSON_NAME]" at bounding box center [567, 180] width 109 height 20
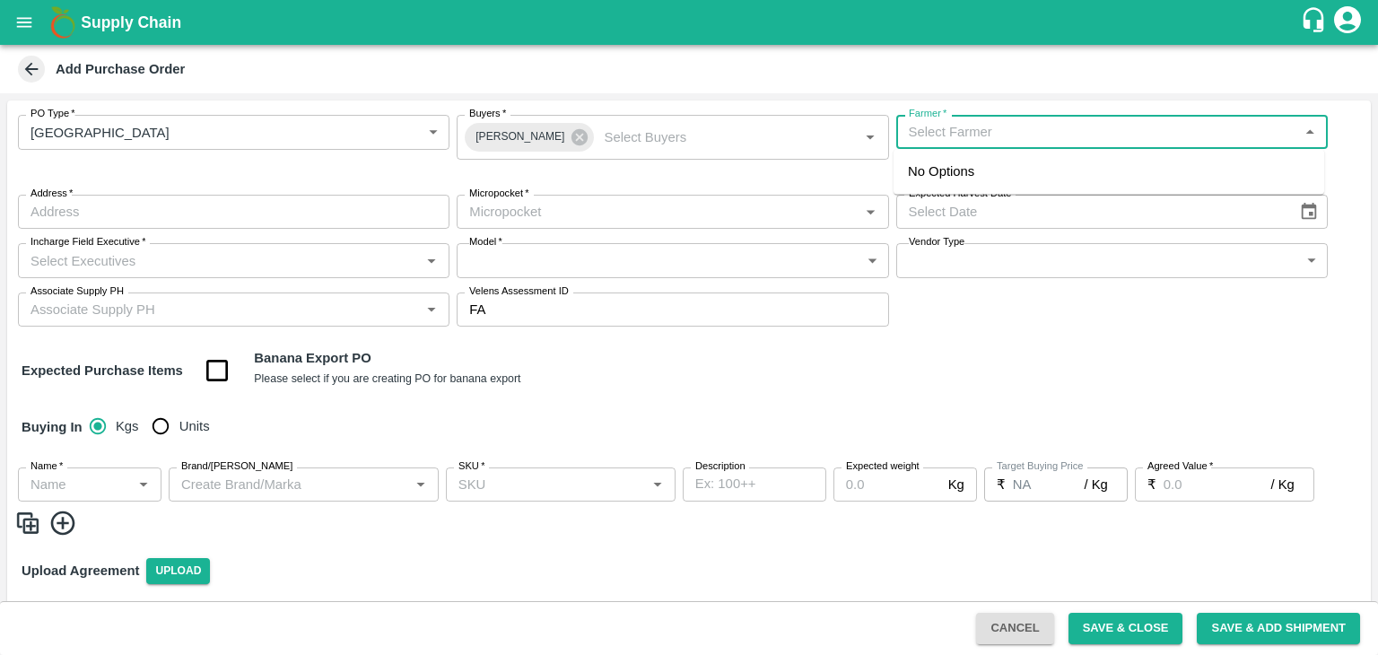
click at [1037, 135] on input "Farmer   *" at bounding box center [1097, 131] width 391 height 23
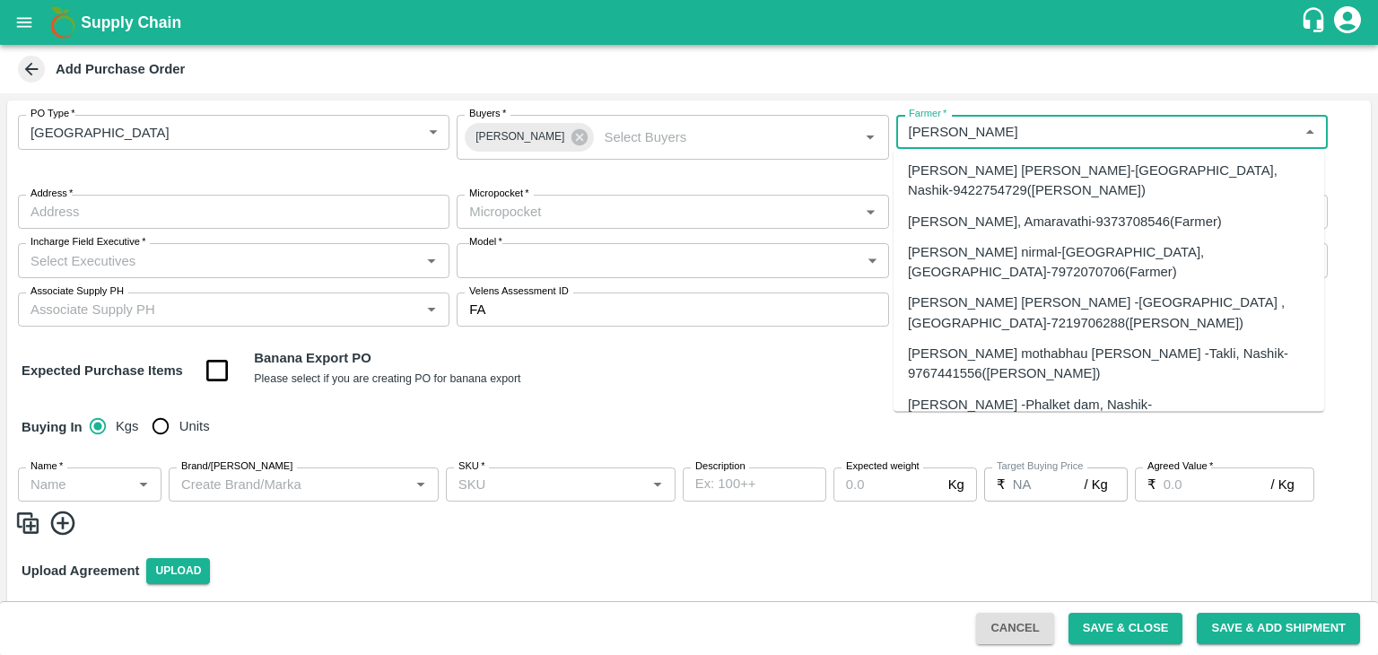
scroll to position [19718, 0]
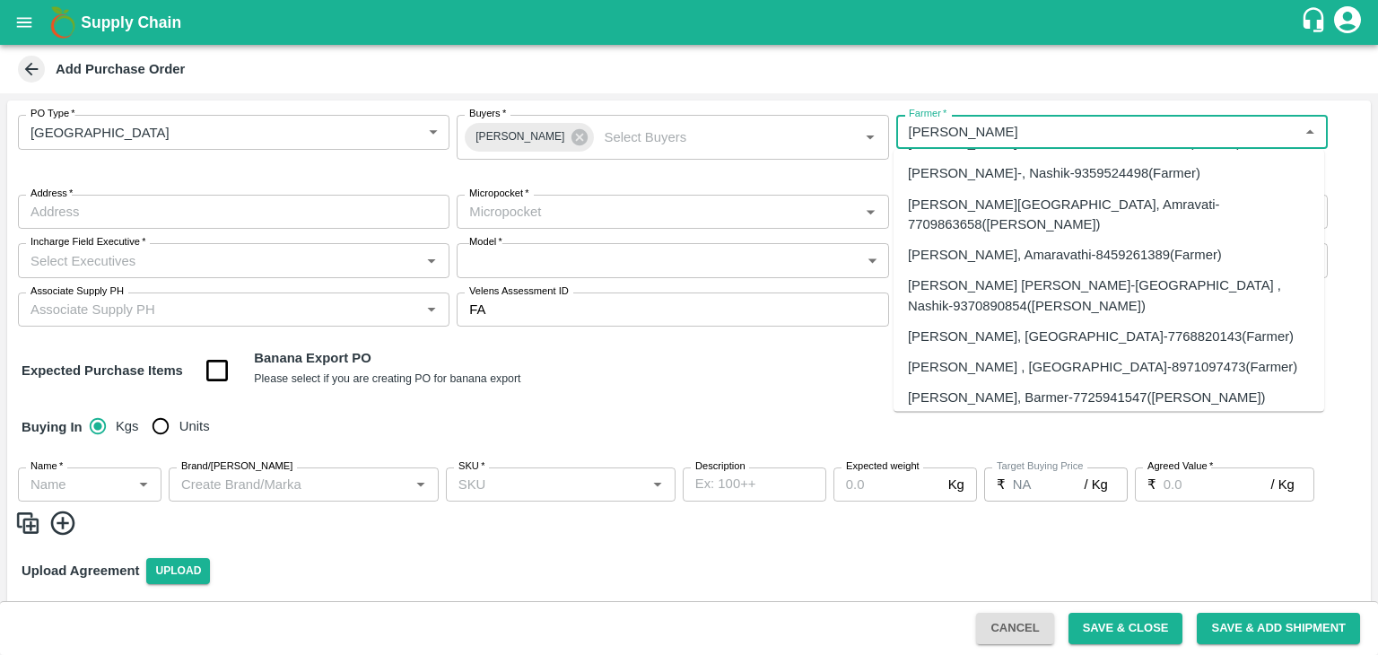
type input "Rajendr Audumbar Yadav-Kandar, Solapur-8275448009(Farmer)"
type input "Kandar, Solapur, Karmala, Maharashtra"
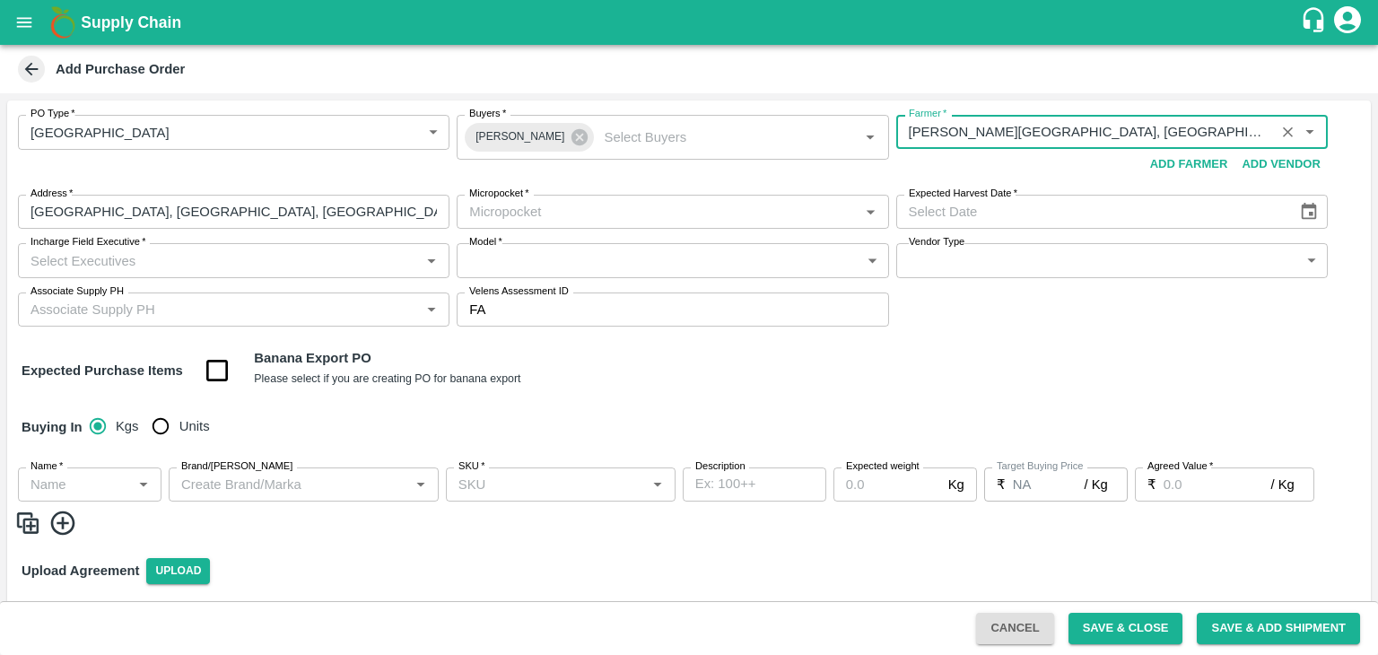
type input "Rajendr Audumbar Yadav-Kandar, Solapur-8275448009(Farmer)"
click at [539, 205] on input "Micropocket   *" at bounding box center [657, 211] width 391 height 23
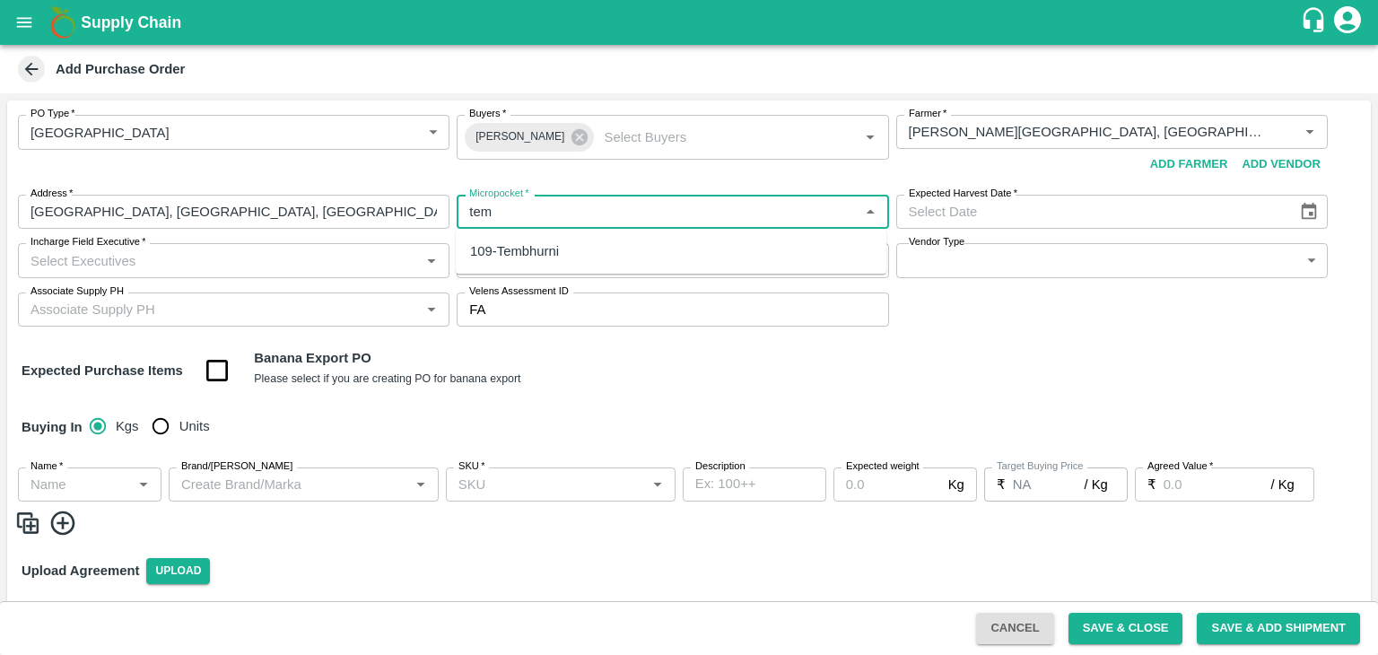
click at [530, 252] on div "109-Tembhurni" at bounding box center [514, 251] width 89 height 20
type input "109-Tembhurni"
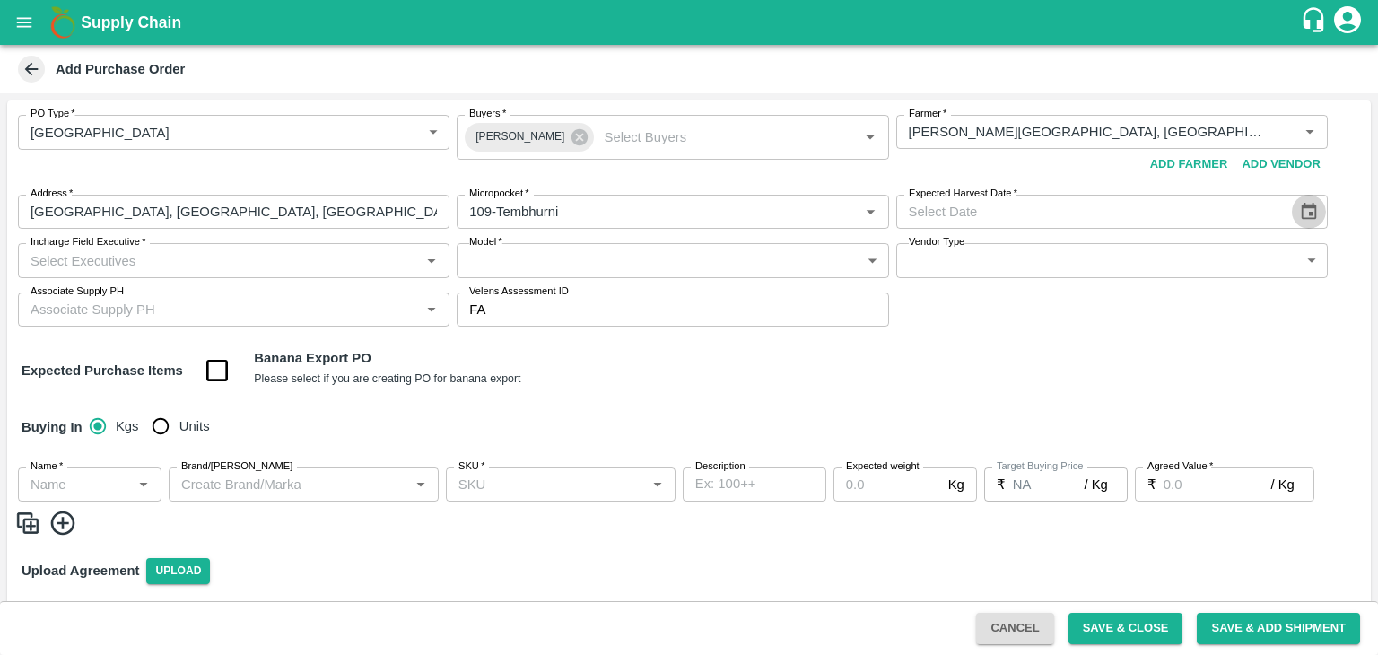
click at [1311, 214] on icon "Choose date" at bounding box center [1308, 211] width 15 height 17
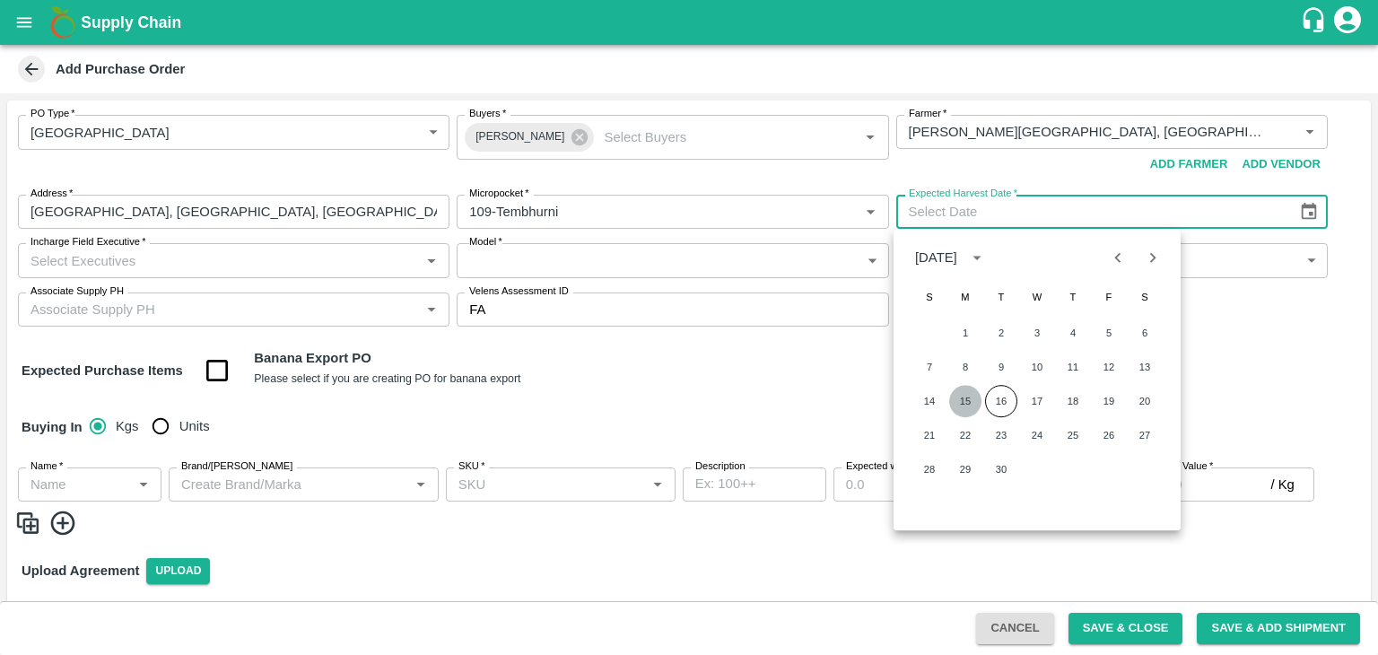
click at [957, 404] on button "15" at bounding box center [965, 401] width 32 height 32
type input "15/09/2025"
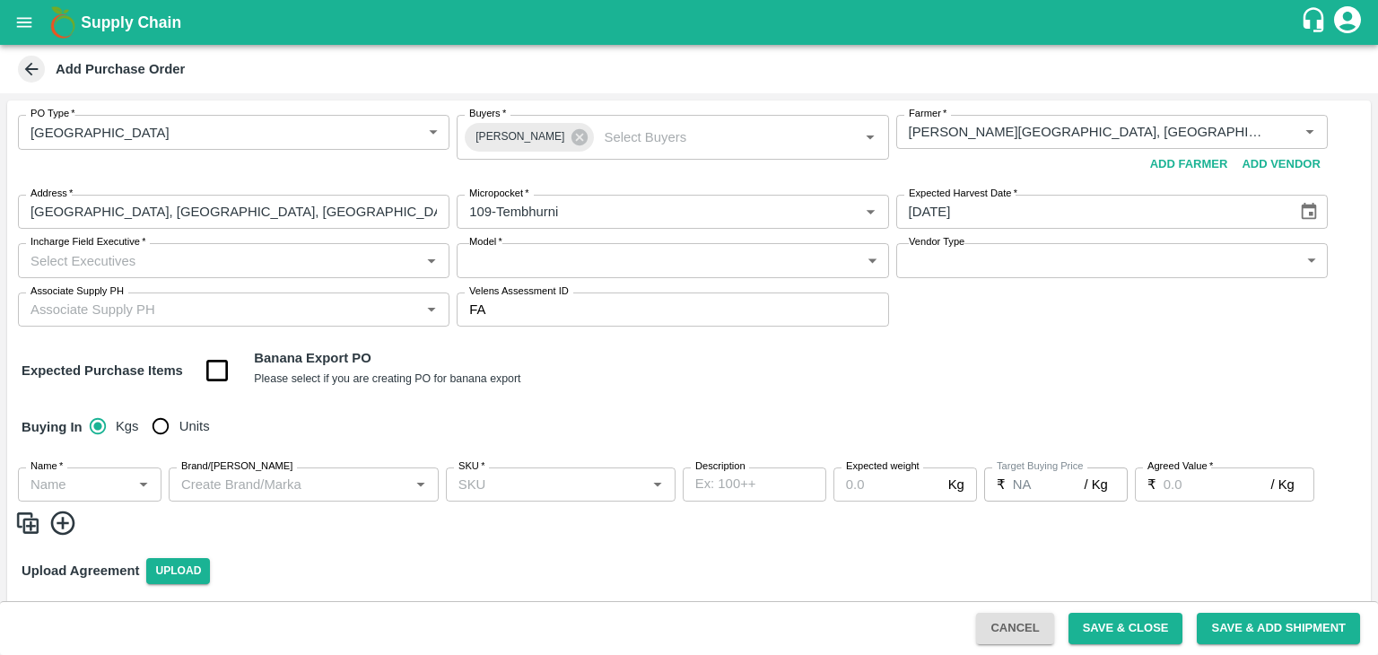
click at [354, 249] on input "Incharge Field Executive   *" at bounding box center [218, 260] width 391 height 23
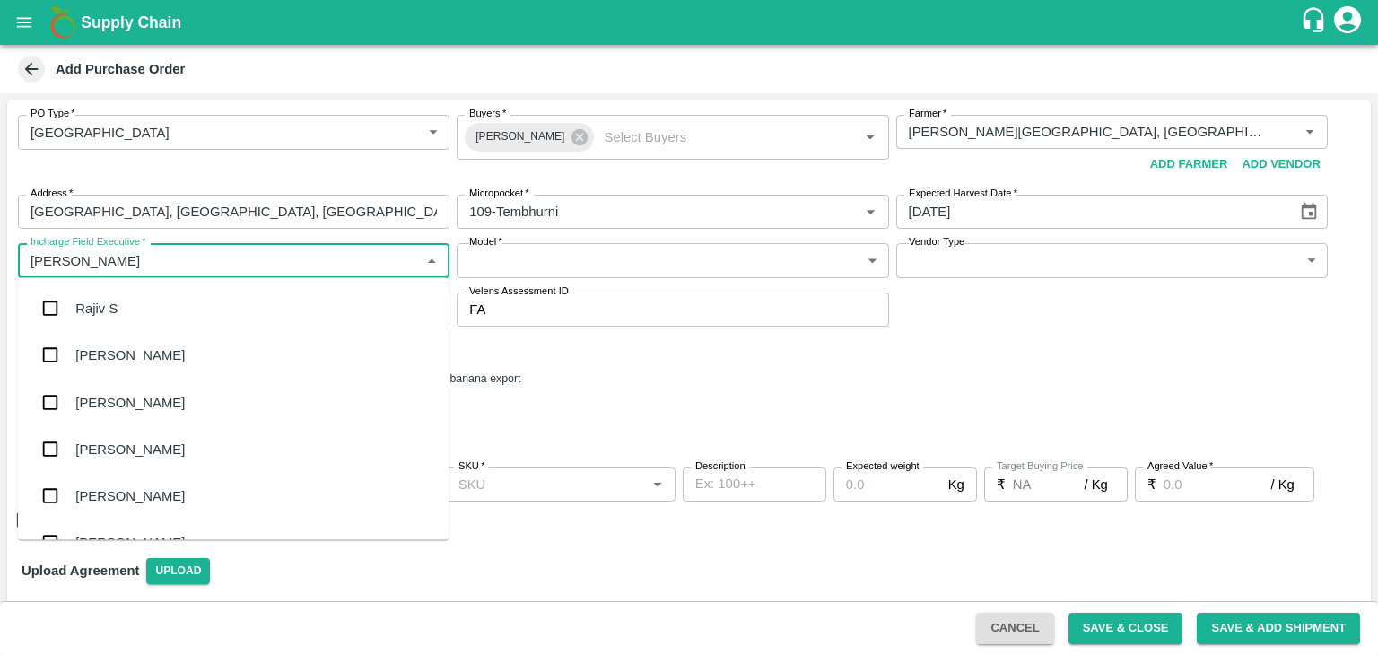
type input "Jay"
click at [165, 417] on div "jaydip Tale" at bounding box center [233, 402] width 431 height 47
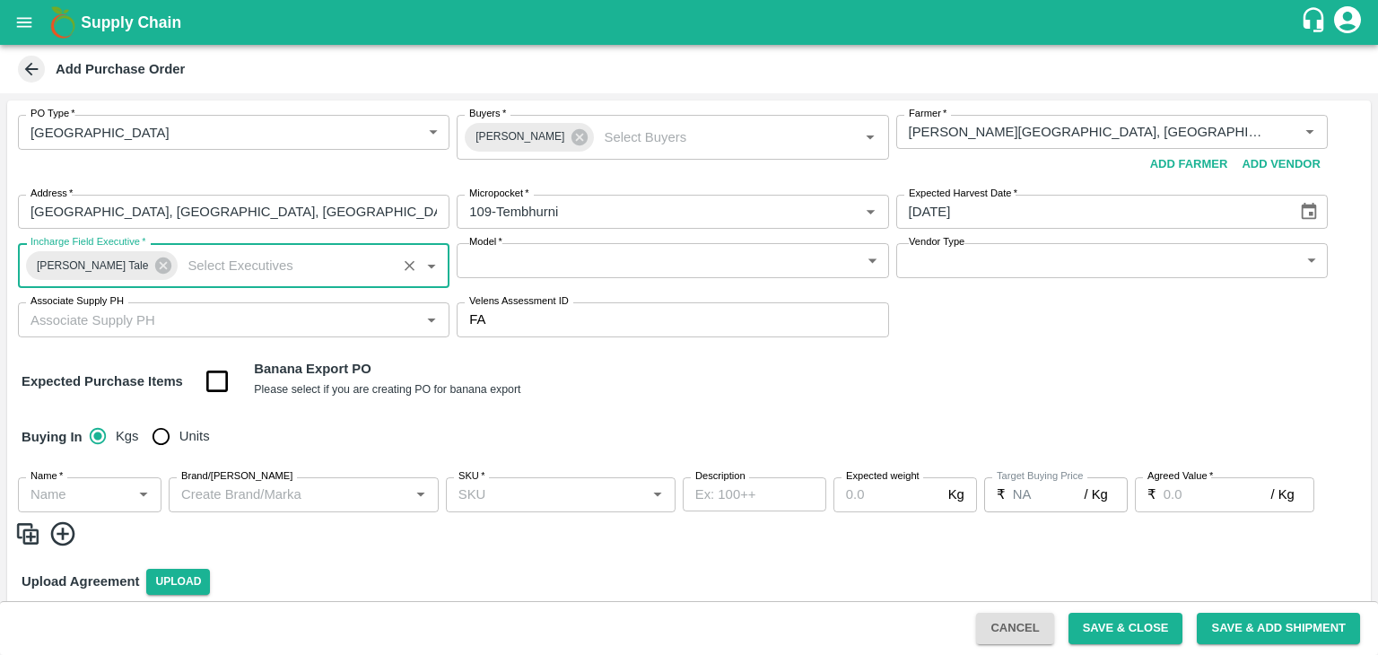
click at [575, 258] on body "Supply Chain Add Purchase Order PO Type   * Farm Gate 1 PO Type Buyers   * Ajit…" at bounding box center [689, 327] width 1378 height 655
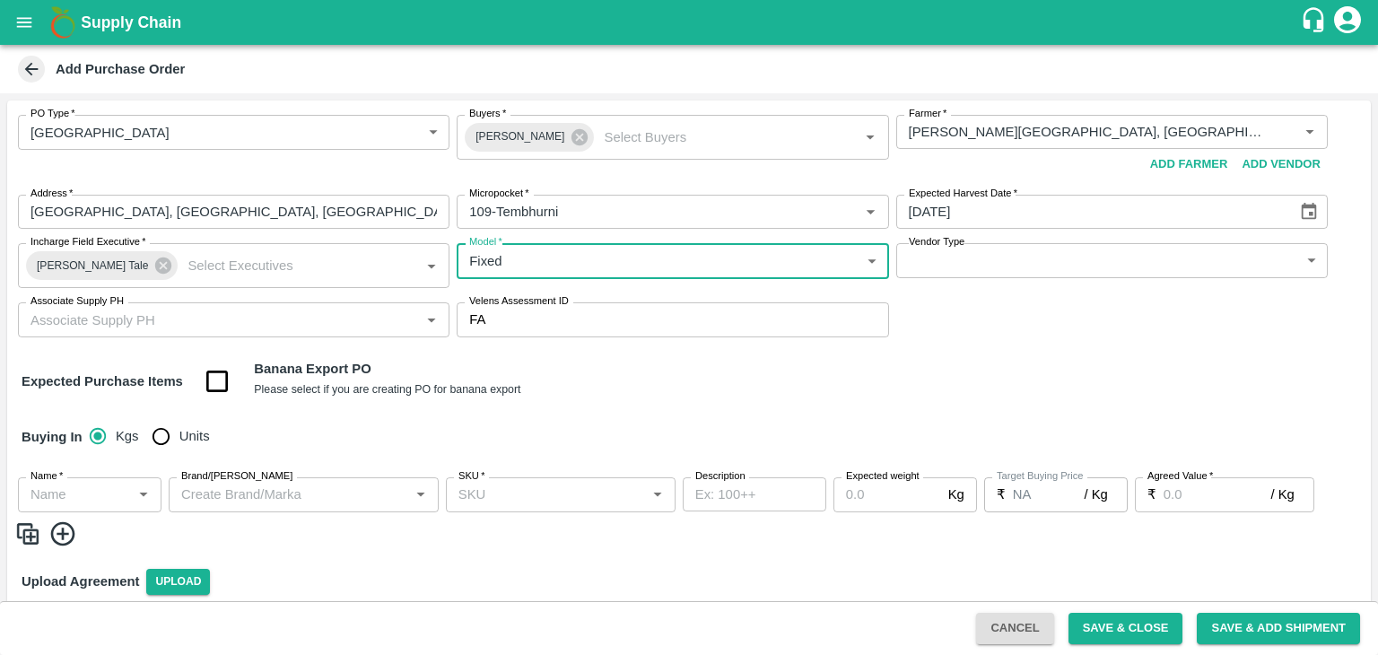
type input "Fixed"
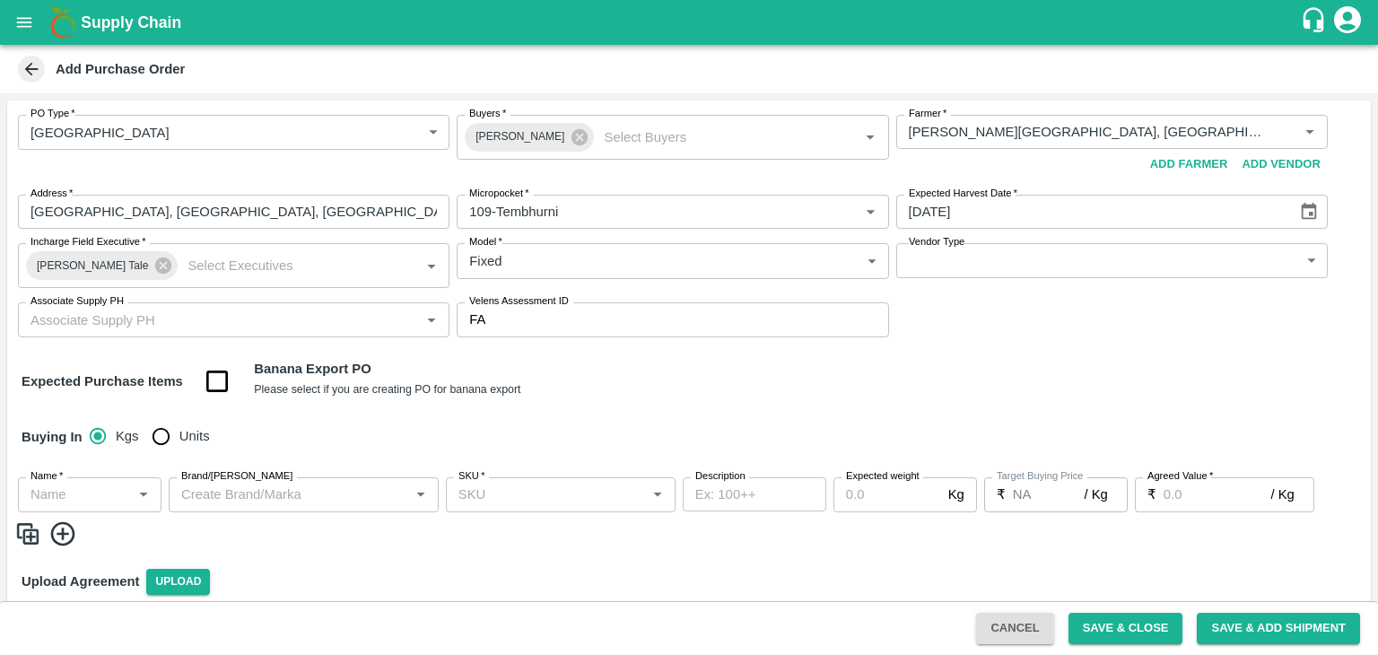
click at [927, 254] on div at bounding box center [689, 327] width 1378 height 655
click at [935, 263] on div at bounding box center [689, 327] width 1378 height 655
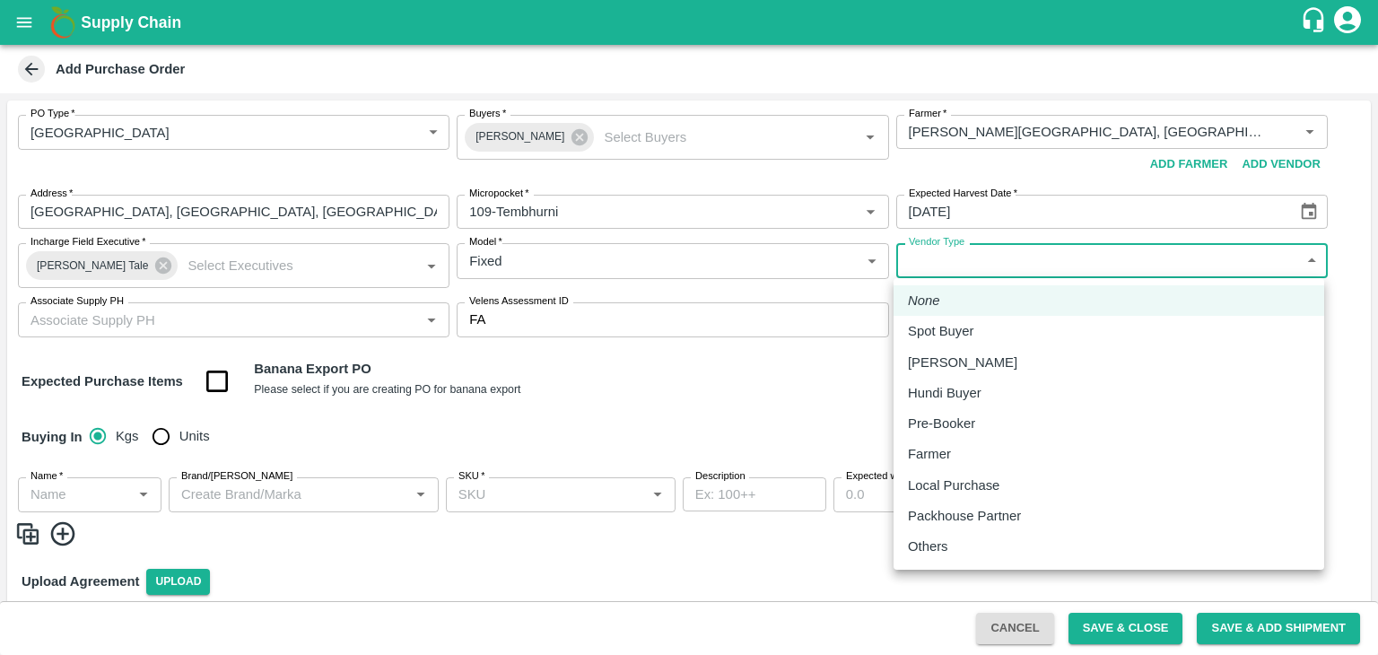
click at [993, 263] on body "Supply Chain Add Purchase Order PO Type   * Farm Gate 1 PO Type Buyers   * Ajit…" at bounding box center [689, 327] width 1378 height 655
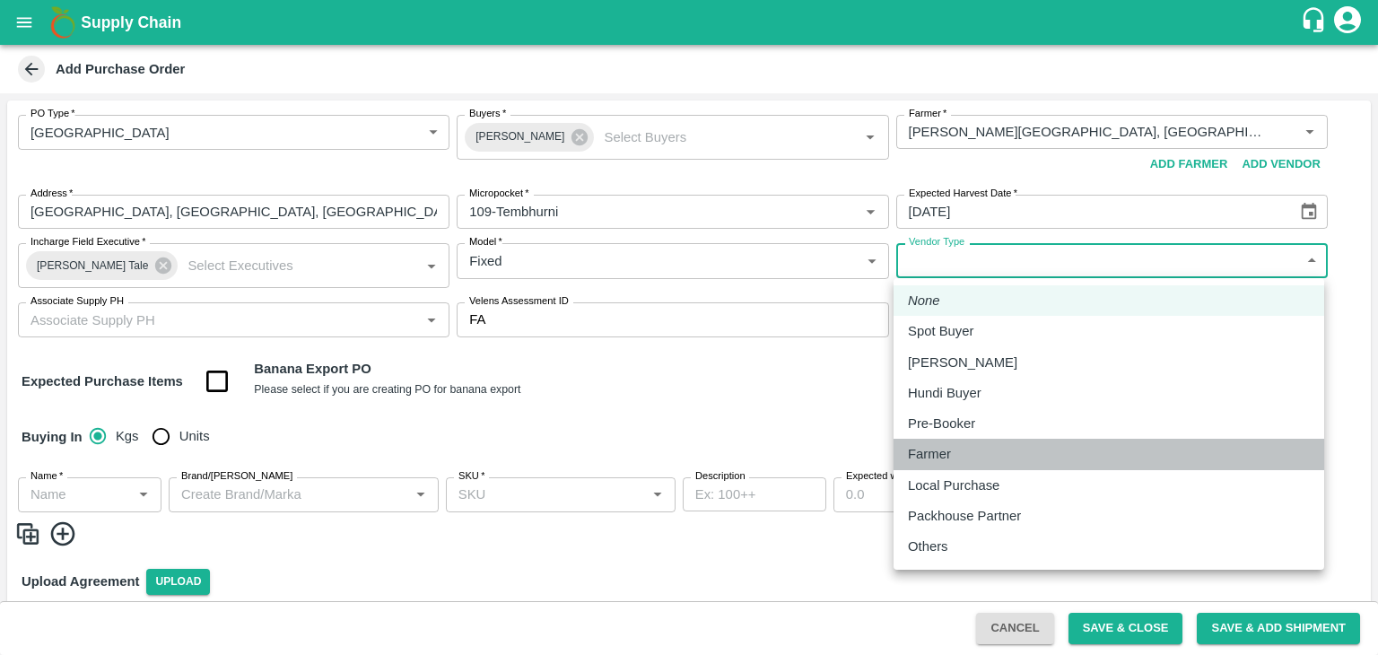
click at [963, 453] on div "Farmer" at bounding box center [1109, 454] width 402 height 20
type input "FARMER"
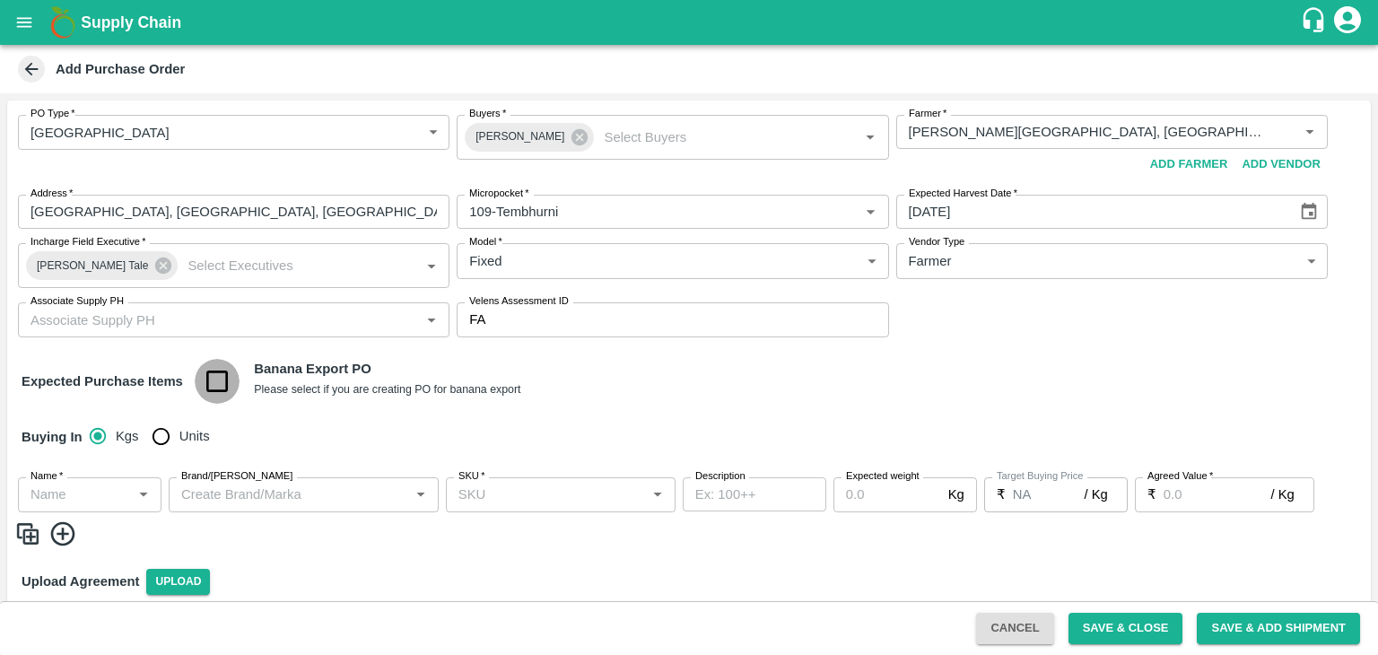
click at [223, 380] on input "checkbox" at bounding box center [218, 382] width 46 height 46
checkbox input "true"
type input "Banana Export"
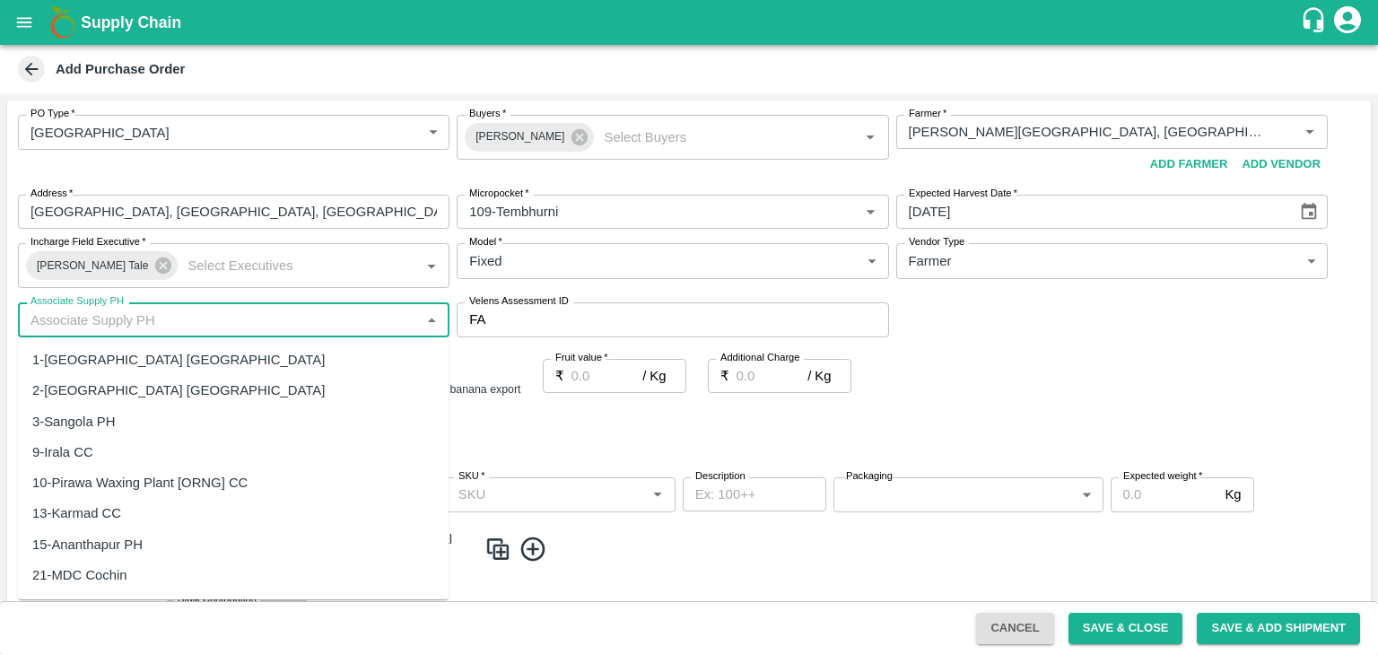
click at [250, 316] on input "Associate Supply PH" at bounding box center [218, 319] width 391 height 23
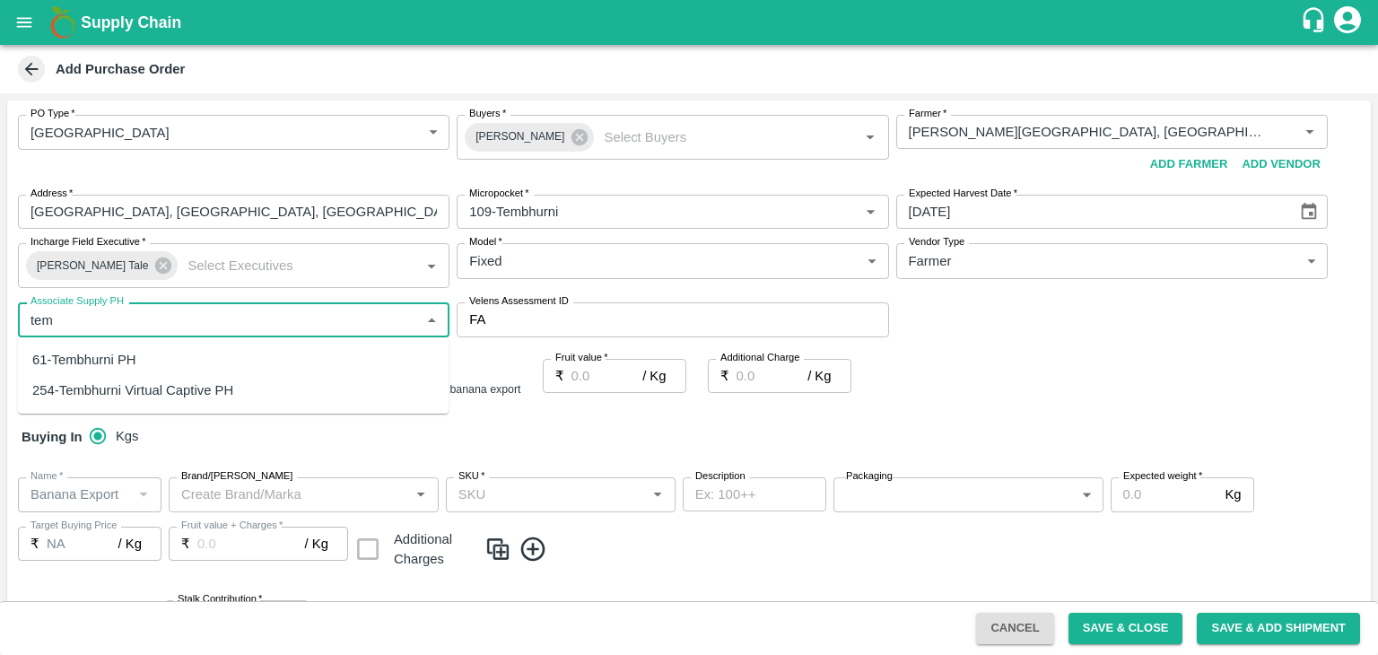
click at [125, 371] on div "61-Tembhurni PH" at bounding box center [233, 360] width 431 height 31
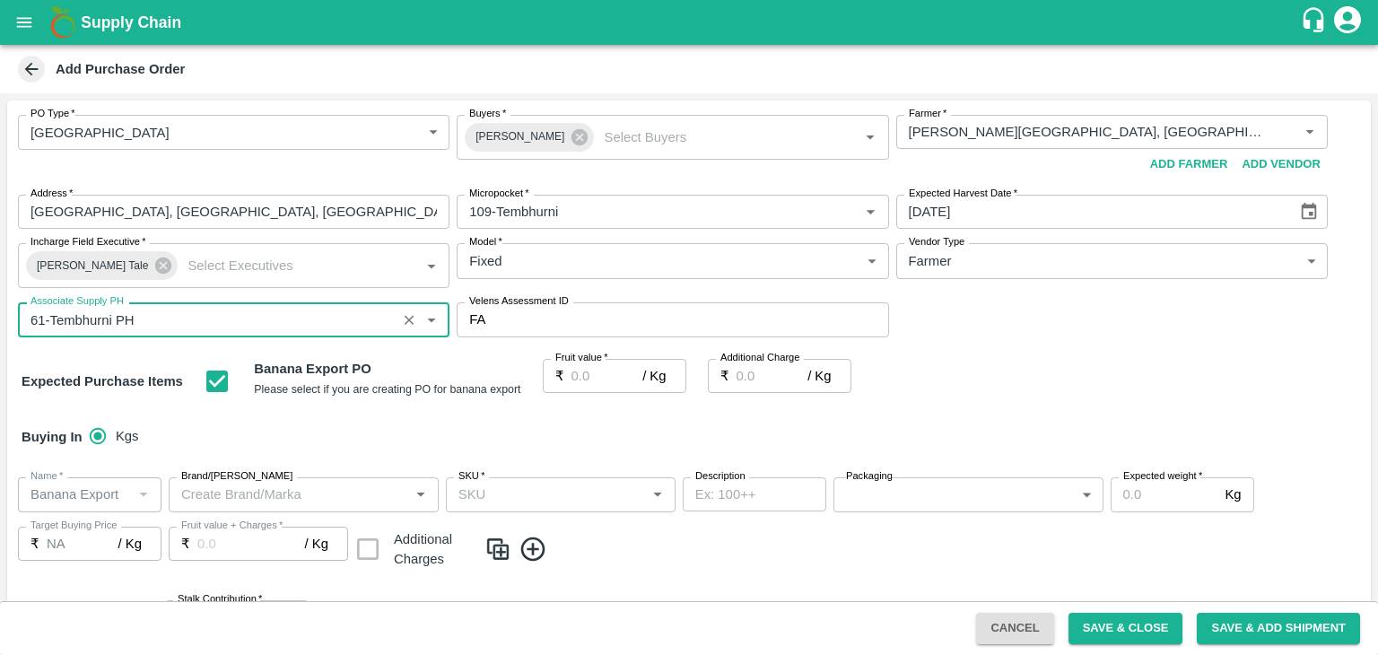
type input "61-Tembhurni PH"
click at [587, 369] on input "Fruit value   *" at bounding box center [608, 376] width 72 height 34
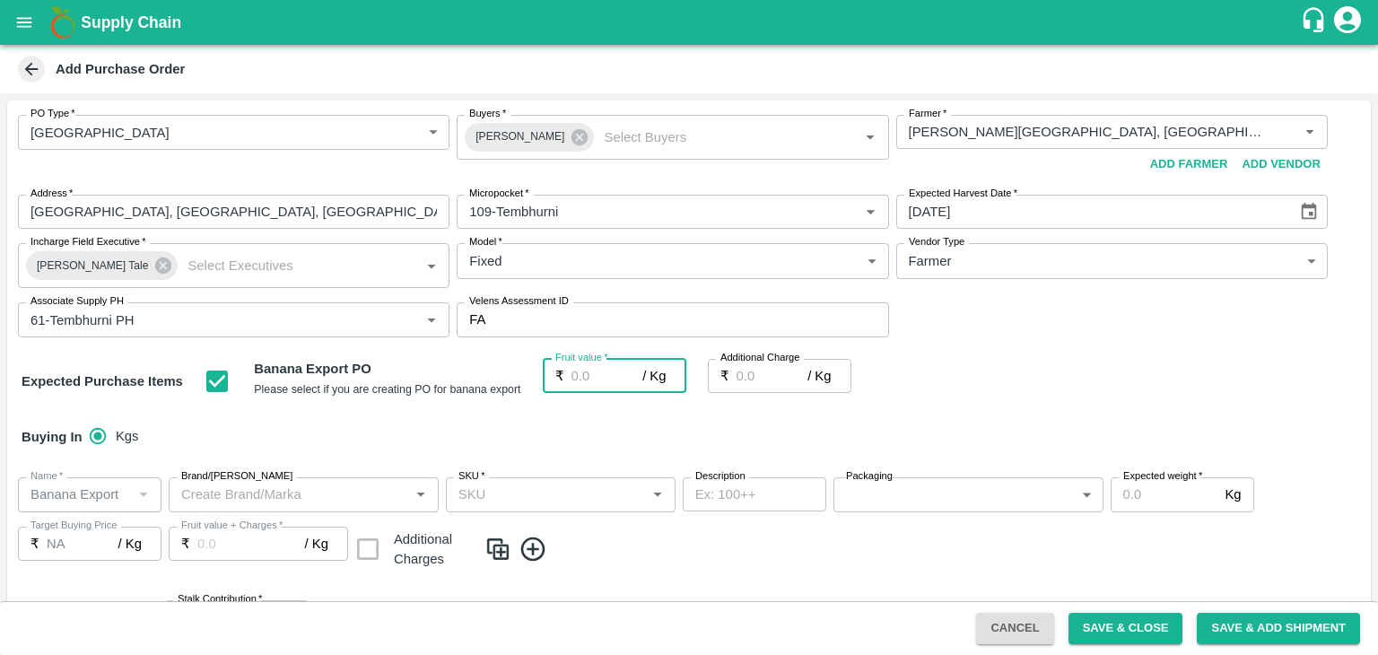
type input "2"
type input "26"
type input "0"
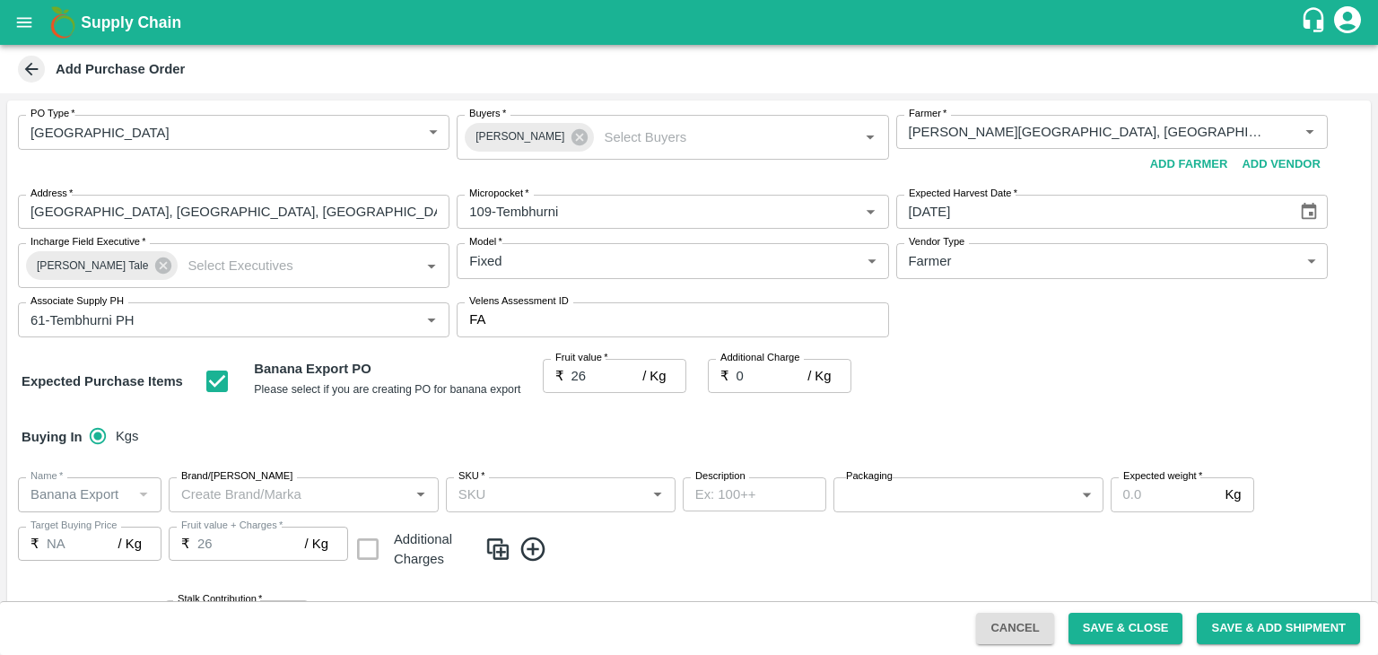
click at [607, 475] on div "Name   * Name   * Brand/Marka Brand/Marka SKU   * SKU   * Description x Descrip…" at bounding box center [689, 524] width 1364 height 123
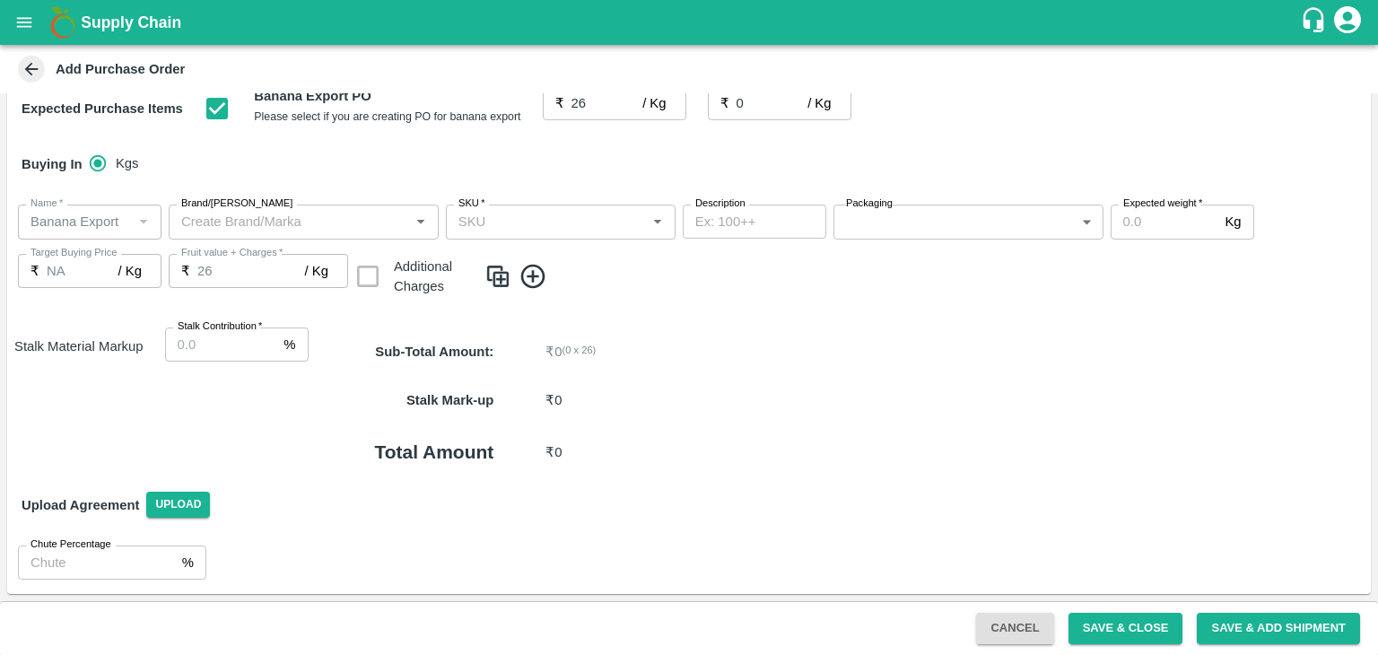
scroll to position [272, 0]
click at [233, 341] on input "Stalk Contribution   *" at bounding box center [221, 345] width 112 height 34
type input "8"
click at [709, 367] on div "Sub-Total Amount : ₹ 0 ( 0 x 26 )" at bounding box center [840, 352] width 1062 height 48
click at [535, 266] on icon at bounding box center [533, 277] width 24 height 24
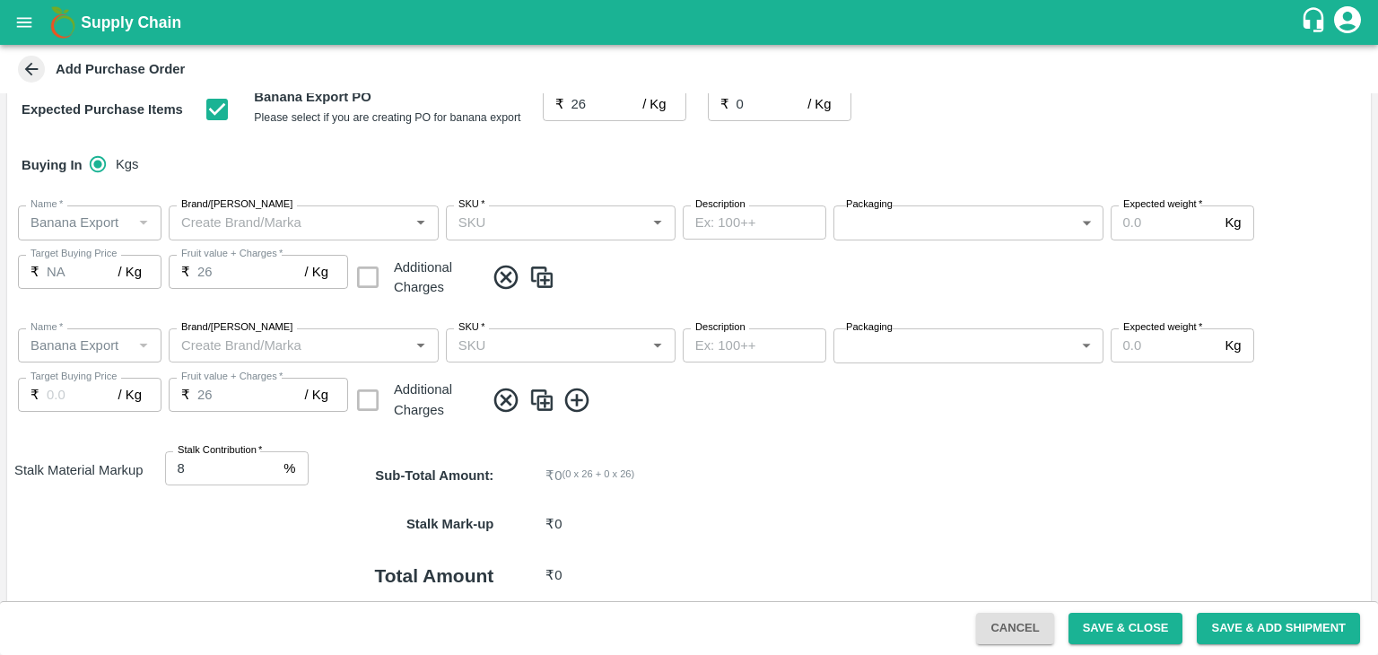
click at [569, 398] on icon at bounding box center [578, 401] width 30 height 30
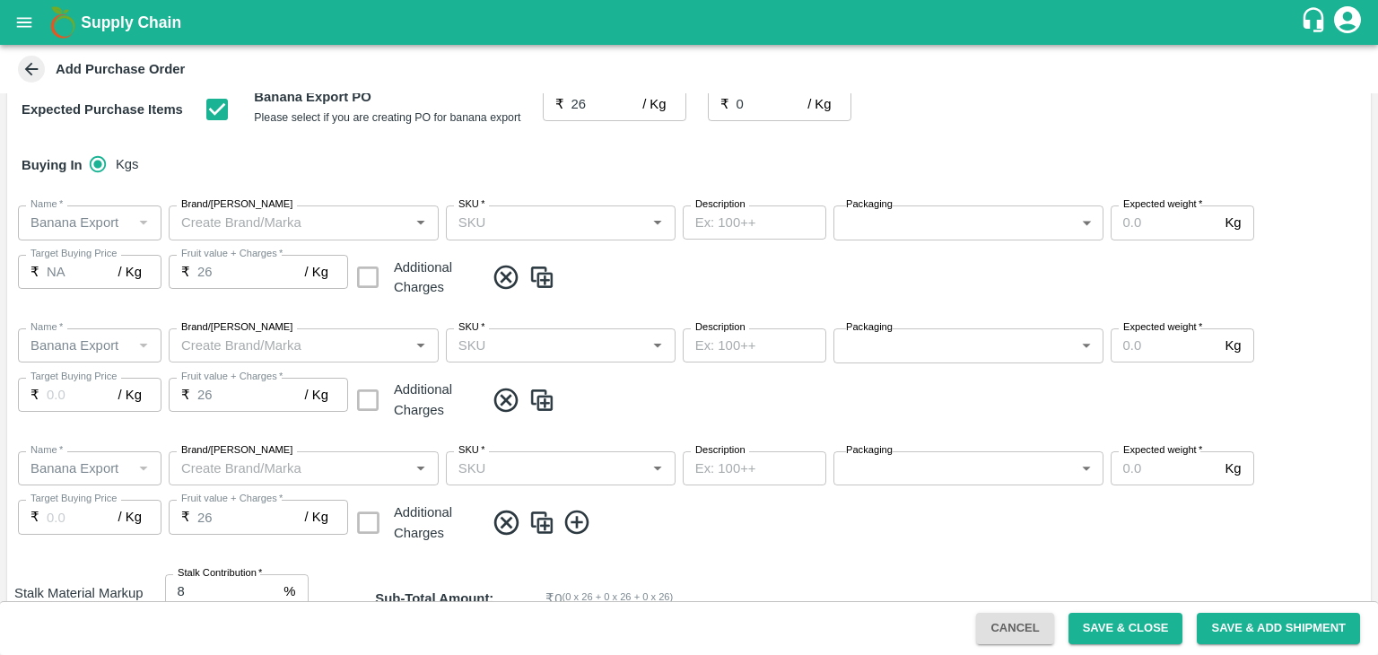
click at [578, 519] on icon at bounding box center [578, 523] width 30 height 30
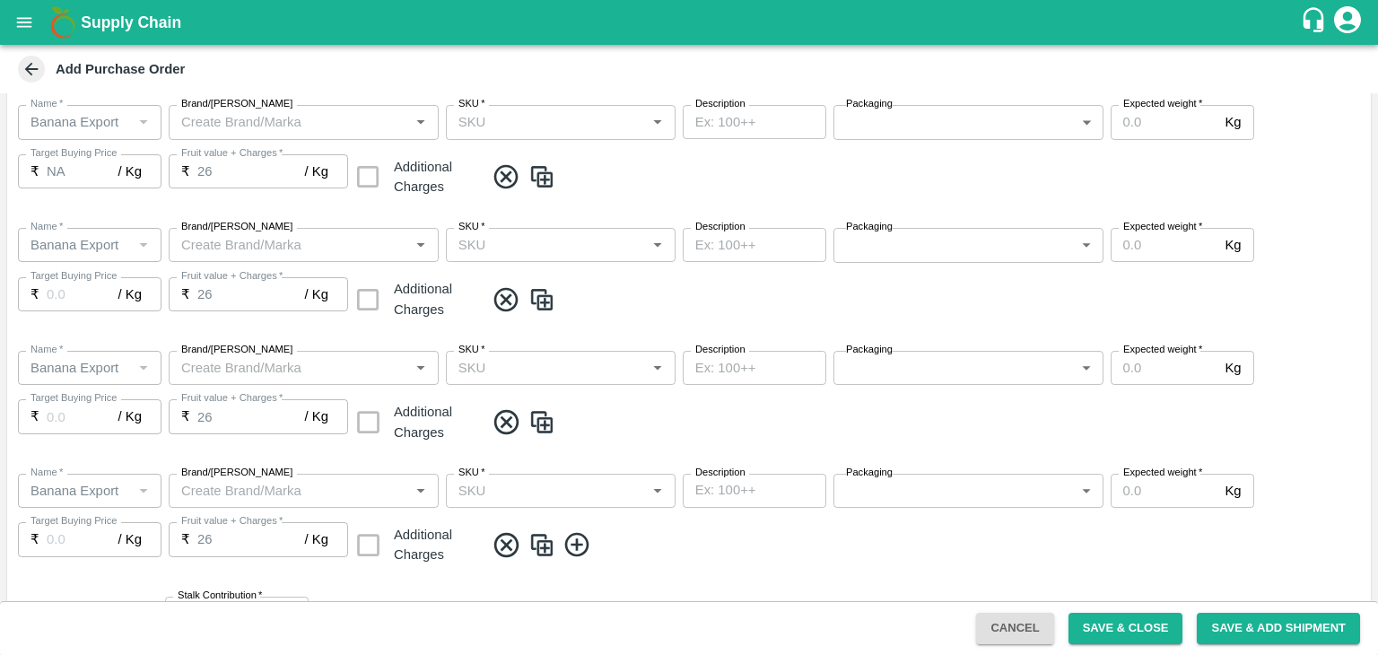
scroll to position [380, 0]
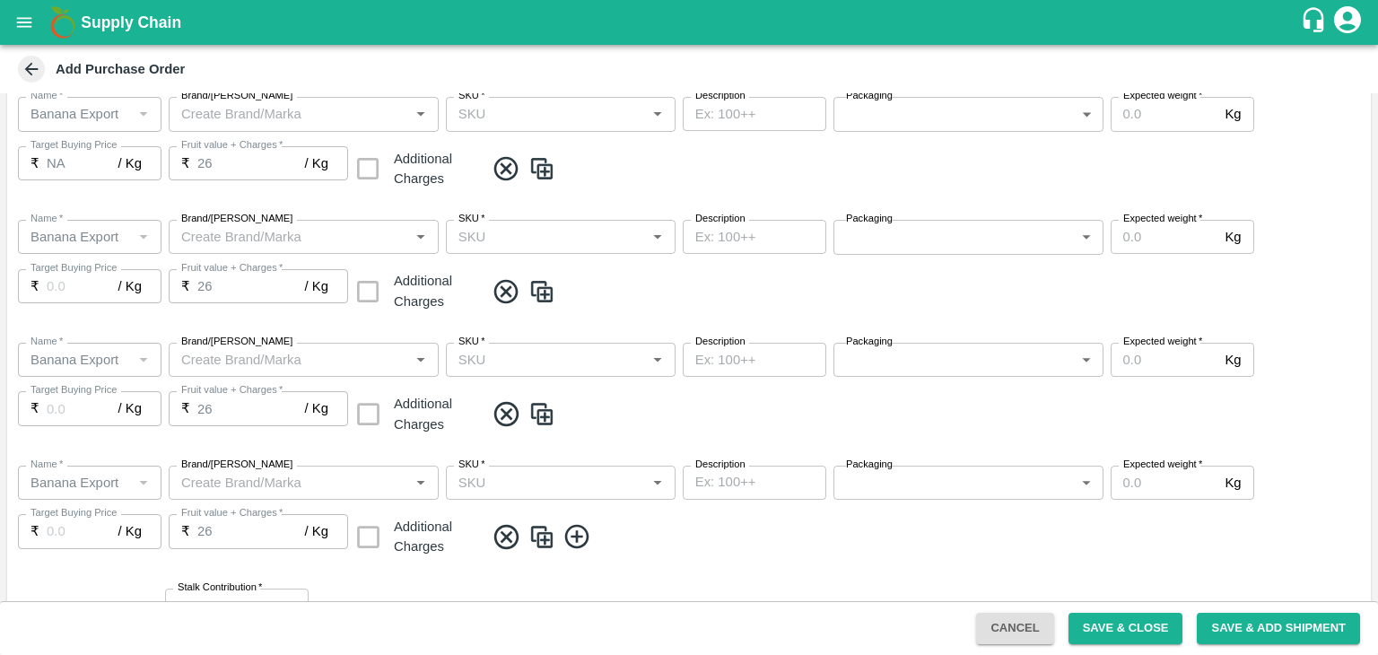
click at [578, 529] on icon at bounding box center [578, 537] width 30 height 30
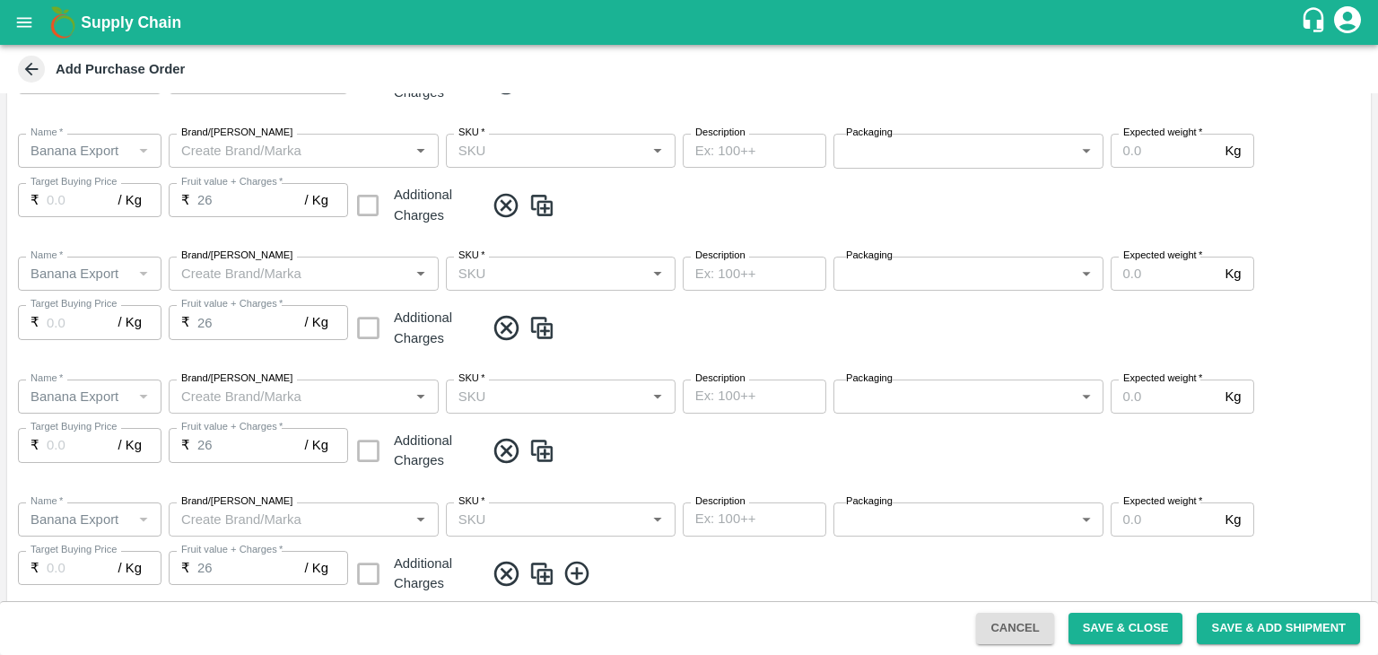
scroll to position [764, 0]
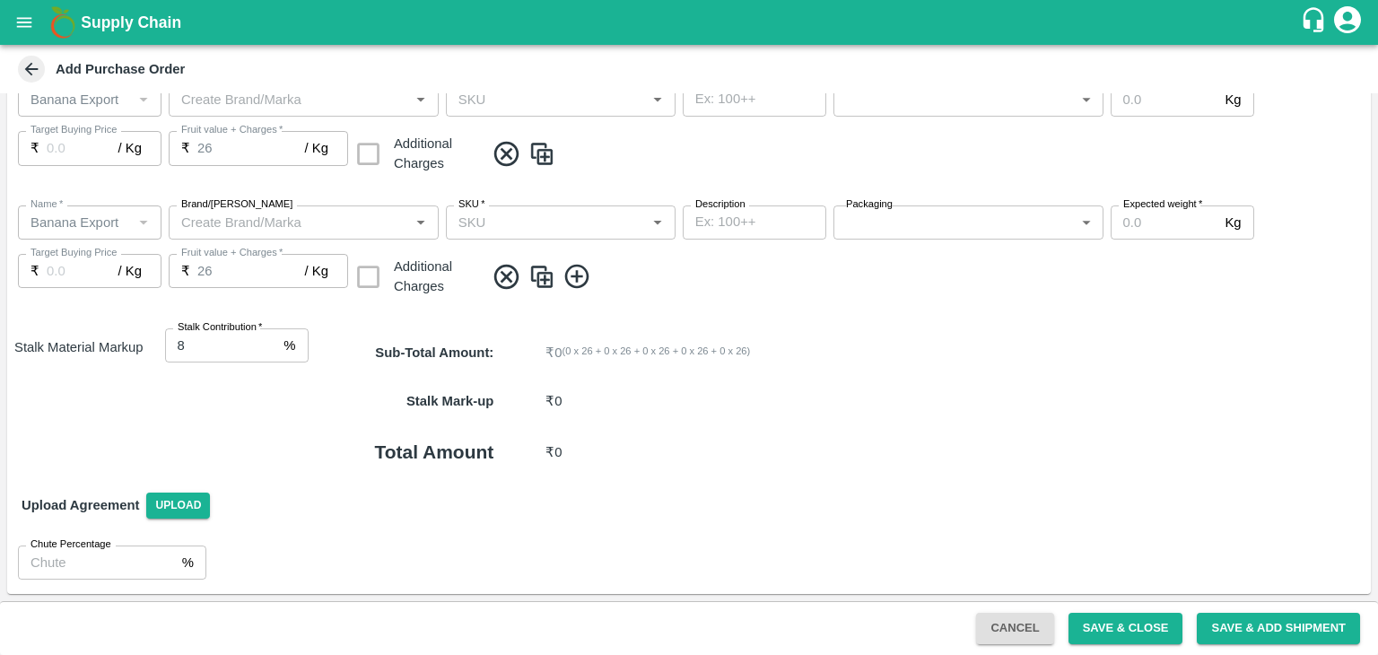
click at [578, 280] on icon at bounding box center [578, 277] width 30 height 30
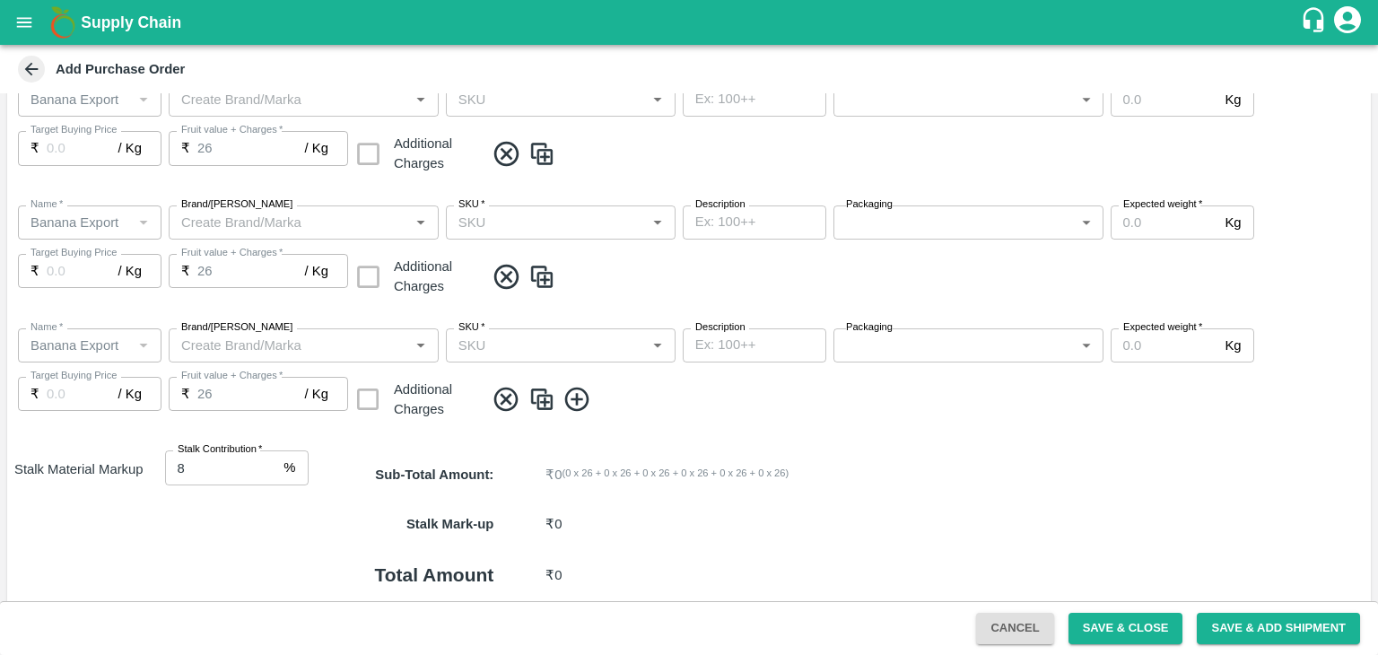
click at [572, 389] on icon at bounding box center [576, 400] width 24 height 24
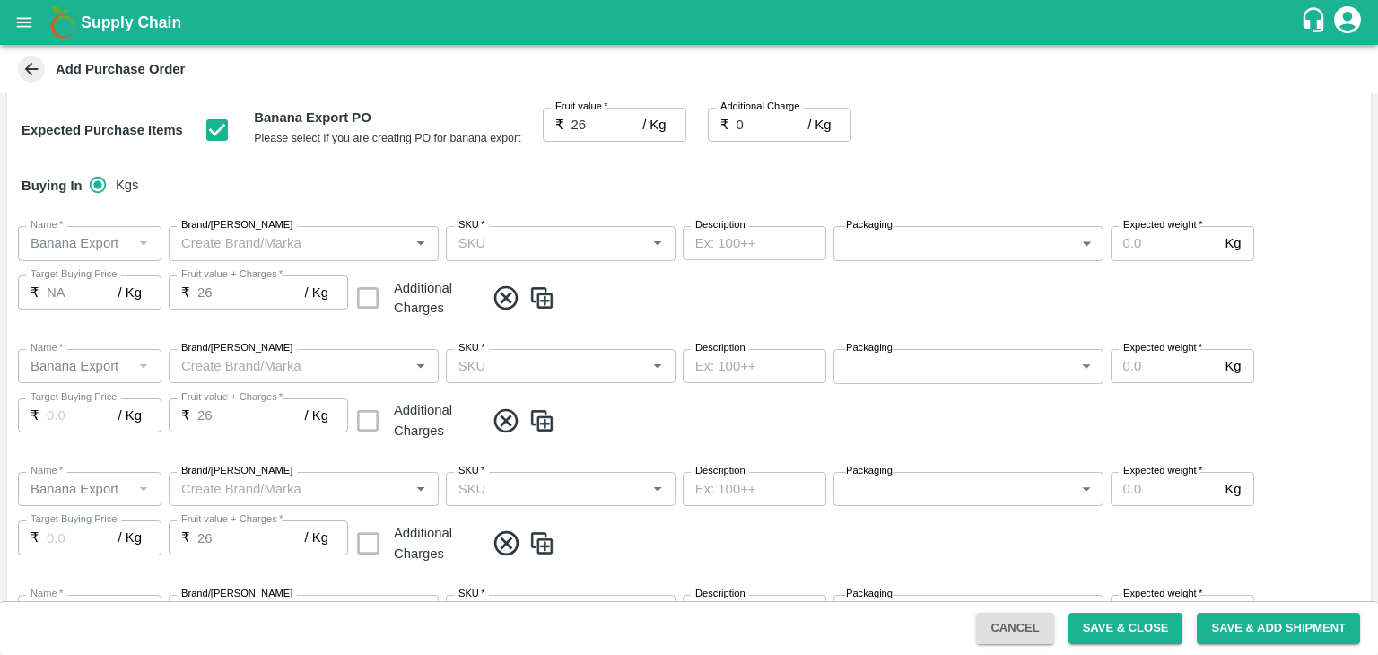
scroll to position [250, 0]
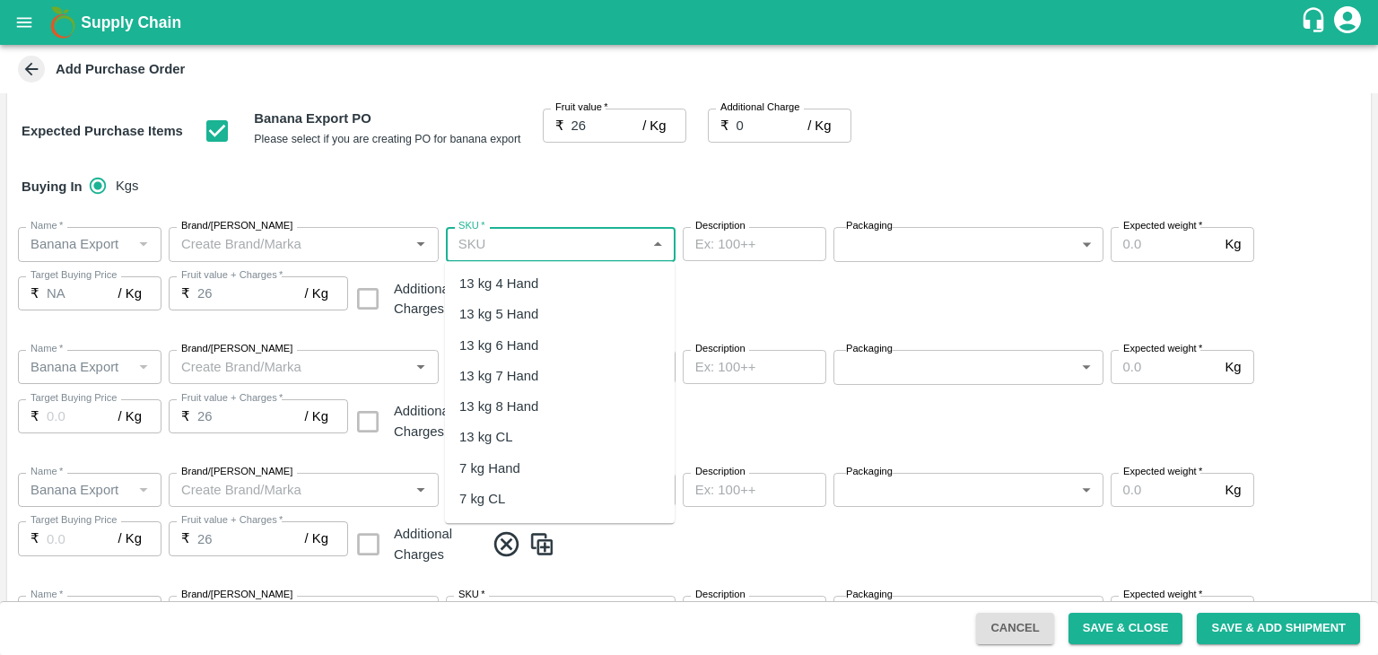
click at [590, 232] on input "SKU   *" at bounding box center [545, 243] width 189 height 23
click at [565, 287] on div "13 kg M N-CHL 4 Hand" at bounding box center [528, 284] width 138 height 20
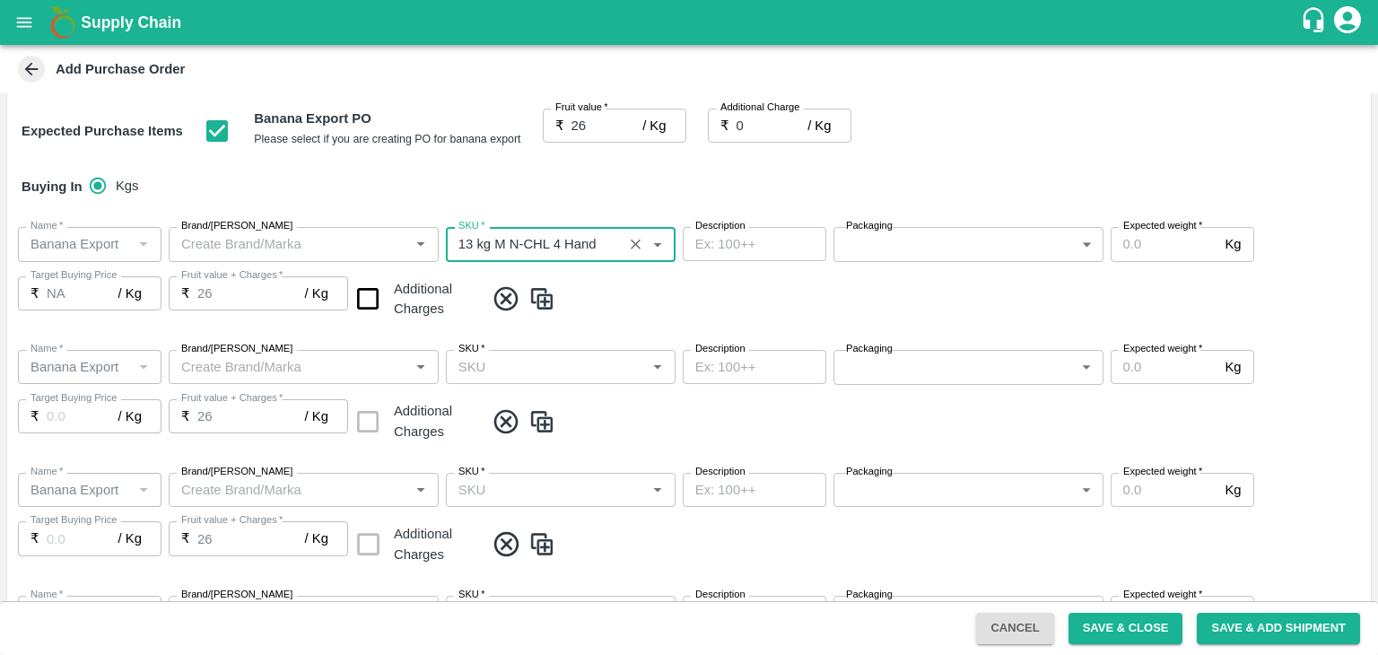
type input "13 kg M N-CHL 4 Hand"
click at [592, 378] on input "SKU   *" at bounding box center [545, 366] width 189 height 23
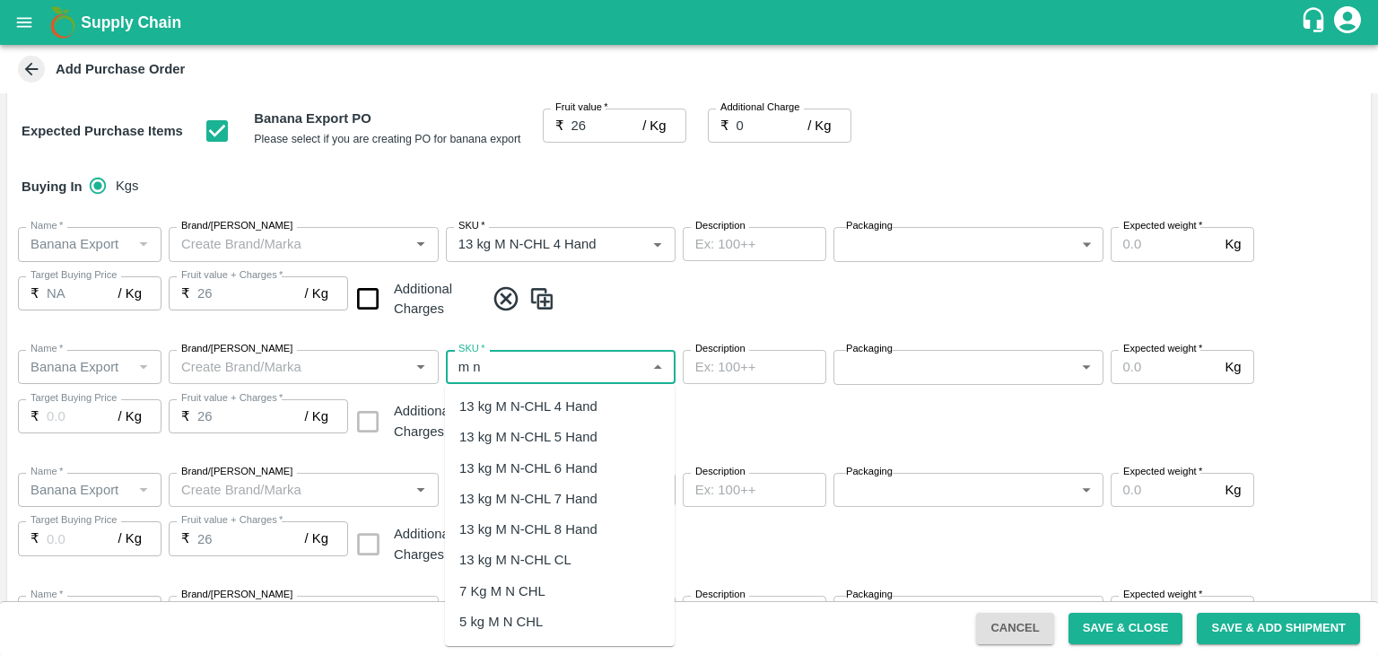
click at [553, 441] on div "13 kg M N-CHL 5 Hand" at bounding box center [528, 437] width 138 height 20
type input "13 kg M N-CHL 5 Hand"
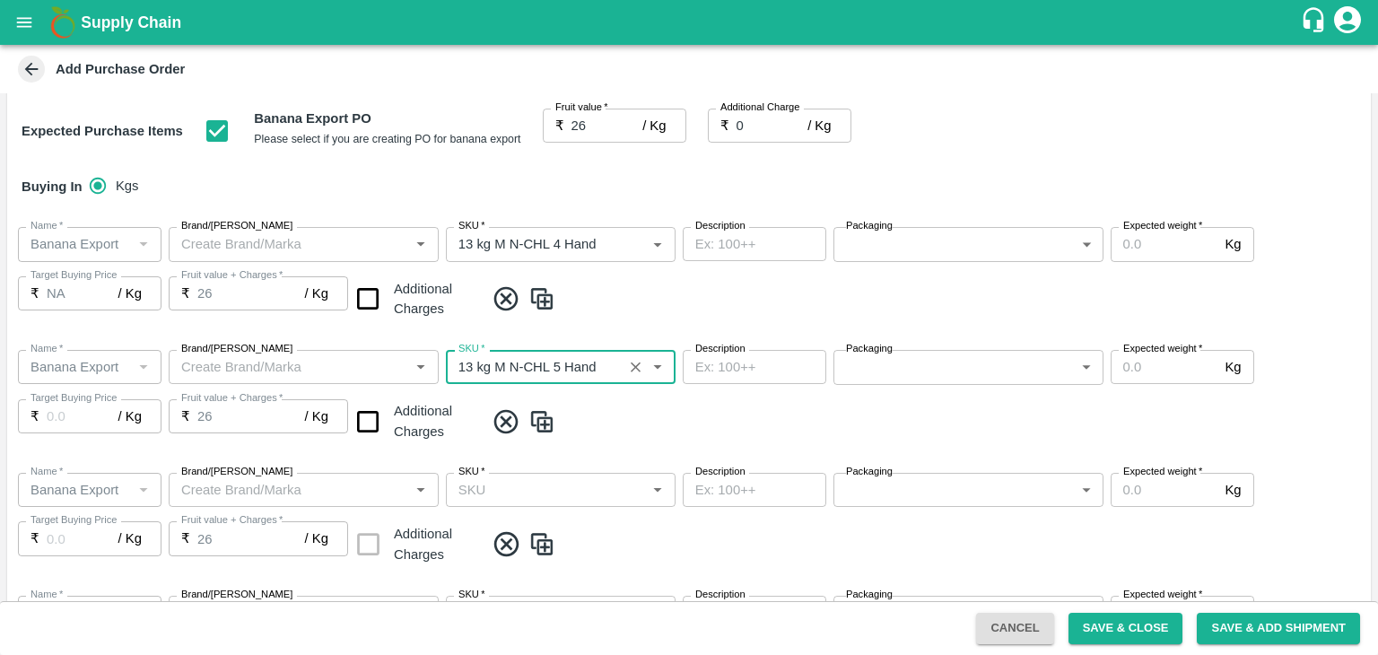
type input "NA"
type input "13 kg M N-CHL 5 Hand"
click at [586, 481] on input "SKU   *" at bounding box center [545, 489] width 189 height 23
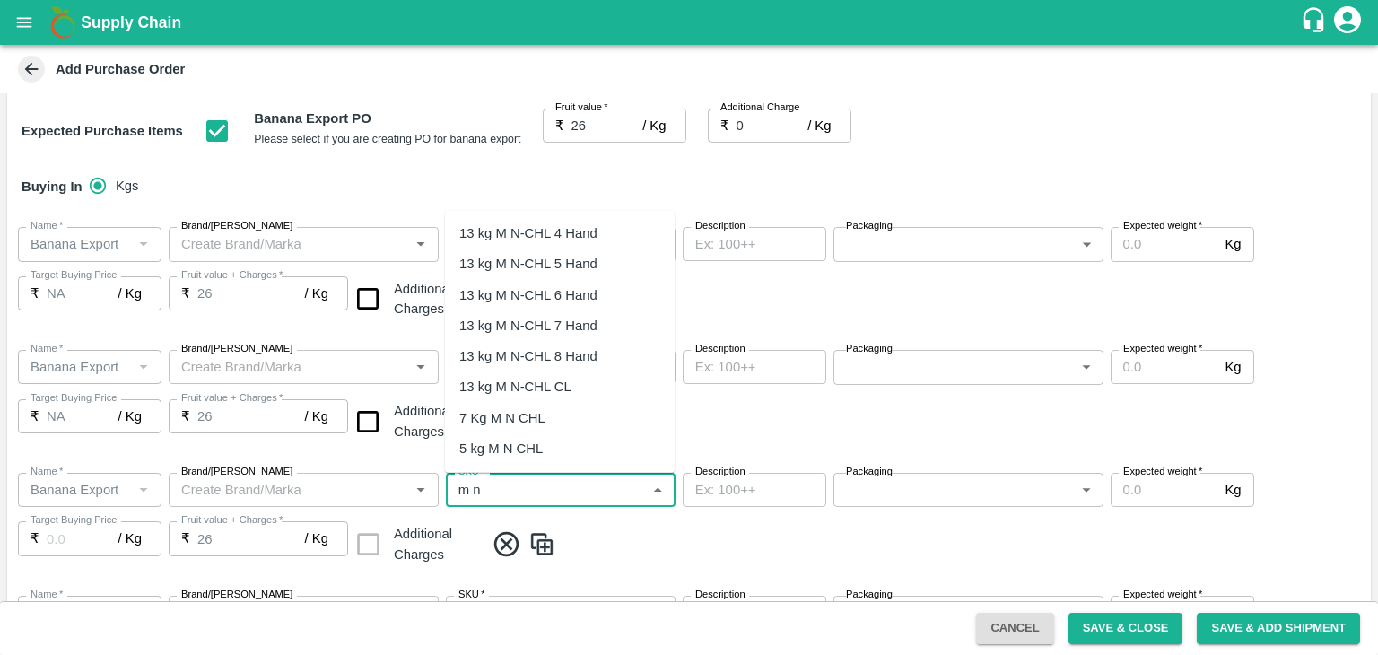
click at [590, 284] on div "13 kg M N-CHL 6 Hand" at bounding box center [528, 294] width 138 height 20
type input "13 kg M N-CHL 6 Hand"
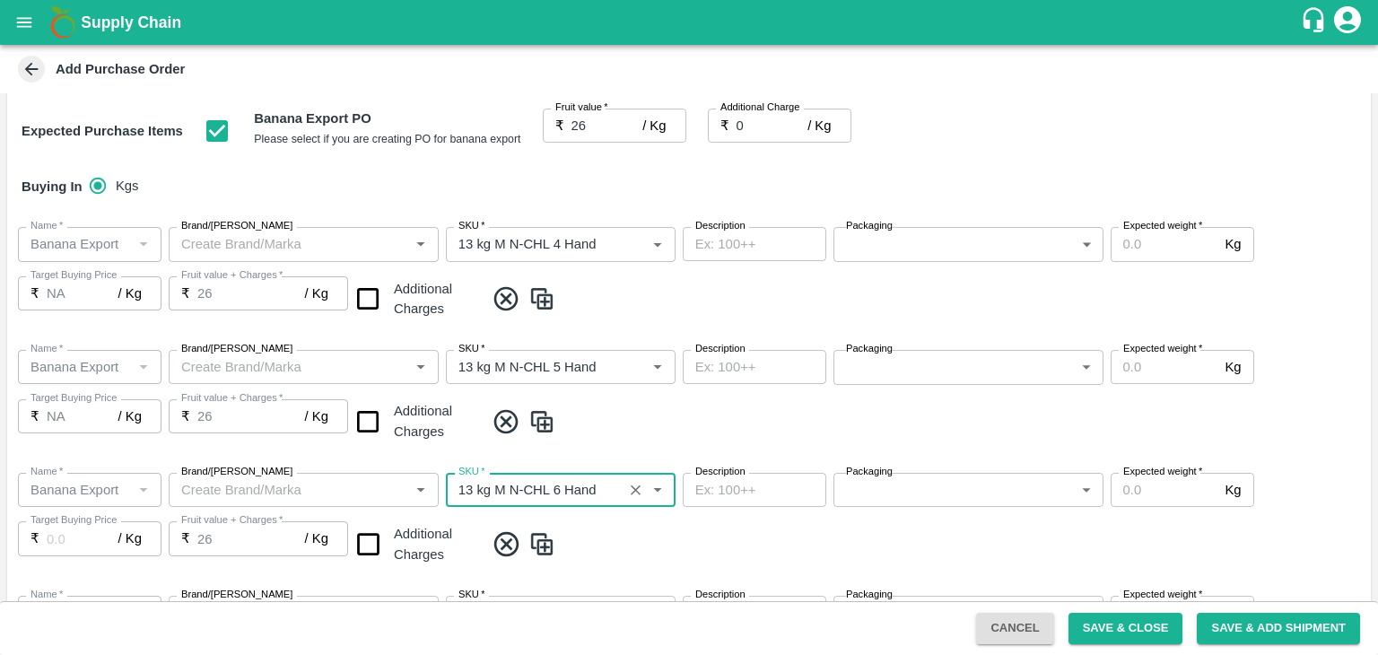
type input "NA"
type input "13 kg M N-CHL 6 Hand"
click at [625, 543] on span at bounding box center [924, 544] width 879 height 30
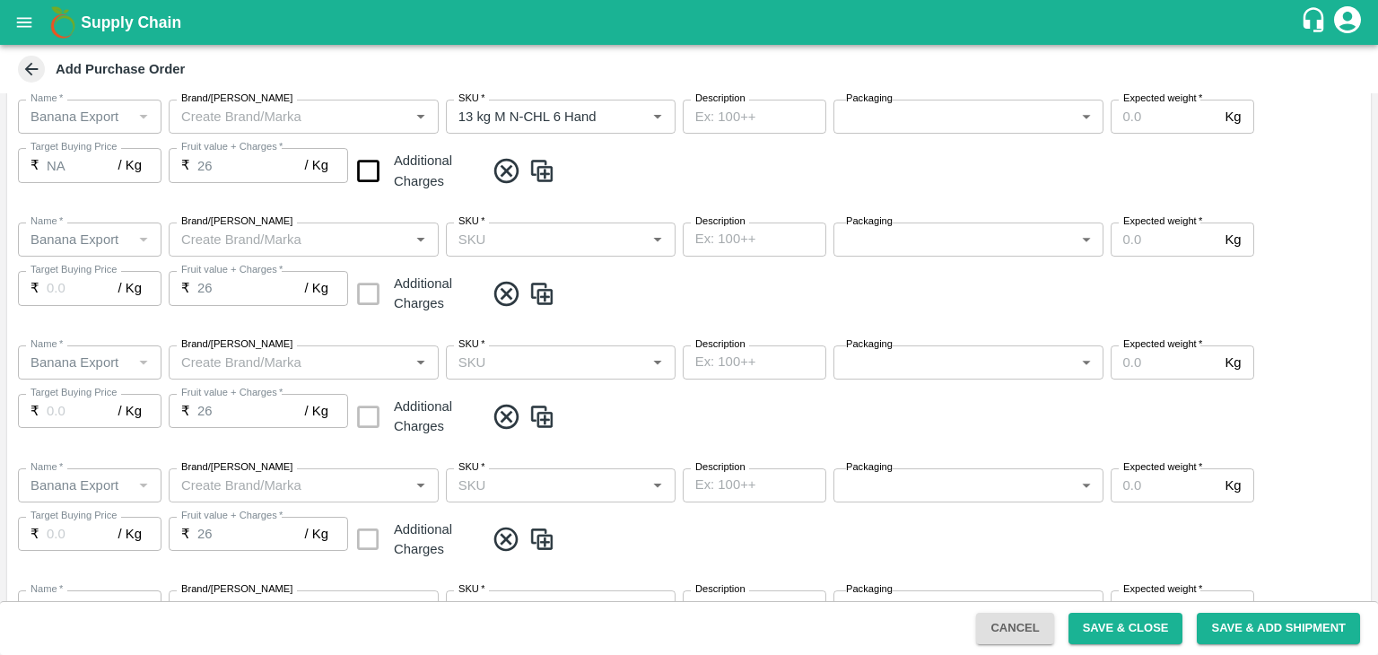
scroll to position [633, 0]
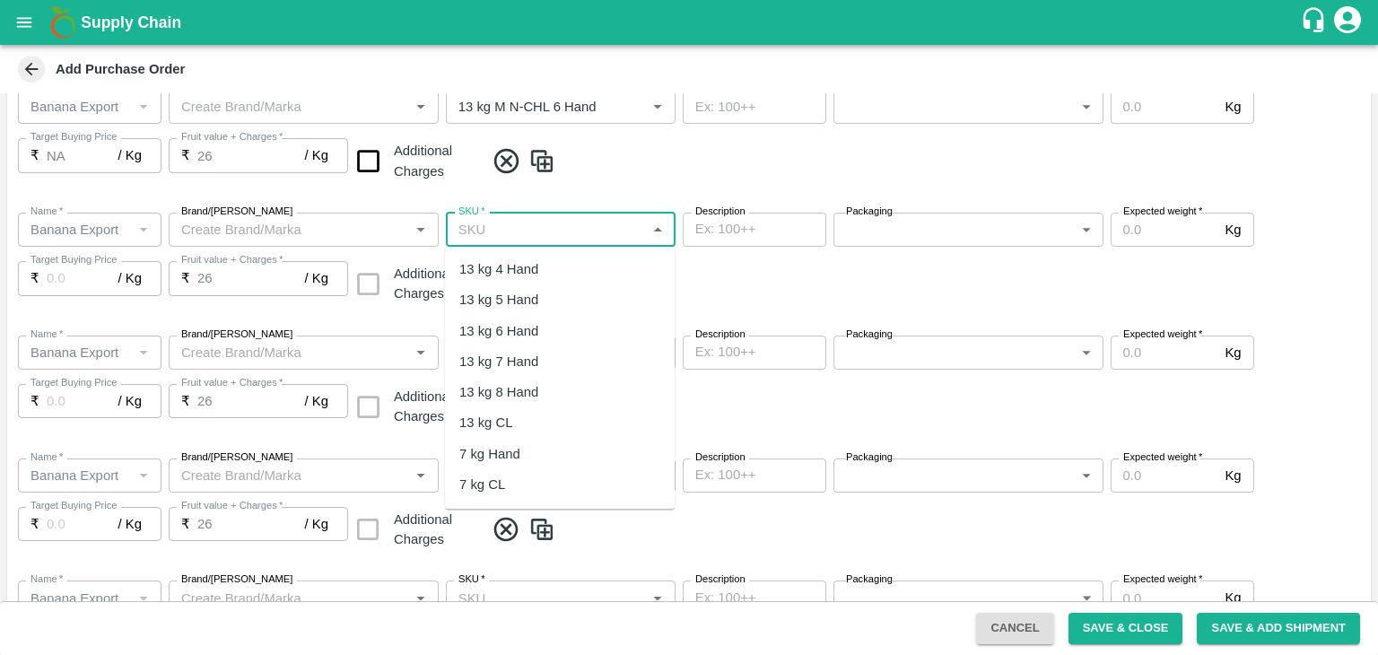
click at [590, 220] on input "SKU   *" at bounding box center [545, 229] width 189 height 23
click at [575, 392] on div "13 kg M N-CHL 8 Hand" at bounding box center [528, 392] width 138 height 20
type input "13 kg M N-CHL 8 Hand"
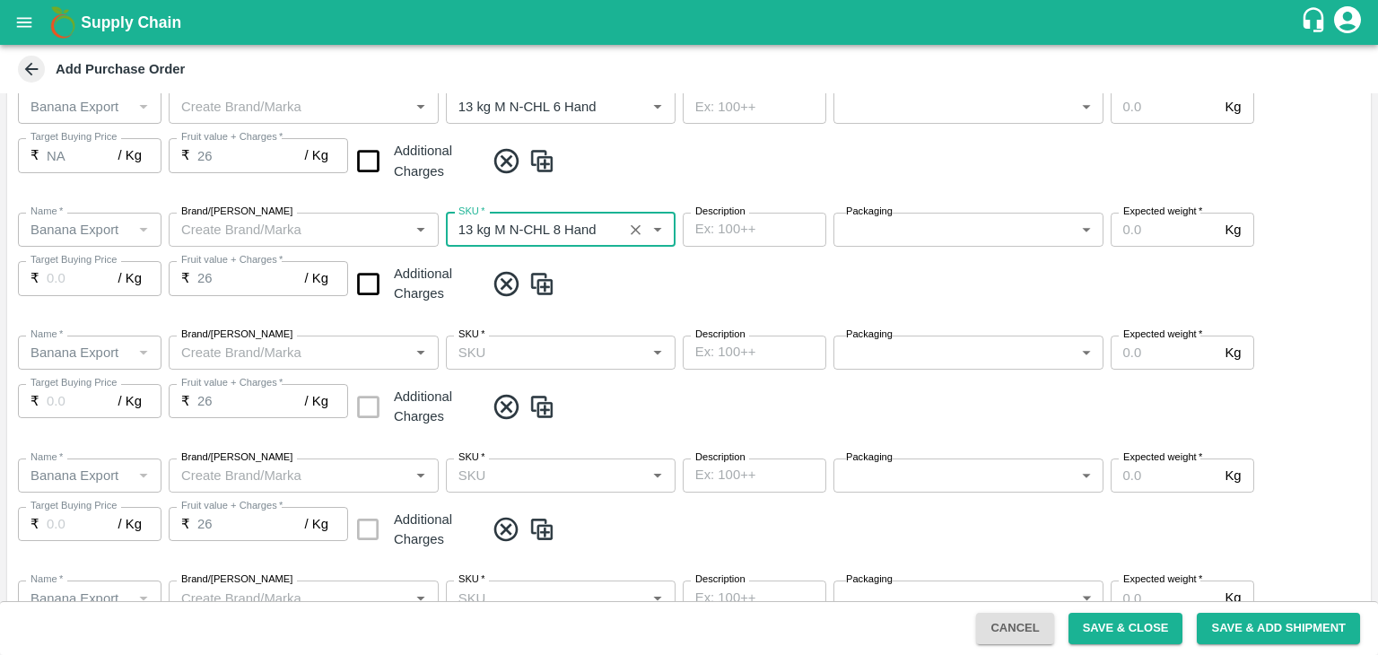
type input "NA"
type input "13 kg M N-CHL 8 Hand"
click at [610, 348] on input "SKU   *" at bounding box center [545, 352] width 189 height 23
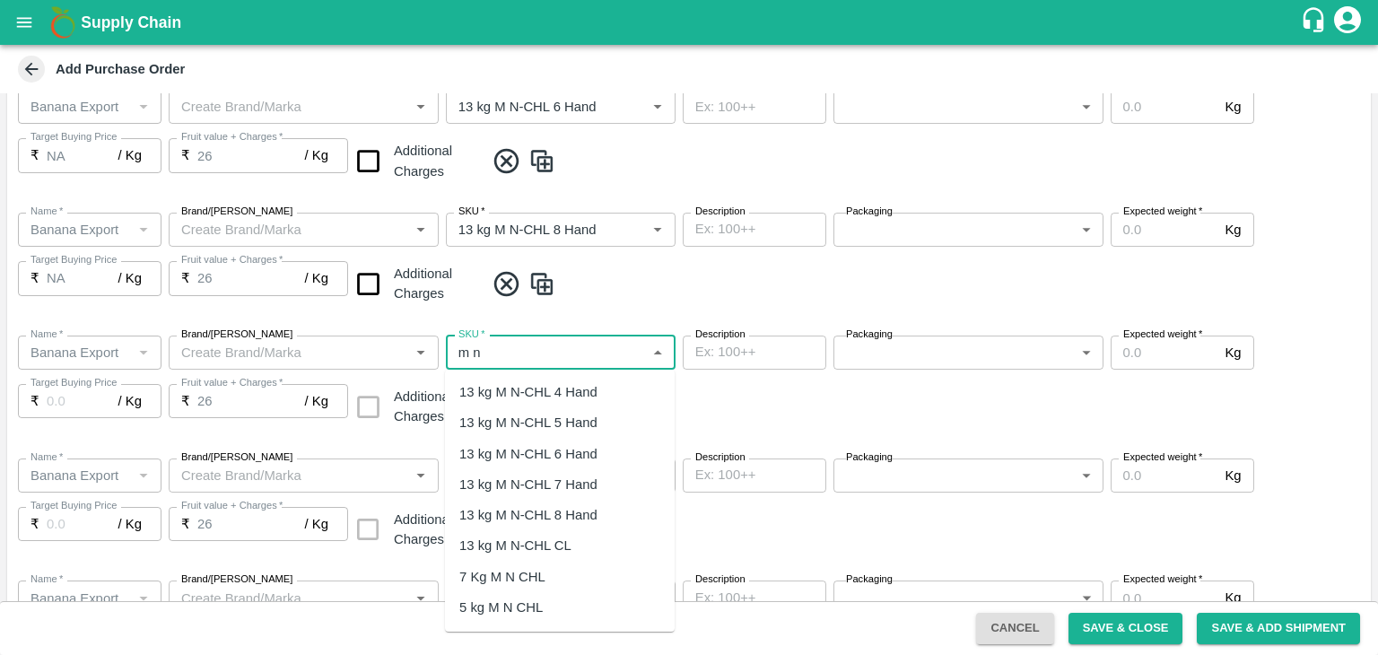
click at [563, 547] on div "13 kg M N-CHL CL" at bounding box center [515, 546] width 112 height 20
type input "13 kg M N-CHL CL"
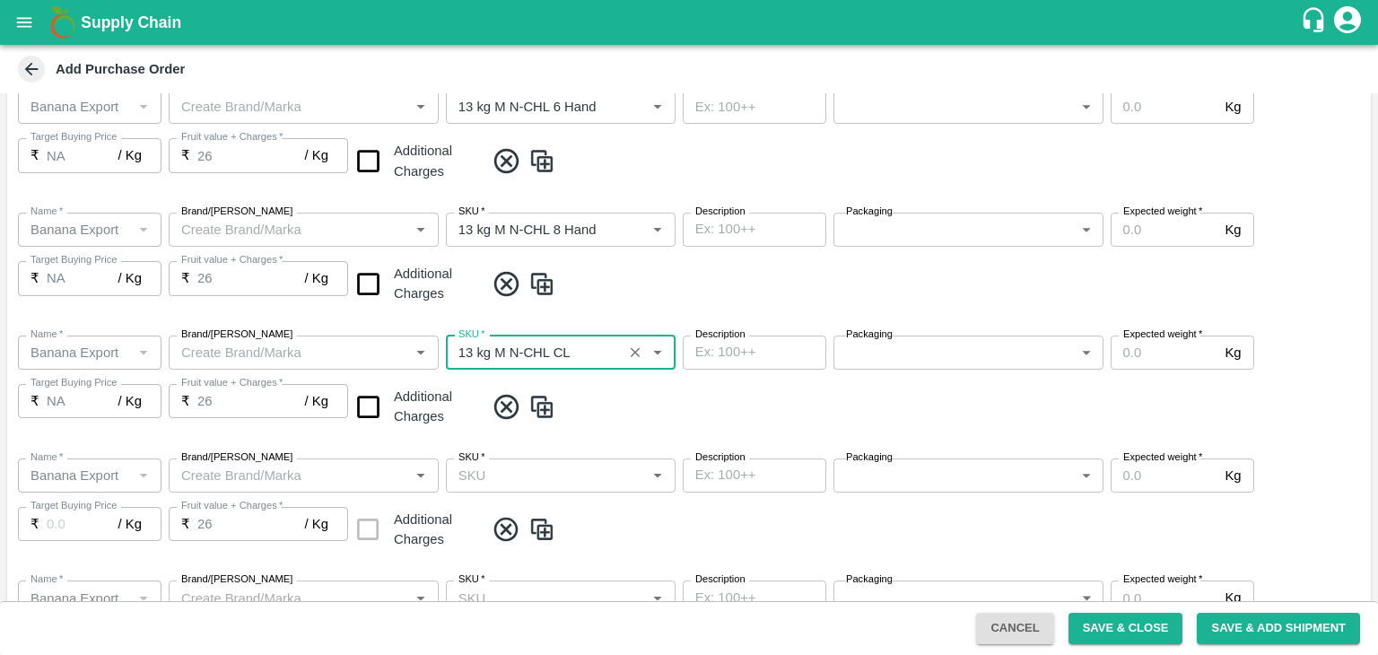
type input "NA"
type input "13 kg M N-CHL CL"
click at [371, 405] on input "checkbox" at bounding box center [368, 407] width 46 height 46
checkbox input "true"
click at [352, 285] on input "checkbox" at bounding box center [368, 284] width 46 height 46
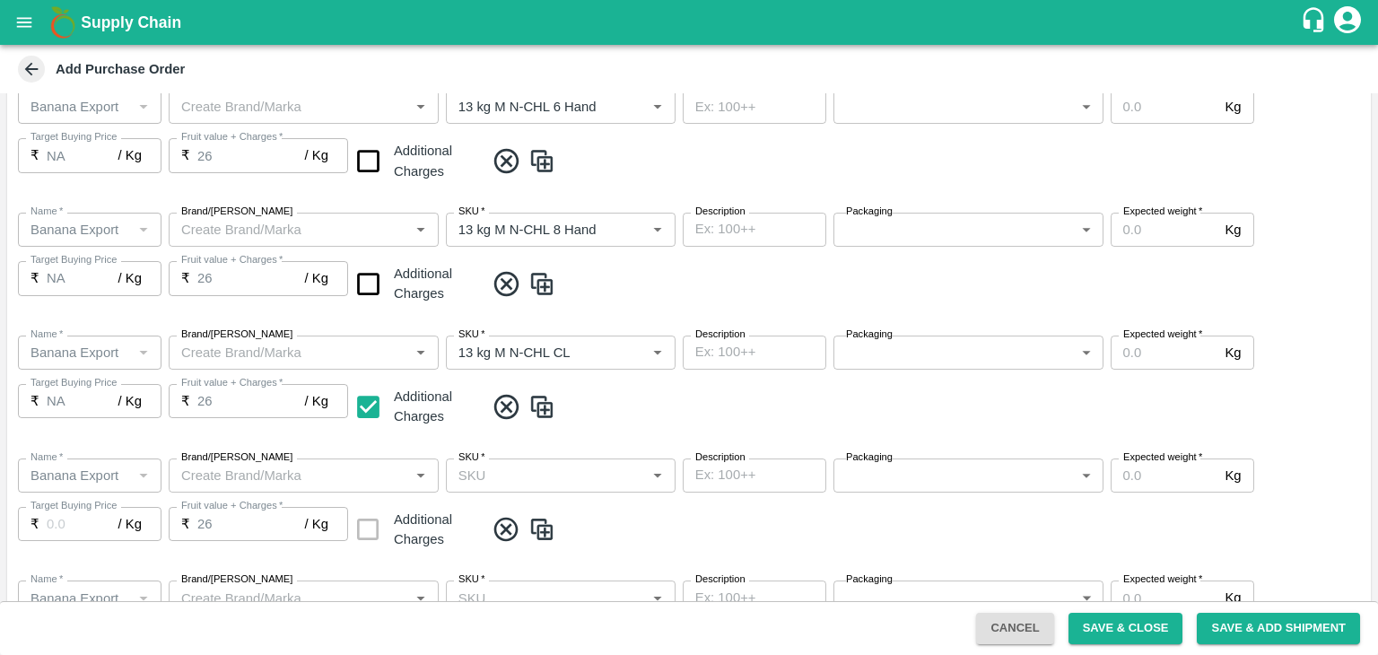
checkbox input "true"
click at [356, 170] on input "checkbox" at bounding box center [368, 161] width 46 height 46
checkbox input "true"
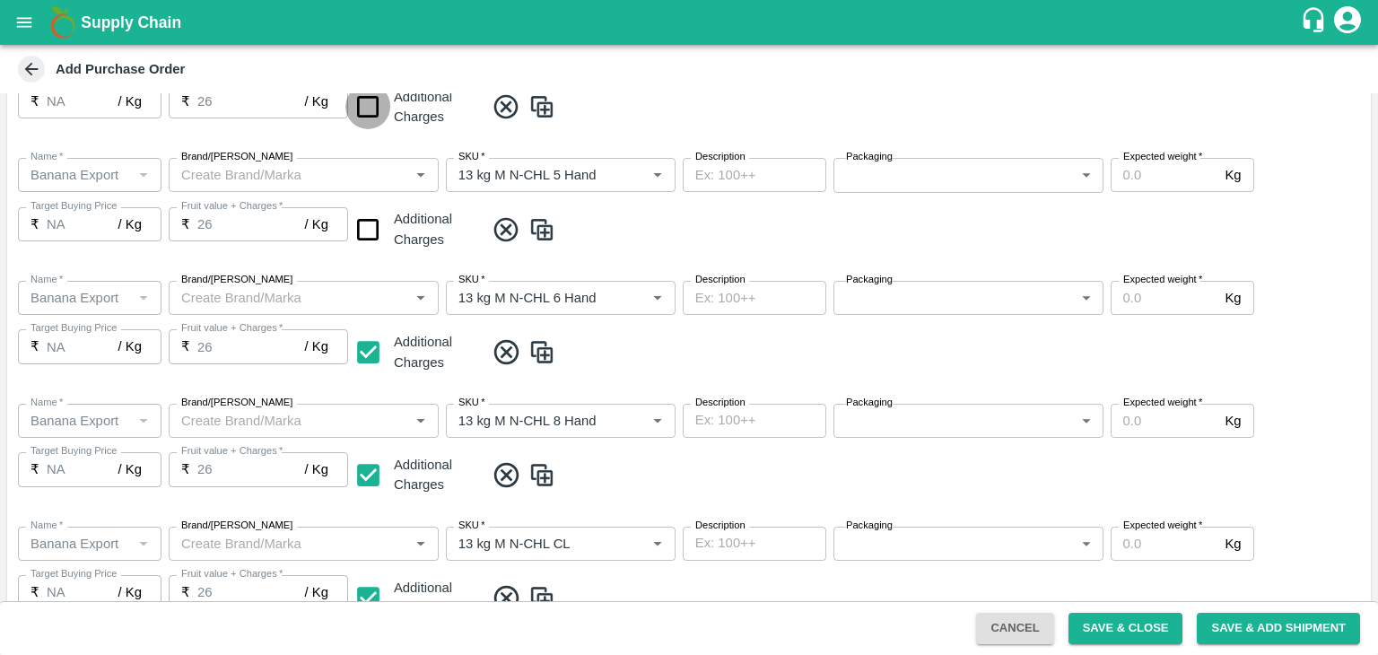
click at [366, 101] on input "checkbox" at bounding box center [368, 107] width 46 height 46
checkbox input "true"
click at [356, 240] on input "checkbox" at bounding box center [368, 230] width 46 height 46
checkbox input "true"
click at [861, 241] on span at bounding box center [924, 230] width 879 height 30
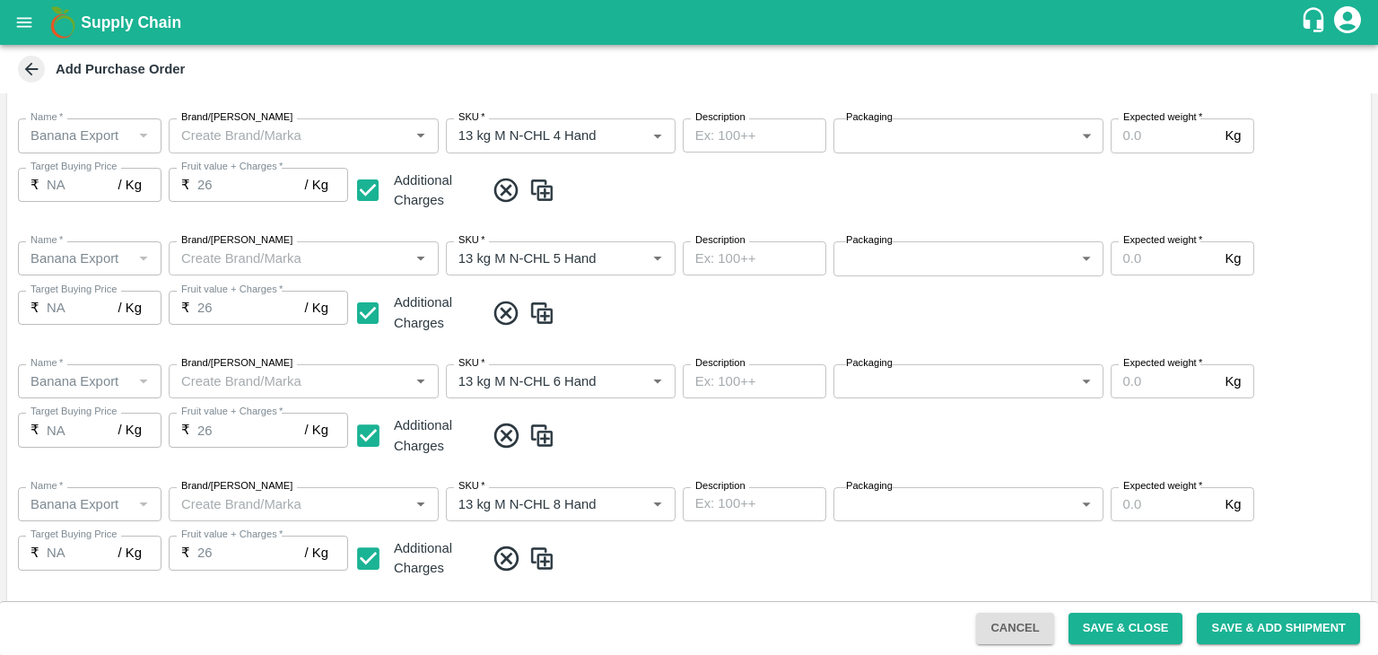
scroll to position [357, 0]
click at [1158, 138] on input "Expected weight   *" at bounding box center [1165, 137] width 108 height 34
type input "1500"
click at [1166, 259] on input "Expected weight   *" at bounding box center [1165, 260] width 108 height 34
type input "1500"
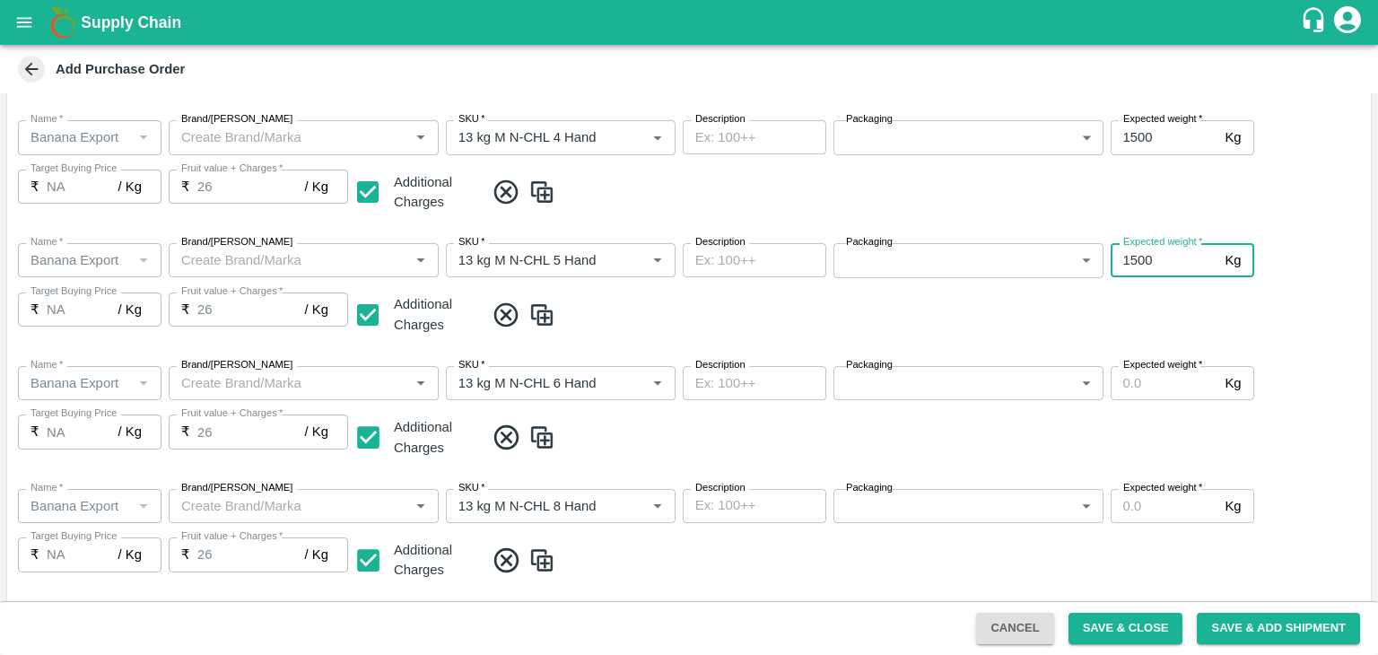
click at [1170, 389] on input "Expected weight   *" at bounding box center [1165, 383] width 108 height 34
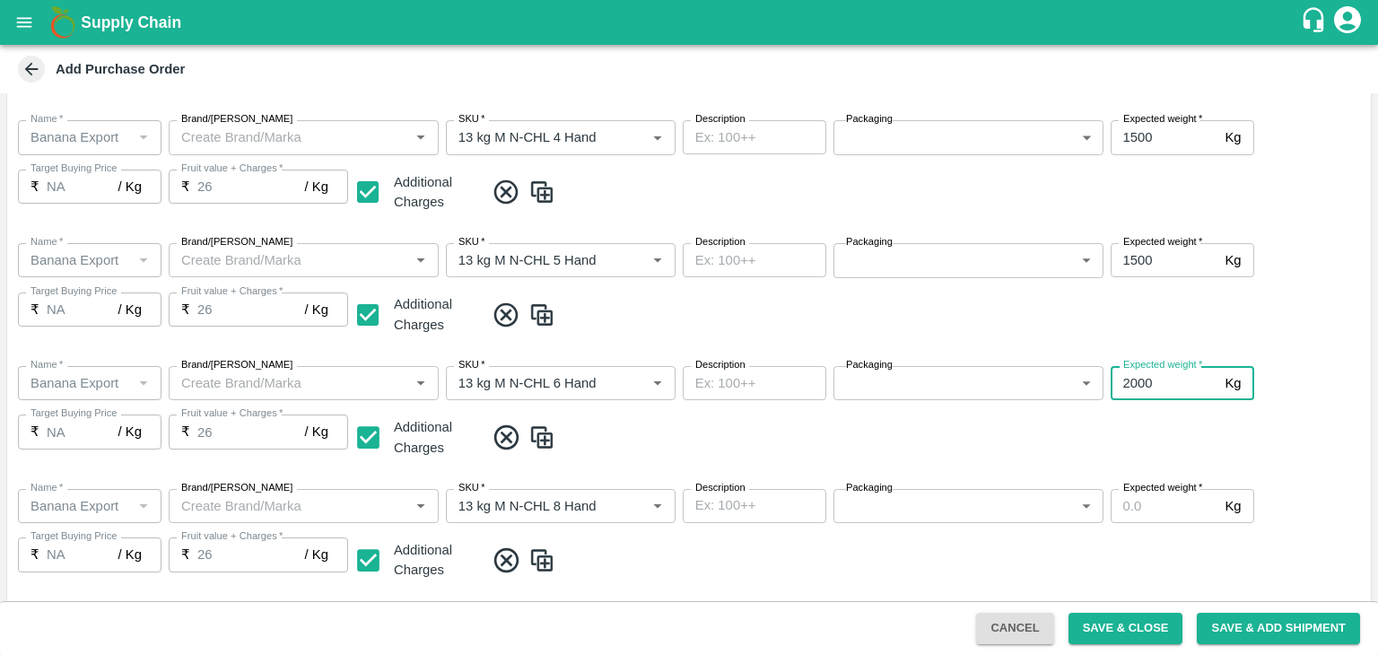
type input "2000"
click at [1173, 503] on input "Expected weight   *" at bounding box center [1165, 506] width 108 height 34
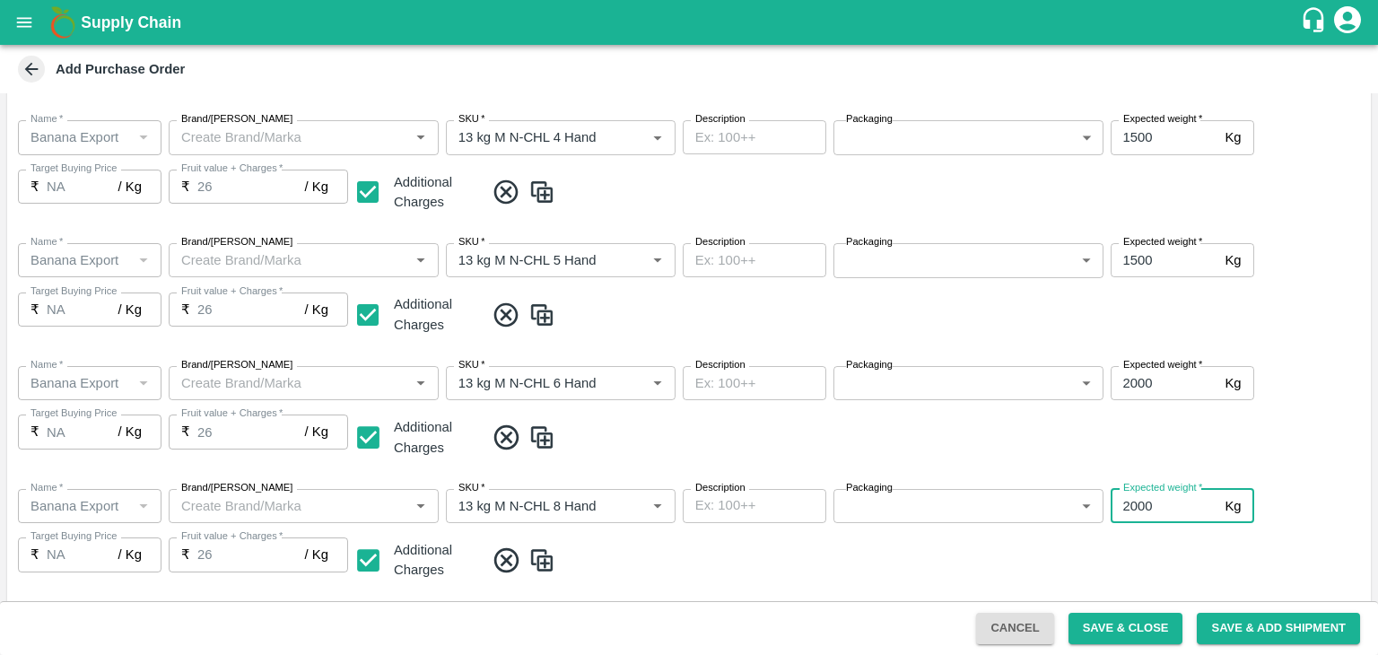
type input "2000"
click at [1188, 543] on div "Name   * Name   * Brand/Marka Brand/Marka SKU   * SKU   * Description x Descrip…" at bounding box center [689, 536] width 1364 height 123
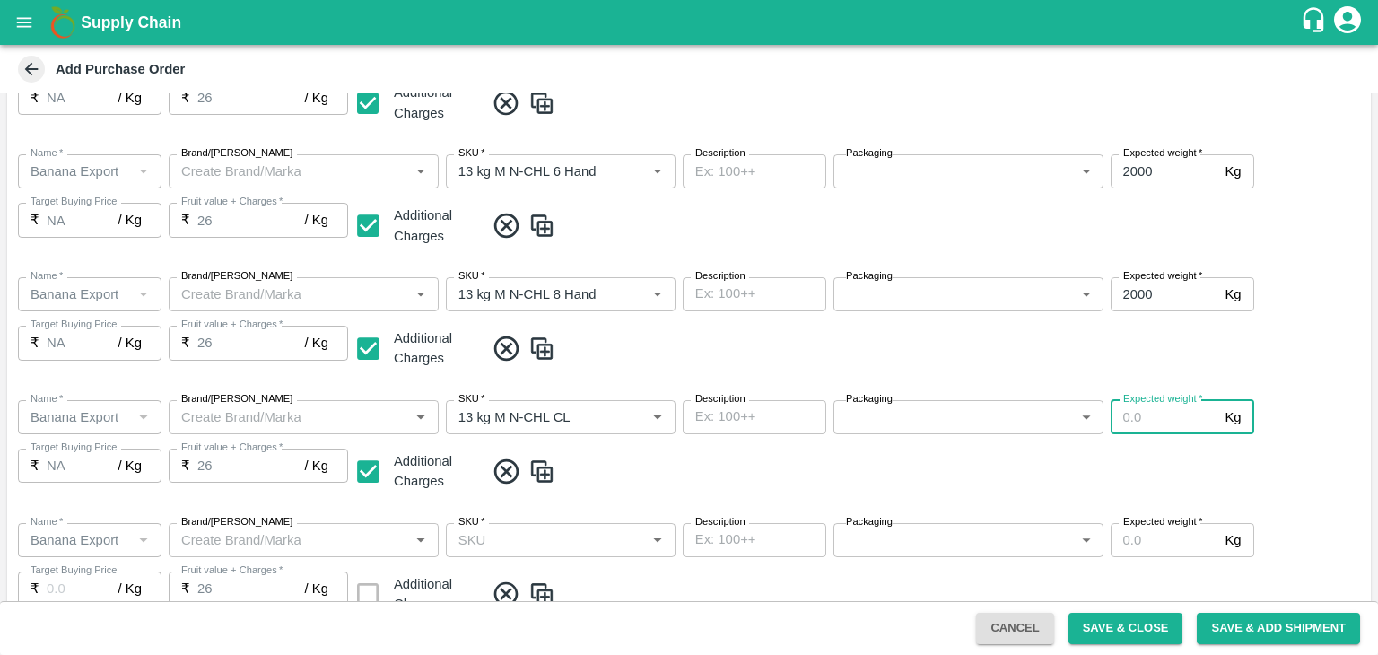
click at [1158, 428] on input "Expected weight   *" at bounding box center [1165, 417] width 108 height 34
type input "1500"
click at [1154, 549] on input "Expected weight   *" at bounding box center [1165, 540] width 108 height 34
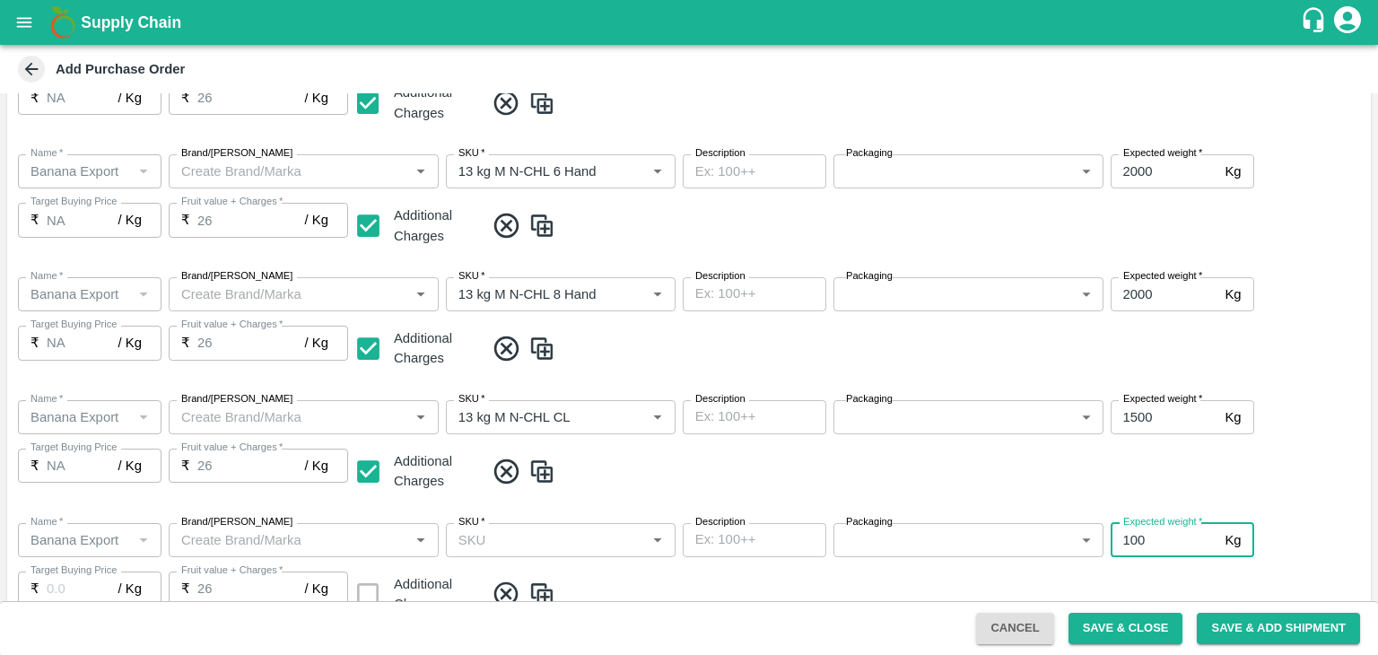
type input "100"
click at [1208, 572] on div "Name   * Name   * Brand/Marka Brand/Marka SKU   * SKU   * Description x Descrip…" at bounding box center [689, 570] width 1364 height 123
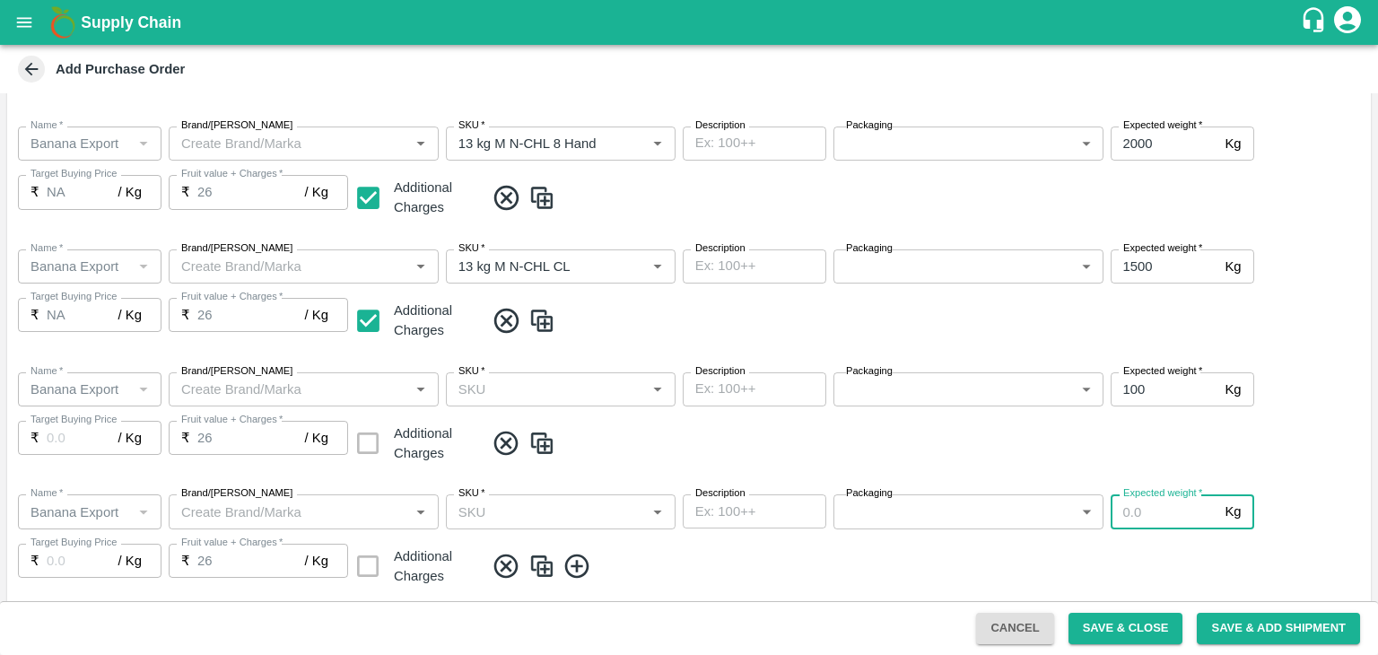
click at [1166, 517] on input "Expected weight   *" at bounding box center [1165, 511] width 108 height 34
type input "3"
type input "500"
click at [1199, 552] on span at bounding box center [924, 567] width 879 height 30
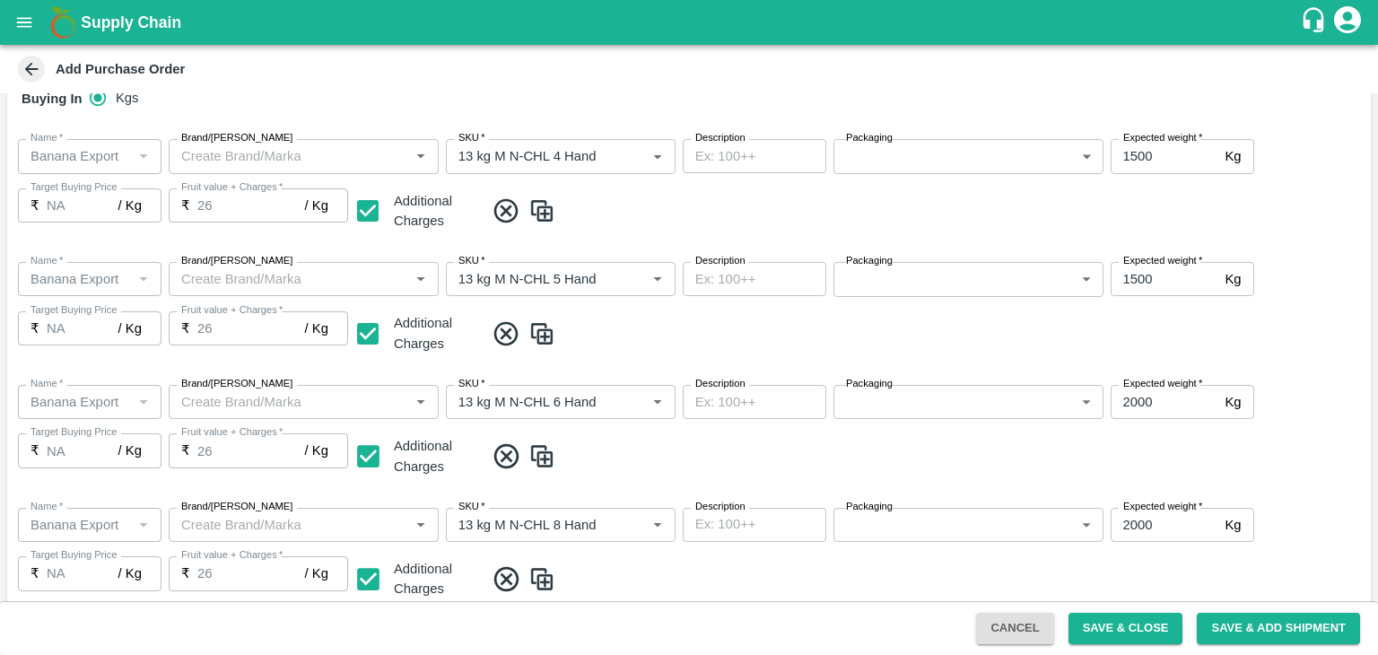
scroll to position [293, 0]
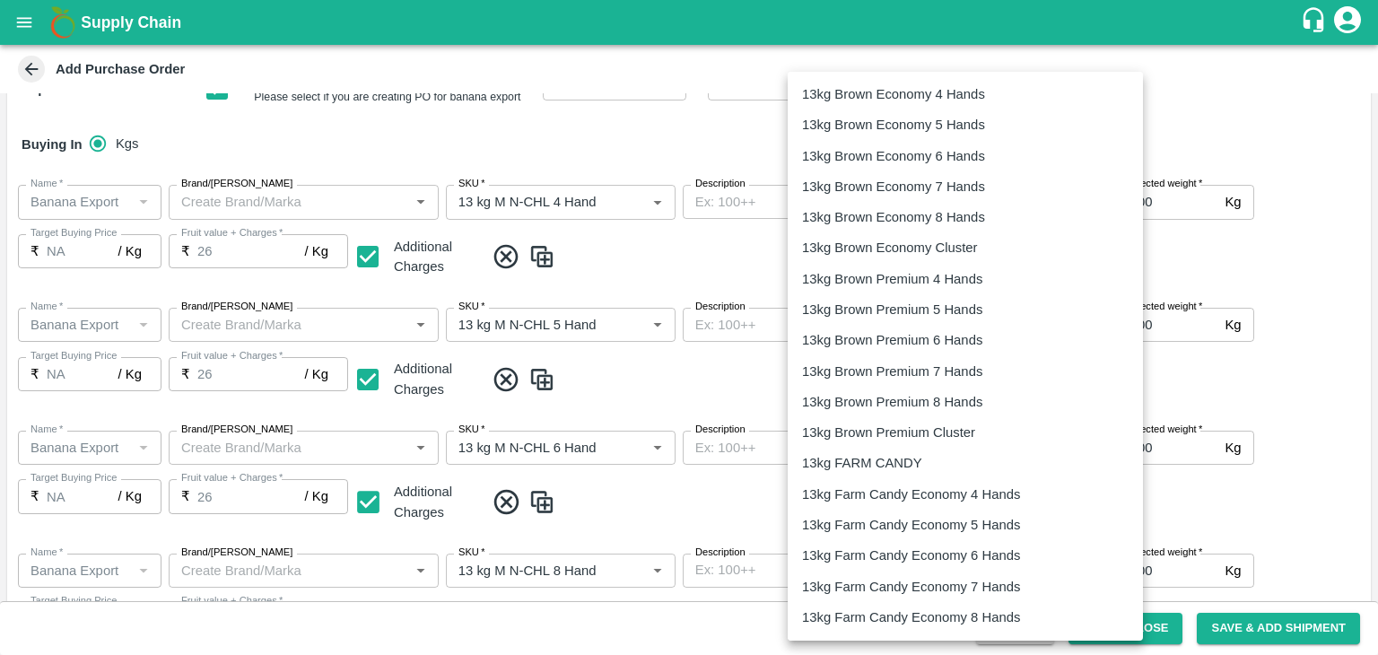
click at [888, 201] on body "Supply Chain Add Purchase Order PO Type   * Farm Gate 1 PO Type Buyers   * Ajit…" at bounding box center [689, 327] width 1378 height 655
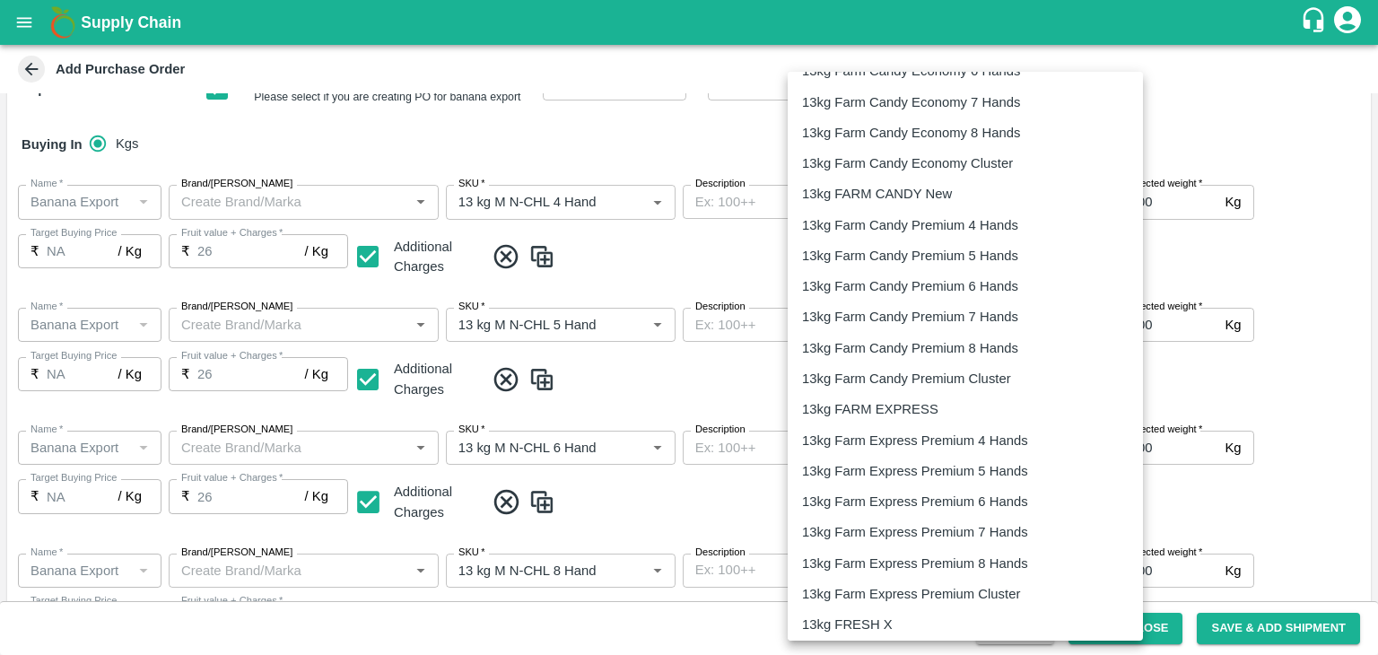
click at [910, 410] on p "13kg FARM EXPRESS" at bounding box center [870, 409] width 136 height 20
type input "468"
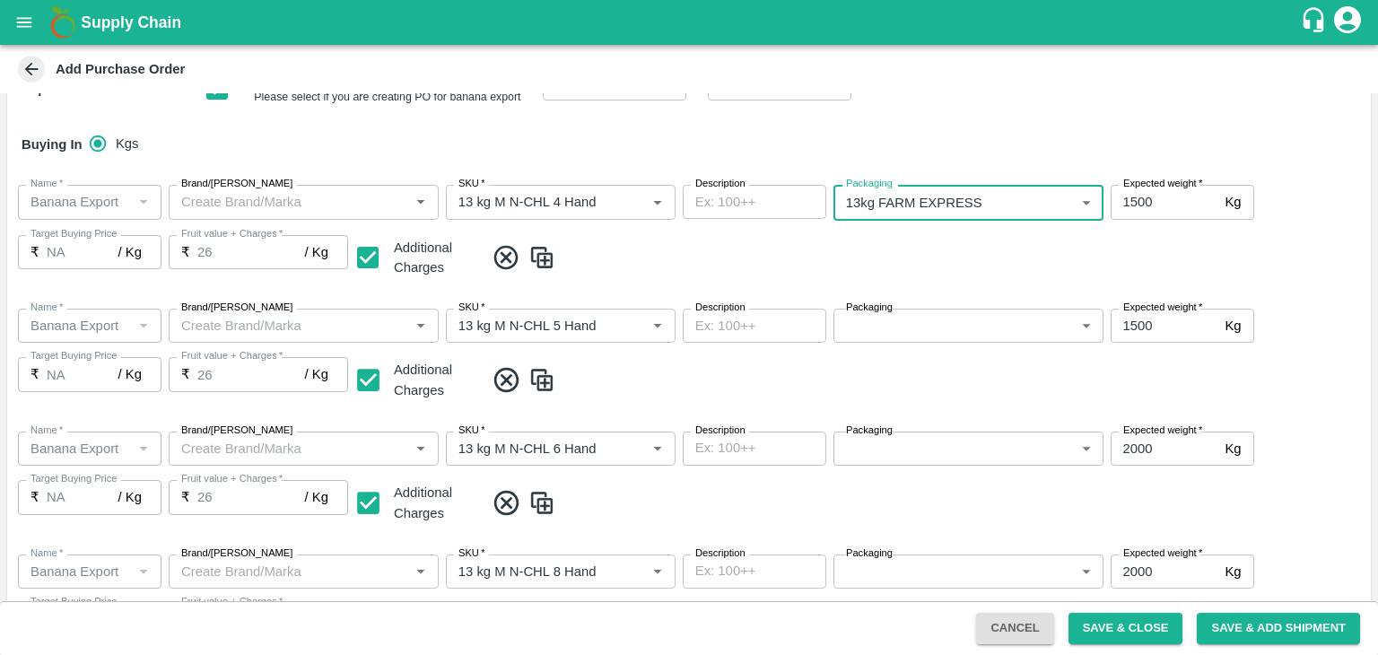
click at [971, 334] on body "Supply Chain Add Purchase Order PO Type   * Farm Gate 1 PO Type Buyers   * Ajit…" at bounding box center [689, 327] width 1378 height 655
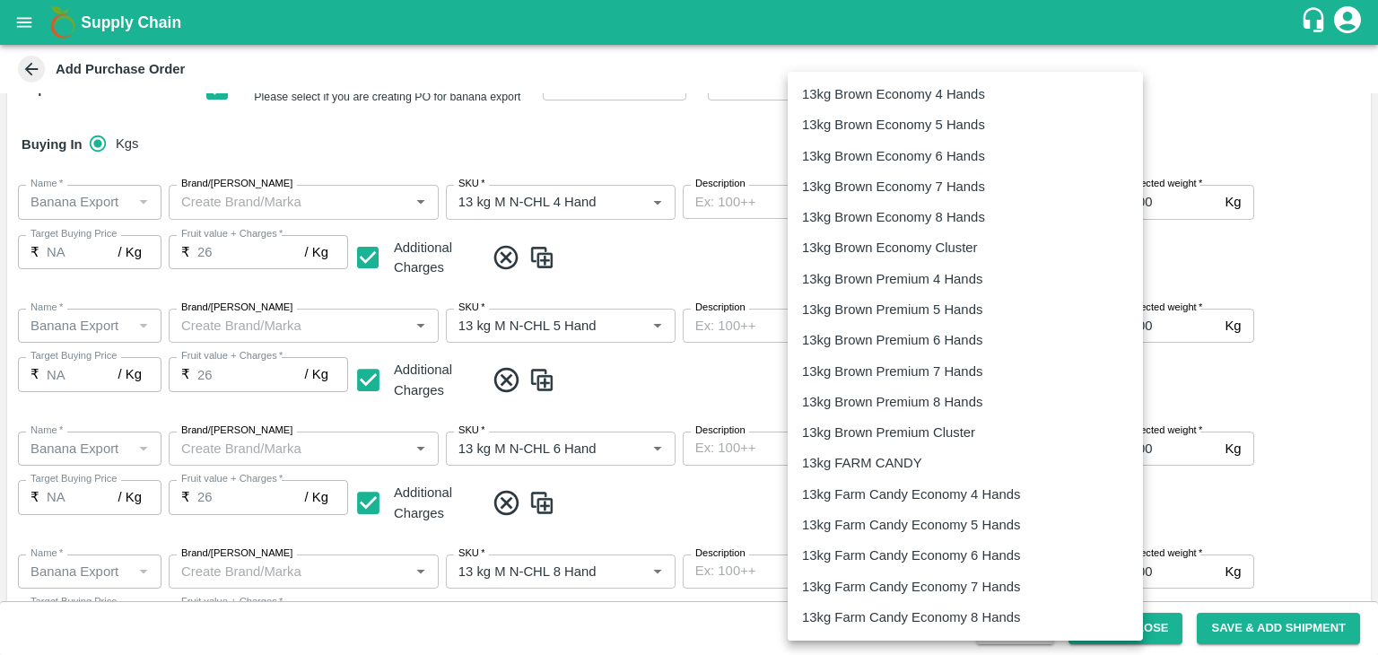
scroll to position [461, 0]
click at [901, 431] on p "13kg FARM EXPRESS" at bounding box center [870, 433] width 136 height 20
type input "468"
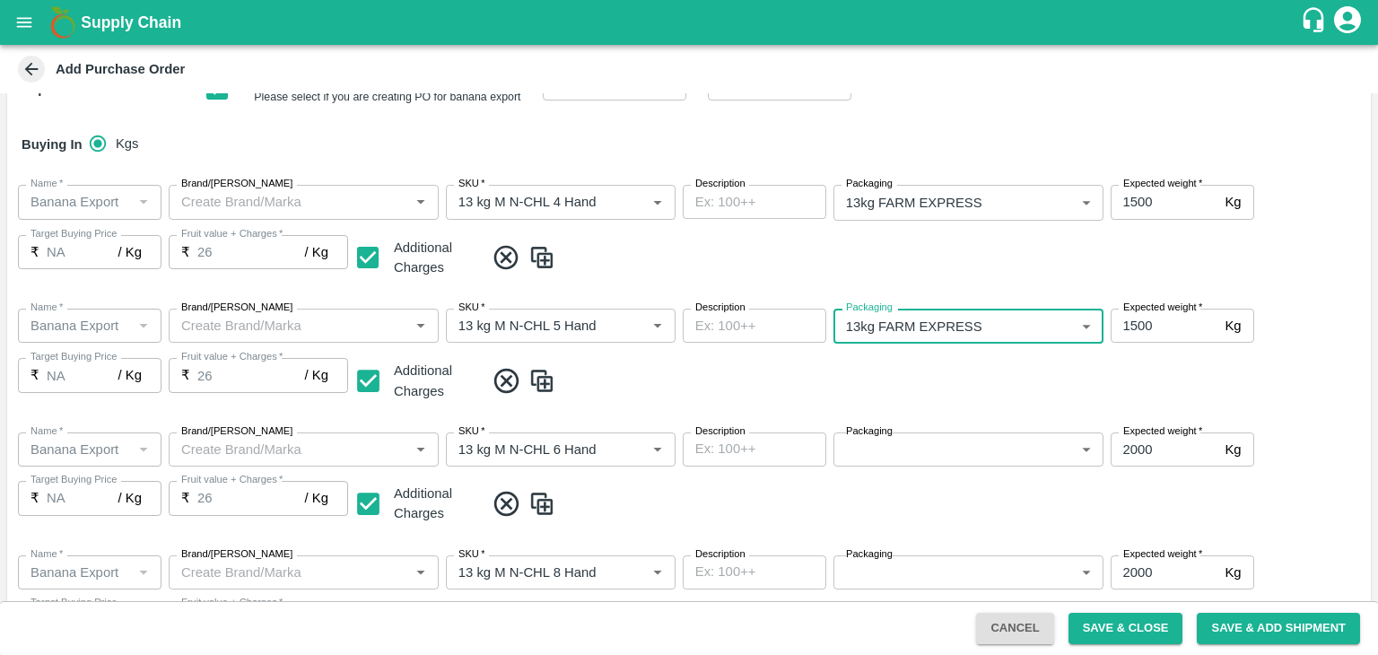
click at [933, 433] on body "Supply Chain Add Purchase Order PO Type   * Farm Gate 1 PO Type Buyers   * Ajit…" at bounding box center [689, 327] width 1378 height 655
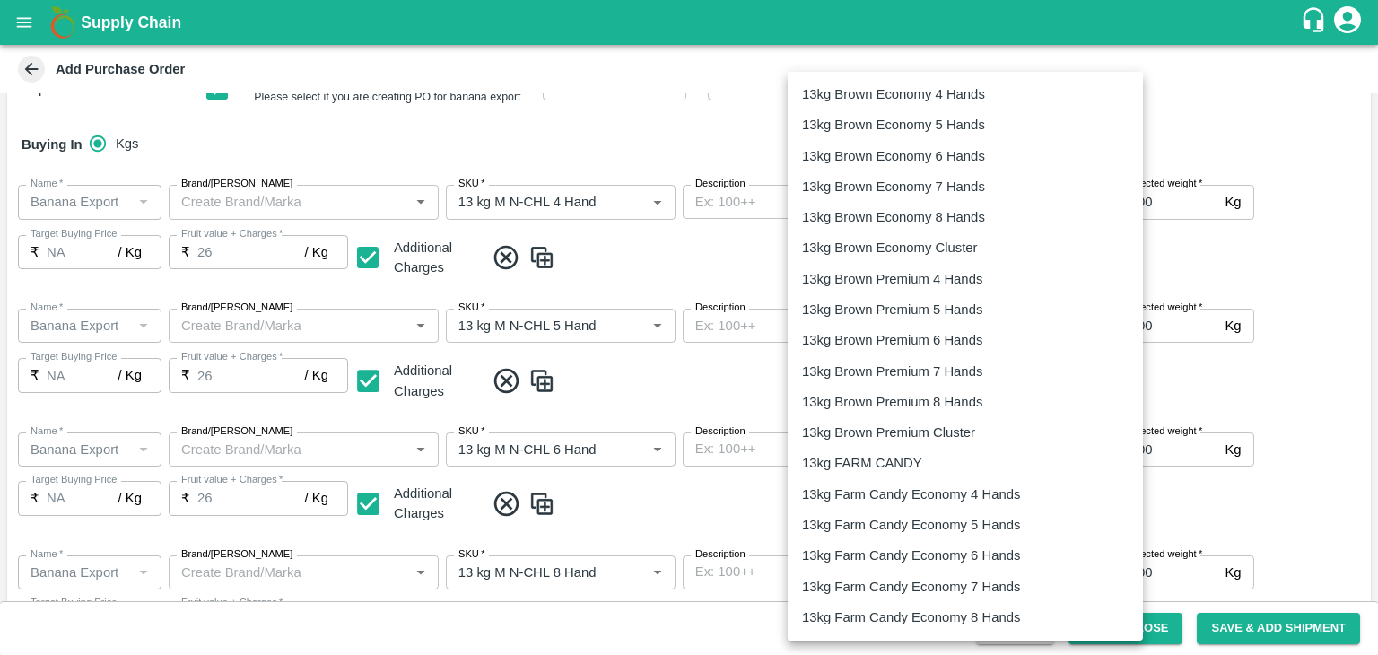
scroll to position [602, 0]
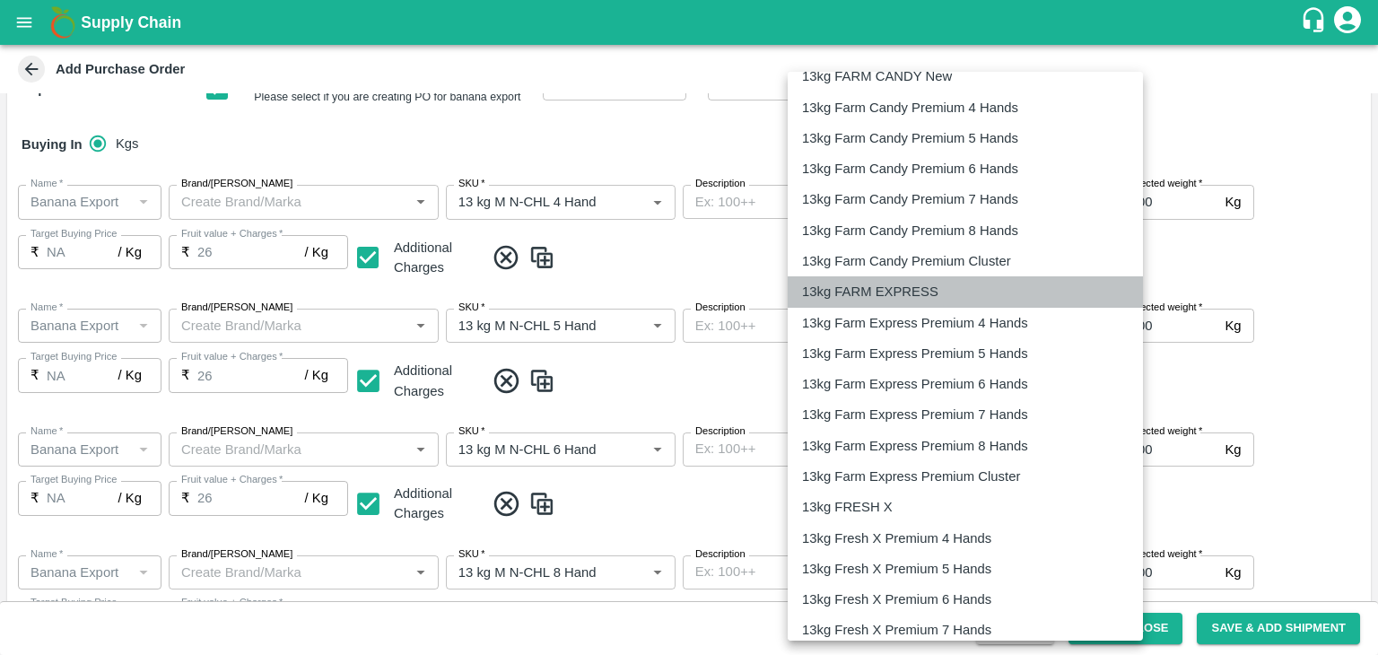
click at [958, 296] on div "13kg FARM EXPRESS" at bounding box center [965, 292] width 327 height 20
type input "468"
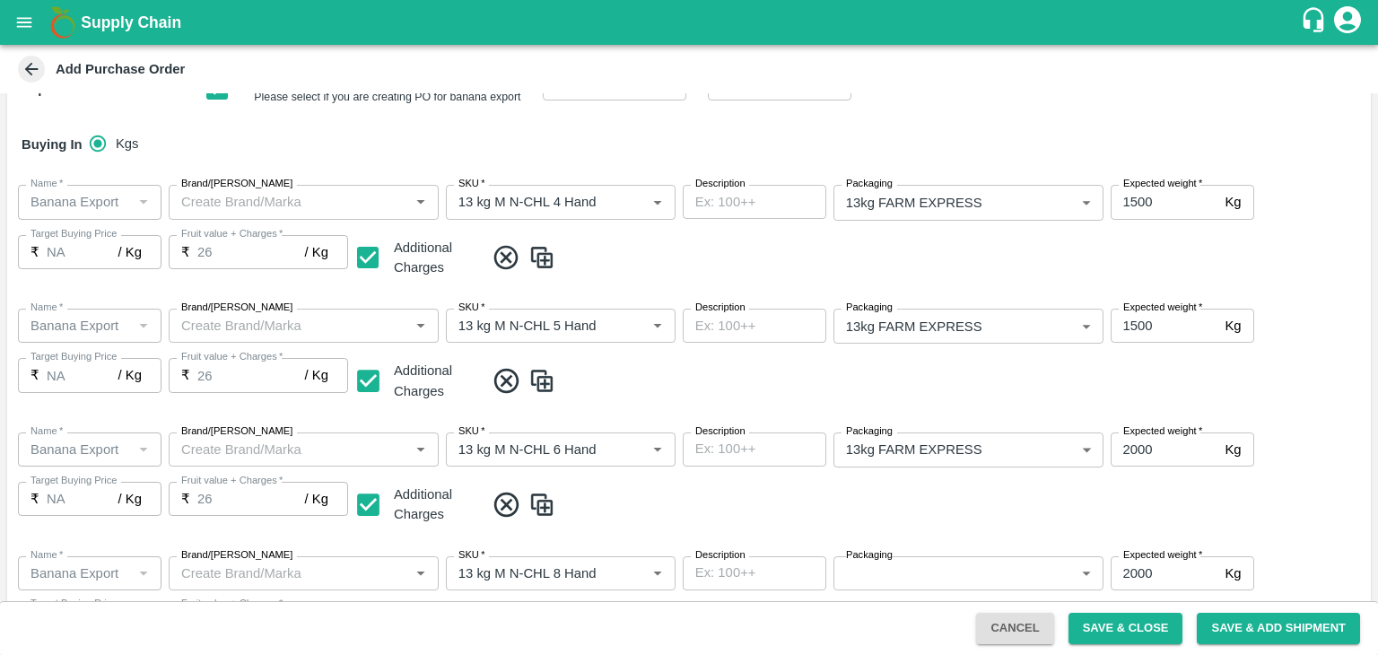
click at [991, 499] on span at bounding box center [924, 505] width 879 height 30
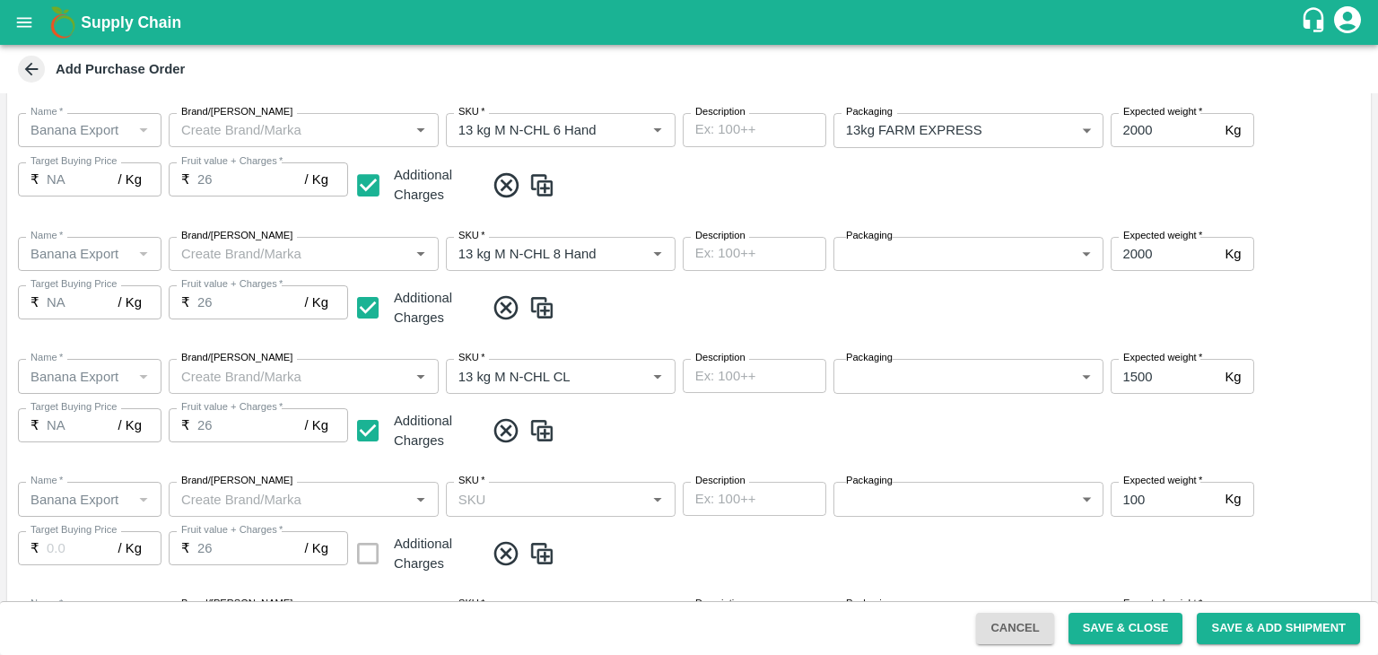
click at [926, 257] on body "Supply Chain Add Purchase Order PO Type   * Farm Gate 1 PO Type Buyers   * Ajit…" at bounding box center [689, 327] width 1378 height 655
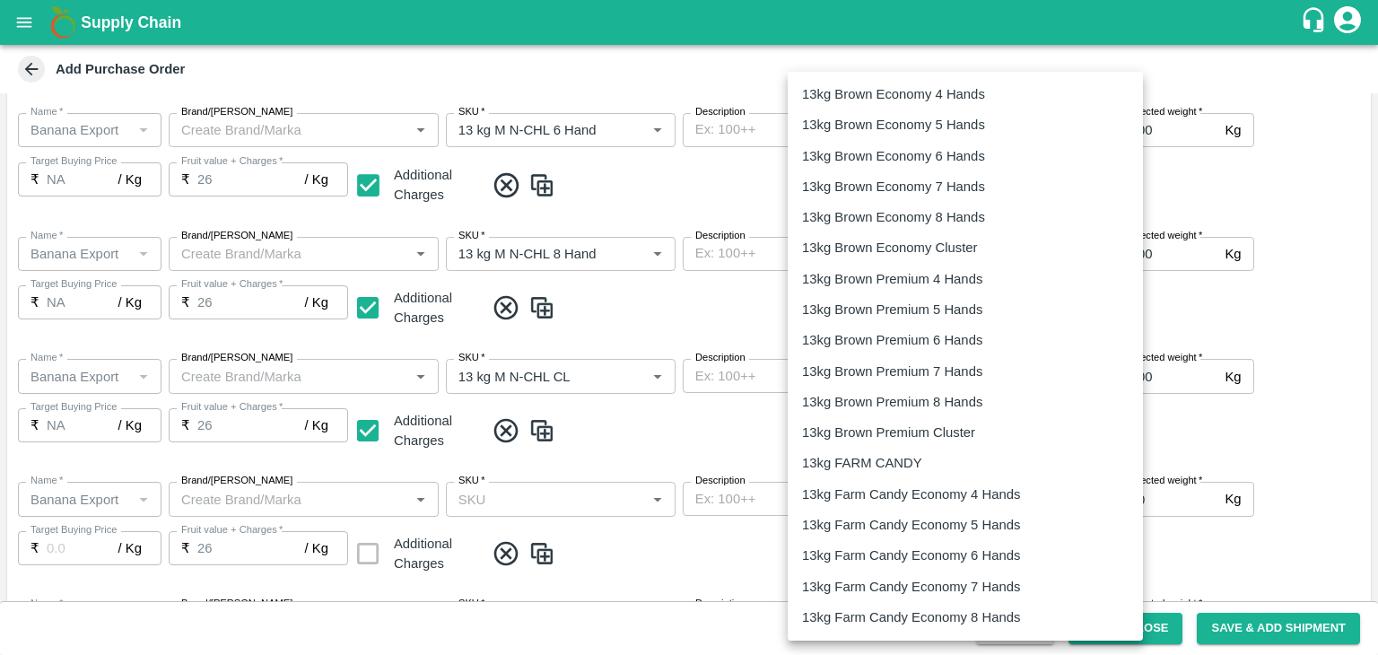
scroll to position [474, 0]
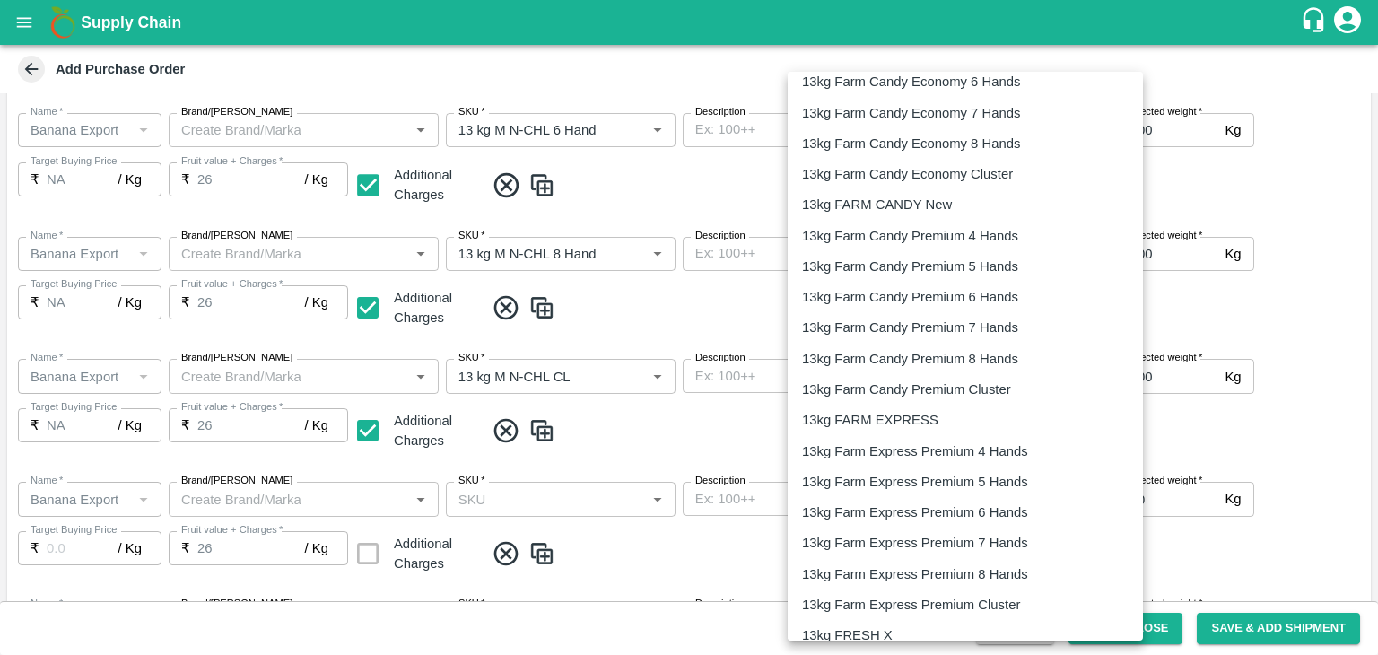
click at [980, 423] on div "13kg FARM EXPRESS" at bounding box center [965, 420] width 327 height 20
type input "468"
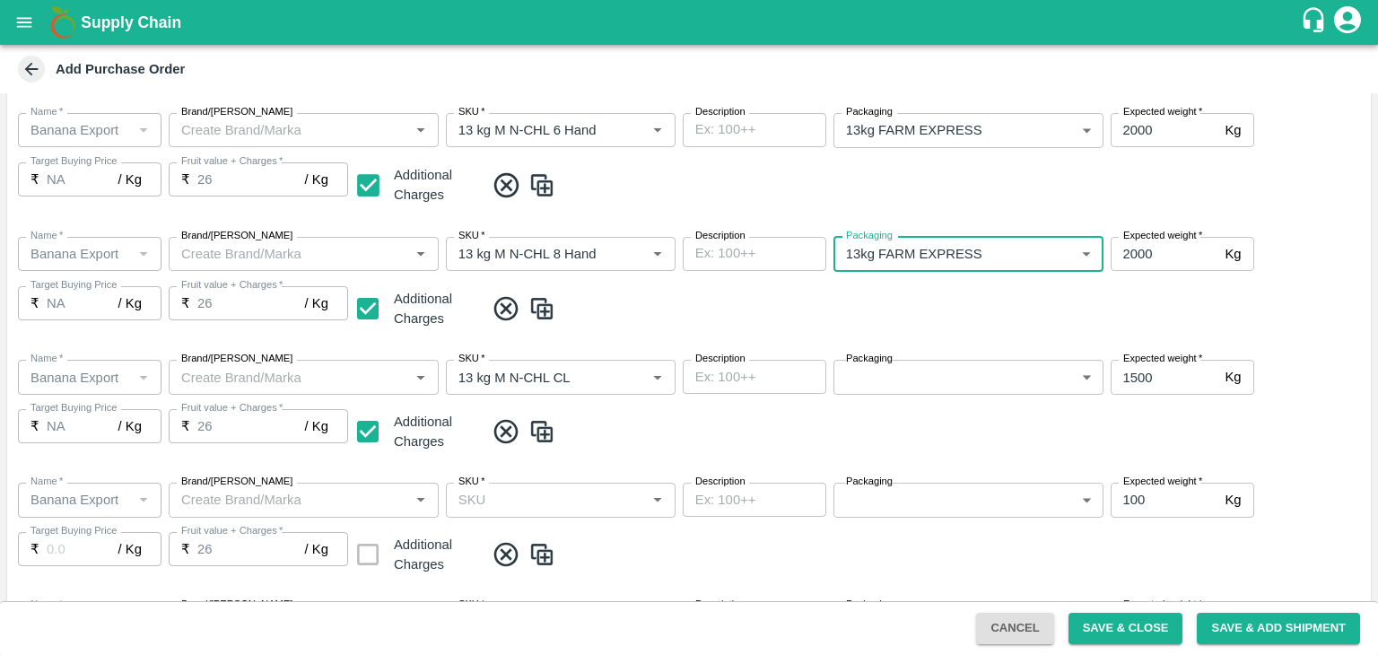
click at [933, 385] on body "Supply Chain Add Purchase Order PO Type   * Farm Gate 1 PO Type Buyers   * Ajit…" at bounding box center [689, 327] width 1378 height 655
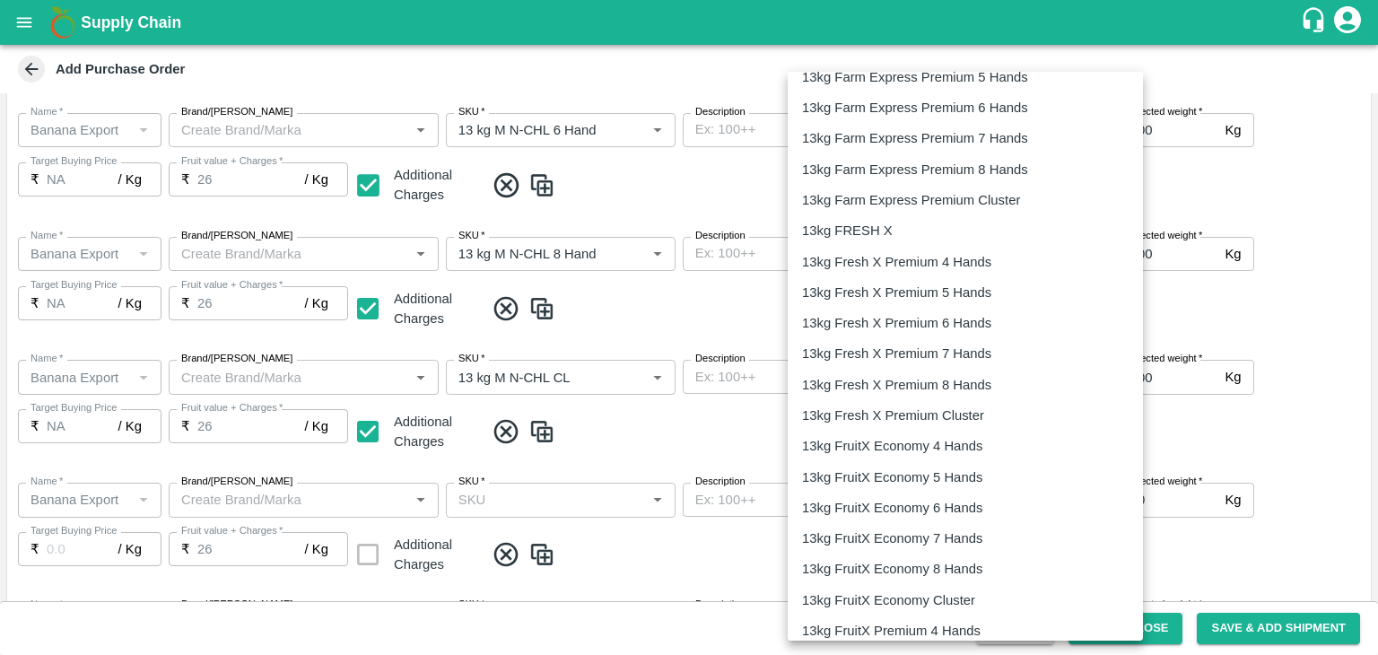
scroll to position [596, 0]
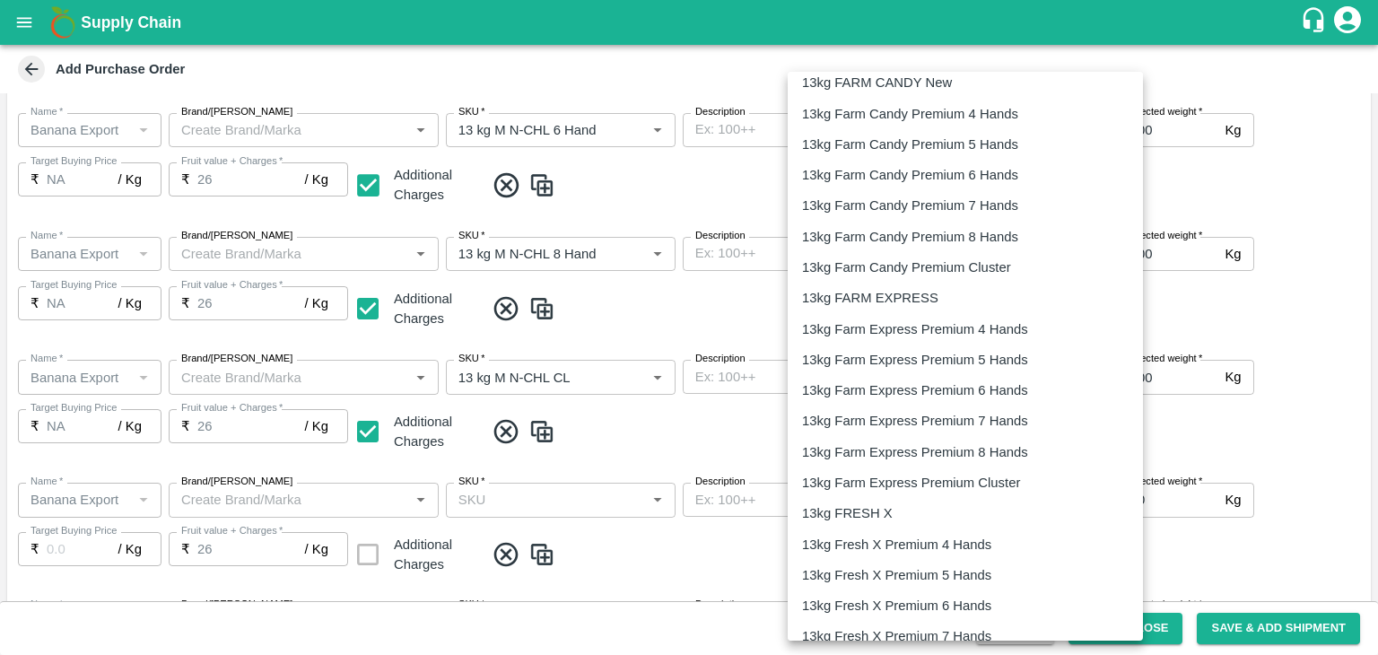
click at [907, 297] on p "13kg FARM EXPRESS" at bounding box center [870, 298] width 136 height 20
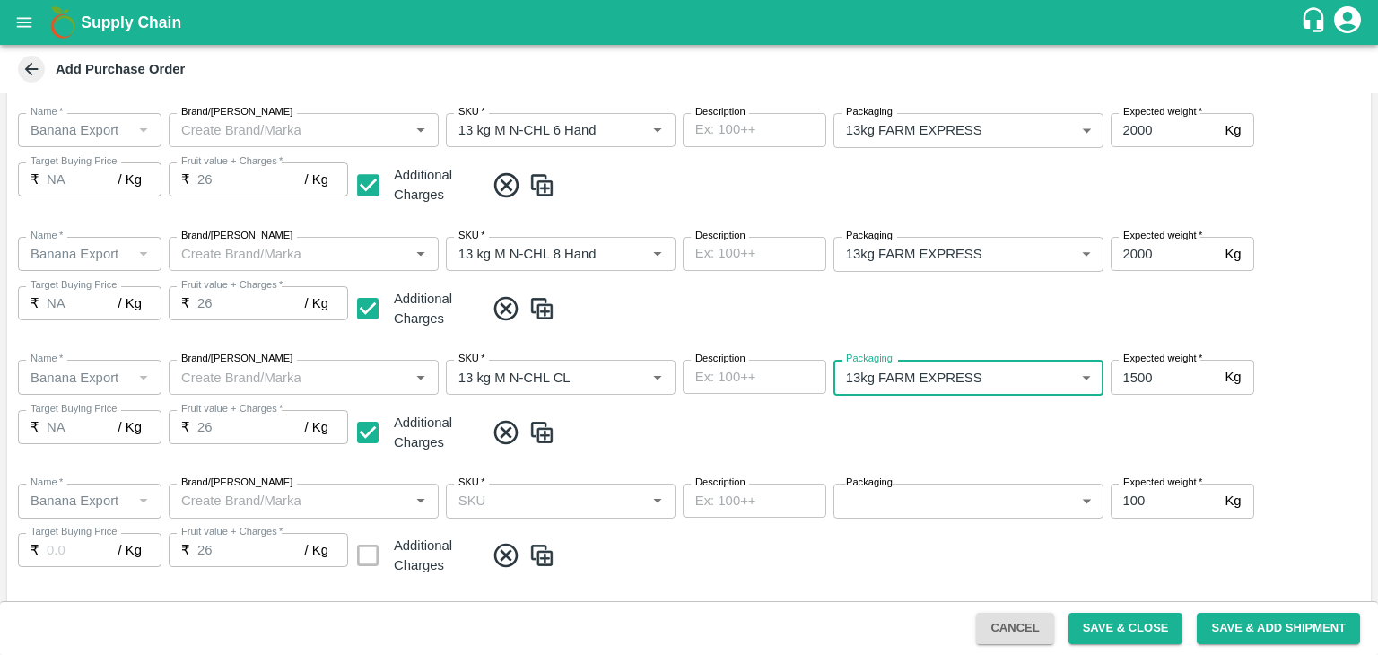
type input "468"
click at [960, 466] on div "Name   * Name   * Brand/Marka Brand/Marka SKU   * SKU   * Description x Descrip…" at bounding box center [689, 407] width 1364 height 124
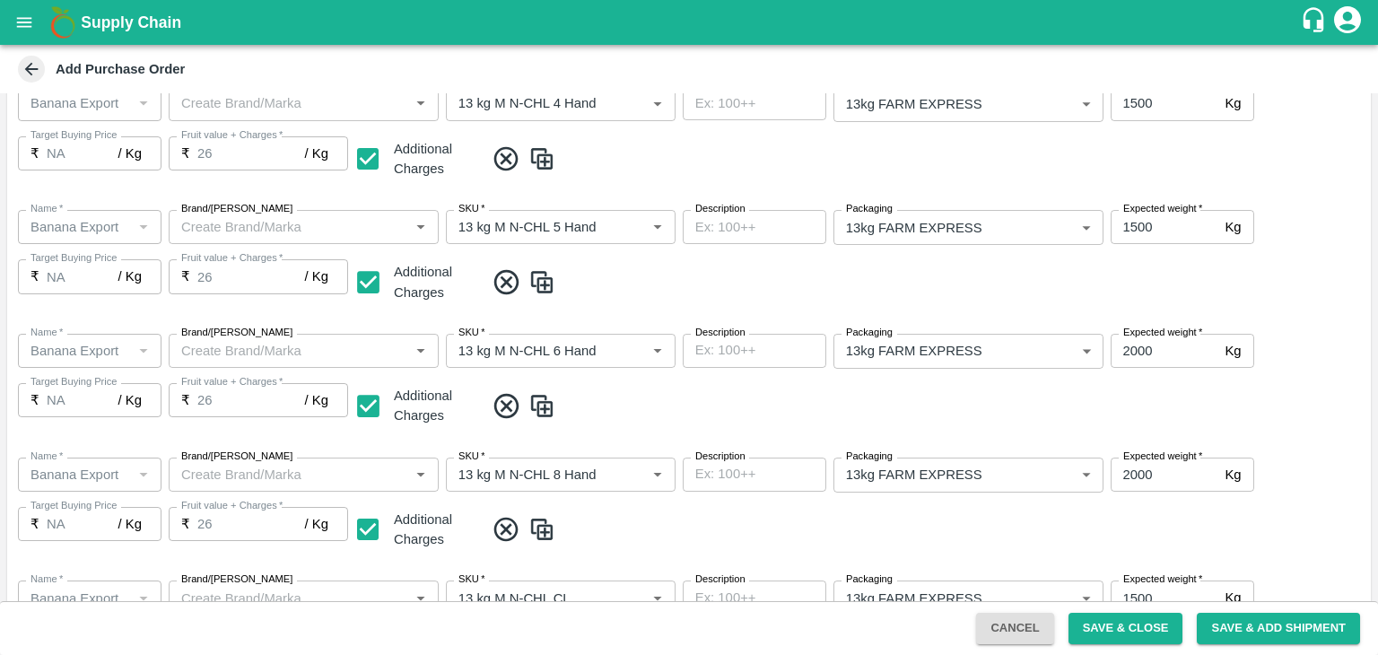
scroll to position [834, 0]
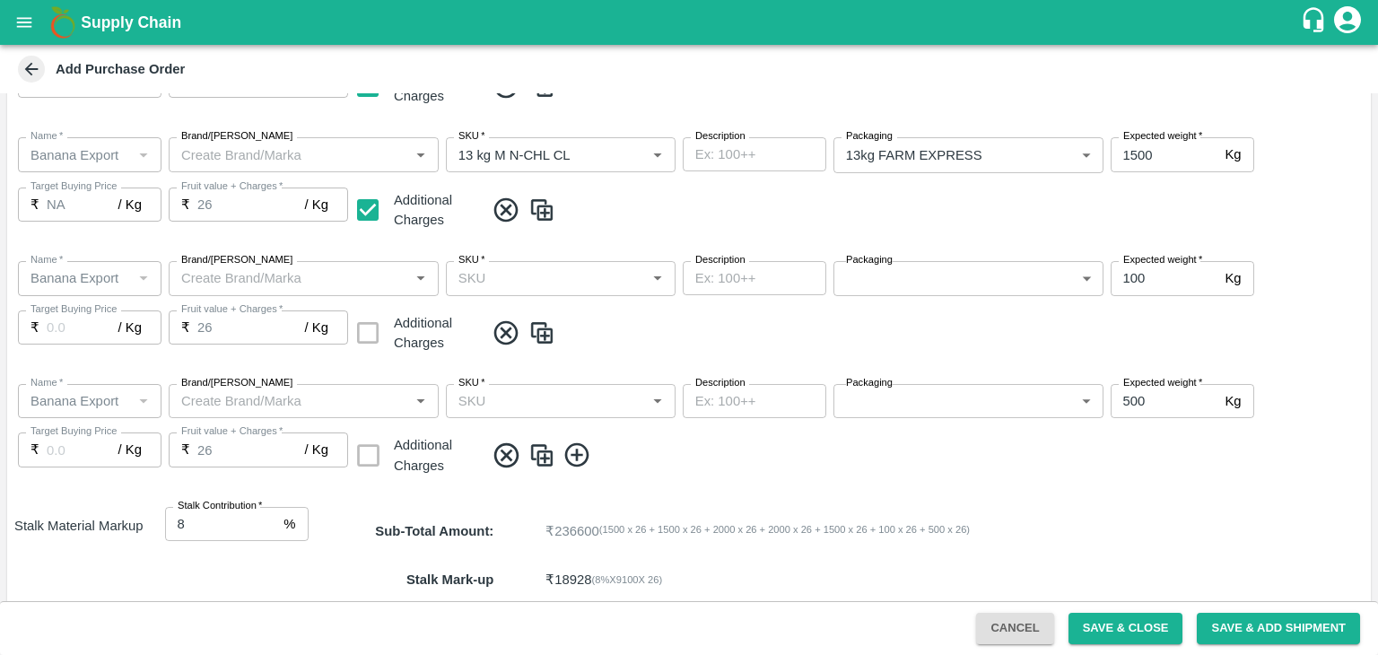
click at [910, 284] on body "Supply Chain Add Purchase Order PO Type   * Farm Gate 1 PO Type Buyers   * Ajit…" at bounding box center [689, 327] width 1378 height 655
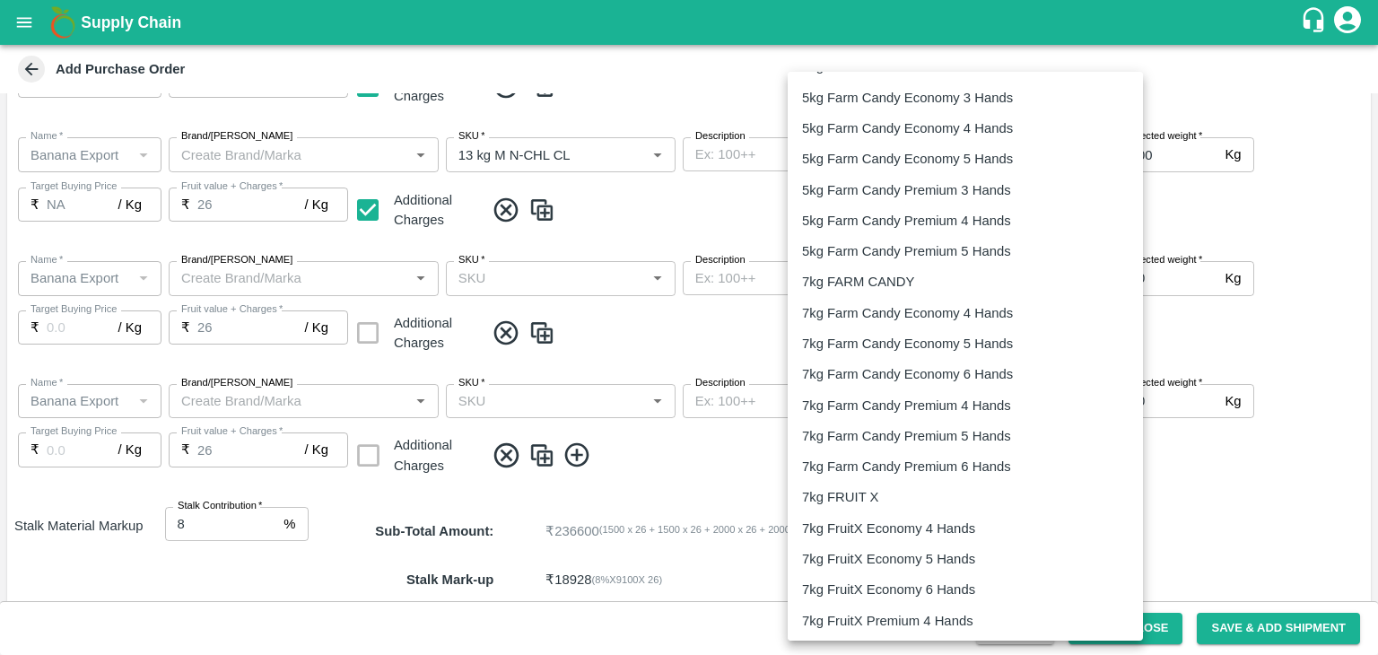
scroll to position [2891, 0]
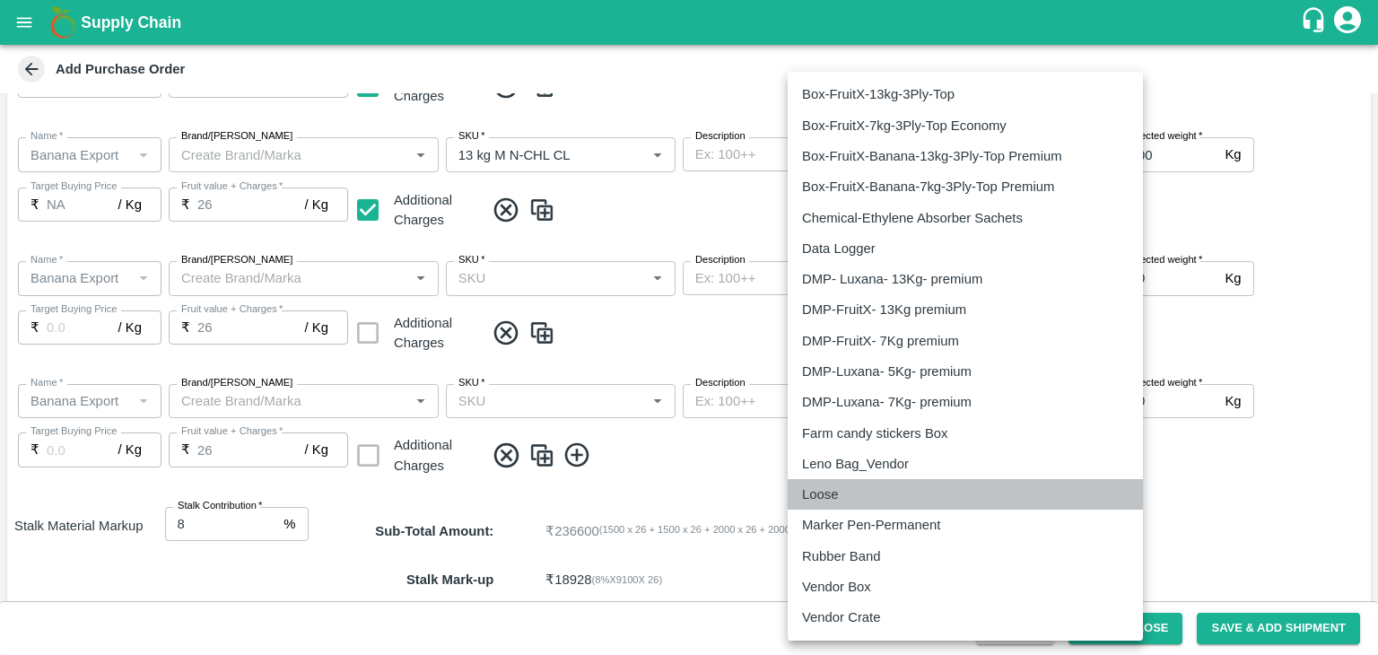
click at [832, 487] on p "Loose" at bounding box center [820, 495] width 36 height 20
type input "258"
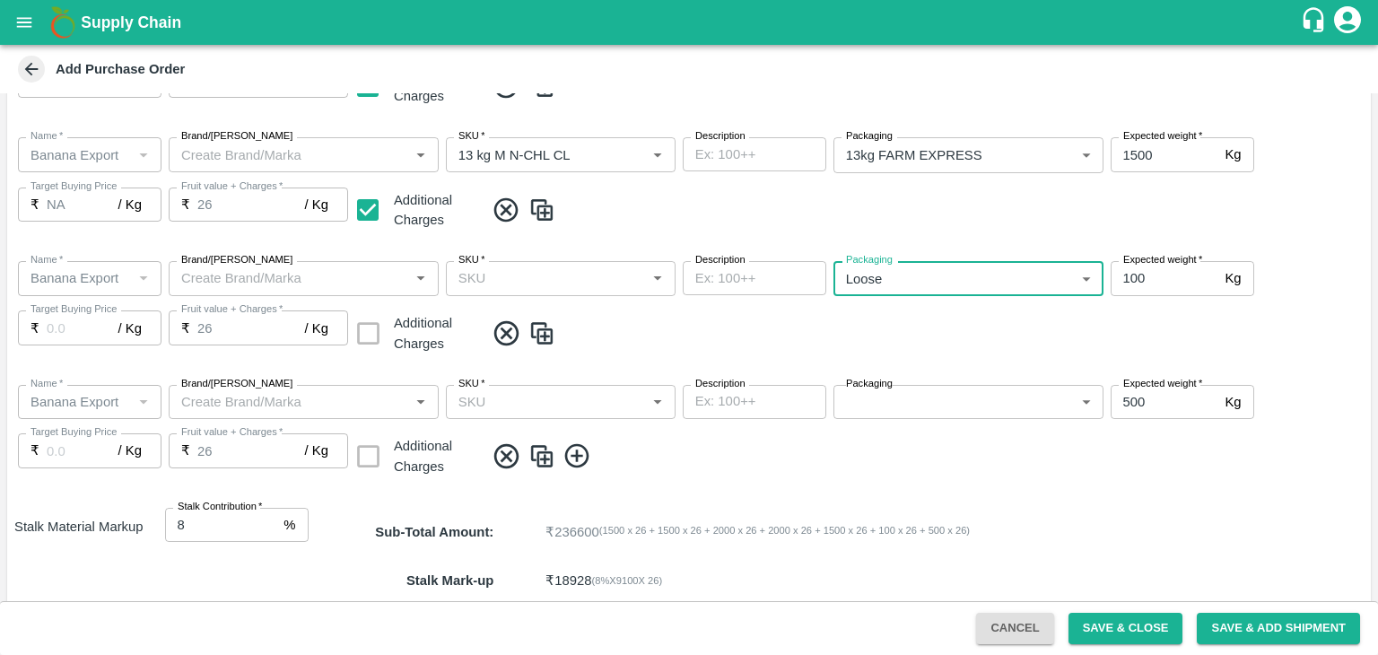
click at [916, 397] on body "Supply Chain Add Purchase Order PO Type   * Farm Gate 1 PO Type Buyers   * Ajit…" at bounding box center [689, 327] width 1378 height 655
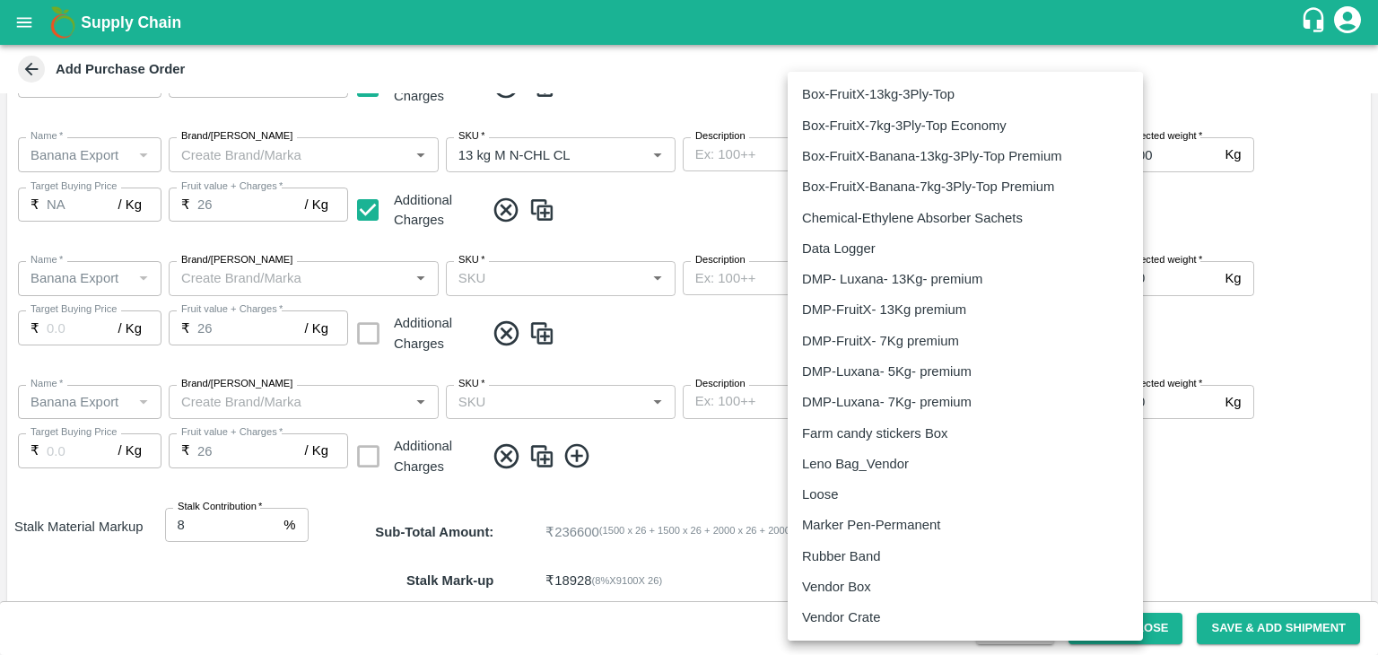
click at [843, 481] on li "Loose" at bounding box center [965, 494] width 355 height 31
type input "258"
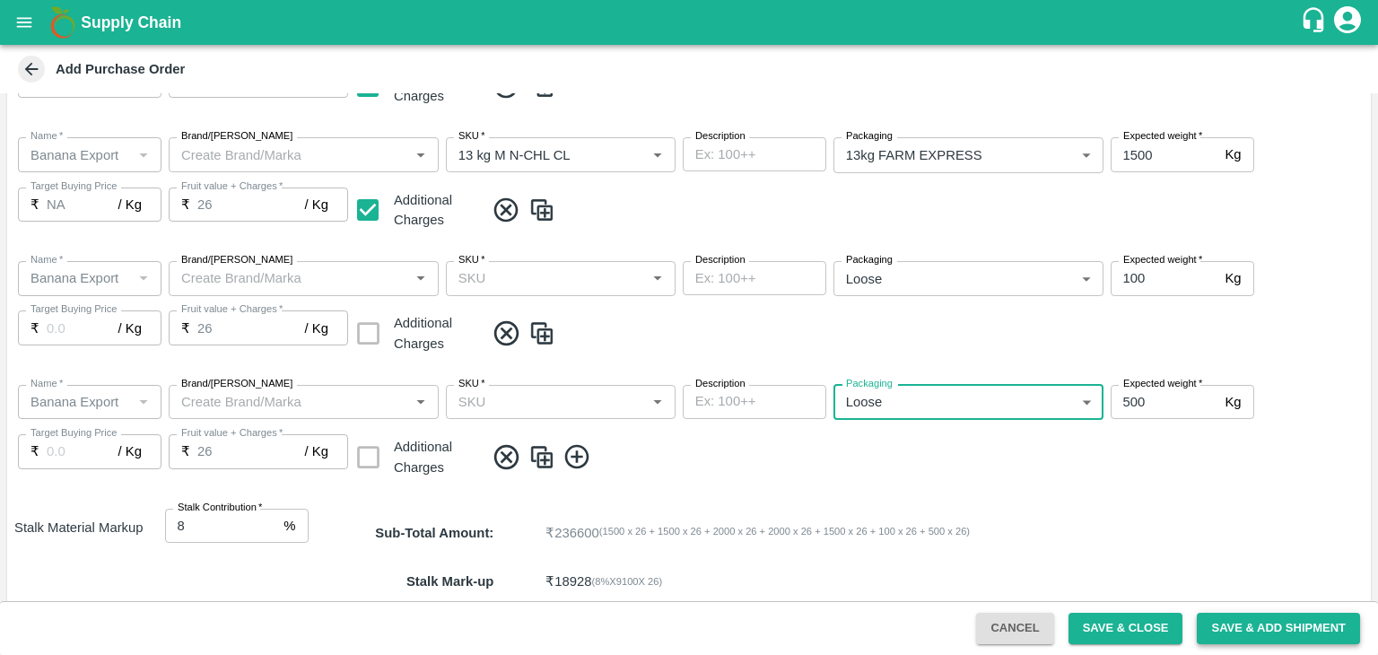
click at [1249, 625] on button "Save & Add Shipment" at bounding box center [1278, 628] width 163 height 31
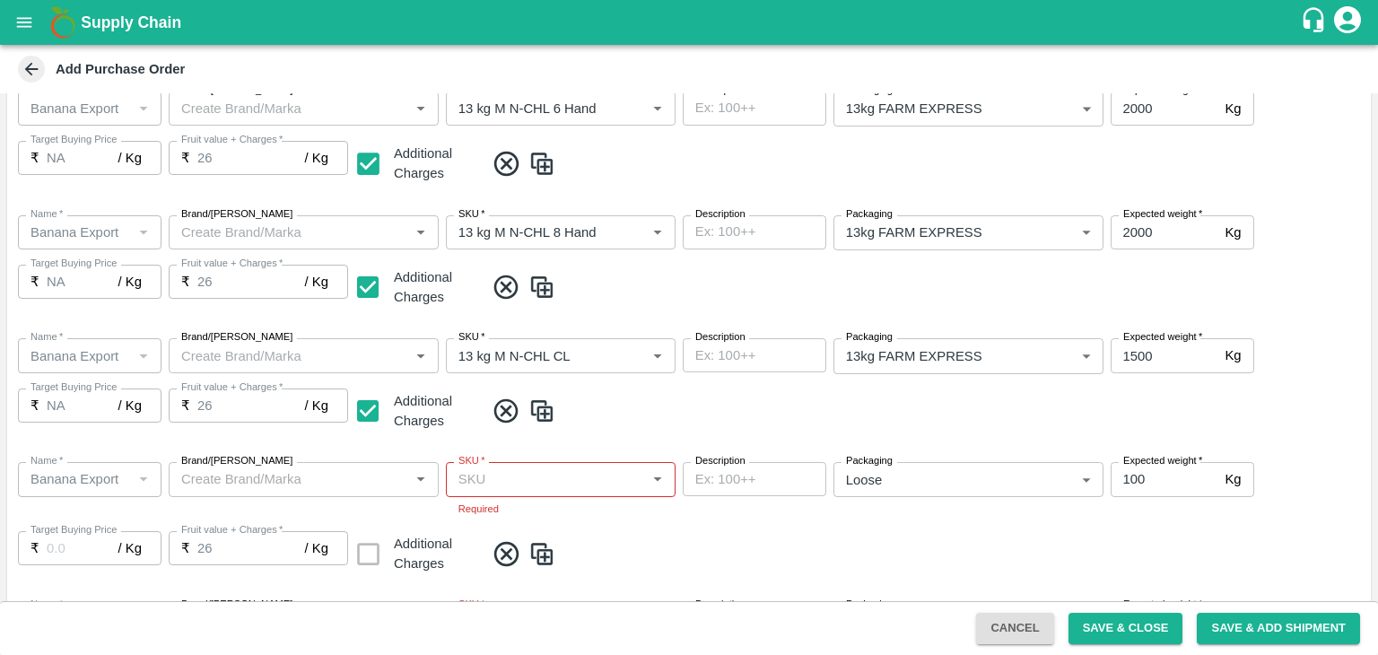
scroll to position [899, 0]
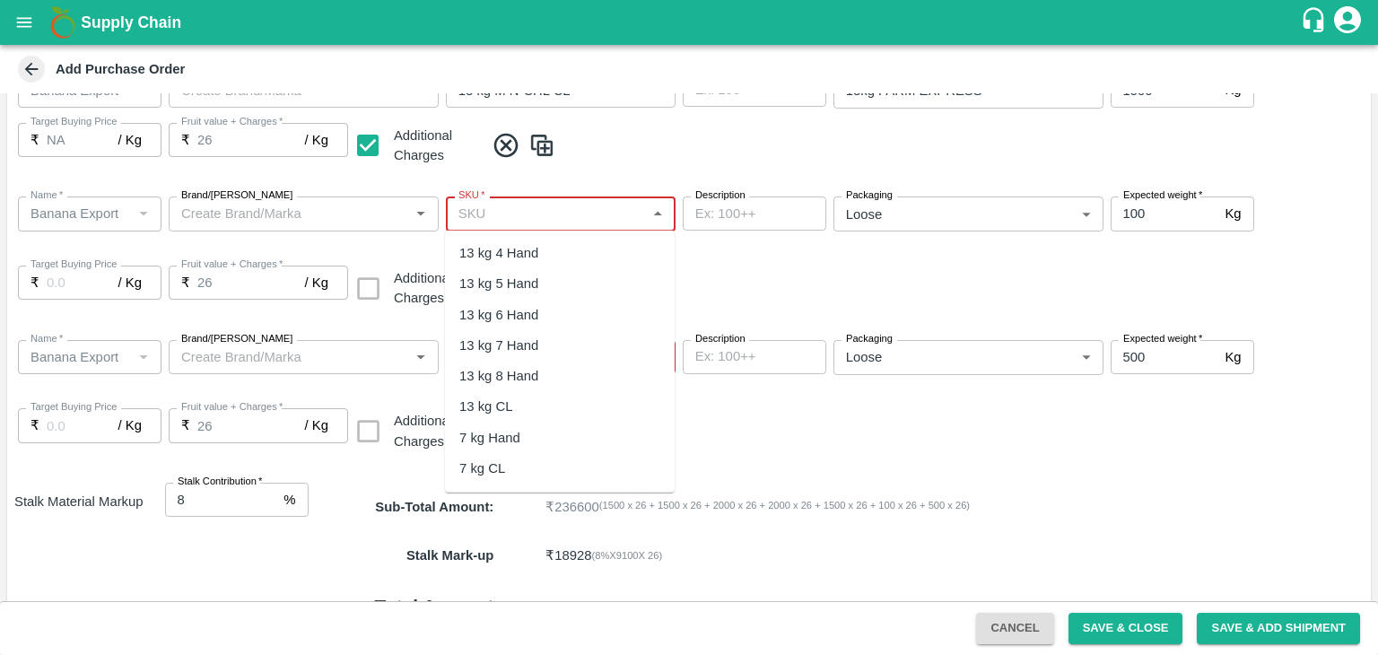
click at [546, 209] on input "SKU   *" at bounding box center [545, 213] width 189 height 23
click at [506, 268] on div "PHR Kg" at bounding box center [560, 280] width 230 height 31
type input "PHR Kg"
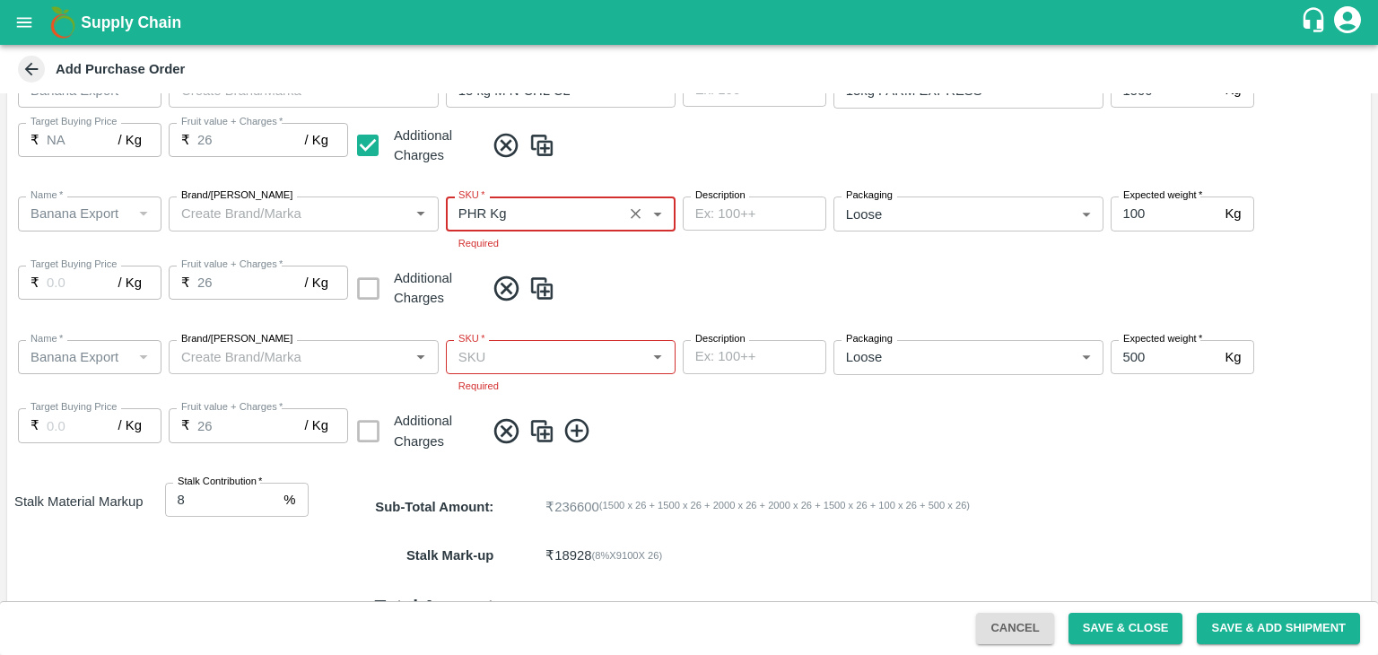
type input "NA"
click at [544, 367] on body "Supply Chain Add Purchase Order PO Type   * Farm Gate 1 PO Type Buyers   * Ajit…" at bounding box center [689, 327] width 1378 height 655
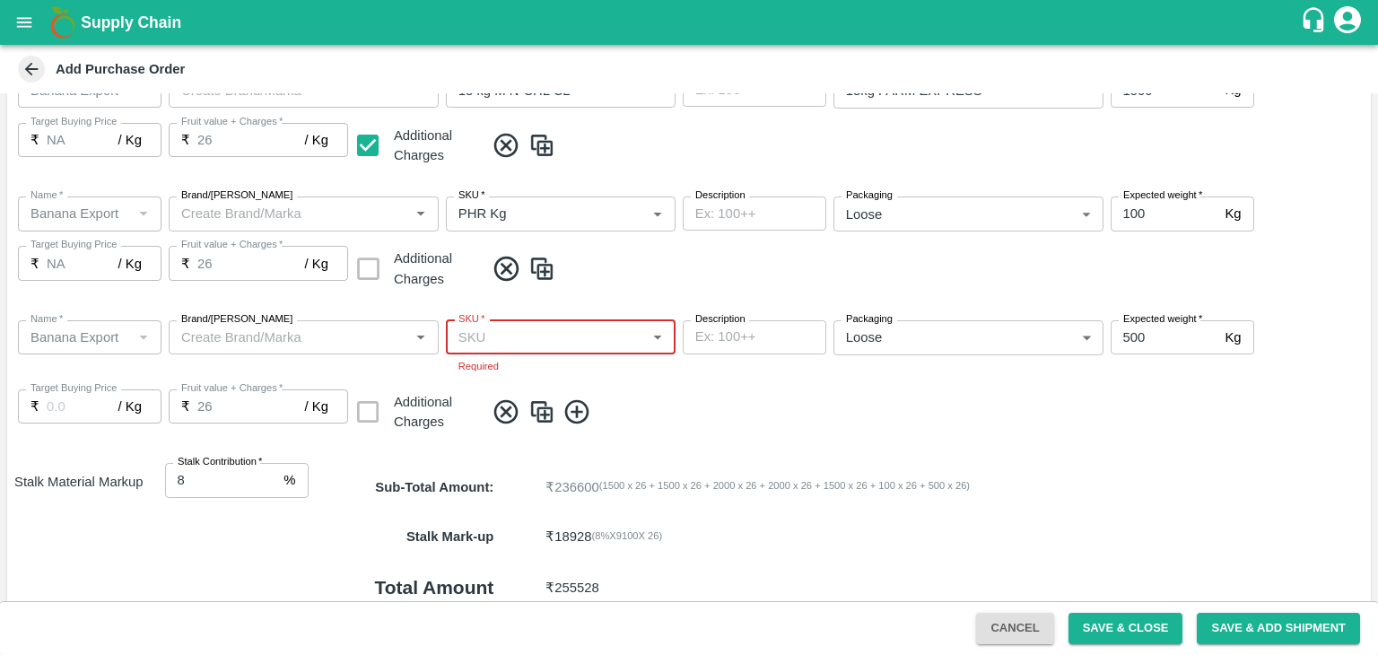
click at [596, 326] on input "SKU   *" at bounding box center [545, 337] width 189 height 23
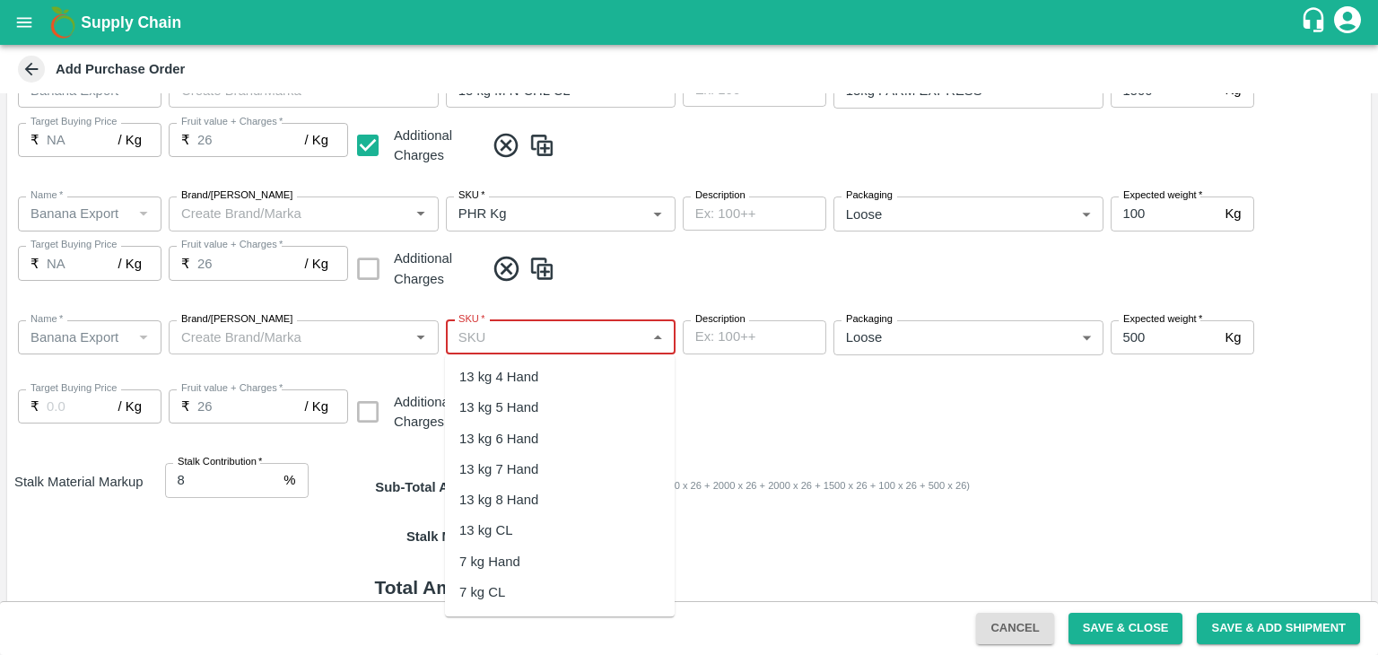
click at [620, 336] on input "SKU   *" at bounding box center [545, 337] width 189 height 23
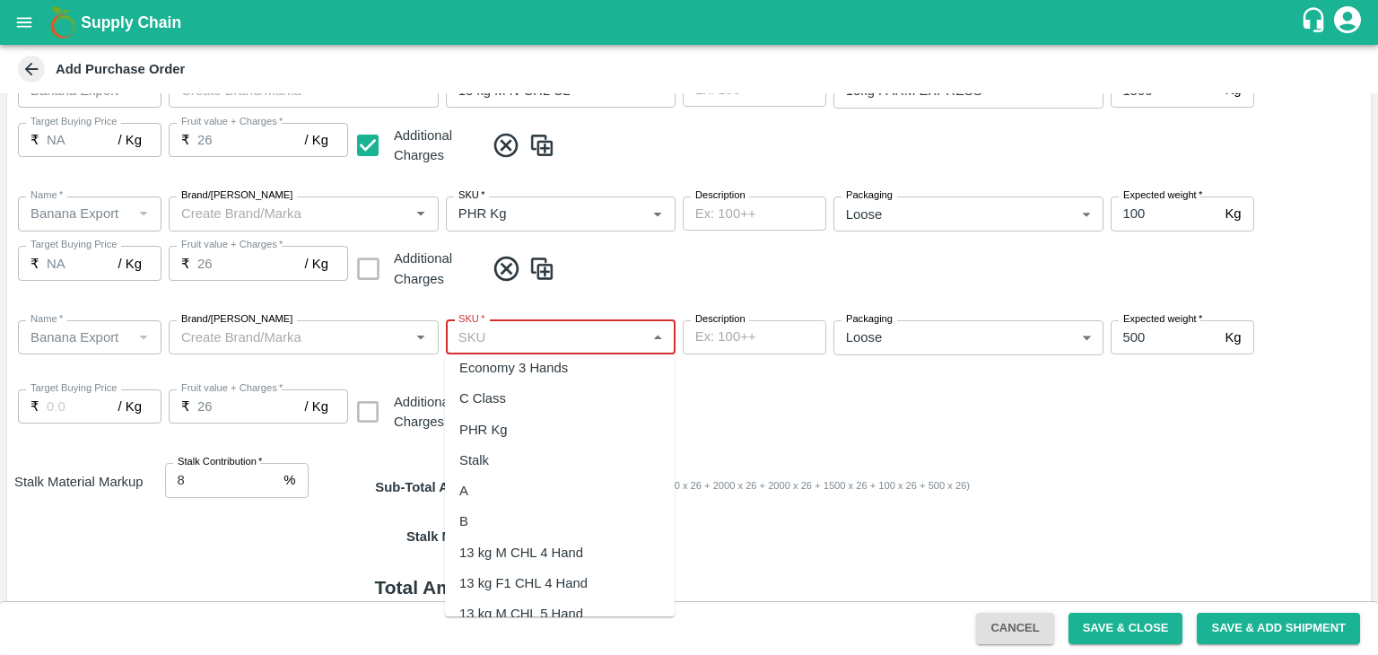
click at [506, 387] on div "C Class" at bounding box center [560, 398] width 230 height 31
type input "C Class"
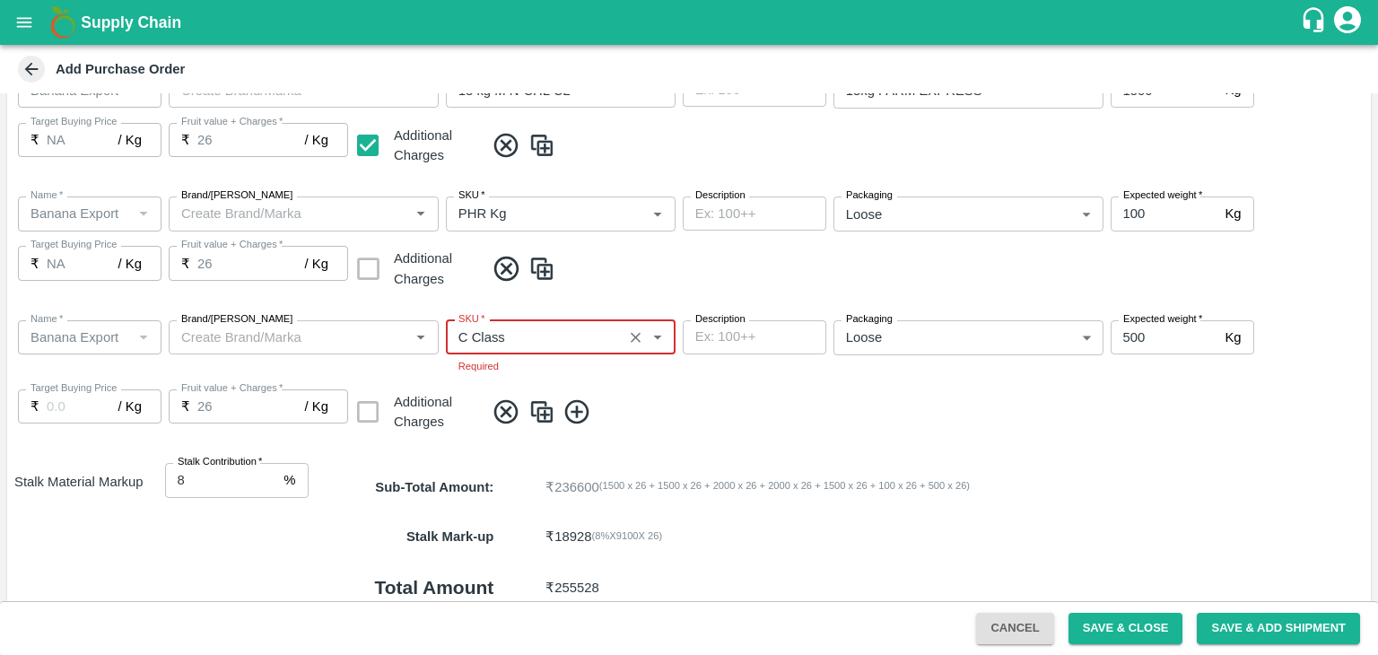
type input "NA"
click at [752, 421] on div "Name   * Name   * Brand/Marka Brand/Marka SKU   * SKU   * Required Description …" at bounding box center [689, 377] width 1364 height 143
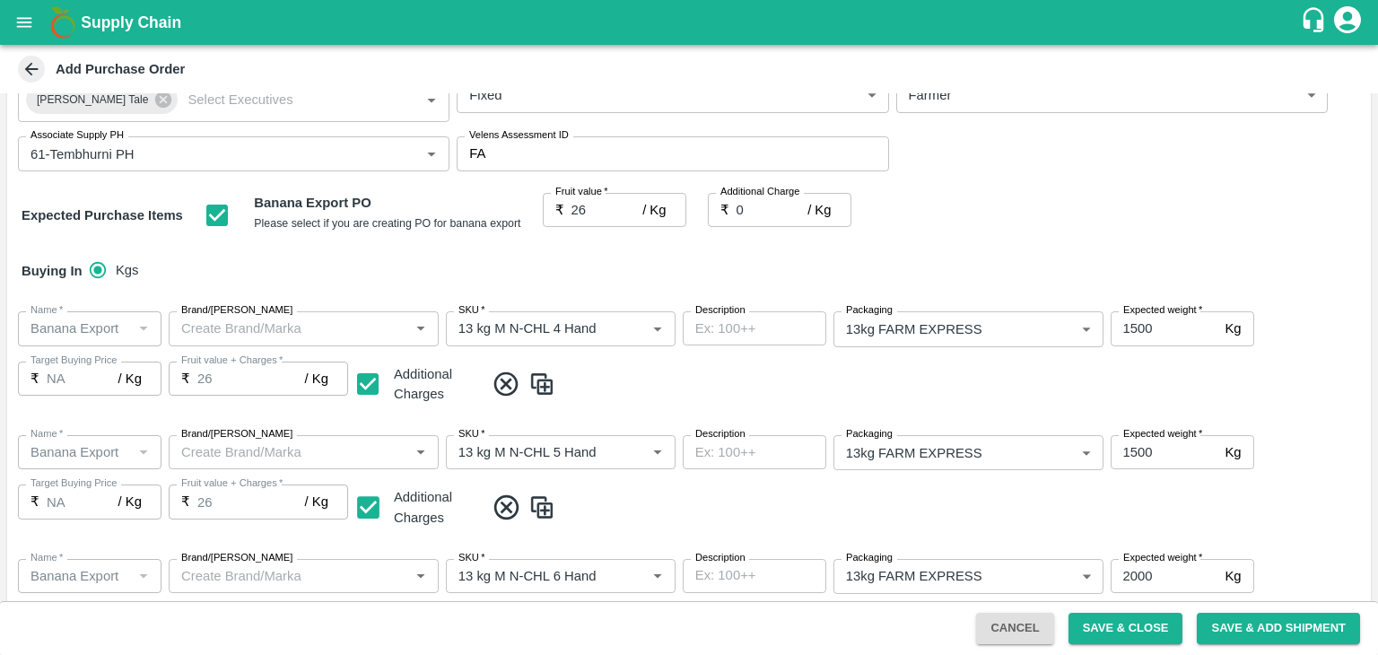
scroll to position [1015, 0]
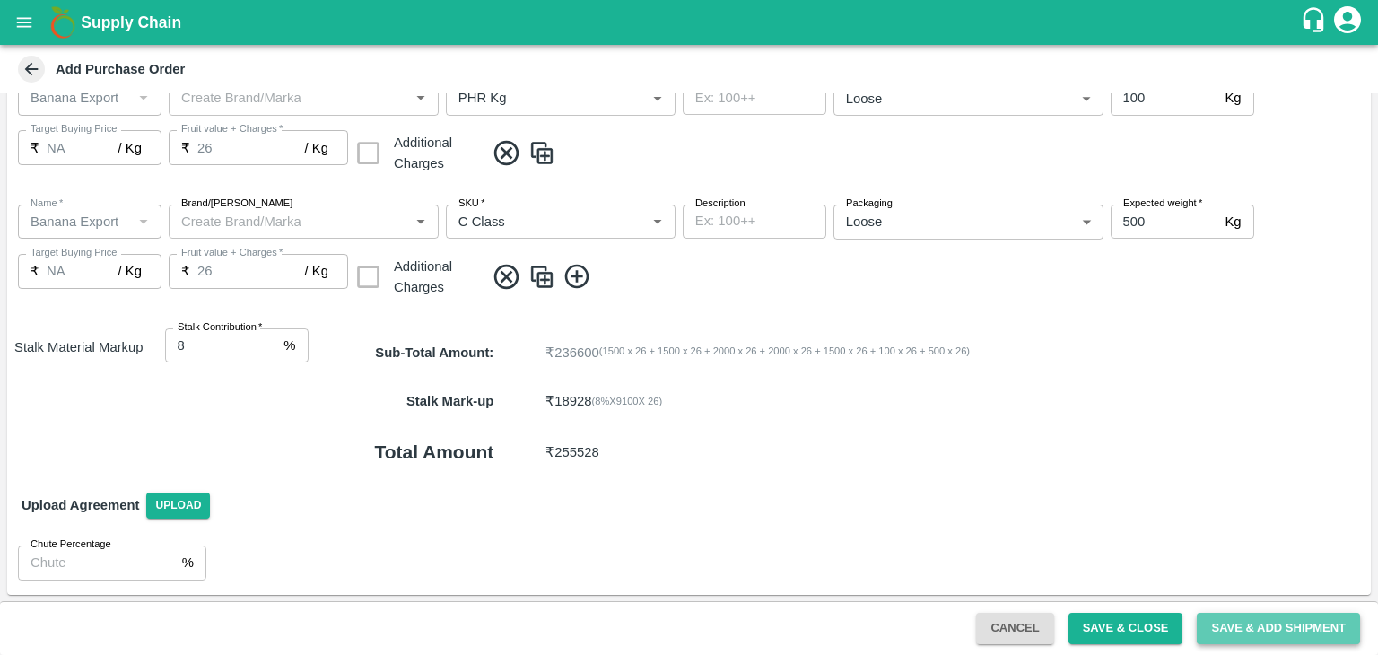
click at [1260, 623] on button "Save & Add Shipment" at bounding box center [1278, 628] width 163 height 31
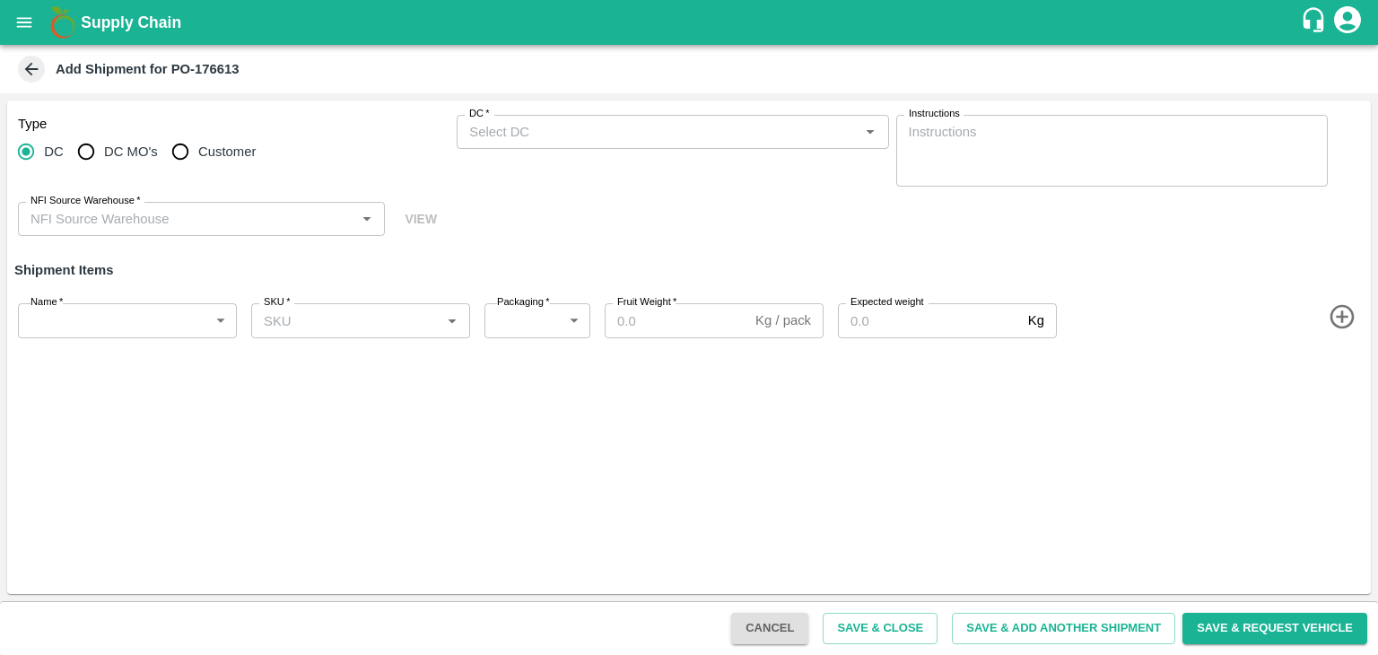
click at [612, 116] on div "DC   *" at bounding box center [673, 132] width 432 height 34
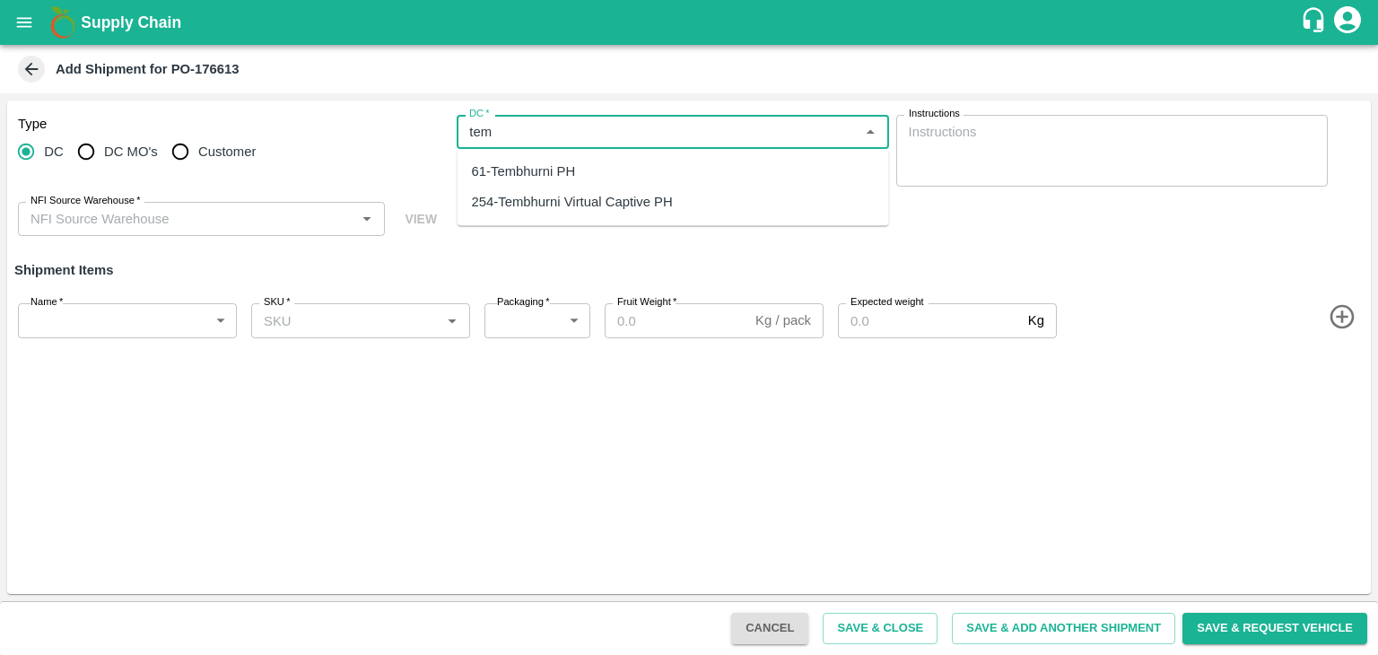
click at [591, 162] on div "61-Tembhurni PH" at bounding box center [674, 171] width 432 height 31
type input "61-Tembhurni PH"
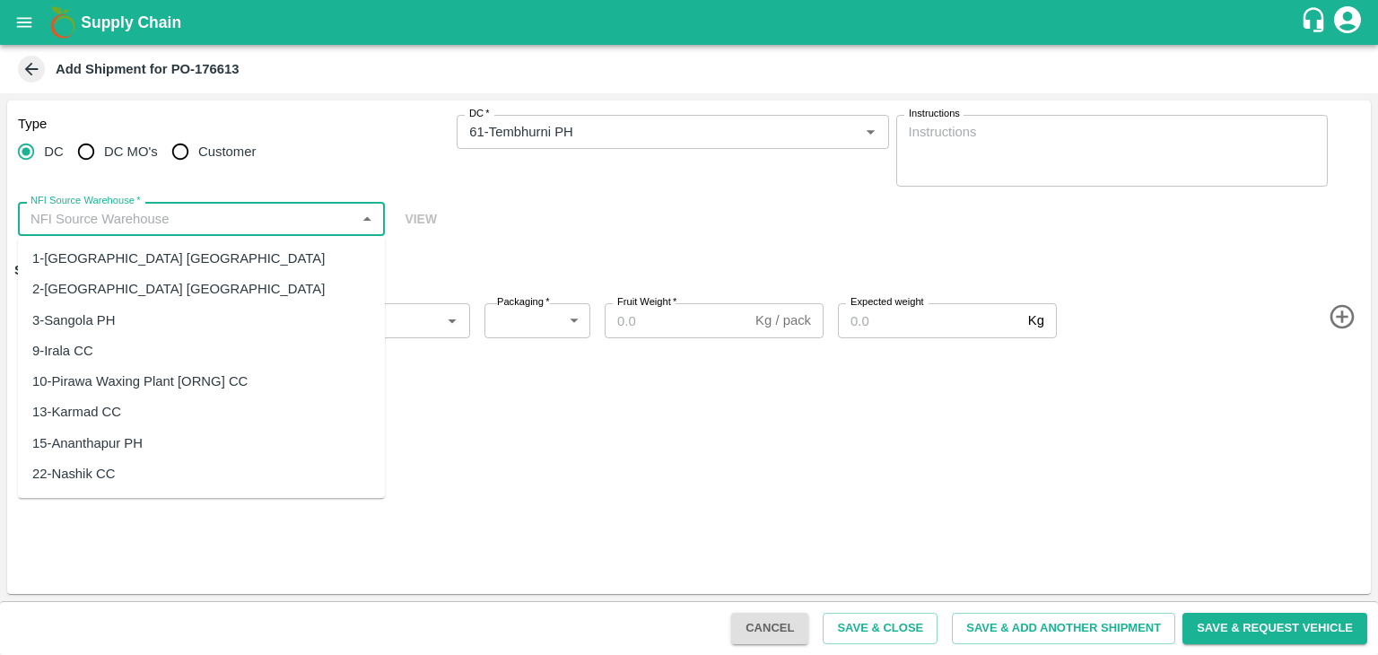
click at [252, 217] on input "NFI Source Warehouse   *" at bounding box center [186, 218] width 327 height 23
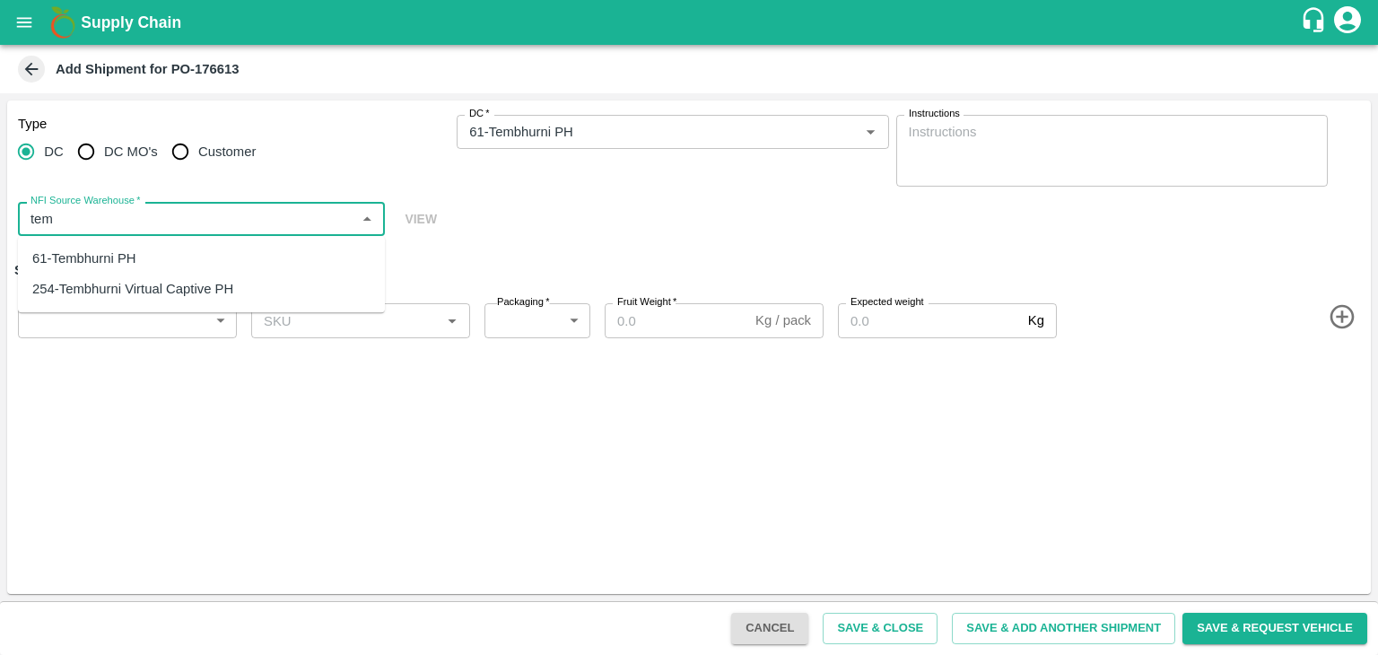
click at [197, 252] on div "61-Tembhurni PH" at bounding box center [201, 258] width 367 height 31
type input "61-Tembhurni PH"
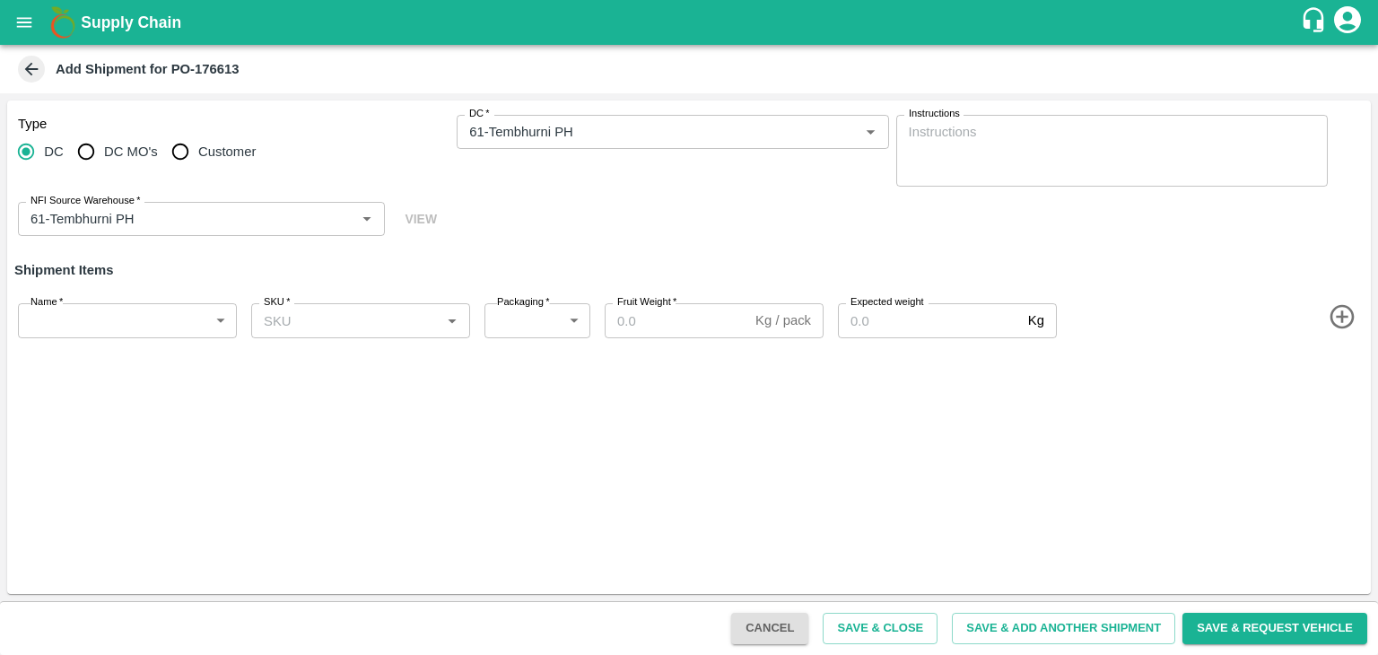
click at [618, 485] on div "Type DC DC MO's Customer DC   * DC   * Instructions x Instructions NFI Source W…" at bounding box center [689, 347] width 1364 height 494
click at [1334, 317] on icon "button" at bounding box center [1343, 317] width 30 height 30
click at [1335, 381] on icon "button" at bounding box center [1343, 381] width 30 height 30
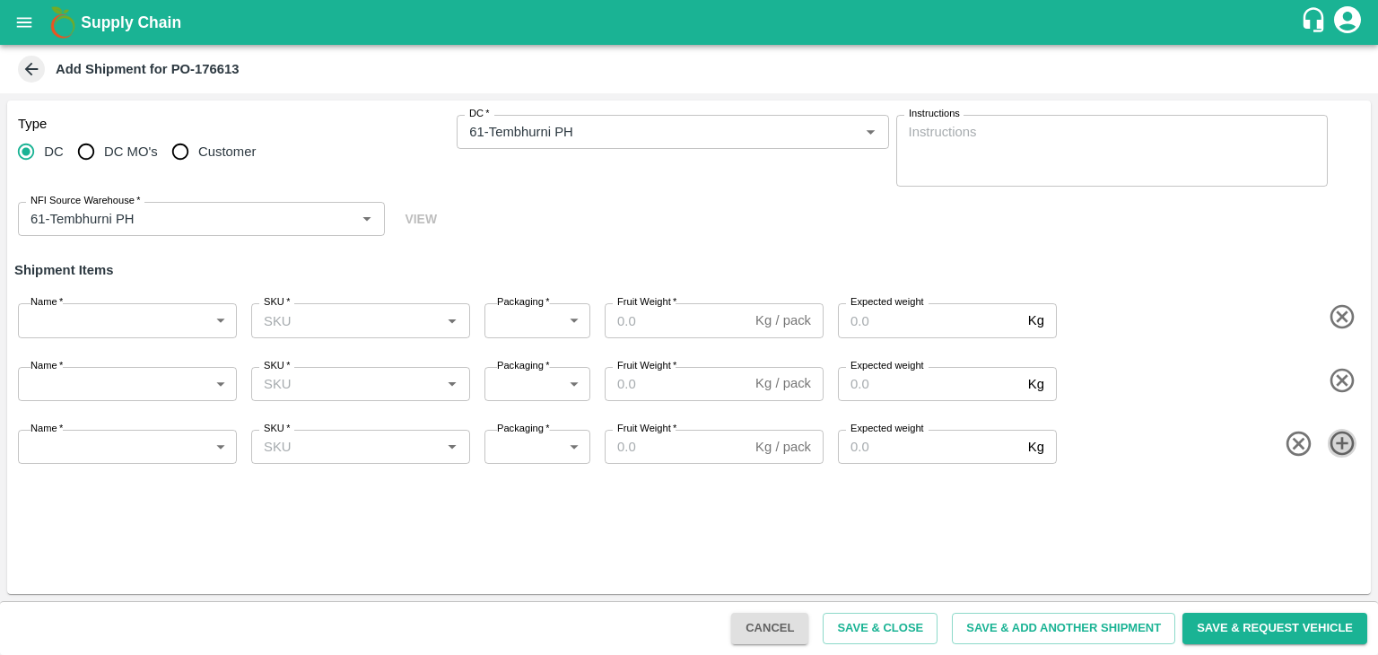
drag, startPoint x: 1339, startPoint y: 442, endPoint x: 1332, endPoint y: 500, distance: 57.9
click at [1332, 500] on div "Type DC DC MO's Customer DC   * DC   * Instructions x Instructions NFI Source W…" at bounding box center [689, 347] width 1364 height 494
click at [1350, 439] on icon "button" at bounding box center [1343, 444] width 30 height 30
click at [1349, 512] on icon "button" at bounding box center [1343, 507] width 30 height 30
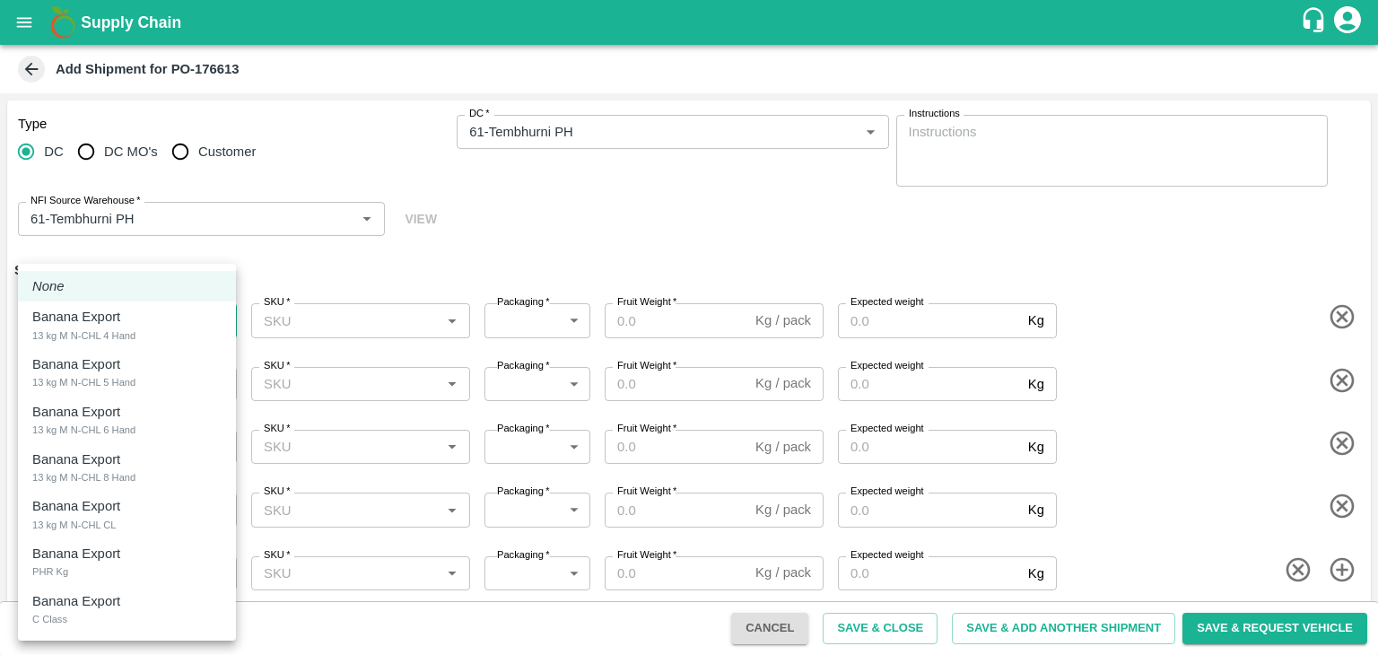
click at [68, 313] on body "Supply Chain Add Shipment for PO-176613 Type DC DC MO's Customer DC   * DC   * …" at bounding box center [689, 327] width 1378 height 655
click at [86, 332] on div "13 kg M N-CHL 4 Hand" at bounding box center [83, 336] width 103 height 16
type input "2044627"
type input "468"
type input "1500"
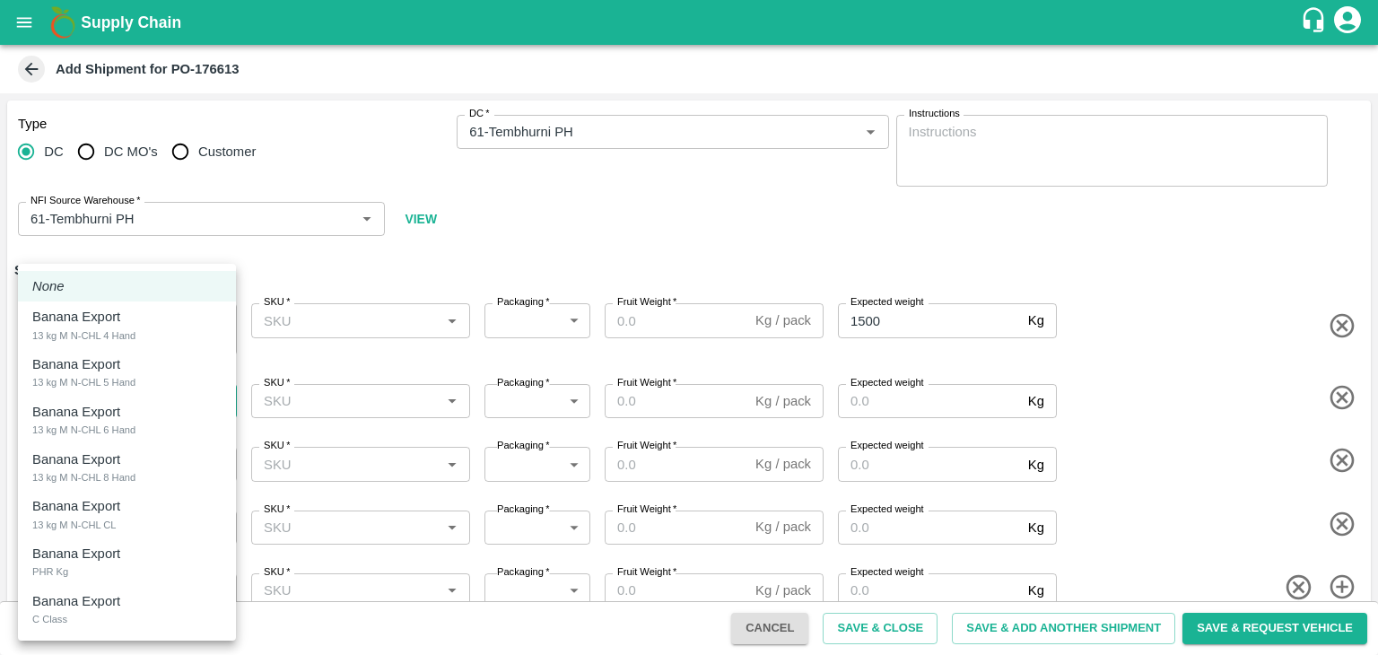
click at [129, 392] on body "Supply Chain Add Shipment for PO-176613 Type DC DC MO's Customer DC   * DC   * …" at bounding box center [689, 327] width 1378 height 655
click at [129, 392] on li "Banana Export 13 kg M N-CHL 5 Hand" at bounding box center [127, 373] width 218 height 48
type input "2044628"
type input "468"
type input "1500"
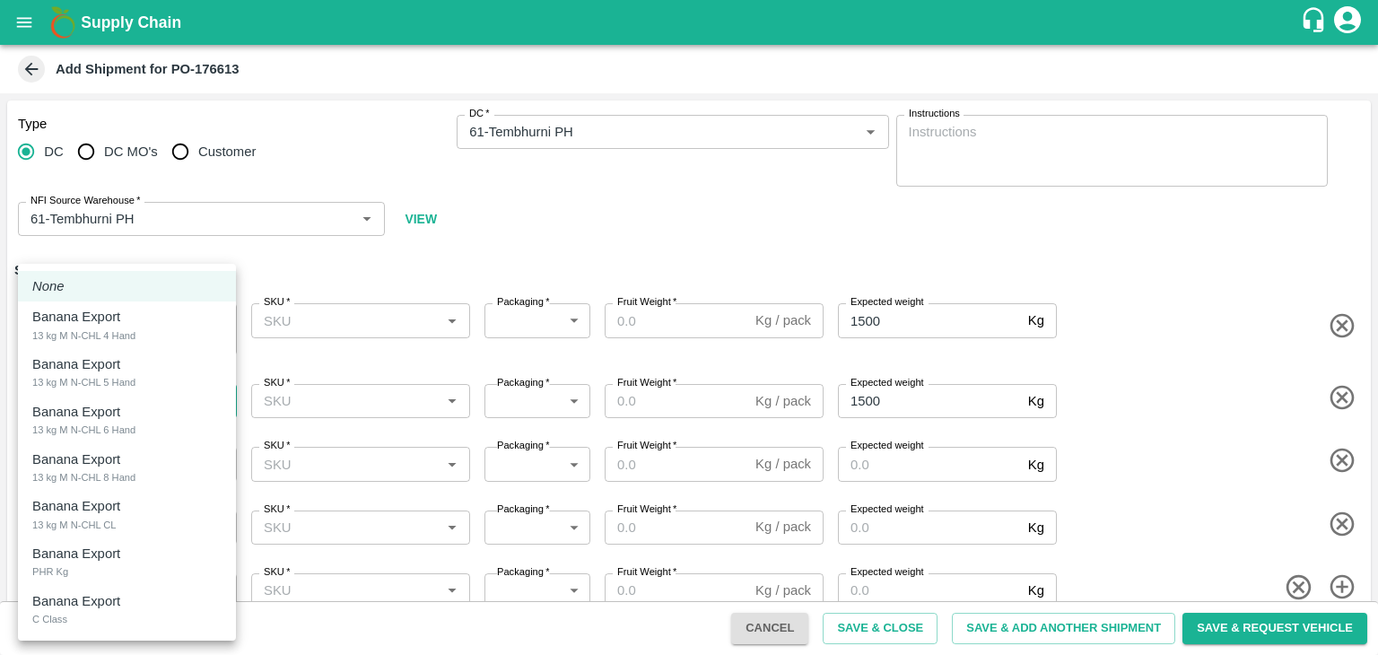
click at [129, 392] on li "Banana Export 13 kg M N-CHL 5 Hand" at bounding box center [127, 373] width 218 height 48
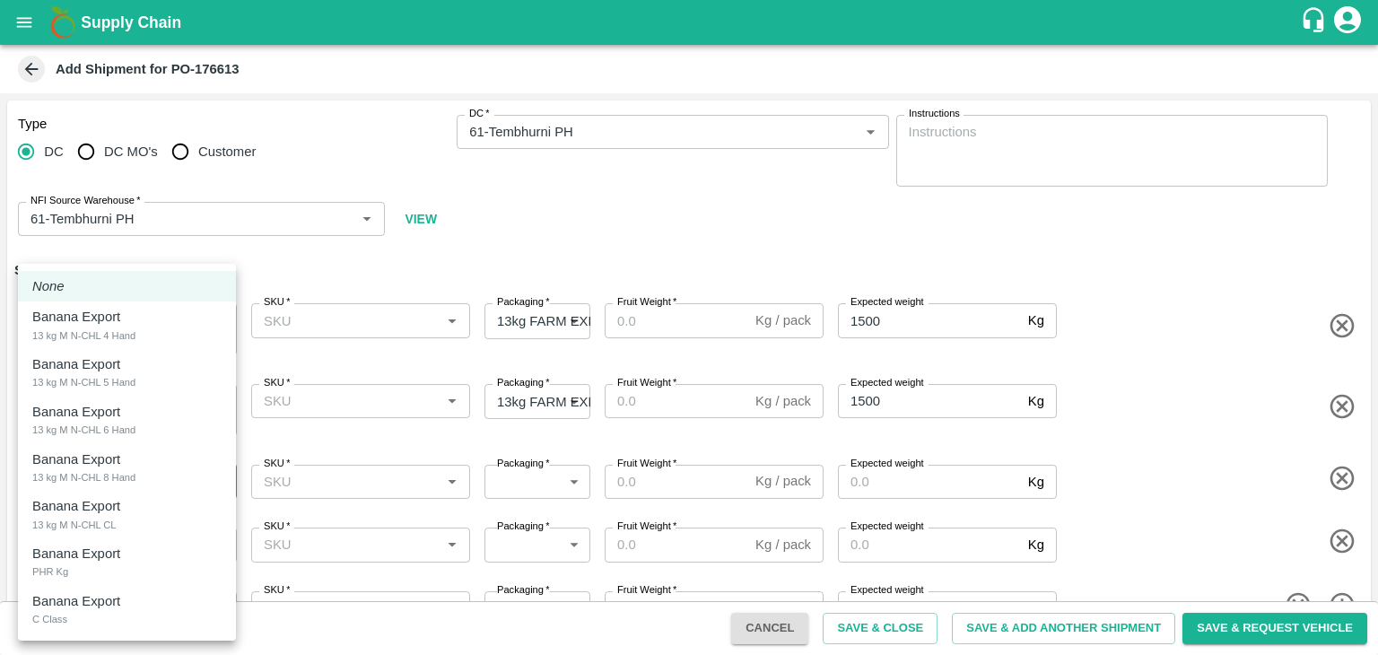
click at [147, 479] on body "Supply Chain Add Shipment for PO-176613 Type DC DC MO's Customer DC   * DC   * …" at bounding box center [689, 327] width 1378 height 655
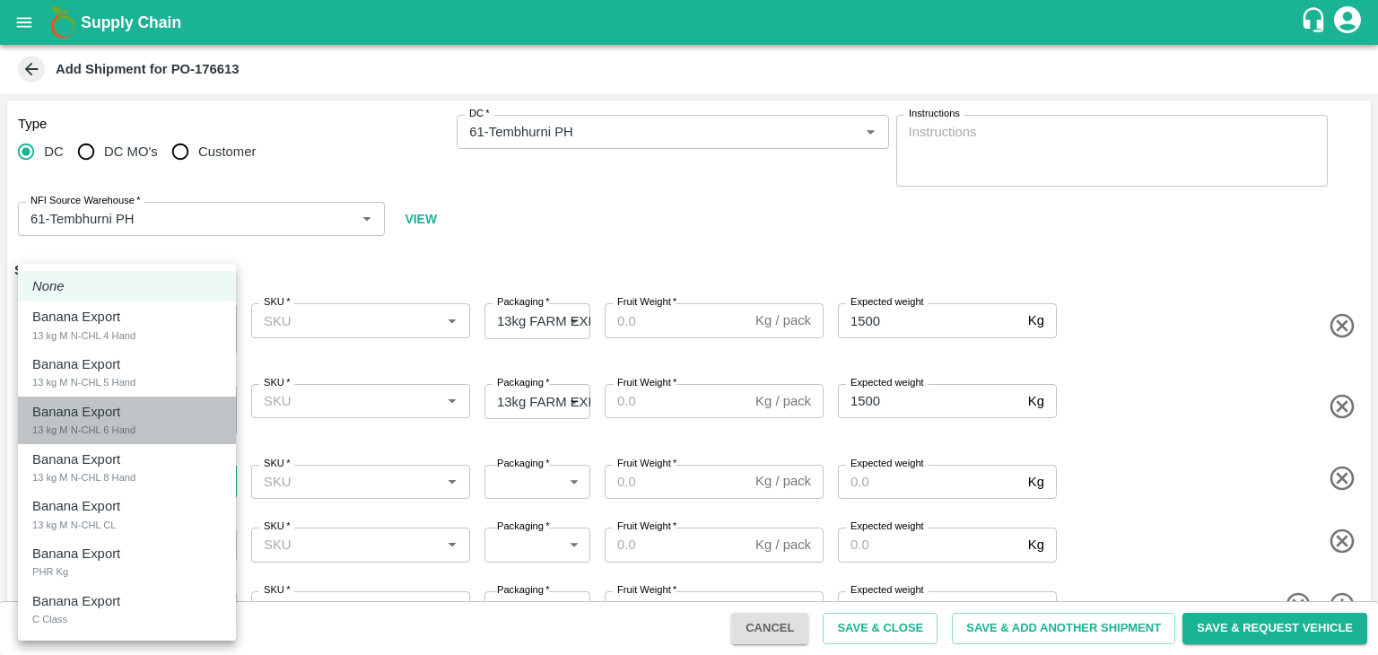
click at [153, 439] on li "Banana Export 13 kg M N-CHL 6 Hand" at bounding box center [127, 421] width 218 height 48
type input "2044629"
type input "468"
type input "2000"
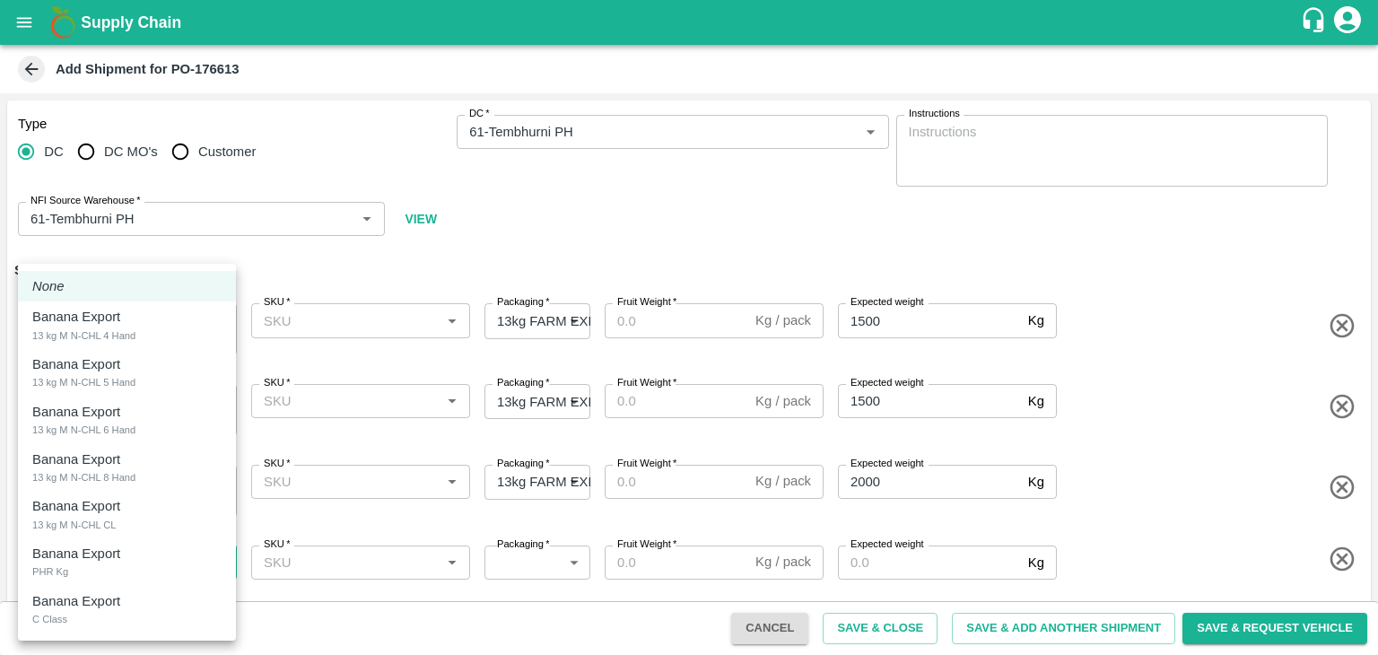
click at [154, 561] on body "Supply Chain Add Shipment for PO-176613 Type DC DC MO's Customer DC   * DC   * …" at bounding box center [689, 327] width 1378 height 655
click at [168, 474] on div "Banana Export 13 kg M N-CHL 8 Hand" at bounding box center [126, 468] width 189 height 37
type input "2044630"
type input "468"
type input "2000"
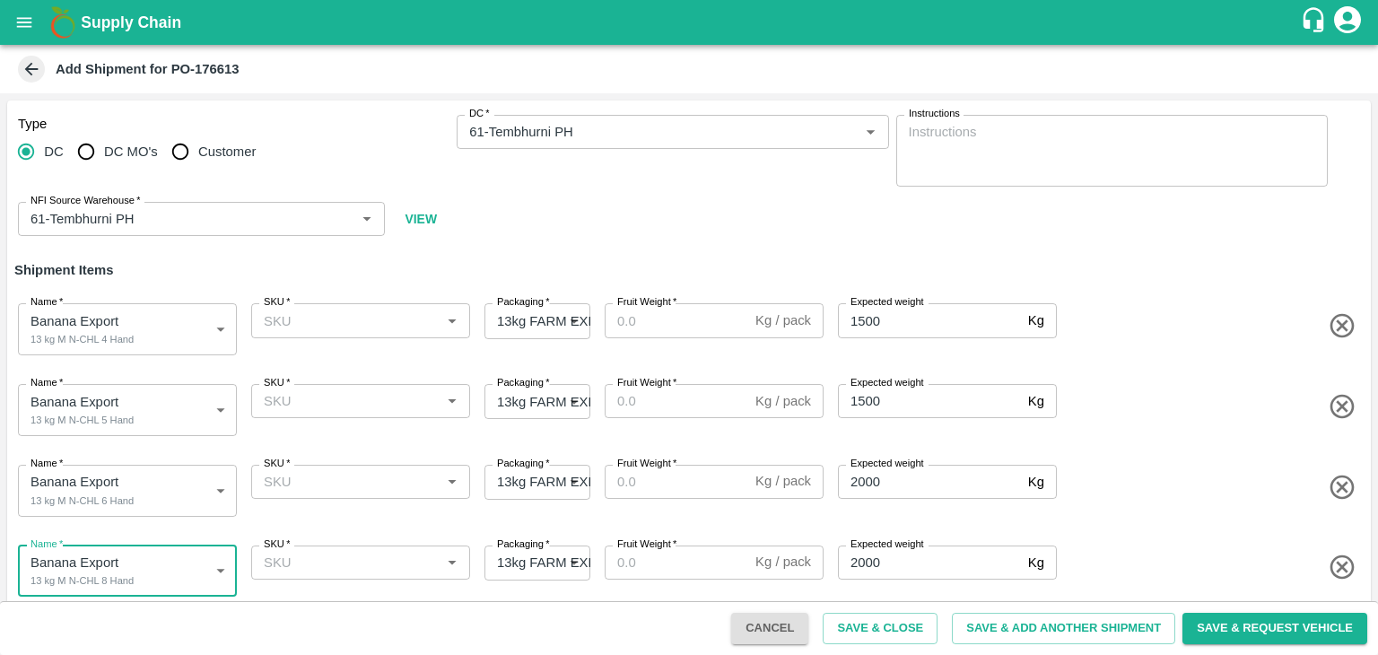
scroll to position [80, 0]
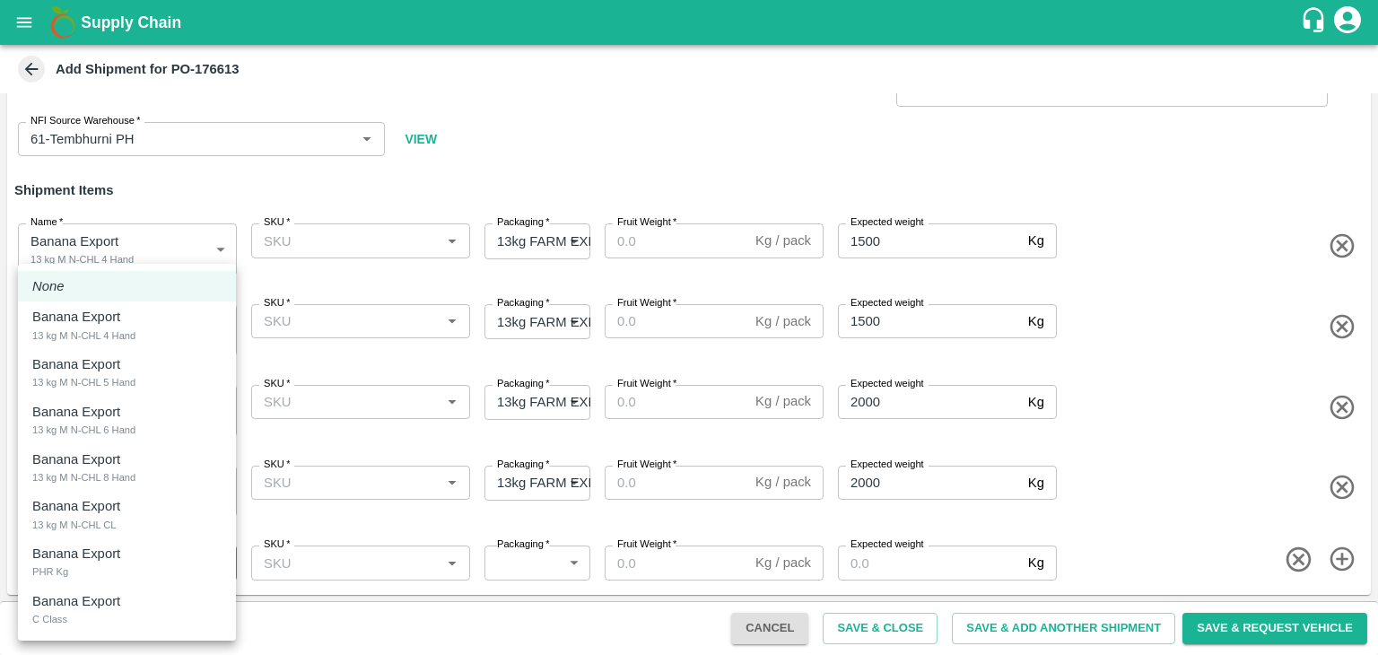
click at [150, 572] on body "Supply Chain Add Shipment for PO-176613 Type DC DC MO's Customer DC   * DC   * …" at bounding box center [689, 327] width 1378 height 655
click at [151, 524] on div "Banana Export 13 kg M N-CHL CL" at bounding box center [126, 514] width 189 height 37
type input "2044631"
type input "468"
type input "1500"
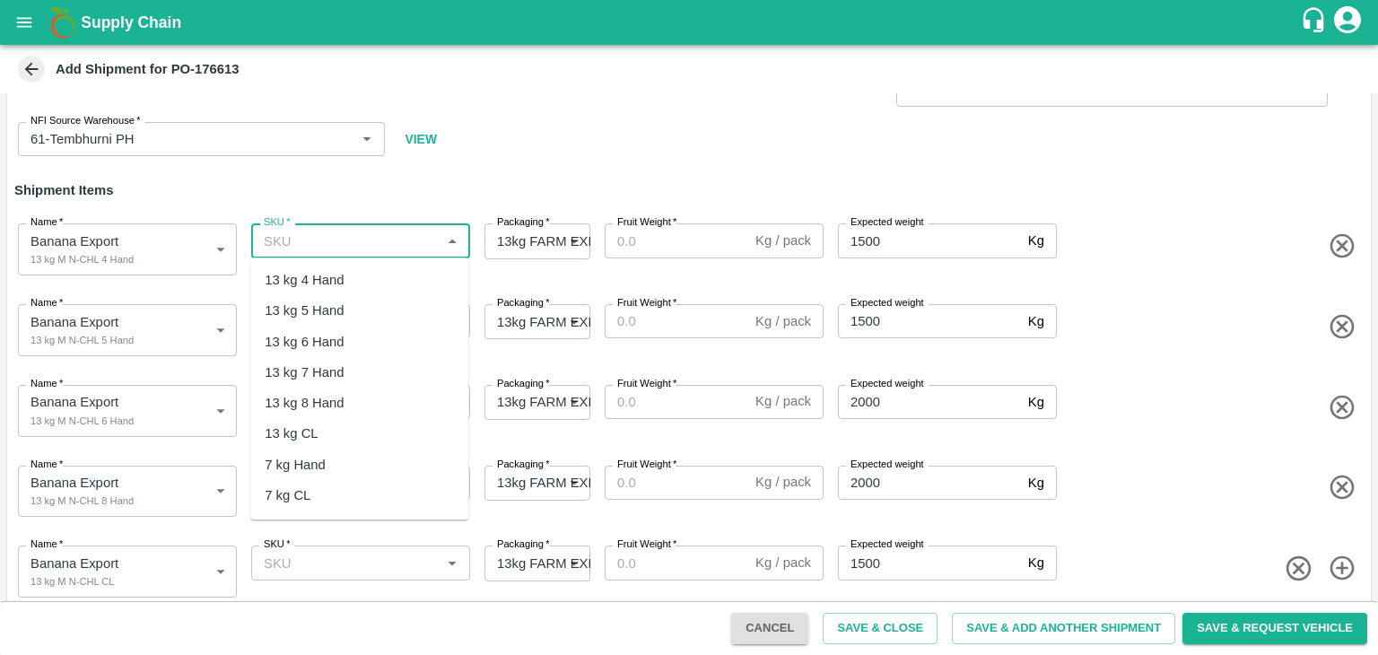
click at [363, 251] on input "SKU   *" at bounding box center [346, 240] width 179 height 23
click at [363, 274] on div "13 kg M N-CHL 4 Hand" at bounding box center [334, 280] width 138 height 20
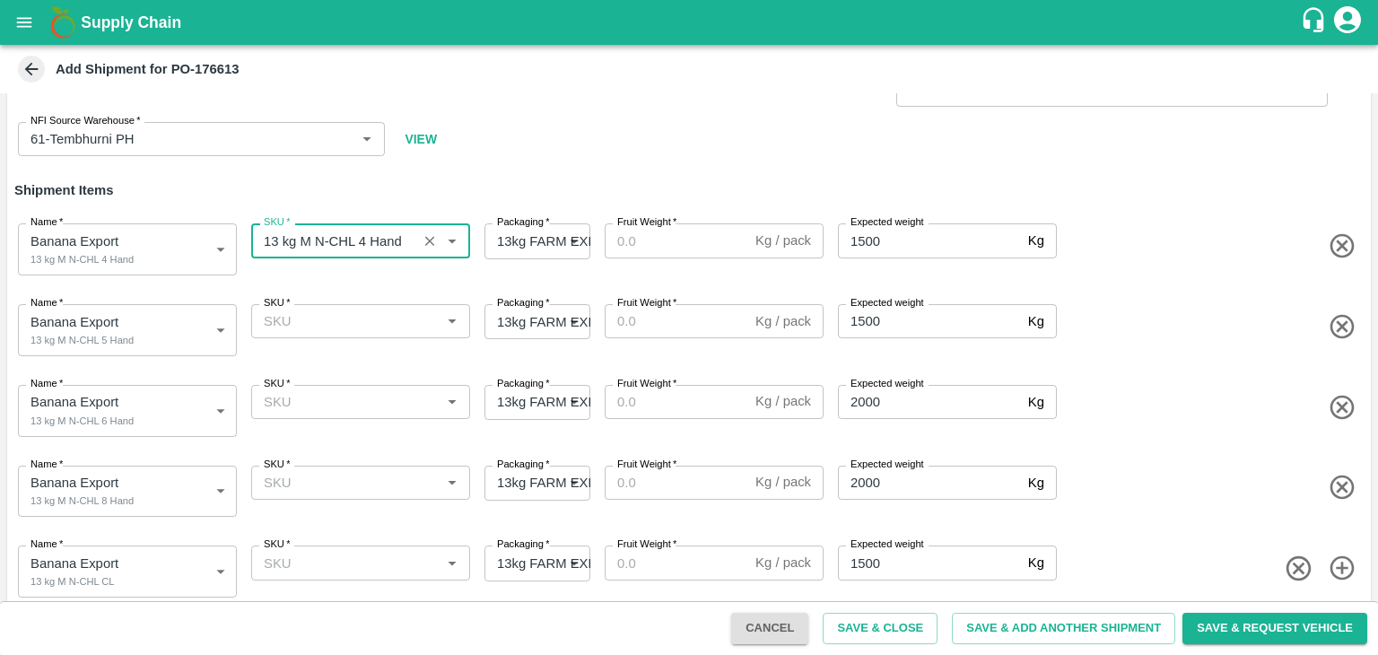
type input "13 kg M N-CHL 4 Hand"
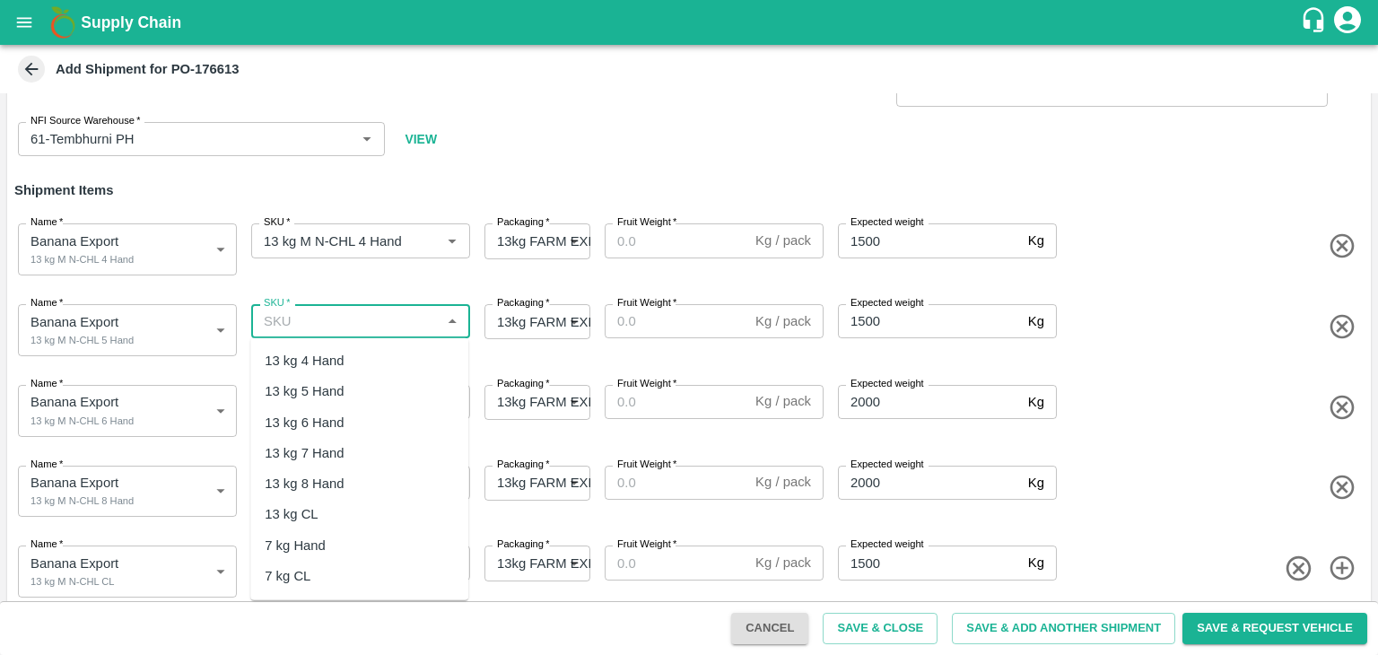
click at [379, 324] on input "SKU   *" at bounding box center [346, 321] width 179 height 23
click at [381, 391] on div "13 kg M N-CHL 5 Hand" at bounding box center [334, 391] width 138 height 20
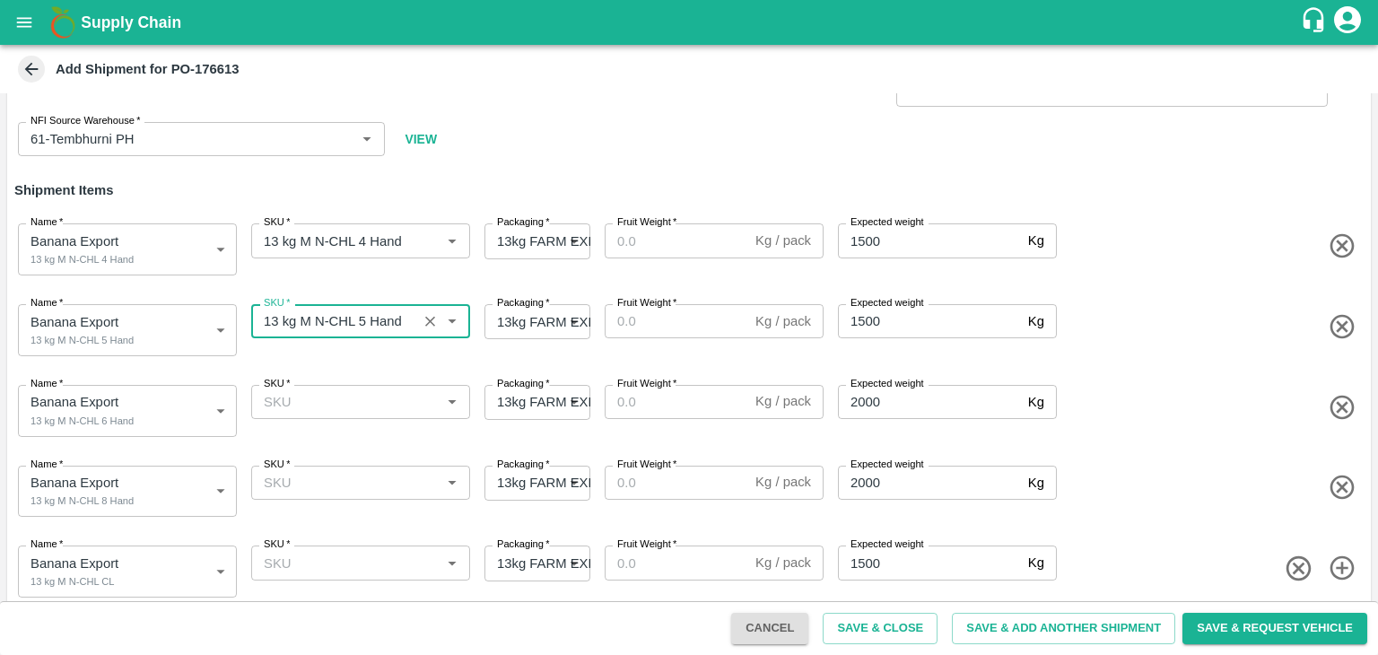
type input "13 kg M N-CHL 5 Hand"
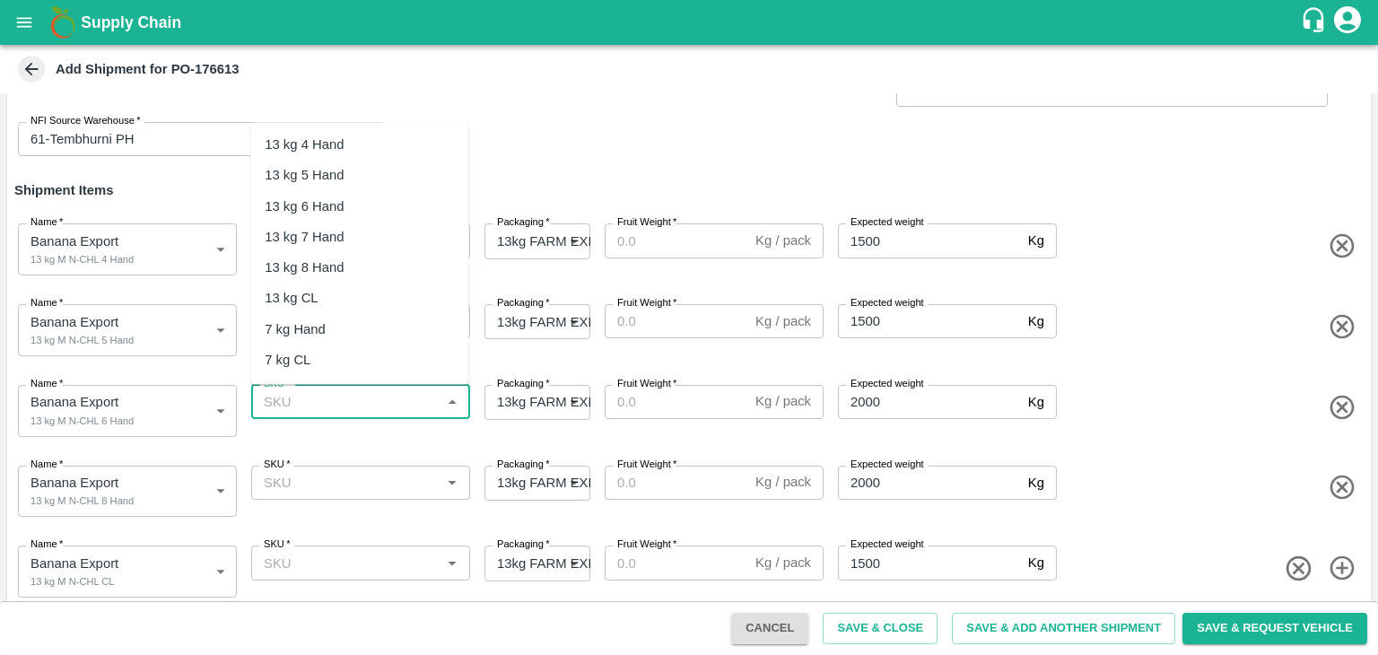
click at [381, 406] on input "SKU   *" at bounding box center [346, 401] width 179 height 23
click at [400, 197] on div "13 kg M N-CHL 6 Hand" at bounding box center [334, 207] width 138 height 20
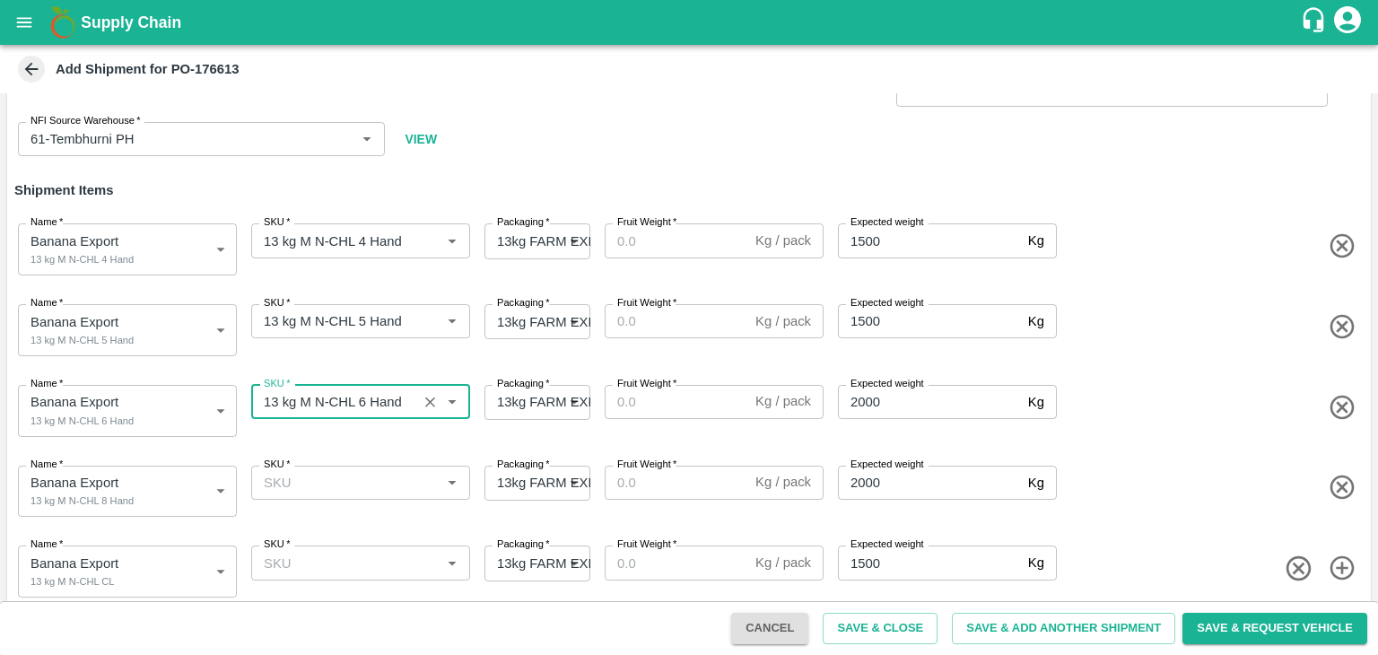
type input "13 kg M N-CHL 6 Hand"
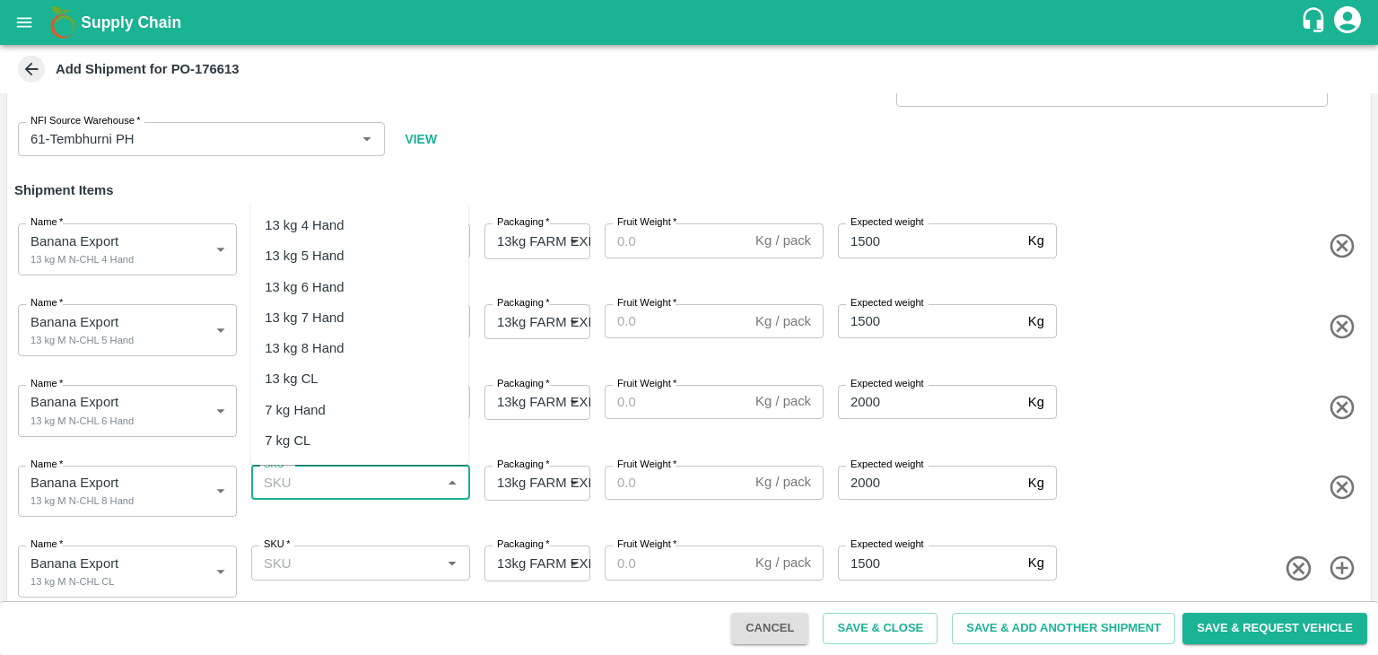
click at [408, 472] on input "SKU   *" at bounding box center [346, 482] width 179 height 23
click at [399, 346] on div "13 kg M N-CHL 8 Hand" at bounding box center [334, 348] width 138 height 20
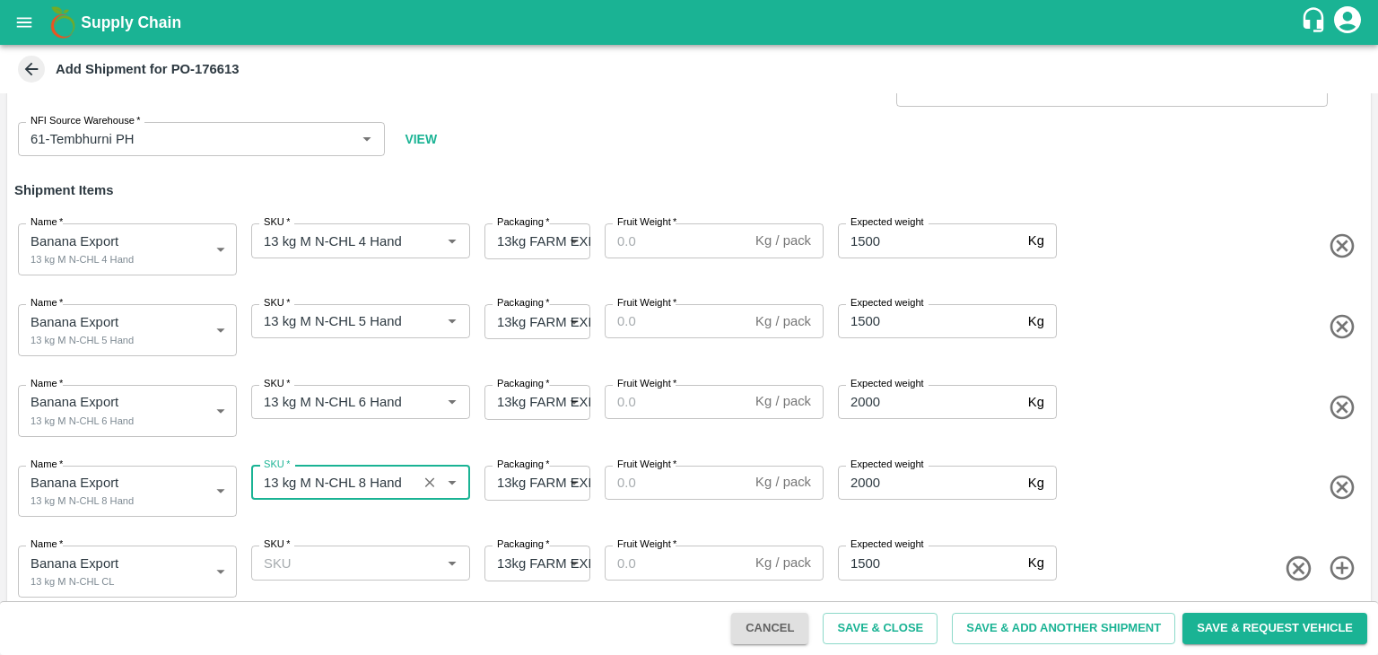
type input "13 kg M N-CHL 8 Hand"
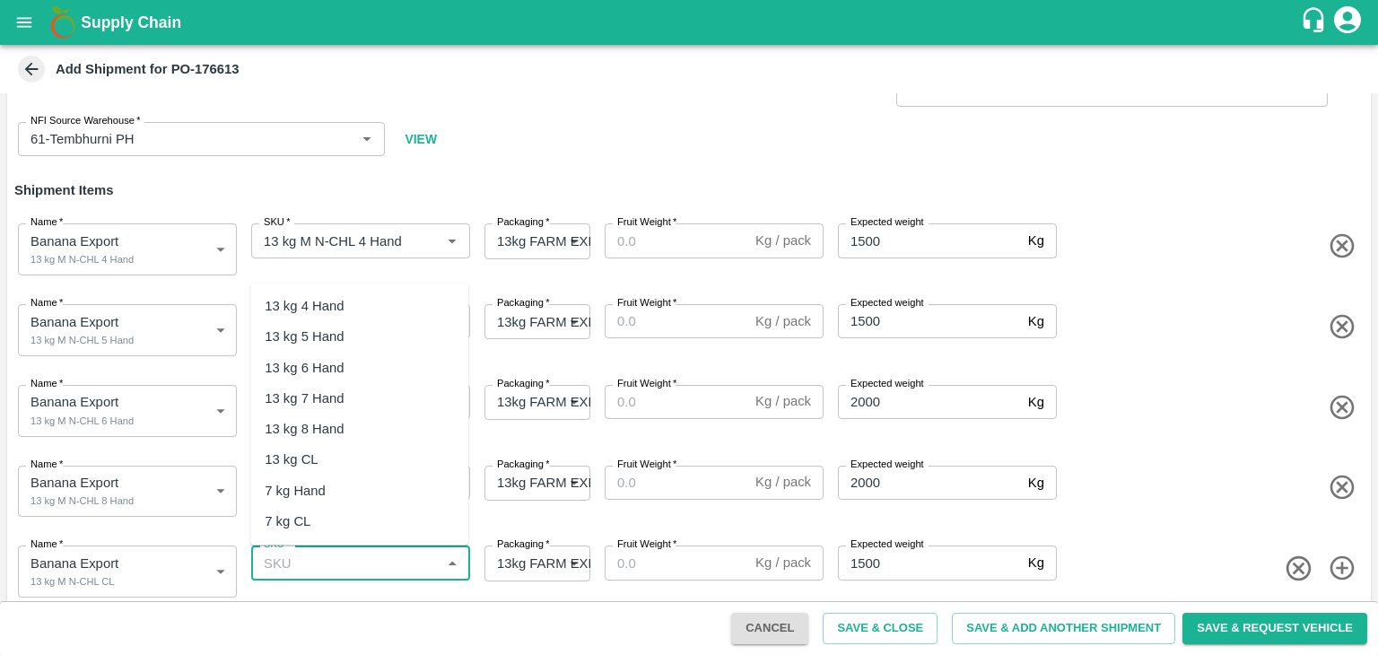
click at [409, 568] on input "SKU   *" at bounding box center [346, 562] width 179 height 23
click at [384, 453] on div "13 kg M N-CHL CL" at bounding box center [359, 459] width 218 height 31
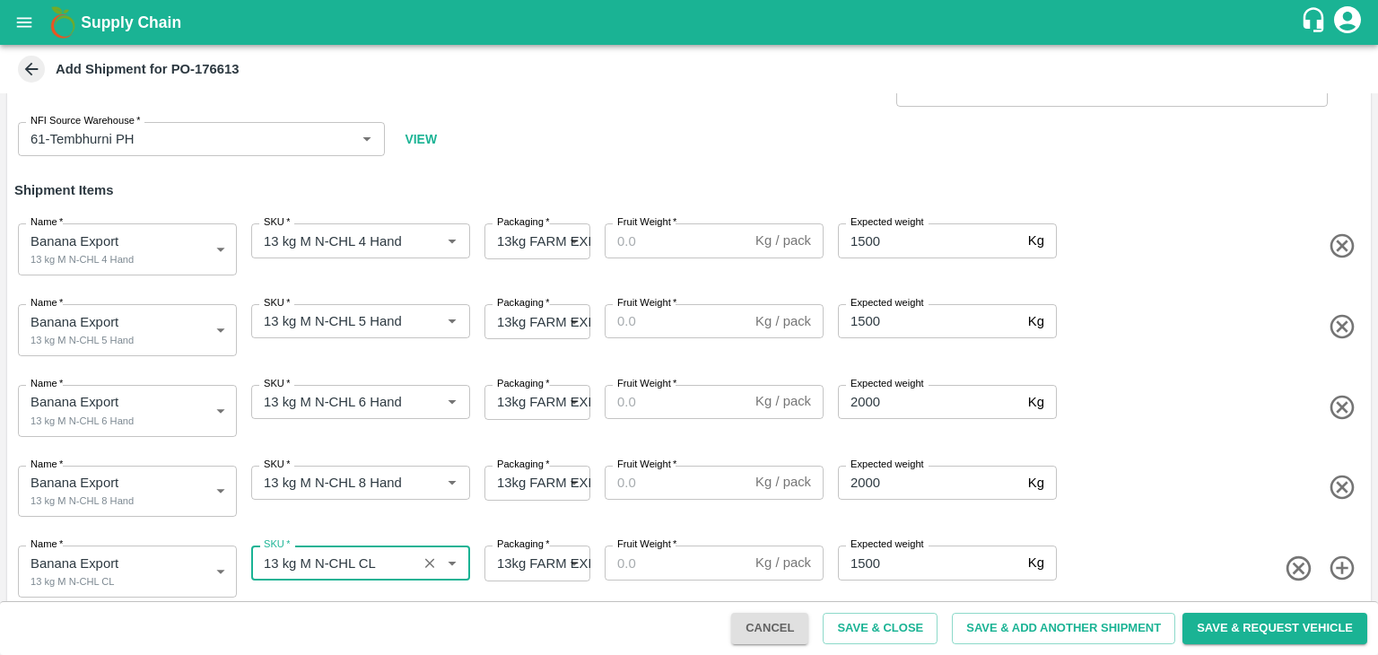
type input "13 kg M N-CHL CL"
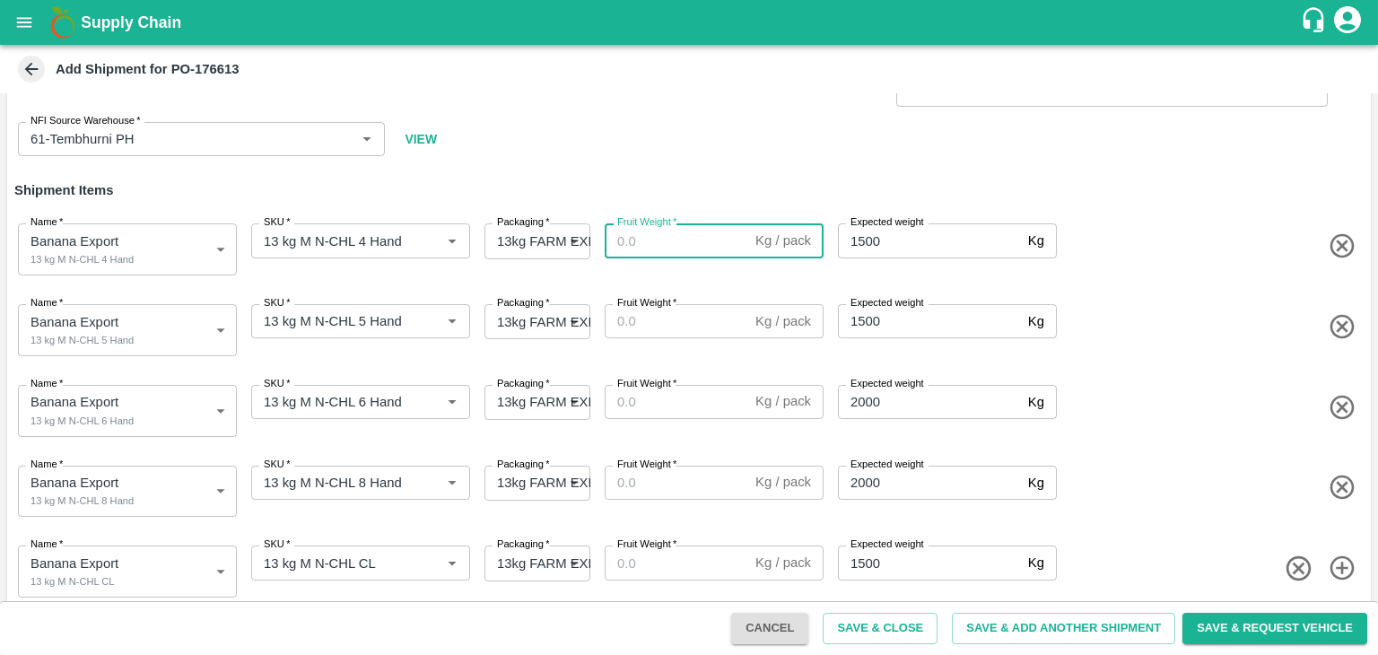
click at [656, 240] on input "Fruit Weight   *" at bounding box center [677, 240] width 144 height 34
type input "13"
click at [664, 307] on label "Fruit Weight   *" at bounding box center [646, 303] width 59 height 14
click at [664, 307] on input "Fruit Weight   *" at bounding box center [677, 321] width 144 height 34
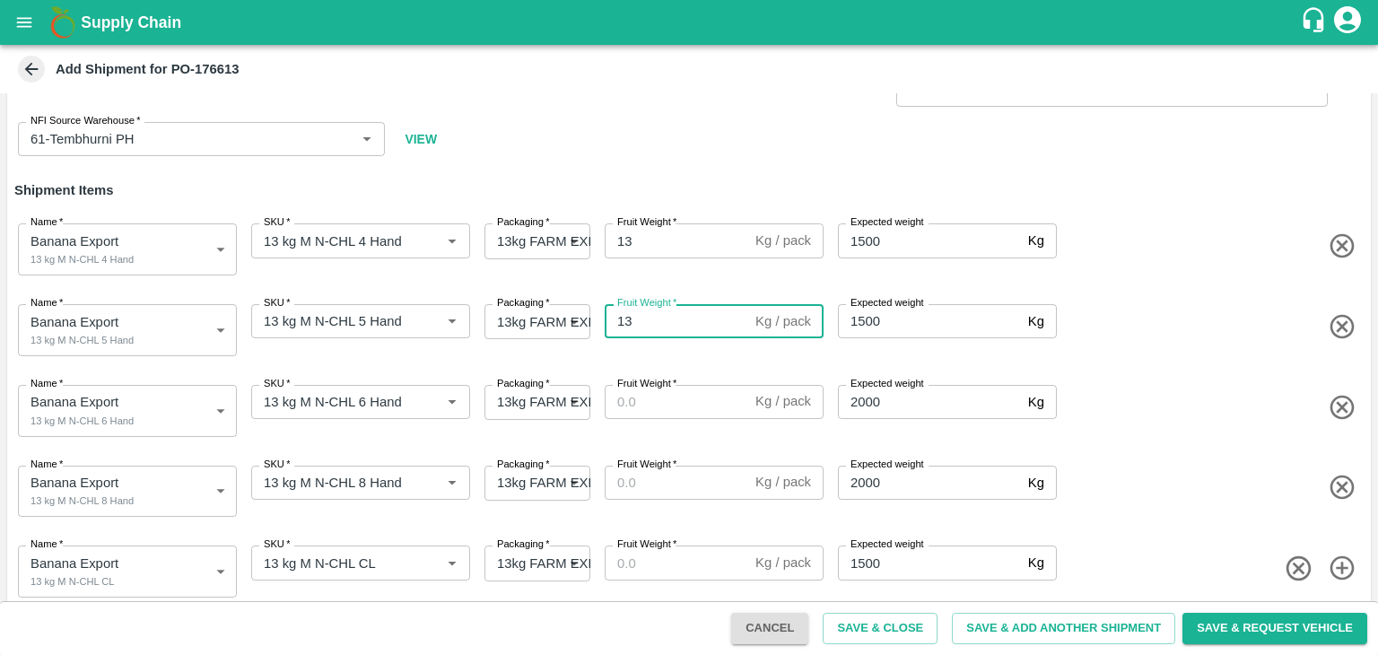
type input "13"
click at [662, 389] on label "Fruit Weight   *" at bounding box center [646, 384] width 59 height 14
click at [662, 389] on input "Fruit Weight   *" at bounding box center [677, 402] width 144 height 34
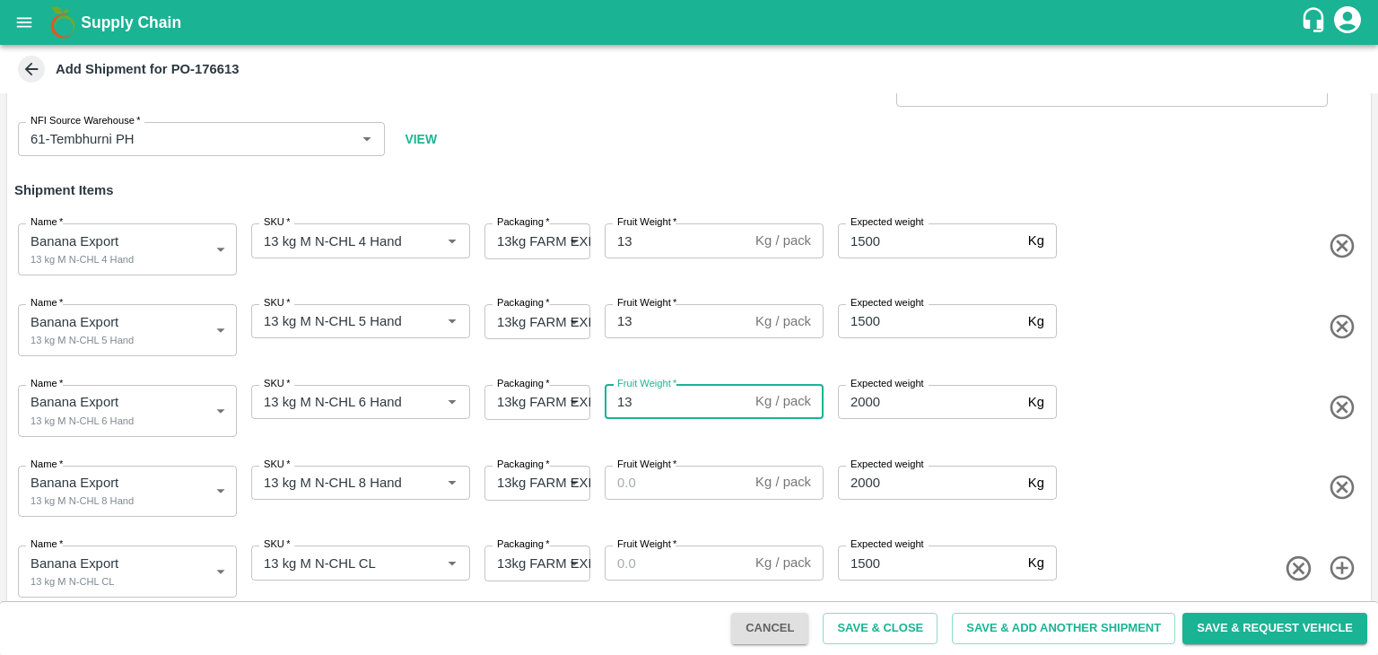
type input "13"
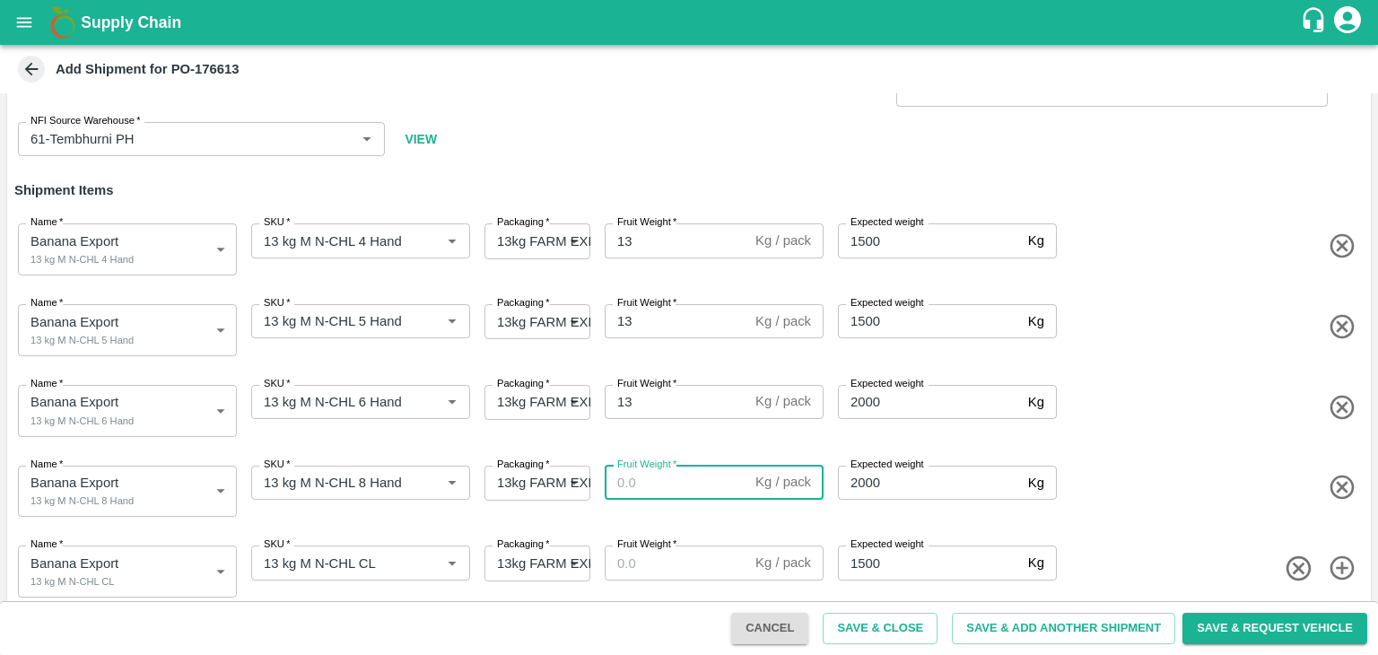
click at [677, 476] on input "Fruit Weight   *" at bounding box center [677, 483] width 144 height 34
type input "13"
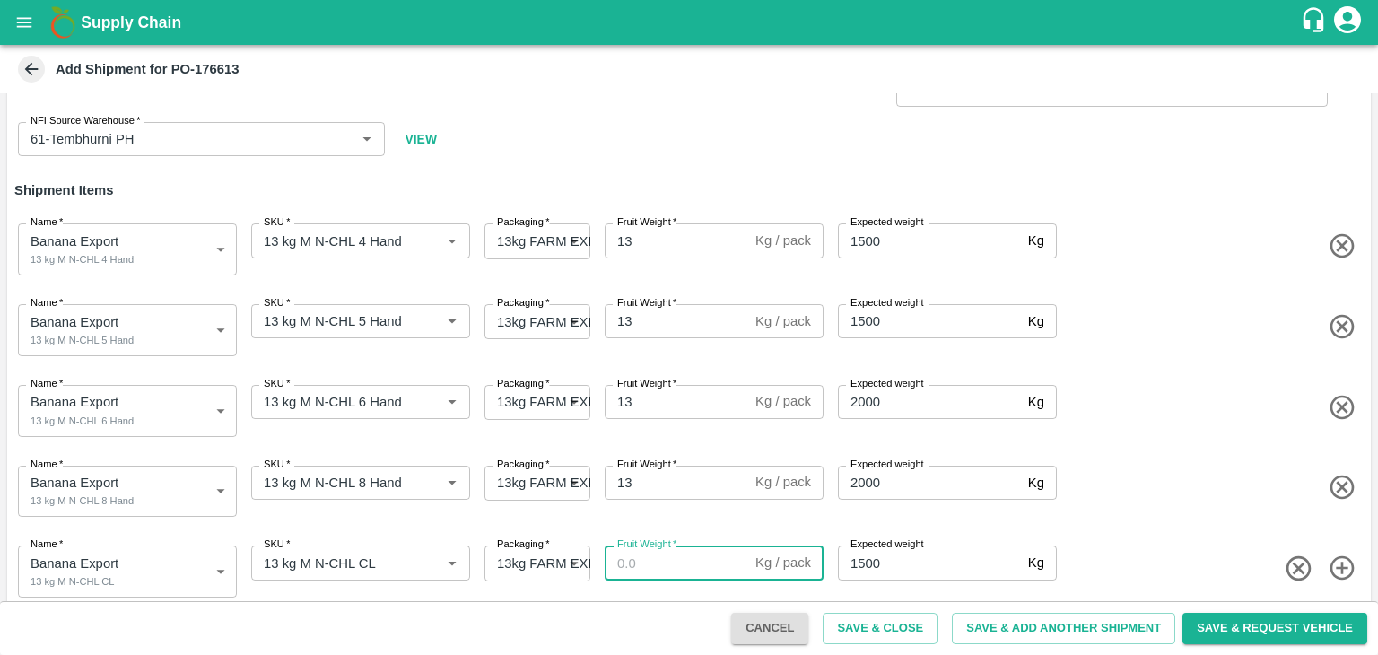
click at [679, 549] on input "Fruit Weight   *" at bounding box center [677, 563] width 144 height 34
type input "13"
click at [1257, 435] on div "Name   * Banana Export 13 kg M N-CHL 6 Hand 2044629 Name SKU   * SKU   * Packag…" at bounding box center [685, 407] width 1371 height 88
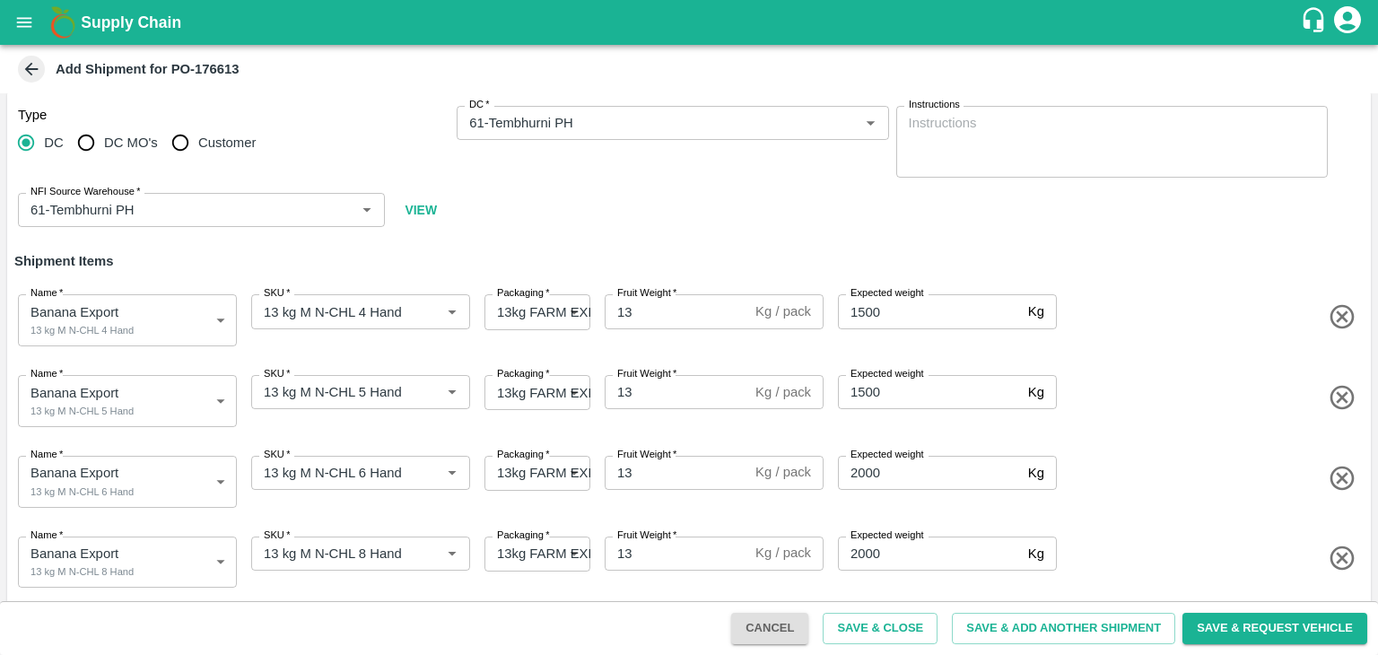
scroll to position [97, 0]
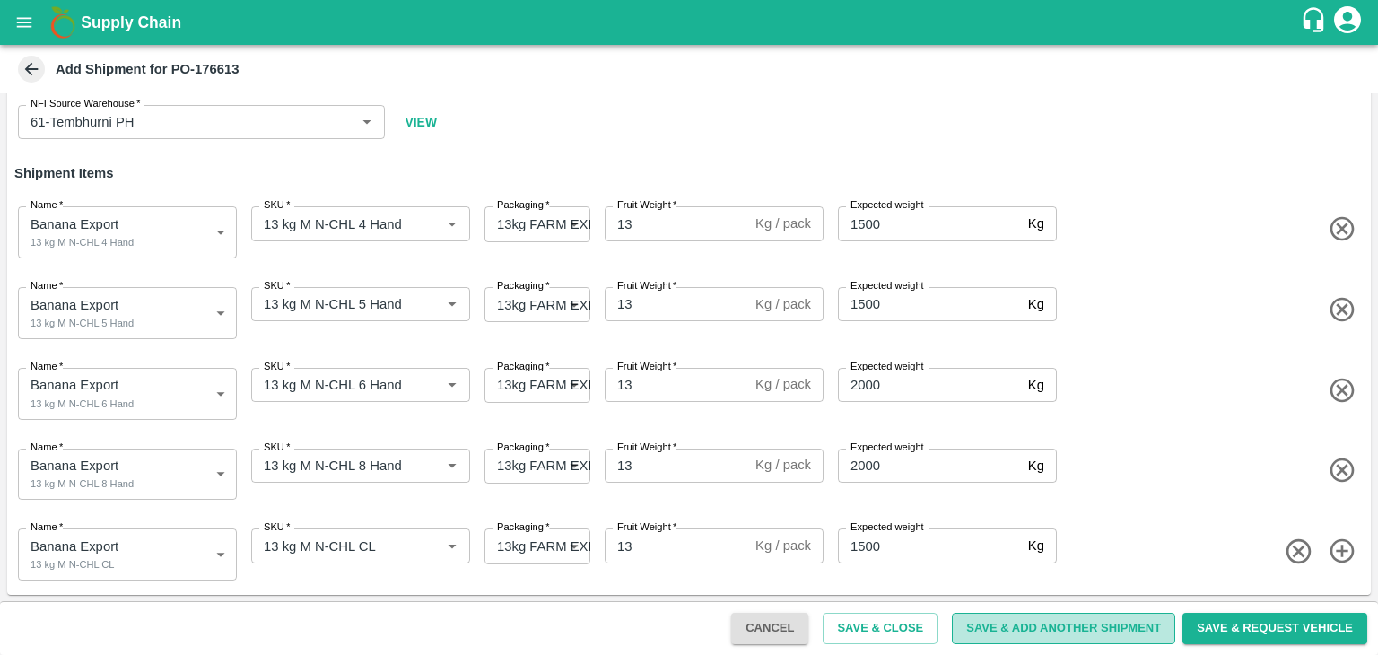
click at [1055, 617] on button "Save & Add Another Shipment" at bounding box center [1063, 628] width 223 height 31
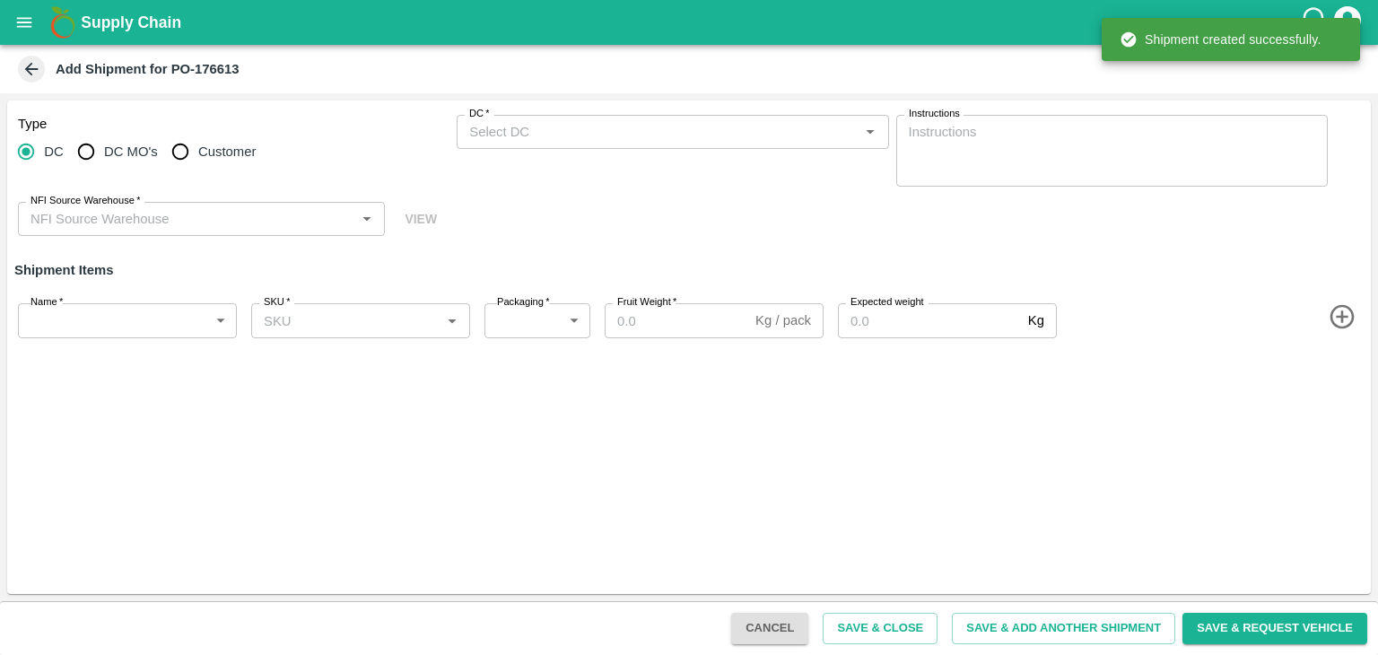
scroll to position [0, 0]
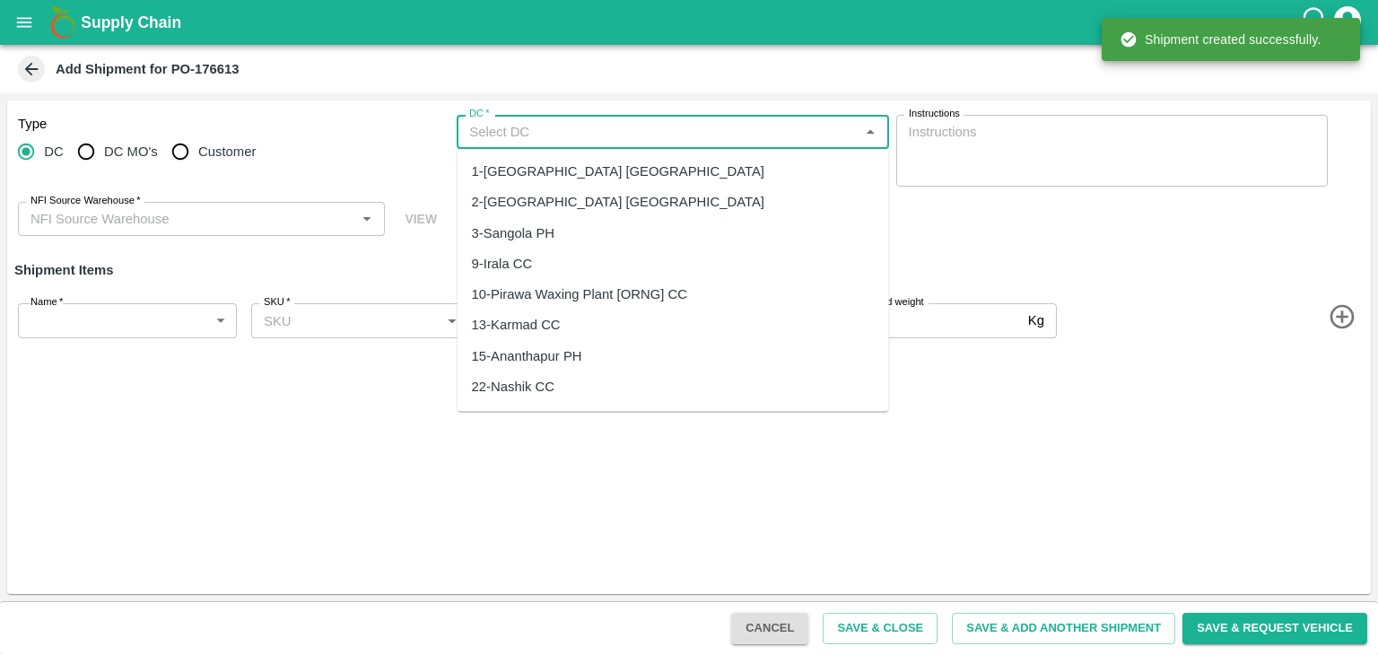
click at [561, 129] on input "DC   *" at bounding box center [657, 131] width 391 height 23
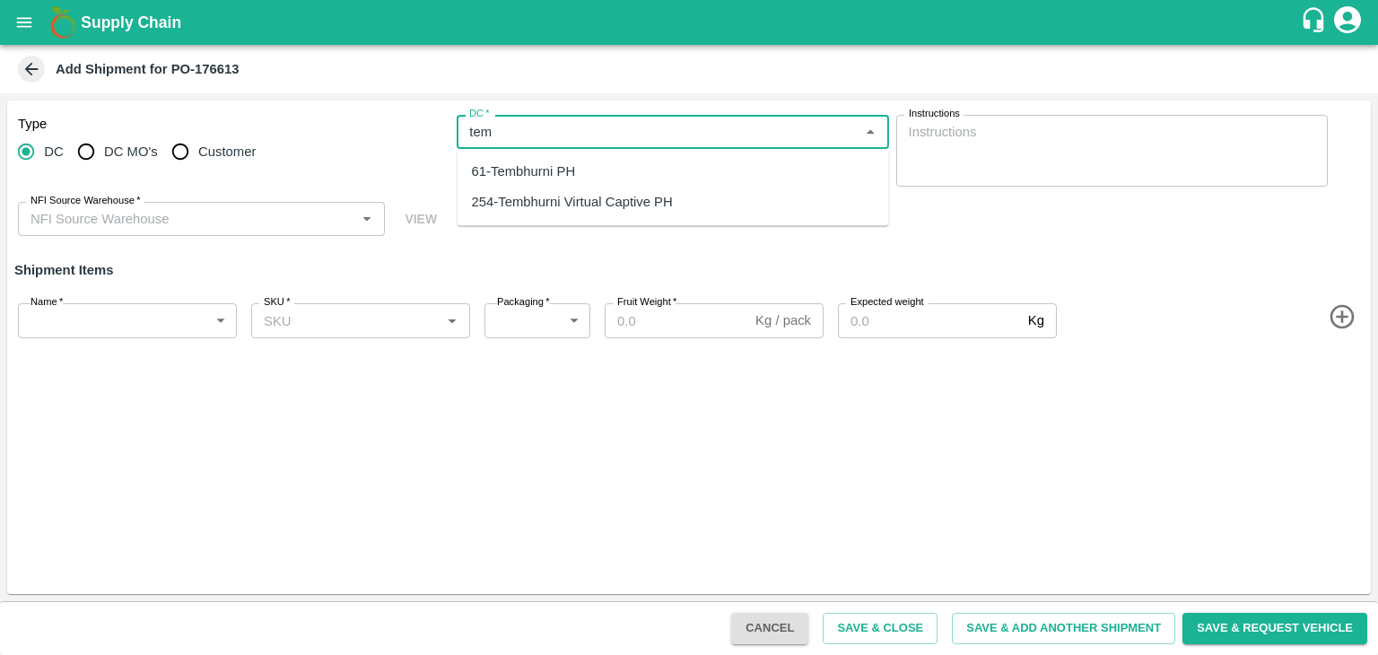
click at [543, 163] on div "61-Tembhurni PH" at bounding box center [524, 172] width 104 height 20
type input "61-Tembhurni PH"
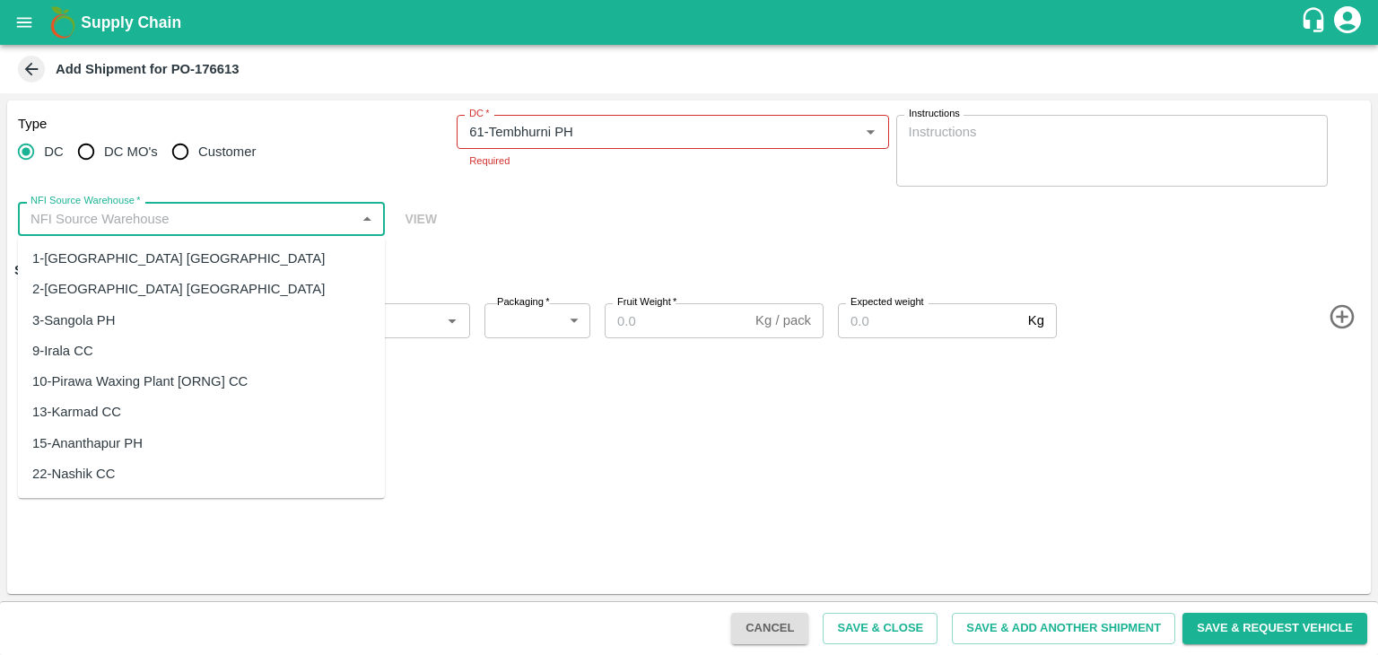
click at [206, 216] on input "NFI Source Warehouse   *" at bounding box center [186, 218] width 327 height 23
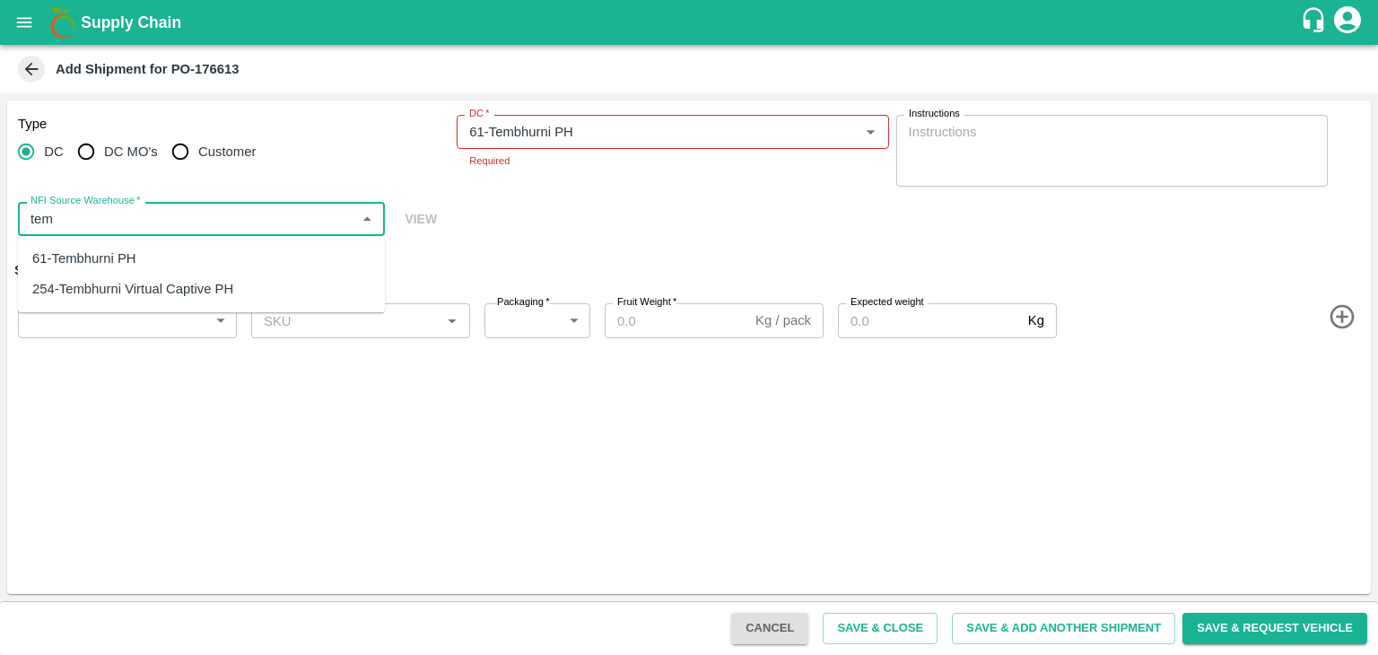
click at [140, 253] on div "61-Tembhurni PH" at bounding box center [201, 258] width 367 height 31
type input "61-Tembhurni PH"
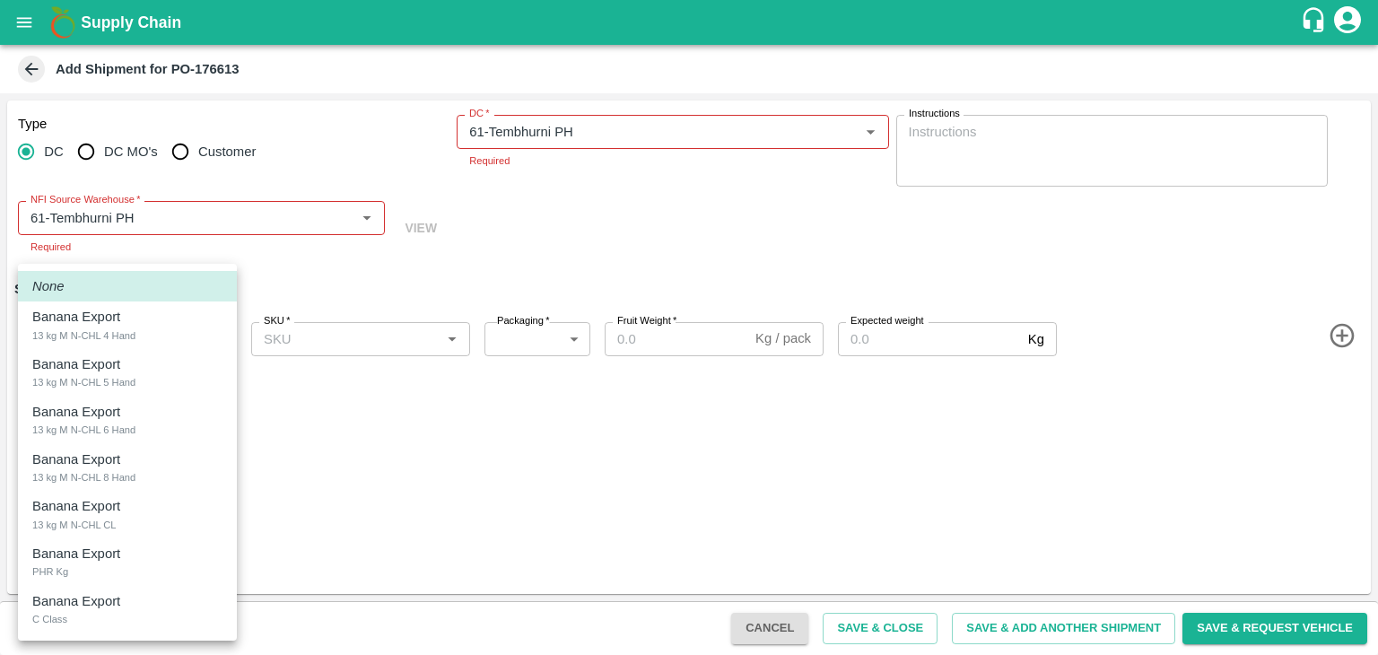
click at [144, 317] on body "Supply Chain Add Shipment for PO-176613 Type DC DC MO's Customer DC   * DC   * …" at bounding box center [689, 327] width 1378 height 655
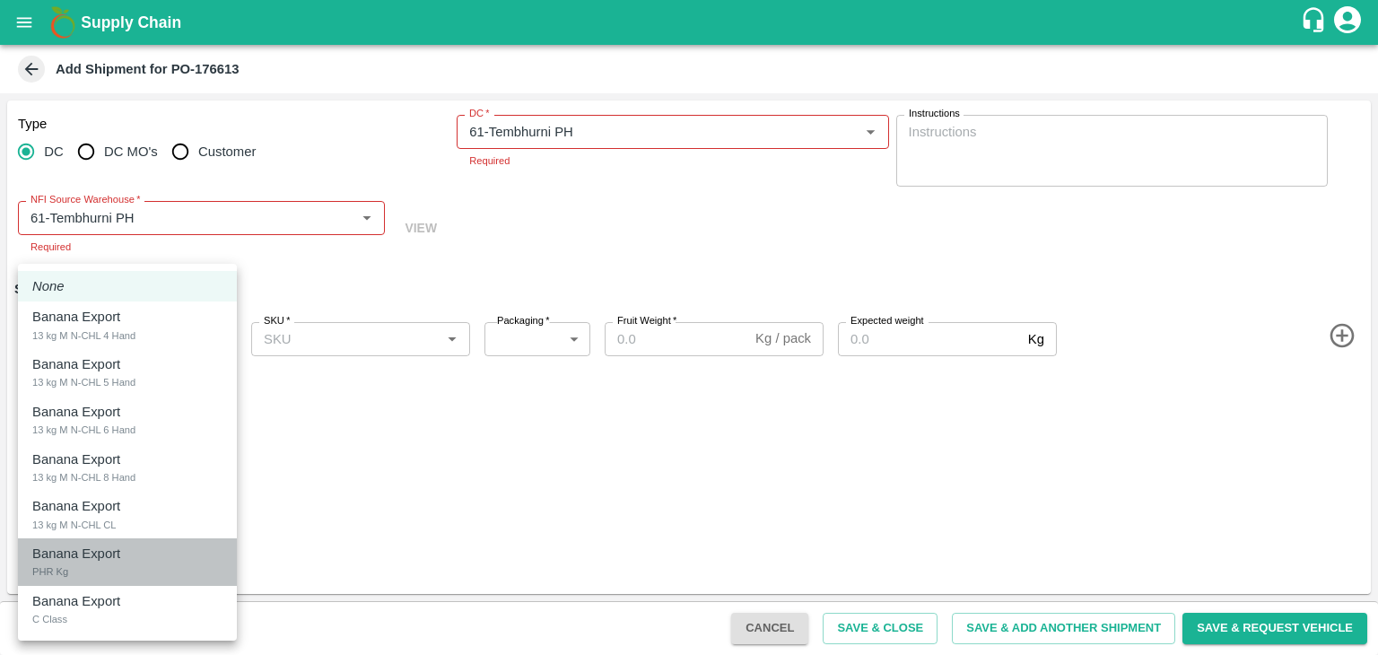
click at [88, 556] on p "Banana Export" at bounding box center [76, 554] width 88 height 20
type input "2044632"
type input "258"
type input "100"
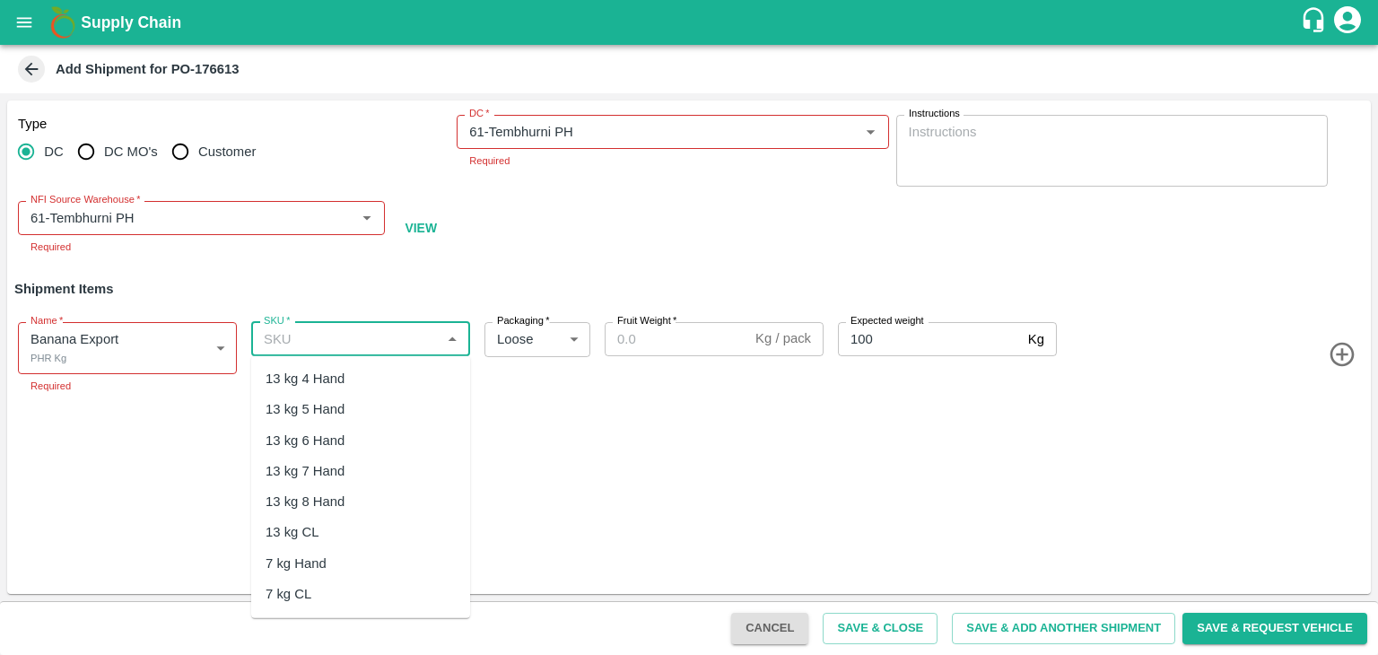
drag, startPoint x: 343, startPoint y: 332, endPoint x: 354, endPoint y: 537, distance: 204.9
click at [354, 537] on body "Supply Chain Add Shipment for PO-176613 Type DC DC MO's Customer DC   * DC   * …" at bounding box center [689, 327] width 1378 height 655
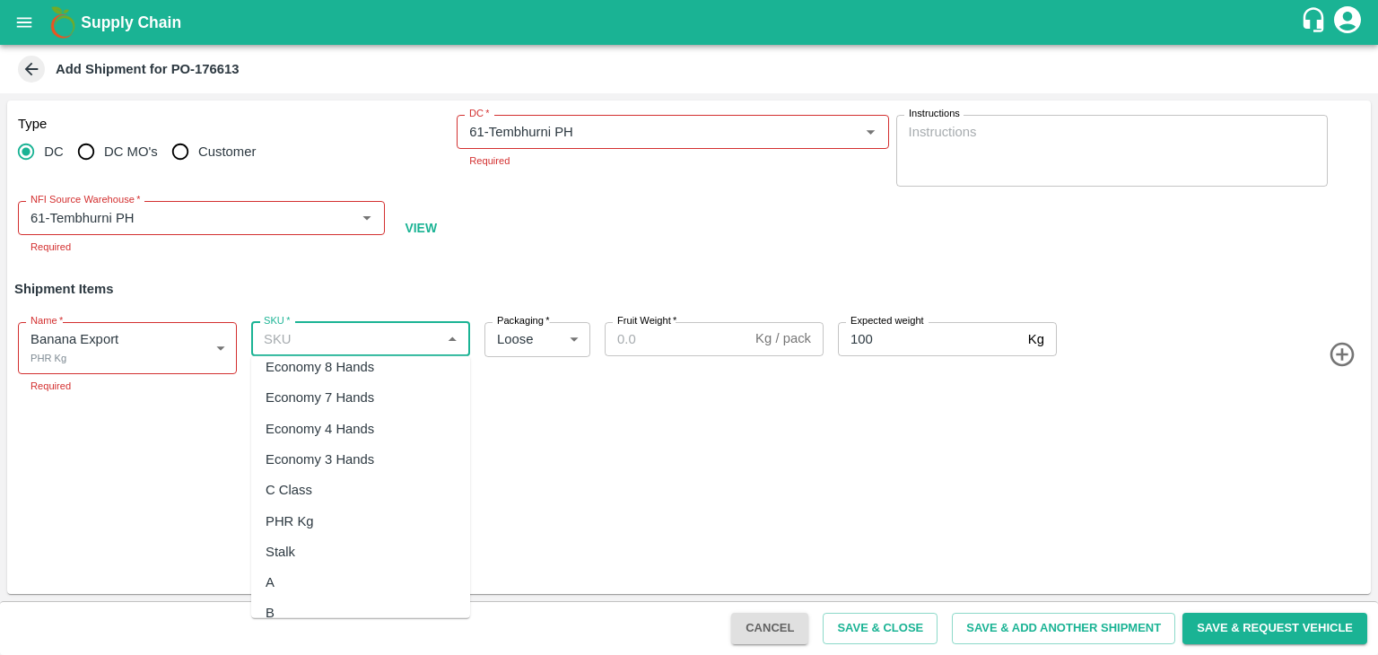
scroll to position [366, 0]
click at [316, 500] on div "PHR Kg" at bounding box center [360, 504] width 219 height 31
type input "PHR Kg"
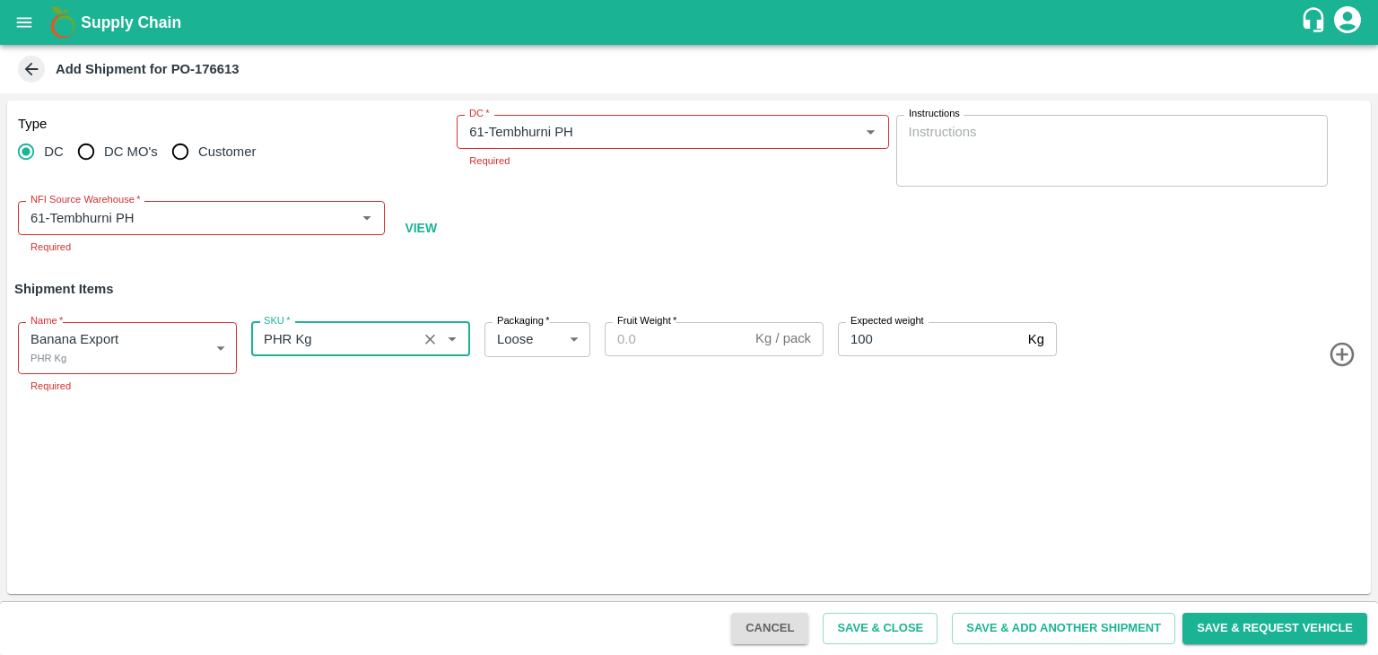
click at [689, 341] on div "Fruit Weight   * Kg / pack Fruit Weight" at bounding box center [711, 354] width 226 height 79
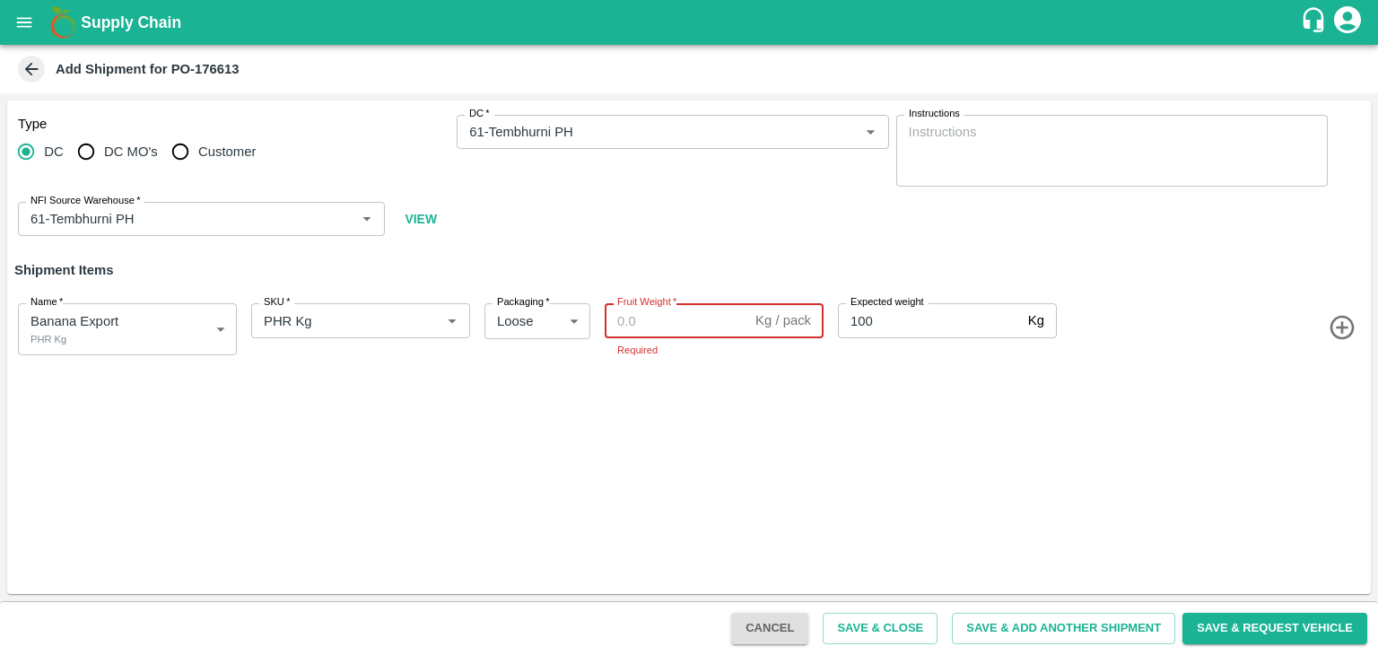
paste input "96"
type input "96"
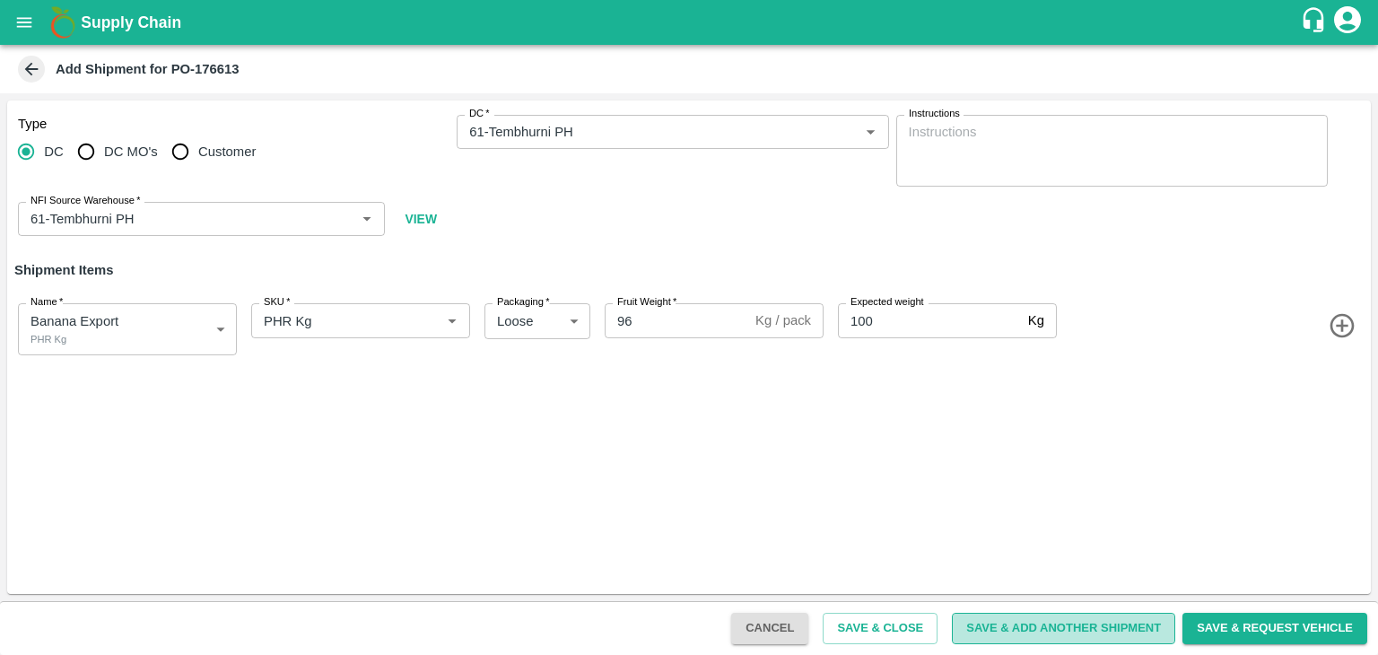
click at [1055, 626] on button "Save & Add Another Shipment" at bounding box center [1063, 628] width 223 height 31
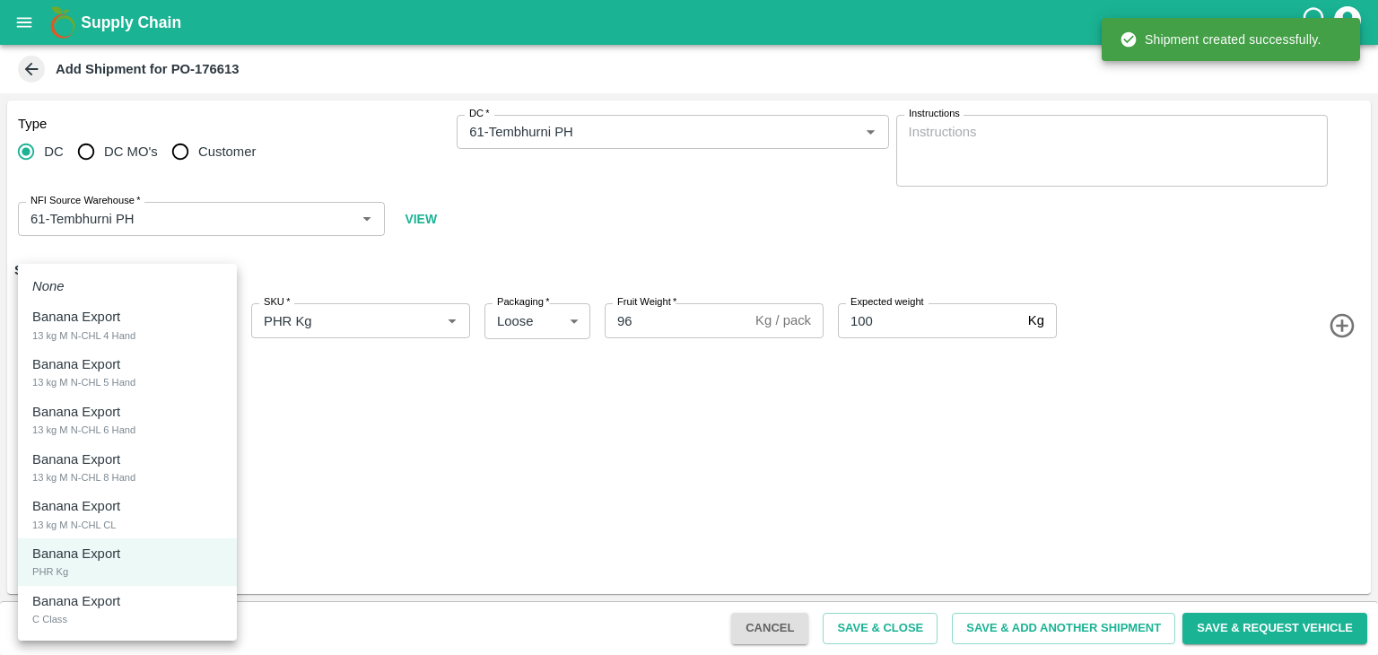
click at [126, 335] on body "Supply Chain Add Shipment for PO-176613 Type DC DC MO's Customer DC   * DC   * …" at bounding box center [689, 327] width 1378 height 655
click at [100, 629] on li "Banana Export C Class" at bounding box center [127, 610] width 219 height 48
type input "2044633"
type input "500"
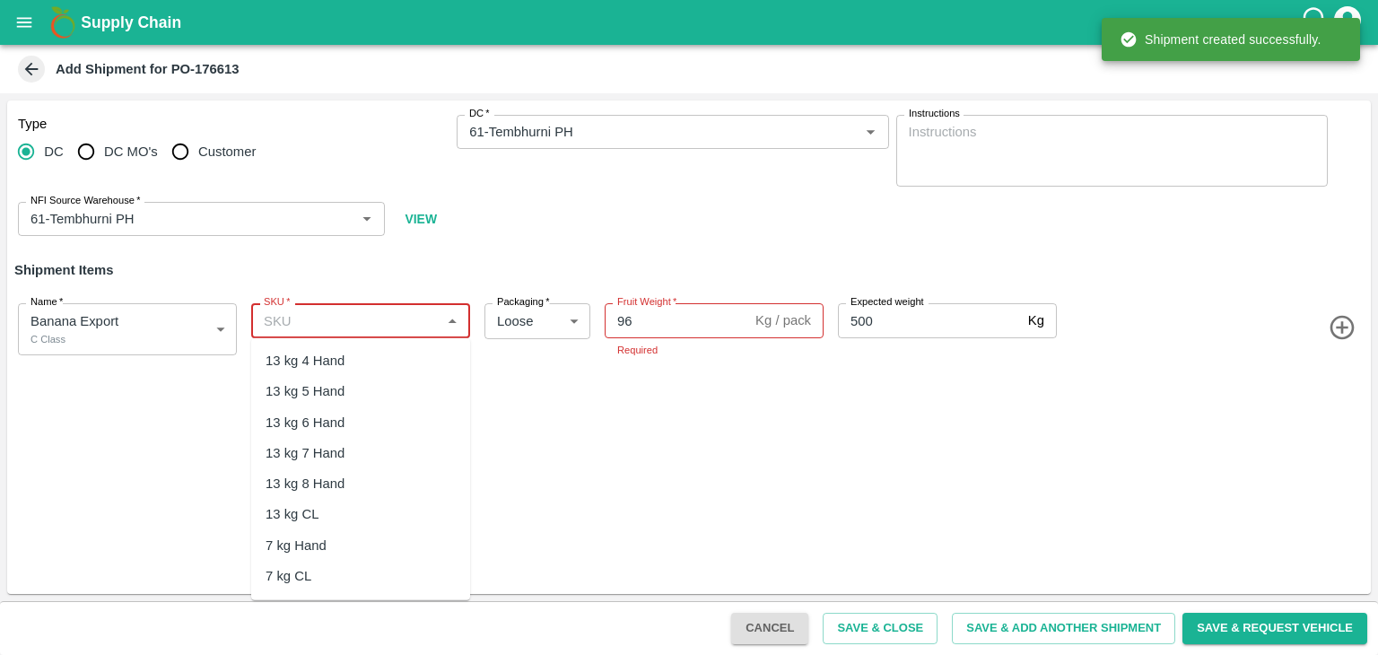
click at [409, 317] on input "SKU   *" at bounding box center [346, 320] width 179 height 23
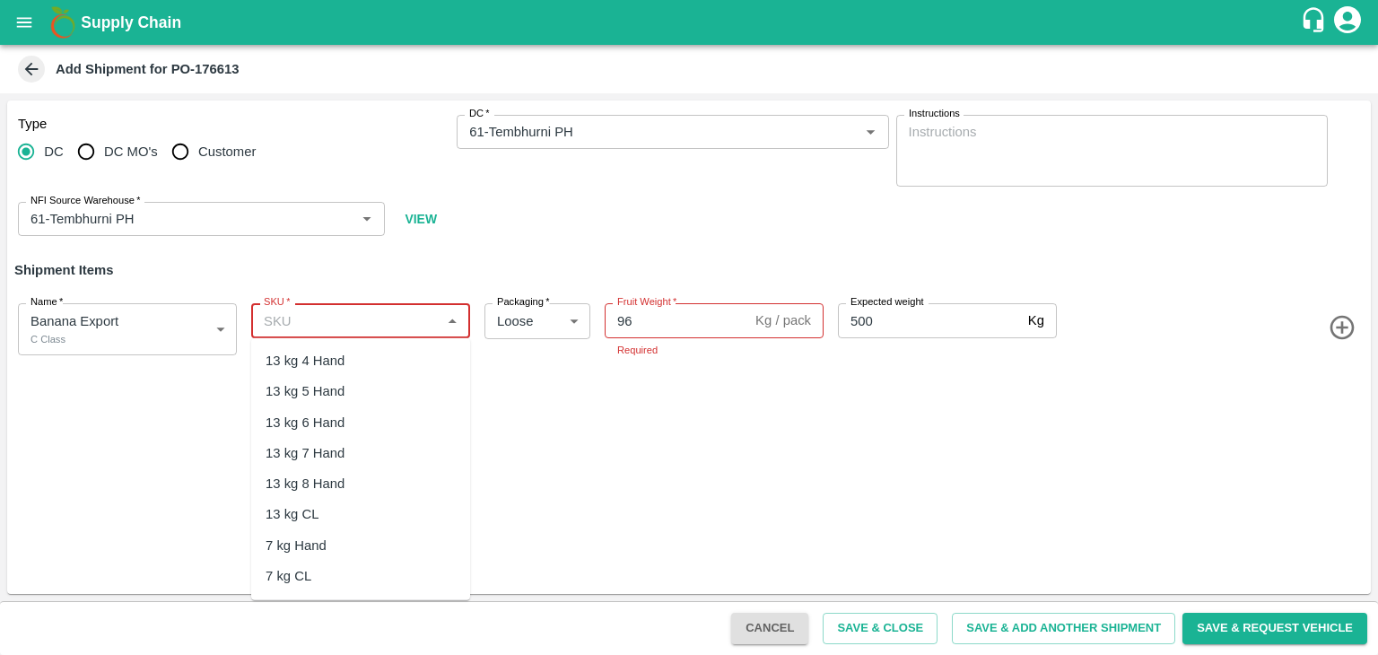
scroll to position [420, 0]
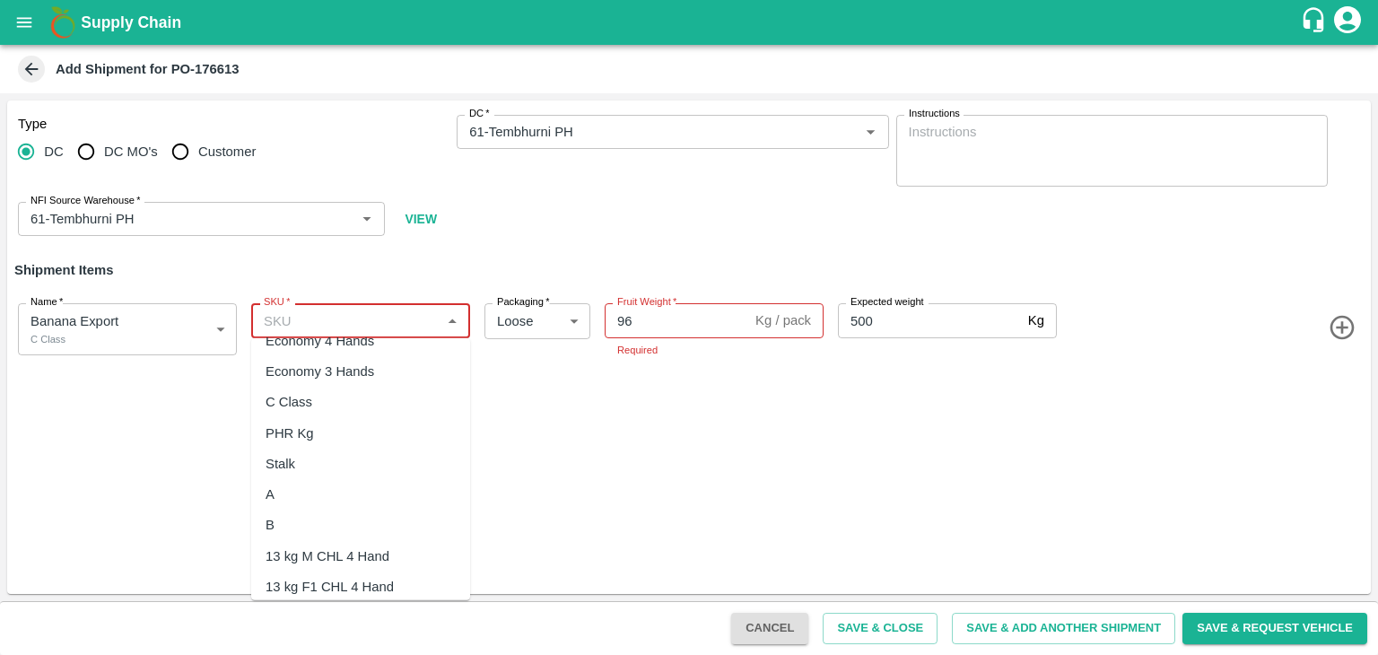
click at [300, 396] on div "C Class" at bounding box center [289, 402] width 47 height 20
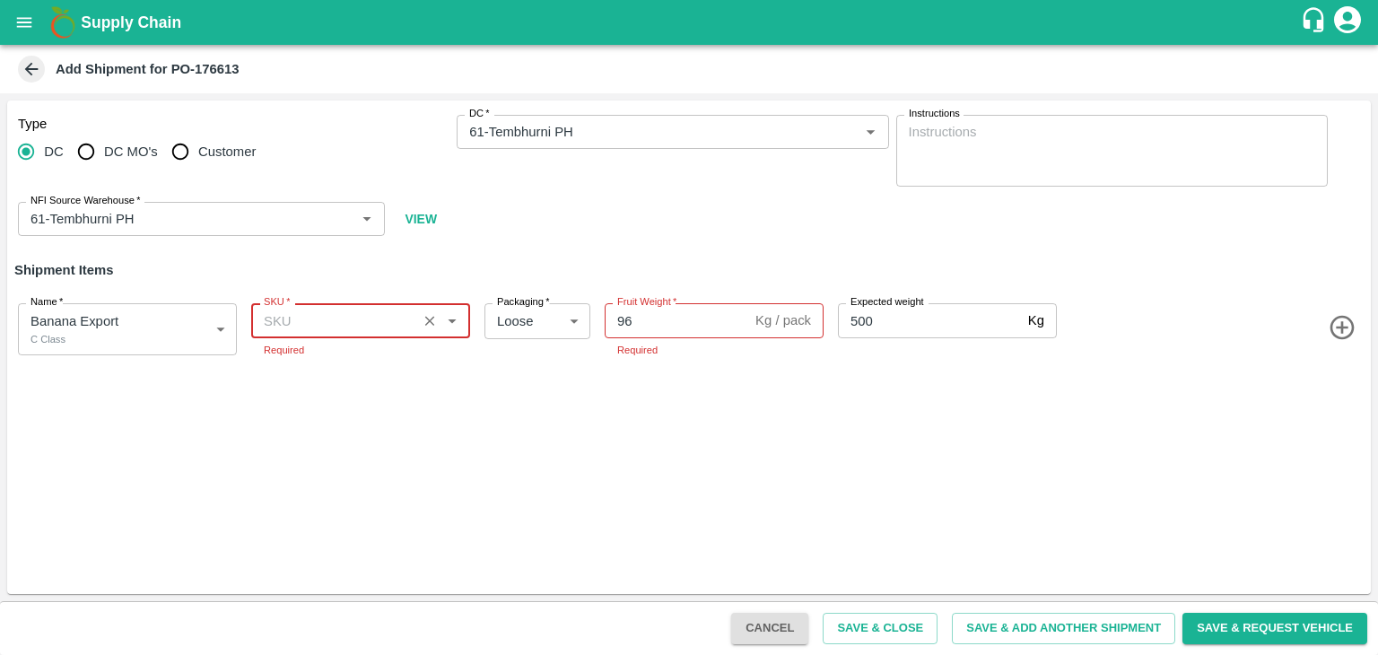
type input "C Class"
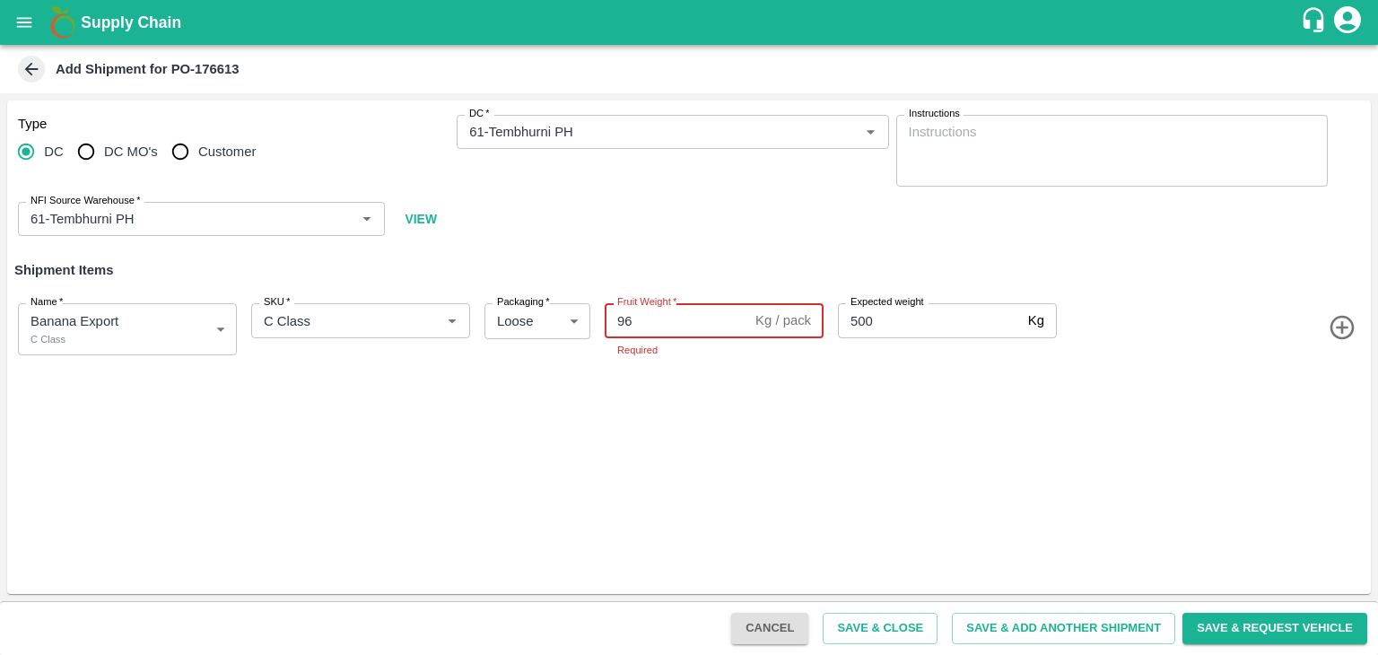
click at [694, 313] on input "96" at bounding box center [677, 320] width 144 height 34
type input "9"
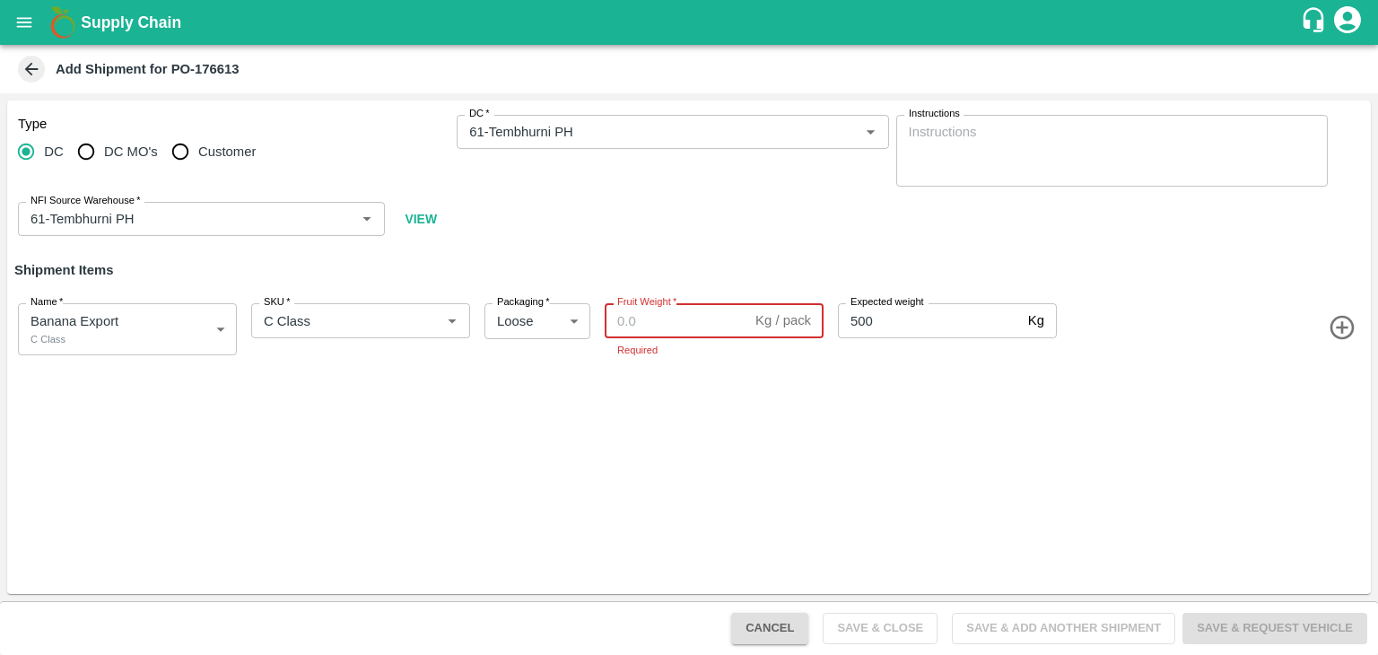
paste input "587"
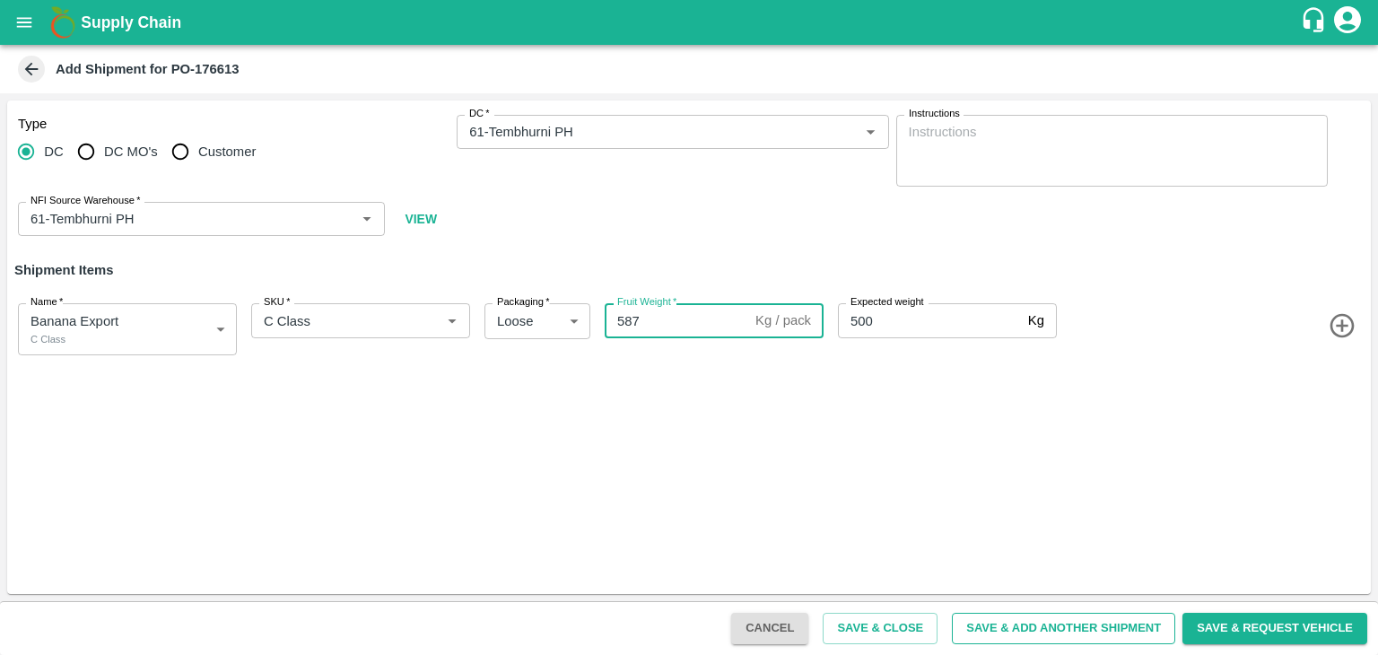
type input "587"
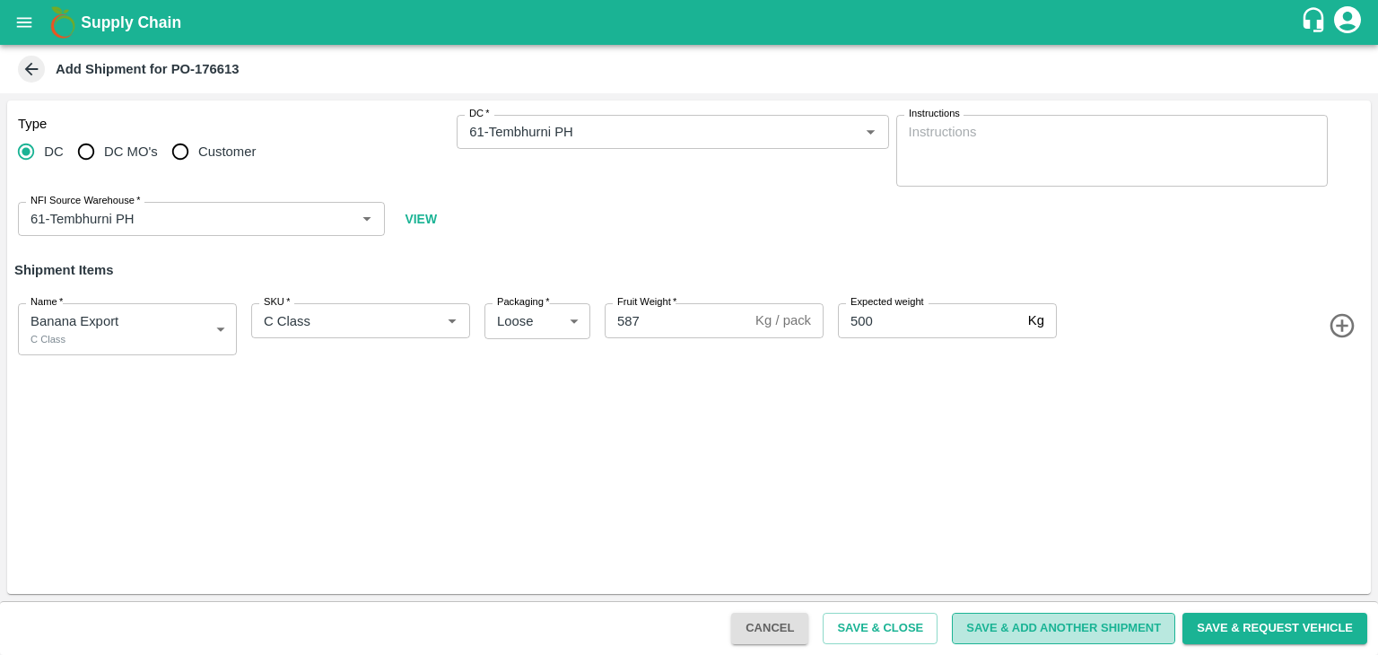
click at [1107, 629] on button "Save & Add Another Shipment" at bounding box center [1063, 628] width 223 height 31
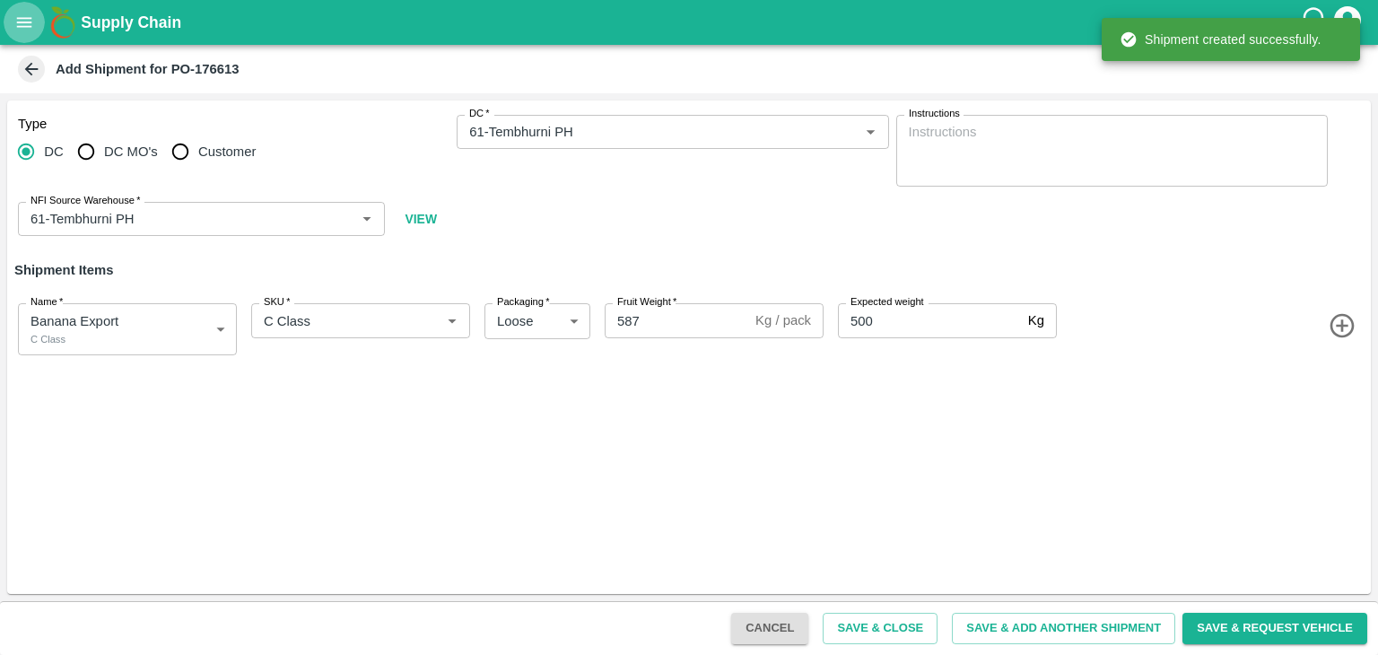
click at [9, 29] on button "open drawer" at bounding box center [24, 22] width 41 height 41
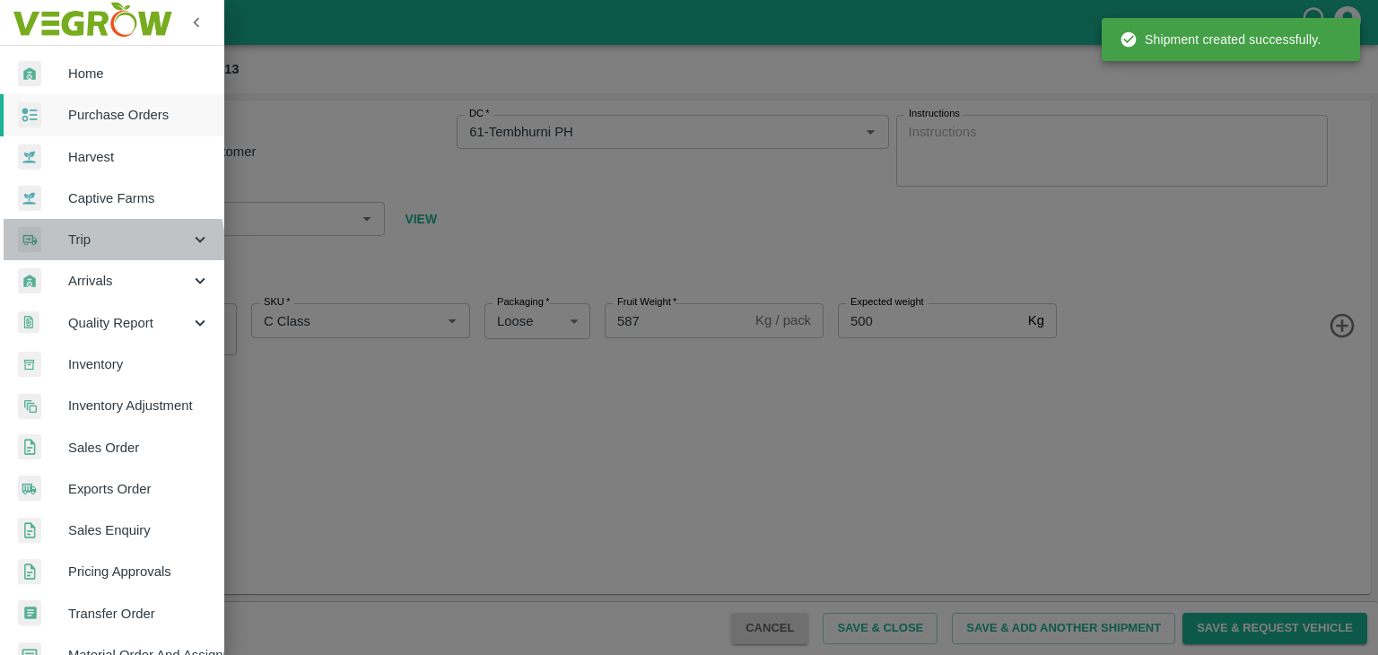
click at [109, 246] on span "Trip" at bounding box center [129, 240] width 122 height 20
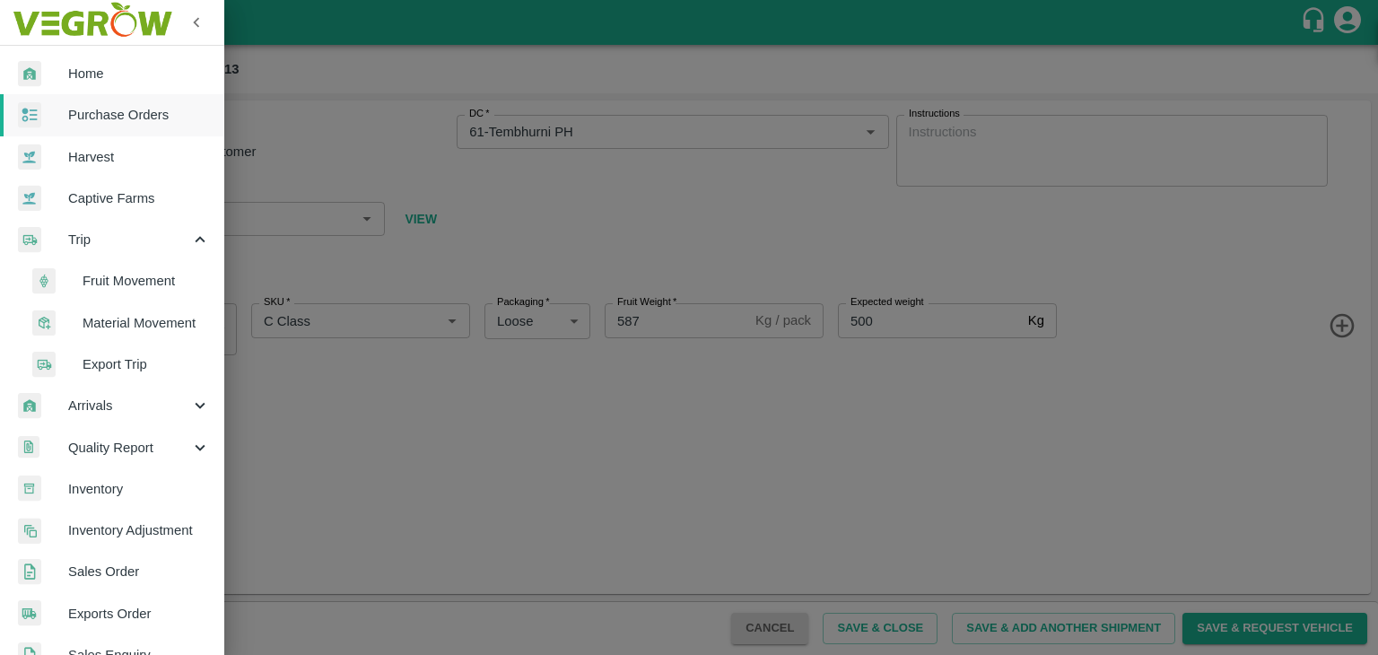
click at [147, 274] on span "Fruit Movement" at bounding box center [146, 281] width 127 height 20
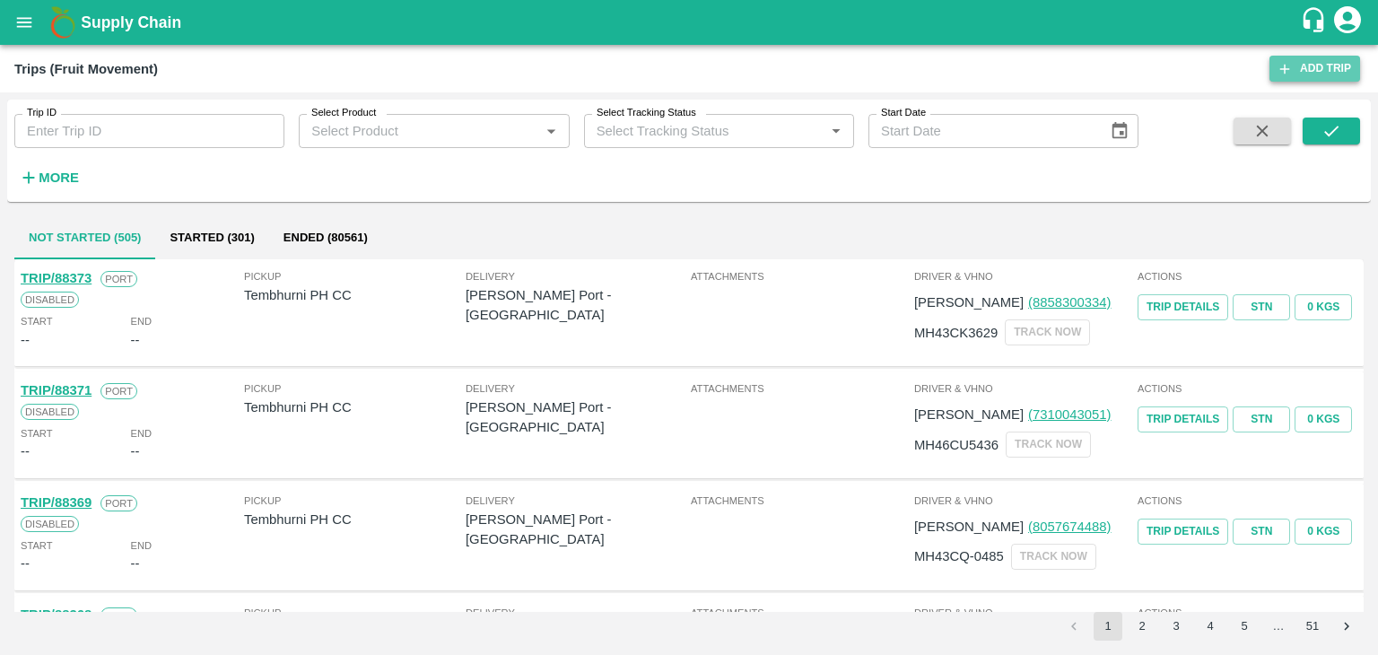
click at [1315, 80] on link "Add Trip" at bounding box center [1315, 69] width 91 height 26
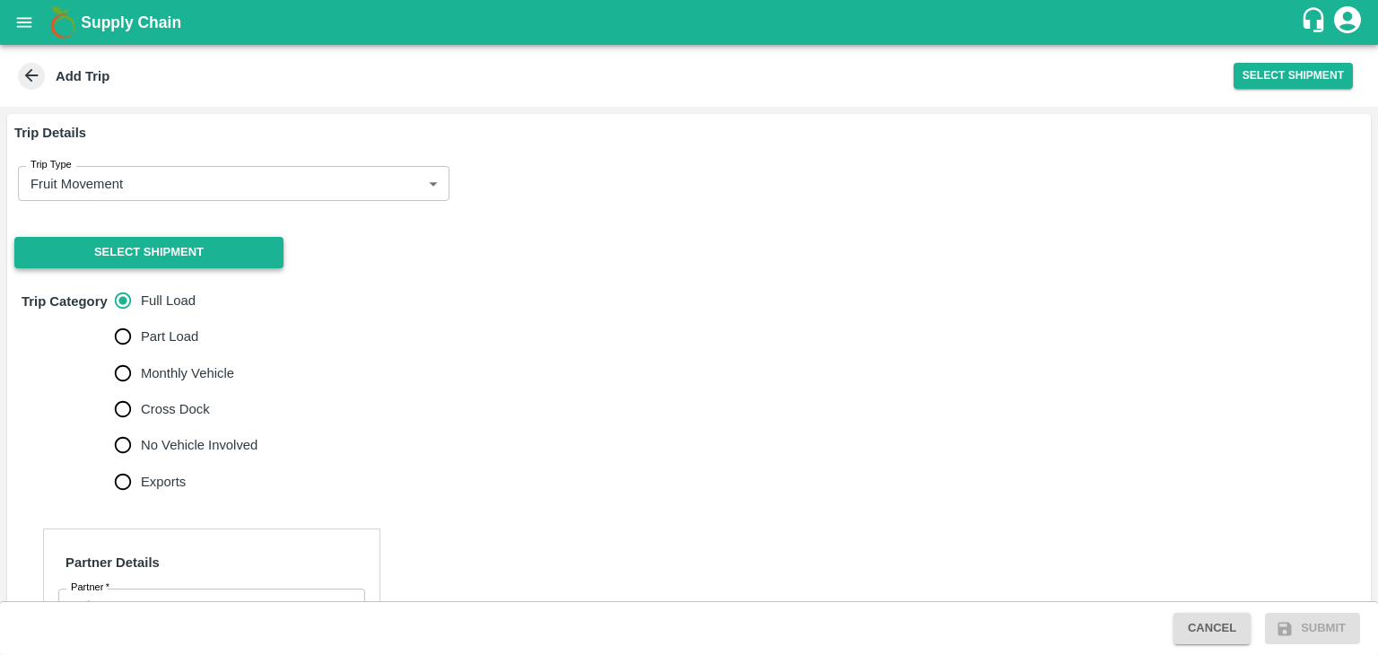
click at [152, 259] on button "Select Shipment" at bounding box center [148, 252] width 269 height 31
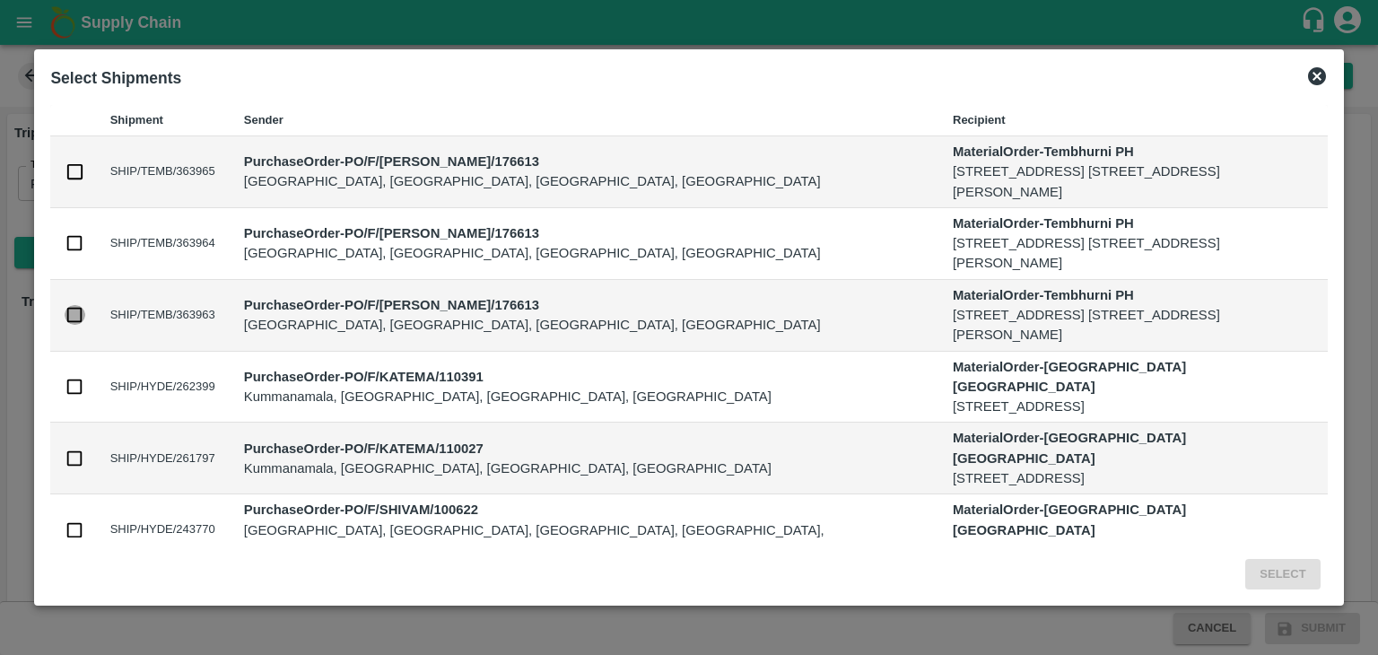
click at [75, 311] on input "checkbox" at bounding box center [75, 315] width 20 height 20
checkbox input "true"
click at [1277, 572] on button "Select" at bounding box center [1282, 574] width 74 height 31
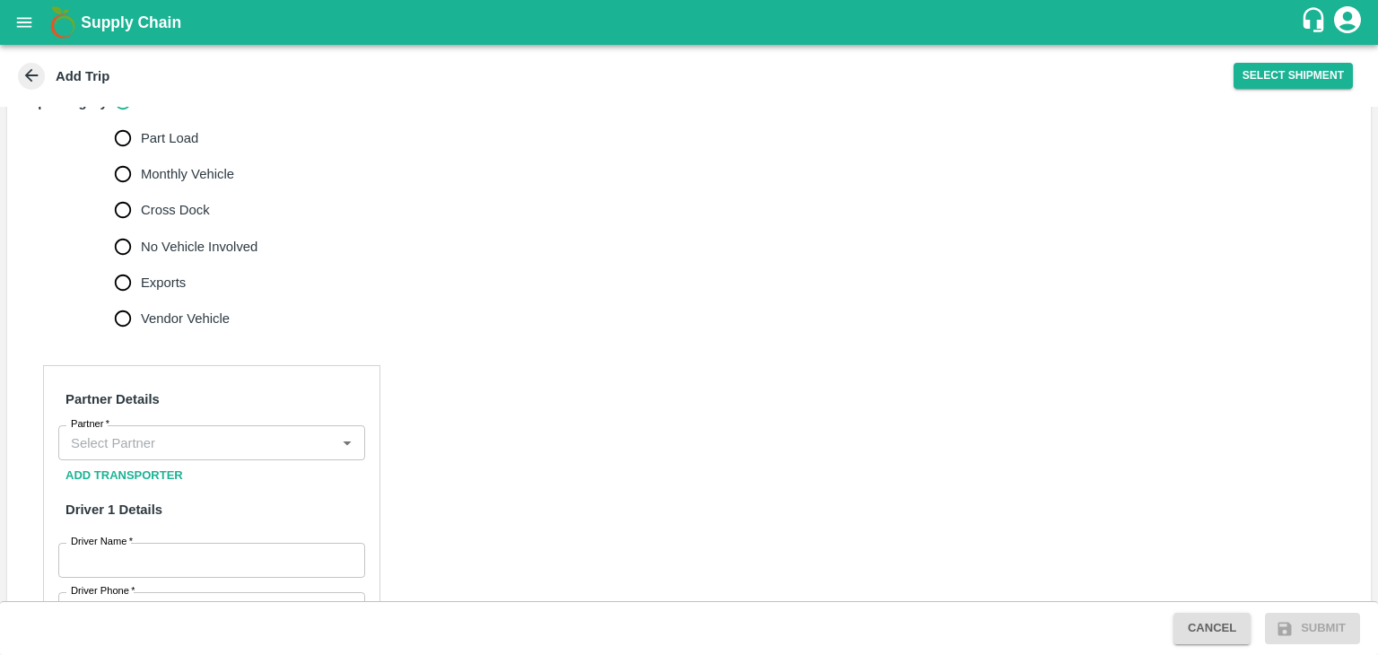
scroll to position [614, 0]
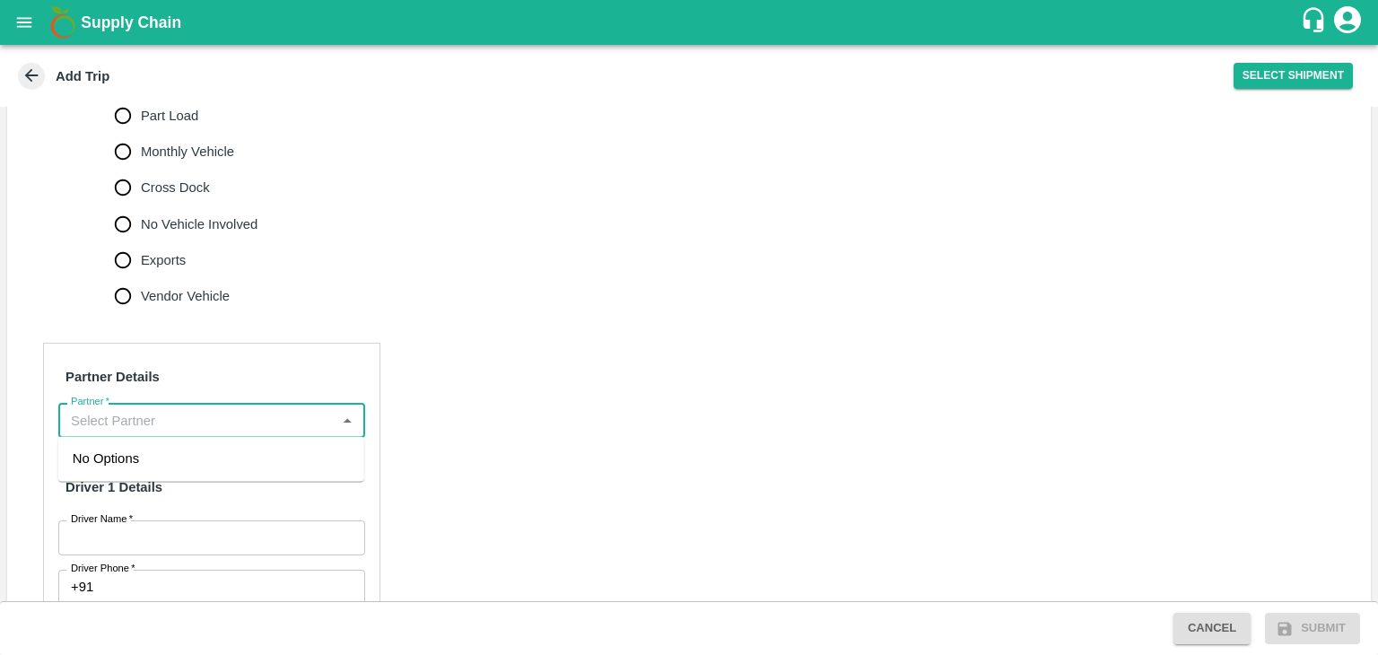
click at [188, 421] on input "Partner   *" at bounding box center [197, 419] width 266 height 23
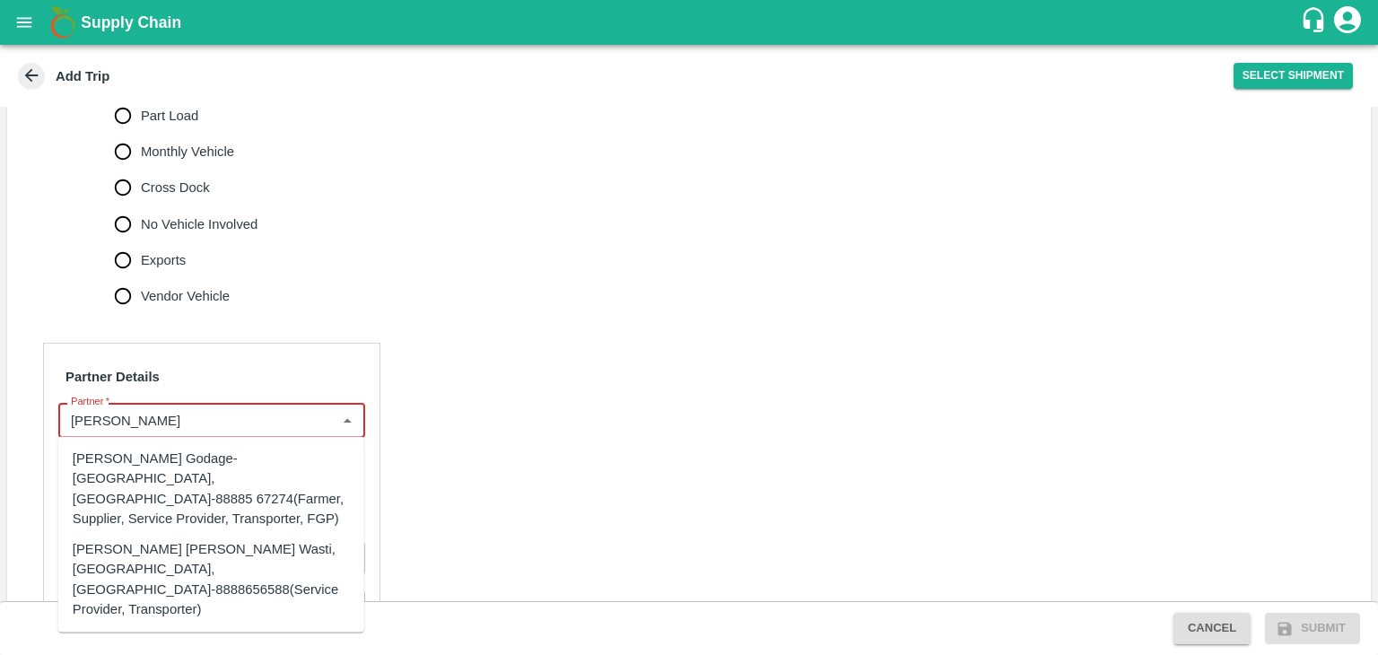
click at [147, 579] on div "Tanaji Maruti Lokare -Lokare Wasti, Kandar, Solapur-8888656588(Service Provider…" at bounding box center [211, 580] width 277 height 80
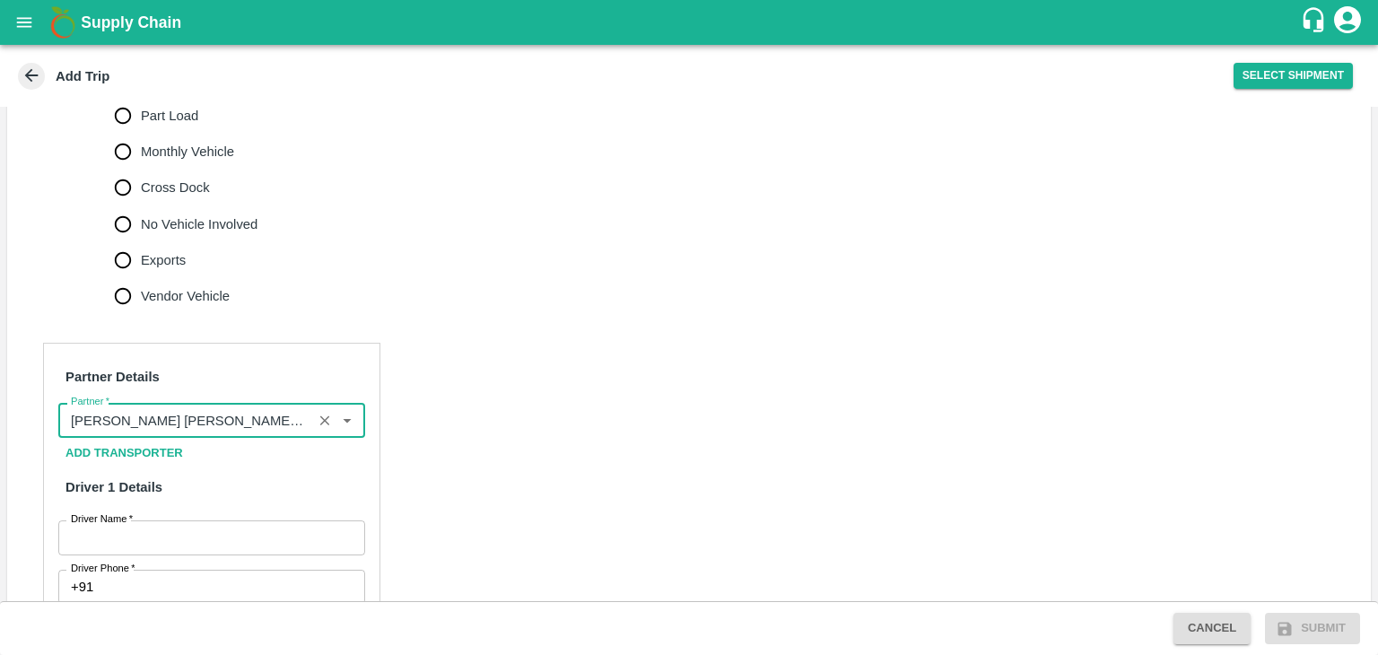
scroll to position [937, 0]
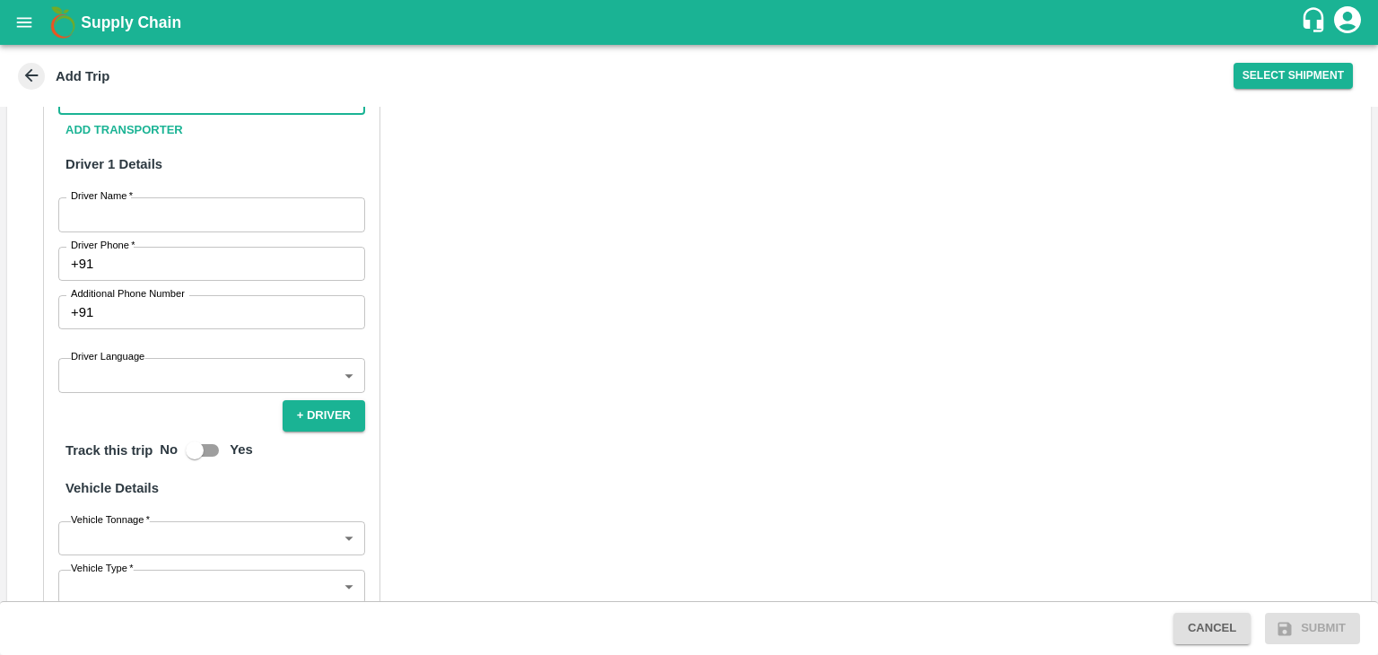
type input "Tanaji Maruti Lokare -Lokare Wasti, Kandar, Solapur-8888656588(Service Provider…"
click at [179, 208] on input "Driver Name   *" at bounding box center [211, 214] width 307 height 34
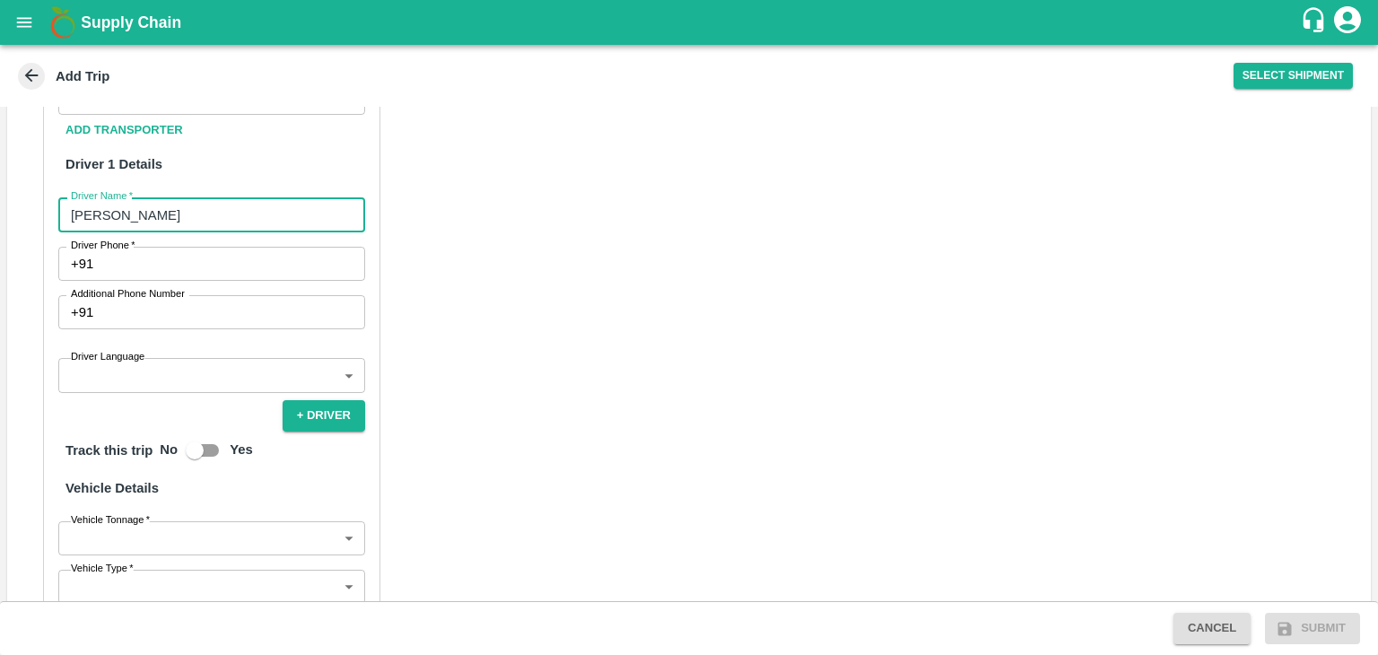
type input "Kailas Patil"
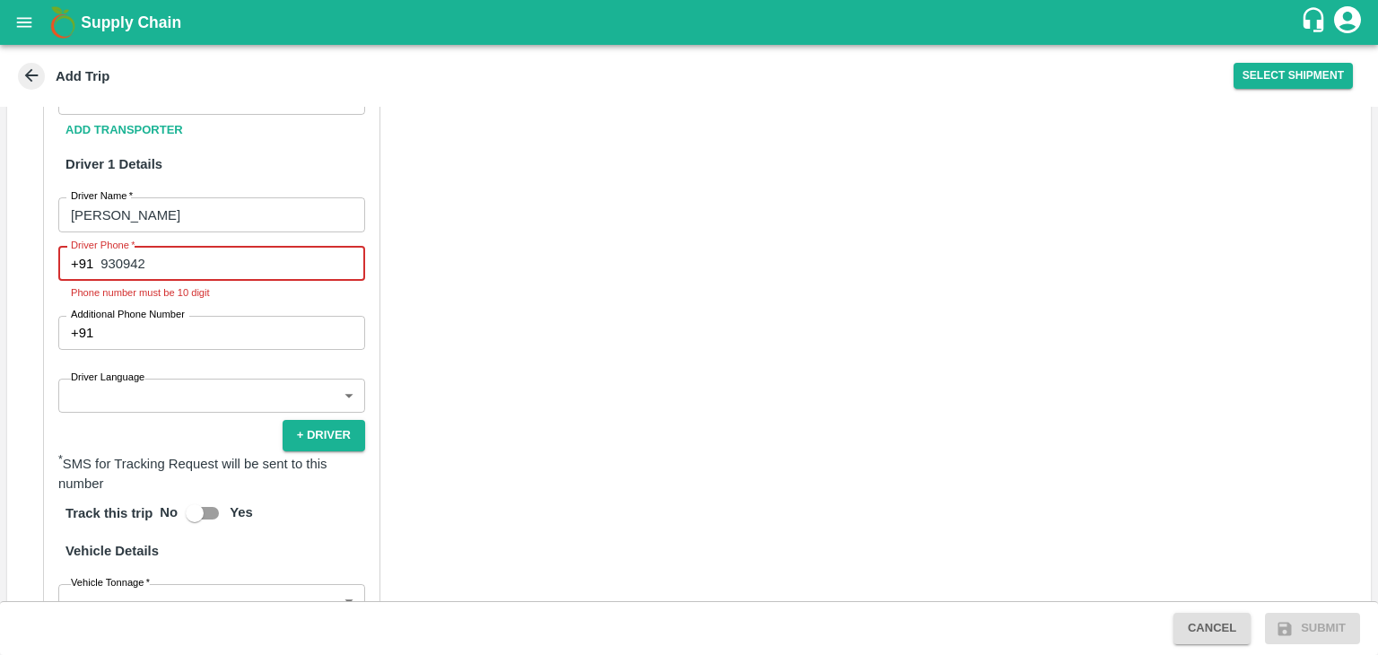
type input "9309423315"
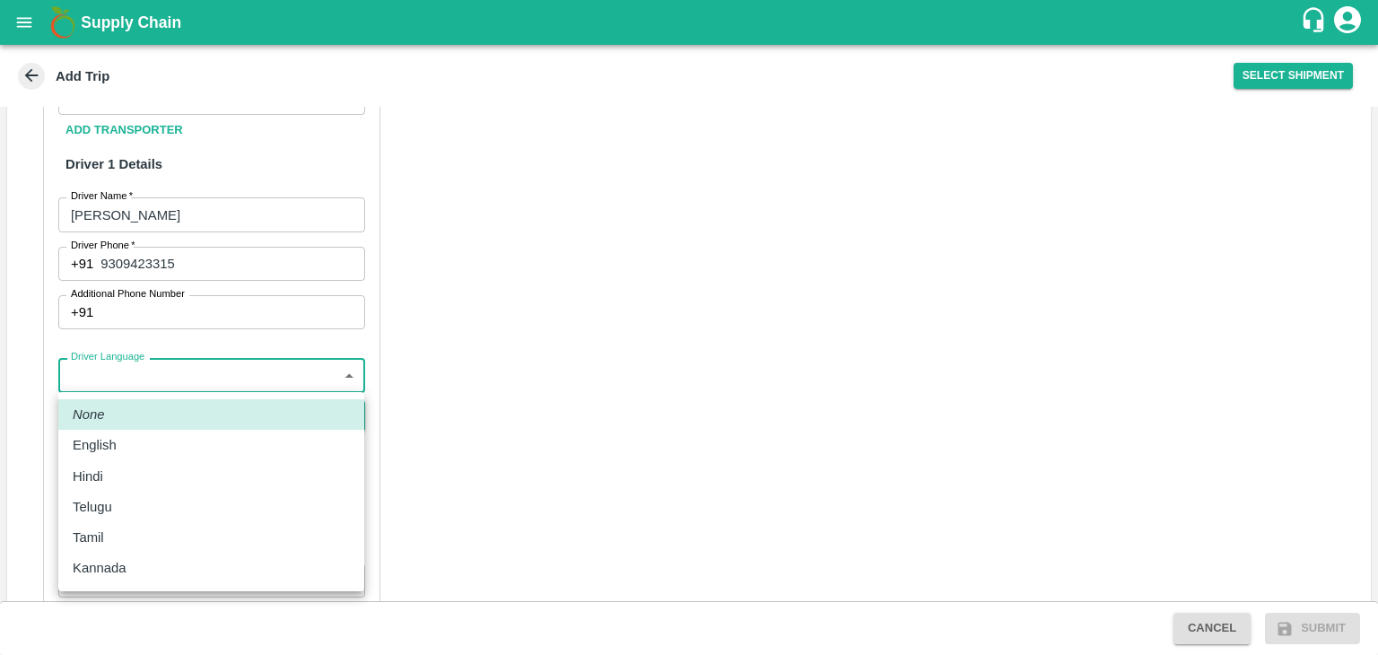
click at [178, 386] on body "Supply Chain Add Trip Select Shipment Trip Details Trip Type Fruit Movement 1 T…" at bounding box center [689, 327] width 1378 height 655
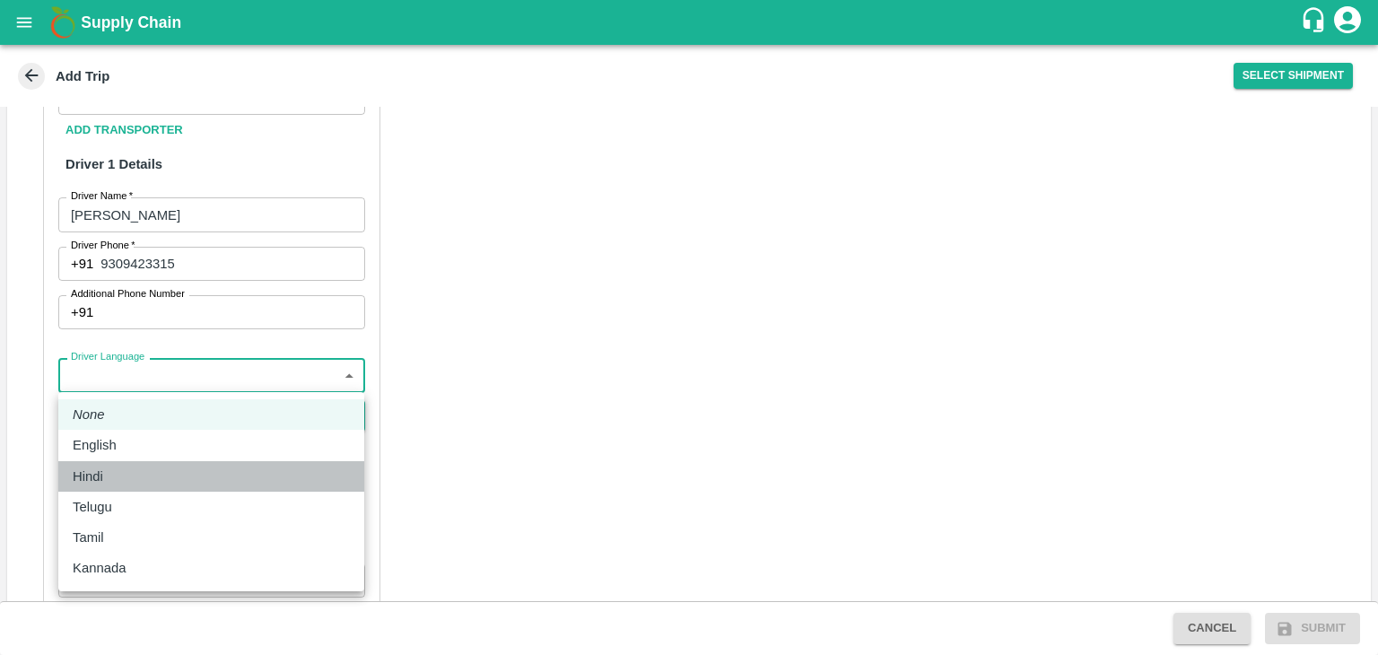
click at [119, 475] on div "Hindi" at bounding box center [211, 477] width 277 height 20
type input "hi"
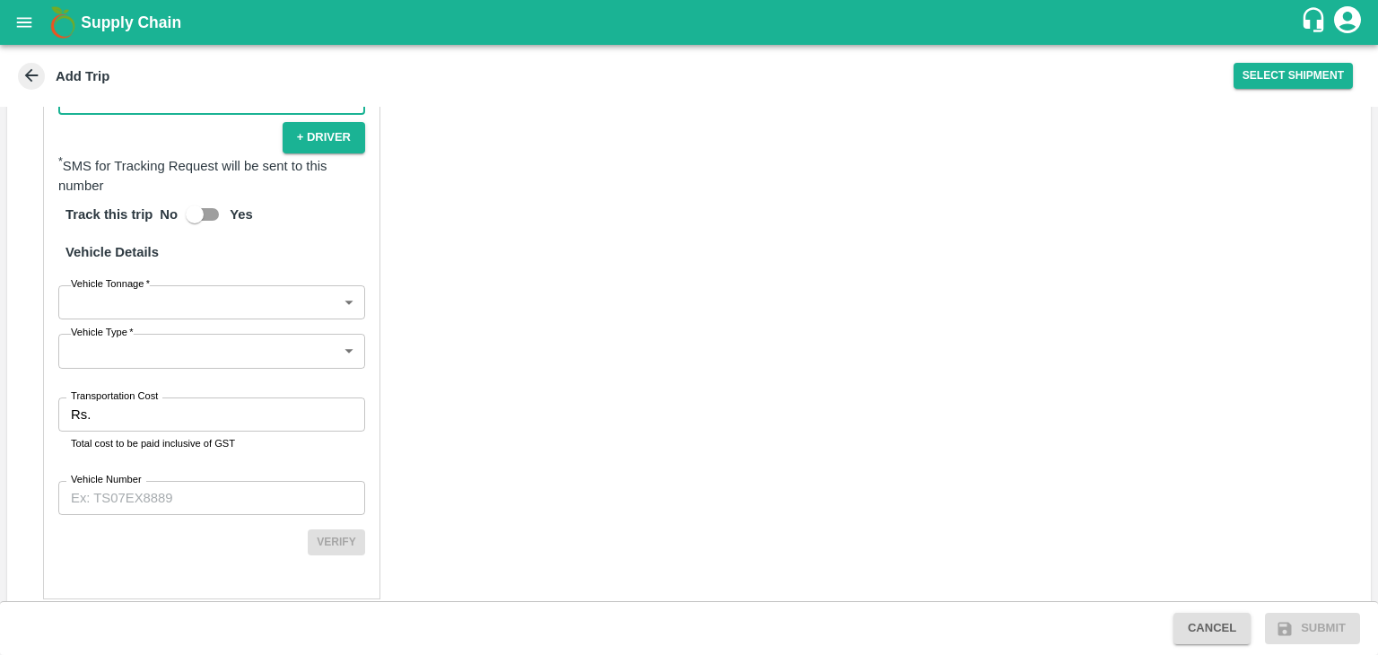
scroll to position [1217, 0]
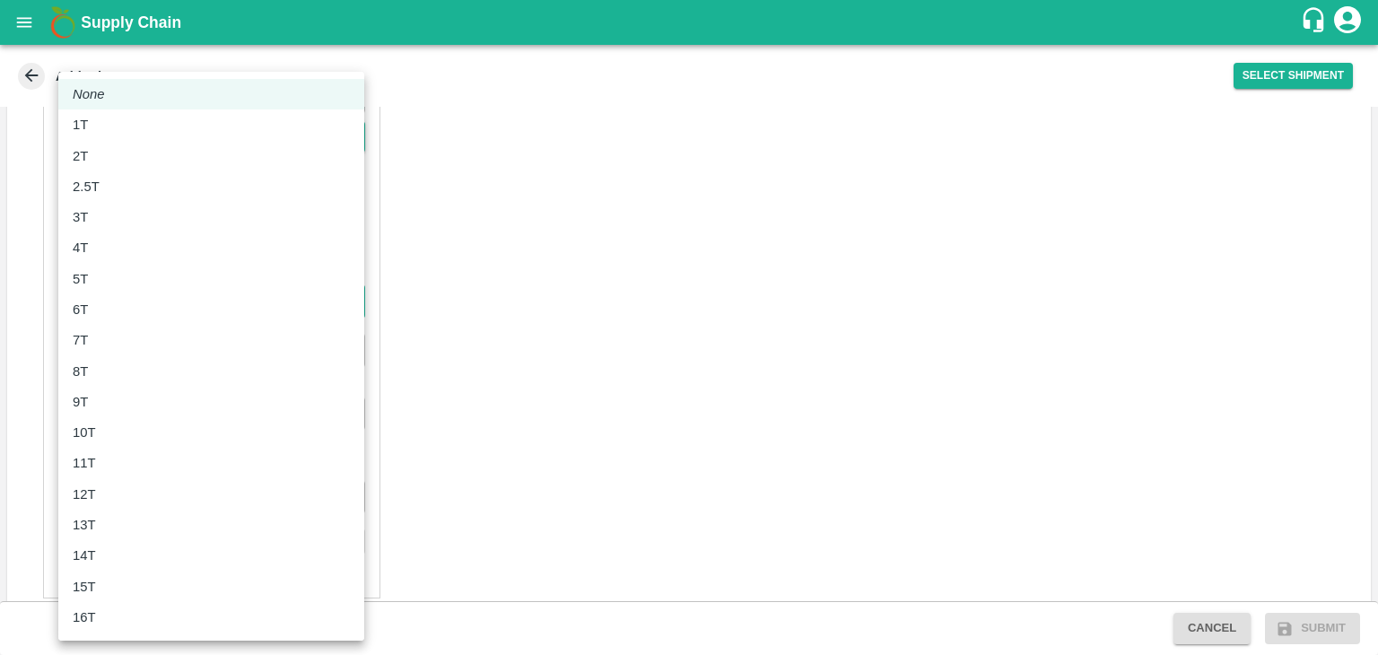
click at [92, 302] on body "Supply Chain Add Trip Select Shipment Trip Details Trip Type Fruit Movement 1 T…" at bounding box center [689, 327] width 1378 height 655
click at [121, 371] on div "8T" at bounding box center [211, 372] width 277 height 20
type input "8000"
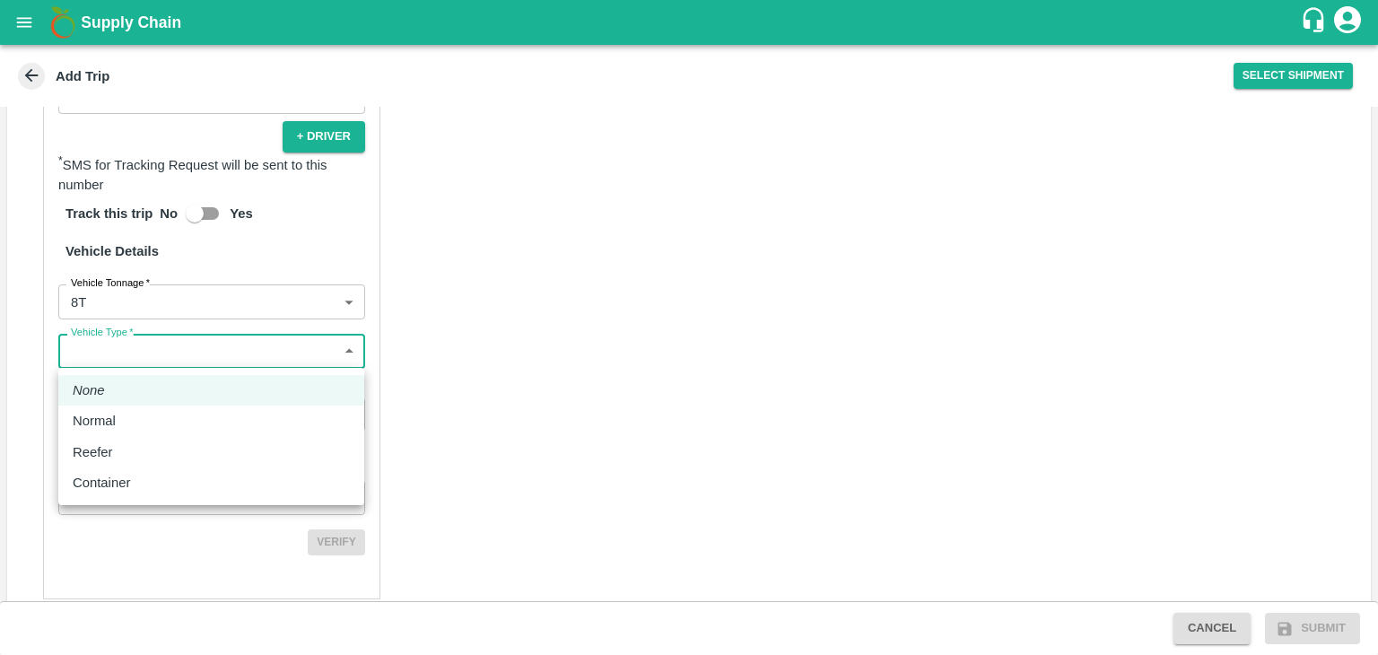
click at [183, 355] on body "Supply Chain Add Trip Select Shipment Trip Details Trip Type Fruit Movement 1 T…" at bounding box center [689, 327] width 1378 height 655
click at [124, 414] on div "Normal" at bounding box center [99, 421] width 52 height 20
type input "Normal"
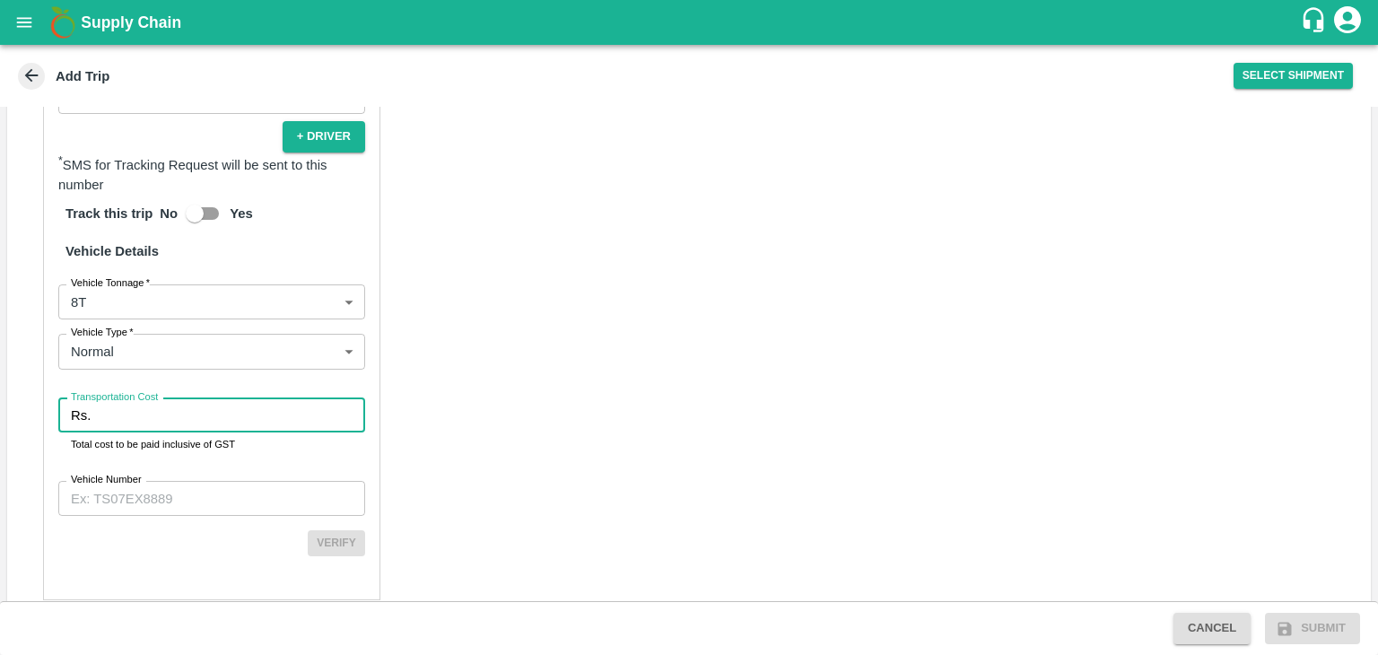
click at [158, 410] on input "Transportation Cost" at bounding box center [231, 415] width 267 height 34
type input "5080"
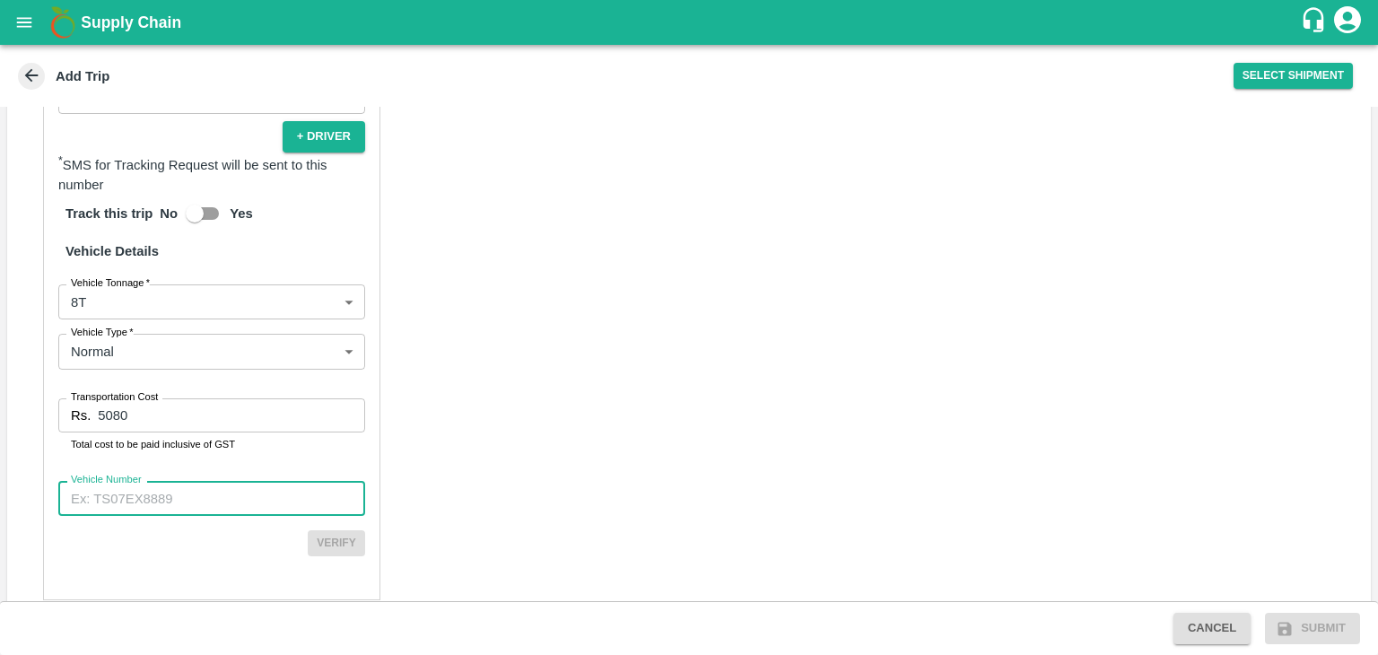
paste input "MH45AX1104"
type input "MH45AX1104"
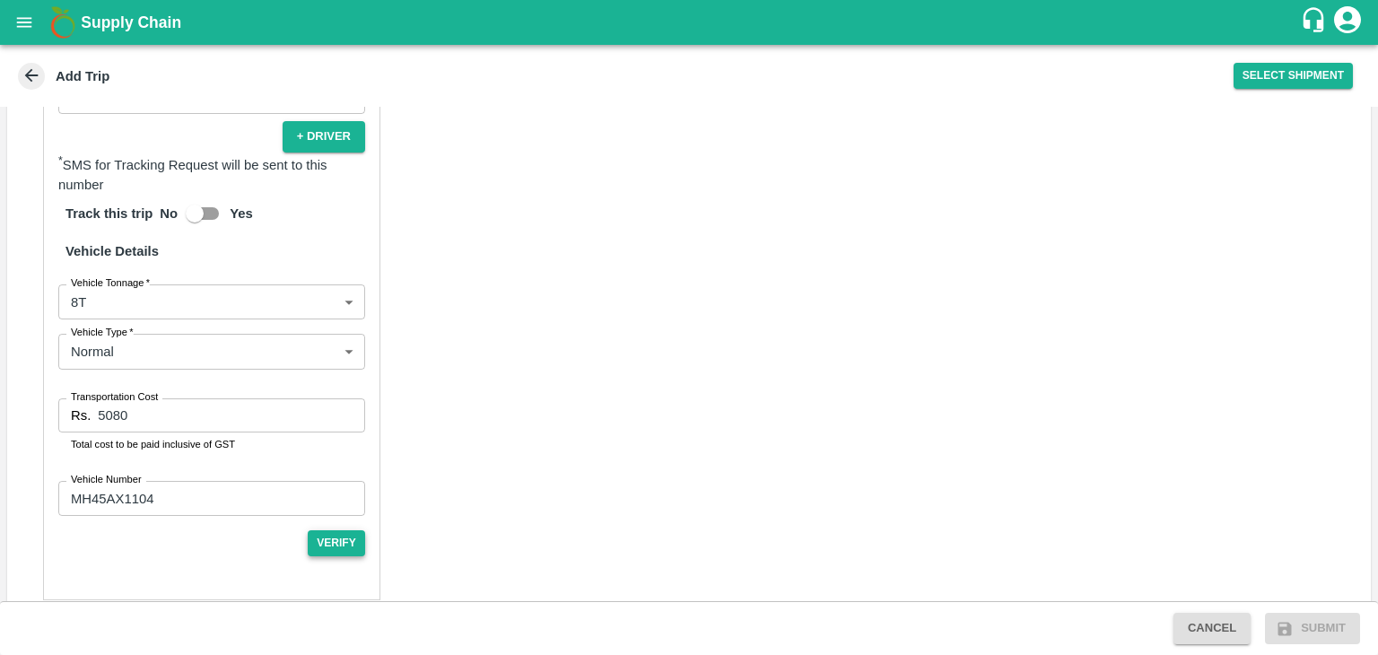
drag, startPoint x: 347, startPoint y: 527, endPoint x: 345, endPoint y: 552, distance: 25.2
click at [345, 552] on div "Partner Details Partner   * Partner Add Transporter Driver 1 Details Driver Nam…" at bounding box center [211, 170] width 337 height 861
click at [345, 552] on button "Verify" at bounding box center [336, 543] width 57 height 26
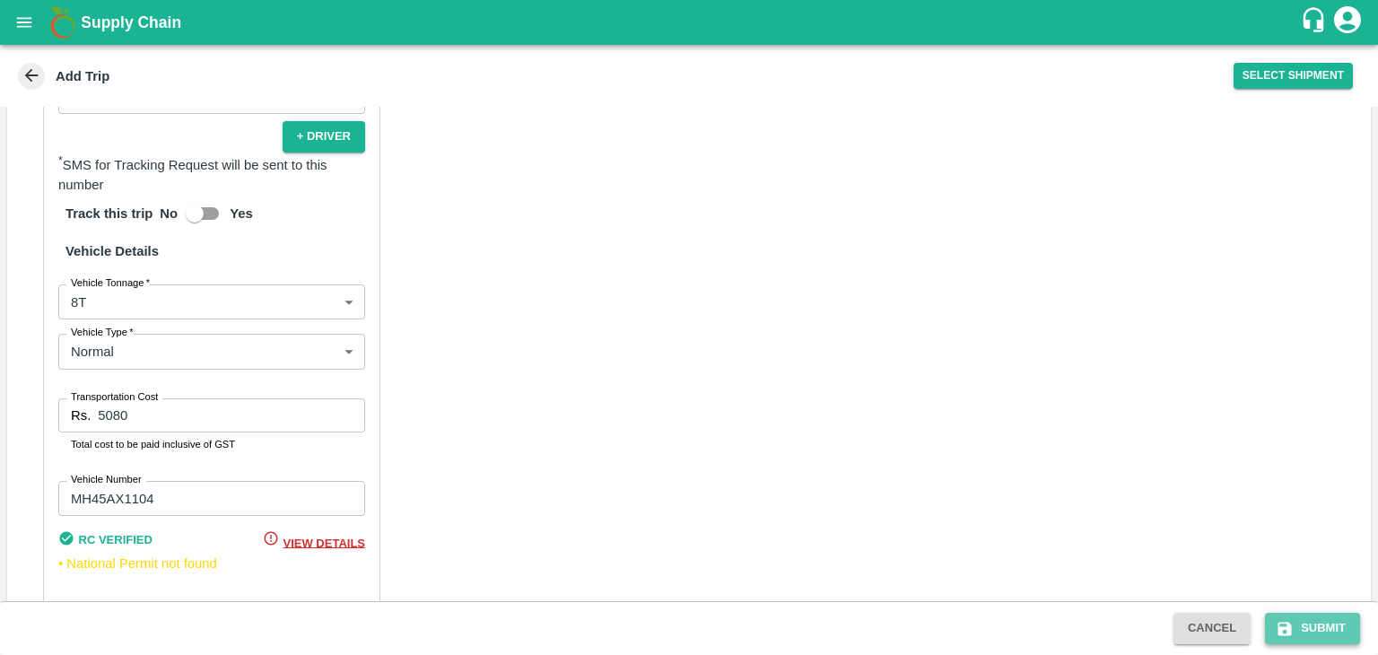
click at [1337, 636] on button "Submit" at bounding box center [1312, 628] width 95 height 31
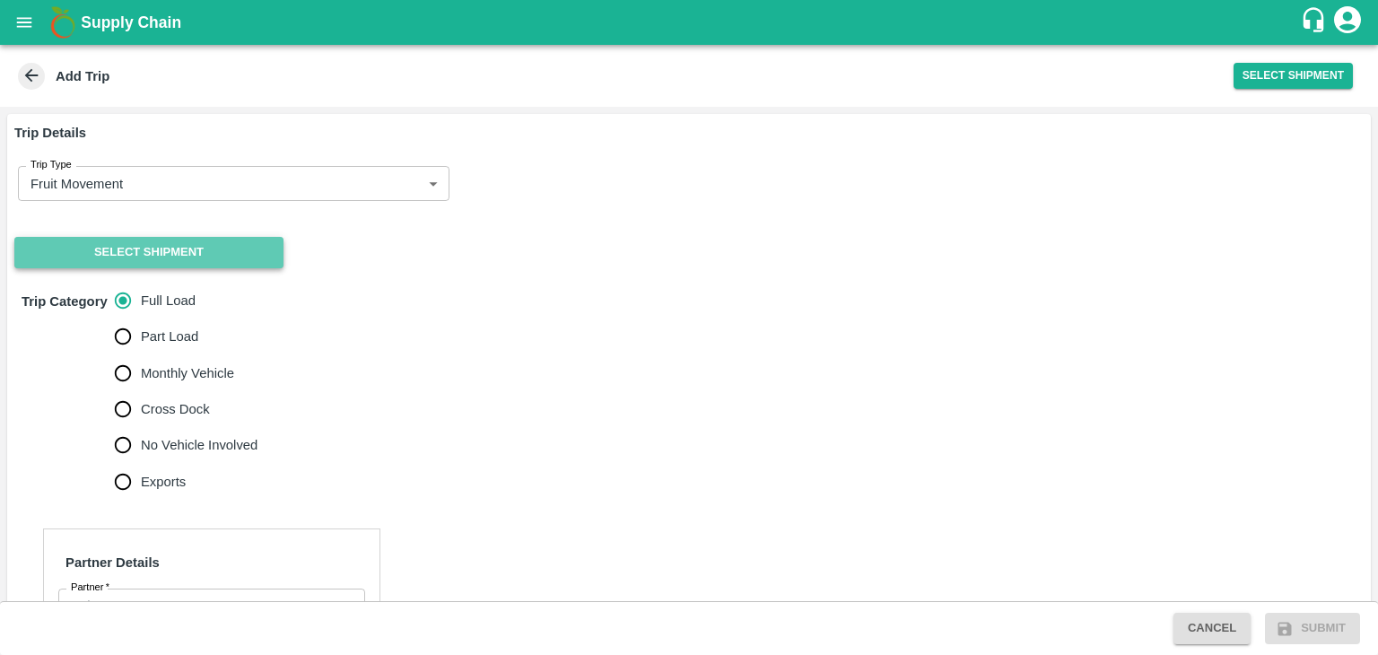
click at [142, 261] on button "Select Shipment" at bounding box center [148, 252] width 269 height 31
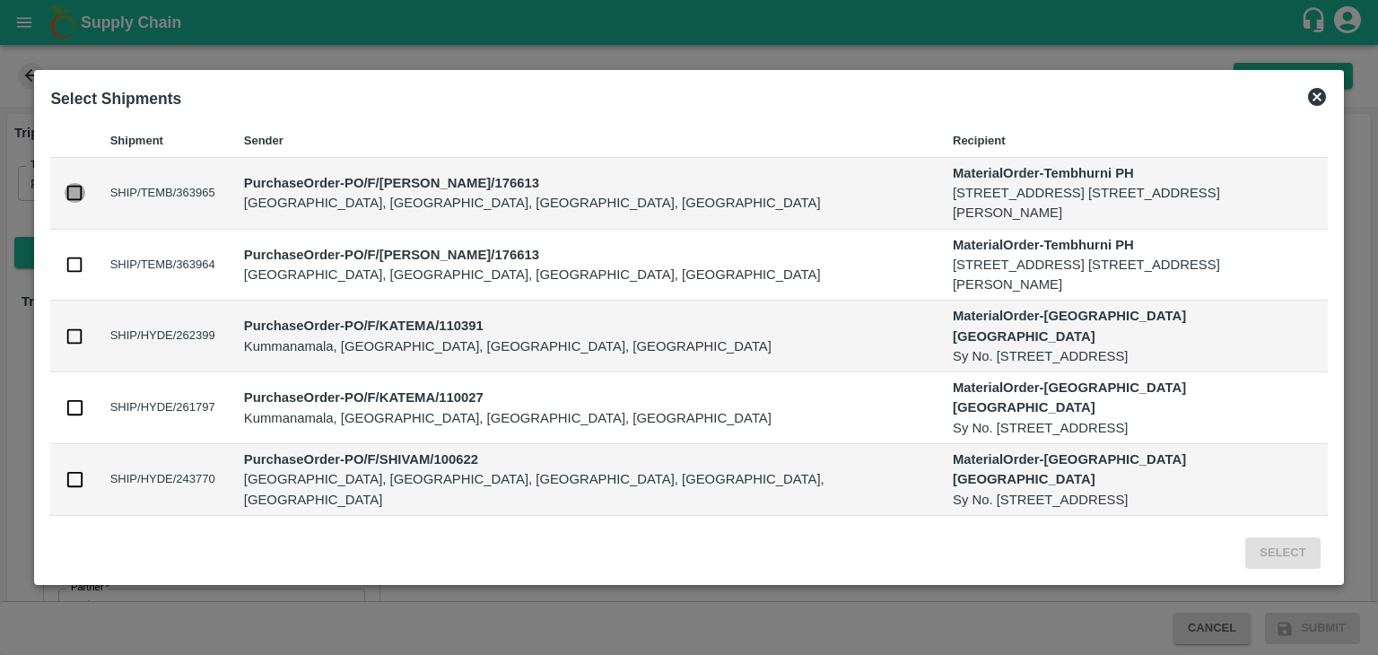
click at [71, 195] on input "checkbox" at bounding box center [75, 193] width 20 height 20
checkbox input "true"
drag, startPoint x: 68, startPoint y: 252, endPoint x: 73, endPoint y: 269, distance: 17.6
click at [73, 269] on td at bounding box center [72, 266] width 45 height 72
click at [73, 269] on input "checkbox" at bounding box center [75, 265] width 20 height 20
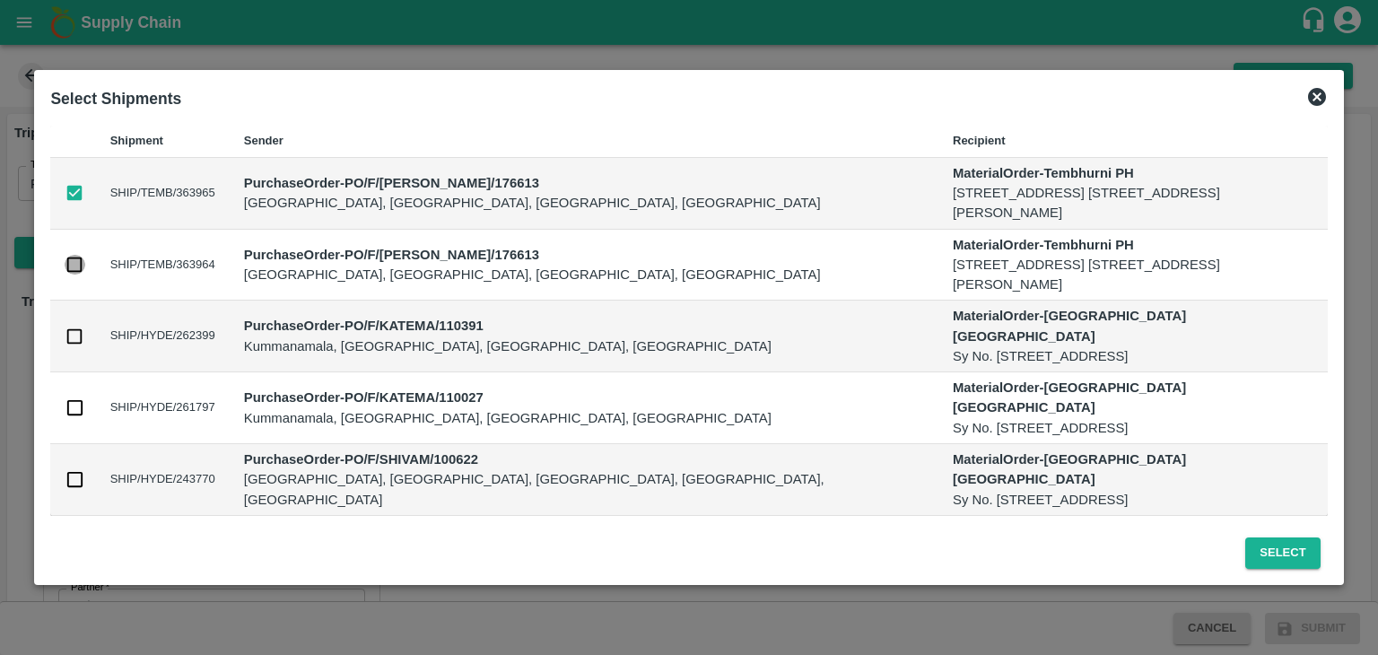
checkbox input "true"
click at [1293, 557] on button "Select" at bounding box center [1282, 552] width 74 height 31
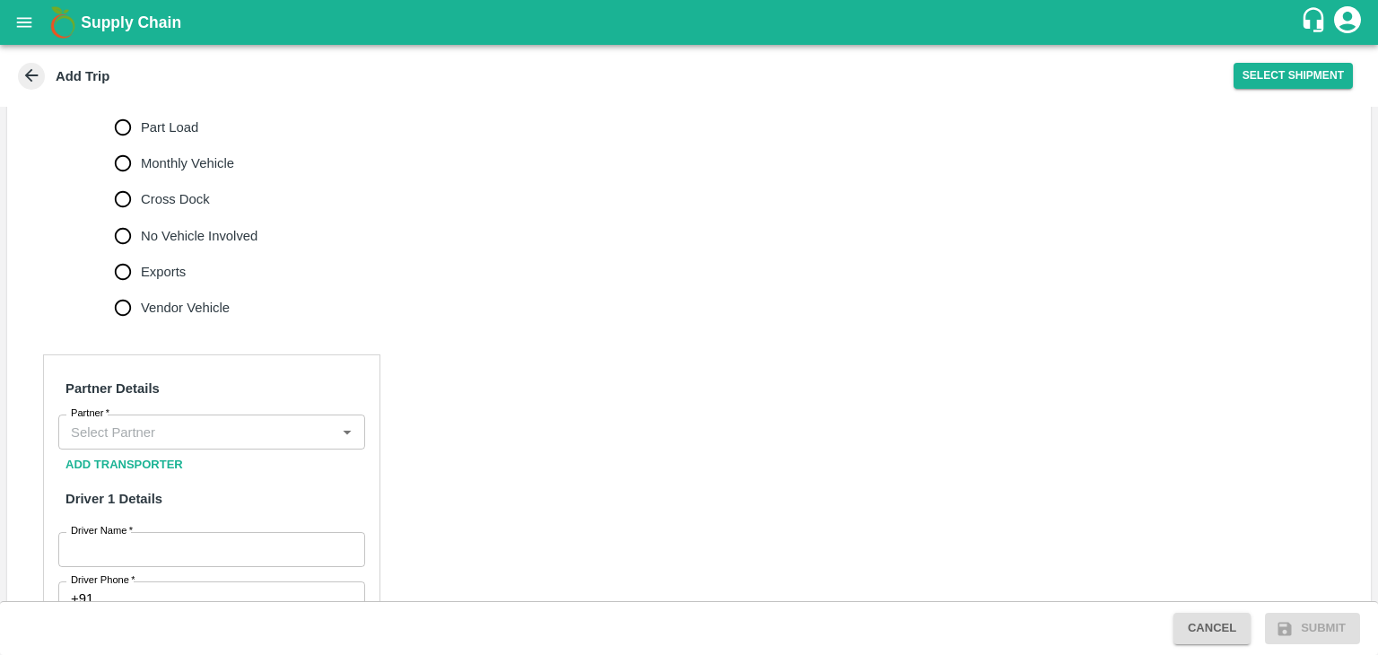
scroll to position [616, 0]
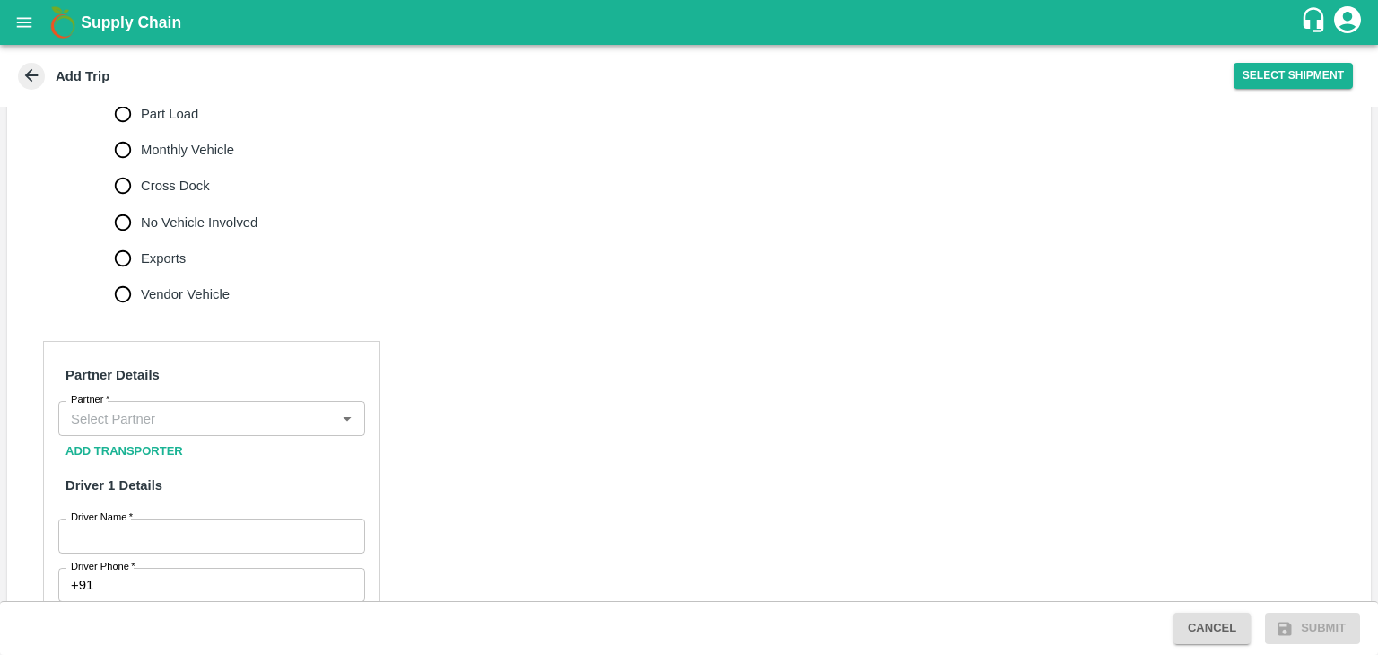
click at [147, 214] on span "No Vehicle Involved" at bounding box center [199, 223] width 117 height 20
click at [141, 214] on input "No Vehicle Involved" at bounding box center [123, 223] width 36 height 36
radio input "true"
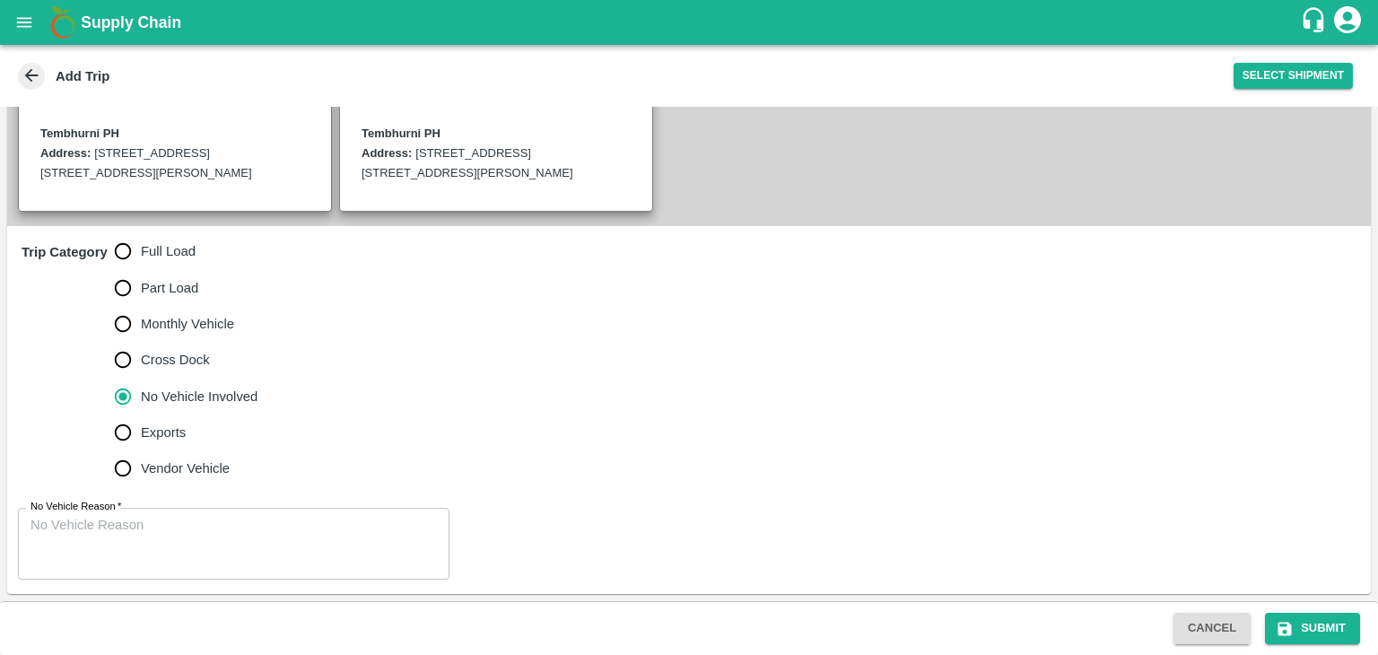
scroll to position [441, 0]
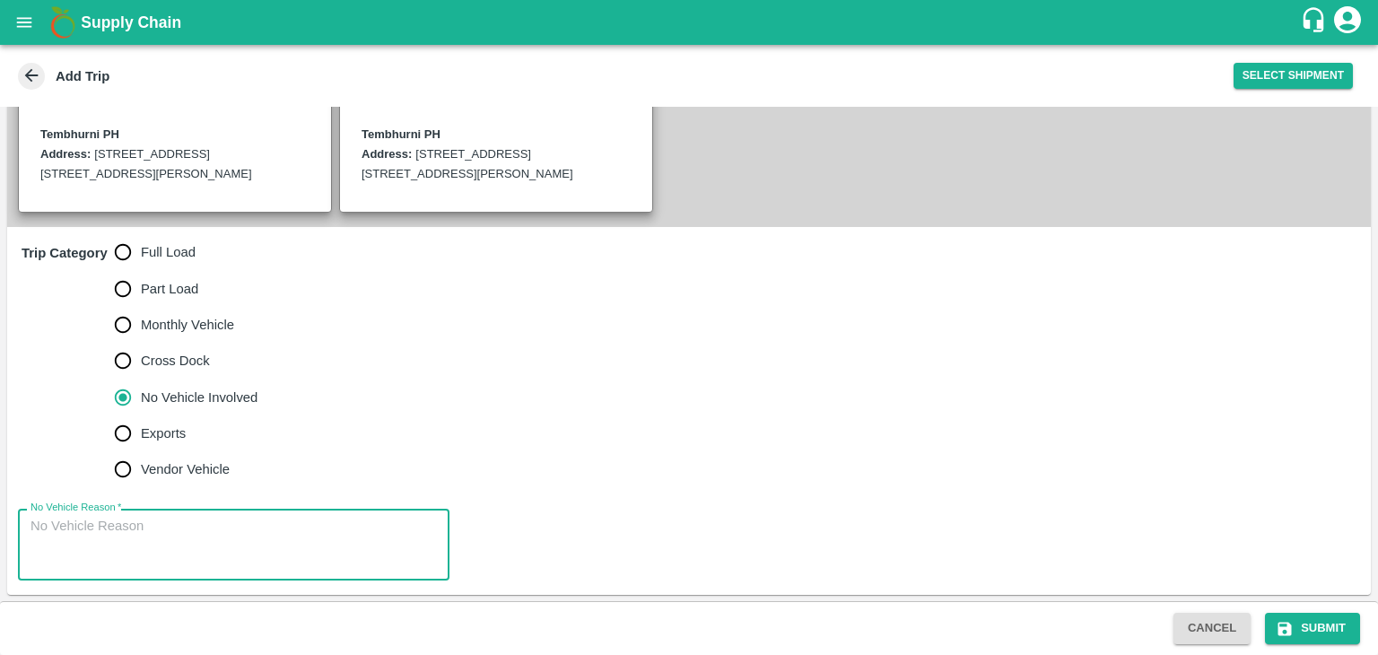
click at [284, 524] on textarea "No Vehicle Reason   *" at bounding box center [234, 545] width 406 height 57
type textarea "Field Dump"
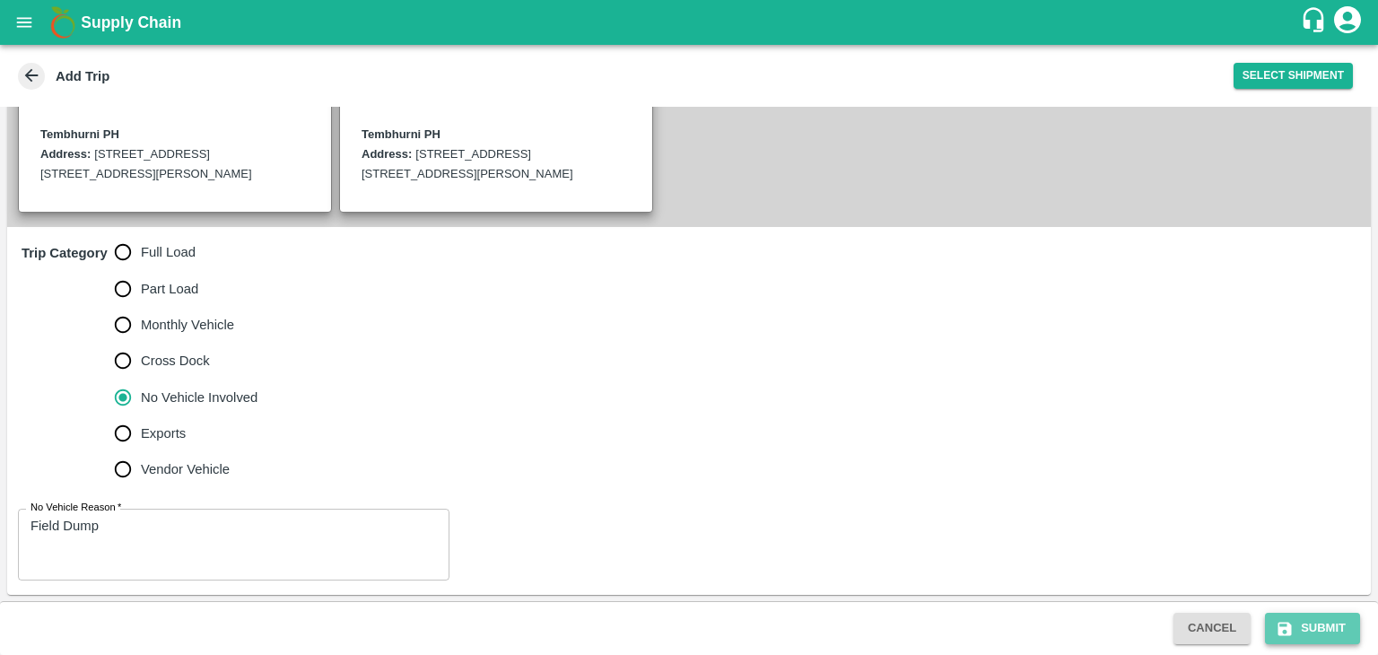
click at [1333, 632] on button "Submit" at bounding box center [1312, 628] width 95 height 31
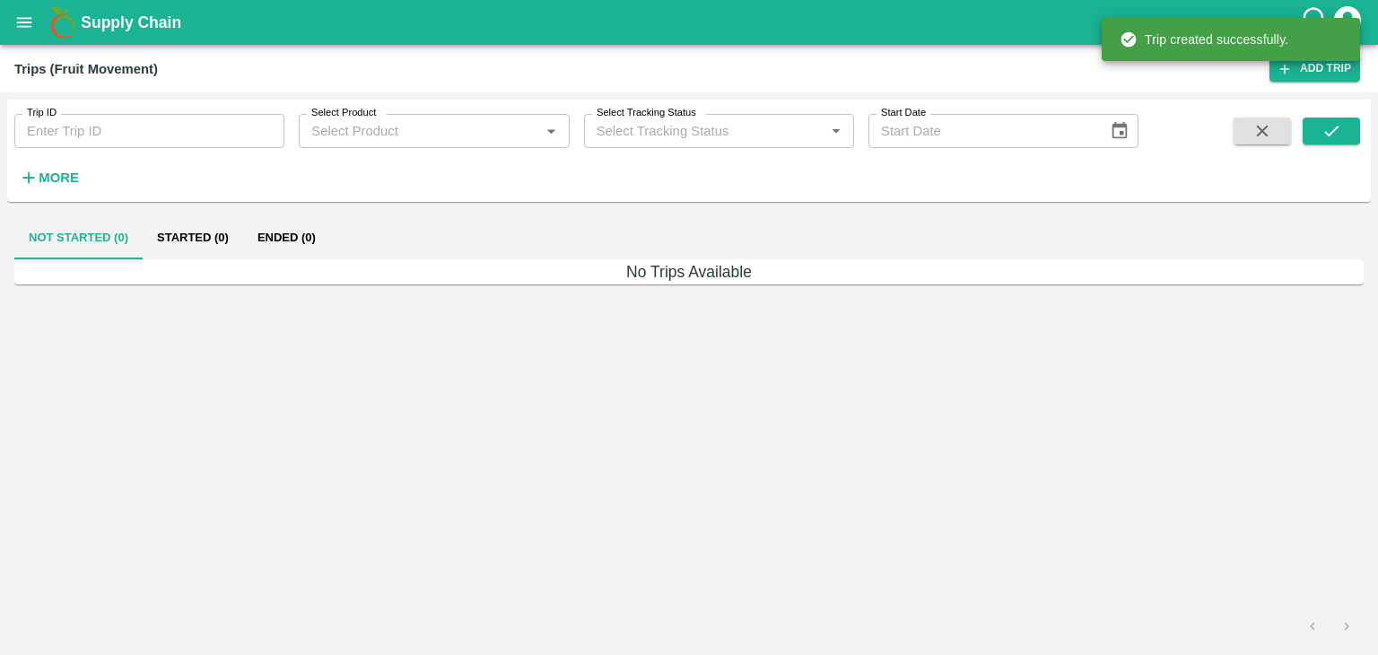
click at [18, 19] on icon "open drawer" at bounding box center [24, 23] width 20 height 20
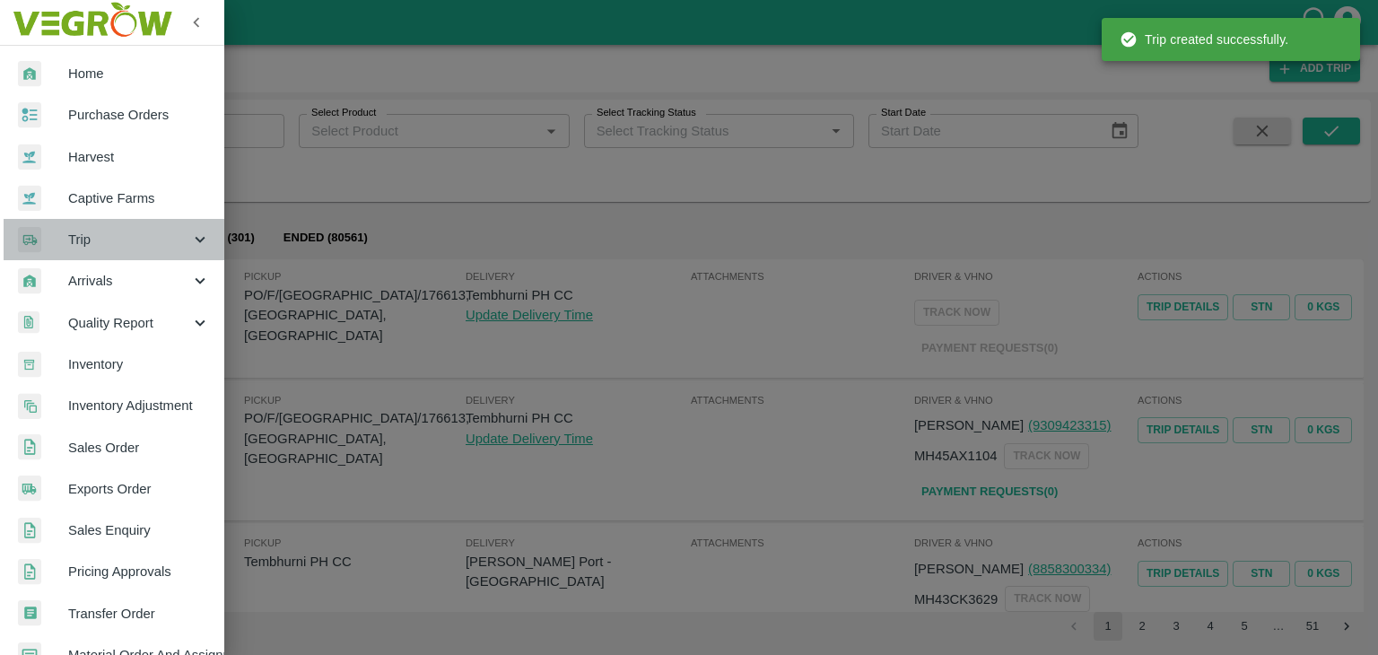
click at [133, 231] on span "Trip" at bounding box center [129, 240] width 122 height 20
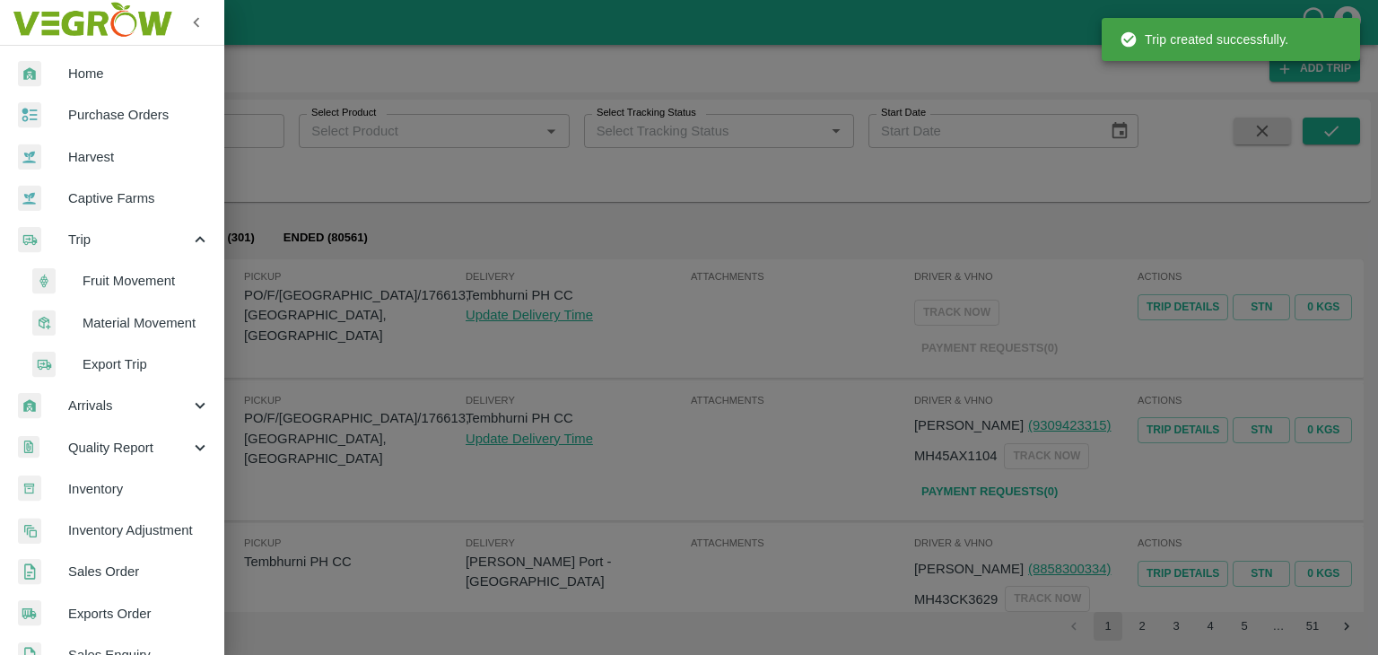
click at [159, 280] on span "Fruit Movement" at bounding box center [146, 281] width 127 height 20
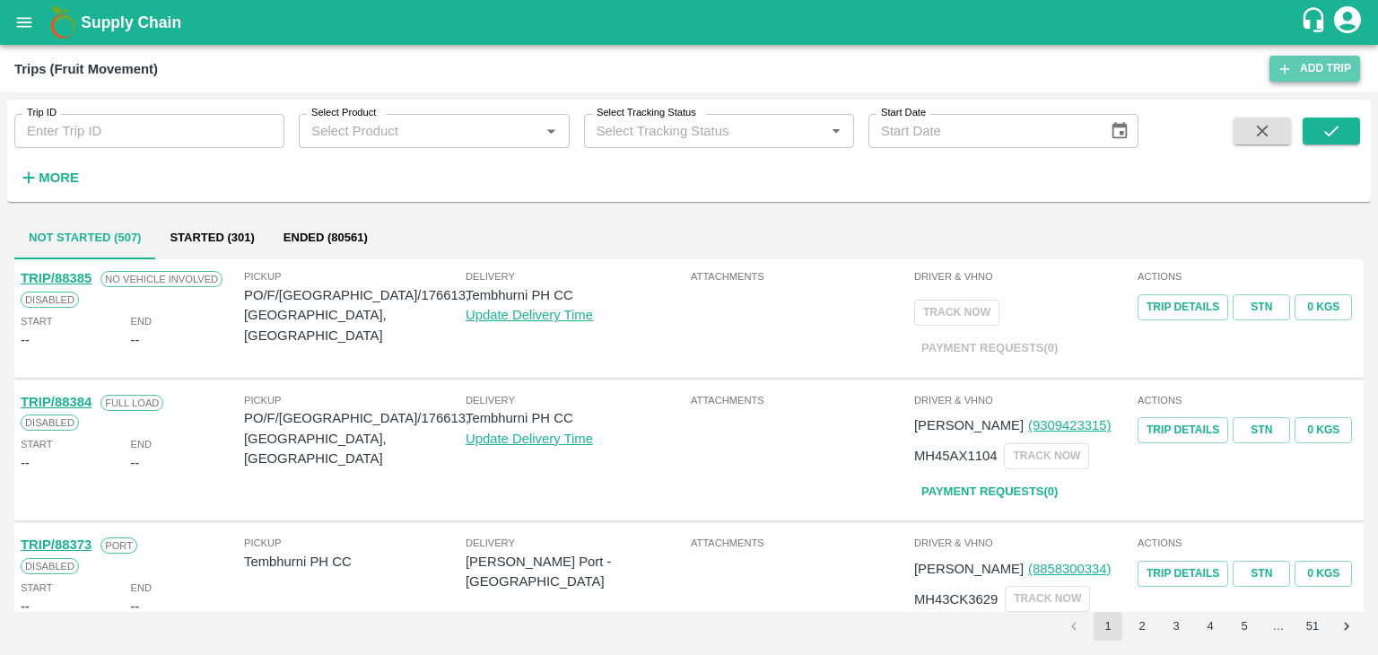
click at [1320, 69] on link "Add Trip" at bounding box center [1315, 69] width 91 height 26
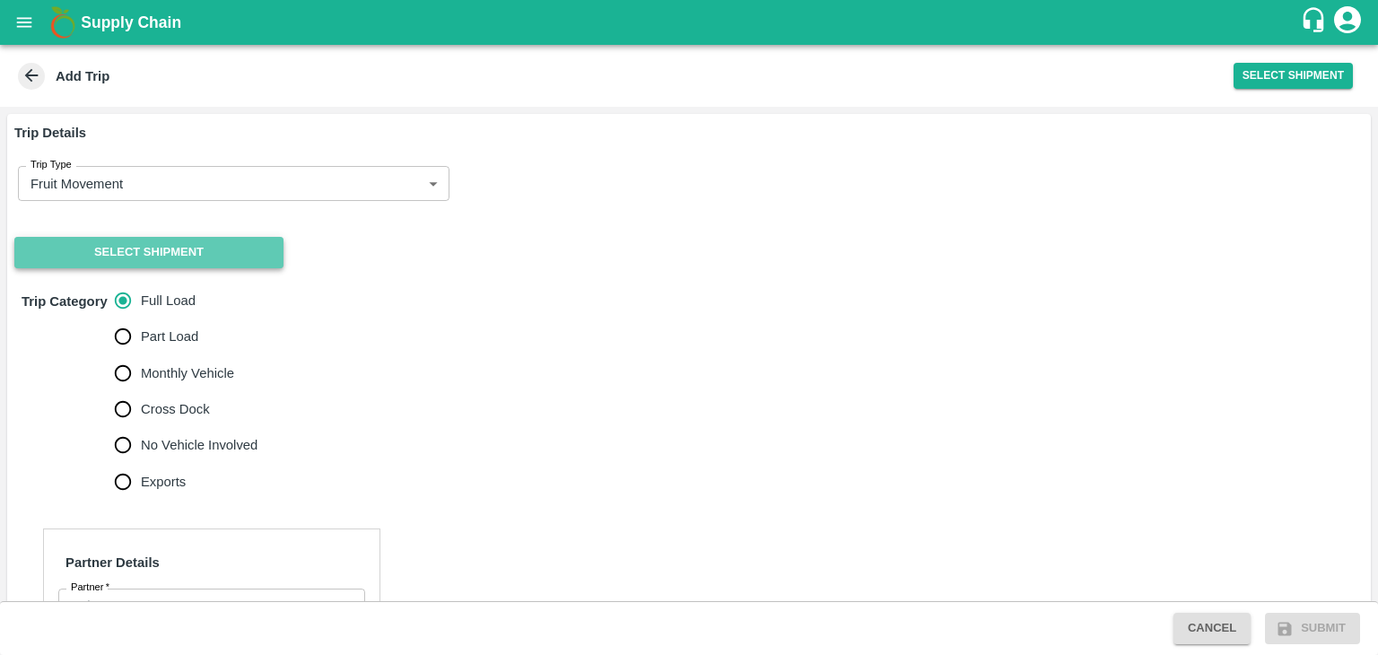
click at [129, 238] on button "Select Shipment" at bounding box center [148, 252] width 269 height 31
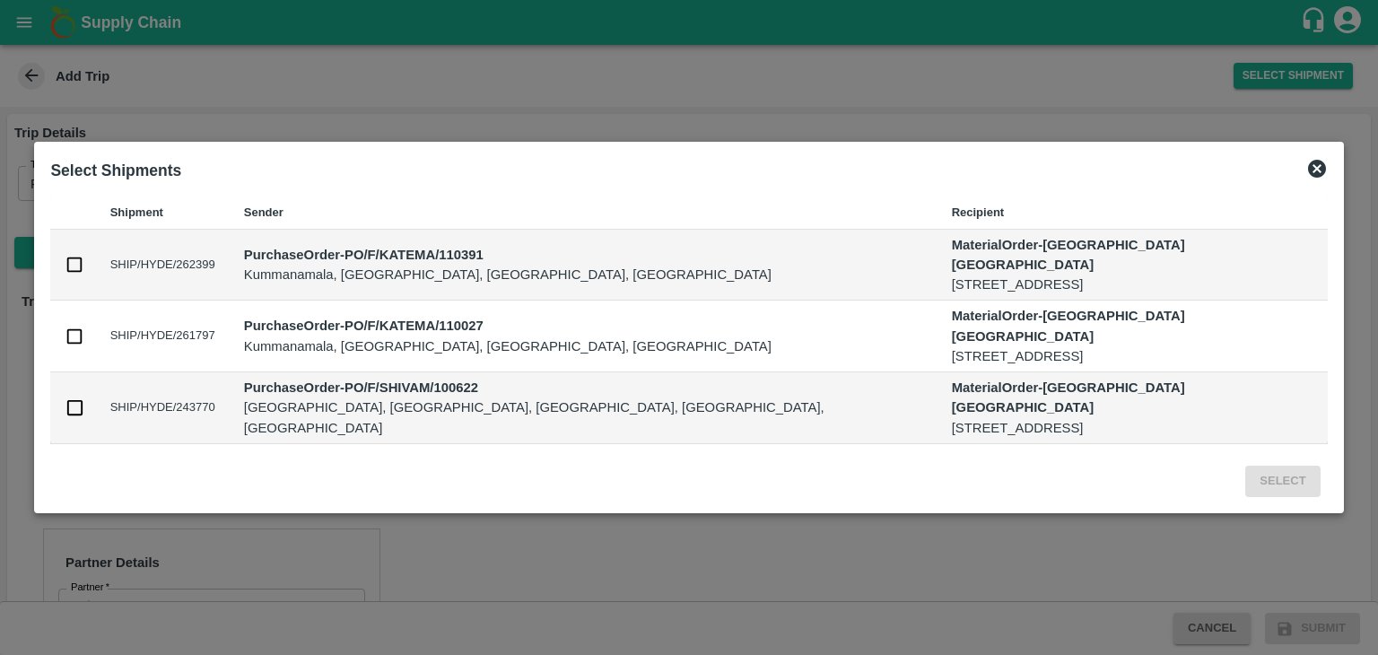
click at [1306, 179] on icon at bounding box center [1317, 169] width 22 height 22
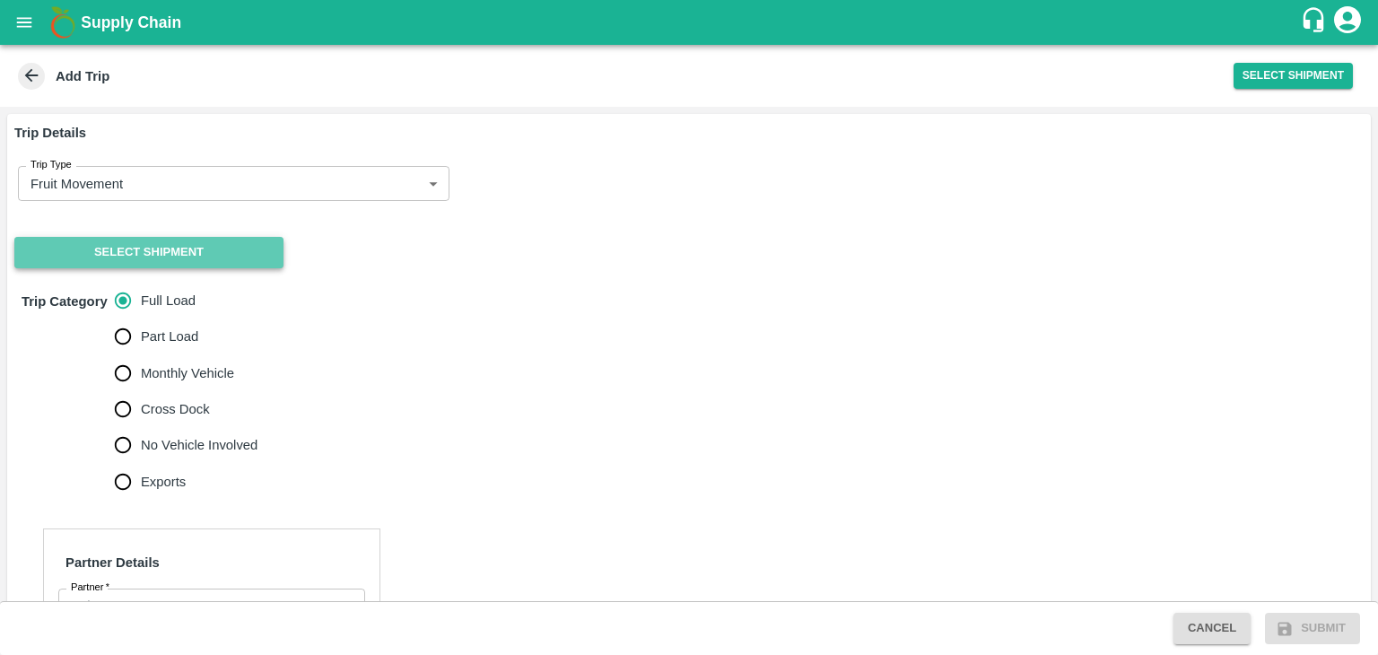
click at [151, 254] on button "Select Shipment" at bounding box center [148, 252] width 269 height 31
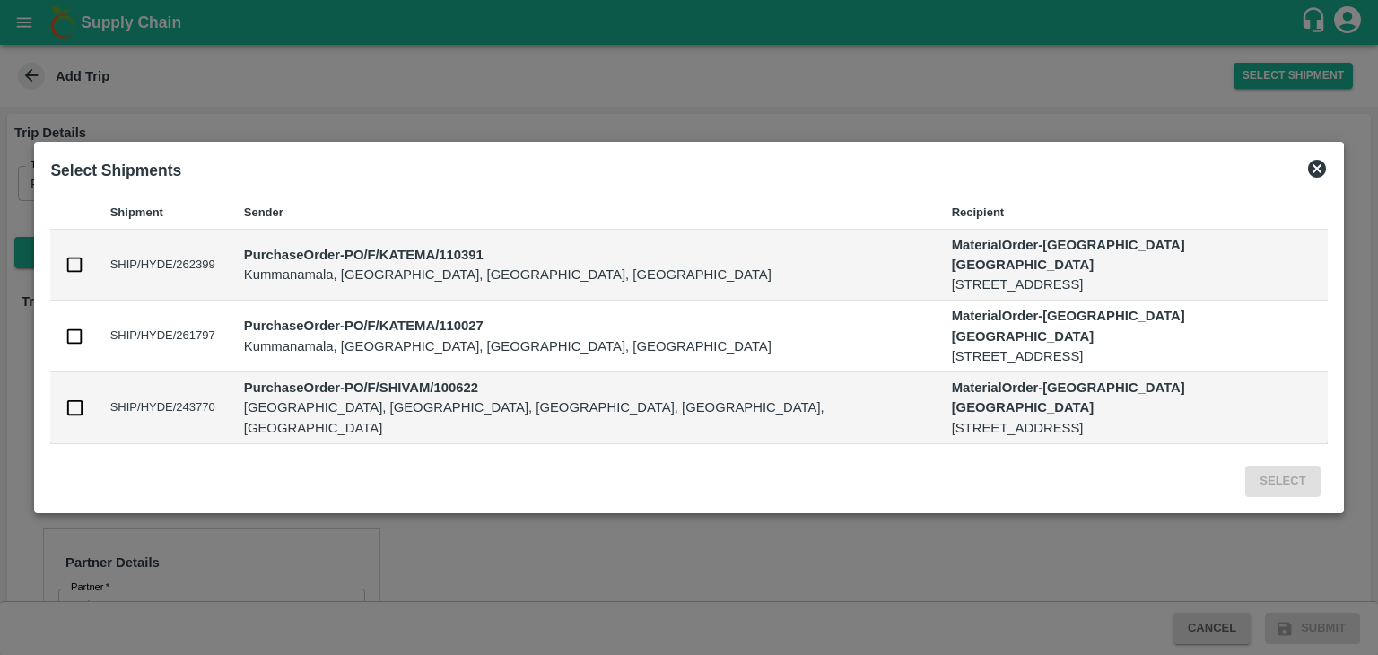
click at [1306, 179] on icon at bounding box center [1317, 169] width 22 height 22
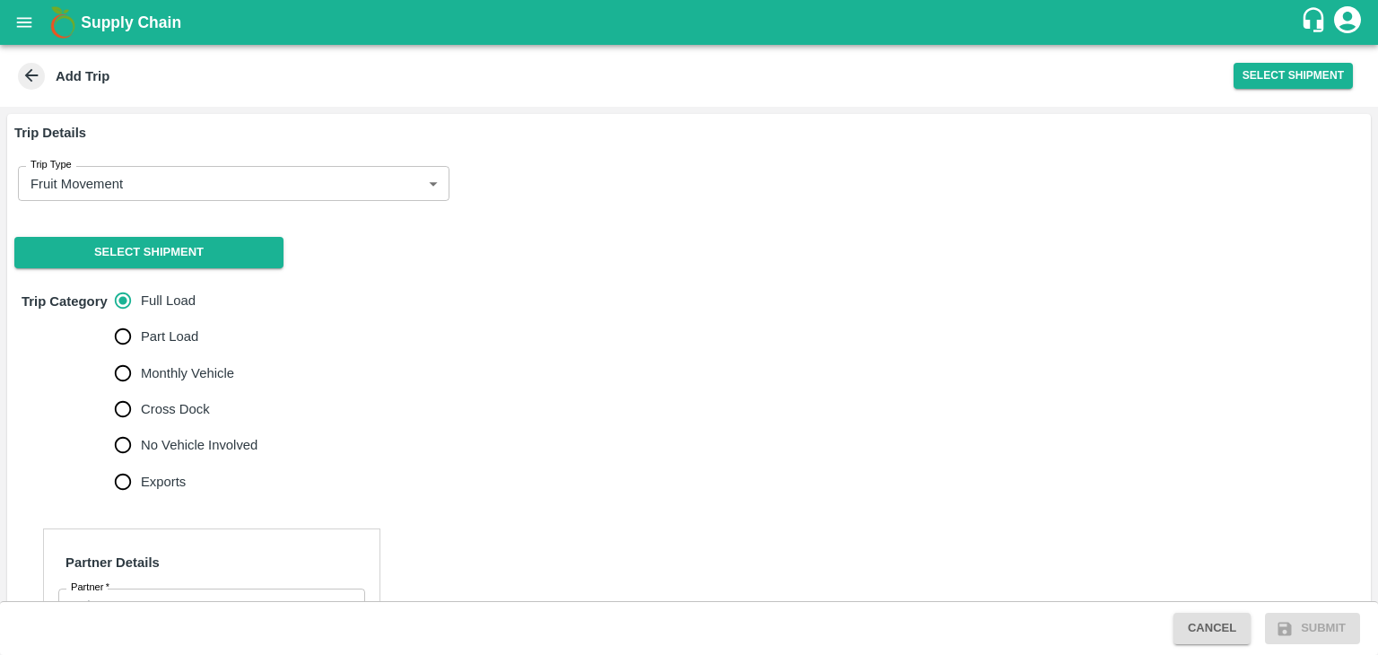
click at [1249, 195] on div "Trip Type Fruit Movement 1 Trip Type" at bounding box center [689, 184] width 1364 height 64
click at [177, 253] on button "Select Shipment" at bounding box center [148, 252] width 269 height 31
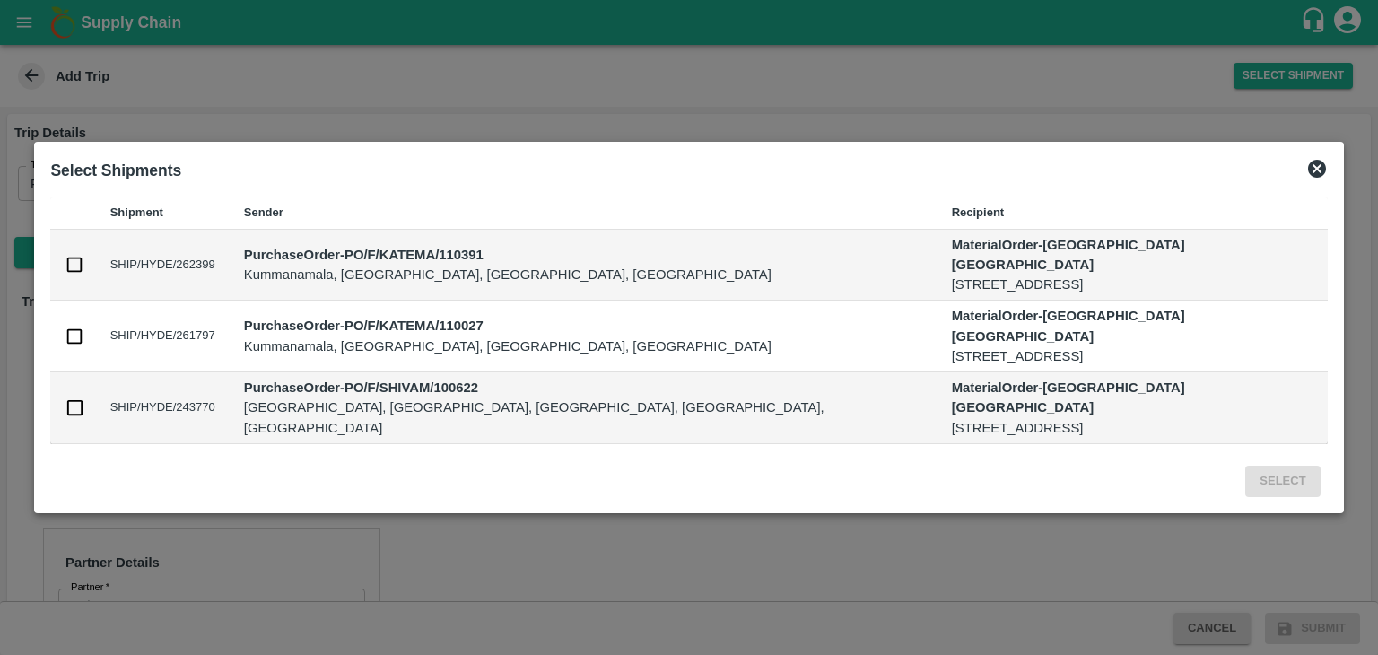
click at [1308, 178] on icon at bounding box center [1317, 169] width 18 height 18
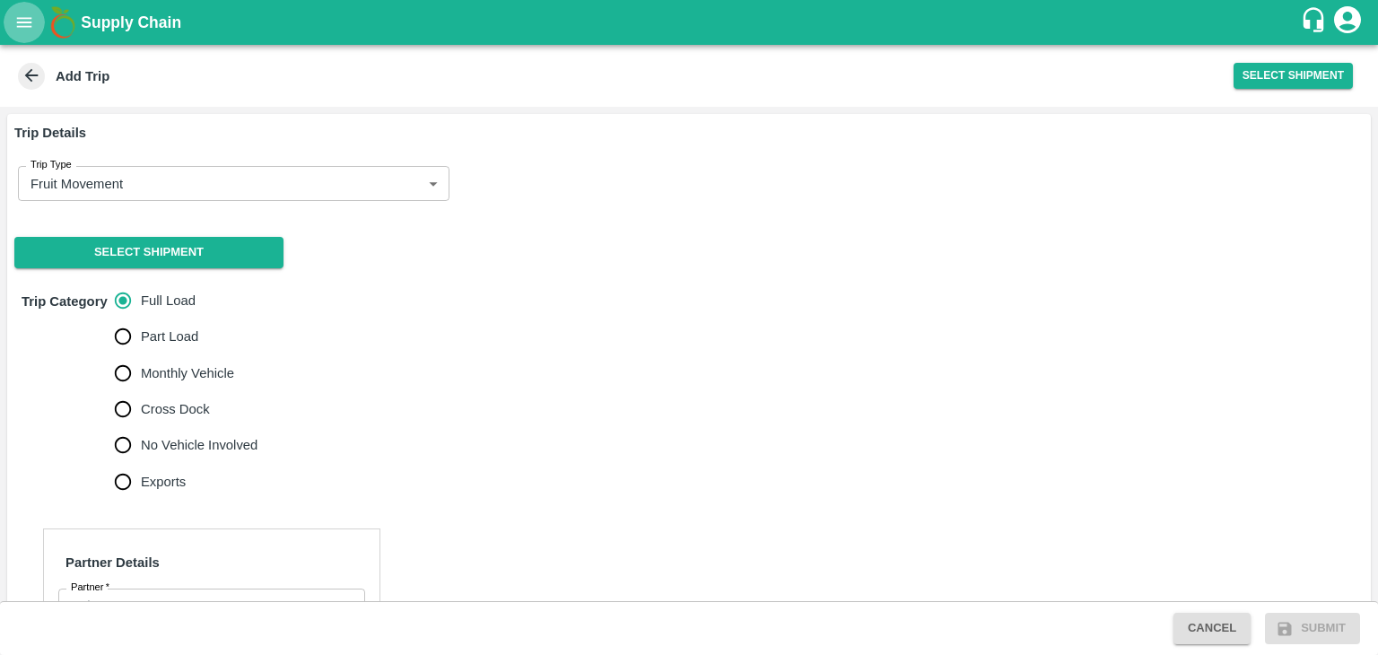
click at [14, 39] on button "open drawer" at bounding box center [24, 22] width 41 height 41
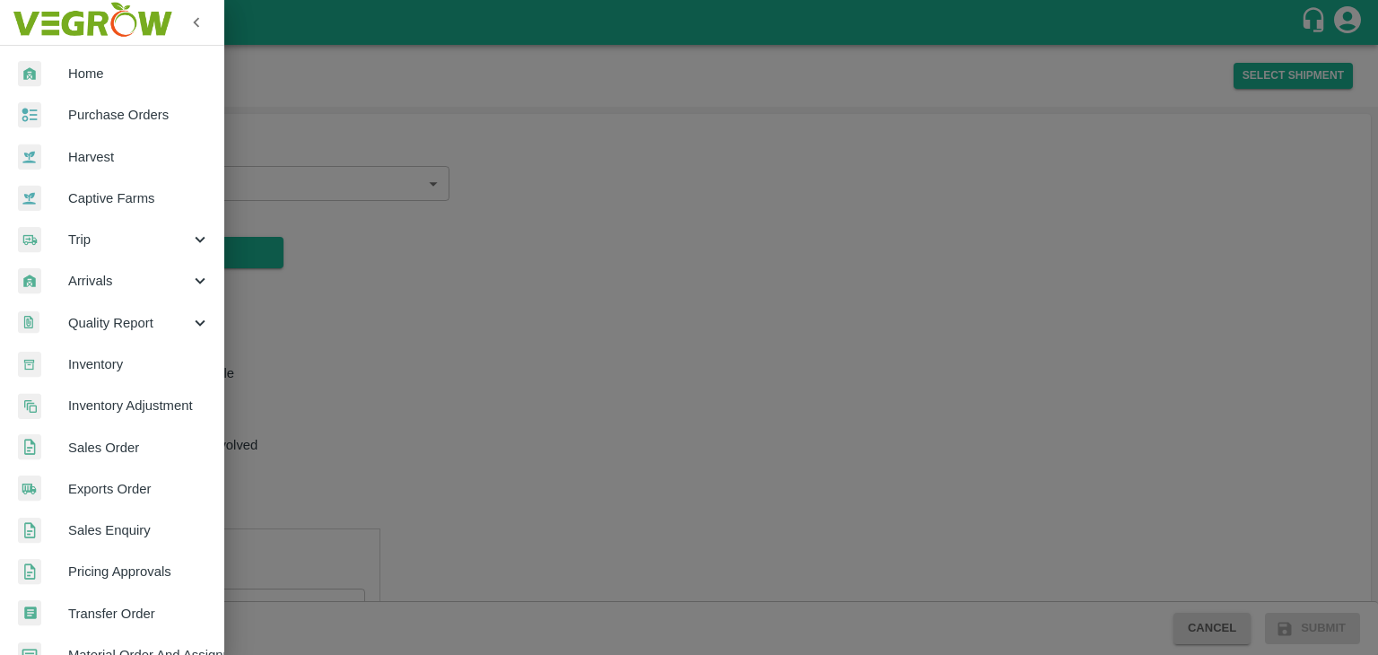
click at [133, 122] on span "Purchase Orders" at bounding box center [139, 115] width 142 height 20
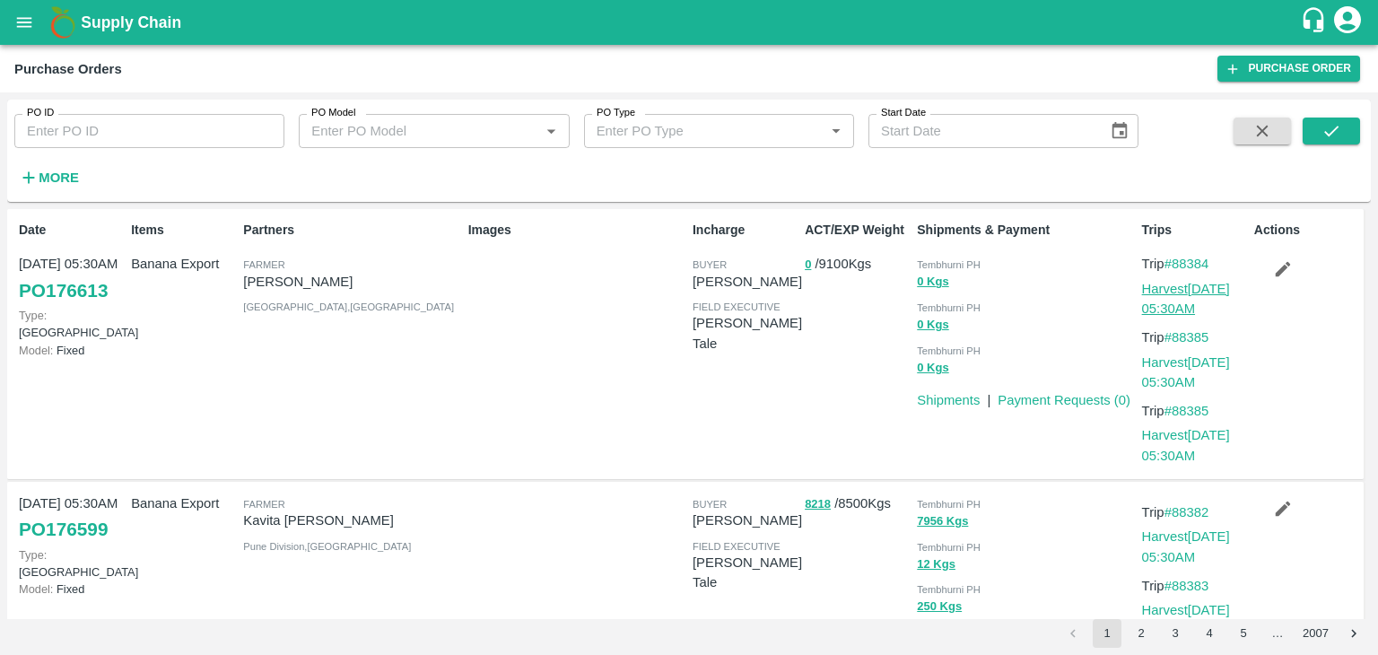
click at [1177, 287] on link "Harvest [DATE] 05:30AM" at bounding box center [1186, 299] width 88 height 34
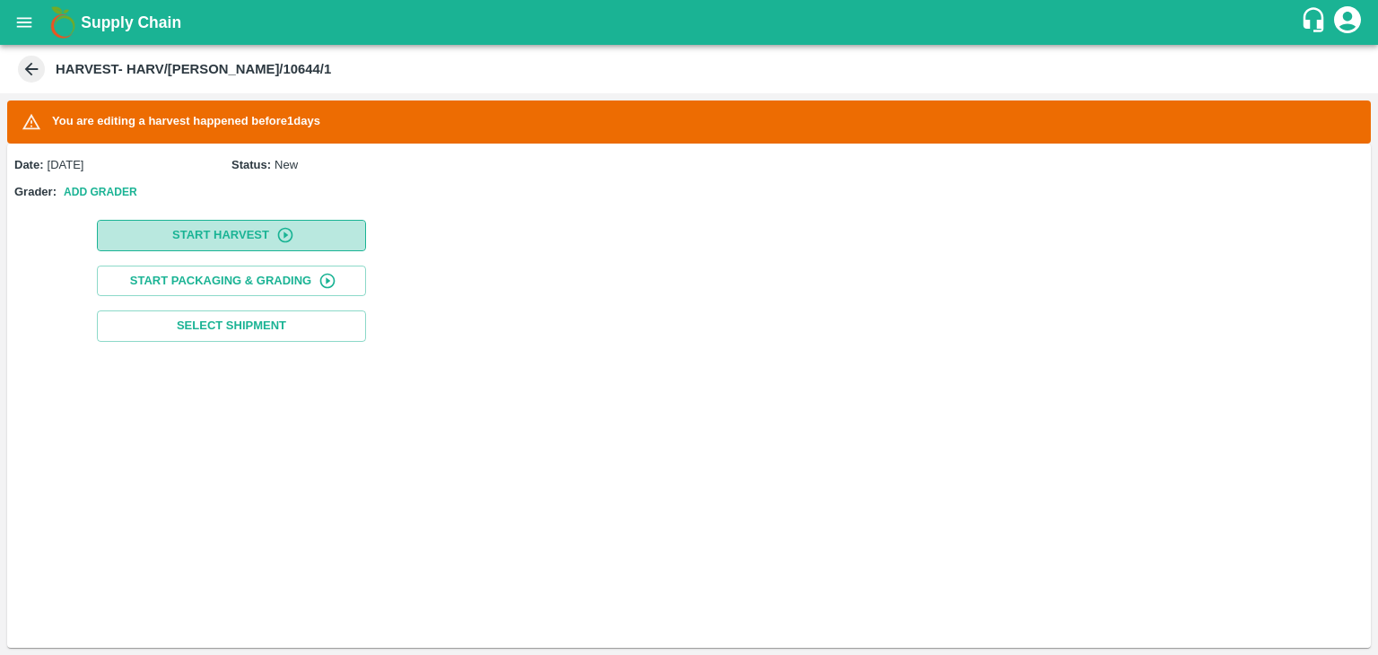
click at [238, 235] on button "Start Harvest" at bounding box center [231, 235] width 269 height 31
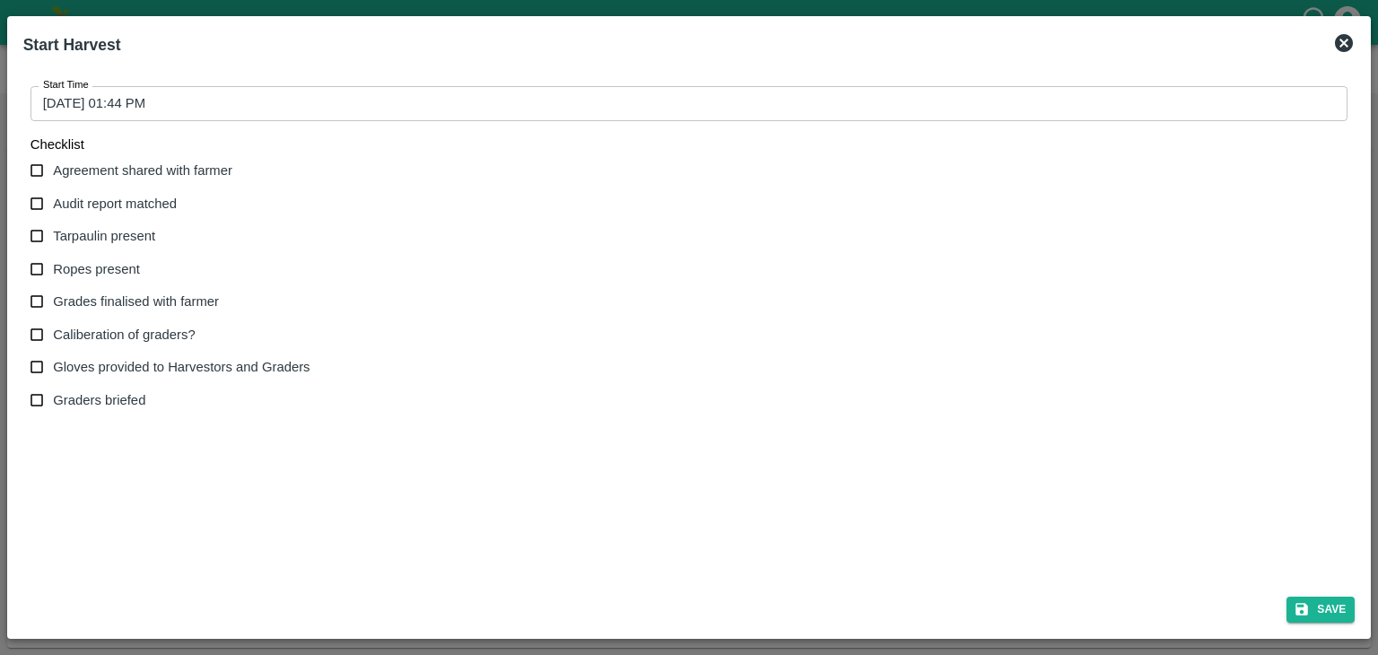
click at [87, 170] on span "Agreement shared with farmer" at bounding box center [142, 171] width 179 height 20
click at [54, 170] on input "Agreement shared with farmer" at bounding box center [37, 170] width 33 height 33
checkbox input "true"
click at [92, 201] on span "Audit report matched" at bounding box center [115, 204] width 124 height 20
click at [54, 201] on input "Audit report matched" at bounding box center [37, 204] width 33 height 33
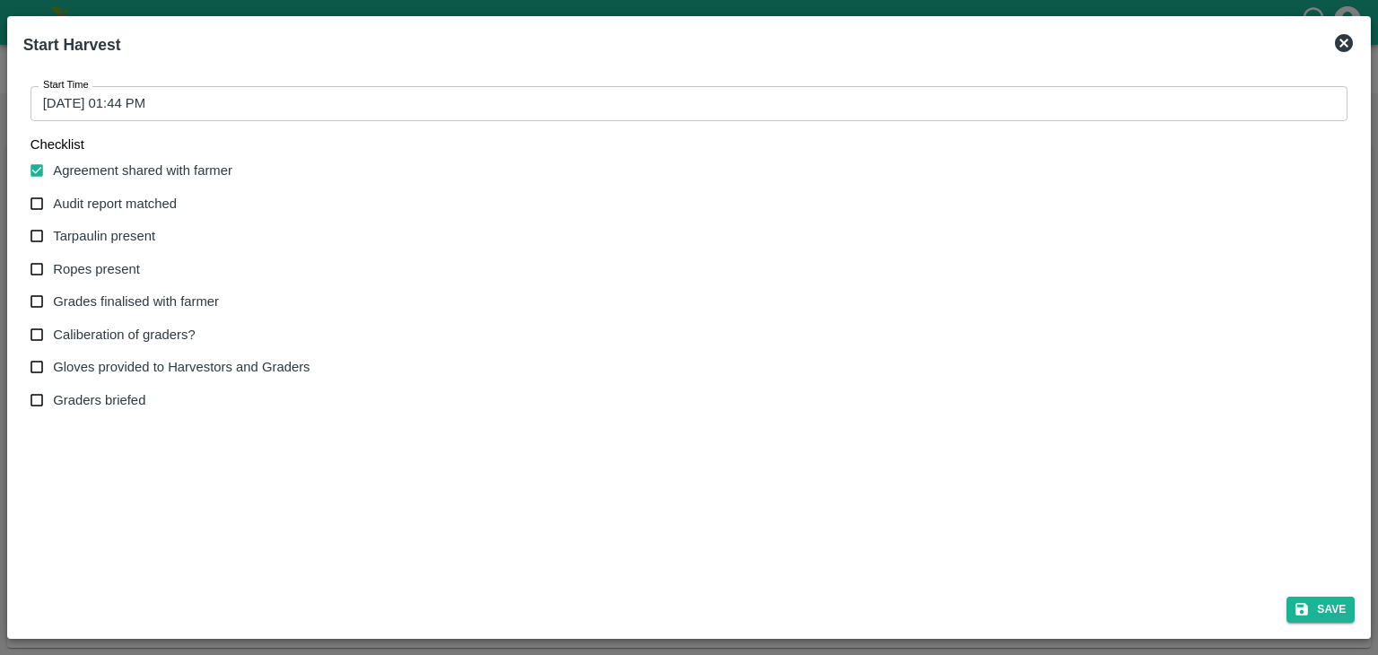
checkbox input "true"
click at [97, 244] on span "Tarpaulin present" at bounding box center [104, 236] width 102 height 20
click at [54, 244] on input "Tarpaulin present" at bounding box center [37, 236] width 33 height 33
checkbox input "true"
click at [100, 272] on span "Ropes present" at bounding box center [96, 269] width 87 height 20
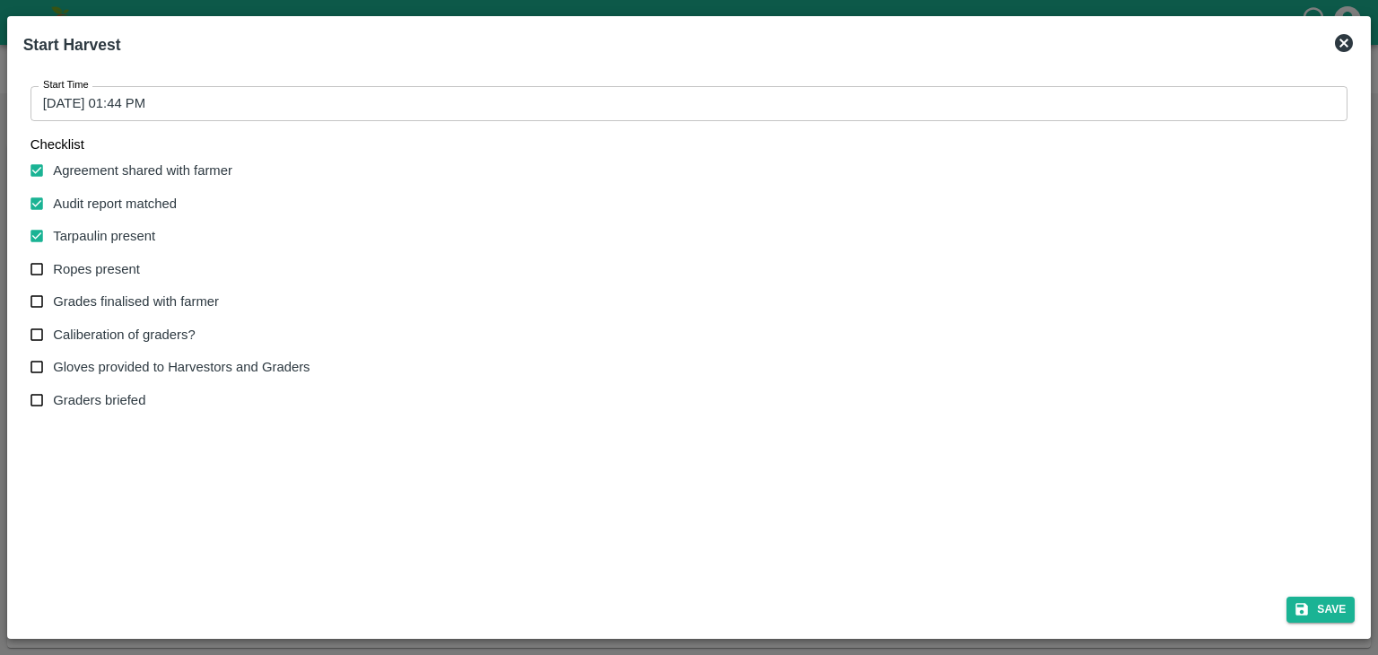
click at [54, 272] on input "Ropes present" at bounding box center [37, 269] width 33 height 33
checkbox input "true"
click at [118, 301] on span "Grades finalised with farmer" at bounding box center [136, 302] width 166 height 20
click at [54, 301] on input "Grades finalised with farmer" at bounding box center [37, 301] width 33 height 33
checkbox input "true"
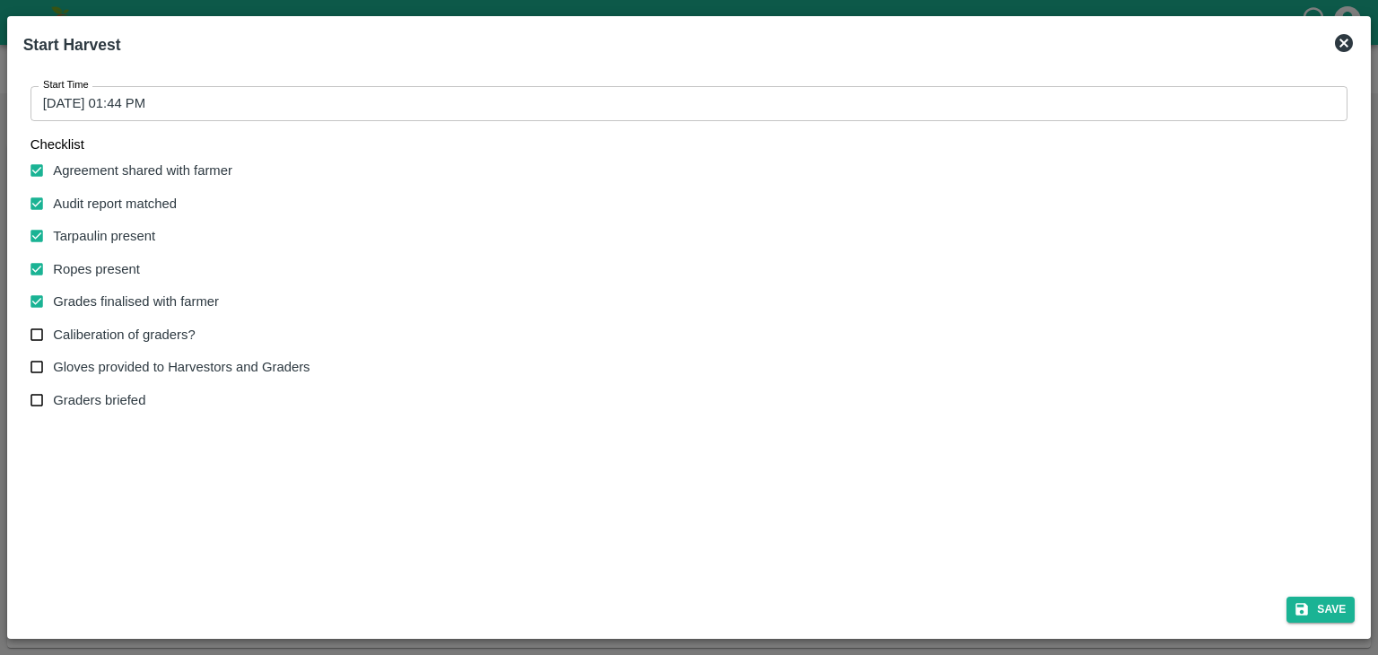
click at [115, 328] on span "Caliberation of graders?" at bounding box center [124, 335] width 142 height 20
click at [54, 328] on input "Caliberation of graders?" at bounding box center [37, 335] width 33 height 33
checkbox input "true"
click at [121, 358] on span "Gloves provided to Harvestors and Graders" at bounding box center [181, 367] width 257 height 20
click at [54, 358] on input "Gloves provided to Harvestors and Graders" at bounding box center [37, 367] width 33 height 33
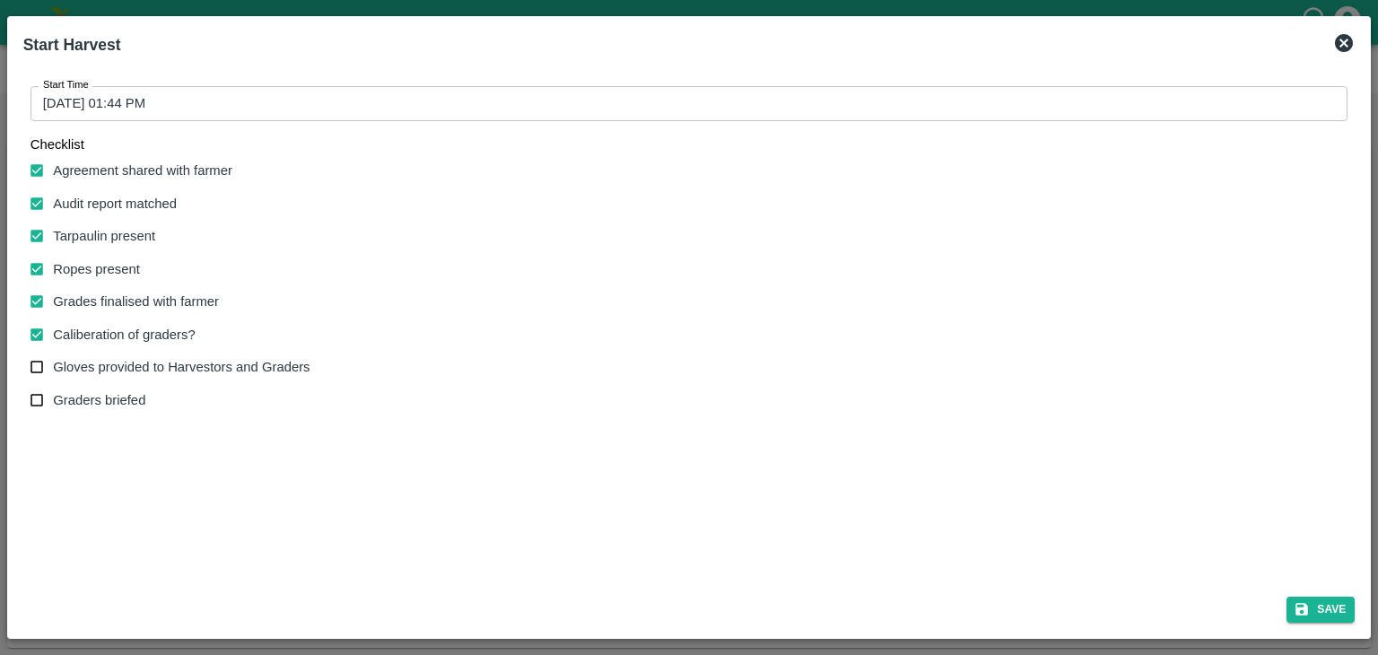
checkbox input "true"
click at [114, 390] on span "Graders briefed" at bounding box center [99, 400] width 92 height 20
click at [54, 390] on input "Graders briefed" at bounding box center [37, 400] width 33 height 33
checkbox input "true"
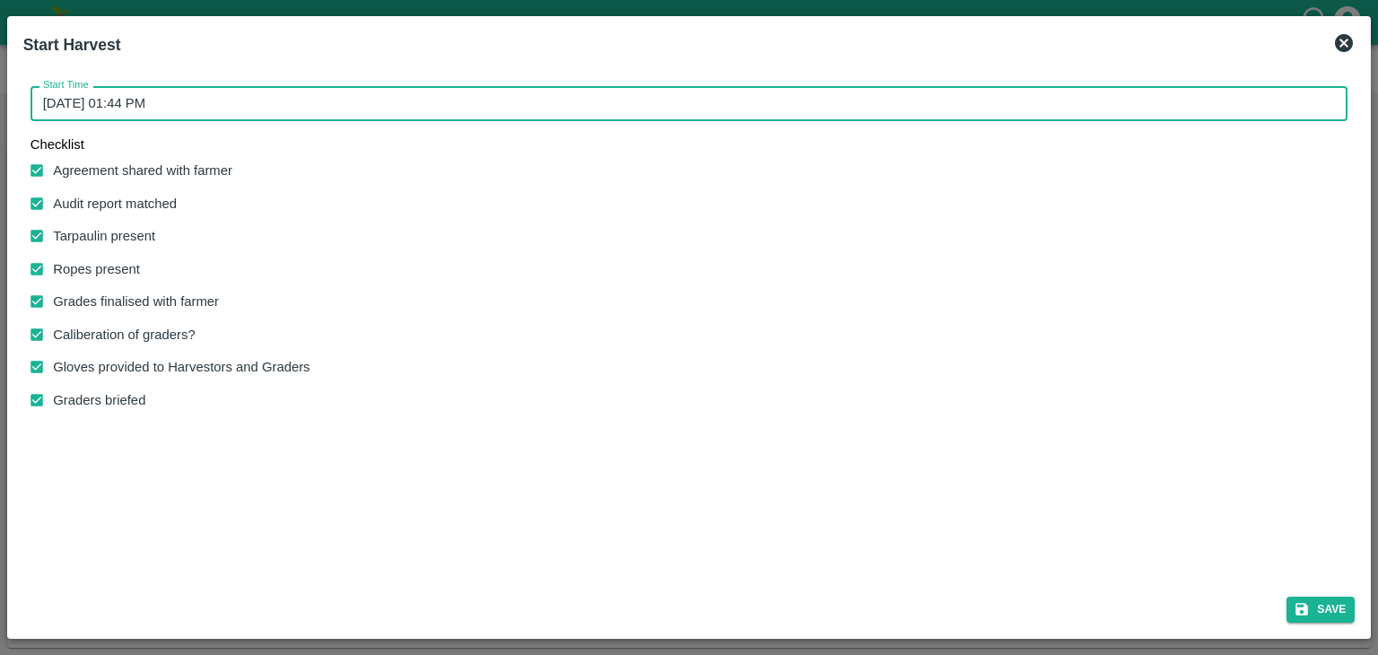
click at [458, 87] on input "16/09/2025 01:44 PM" at bounding box center [684, 103] width 1306 height 34
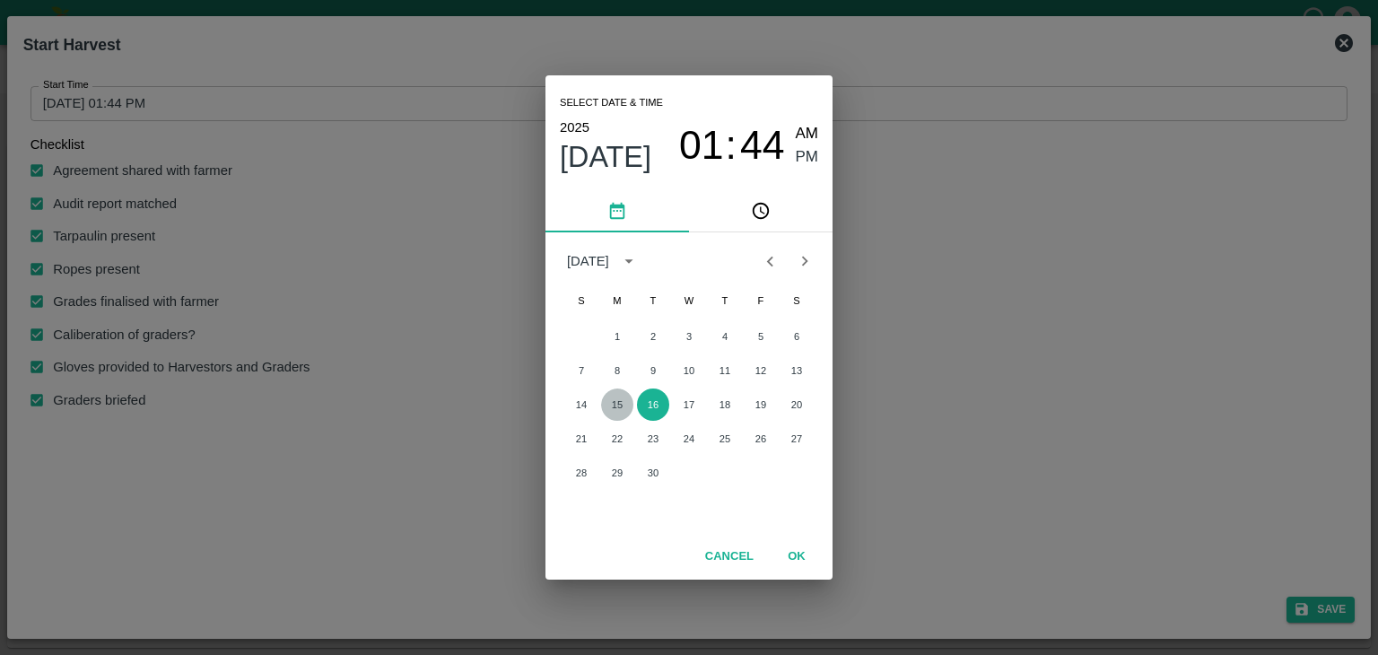
click at [615, 399] on button "15" at bounding box center [617, 405] width 32 height 32
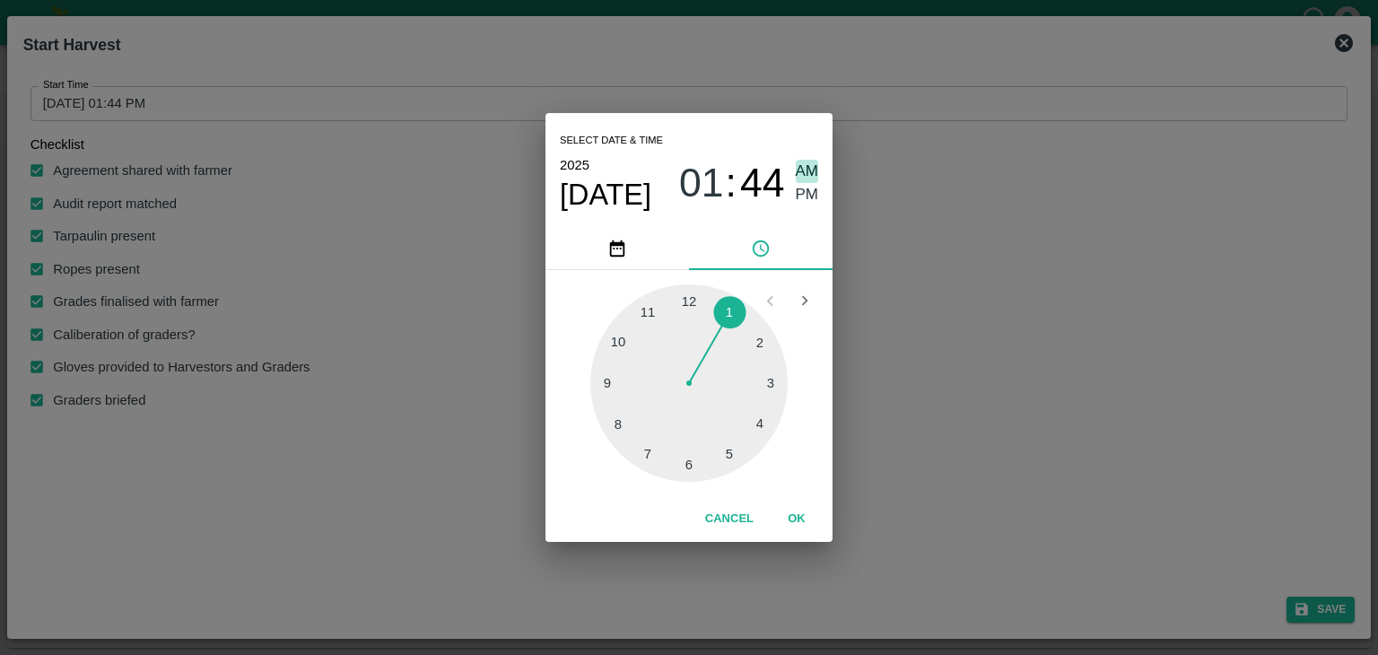
click at [801, 170] on span "AM" at bounding box center [807, 172] width 23 height 24
click at [598, 381] on div at bounding box center [688, 382] width 197 height 197
type input "15/09/2025 09:45 AM"
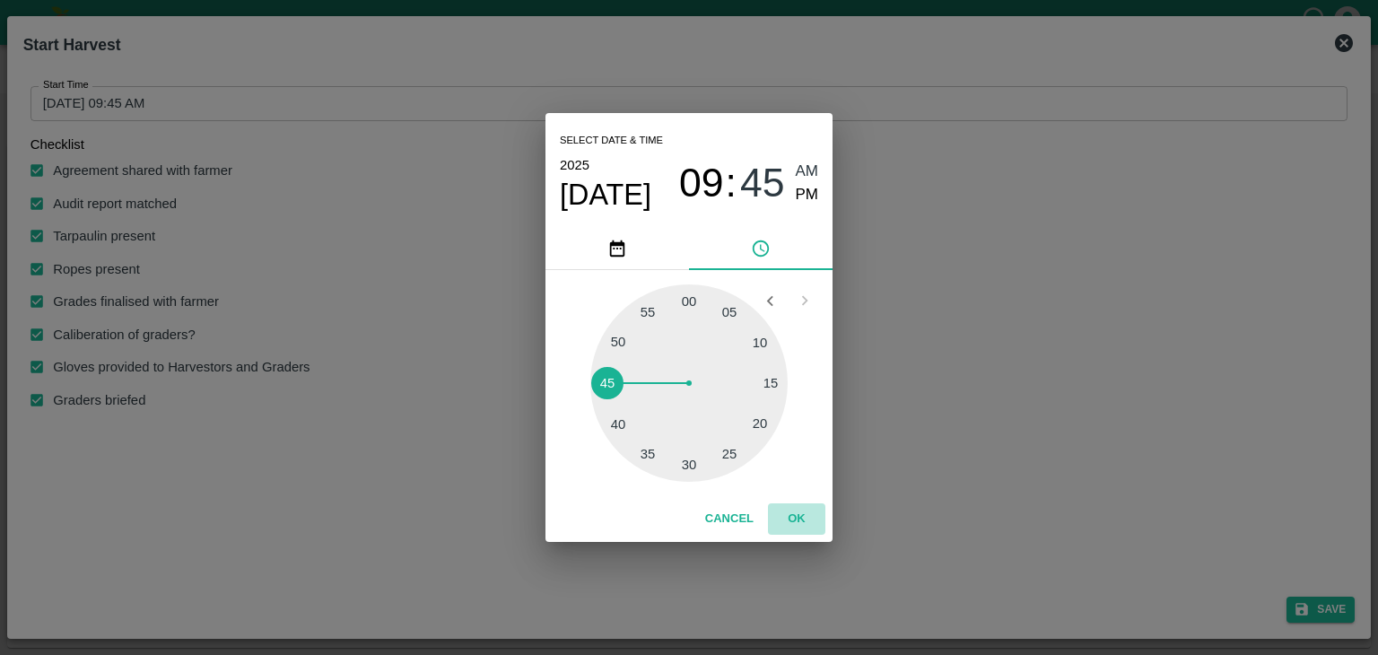
click at [793, 517] on button "OK" at bounding box center [796, 518] width 57 height 31
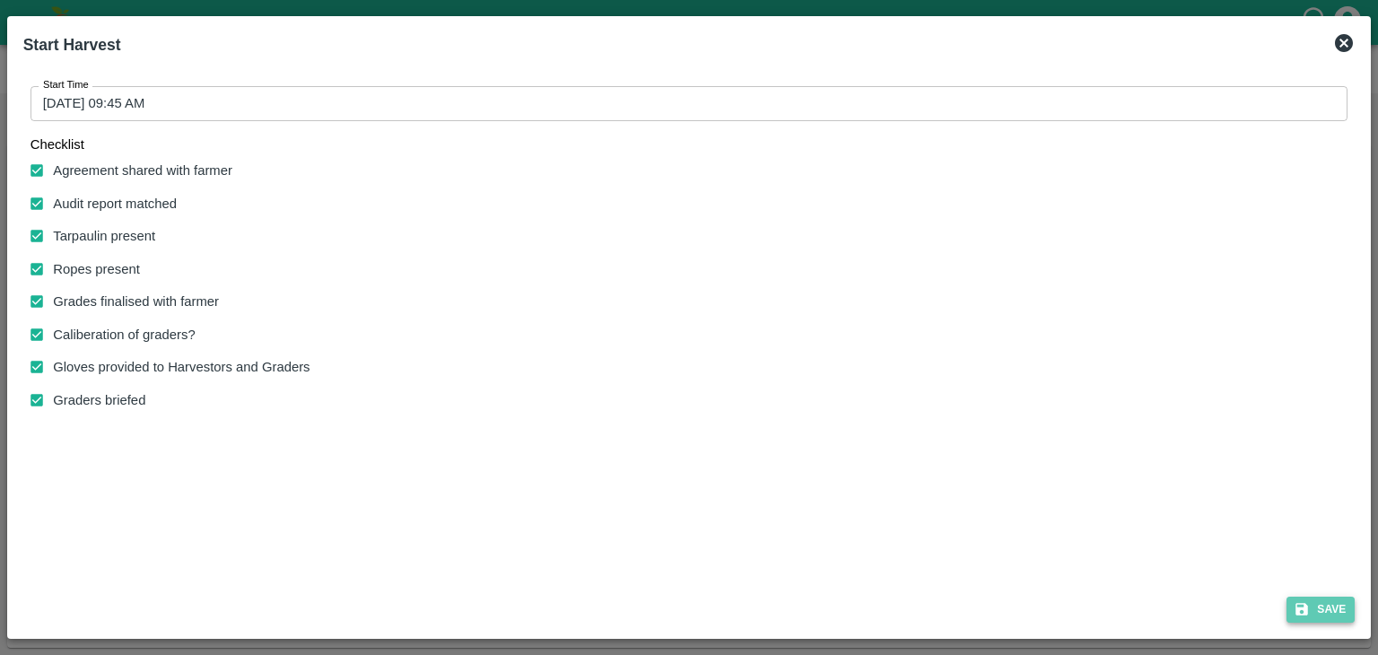
click at [1316, 611] on button "Save" at bounding box center [1321, 610] width 68 height 26
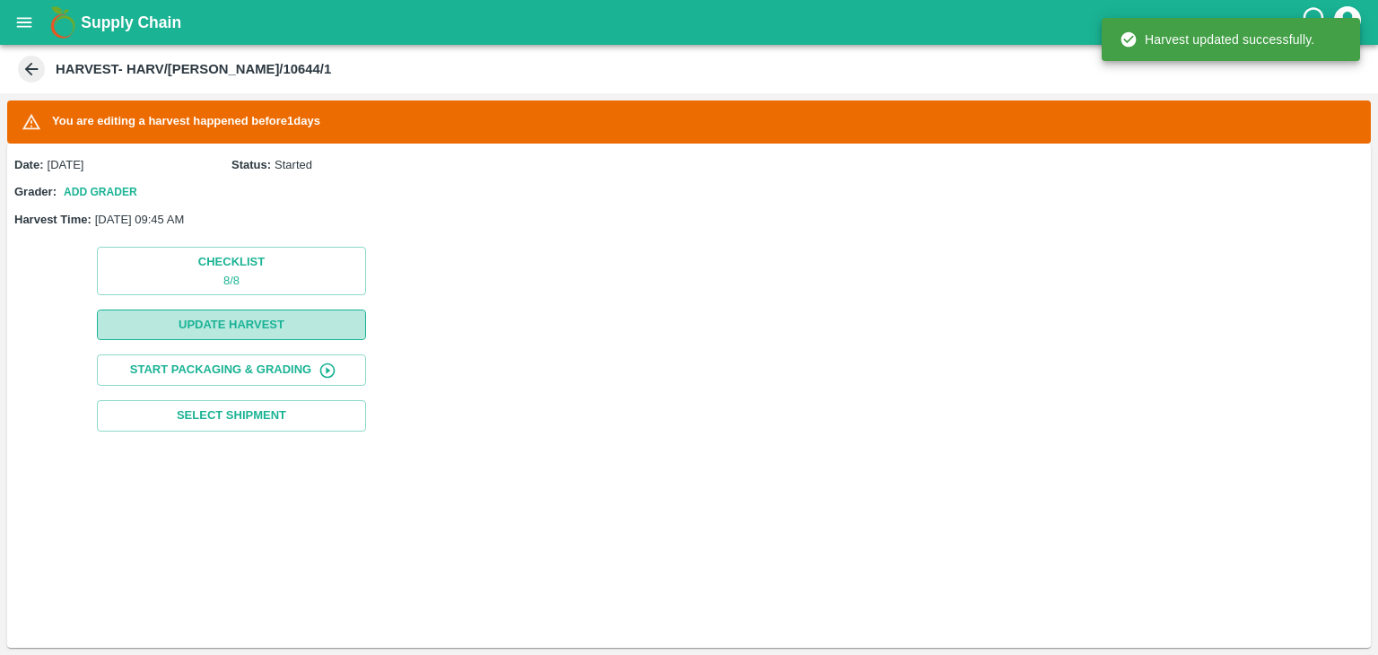
click at [237, 330] on button "Update Harvest" at bounding box center [231, 325] width 269 height 31
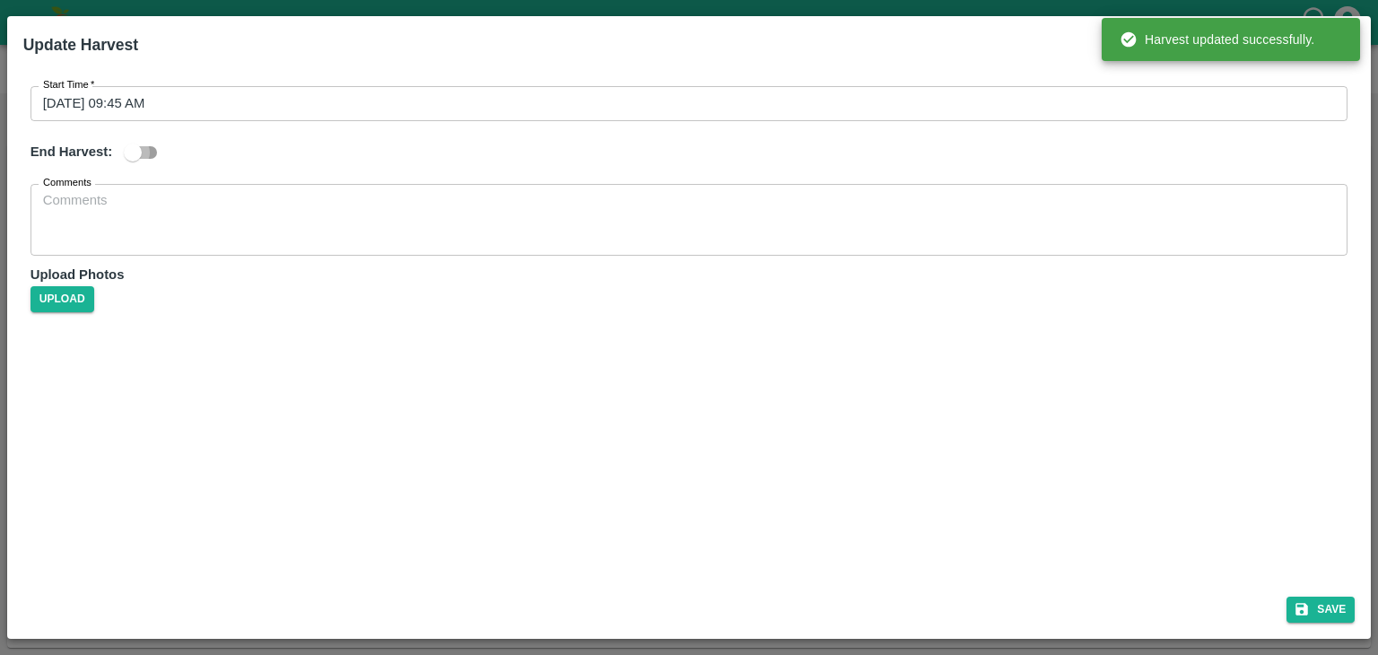
click at [145, 158] on input "checkbox" at bounding box center [133, 152] width 102 height 34
checkbox input "true"
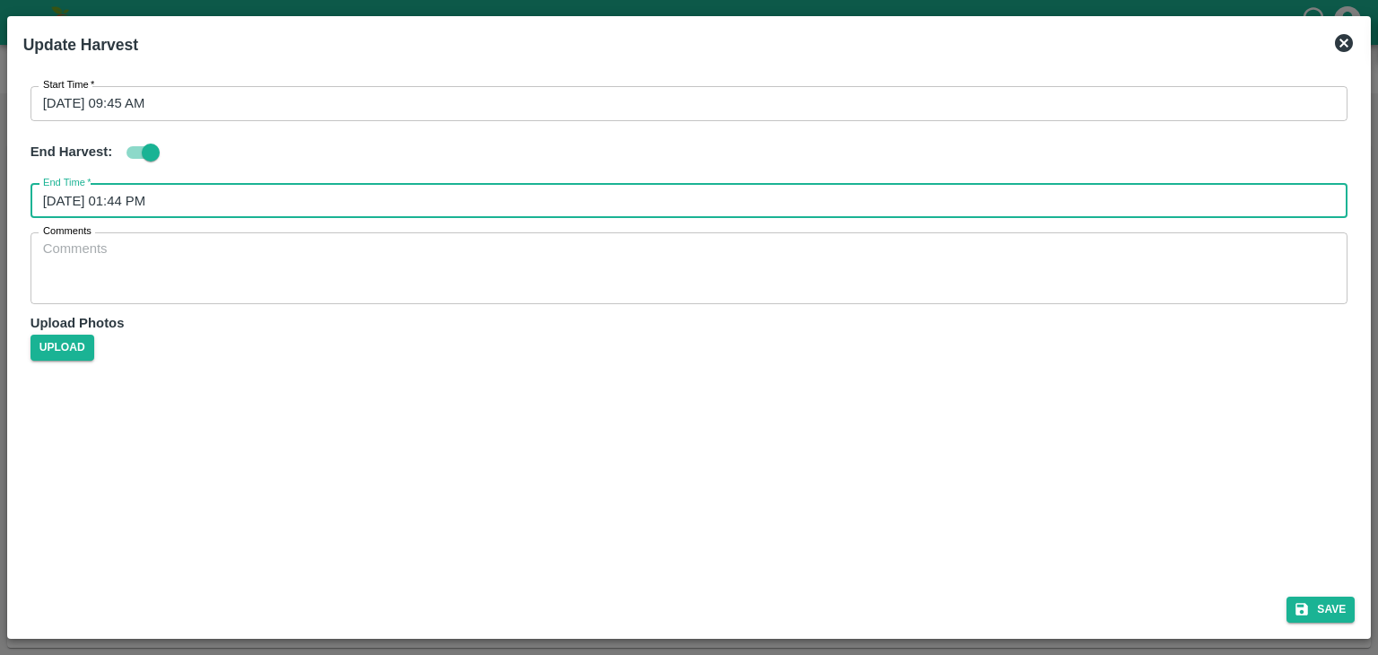
click at [312, 192] on input "16/09/2025 01:44 PM" at bounding box center [684, 201] width 1306 height 34
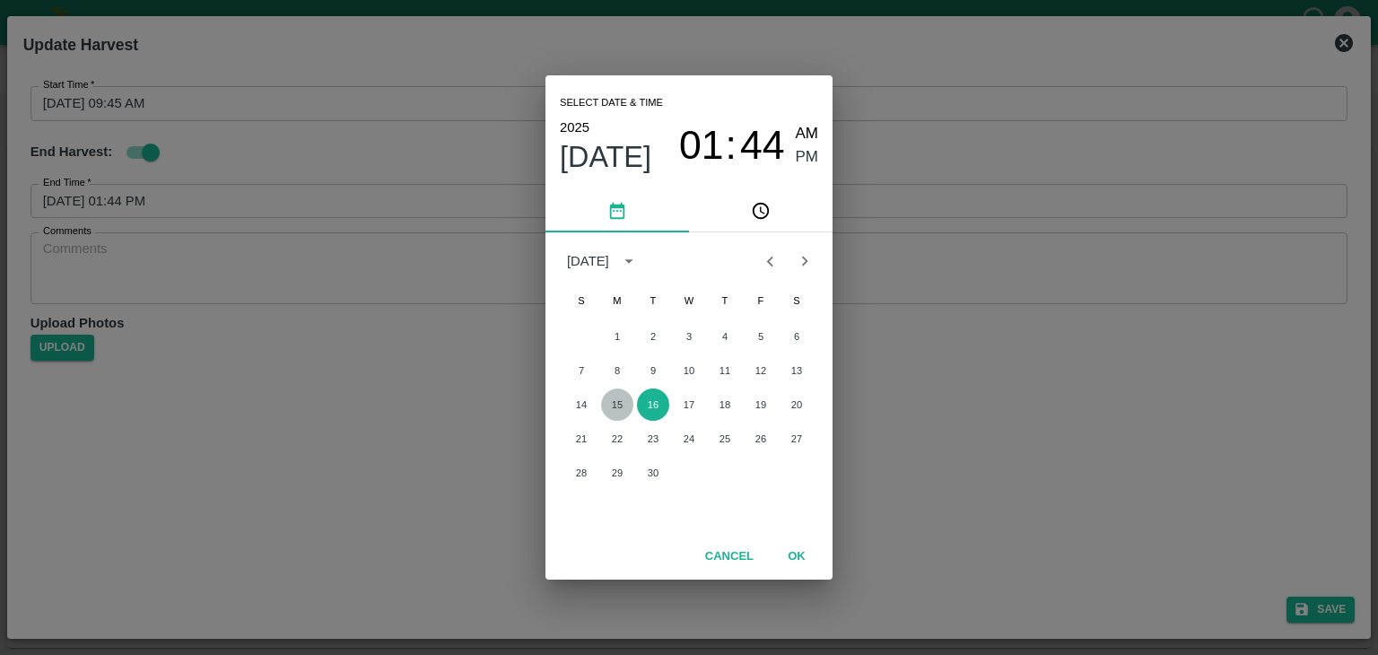
click at [612, 402] on button "15" at bounding box center [617, 405] width 32 height 32
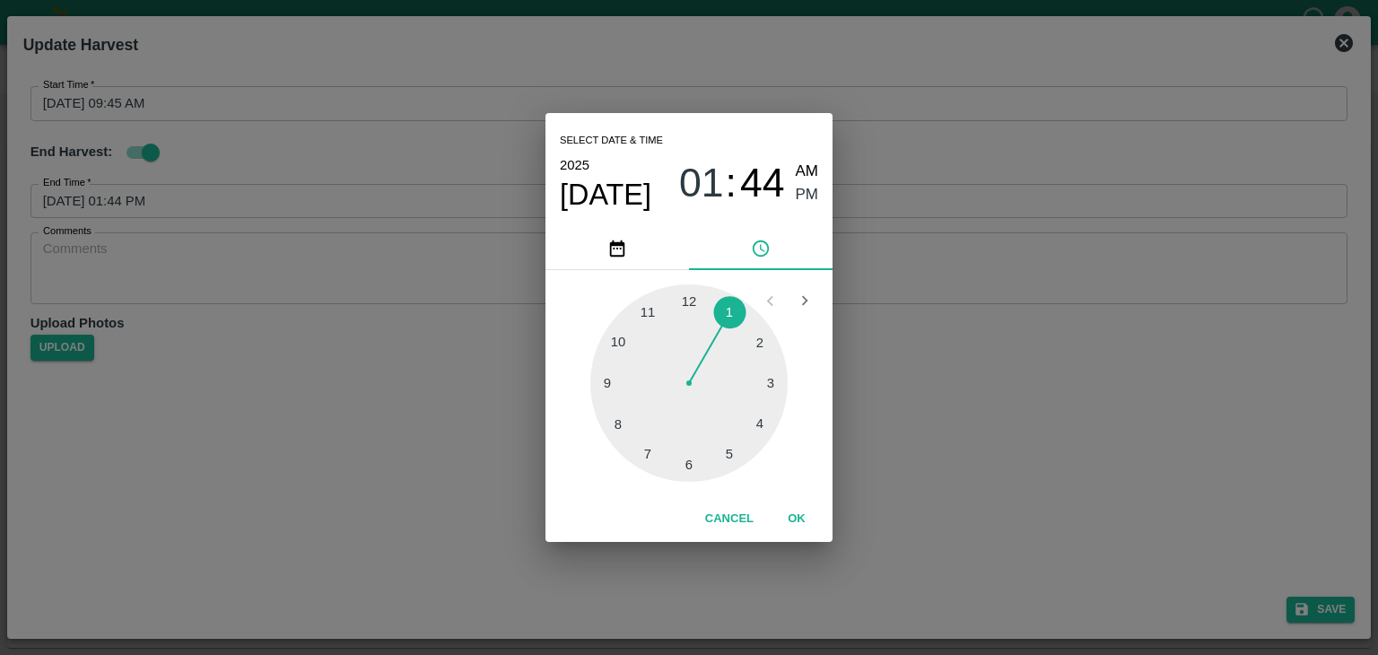
click at [732, 458] on div at bounding box center [688, 382] width 197 height 197
type input "15/09/2025 05:25 PM"
click at [807, 517] on button "OK" at bounding box center [796, 518] width 57 height 31
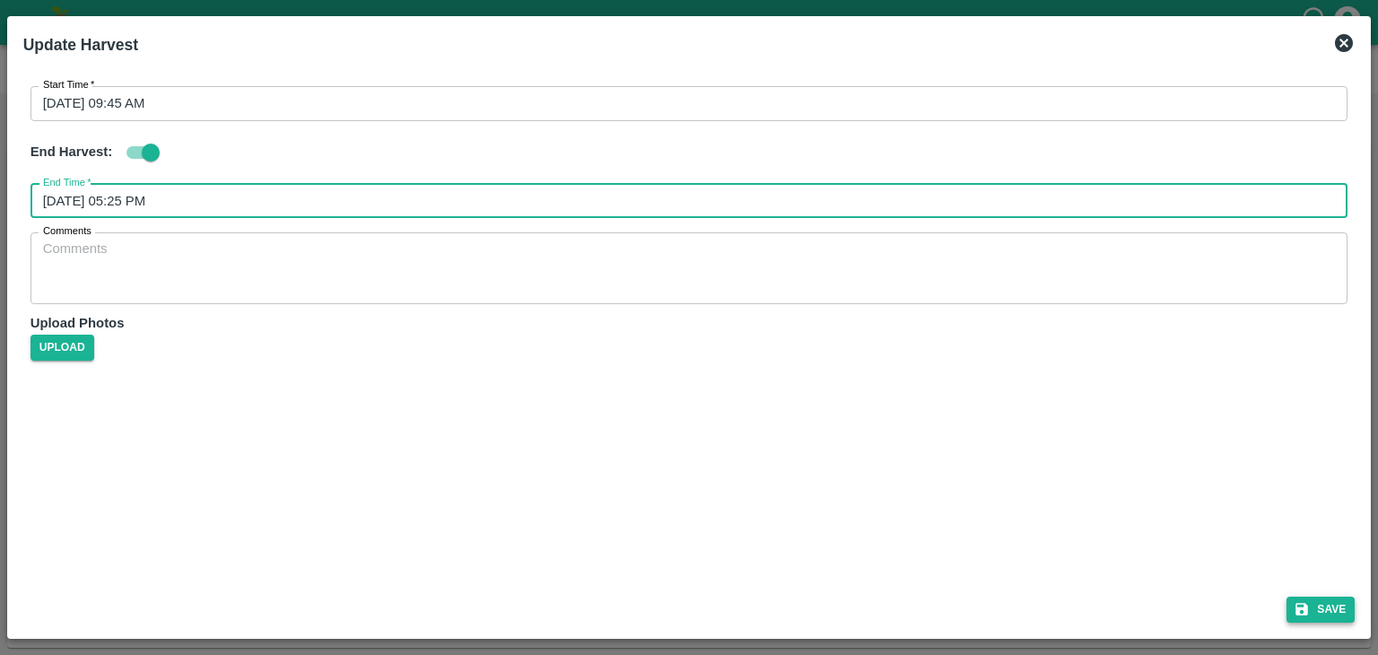
click at [1332, 618] on button "Save" at bounding box center [1321, 610] width 68 height 26
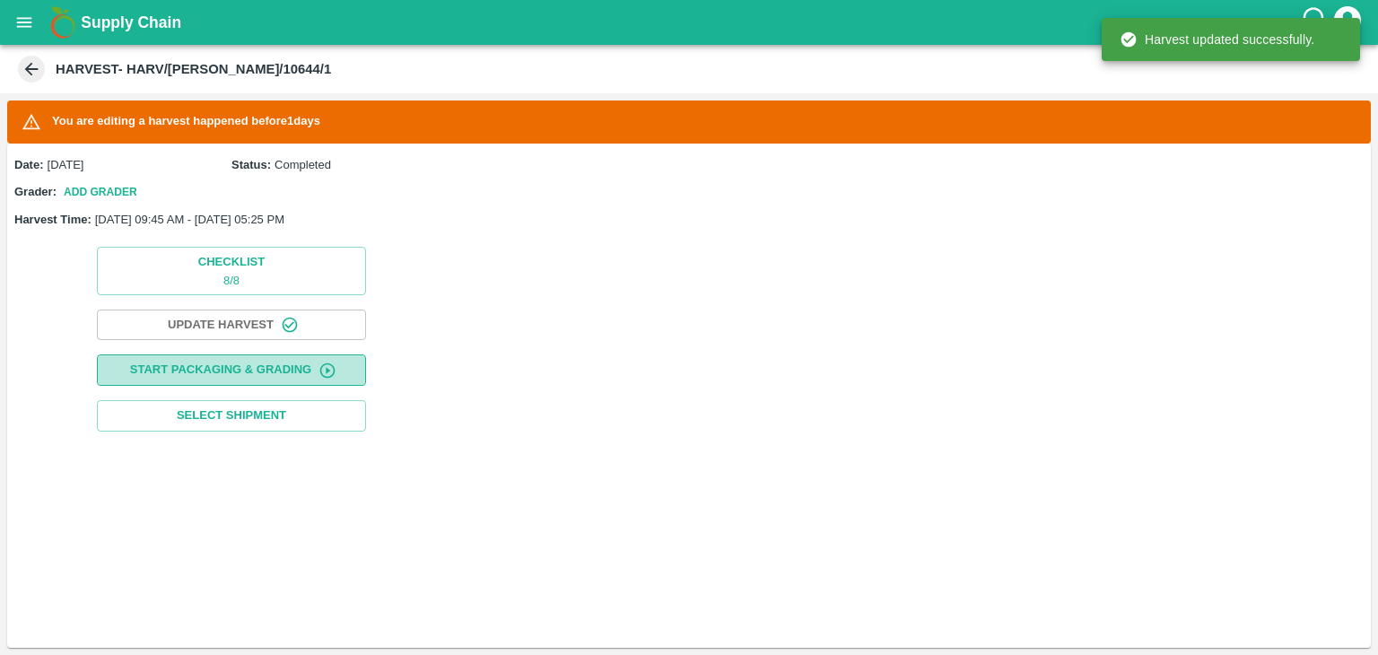
click at [239, 380] on button "Start Packaging & Grading" at bounding box center [231, 369] width 269 height 31
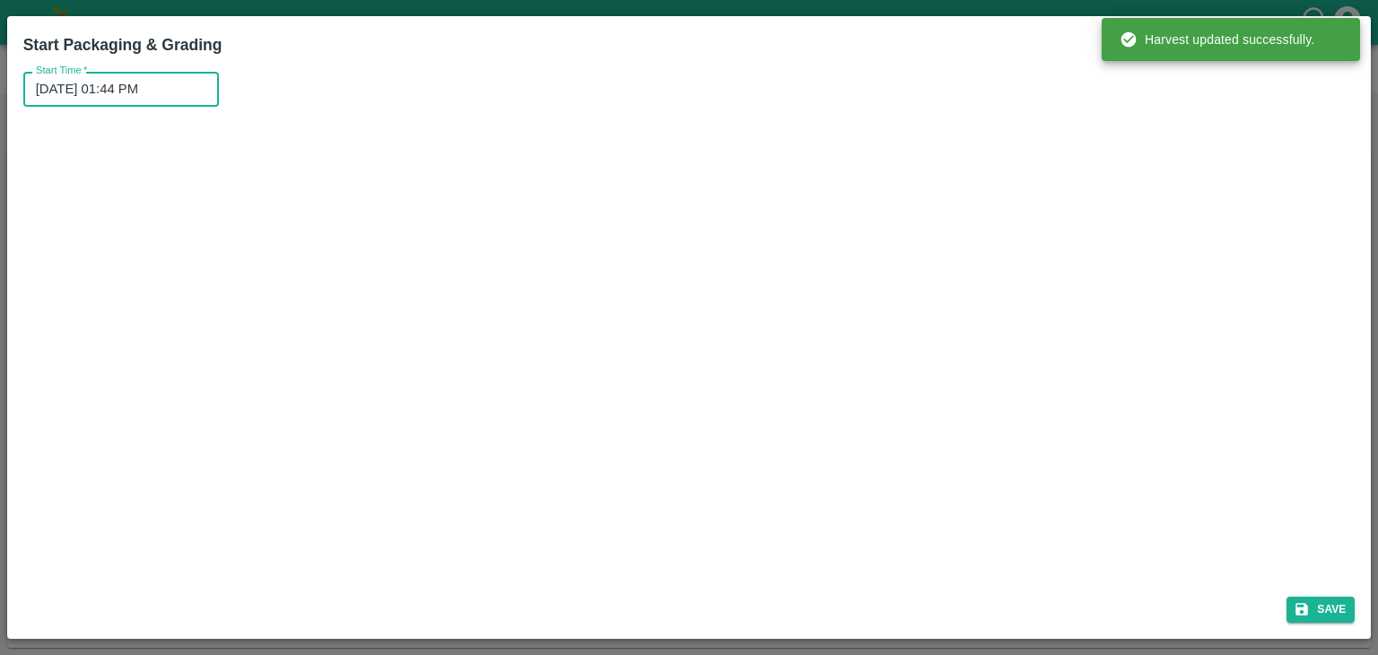
click at [183, 82] on input "16/09/2025 01:44 PM" at bounding box center [114, 89] width 183 height 34
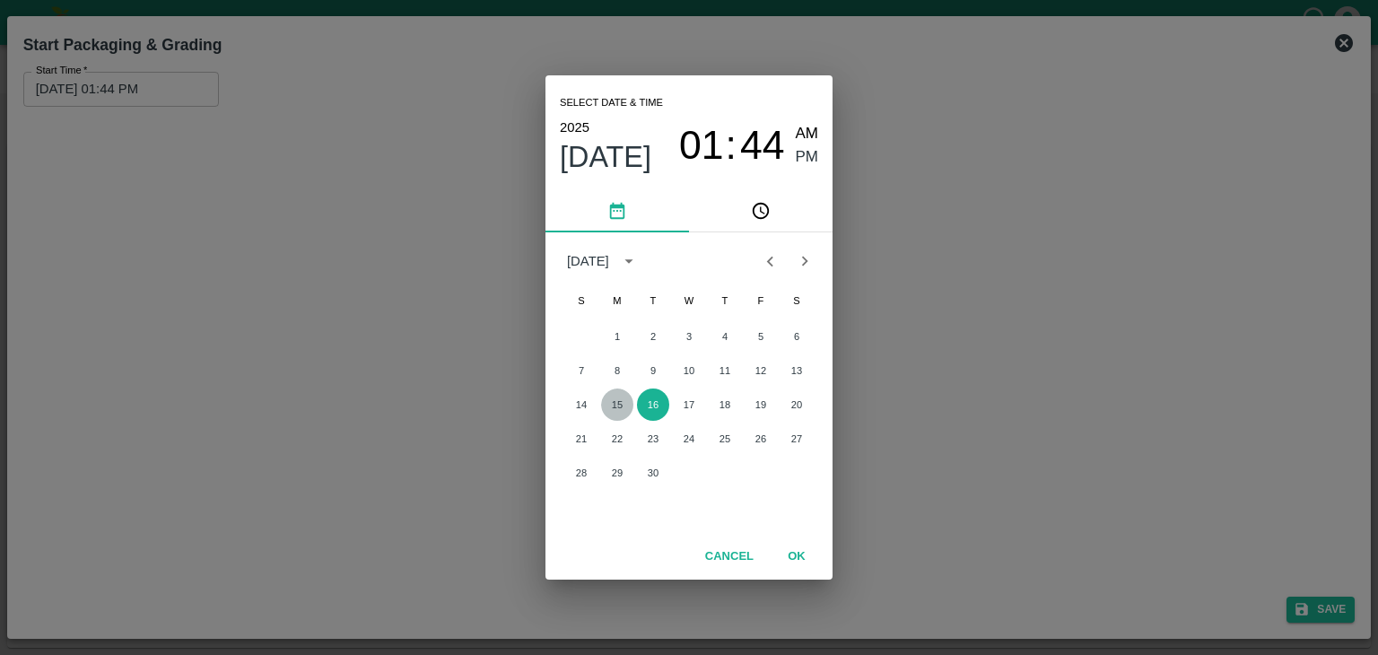
click at [614, 396] on button "15" at bounding box center [617, 405] width 32 height 32
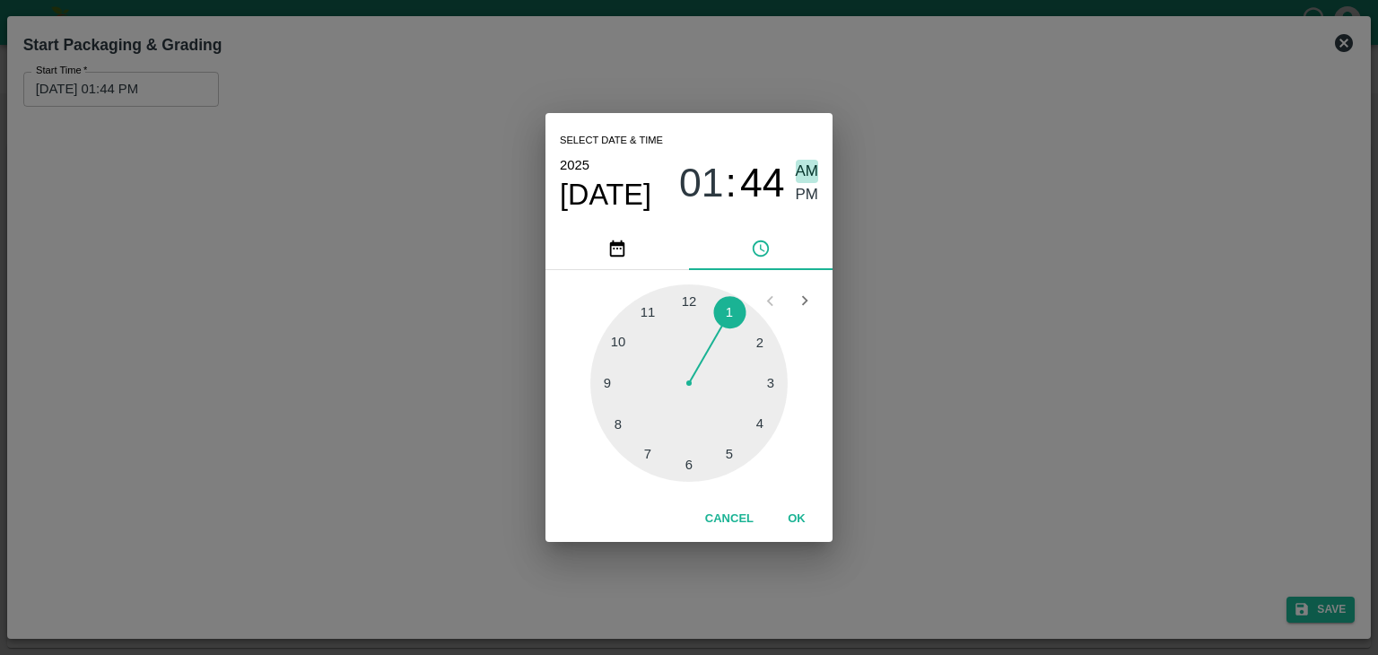
click at [804, 162] on span "AM" at bounding box center [807, 172] width 23 height 24
click at [611, 379] on div at bounding box center [688, 382] width 197 height 197
type input "15/09/2025 09:46 AM"
click at [805, 525] on button "OK" at bounding box center [796, 518] width 57 height 31
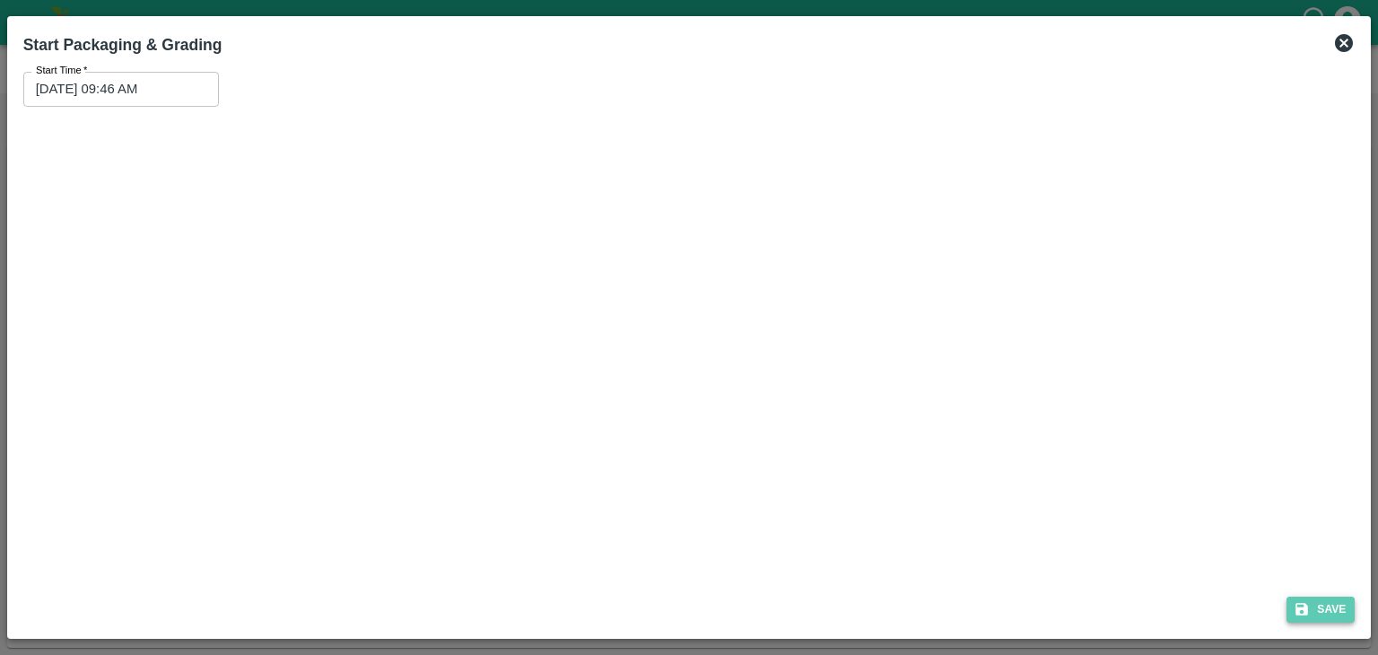
click at [1334, 611] on button "Save" at bounding box center [1321, 610] width 68 height 26
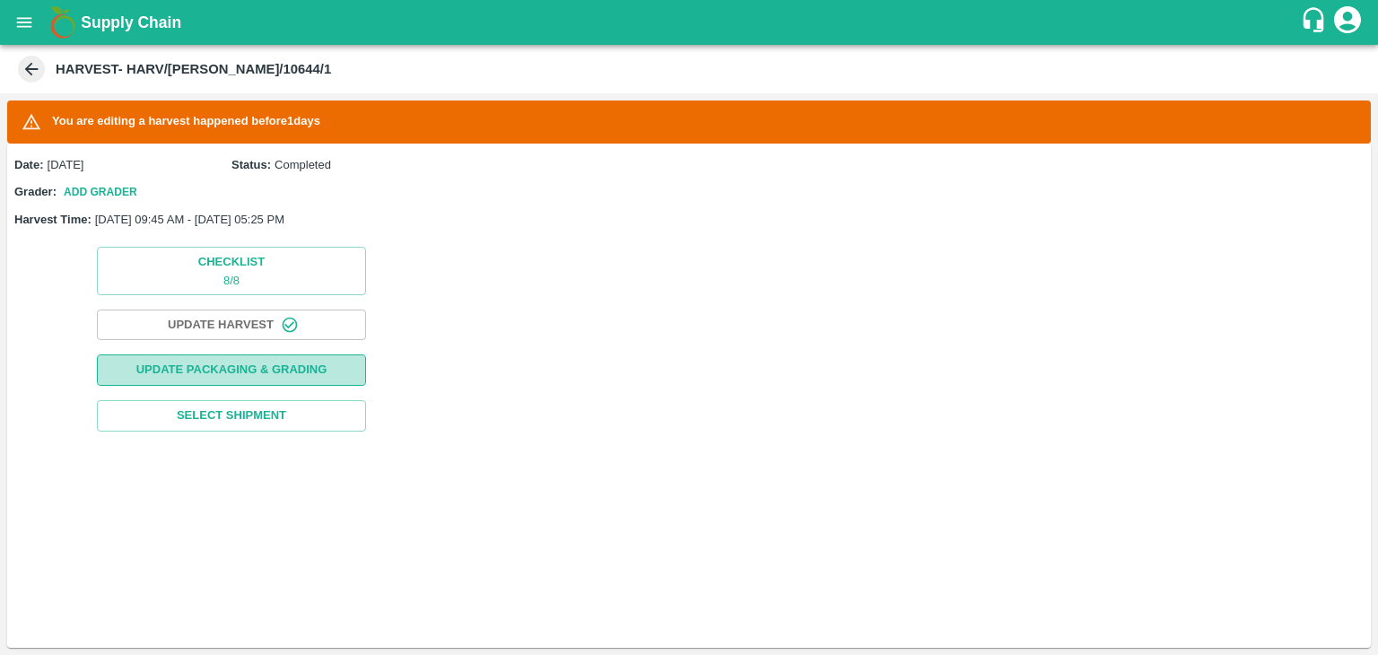
click at [221, 377] on button "Update Packaging & Grading" at bounding box center [231, 369] width 269 height 31
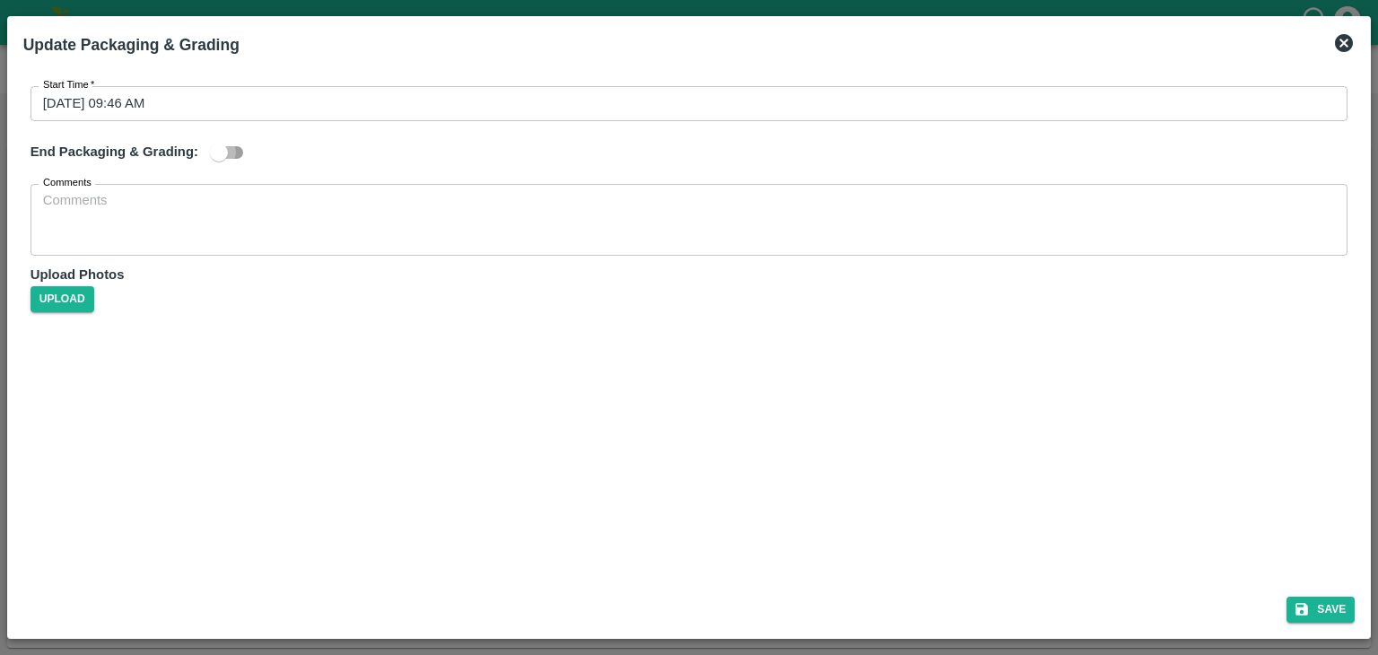
click at [225, 166] on input "checkbox" at bounding box center [219, 152] width 102 height 34
checkbox input "true"
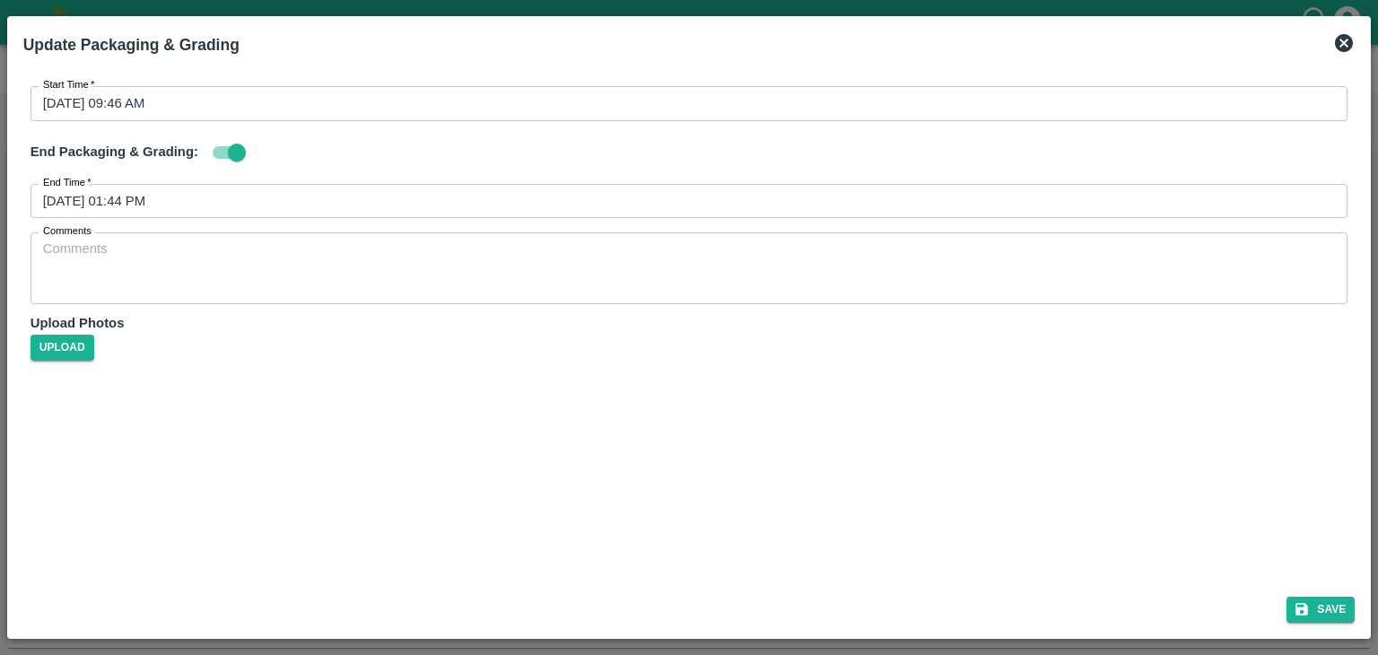
click at [481, 195] on input "16/09/2025 01:44 PM" at bounding box center [684, 201] width 1306 height 34
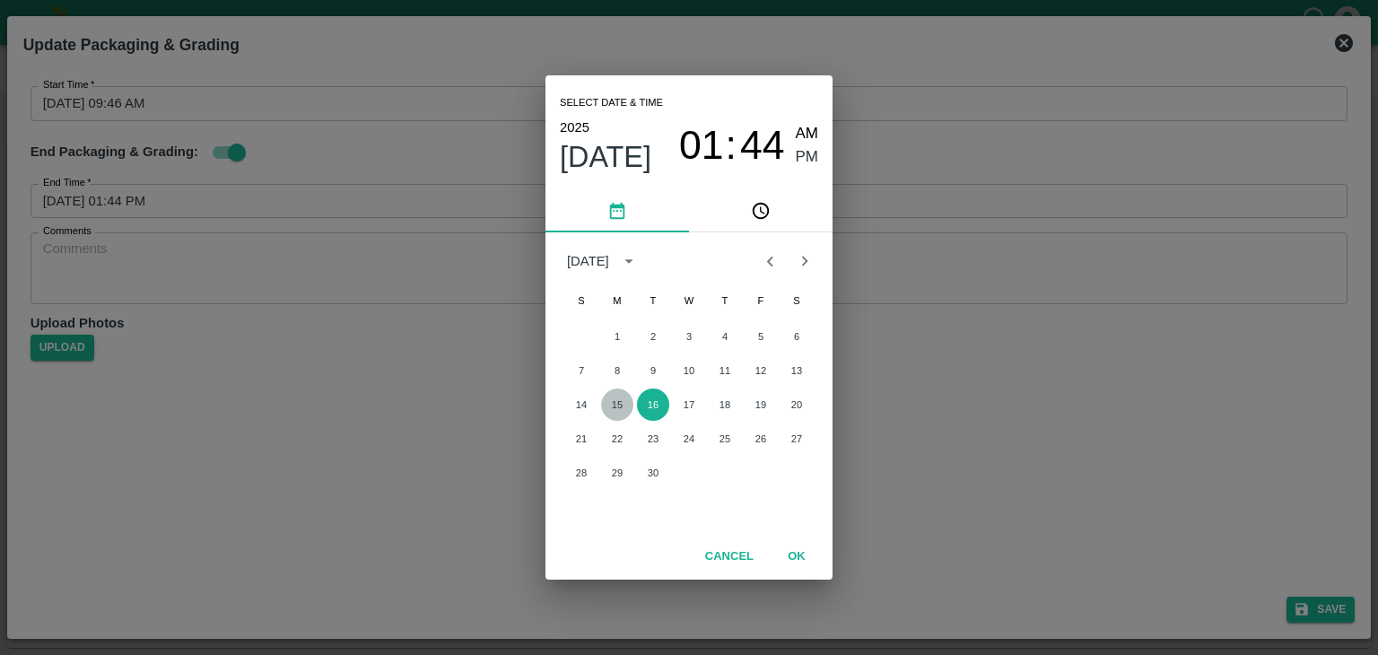
click at [607, 403] on button "15" at bounding box center [617, 405] width 32 height 32
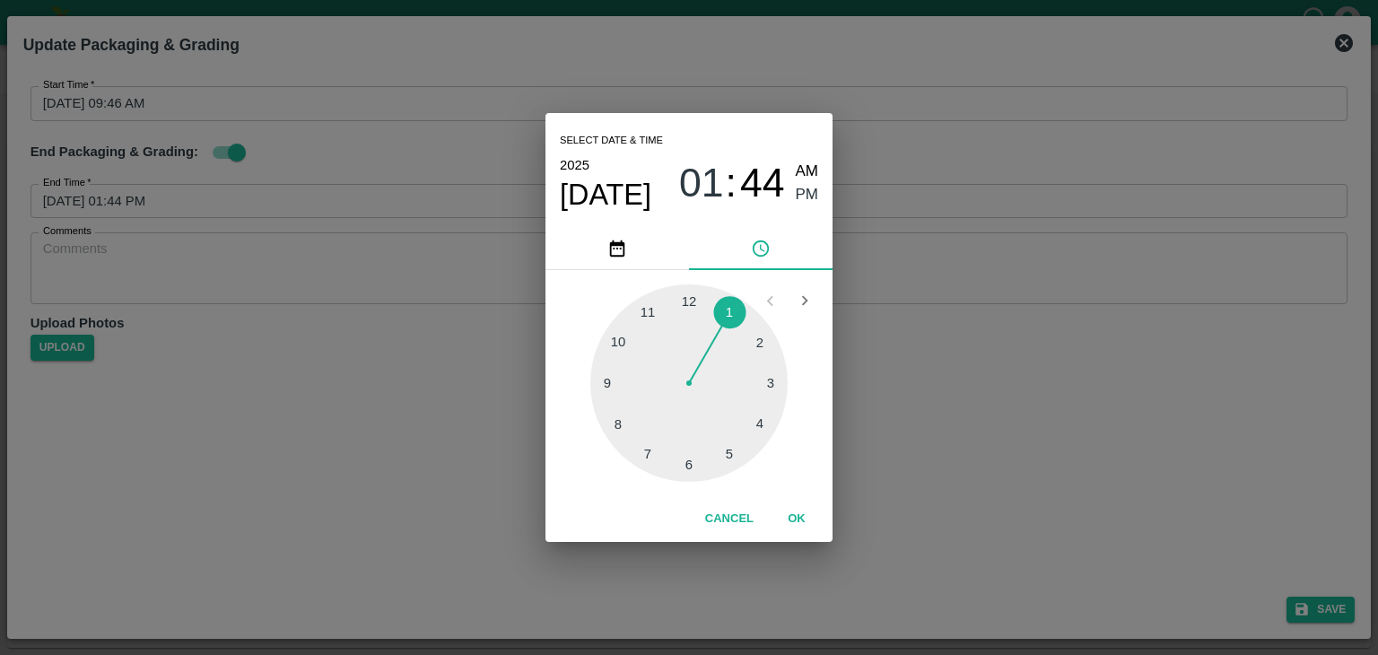
click at [722, 461] on div at bounding box center [688, 382] width 197 height 197
type input "15/09/2025 05:26 PM"
click at [795, 517] on button "OK" at bounding box center [796, 518] width 57 height 31
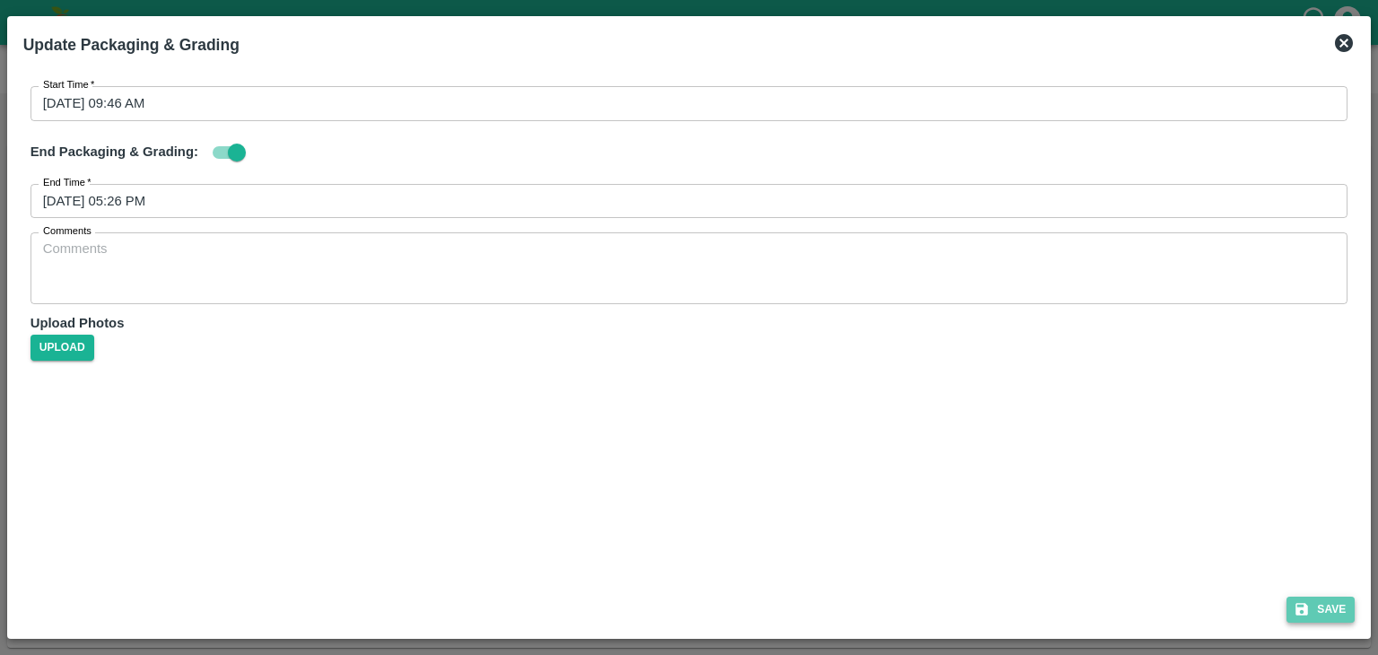
click at [1326, 601] on button "Save" at bounding box center [1321, 610] width 68 height 26
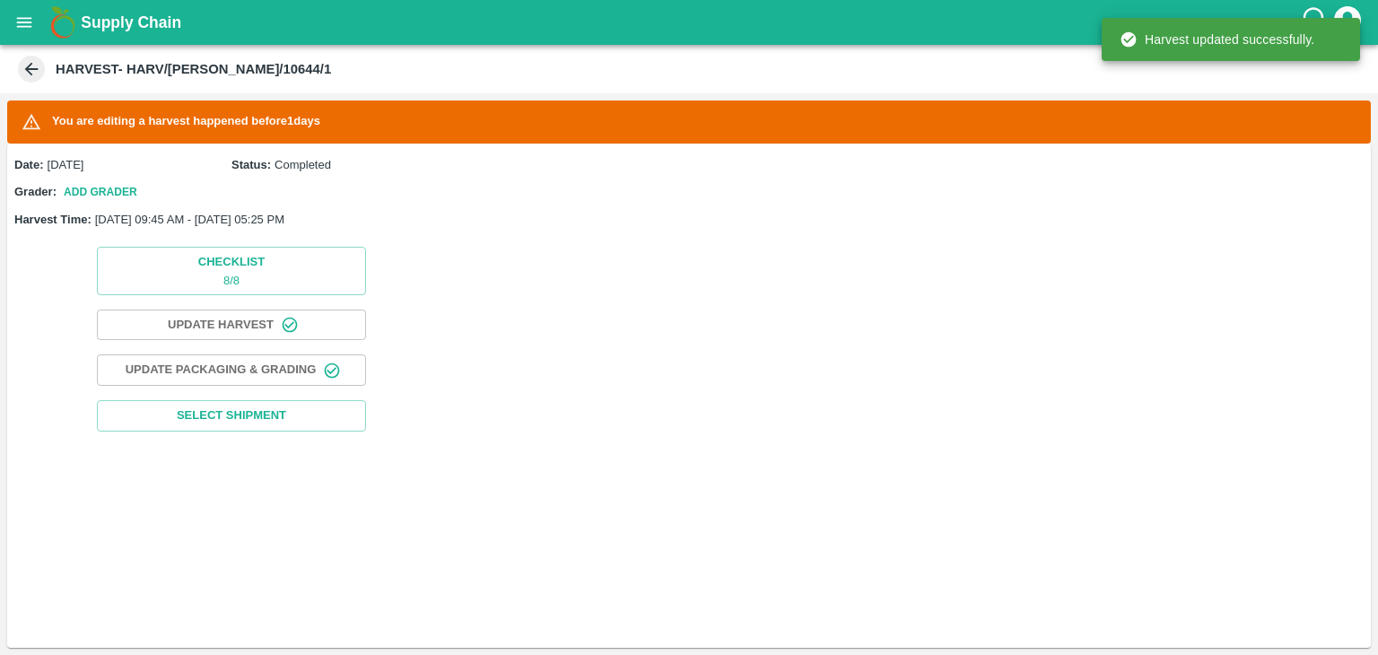
click at [309, 432] on div "Checklist 8 / 8 Update Harvest Update Packaging & Grading Select Shipment" at bounding box center [231, 339] width 449 height 199
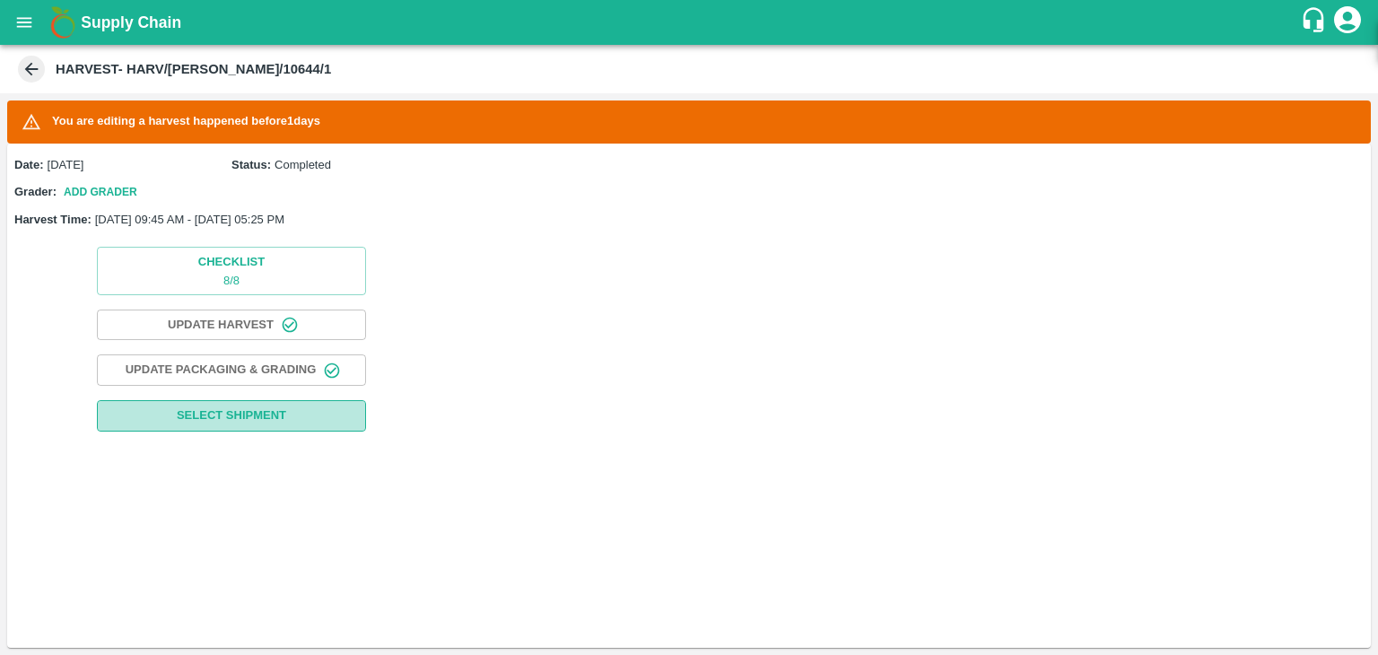
click at [269, 413] on span "Select Shipment" at bounding box center [231, 416] width 109 height 21
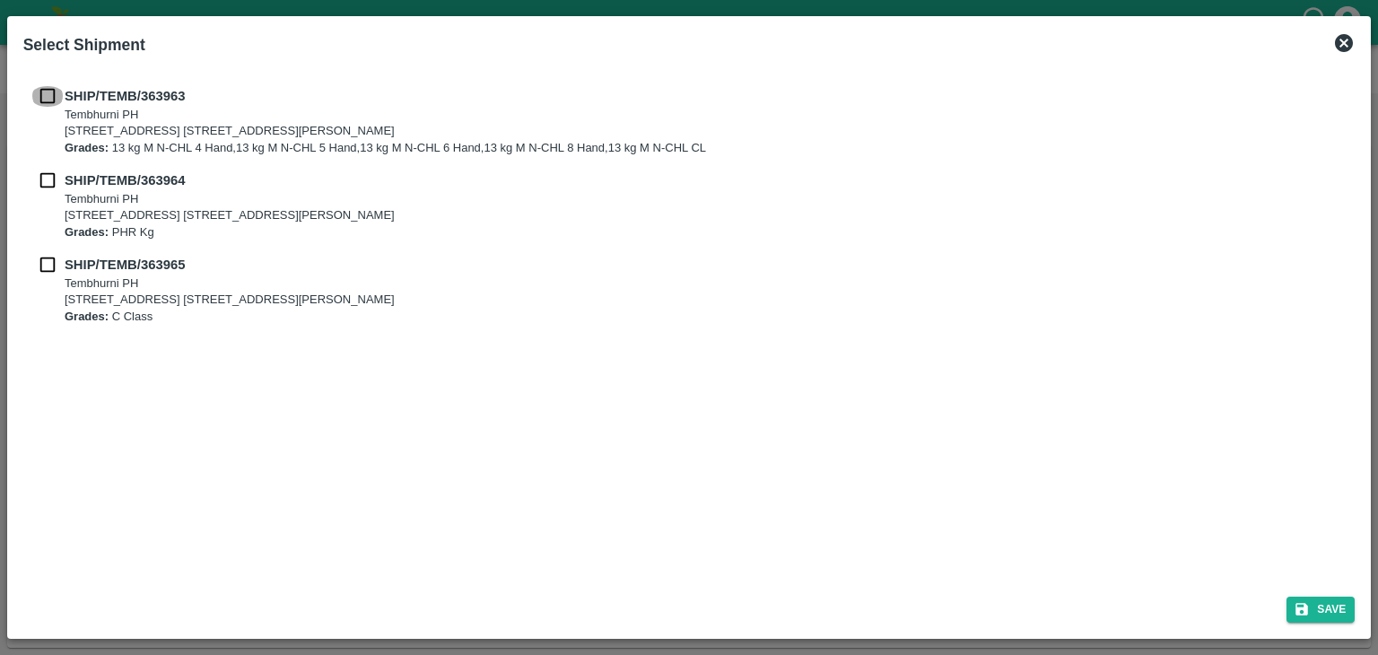
click at [39, 94] on input "checkbox" at bounding box center [48, 96] width 34 height 20
checkbox input "true"
click at [57, 177] on input "checkbox" at bounding box center [48, 180] width 34 height 20
checkbox input "true"
click at [48, 260] on input "checkbox" at bounding box center [48, 265] width 34 height 20
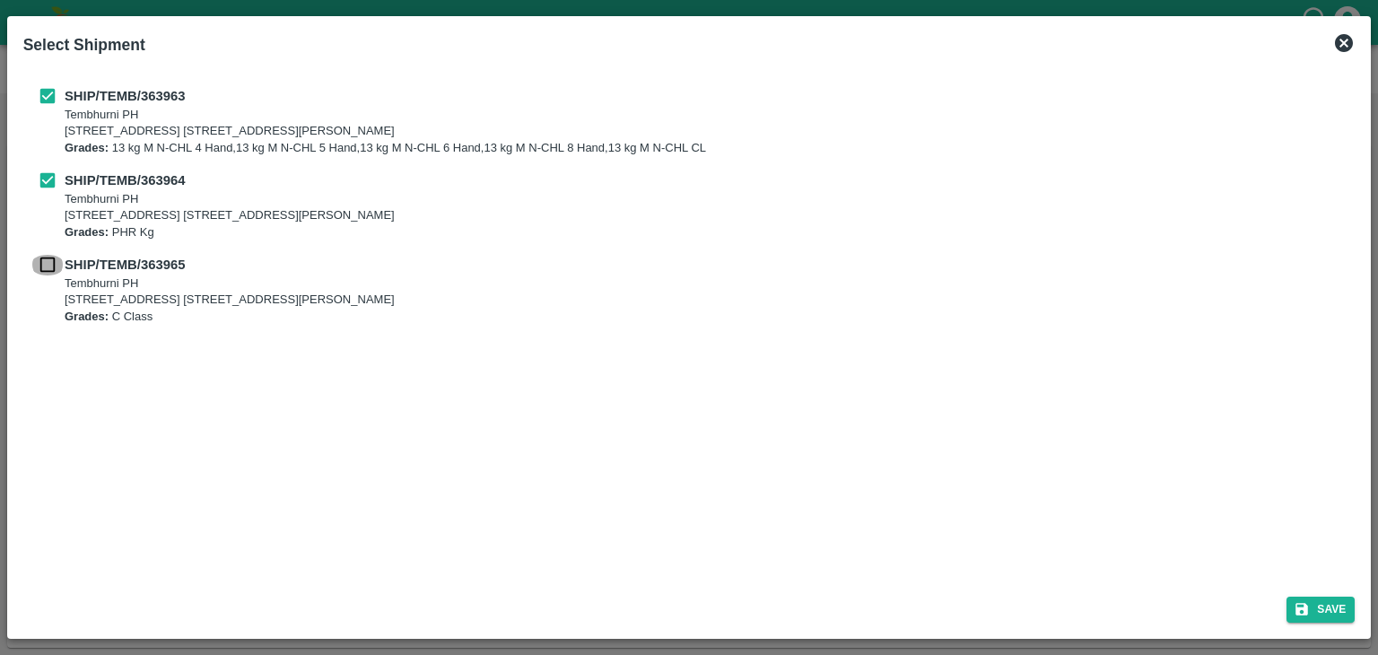
checkbox input "true"
click at [1325, 611] on button "Save" at bounding box center [1321, 610] width 68 height 26
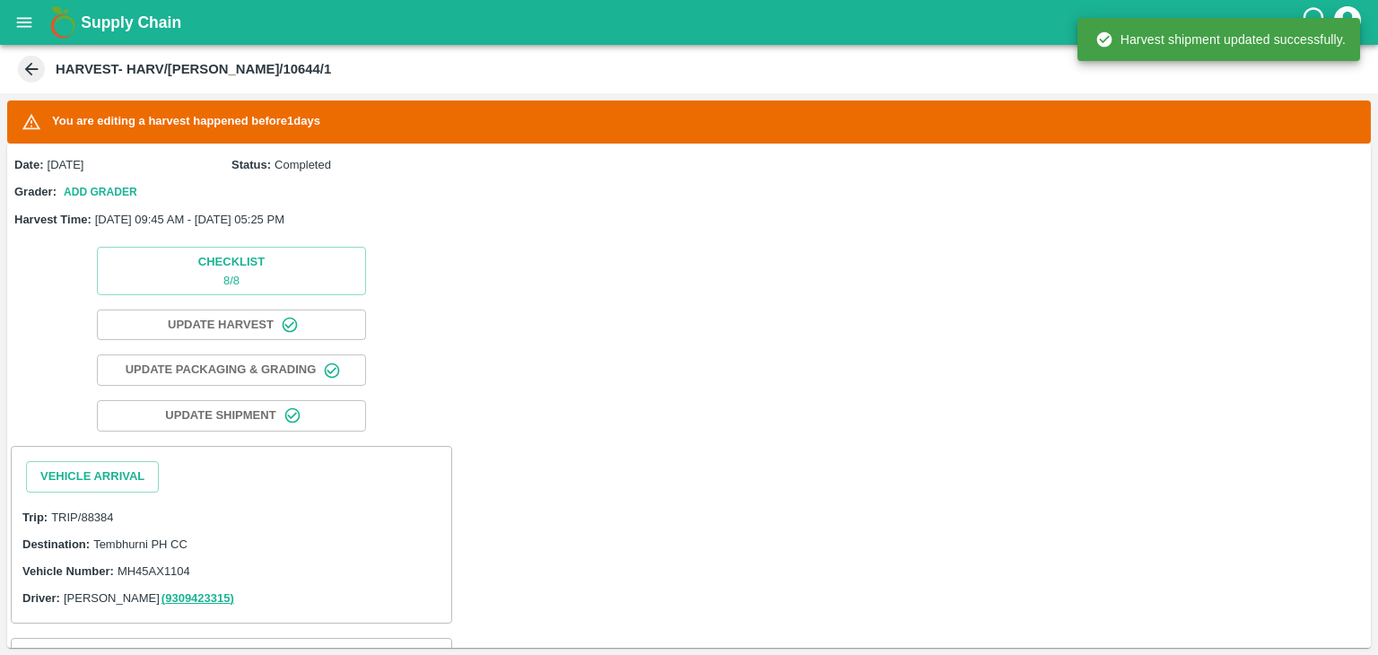
scroll to position [170, 0]
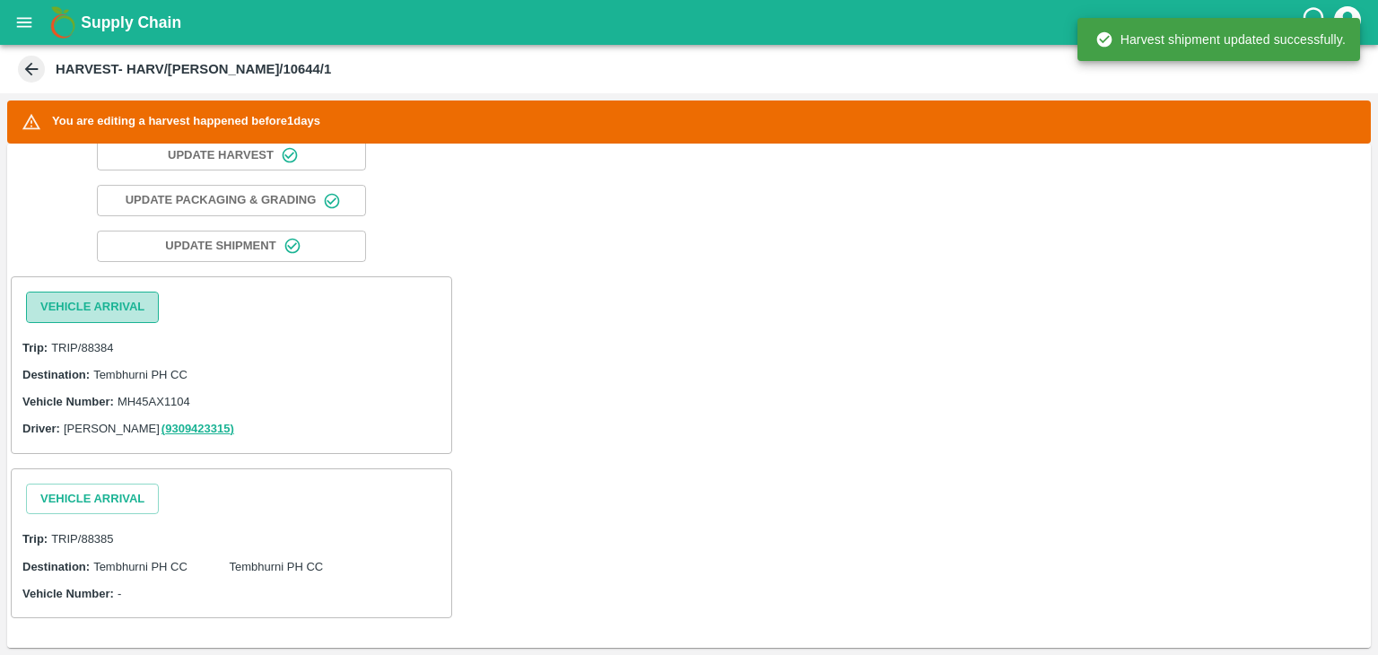
click at [88, 304] on button "Vehicle Arrival" at bounding box center [92, 307] width 133 height 31
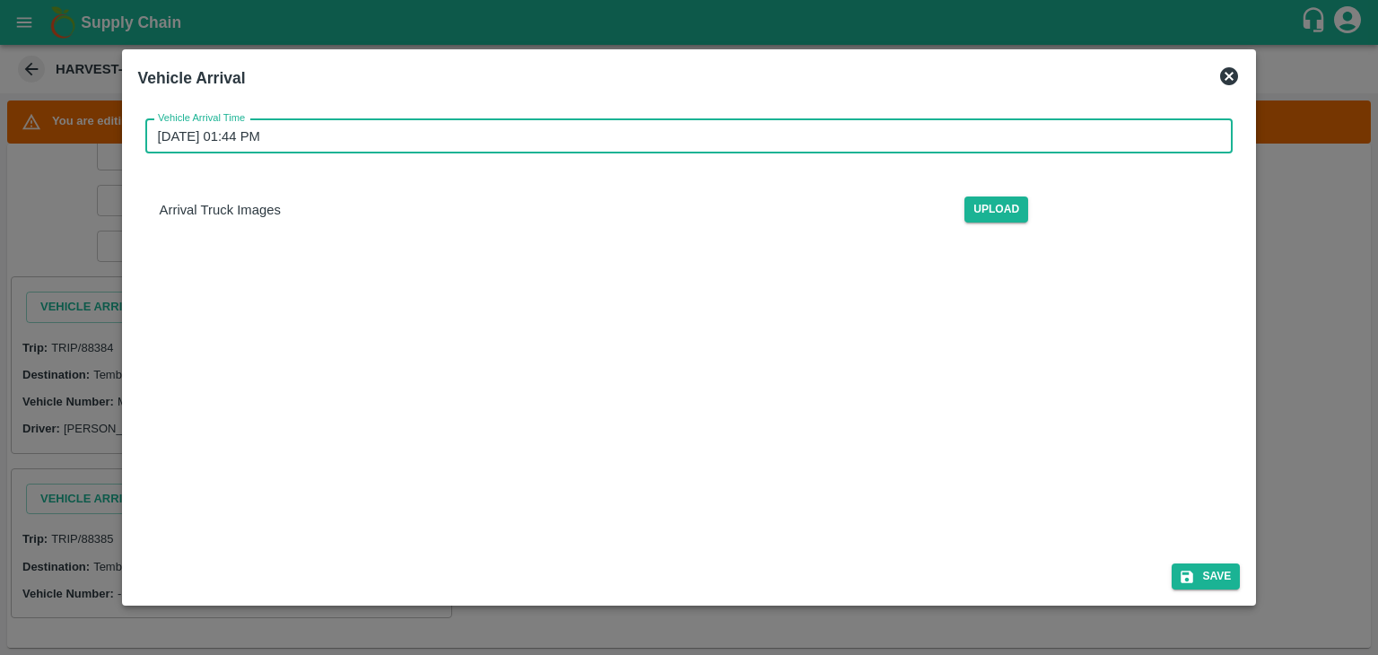
click at [585, 135] on input "16/09/2025 01:44 PM" at bounding box center [683, 136] width 1076 height 34
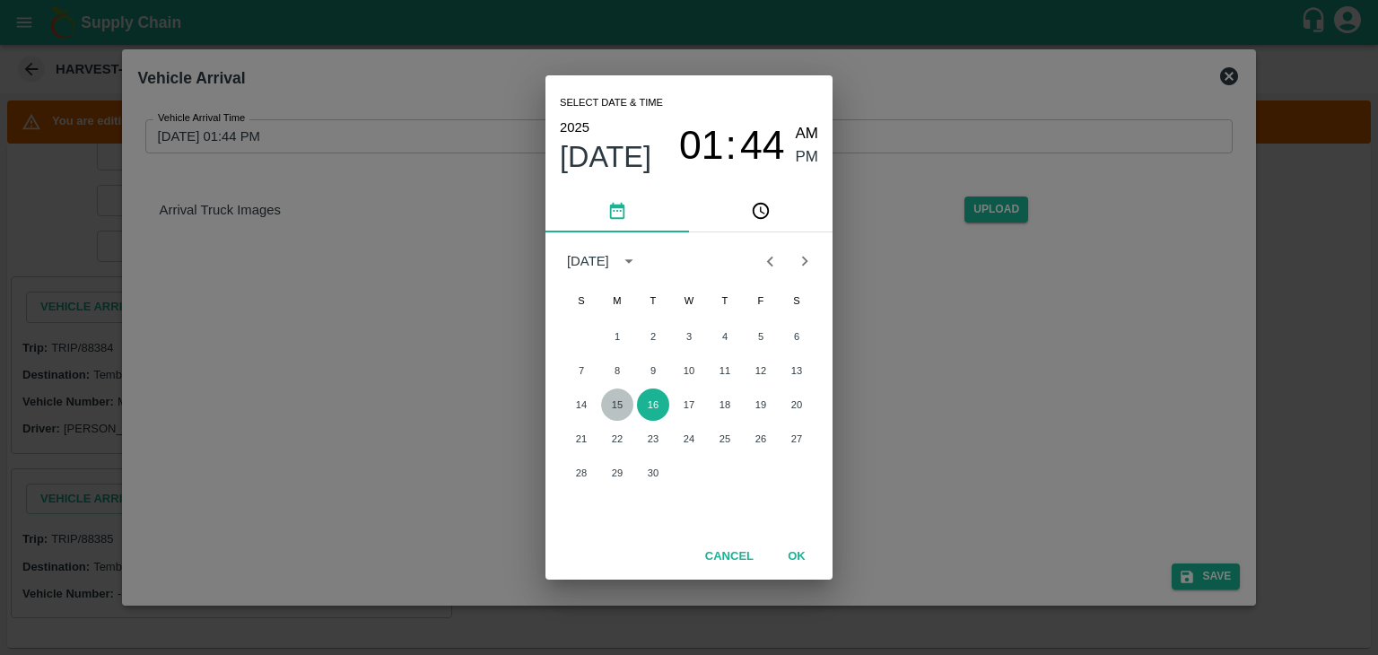
click at [616, 398] on button "15" at bounding box center [617, 405] width 32 height 32
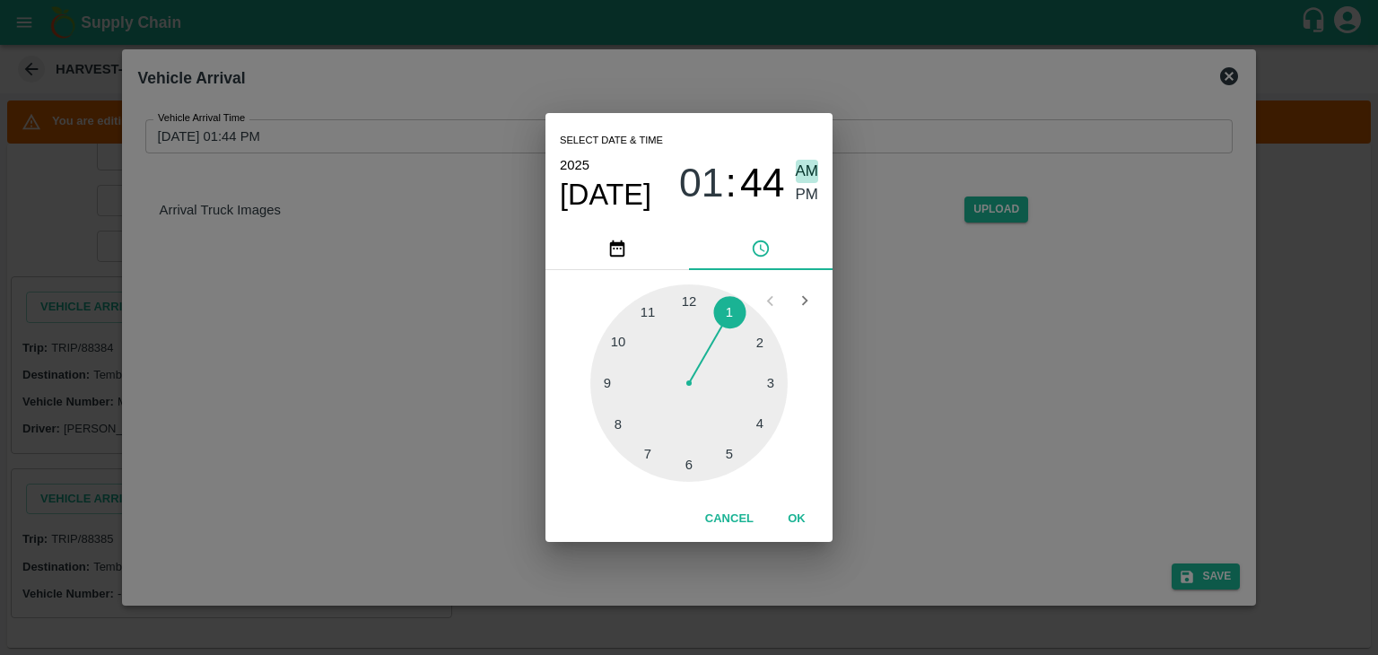
click at [804, 166] on span "AM" at bounding box center [807, 172] width 23 height 24
click at [608, 380] on div at bounding box center [688, 382] width 197 height 197
type input "15/09/2025 09:45 AM"
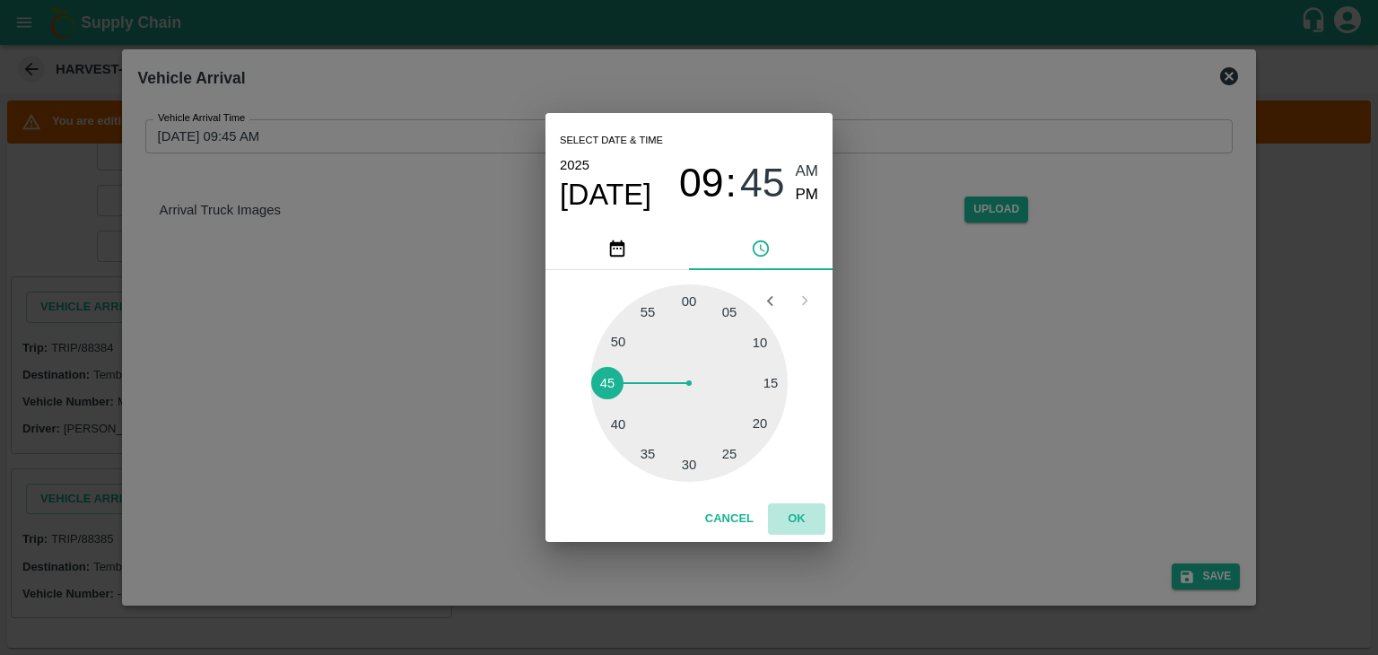
click at [801, 519] on button "OK" at bounding box center [796, 518] width 57 height 31
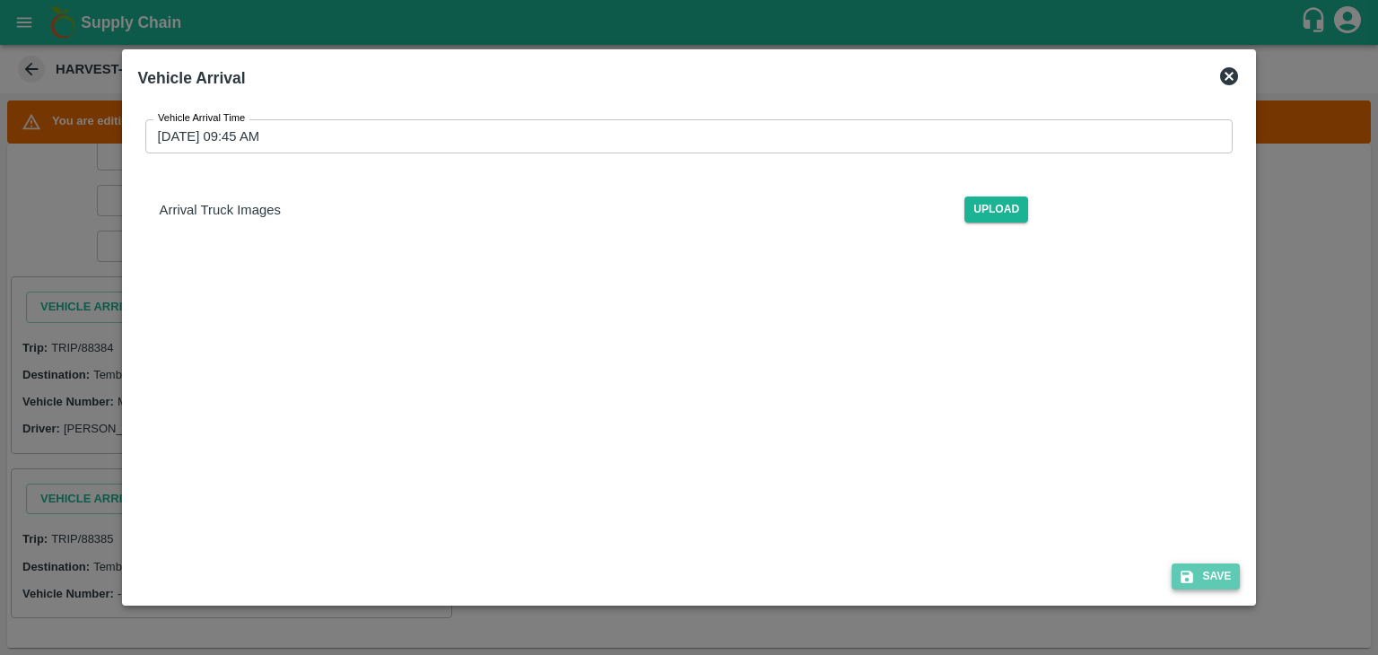
click at [1206, 570] on button "Save" at bounding box center [1206, 577] width 68 height 26
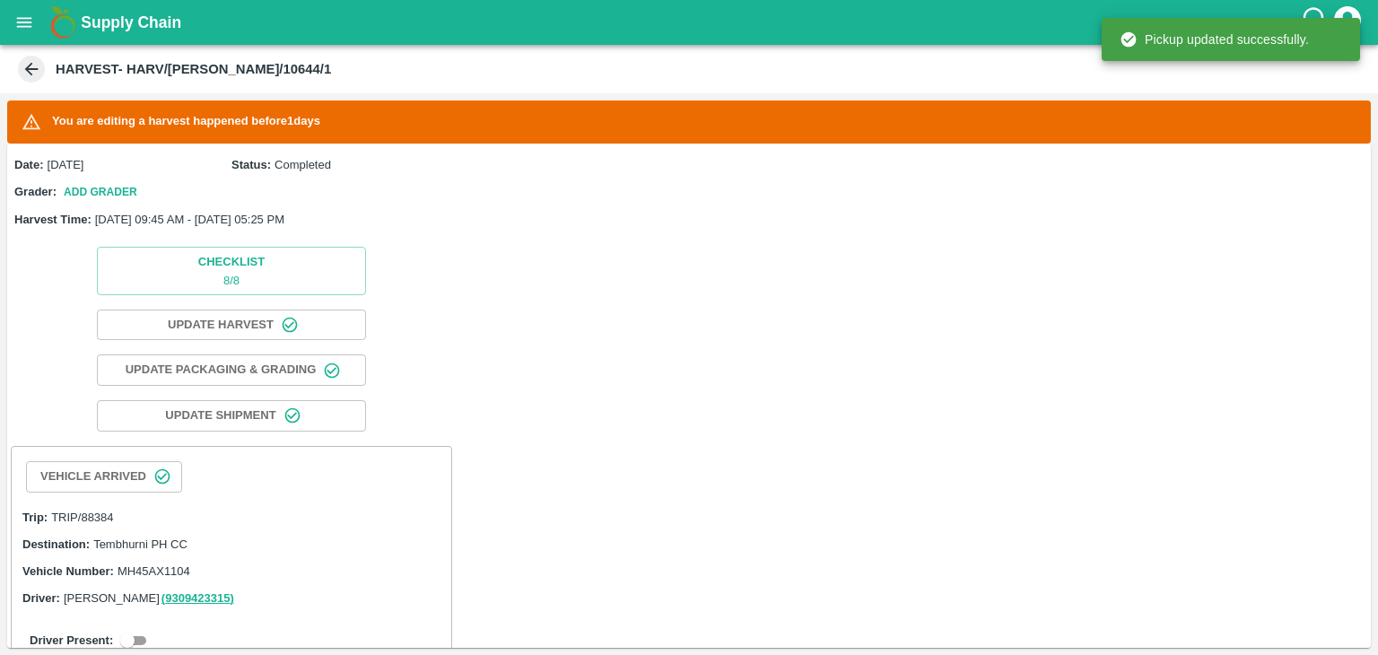
scroll to position [260, 0]
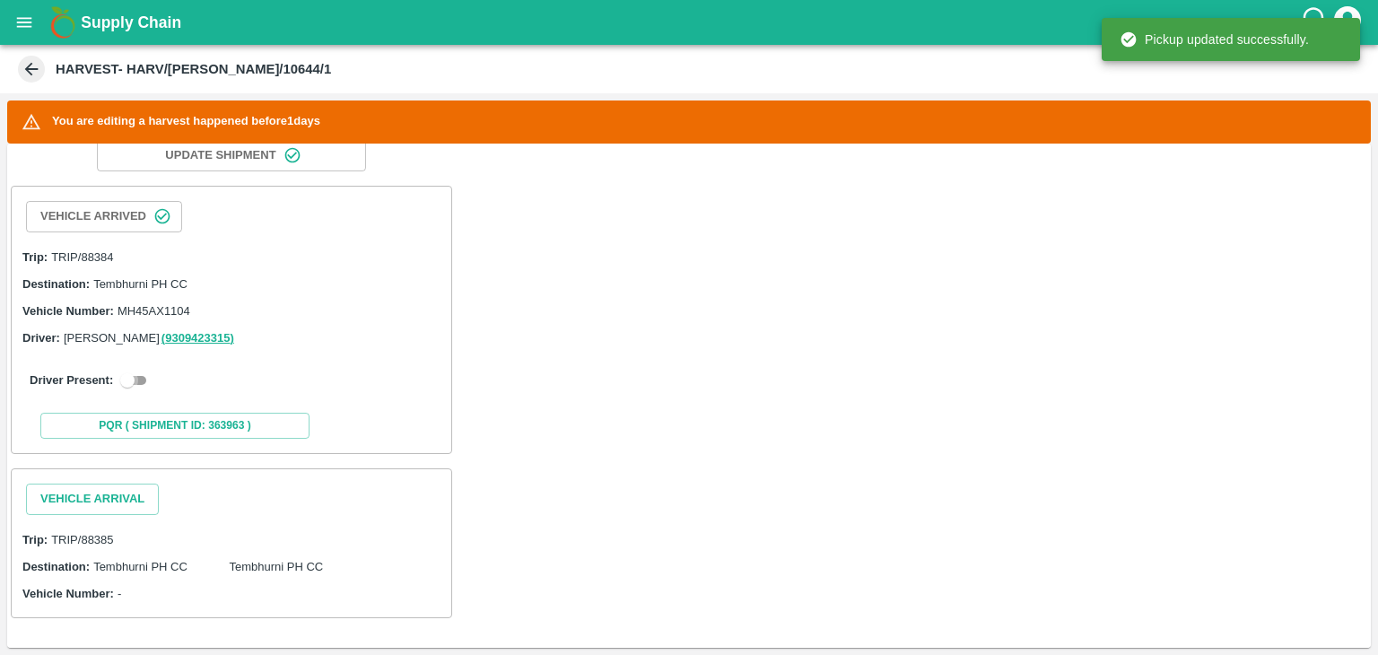
click at [126, 374] on input "checkbox" at bounding box center [127, 381] width 65 height 22
checkbox input "true"
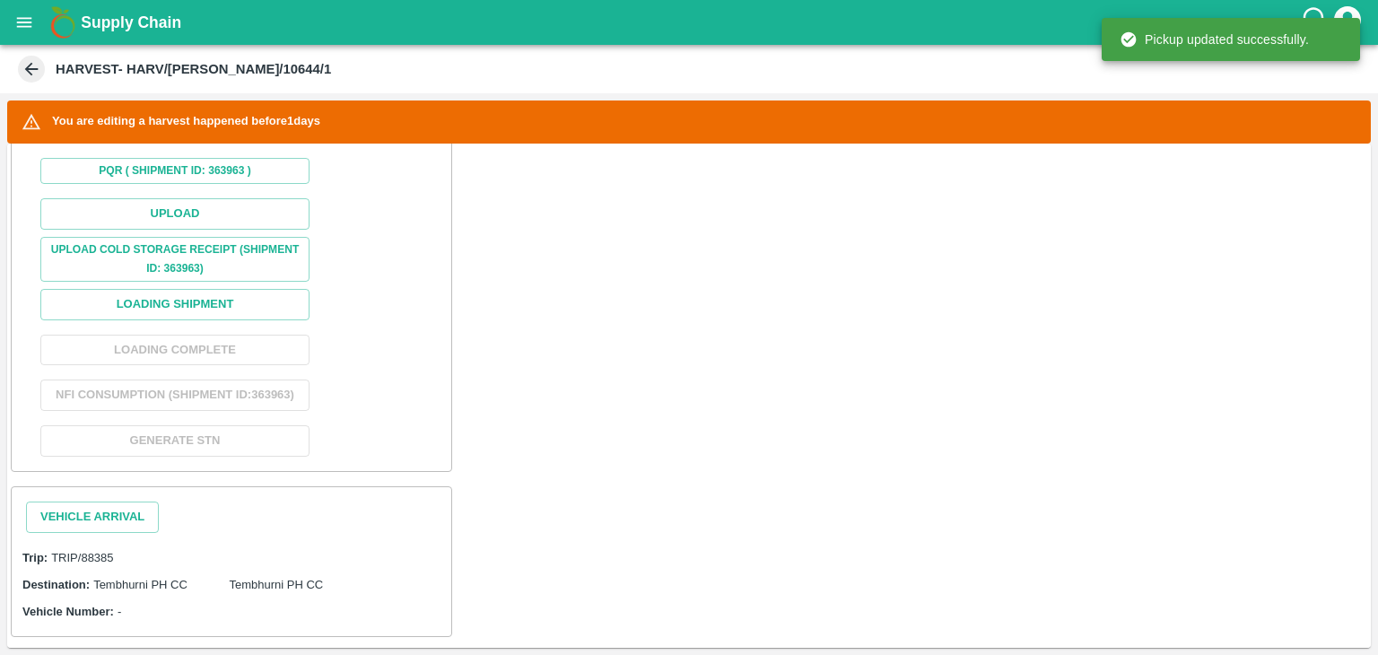
scroll to position [639, 0]
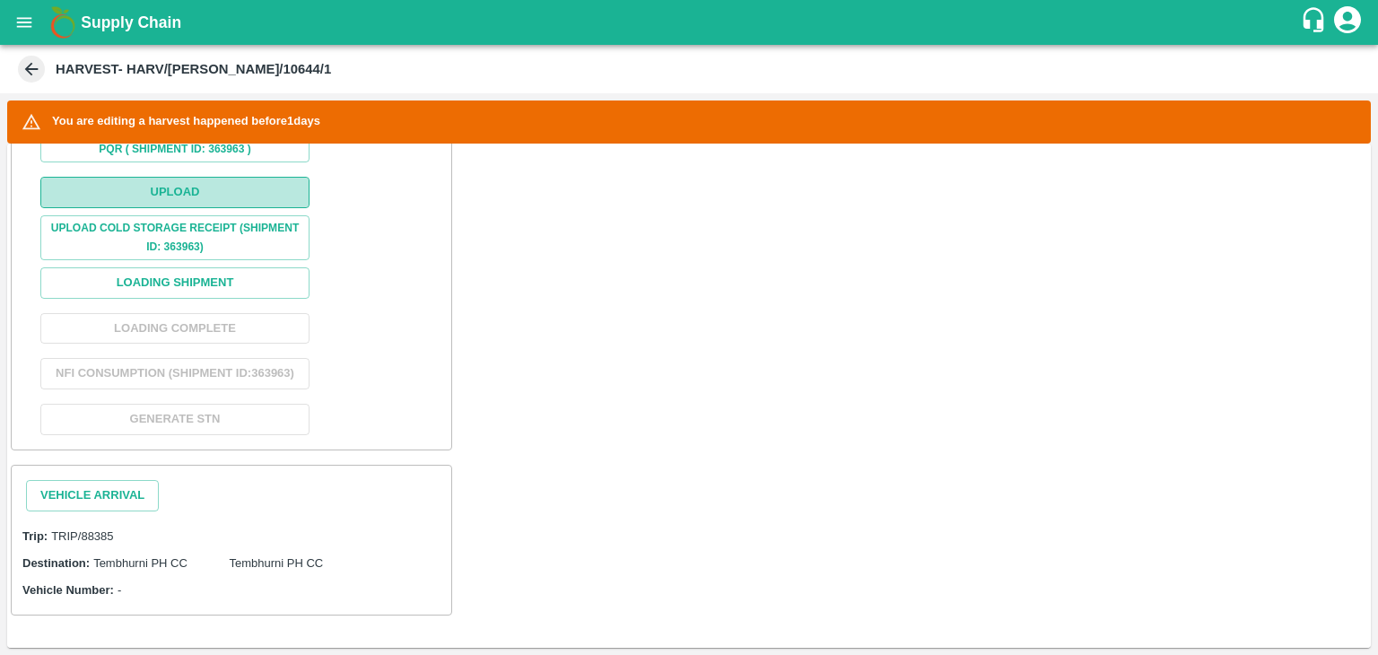
click at [190, 177] on button "Upload" at bounding box center [174, 192] width 269 height 31
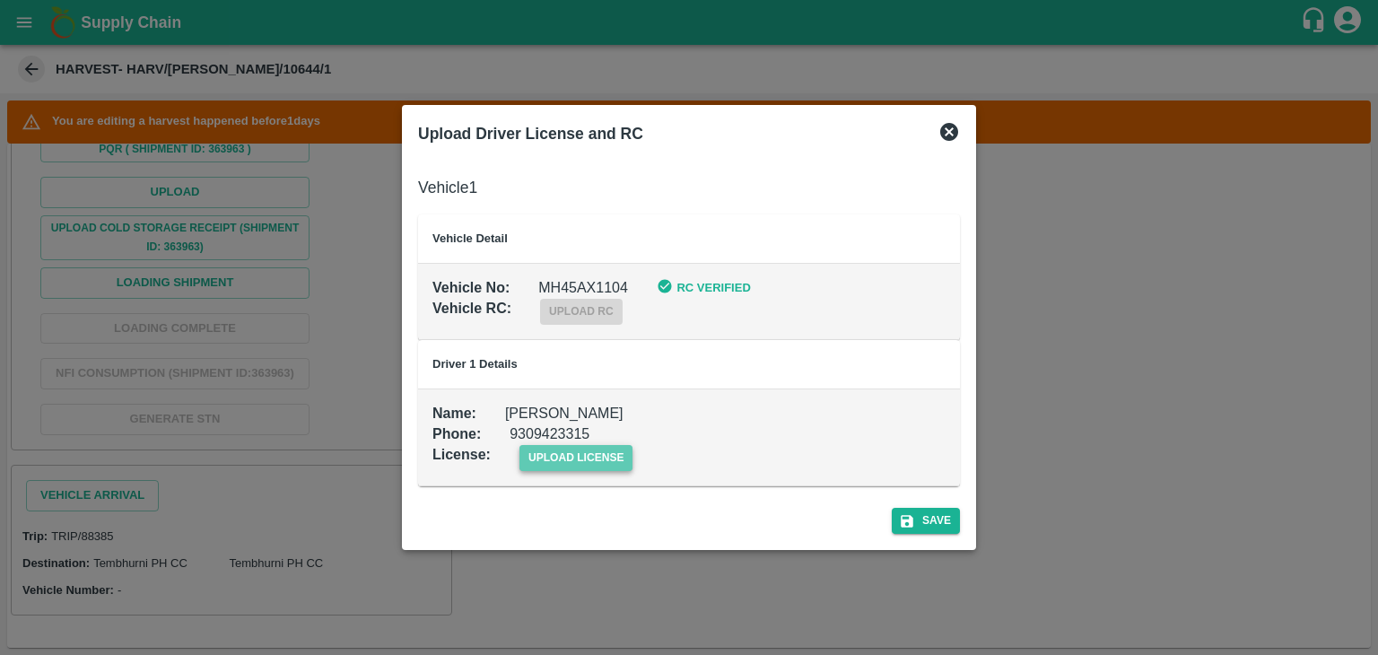
click at [607, 460] on span "upload license" at bounding box center [577, 458] width 114 height 26
click at [0, 0] on input "upload license" at bounding box center [0, 0] width 0 height 0
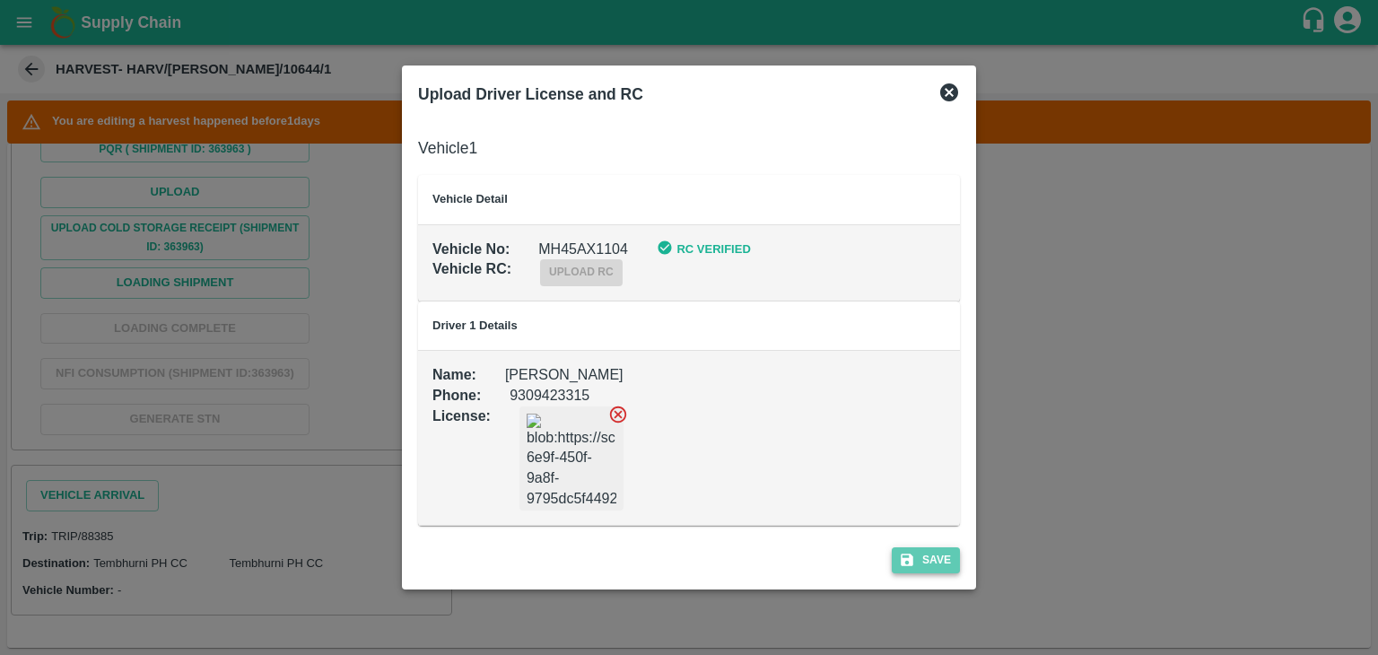
click at [926, 547] on button "Save" at bounding box center [926, 560] width 68 height 26
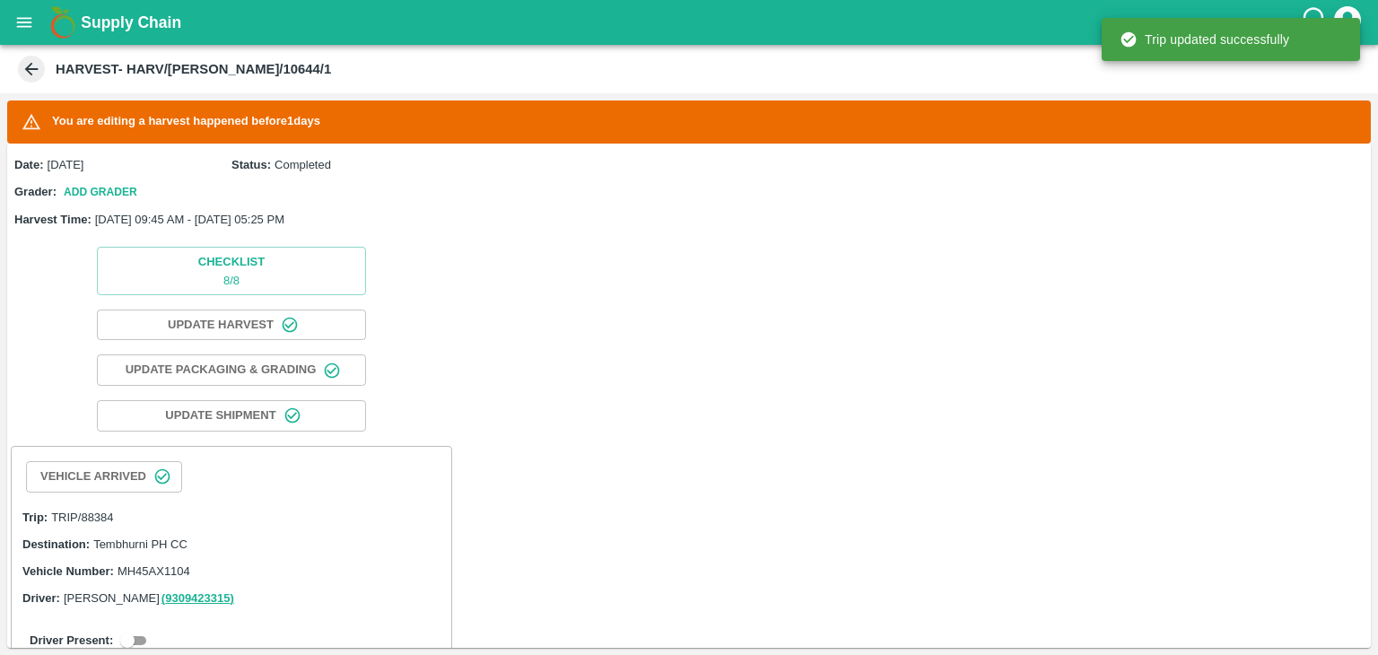
scroll to position [260, 0]
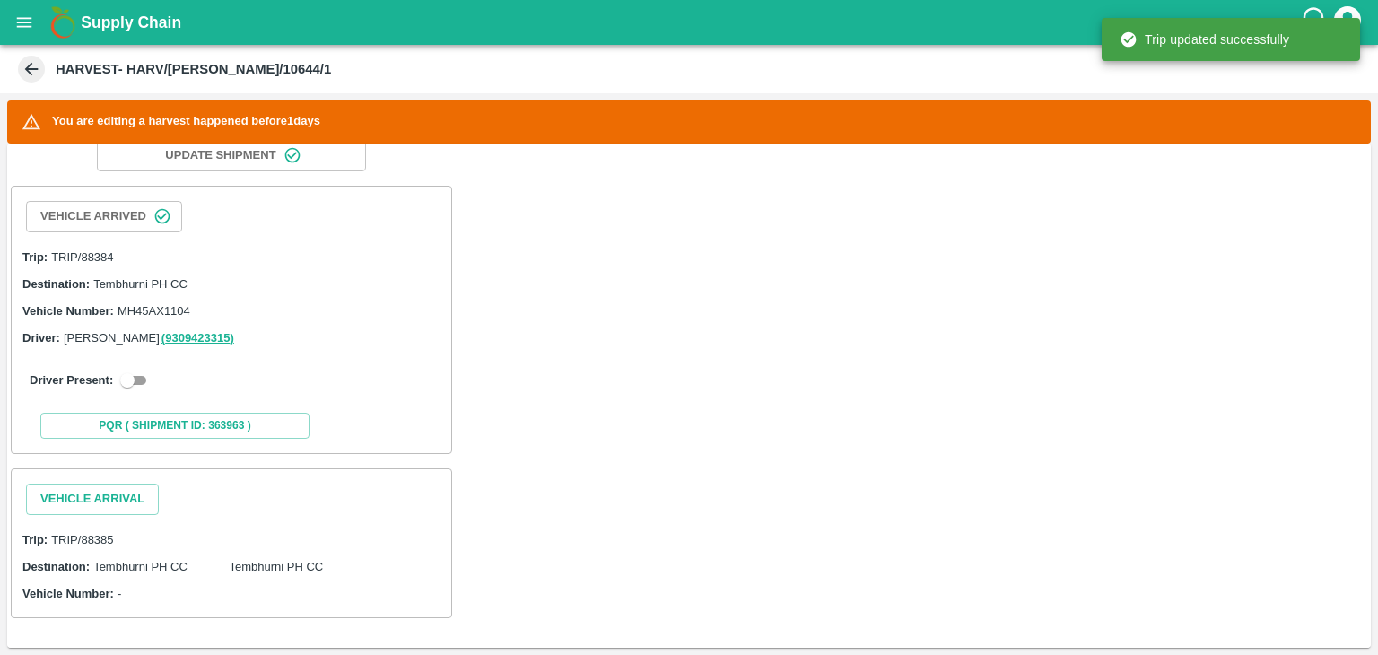
click at [141, 391] on div "Driver Present:" at bounding box center [231, 380] width 425 height 50
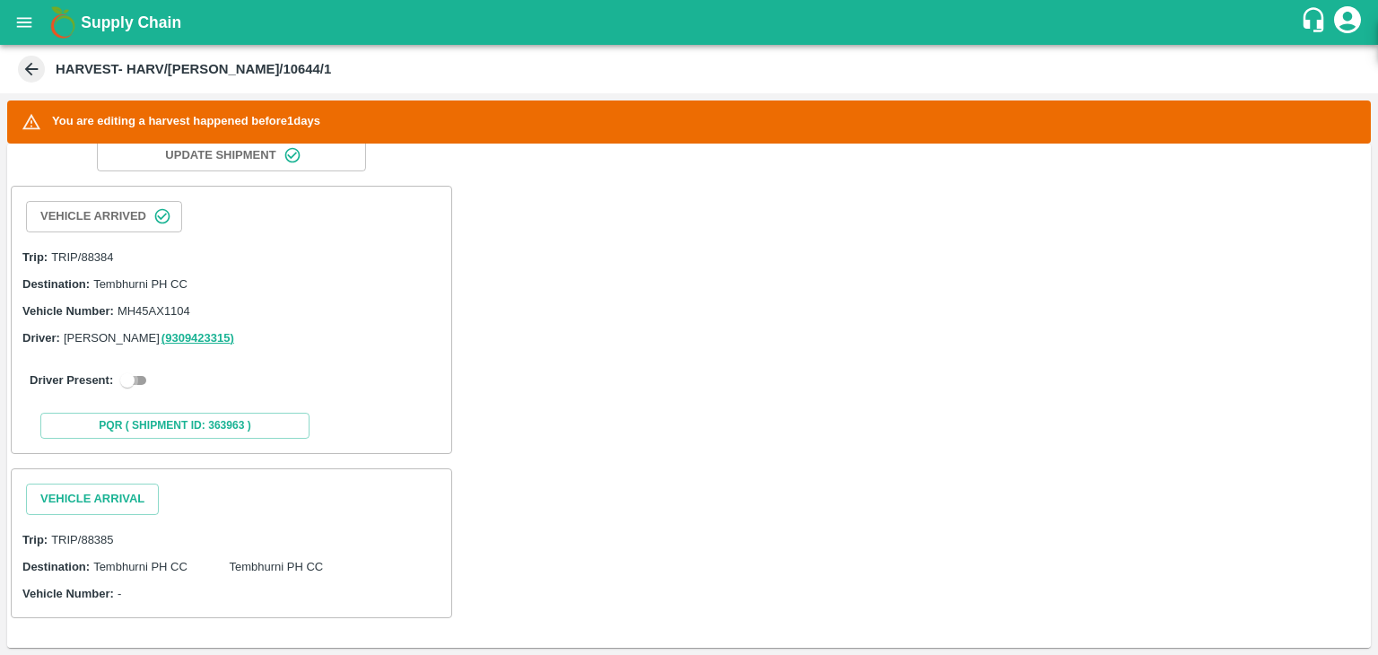
click at [128, 373] on input "checkbox" at bounding box center [127, 381] width 65 height 22
checkbox input "true"
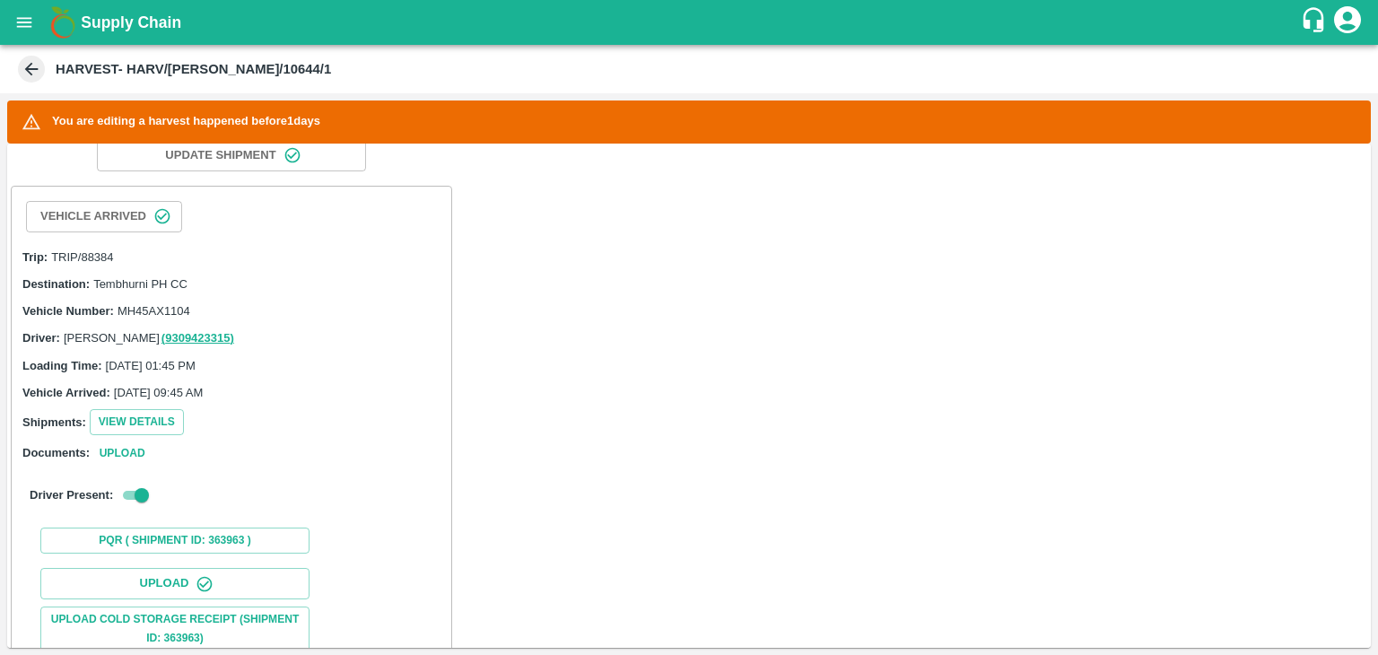
scroll to position [447, 0]
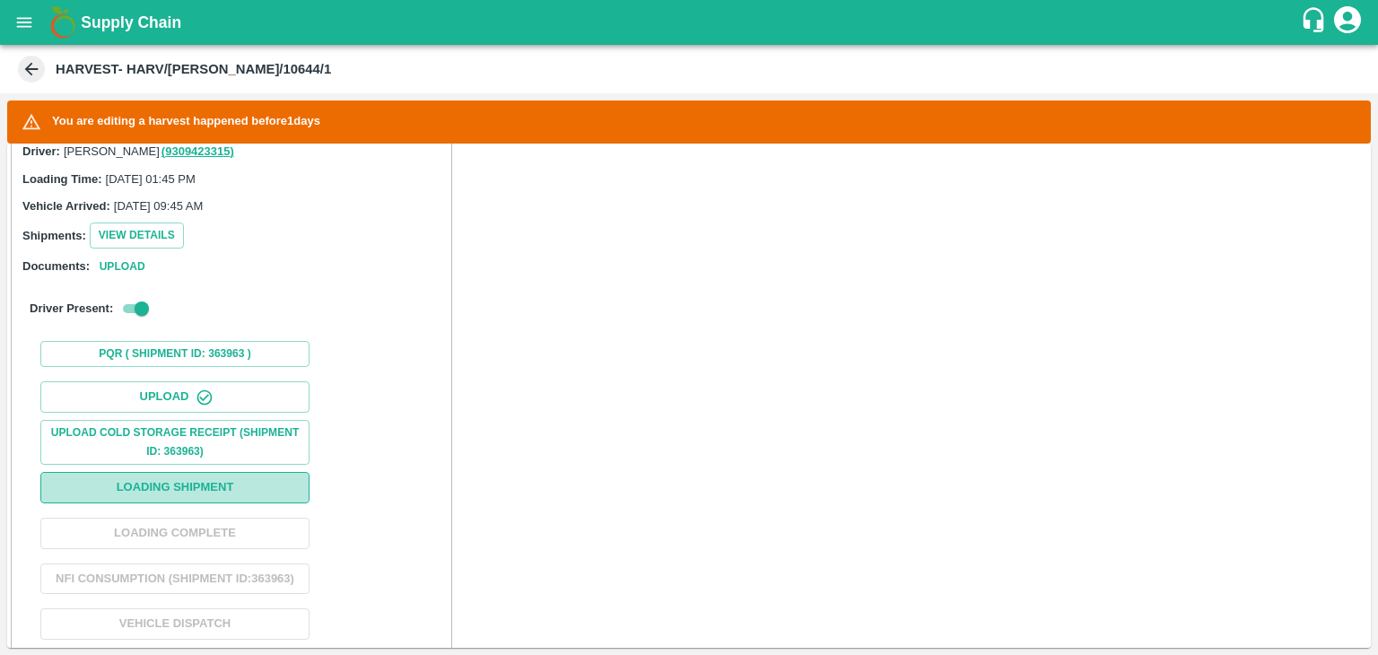
click at [203, 481] on button "Loading Shipment" at bounding box center [174, 487] width 269 height 31
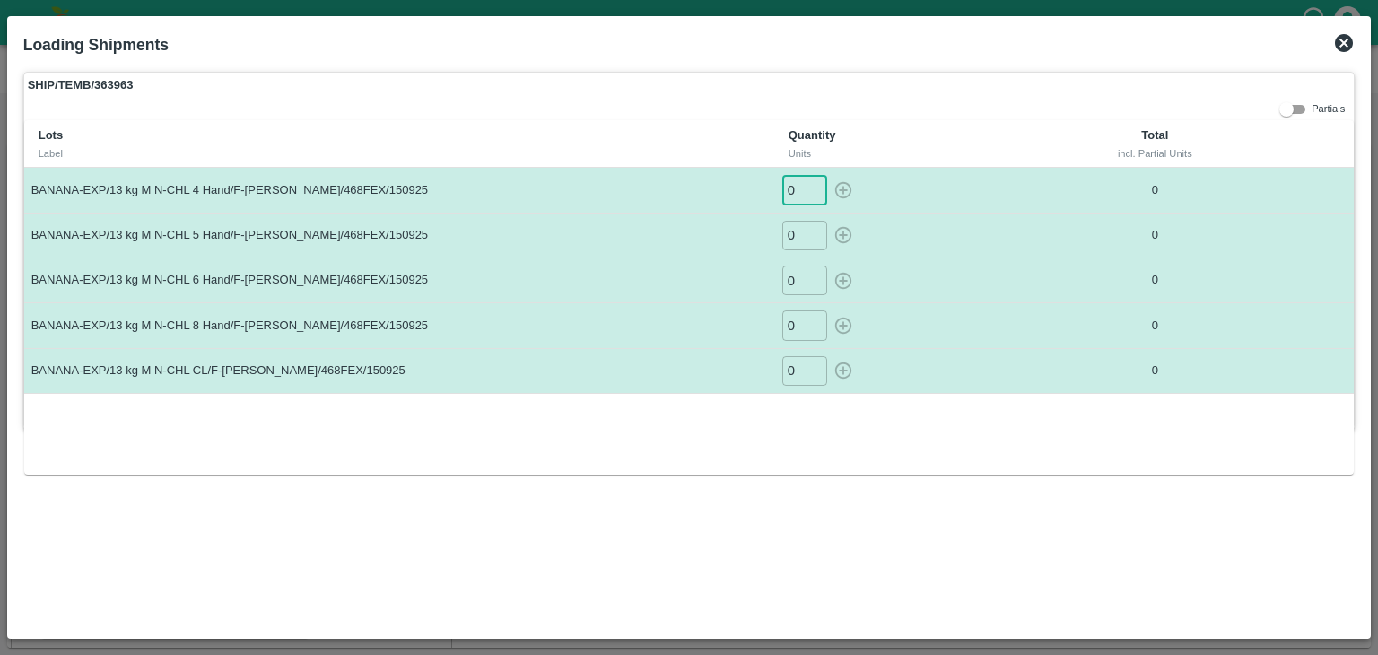
click at [806, 187] on input "0" at bounding box center [804, 190] width 45 height 30
type input "012"
click at [829, 175] on button "button" at bounding box center [843, 190] width 29 height 30
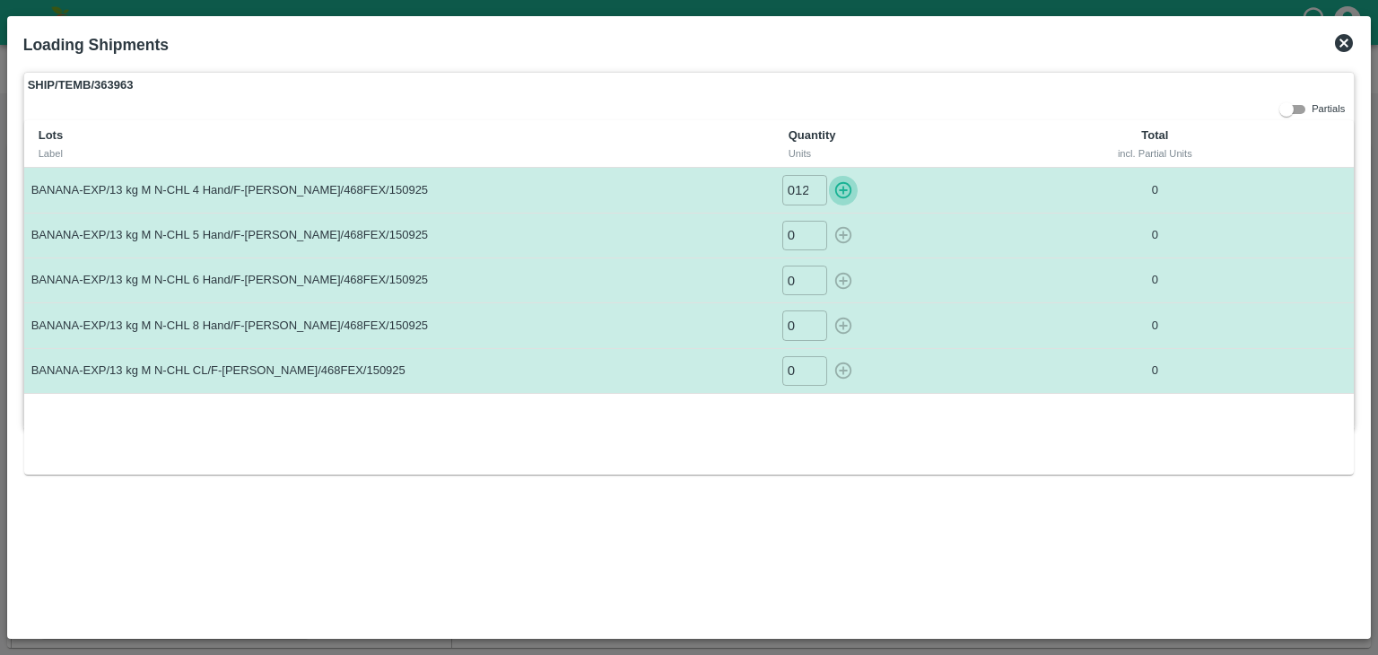
type input "0"
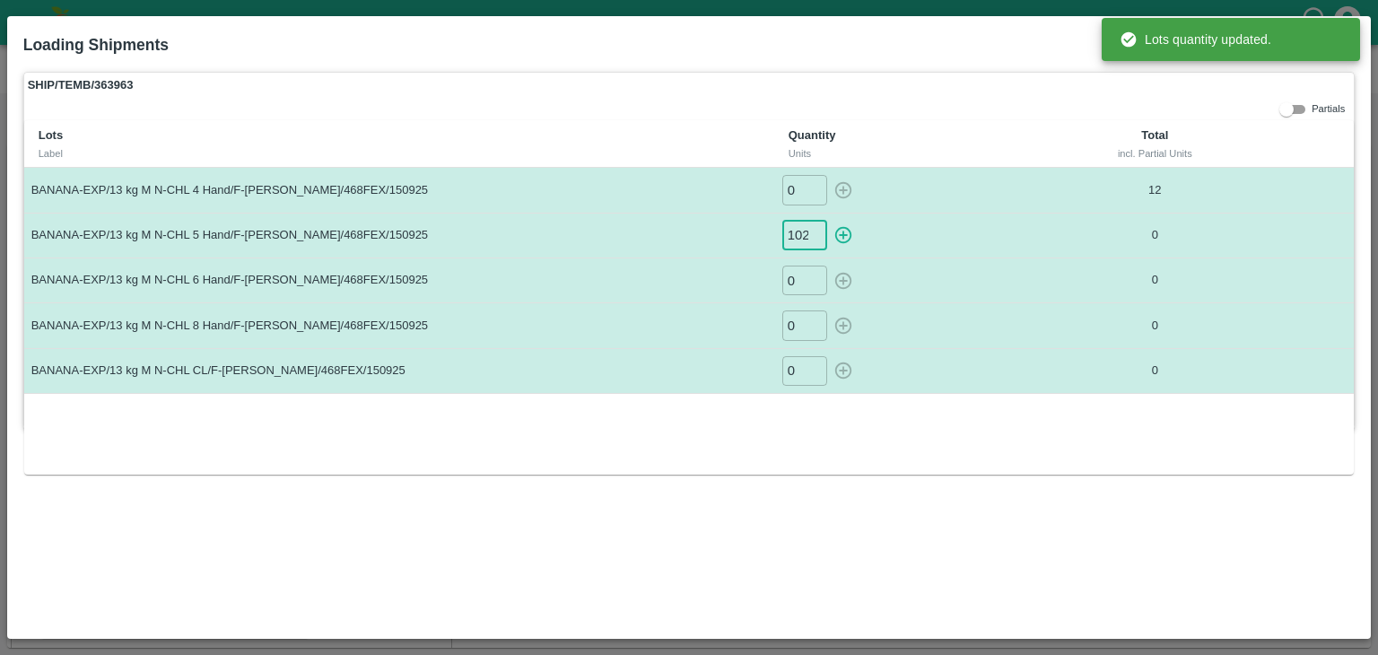
scroll to position [0, 1]
type input "102"
click at [829, 221] on button "button" at bounding box center [843, 236] width 29 height 30
type input "0"
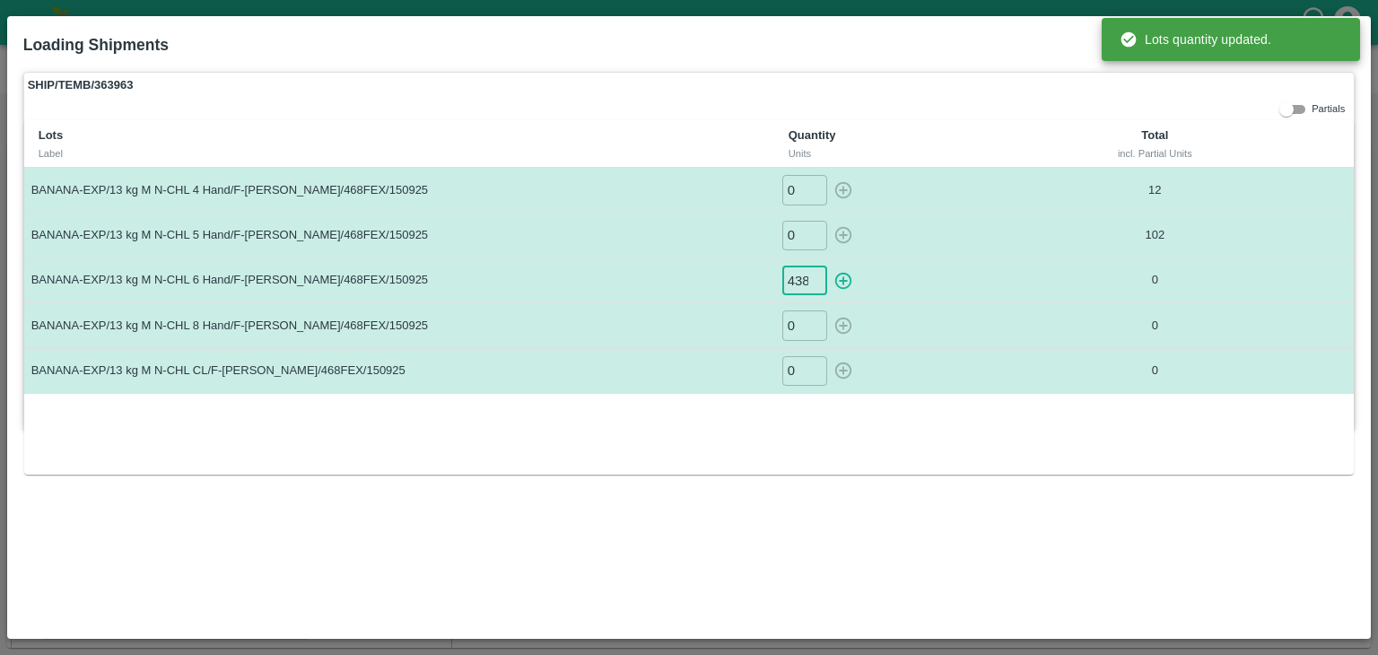
scroll to position [0, 1]
type input "438"
click at [829, 266] on button "button" at bounding box center [843, 281] width 29 height 30
type input "0"
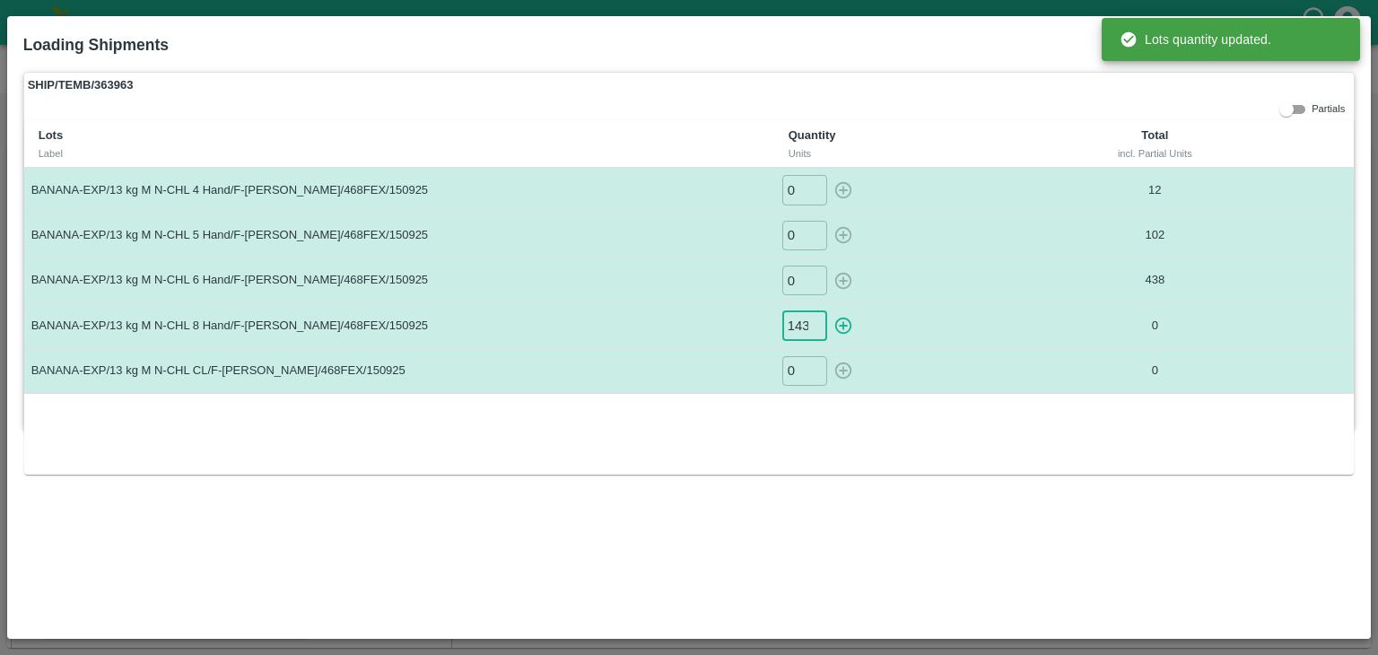
scroll to position [0, 1]
type input "143"
click at [829, 310] on button "button" at bounding box center [843, 325] width 29 height 30
type input "0"
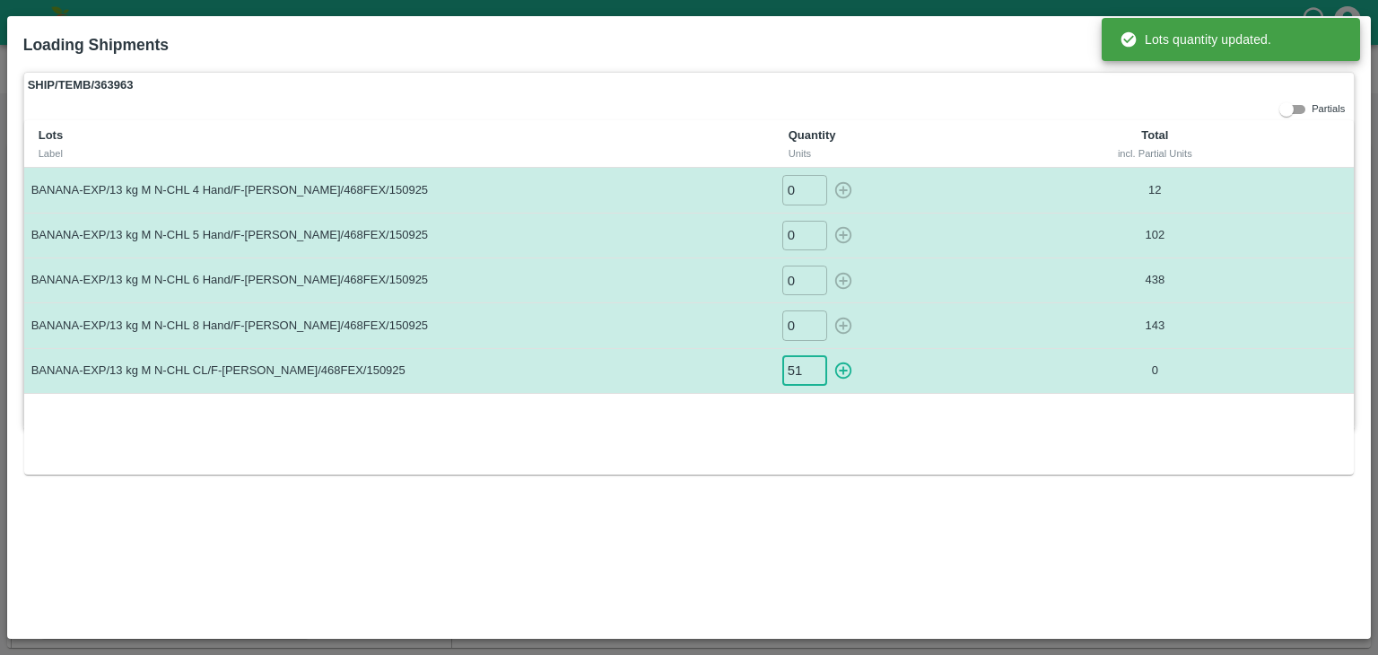
type input "51"
click at [829, 356] on button "button" at bounding box center [843, 371] width 29 height 30
type input "0"
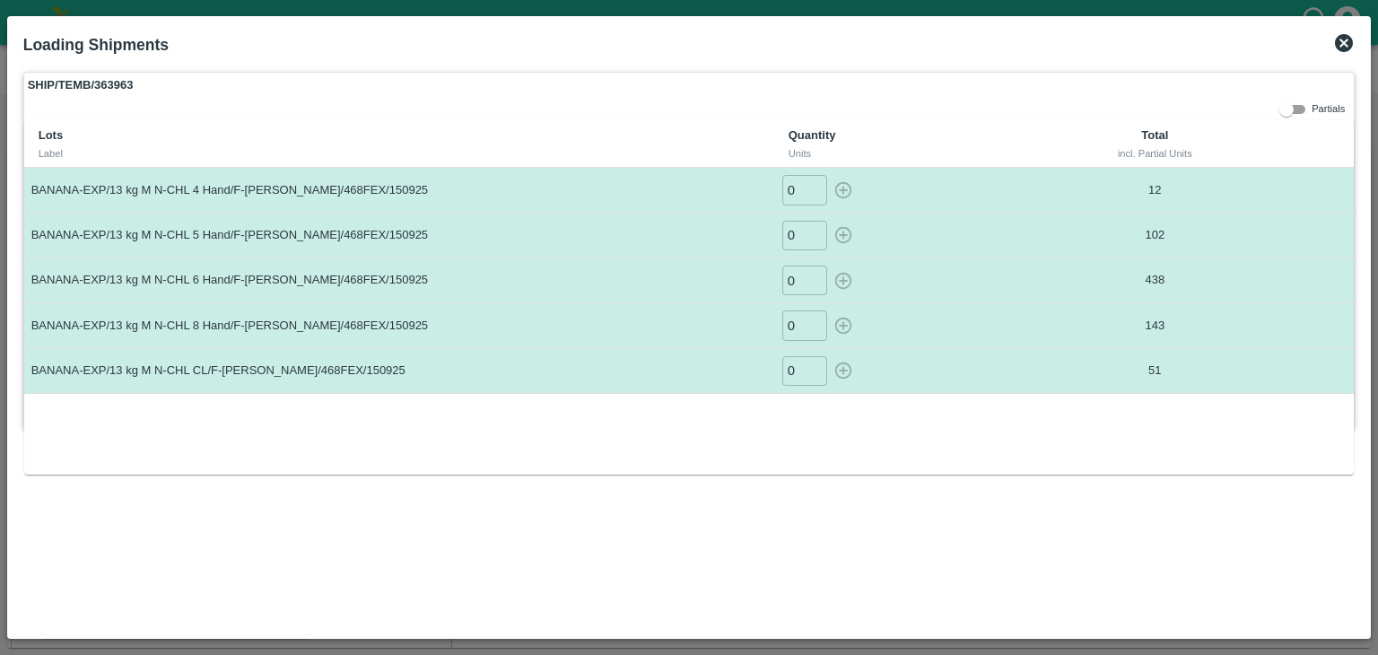
click at [1341, 39] on icon at bounding box center [1344, 43] width 22 height 22
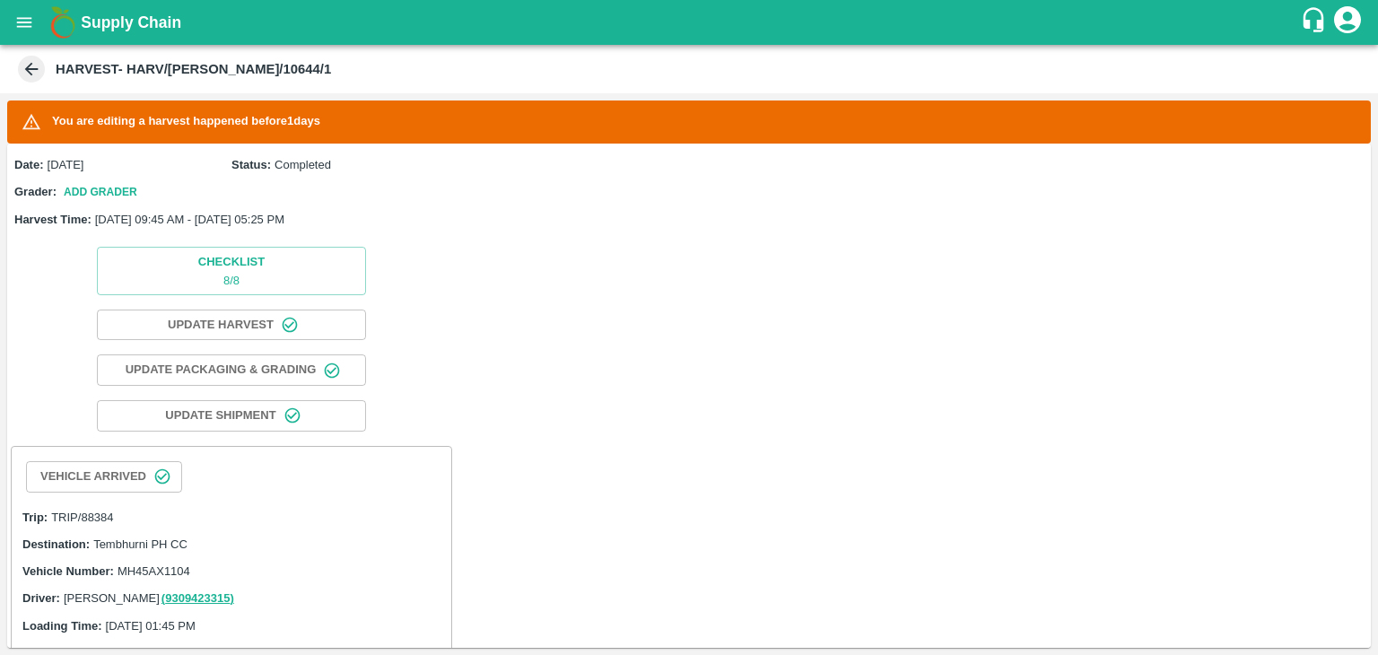
scroll to position [711, 0]
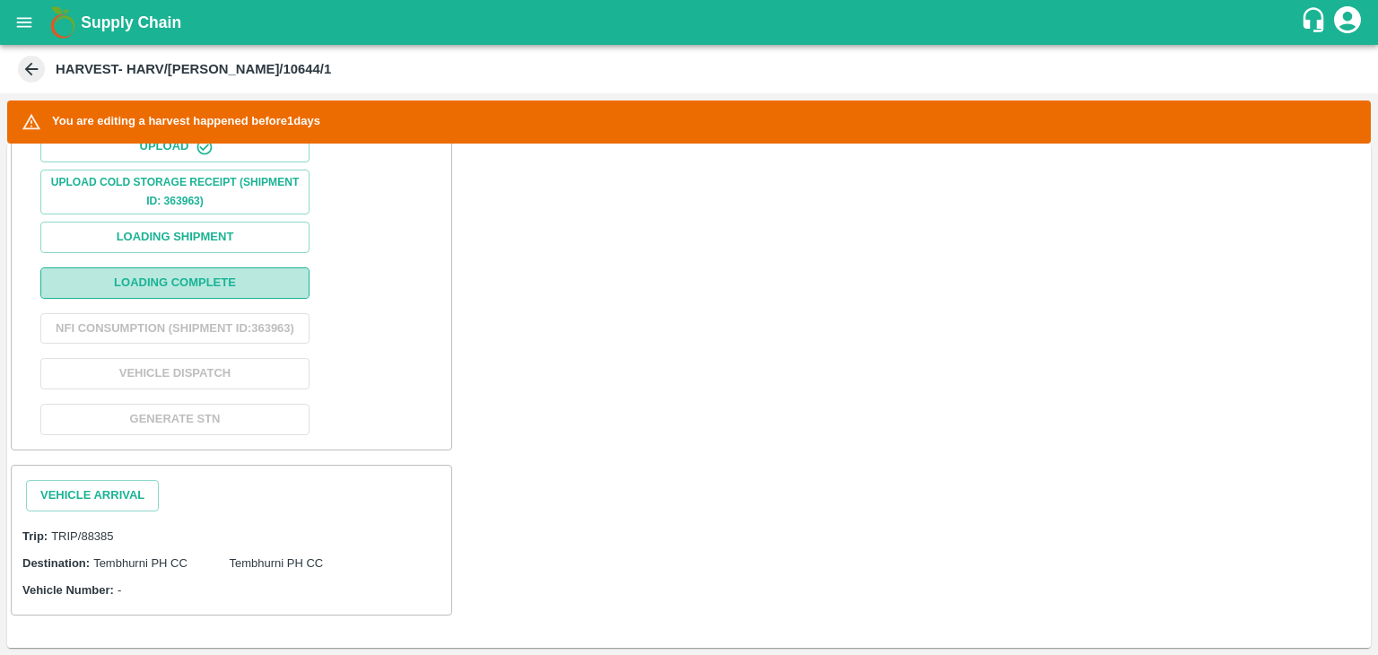
click at [203, 267] on button "Loading Complete" at bounding box center [174, 282] width 269 height 31
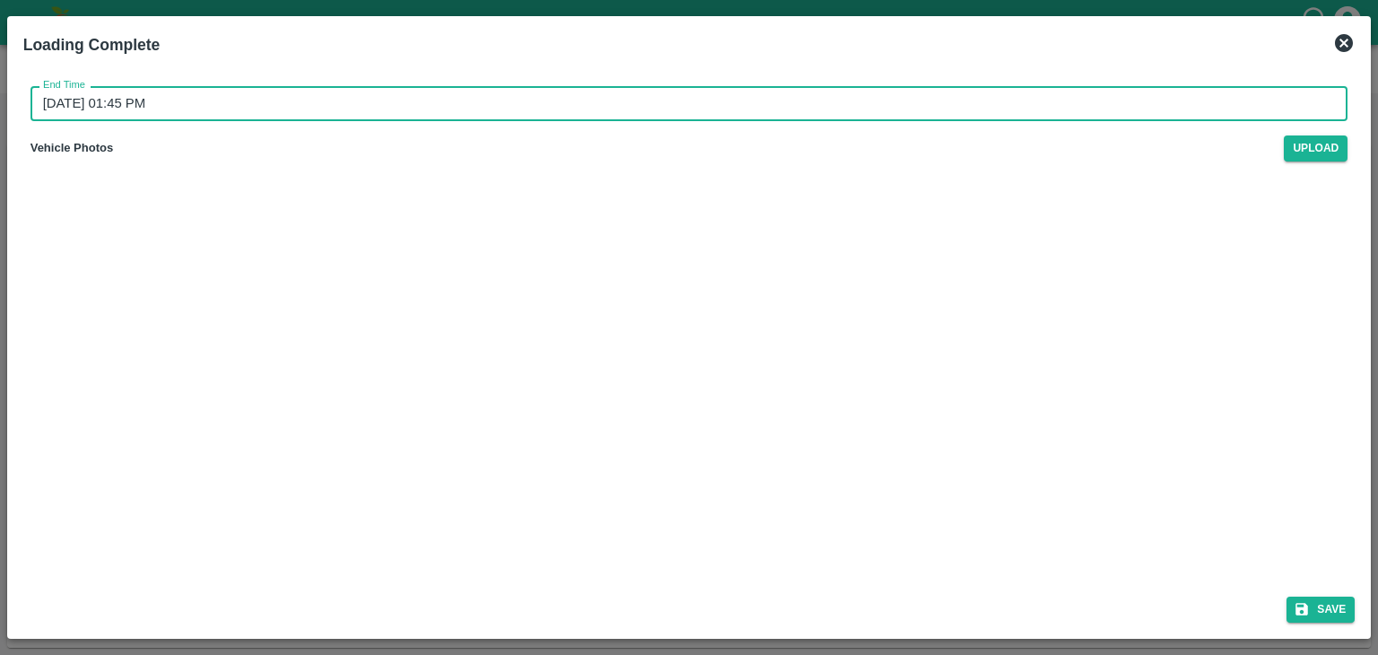
click at [714, 108] on input "16/09/2025 01:45 PM" at bounding box center [684, 103] width 1306 height 34
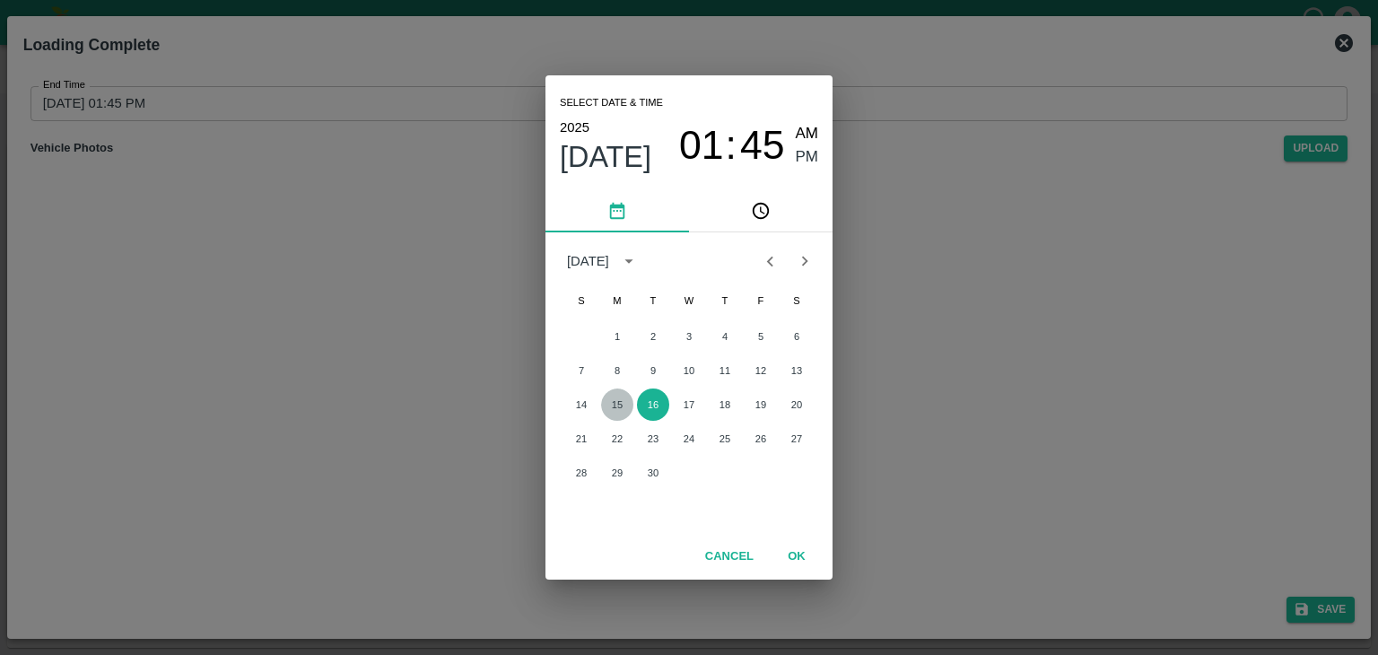
click at [617, 406] on button "15" at bounding box center [617, 405] width 32 height 32
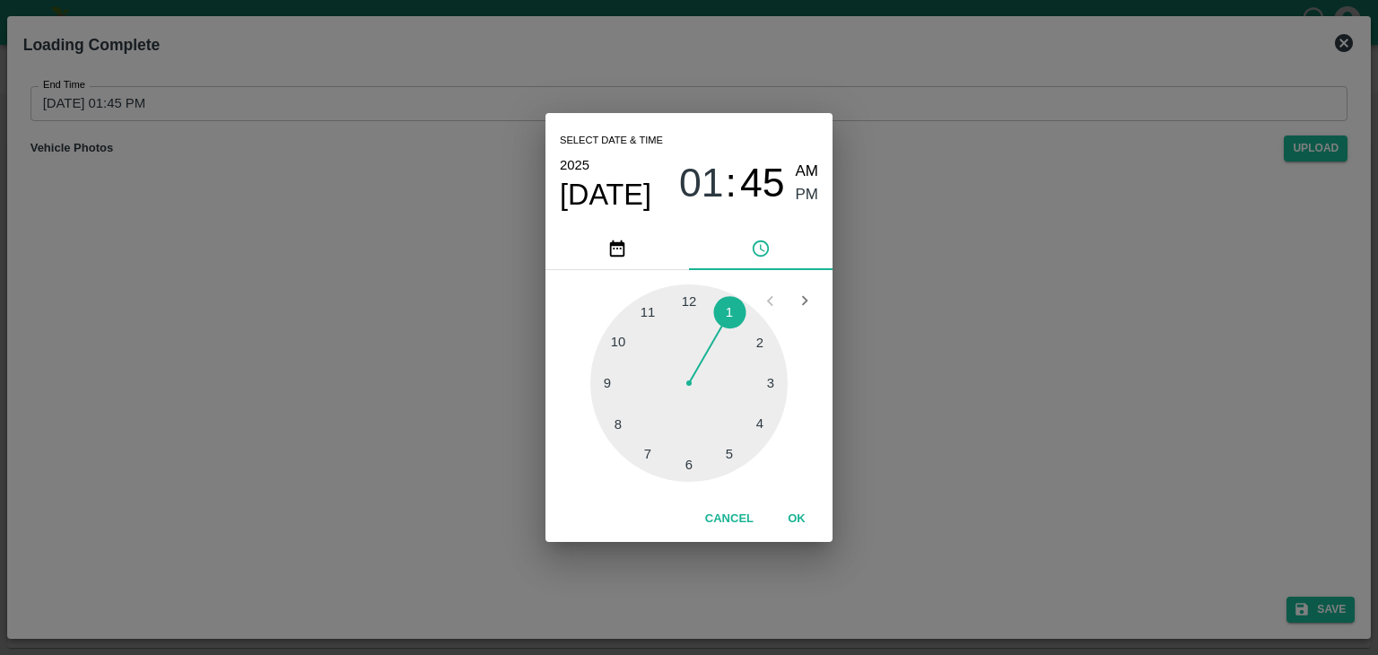
click at [732, 458] on div at bounding box center [688, 382] width 197 height 197
click at [796, 511] on button "OK" at bounding box center [796, 518] width 57 height 31
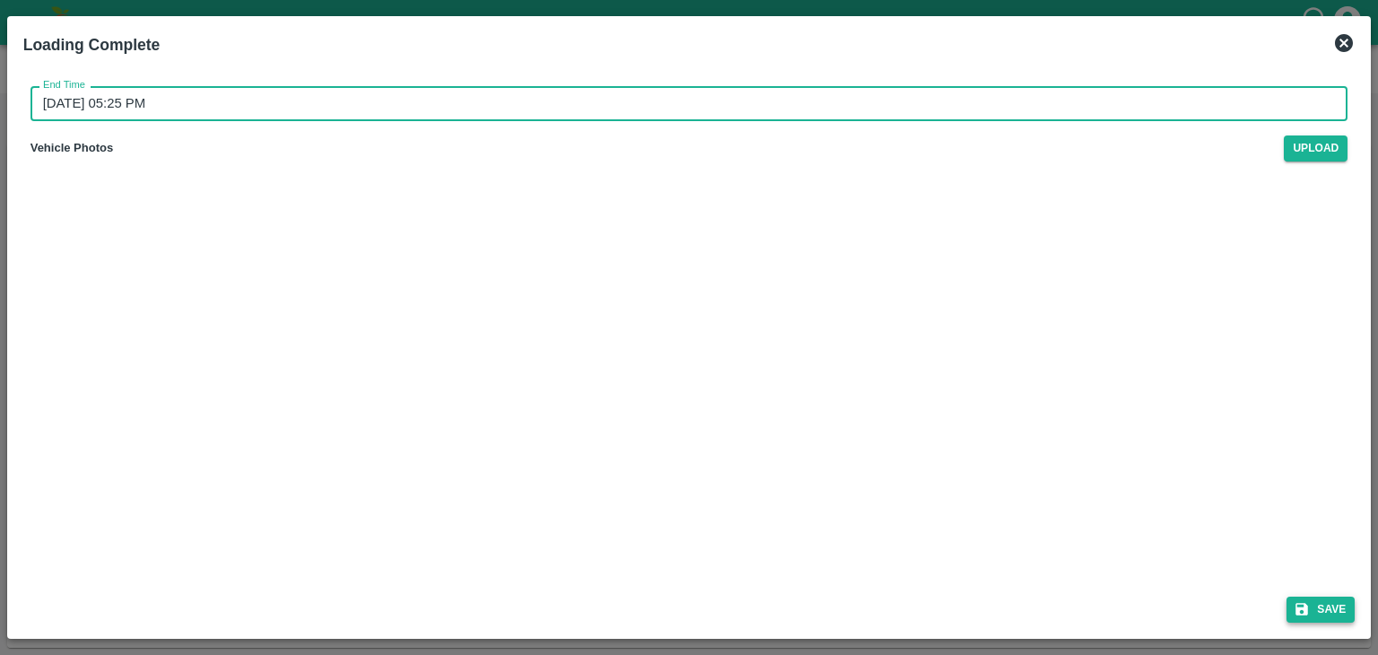
click at [1343, 615] on button "Save" at bounding box center [1321, 610] width 68 height 26
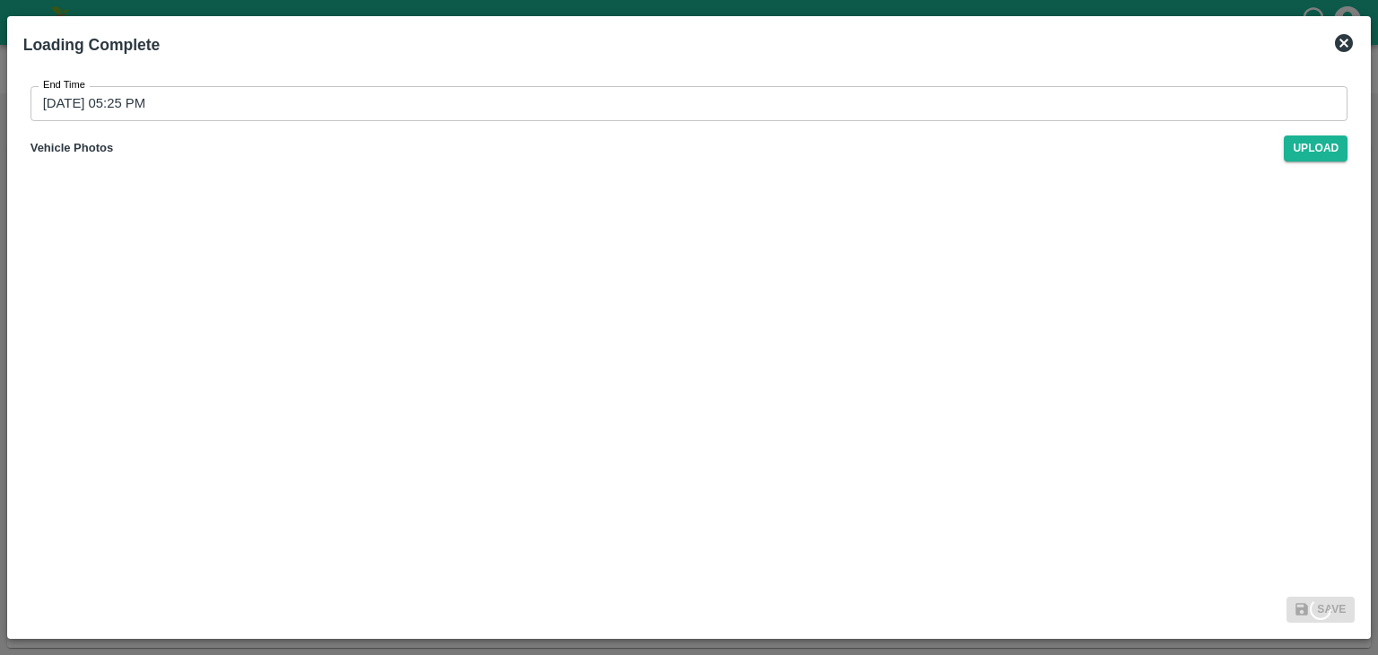
type input "16/09/2025 01:45 PM"
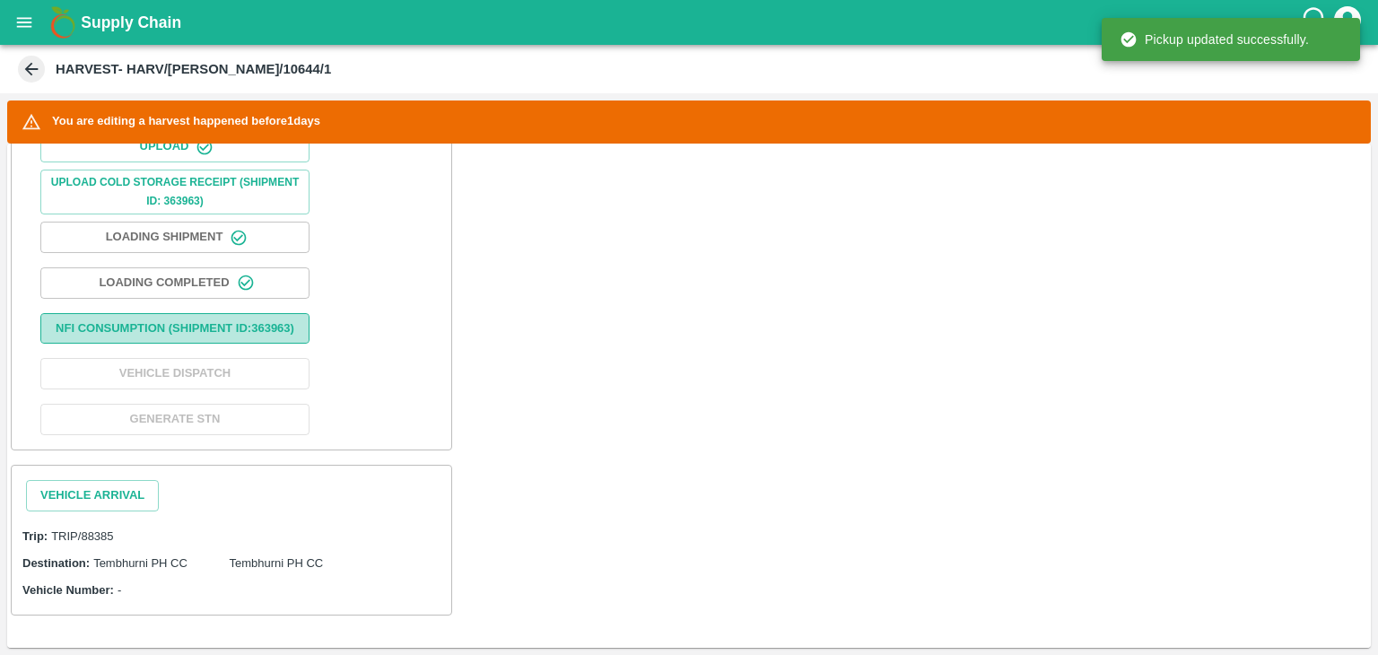
click at [192, 325] on button "Nfi Consumption (SHIPMENT ID: 363963 )" at bounding box center [174, 328] width 269 height 31
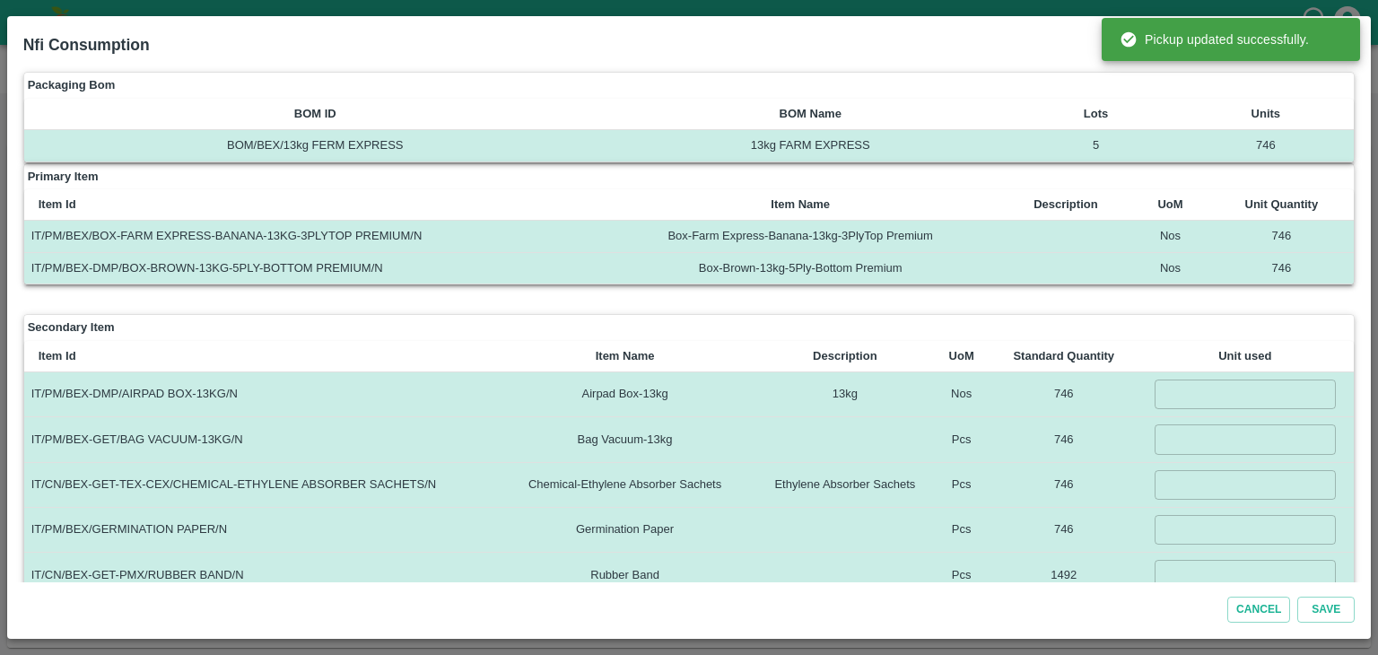
scroll to position [54, 0]
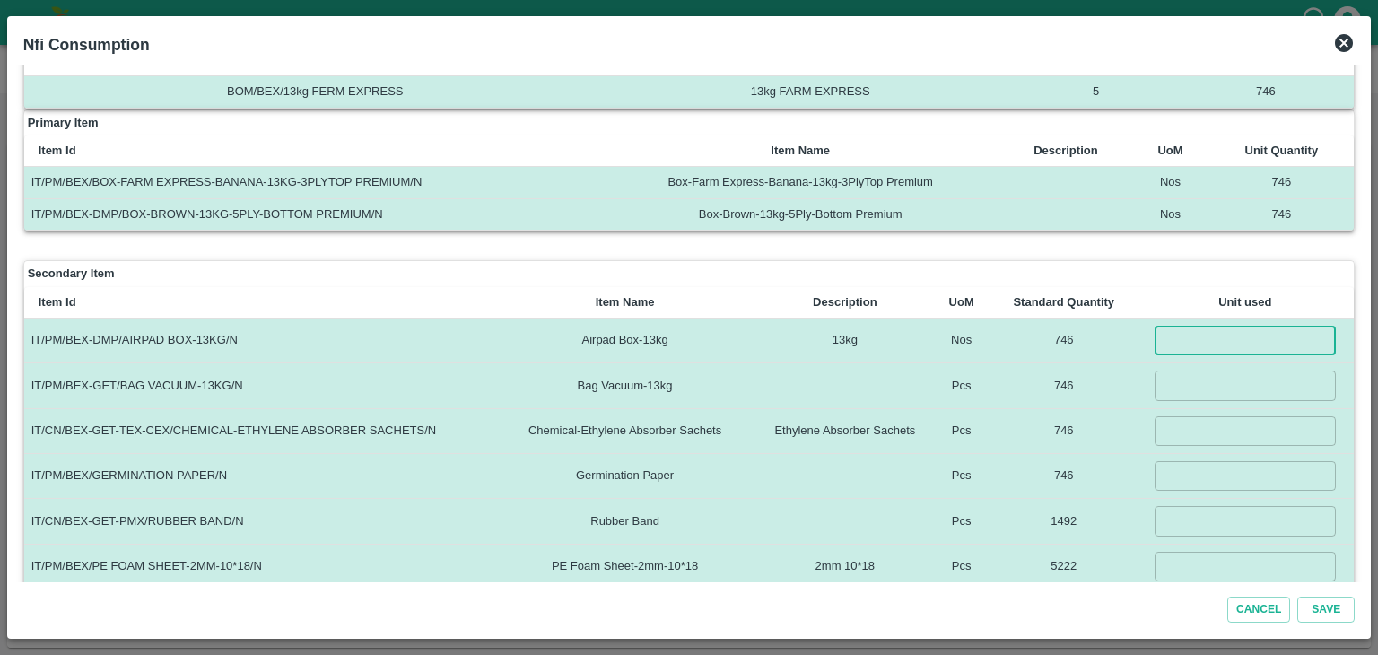
click at [1236, 341] on input "number" at bounding box center [1245, 341] width 181 height 30
type input "746"
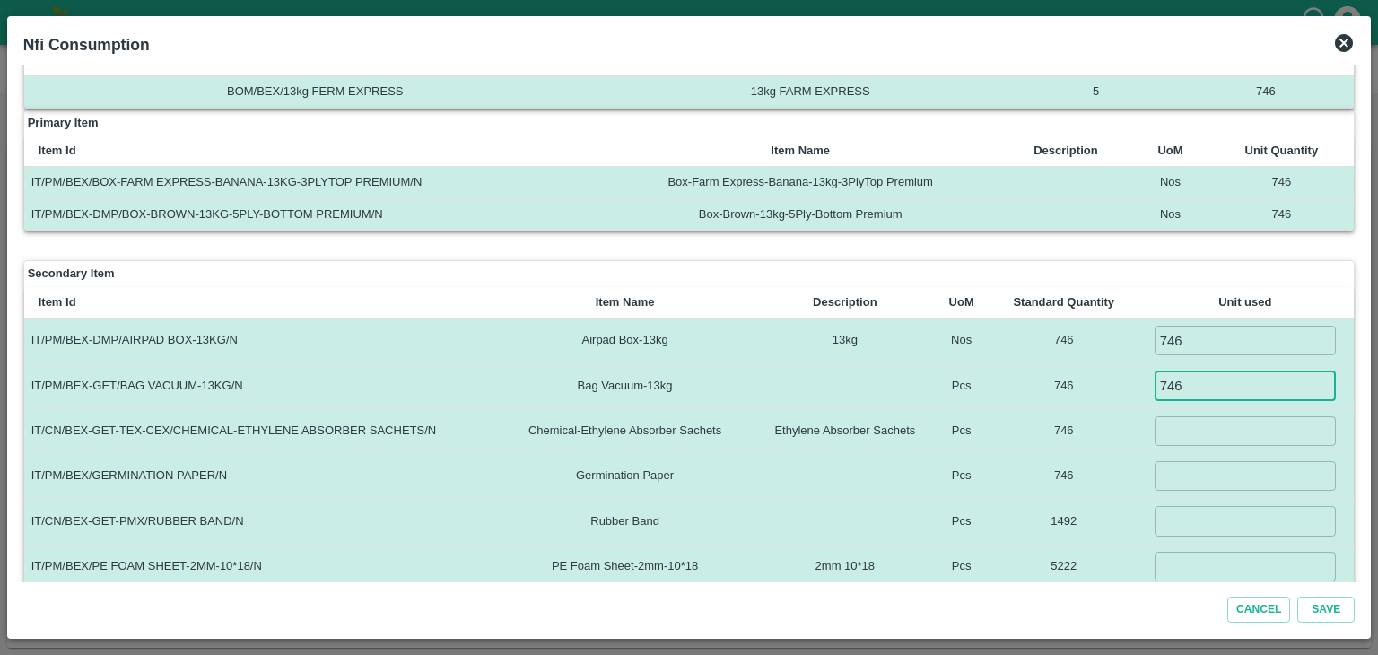
type input "746"
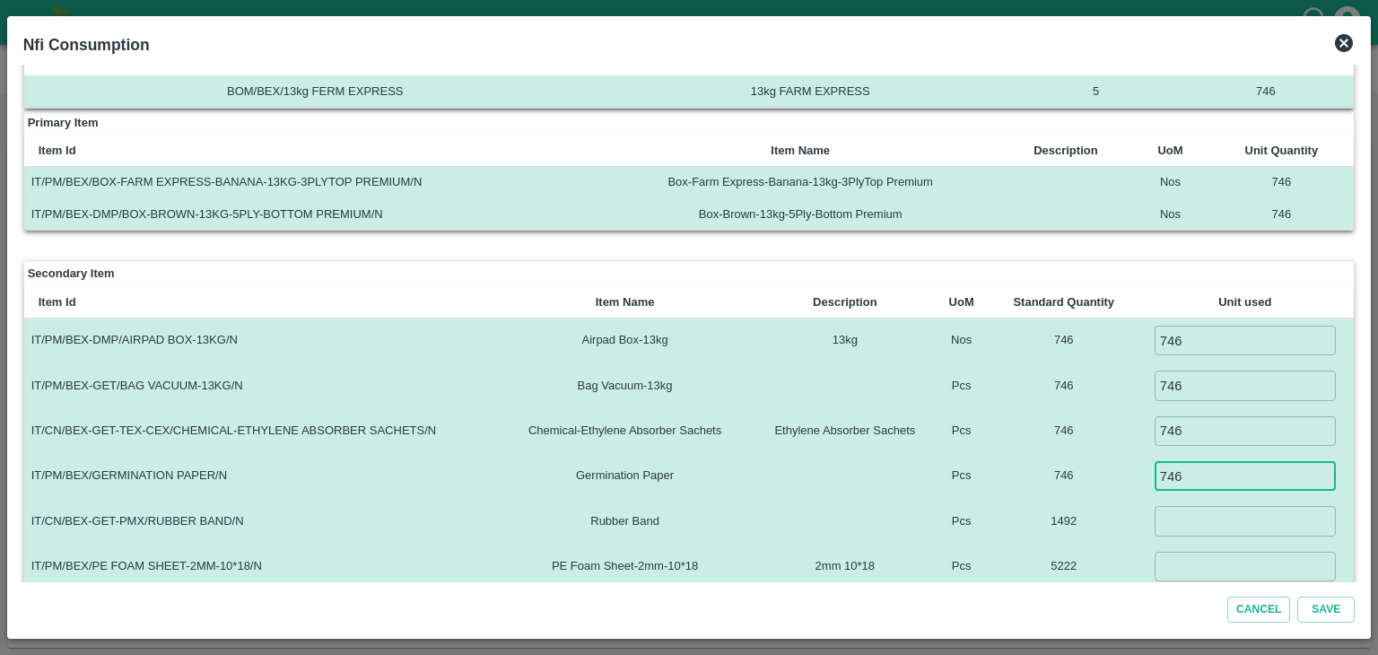
type input "746"
type input "1492"
type input "5222"
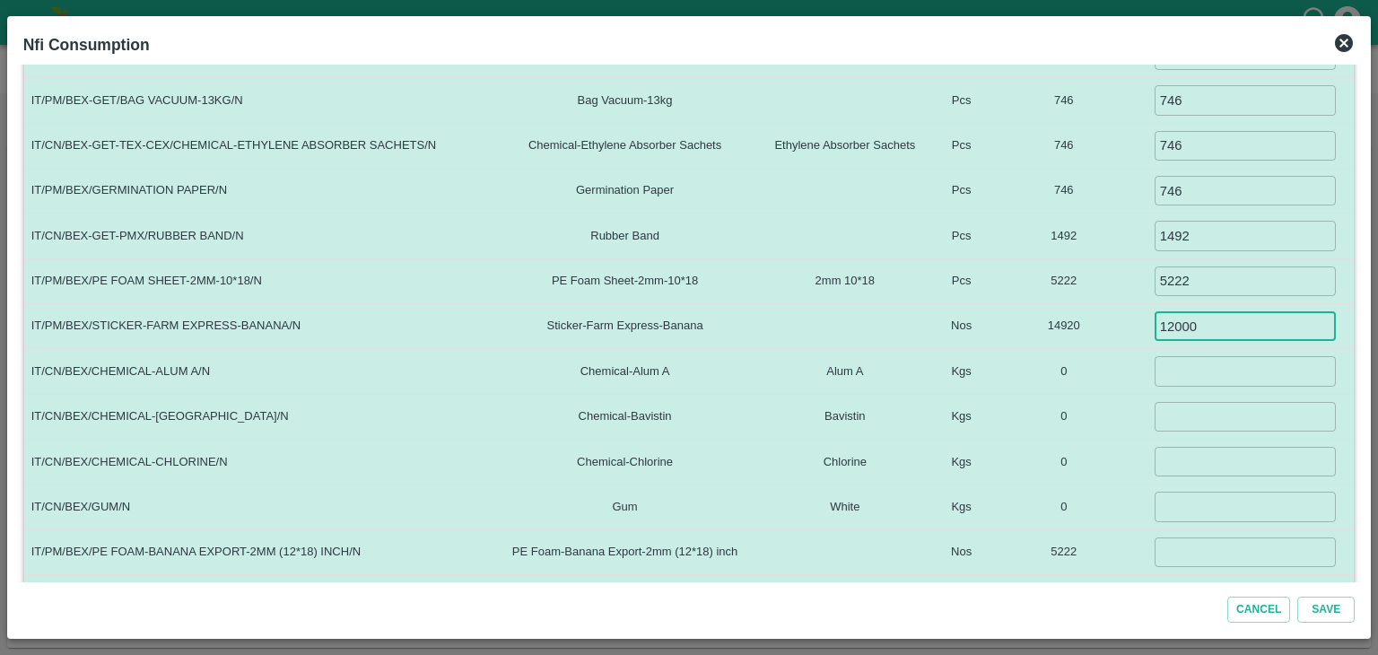
type input "12000"
type input "5"
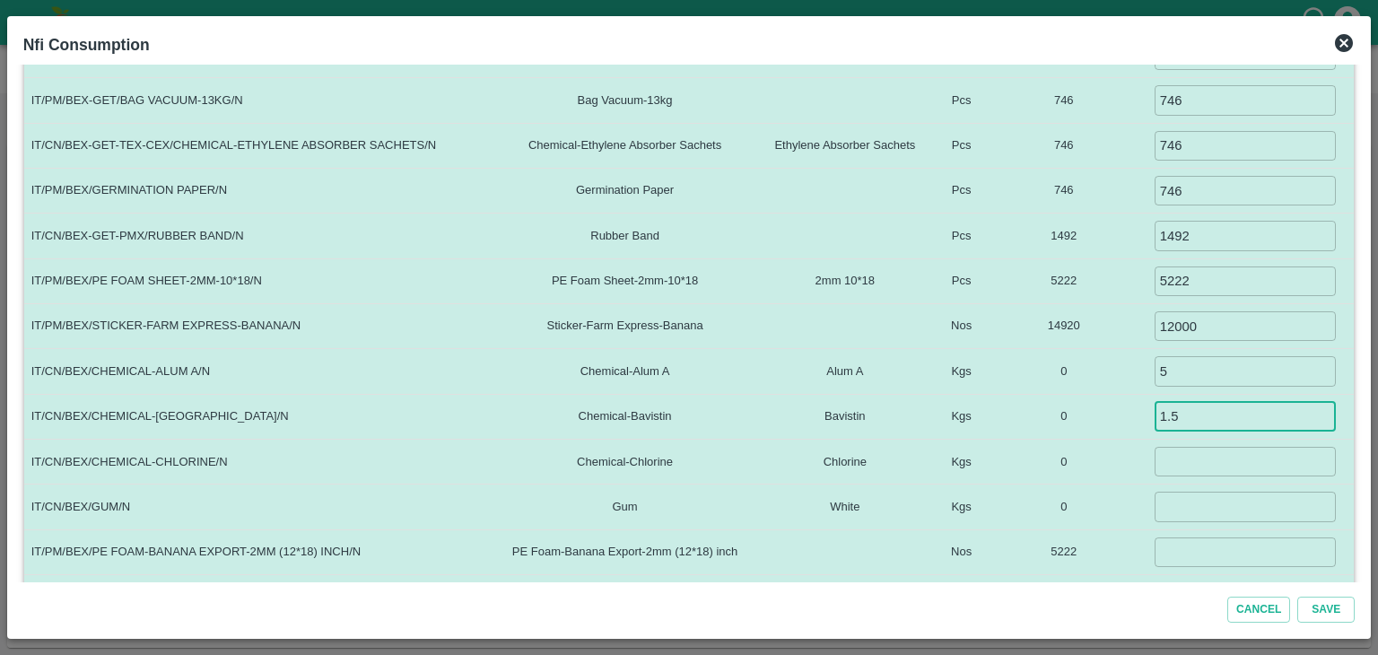
type input "1.5"
type input "0.1"
type input "4"
type input "0"
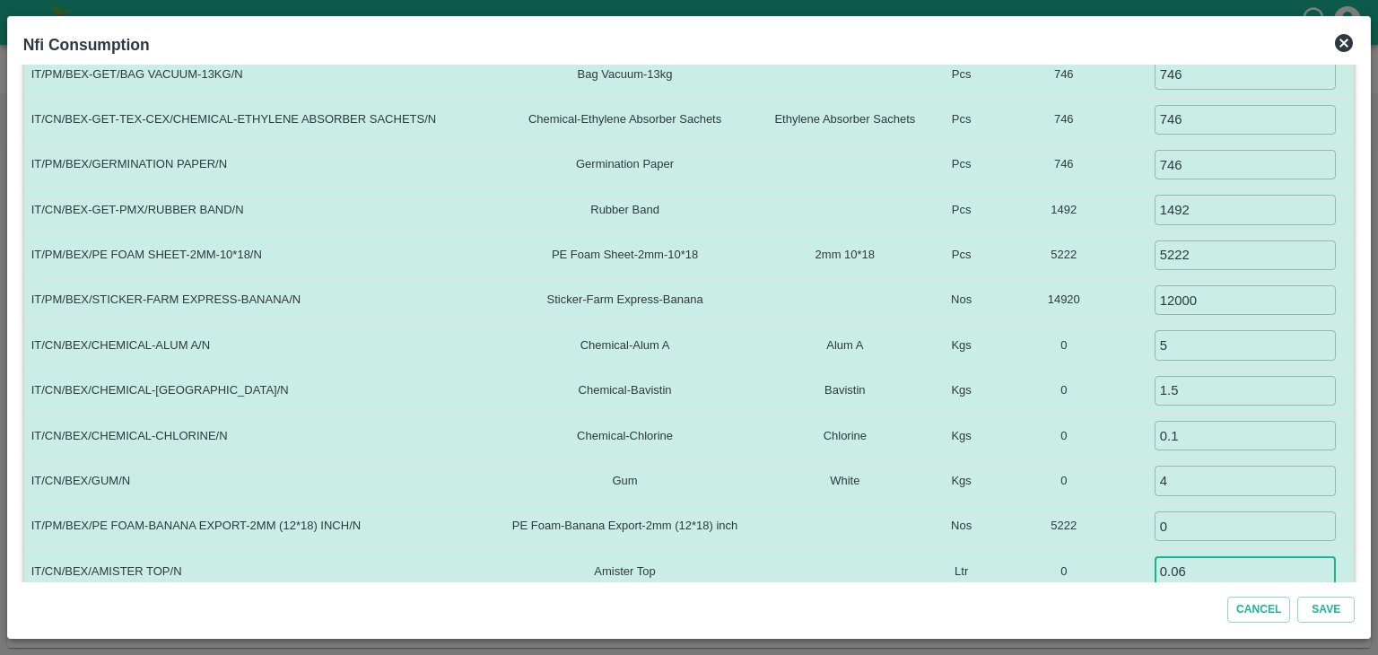
type input "0.06"
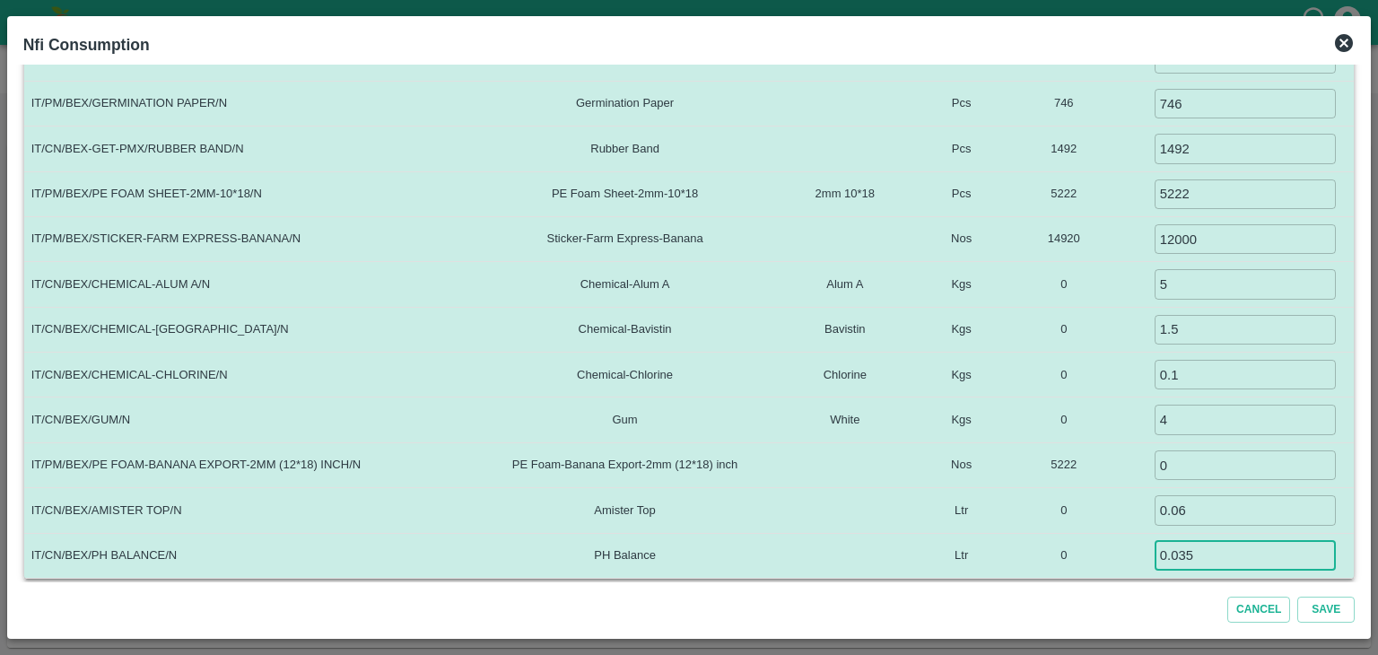
type input "0.035"
click at [1297, 597] on button "Save" at bounding box center [1325, 610] width 57 height 26
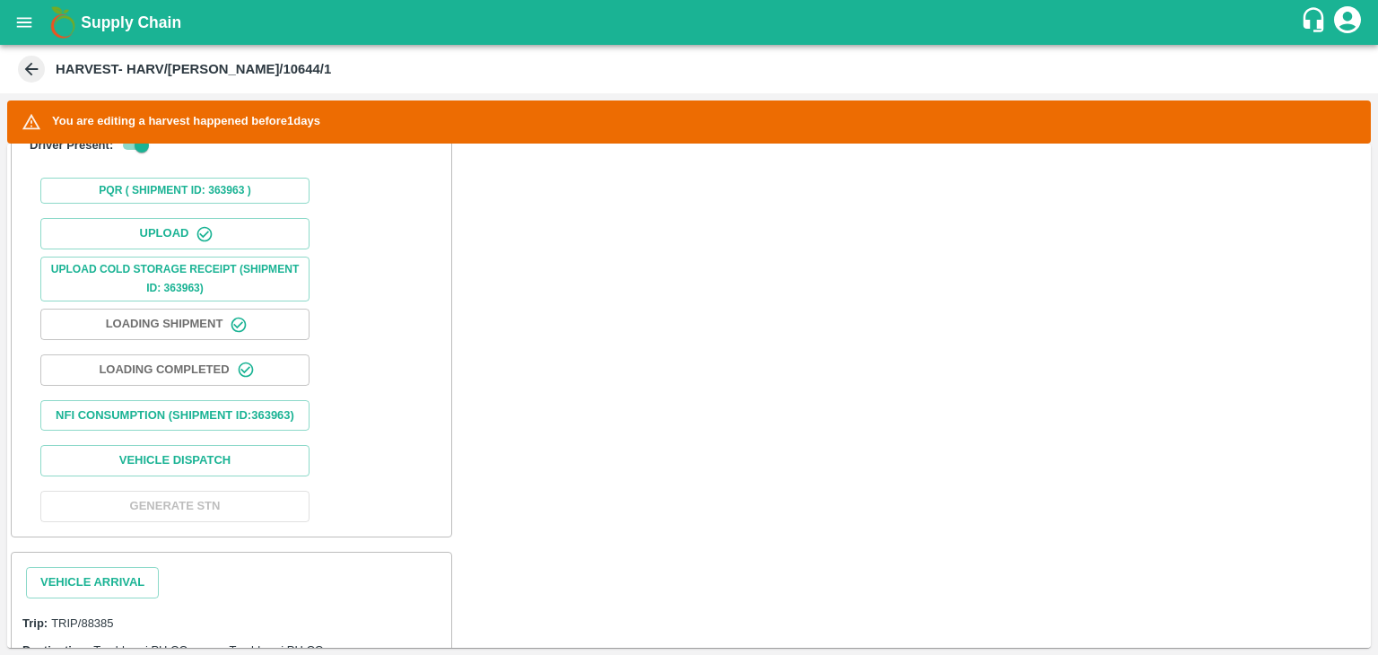
scroll to position [711, 0]
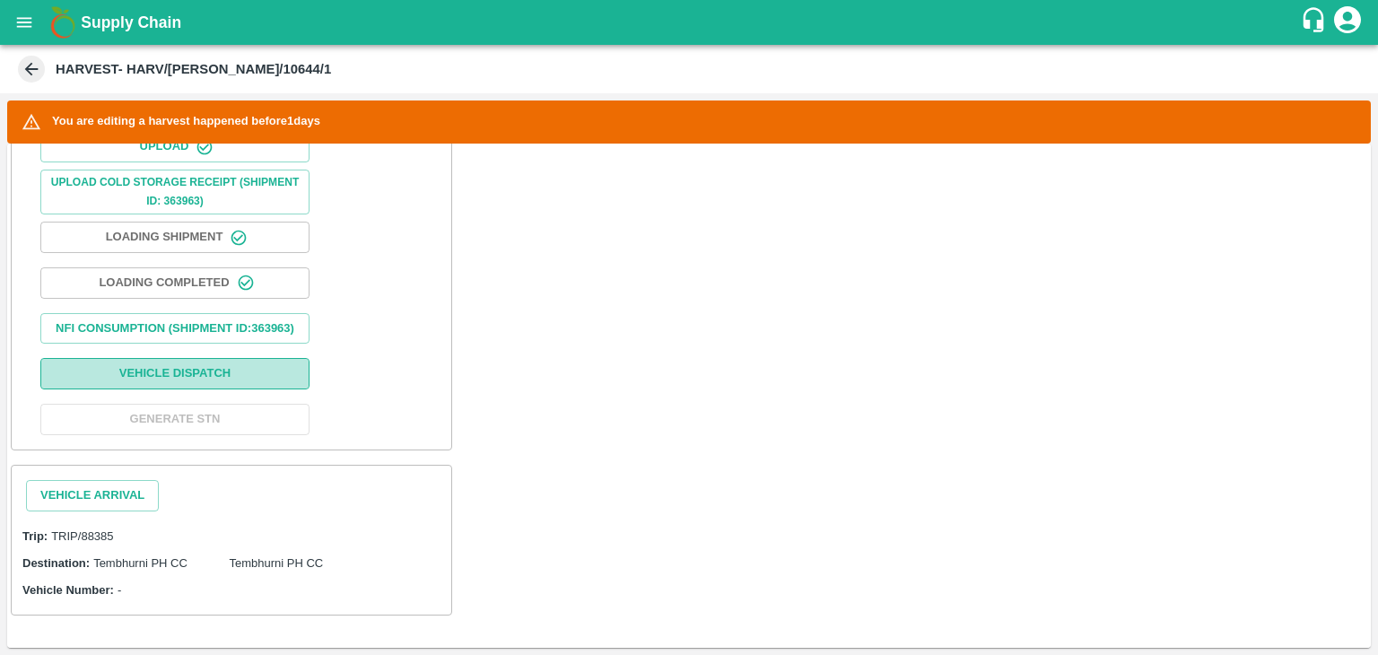
click at [224, 376] on button "Vehicle Dispatch" at bounding box center [174, 373] width 269 height 31
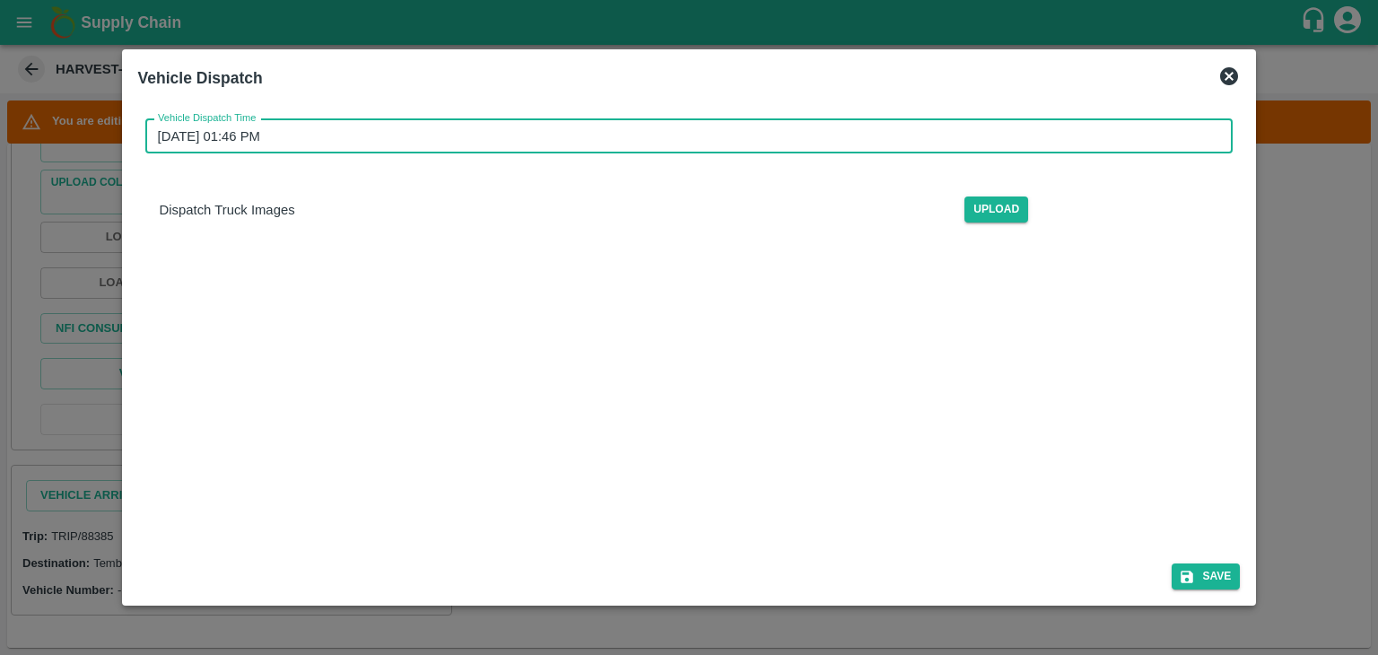
click at [773, 124] on input "16/09/2025 01:46 PM" at bounding box center [683, 136] width 1076 height 34
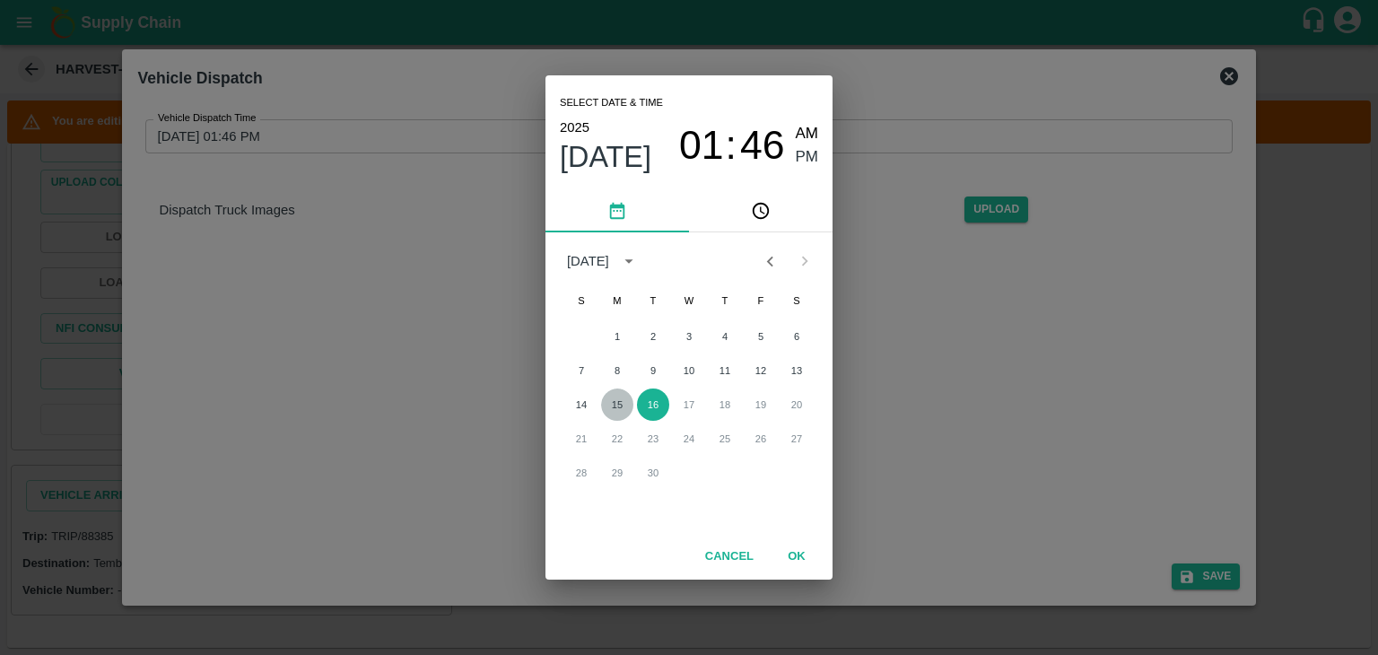
click at [621, 405] on button "15" at bounding box center [617, 405] width 32 height 32
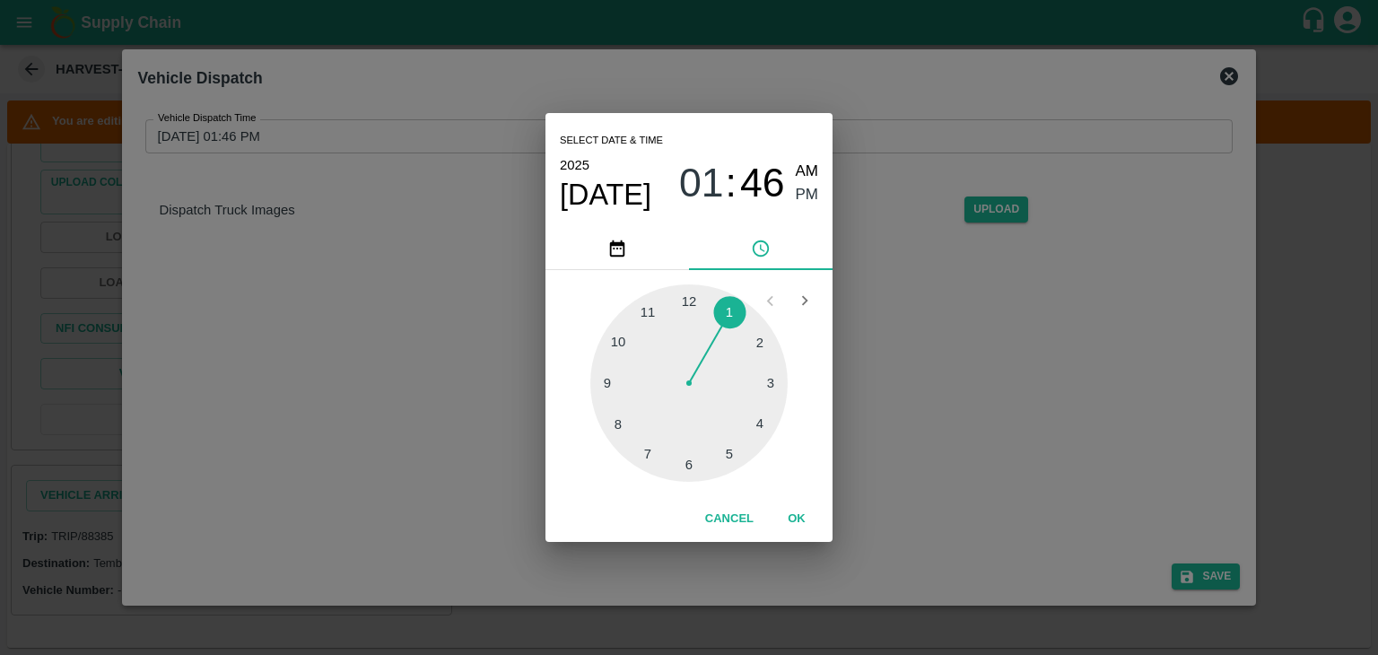
click at [693, 463] on div at bounding box center [688, 382] width 197 height 197
type input "15/09/2025 06:29 PM"
click at [799, 521] on button "OK" at bounding box center [796, 518] width 57 height 31
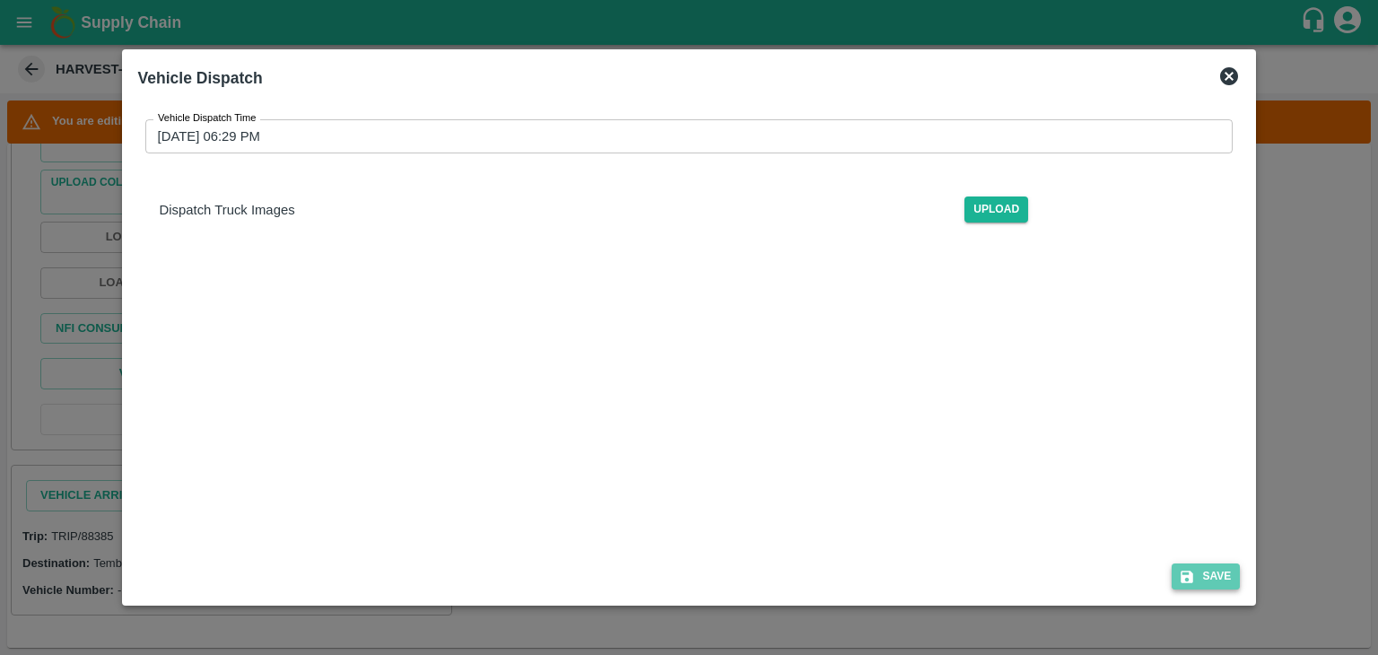
click at [1213, 577] on button "Save" at bounding box center [1206, 577] width 68 height 26
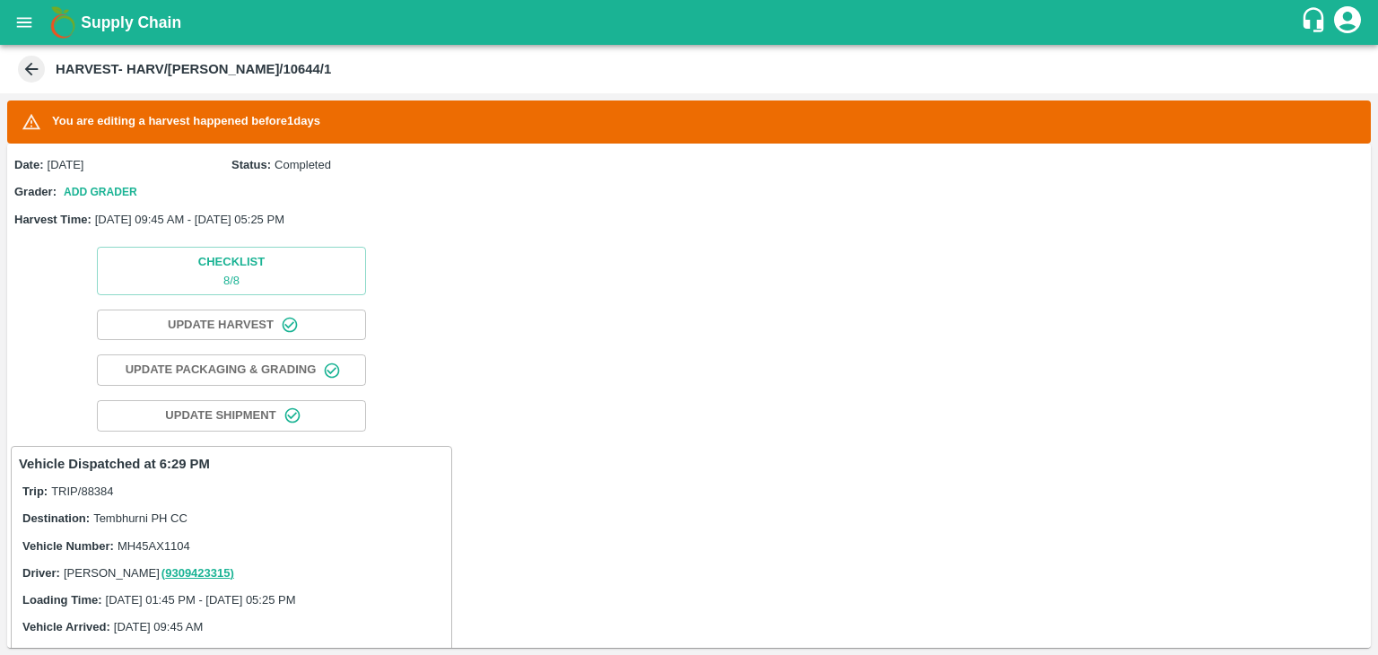
scroll to position [713, 0]
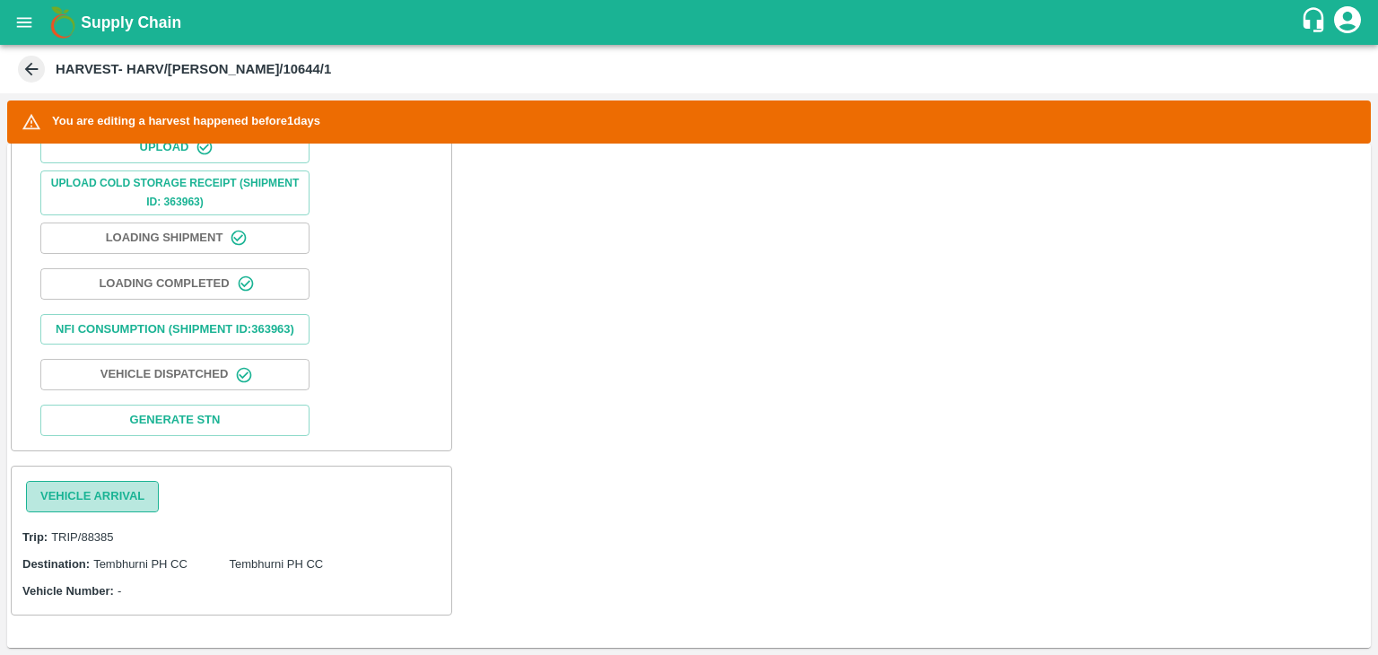
click at [115, 510] on button "Vehicle Arrival" at bounding box center [92, 496] width 133 height 31
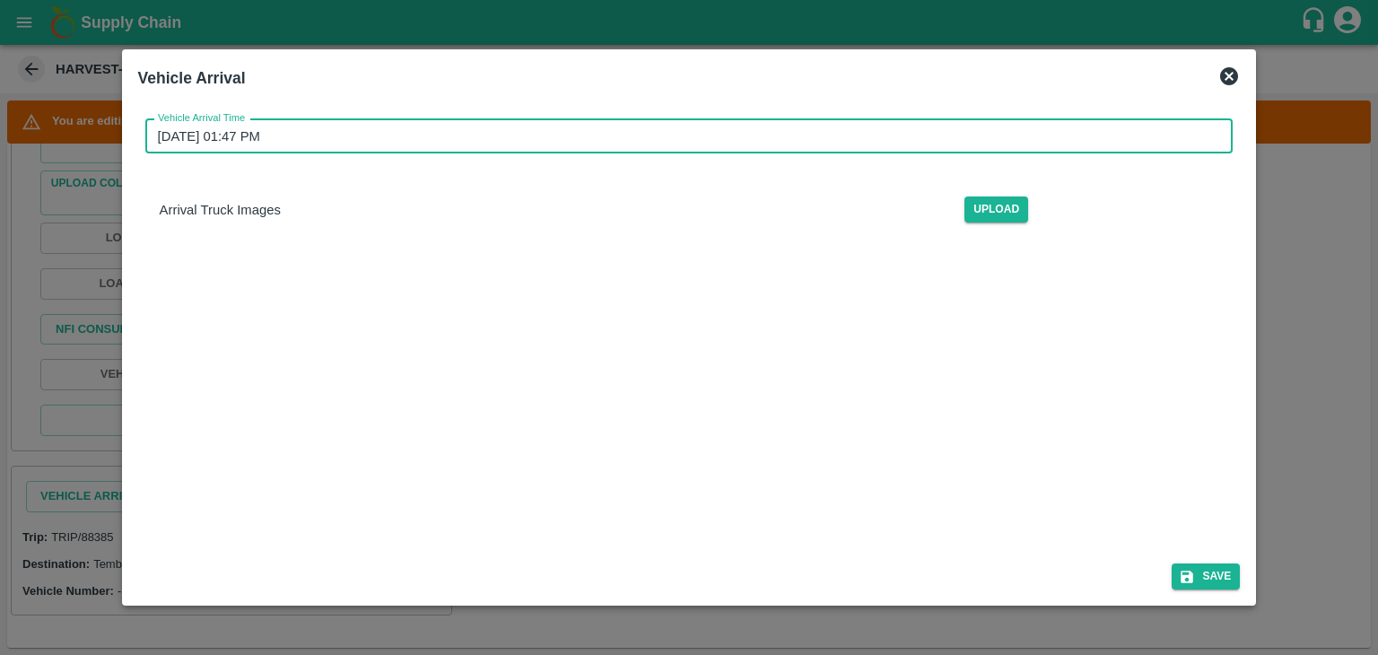
click at [833, 133] on input "16/09/2025 01:47 PM" at bounding box center [683, 136] width 1076 height 34
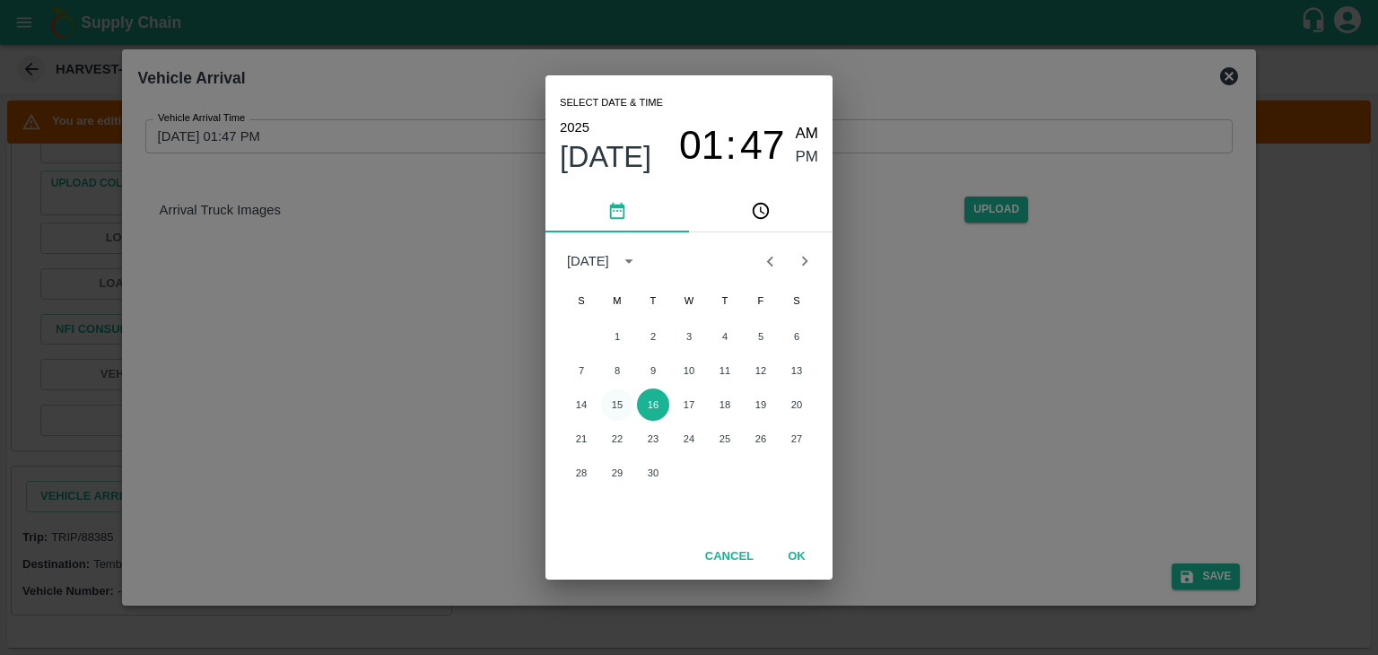
click at [612, 399] on button "15" at bounding box center [617, 405] width 32 height 32
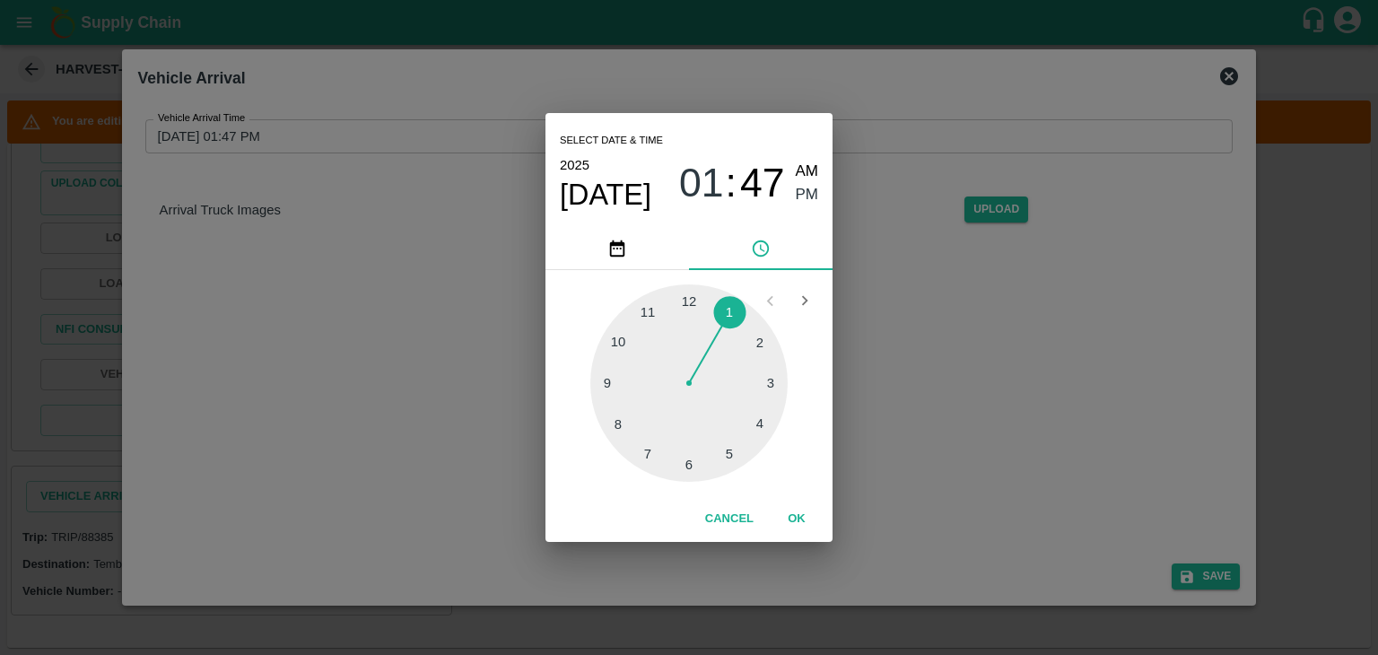
click at [820, 167] on div "Select date & time 2025 Sep 15 01 : 47 AM PM" at bounding box center [689, 170] width 287 height 115
click at [807, 170] on span "AM" at bounding box center [807, 172] width 23 height 24
click at [609, 386] on div at bounding box center [688, 382] width 197 height 197
type input "15/09/2025 09:45 AM"
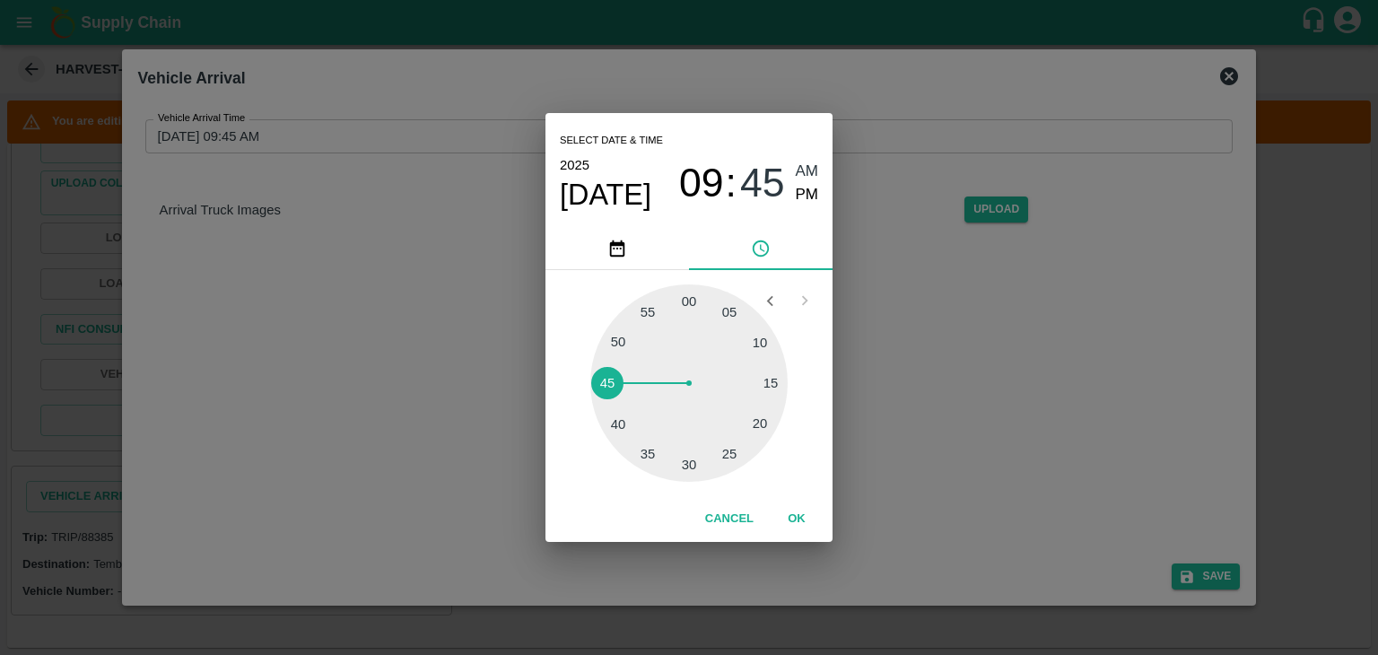
click at [784, 523] on button "OK" at bounding box center [796, 518] width 57 height 31
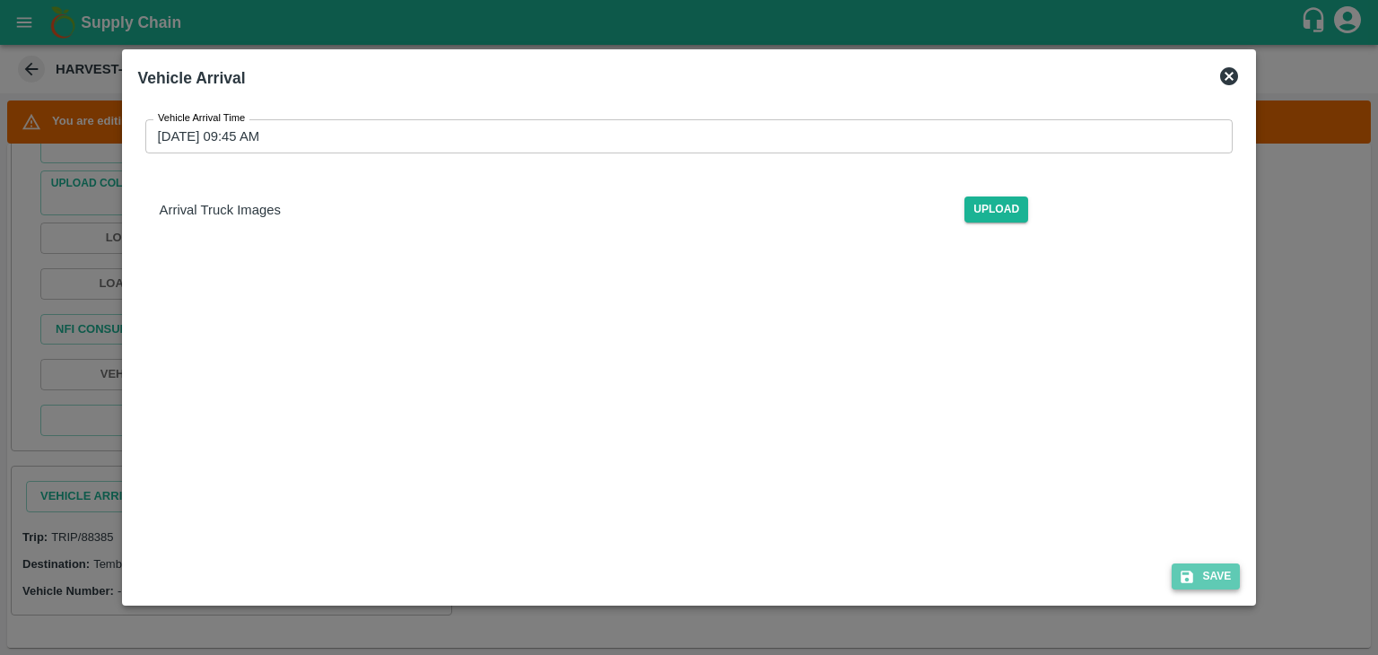
click at [1231, 581] on button "Save" at bounding box center [1206, 577] width 68 height 26
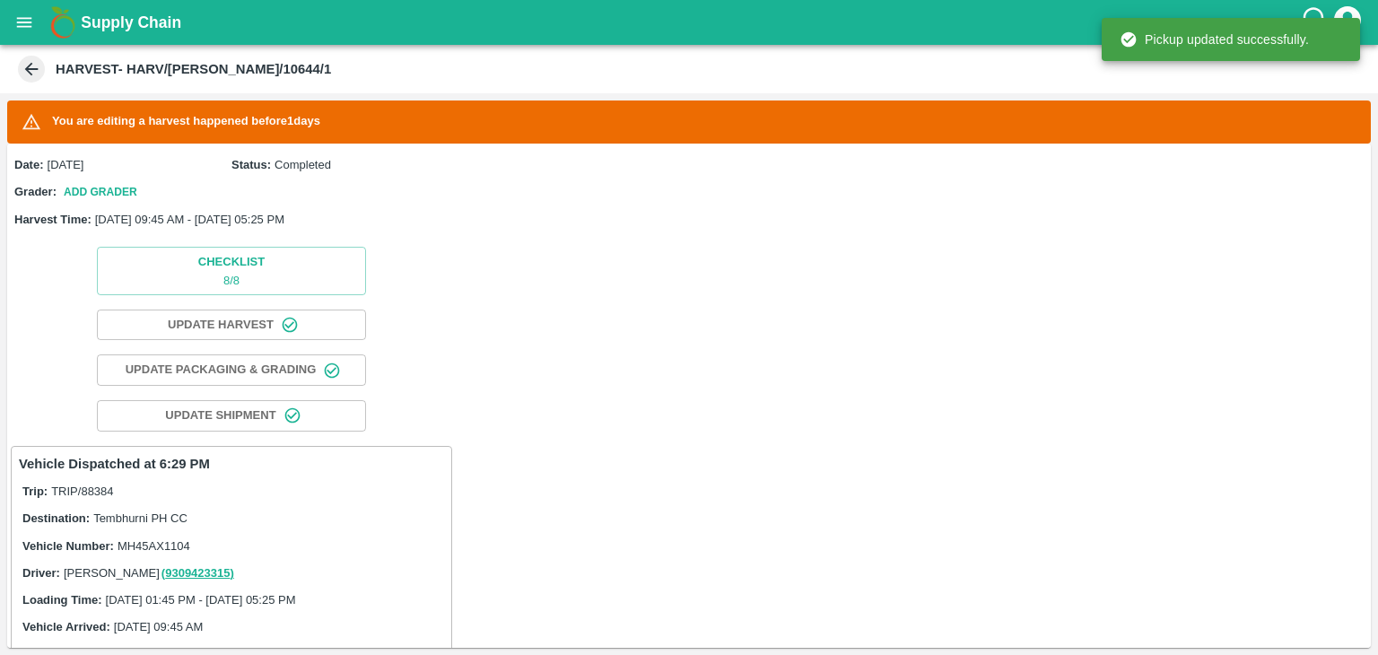
scroll to position [843, 0]
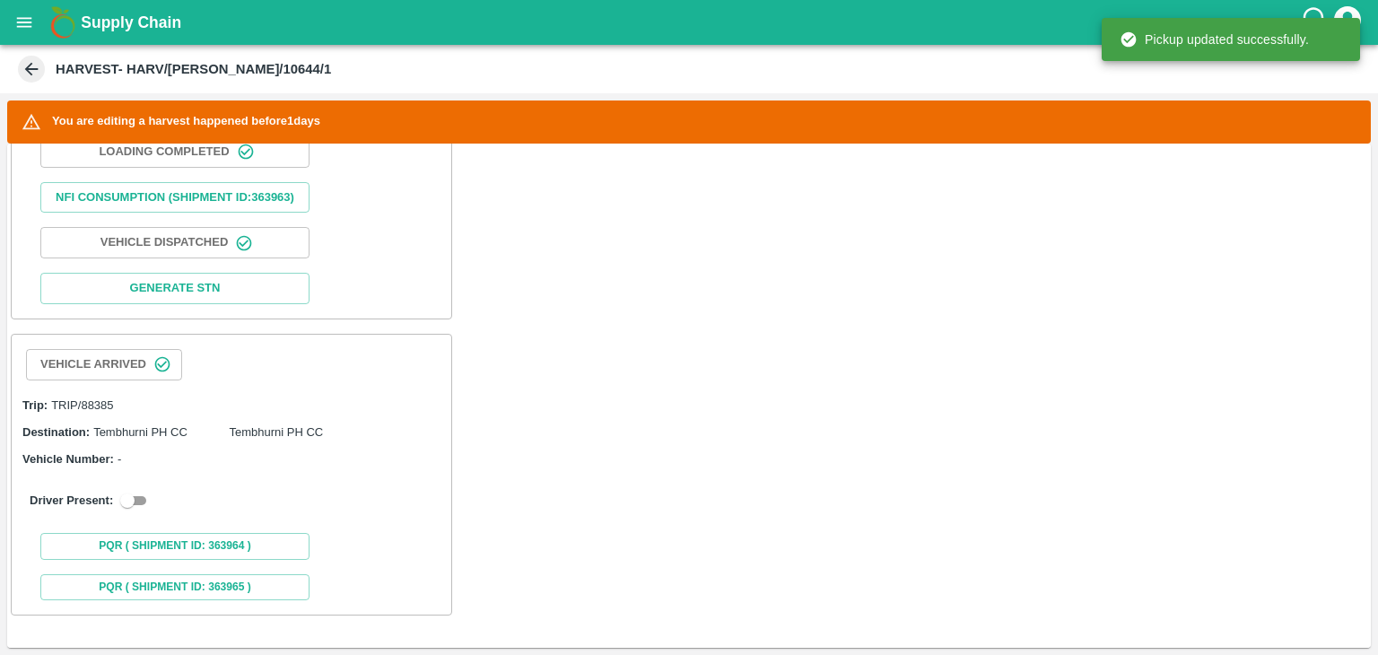
click at [115, 504] on div "Driver Present:" at bounding box center [232, 501] width 404 height 22
click at [127, 503] on input "checkbox" at bounding box center [127, 501] width 65 height 22
checkbox input "true"
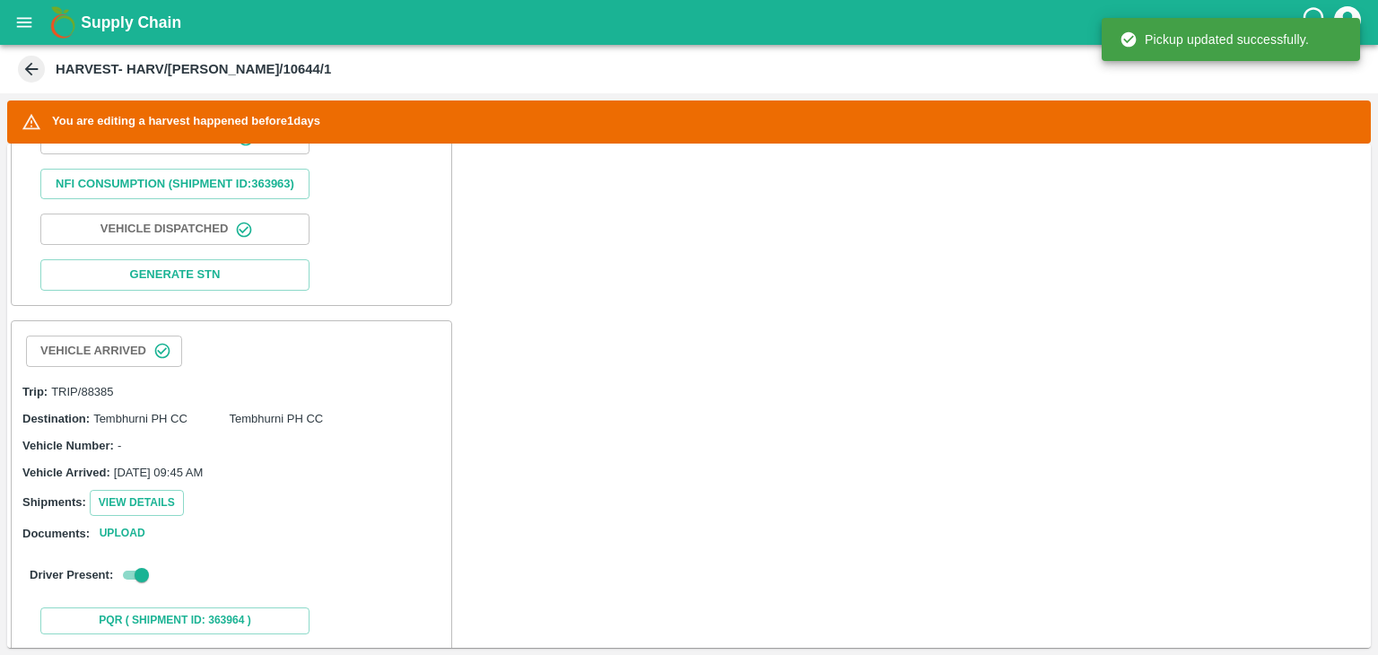
scroll to position [1202, 0]
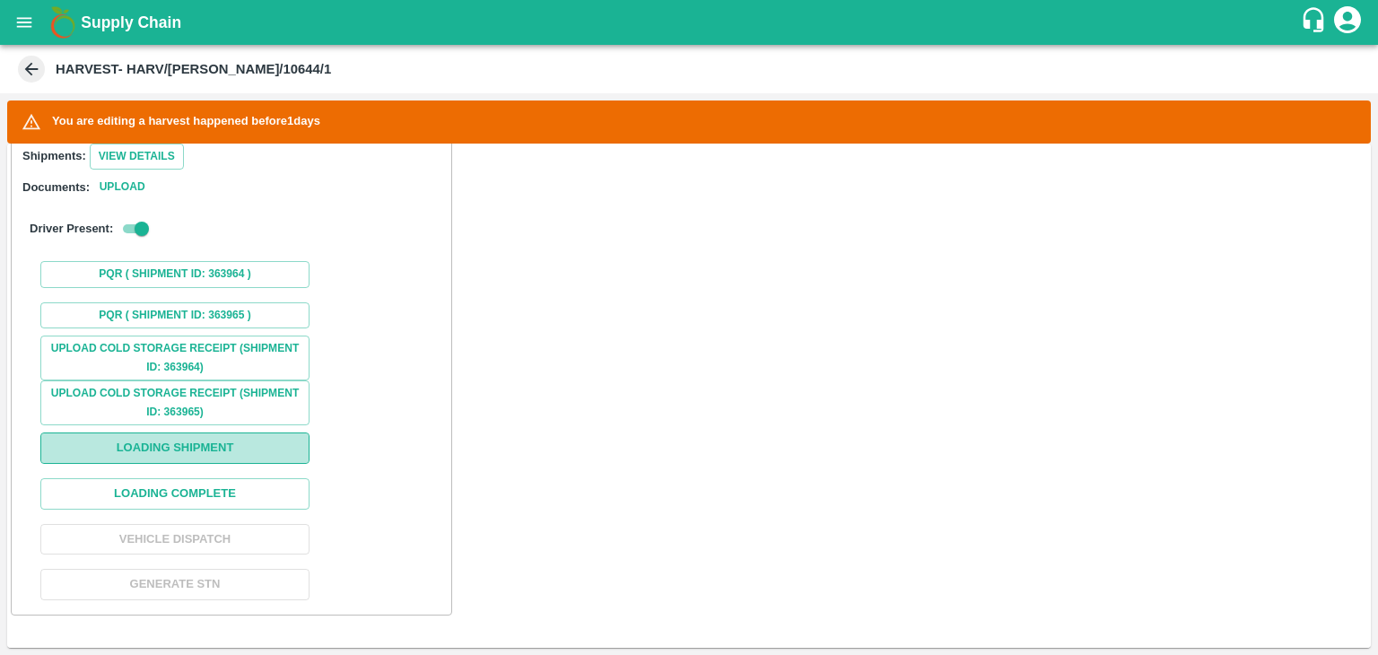
click at [210, 452] on button "Loading Shipment" at bounding box center [174, 447] width 269 height 31
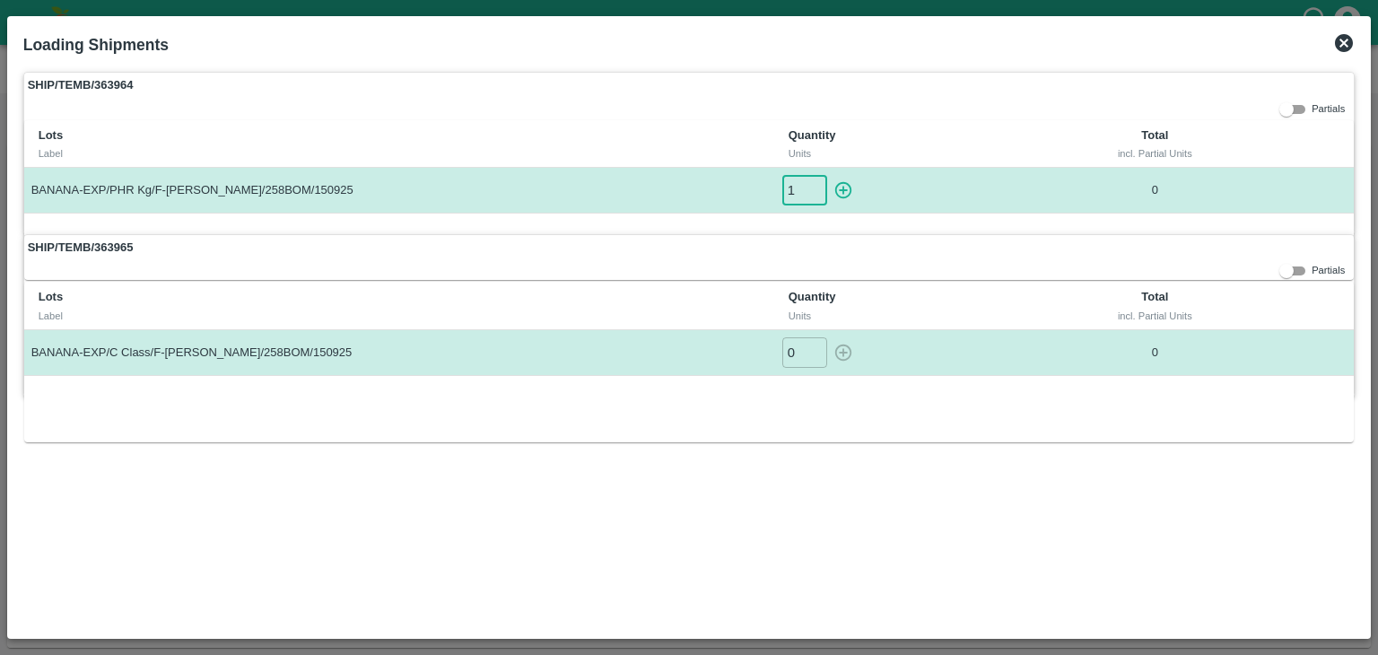
click at [817, 188] on input "1" at bounding box center [804, 190] width 45 height 30
click at [838, 188] on icon "button" at bounding box center [844, 190] width 20 height 20
type input "0"
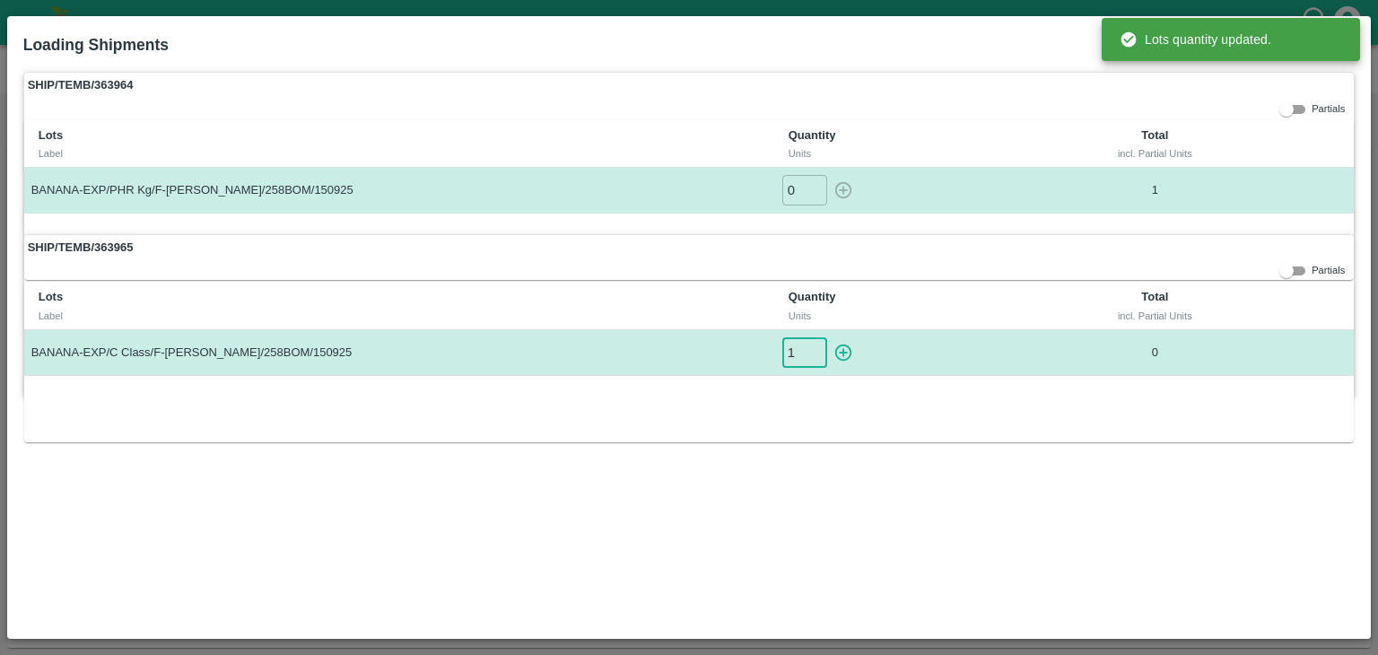
click at [817, 343] on input "1" at bounding box center [804, 352] width 45 height 30
click at [847, 343] on icon "button" at bounding box center [844, 353] width 20 height 20
type input "0"
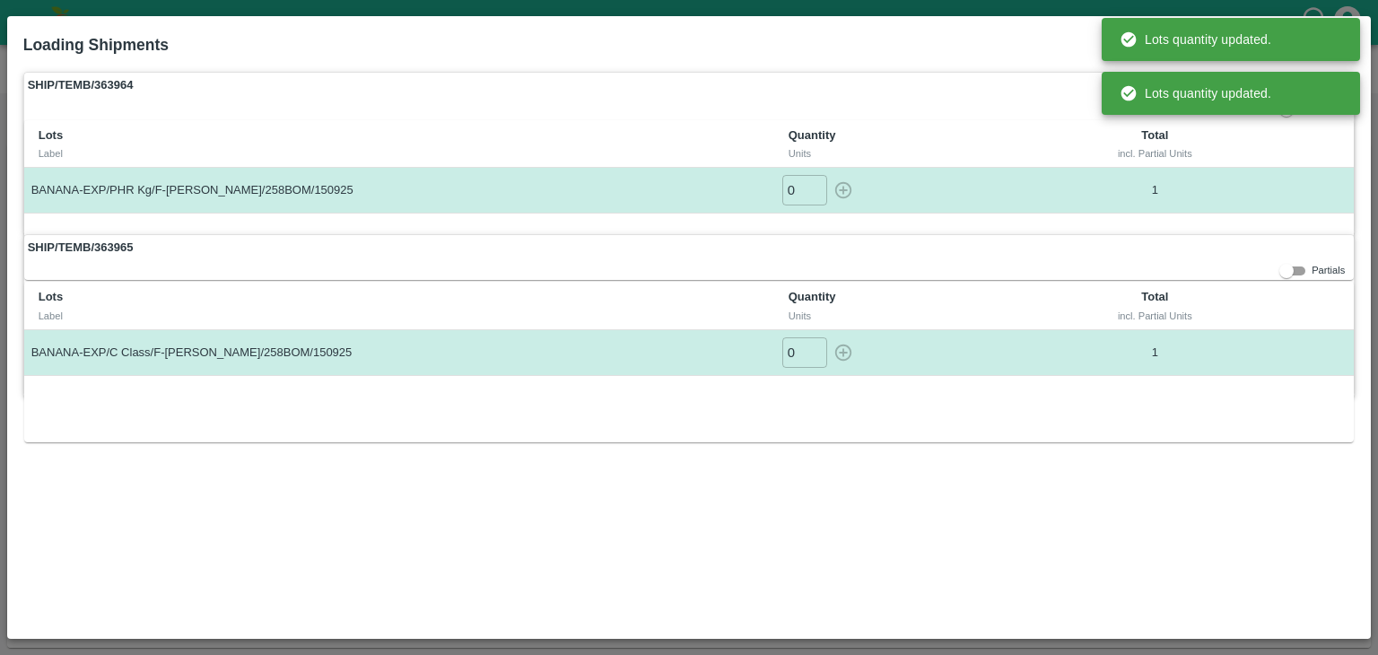
click at [1079, 209] on td "1" at bounding box center [1155, 190] width 232 height 45
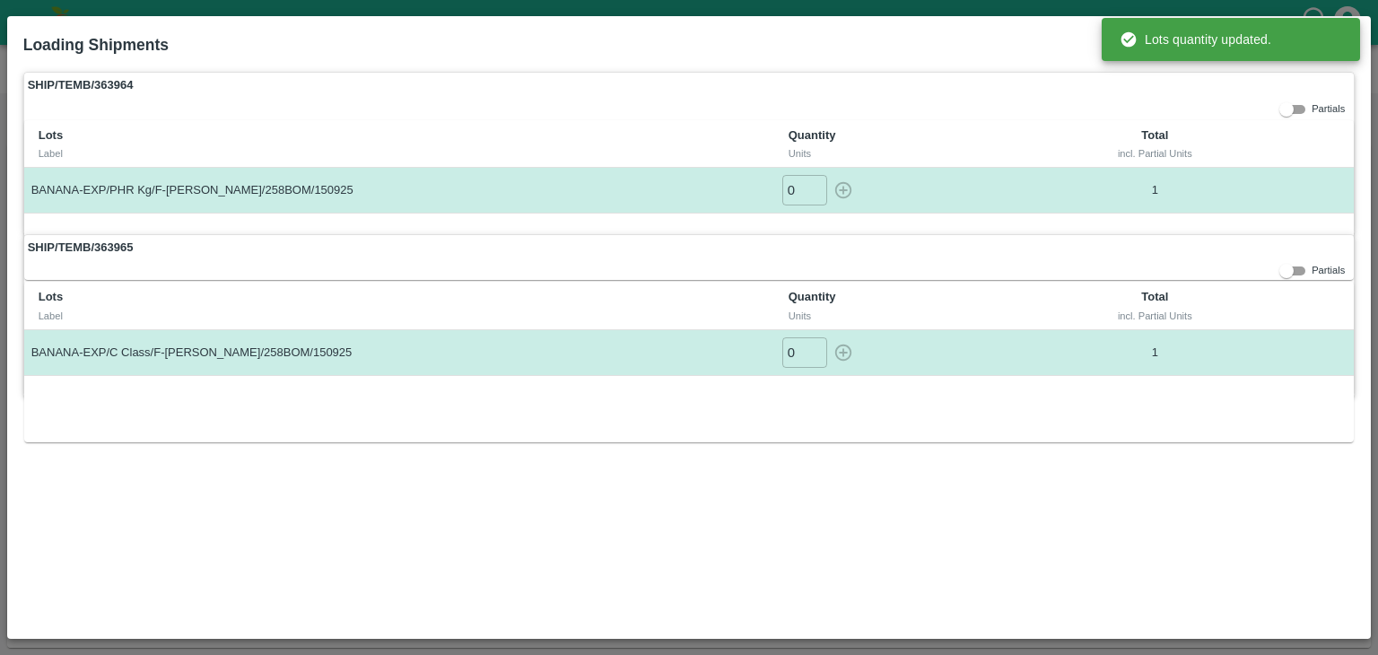
click at [1251, 136] on th "Total incl. Partial Units" at bounding box center [1155, 144] width 232 height 48
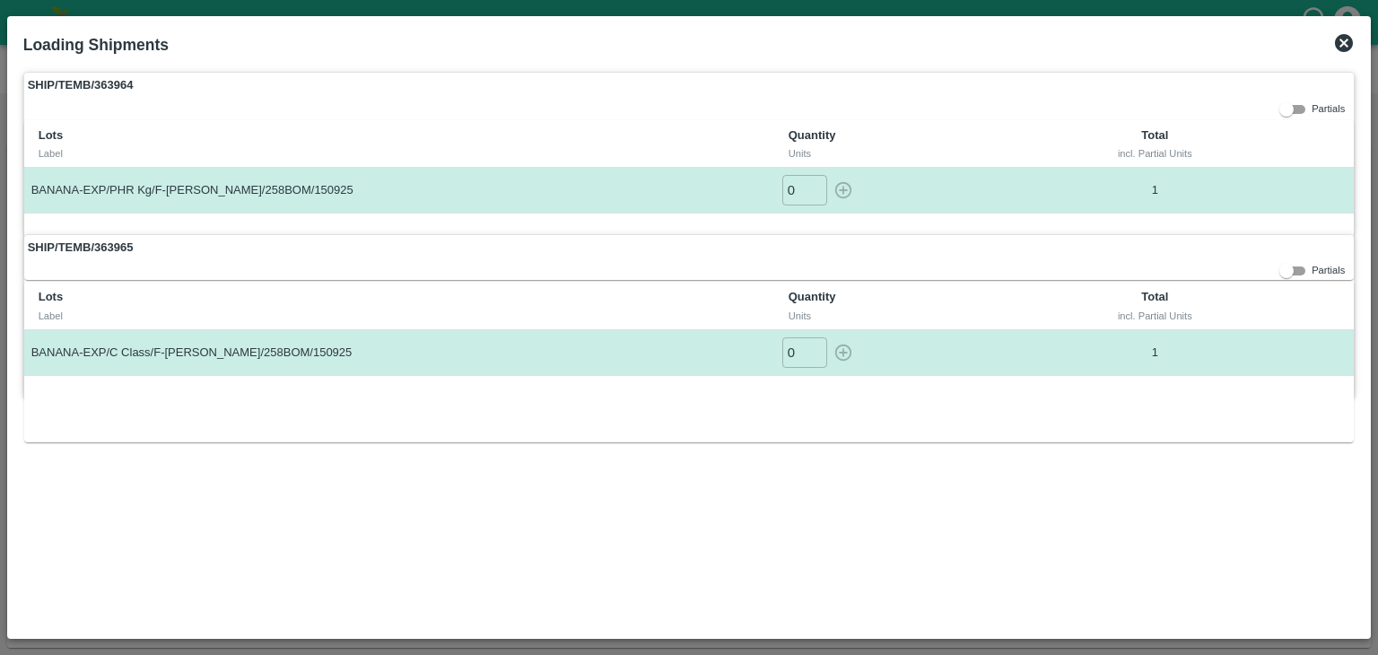
click at [1339, 51] on icon at bounding box center [1344, 43] width 22 height 22
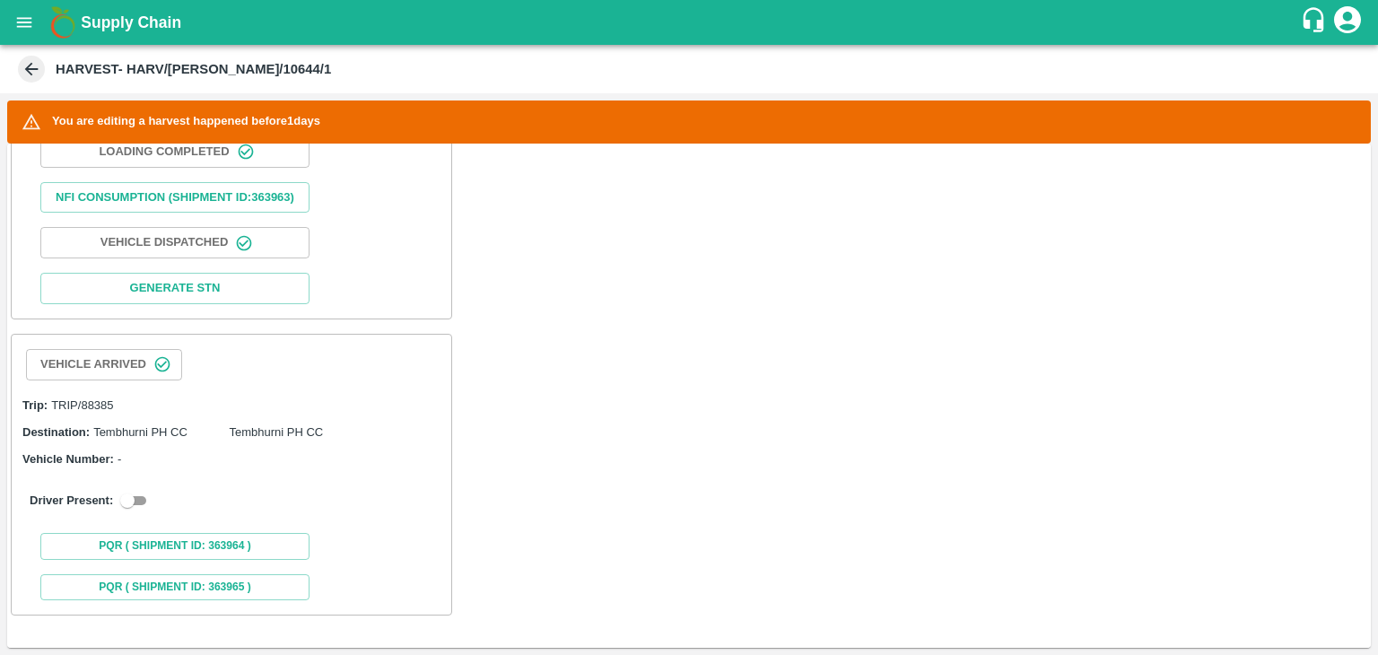
scroll to position [843, 0]
click at [140, 502] on input "checkbox" at bounding box center [127, 501] width 65 height 22
checkbox input "true"
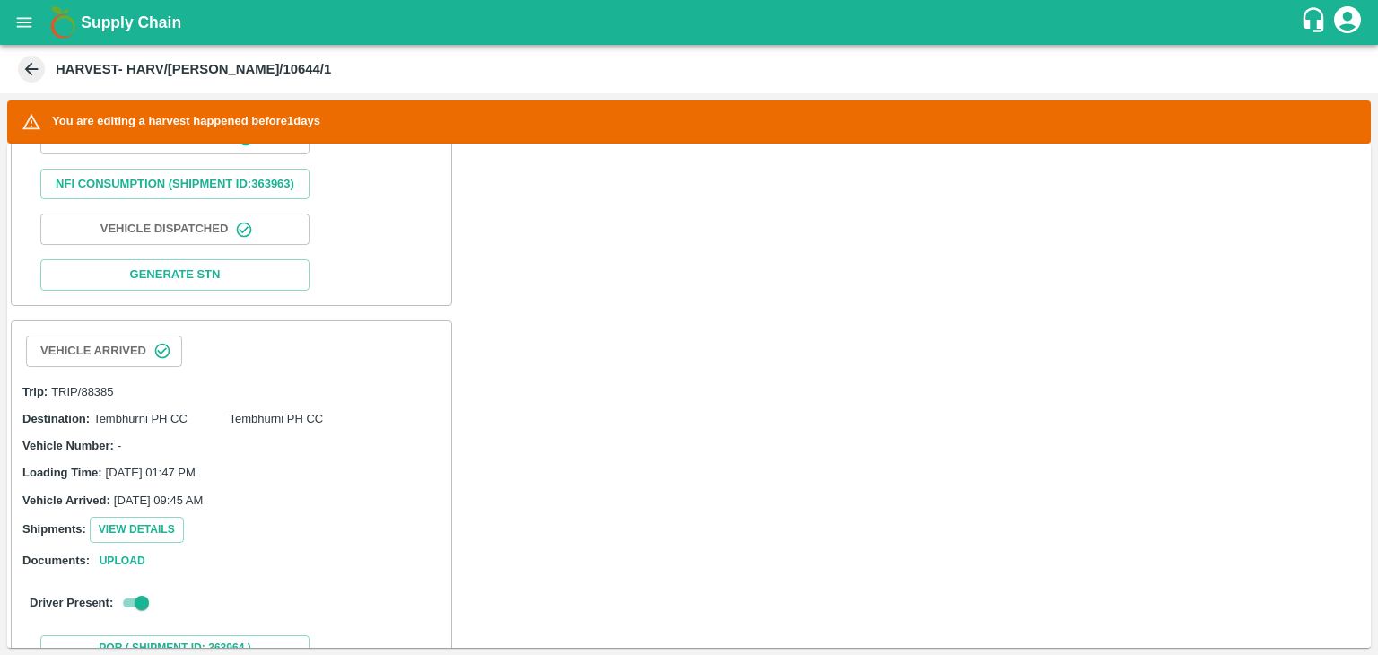
scroll to position [1229, 0]
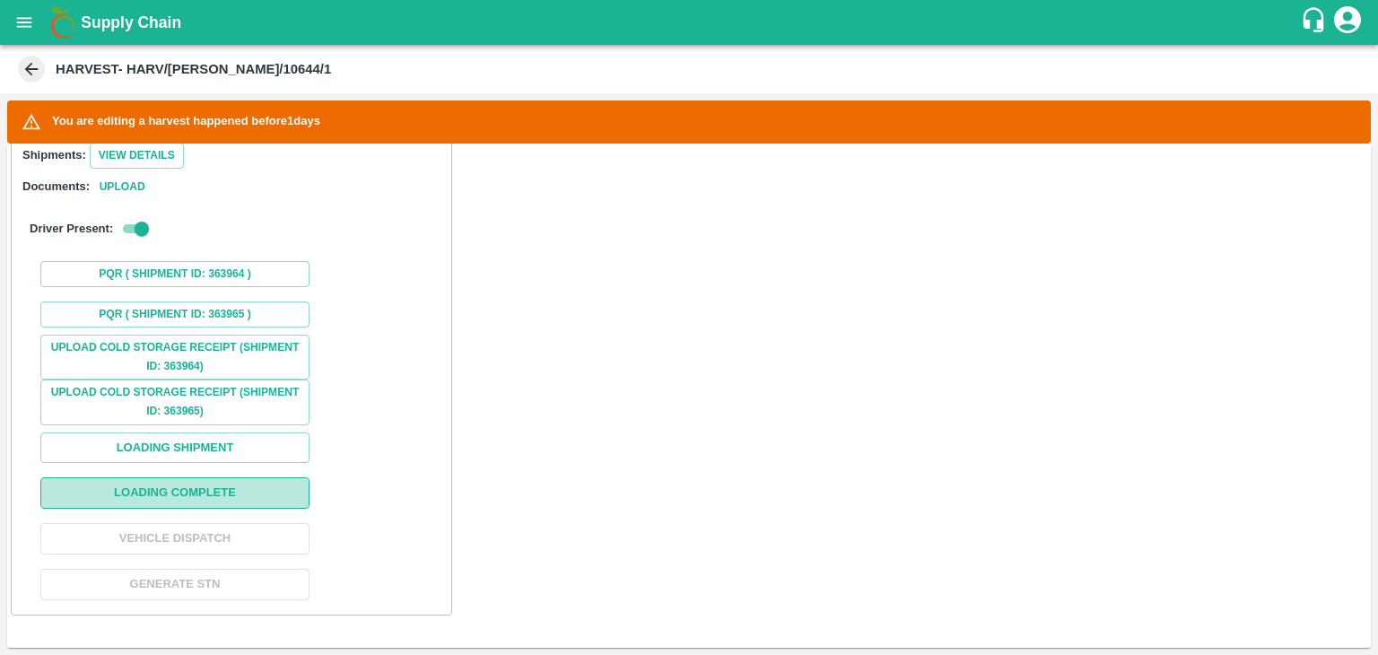
click at [256, 503] on button "Loading Complete" at bounding box center [174, 492] width 269 height 31
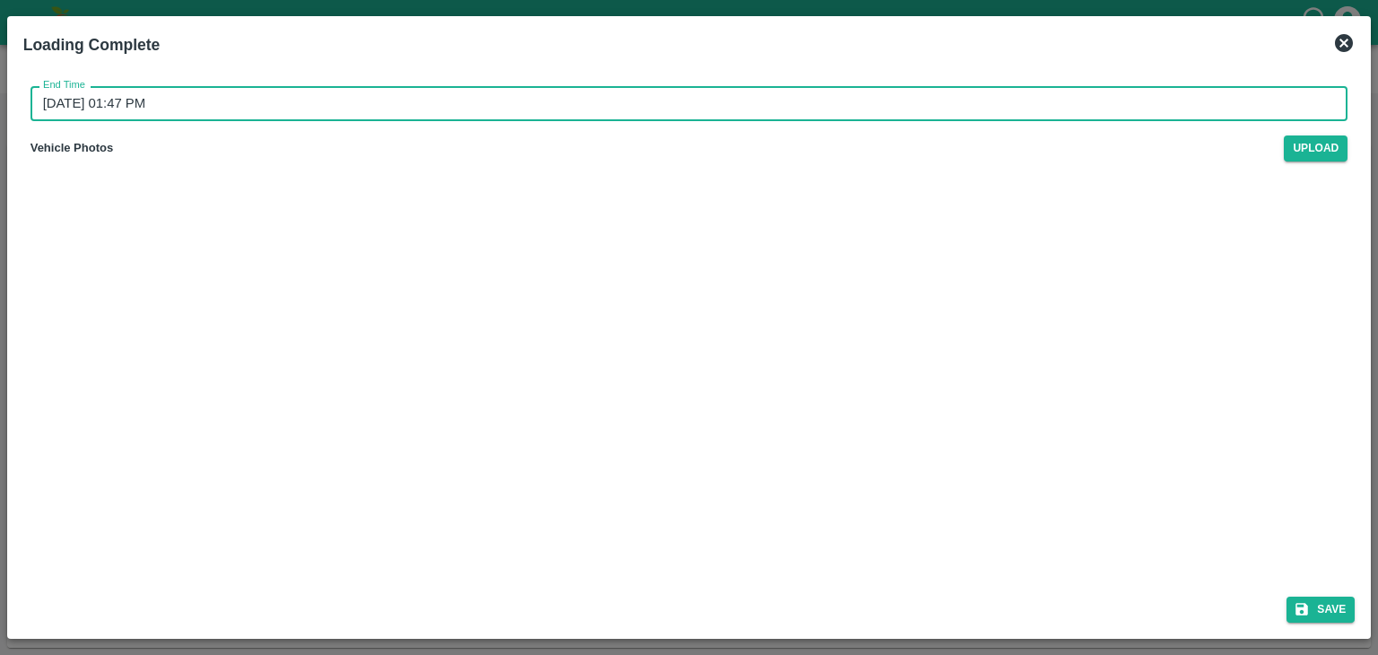
click at [774, 103] on input "16/09/2025 01:47 PM" at bounding box center [684, 103] width 1306 height 34
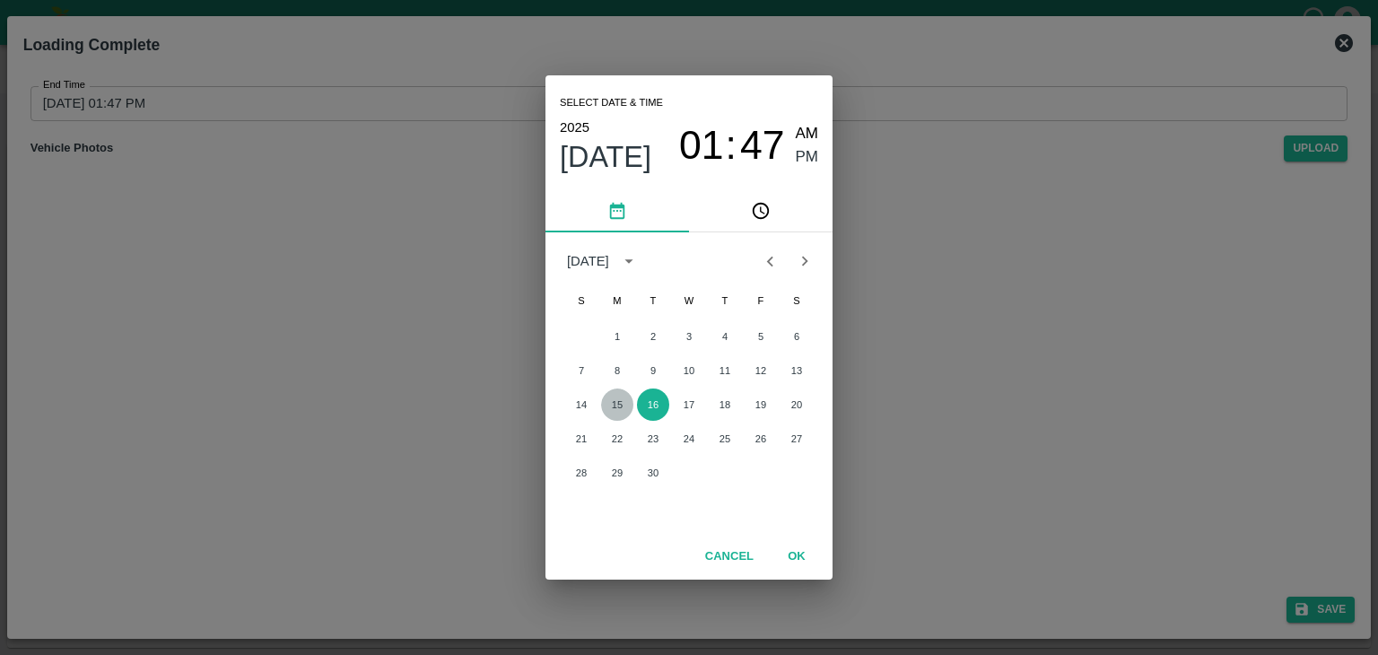
click at [605, 403] on button "15" at bounding box center [617, 405] width 32 height 32
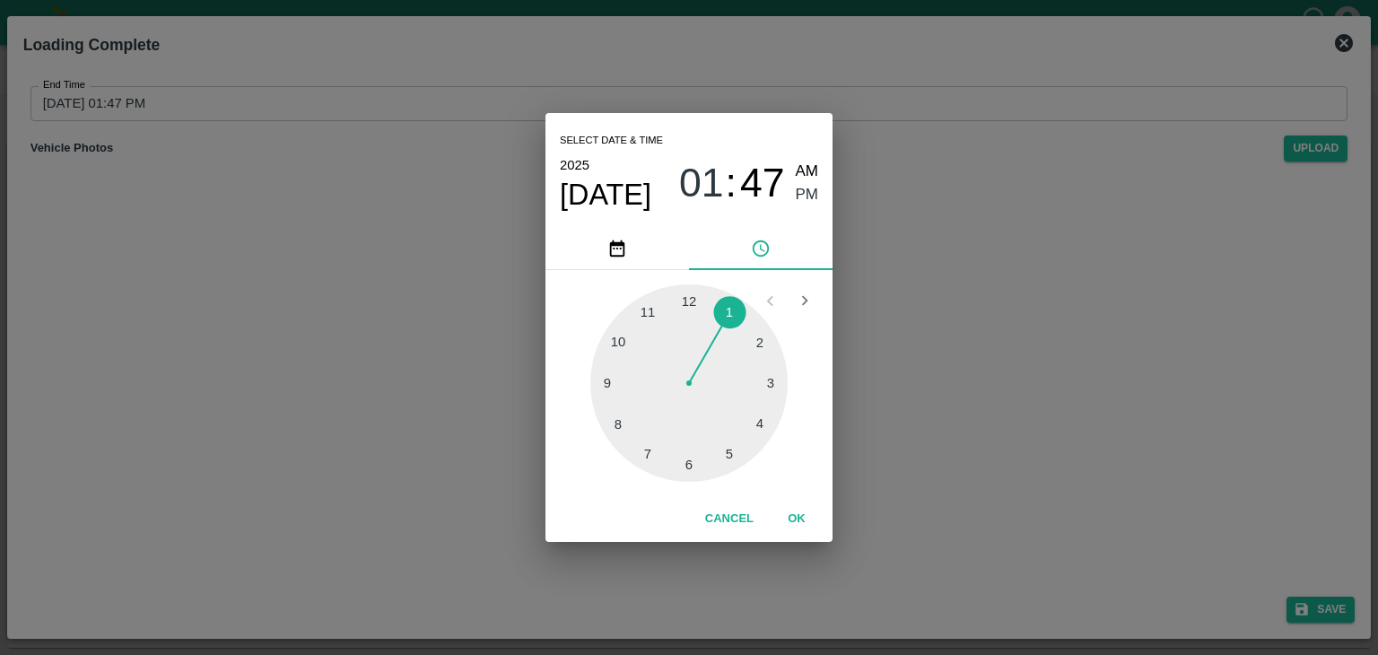
click at [726, 460] on div at bounding box center [688, 382] width 197 height 197
click at [800, 503] on button "OK" at bounding box center [796, 518] width 57 height 31
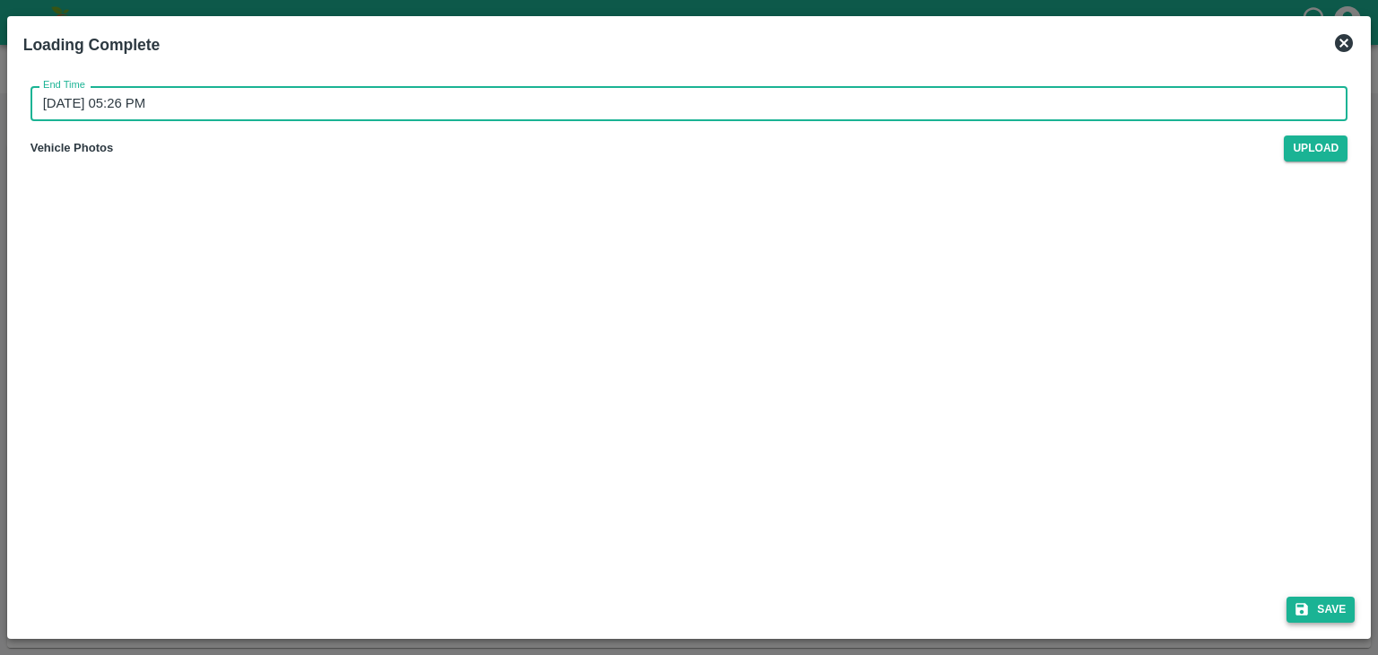
click at [1345, 620] on button "Save" at bounding box center [1321, 610] width 68 height 26
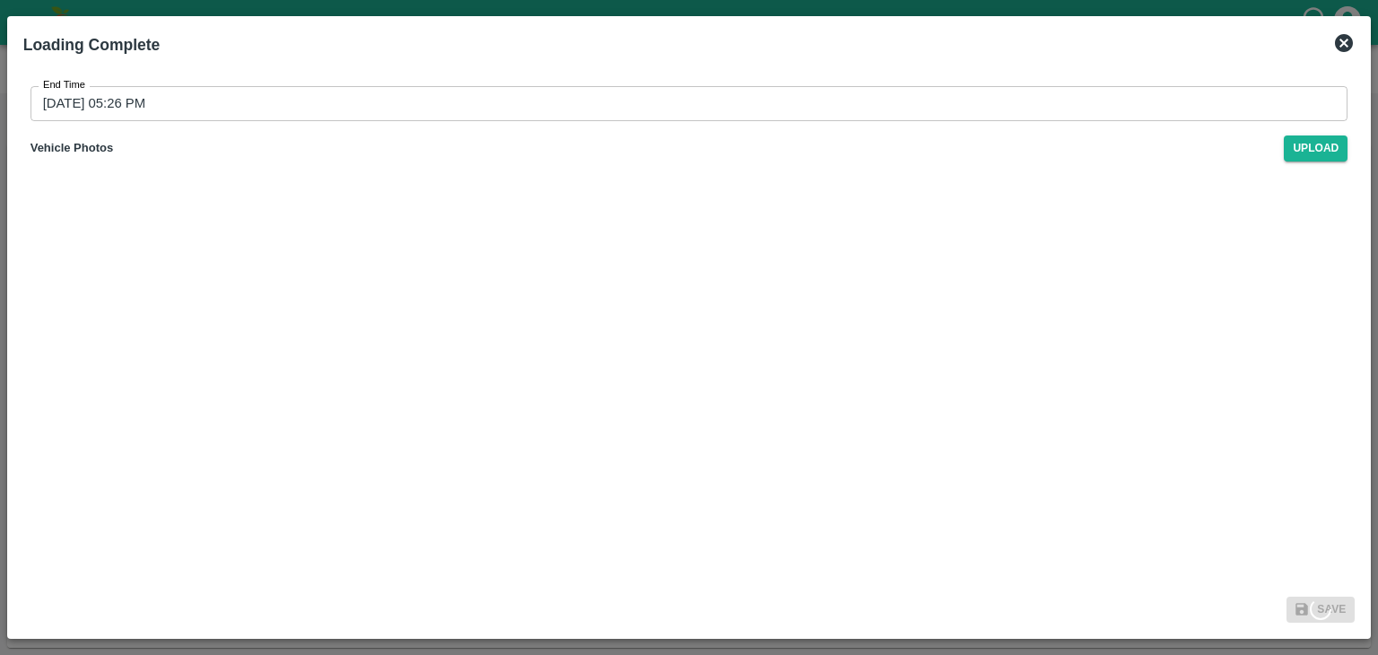
type input "16/09/2025 01:48 PM"
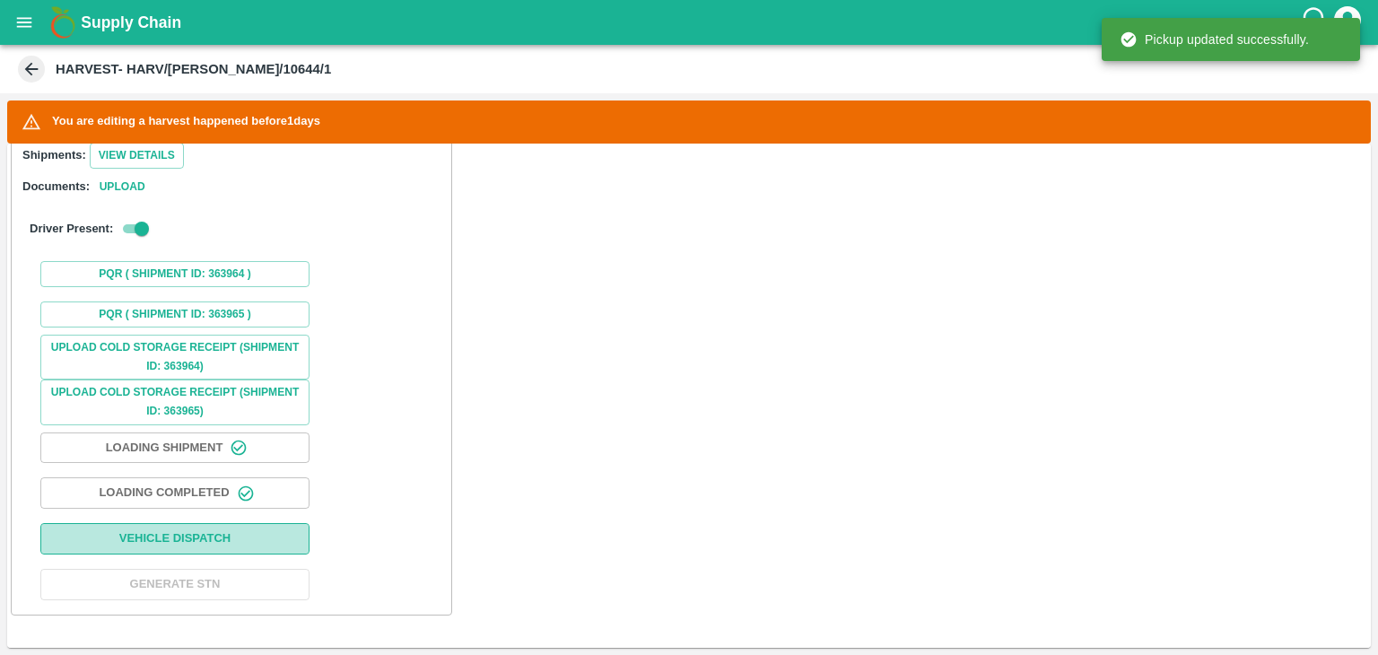
click at [226, 547] on button "Vehicle Dispatch" at bounding box center [174, 538] width 269 height 31
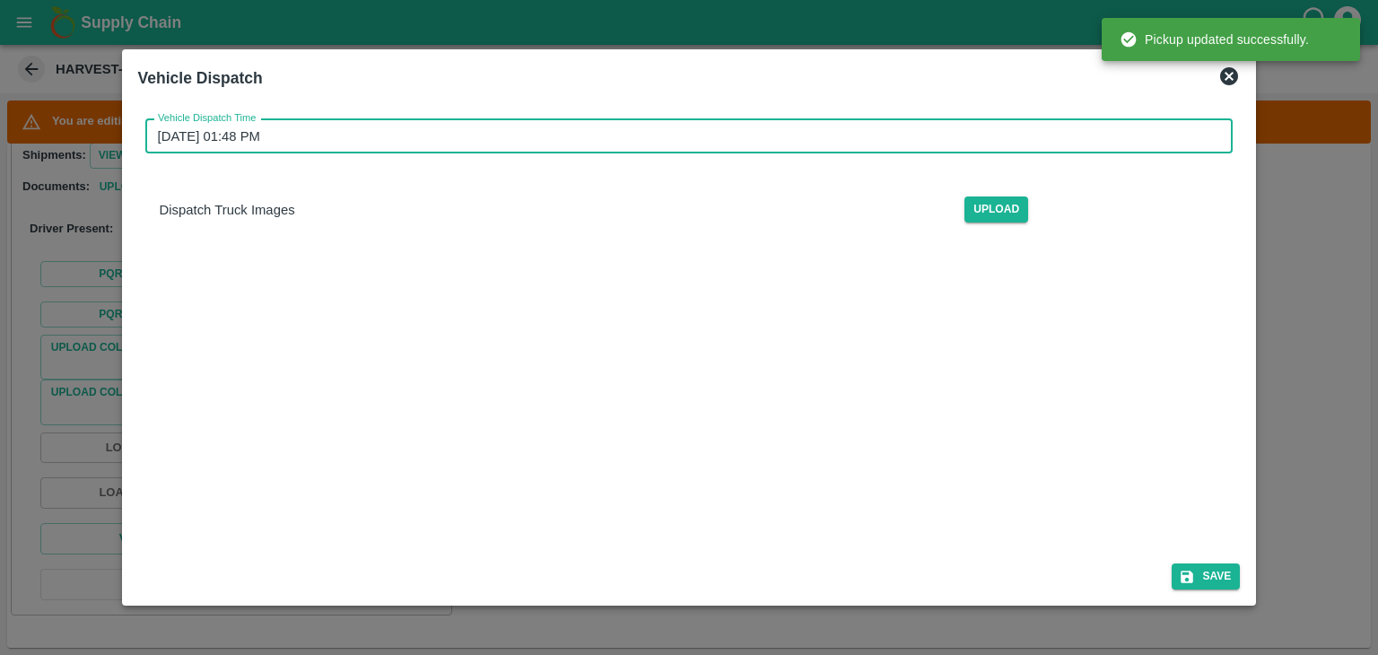
click at [665, 141] on input "16/09/2025 01:48 PM" at bounding box center [683, 136] width 1076 height 34
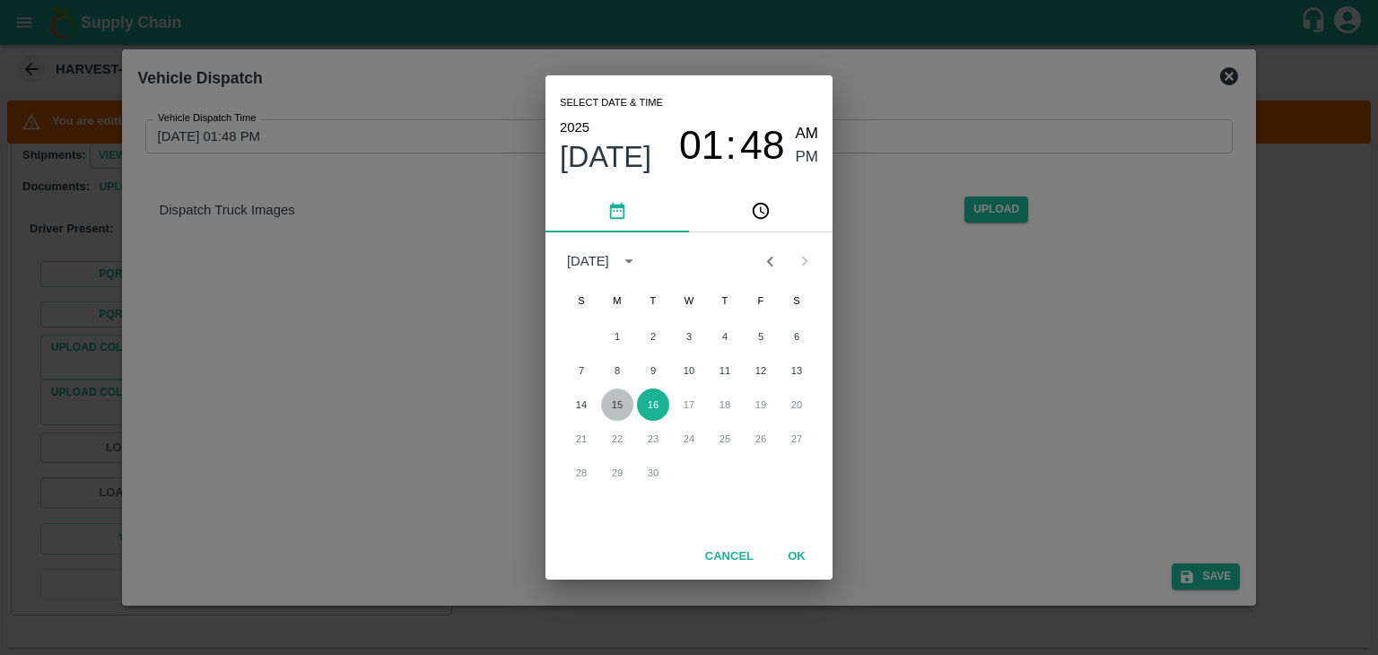
click at [614, 392] on button "15" at bounding box center [617, 405] width 32 height 32
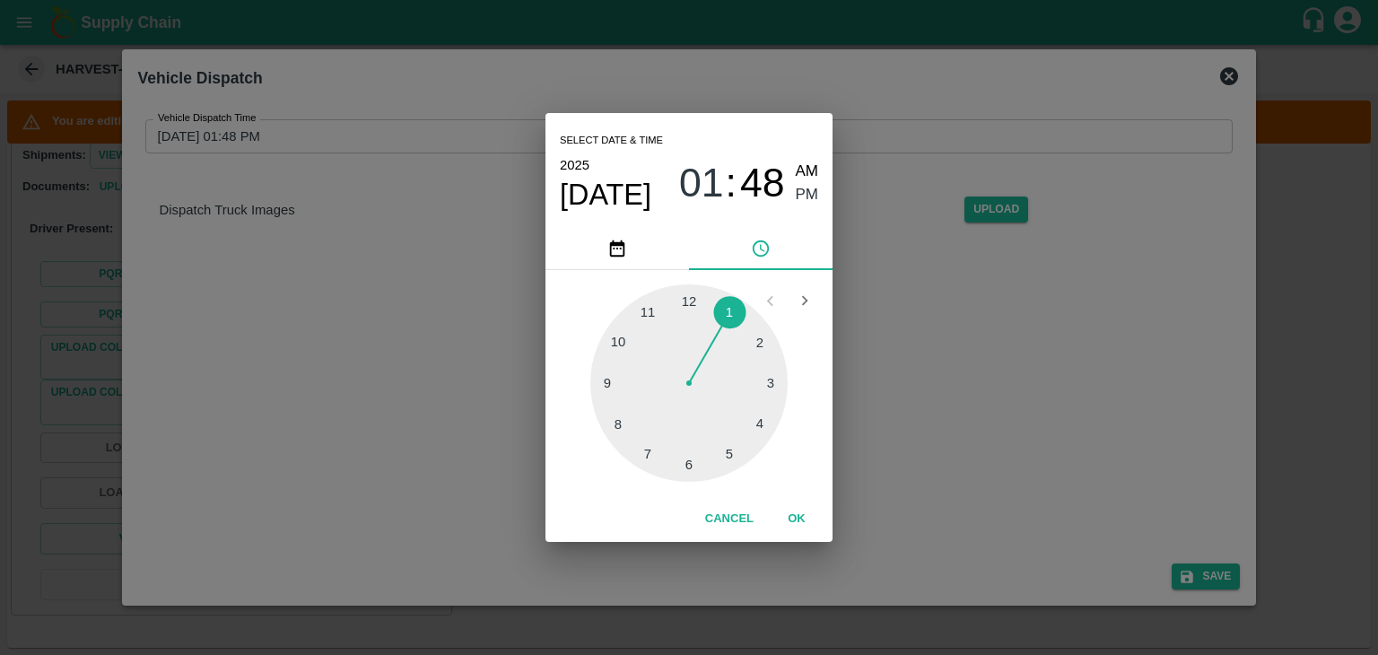
click at [696, 460] on div at bounding box center [688, 382] width 197 height 197
type input "15/09/2025 06:29 PM"
click at [786, 518] on button "OK" at bounding box center [796, 518] width 57 height 31
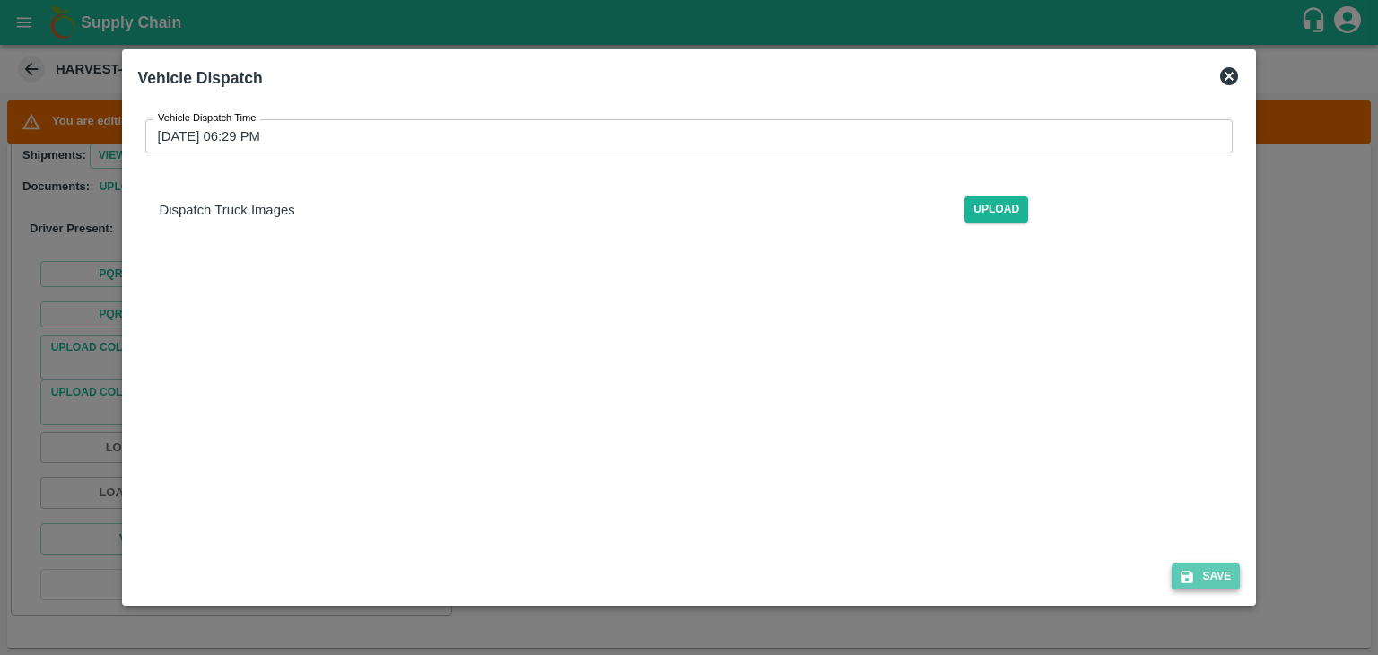
click at [1215, 577] on button "Save" at bounding box center [1206, 577] width 68 height 26
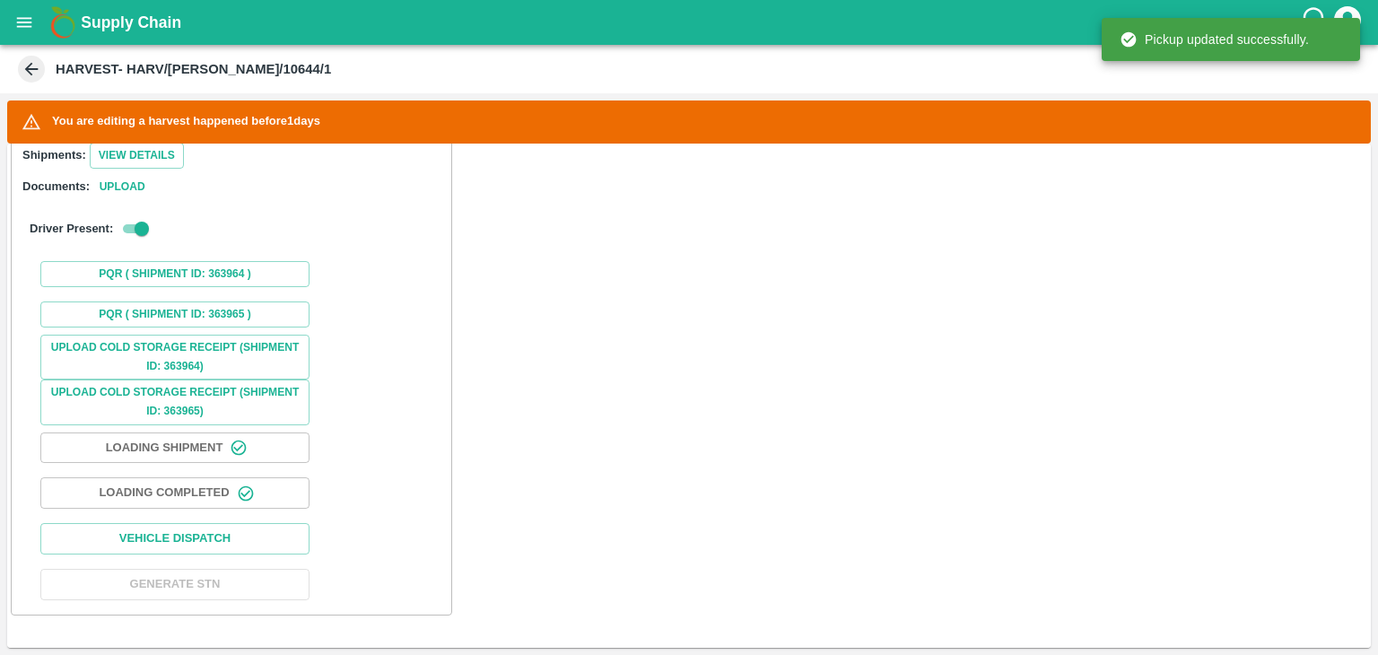
scroll to position [1231, 0]
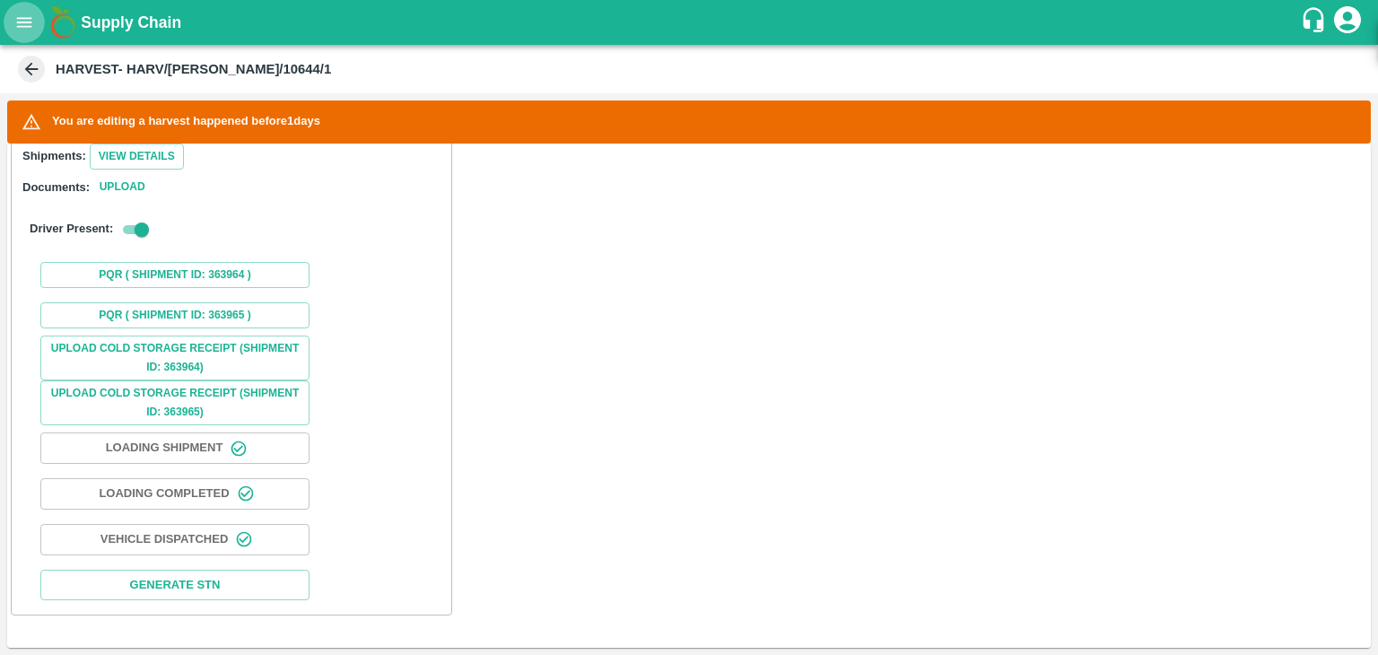
click at [14, 28] on icon "open drawer" at bounding box center [24, 23] width 20 height 20
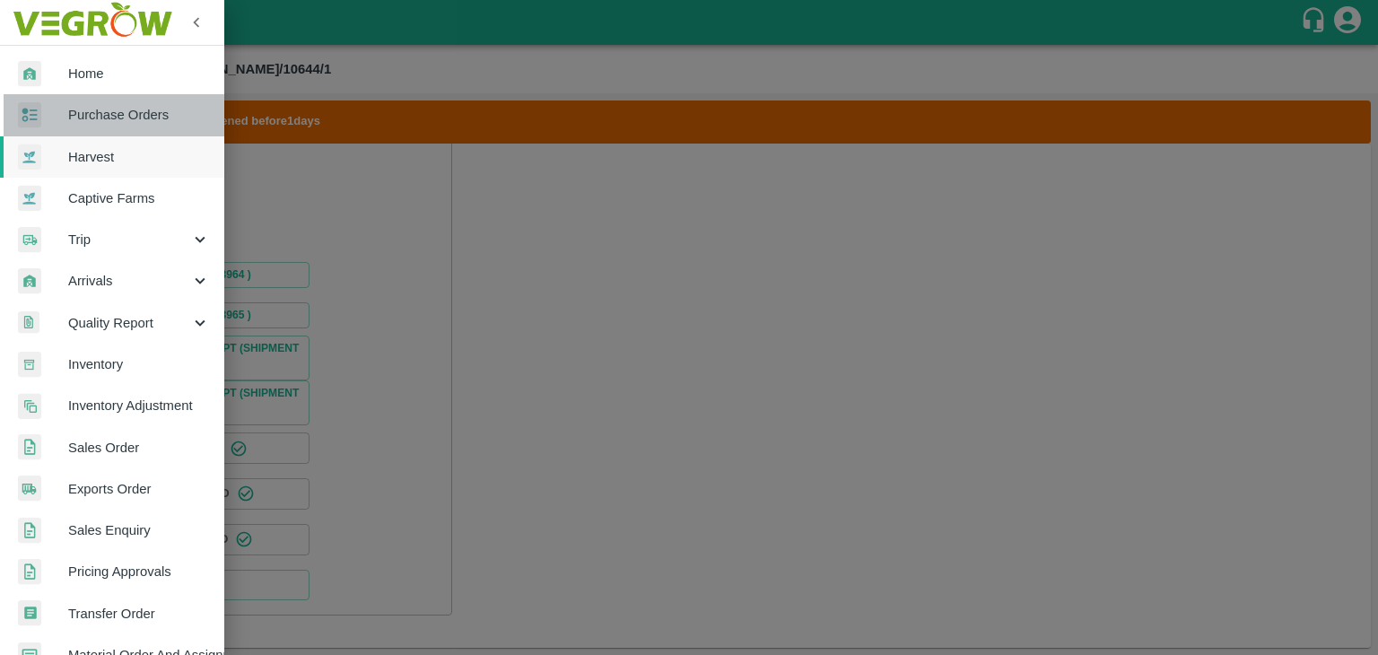
click at [172, 124] on span "Purchase Orders" at bounding box center [139, 115] width 142 height 20
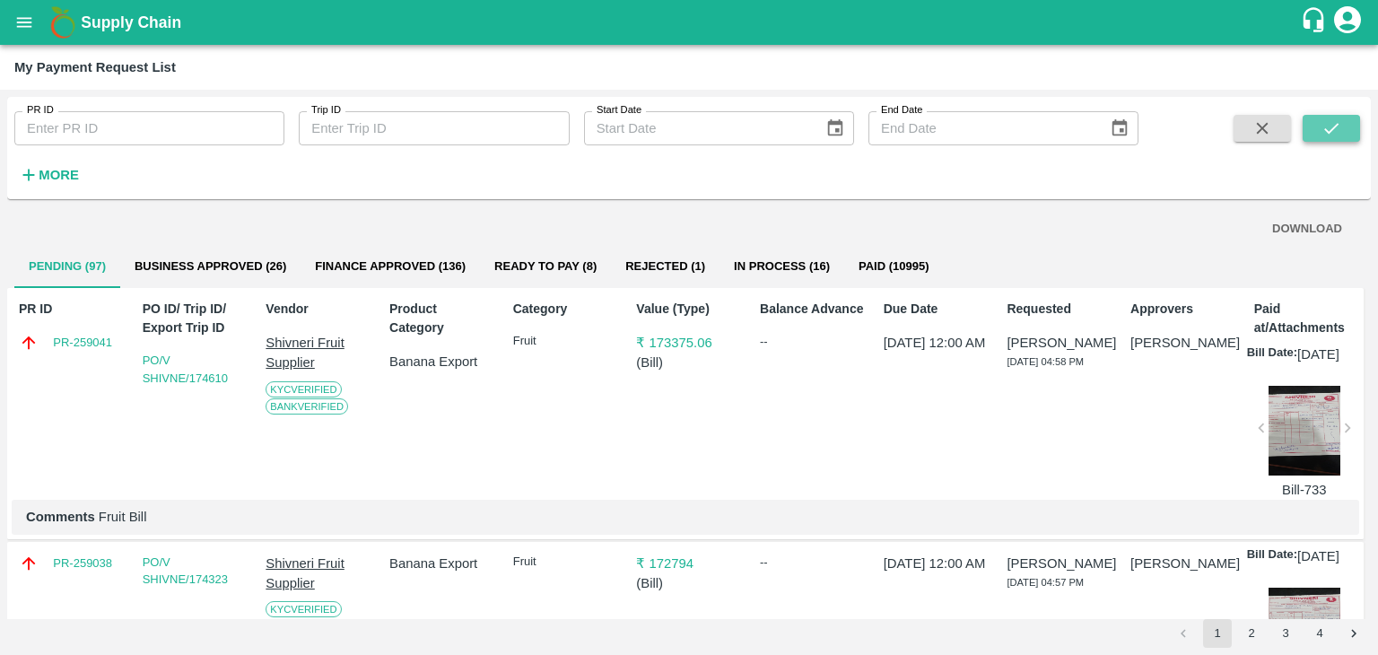
click at [1340, 118] on icon "submit" at bounding box center [1332, 128] width 20 height 20
